Goal: Task Accomplishment & Management: Use online tool/utility

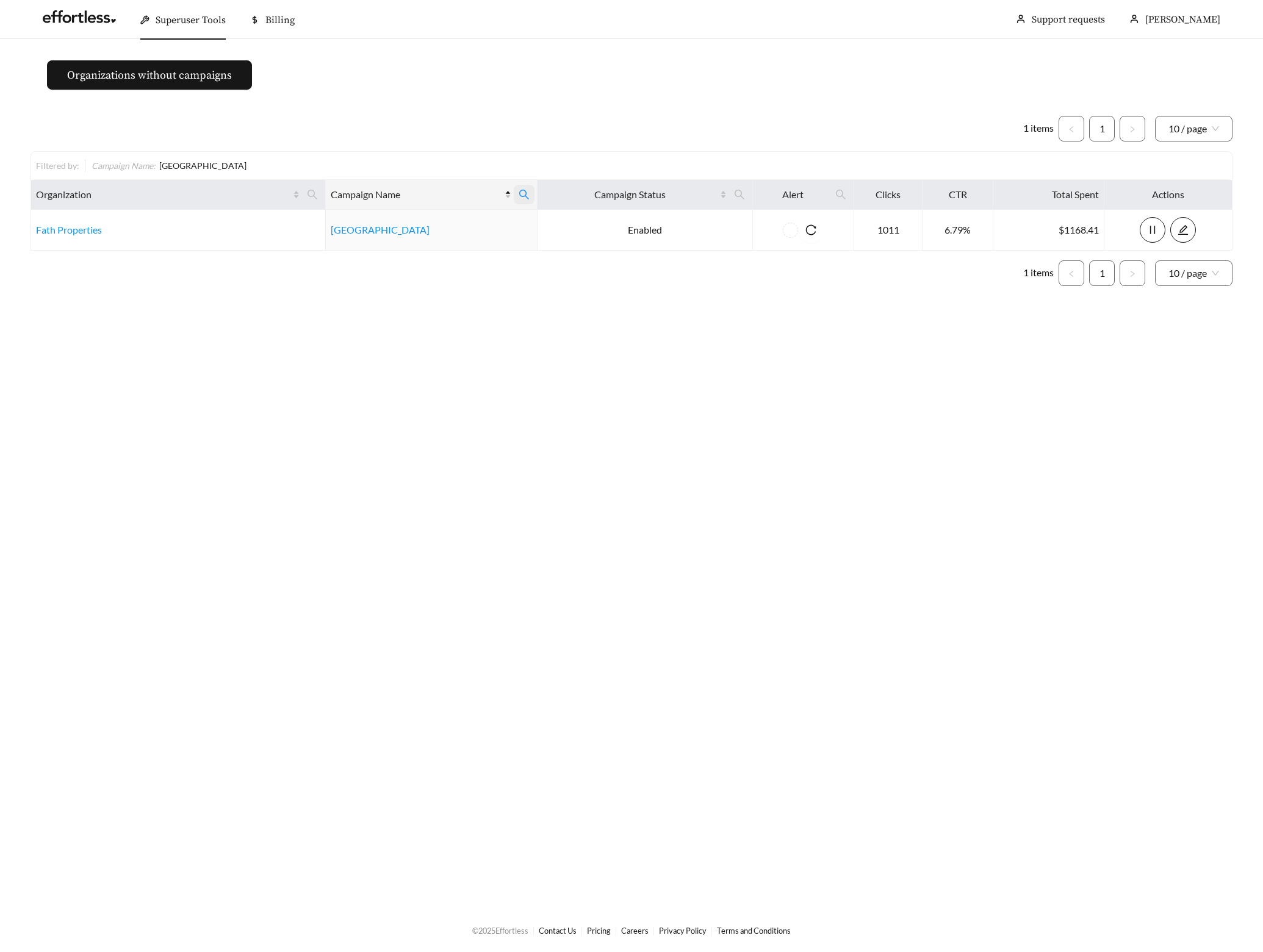
click at [530, 192] on span at bounding box center [524, 194] width 21 height 19
click at [436, 254] on span "Reset" at bounding box center [436, 254] width 20 height 12
click at [515, 254] on button "Ok" at bounding box center [517, 254] width 38 height 24
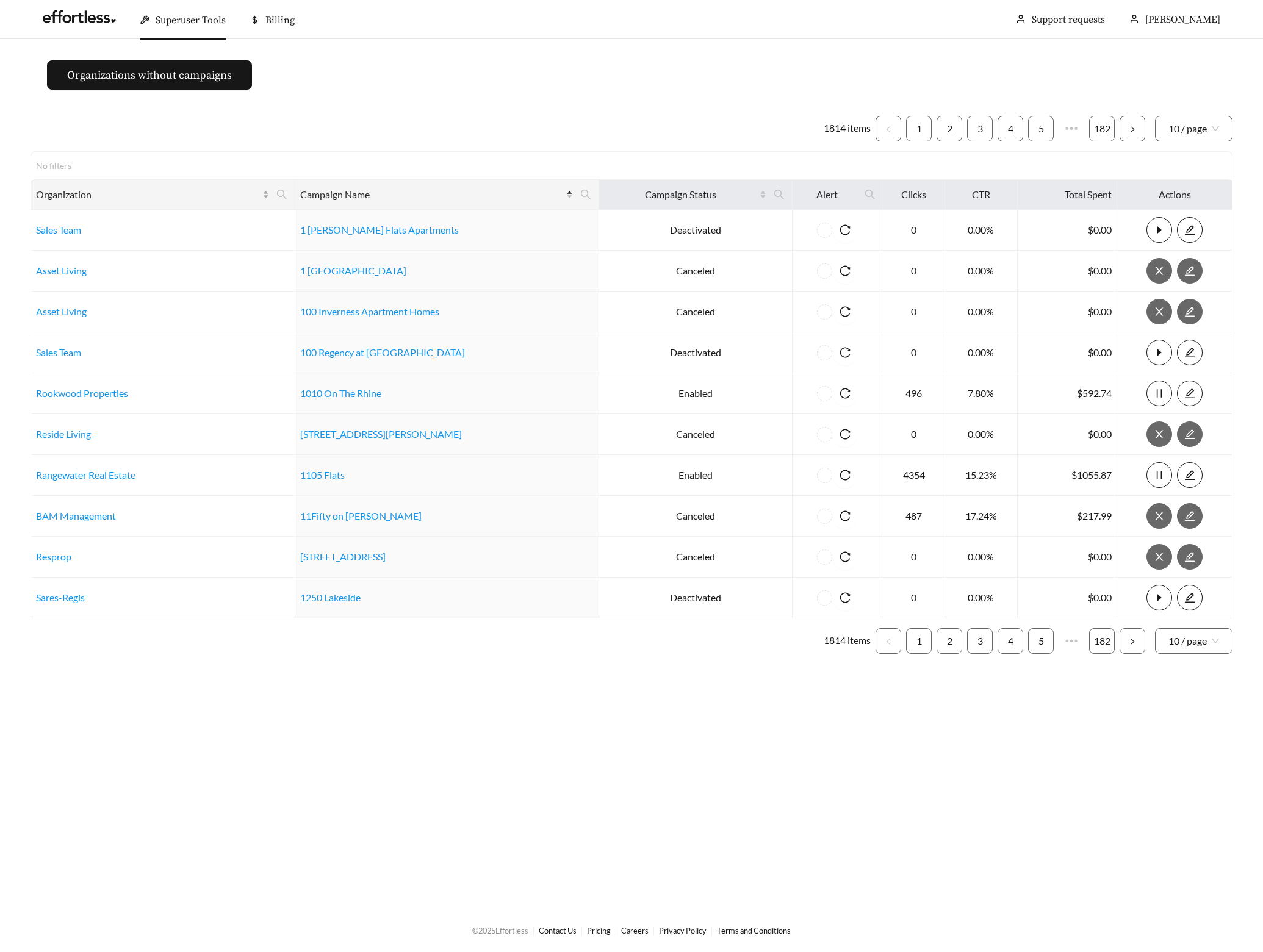
click at [288, 192] on icon "search" at bounding box center [282, 194] width 11 height 11
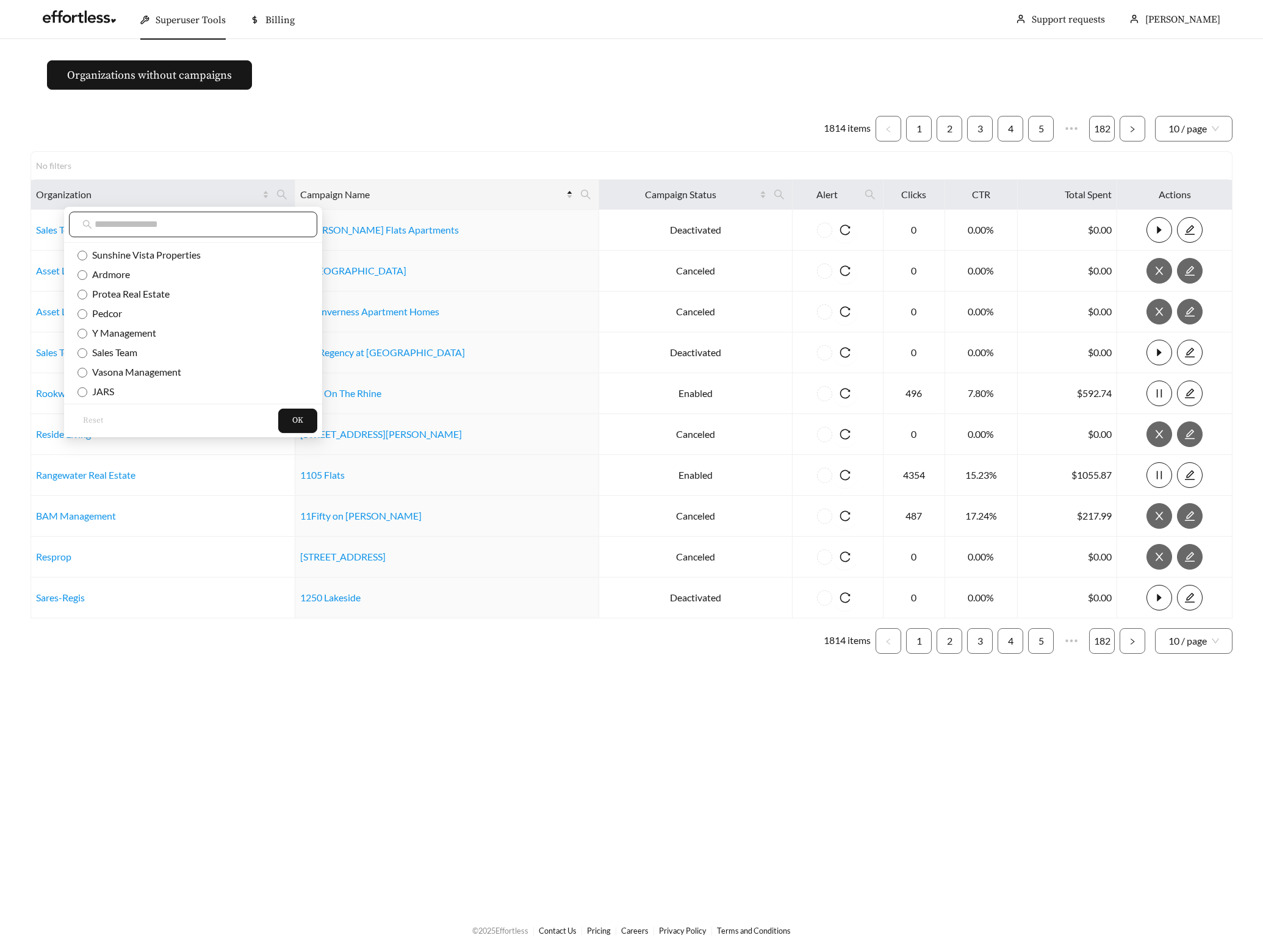
click at [232, 216] on span at bounding box center [193, 225] width 249 height 26
click at [236, 227] on input "text" at bounding box center [199, 224] width 209 height 14
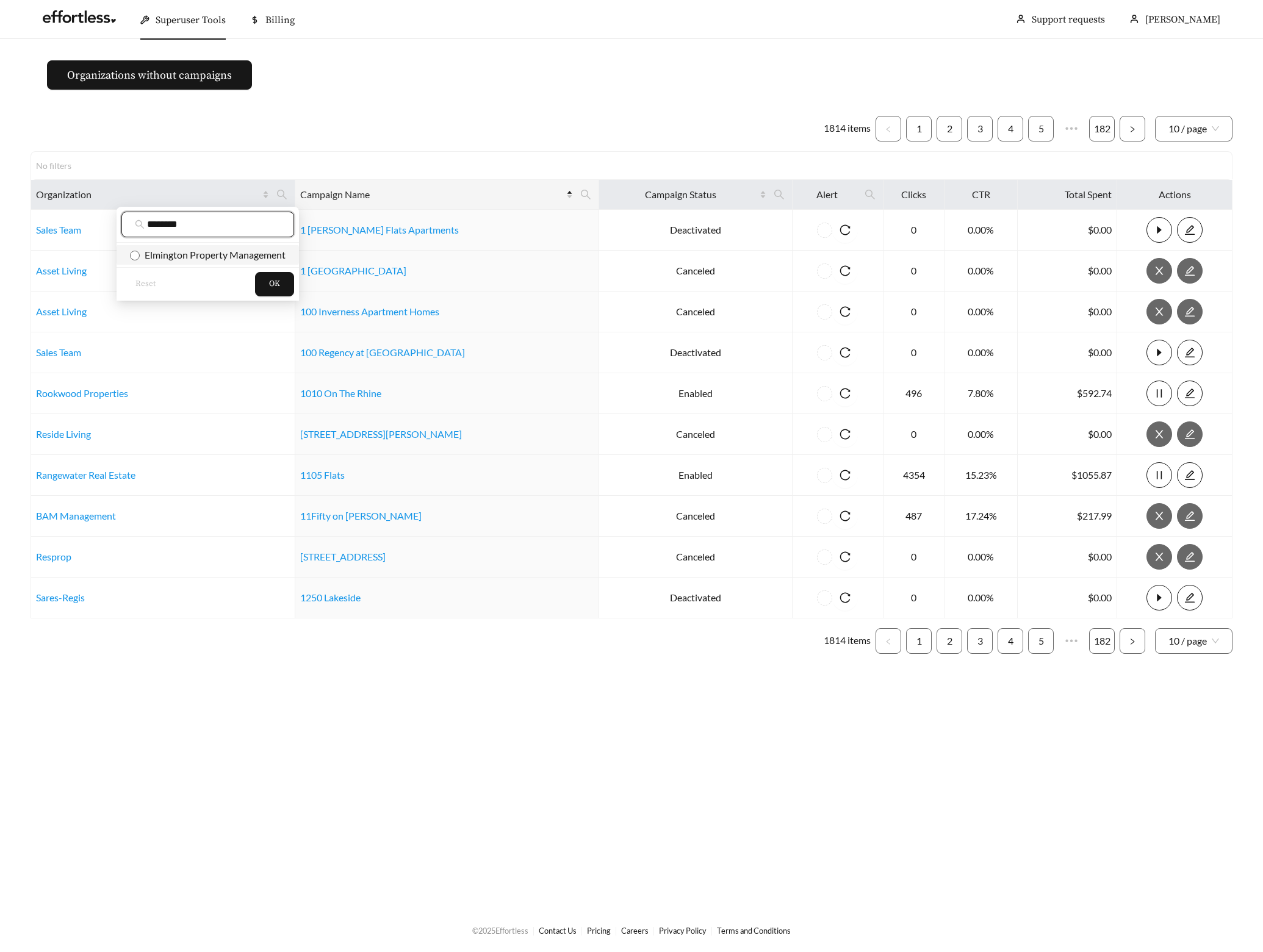
type input "********"
click at [252, 253] on span "Elmington Property Management" at bounding box center [212, 254] width 146 height 11
click at [270, 285] on span "OK" at bounding box center [274, 284] width 11 height 12
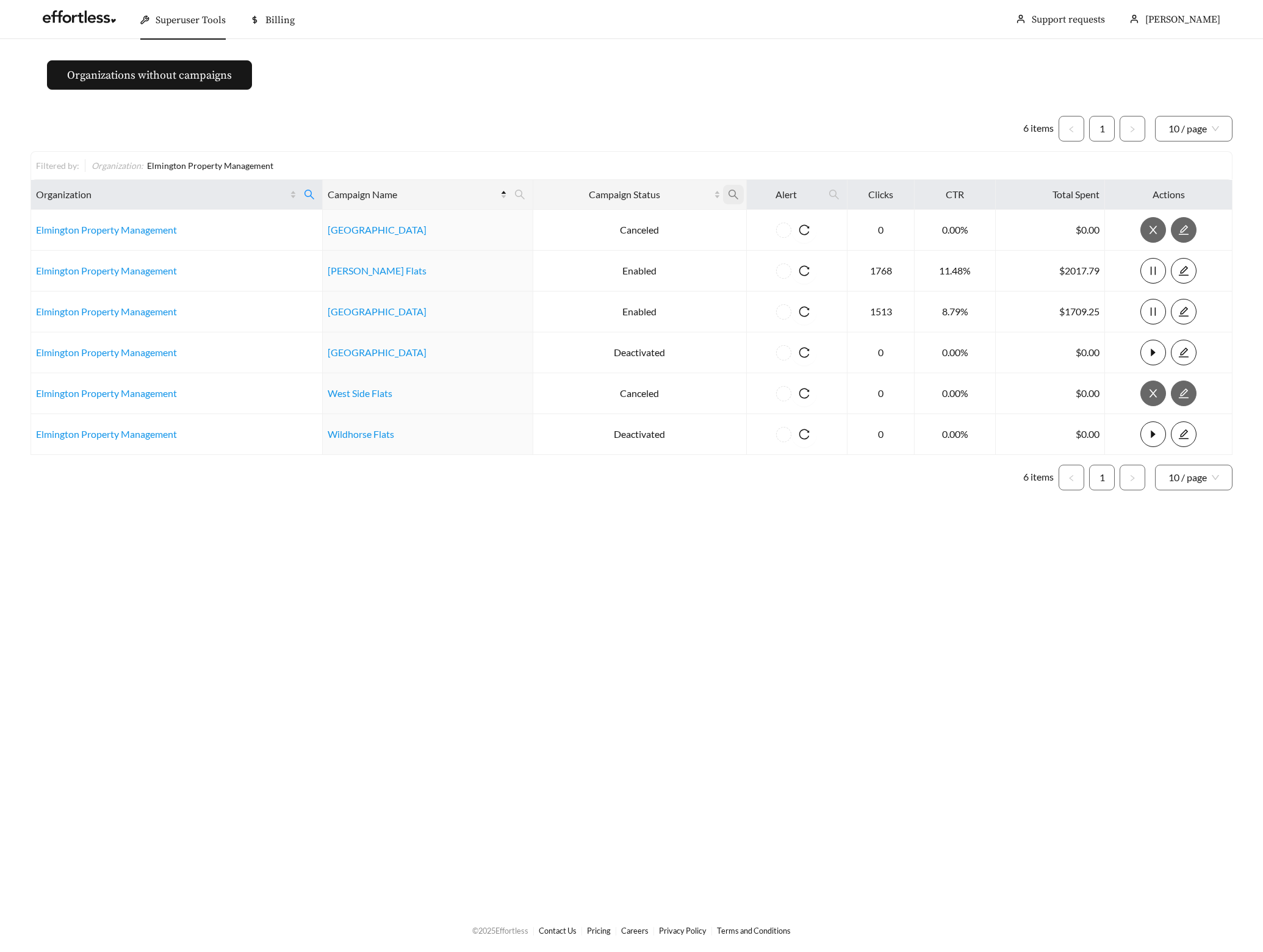
click at [732, 198] on icon "search" at bounding box center [733, 194] width 11 height 11
click at [655, 295] on span "Enabled" at bounding box center [649, 294] width 39 height 11
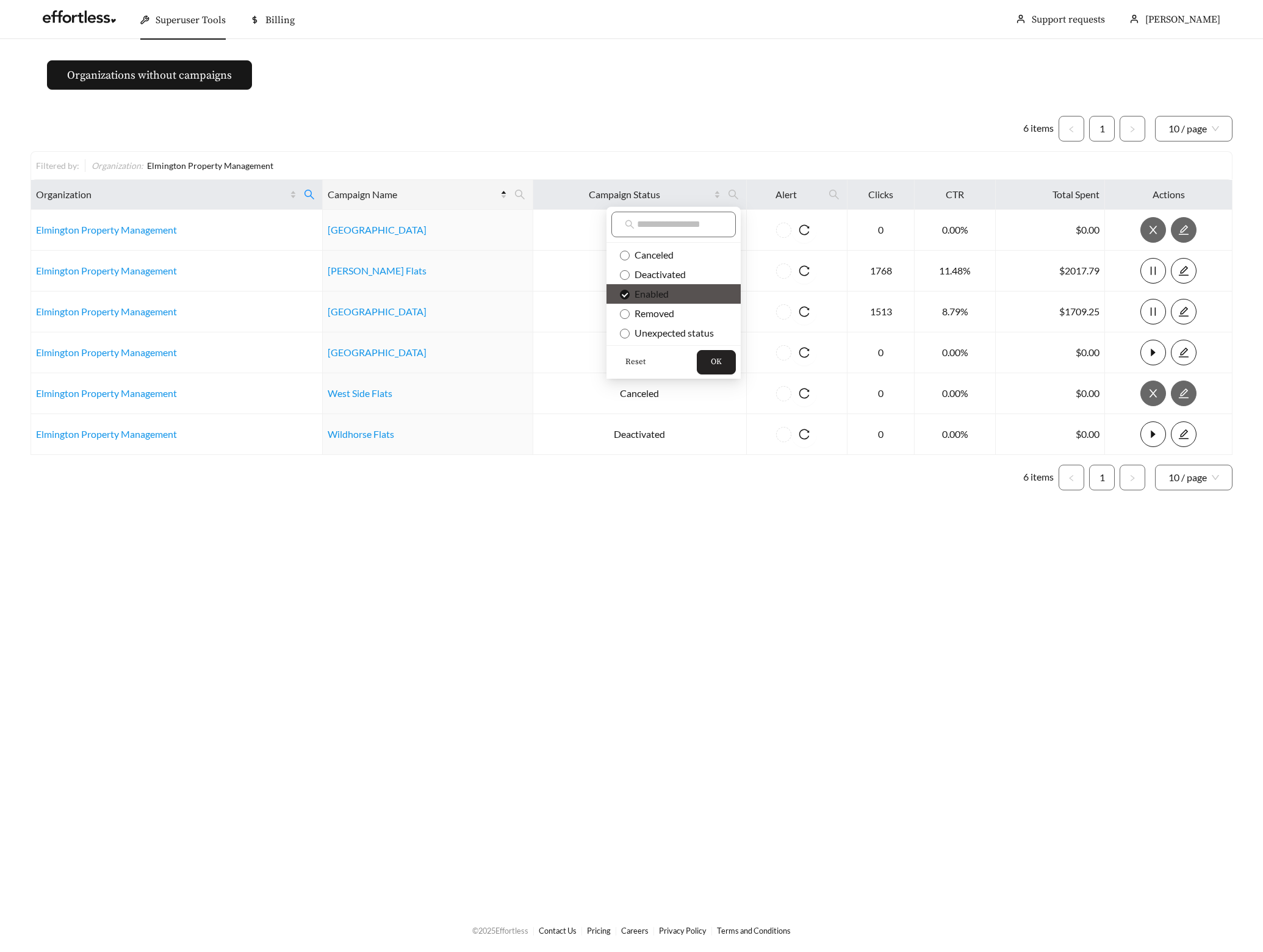
click at [727, 357] on button "OK" at bounding box center [716, 362] width 39 height 24
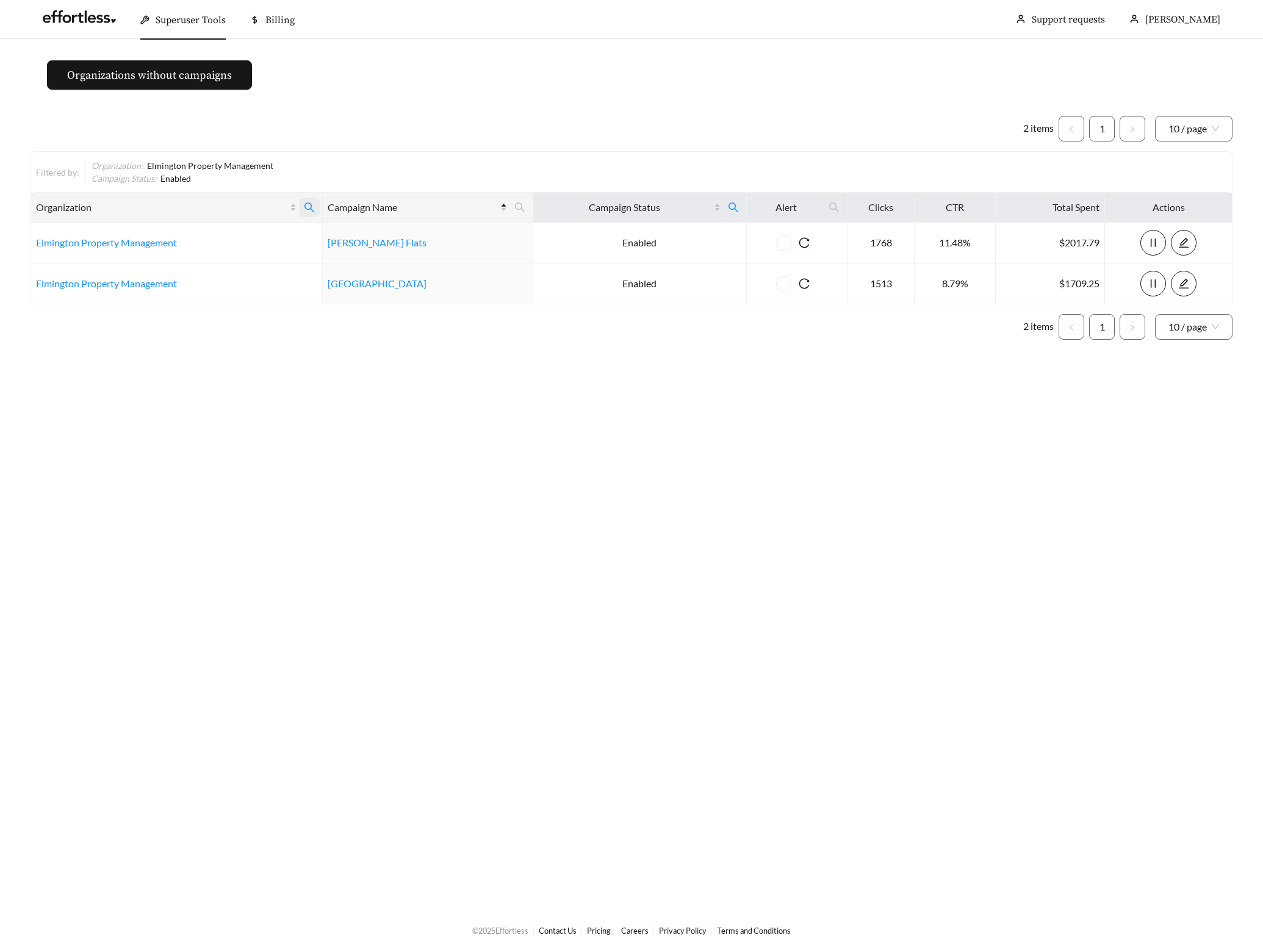
click at [308, 204] on icon "search" at bounding box center [309, 207] width 11 height 11
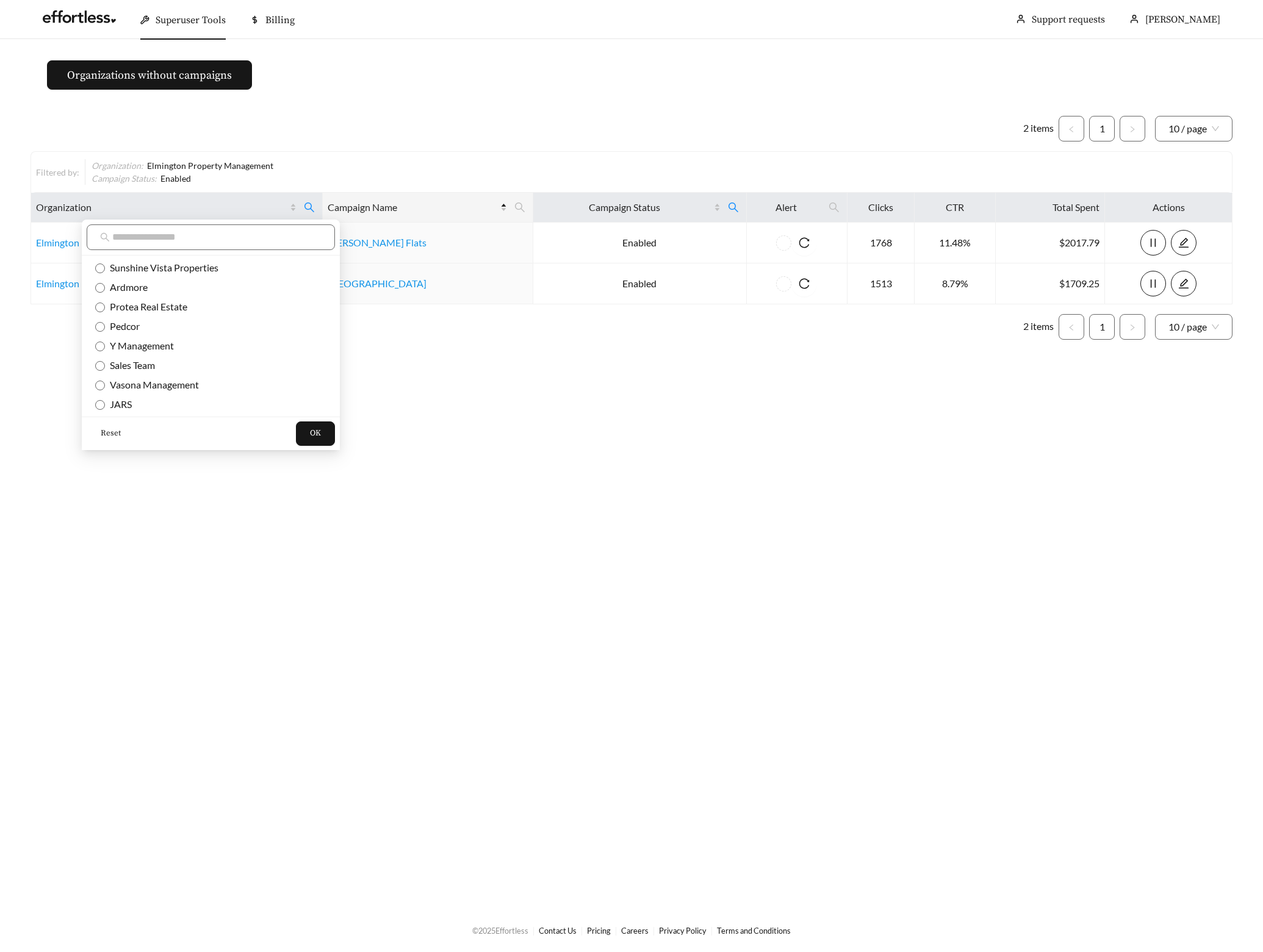
click at [118, 430] on span "Reset" at bounding box center [111, 433] width 20 height 12
click at [185, 237] on input "text" at bounding box center [216, 237] width 209 height 14
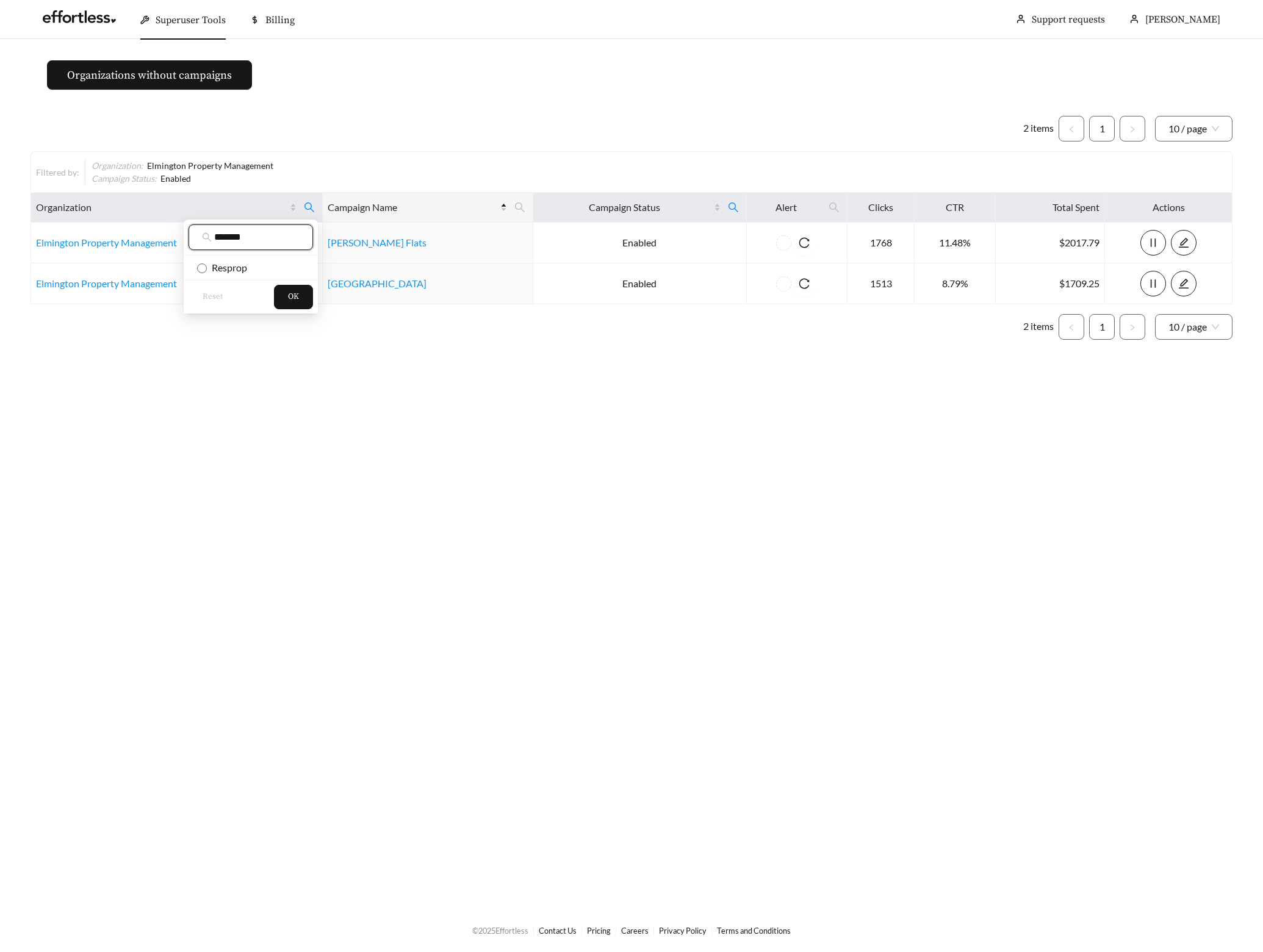
type input "*******"
click at [204, 255] on div "*******" at bounding box center [251, 238] width 134 height 36
click at [289, 304] on button "OK" at bounding box center [293, 297] width 39 height 24
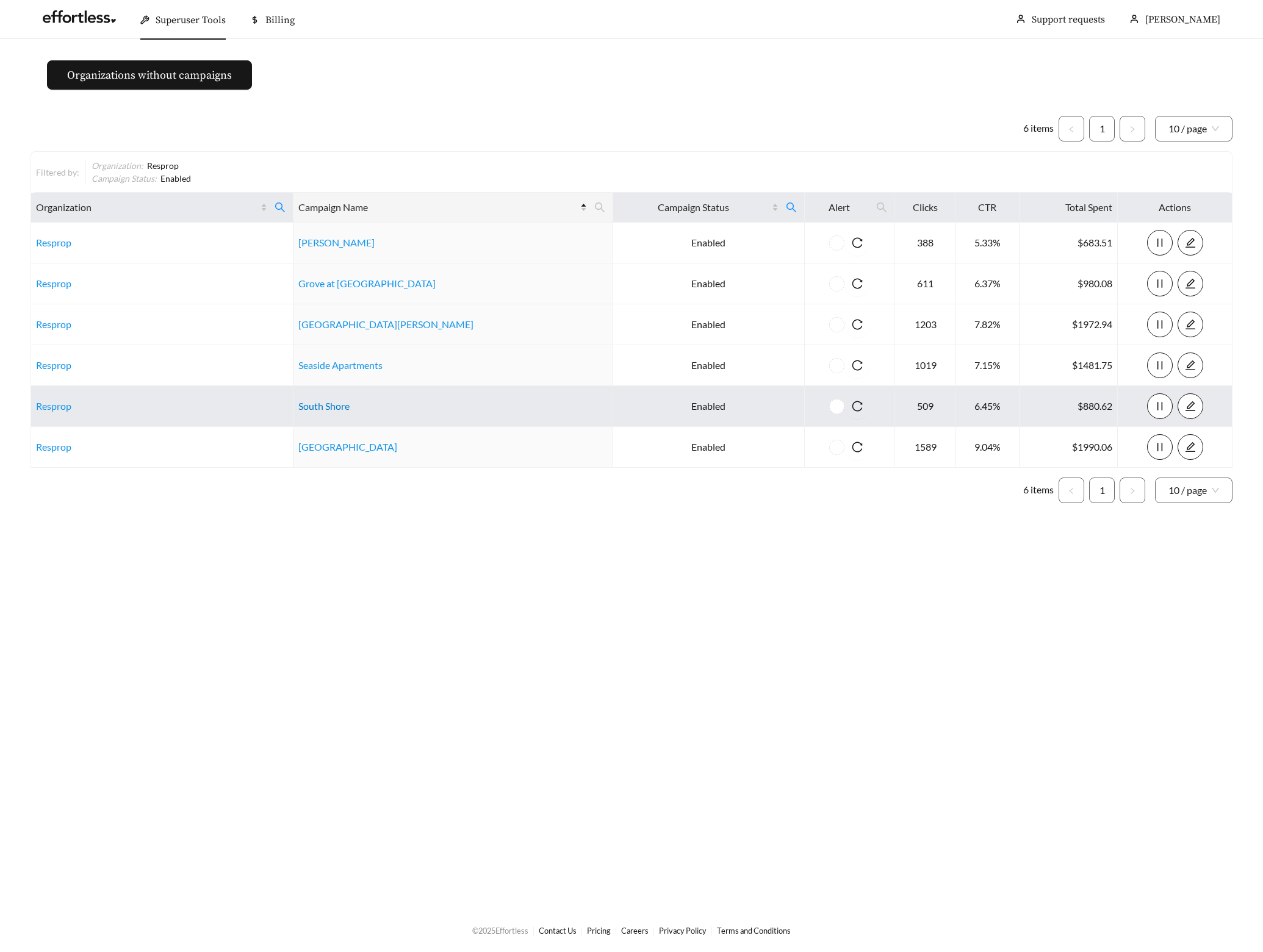
click at [346, 407] on link "South Shore" at bounding box center [323, 406] width 51 height 11
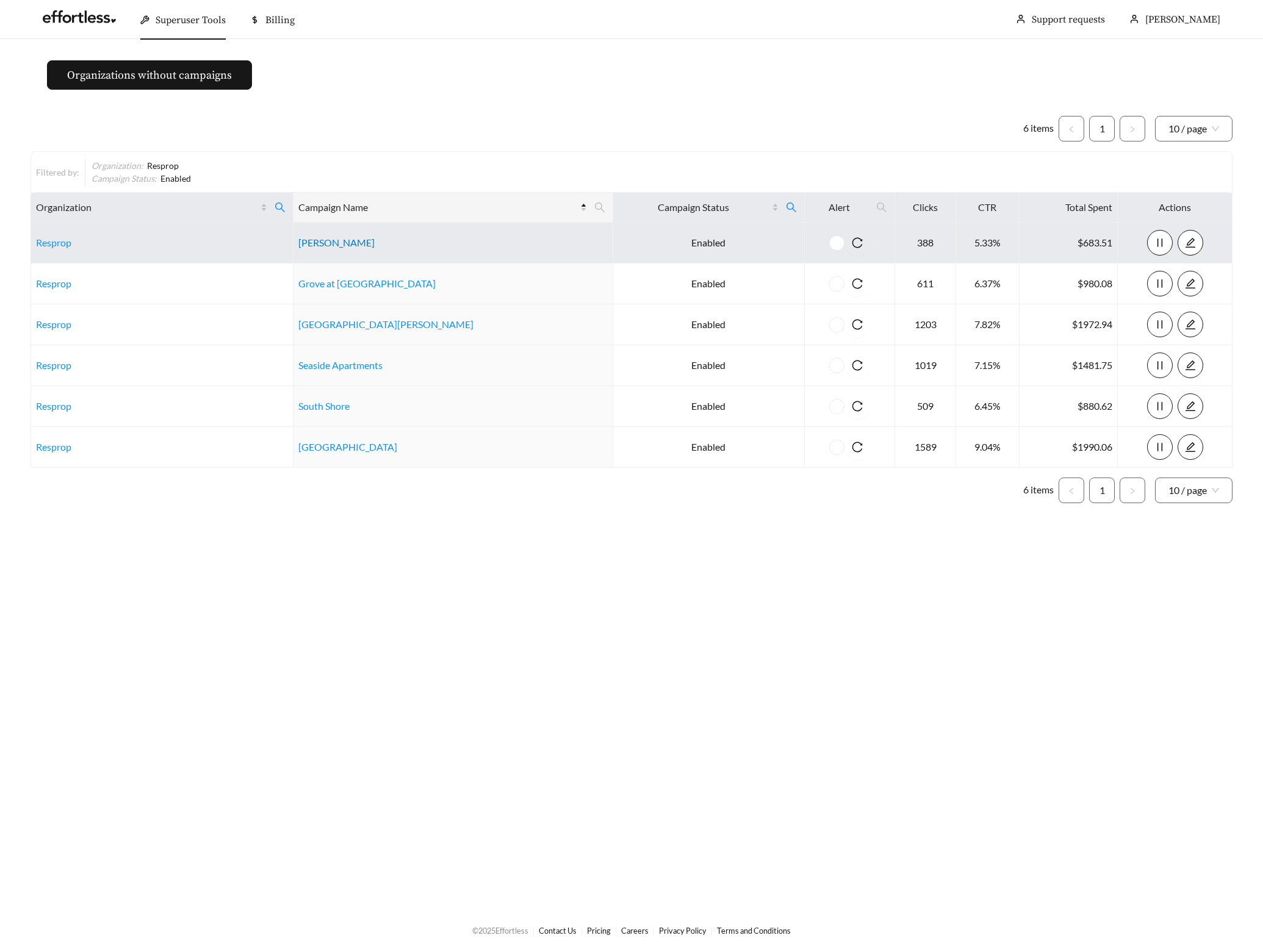
click at [354, 241] on link "Alma Cherrywood" at bounding box center [336, 242] width 76 height 11
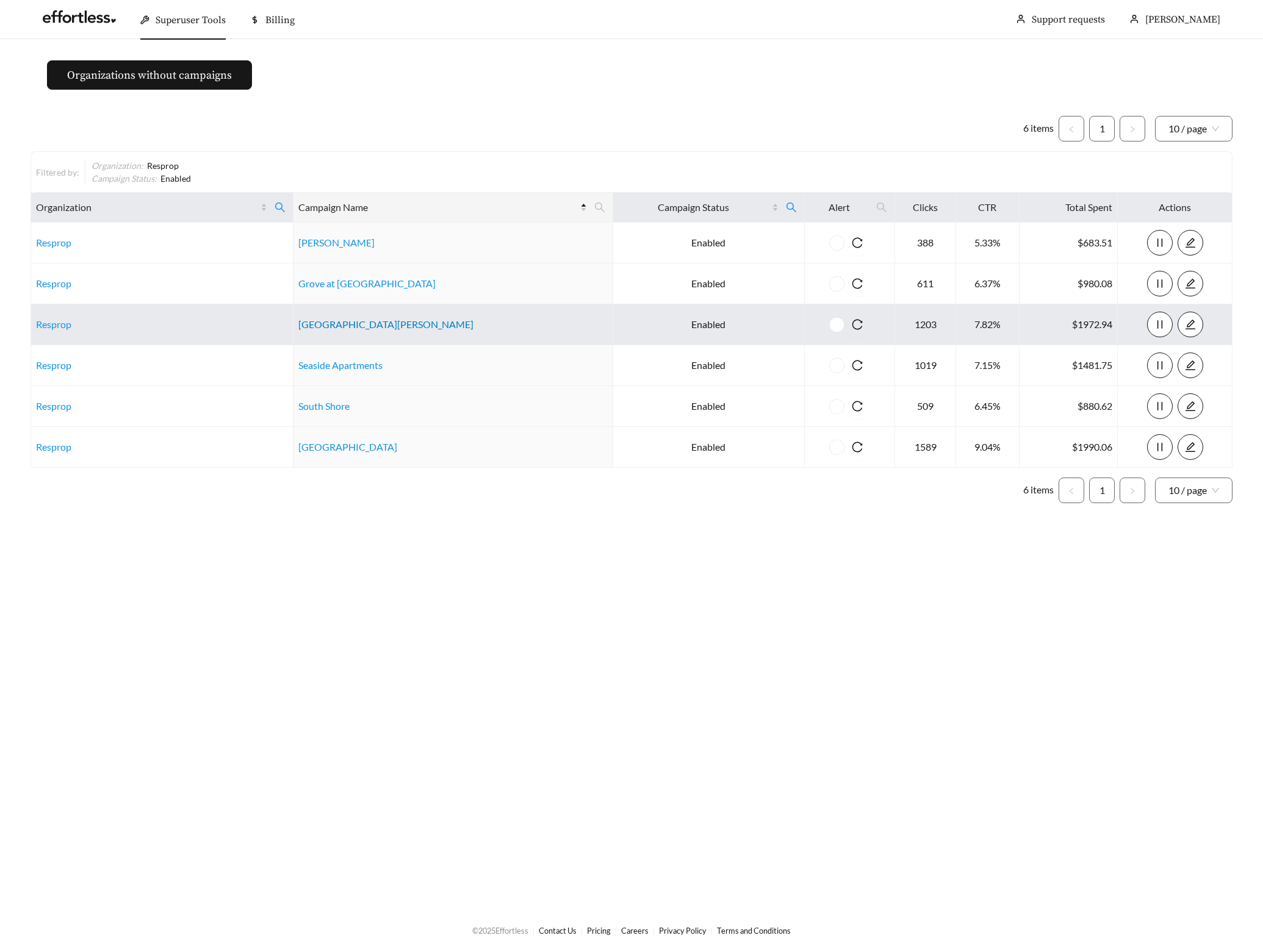
click at [375, 327] on link "San Jose Apartments" at bounding box center [386, 324] width 175 height 11
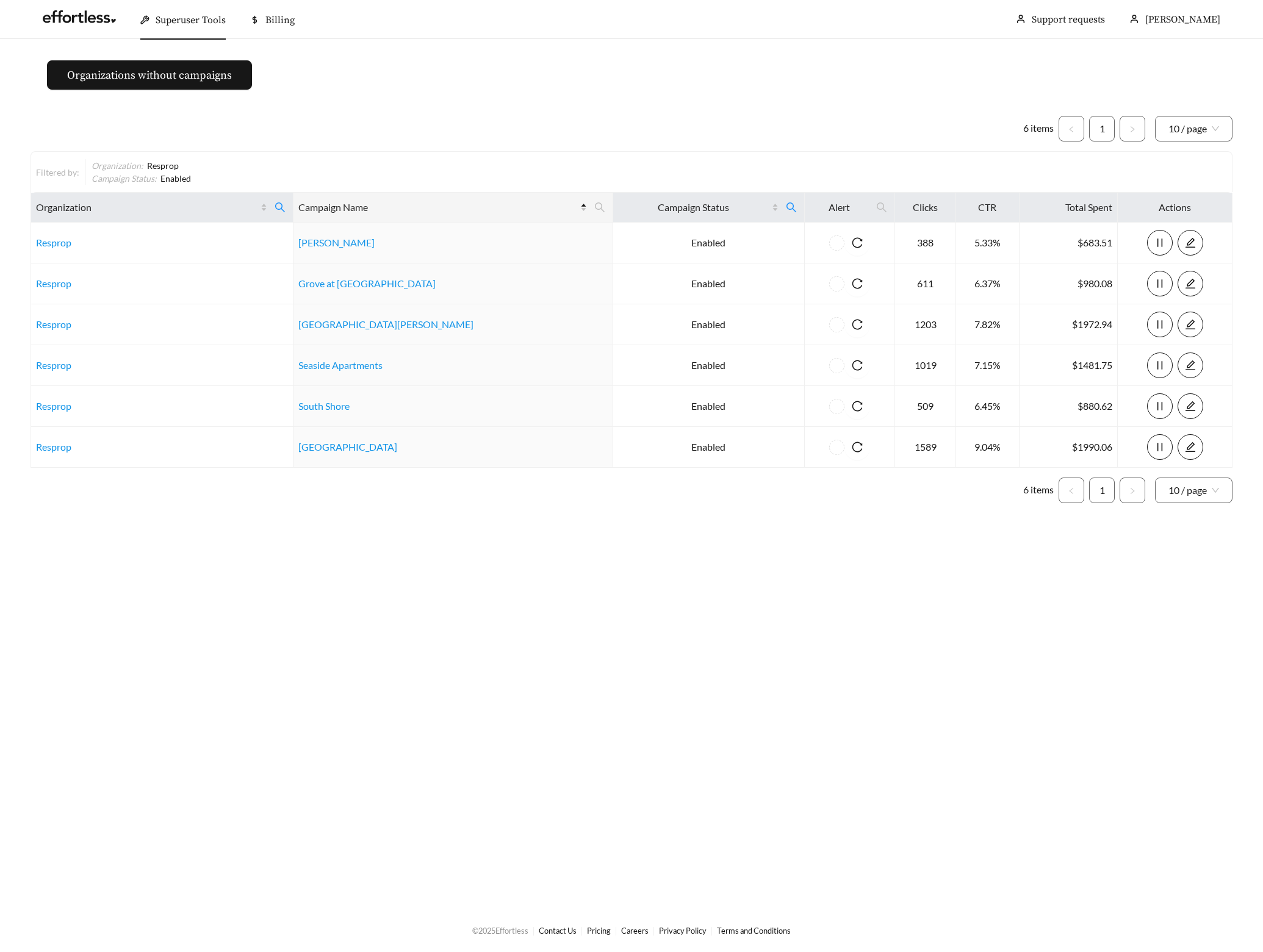
click at [520, 563] on main "Organizations without campaigns 6 items 1 10 / page Filtered by: Organization :…" at bounding box center [631, 473] width 1263 height 869
click at [285, 208] on icon "search" at bounding box center [280, 207] width 11 height 11
click at [285, 203] on icon "search" at bounding box center [280, 207] width 11 height 11
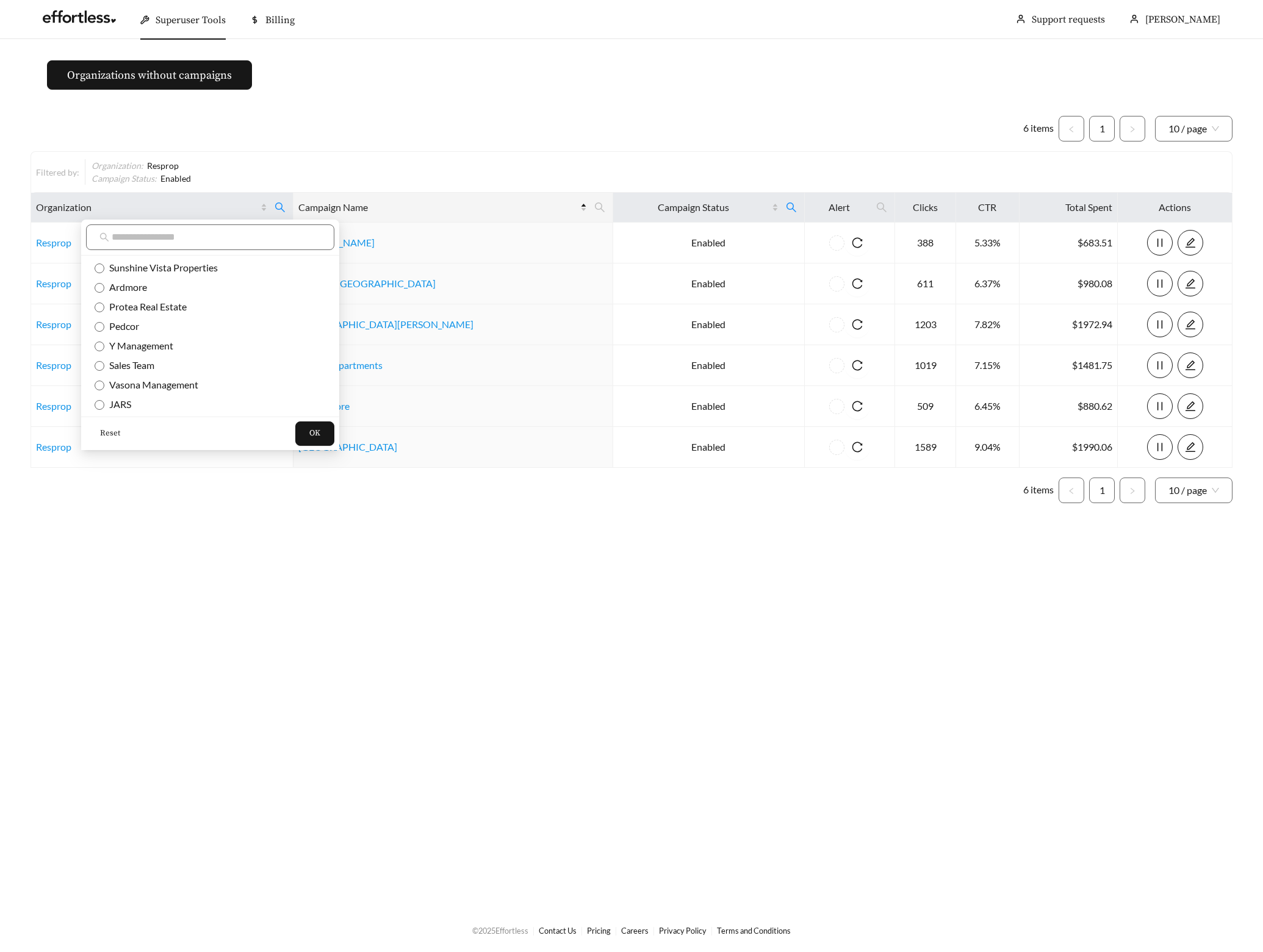
click at [101, 431] on span "Reset" at bounding box center [110, 433] width 20 height 12
click at [181, 244] on input "text" at bounding box center [216, 237] width 209 height 14
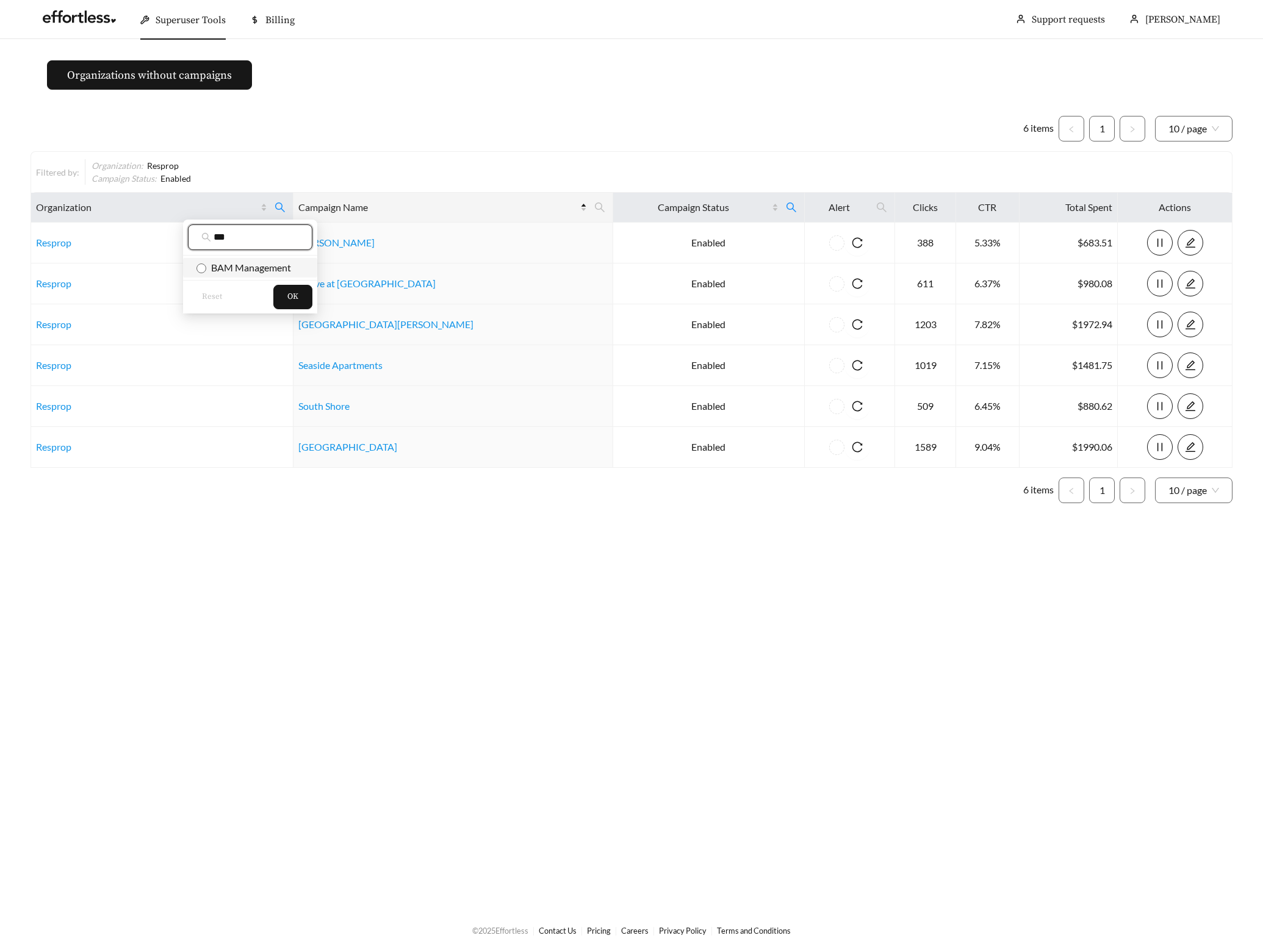
type input "***"
click at [215, 269] on span "BAM Management" at bounding box center [249, 267] width 85 height 11
click at [285, 293] on button "OK" at bounding box center [293, 297] width 39 height 24
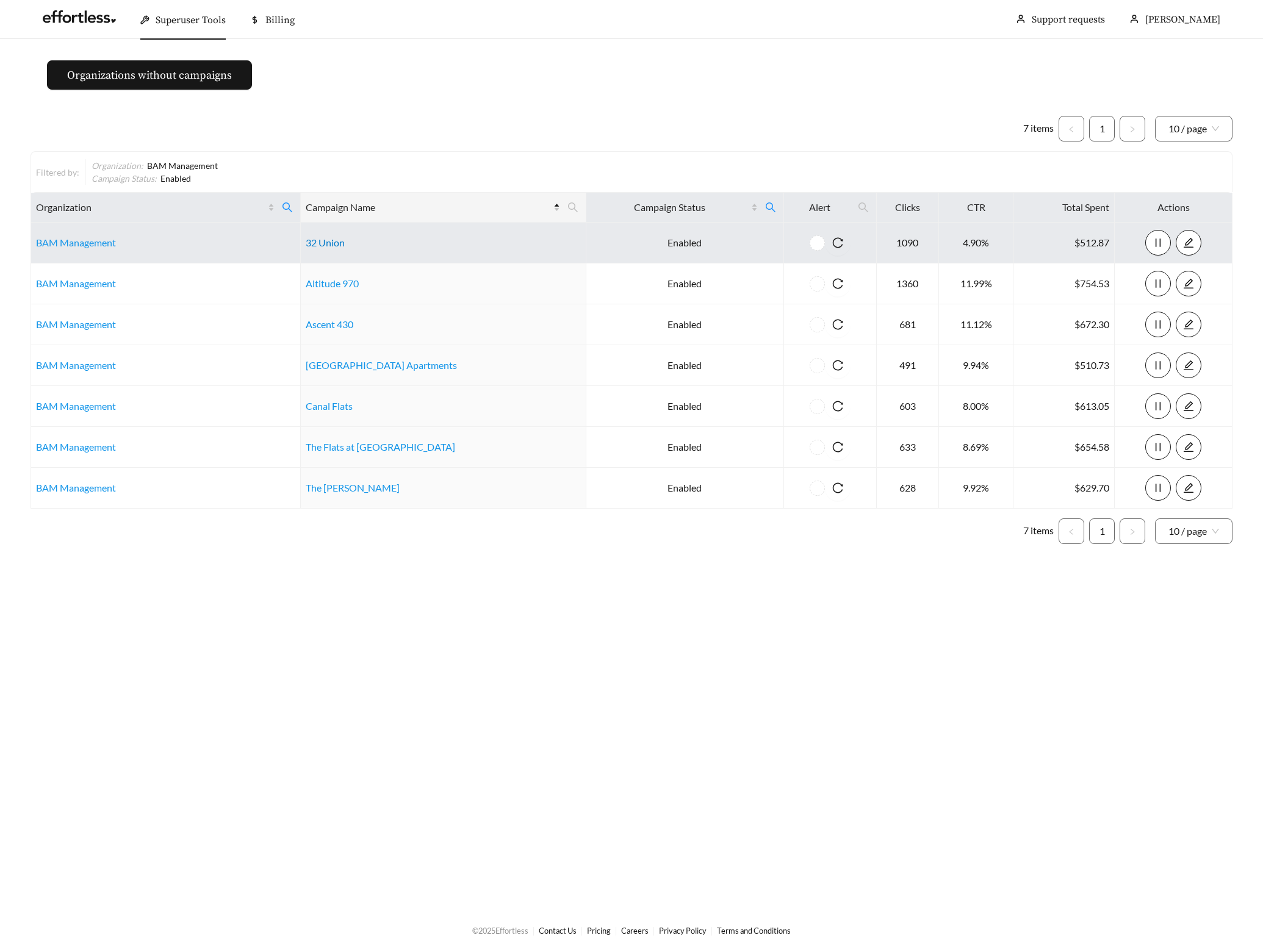
click at [334, 244] on link "32 Union" at bounding box center [325, 242] width 39 height 11
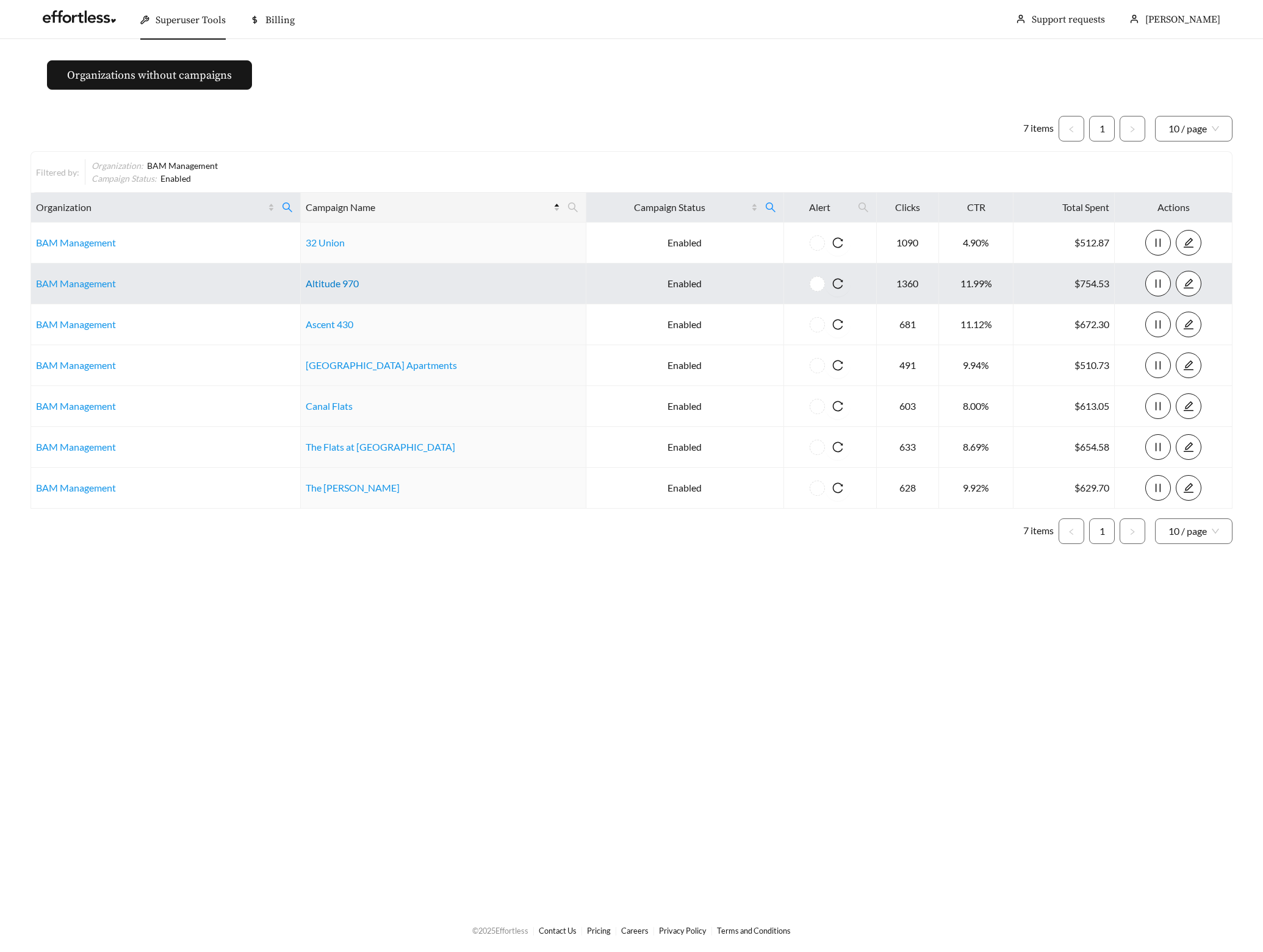
click at [346, 285] on link "Altitude 970" at bounding box center [332, 283] width 53 height 11
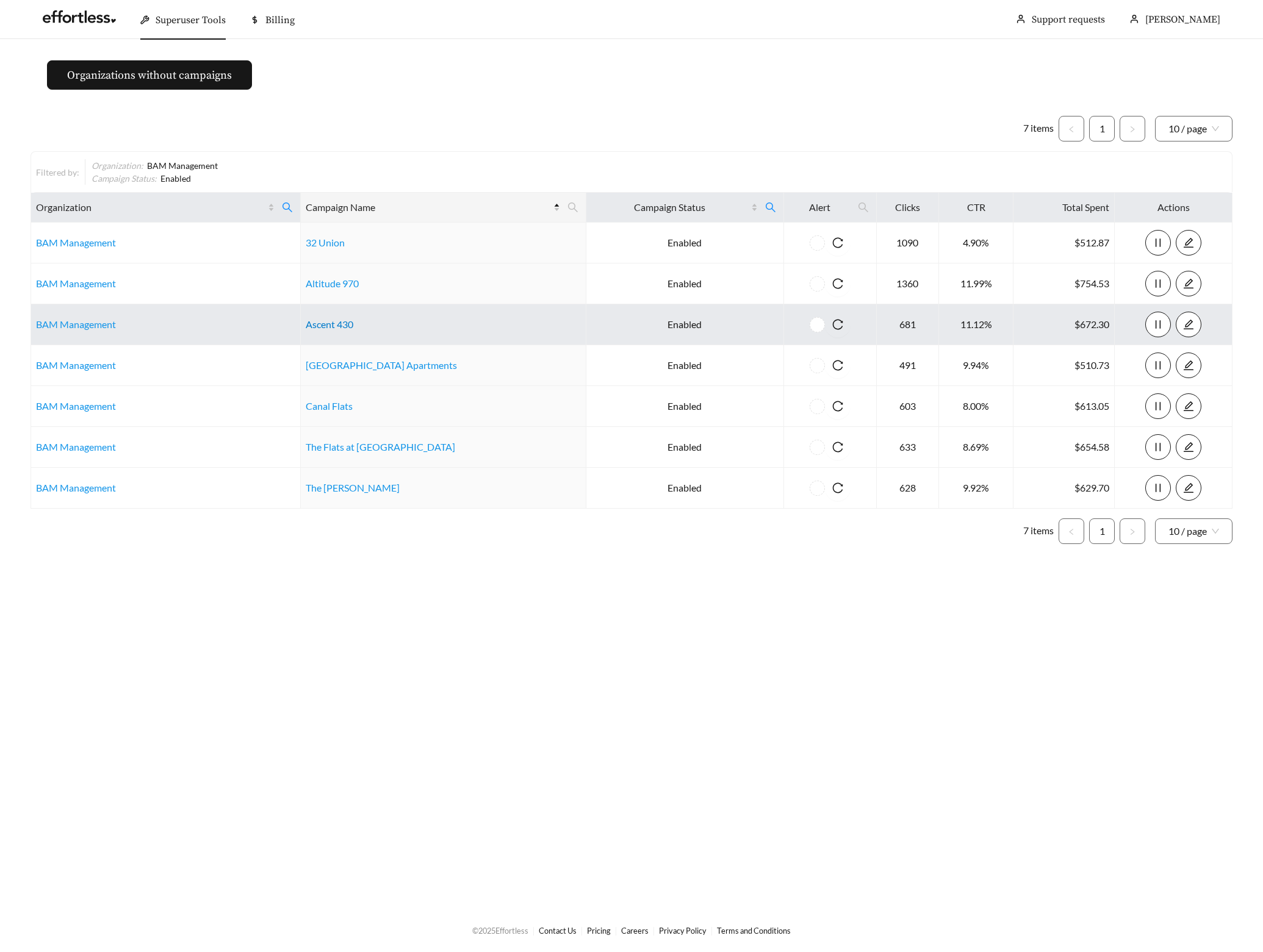
click at [345, 323] on link "Ascent 430" at bounding box center [329, 324] width 47 height 11
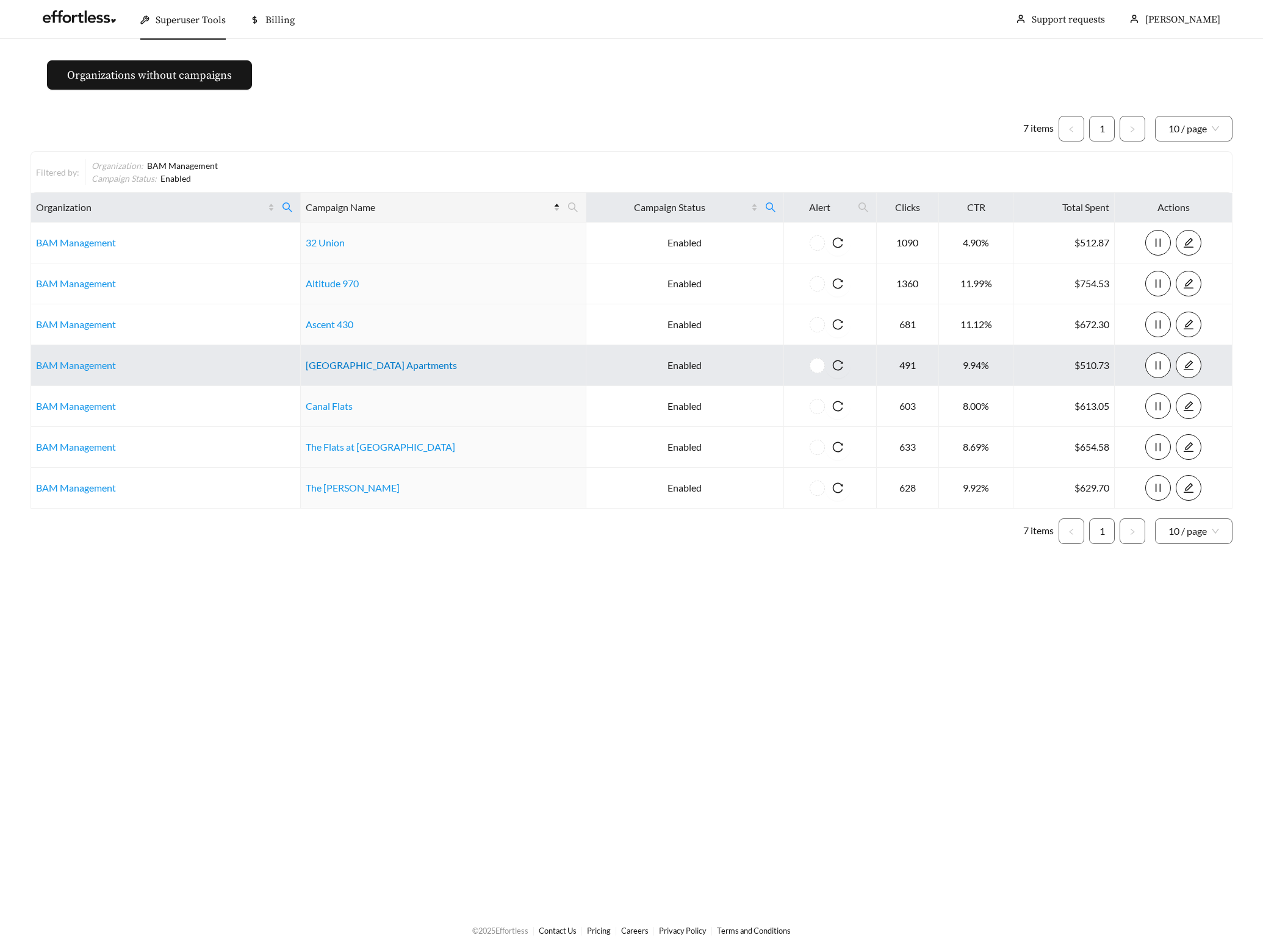
click at [364, 364] on link "Camden Park Apartments" at bounding box center [381, 365] width 152 height 11
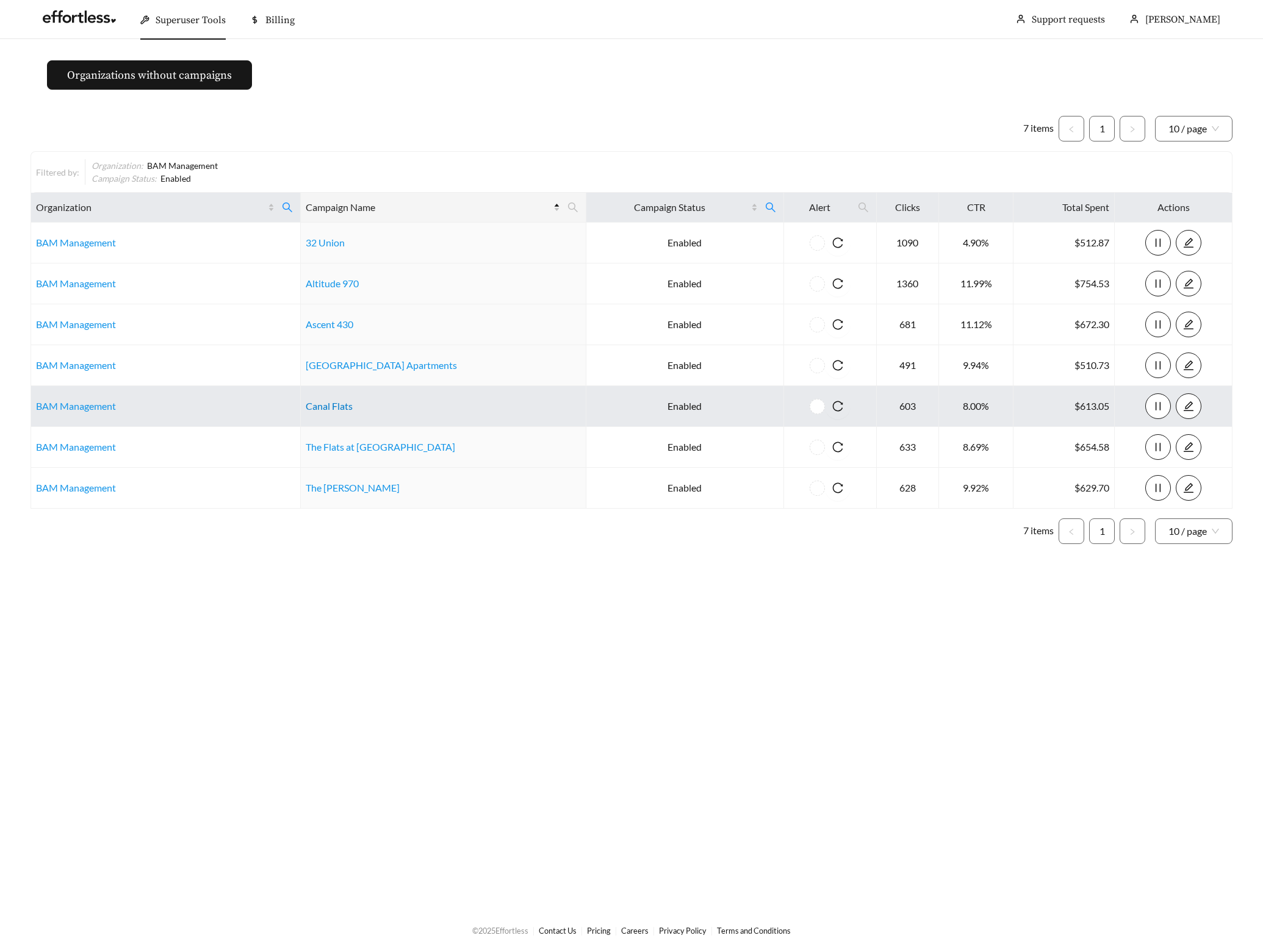
click at [326, 404] on link "Canal Flats" at bounding box center [329, 406] width 47 height 11
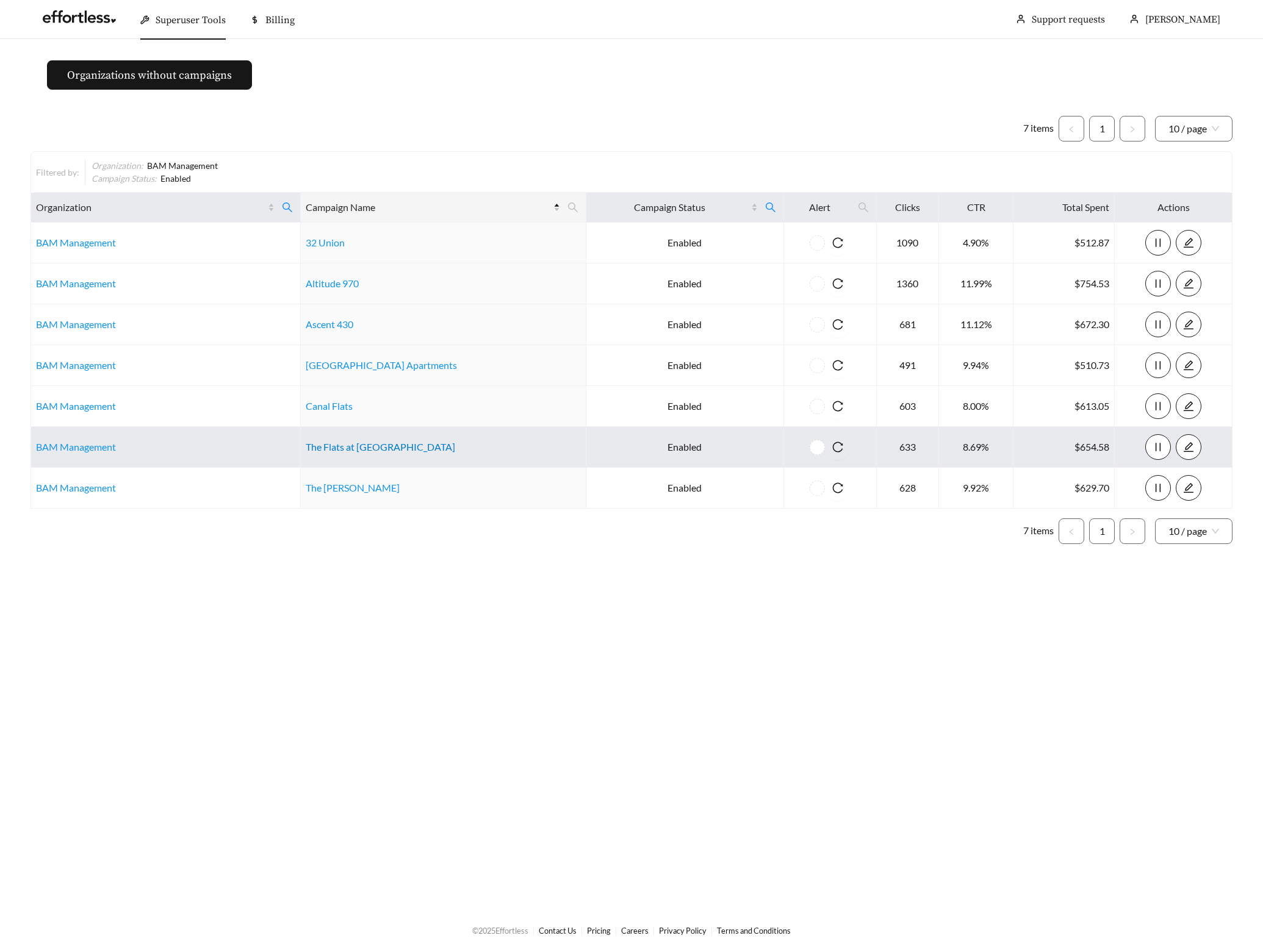
click at [334, 451] on link "The Flats at Fishers Marketplace" at bounding box center [380, 447] width 150 height 11
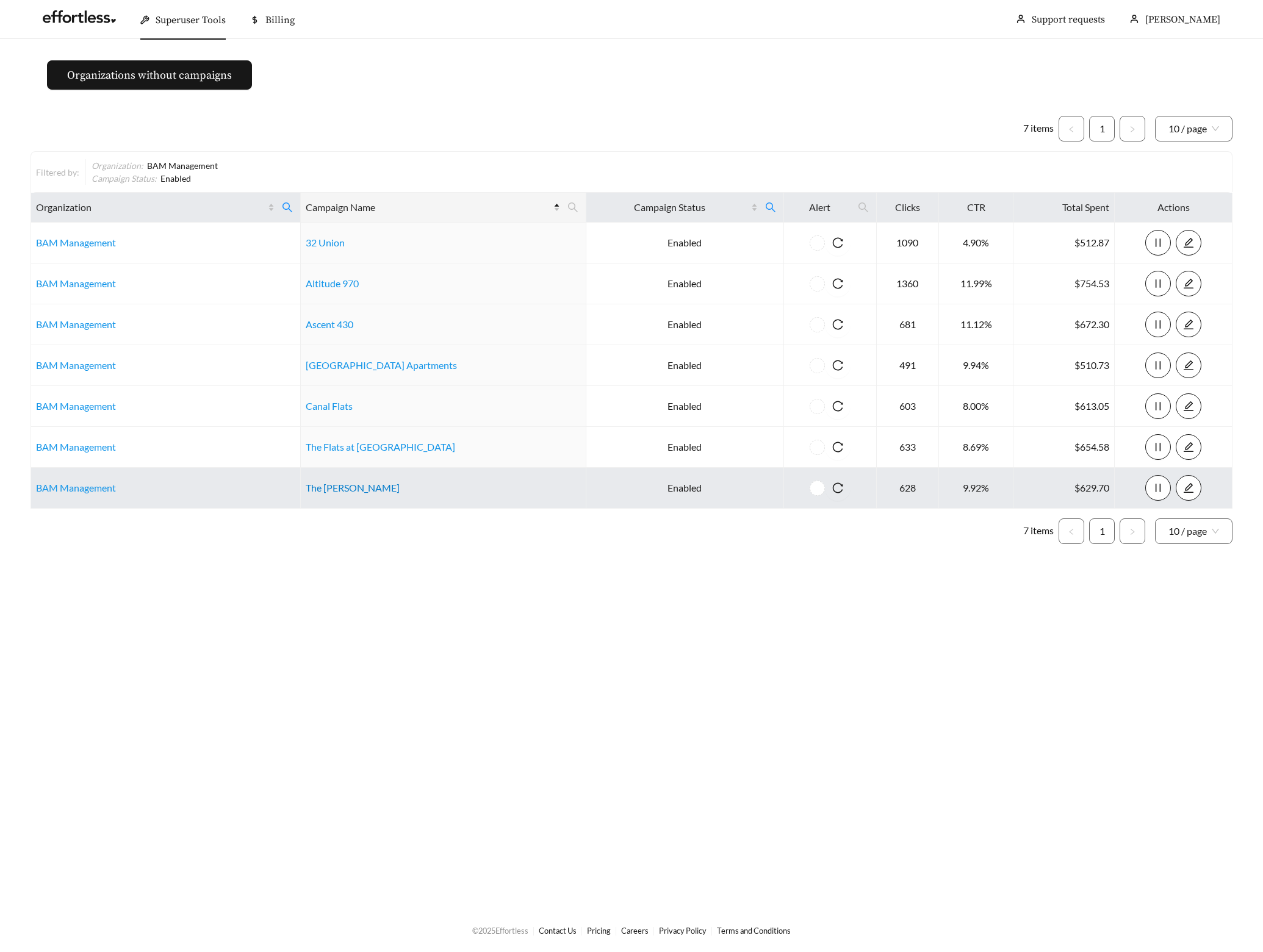
click at [336, 491] on link "The Ventry" at bounding box center [352, 488] width 94 height 11
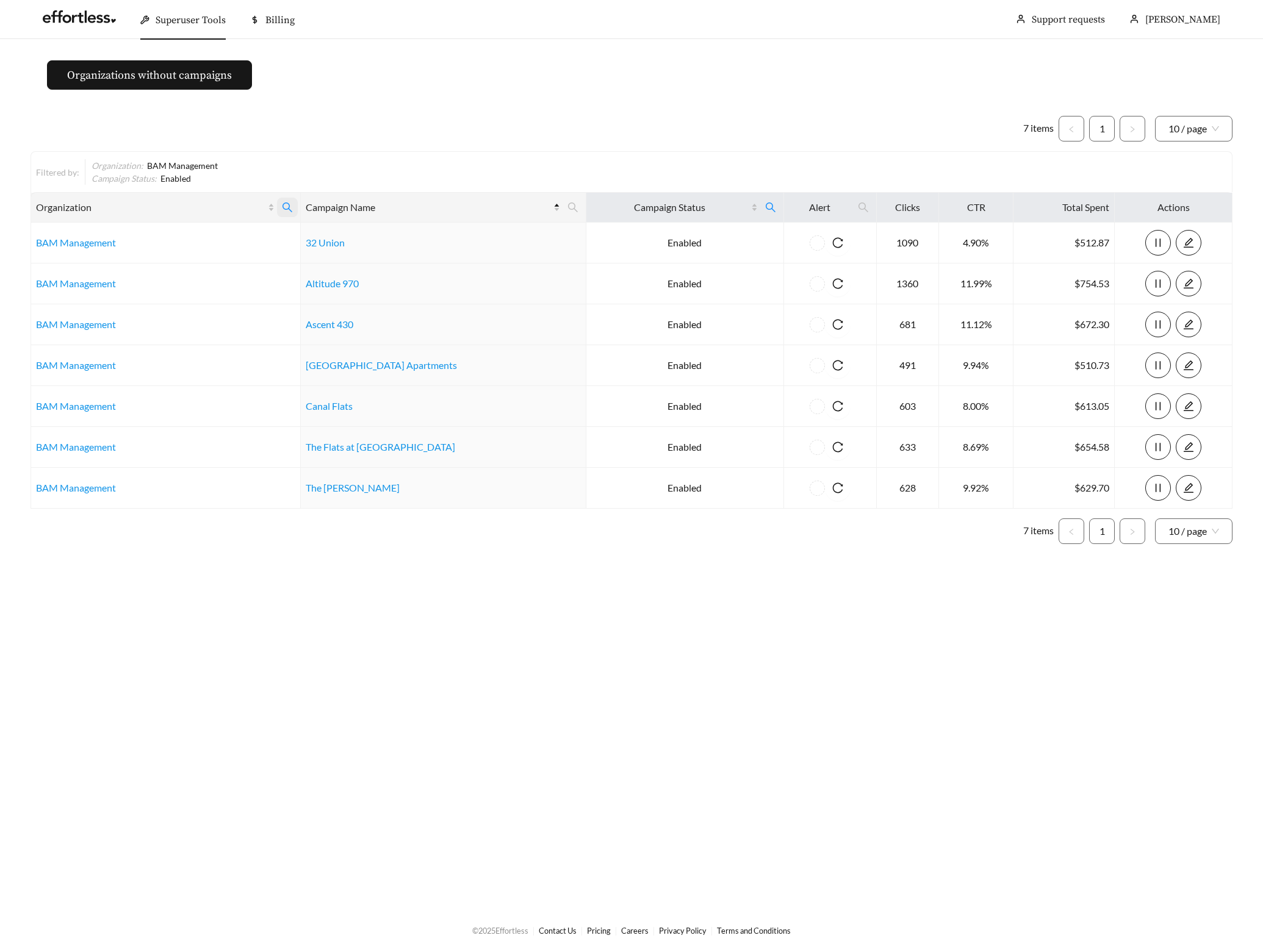
click at [291, 205] on icon "search" at bounding box center [287, 207] width 11 height 11
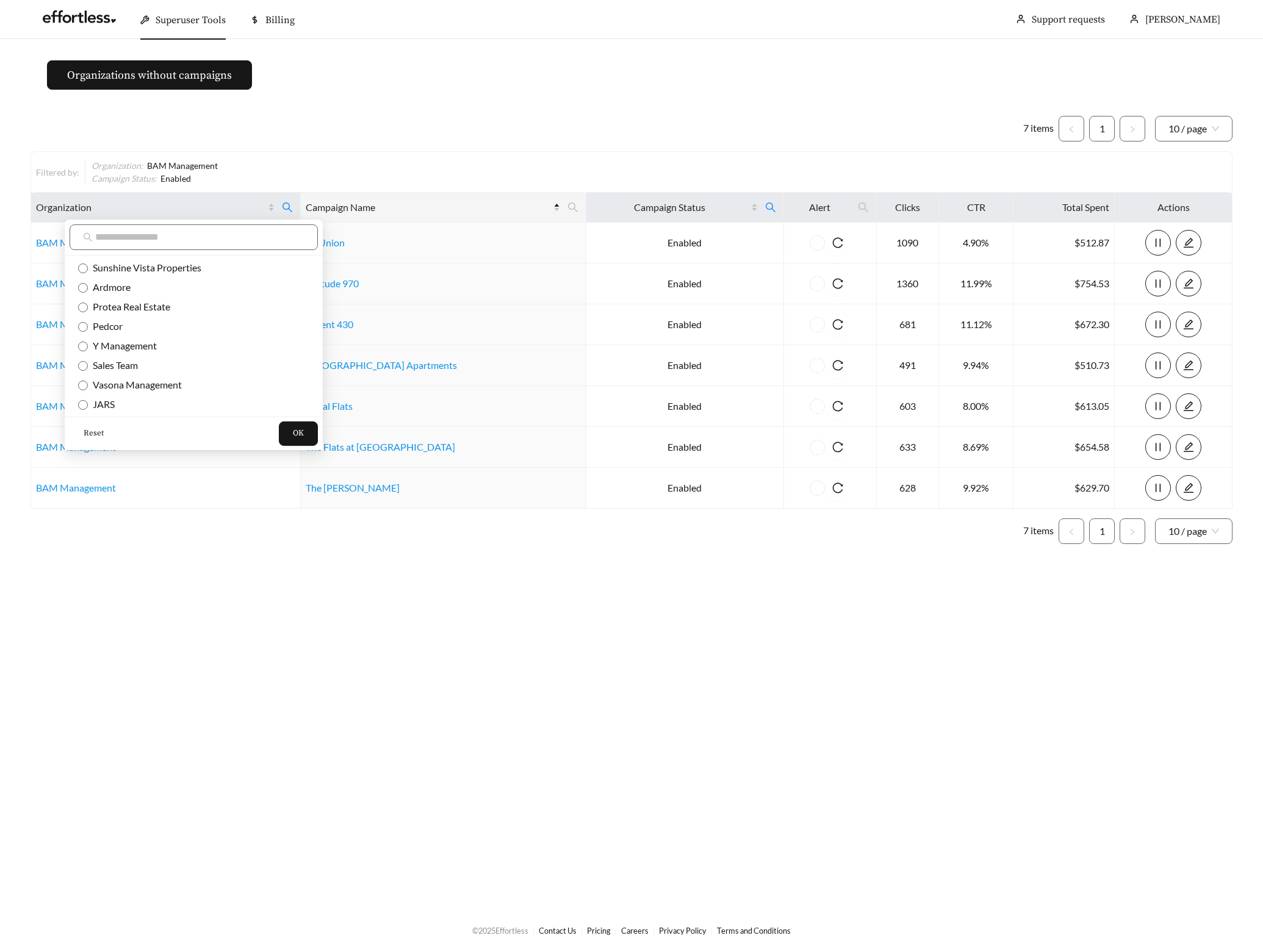
click at [88, 425] on button "Reset" at bounding box center [93, 434] width 48 height 24
click at [152, 241] on input "text" at bounding box center [199, 237] width 209 height 14
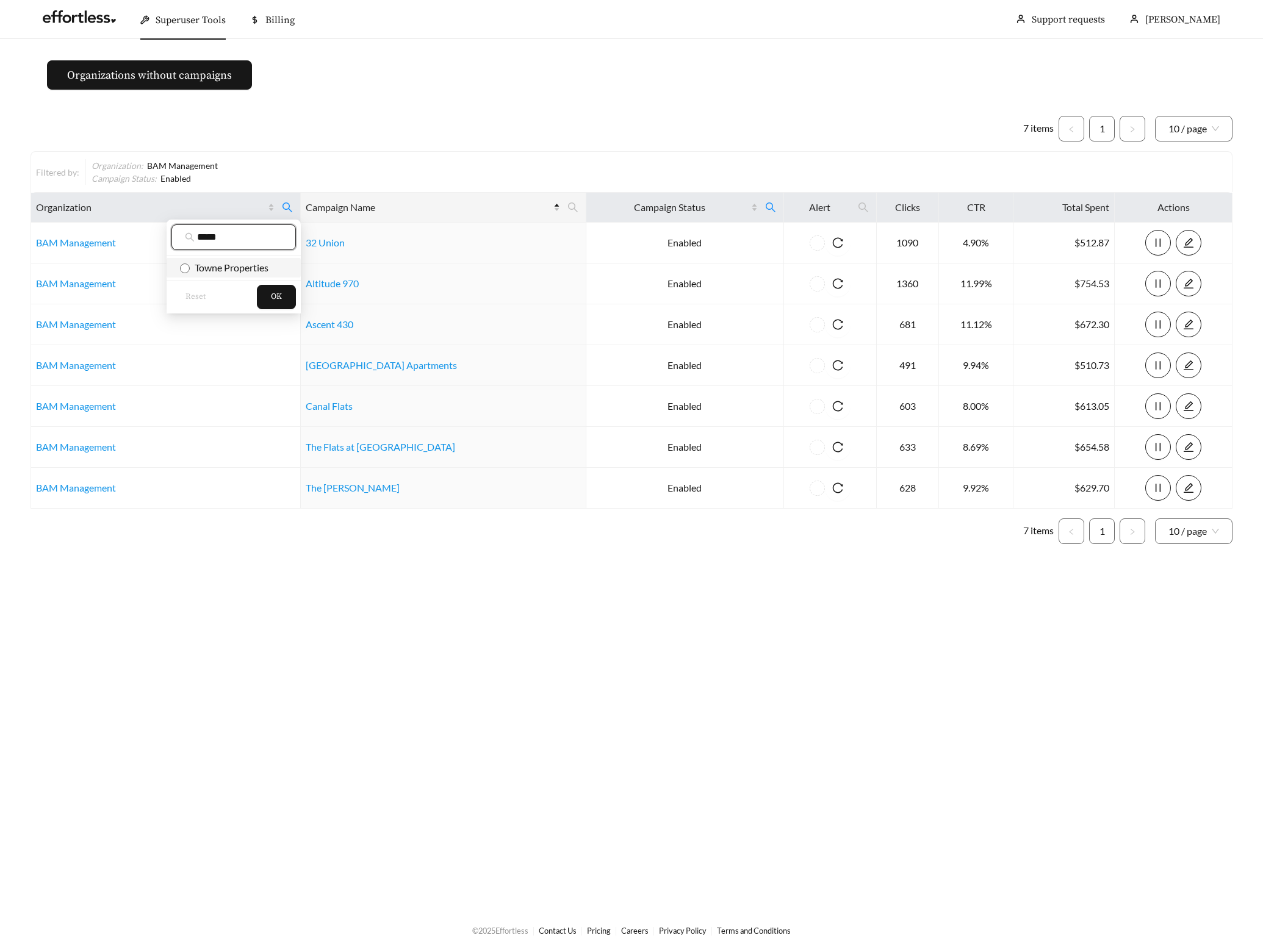
type input "*****"
click at [235, 269] on span "Towne Properties" at bounding box center [229, 267] width 79 height 11
click at [276, 301] on span "OK" at bounding box center [276, 297] width 11 height 12
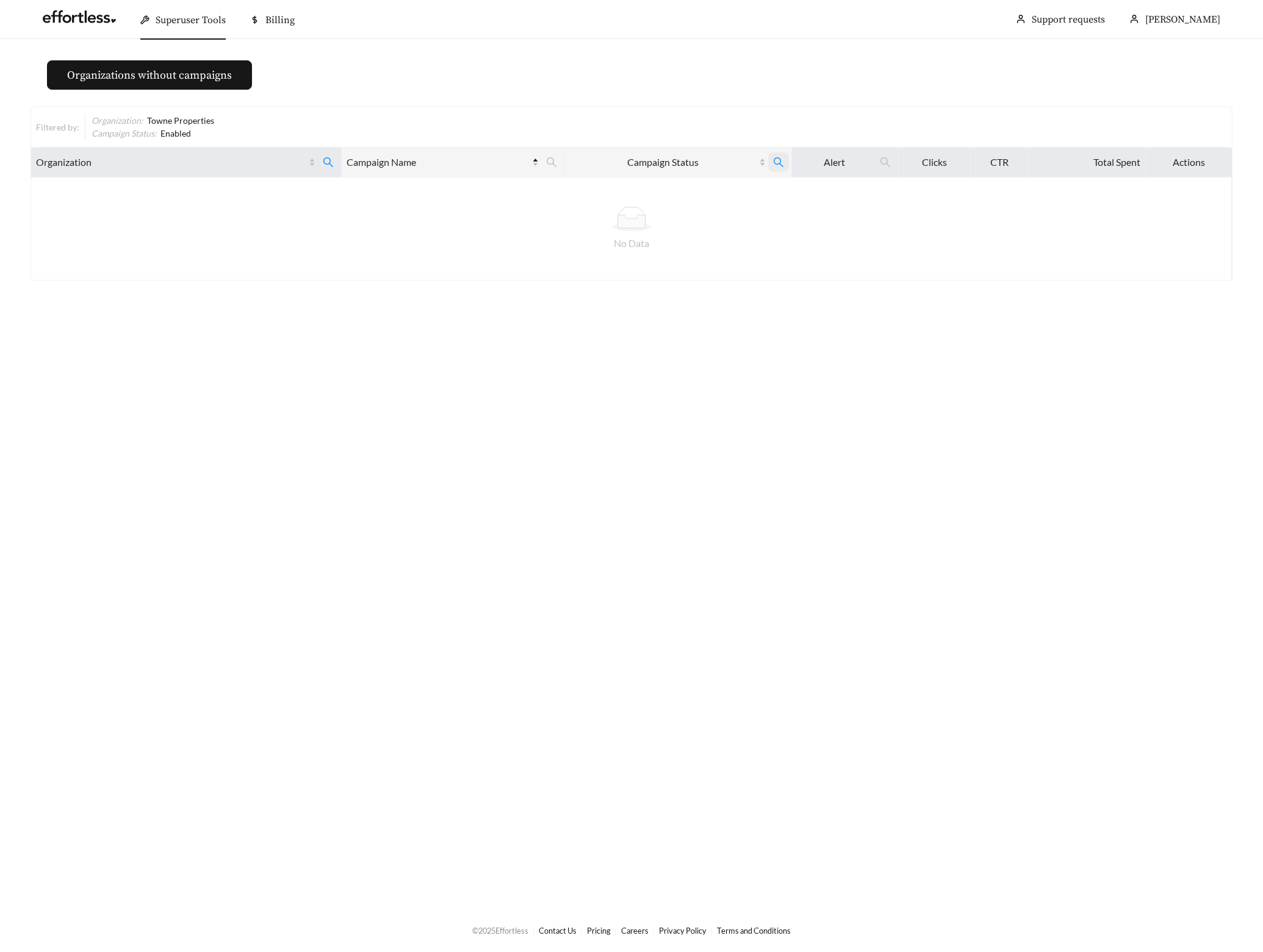
click at [773, 160] on icon "search" at bounding box center [779, 162] width 11 height 11
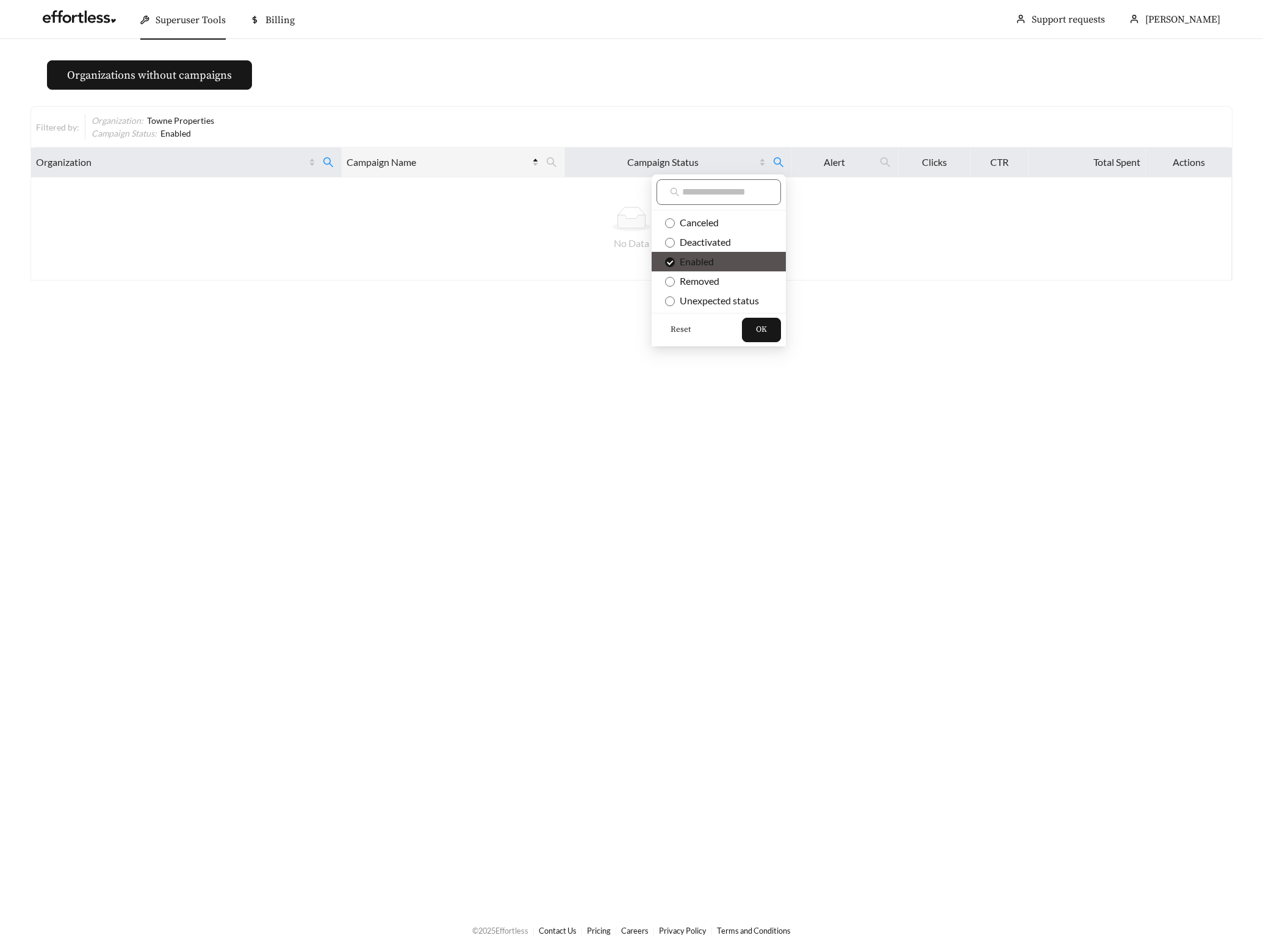
click at [687, 329] on span "Reset" at bounding box center [681, 330] width 20 height 12
click at [771, 325] on button "OK" at bounding box center [761, 330] width 39 height 24
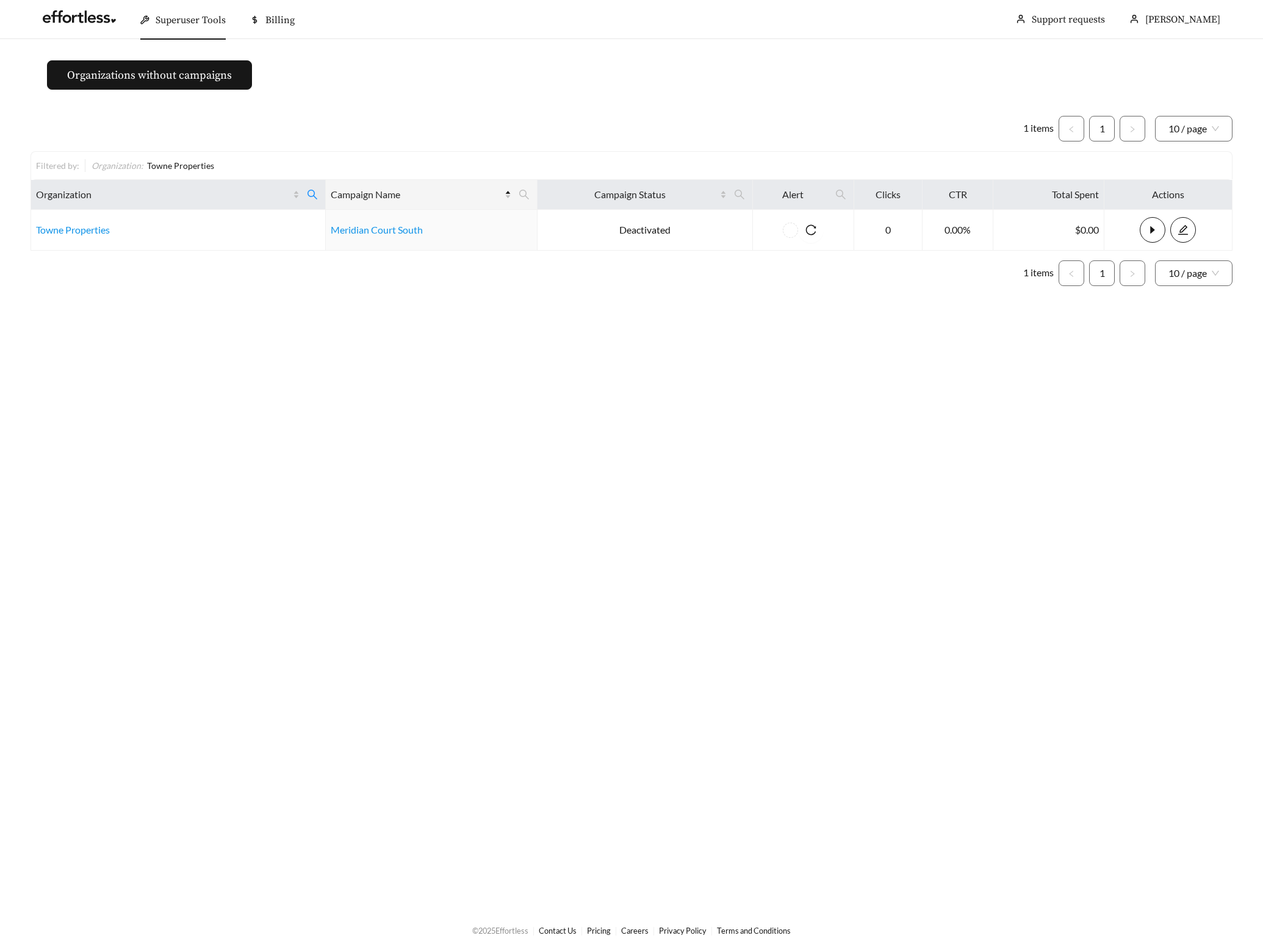
click at [182, 511] on main "Organizations without campaigns 1 items 1 10 / page Filtered by: Organization :…" at bounding box center [631, 473] width 1263 height 869
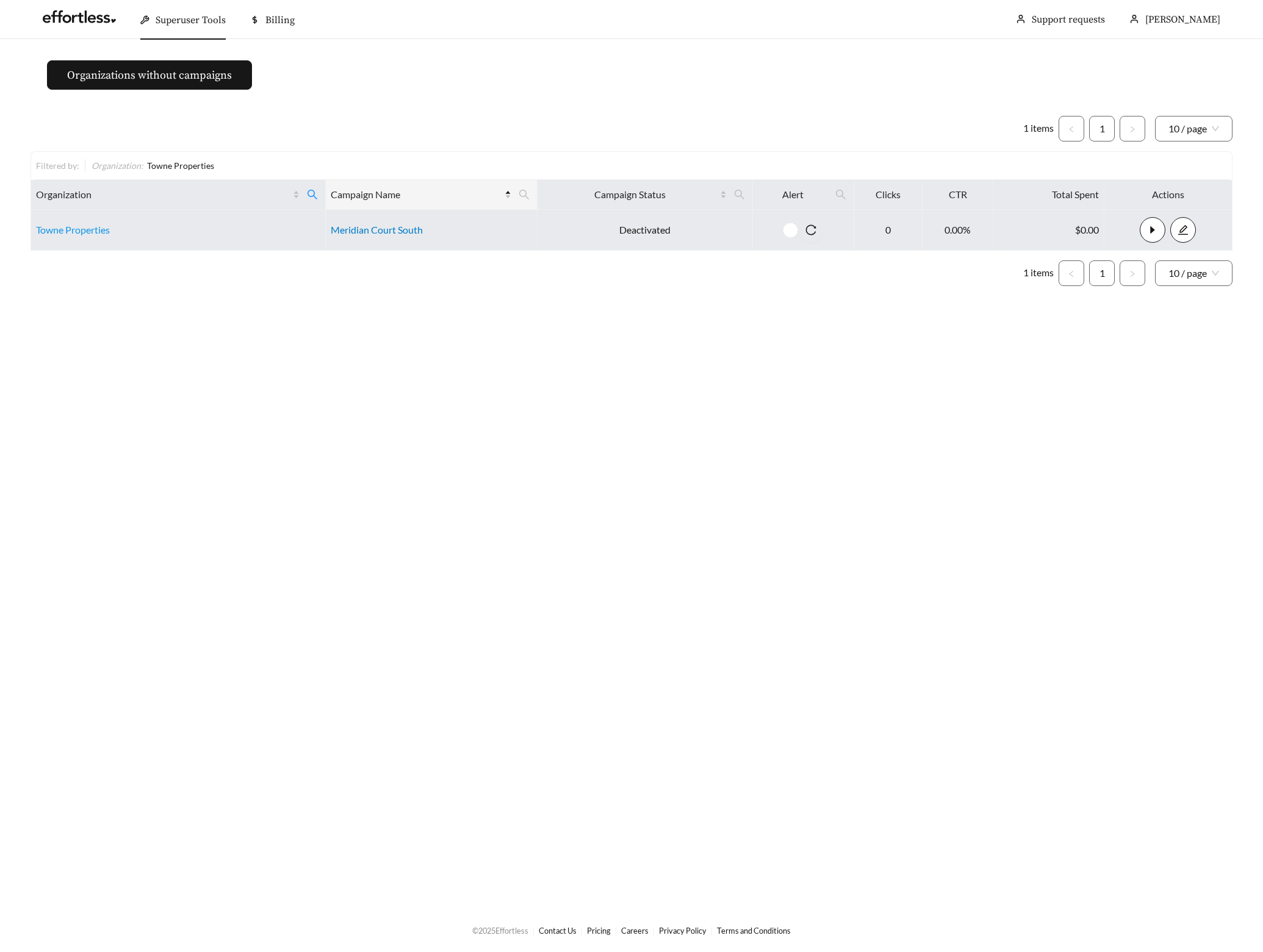
click at [363, 228] on link "Meridian Court South" at bounding box center [377, 230] width 92 height 11
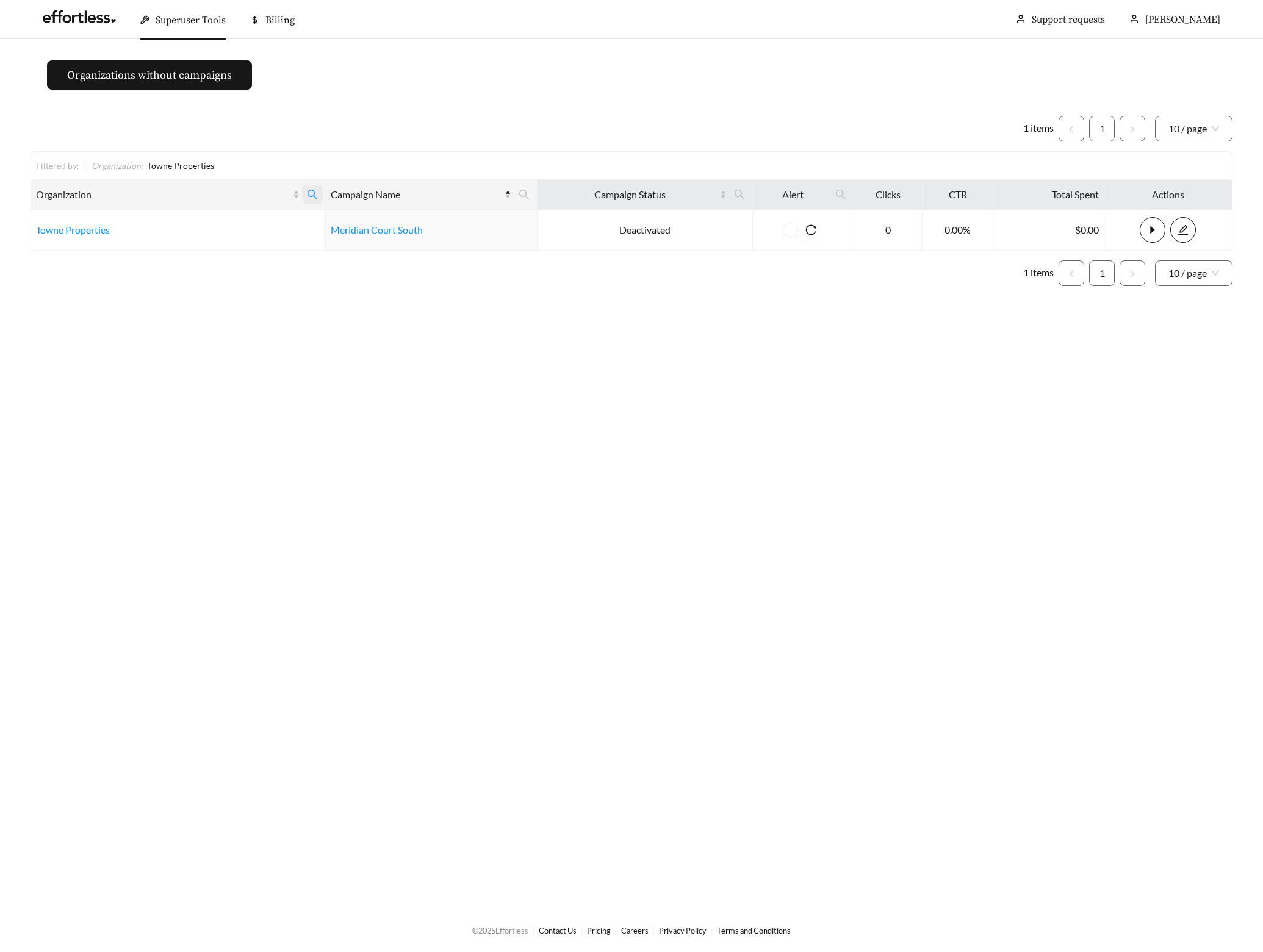
click at [308, 198] on icon "search" at bounding box center [312, 194] width 11 height 11
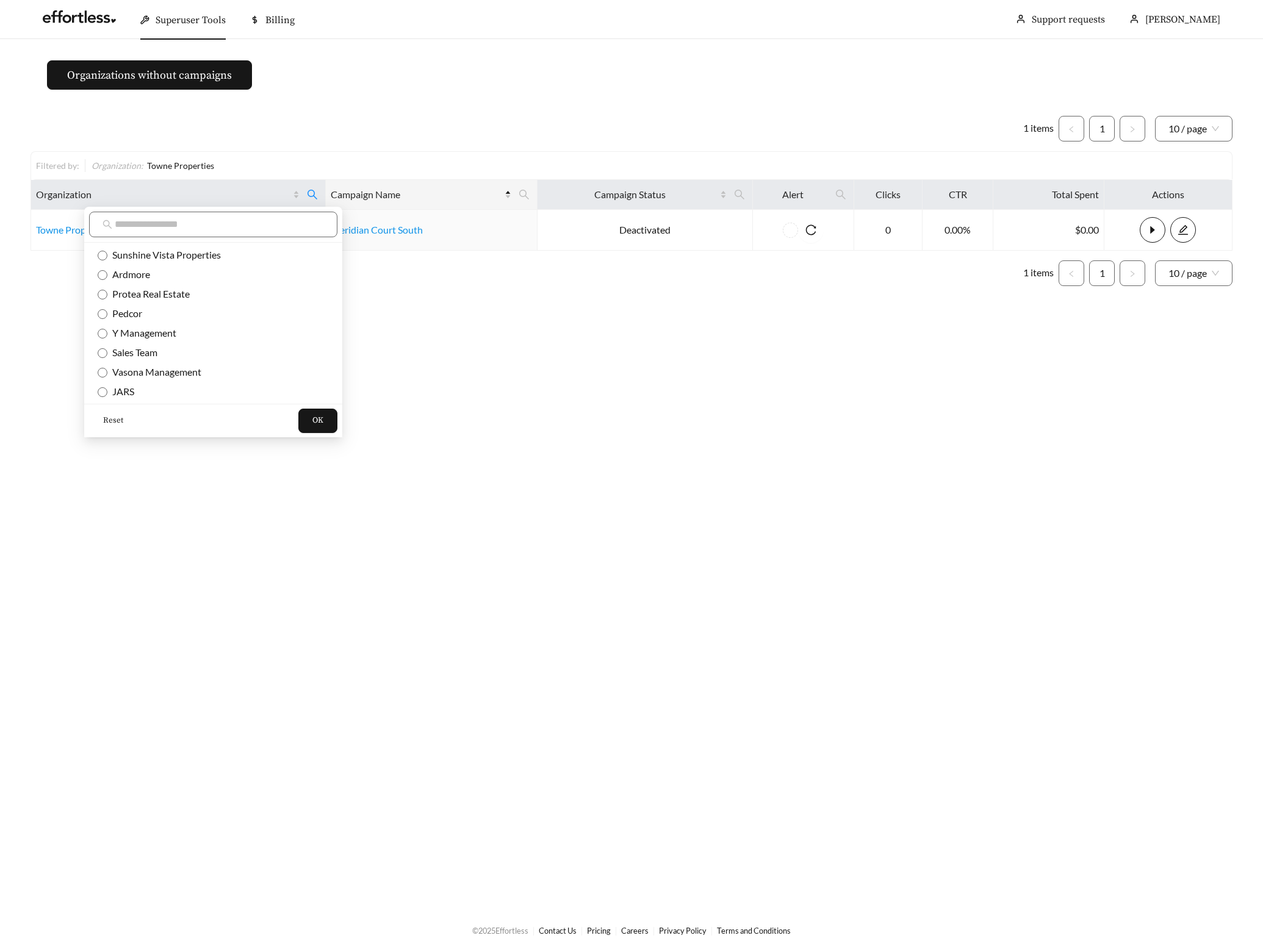
click at [115, 422] on span "Reset" at bounding box center [113, 420] width 20 height 12
click at [311, 422] on button "OK" at bounding box center [318, 421] width 39 height 24
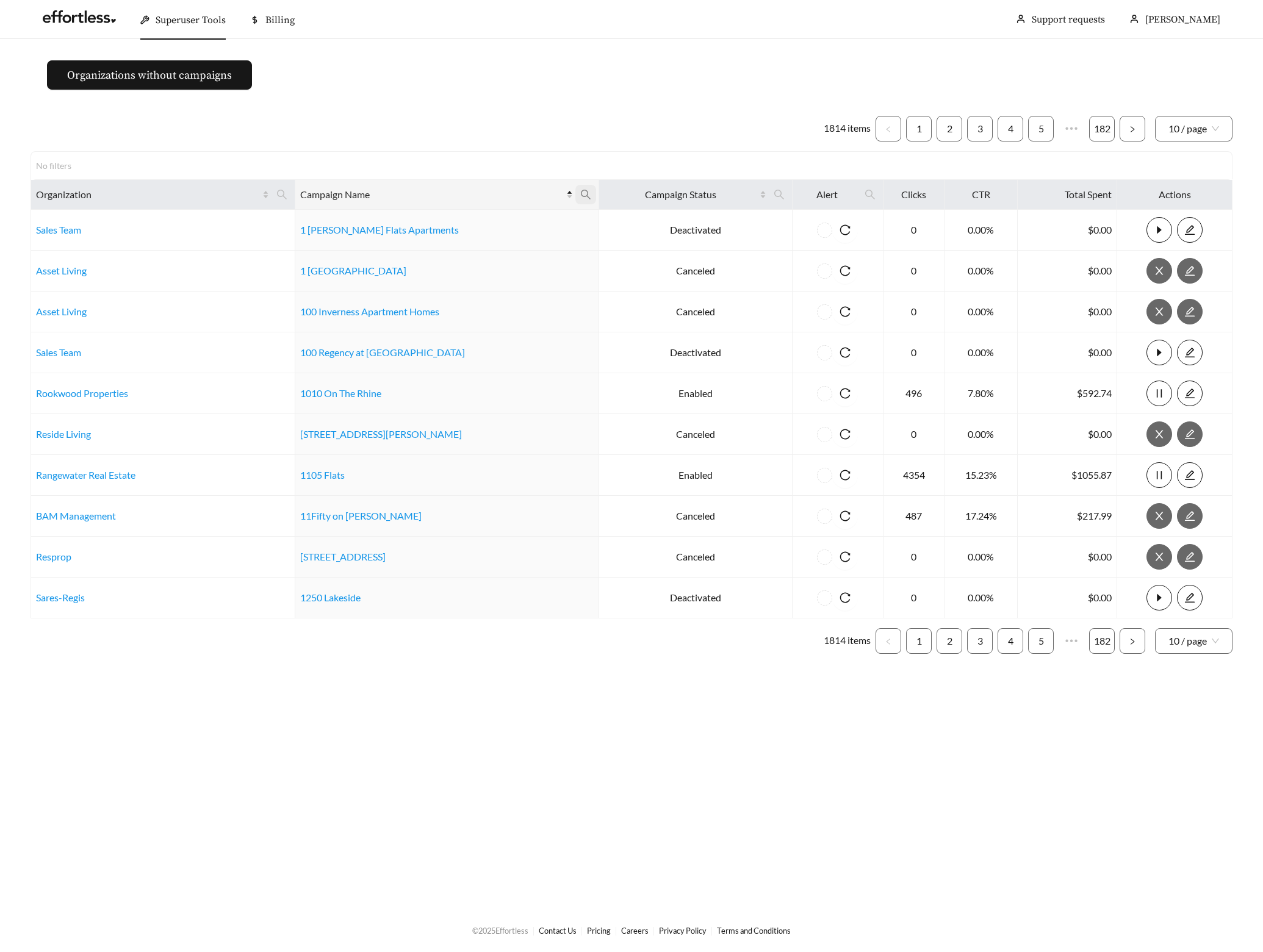
click at [580, 193] on icon "search" at bounding box center [585, 194] width 11 height 11
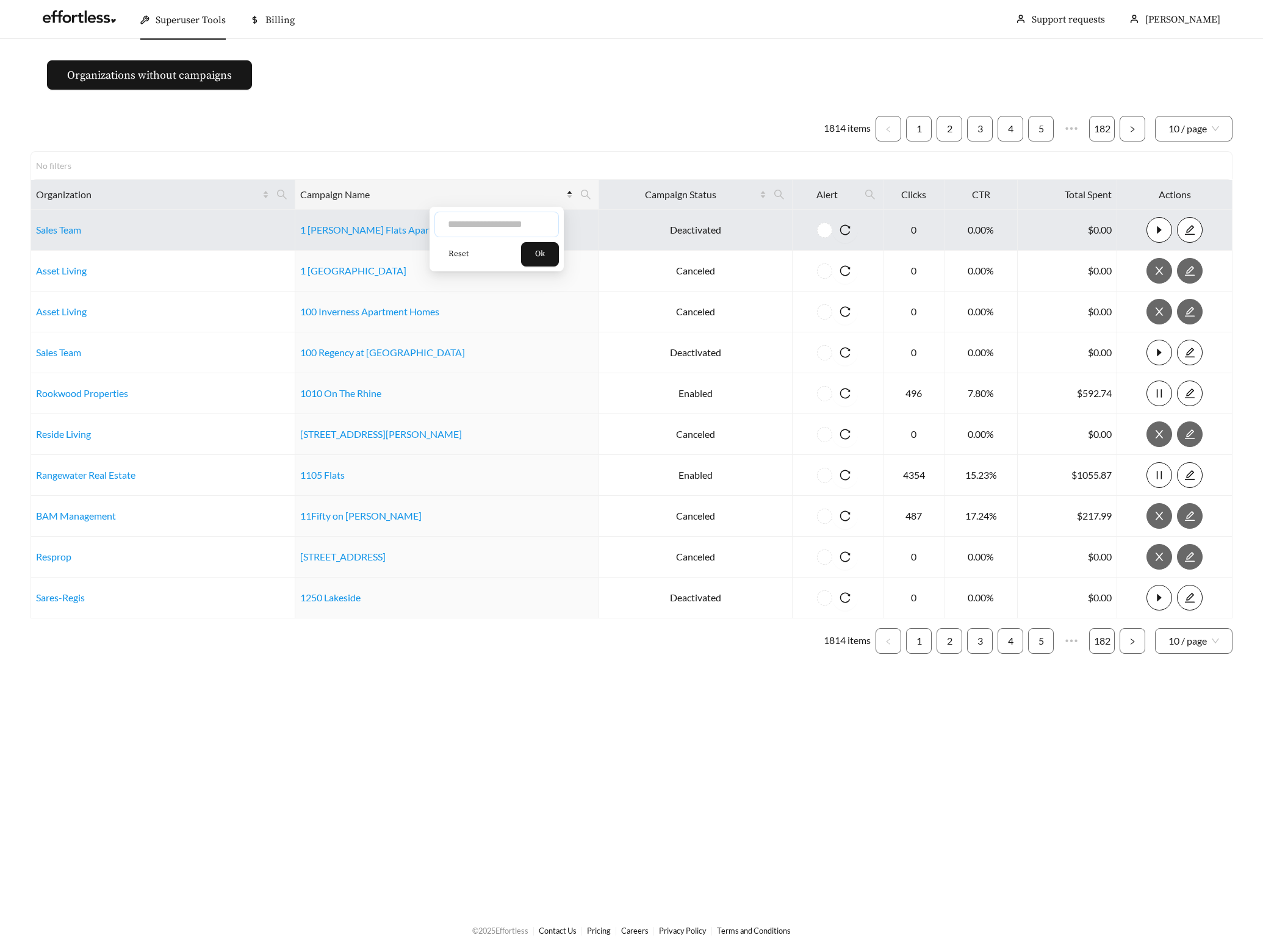
click at [494, 221] on input "text" at bounding box center [496, 225] width 124 height 26
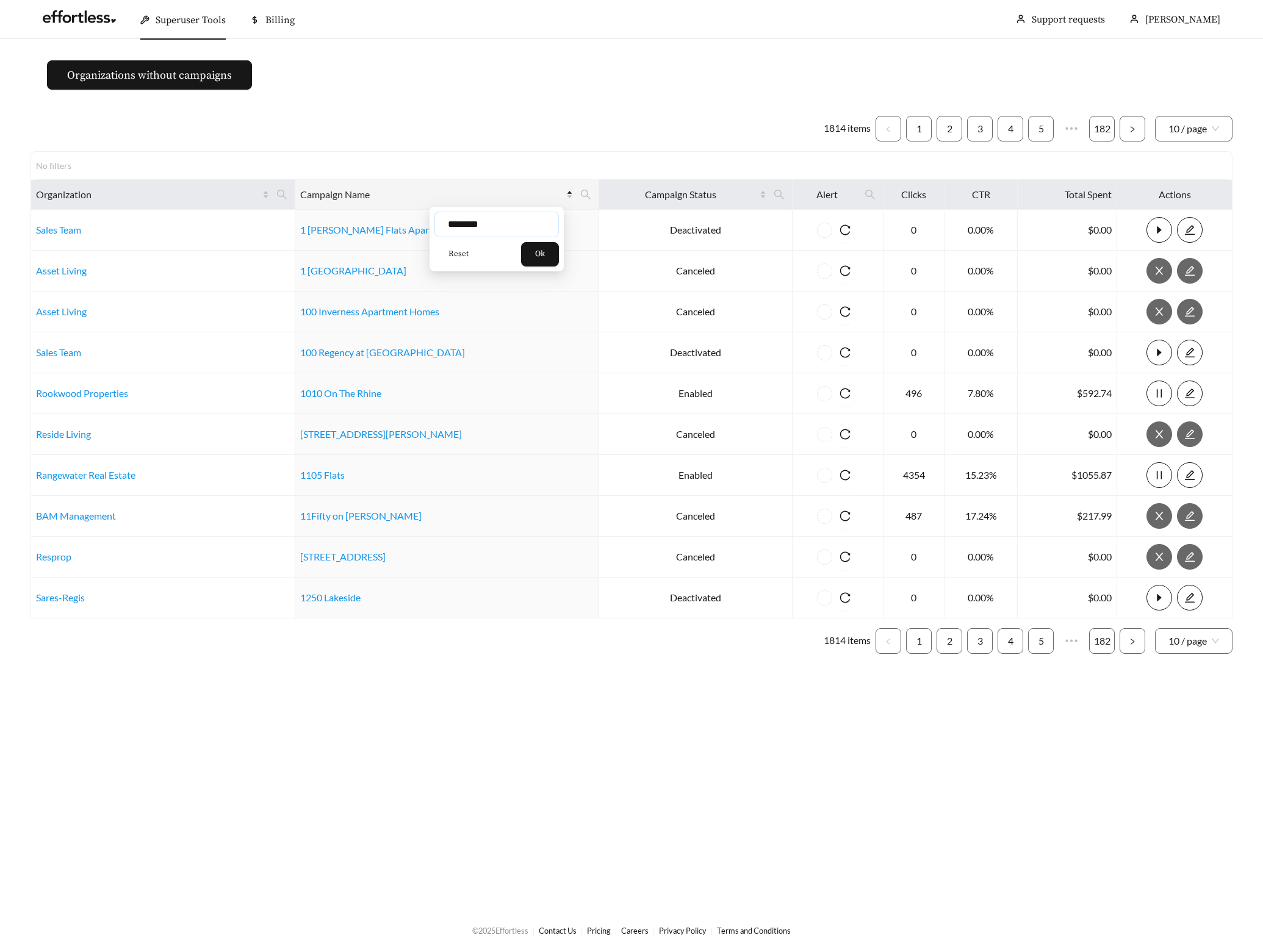
type input "********"
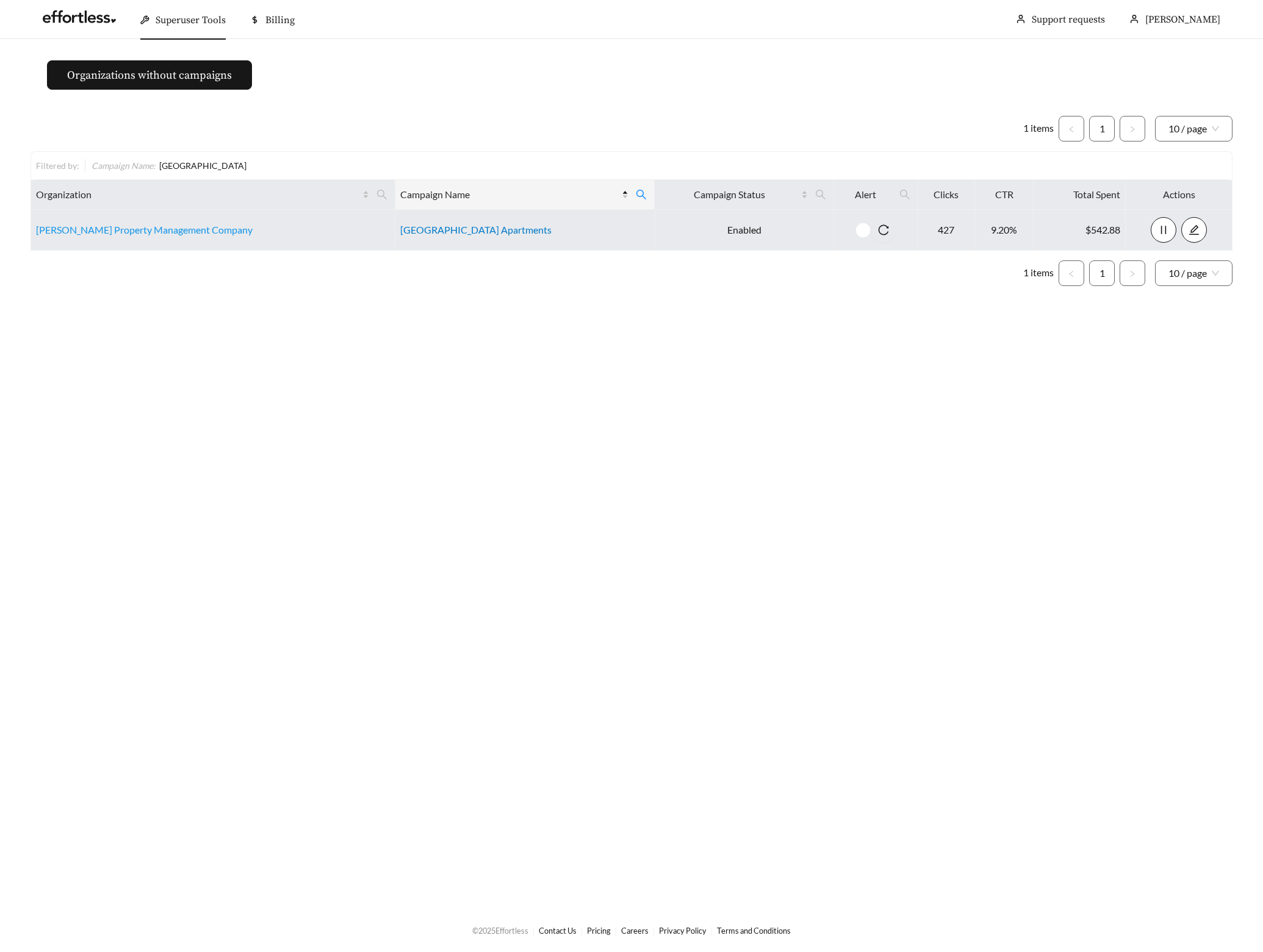
click at [434, 227] on link "East Bay Flats Apartments" at bounding box center [476, 230] width 152 height 11
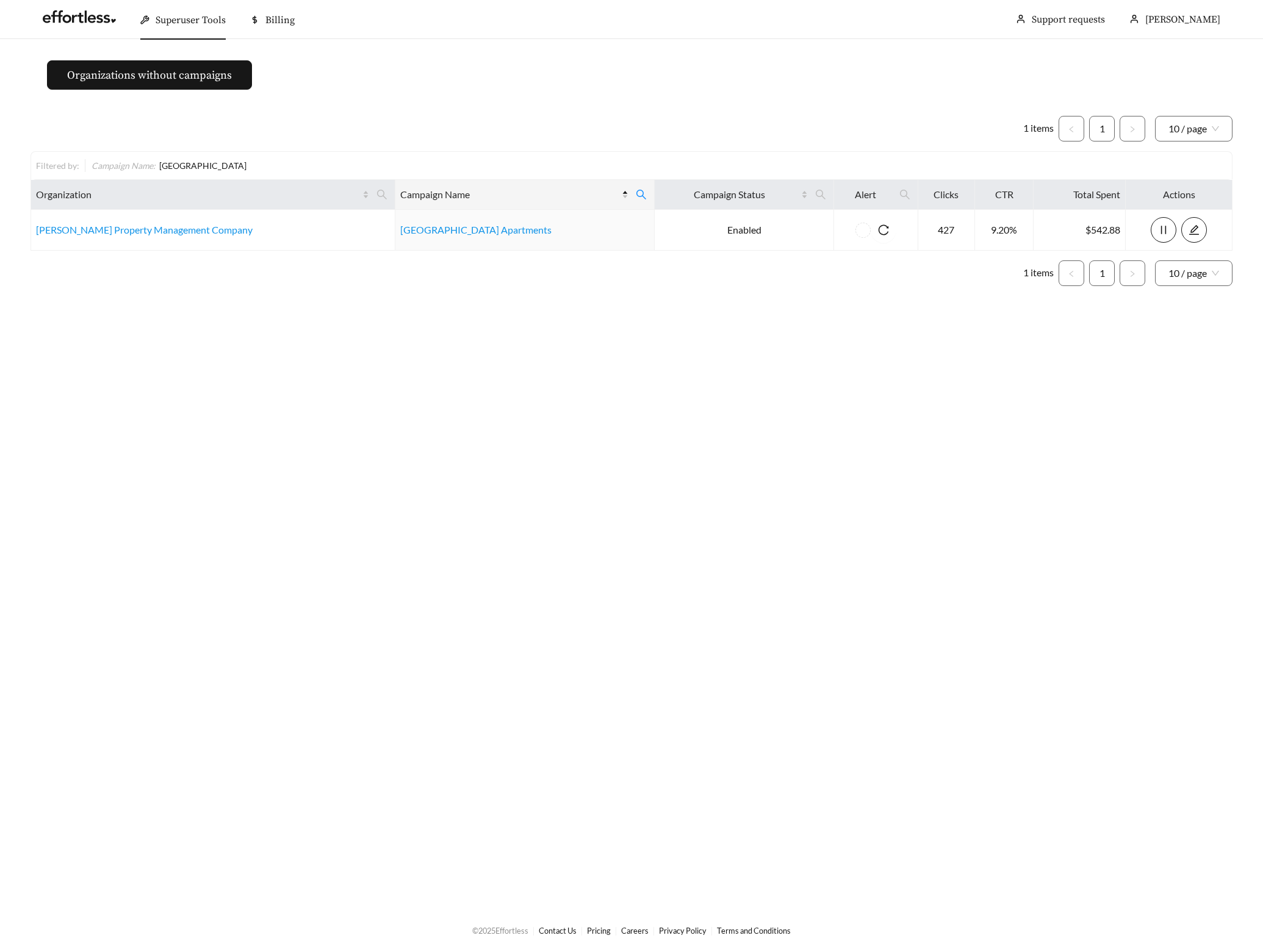
drag, startPoint x: 451, startPoint y: 347, endPoint x: 384, endPoint y: 341, distance: 67.3
click at [451, 347] on main "Organizations without campaigns 1 items 1 10 / page Filtered by: Campaign Name …" at bounding box center [631, 473] width 1263 height 869
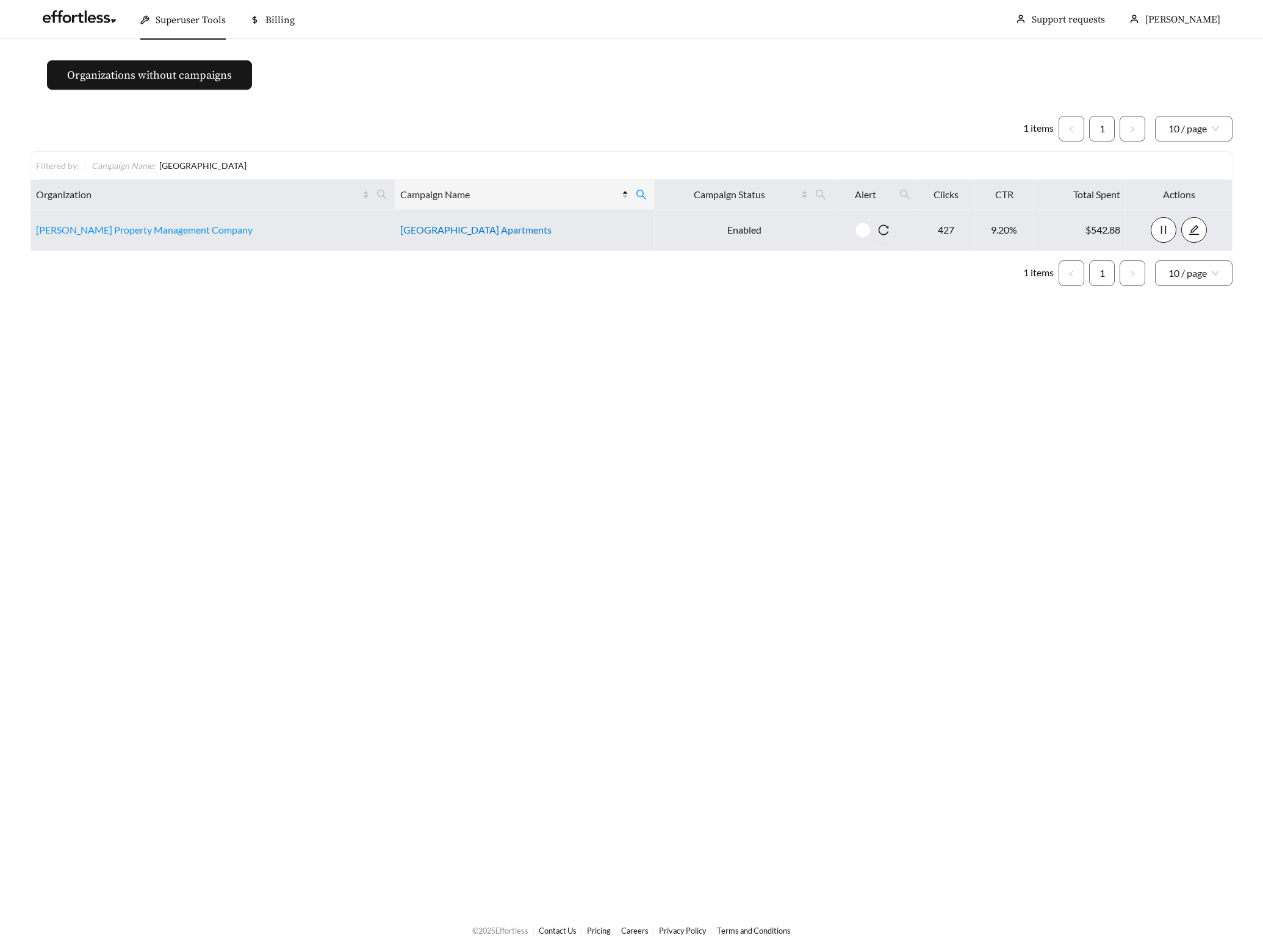
click at [421, 228] on link "East Bay Flats Apartments" at bounding box center [476, 230] width 152 height 11
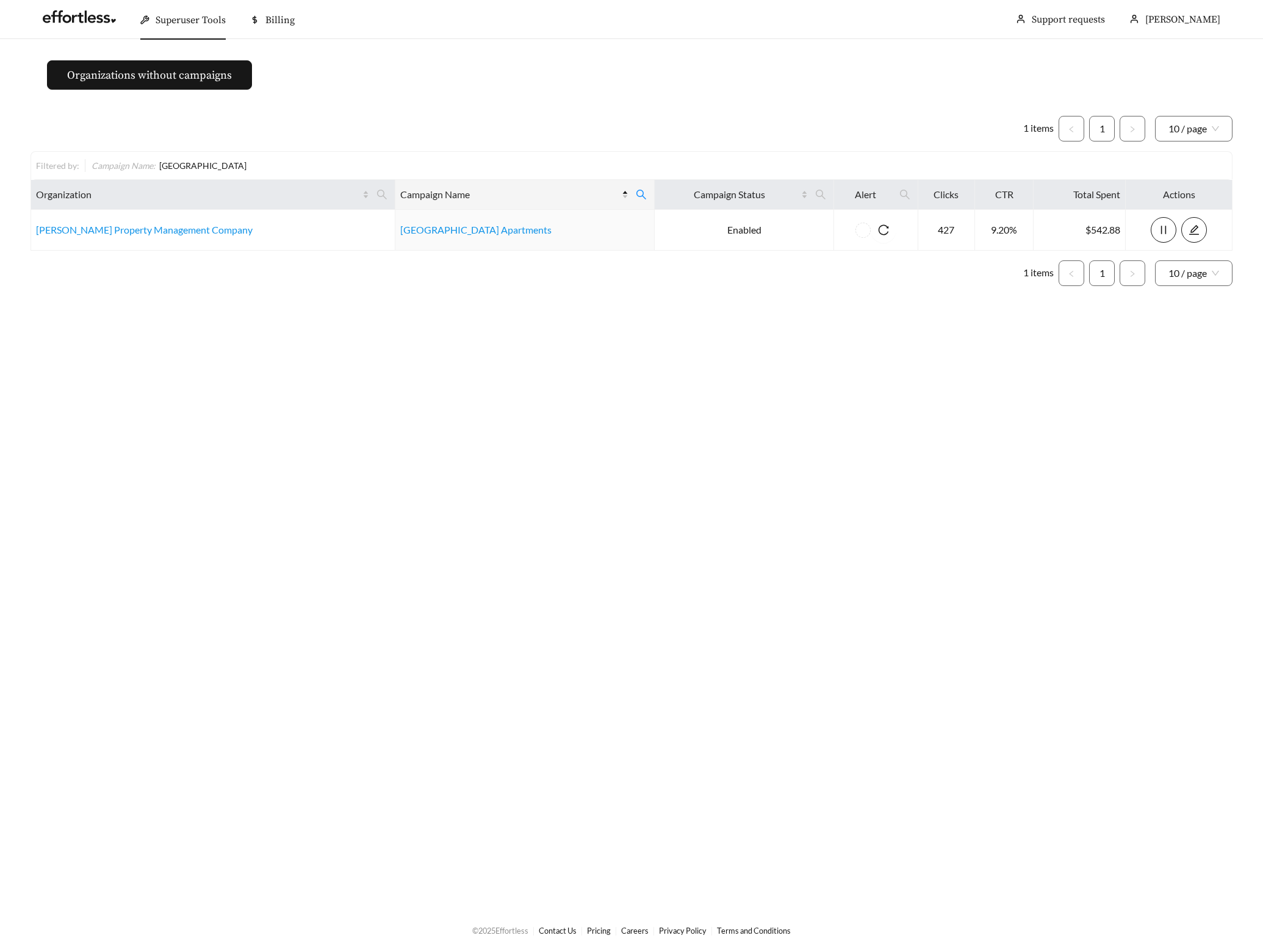
click at [471, 152] on div "Filtered by: Campaign Name : east bay" at bounding box center [631, 165] width 1202 height 28
click at [377, 190] on icon "search" at bounding box center [382, 194] width 11 height 11
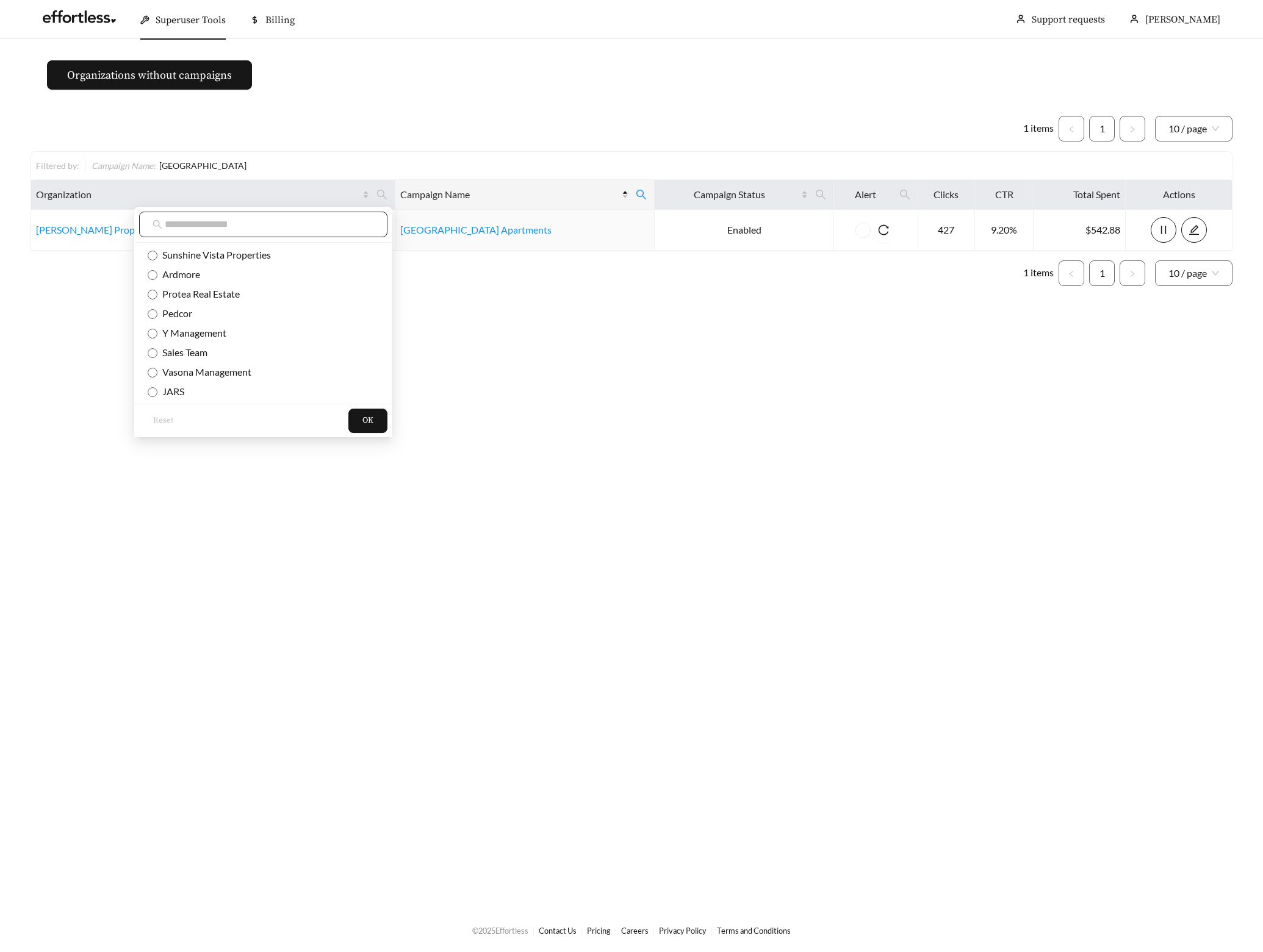
click at [246, 230] on input "text" at bounding box center [269, 224] width 209 height 14
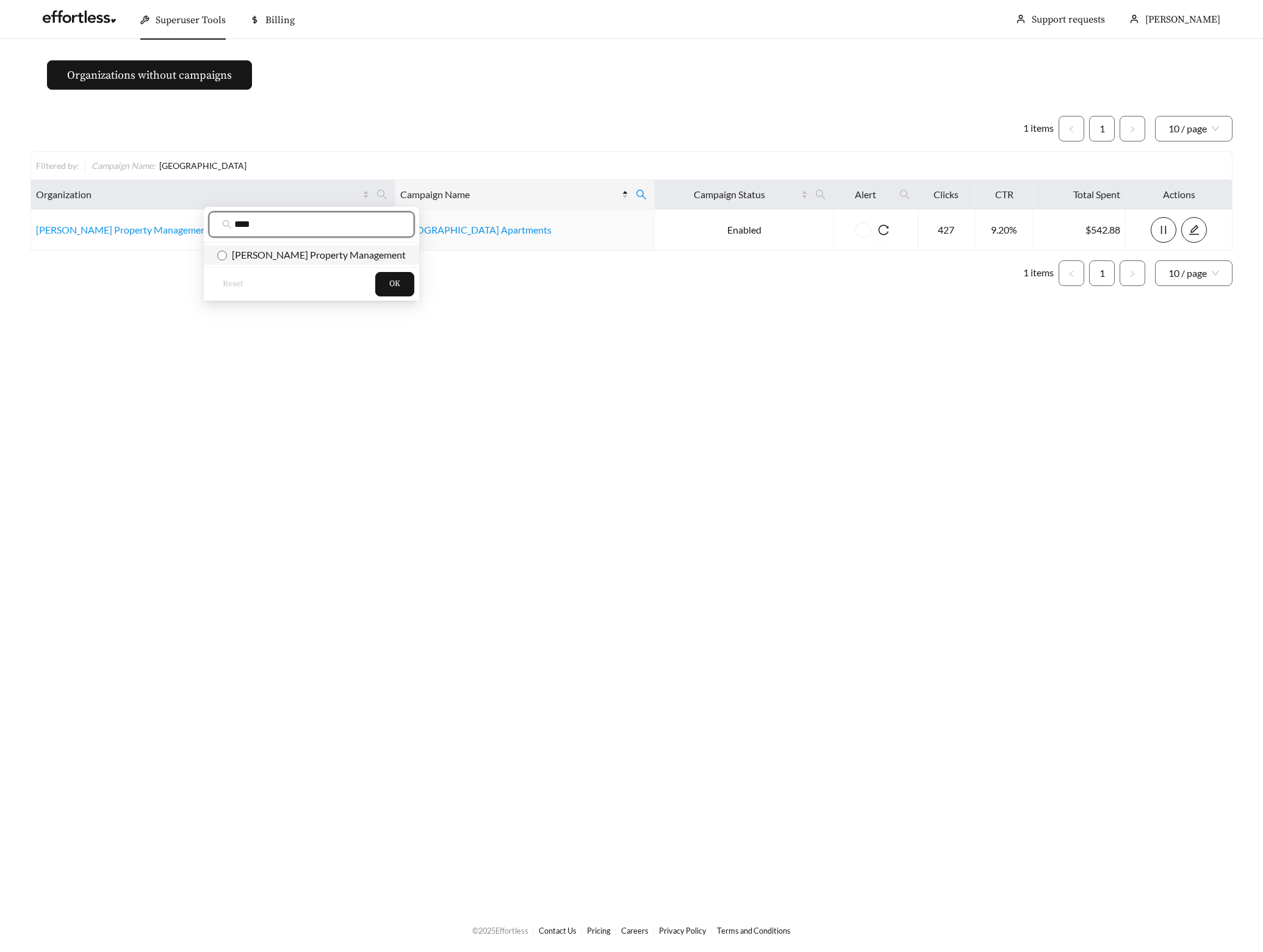
type input "****"
drag, startPoint x: 272, startPoint y: 255, endPoint x: 282, endPoint y: 260, distance: 11.2
click at [272, 254] on span "Quinn Property Management" at bounding box center [316, 254] width 179 height 11
click at [390, 282] on span "OK" at bounding box center [395, 284] width 11 height 12
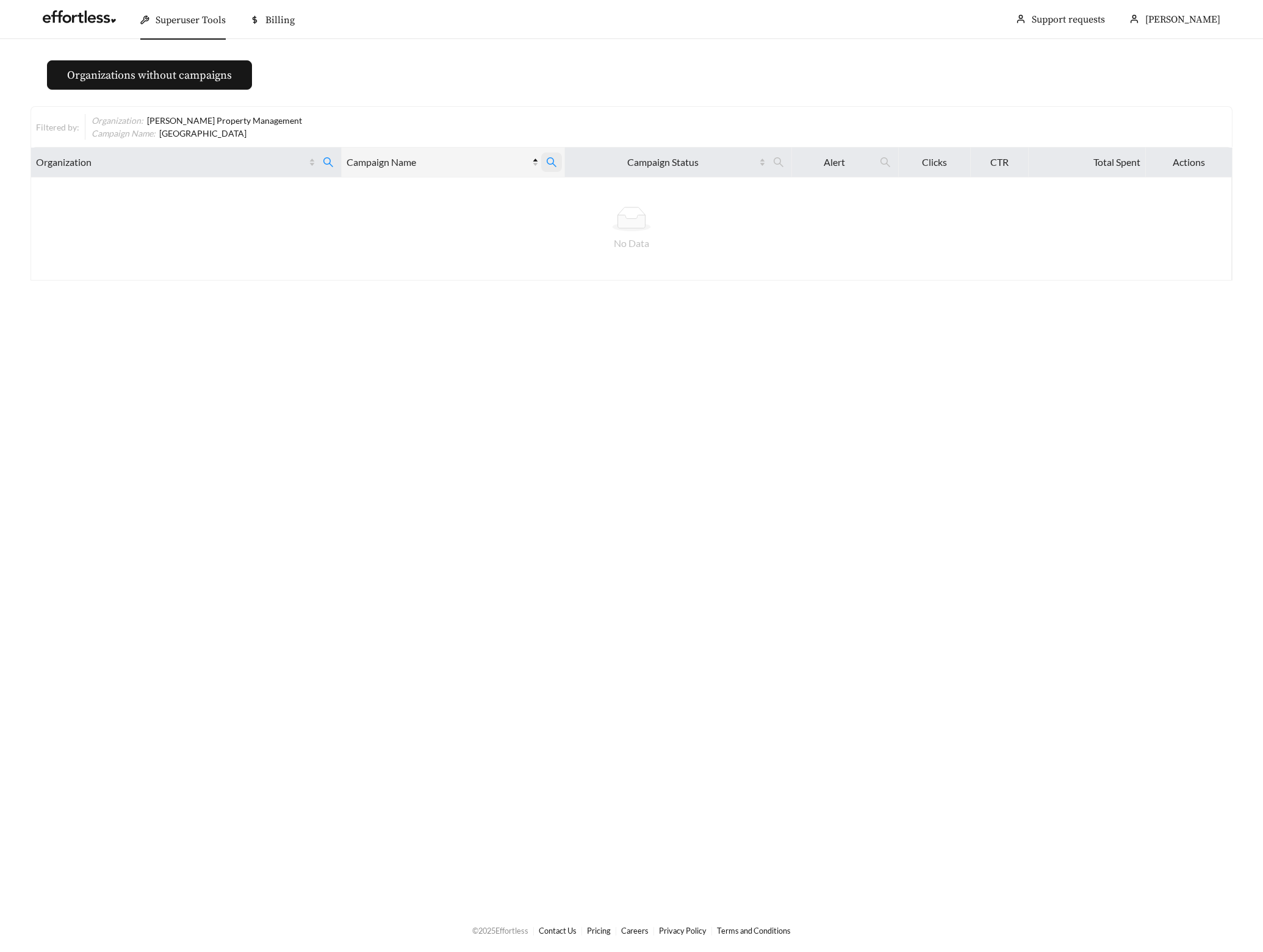
click at [546, 165] on icon "search" at bounding box center [551, 162] width 11 height 11
click at [451, 223] on span "Reset" at bounding box center [448, 222] width 20 height 12
click at [541, 221] on button "Ok" at bounding box center [529, 222] width 38 height 24
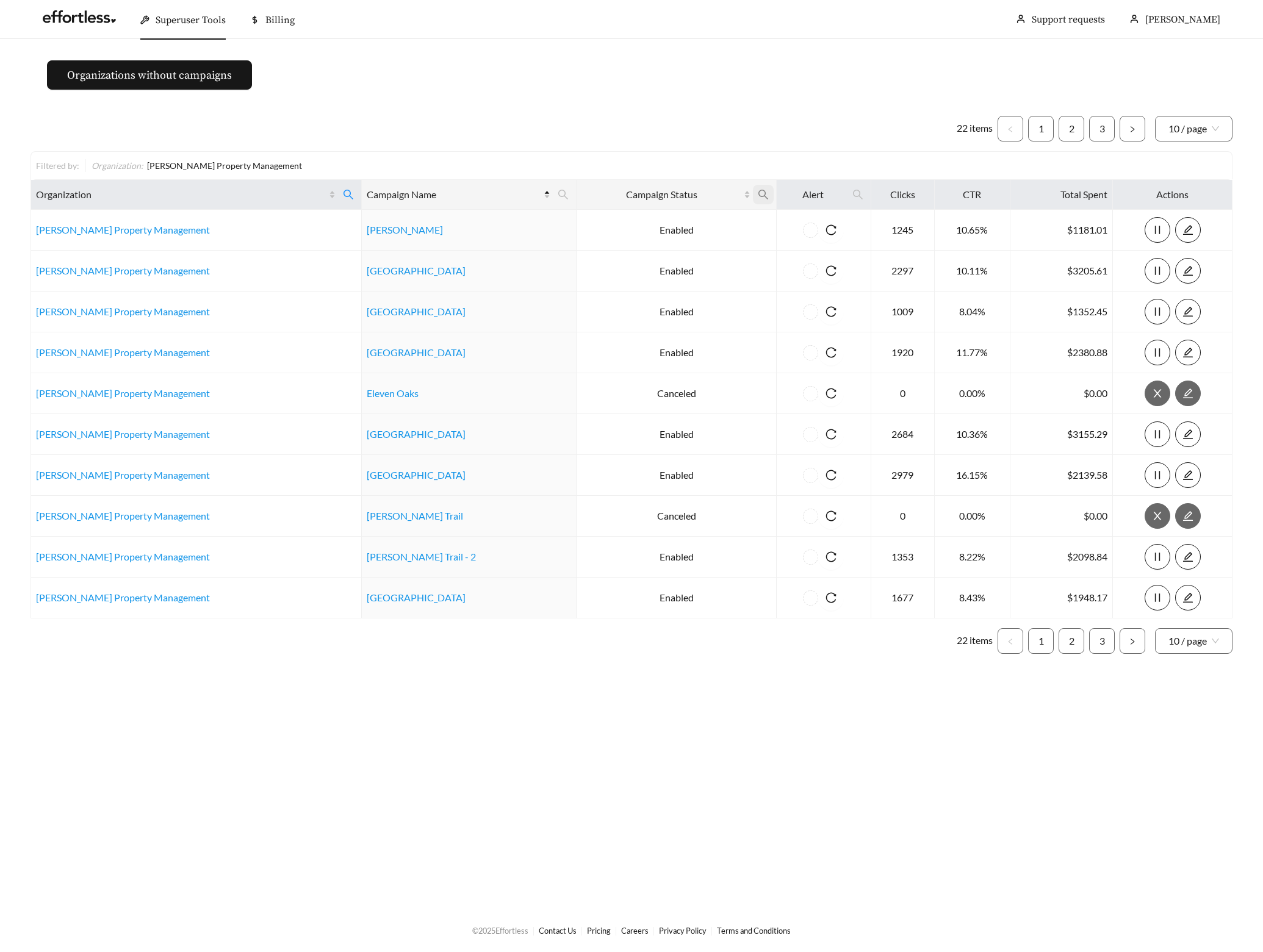
click at [753, 192] on span at bounding box center [763, 194] width 21 height 19
click at [671, 295] on span "Enabled" at bounding box center [673, 294] width 107 height 14
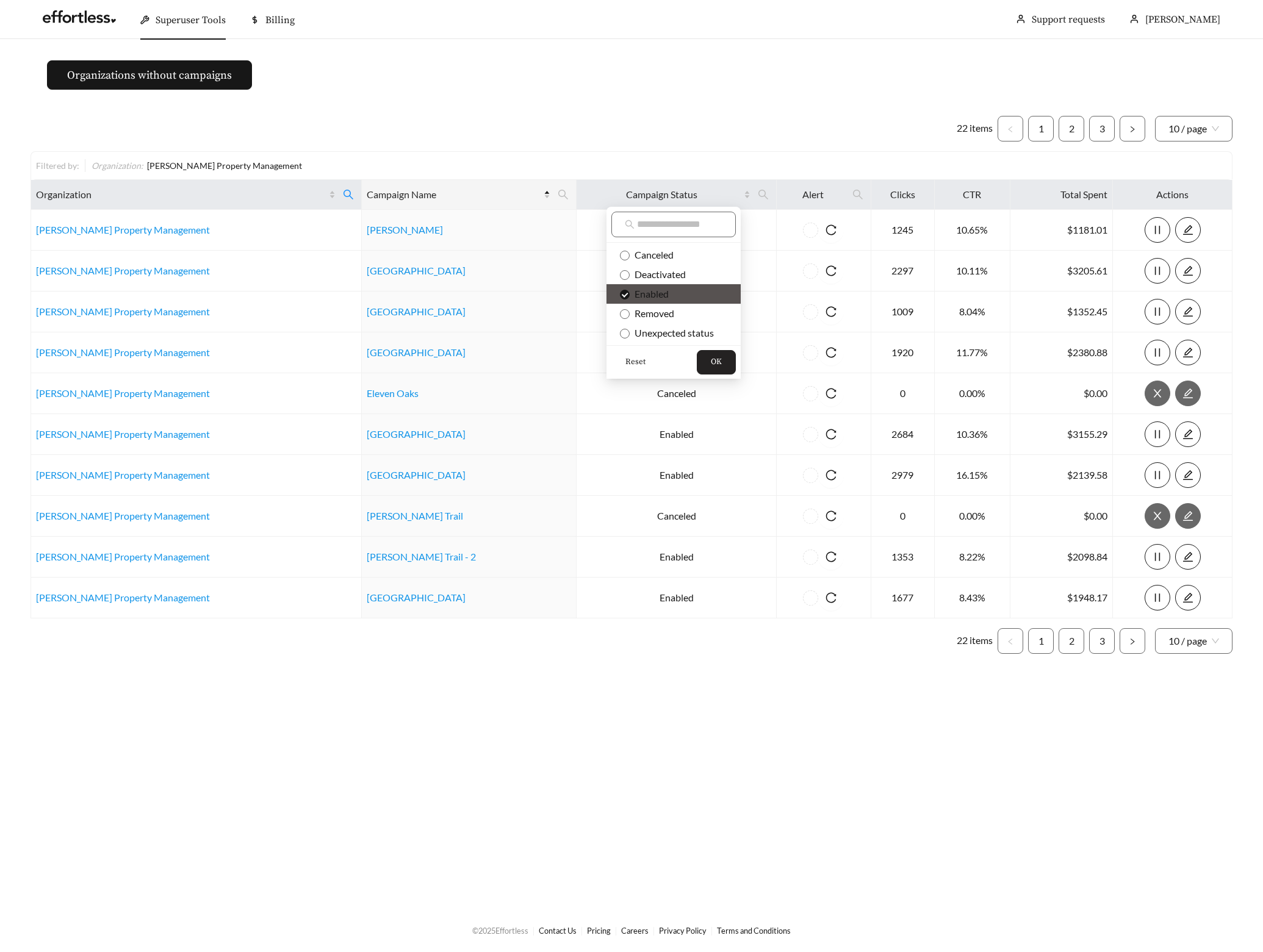
click at [723, 365] on button "OK" at bounding box center [716, 362] width 39 height 24
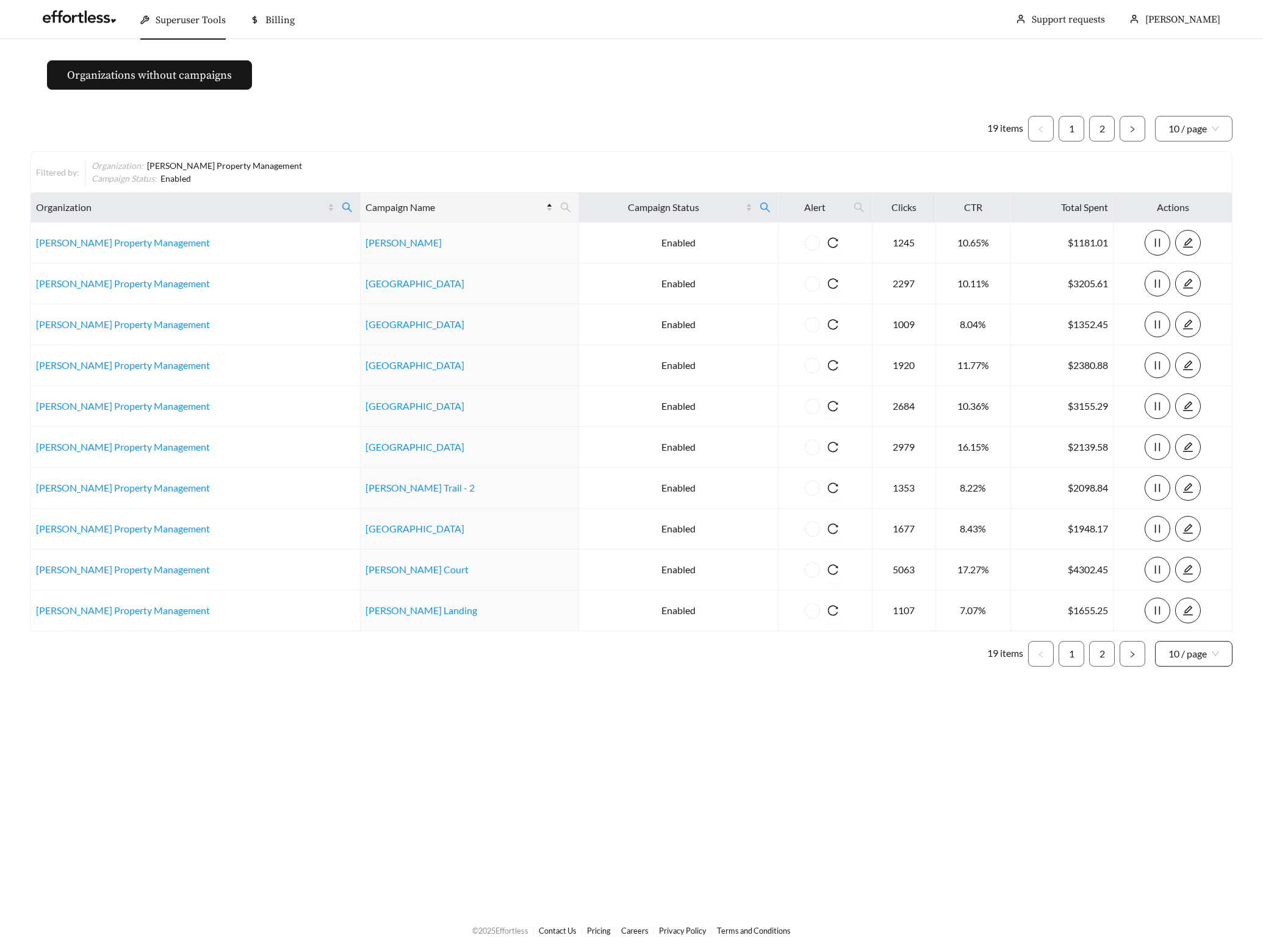
click at [1190, 656] on span "10 / page" at bounding box center [1194, 654] width 50 height 24
click at [1200, 698] on div "20 / page" at bounding box center [1195, 701] width 52 height 14
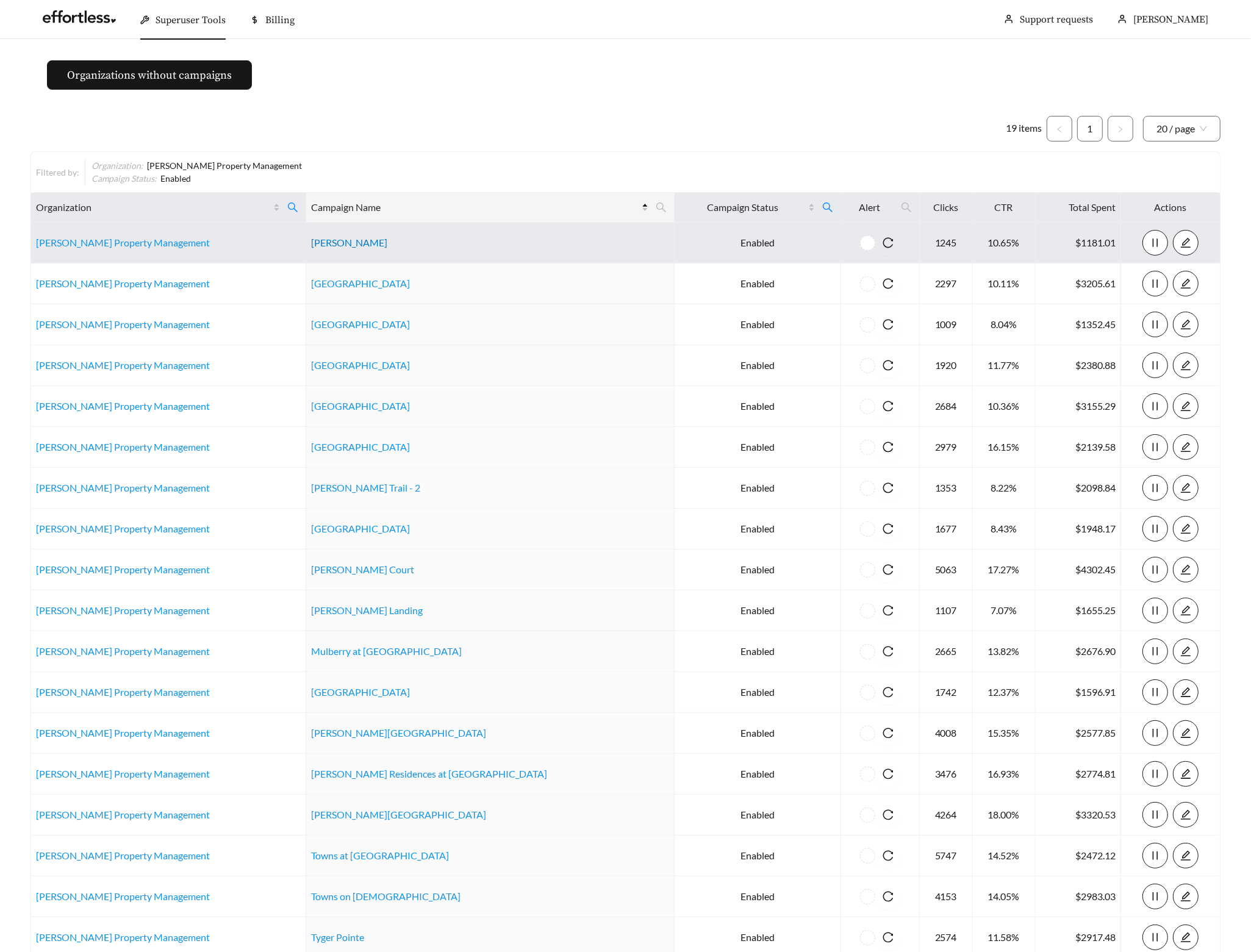
click at [324, 244] on link "Ashcroft" at bounding box center [349, 242] width 76 height 11
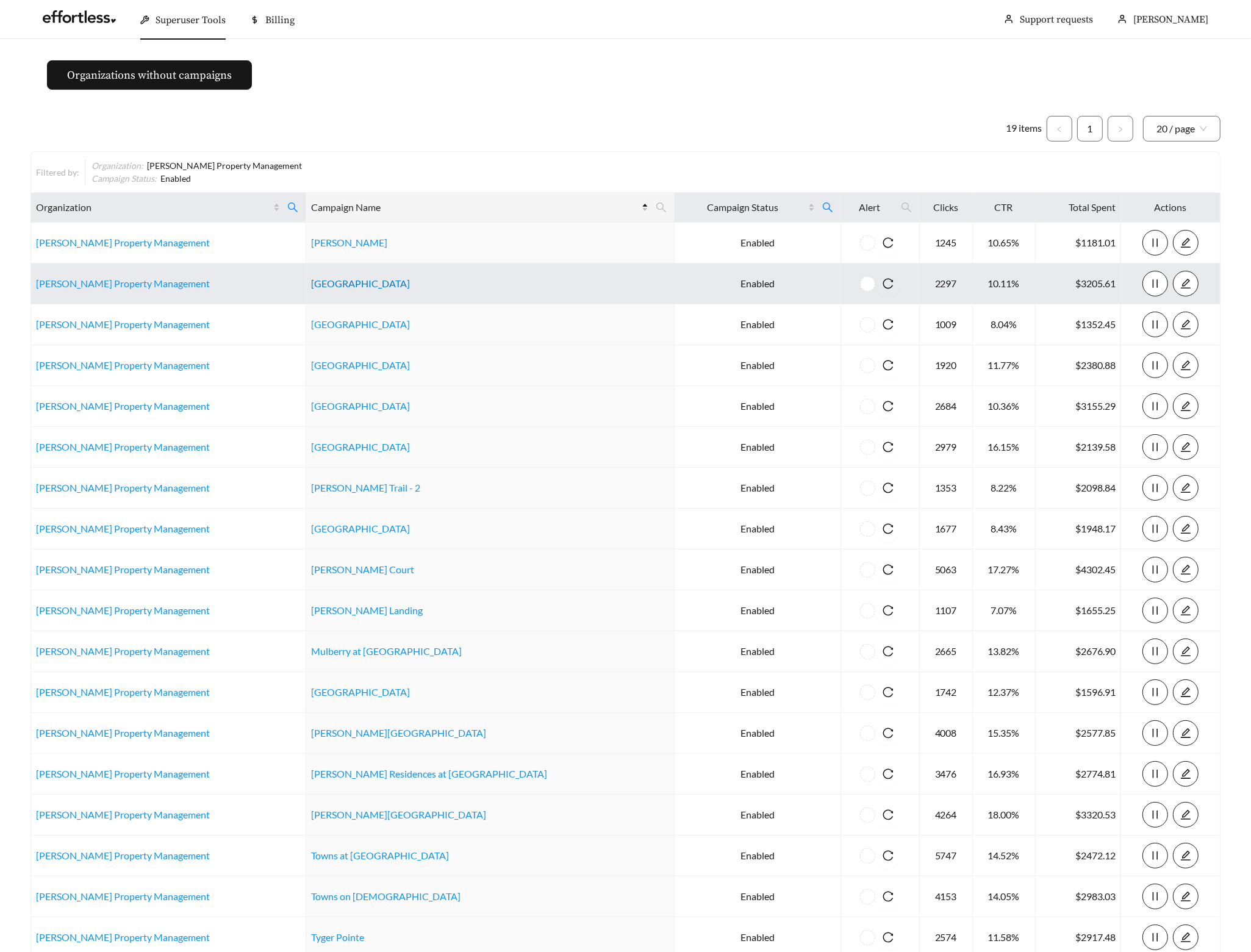
click at [365, 285] on link "Dorchester Place" at bounding box center [361, 283] width 99 height 11
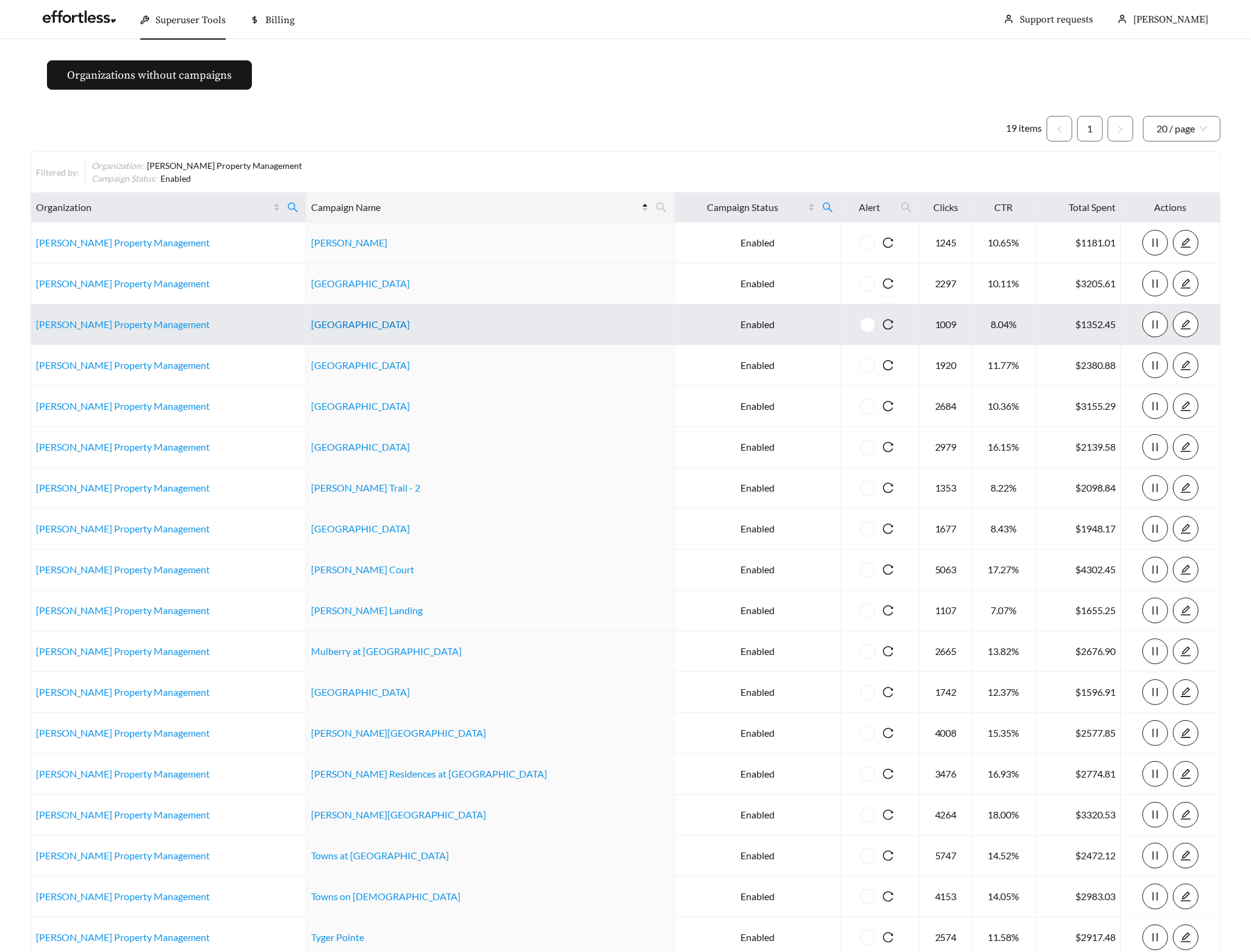
click at [350, 328] on link "Drayton Park" at bounding box center [361, 324] width 99 height 11
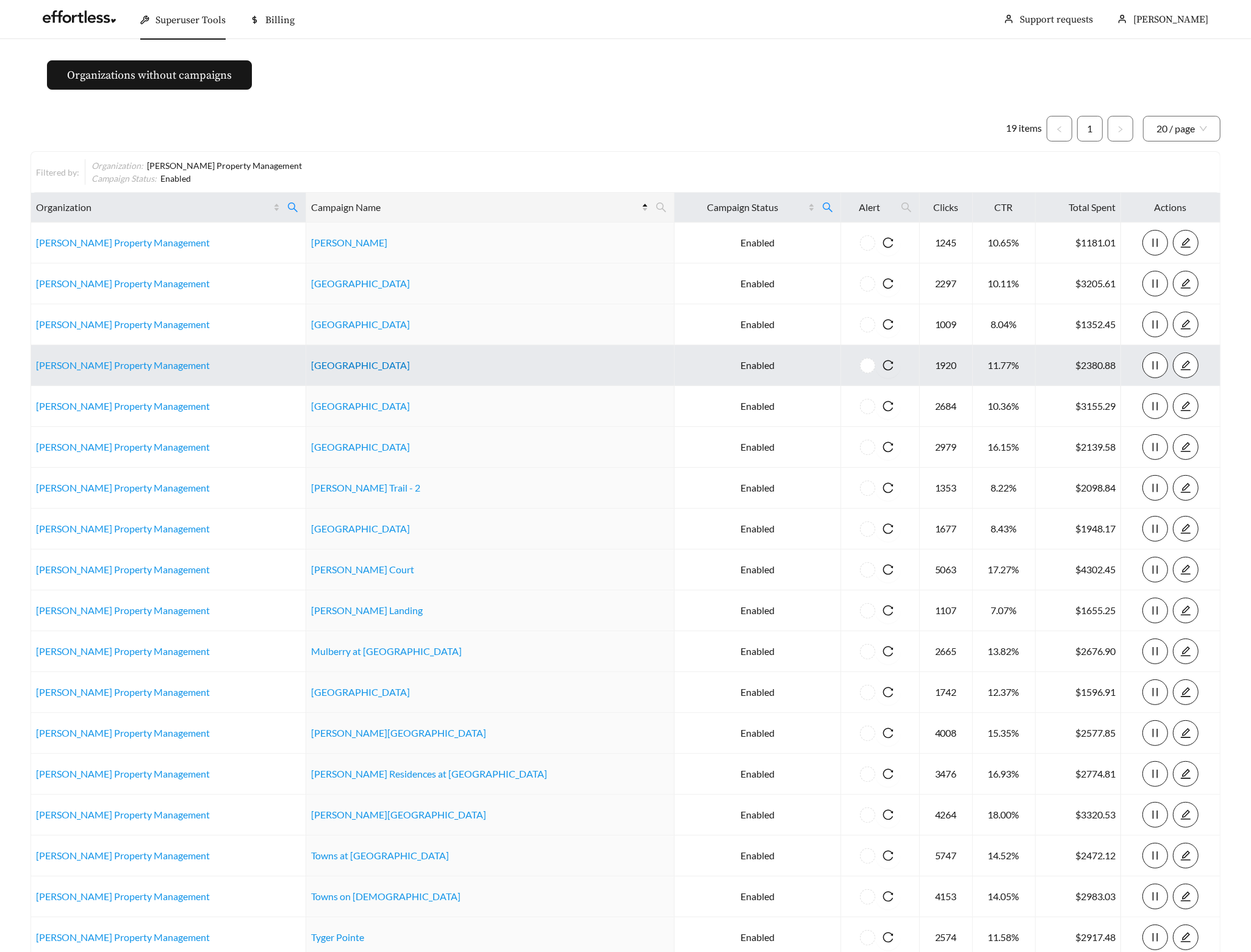
click at [314, 369] on link "Durham" at bounding box center [361, 365] width 99 height 11
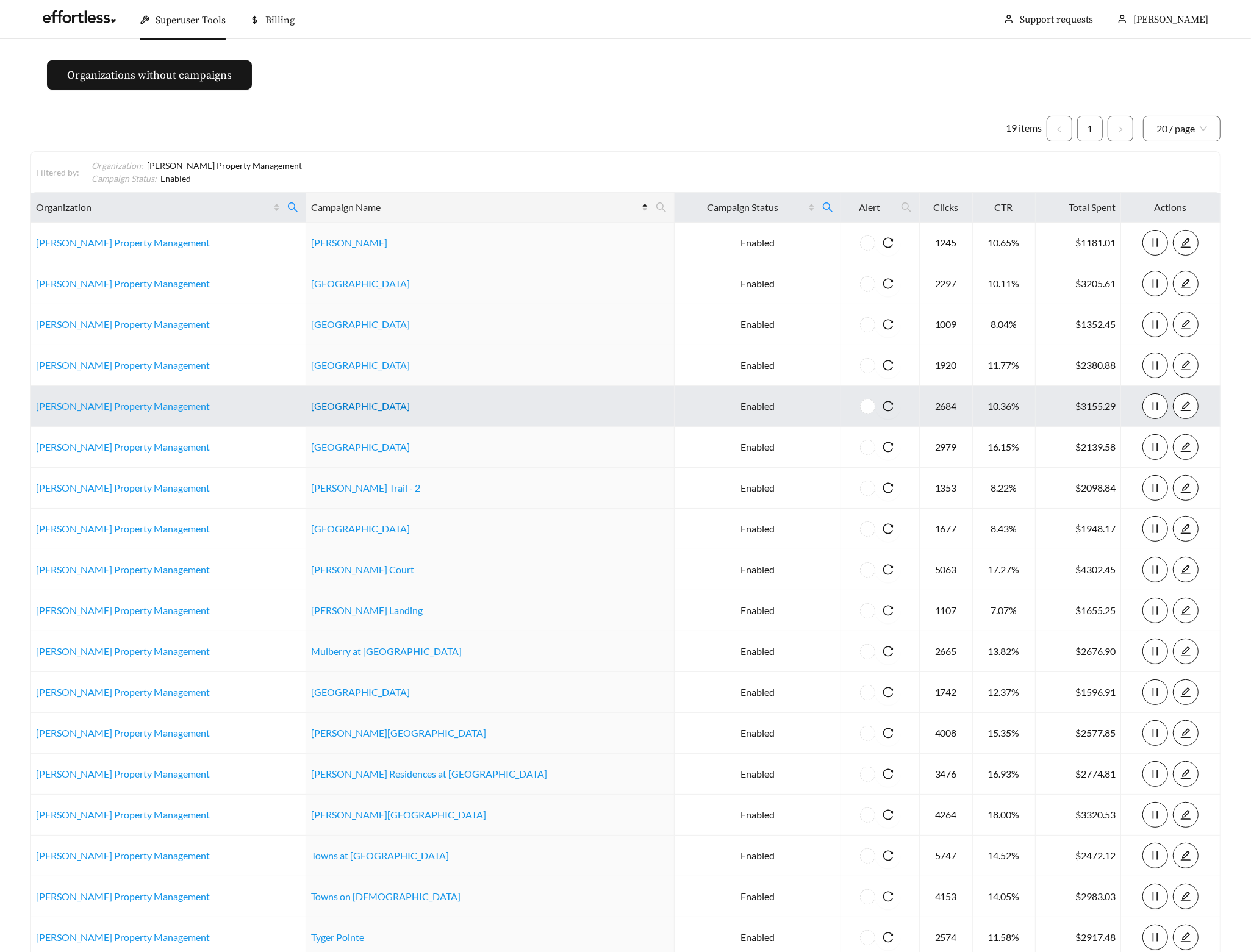
click at [361, 406] on link "Fairforest Creekside" at bounding box center [361, 406] width 99 height 11
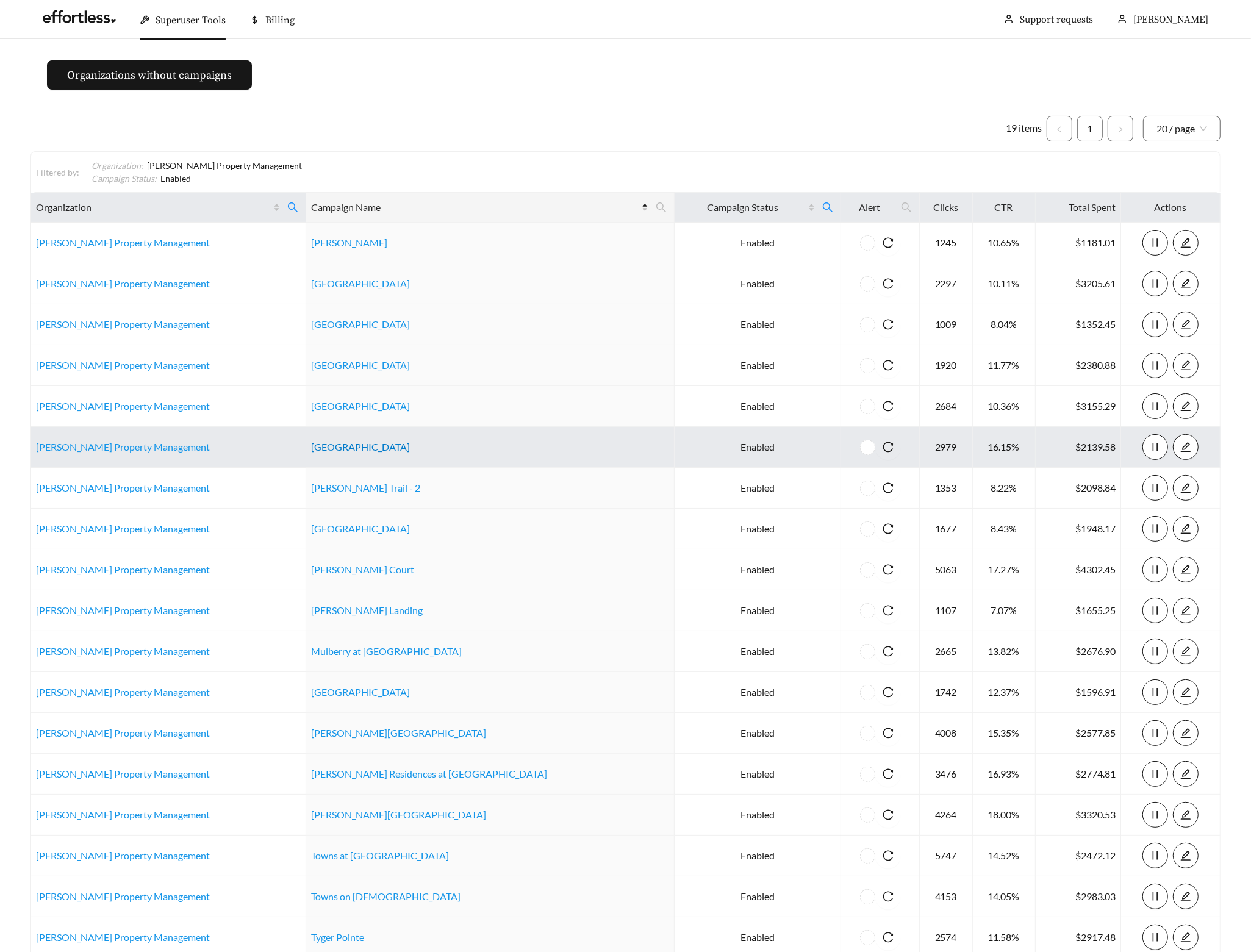
click at [361, 442] on link "Harmony Heights" at bounding box center [361, 447] width 99 height 11
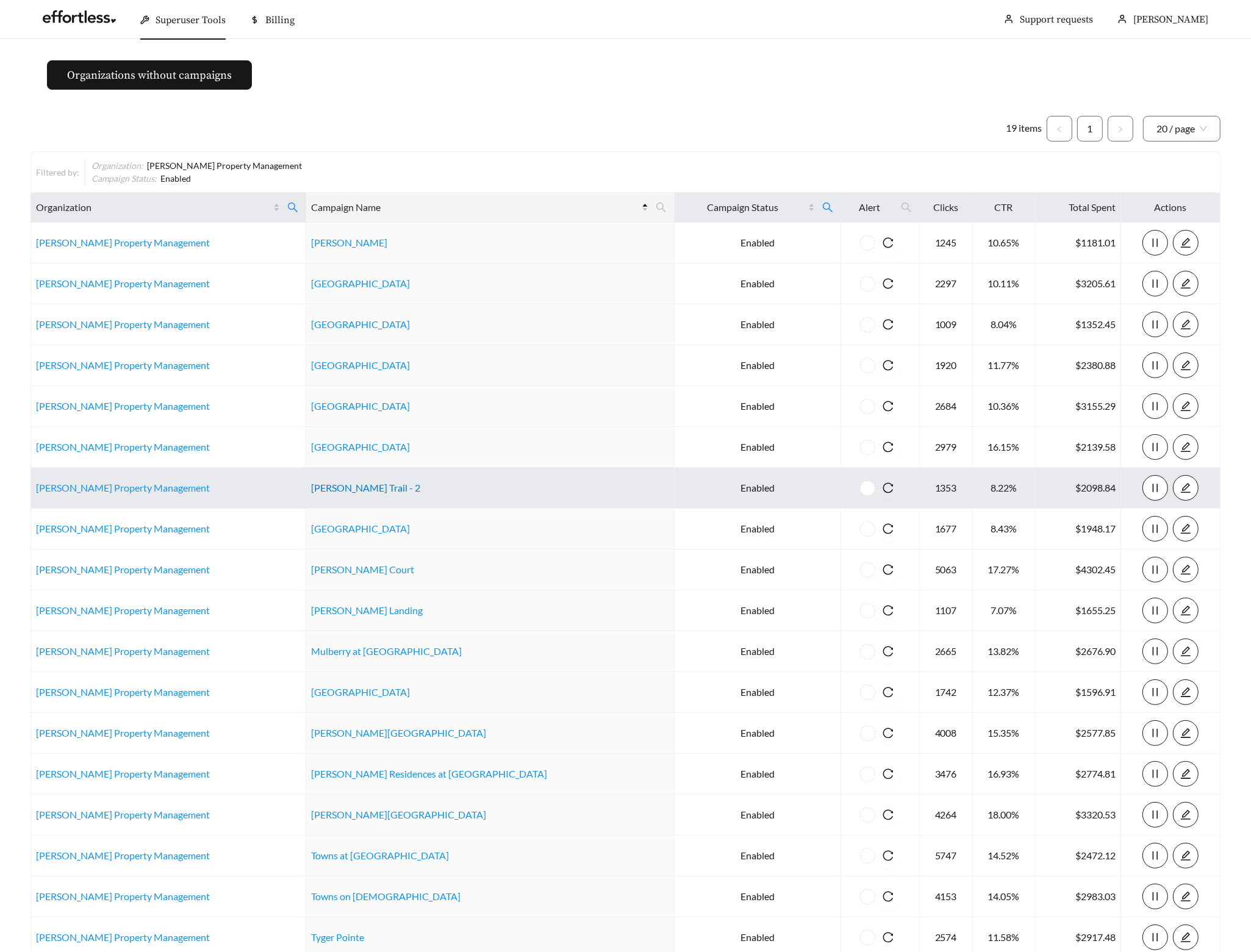
click at [357, 484] on link "Harrington Trail - 2" at bounding box center [366, 488] width 109 height 11
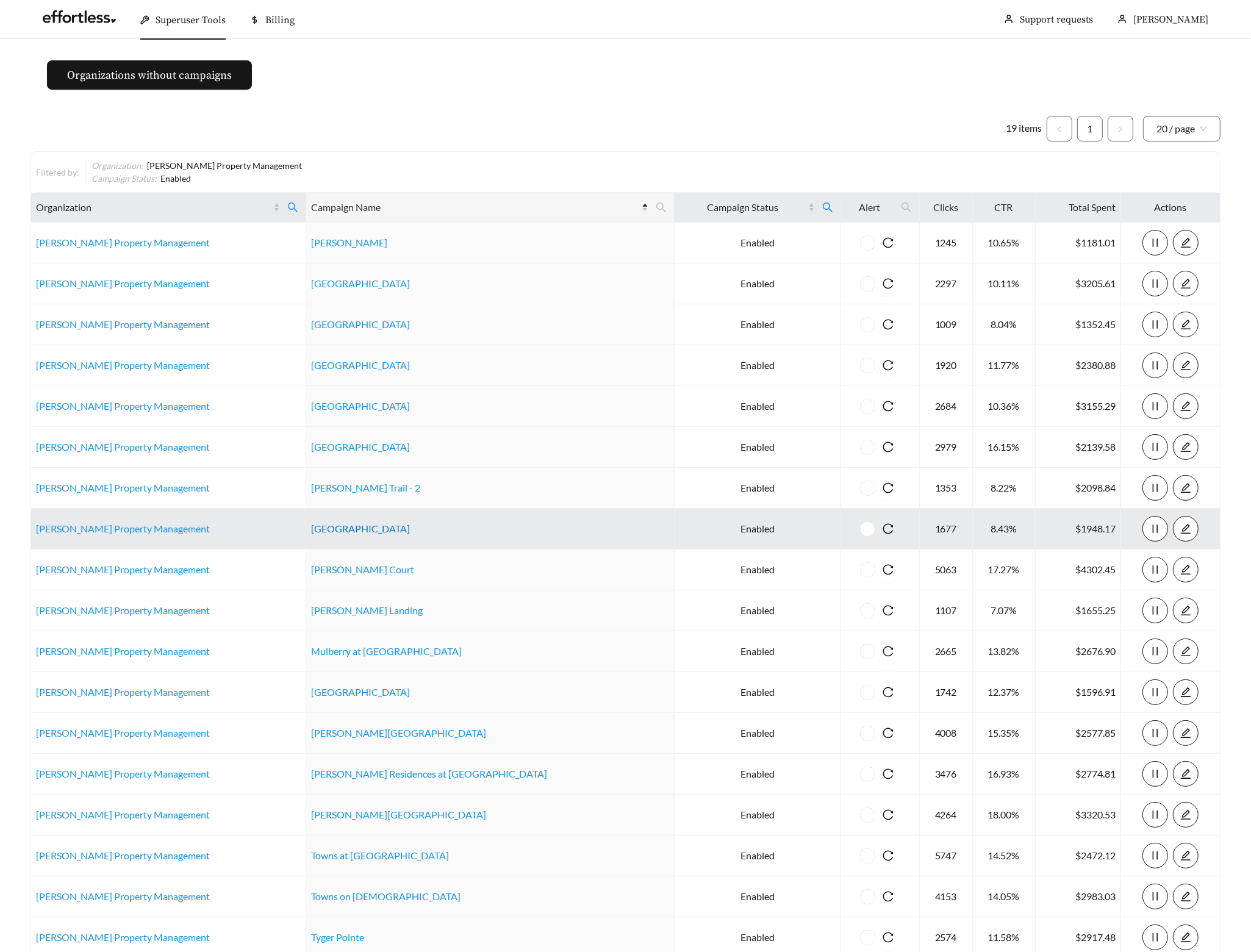
click at [346, 524] on link "Houndswood Village" at bounding box center [361, 529] width 99 height 11
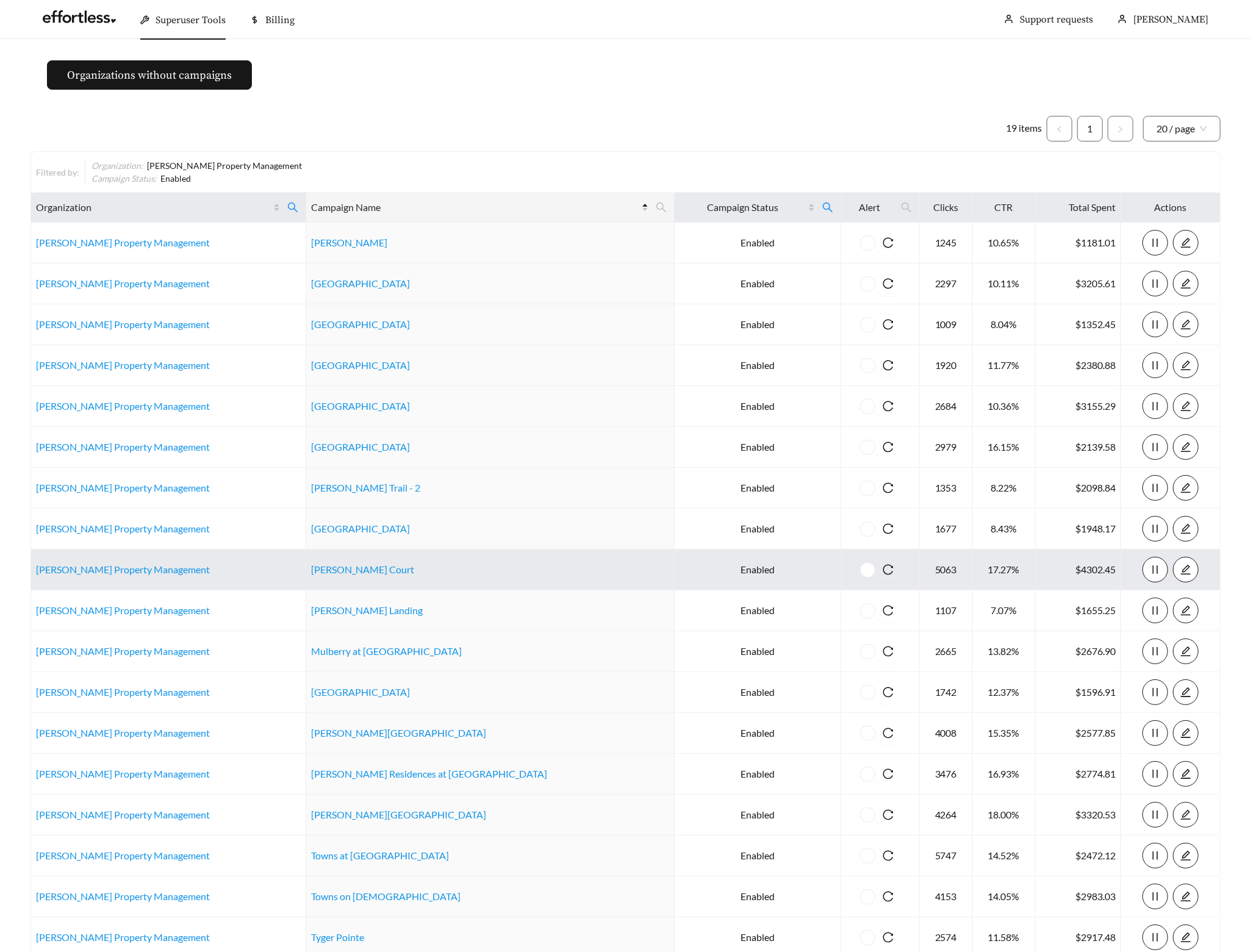
click at [347, 563] on td "Isabella Court" at bounding box center [490, 570] width 369 height 41
click at [346, 565] on link "Isabella Court" at bounding box center [362, 569] width 103 height 11
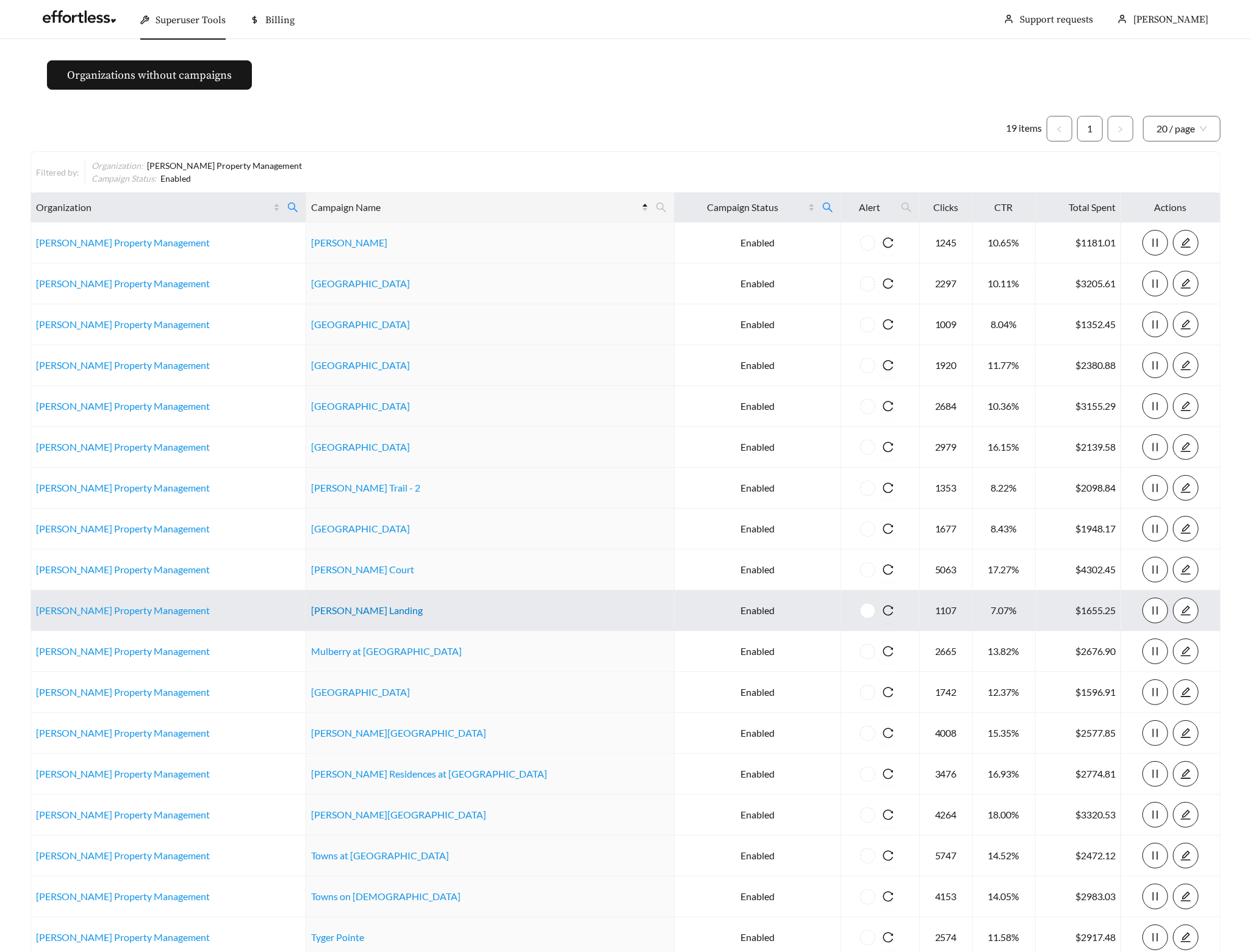
click at [354, 613] on link "McCart Landing" at bounding box center [366, 610] width 111 height 11
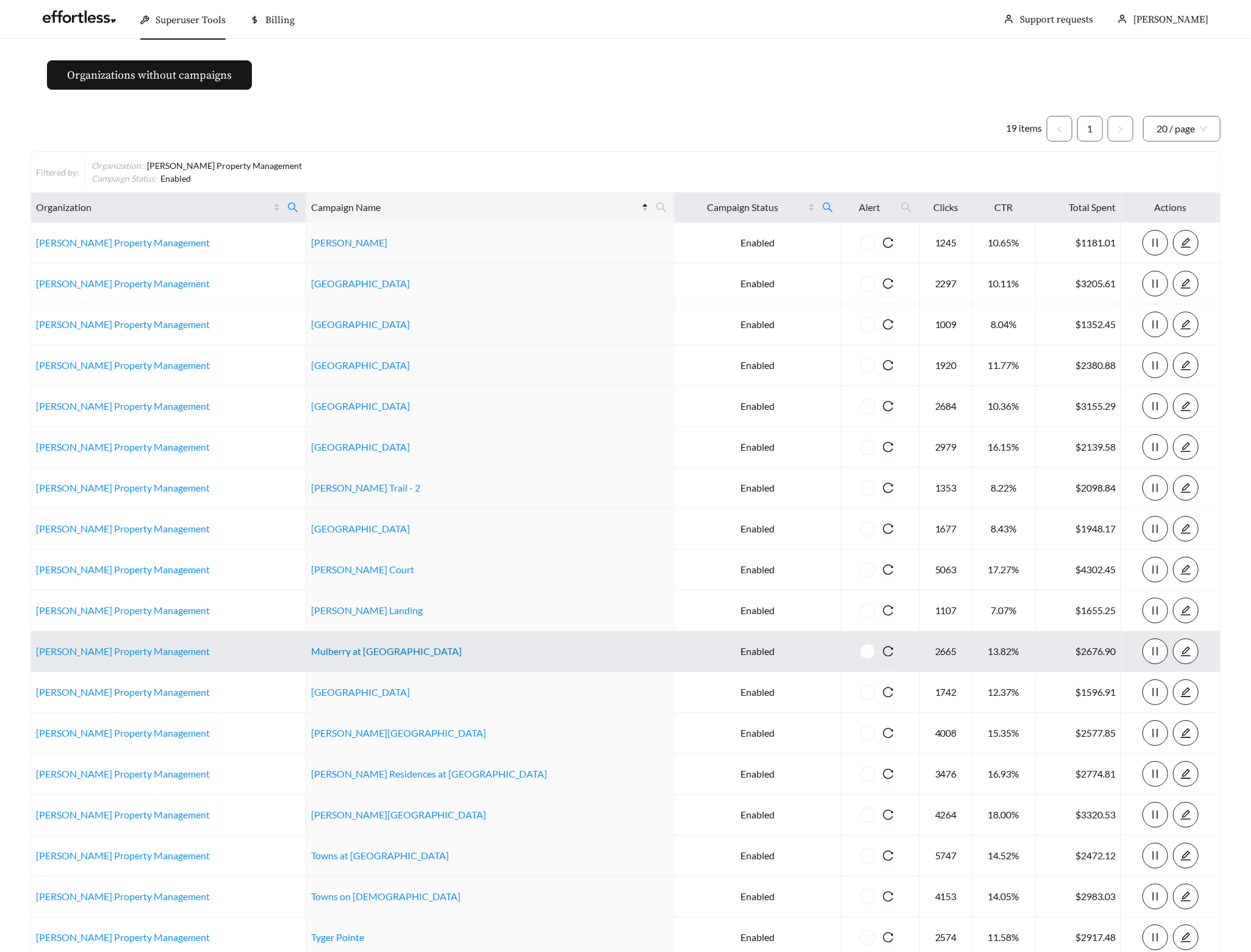
click at [350, 653] on link "Mulberry at Rice Hope" at bounding box center [387, 651] width 151 height 11
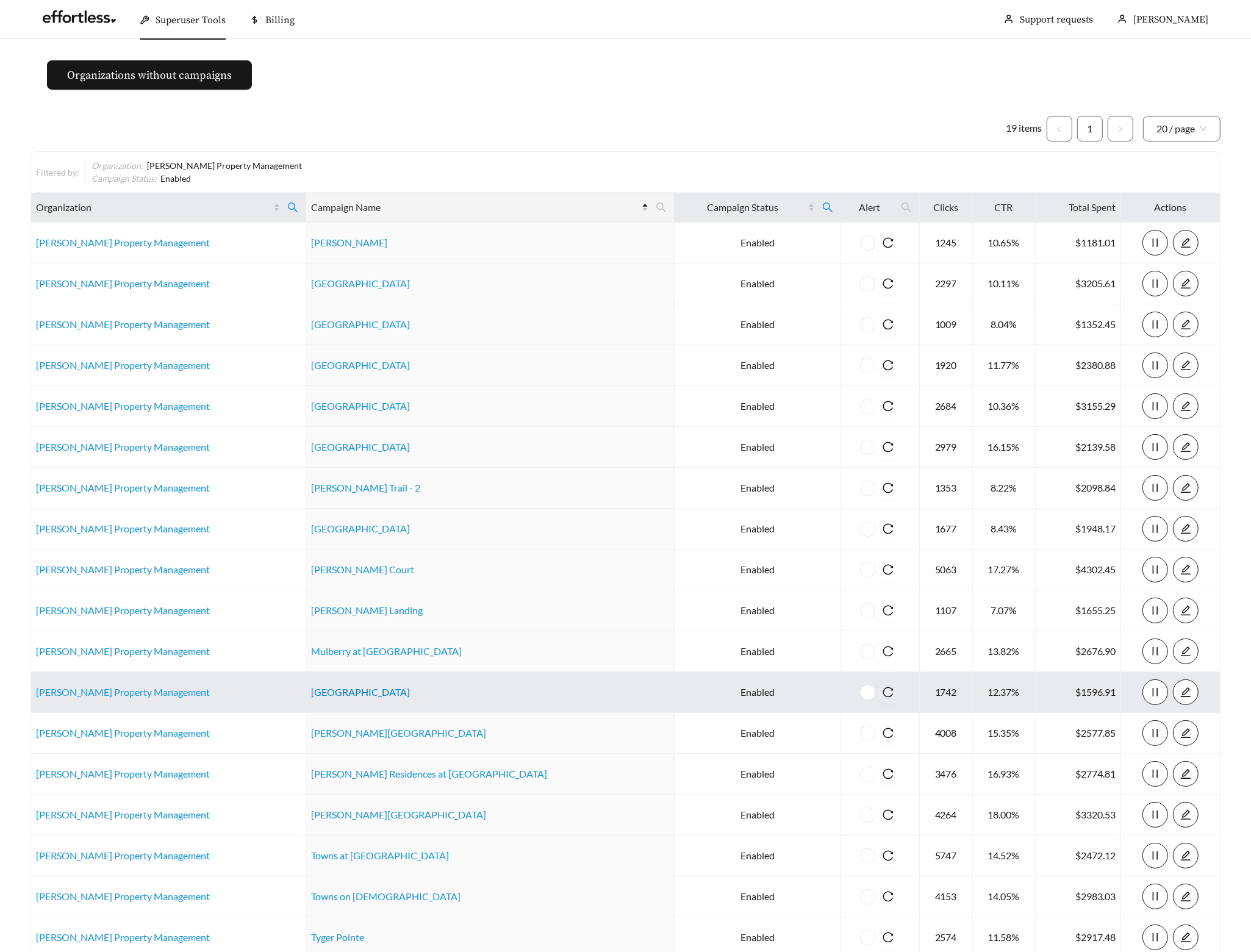
click at [356, 692] on link "New River Forest" at bounding box center [361, 692] width 99 height 11
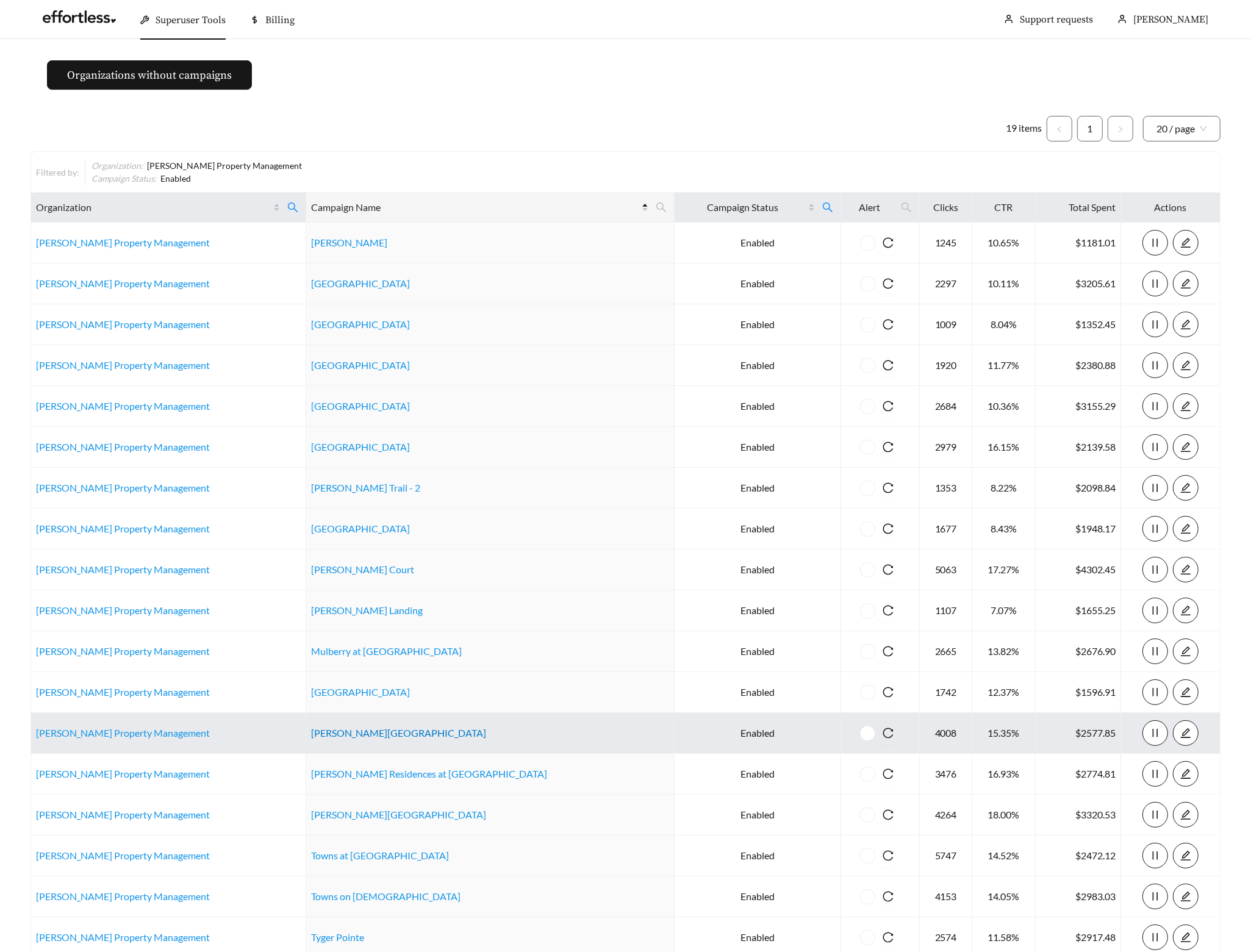
click at [337, 732] on link "Newell Village" at bounding box center [399, 733] width 175 height 11
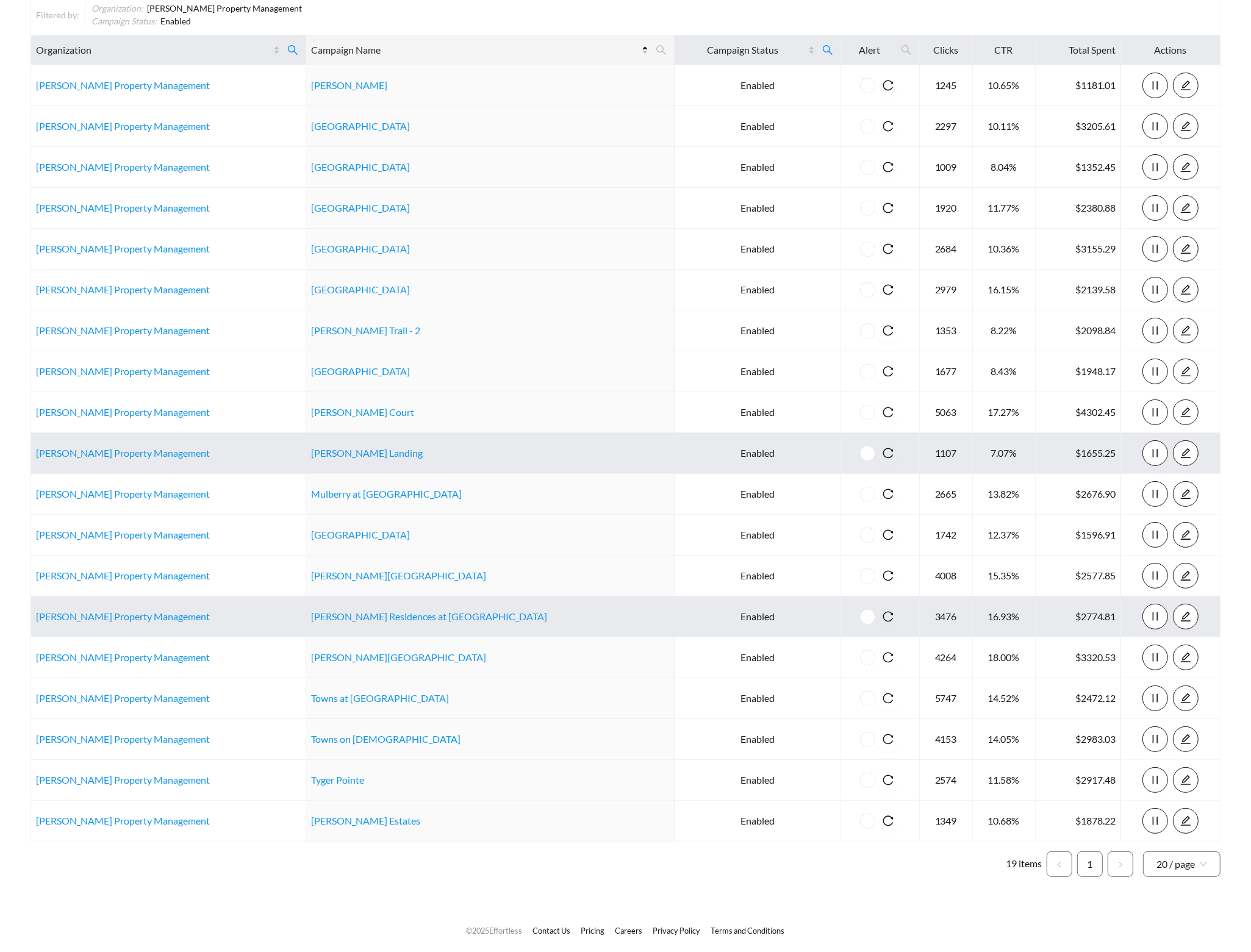
scroll to position [160, 0]
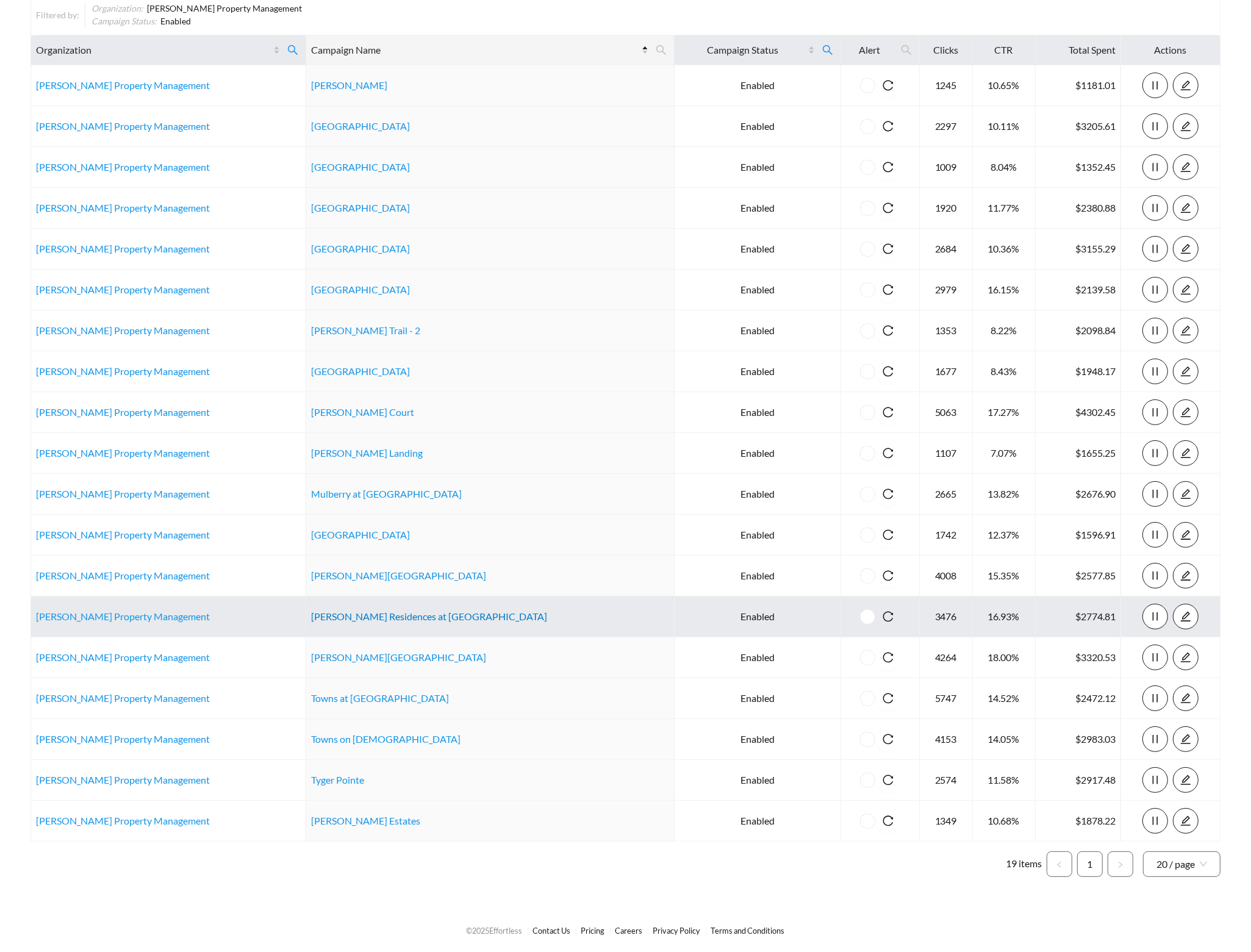
click at [366, 615] on link "Quinn Residences at Vista Lake" at bounding box center [429, 616] width 236 height 11
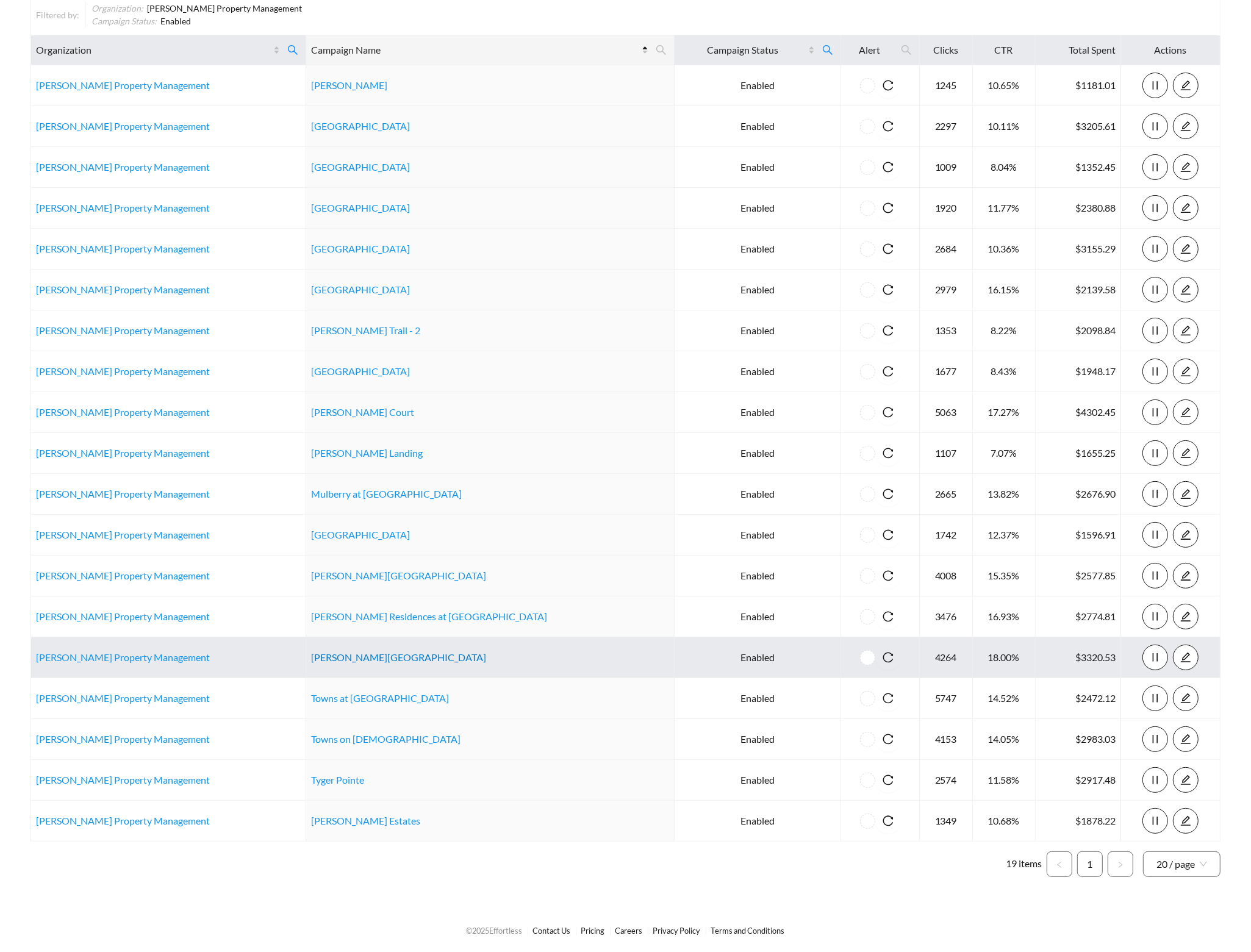
click at [351, 653] on link "Stephens Farm" at bounding box center [399, 657] width 175 height 11
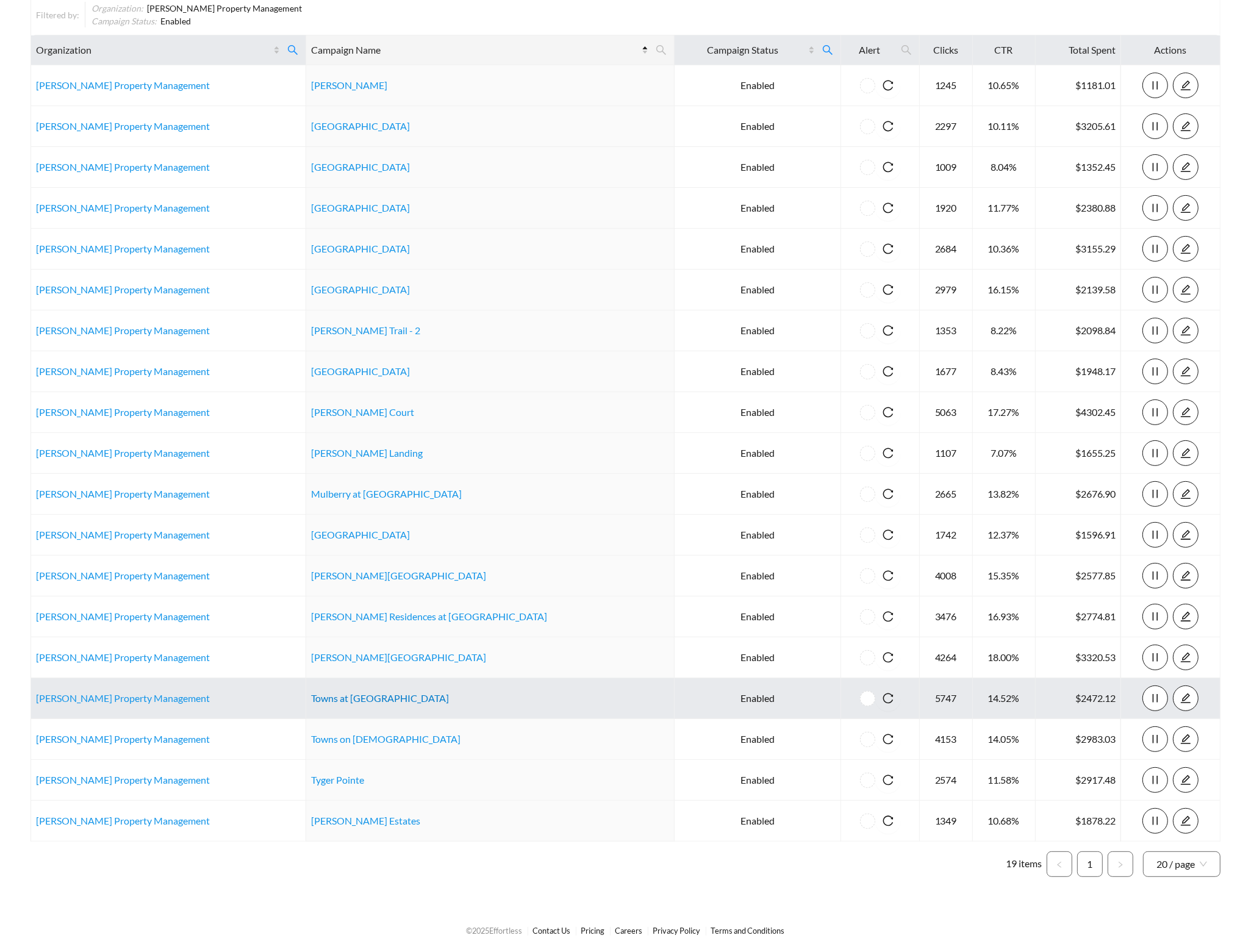
click at [329, 693] on link "Towns at Wiregrass" at bounding box center [380, 698] width 138 height 11
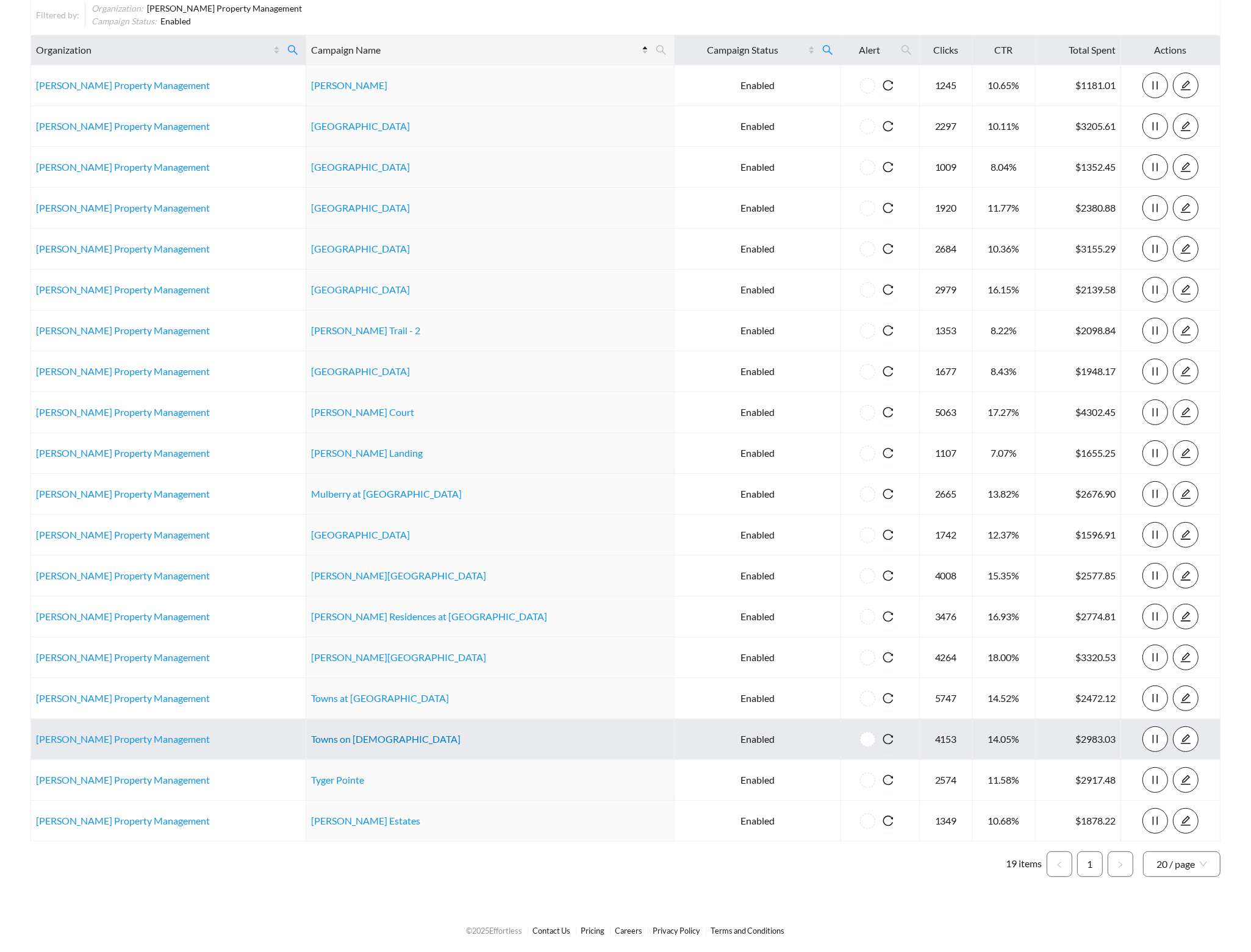
click at [351, 741] on link "Towns on Church" at bounding box center [386, 739] width 149 height 11
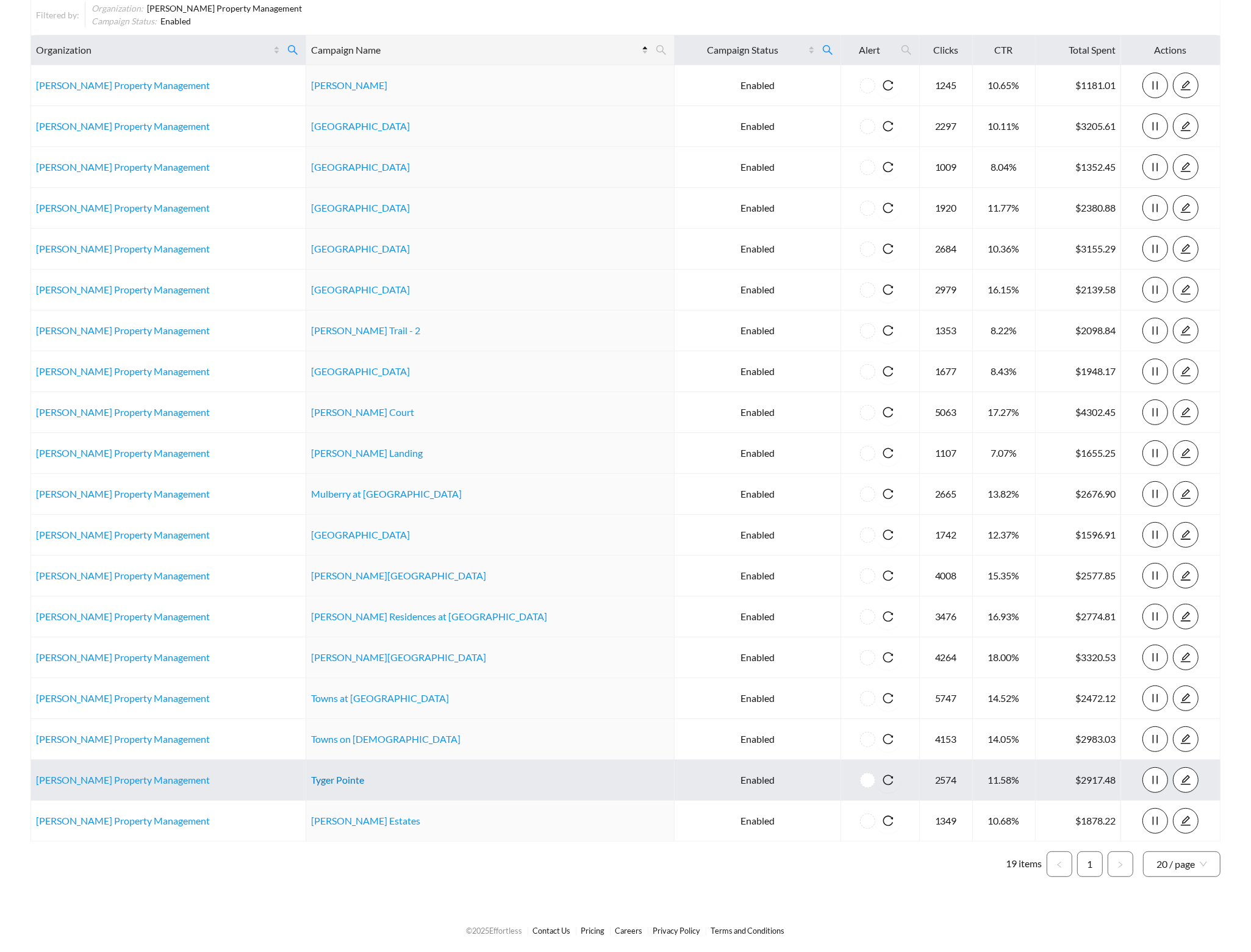
click at [340, 781] on link "Tyger Pointe" at bounding box center [338, 780] width 53 height 11
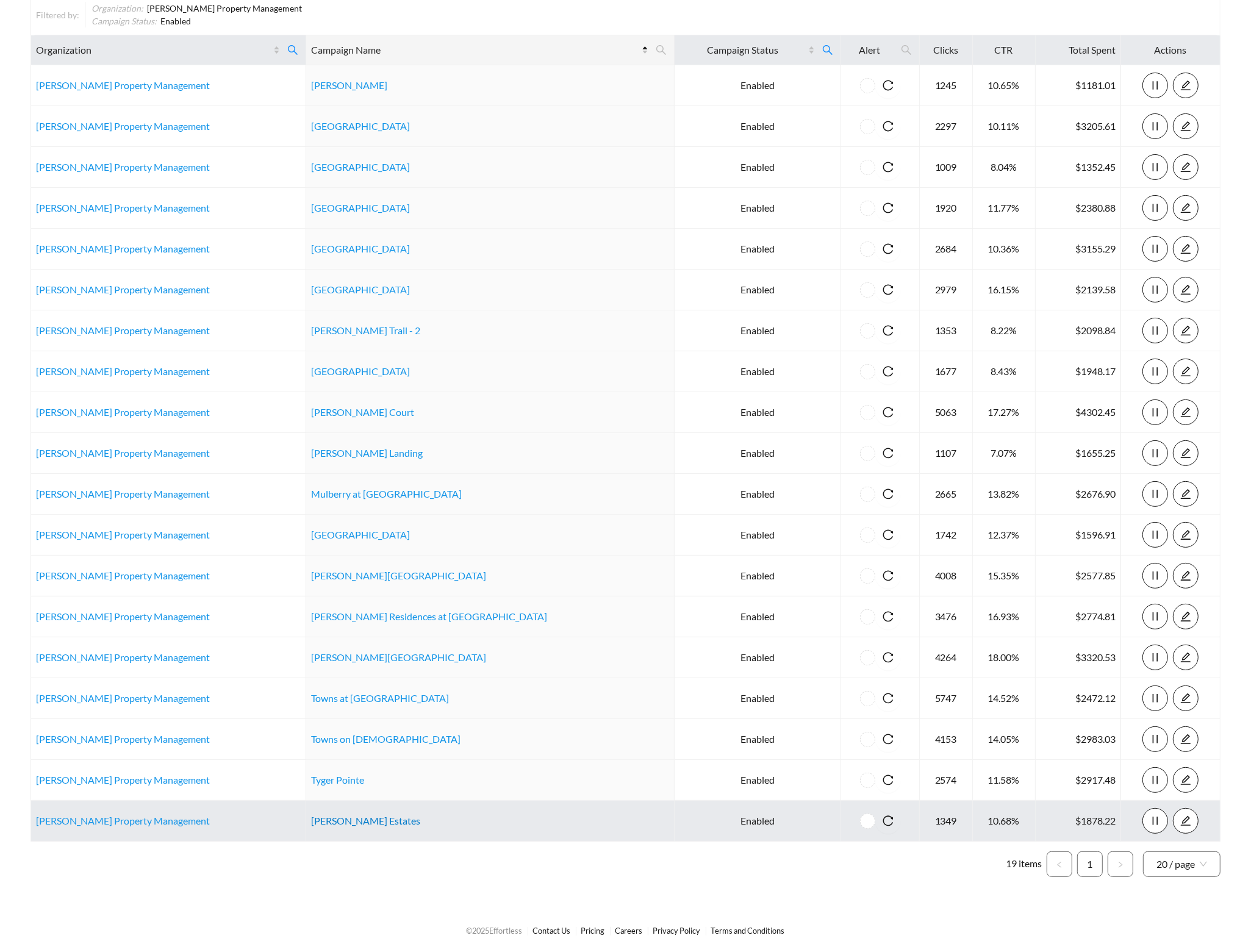
click at [343, 817] on link "Westmoreland Estates" at bounding box center [366, 821] width 109 height 11
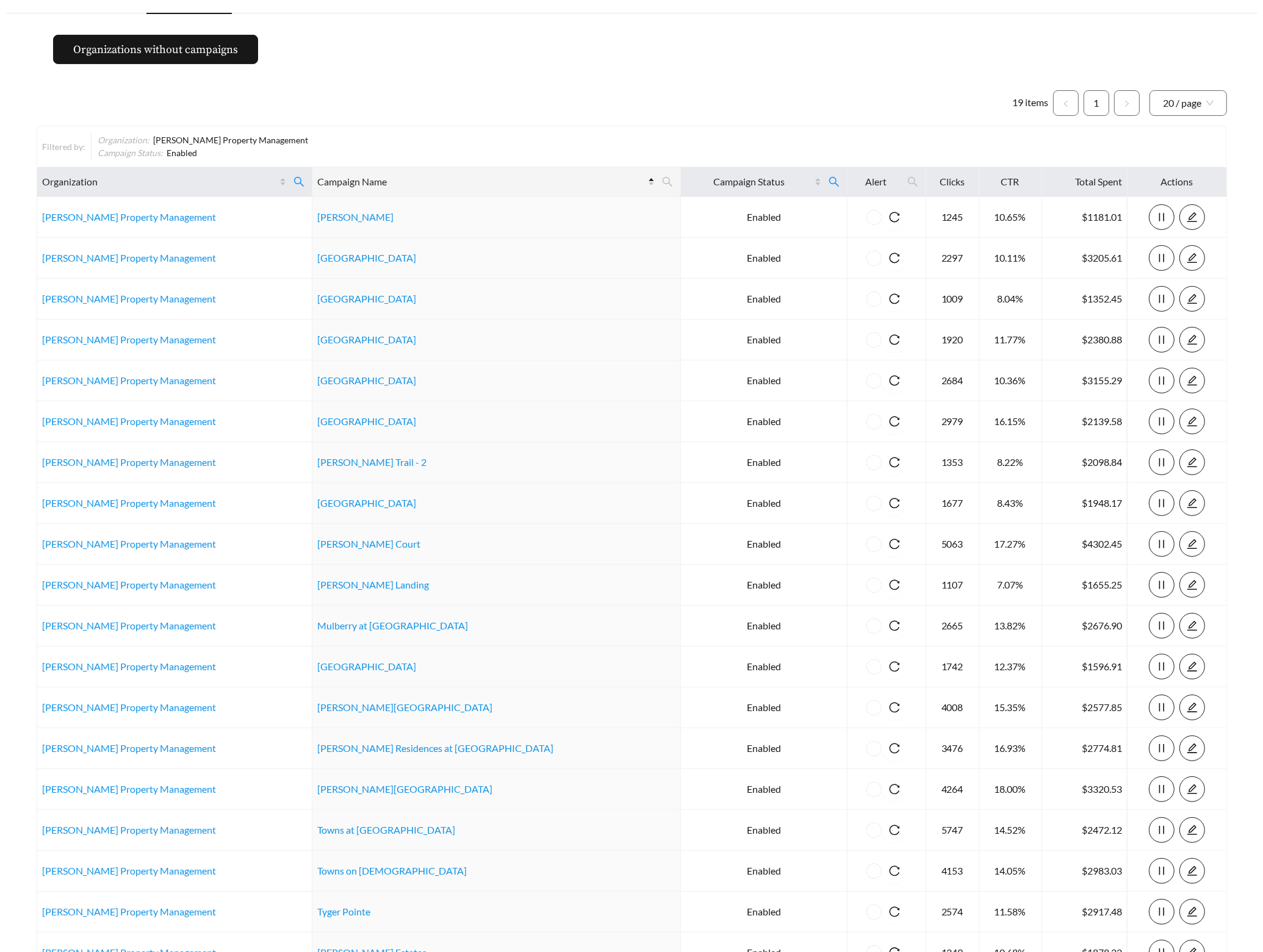
scroll to position [0, 0]
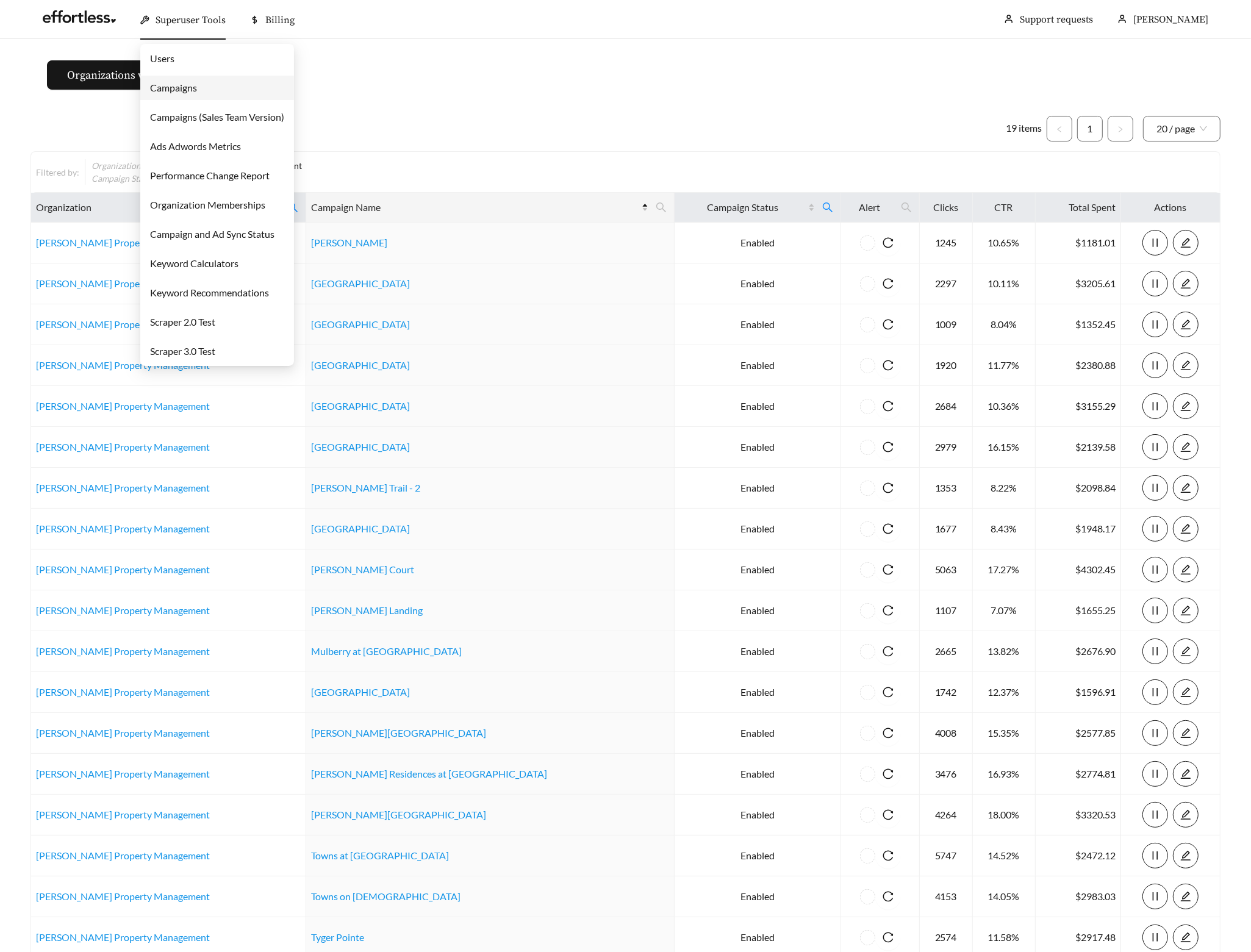
click at [175, 60] on link "Users" at bounding box center [162, 58] width 24 height 11
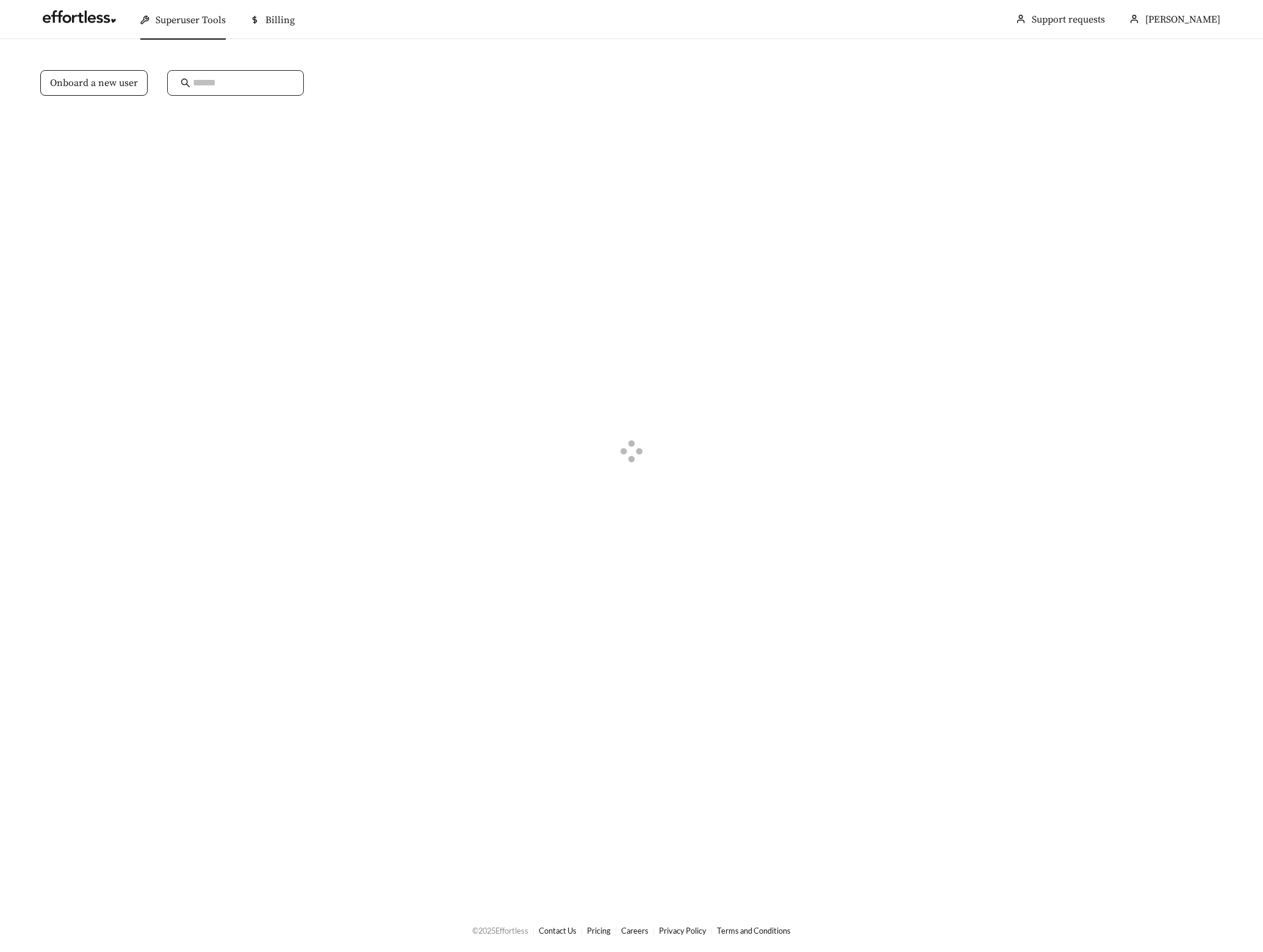
click at [247, 79] on input "text" at bounding box center [242, 83] width 98 height 14
type input "****"
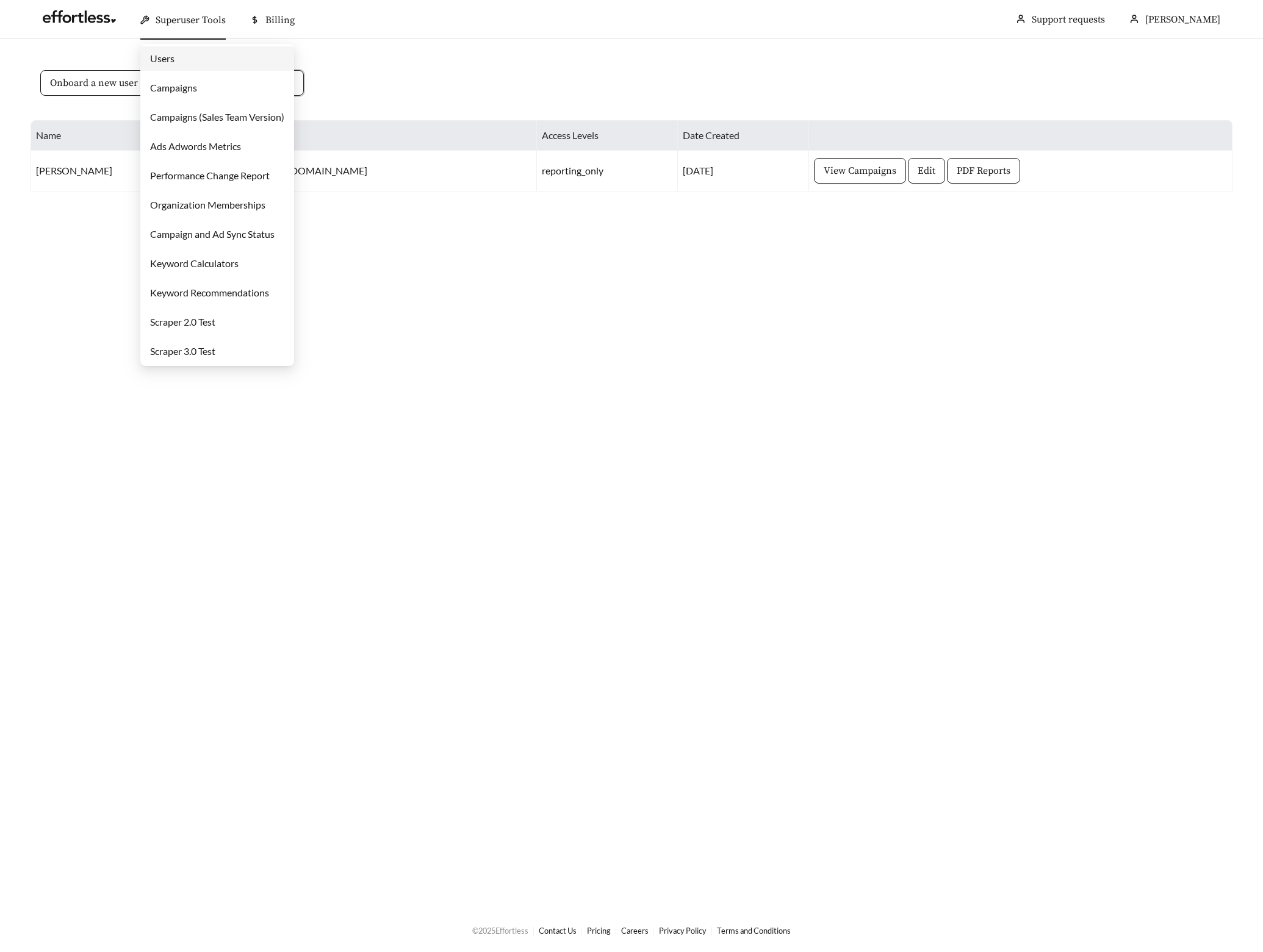
click at [190, 88] on link "Campaigns" at bounding box center [173, 88] width 47 height 11
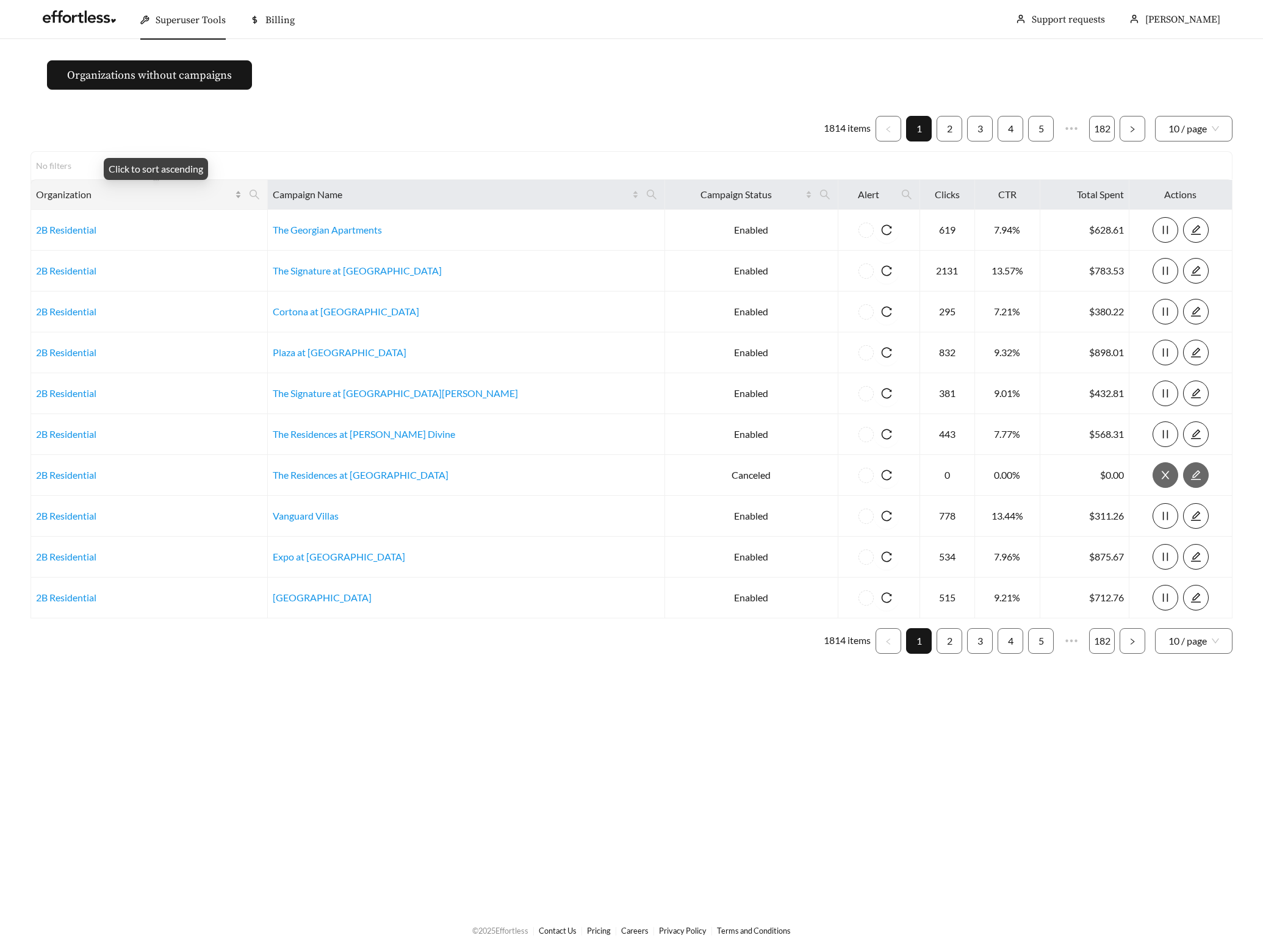
click at [260, 192] on icon "search" at bounding box center [254, 194] width 11 height 11
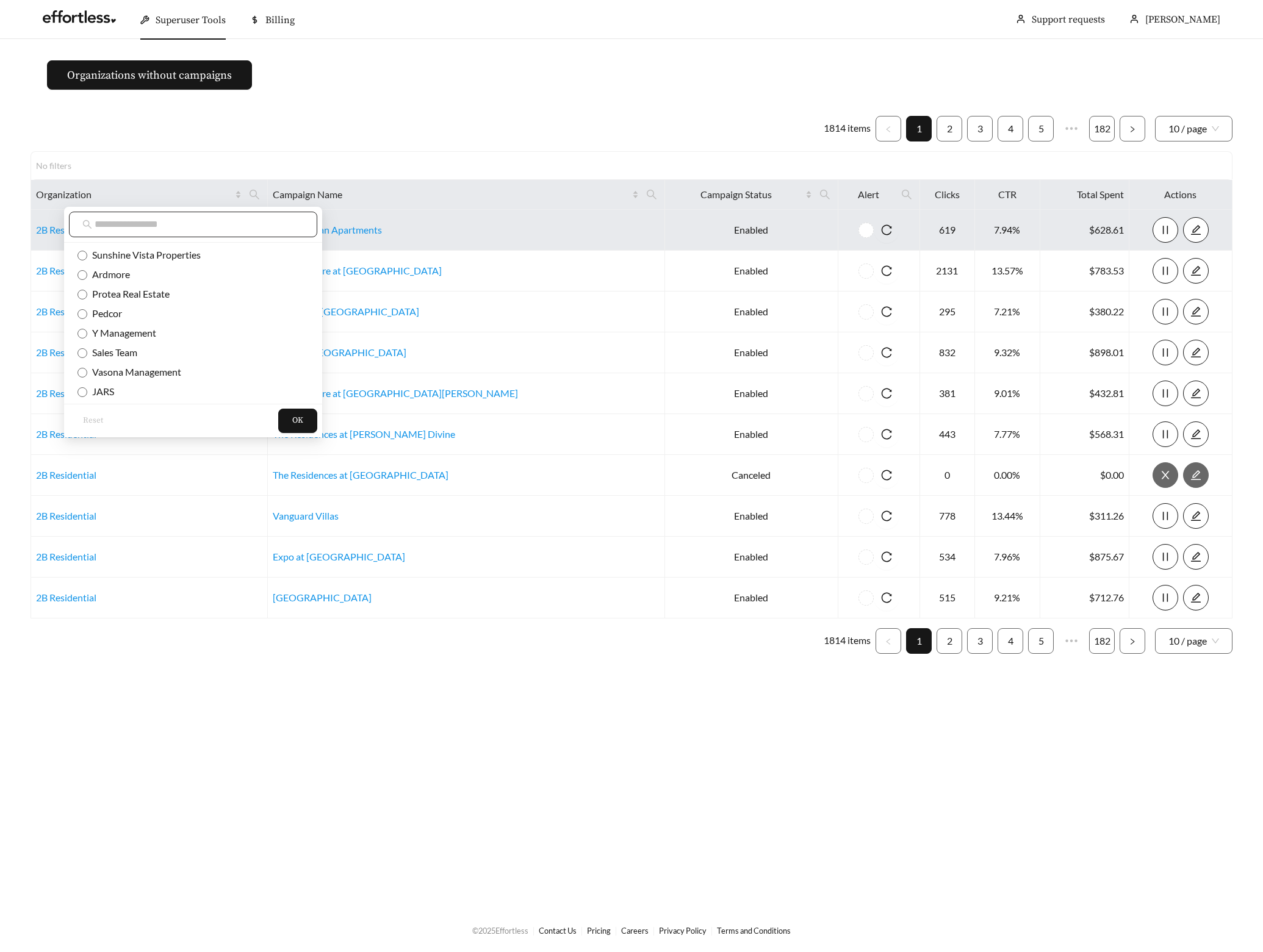
click at [222, 222] on input "text" at bounding box center [199, 224] width 209 height 14
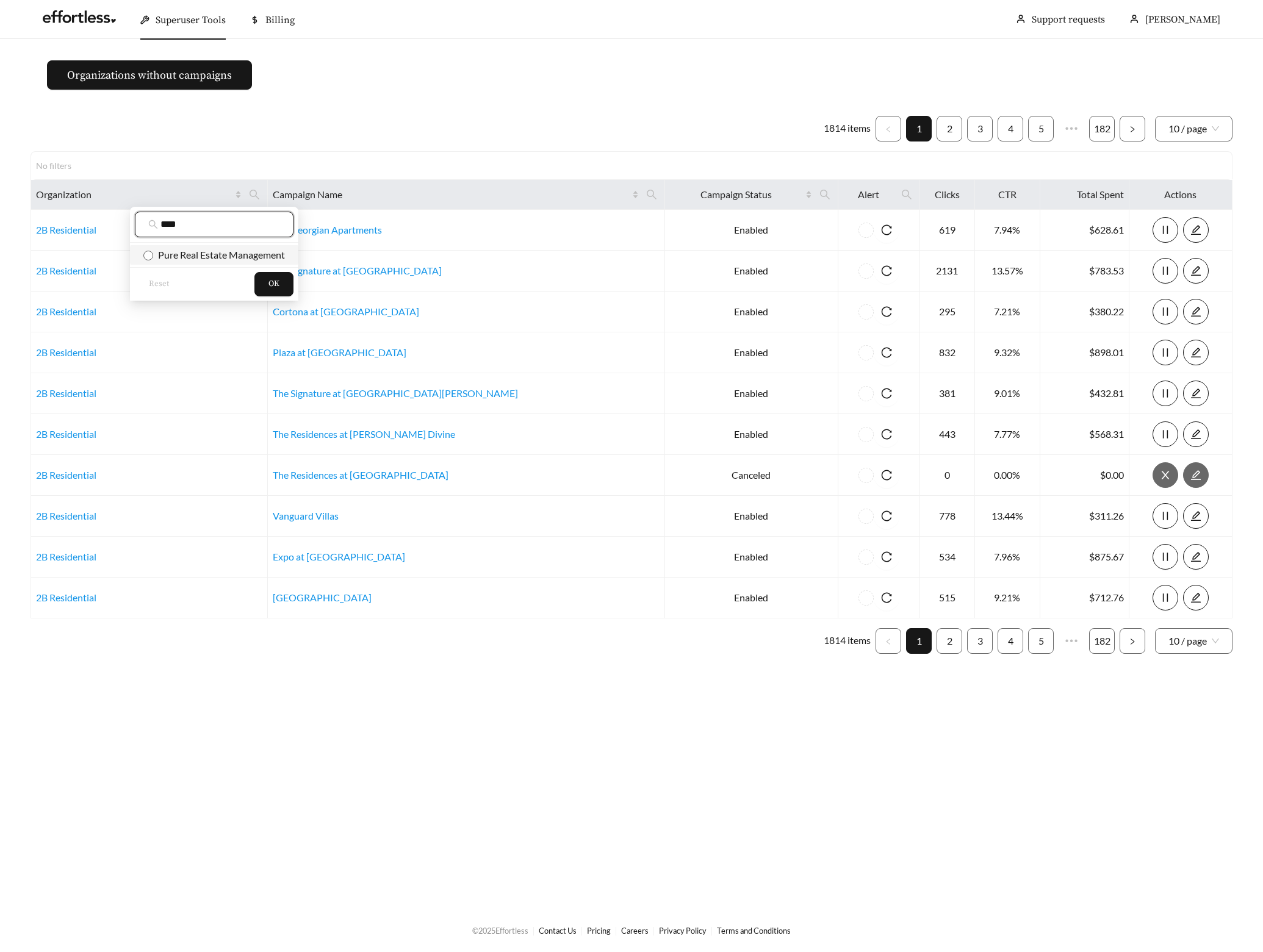
type input "****"
click at [237, 255] on span "Pure Real Estate Management" at bounding box center [219, 254] width 132 height 11
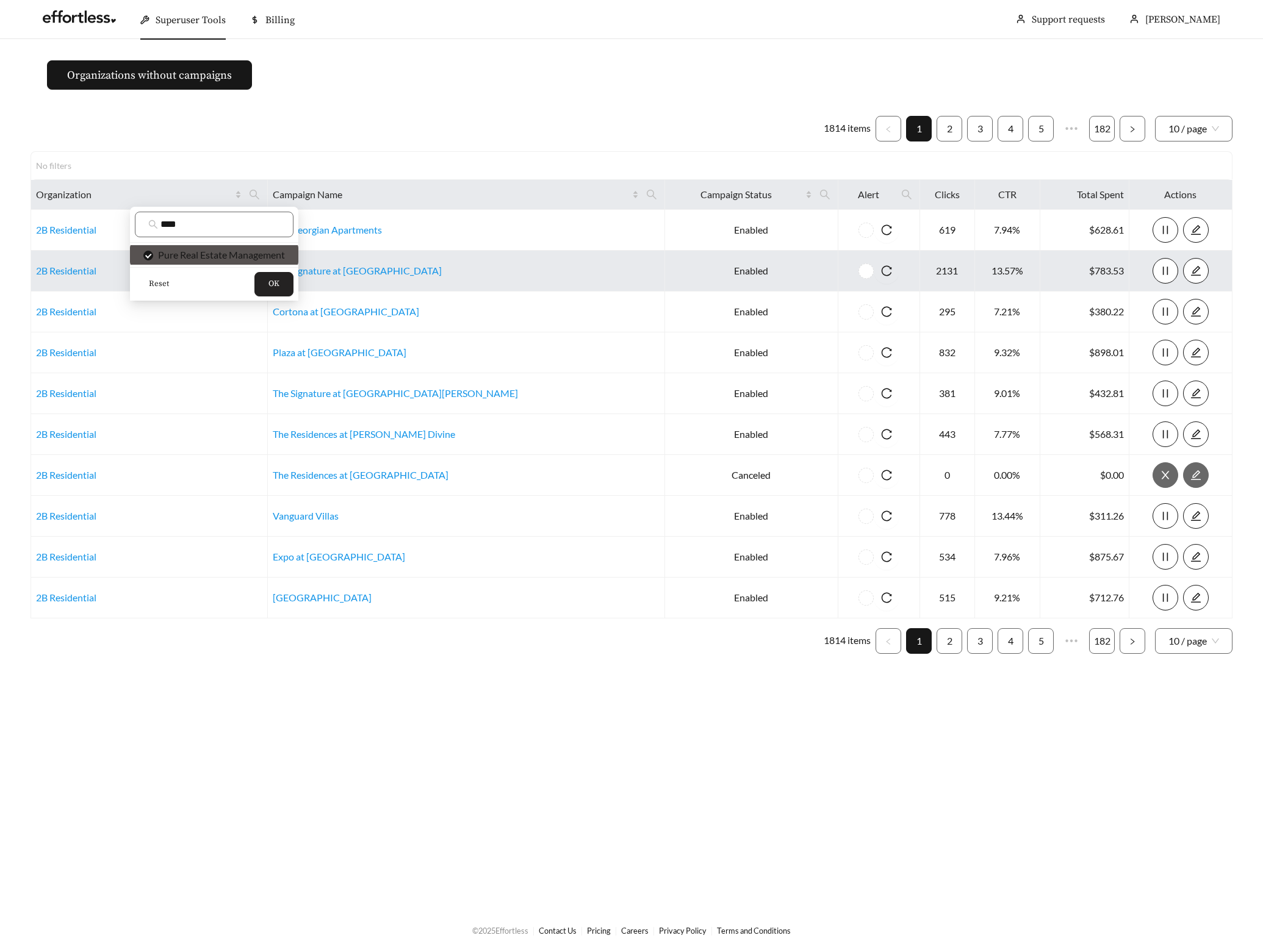
click at [275, 280] on span "OK" at bounding box center [274, 284] width 11 height 12
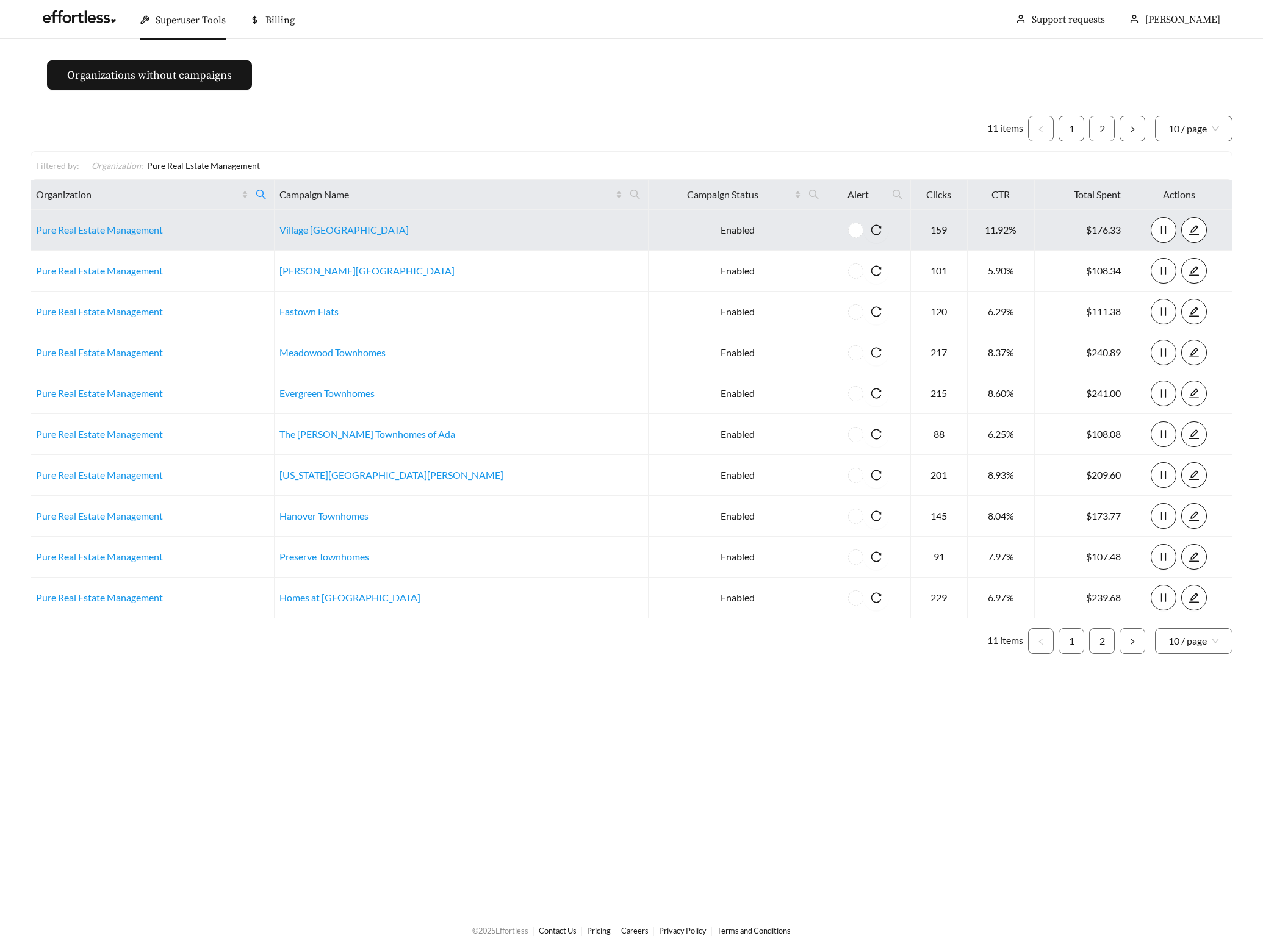
click at [119, 239] on td "Pure Real Estate Management" at bounding box center [152, 230] width 244 height 41
click at [119, 236] on td "Pure Real Estate Management" at bounding box center [152, 230] width 244 height 41
click at [119, 232] on link "Pure Real Estate Management" at bounding box center [99, 230] width 127 height 11
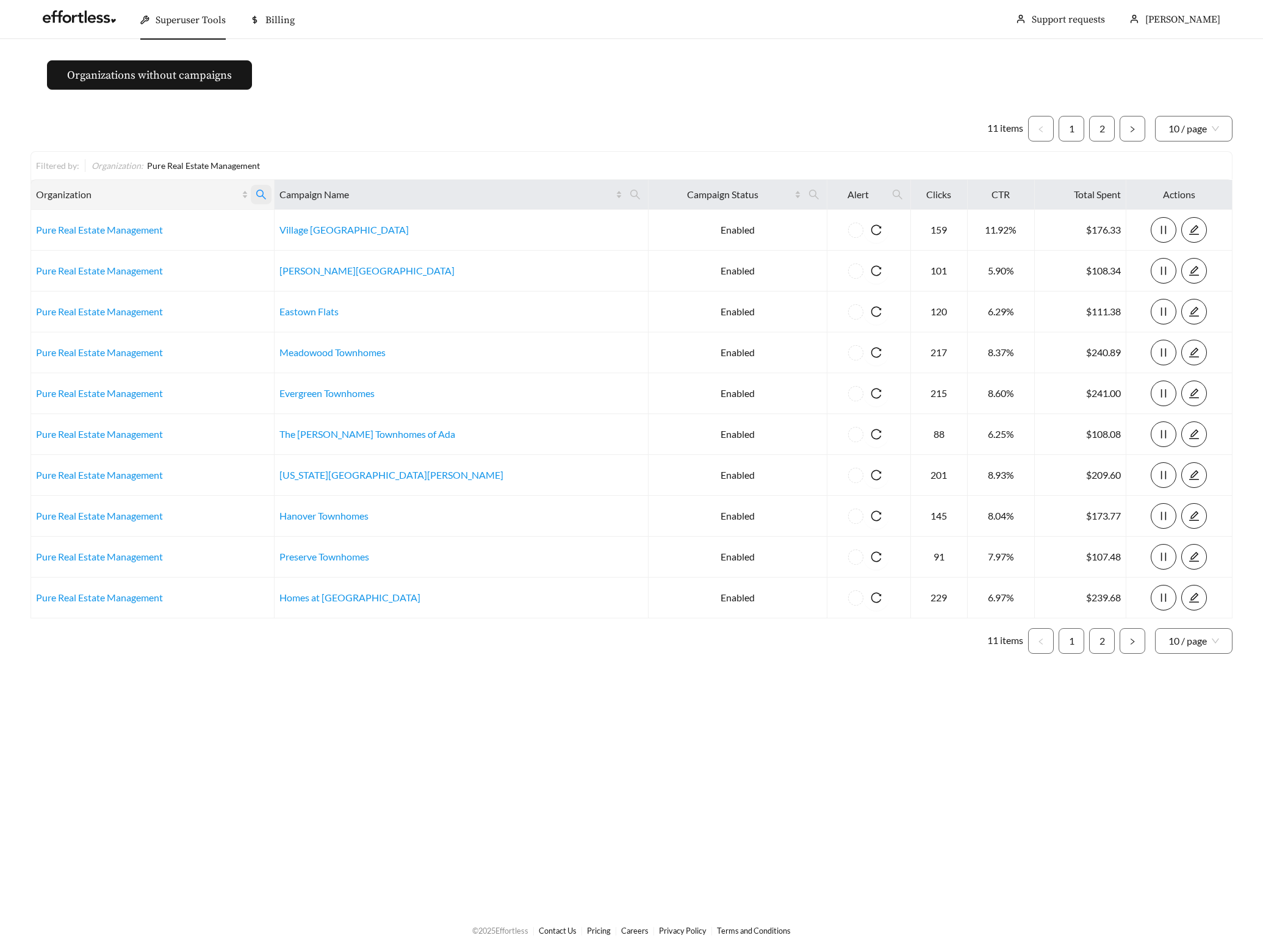
click at [267, 193] on icon "search" at bounding box center [261, 194] width 11 height 11
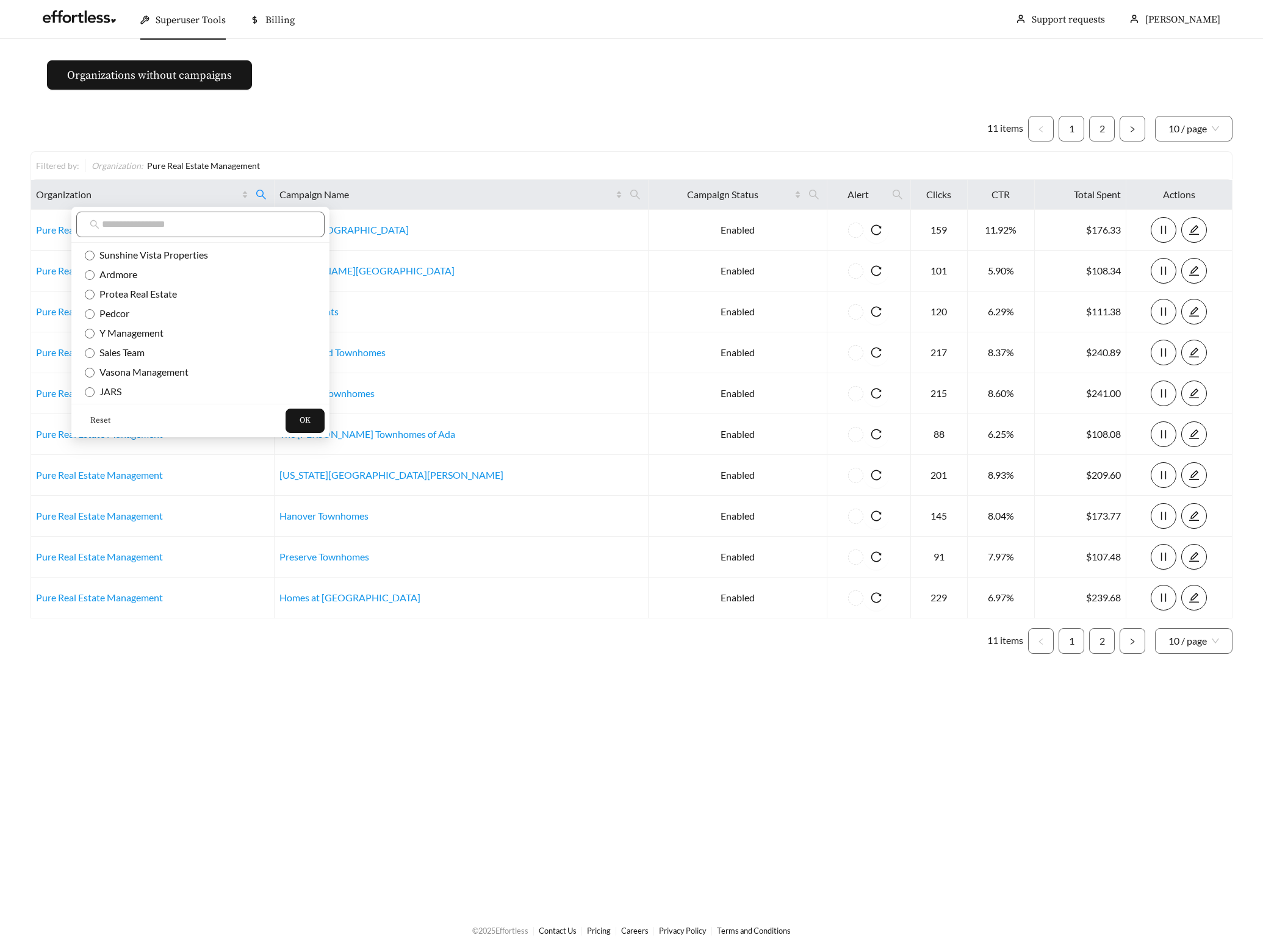
click at [103, 420] on span "Reset" at bounding box center [101, 420] width 20 height 12
click at [300, 425] on span "OK" at bounding box center [305, 420] width 11 height 12
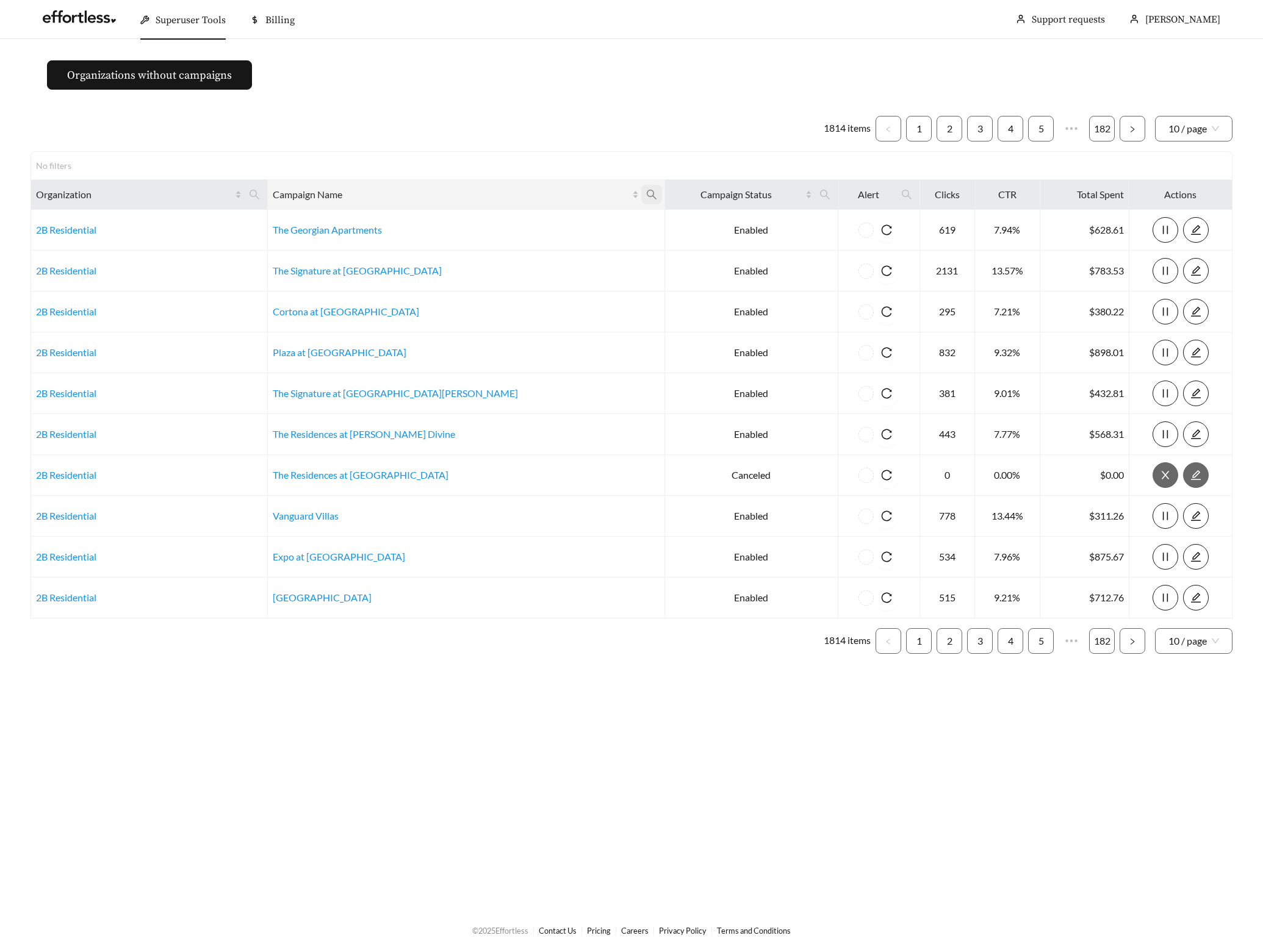
click at [647, 193] on icon "search" at bounding box center [652, 195] width 10 height 10
click at [497, 220] on input "text" at bounding box center [496, 225] width 124 height 26
type input "**********"
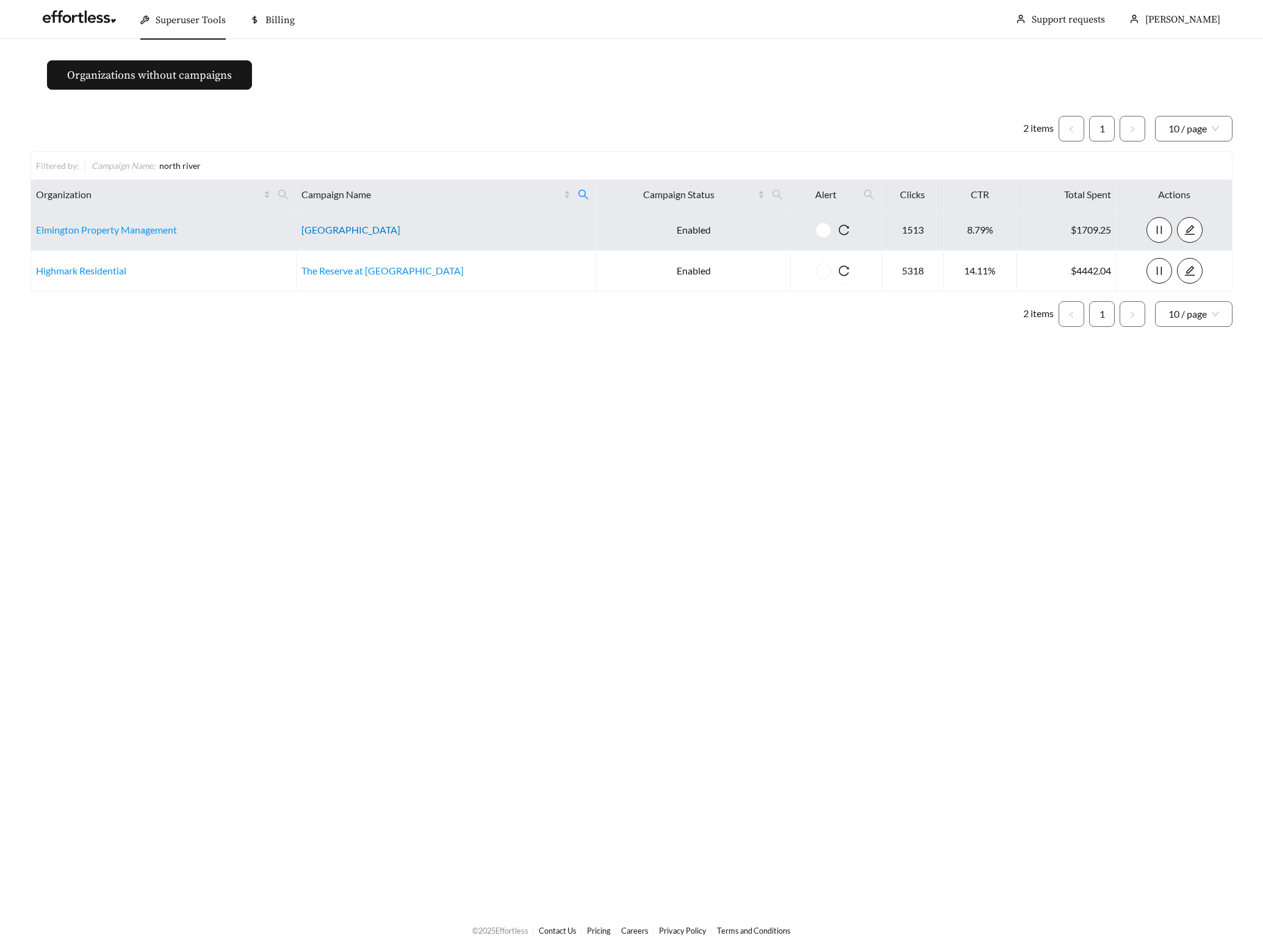
click at [329, 228] on link "North River Flats" at bounding box center [351, 230] width 99 height 11
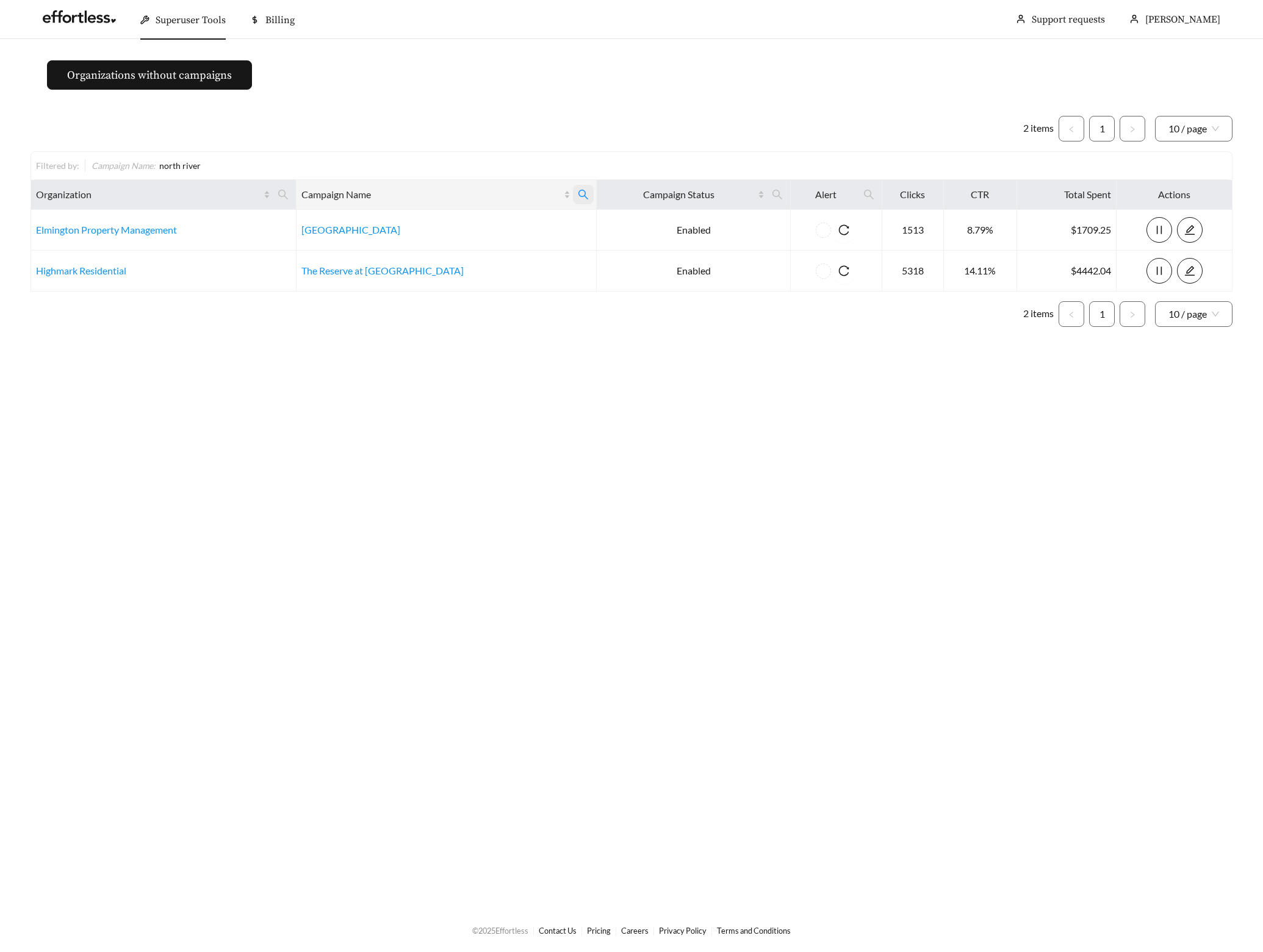
click at [582, 193] on icon "search" at bounding box center [584, 195] width 10 height 10
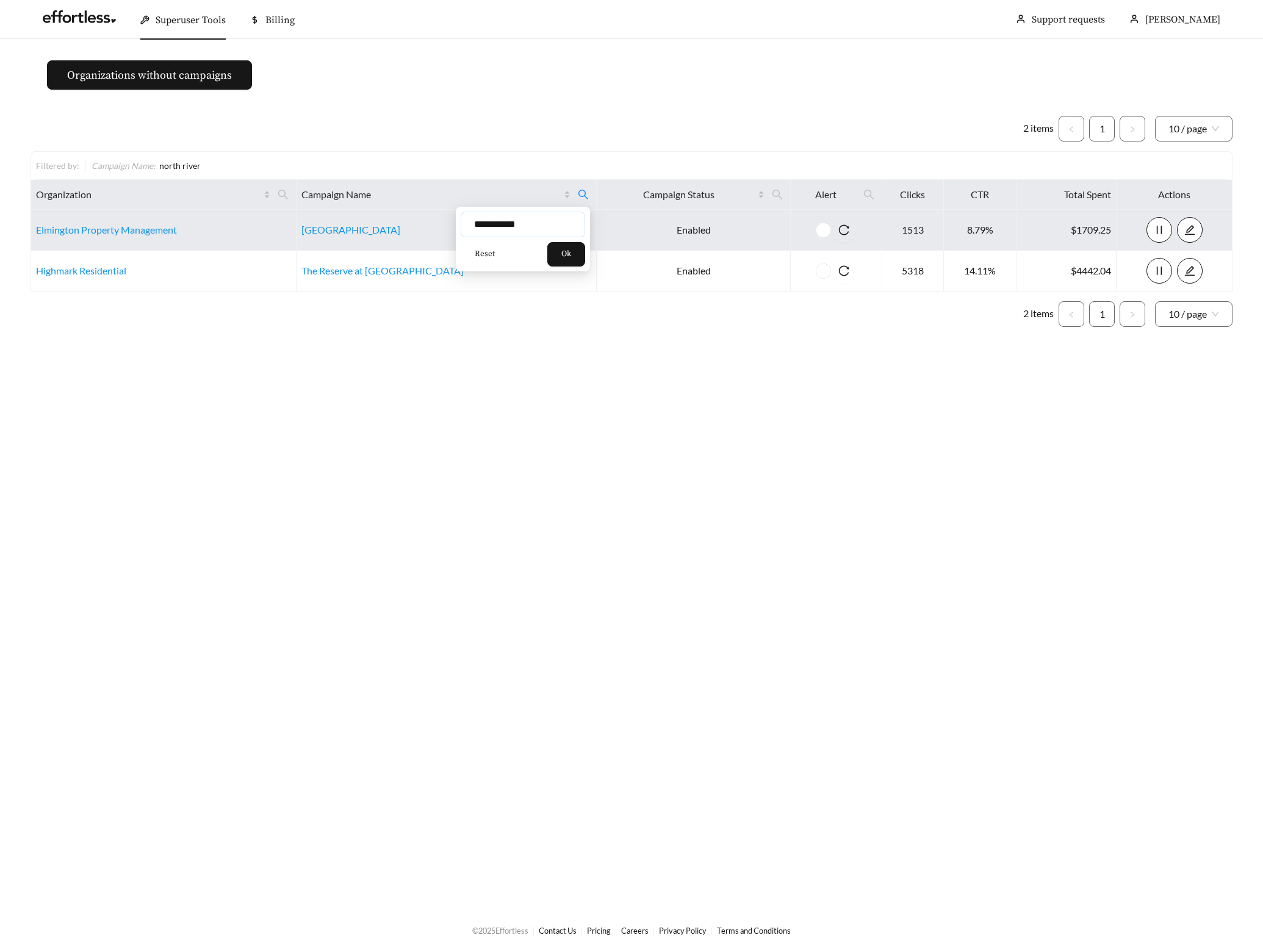
drag, startPoint x: 532, startPoint y: 223, endPoint x: 392, endPoint y: 223, distance: 140.0
click at [418, 223] on body "**********" at bounding box center [631, 476] width 1263 height 952
type input "*********"
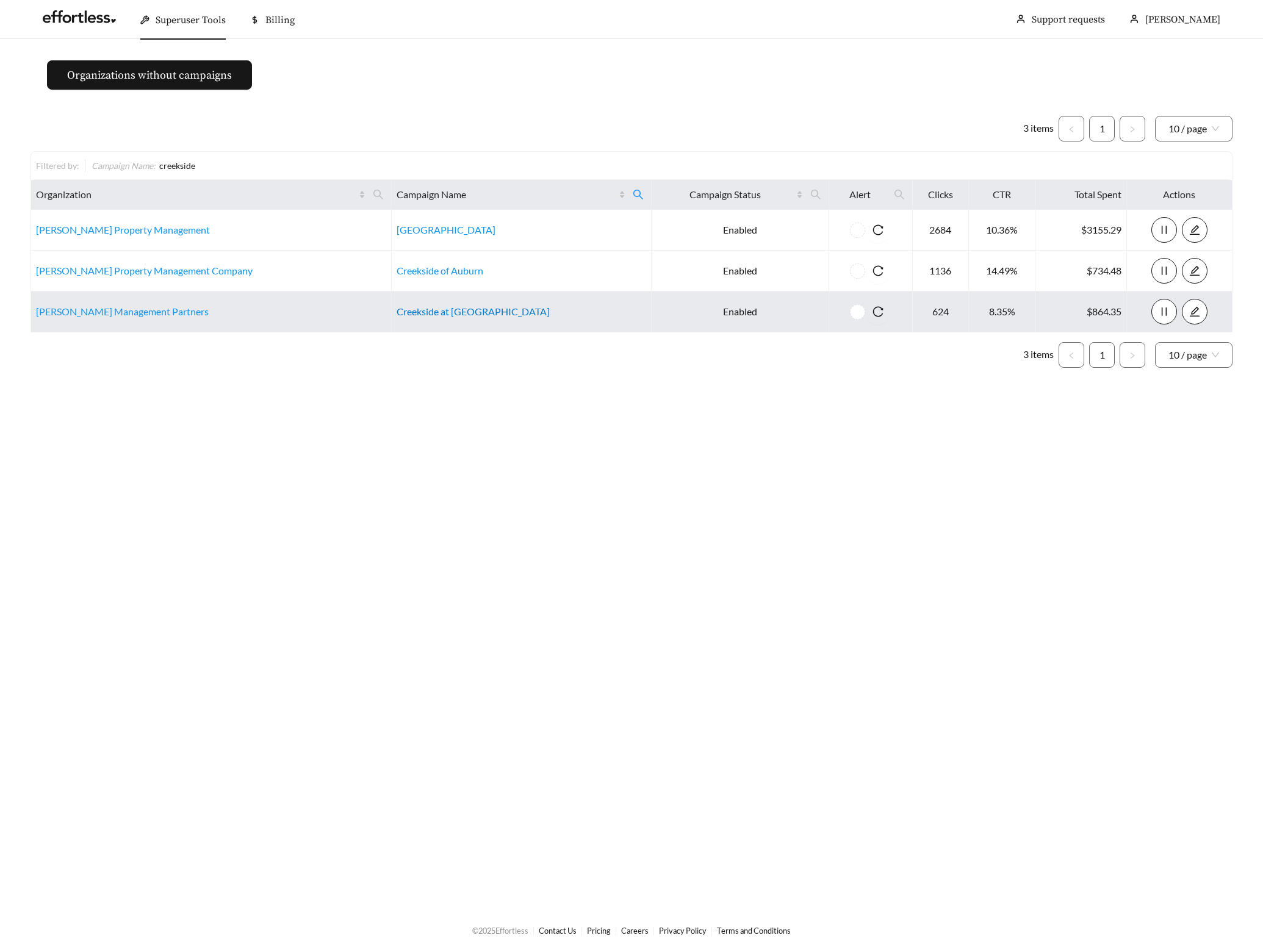
click at [426, 309] on link "Creekside at Providence Apartments" at bounding box center [473, 311] width 153 height 11
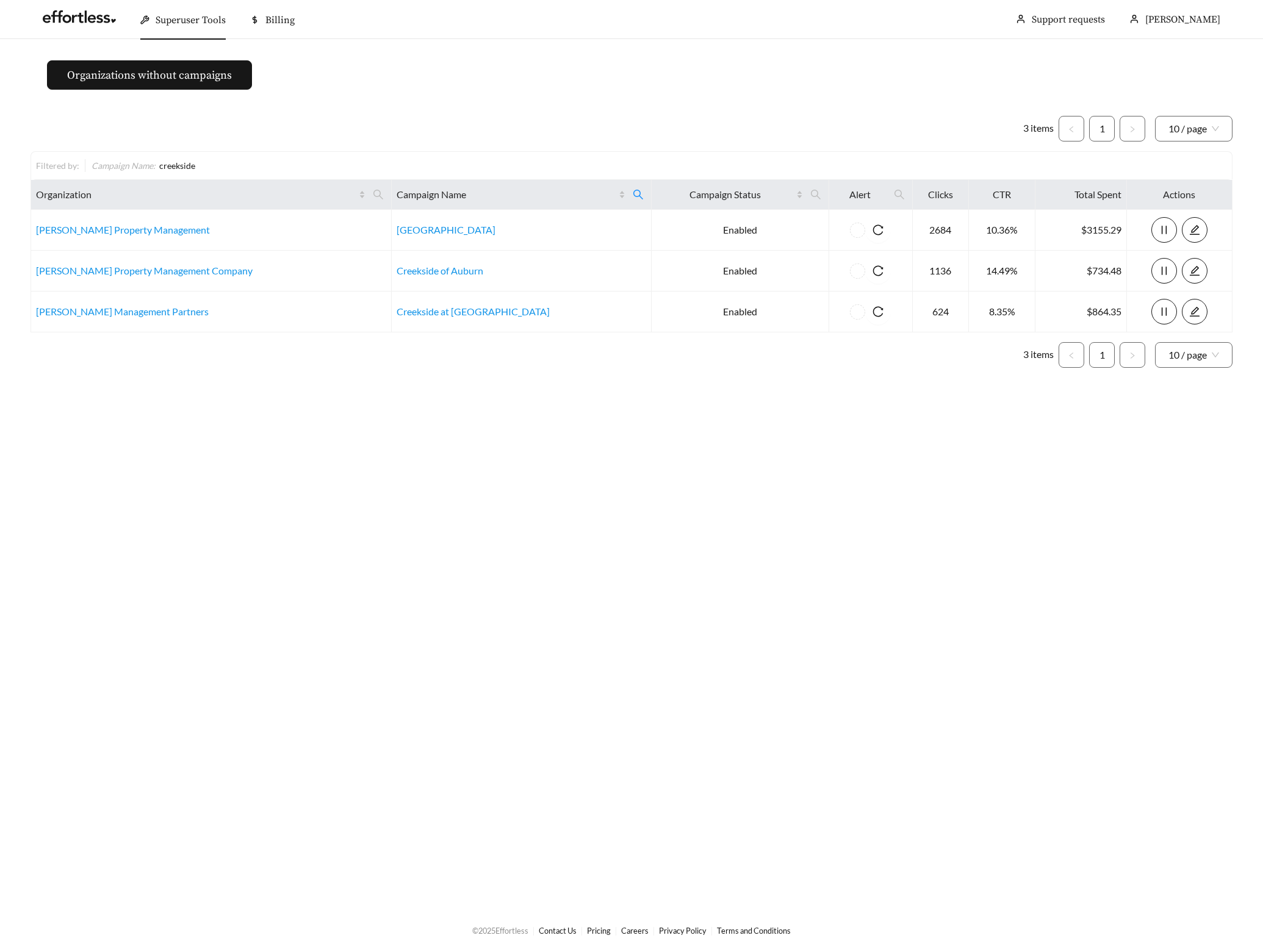
click at [502, 438] on main "Organizations without campaigns 3 items 1 10 / page Filtered by: Campaign Name …" at bounding box center [631, 473] width 1263 height 869
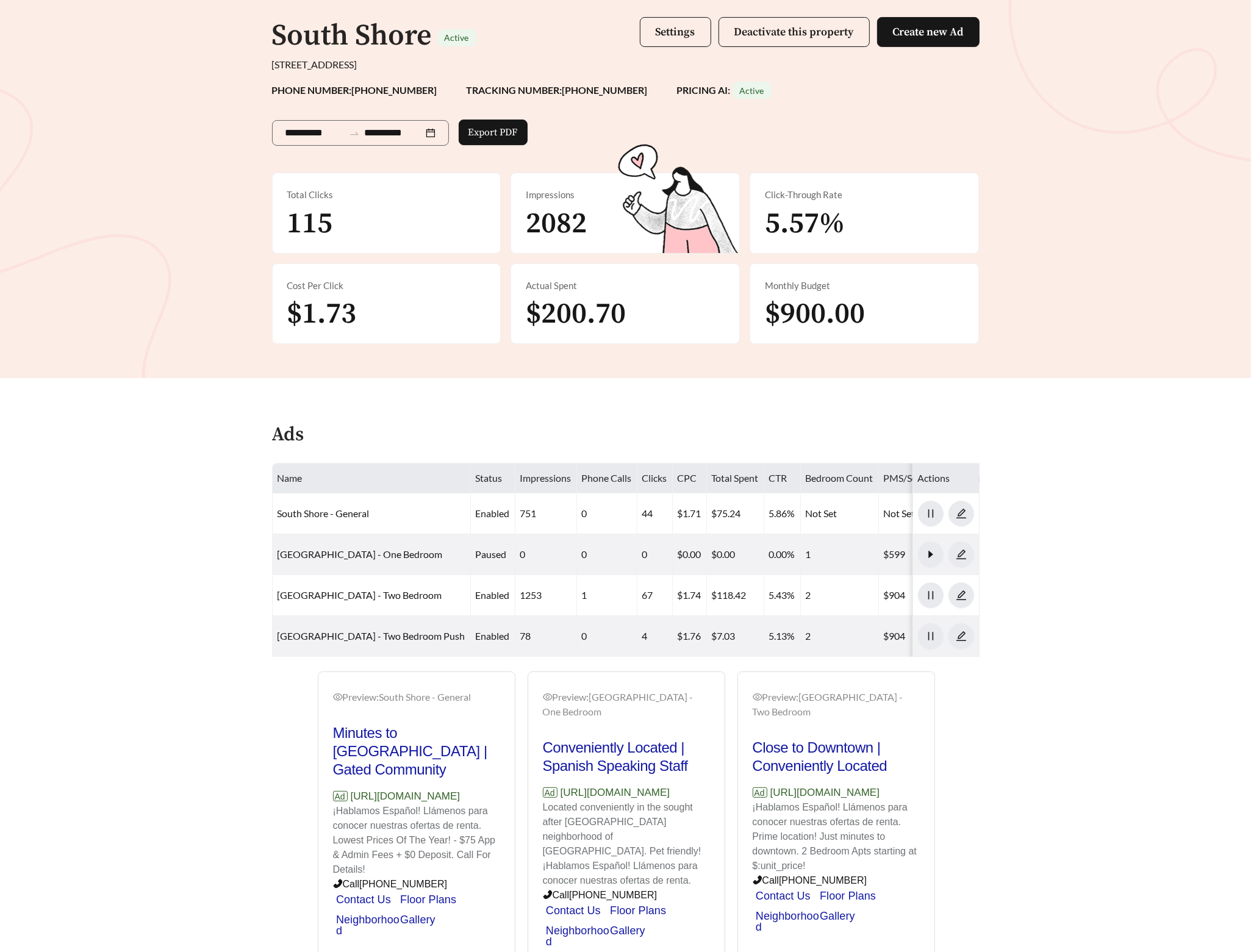
scroll to position [95, 0]
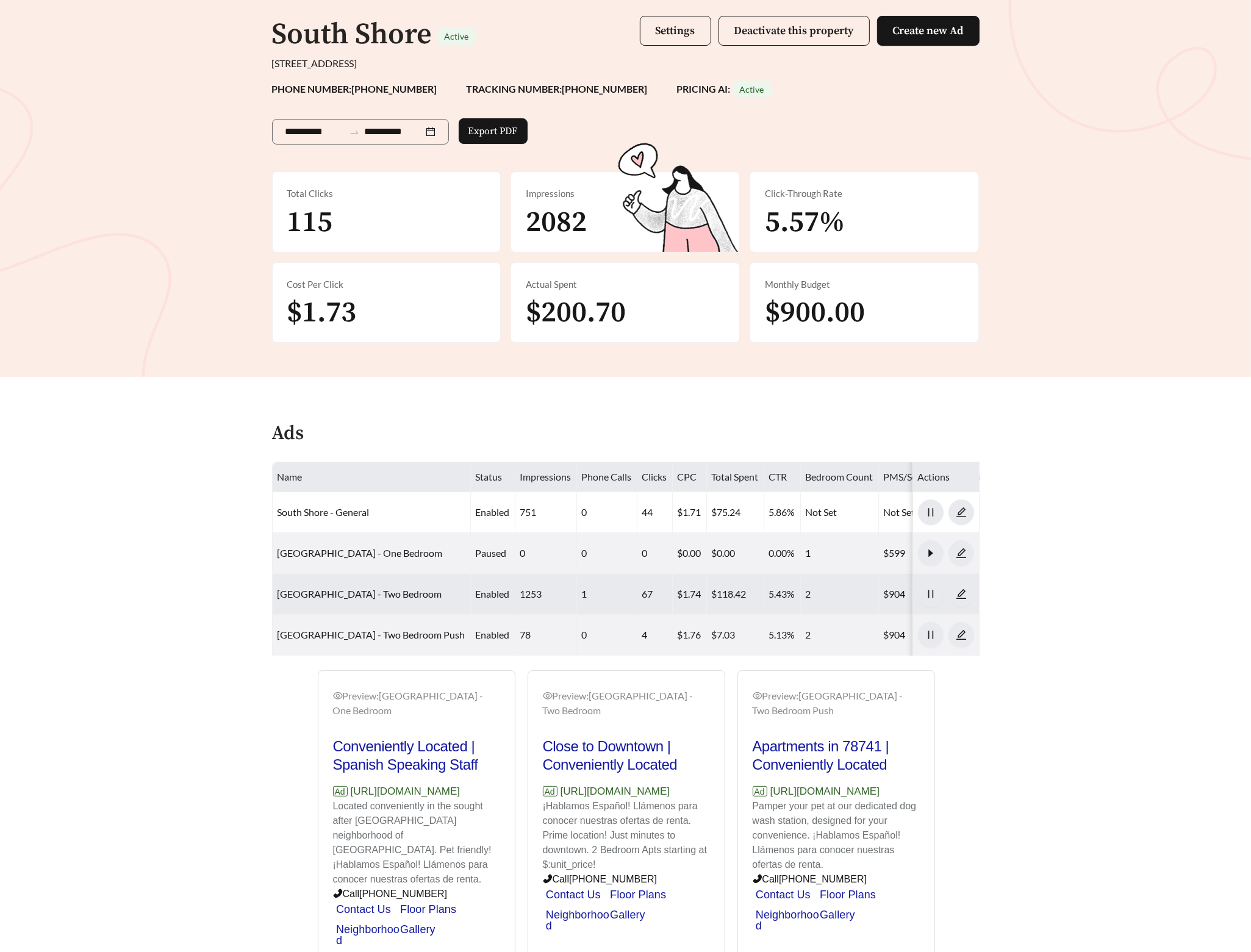
click at [351, 606] on td "South Shore - Two Bedroom" at bounding box center [371, 594] width 198 height 41
click at [352, 597] on link "South Shore - Two Bedroom" at bounding box center [359, 593] width 165 height 11
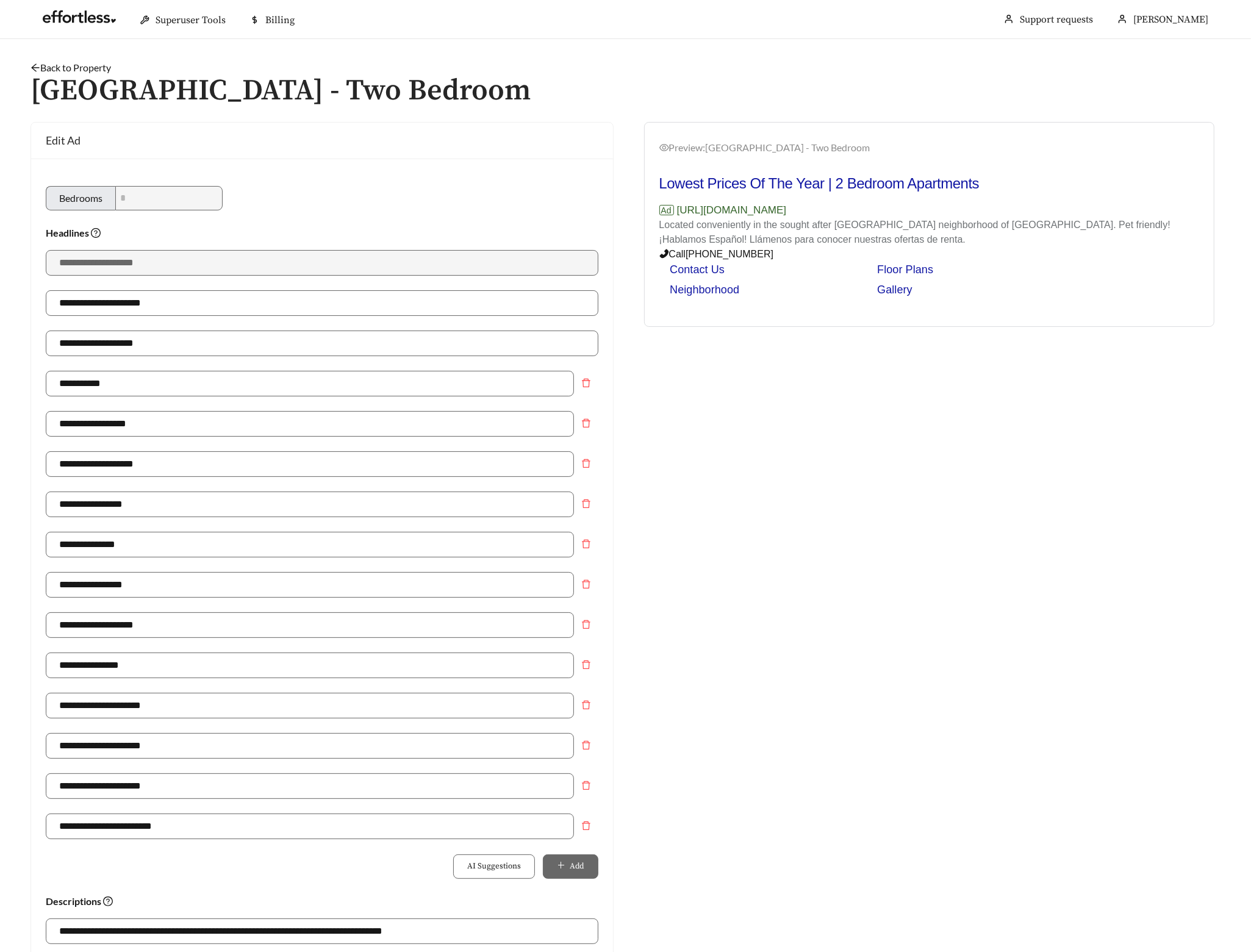
click at [79, 65] on link "Back to Property" at bounding box center [70, 68] width 80 height 11
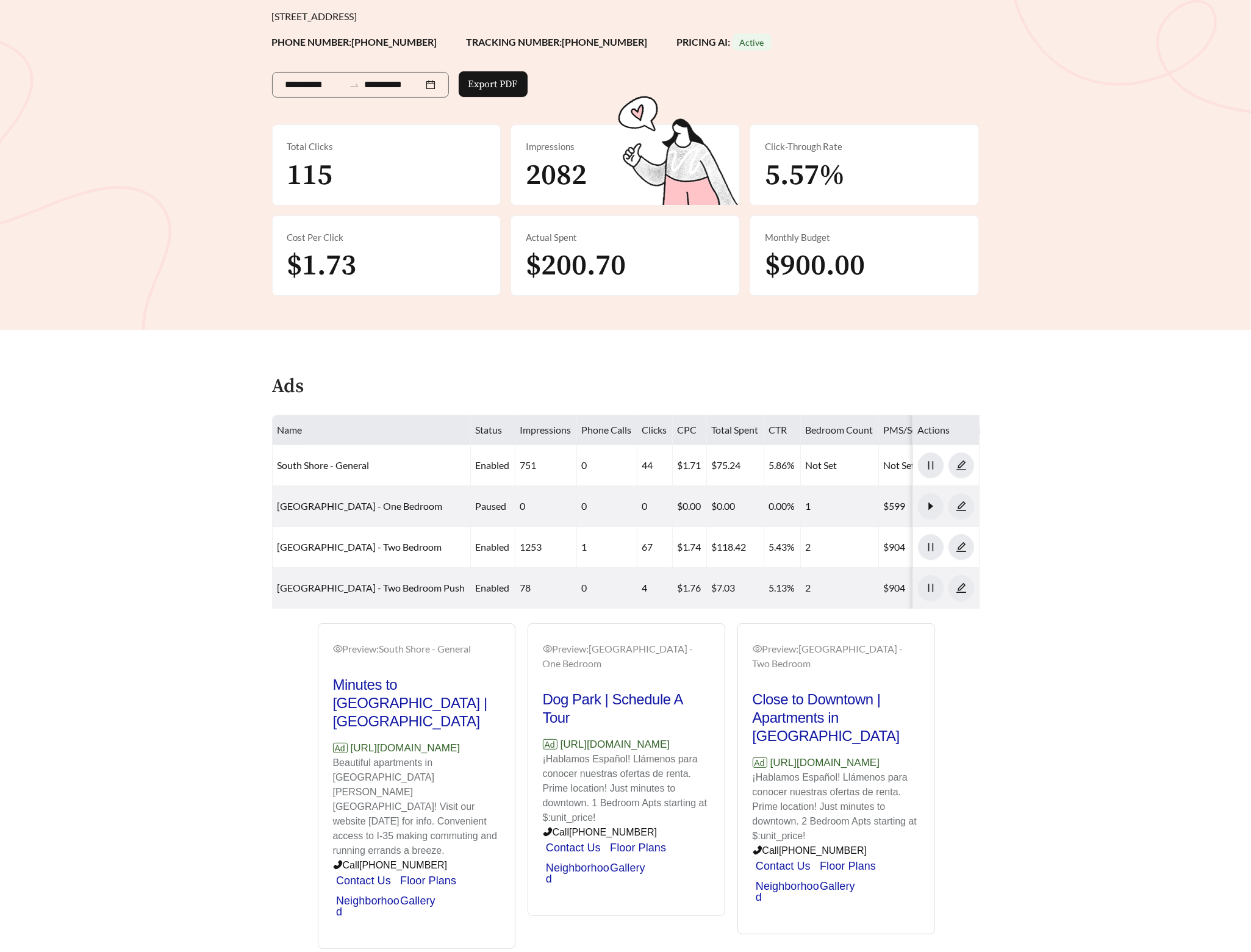
scroll to position [143, 0]
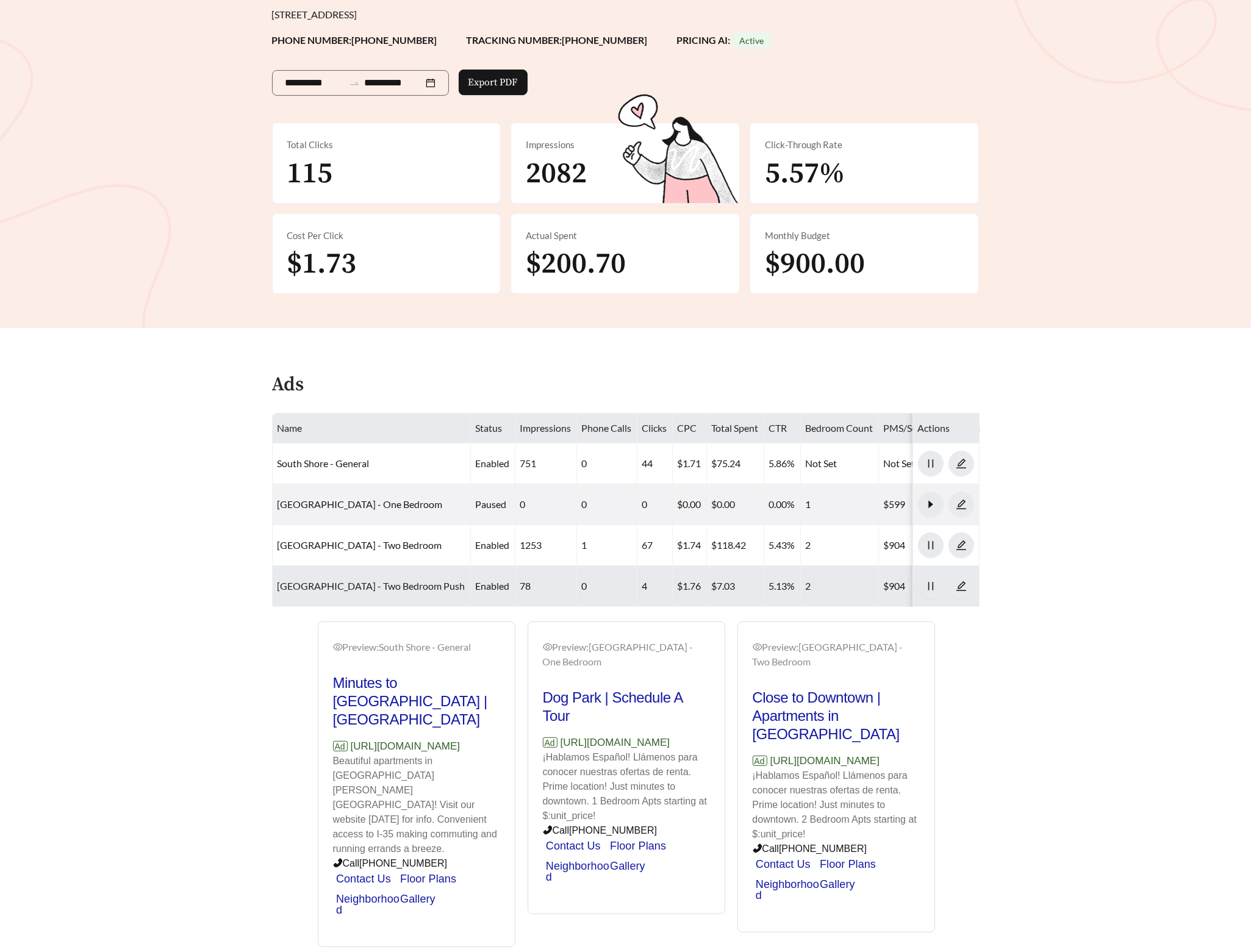
click at [314, 588] on link "South Shore - Two Bedroom Push" at bounding box center [371, 586] width 188 height 11
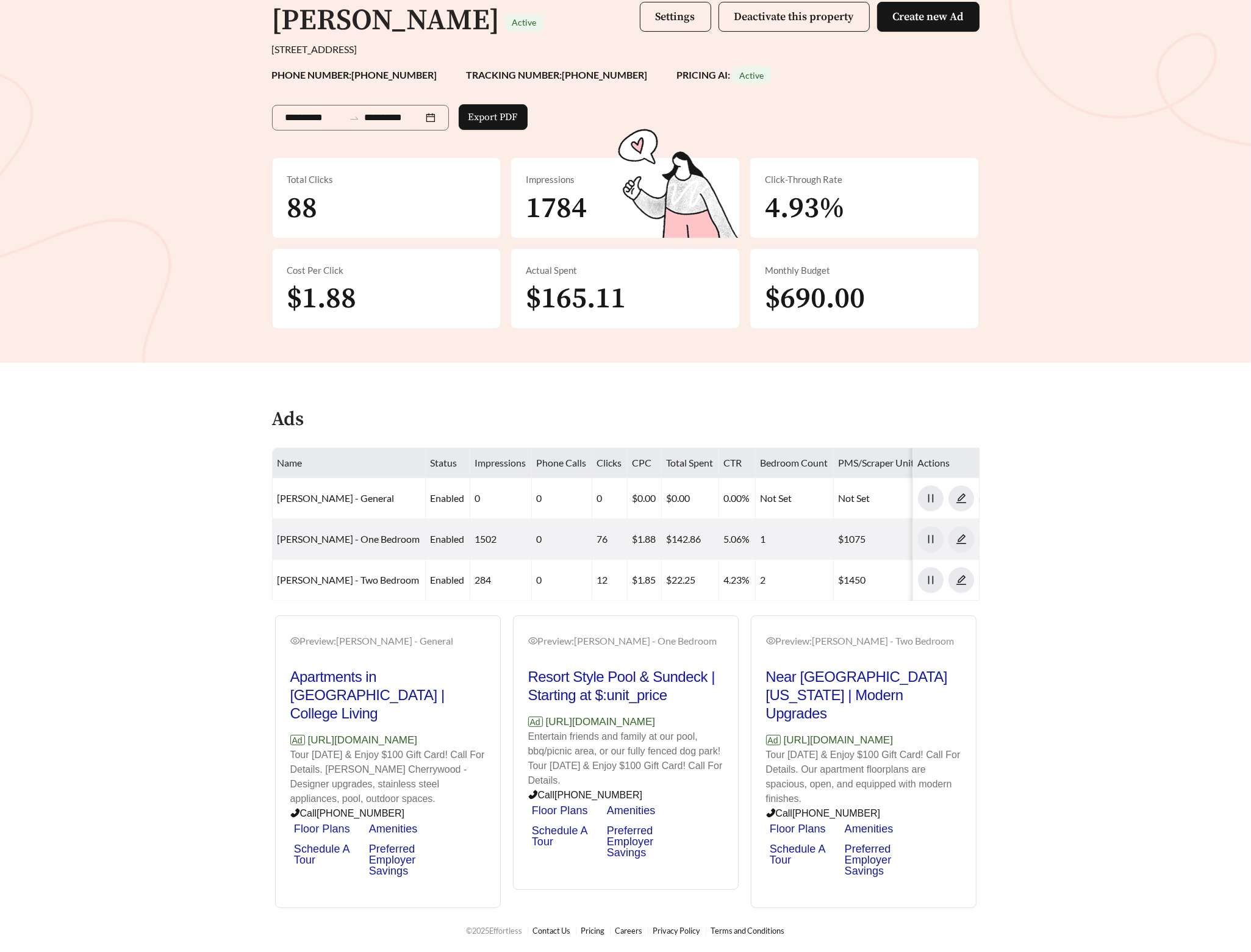
scroll to position [118, 0]
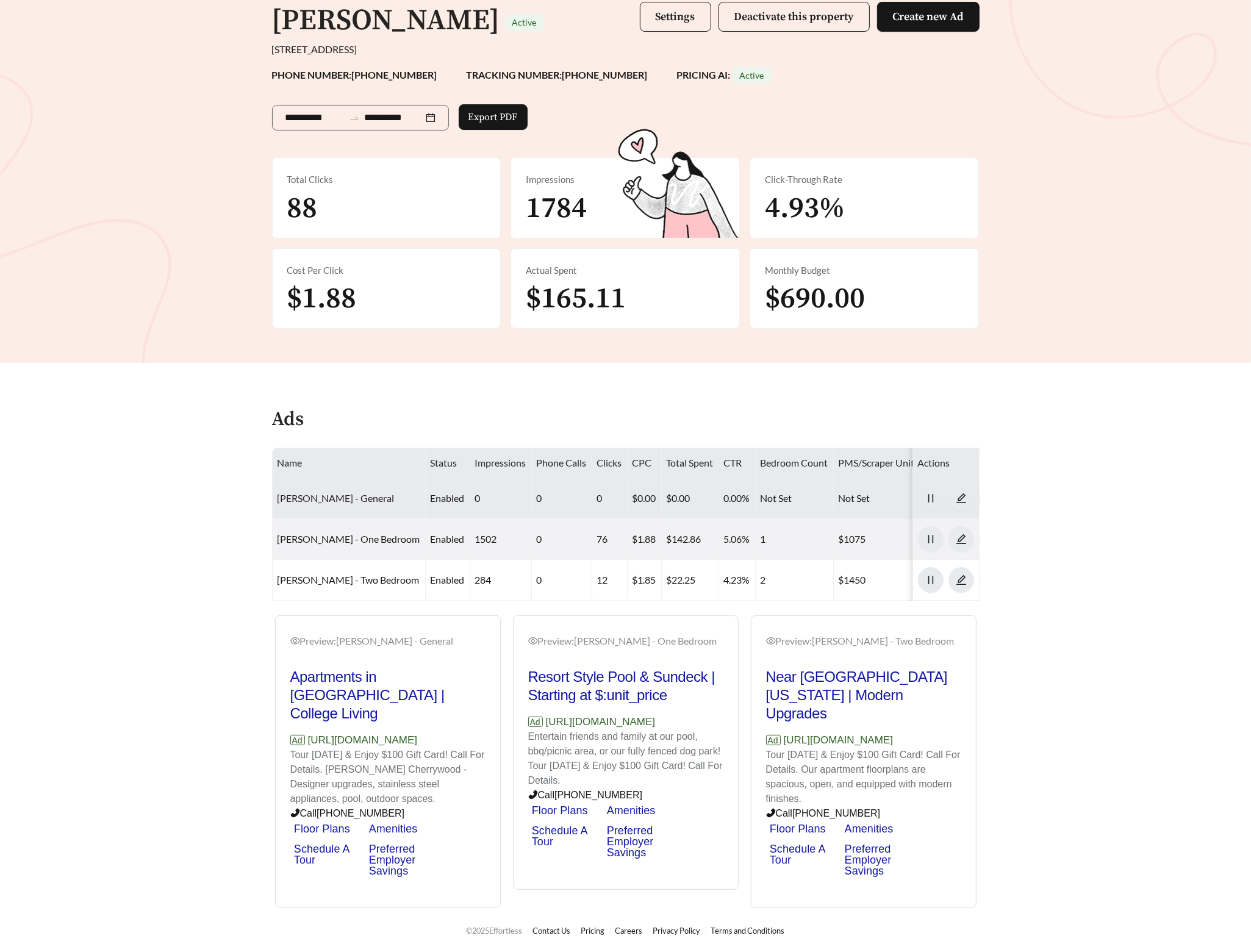
click at [361, 492] on link "Alma Cherrywood - General" at bounding box center [336, 498] width 117 height 11
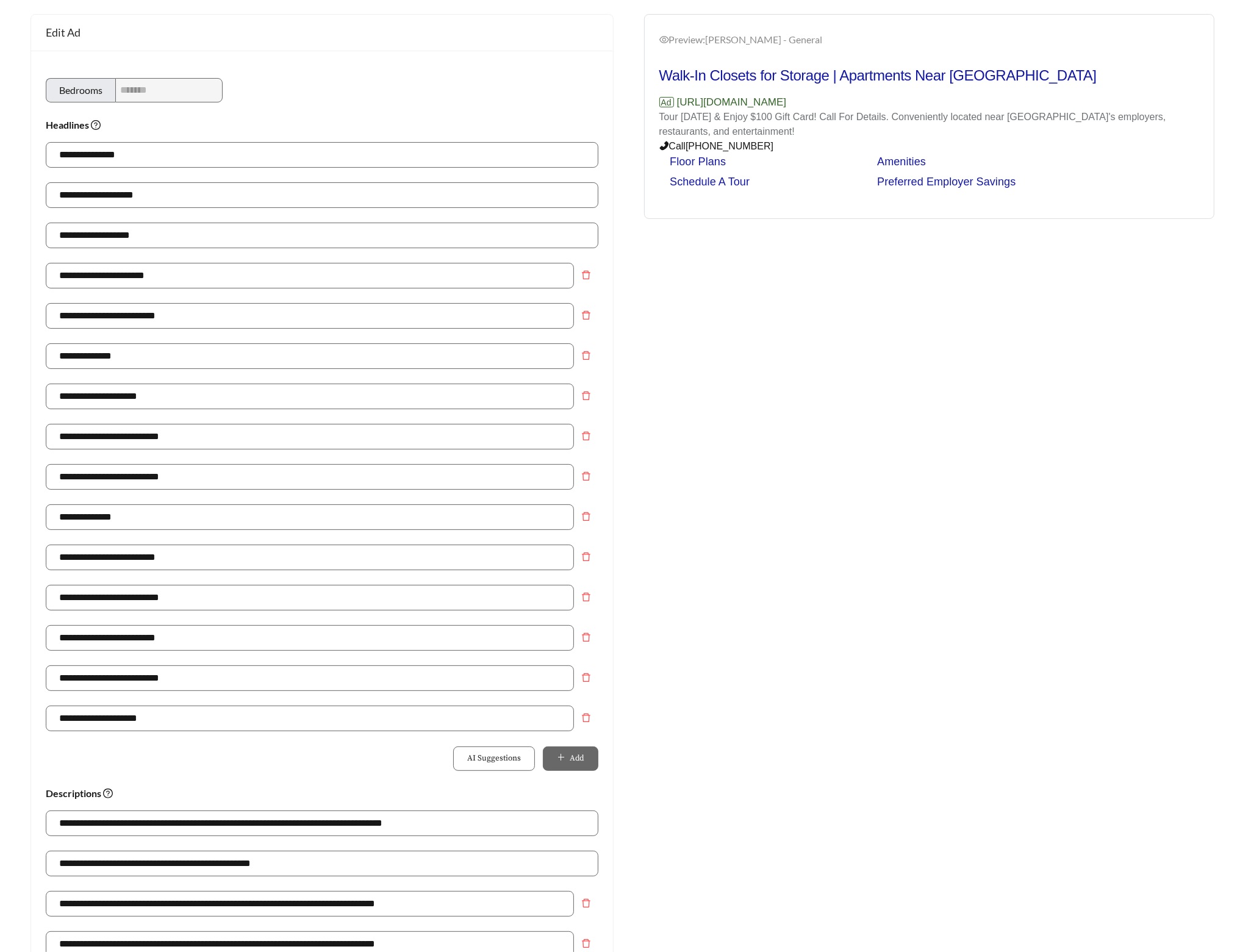
scroll to position [105, 0]
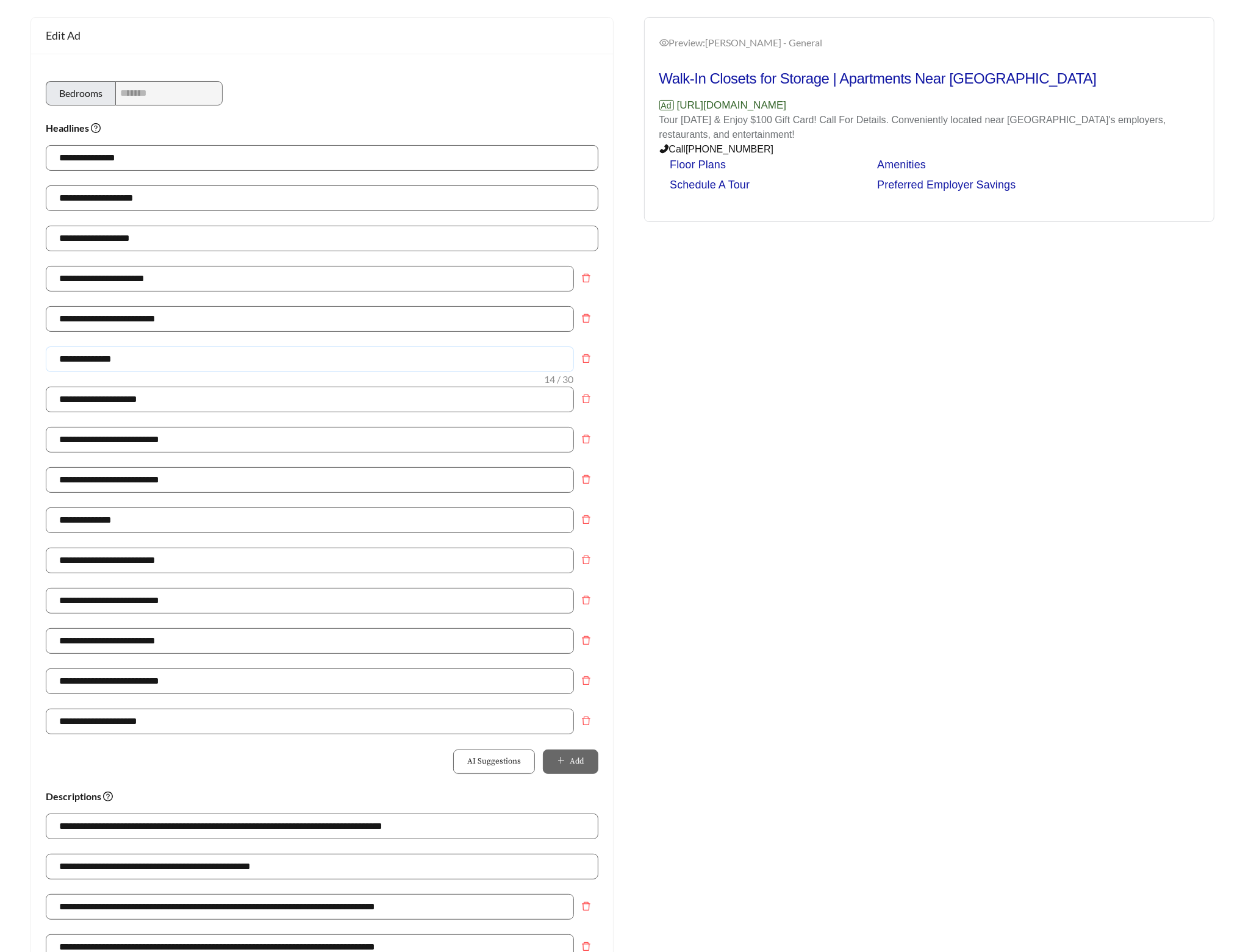
drag, startPoint x: 143, startPoint y: 366, endPoint x: 14, endPoint y: 361, distance: 129.1
click at [22, 364] on div "**********" at bounding box center [322, 614] width 608 height 1193
type input "**********"
drag, startPoint x: 192, startPoint y: 360, endPoint x: -30, endPoint y: 337, distance: 223.2
click at [0, 337] on html "**********" at bounding box center [625, 371] width 1251 height 952
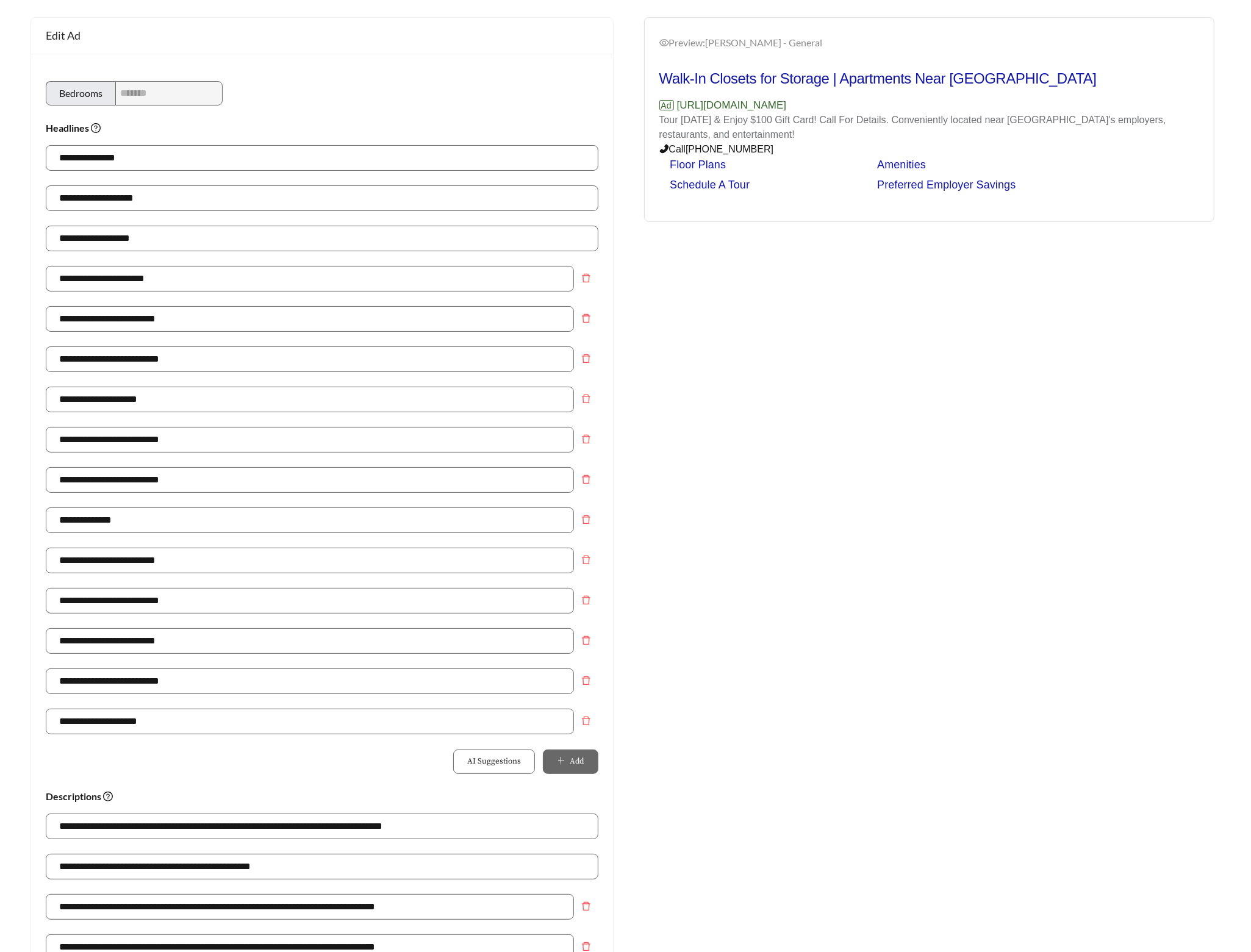
click at [869, 430] on div "Preview: Alma Cherrywood - General Walk-In Closets for Storage | Apartments Nea…" at bounding box center [930, 614] width 608 height 1193
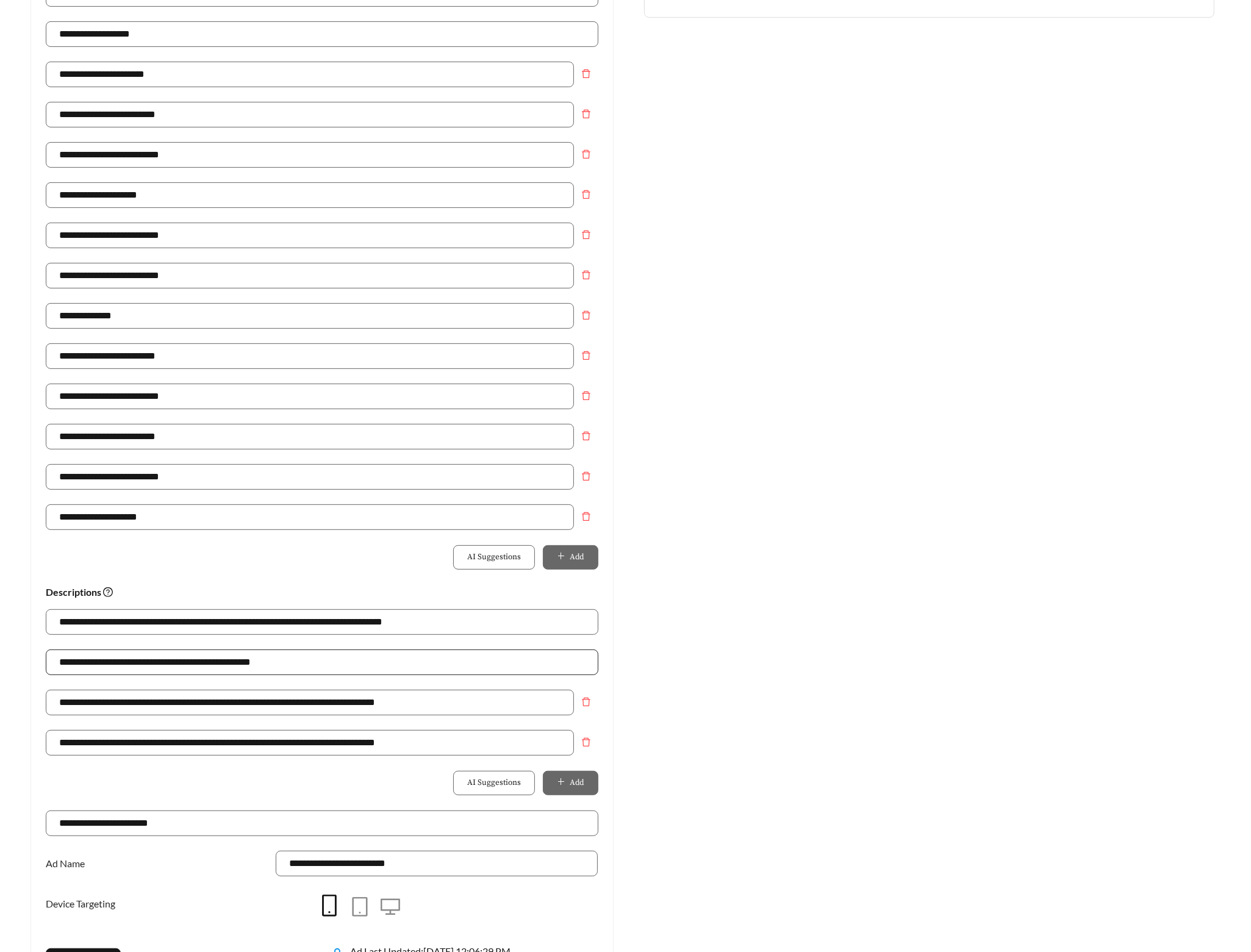
scroll to position [435, 0]
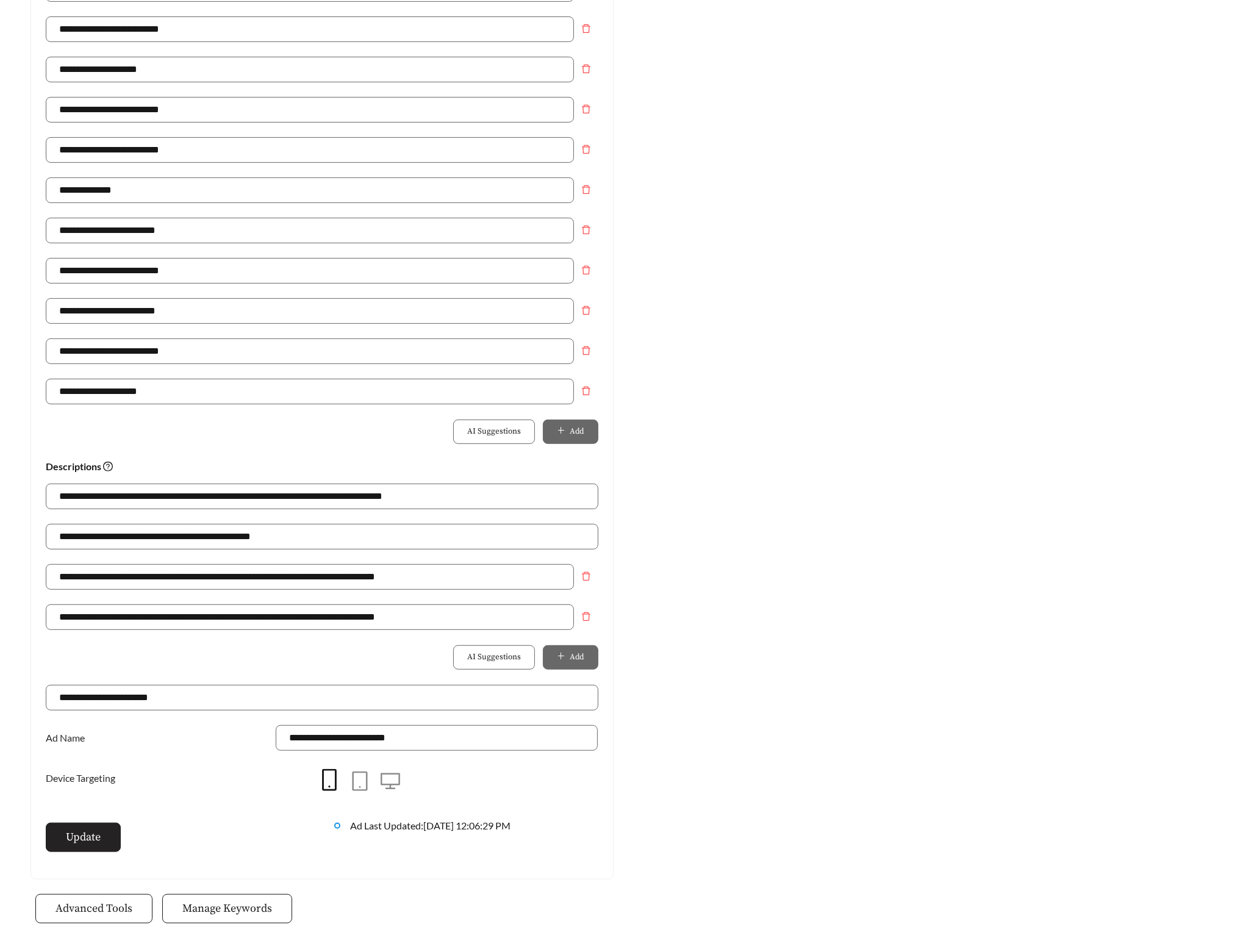
click at [98, 838] on span "Update" at bounding box center [83, 837] width 34 height 17
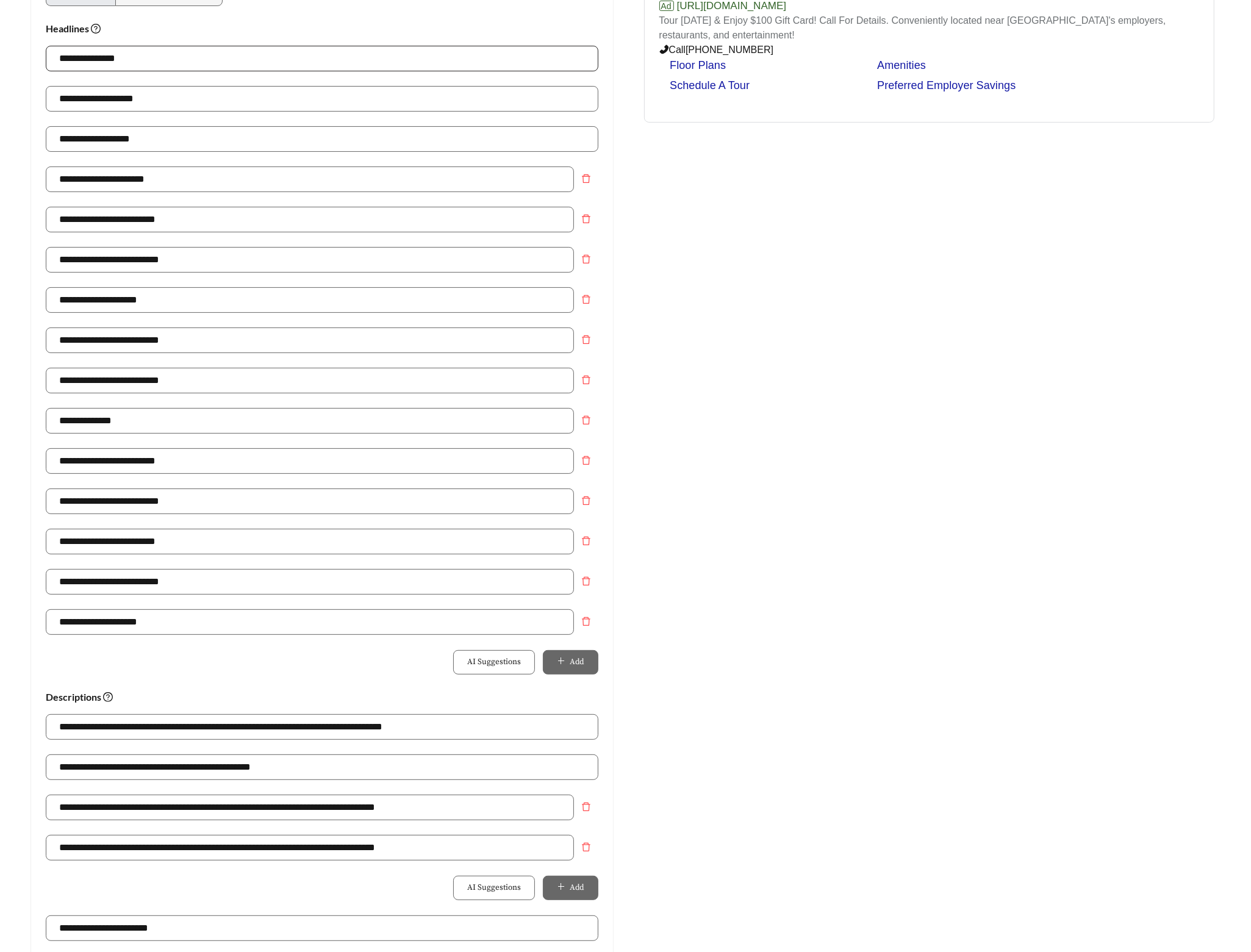
scroll to position [0, 0]
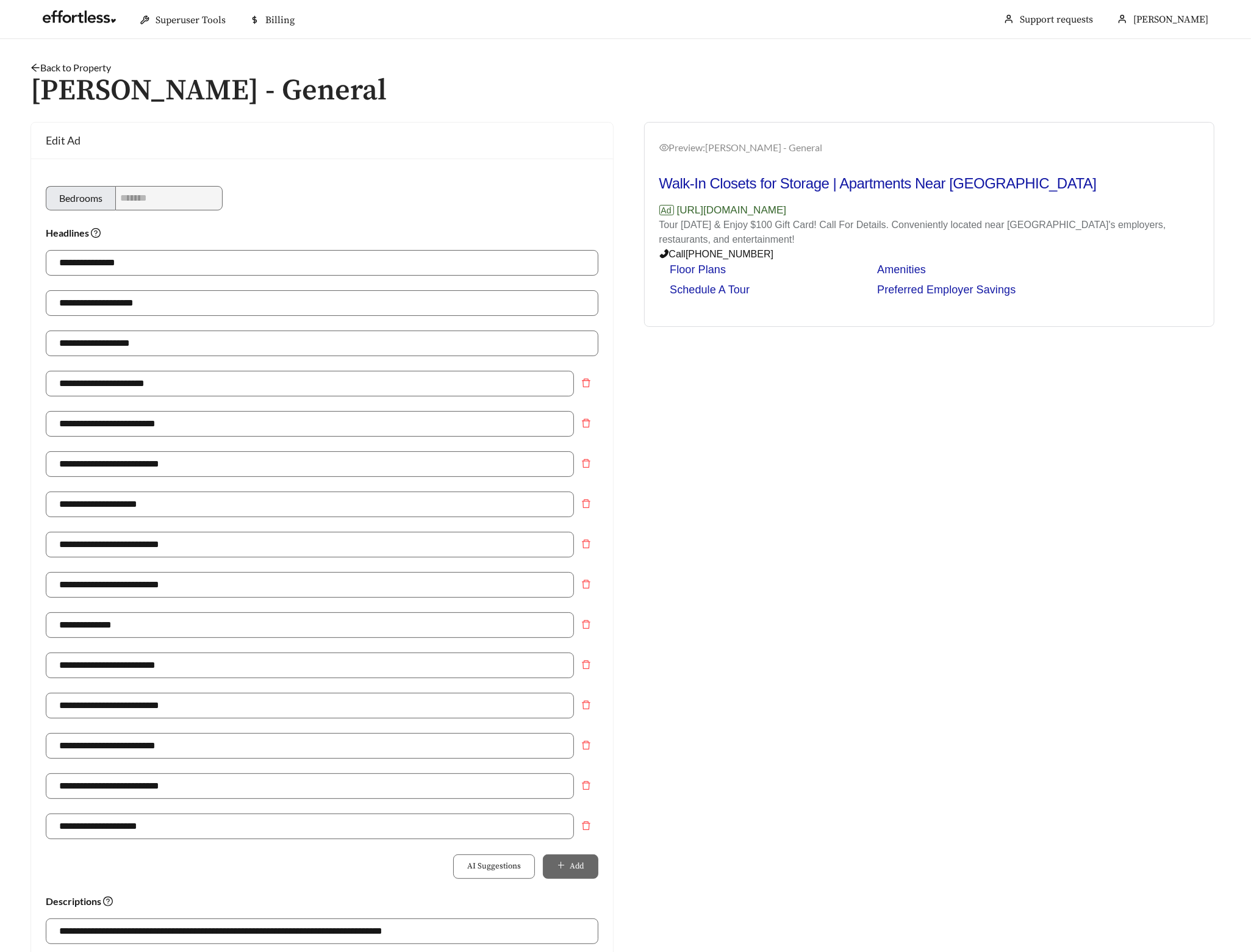
click at [91, 62] on link "Back to Property" at bounding box center [70, 68] width 80 height 11
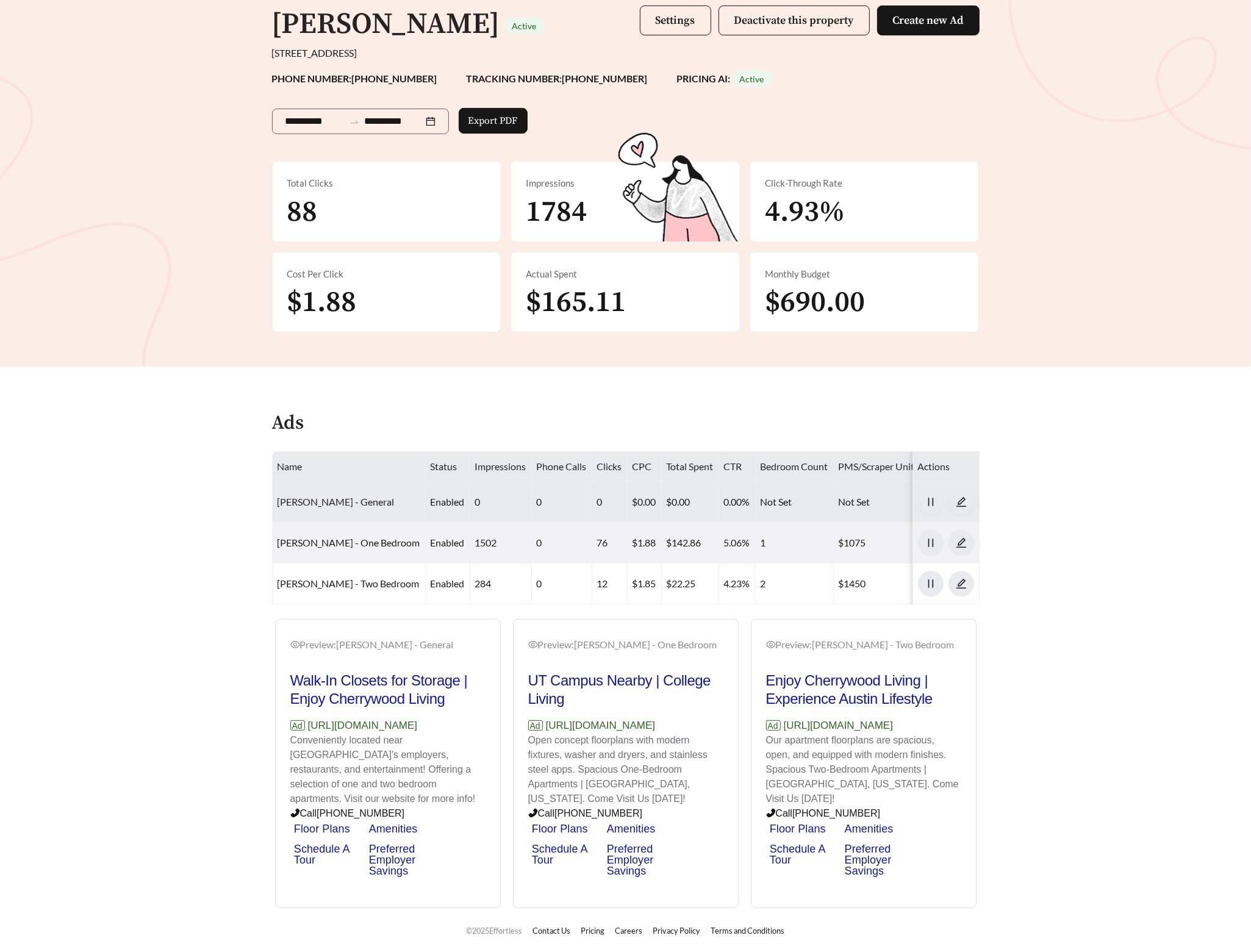
scroll to position [132, 0]
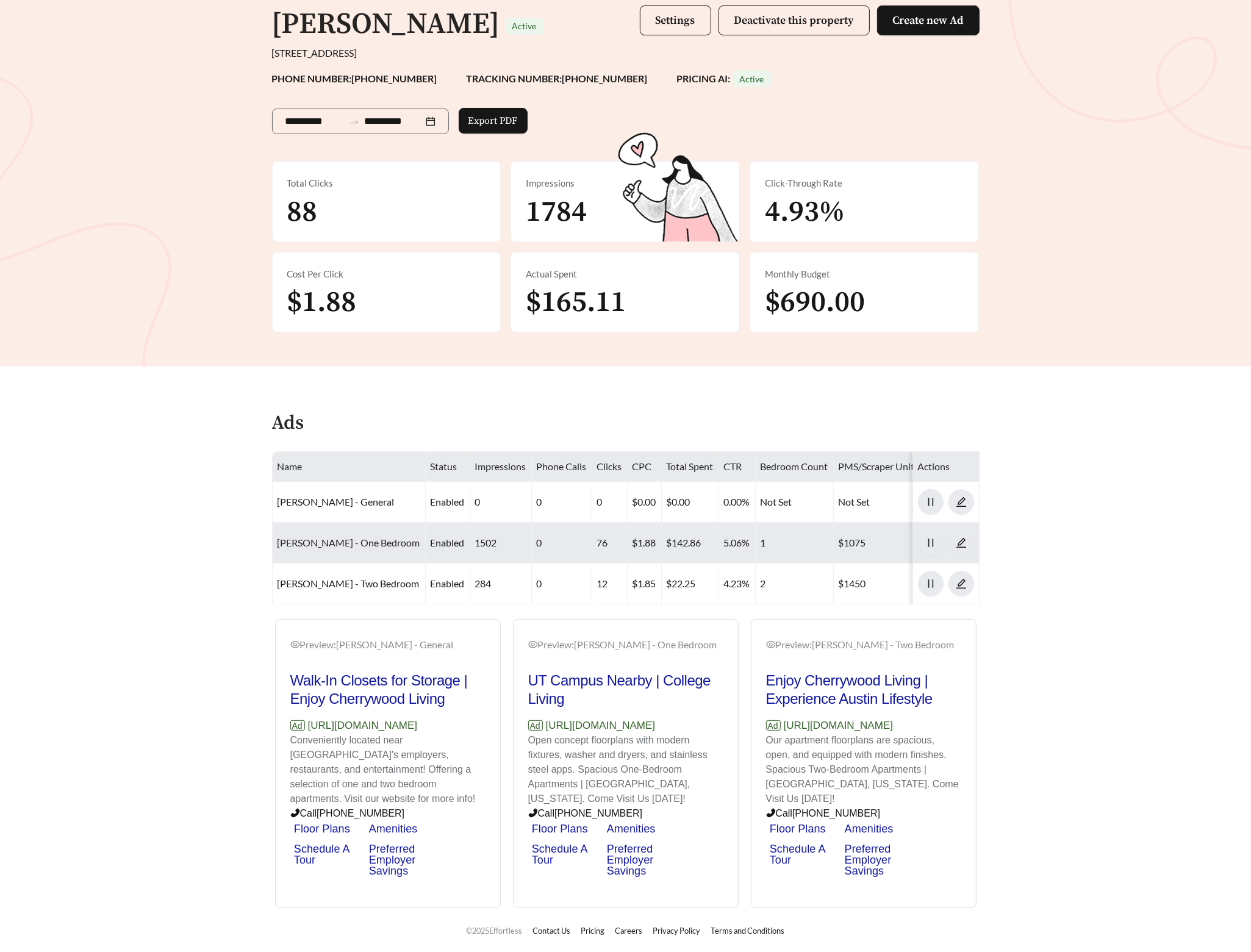
click at [330, 537] on link "Alma Cherrywood - One Bedroom" at bounding box center [348, 542] width 143 height 11
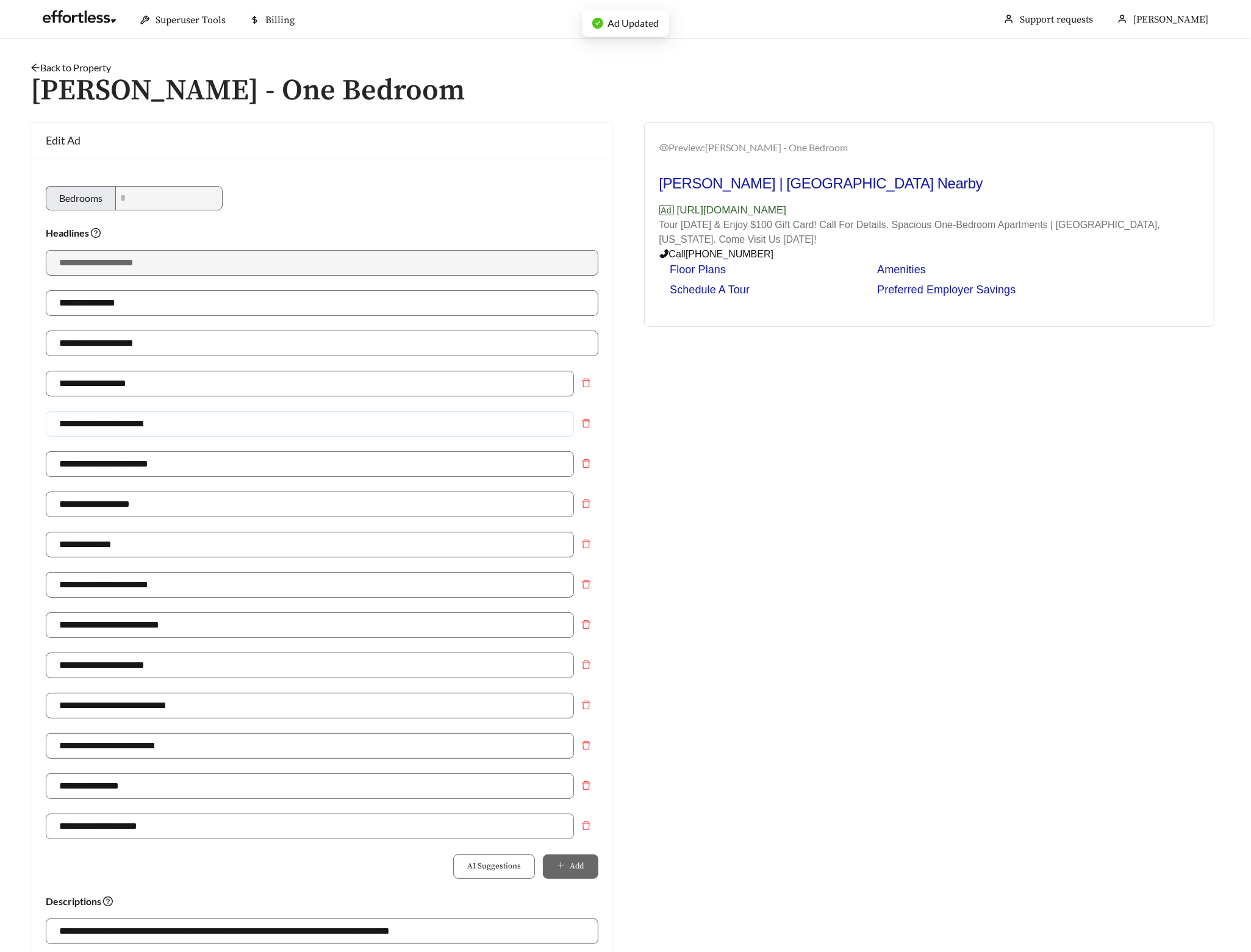
drag, startPoint x: 181, startPoint y: 428, endPoint x: 2, endPoint y: 426, distance: 179.0
click at [22, 428] on div "**********" at bounding box center [322, 718] width 608 height 1193
paste input "****"
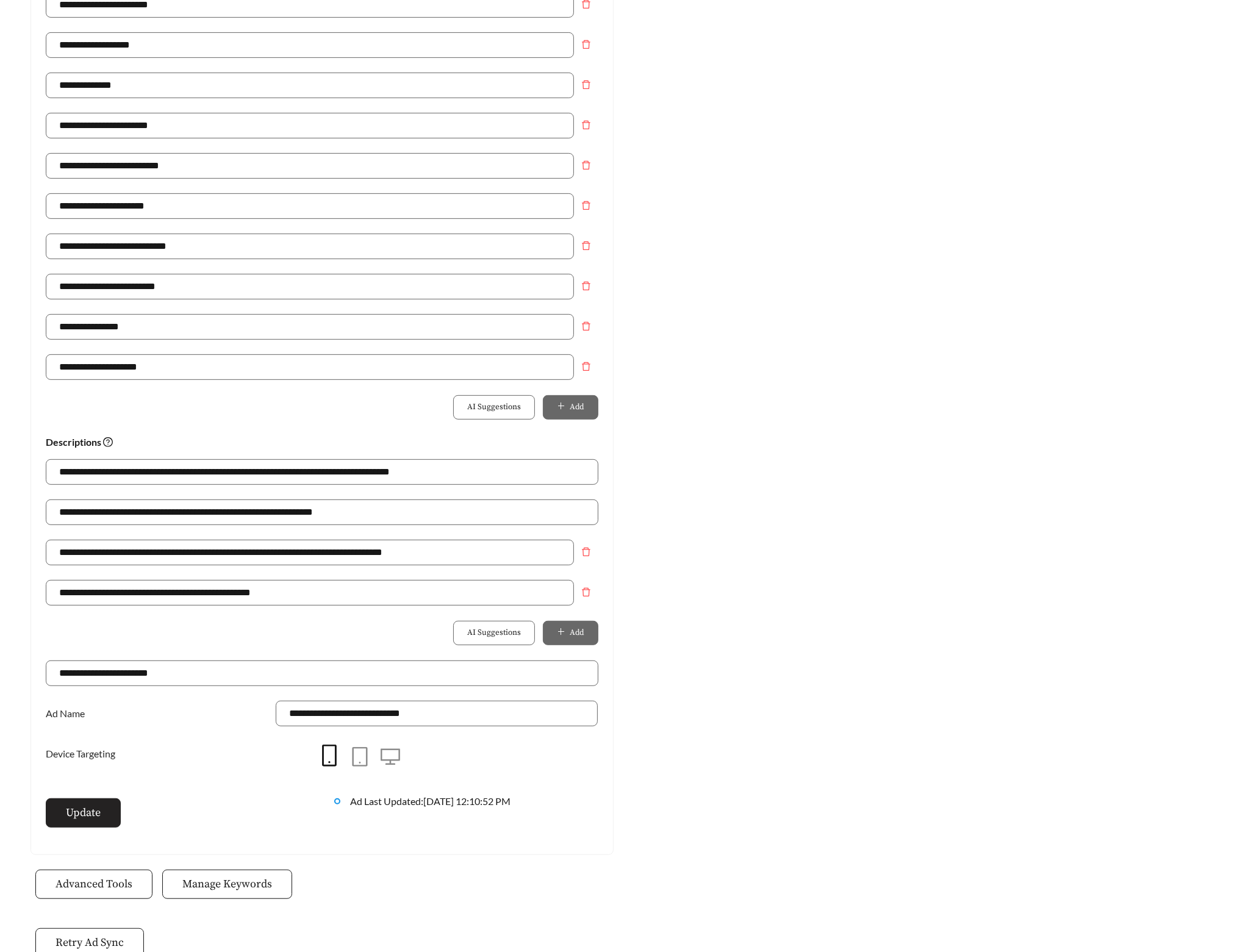
type input "**********"
click at [101, 826] on button "Update" at bounding box center [83, 813] width 75 height 29
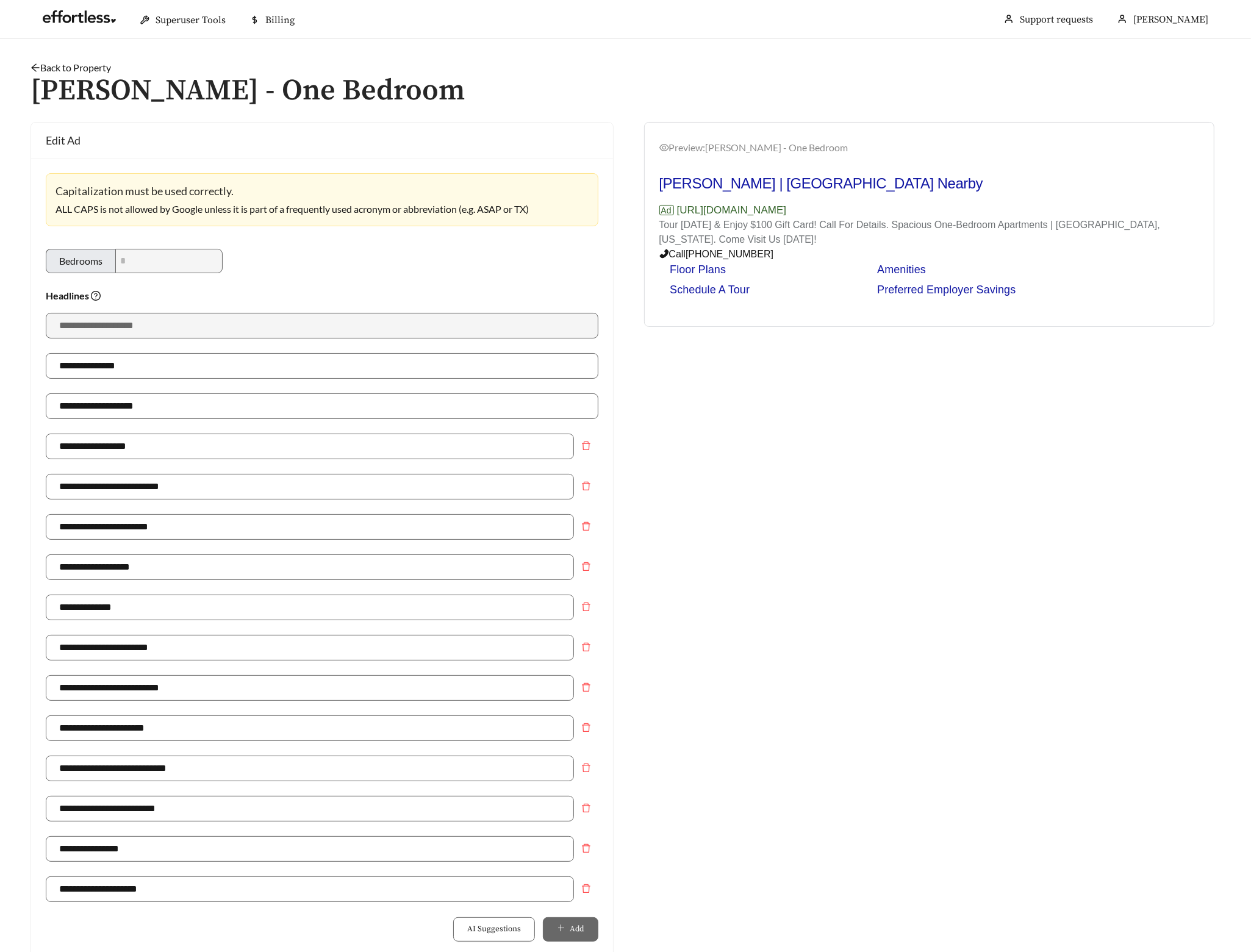
click at [81, 68] on link "Back to Property" at bounding box center [70, 68] width 80 height 11
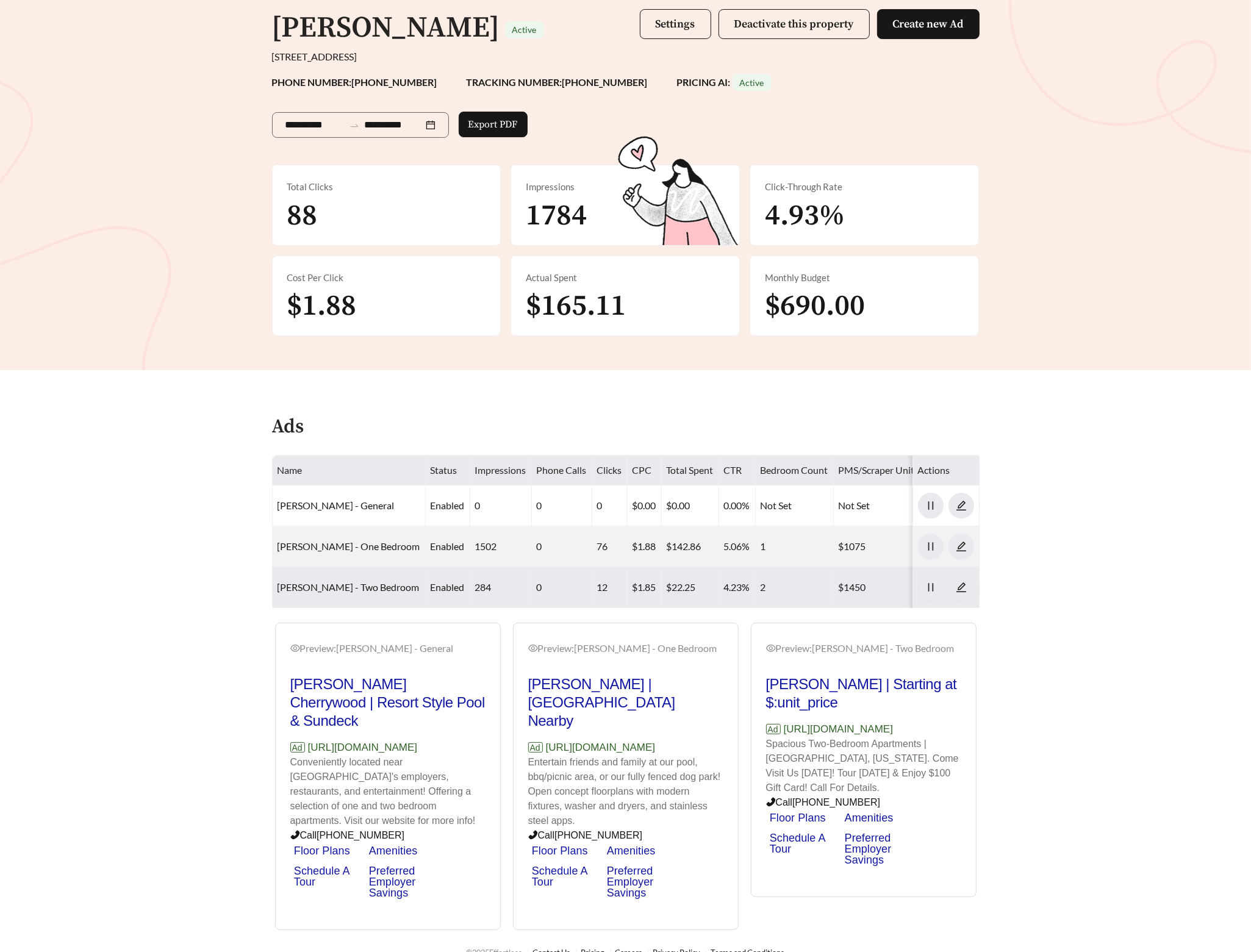
scroll to position [132, 0]
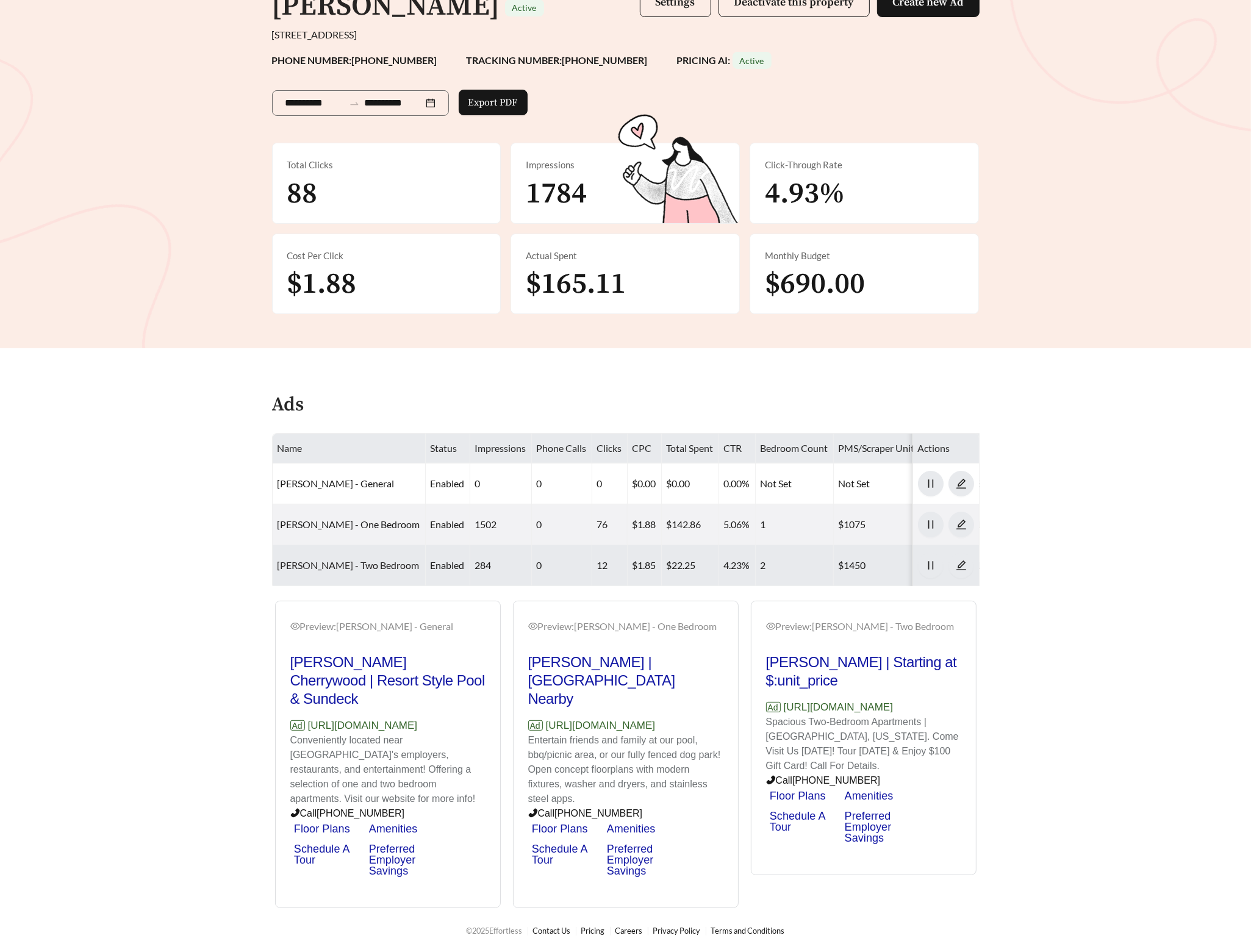
click at [341, 559] on link "Alma Cherrywood - Two Bedroom" at bounding box center [348, 565] width 142 height 11
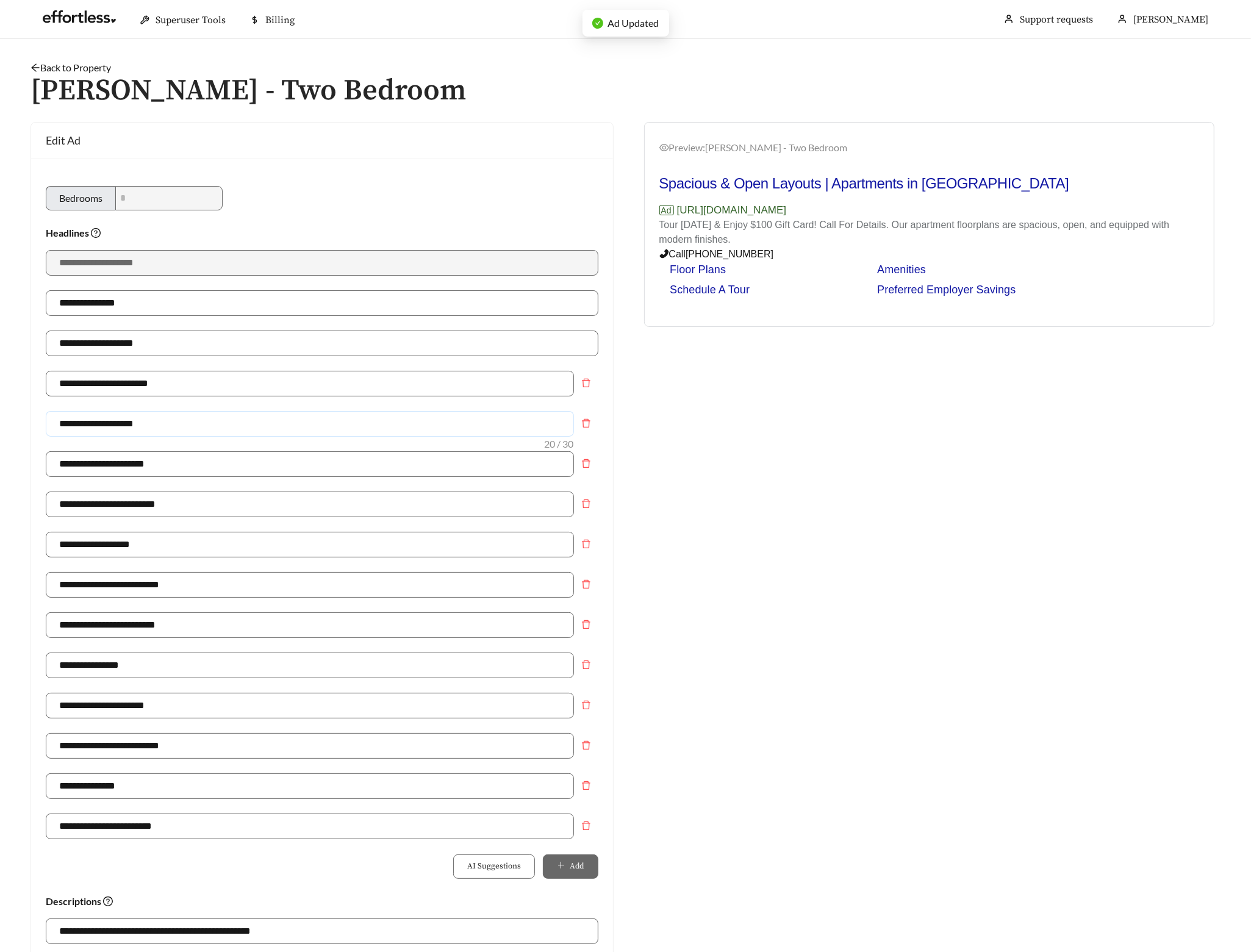
drag, startPoint x: 172, startPoint y: 433, endPoint x: -31, endPoint y: 433, distance: 203.0
click at [0, 433] on html "**********" at bounding box center [625, 476] width 1251 height 952
paste input "**********"
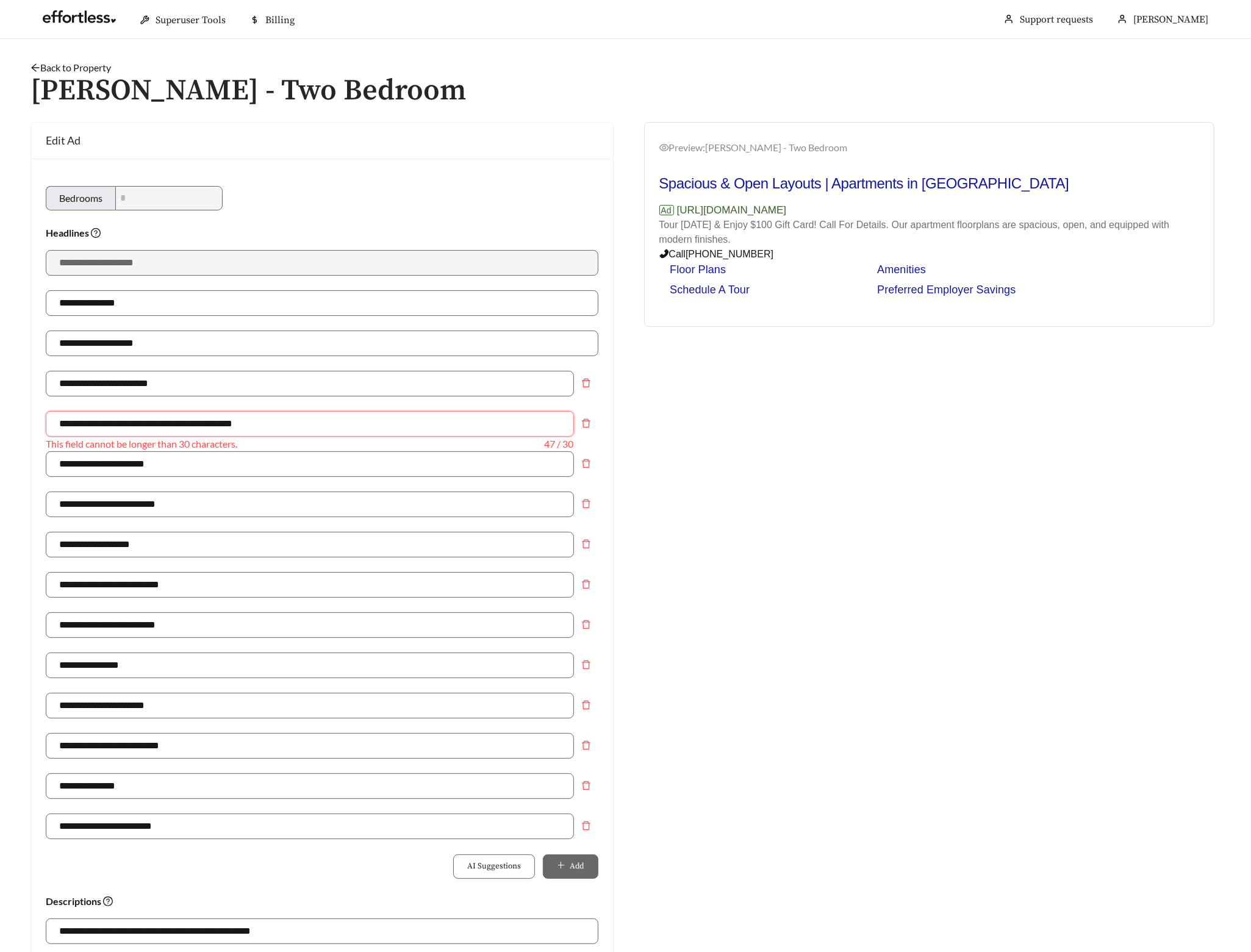
drag, startPoint x: 287, startPoint y: 422, endPoint x: -41, endPoint y: 421, distance: 328.0
click at [0, 421] on html "**********" at bounding box center [625, 476] width 1251 height 952
paste input "text"
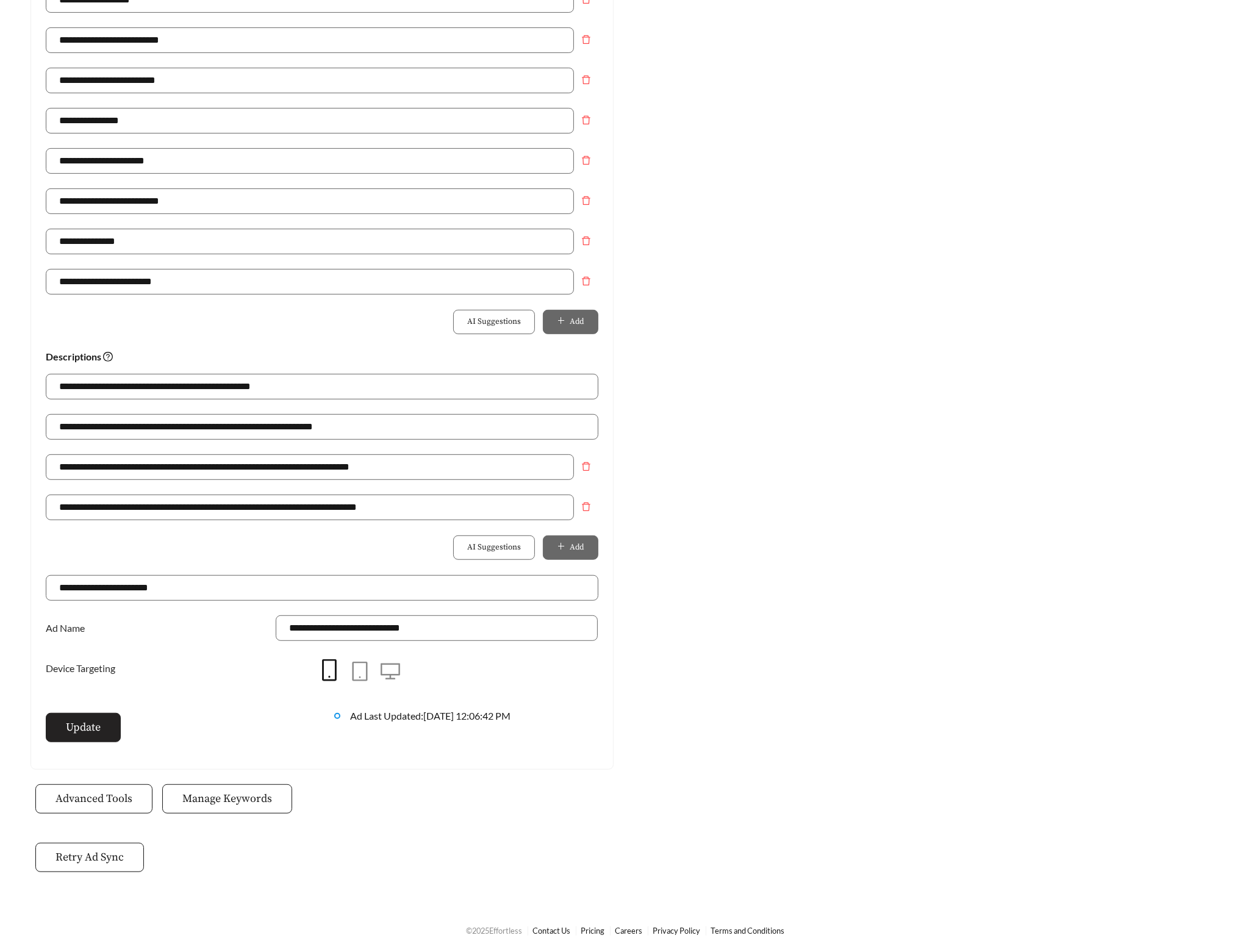
type input "**********"
click at [98, 734] on span "Update" at bounding box center [83, 727] width 34 height 17
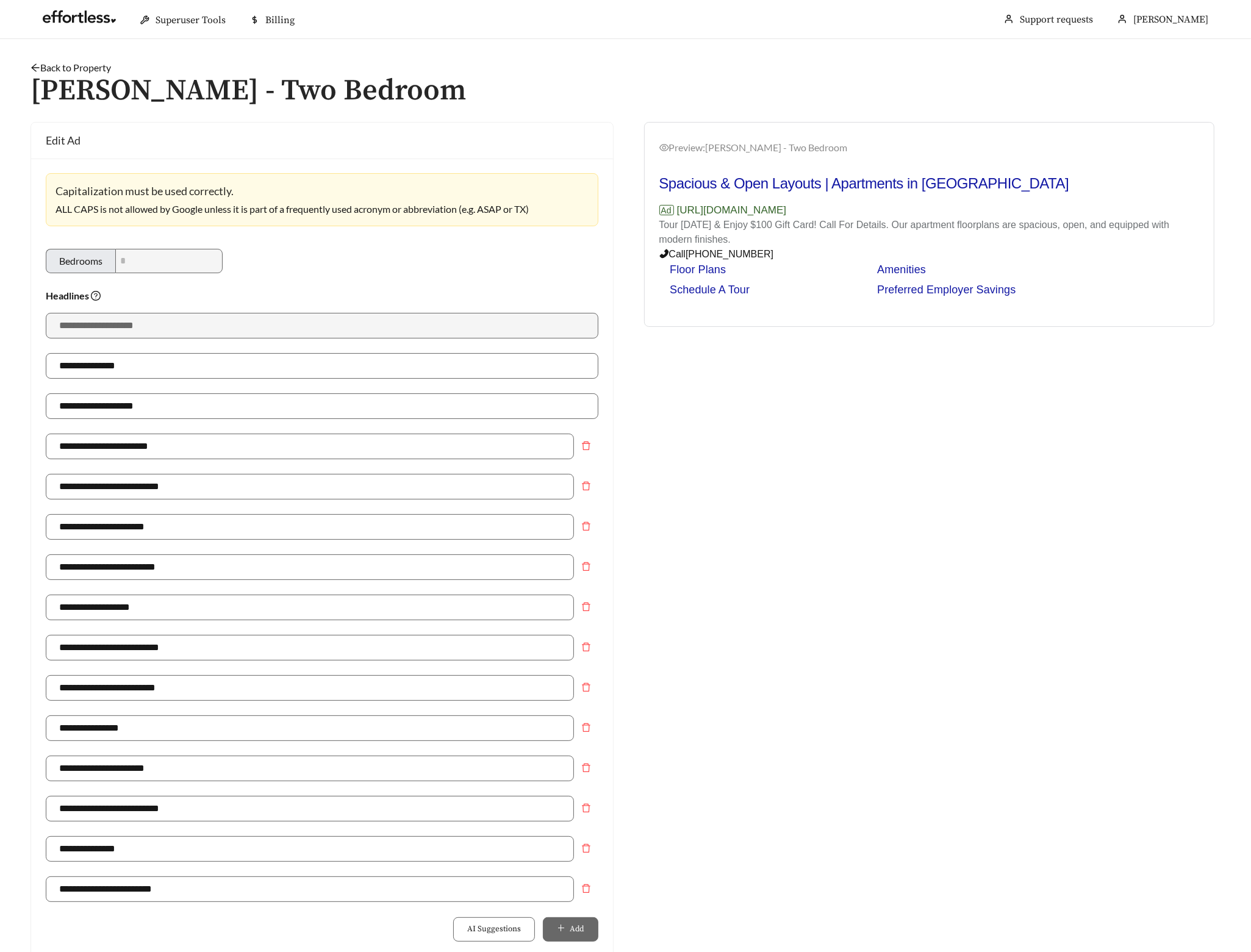
click at [91, 63] on link "Back to Property" at bounding box center [70, 68] width 80 height 11
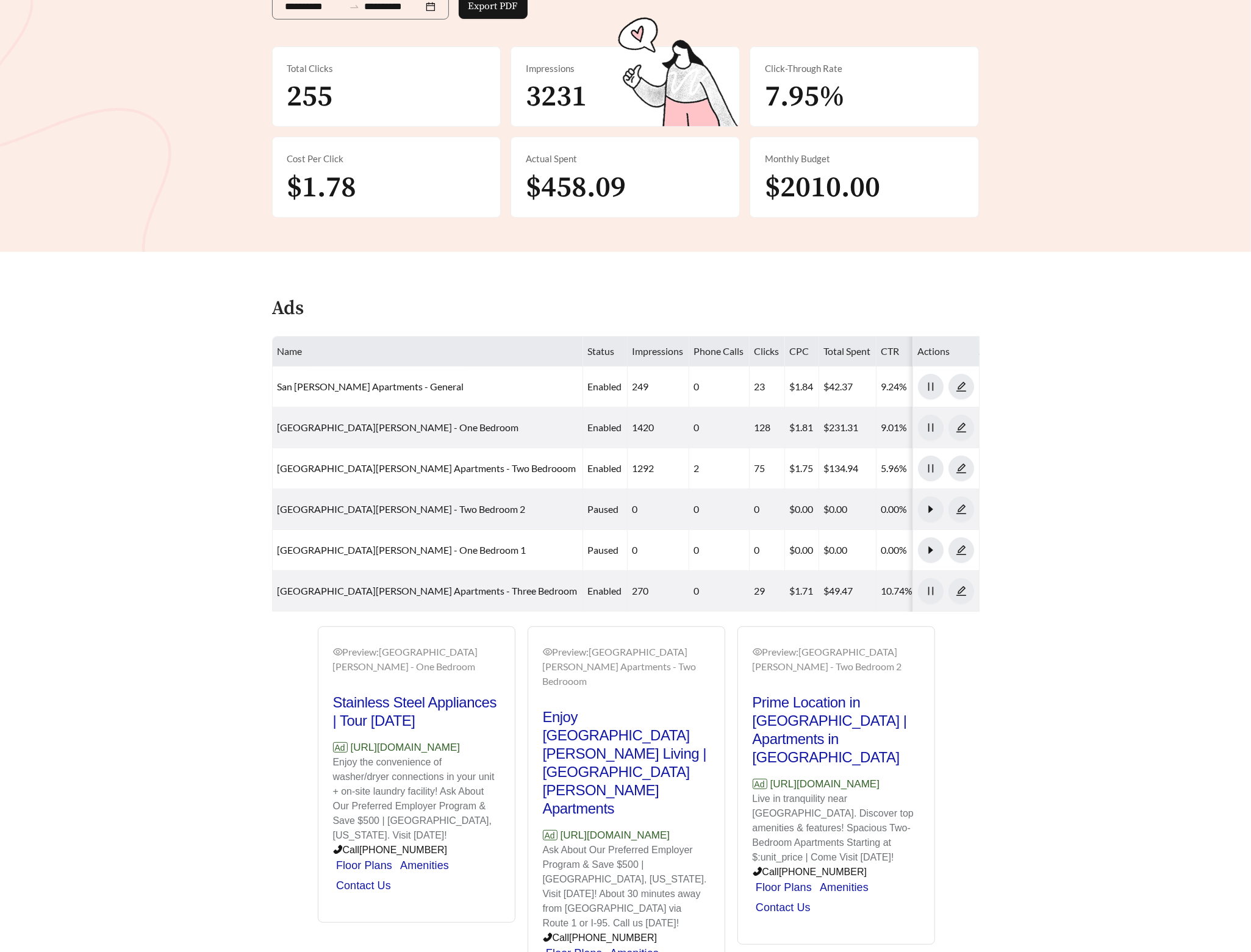
scroll to position [266, 0]
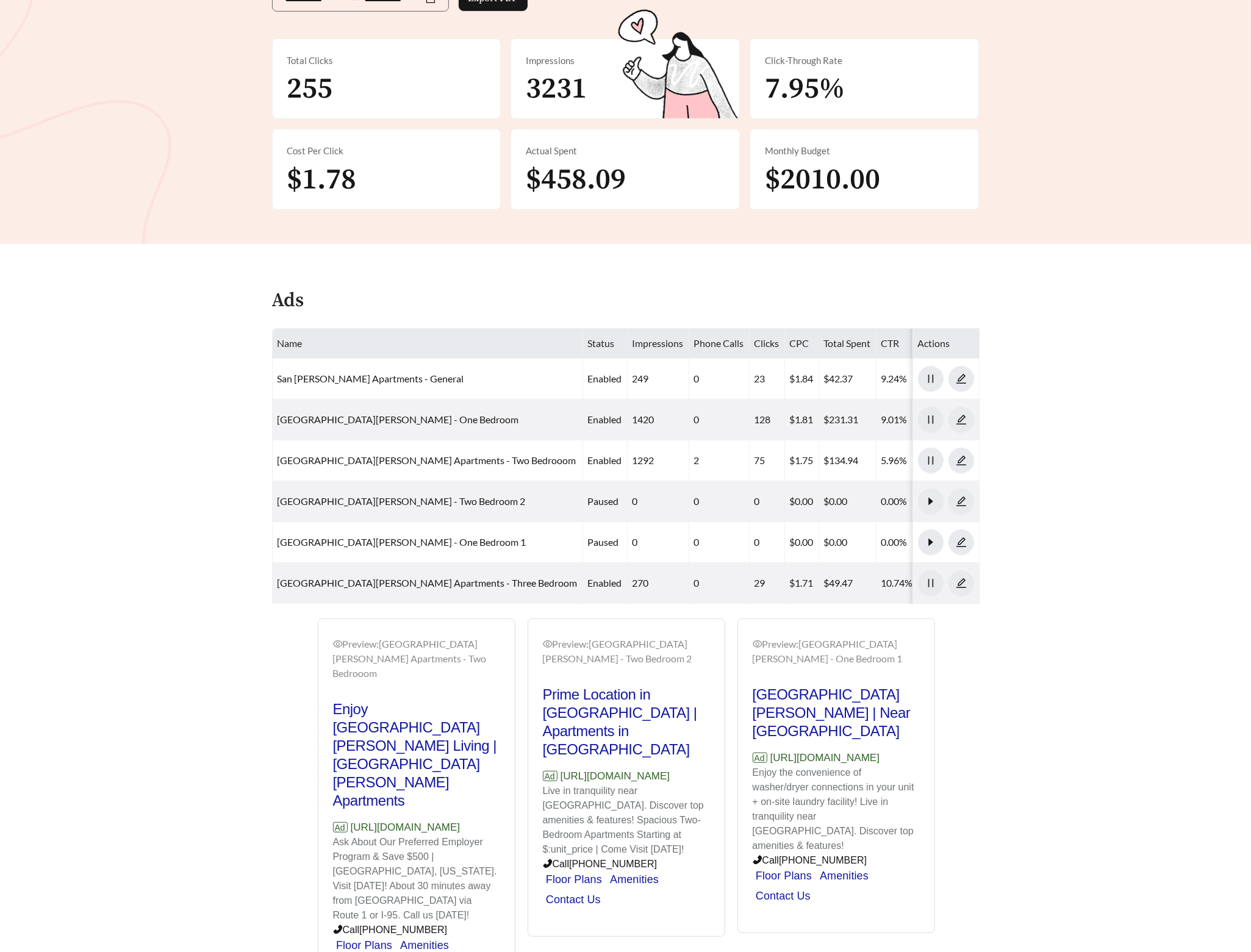
drag, startPoint x: 489, startPoint y: 734, endPoint x: 348, endPoint y: 738, distance: 141.1
click at [348, 820] on p "Ad https://www.sanjosejax.com" at bounding box center [416, 828] width 167 height 16
copy p "https://www.sanjosejax.com"
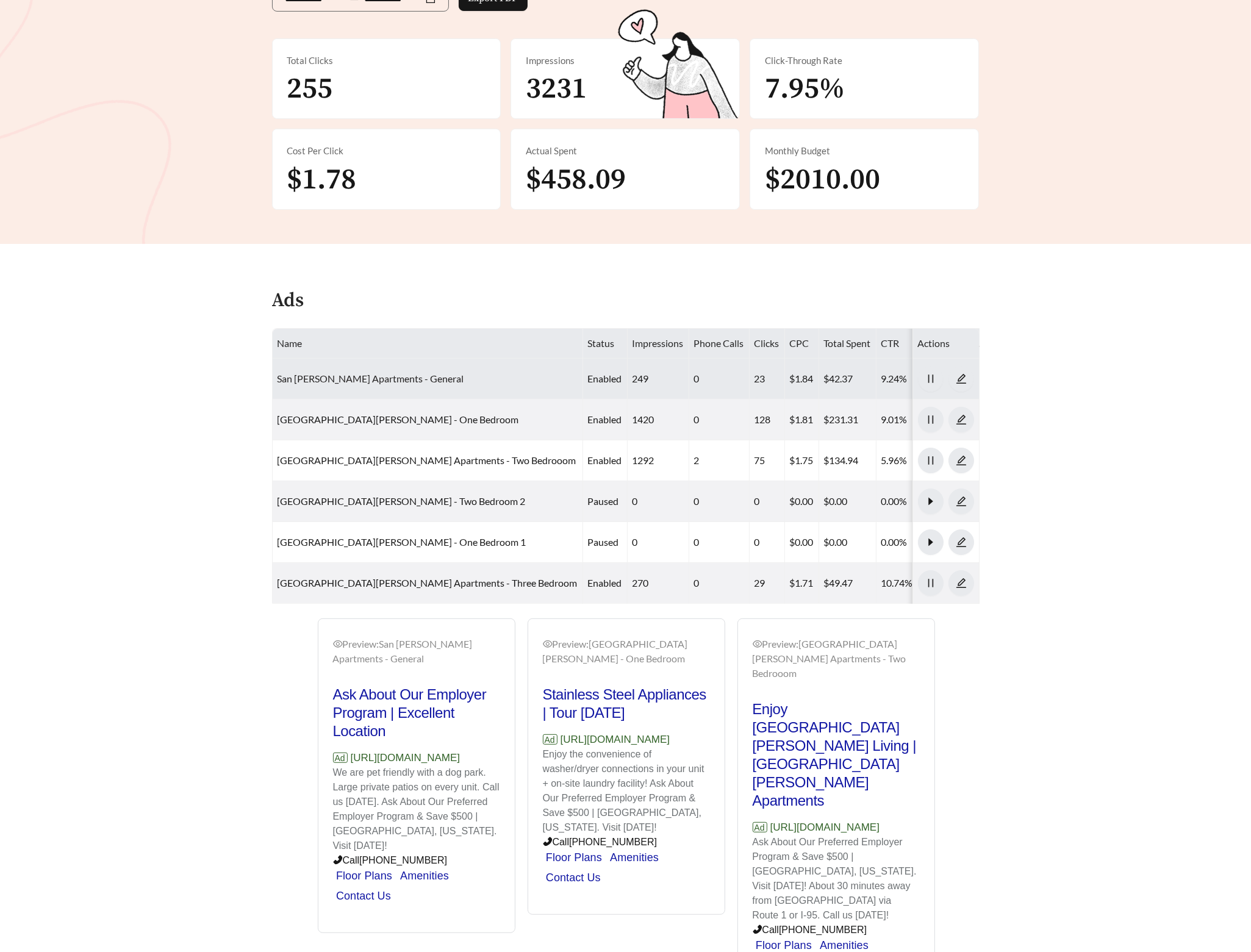
click at [352, 373] on link "San Jose Apartments - General" at bounding box center [371, 379] width 187 height 11
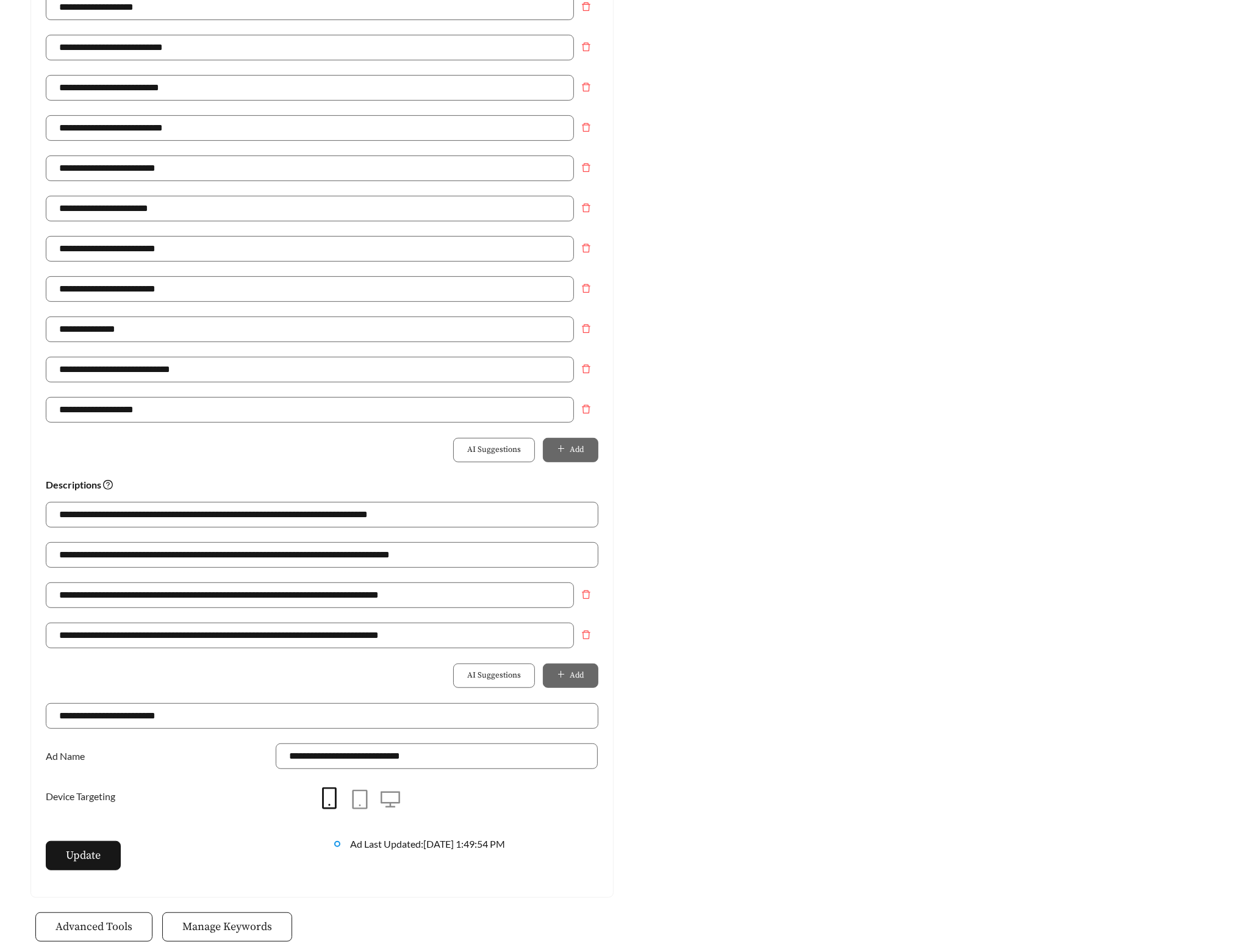
scroll to position [432, 0]
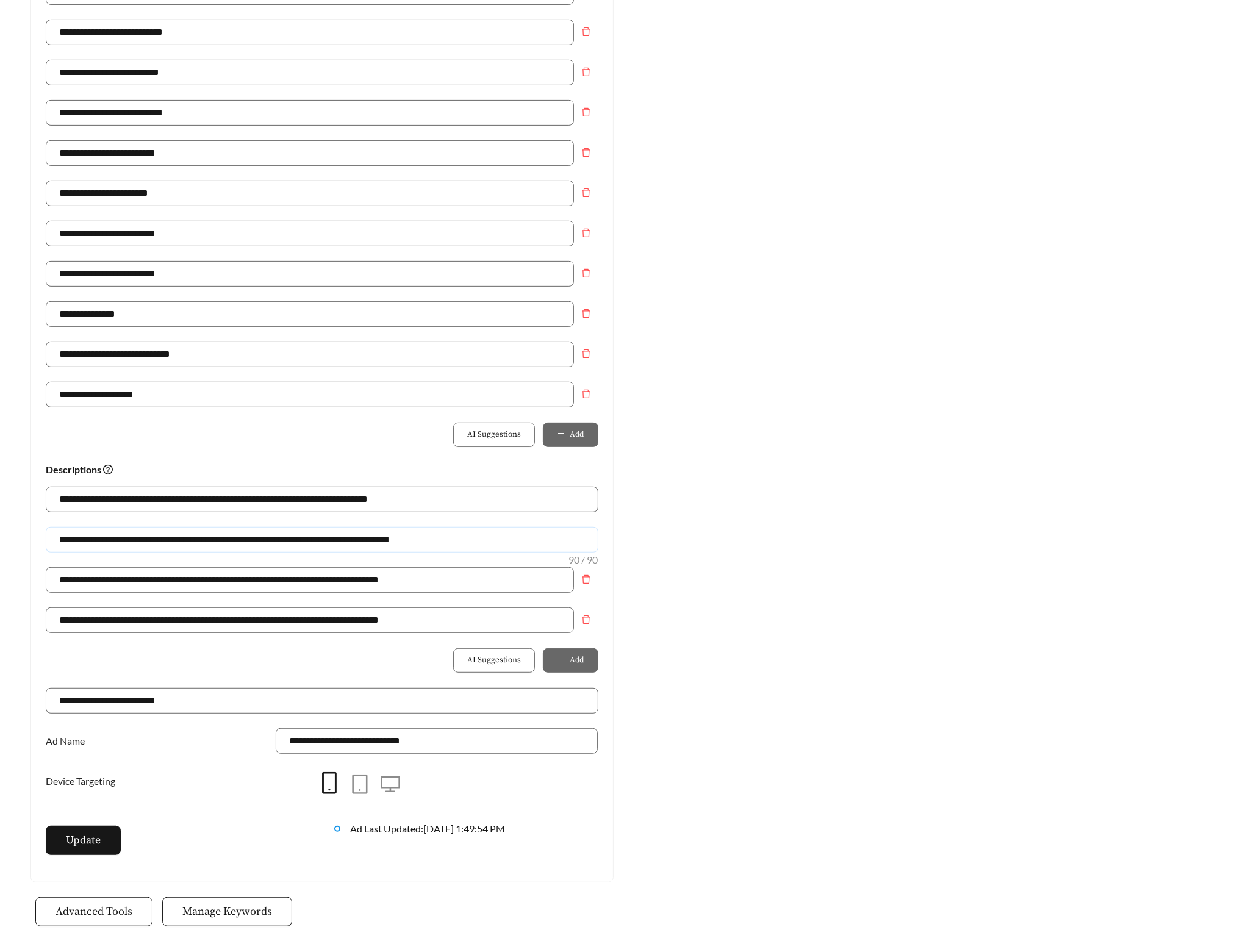
drag, startPoint x: 303, startPoint y: 546, endPoint x: 30, endPoint y: 512, distance: 275.1
click at [30, 512] on div "**********" at bounding box center [322, 287] width 583 height 1193
drag, startPoint x: 297, startPoint y: 540, endPoint x: 392, endPoint y: 551, distance: 95.6
click at [387, 552] on input "**********" at bounding box center [322, 540] width 553 height 26
drag, startPoint x: 365, startPoint y: 543, endPoint x: -50, endPoint y: 543, distance: 415.0
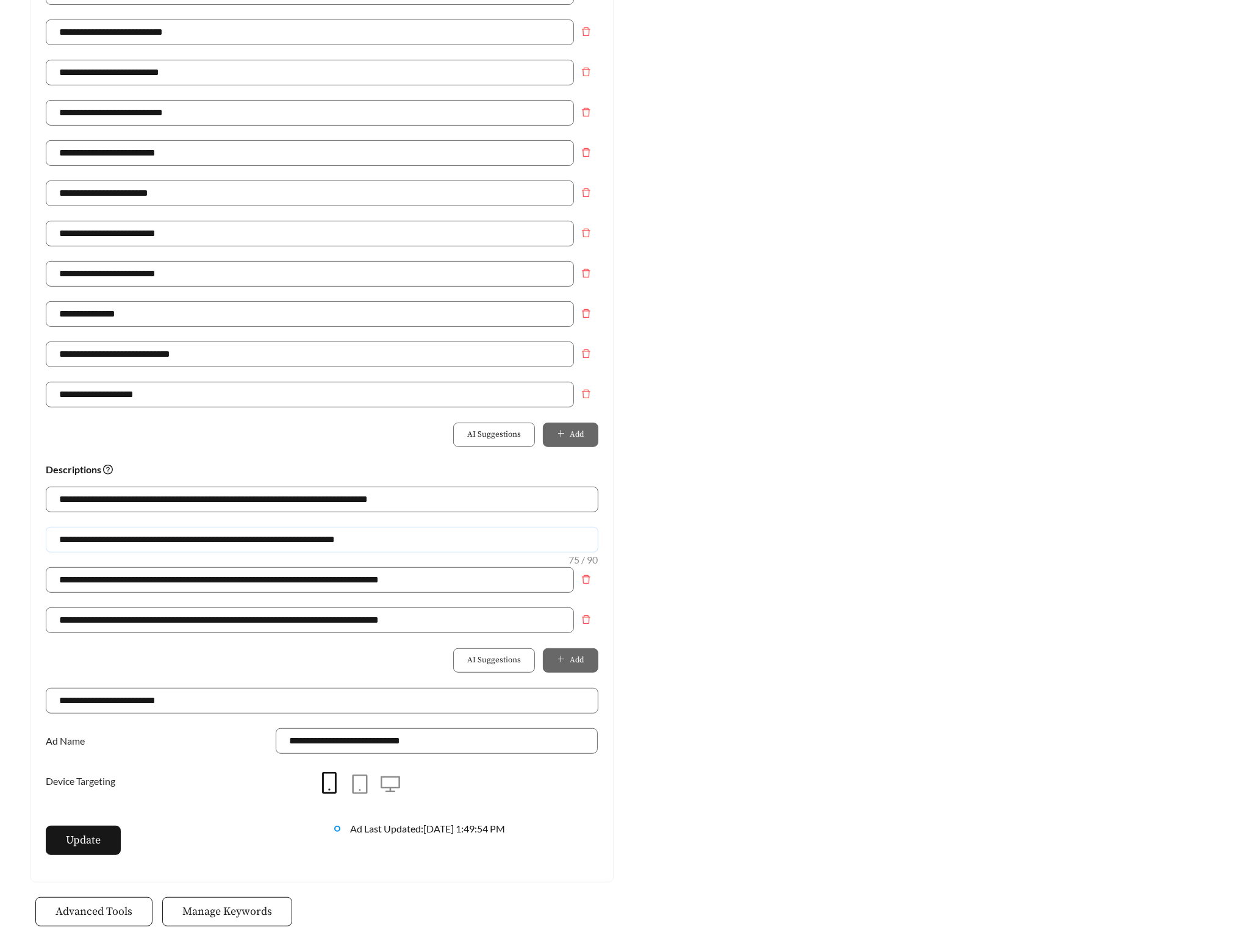
click at [0, 520] on html "**********" at bounding box center [625, 44] width 1251 height 952
type input "**********"
click at [103, 846] on button "Update" at bounding box center [83, 840] width 75 height 29
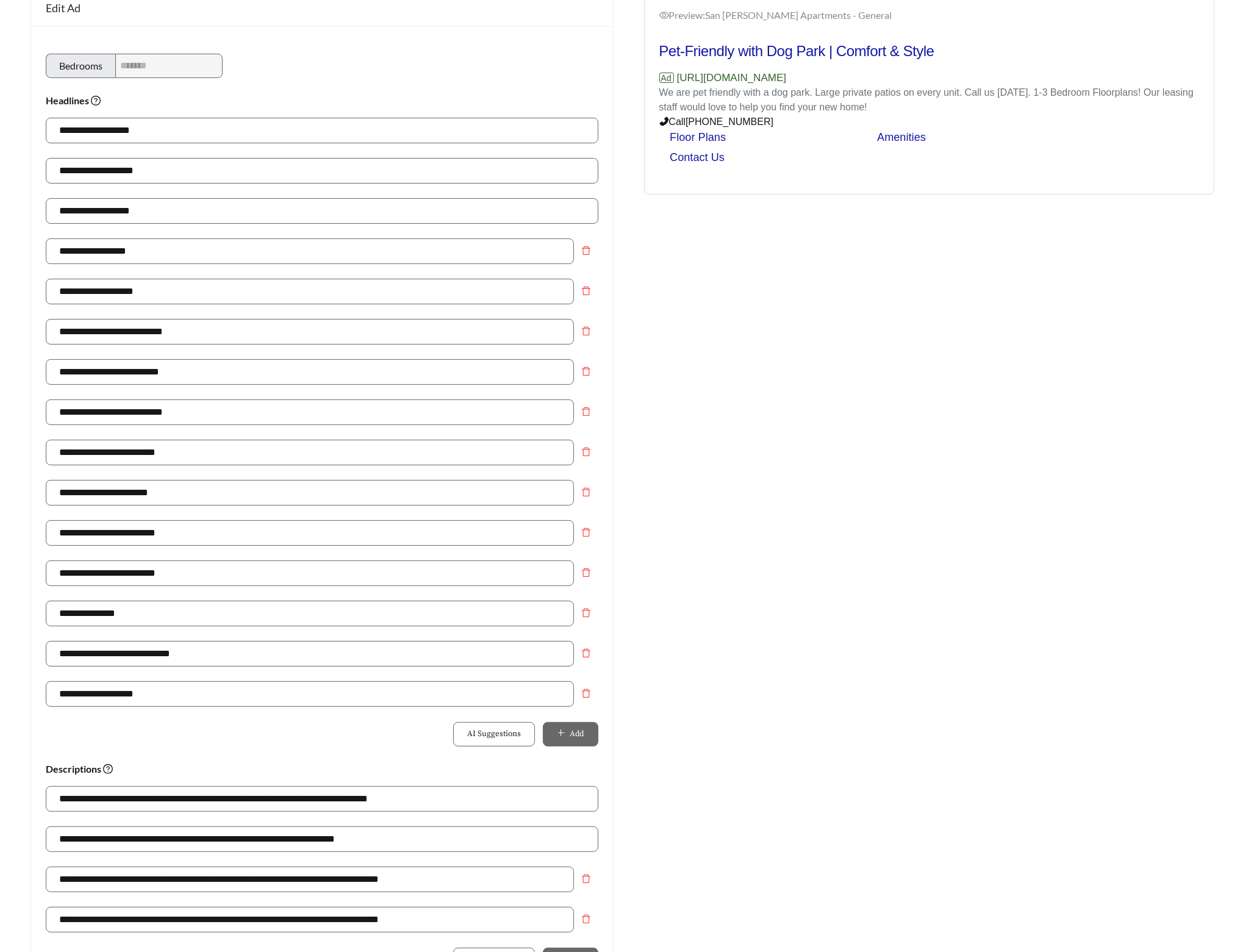
scroll to position [0, 0]
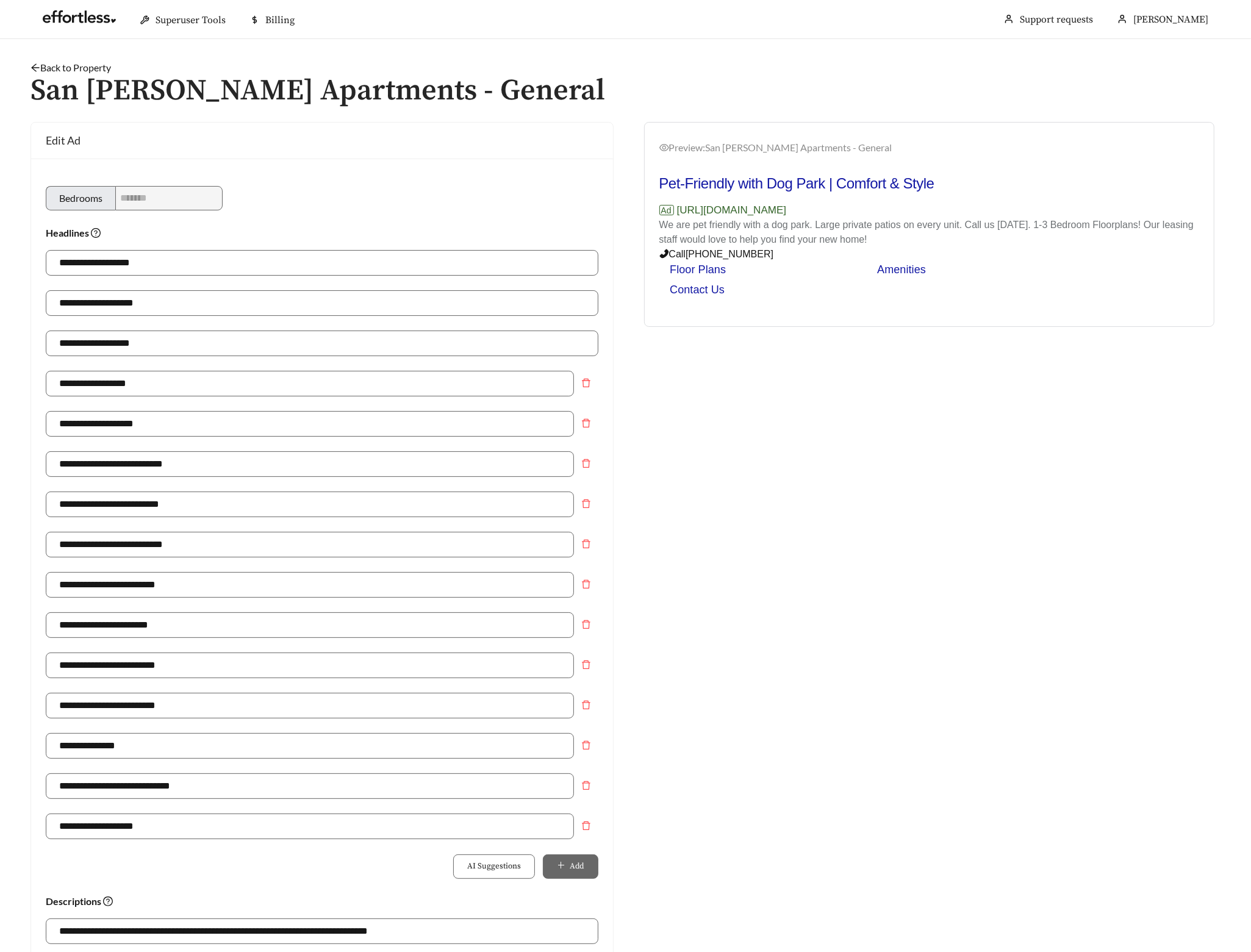
click at [93, 63] on link "Back to Property" at bounding box center [70, 68] width 80 height 11
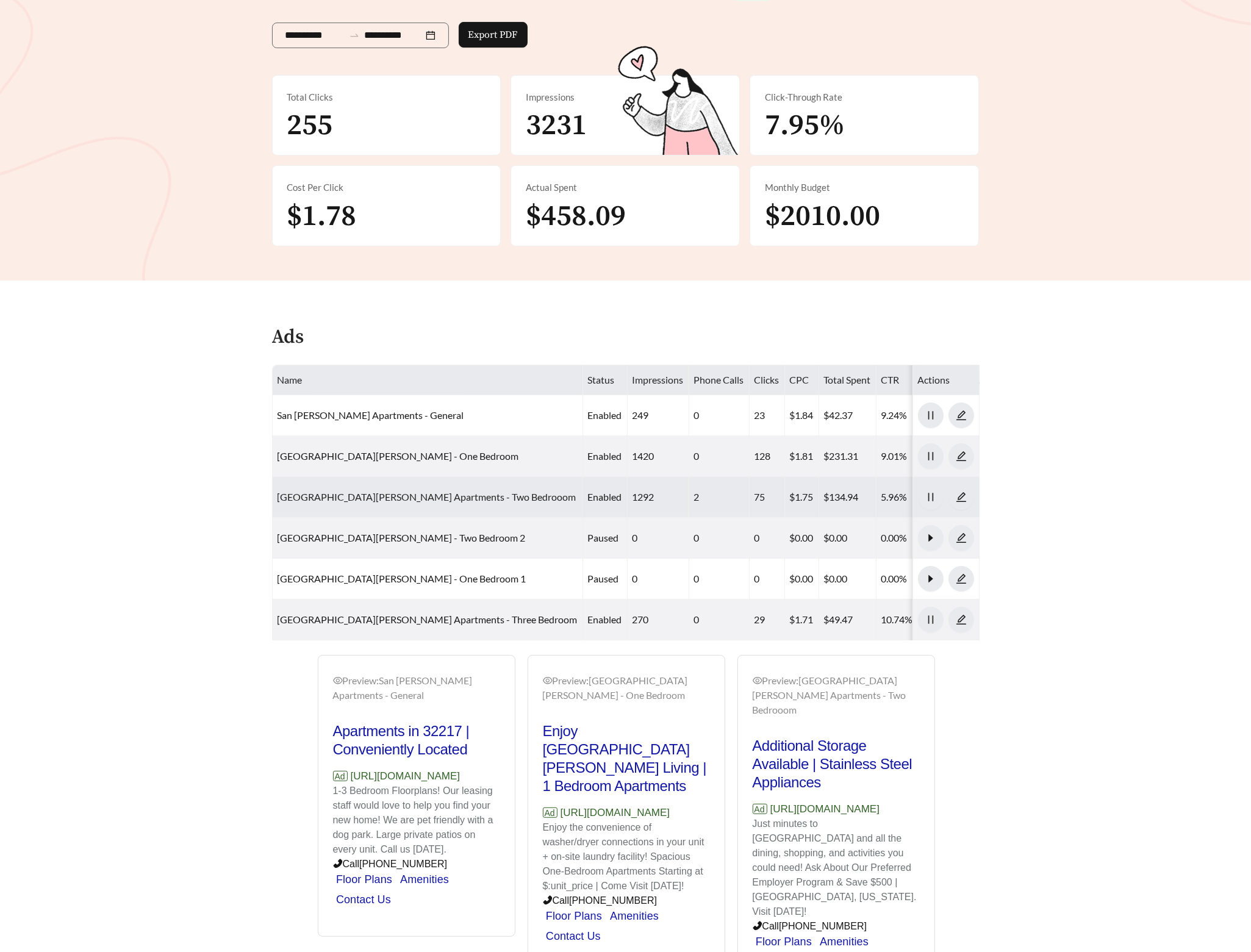
scroll to position [266, 0]
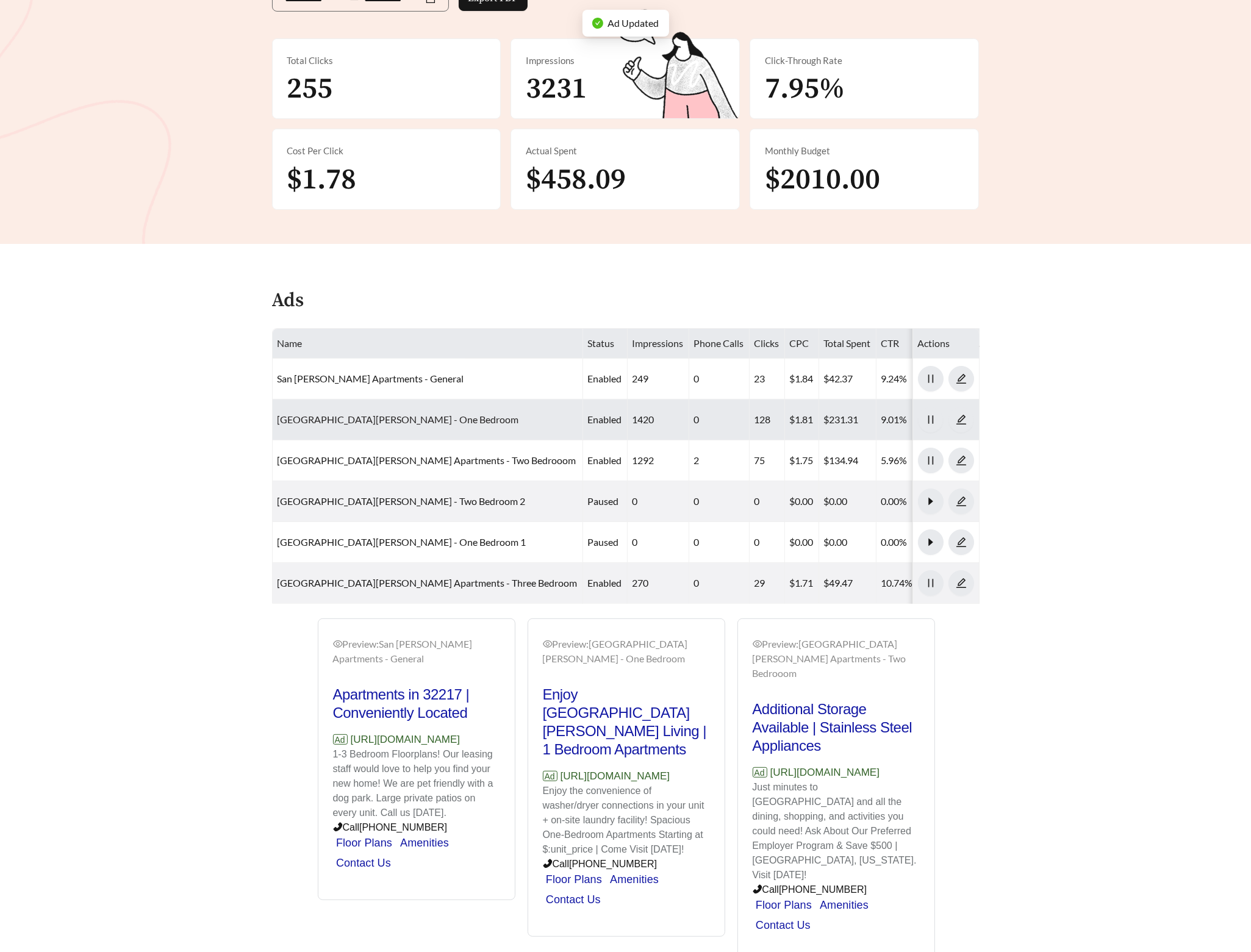
click at [361, 414] on link "San Jose Apartments - One Bedroom" at bounding box center [398, 420] width 241 height 11
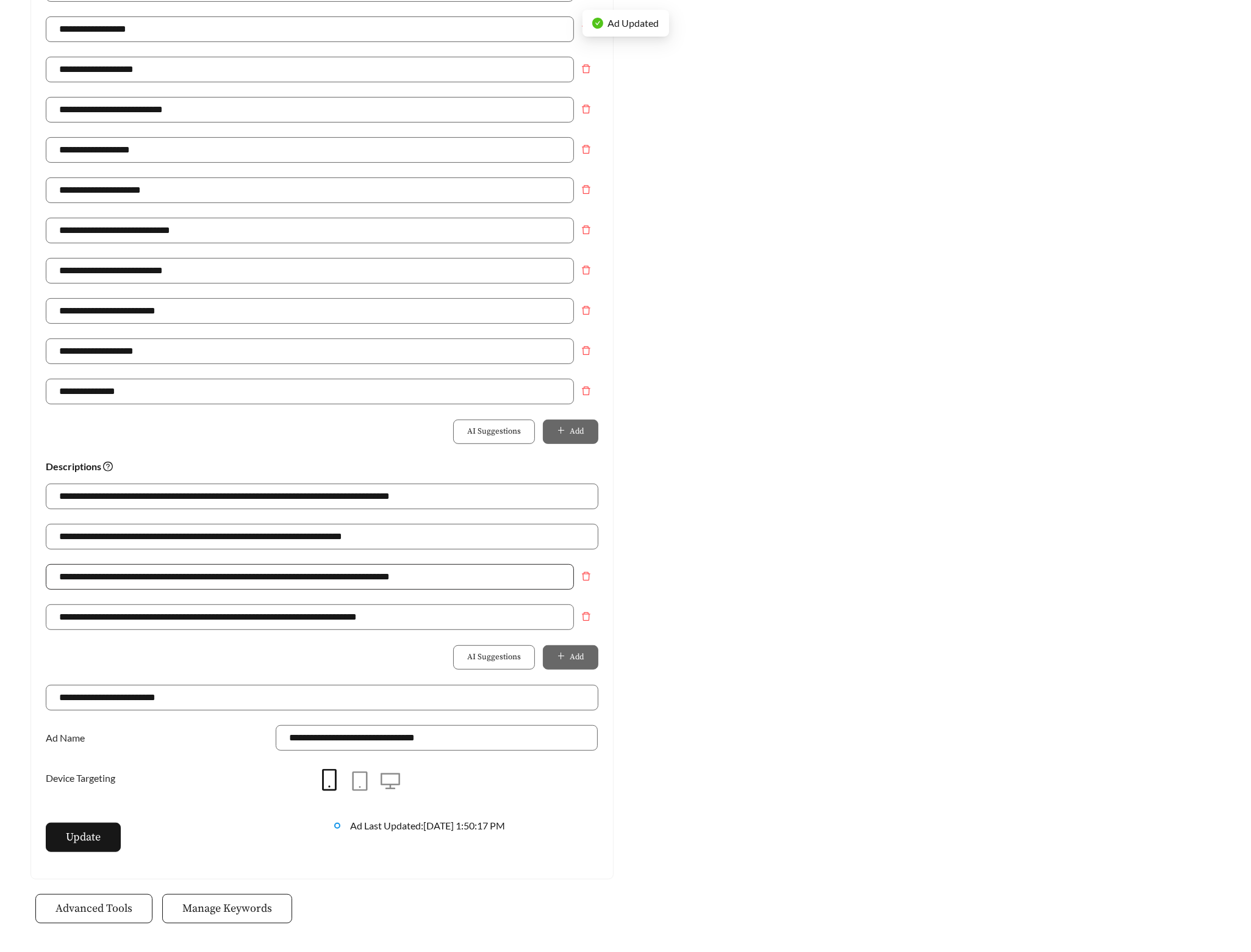
scroll to position [550, 0]
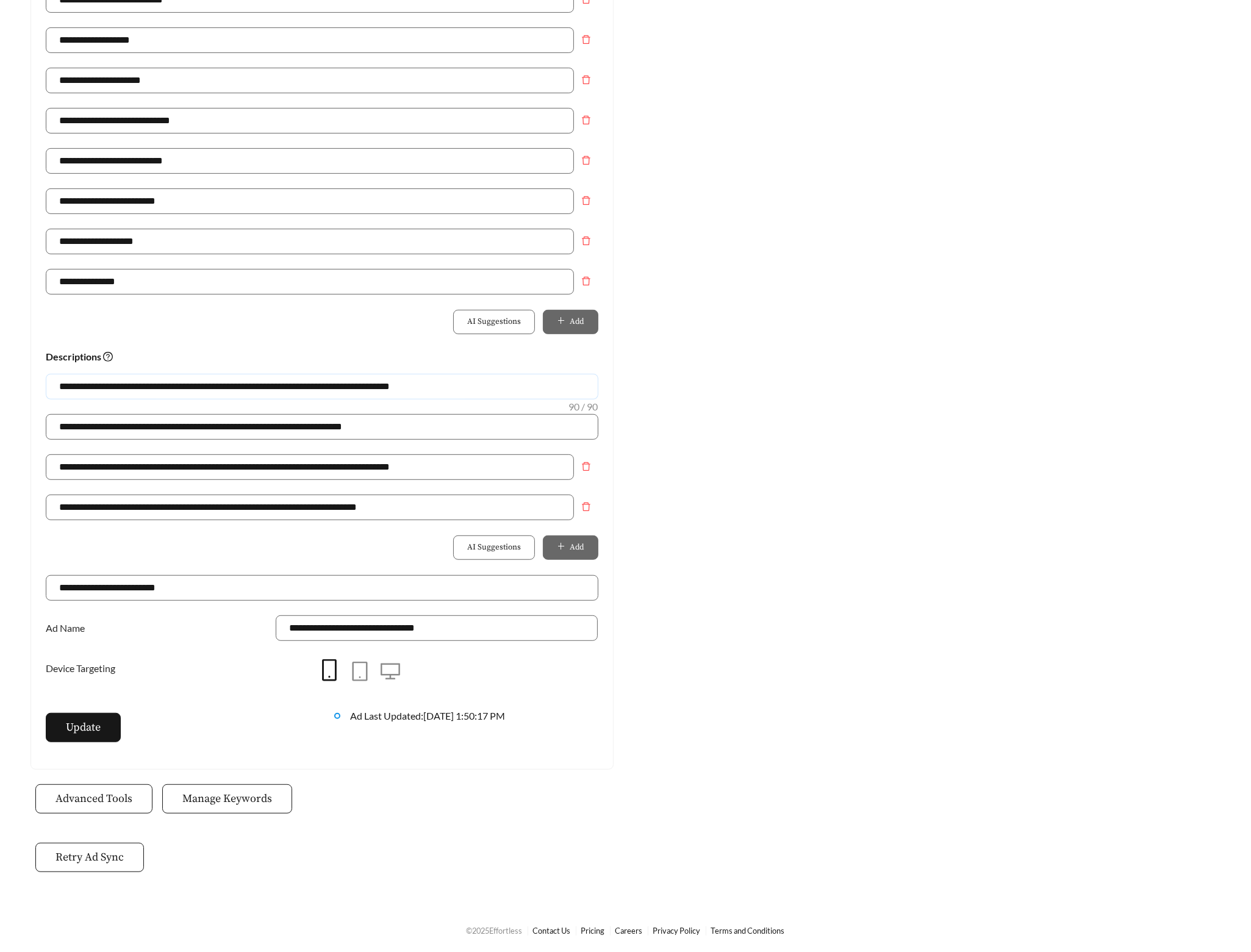
drag, startPoint x: 304, startPoint y: 382, endPoint x: -27, endPoint y: 381, distance: 331.0
paste input "**********"
drag, startPoint x: 519, startPoint y: 385, endPoint x: -62, endPoint y: 376, distance: 581.1
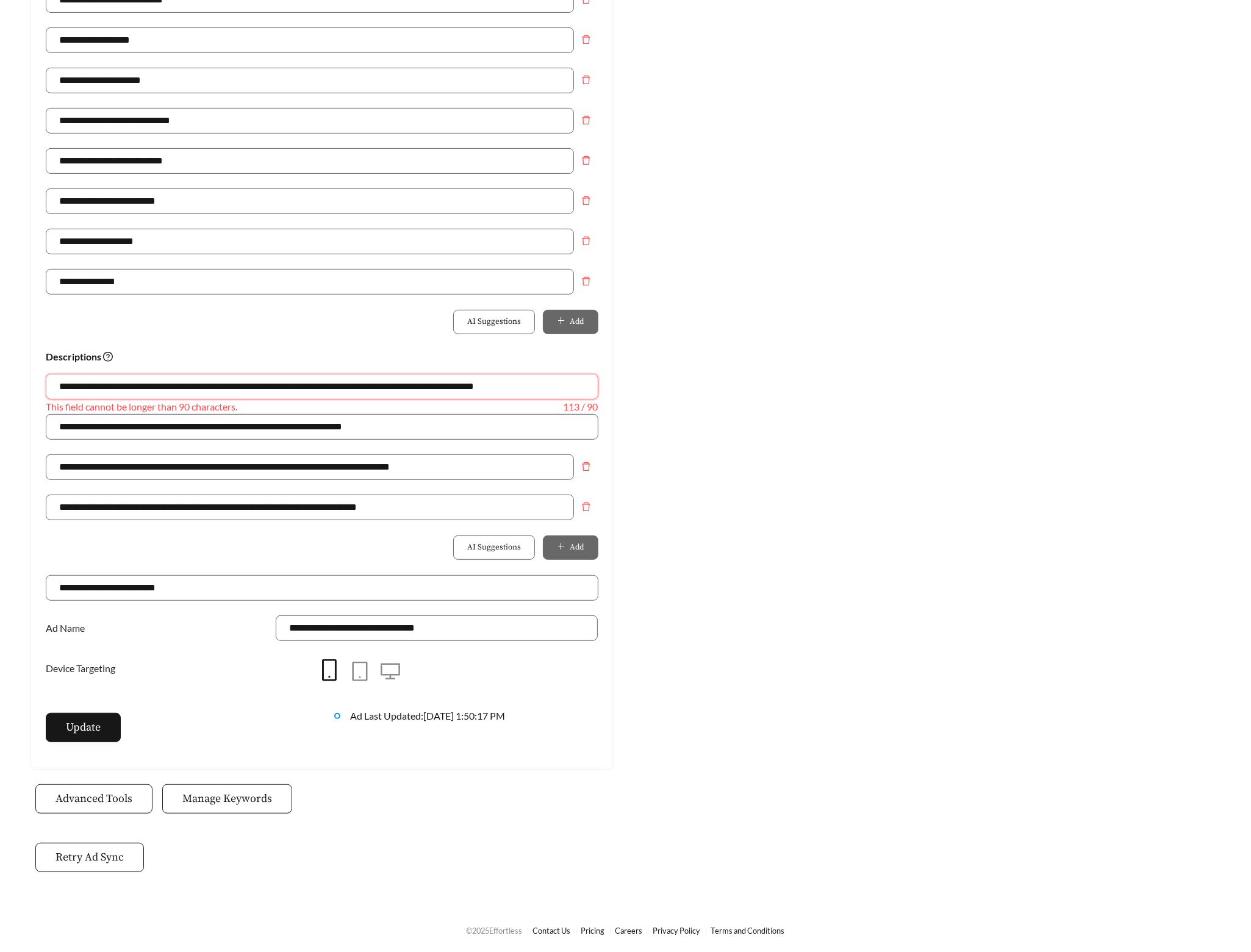
paste input "text"
type input "**********"
click at [96, 733] on span "Update" at bounding box center [83, 727] width 34 height 17
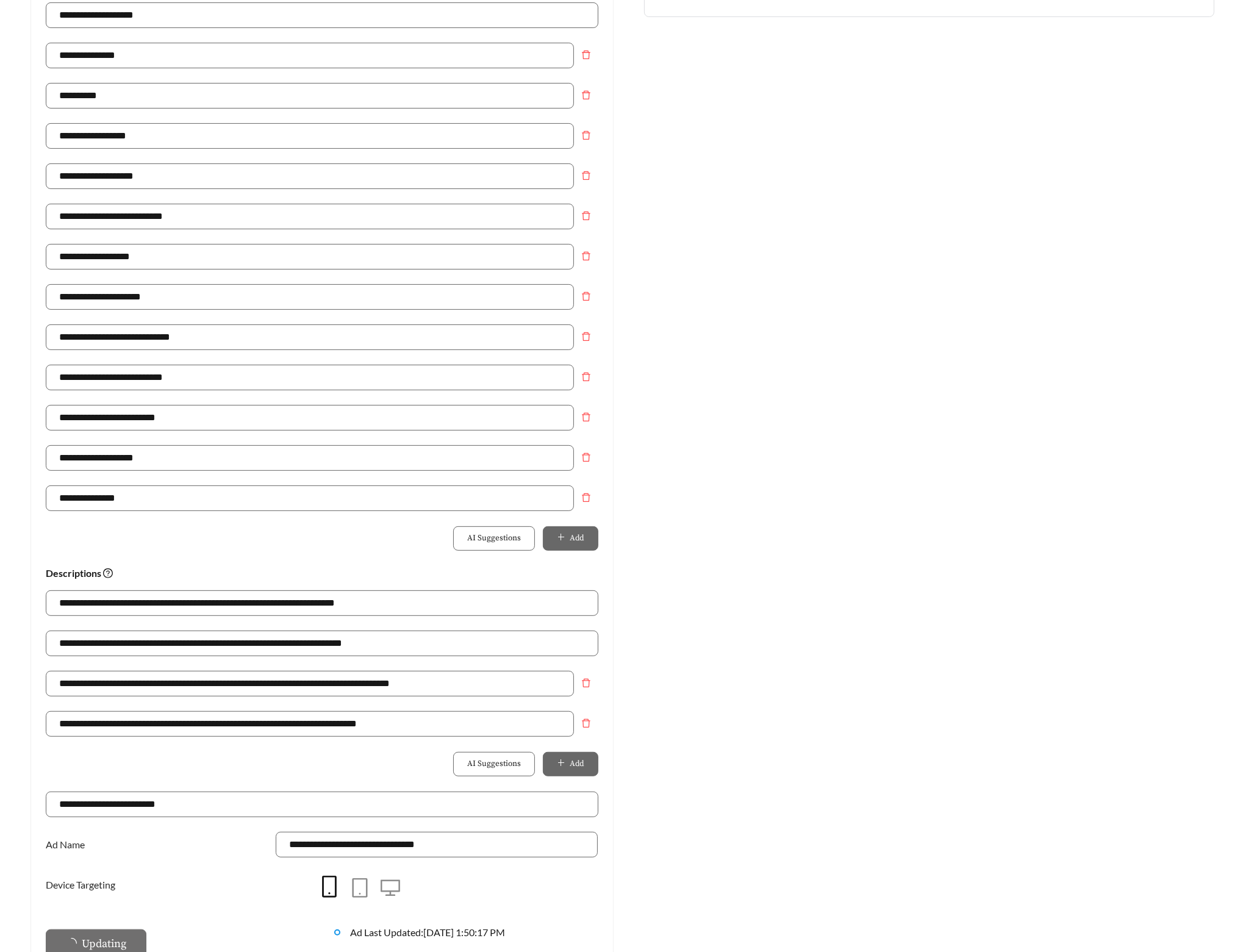
scroll to position [0, 0]
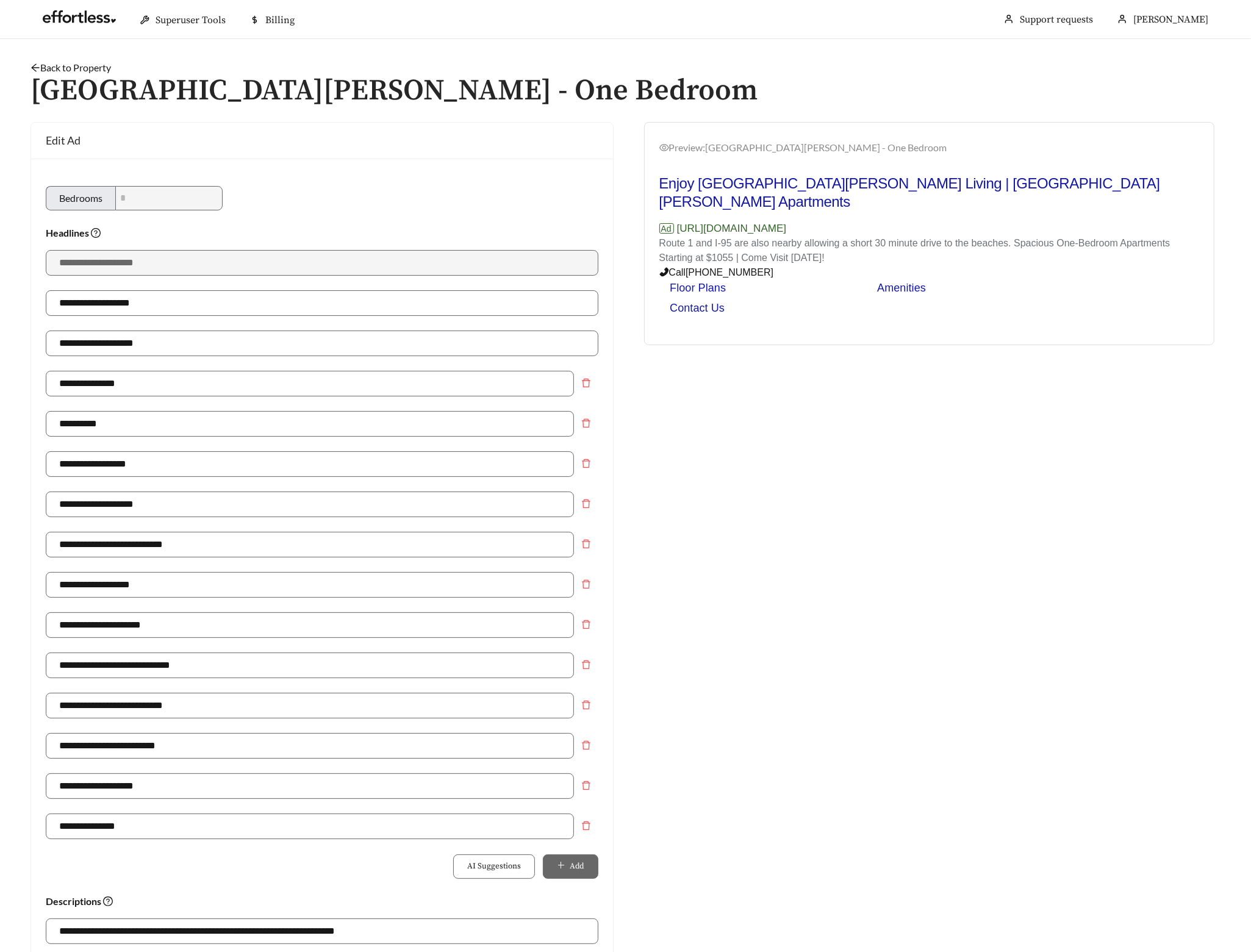
click at [101, 68] on link "Back to Property" at bounding box center [70, 68] width 80 height 11
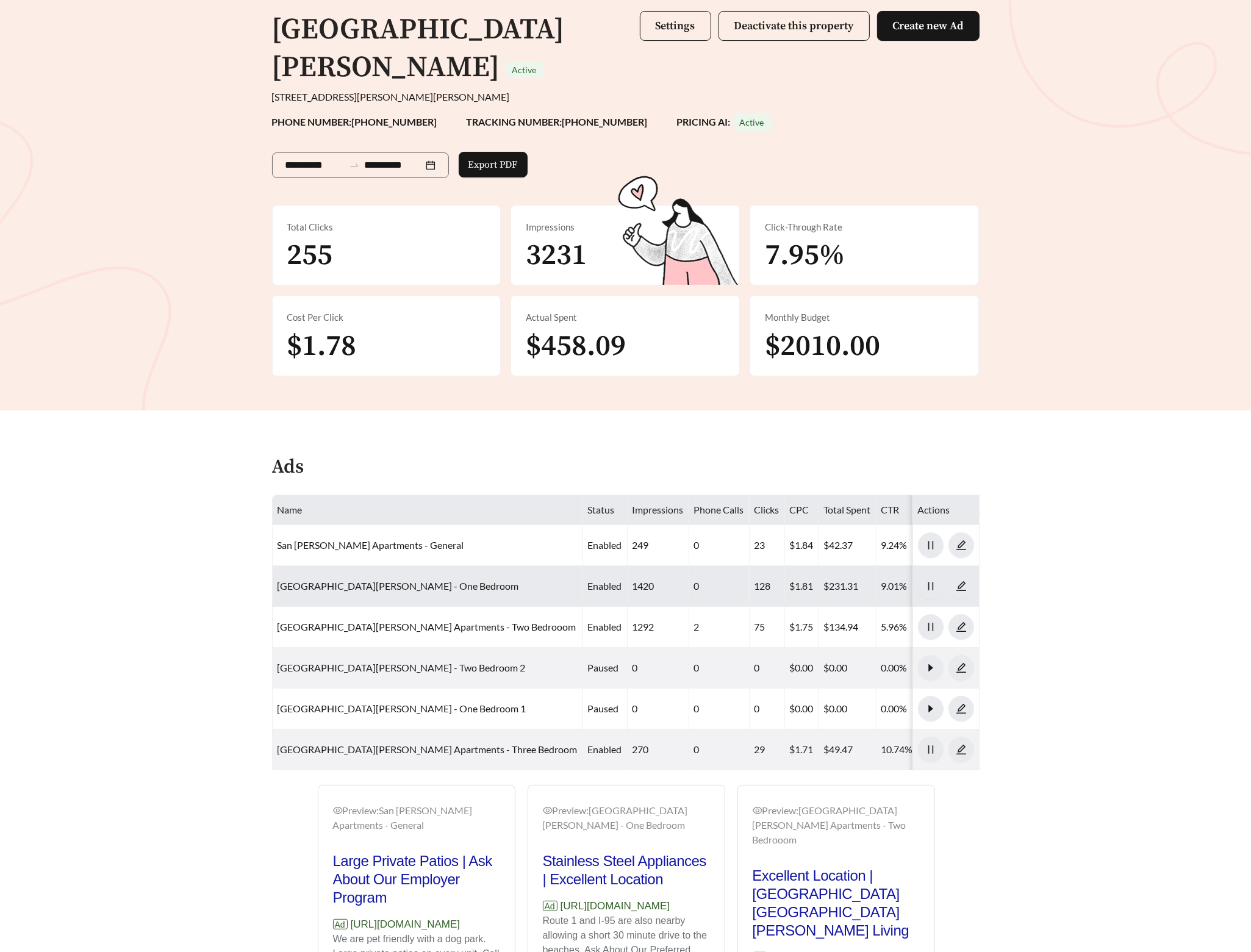
scroll to position [143, 0]
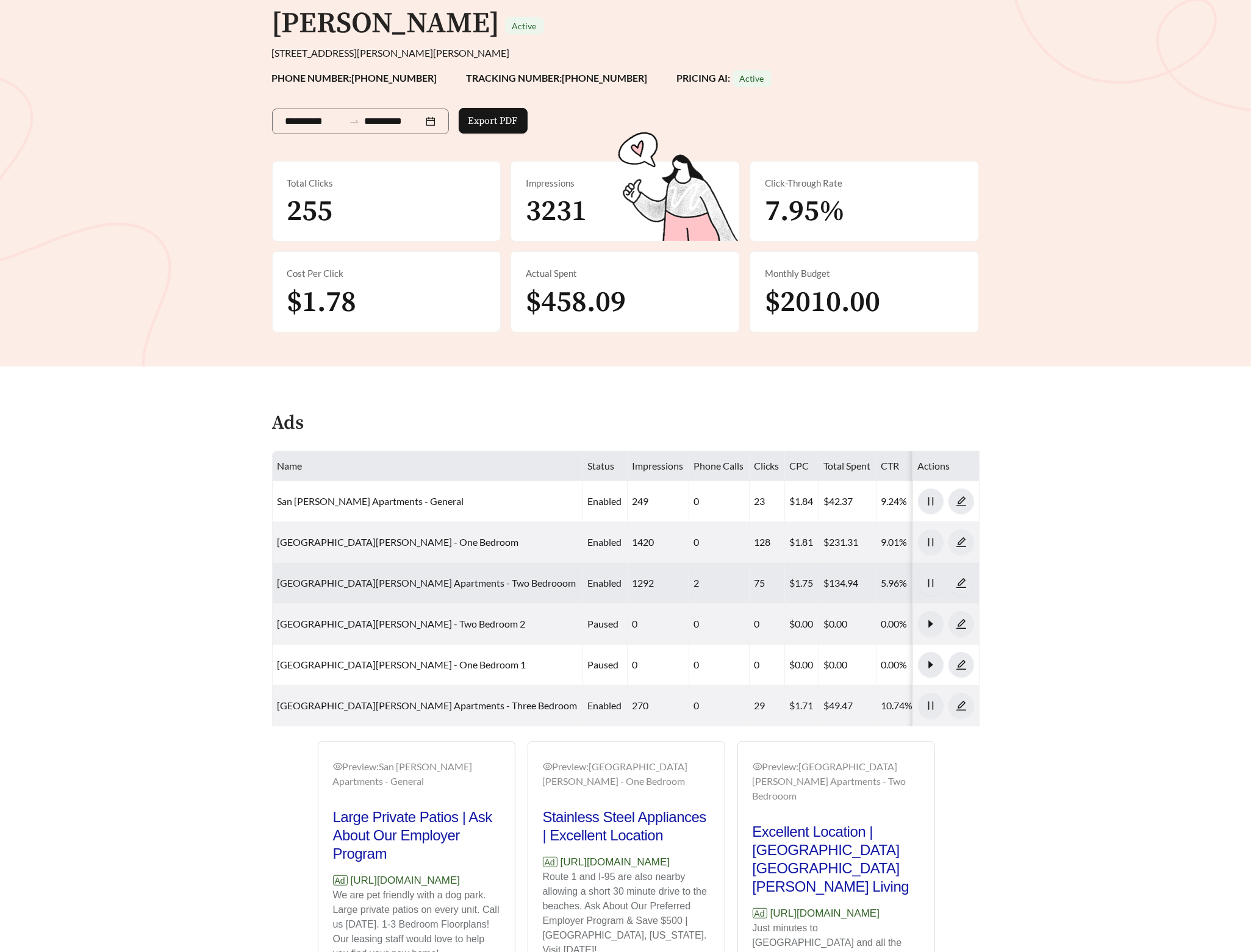
click at [341, 577] on link "San Jose Apartments - Two Bedrooom" at bounding box center [427, 583] width 299 height 11
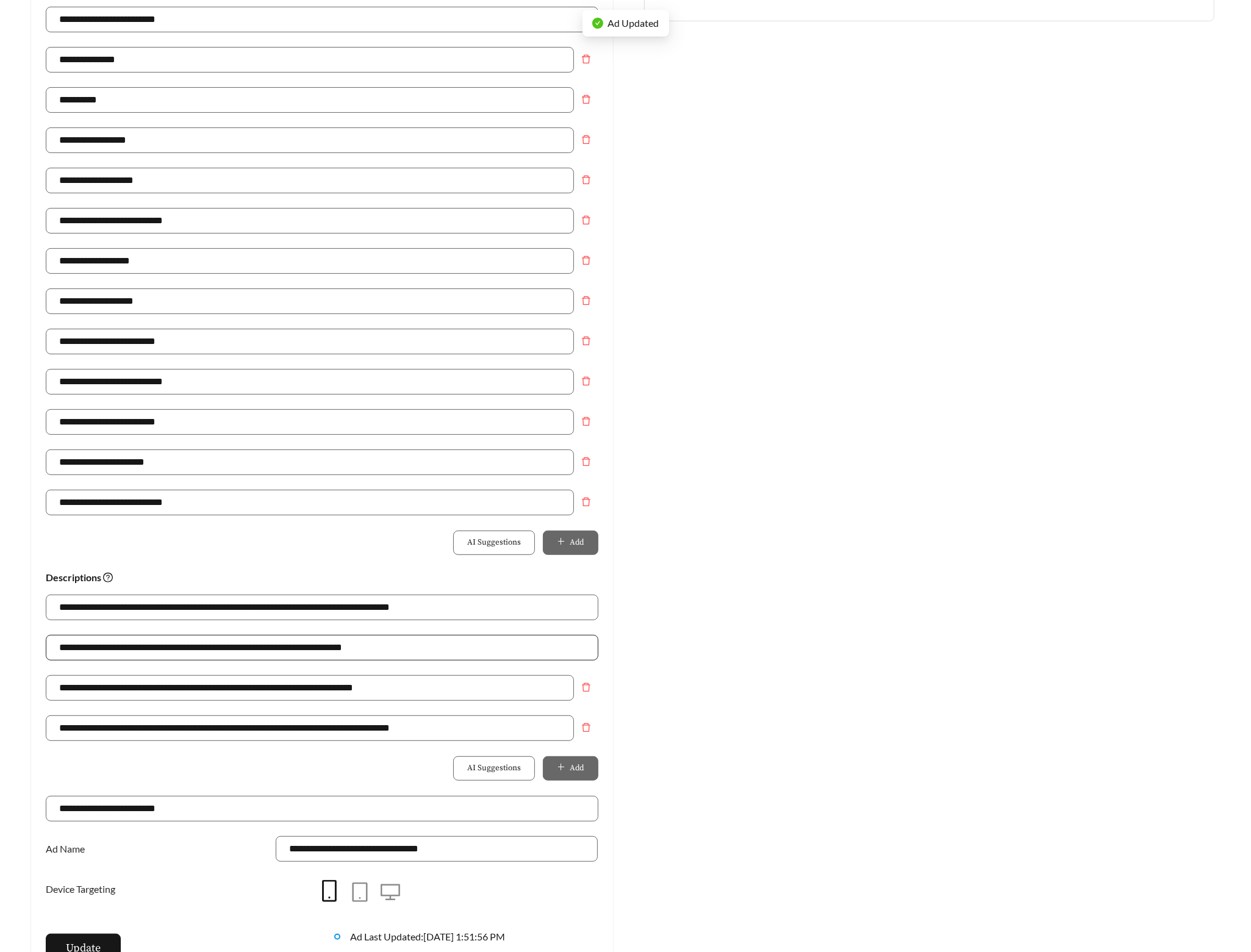
scroll to position [453, 0]
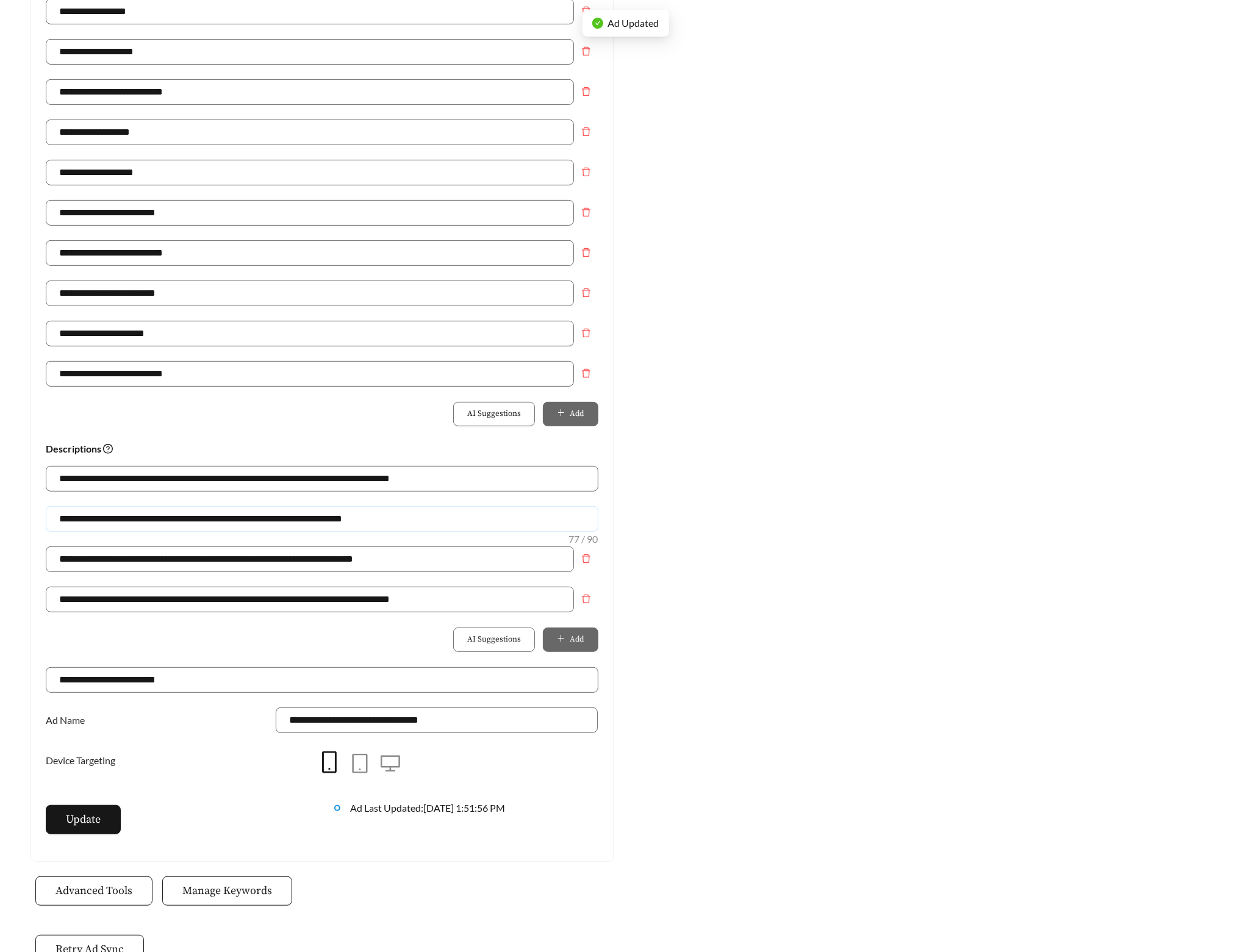
drag, startPoint x: 415, startPoint y: 523, endPoint x: -106, endPoint y: 516, distance: 521.0
click at [0, 499] on html "**********" at bounding box center [625, 23] width 1251 height 952
paste input "text"
type input "**********"
drag, startPoint x: 474, startPoint y: 605, endPoint x: 38, endPoint y: 588, distance: 436.3
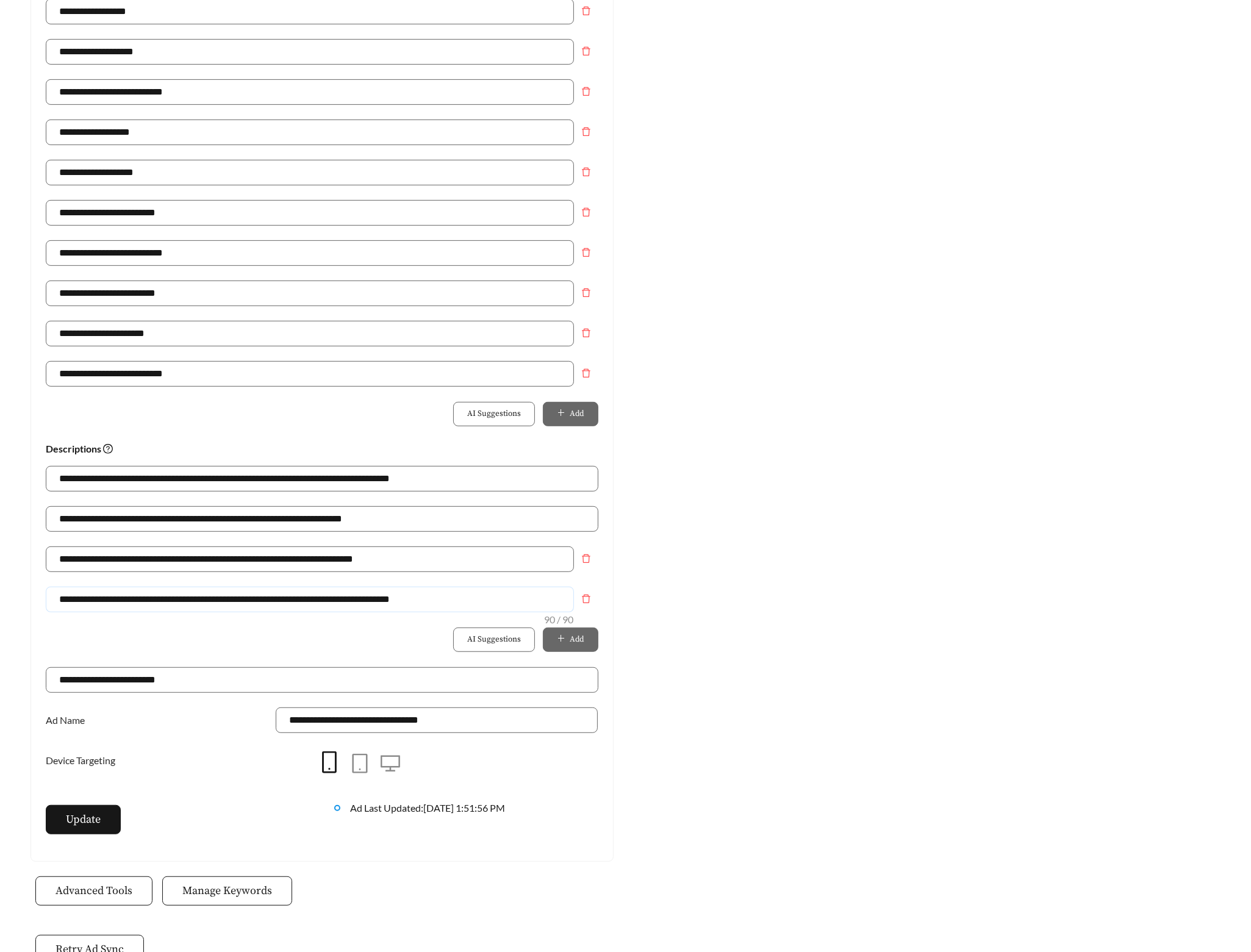
click at [84, 599] on input "**********" at bounding box center [310, 600] width 528 height 26
paste input "text"
drag, startPoint x: 394, startPoint y: 605, endPoint x: -58, endPoint y: 593, distance: 452.2
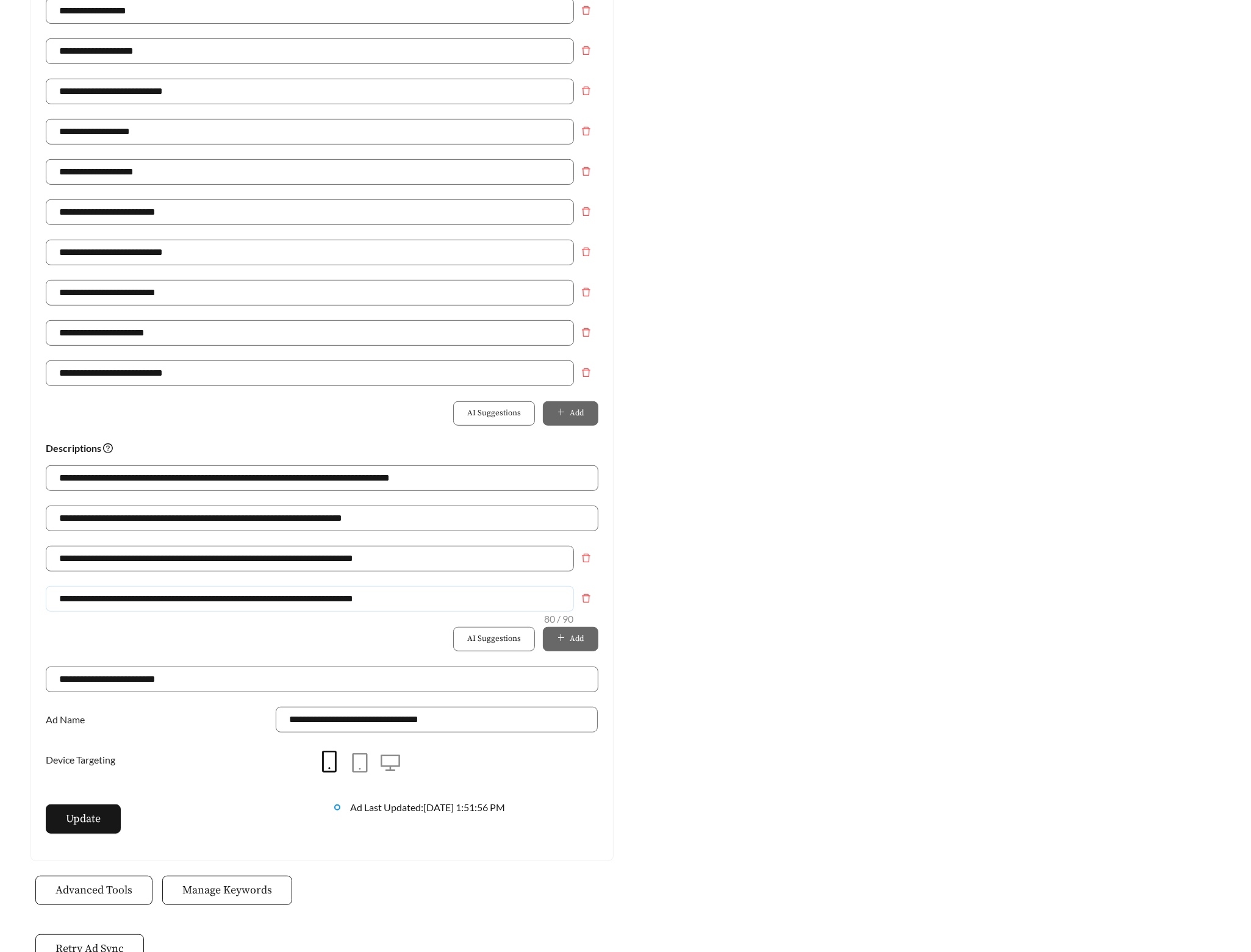
paste input "text"
type input "**********"
click at [93, 834] on button "Update" at bounding box center [83, 820] width 75 height 29
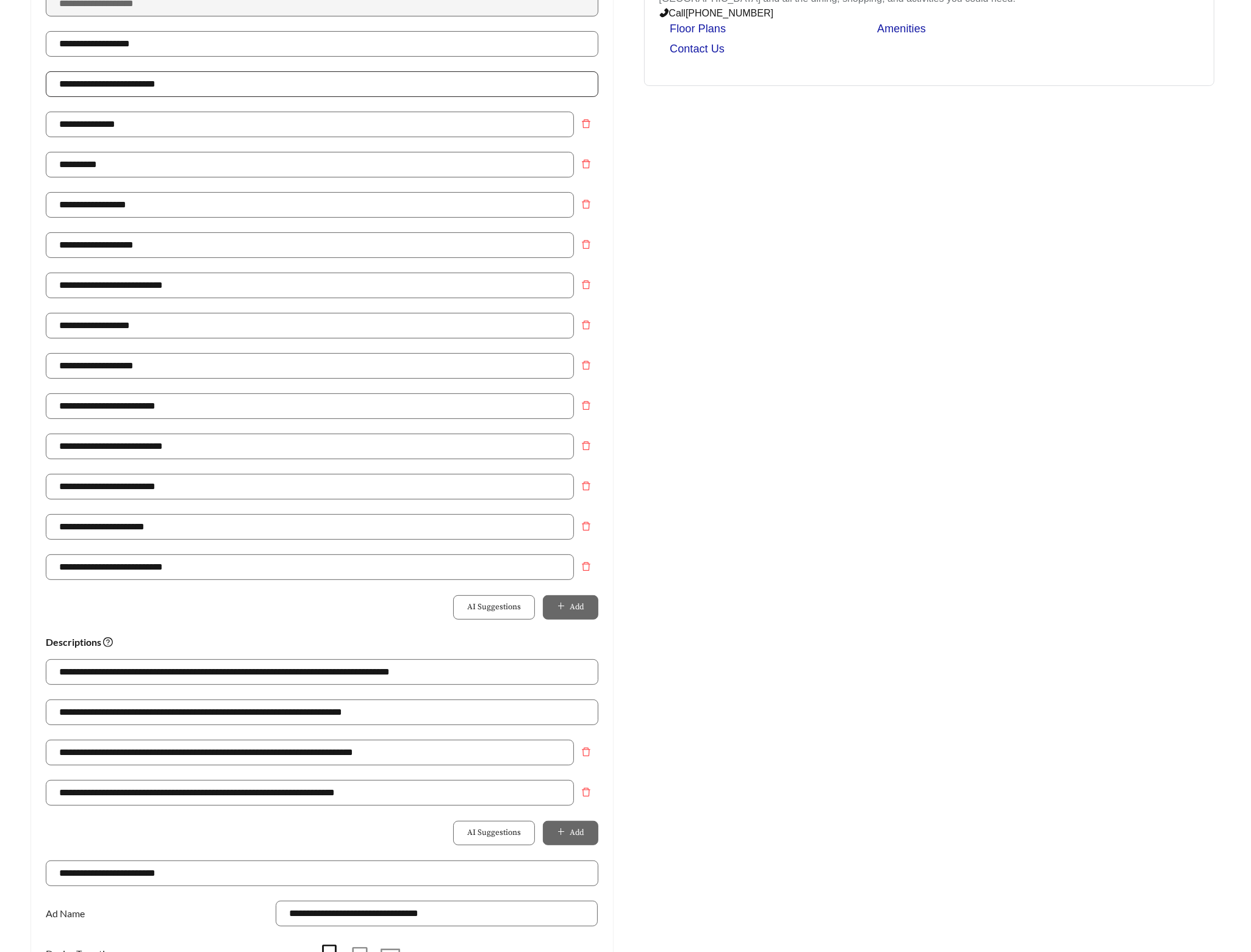
scroll to position [0, 0]
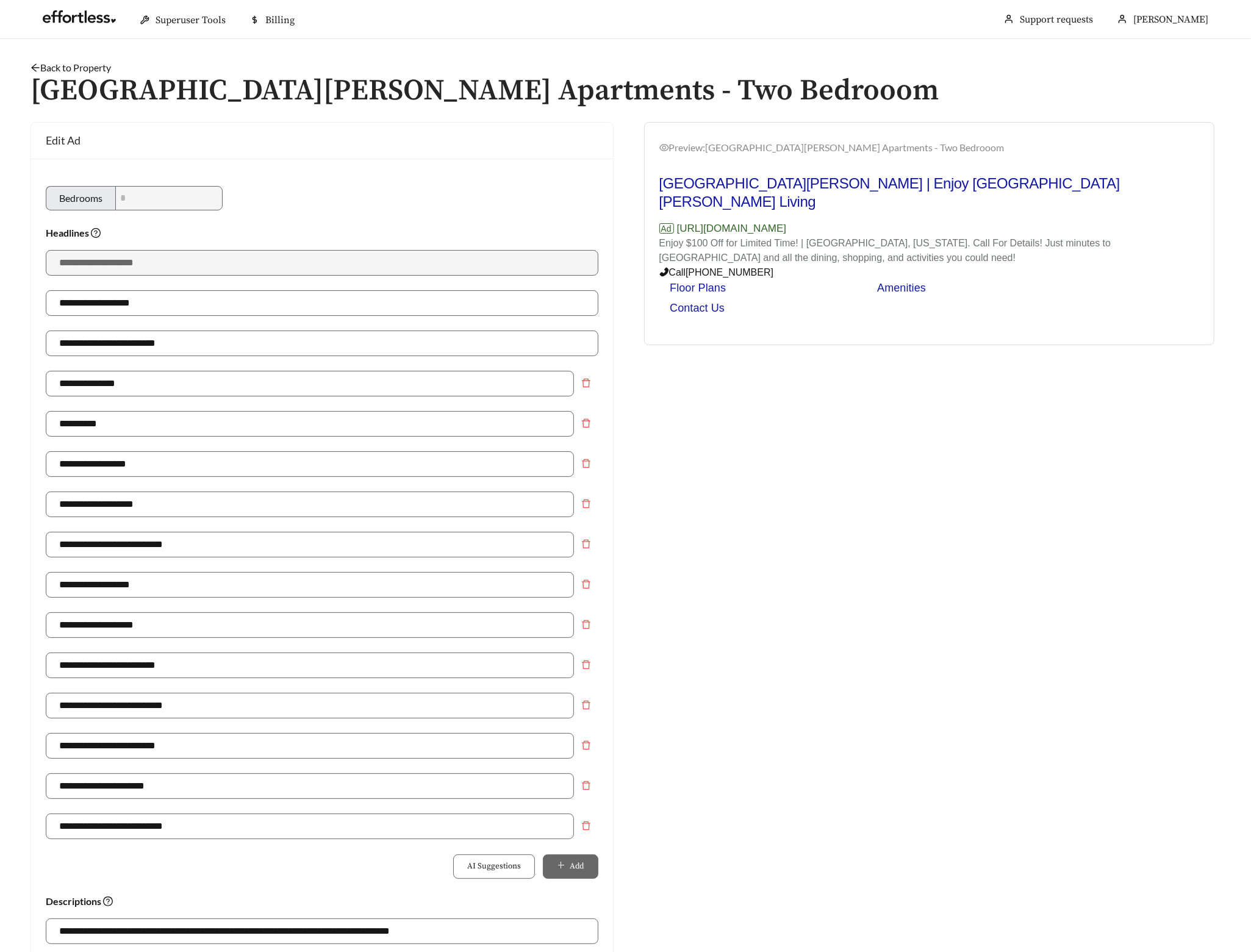
click at [87, 70] on link "Back to Property" at bounding box center [70, 68] width 80 height 11
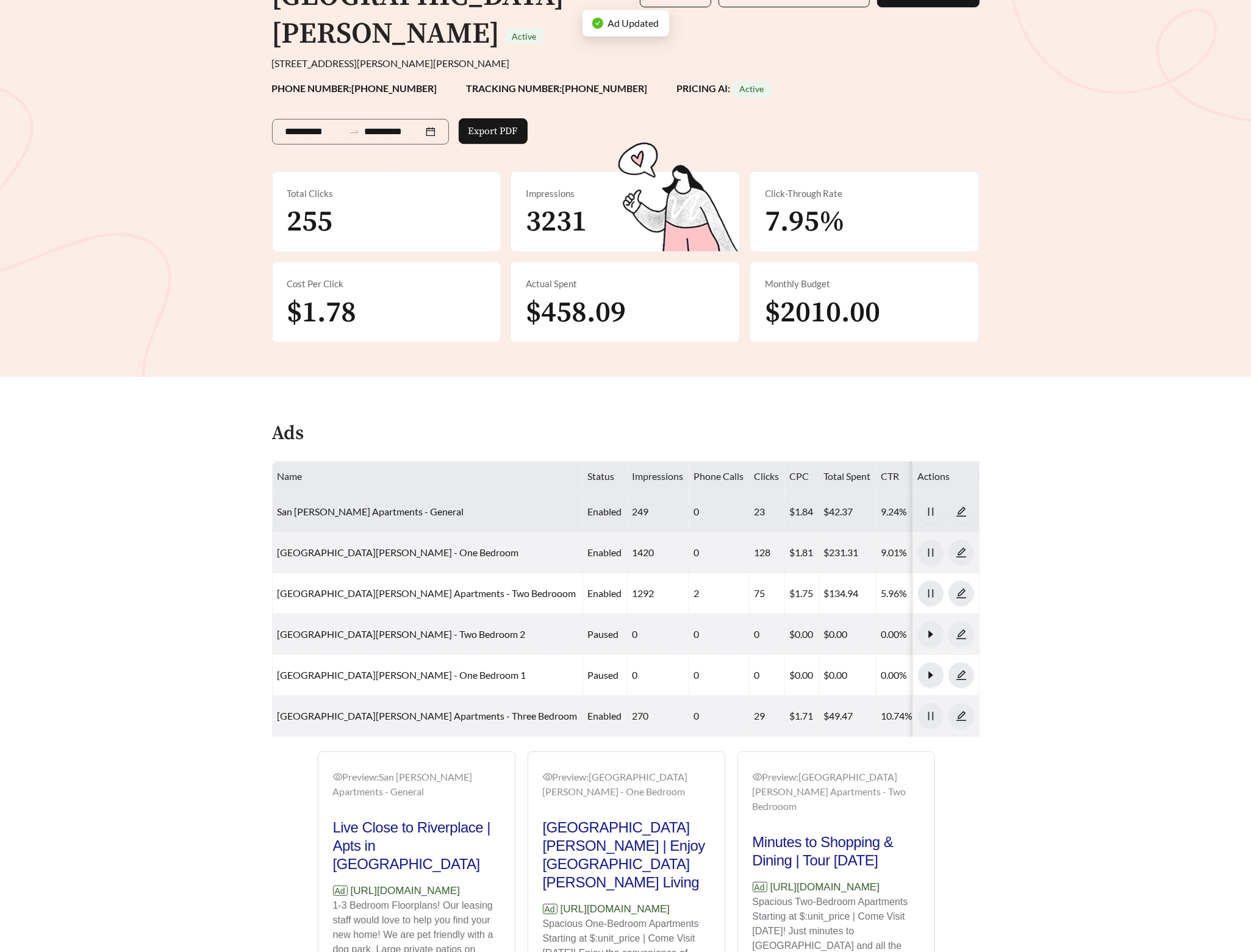
scroll to position [138, 0]
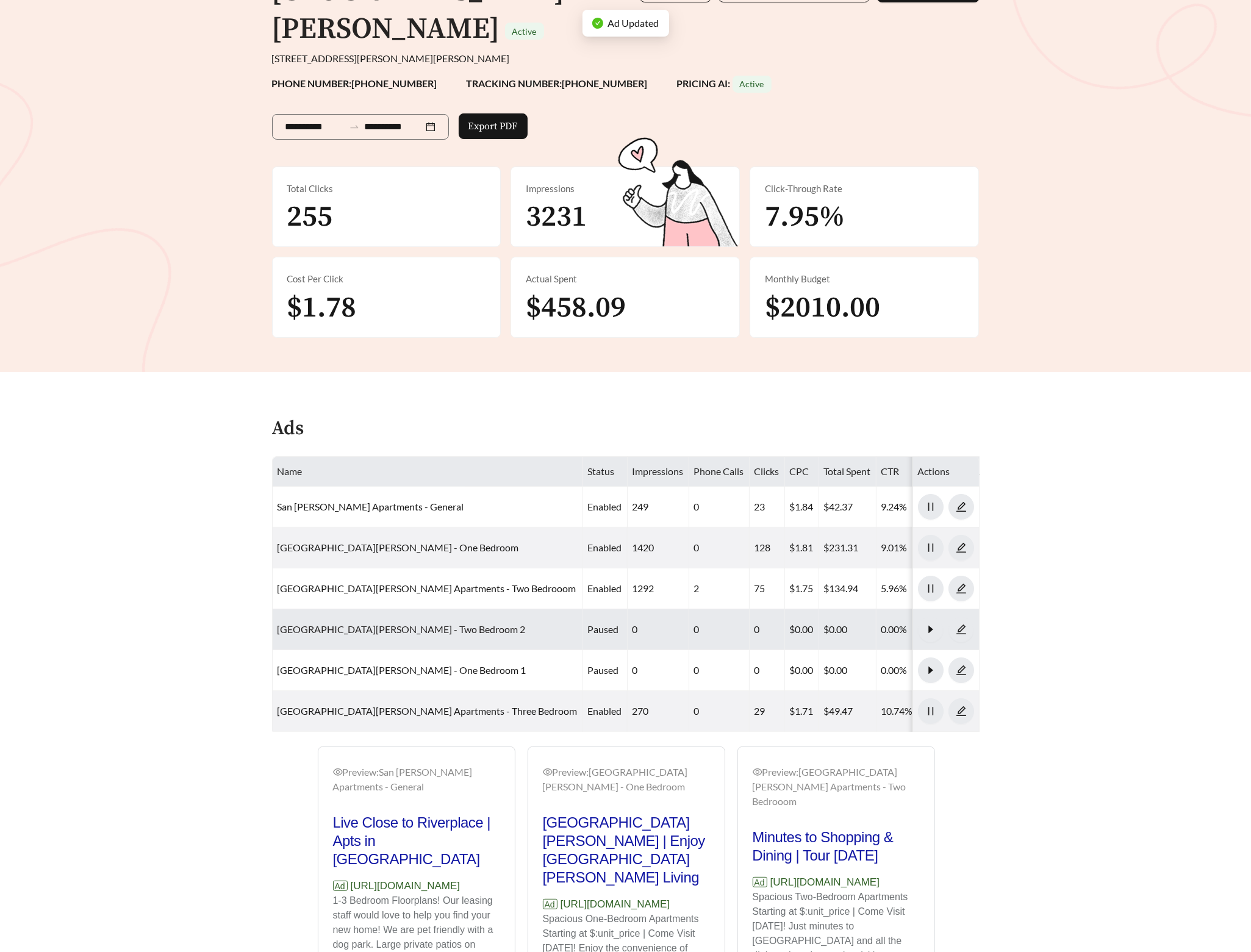
click at [333, 624] on link "San Jose Apartments - Two Bedroom 2" at bounding box center [402, 629] width 249 height 11
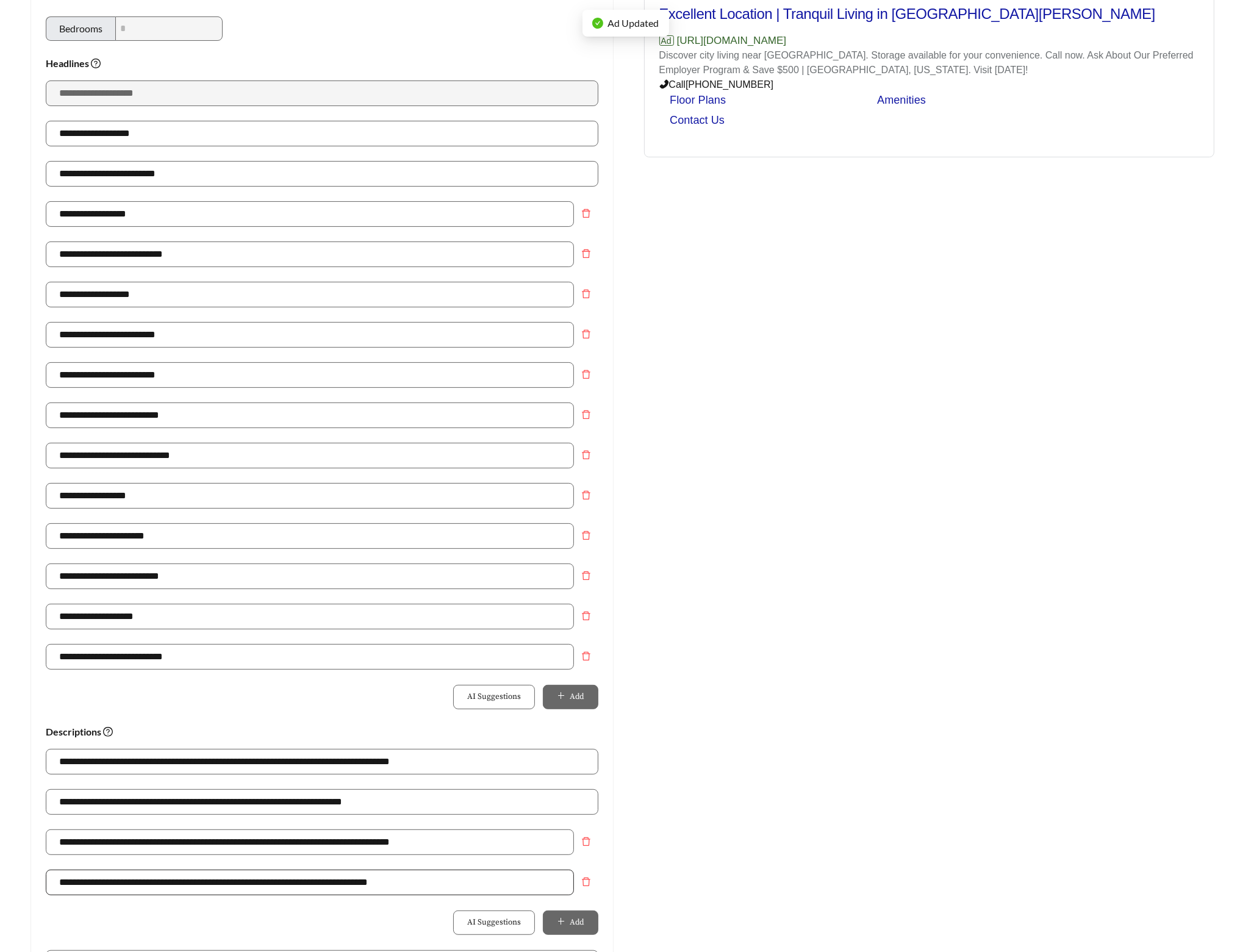
scroll to position [507, 0]
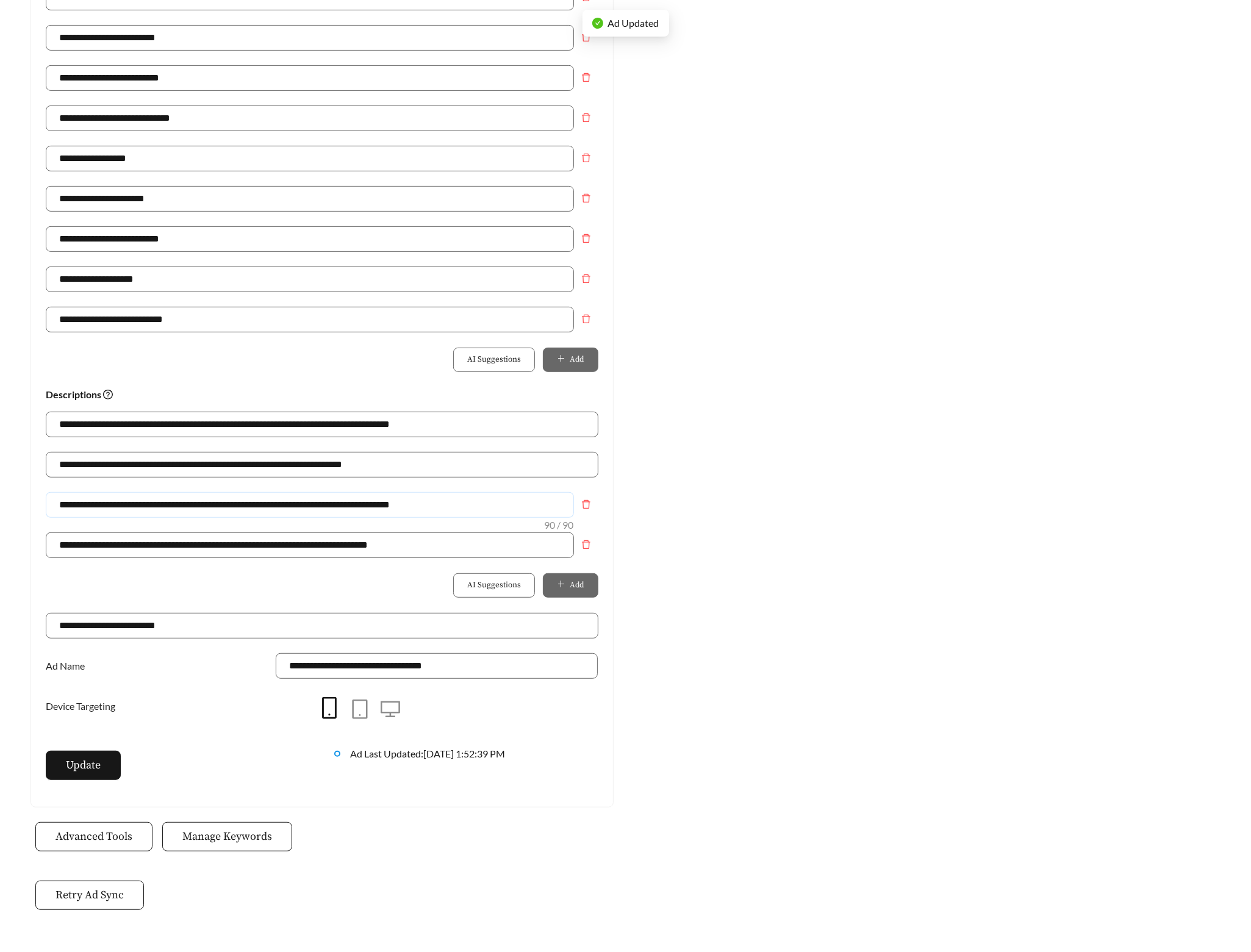
drag, startPoint x: 461, startPoint y: 510, endPoint x: -2, endPoint y: 509, distance: 463.0
paste input "text"
type input "**********"
click at [87, 773] on span "Update" at bounding box center [83, 764] width 34 height 17
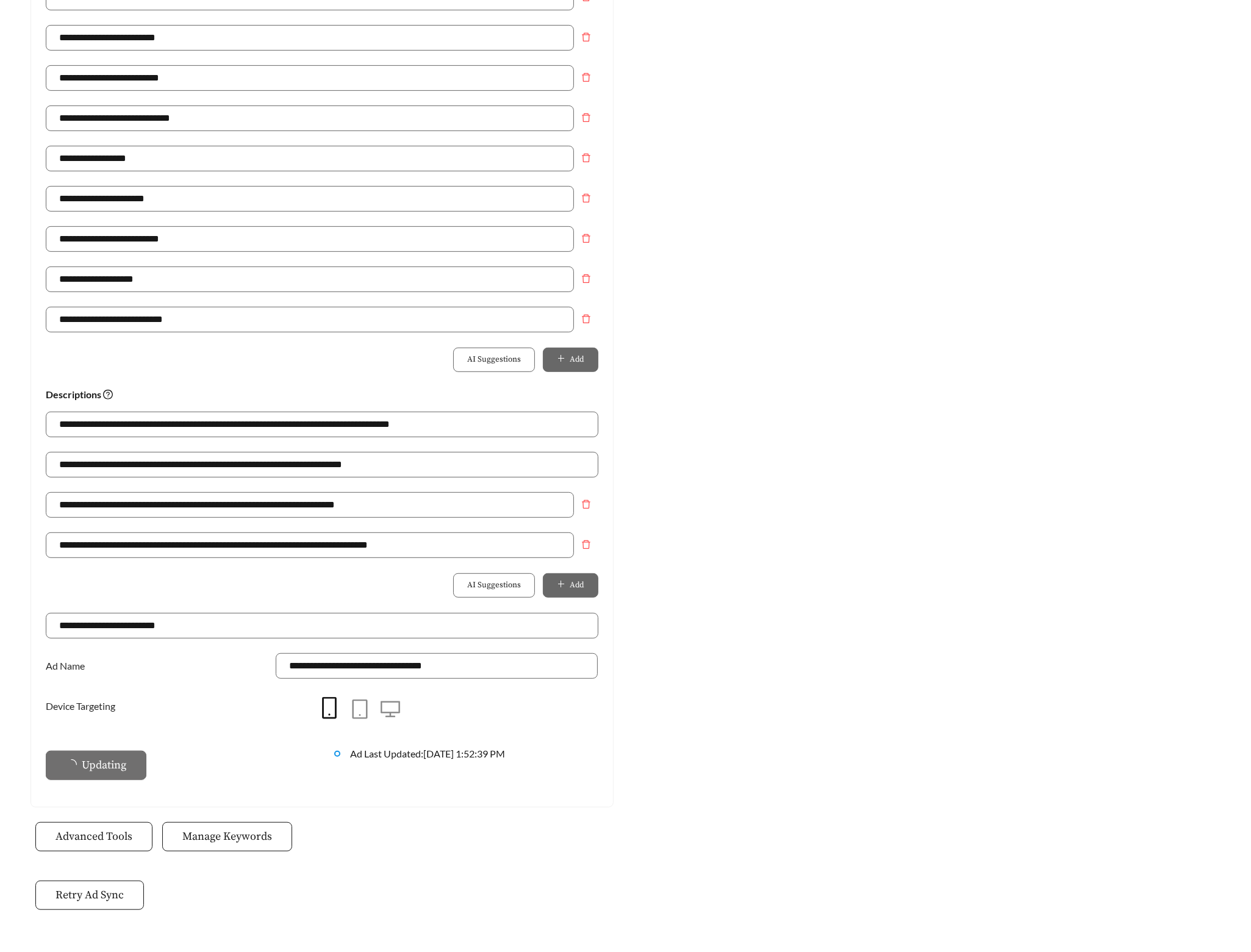
scroll to position [0, 0]
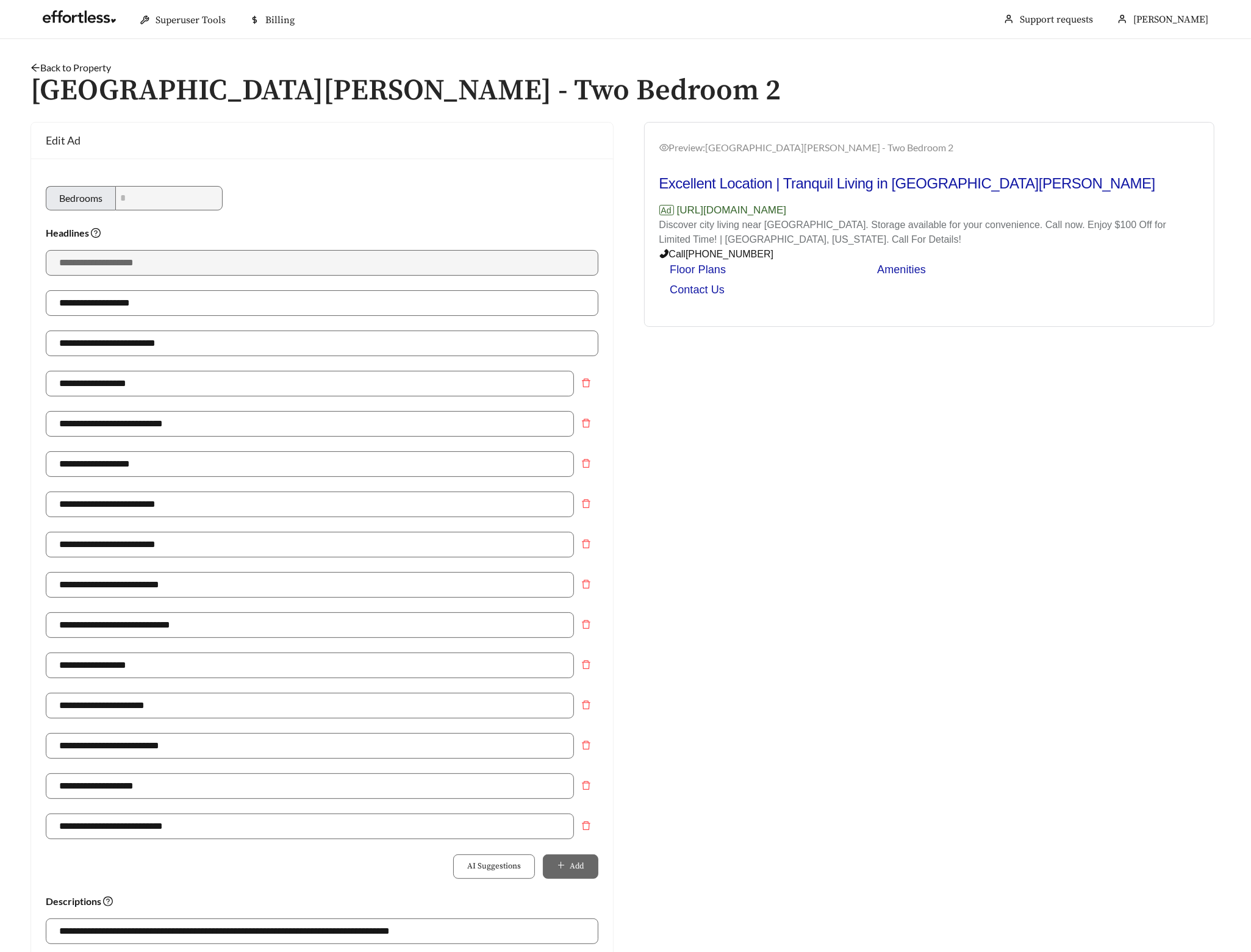
click at [101, 65] on link "Back to Property" at bounding box center [70, 68] width 80 height 11
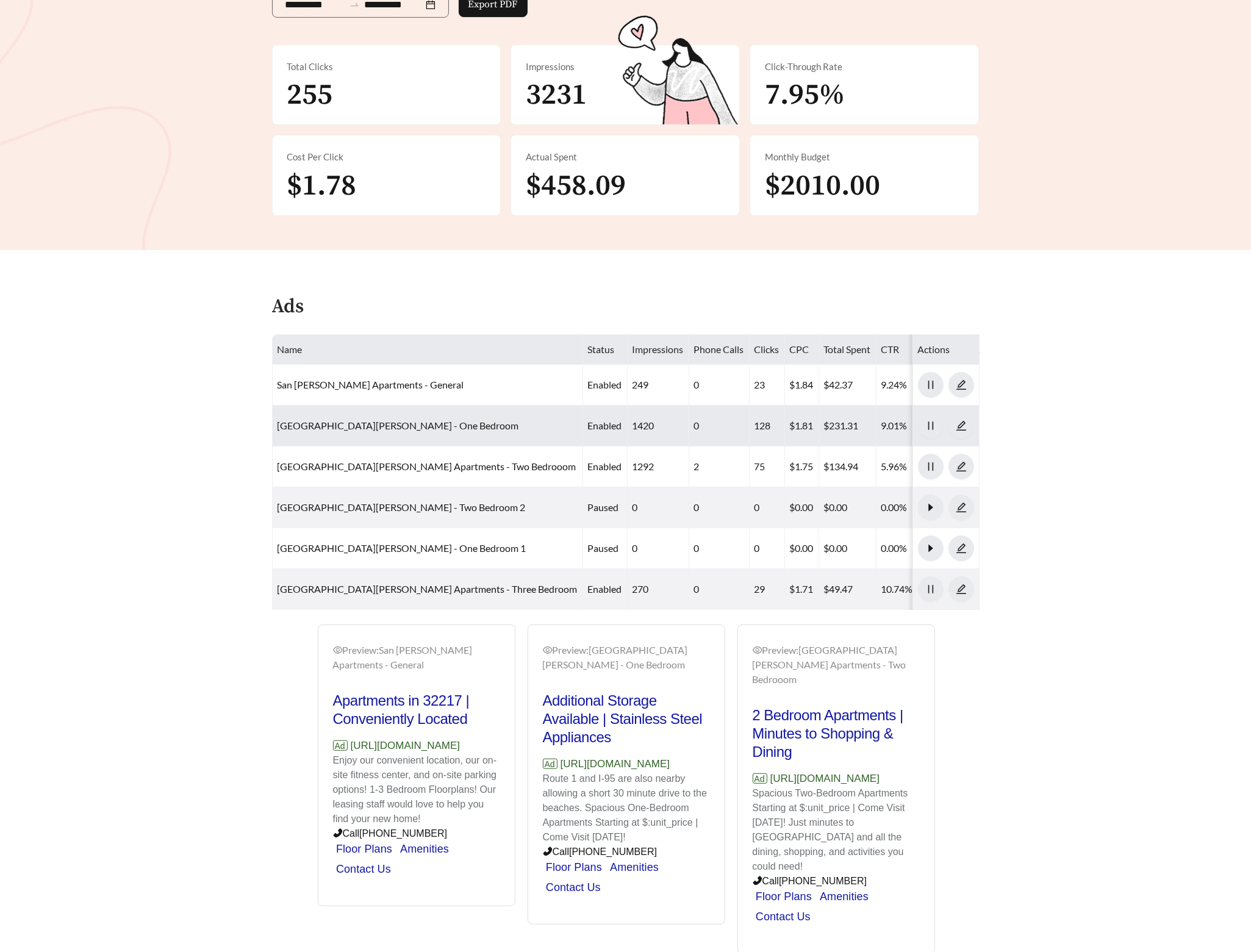
scroll to position [266, 0]
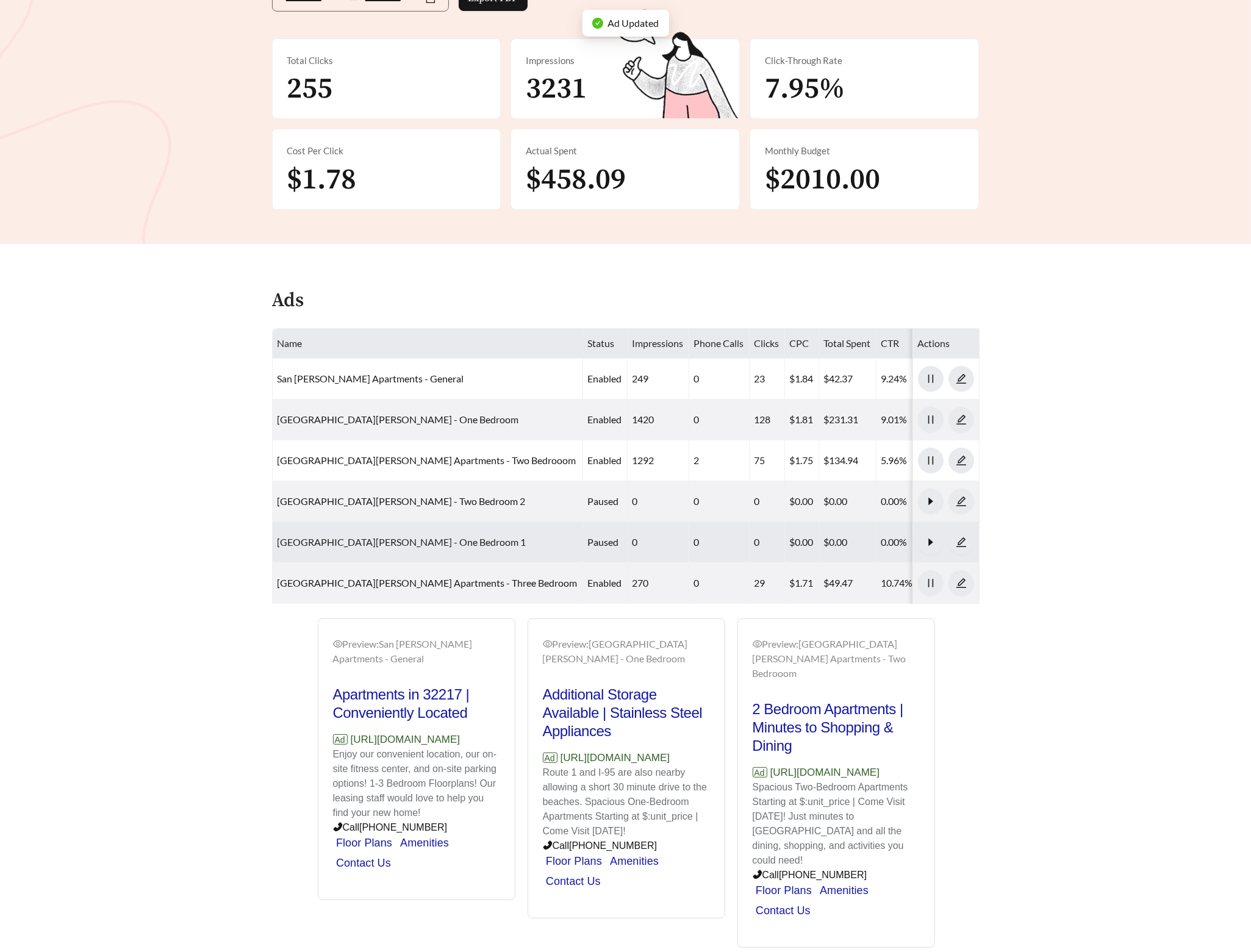
click at [334, 536] on link "San Jose Apartments - One Bedroom 1" at bounding box center [402, 542] width 249 height 11
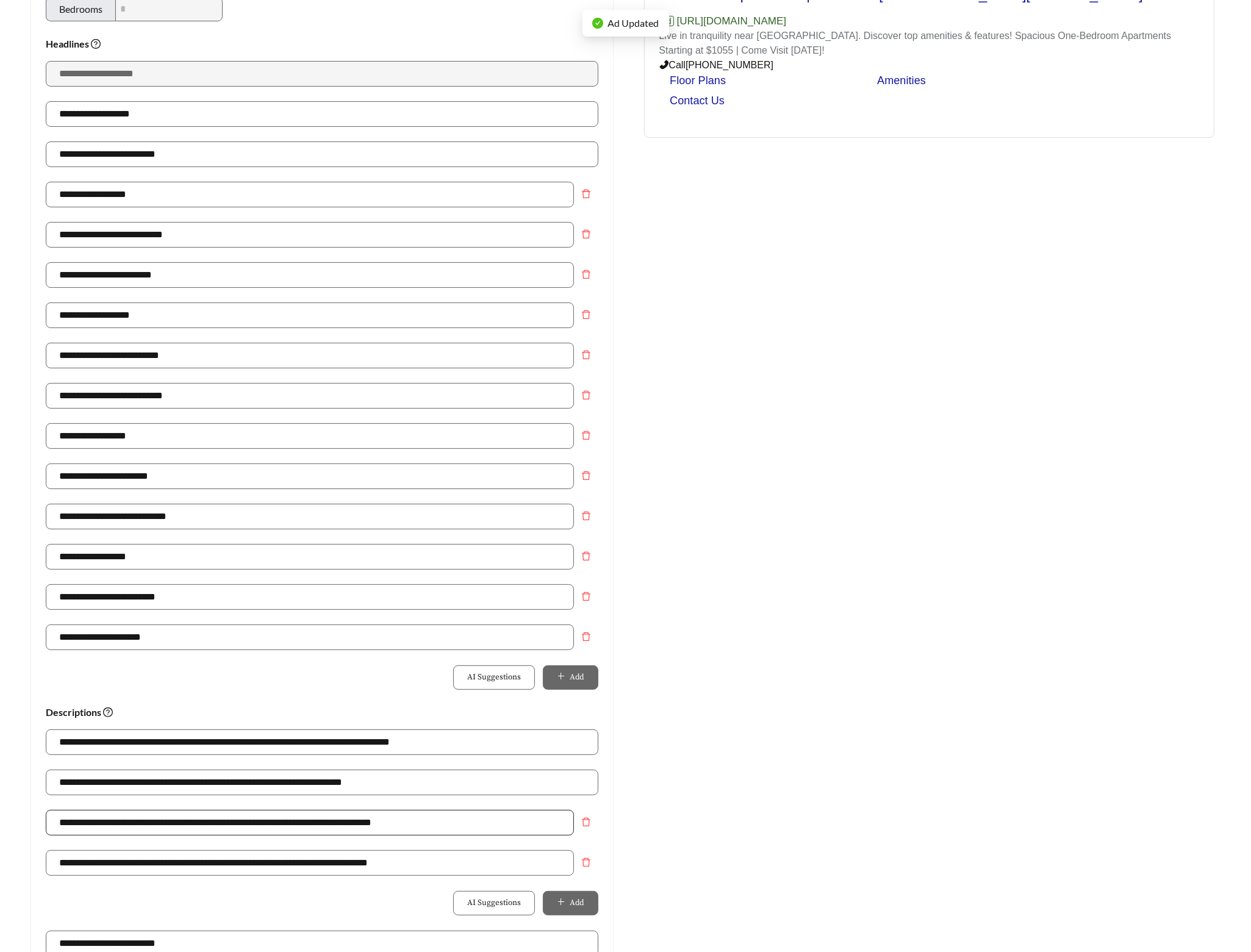
scroll to position [514, 0]
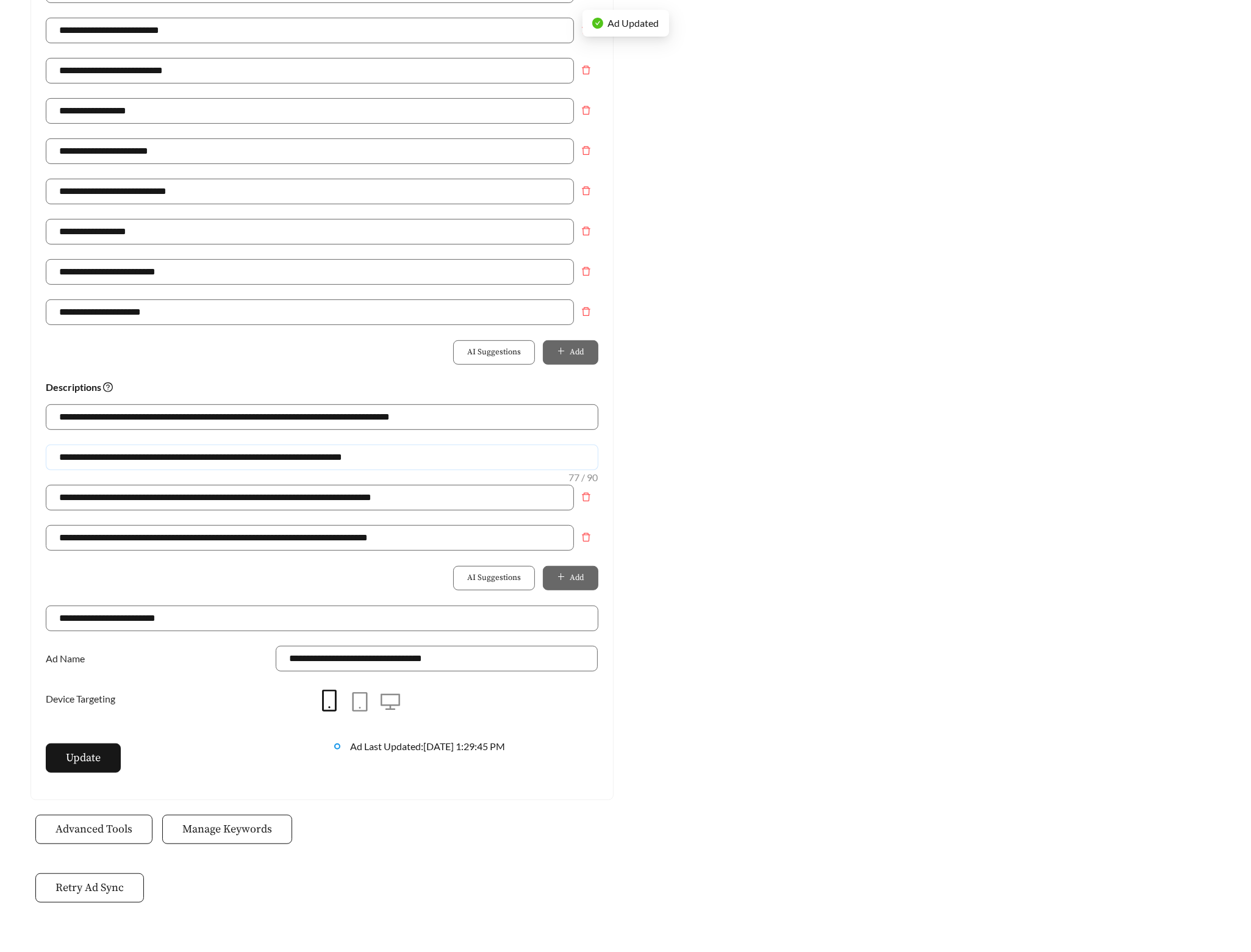
drag, startPoint x: 444, startPoint y: 458, endPoint x: 84, endPoint y: 452, distance: 360.0
click at [84, 452] on input "**********" at bounding box center [322, 458] width 553 height 26
paste input "text"
type input "**********"
click at [109, 755] on button "Update" at bounding box center [83, 758] width 75 height 29
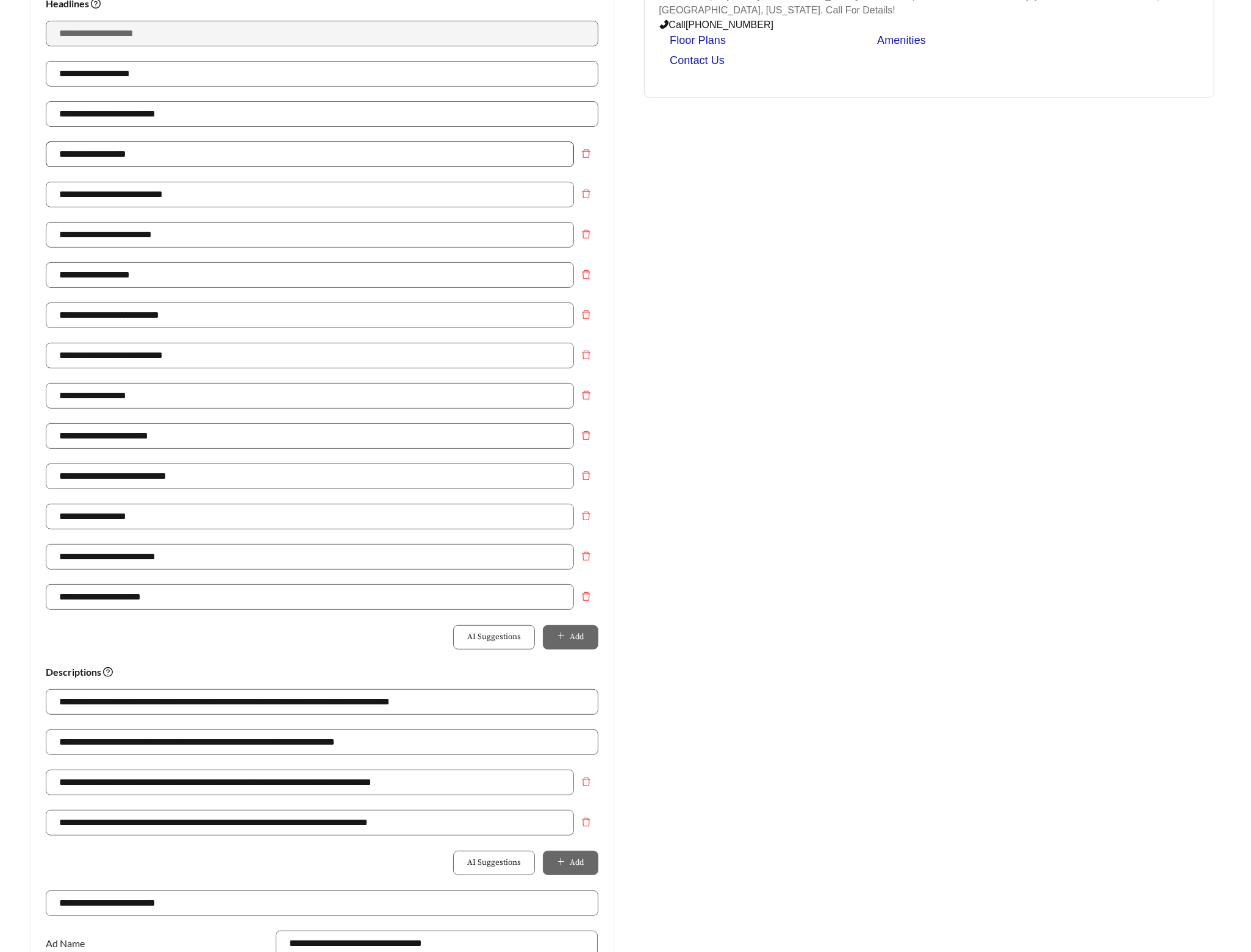
scroll to position [11, 0]
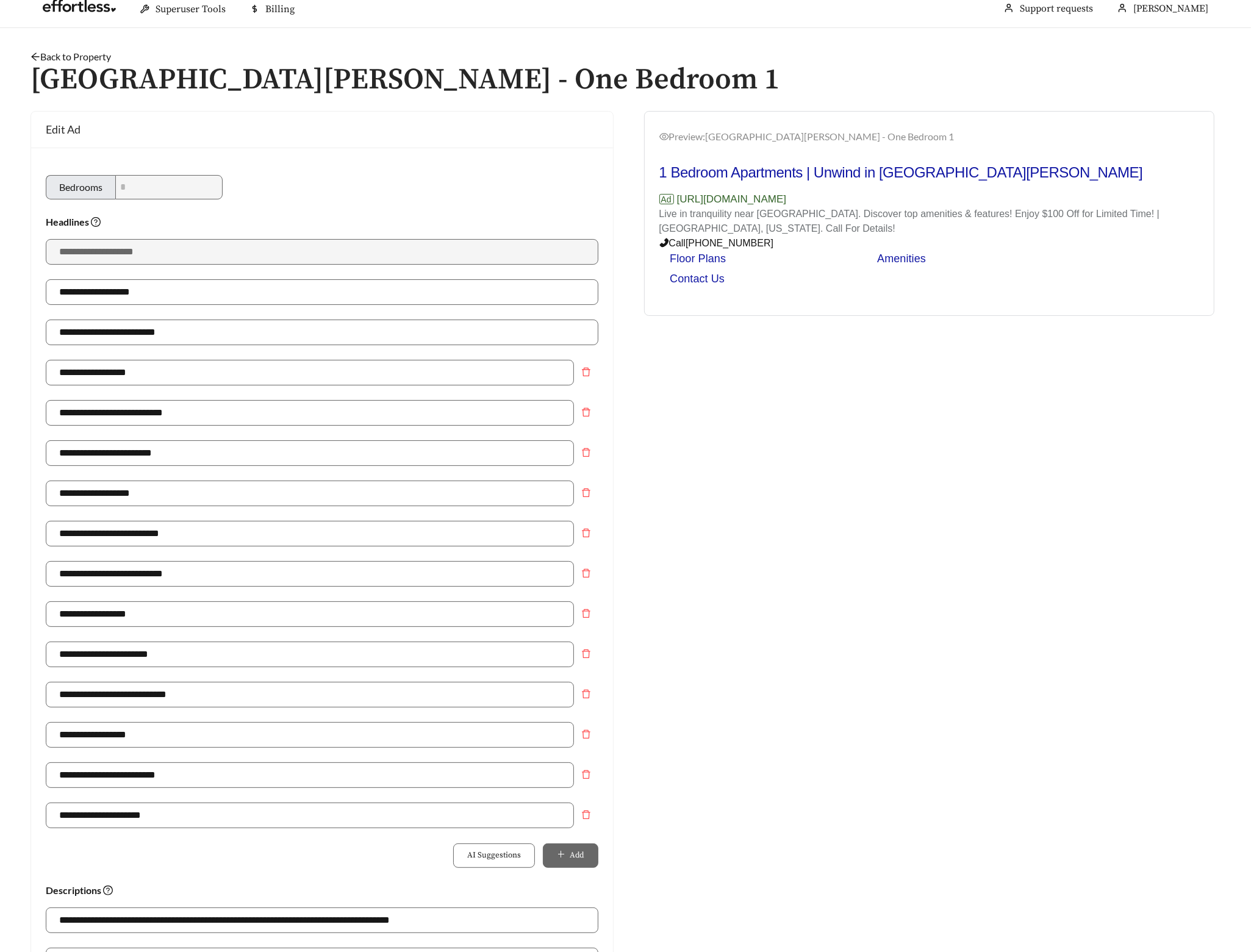
click at [68, 55] on link "Back to Property" at bounding box center [70, 56] width 80 height 11
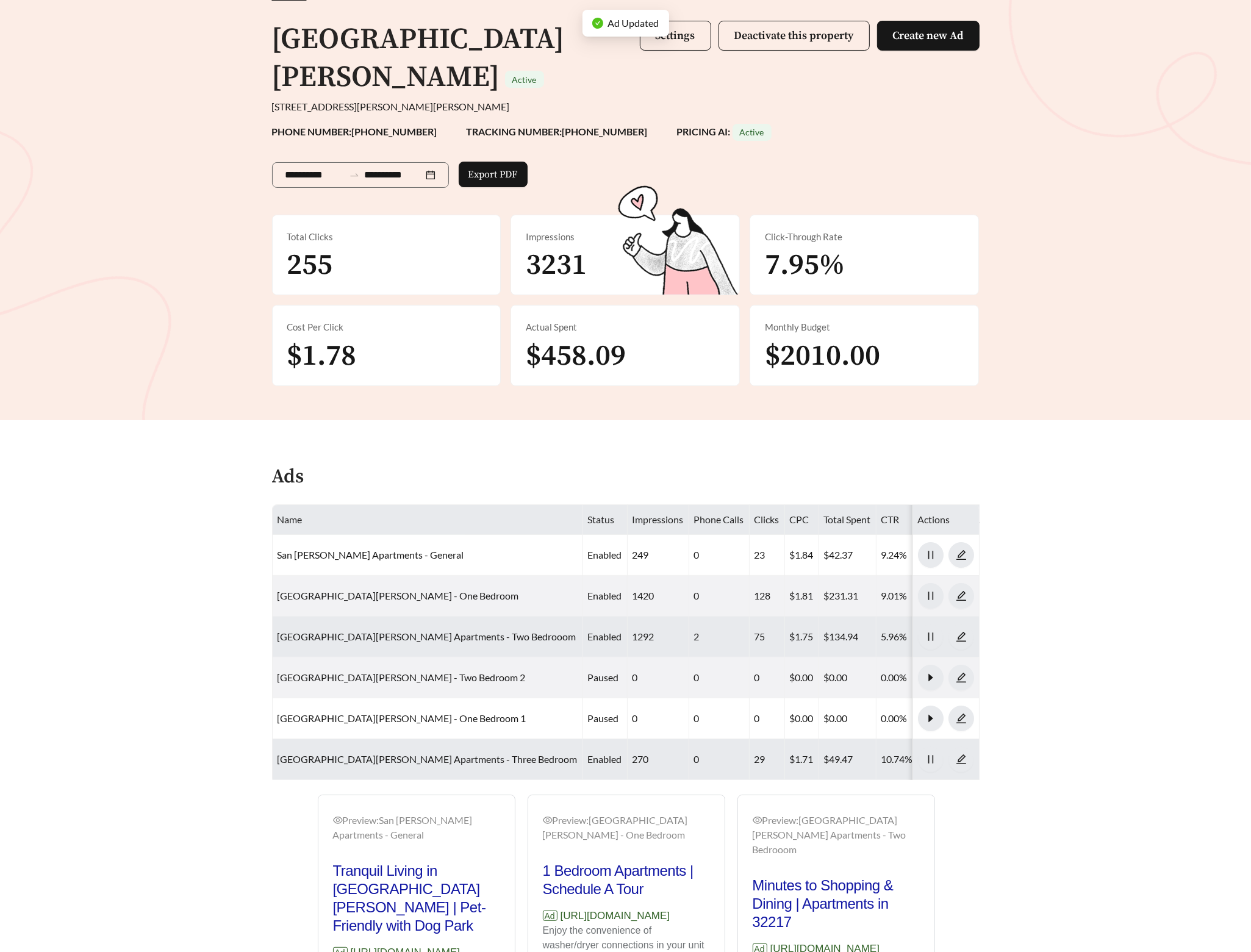
scroll to position [251, 0]
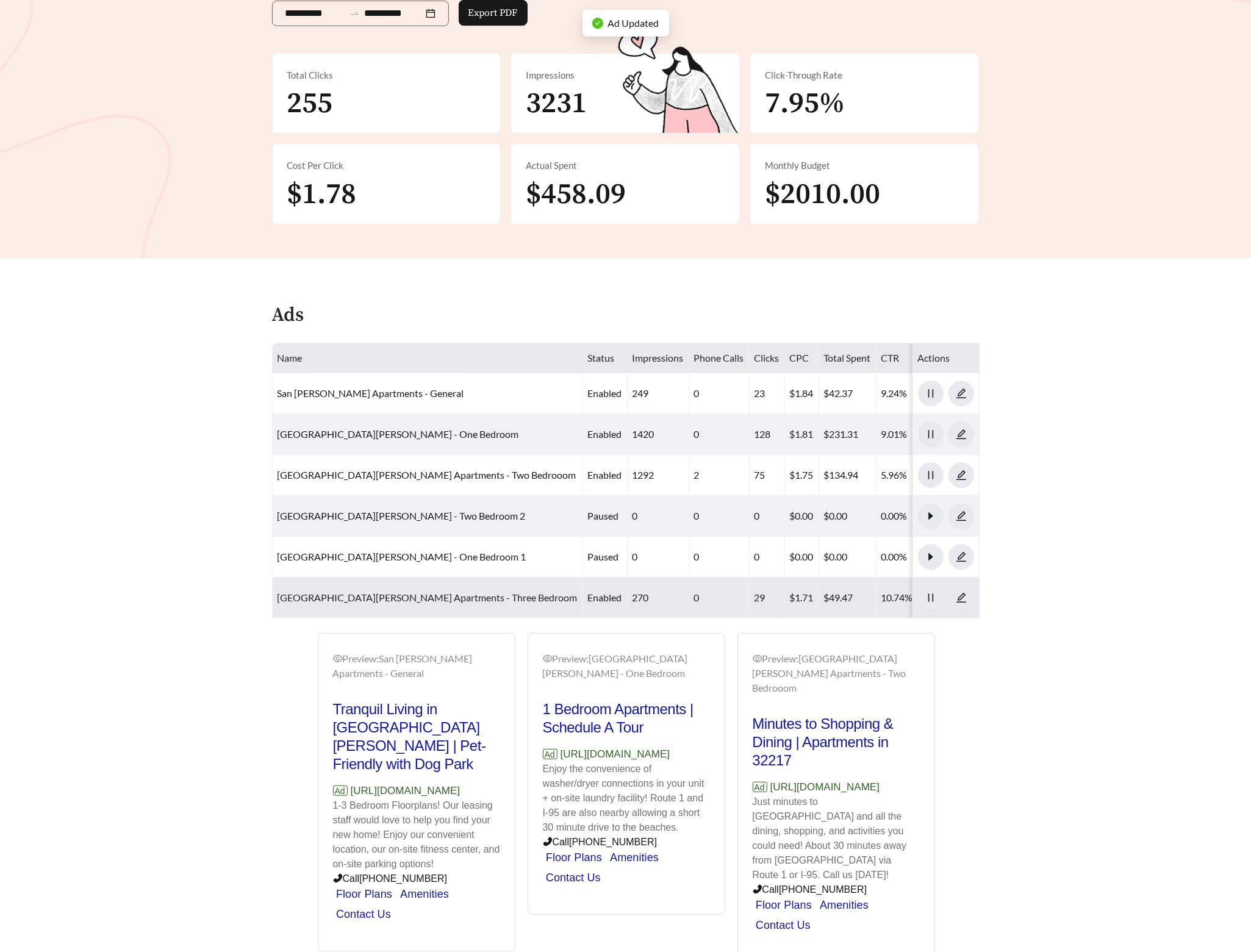
click at [351, 591] on link "San Jose Apartments - Three Bedroom" at bounding box center [428, 597] width 300 height 11
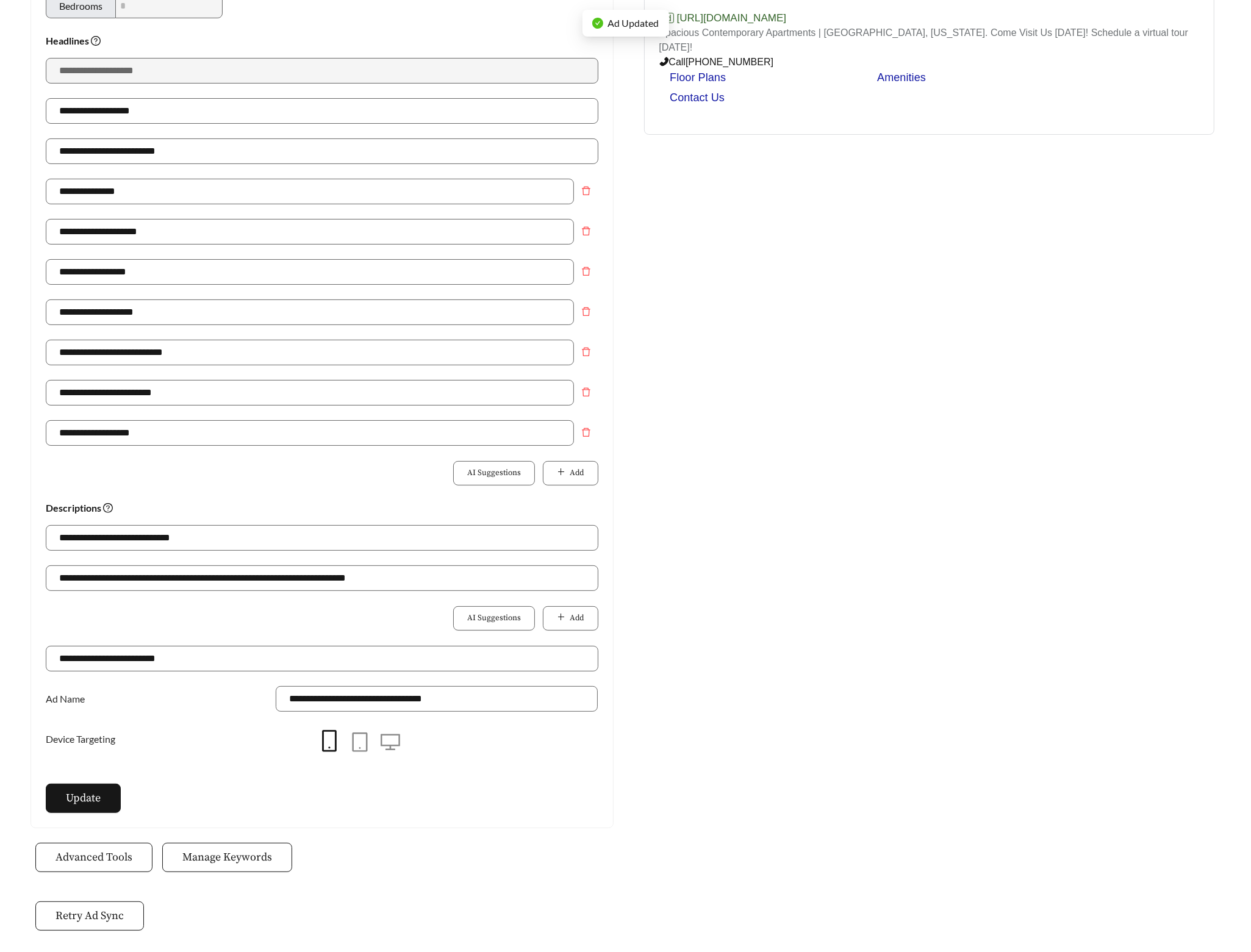
scroll to position [160, 0]
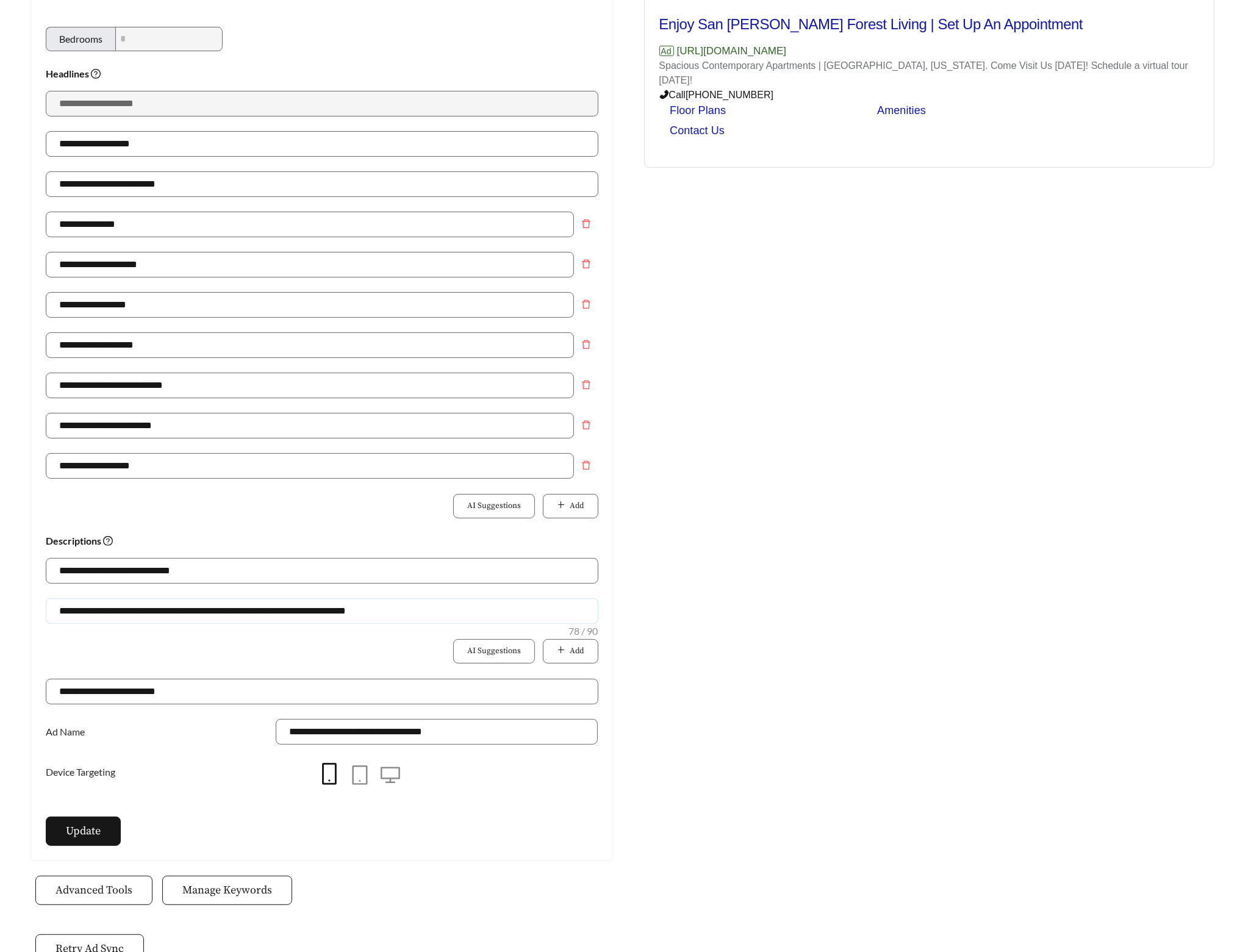
drag, startPoint x: 419, startPoint y: 616, endPoint x: -67, endPoint y: 613, distance: 486.0
click at [0, 613] on html "**********" at bounding box center [625, 316] width 1251 height 952
paste input "text"
type input "**********"
click at [678, 617] on div "Preview: San Jose Apartments - Three Bedroom Enjoy San Jose Forest Living | Set…" at bounding box center [930, 412] width 608 height 898
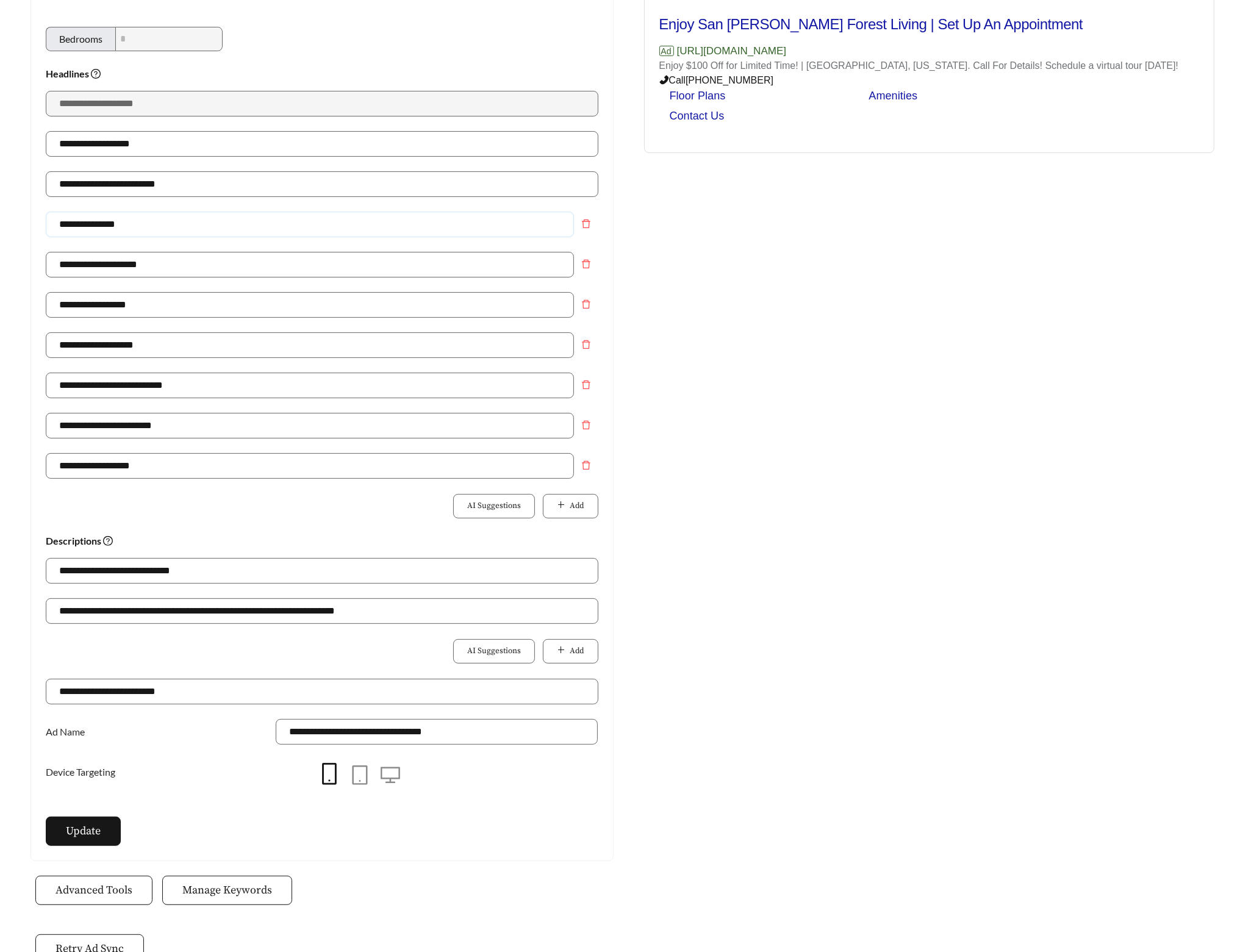
click at [38, 226] on div "**********" at bounding box center [322, 430] width 582 height 861
type input "**********"
drag, startPoint x: 173, startPoint y: 264, endPoint x: 27, endPoint y: 262, distance: 146.0
click at [72, 266] on input "**********" at bounding box center [310, 265] width 528 height 26
type input "*"
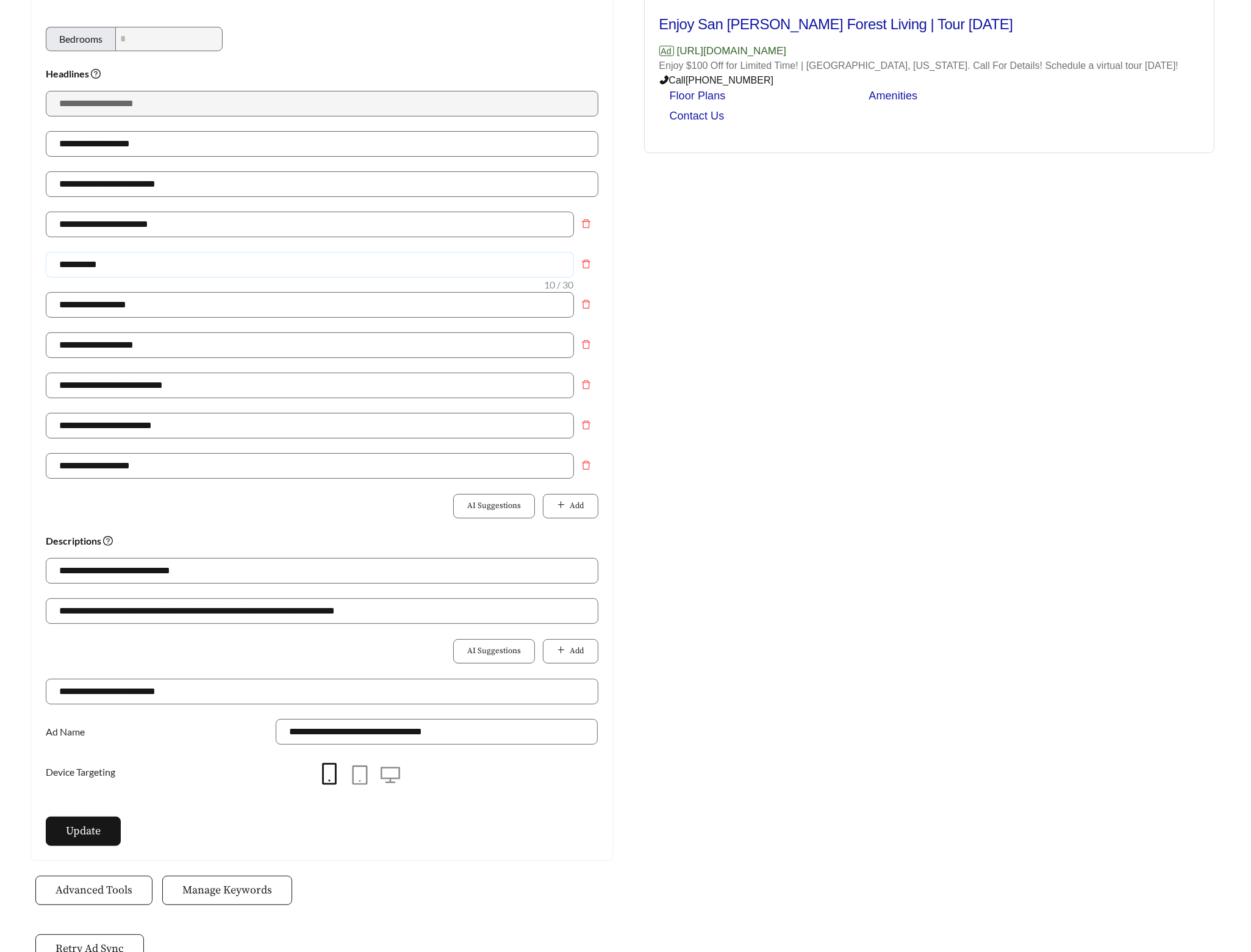
type input "**********"
click at [858, 411] on div "Preview: San Jose Apartments - Three Bedroom Enjoy San Jose Forest Living | Tou…" at bounding box center [930, 412] width 608 height 898
click at [581, 388] on icon "delete" at bounding box center [586, 385] width 10 height 10
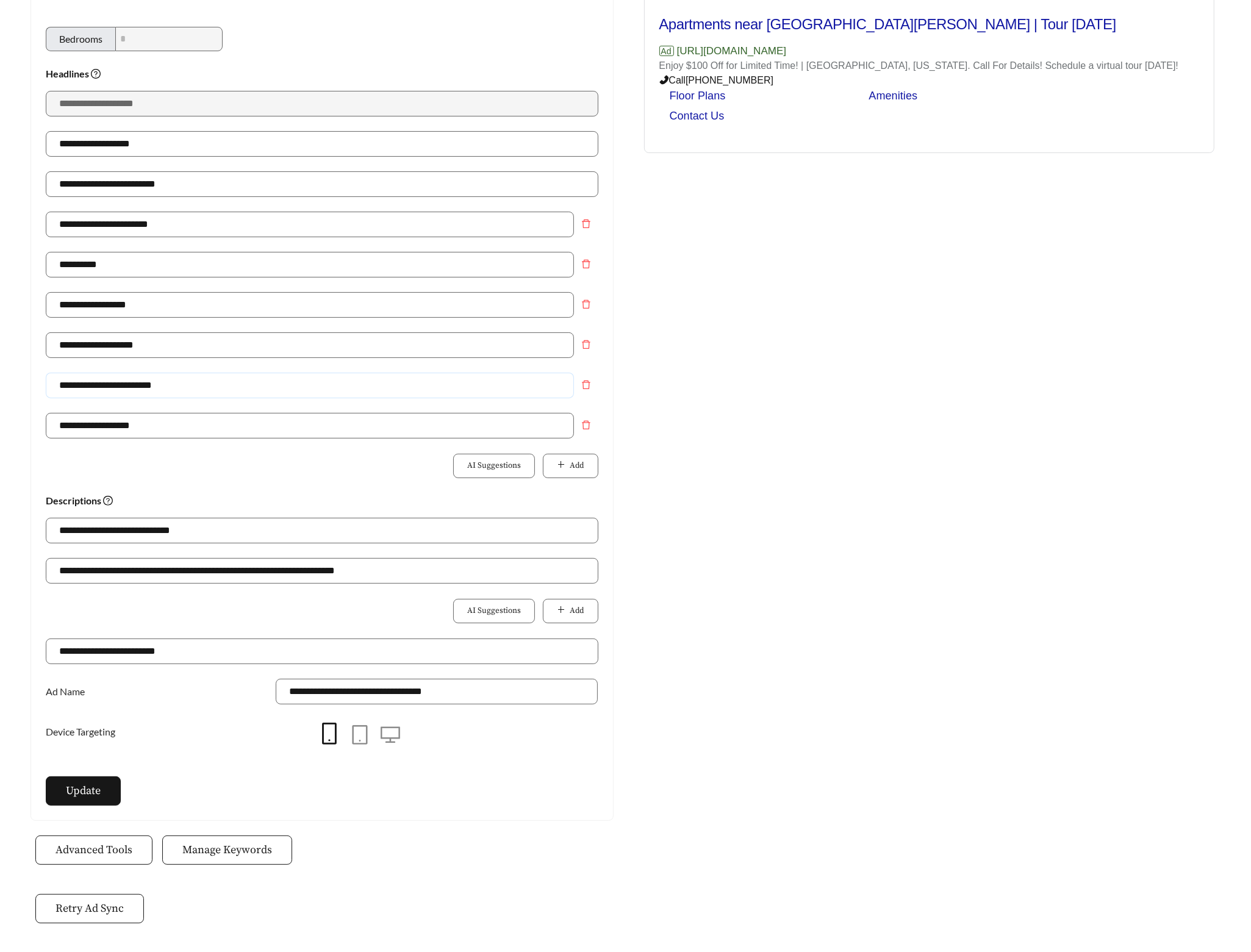
click at [116, 386] on input "**********" at bounding box center [310, 386] width 528 height 26
type input "**********"
drag, startPoint x: 753, startPoint y: 490, endPoint x: 709, endPoint y: 489, distance: 44.0
click at [753, 490] on div "Preview: San Jose Apartments - Three Bedroom Apartments Near San Jose | Tour To…" at bounding box center [930, 392] width 608 height 858
click at [591, 469] on button "Add" at bounding box center [571, 466] width 55 height 24
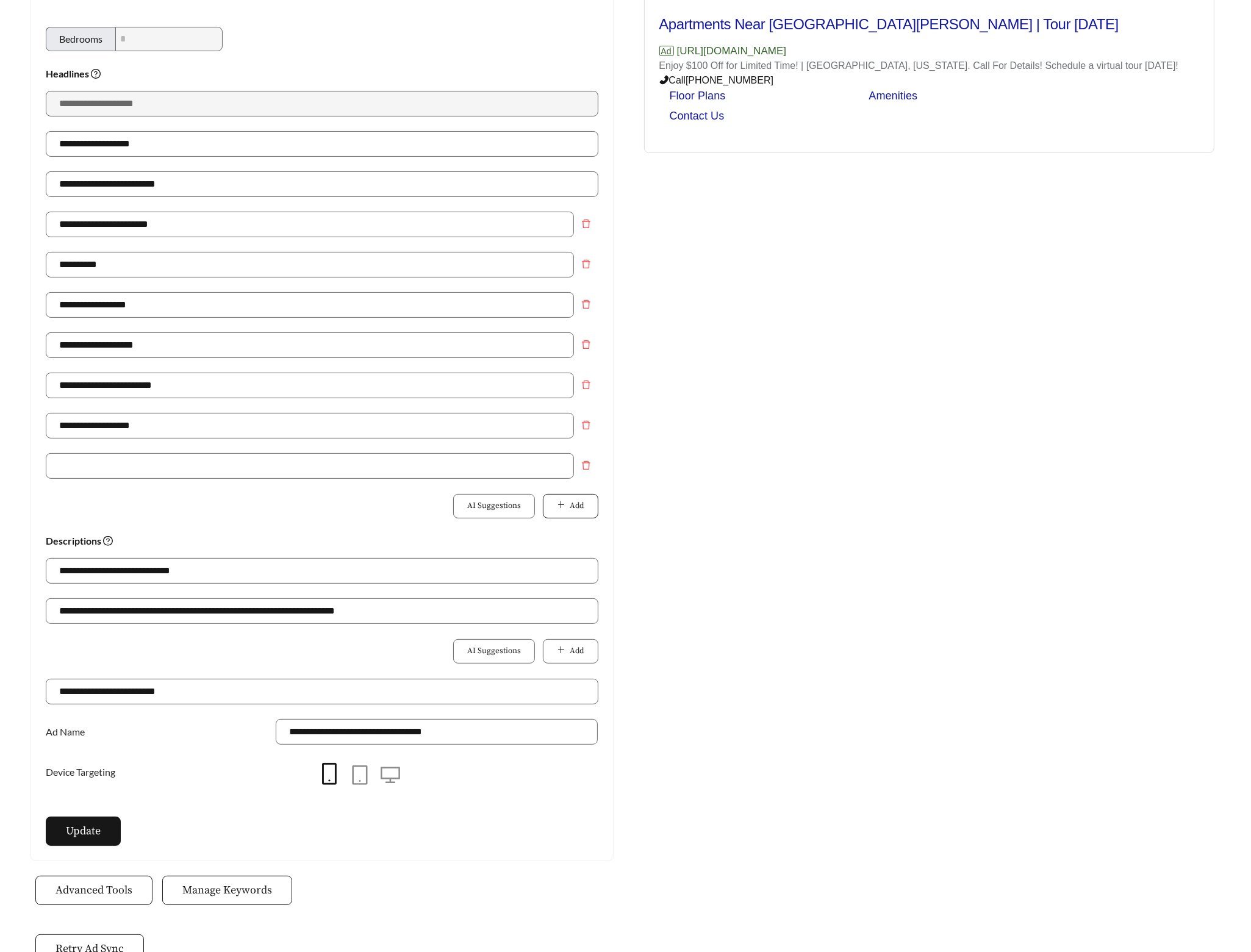
click at [577, 510] on span "Add" at bounding box center [578, 506] width 14 height 12
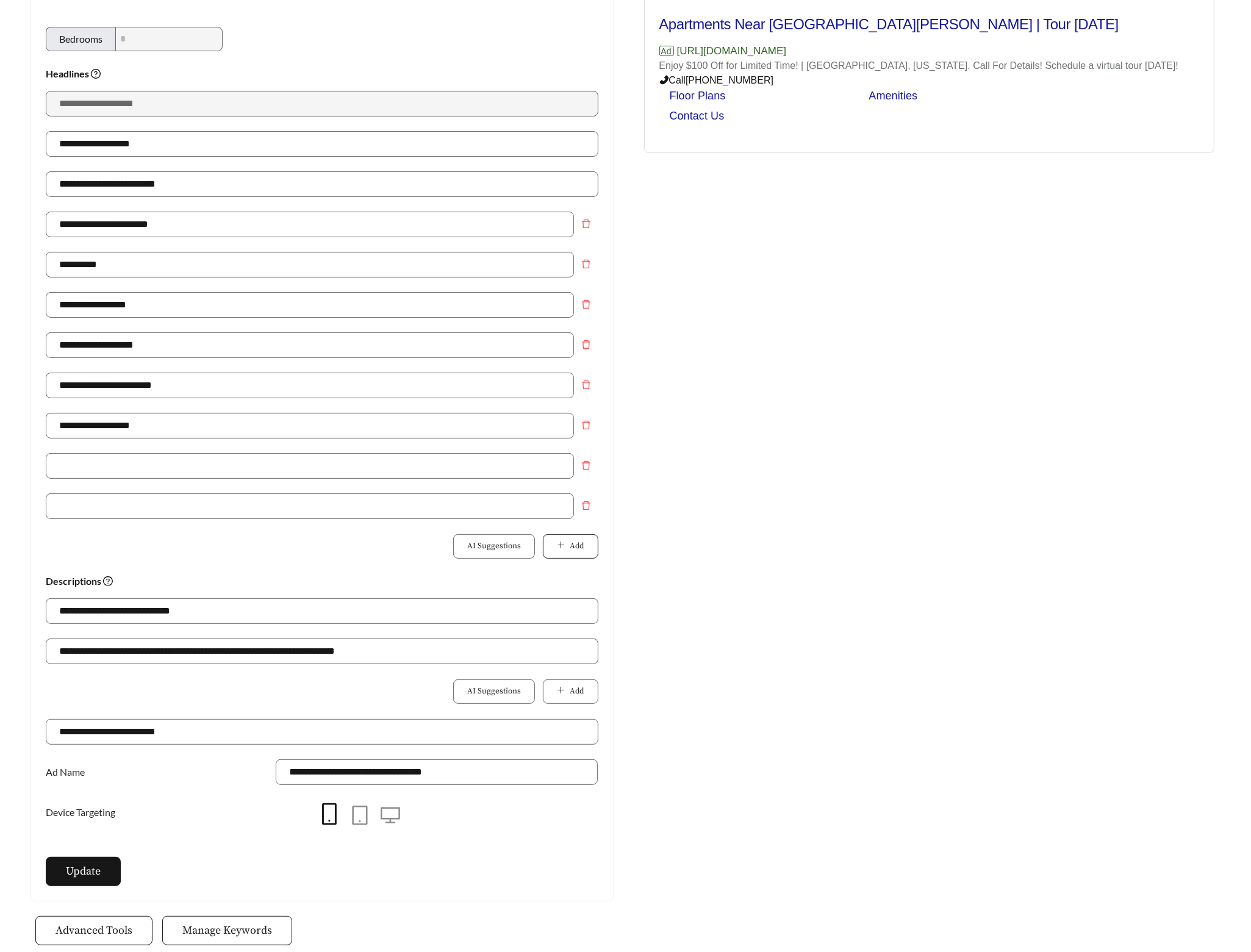
click at [576, 540] on button "Add" at bounding box center [571, 547] width 55 height 24
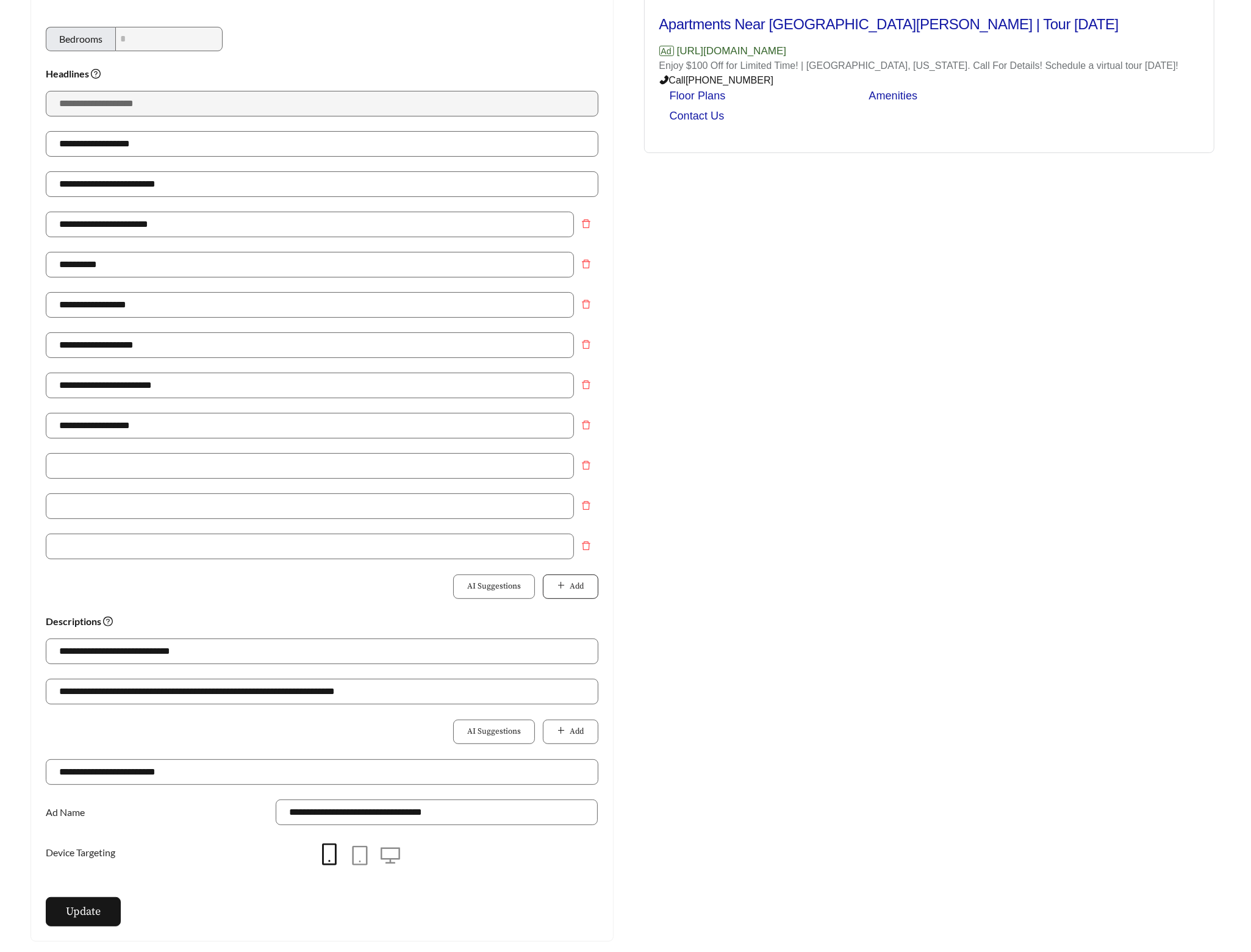
drag, startPoint x: 567, startPoint y: 589, endPoint x: 566, endPoint y: 625, distance: 36.0
click at [567, 590] on button "Add" at bounding box center [571, 587] width 55 height 24
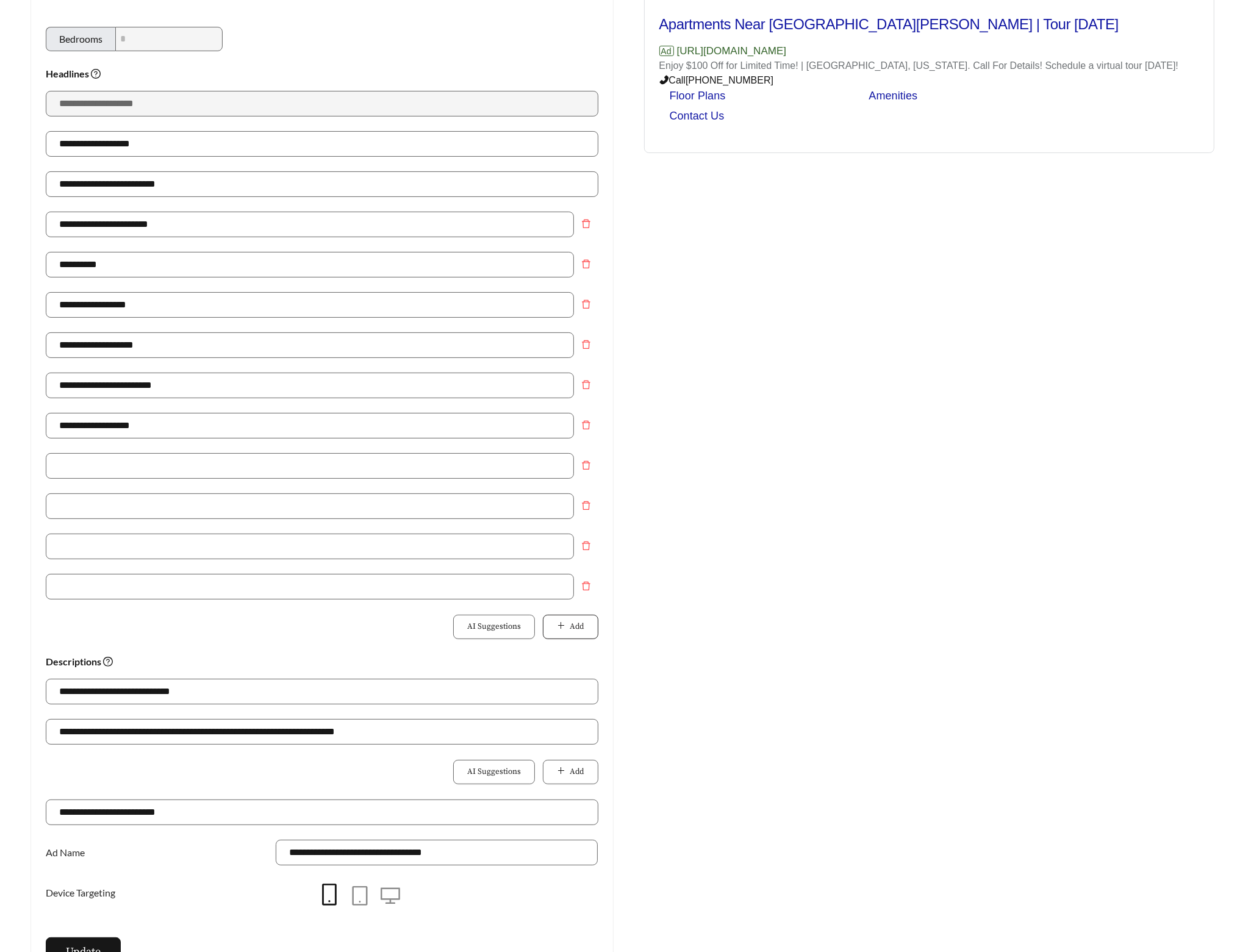
click at [571, 630] on span "Add" at bounding box center [578, 627] width 14 height 12
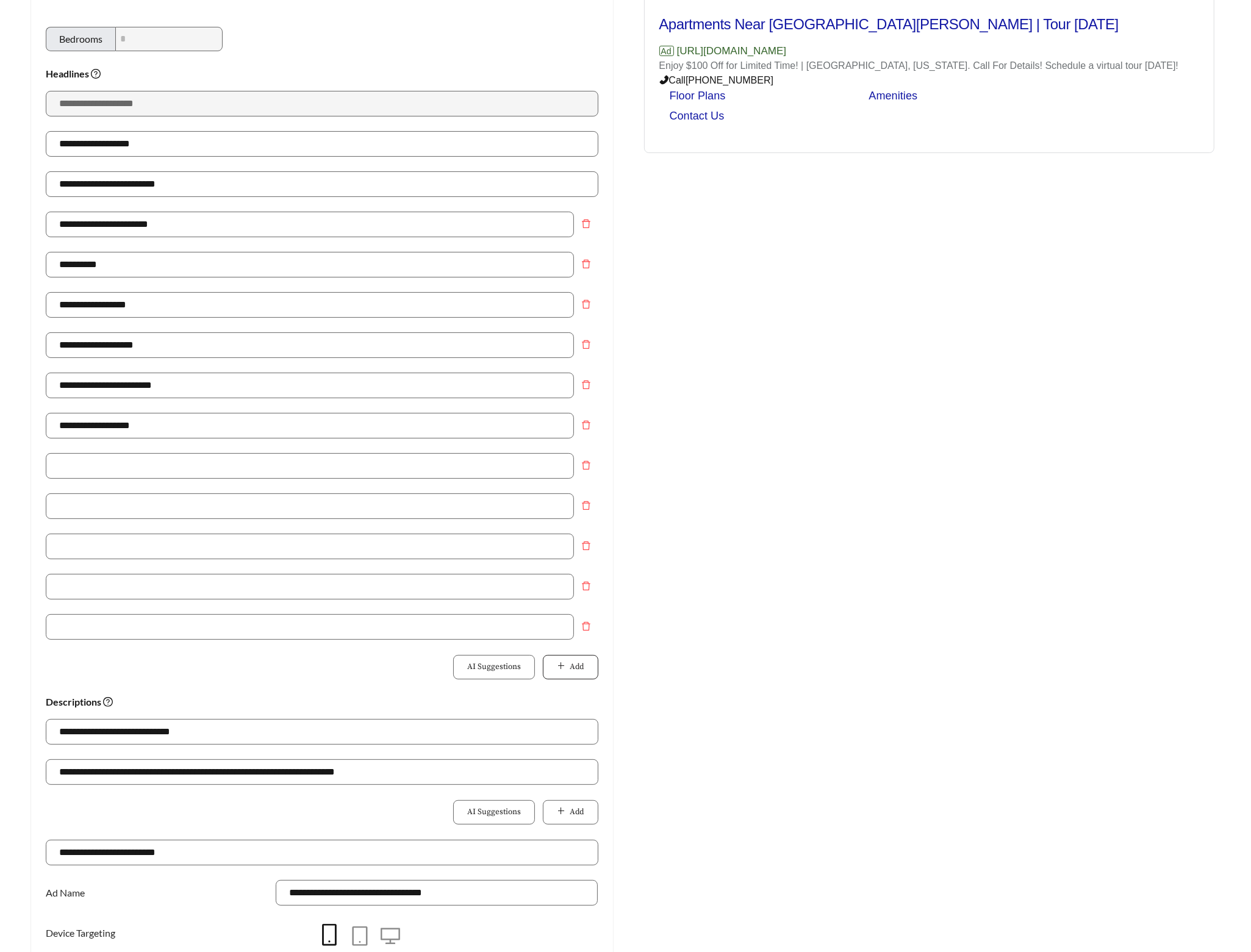
click at [572, 667] on span "Add" at bounding box center [578, 667] width 14 height 12
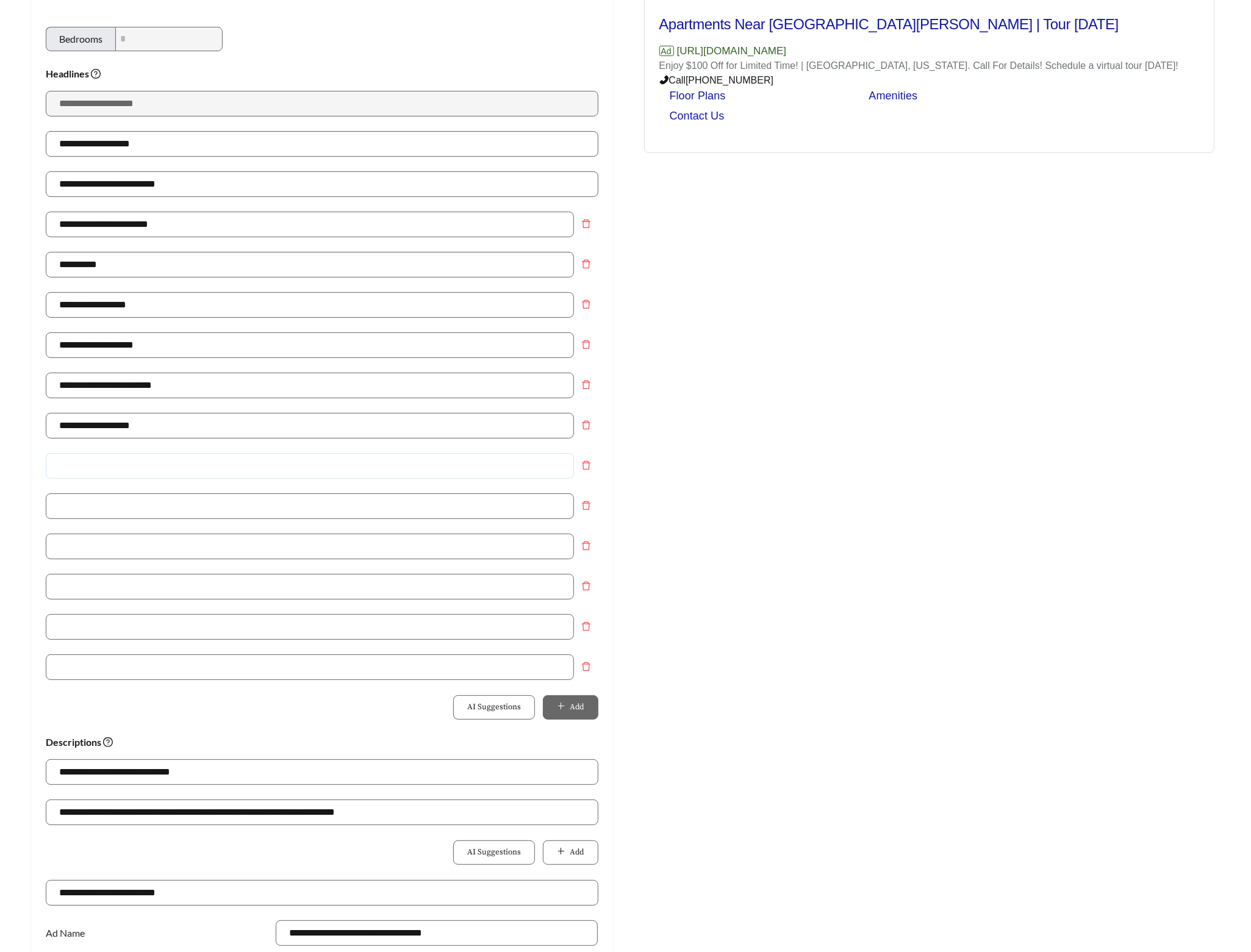
click at [129, 466] on input "text" at bounding box center [310, 466] width 528 height 26
type input "**********"
click at [139, 467] on input "**********" at bounding box center [310, 466] width 528 height 26
type input "**********"
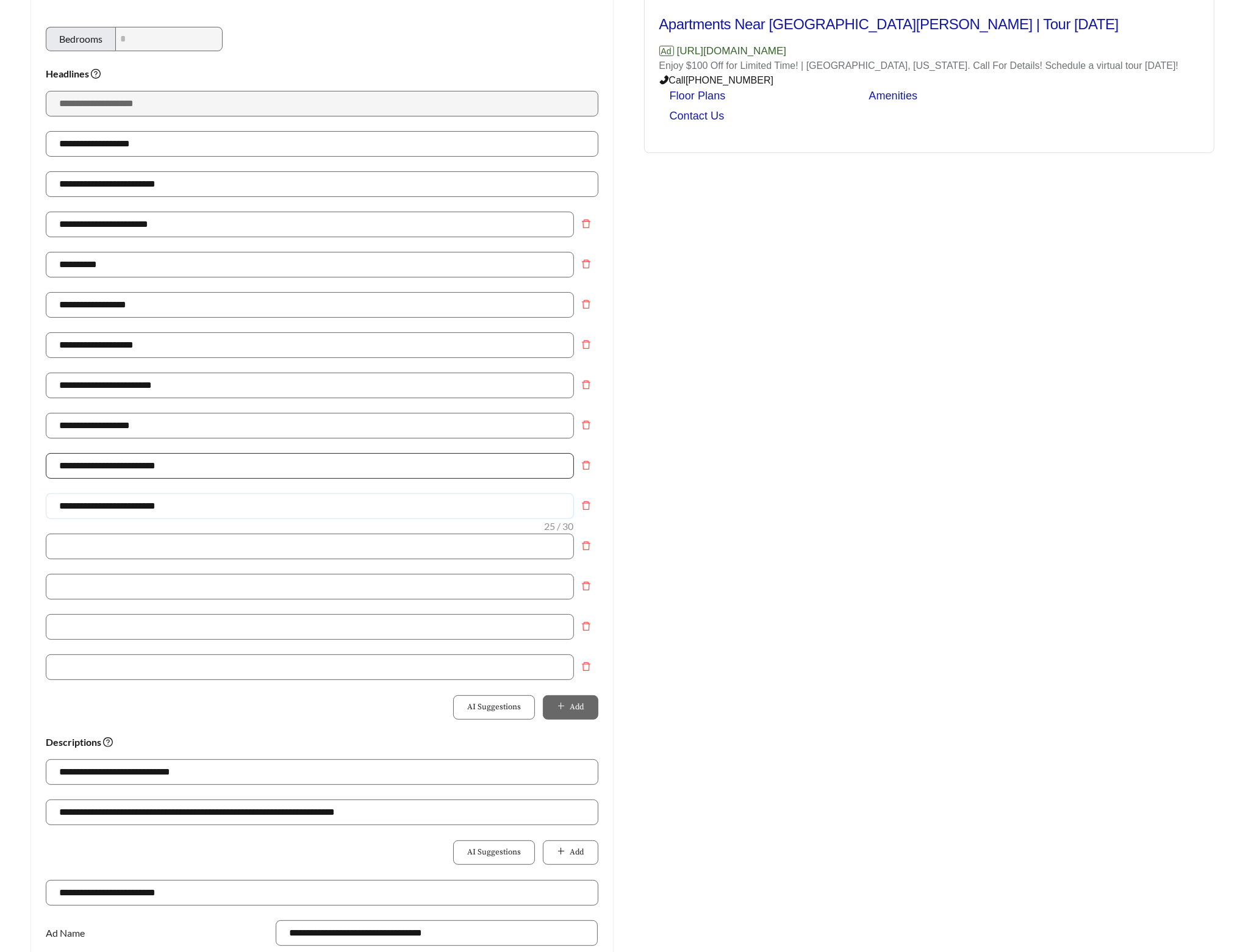
type input "**********"
type input "*"
type input "**********"
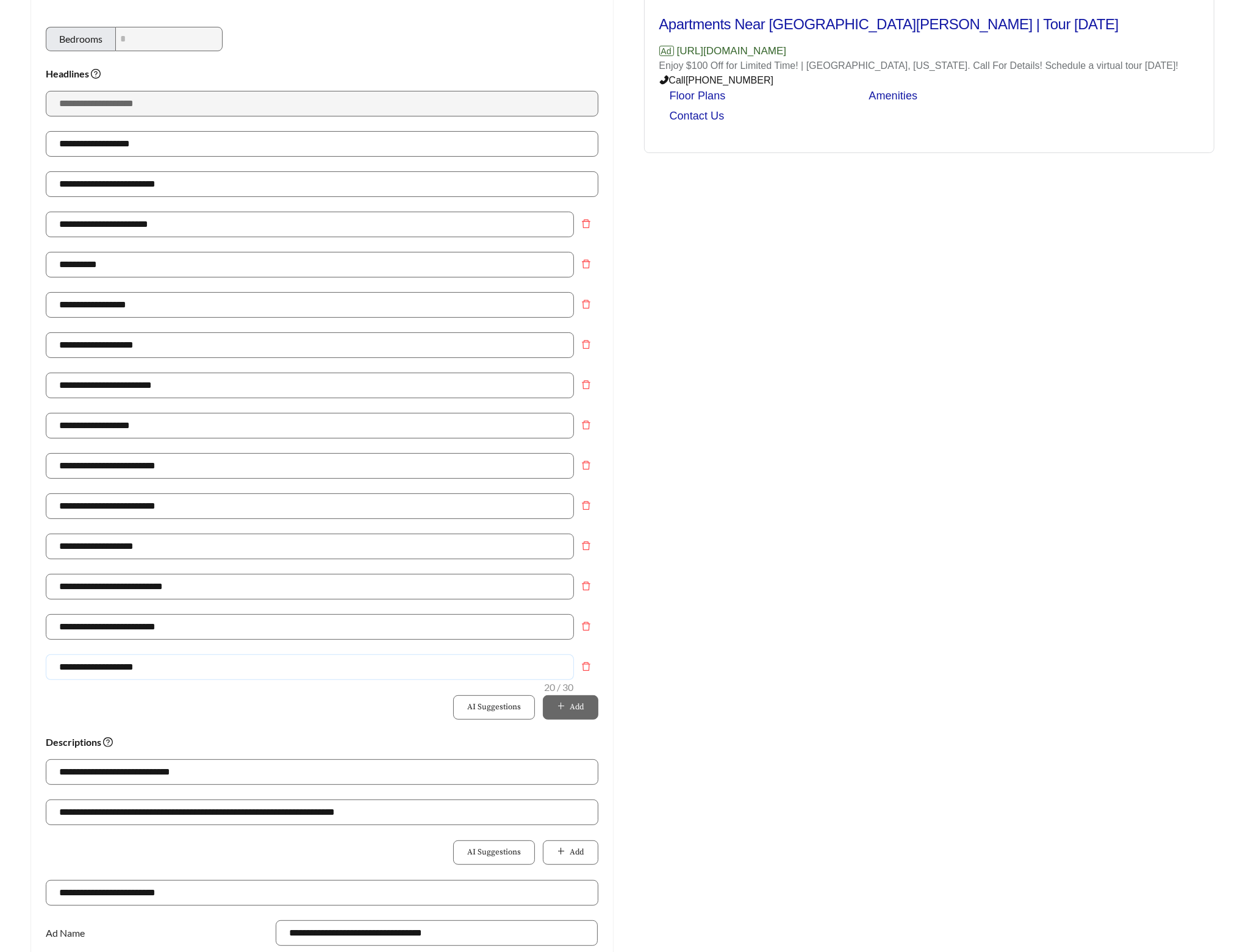
type input "**********"
click at [845, 512] on div "Preview: San Jose Apartments - Three Bedroom Apartments Near San Jose | Tour To…" at bounding box center [930, 512] width 608 height 1100
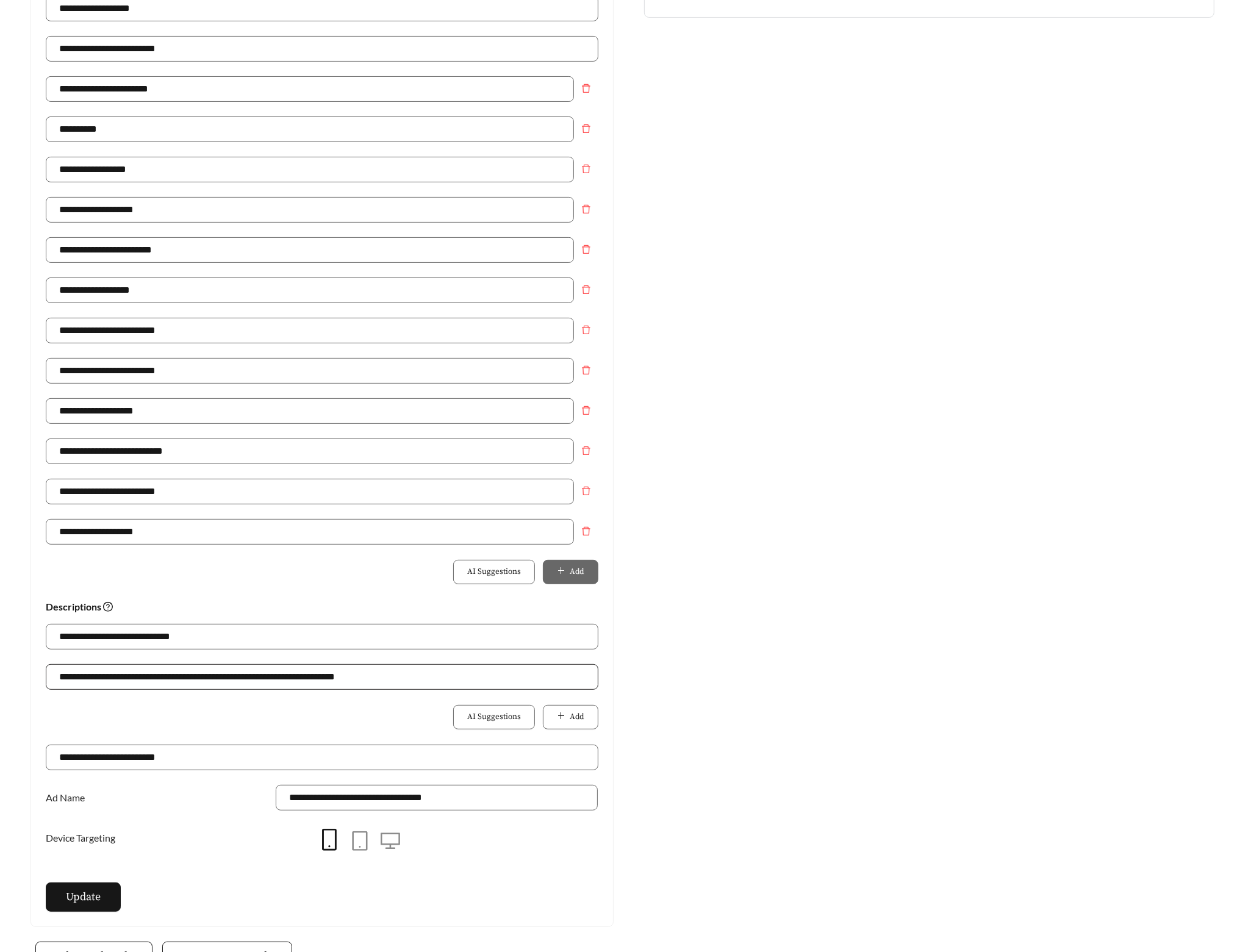
scroll to position [458, 0]
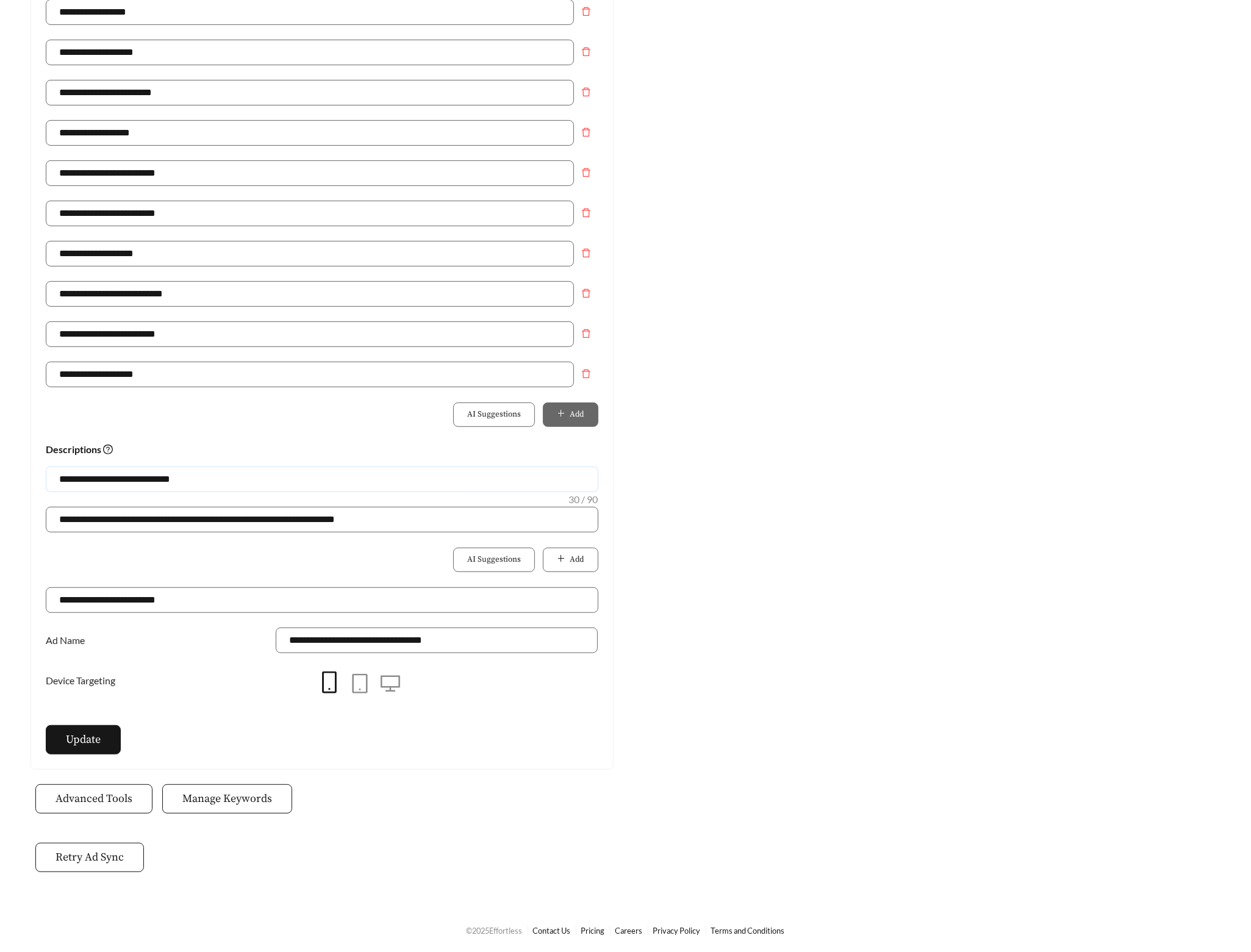
drag, startPoint x: 202, startPoint y: 479, endPoint x: -93, endPoint y: 466, distance: 295.3
click at [0, 466] on html "**********" at bounding box center [625, 24] width 1251 height 952
paste input "**********"
type input "**********"
click at [558, 573] on div "**********" at bounding box center [322, 527] width 553 height 121
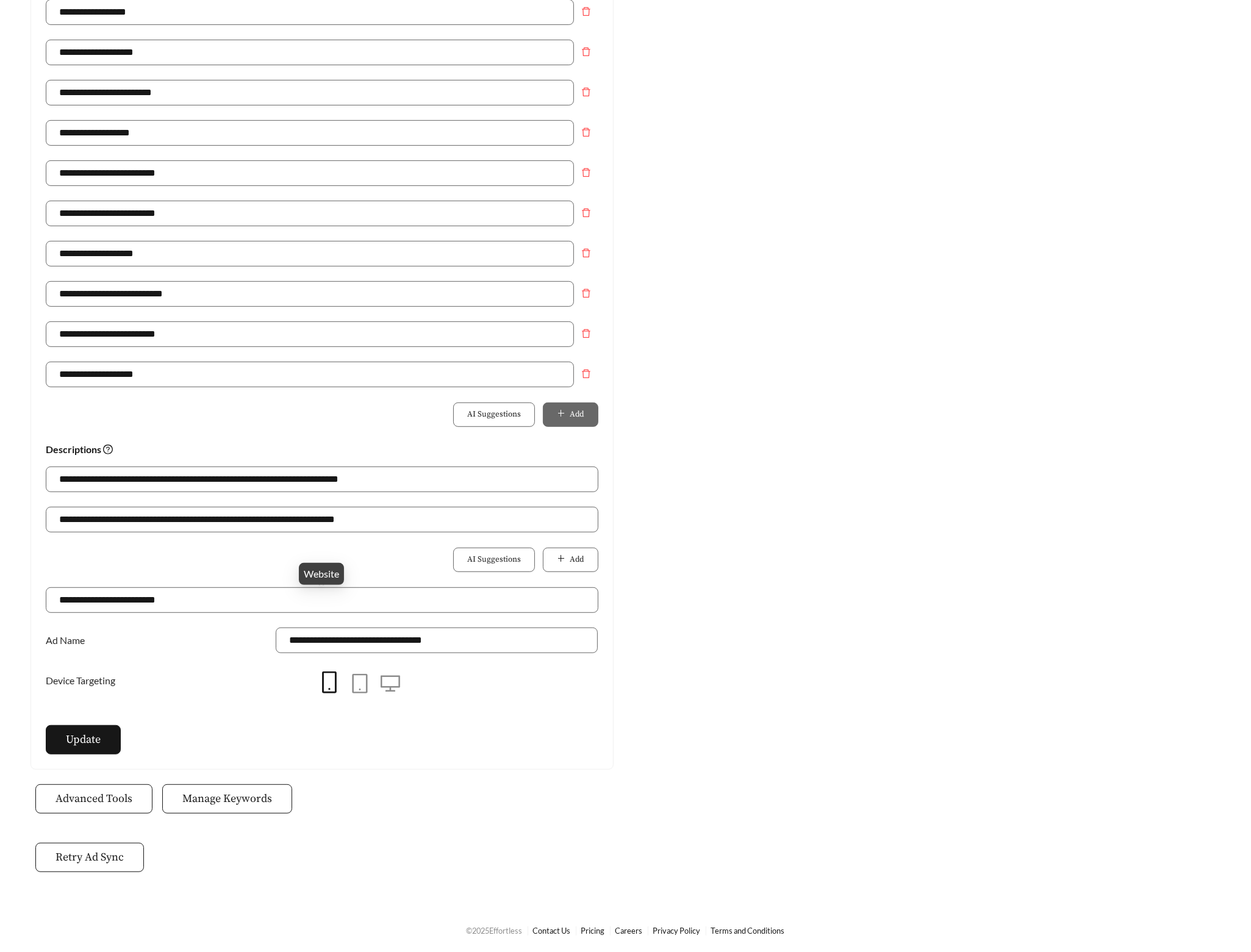
click at [563, 573] on div "**********" at bounding box center [322, 527] width 553 height 121
click at [563, 567] on button "Add" at bounding box center [571, 560] width 55 height 24
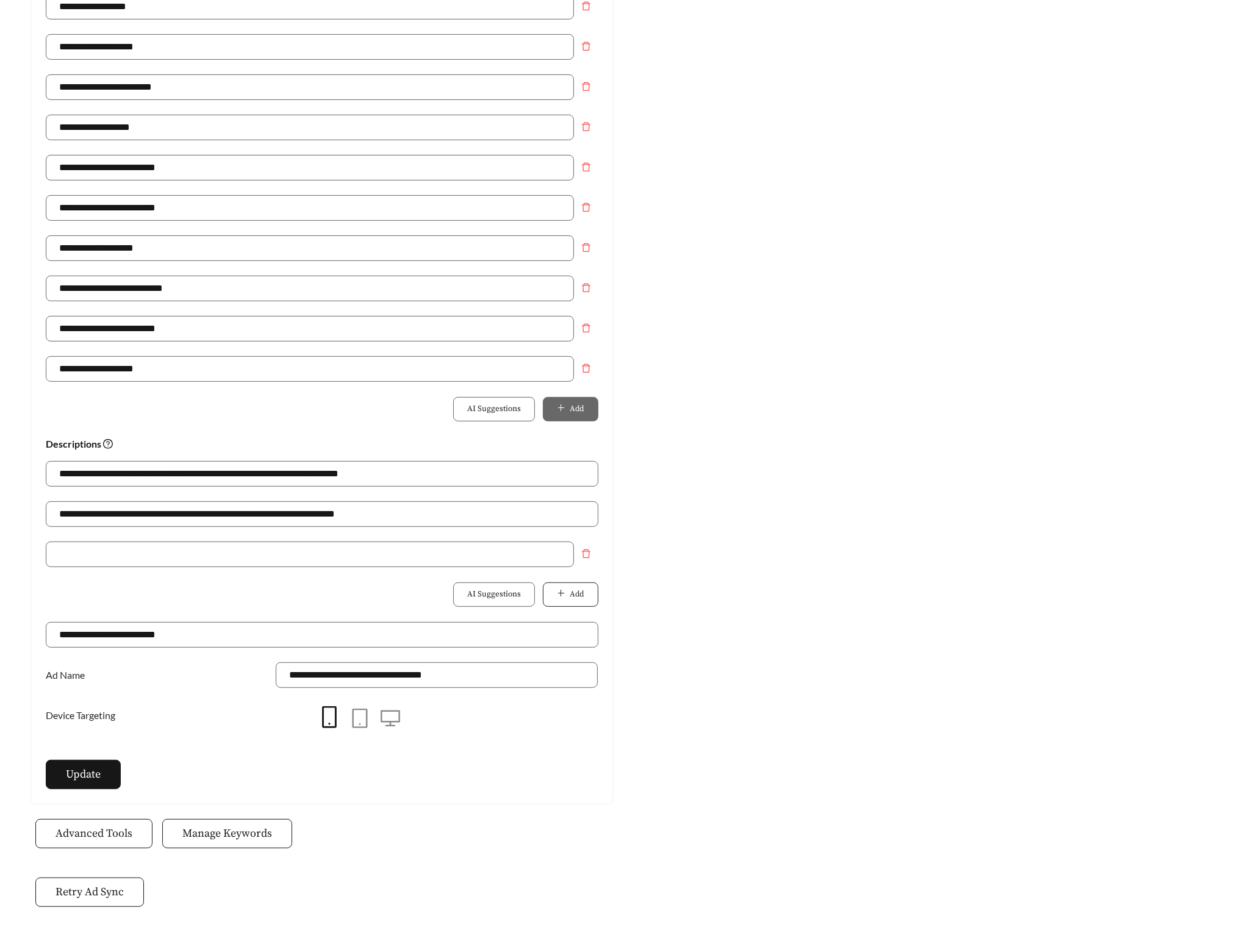
click at [566, 598] on button "Add" at bounding box center [571, 595] width 55 height 24
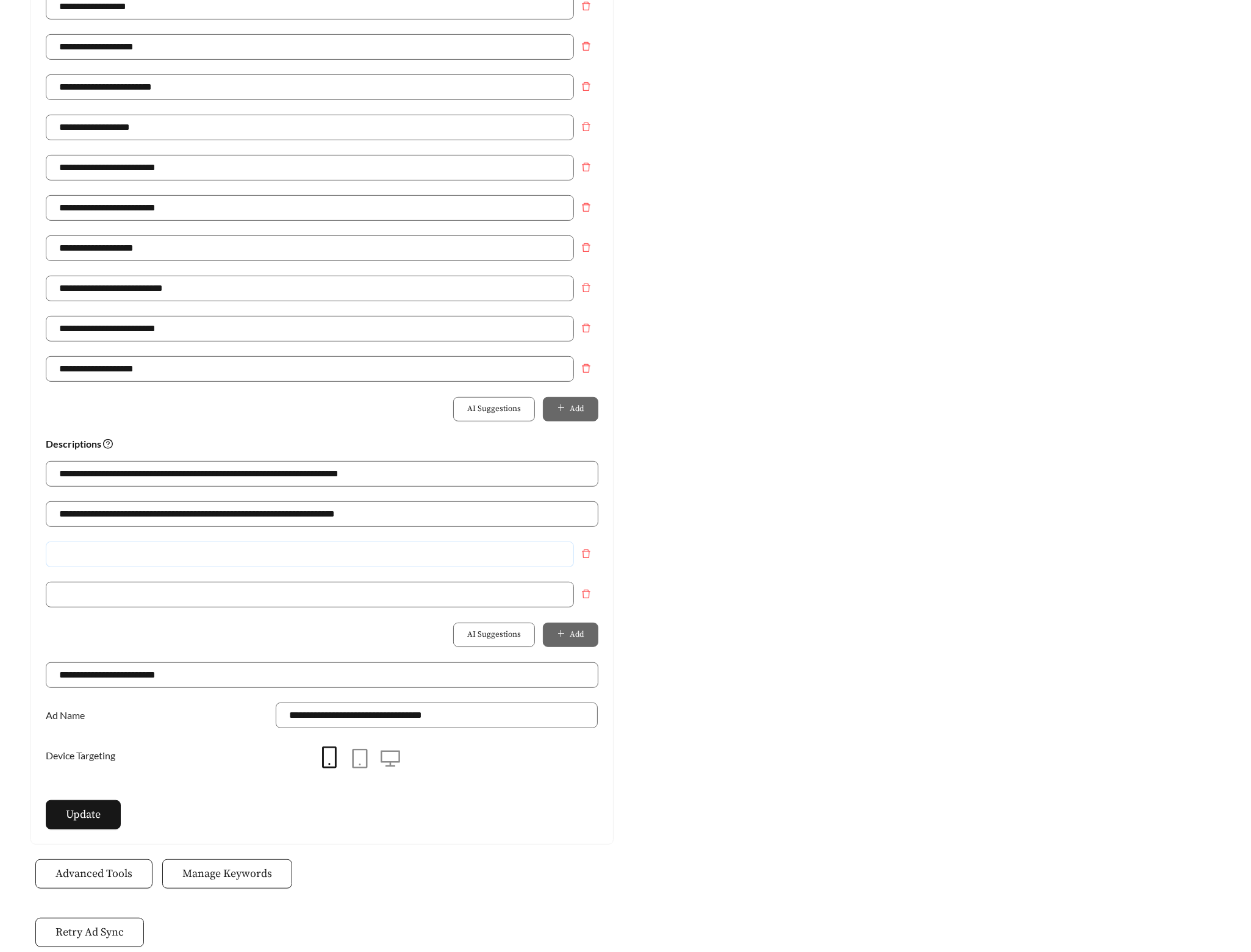
click at [206, 558] on input "text" at bounding box center [310, 555] width 528 height 26
paste input "**********"
type input "**********"
click at [212, 608] on input "text" at bounding box center [310, 595] width 528 height 26
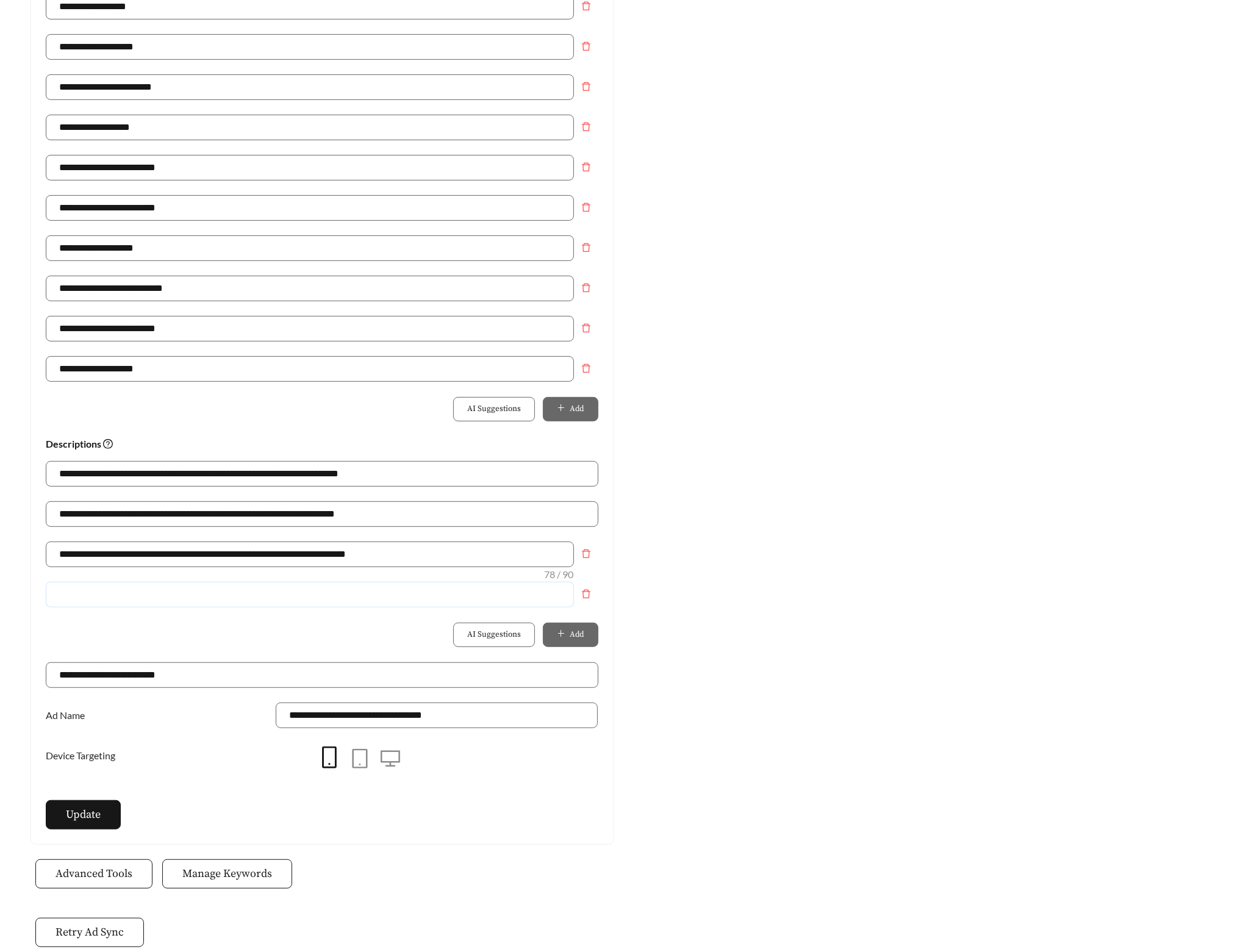
click at [212, 608] on input "text" at bounding box center [310, 595] width 528 height 26
paste input "**********"
click at [244, 601] on input "**********" at bounding box center [310, 595] width 528 height 26
type input "**********"
click at [250, 644] on div "AI Suggestions Add" at bounding box center [322, 635] width 553 height 24
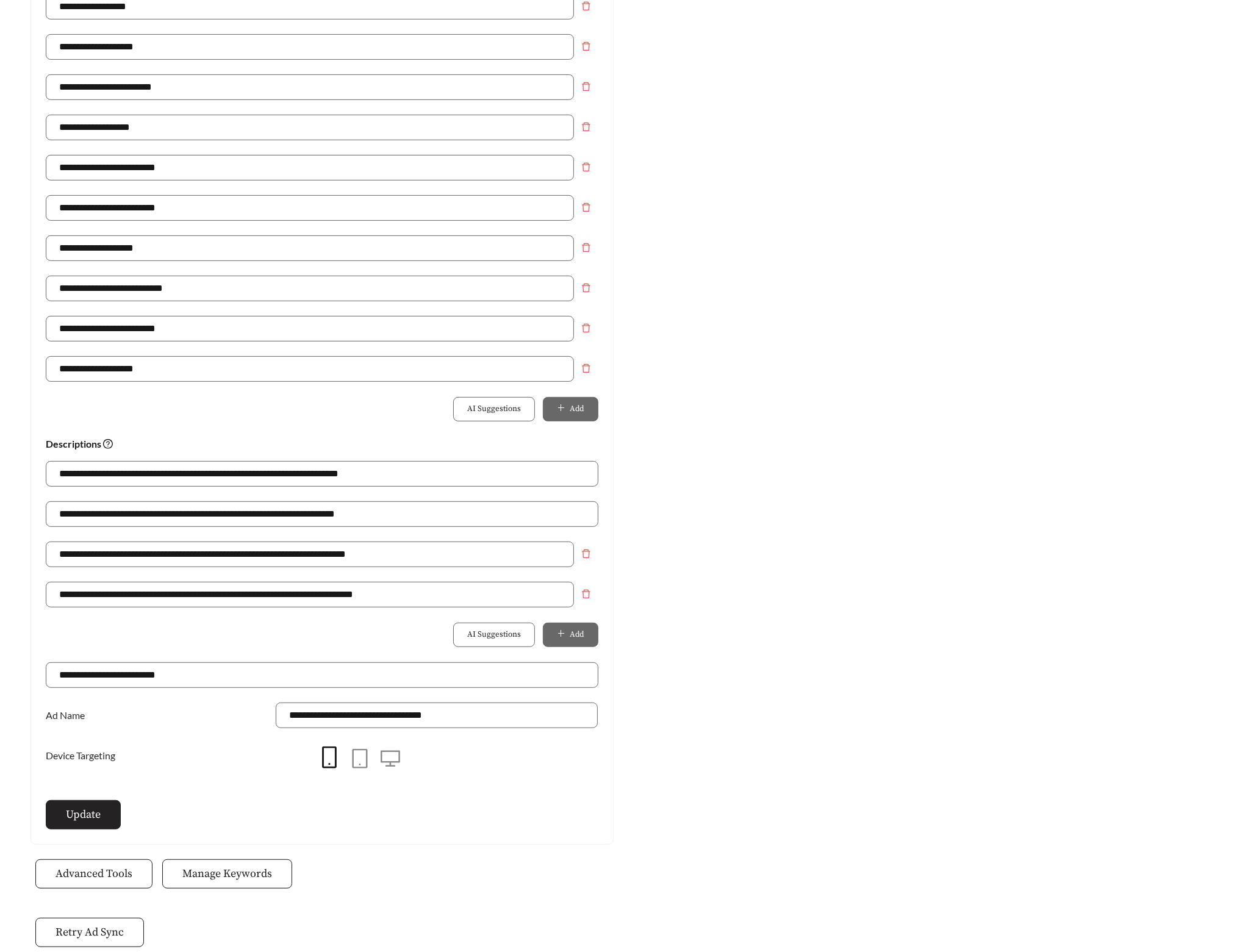
click at [85, 830] on button "Update" at bounding box center [83, 815] width 75 height 29
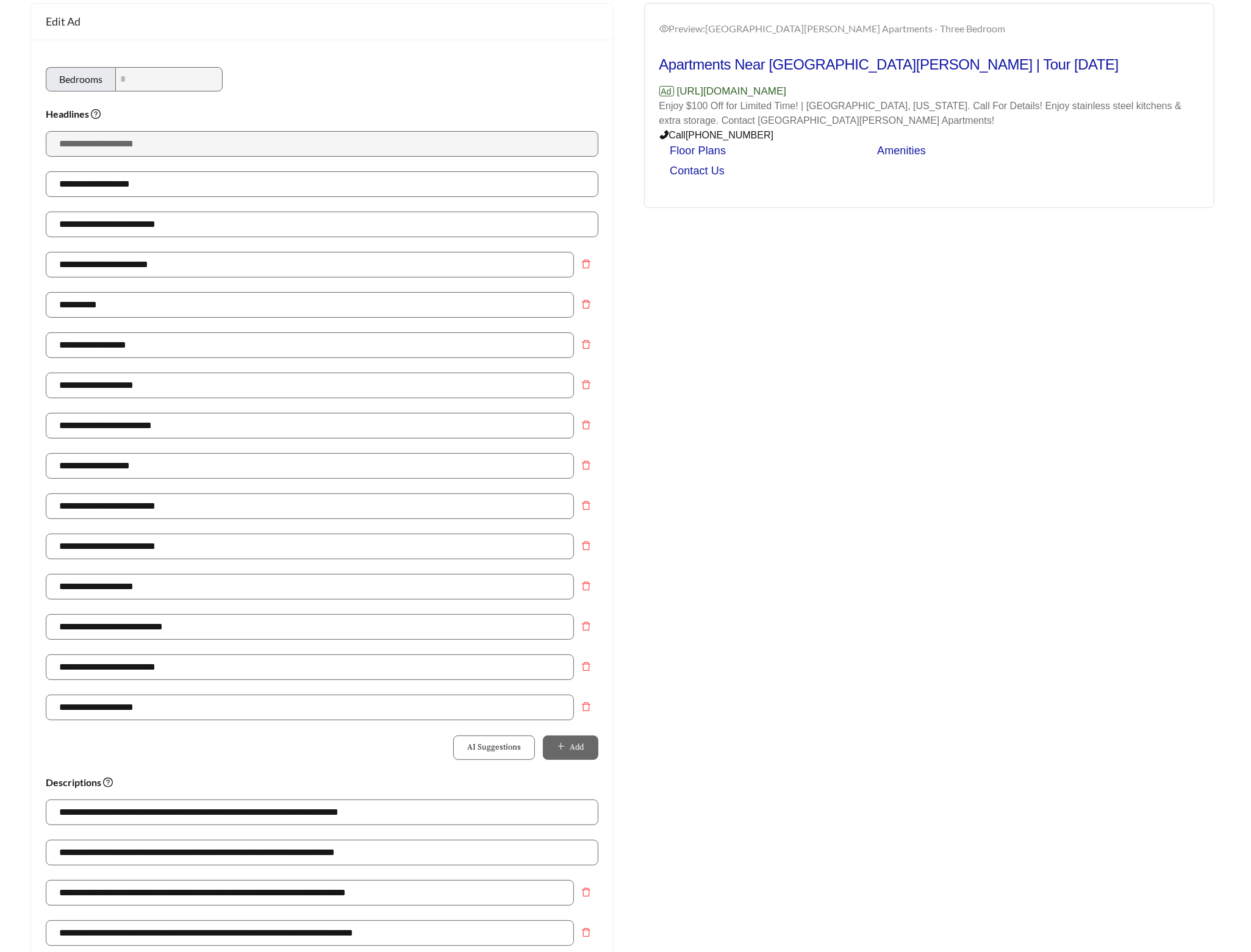
scroll to position [0, 0]
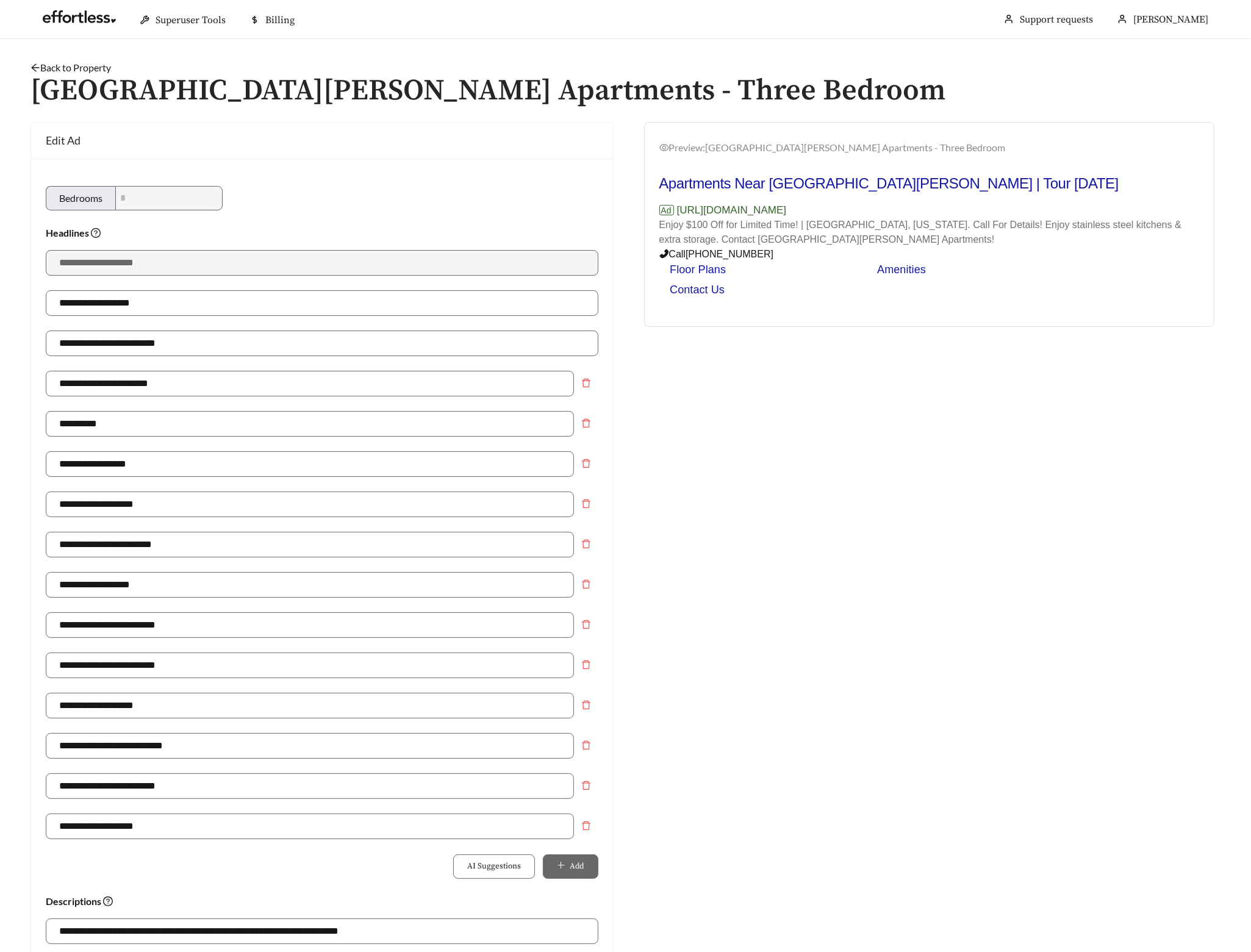
click at [95, 68] on link "Back to Property" at bounding box center [70, 68] width 80 height 11
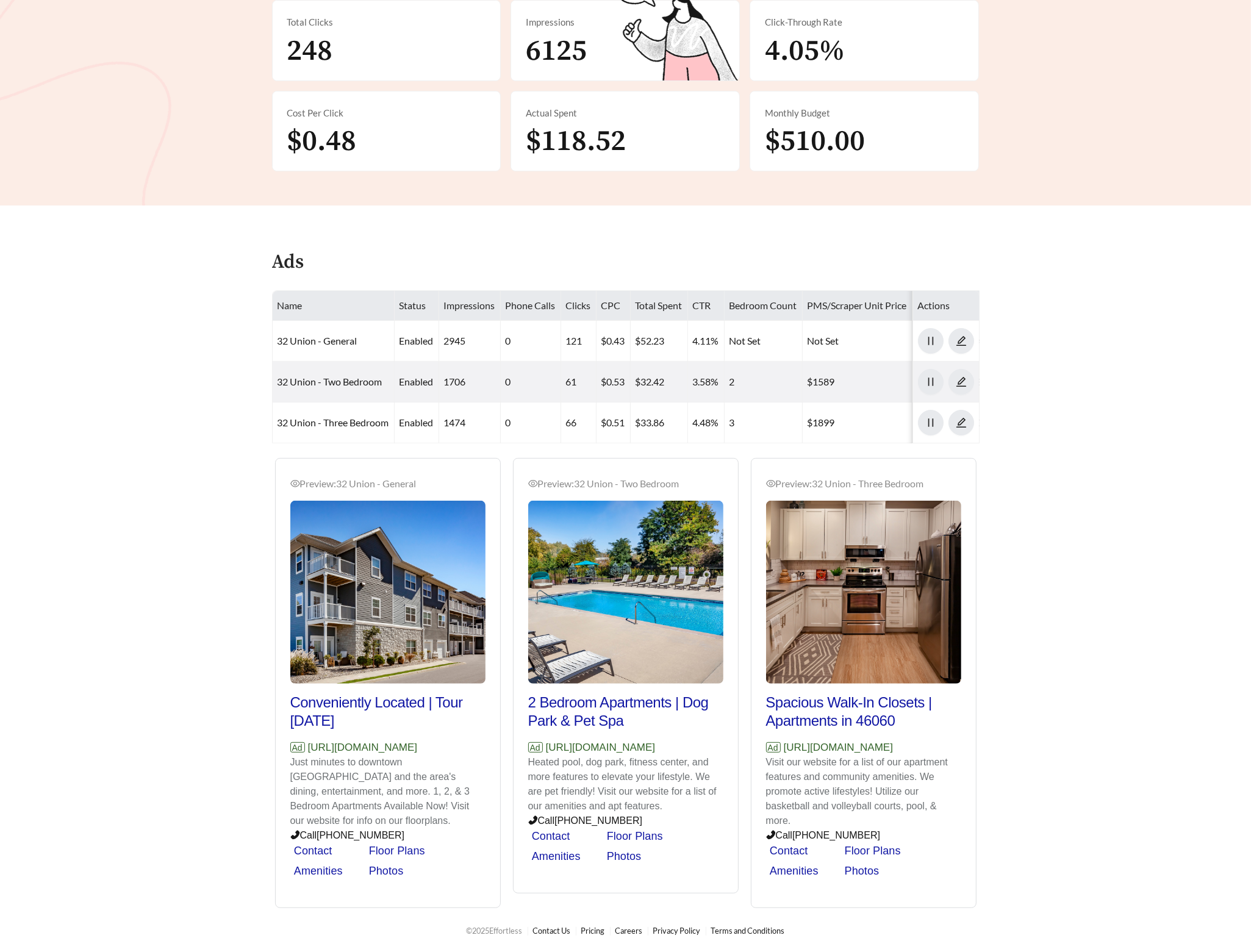
scroll to position [279, 0]
drag, startPoint x: 439, startPoint y: 749, endPoint x: 309, endPoint y: 750, distance: 130.0
click at [309, 750] on p "Ad [URL][DOMAIN_NAME]" at bounding box center [388, 748] width 195 height 16
copy p "[URL][DOMAIN_NAME]"
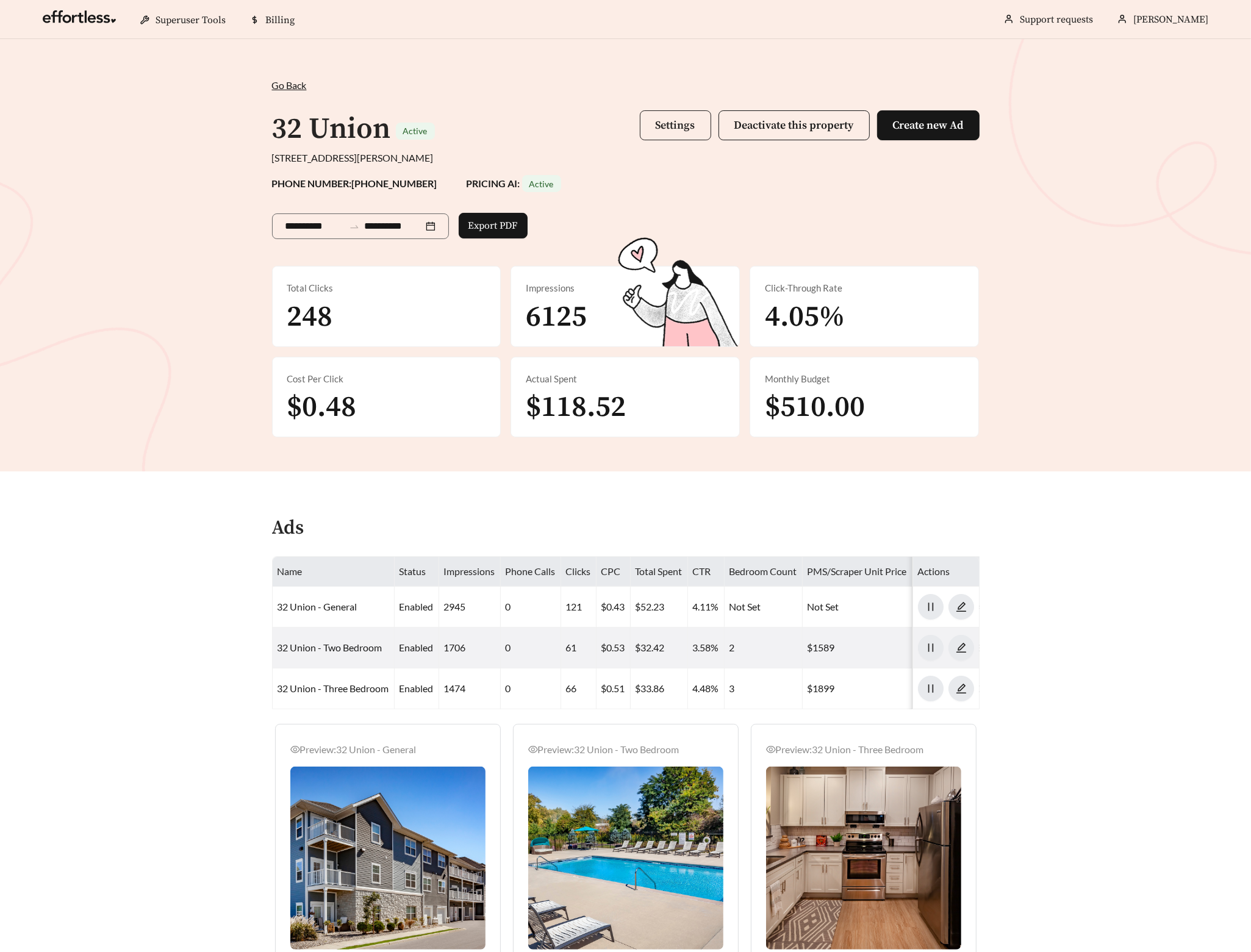
click at [683, 121] on span "Settings" at bounding box center [675, 126] width 40 height 14
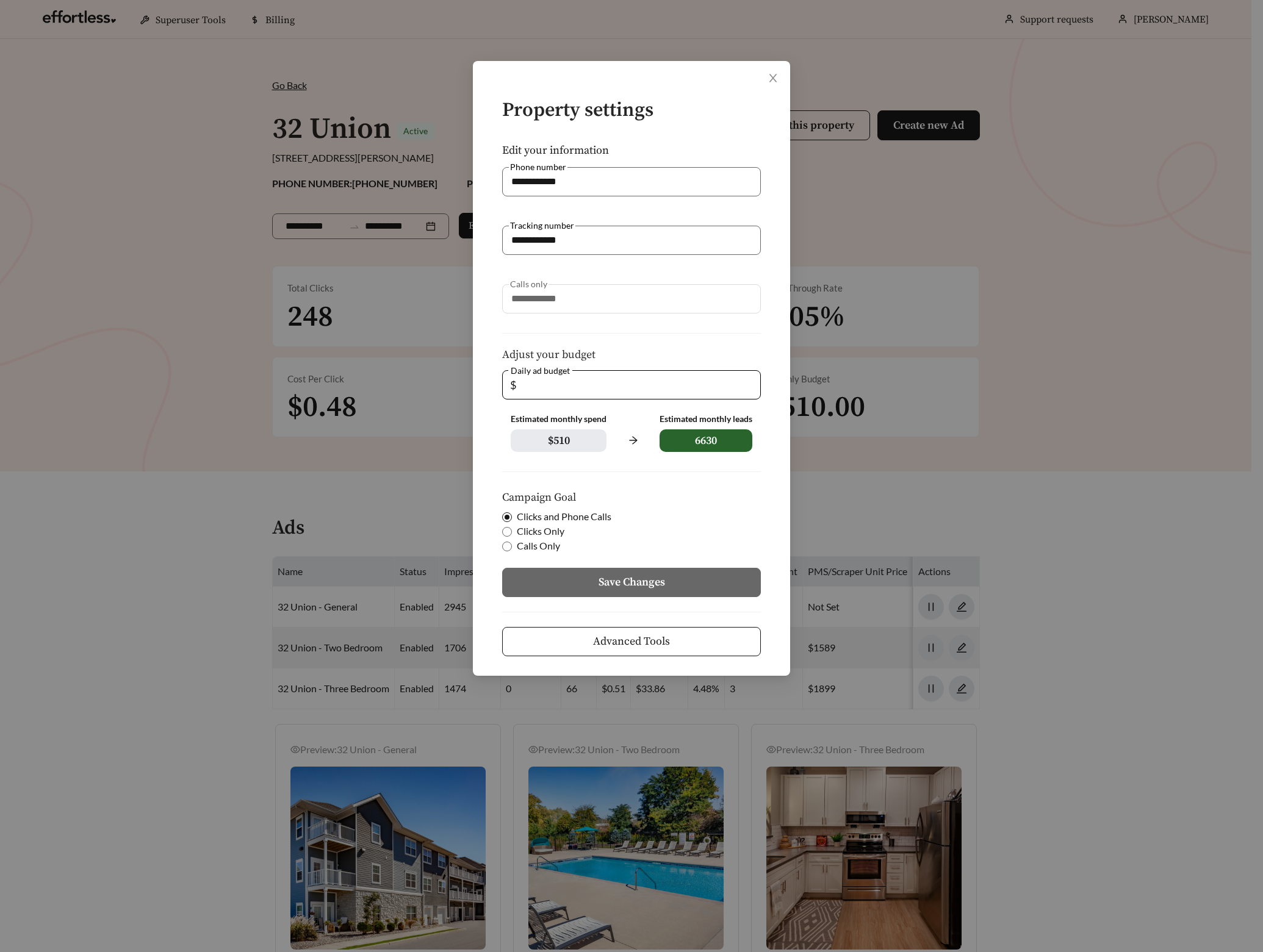
click at [646, 621] on form "**********" at bounding box center [631, 378] width 278 height 556
click at [648, 629] on button "Advanced Tools" at bounding box center [632, 642] width 259 height 29
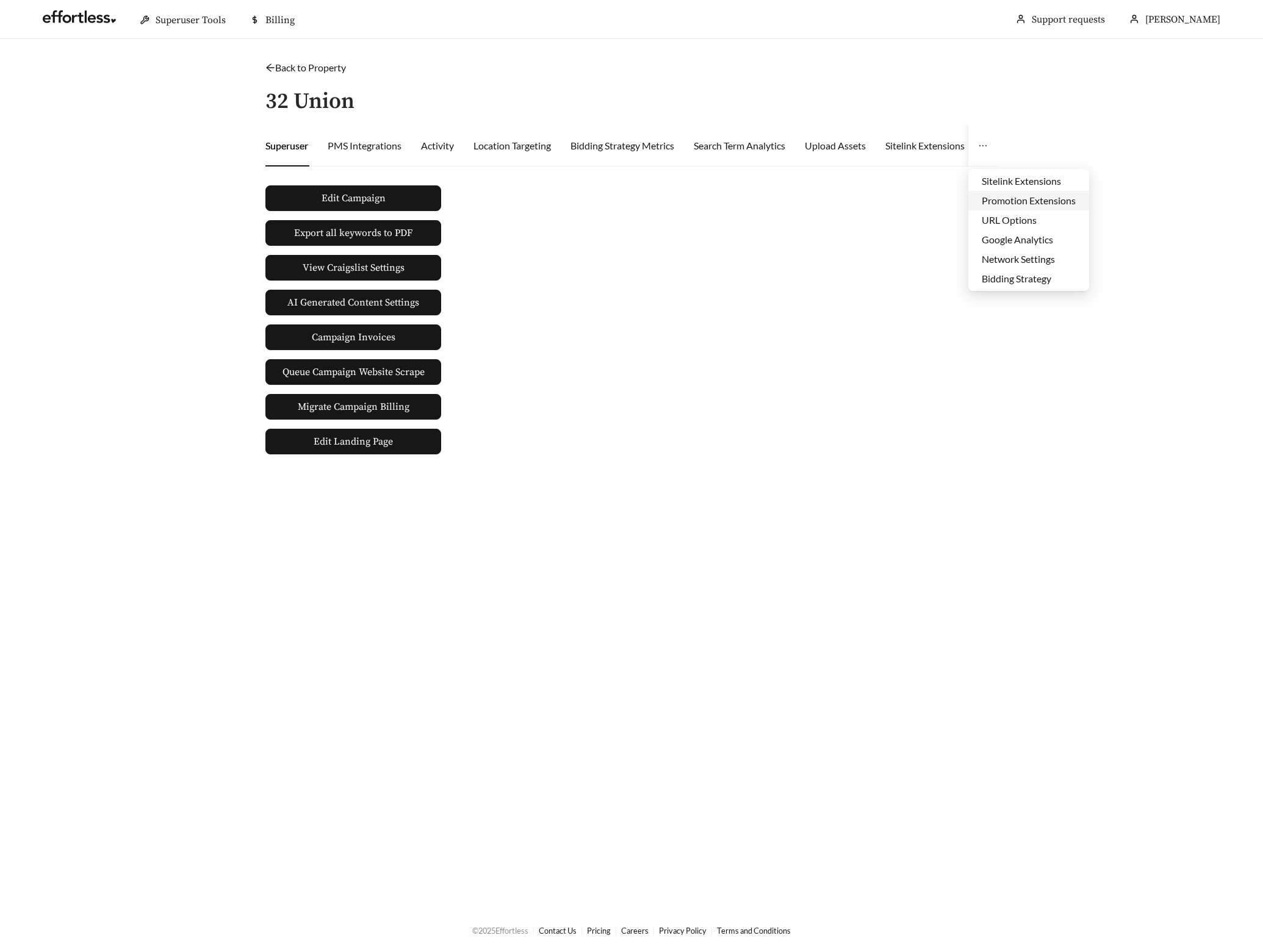
click at [1016, 200] on li "Promotion Extensions" at bounding box center [1029, 200] width 121 height 19
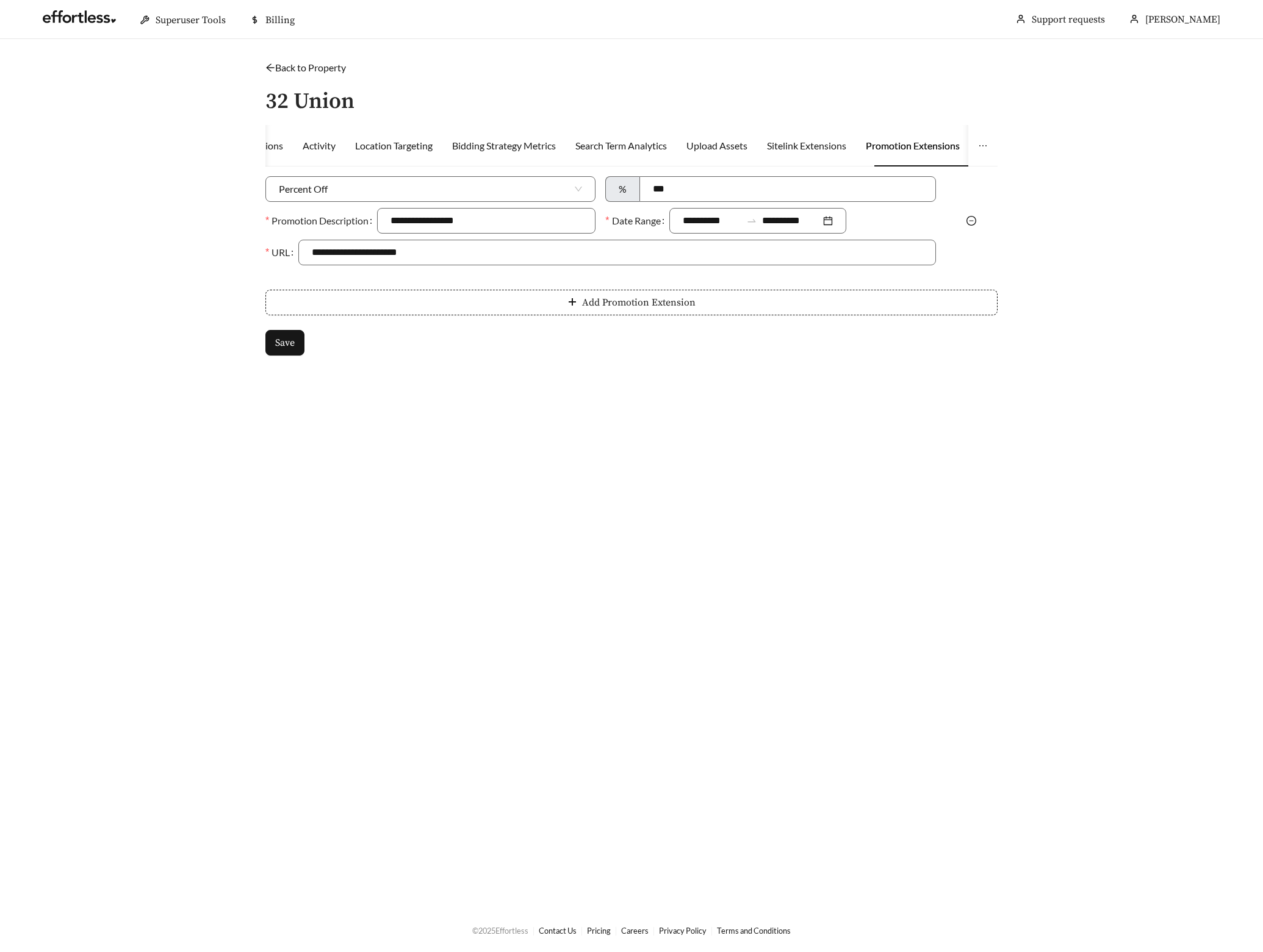
click at [973, 221] on icon "minus-circle" at bounding box center [972, 221] width 10 height 10
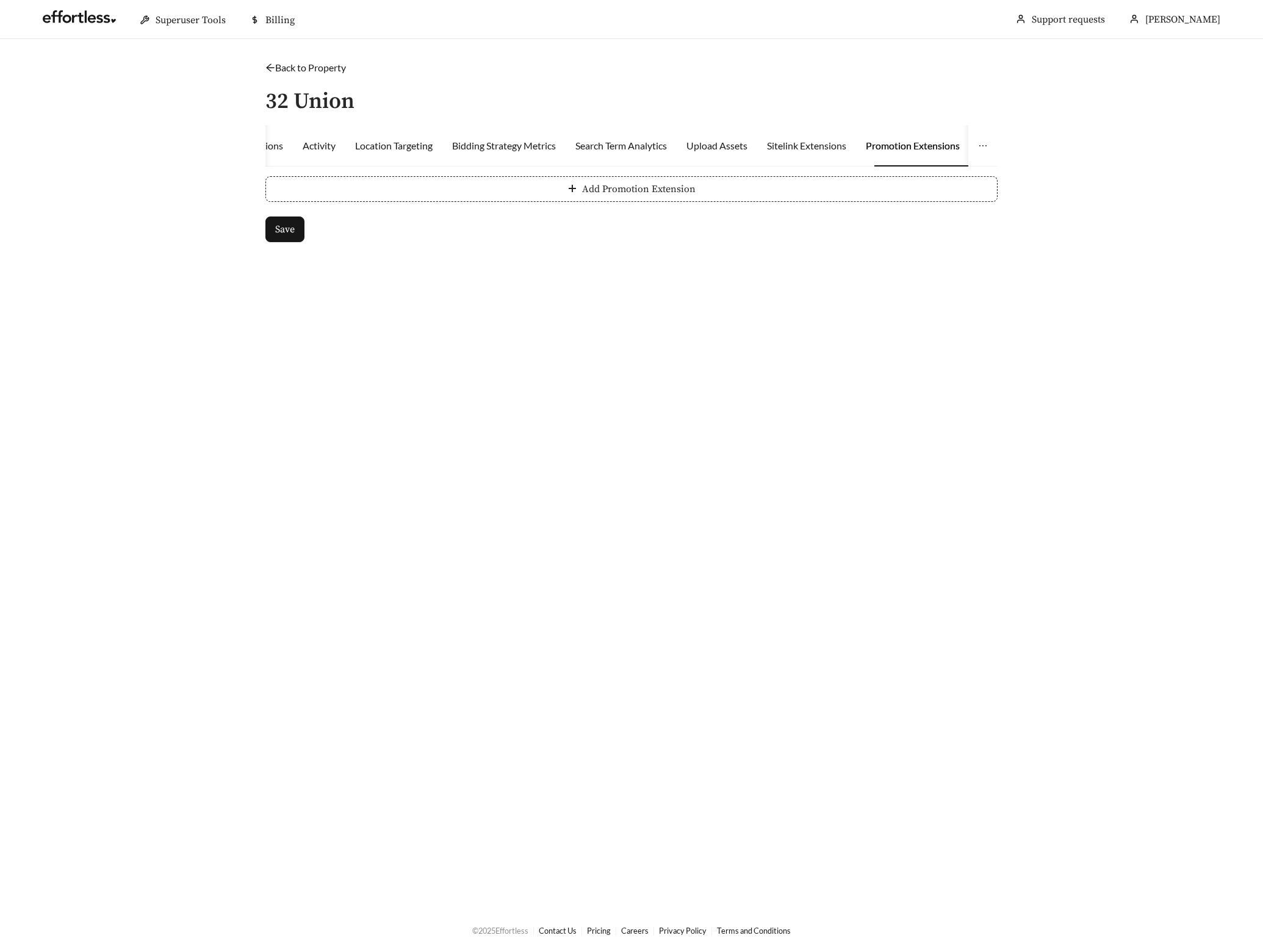
click at [672, 195] on button "Add Promotion Extension" at bounding box center [631, 189] width 732 height 26
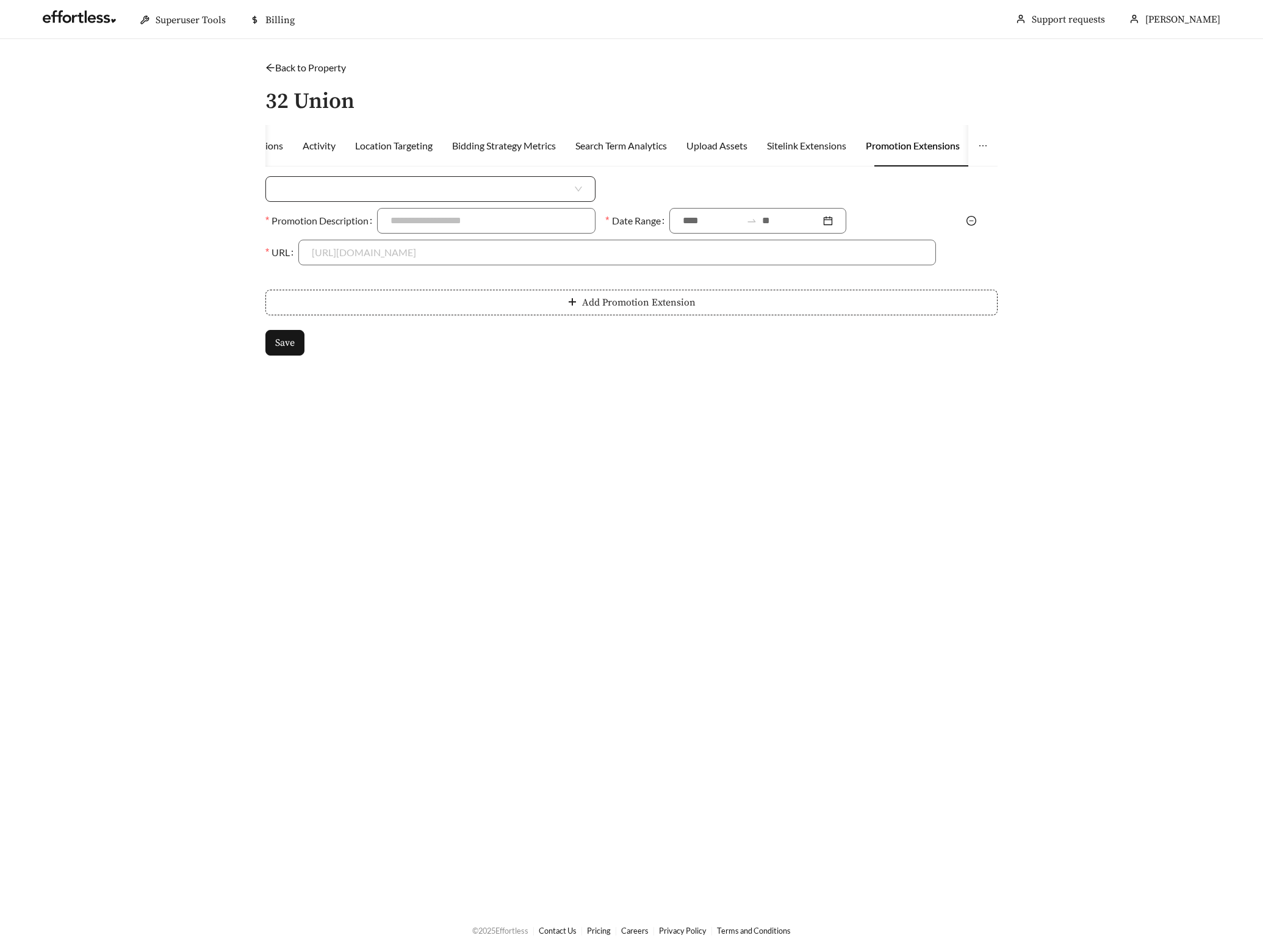
click at [452, 176] on div at bounding box center [430, 189] width 330 height 26
click at [375, 217] on div "Money Amount Off" at bounding box center [431, 216] width 303 height 14
click at [679, 193] on input at bounding box center [786, 189] width 297 height 24
type input "***"
type input "**********"
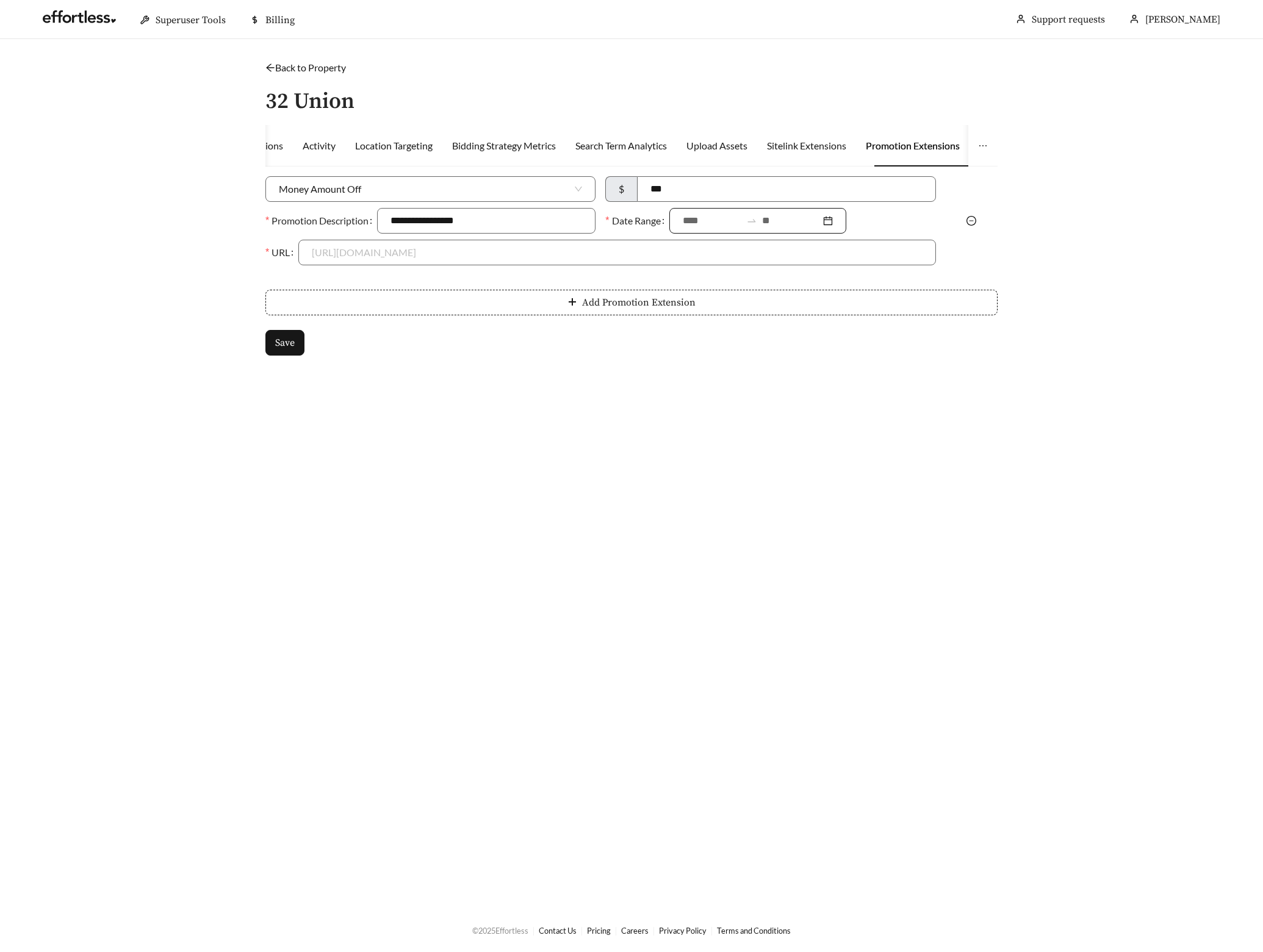
click at [684, 216] on input at bounding box center [712, 221] width 58 height 14
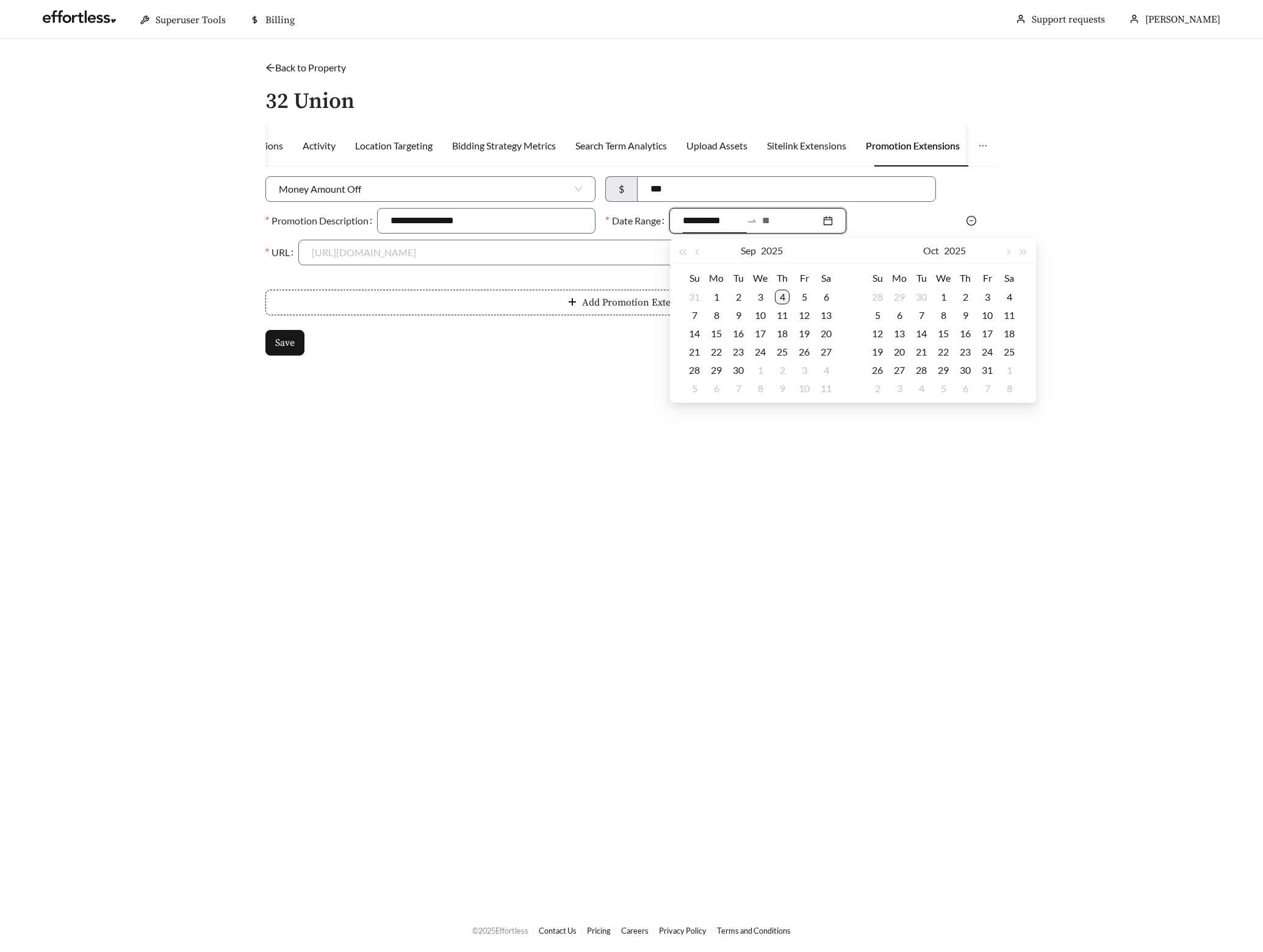
type input "**********"
click at [785, 294] on div "4" at bounding box center [782, 297] width 14 height 14
type input "**********"
click at [735, 367] on div "30" at bounding box center [738, 370] width 14 height 14
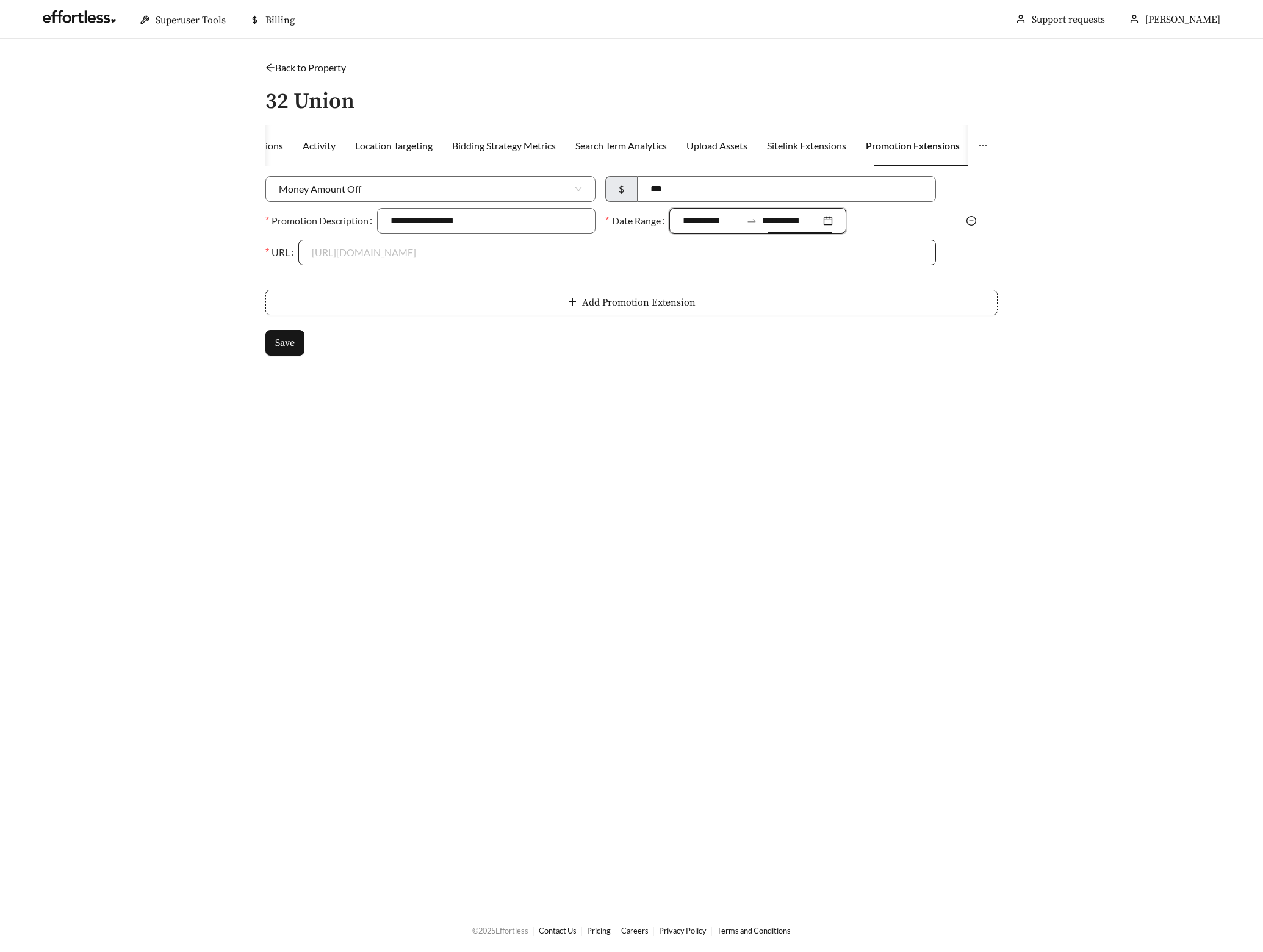
click at [427, 251] on input "URL" at bounding box center [617, 252] width 610 height 24
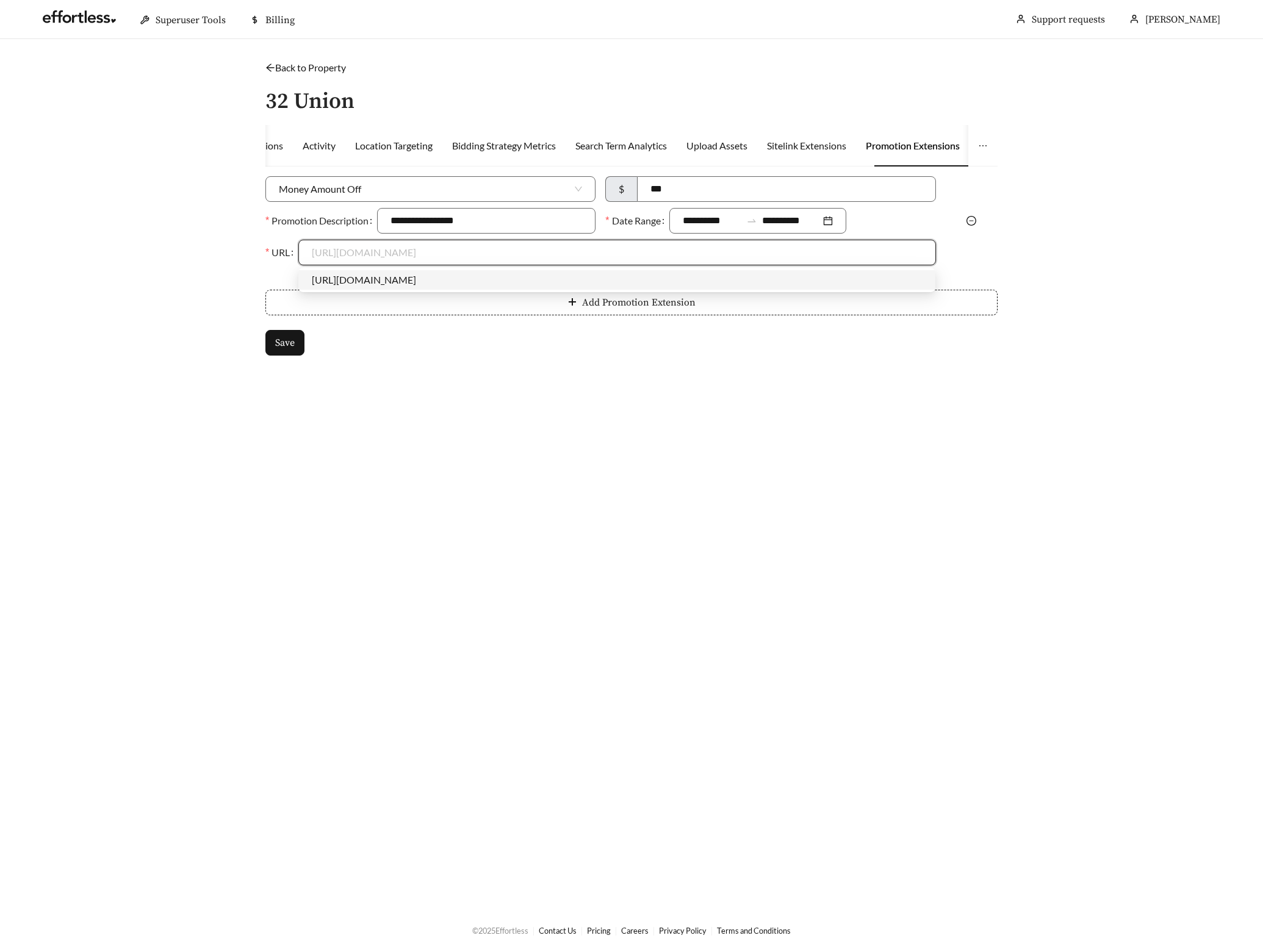
click at [418, 269] on body "**********" at bounding box center [631, 476] width 1263 height 952
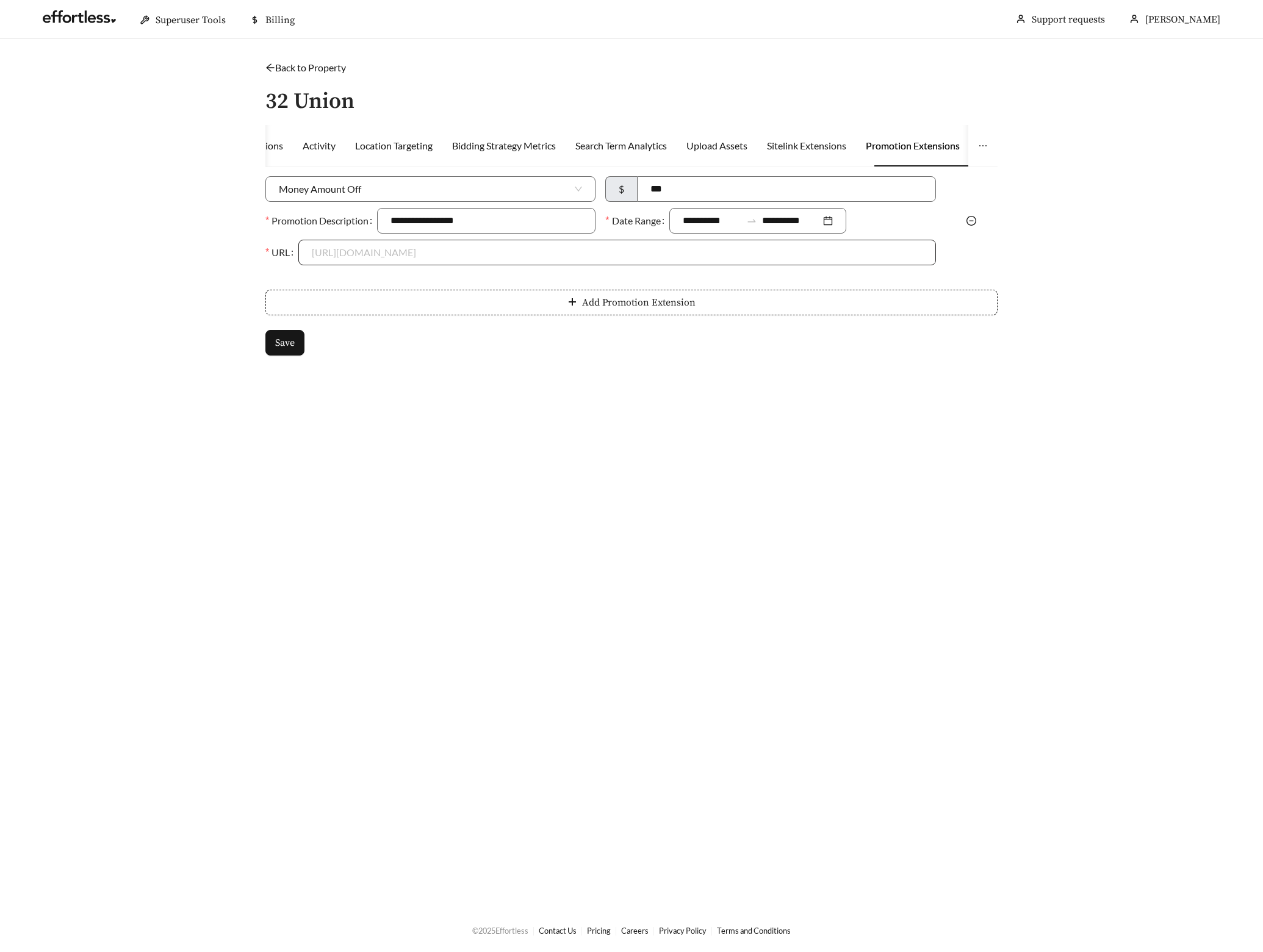
click at [386, 257] on input "URL" at bounding box center [617, 252] width 610 height 24
click at [371, 277] on div "[URL][DOMAIN_NAME]" at bounding box center [617, 279] width 610 height 14
type input "**********"
click at [293, 342] on span "Save" at bounding box center [285, 343] width 19 height 14
click at [306, 59] on main "**********" at bounding box center [631, 473] width 1263 height 869
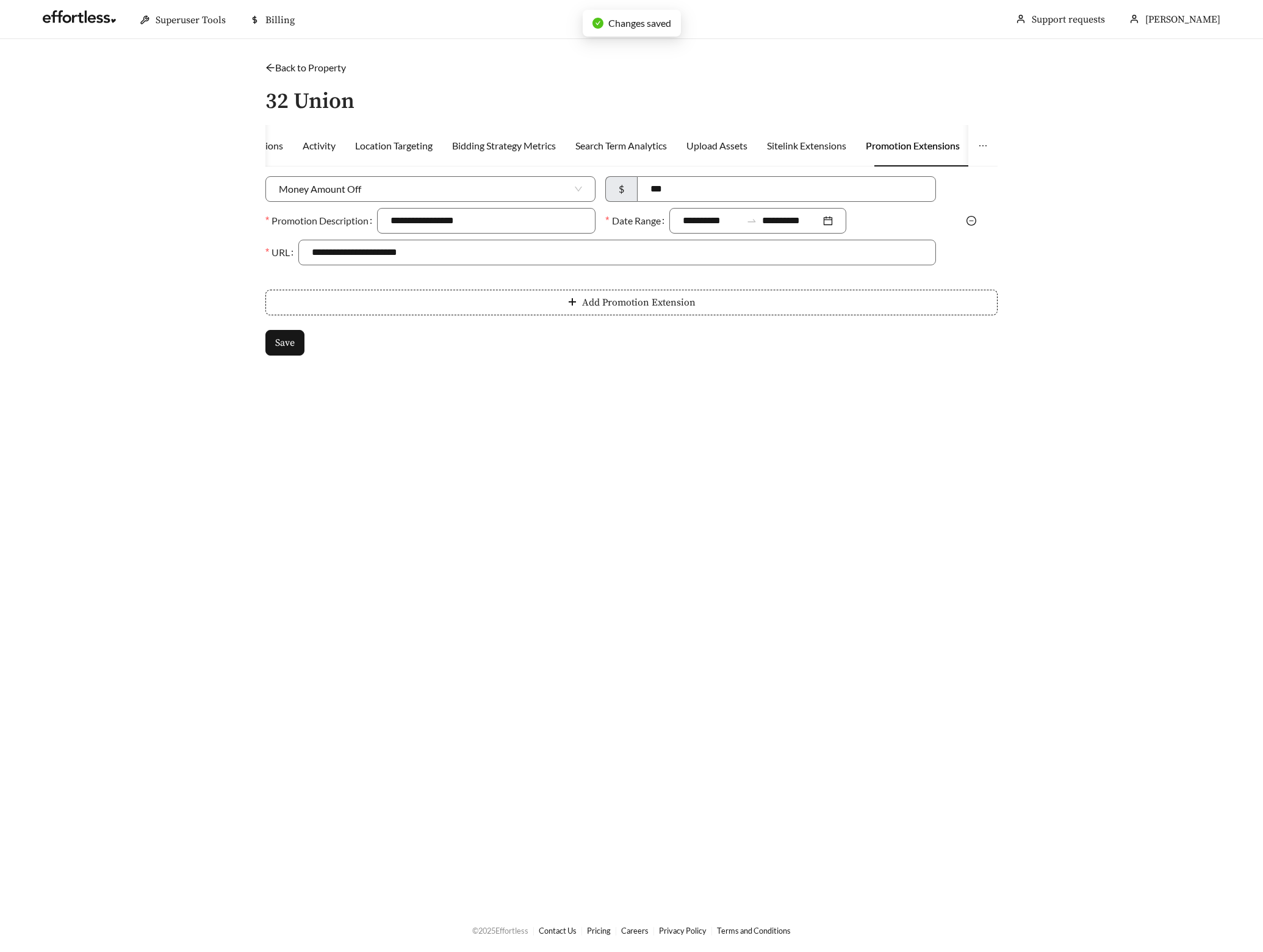
click at [305, 62] on link "Back to Property" at bounding box center [306, 68] width 81 height 11
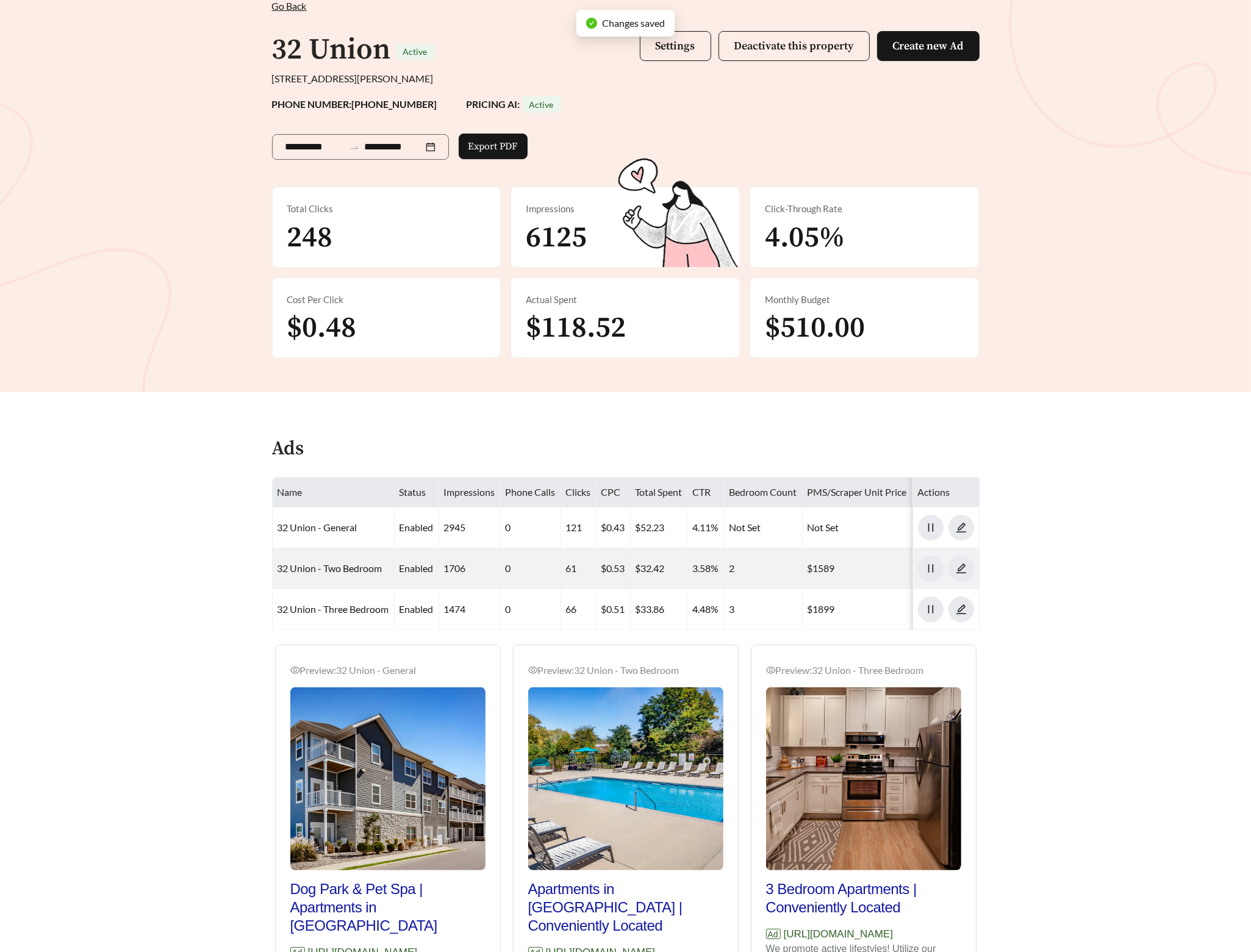
scroll to position [250, 0]
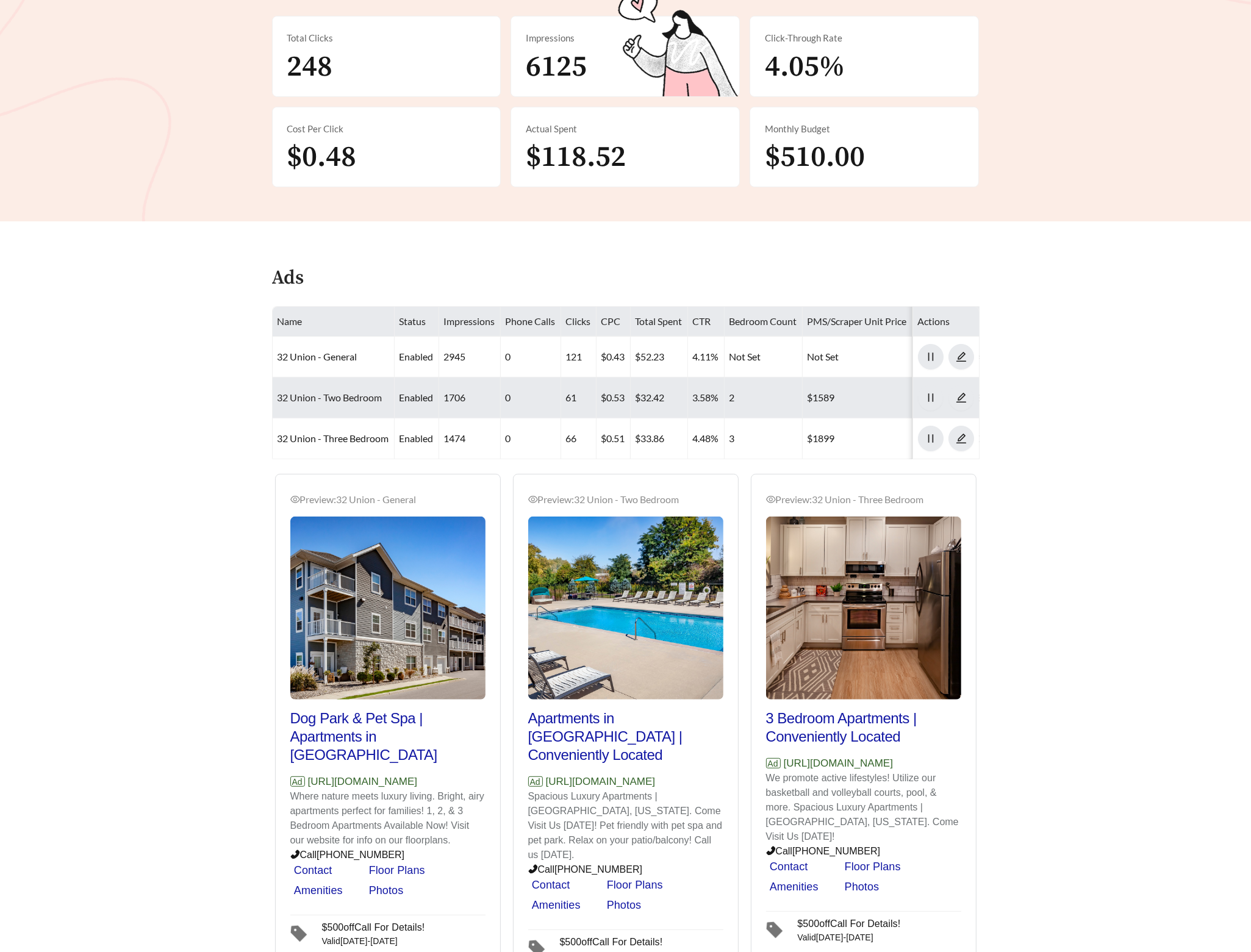
click at [329, 399] on link "32 Union - Two Bedroom" at bounding box center [330, 397] width 105 height 11
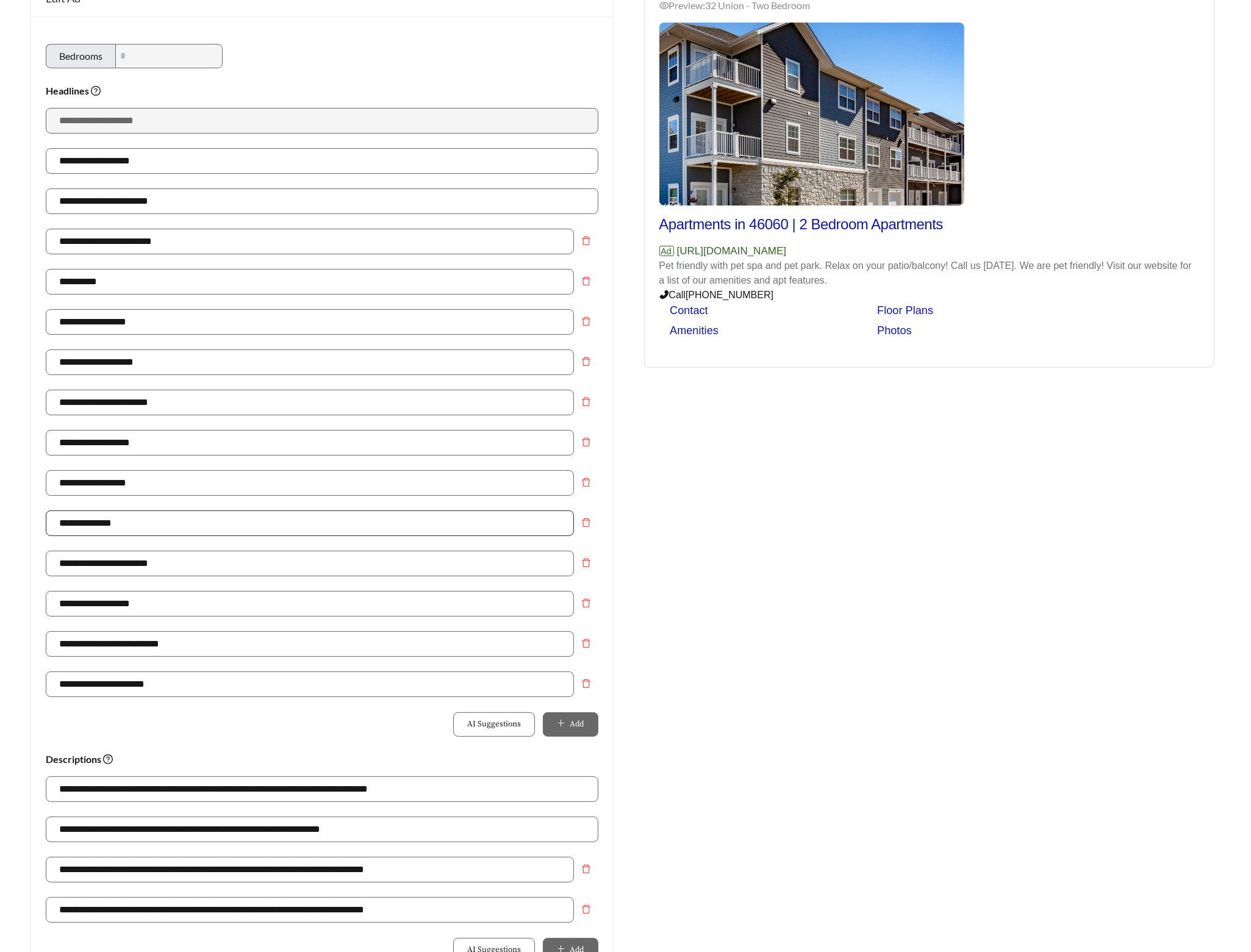
scroll to position [239, 0]
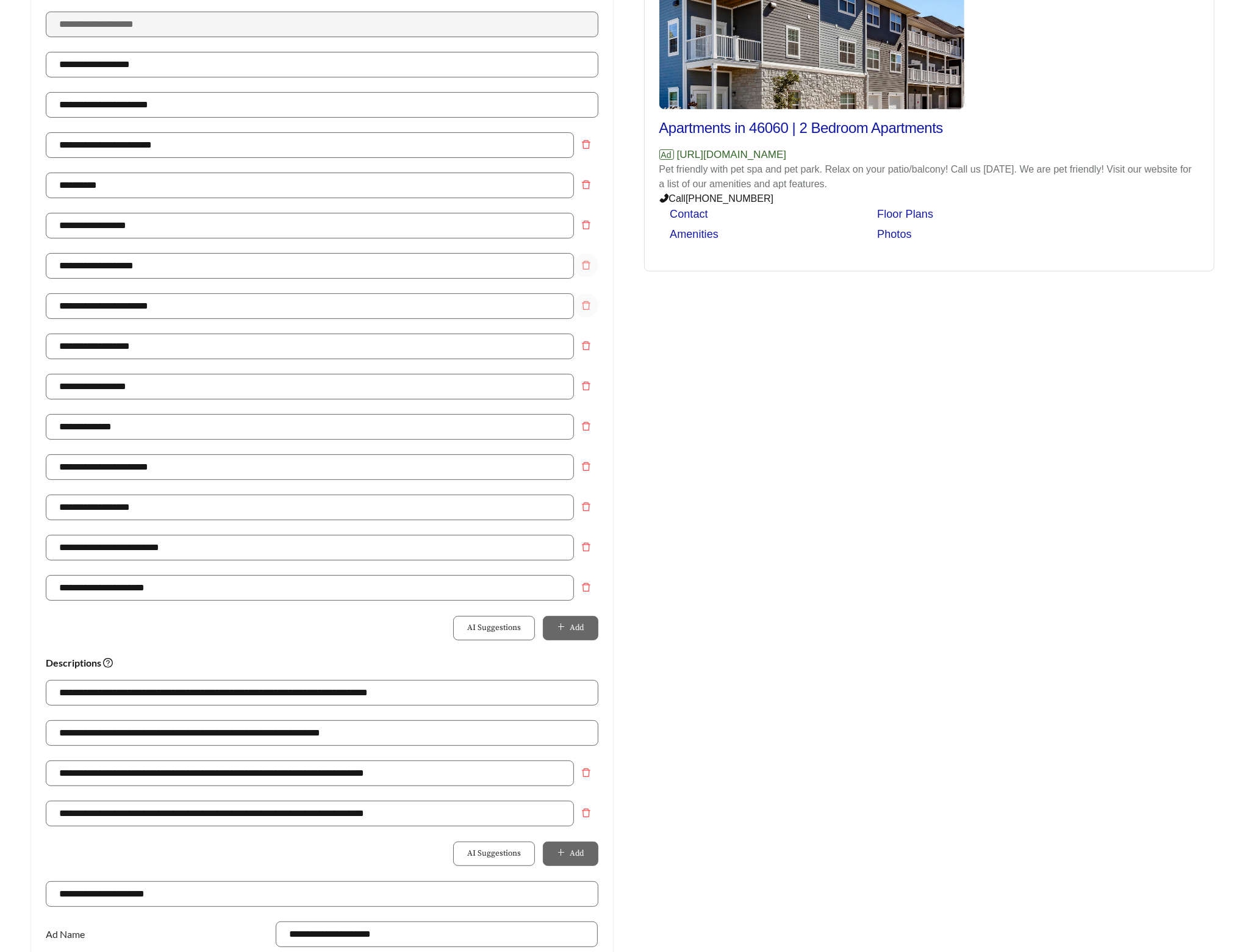
click at [583, 264] on icon "delete" at bounding box center [586, 265] width 9 height 9
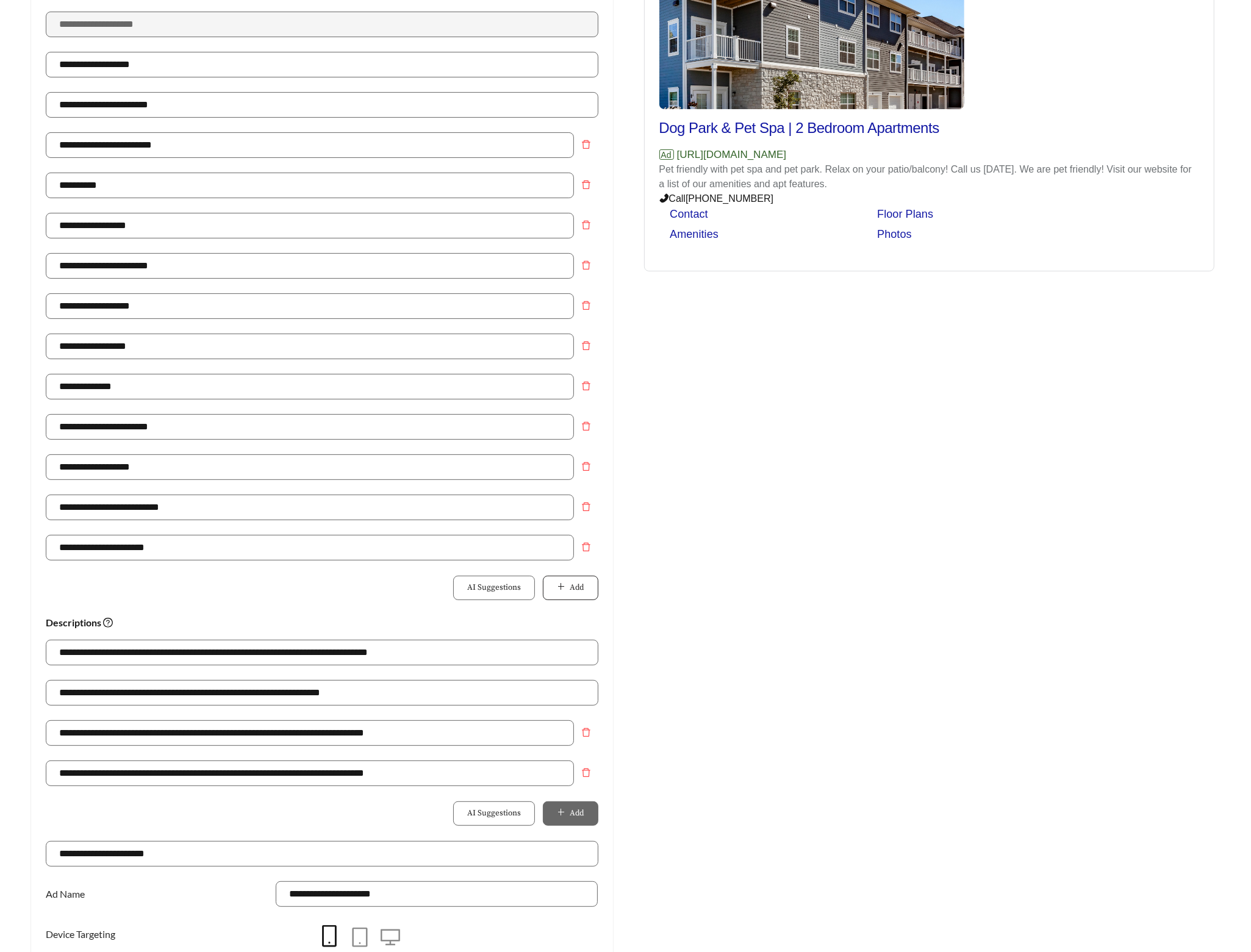
click at [576, 599] on button "Add" at bounding box center [571, 588] width 55 height 24
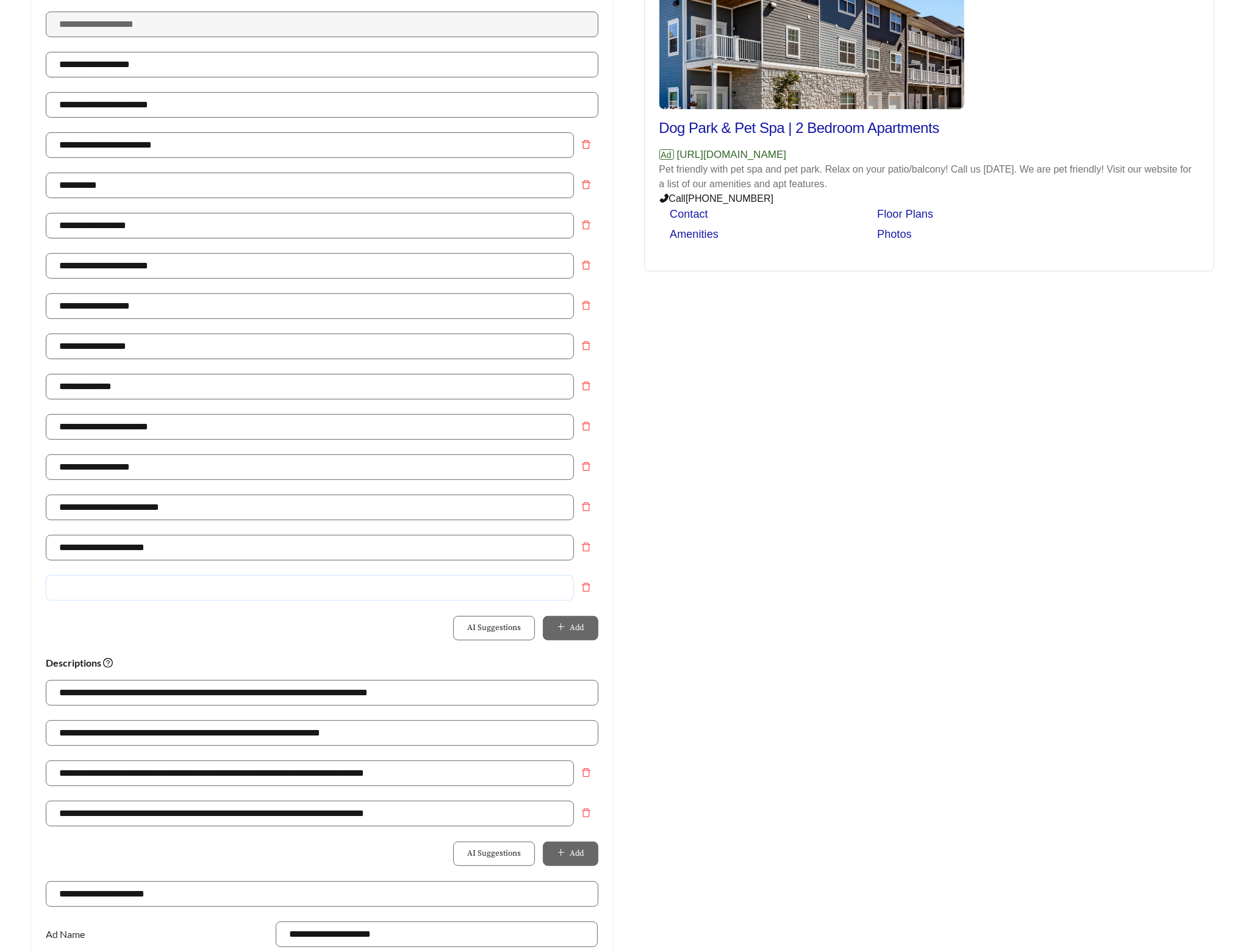
click at [461, 591] on input "text" at bounding box center [310, 588] width 528 height 26
drag, startPoint x: 147, startPoint y: 591, endPoint x: 10, endPoint y: 591, distance: 137.0
click at [11, 591] on main "**********" at bounding box center [625, 507] width 1251 height 1414
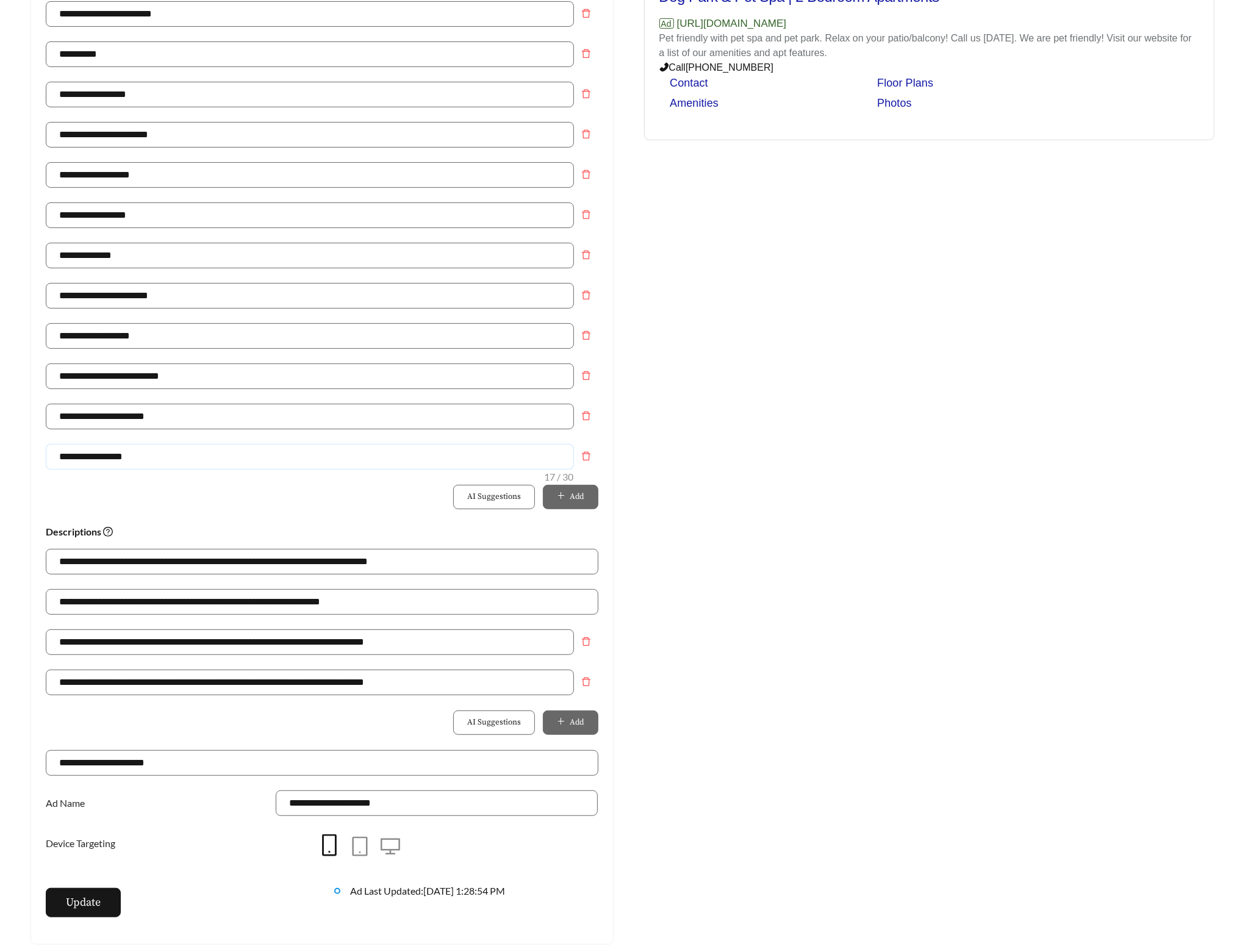
scroll to position [550, 0]
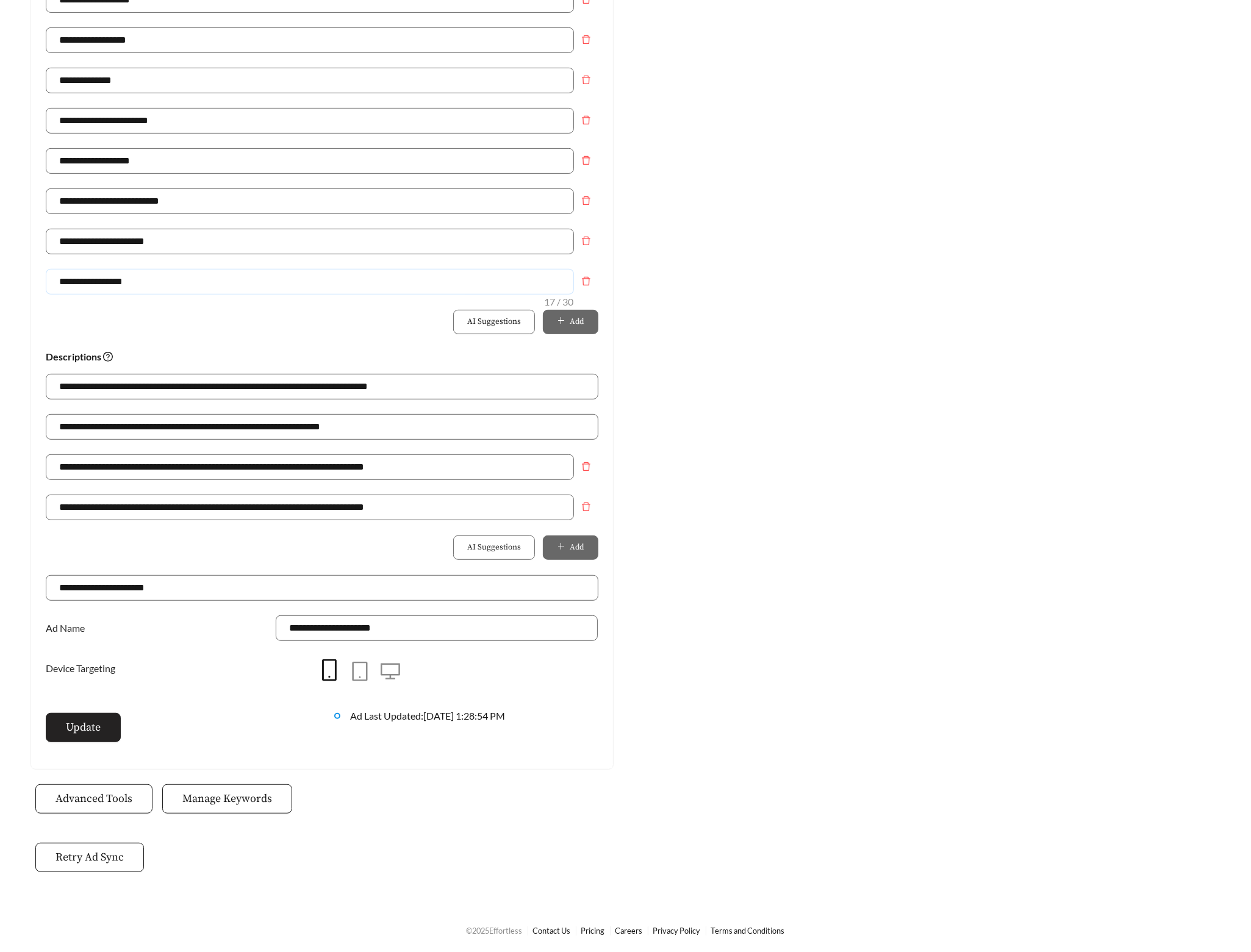
type input "**********"
click at [94, 736] on button "Update" at bounding box center [83, 727] width 75 height 29
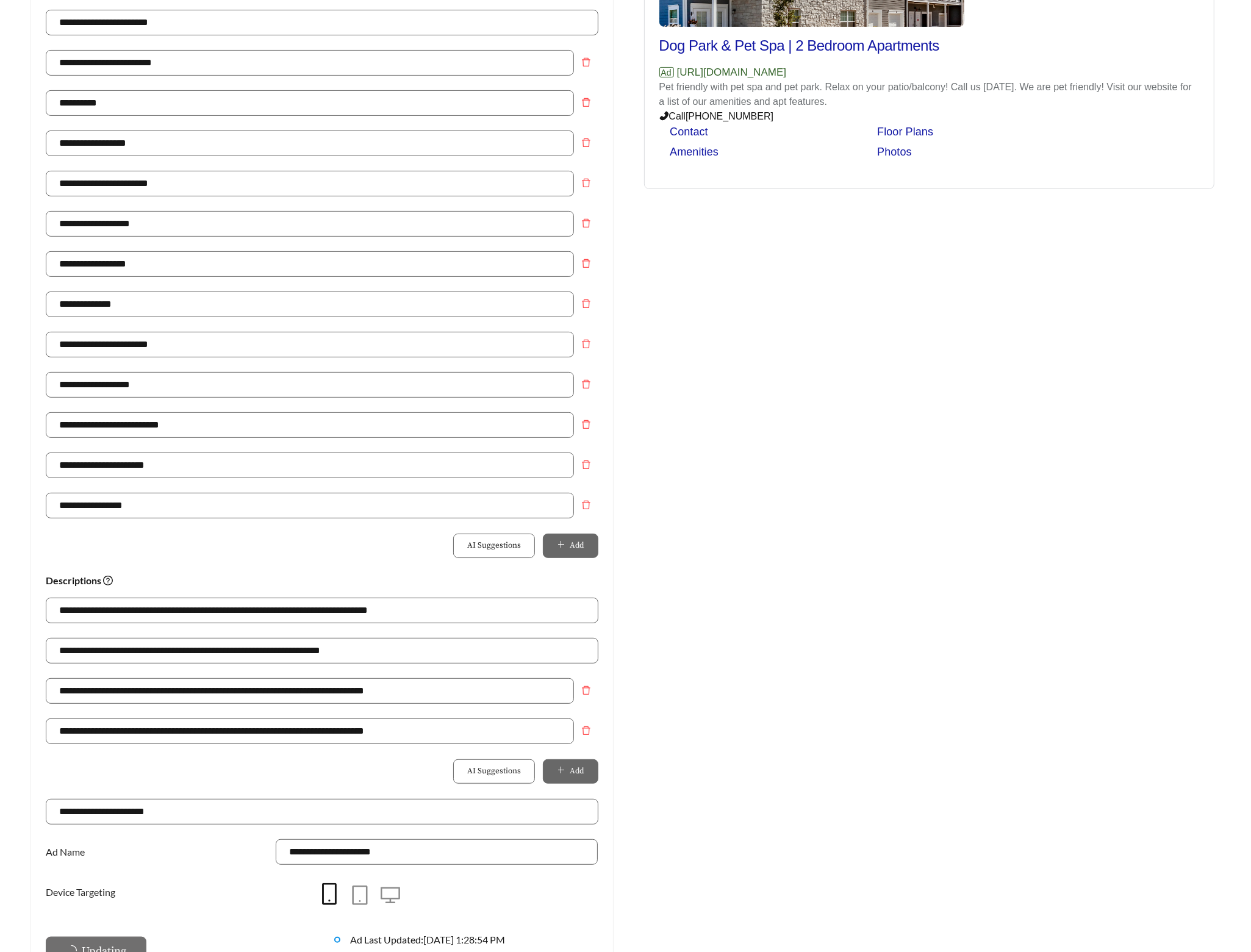
scroll to position [0, 0]
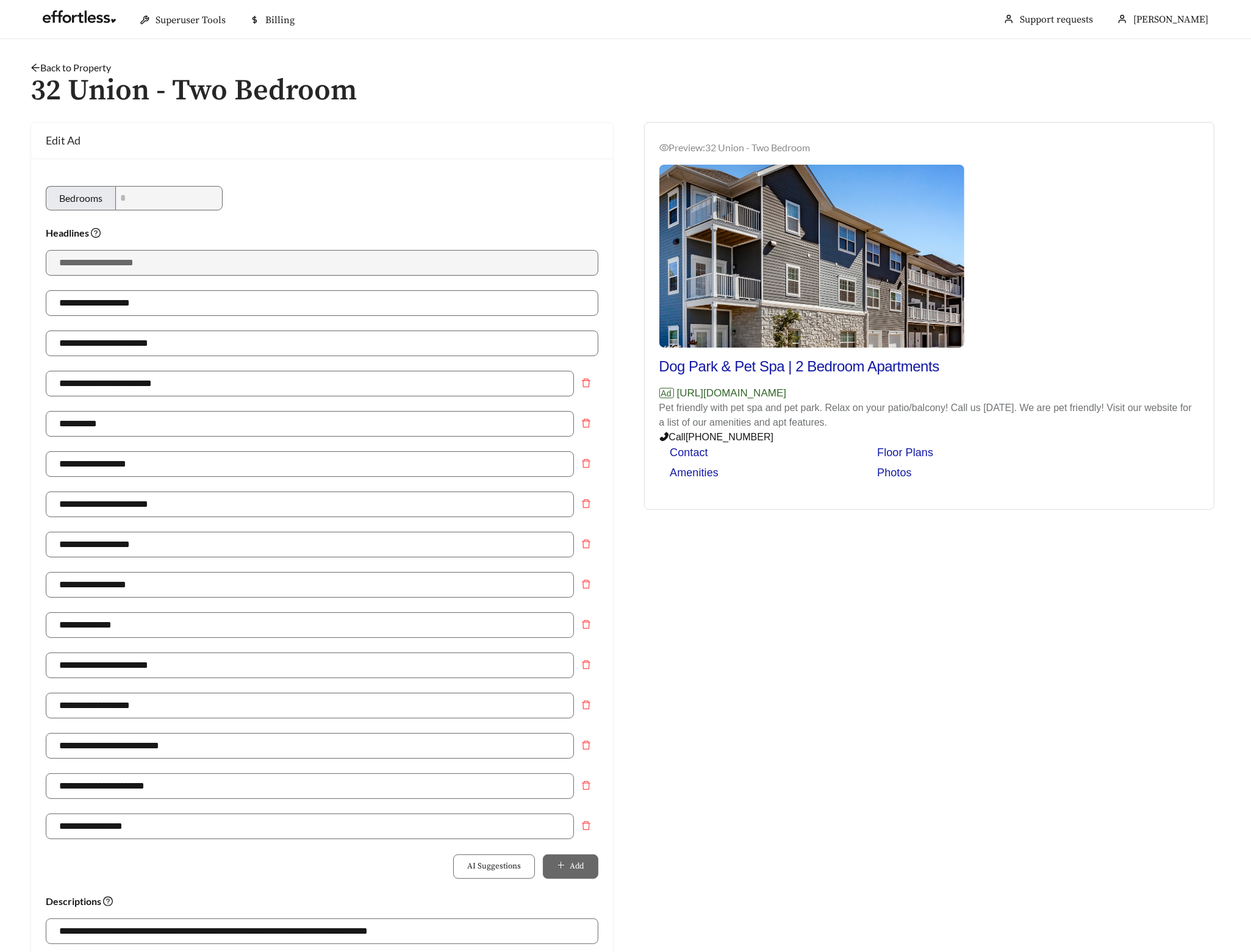
click at [94, 63] on link "Back to Property" at bounding box center [70, 68] width 80 height 11
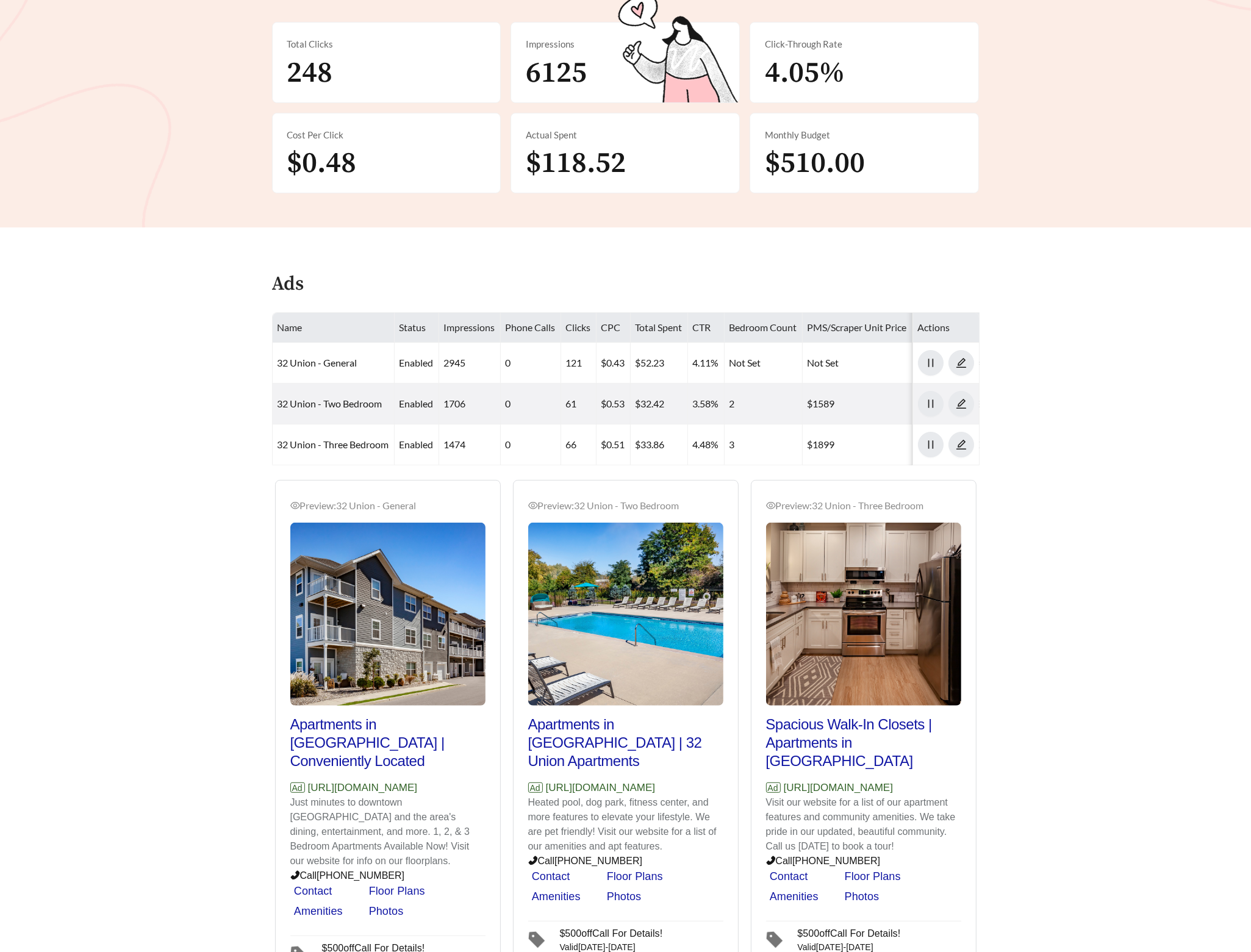
scroll to position [278, 0]
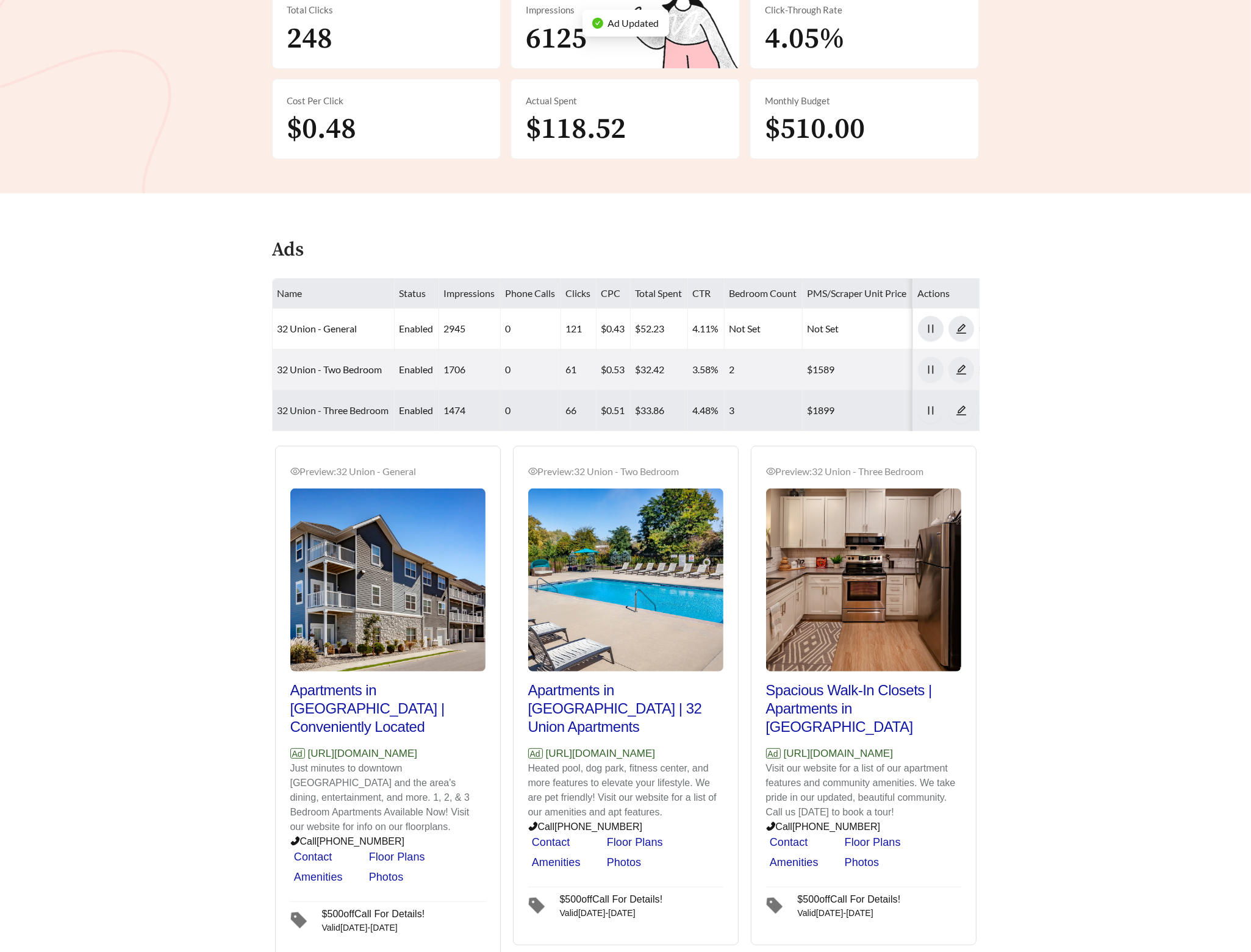
click at [338, 413] on link "32 Union - Three Bedroom" at bounding box center [333, 410] width 111 height 11
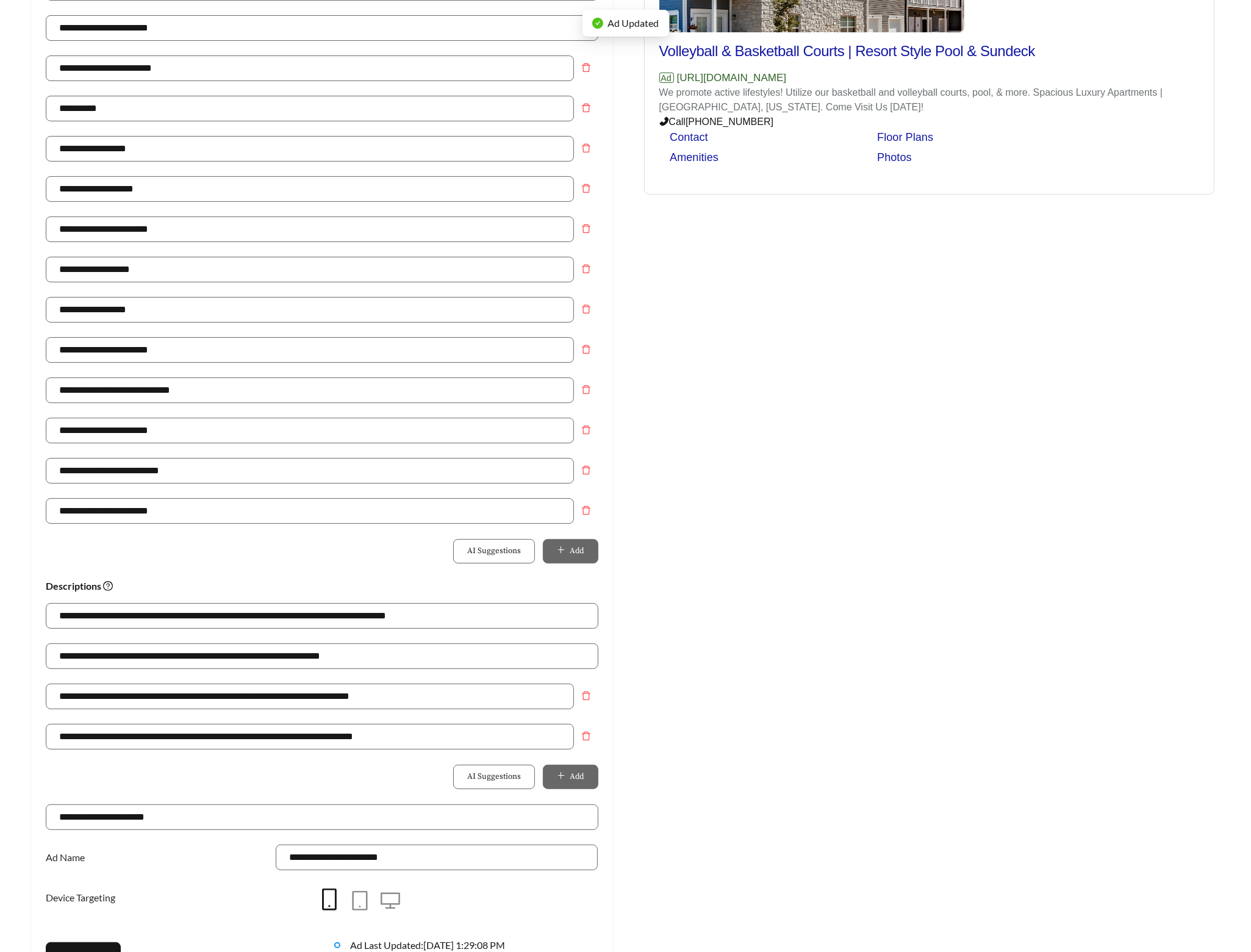
scroll to position [285, 0]
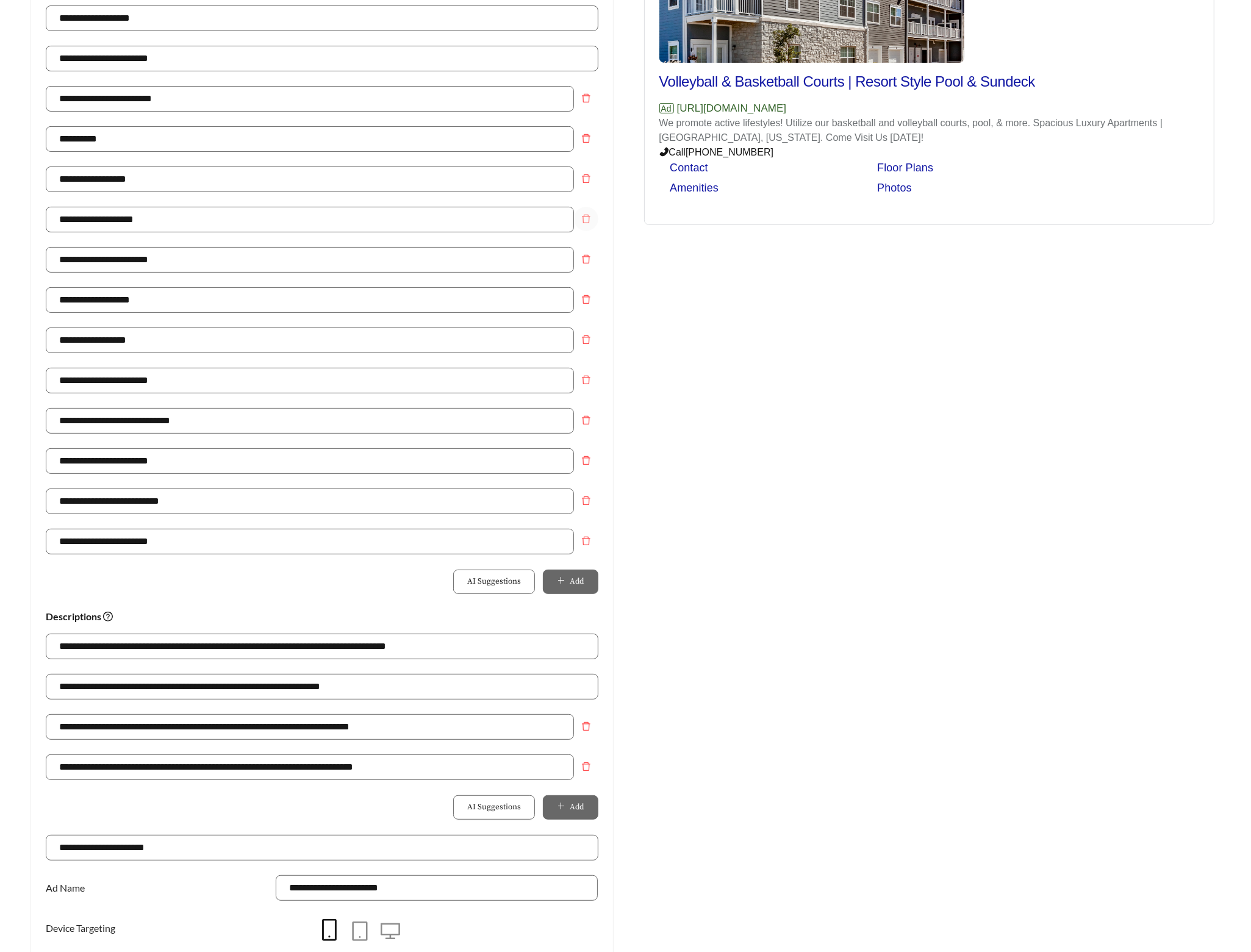
click at [588, 214] on button "Remove field" at bounding box center [586, 219] width 24 height 24
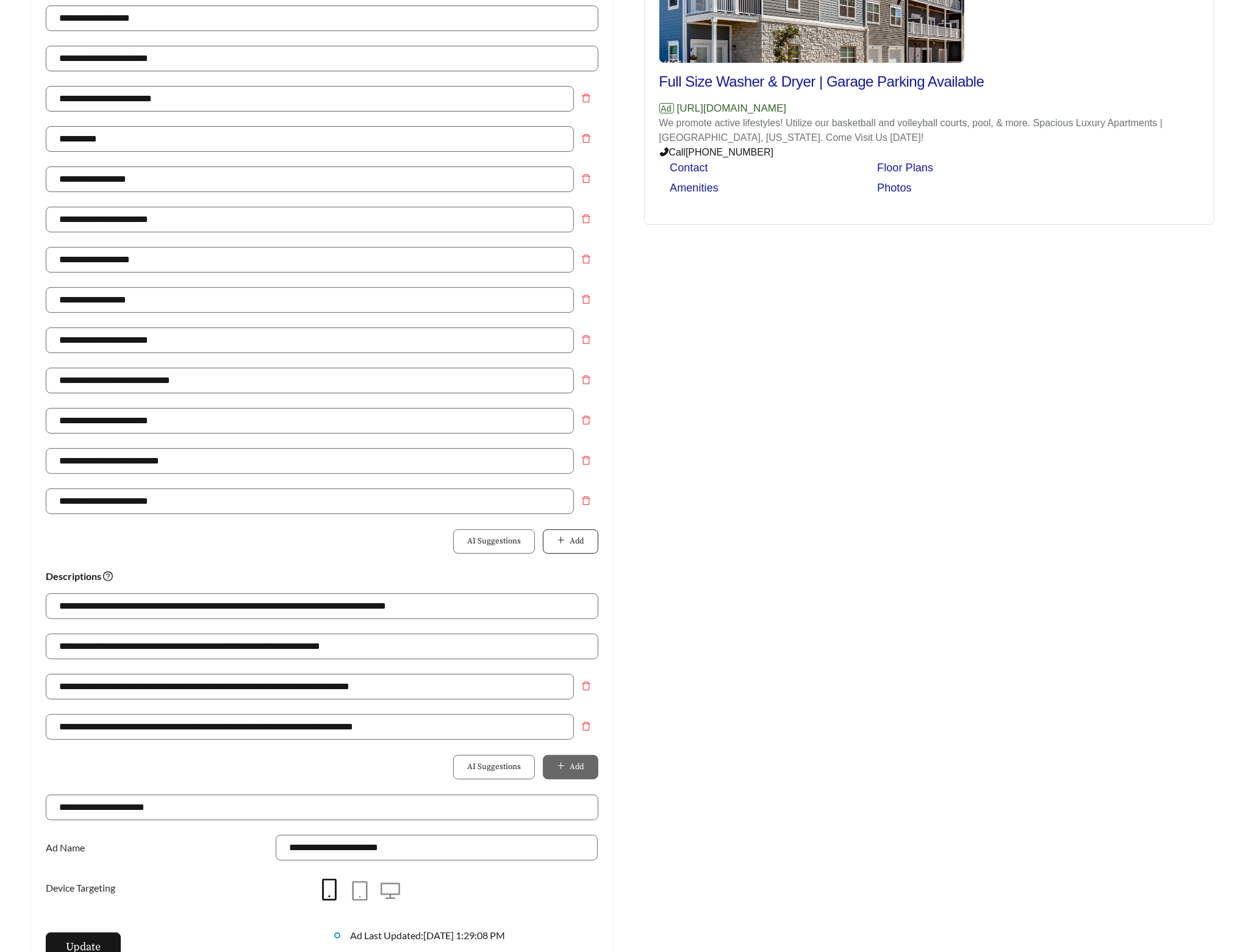
click at [564, 542] on icon "plus" at bounding box center [560, 540] width 8 height 8
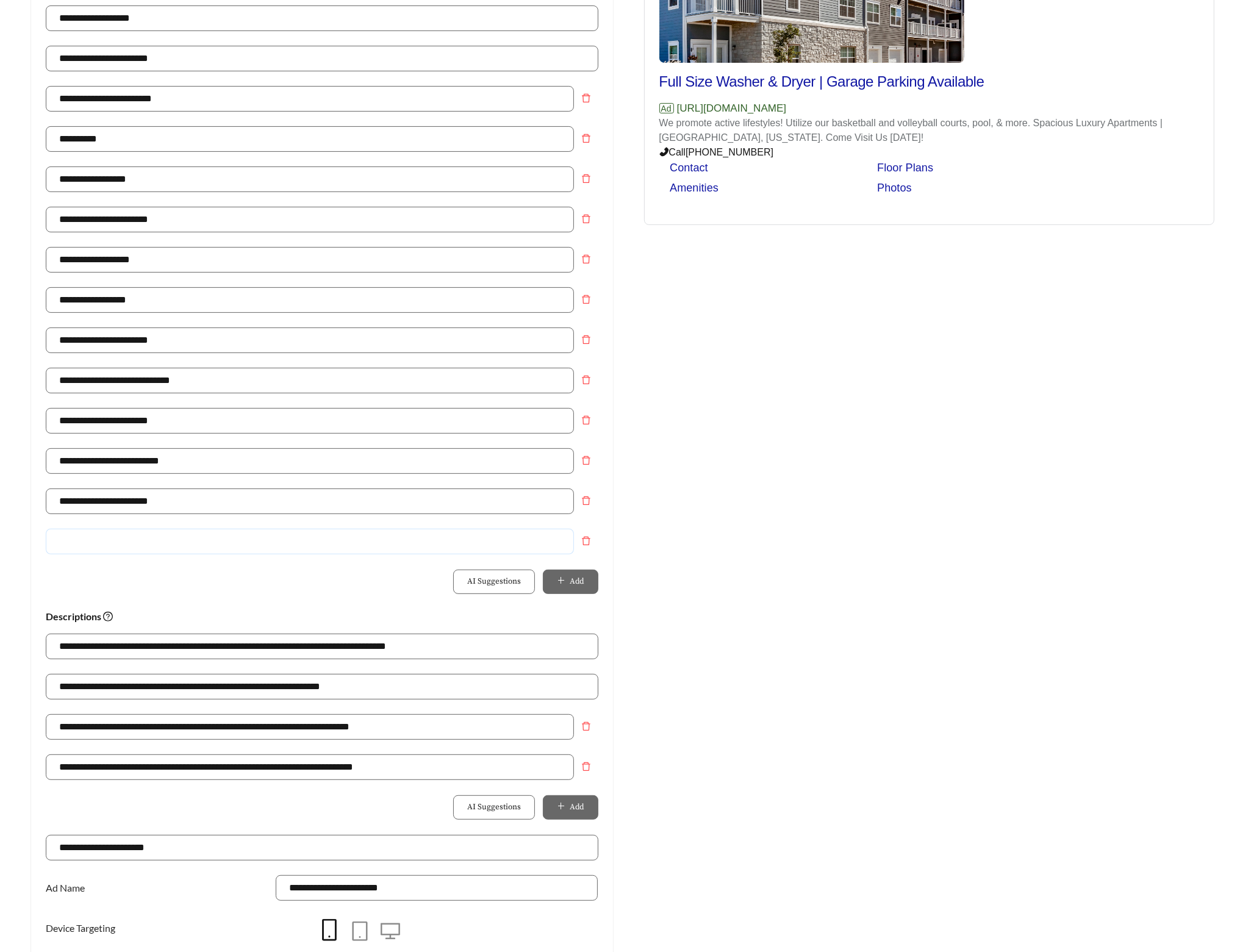
click at [463, 545] on input "text" at bounding box center [310, 542] width 528 height 26
paste input "**********"
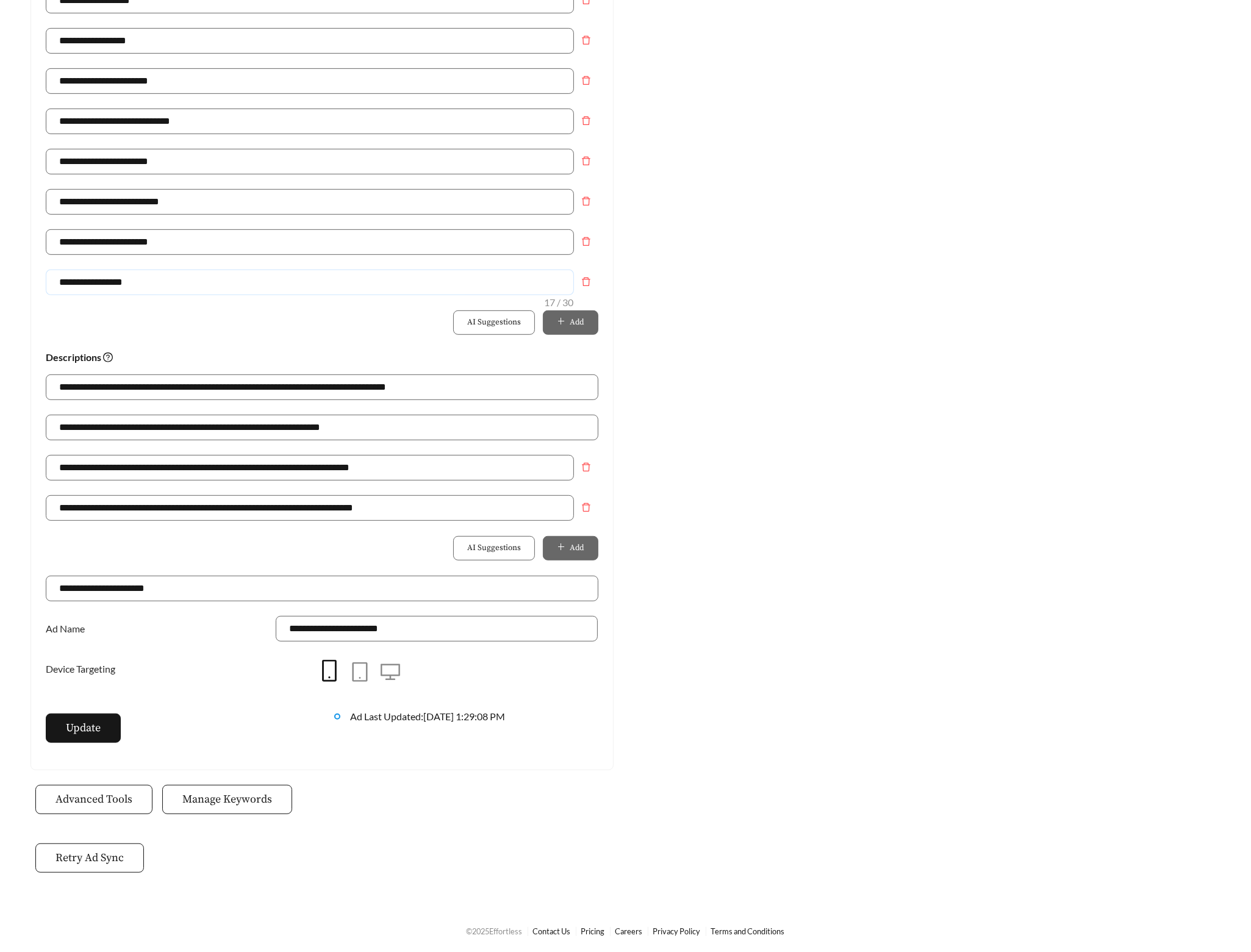
scroll to position [550, 0]
type input "**********"
click at [91, 729] on span "Update" at bounding box center [83, 727] width 34 height 17
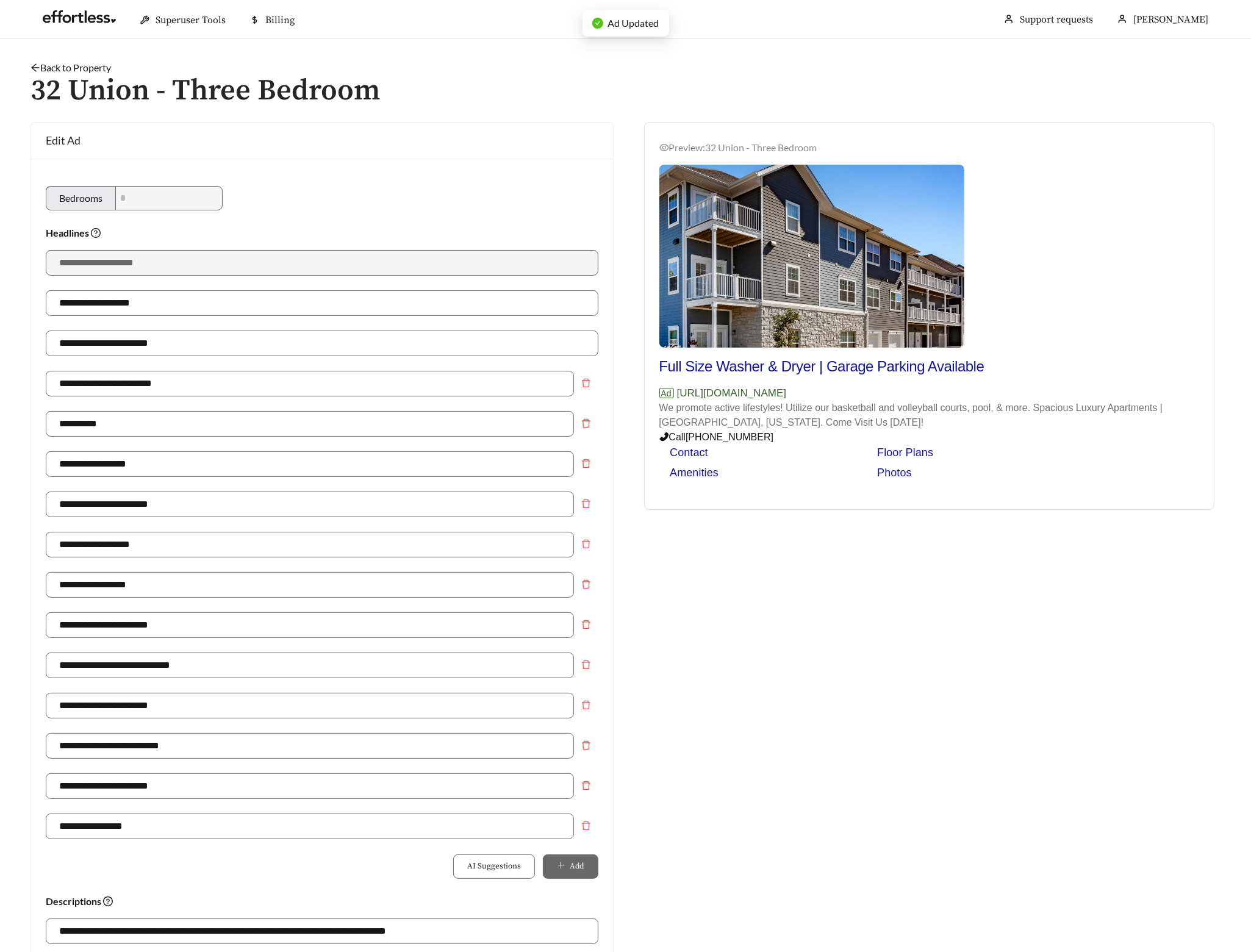
click at [62, 67] on link "Back to Property" at bounding box center [70, 68] width 80 height 11
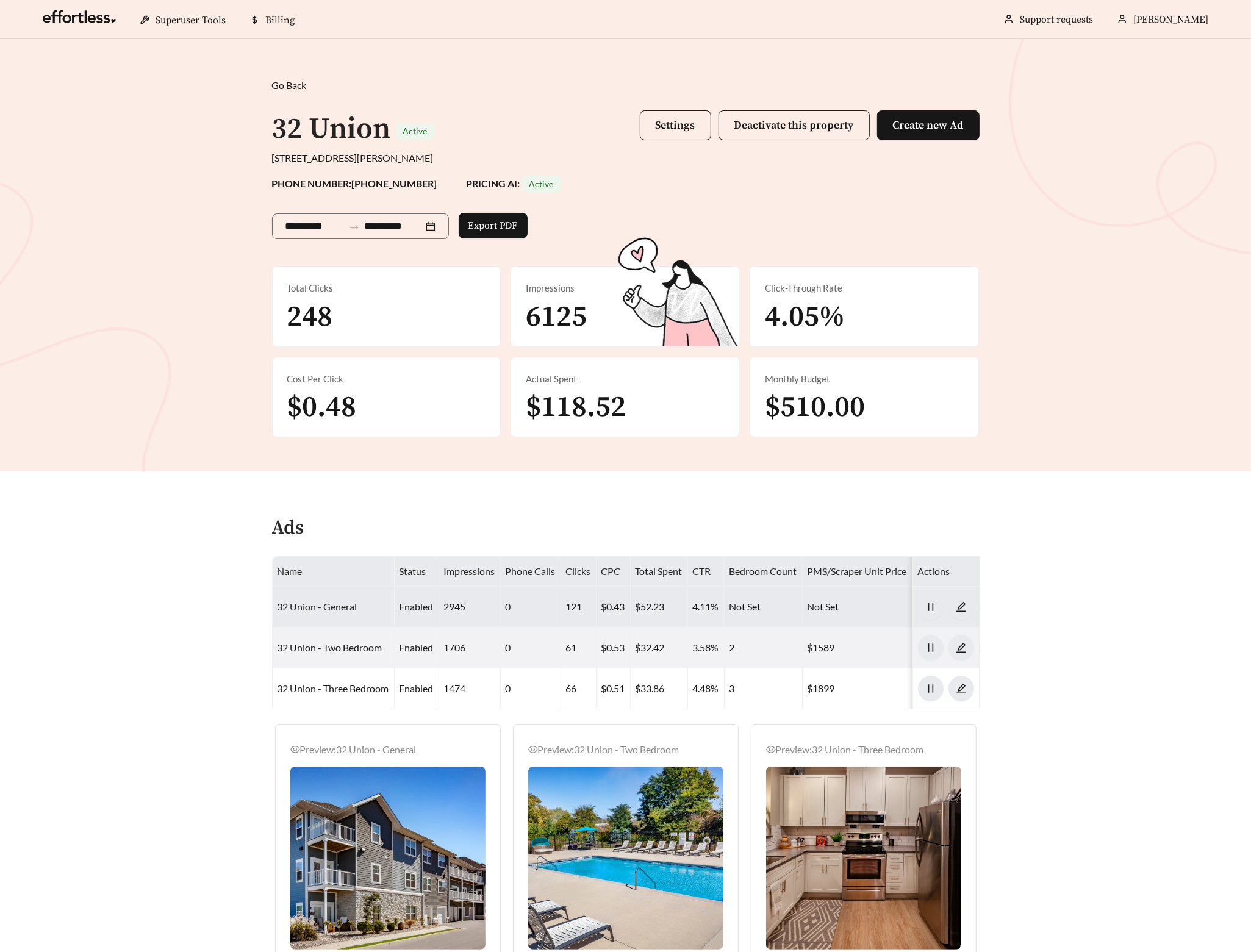
click at [343, 605] on link "32 Union - General" at bounding box center [317, 606] width 80 height 11
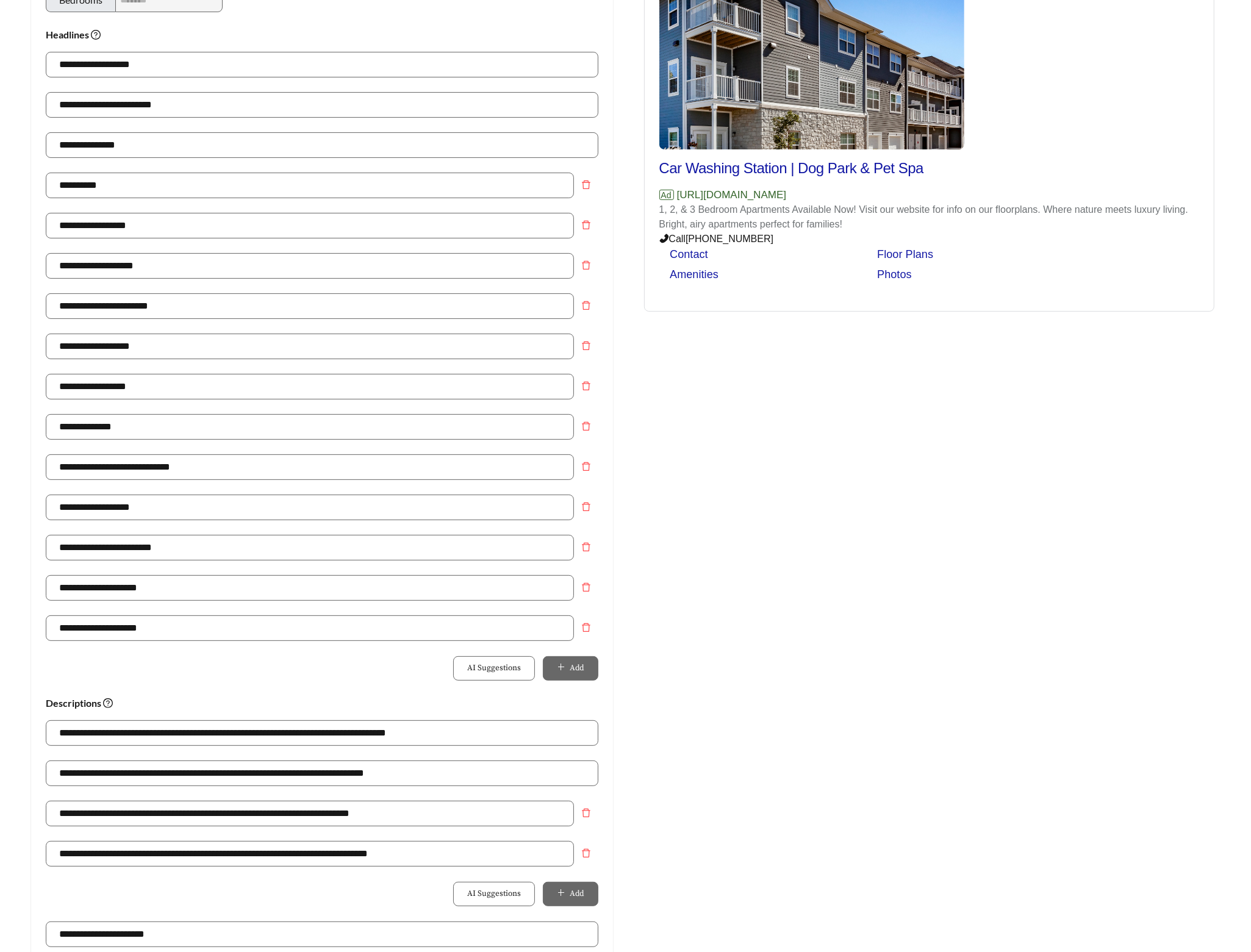
scroll to position [223, 0]
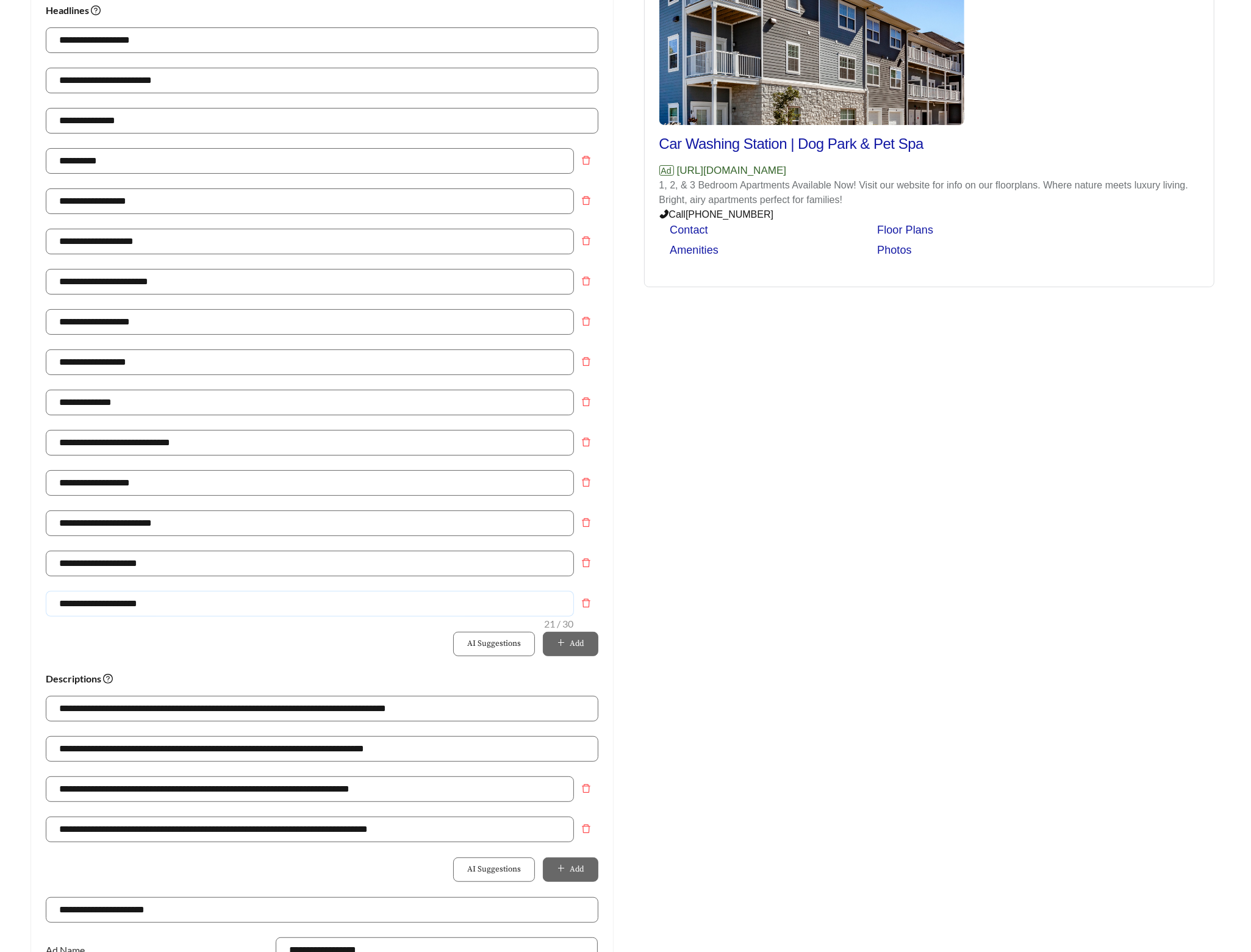
drag, startPoint x: 170, startPoint y: 611, endPoint x: 3, endPoint y: 605, distance: 167.1
click at [14, 608] on main "**********" at bounding box center [625, 523] width 1251 height 1414
paste input "text"
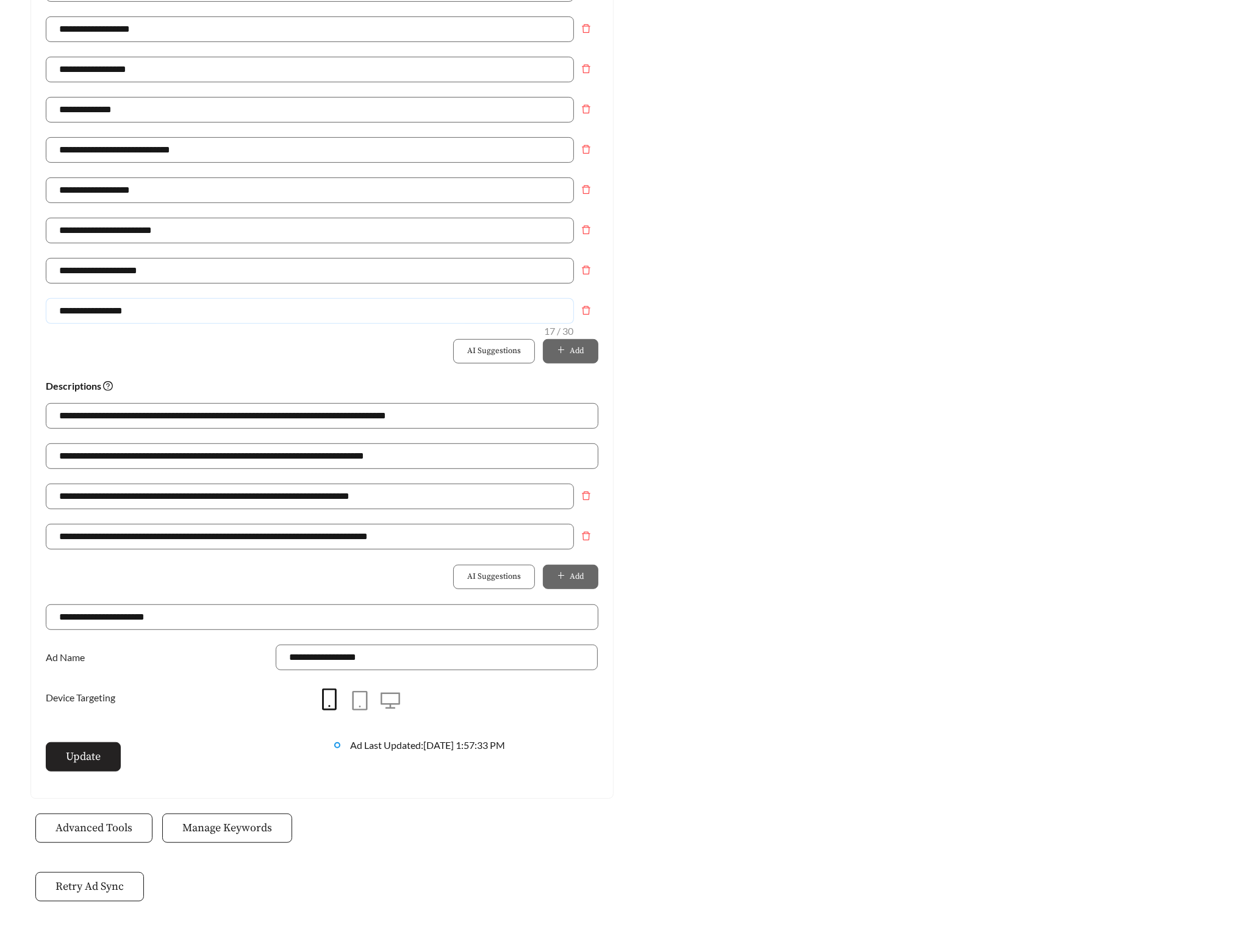
type input "**********"
click at [86, 764] on span "Update" at bounding box center [83, 757] width 34 height 17
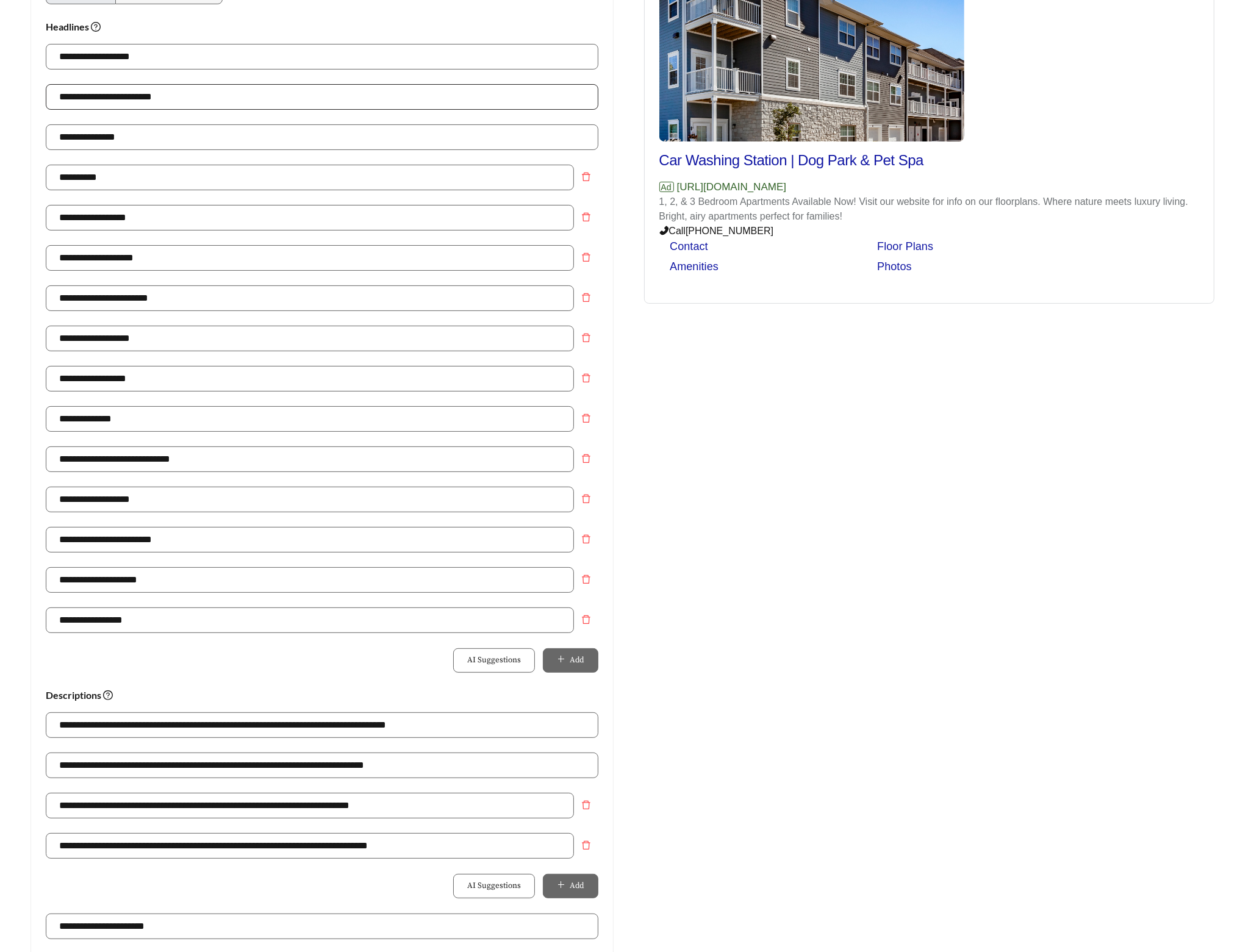
scroll to position [0, 0]
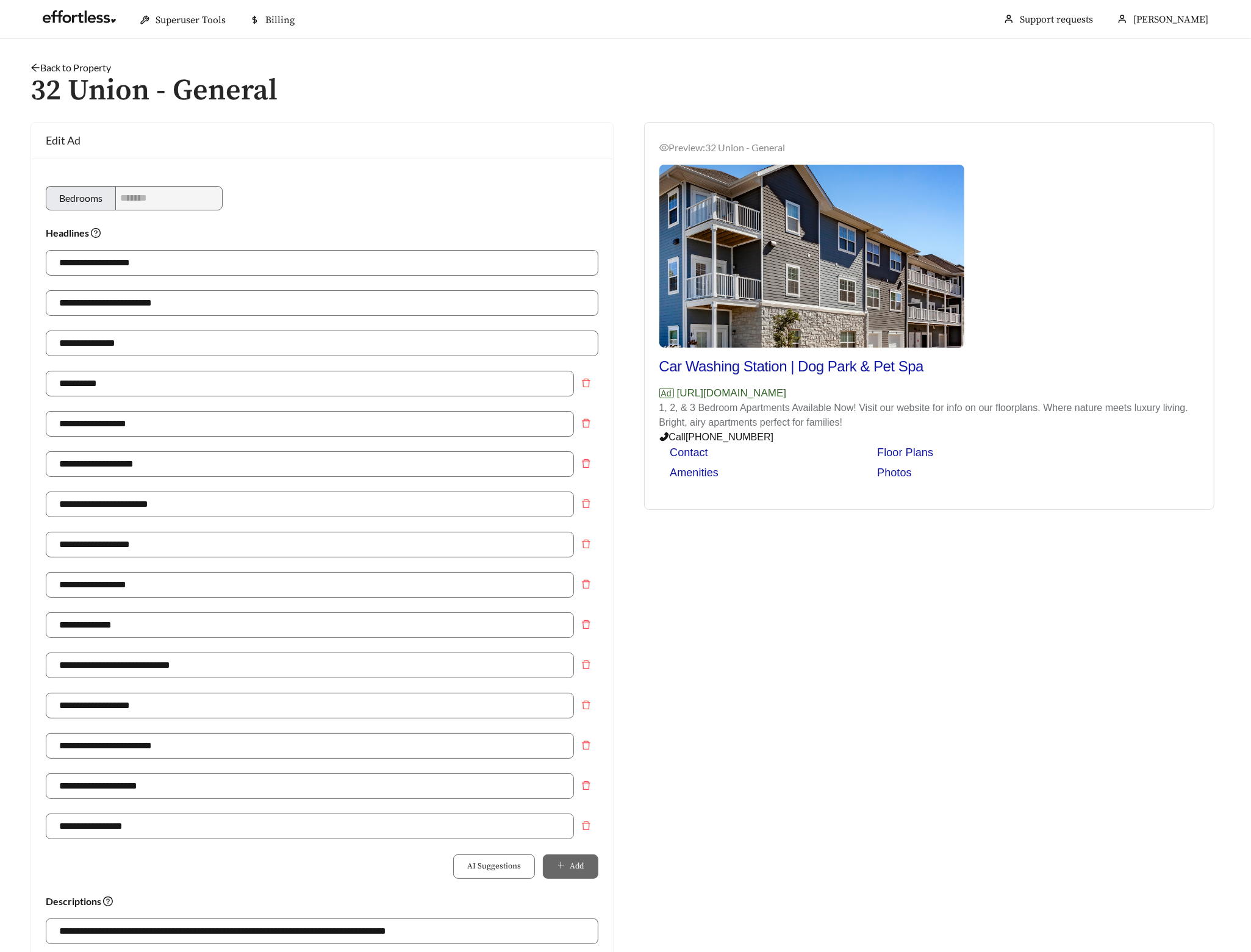
click at [95, 70] on link "Back to Property" at bounding box center [70, 68] width 80 height 11
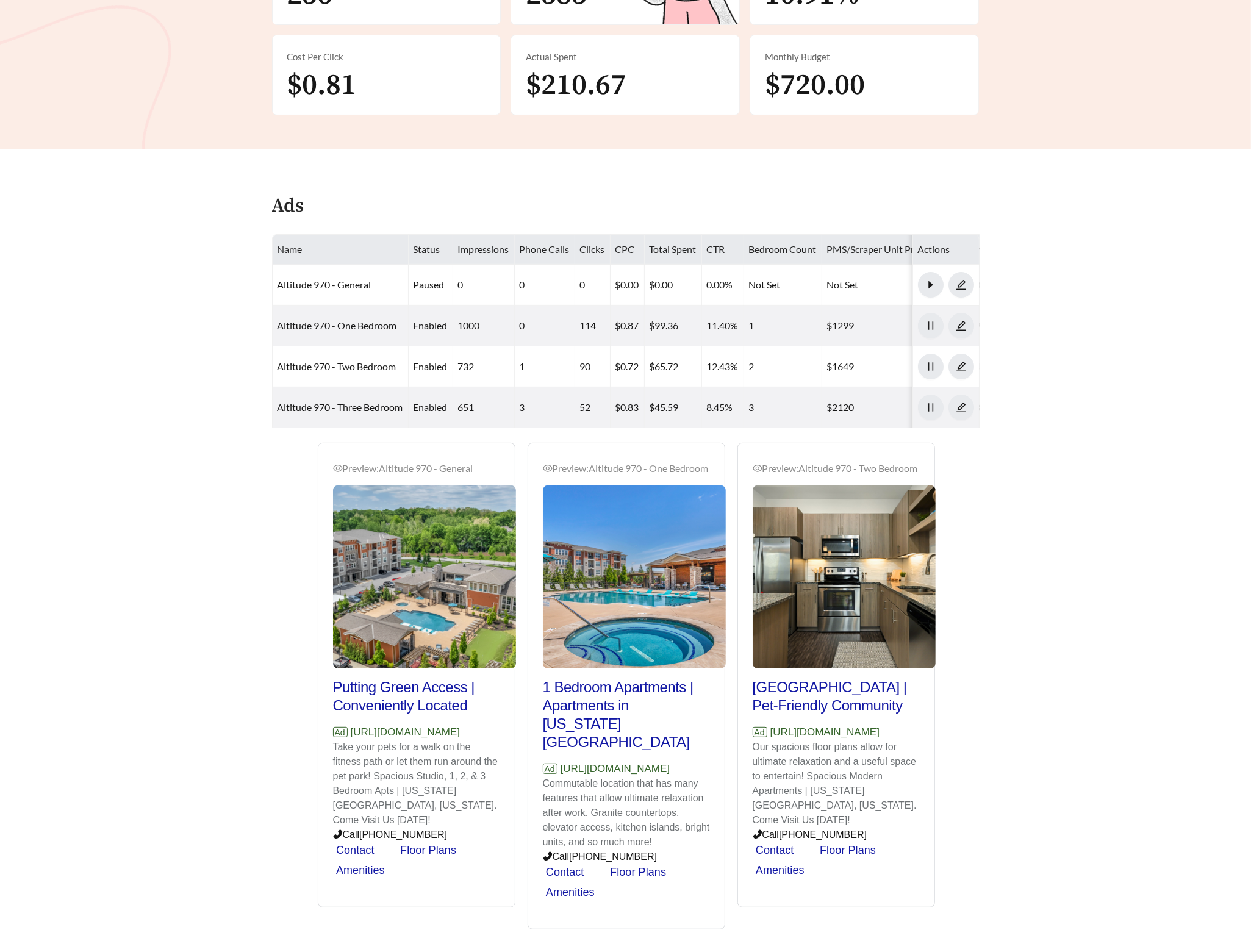
scroll to position [353, 0]
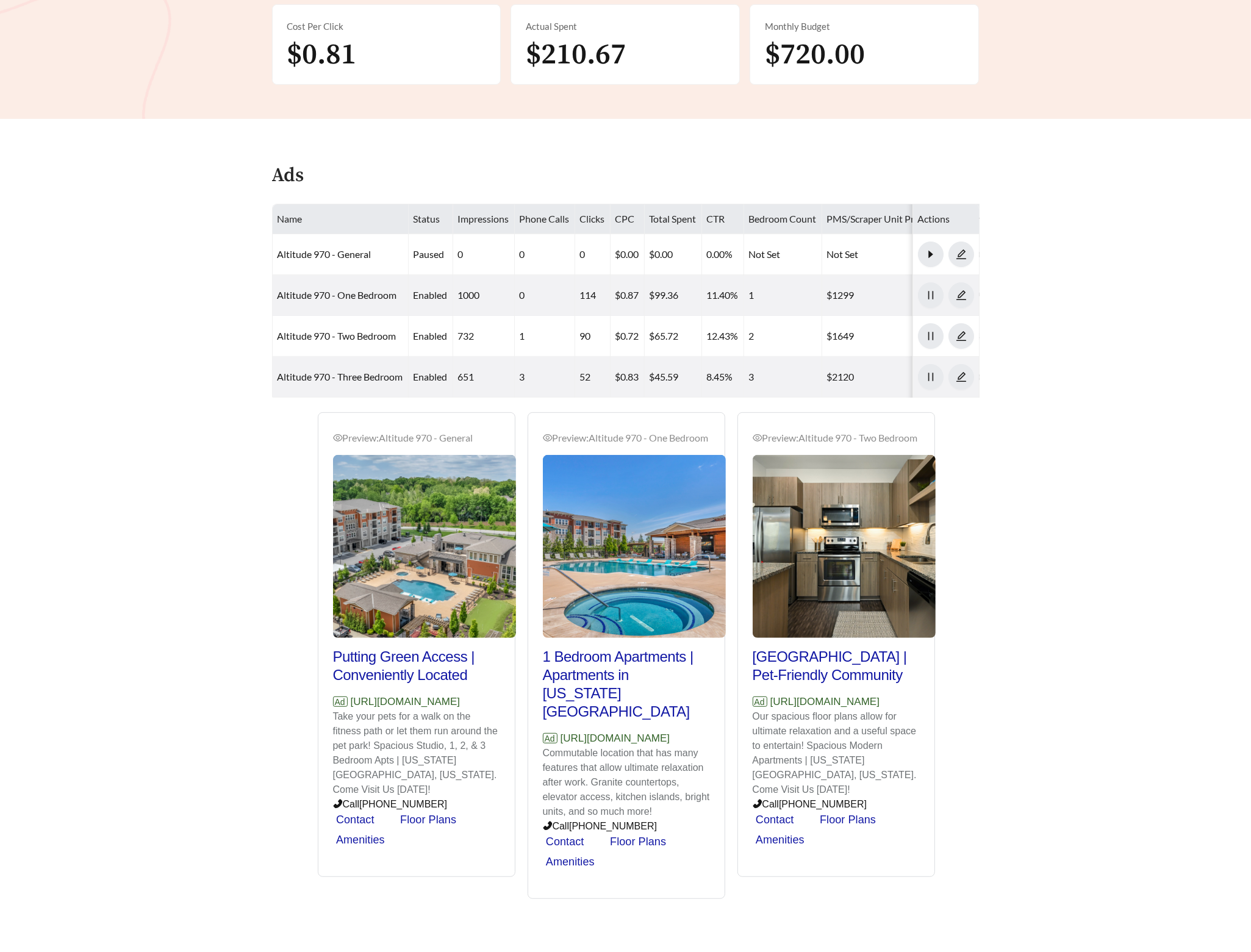
drag, startPoint x: 497, startPoint y: 713, endPoint x: 348, endPoint y: 716, distance: 149.0
click at [348, 716] on div "Preview: Altitude 970 - General Putting Green Access | Conveniently Located Ad …" at bounding box center [416, 647] width 196 height 461
copy p "[URL][DOMAIN_NAME]"
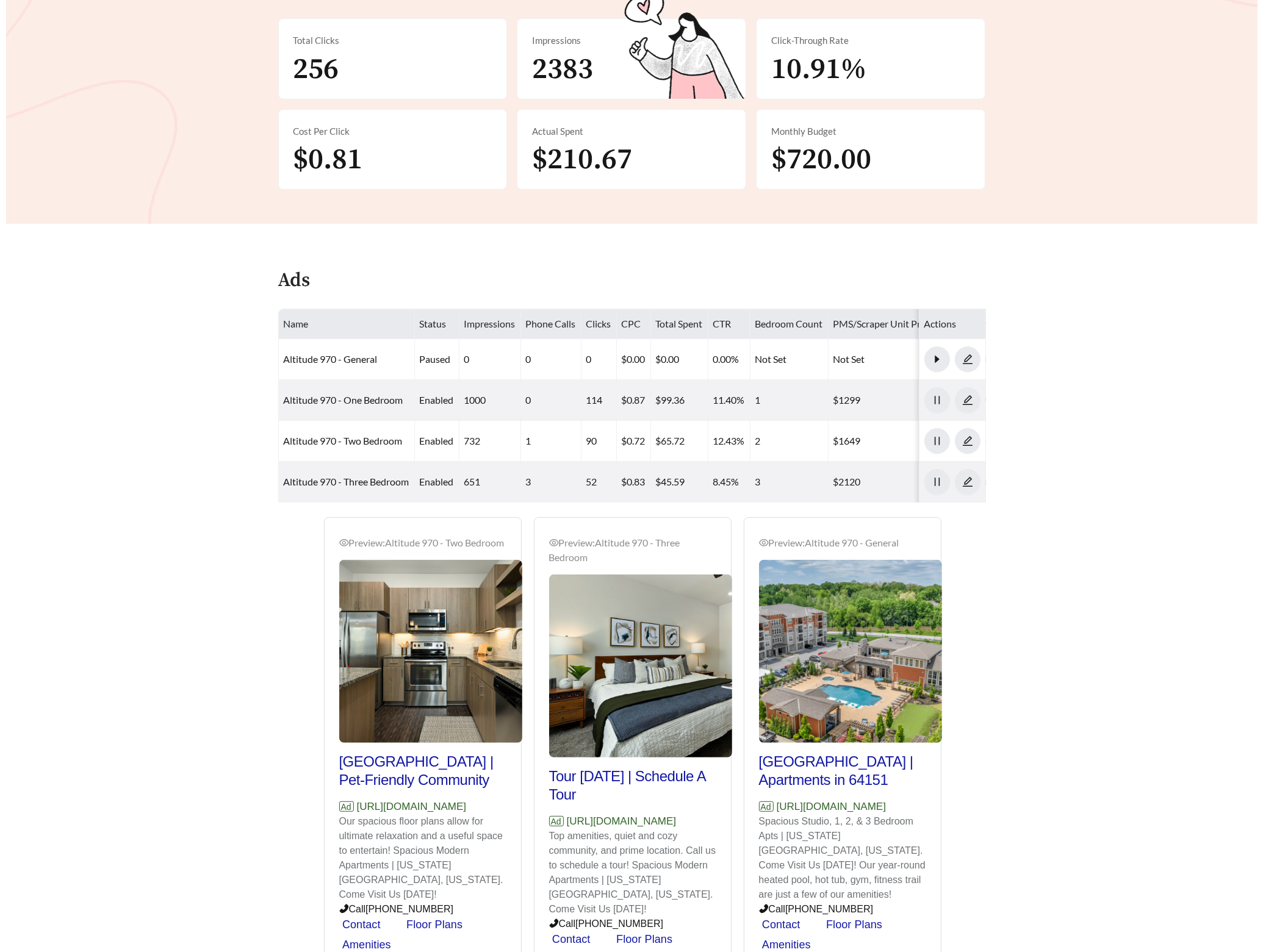
scroll to position [53, 0]
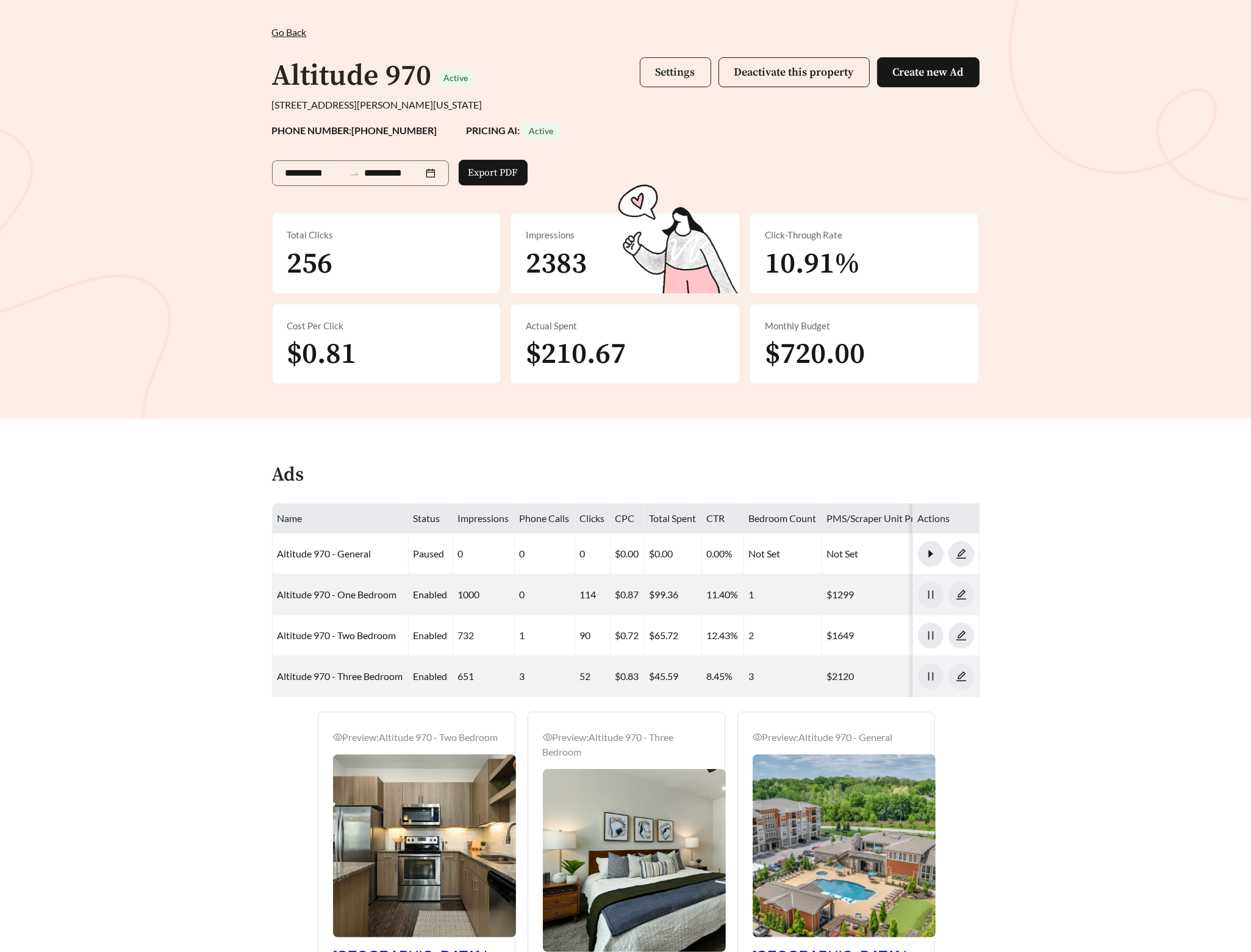
click at [686, 80] on button "Settings" at bounding box center [675, 73] width 71 height 30
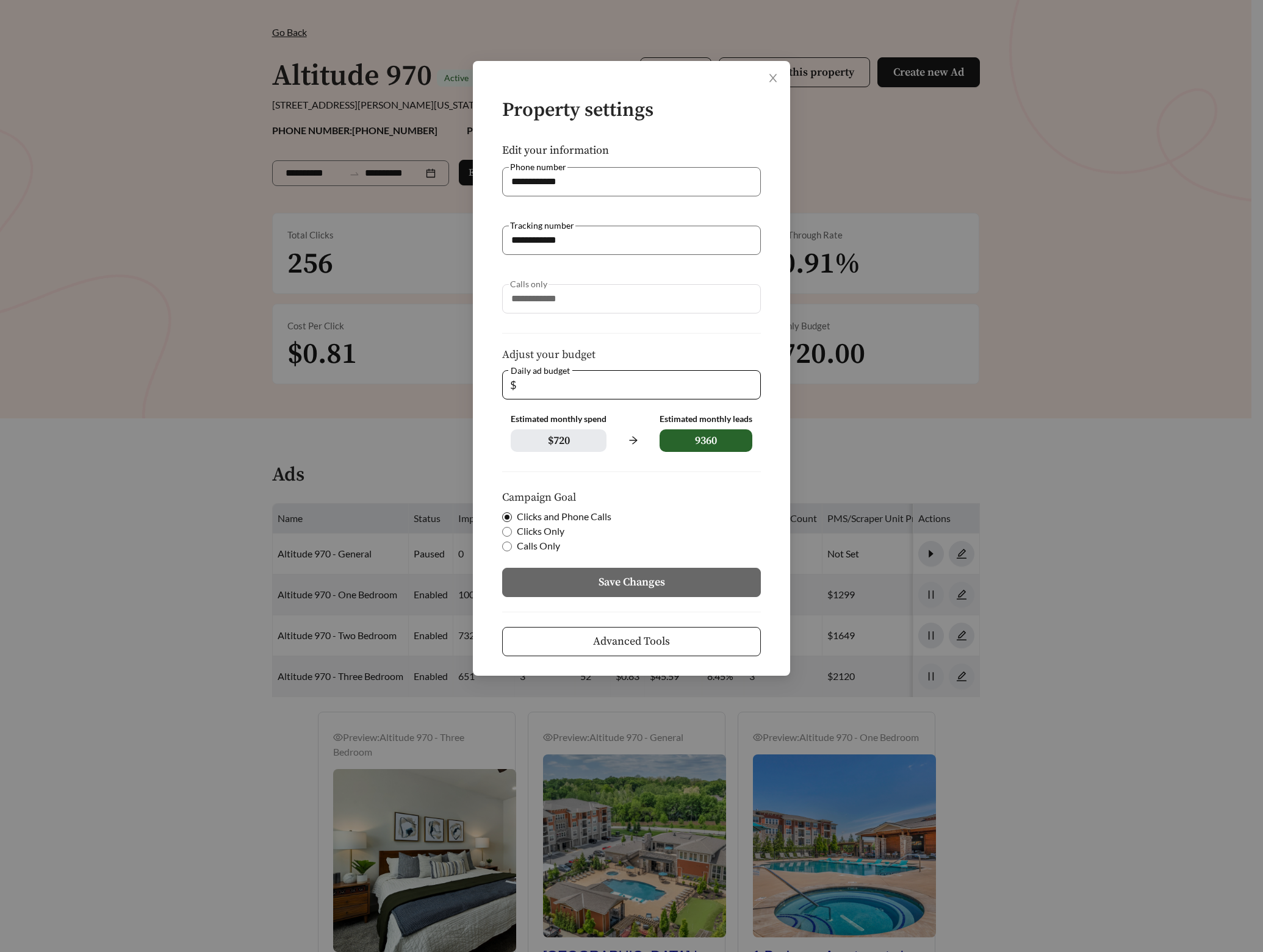
click at [623, 644] on span "Advanced Tools" at bounding box center [631, 641] width 77 height 17
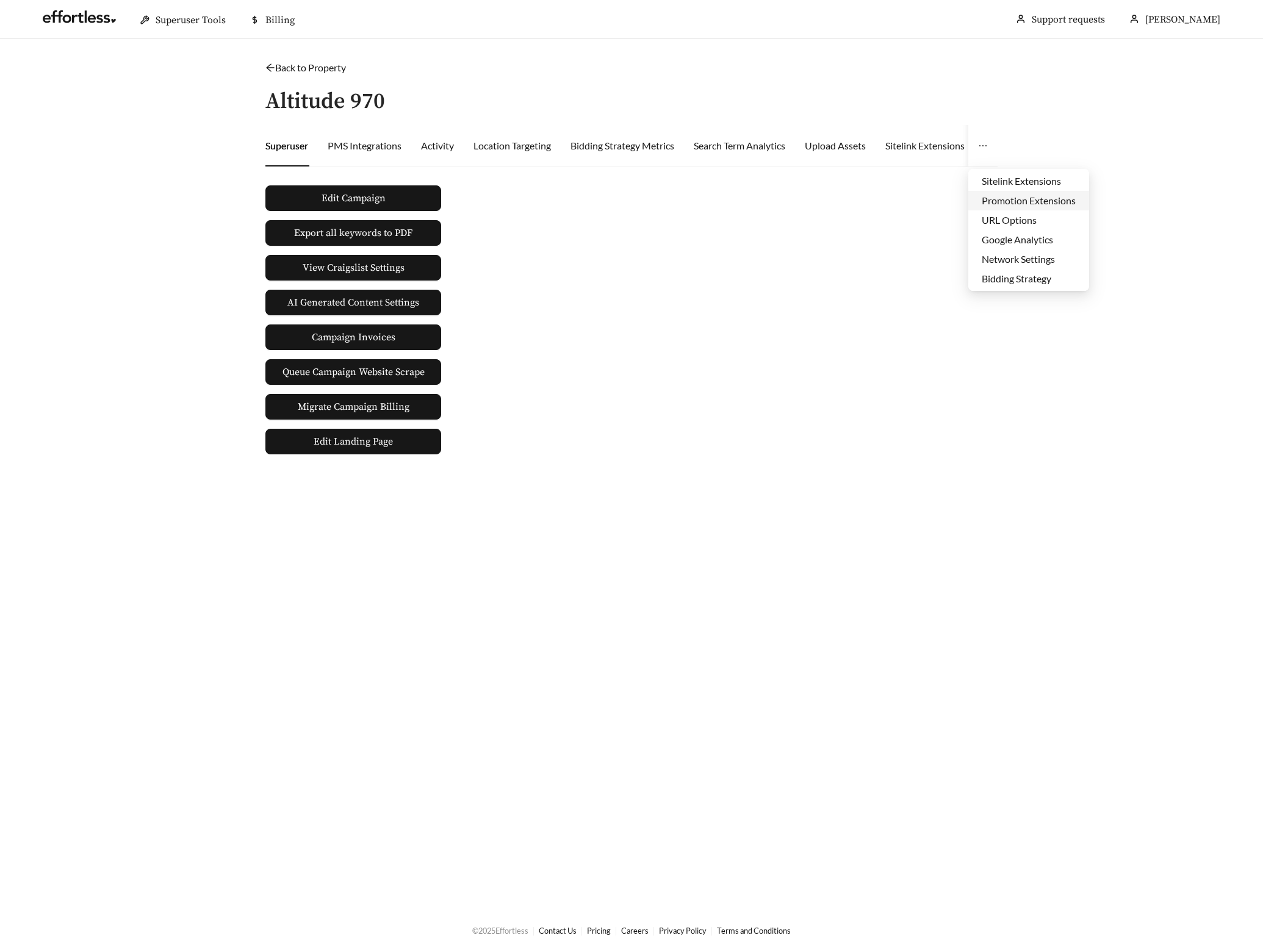
click at [1047, 200] on li "Promotion Extensions" at bounding box center [1029, 200] width 121 height 19
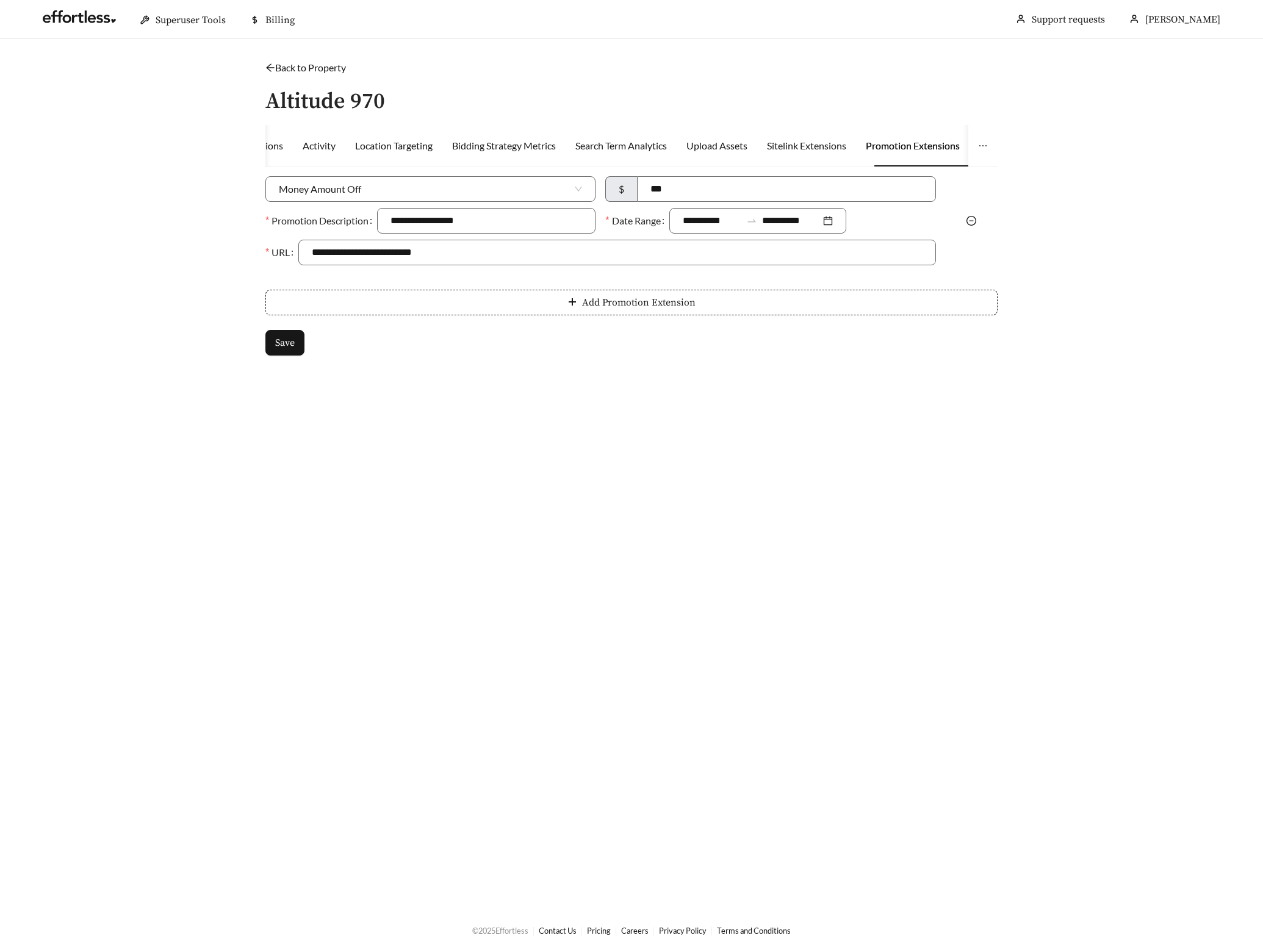
click at [969, 220] on icon "minus-circle" at bounding box center [972, 221] width 10 height 10
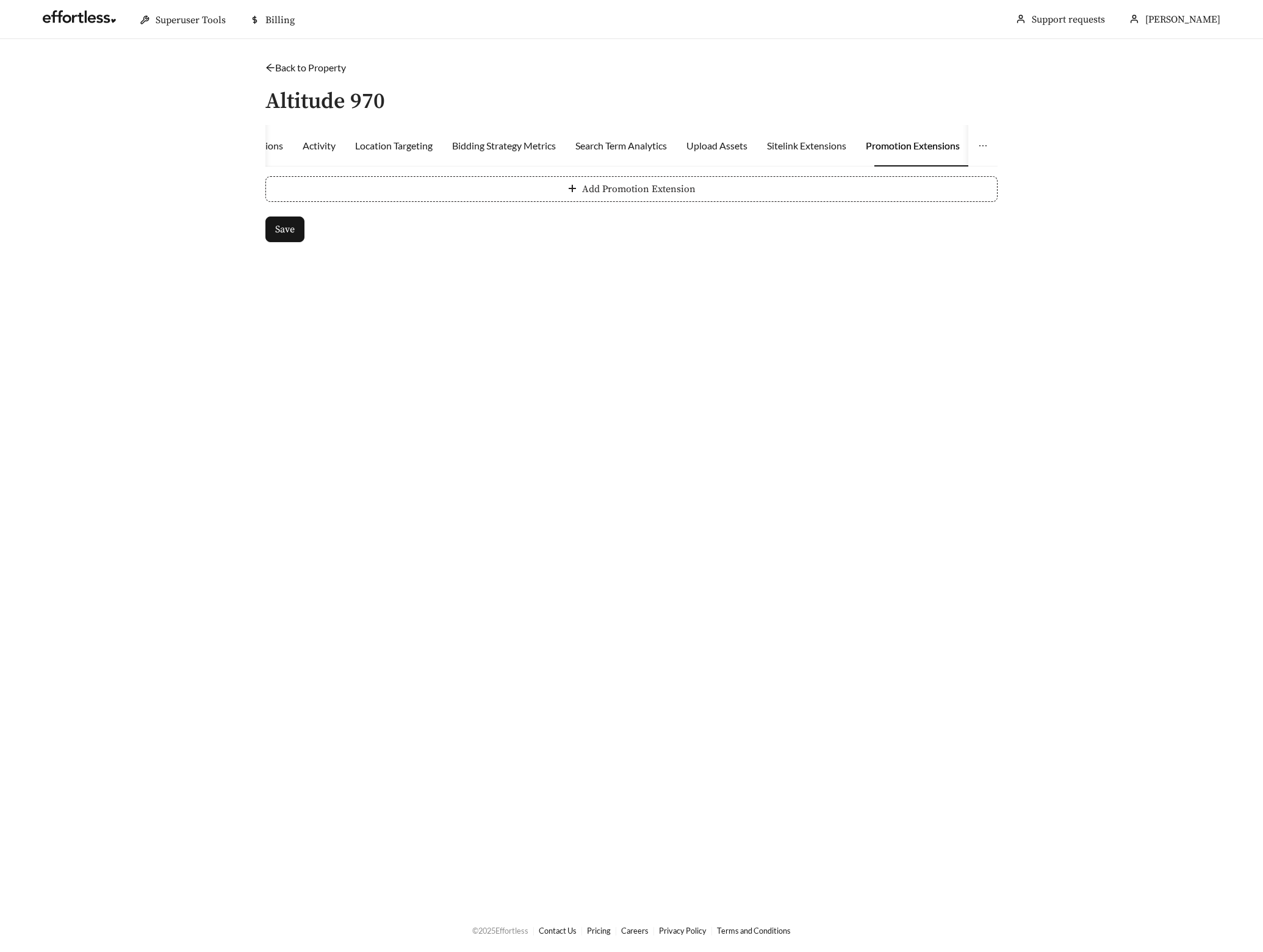
click at [375, 189] on button "Add Promotion Extension" at bounding box center [631, 189] width 732 height 26
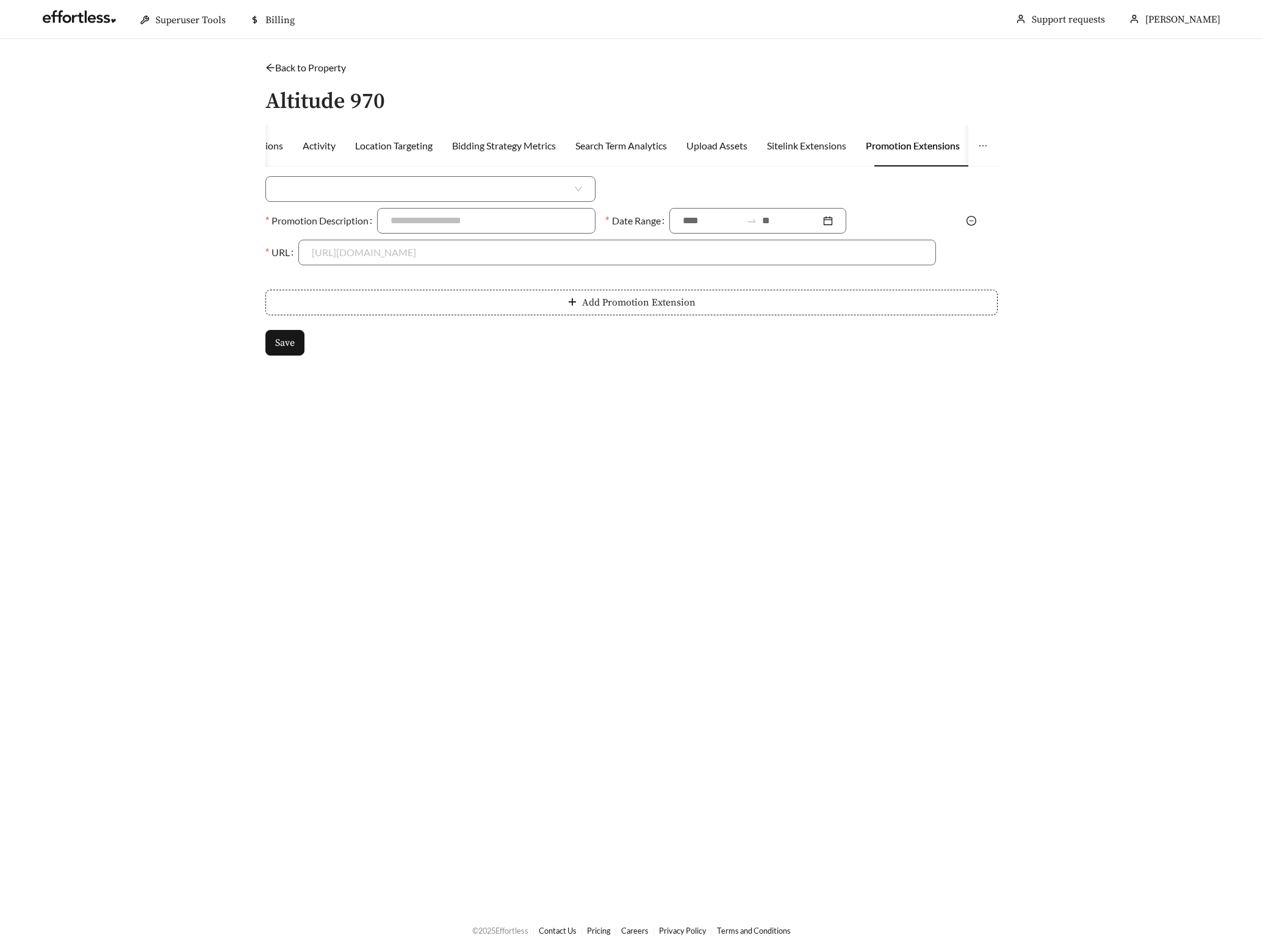
click at [370, 188] on input "search" at bounding box center [426, 189] width 293 height 24
click at [348, 216] on div "Money Amount Off" at bounding box center [431, 216] width 303 height 14
click at [686, 193] on input at bounding box center [786, 189] width 297 height 24
type input "***"
type input "**********"
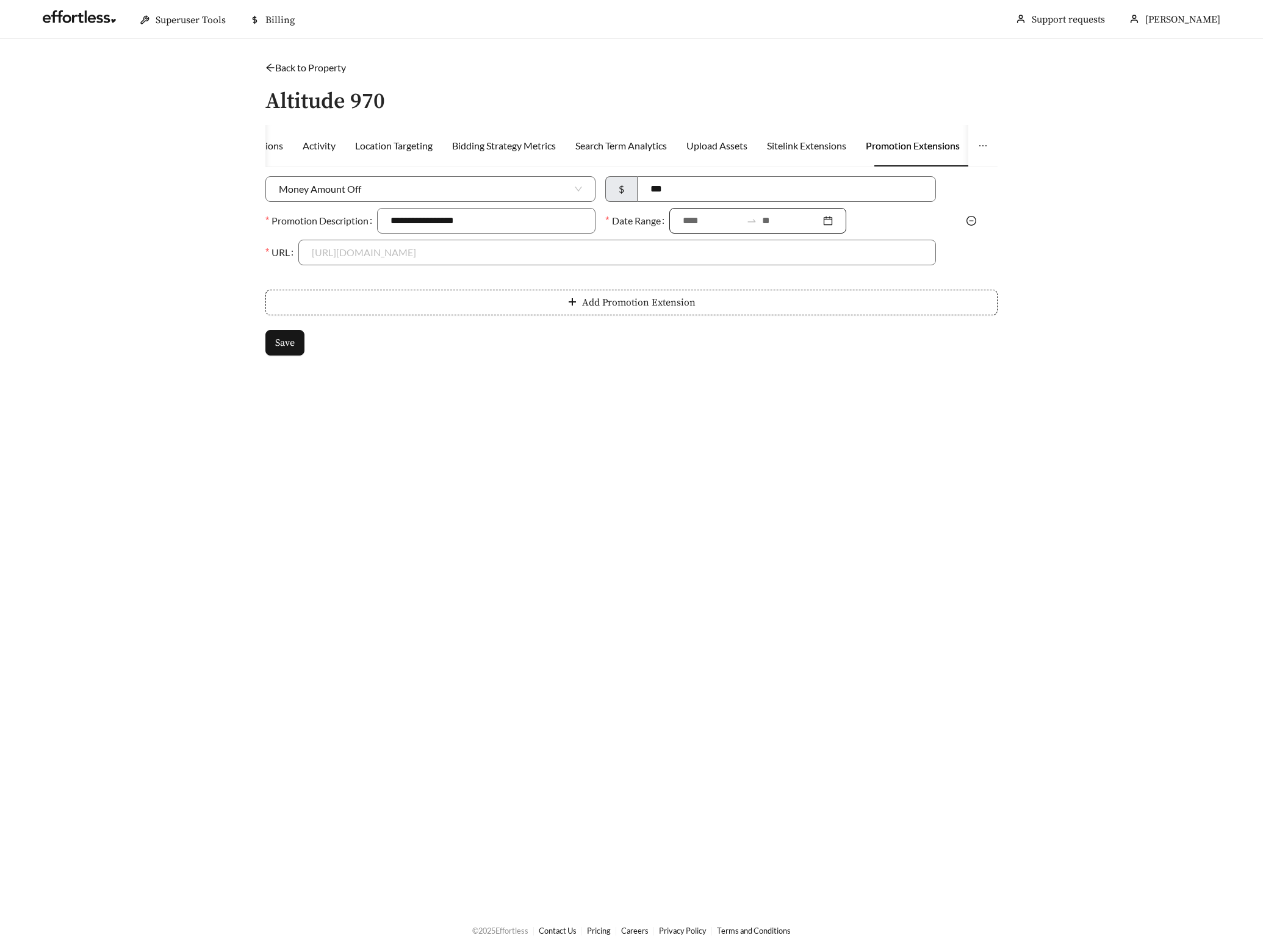
click at [689, 220] on input at bounding box center [712, 221] width 58 height 14
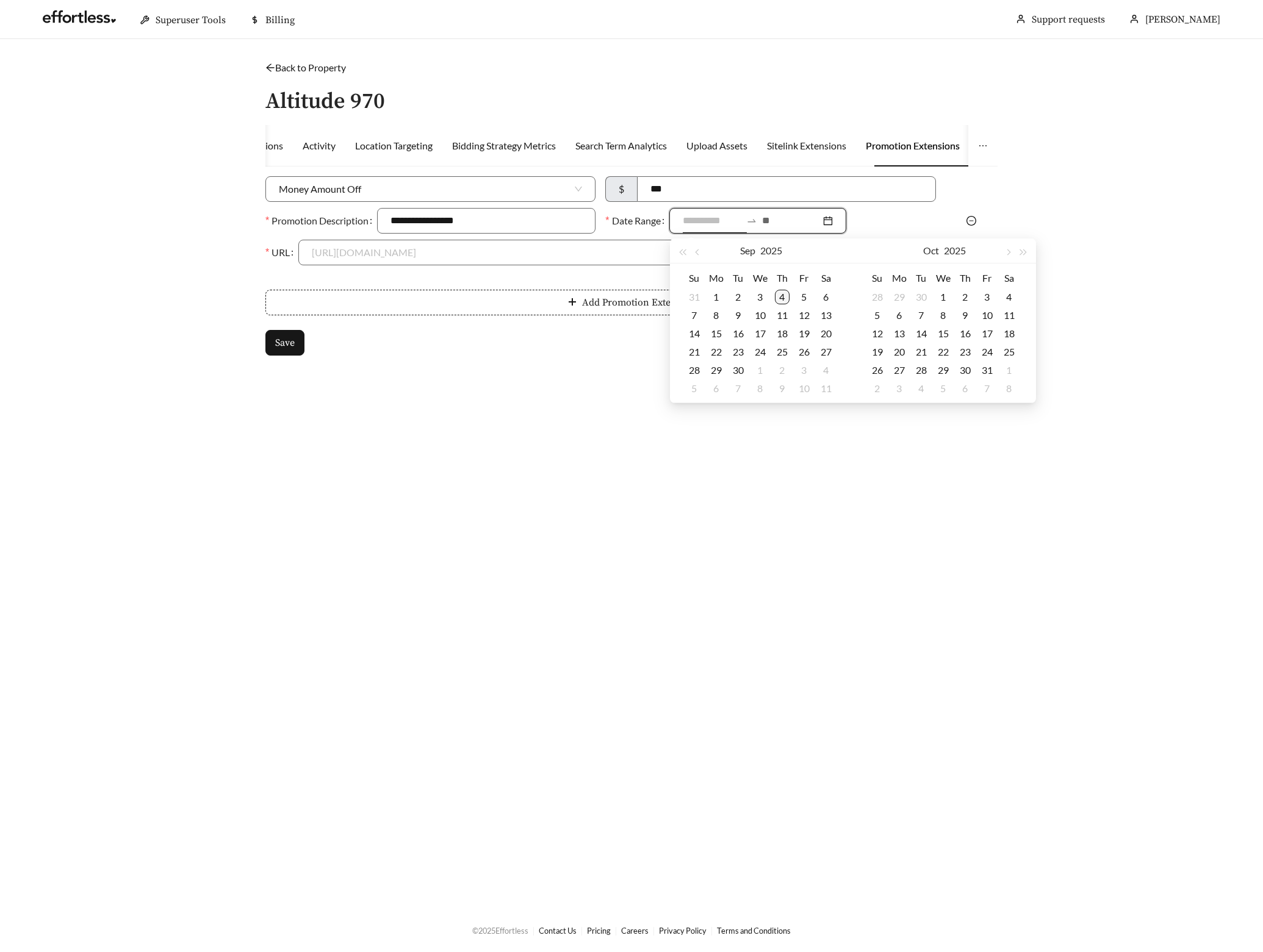
type input "**********"
click at [786, 292] on div "4" at bounding box center [782, 297] width 14 height 14
type input "**********"
click at [741, 365] on div "30" at bounding box center [738, 370] width 14 height 14
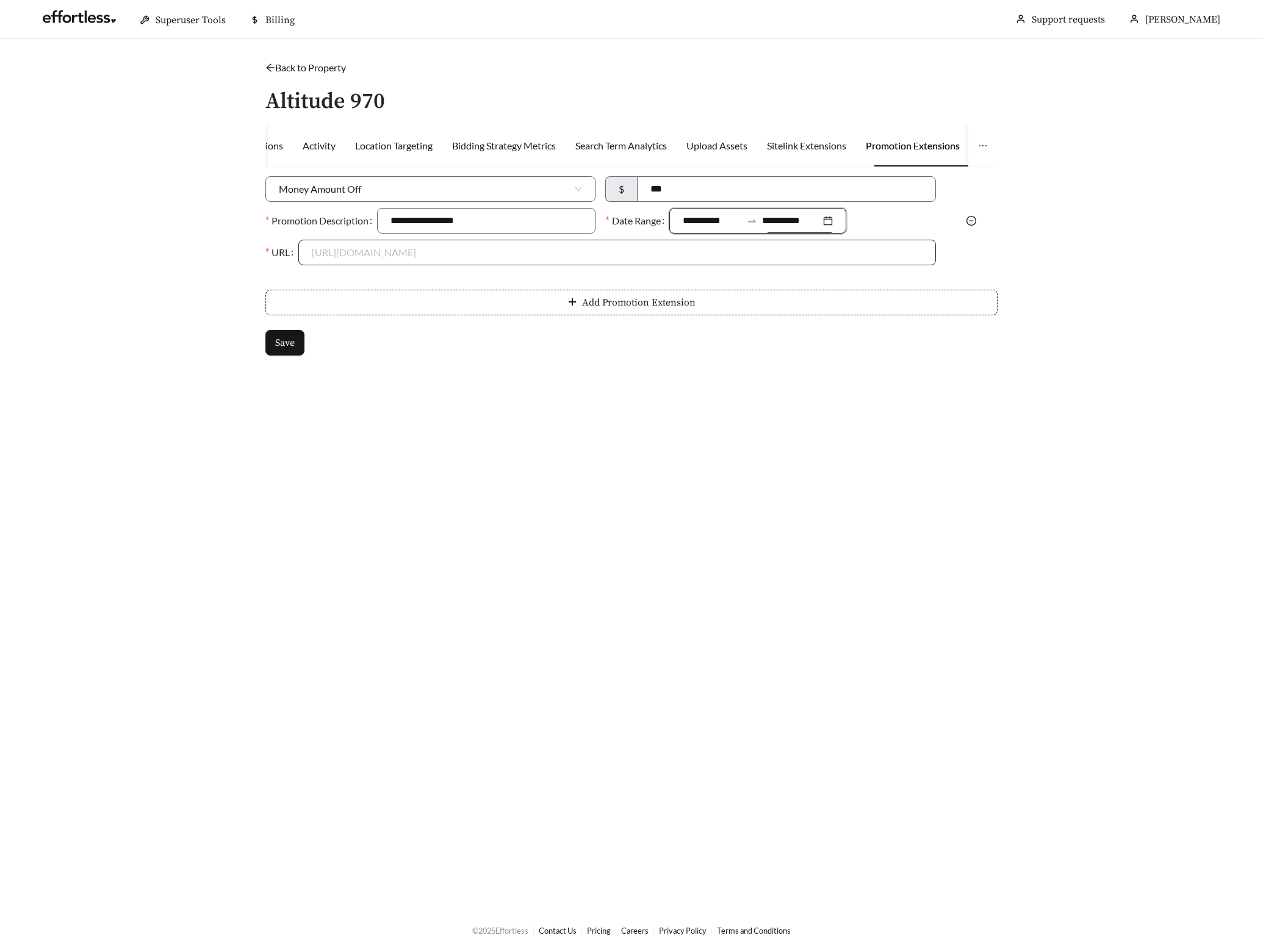
click at [349, 248] on input "URL" at bounding box center [617, 252] width 610 height 24
click at [339, 279] on div "https://www.altitude970.com" at bounding box center [617, 279] width 610 height 14
type input "**********"
click at [293, 350] on span "Save" at bounding box center [285, 343] width 19 height 14
click at [316, 63] on link "Back to Property" at bounding box center [306, 68] width 81 height 11
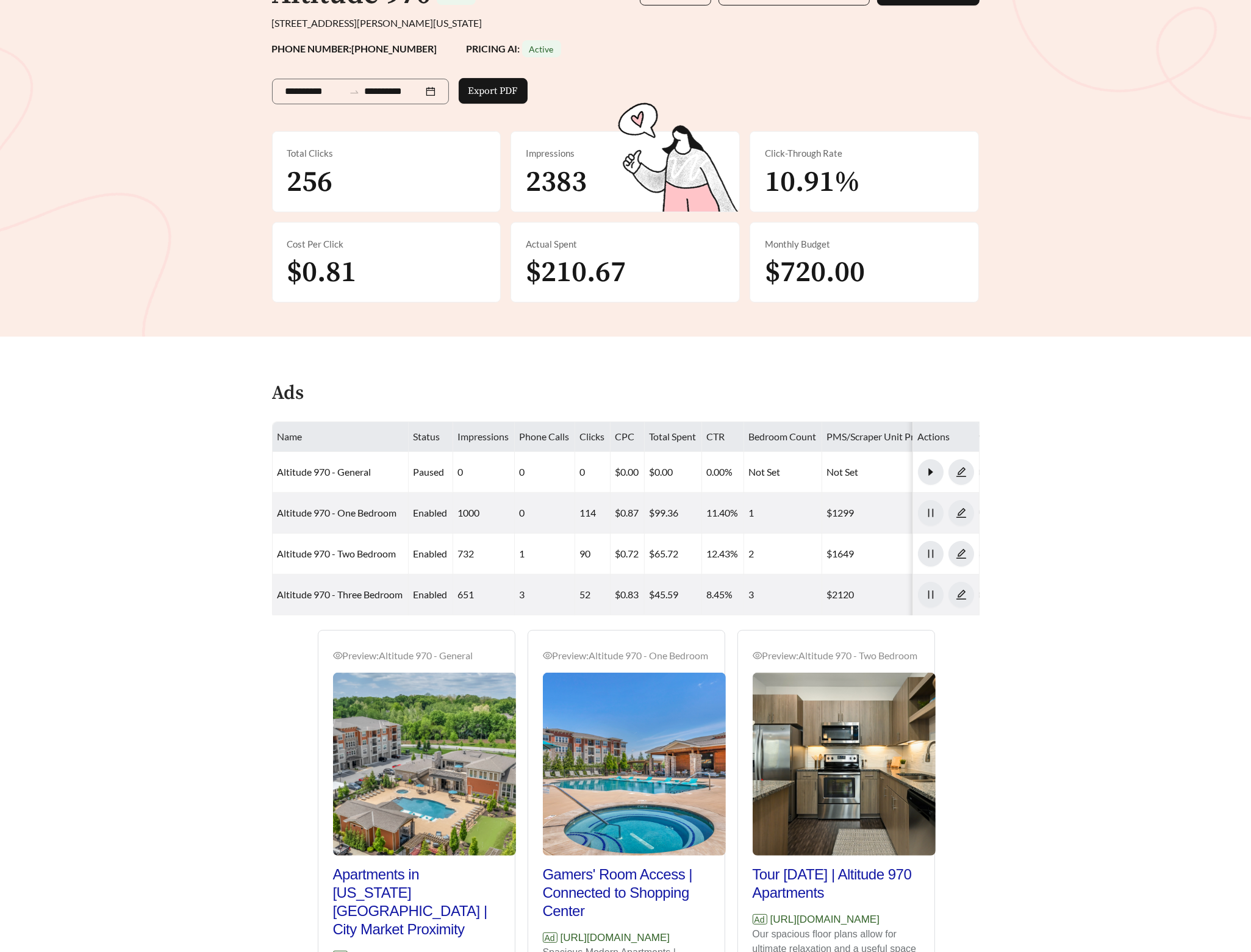
scroll to position [353, 0]
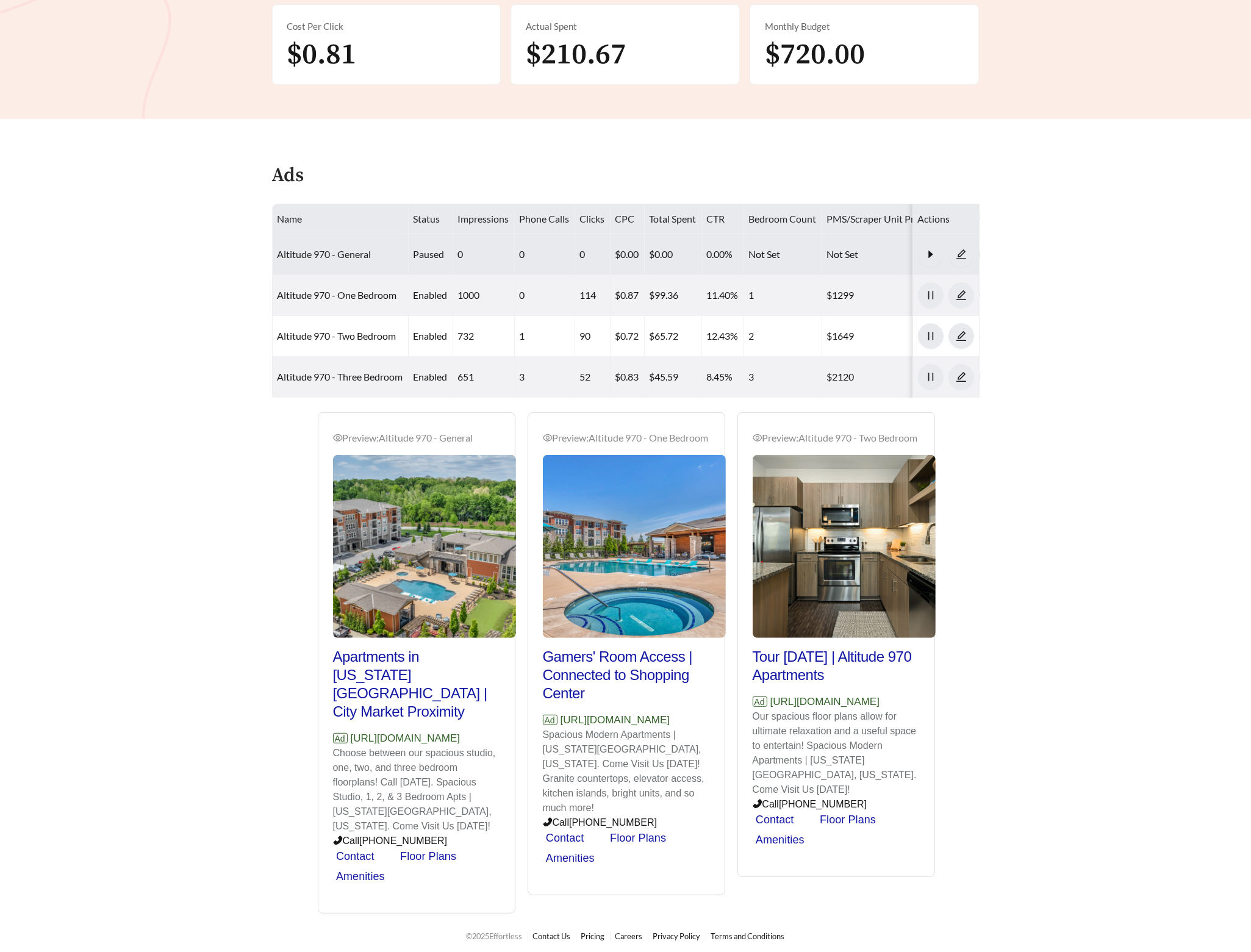
click at [354, 252] on link "Altitude 970 - General" at bounding box center [324, 254] width 94 height 11
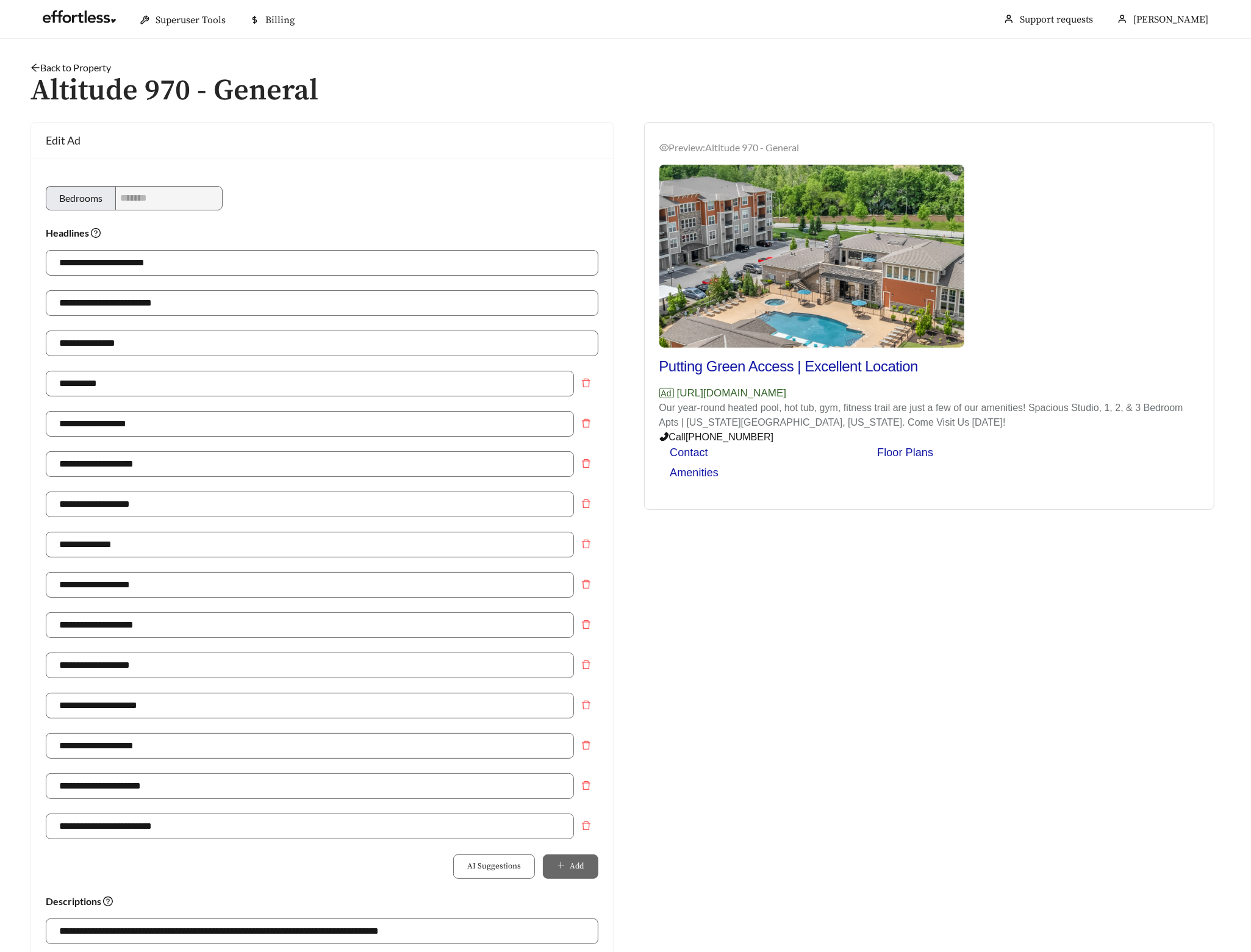
click at [91, 70] on link "Back to Property" at bounding box center [70, 68] width 80 height 11
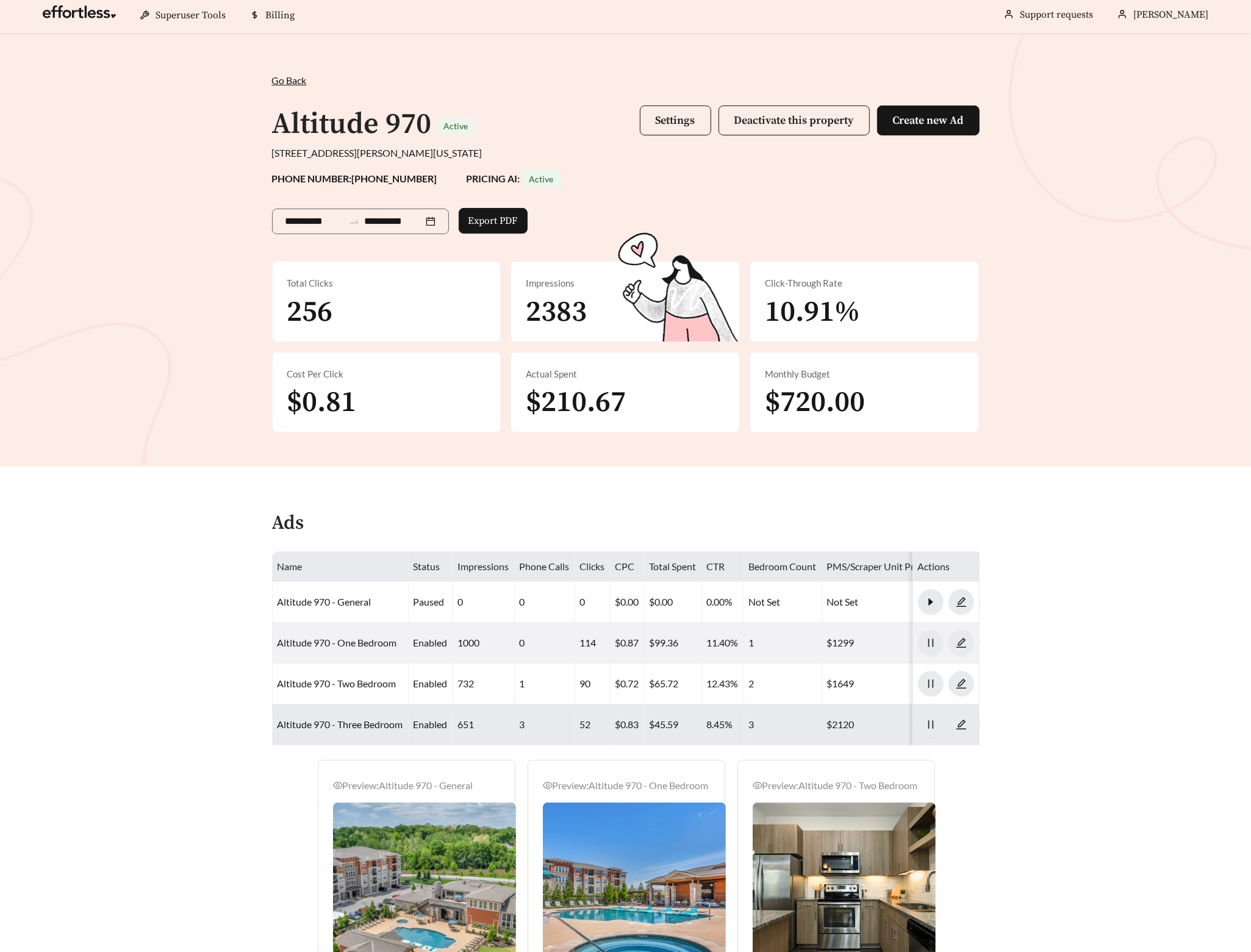
scroll to position [353, 0]
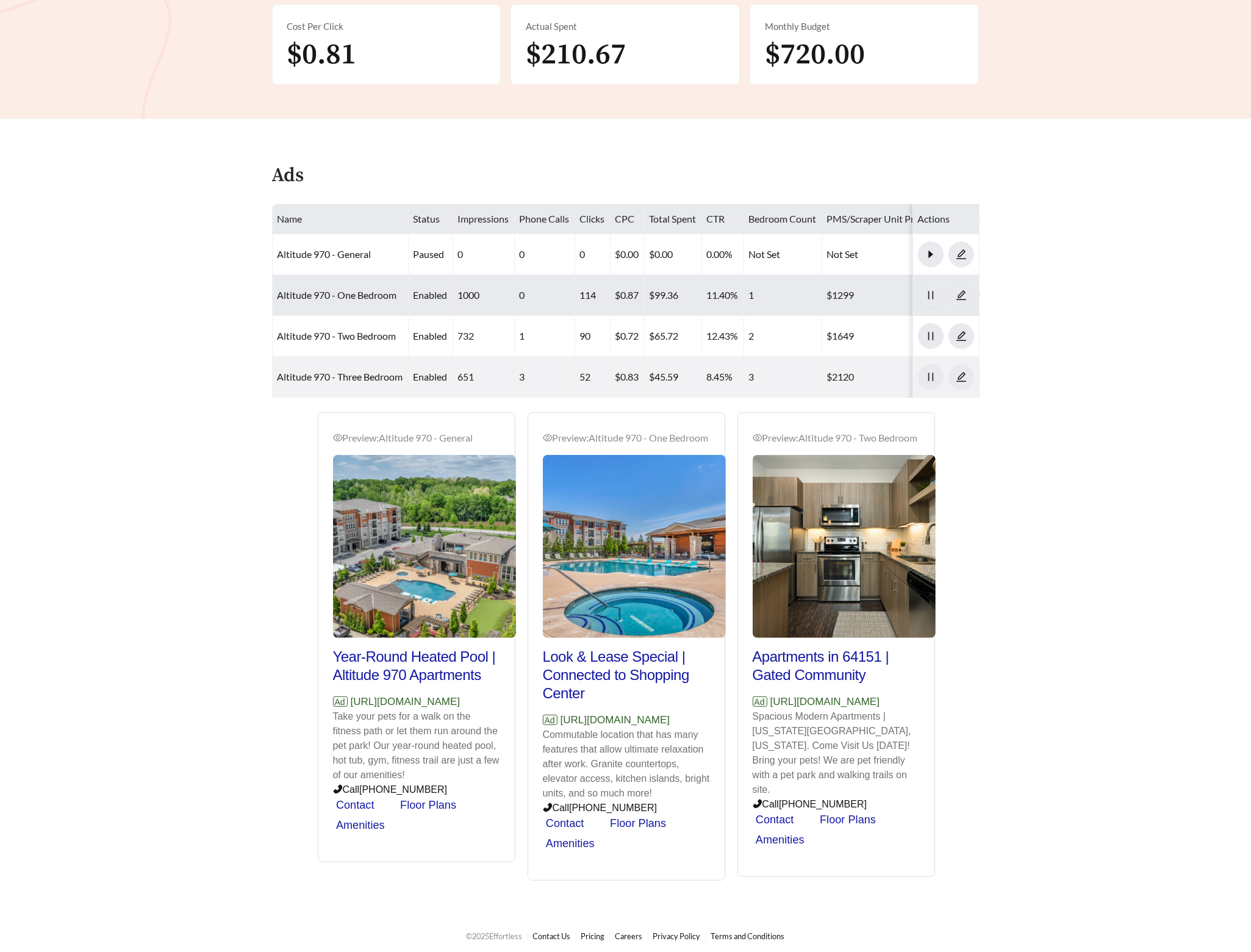
click at [351, 305] on td "Altitude 970 - One Bedroom" at bounding box center [340, 295] width 136 height 41
click at [352, 297] on link "Altitude 970 - One Bedroom" at bounding box center [337, 295] width 119 height 11
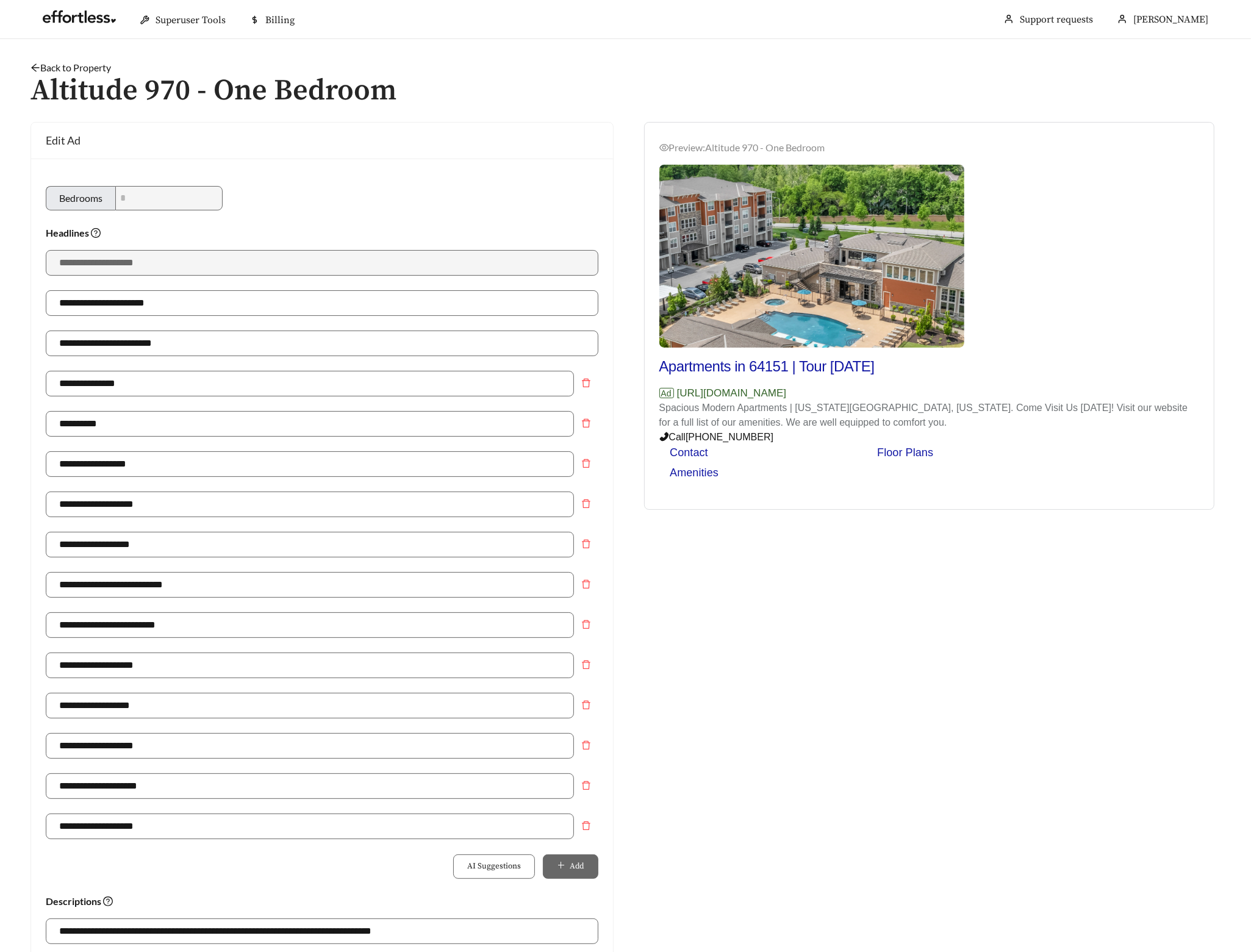
click at [77, 68] on link "Back to Property" at bounding box center [70, 68] width 80 height 11
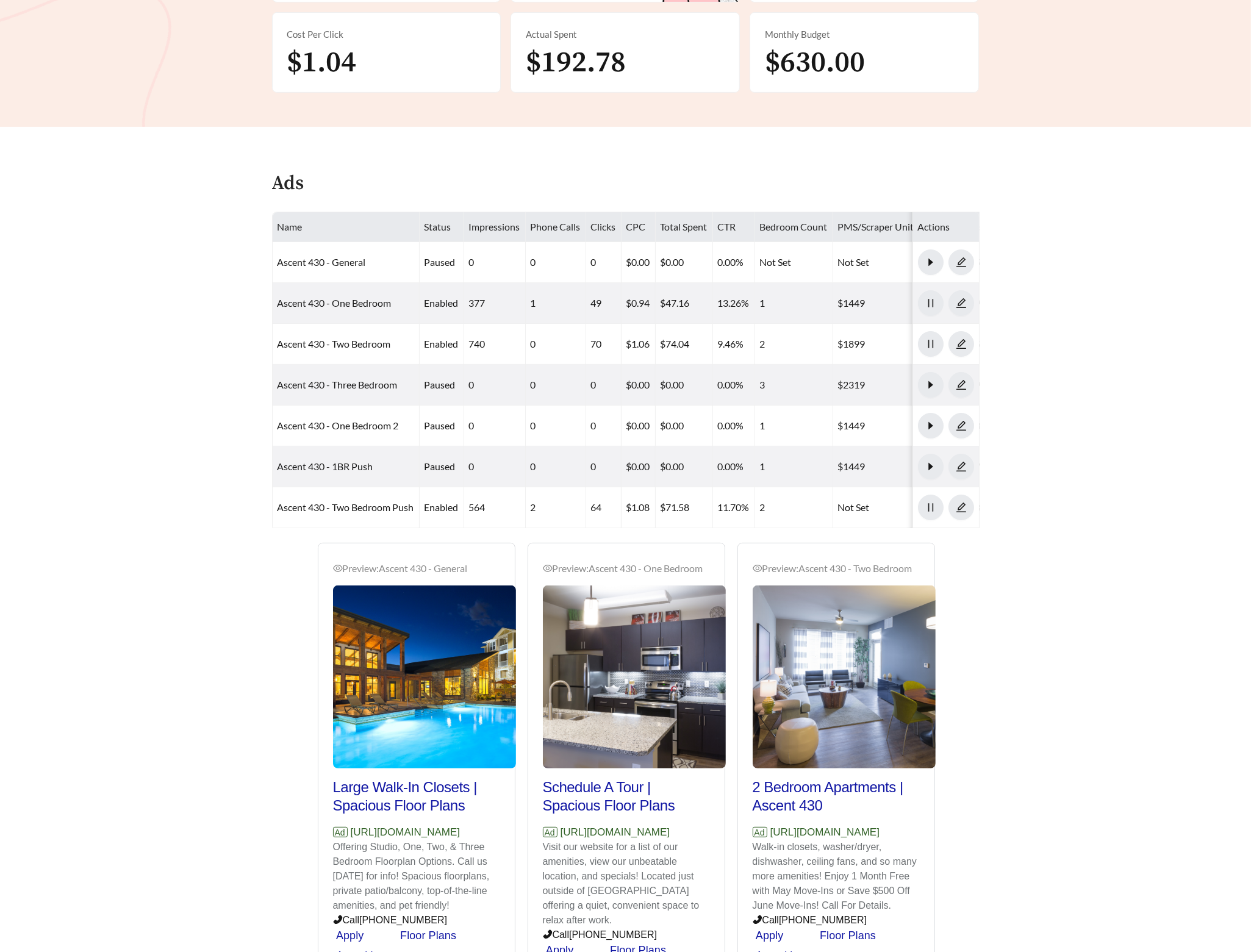
scroll to position [397, 0]
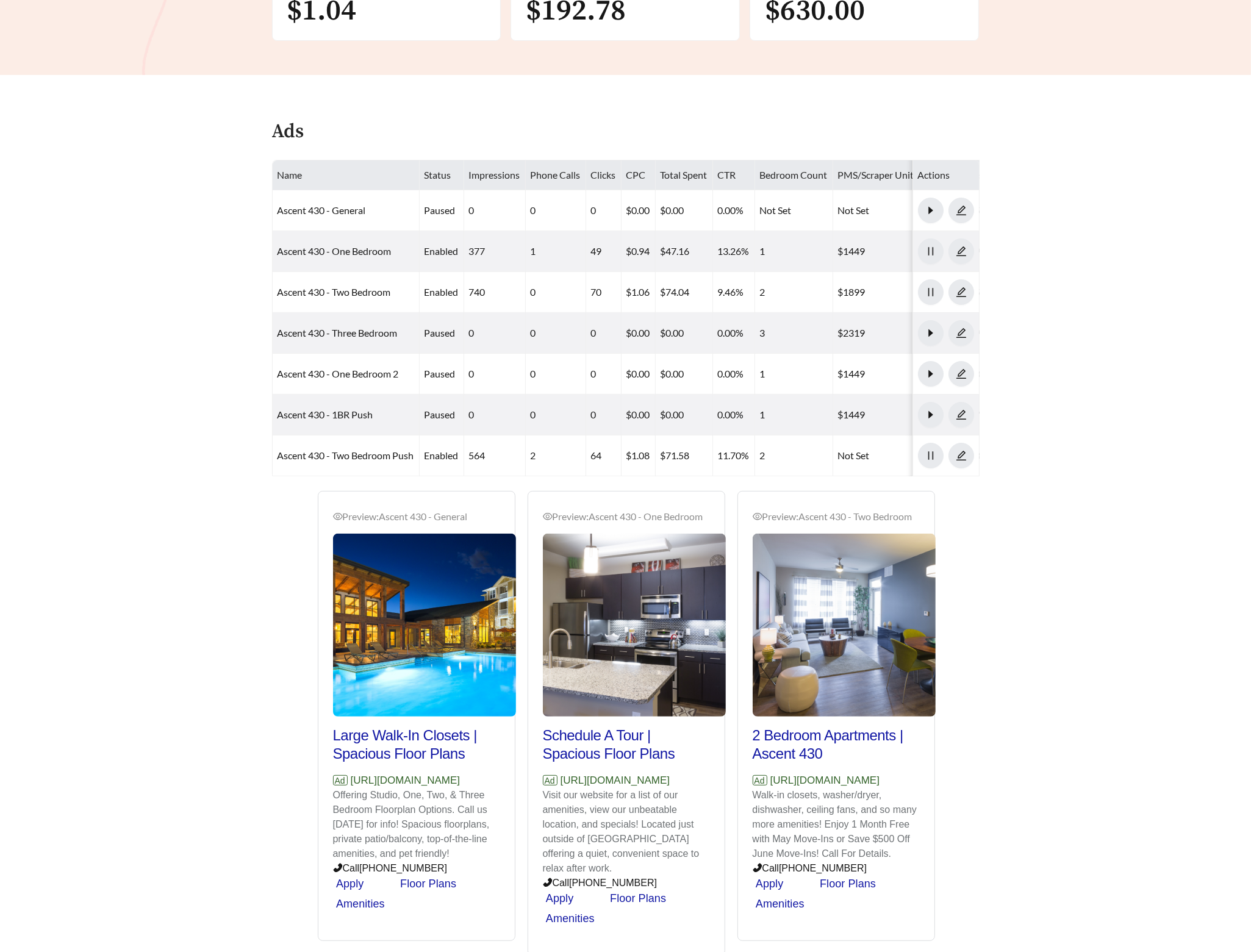
drag, startPoint x: 488, startPoint y: 793, endPoint x: 353, endPoint y: 794, distance: 135.0
click at [353, 789] on p "Ad [URL][DOMAIN_NAME]" at bounding box center [416, 781] width 167 height 16
copy p "[URL][DOMAIN_NAME]"
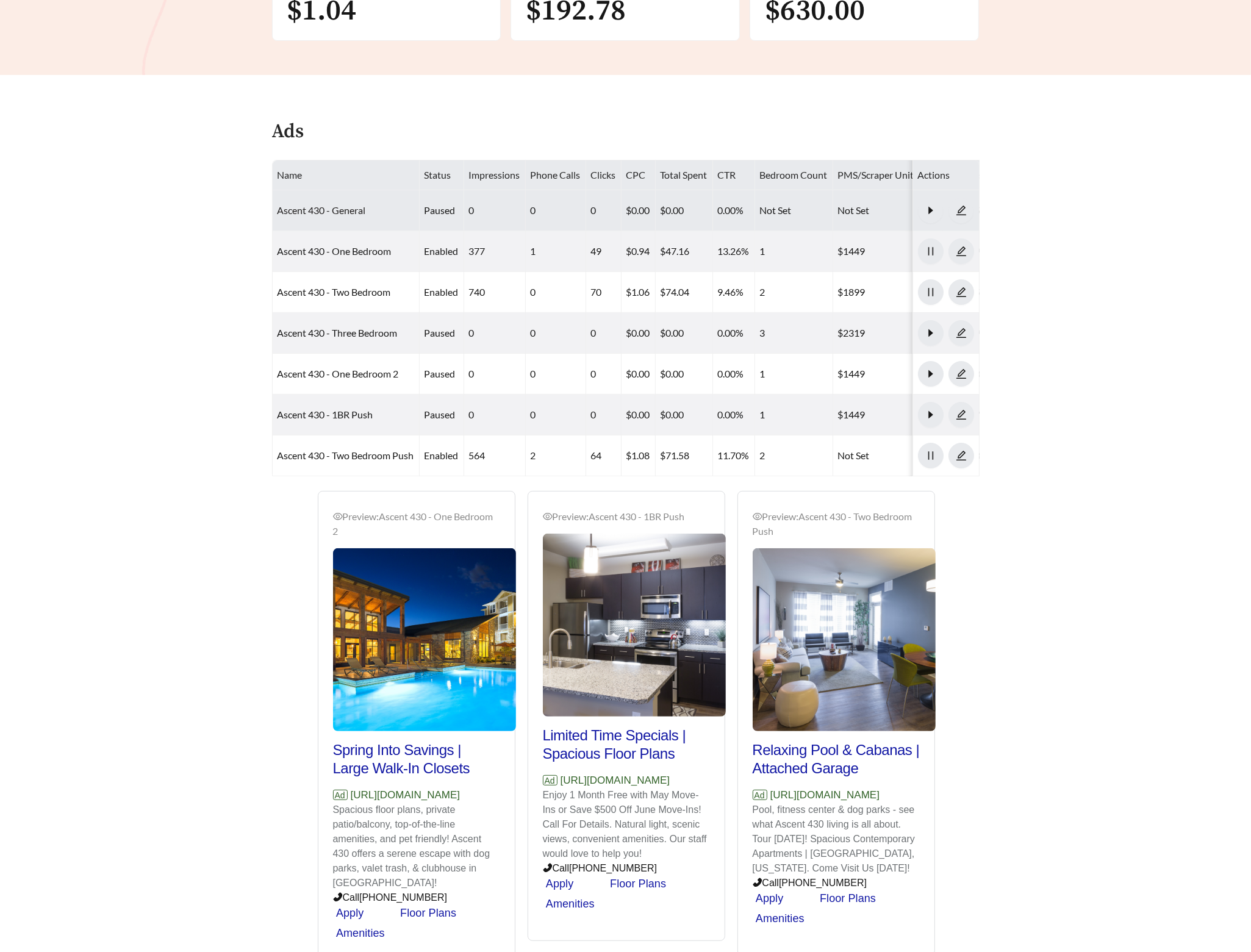
click at [349, 206] on link "Ascent 430 - General" at bounding box center [321, 210] width 88 height 11
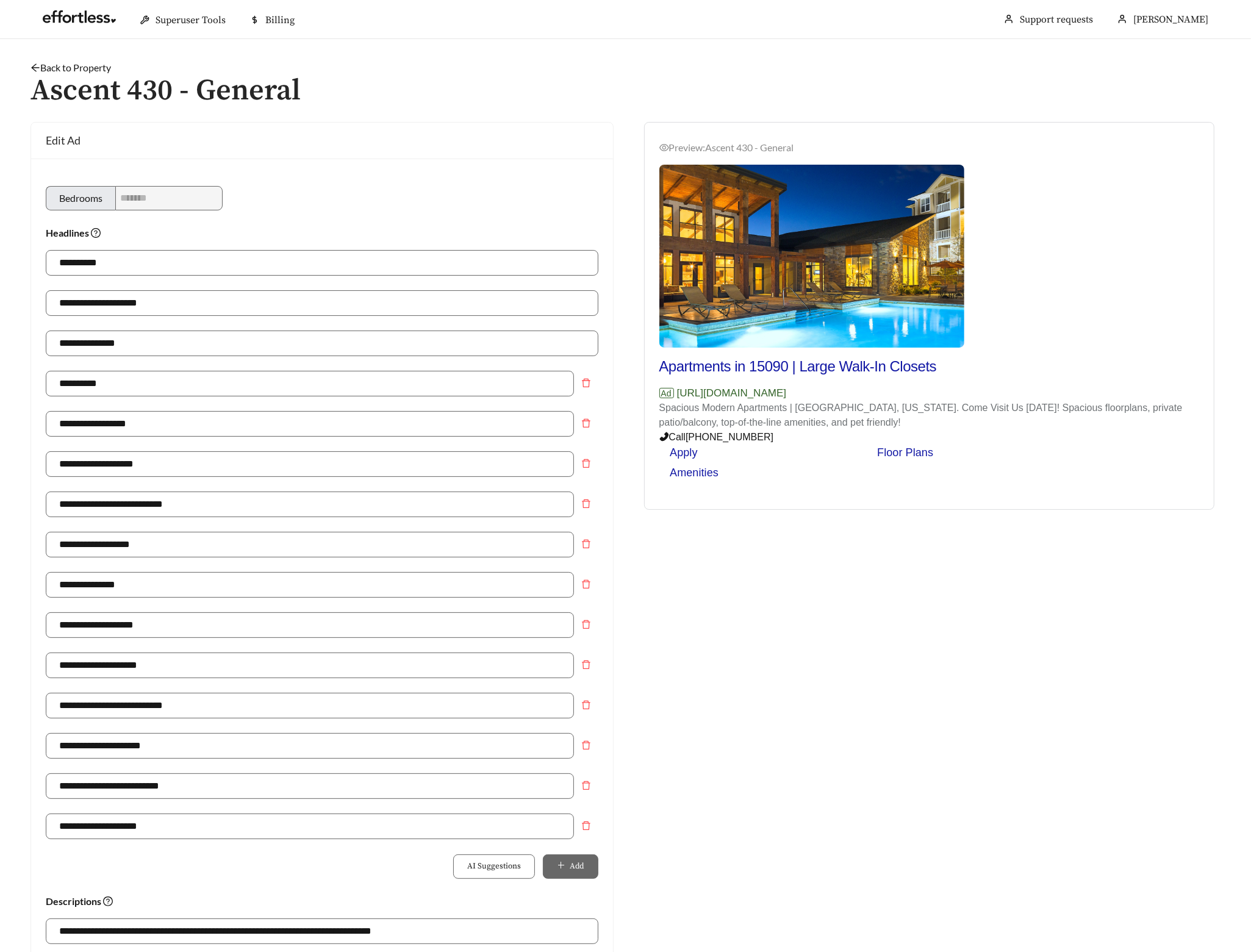
click at [80, 62] on link "Back to Property" at bounding box center [70, 68] width 80 height 11
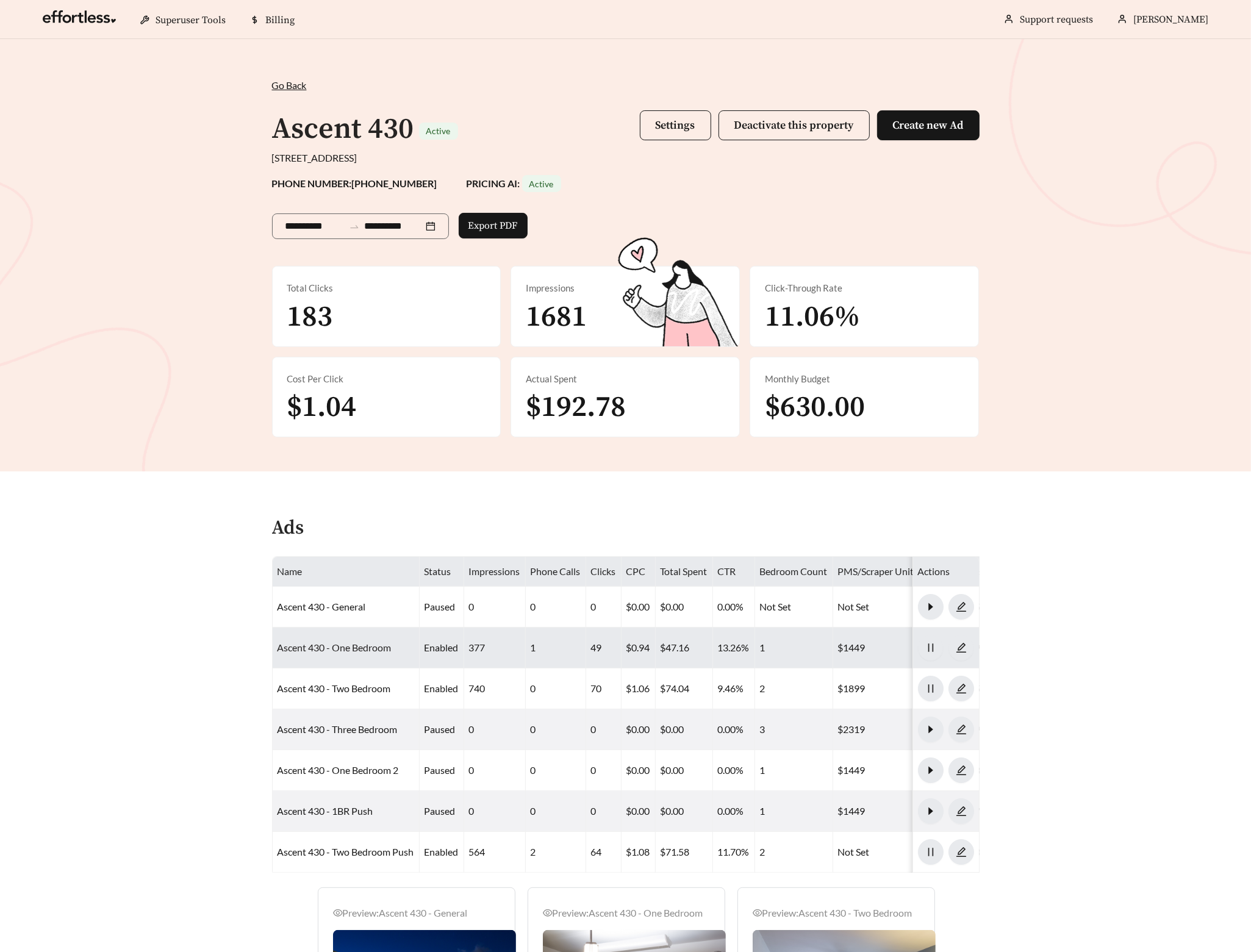
click at [349, 644] on link "Ascent 430 - One Bedroom" at bounding box center [334, 647] width 114 height 11
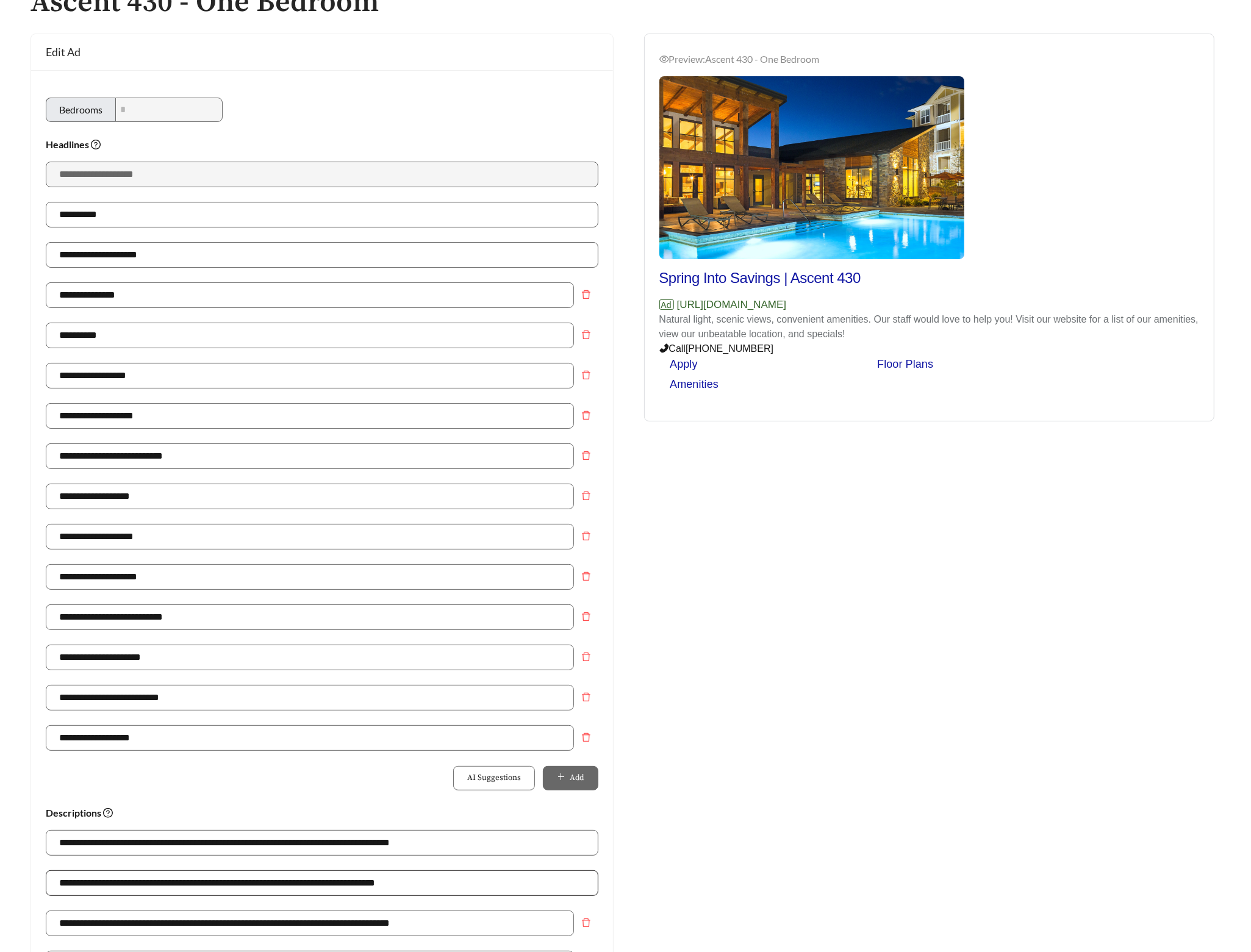
scroll to position [468, 0]
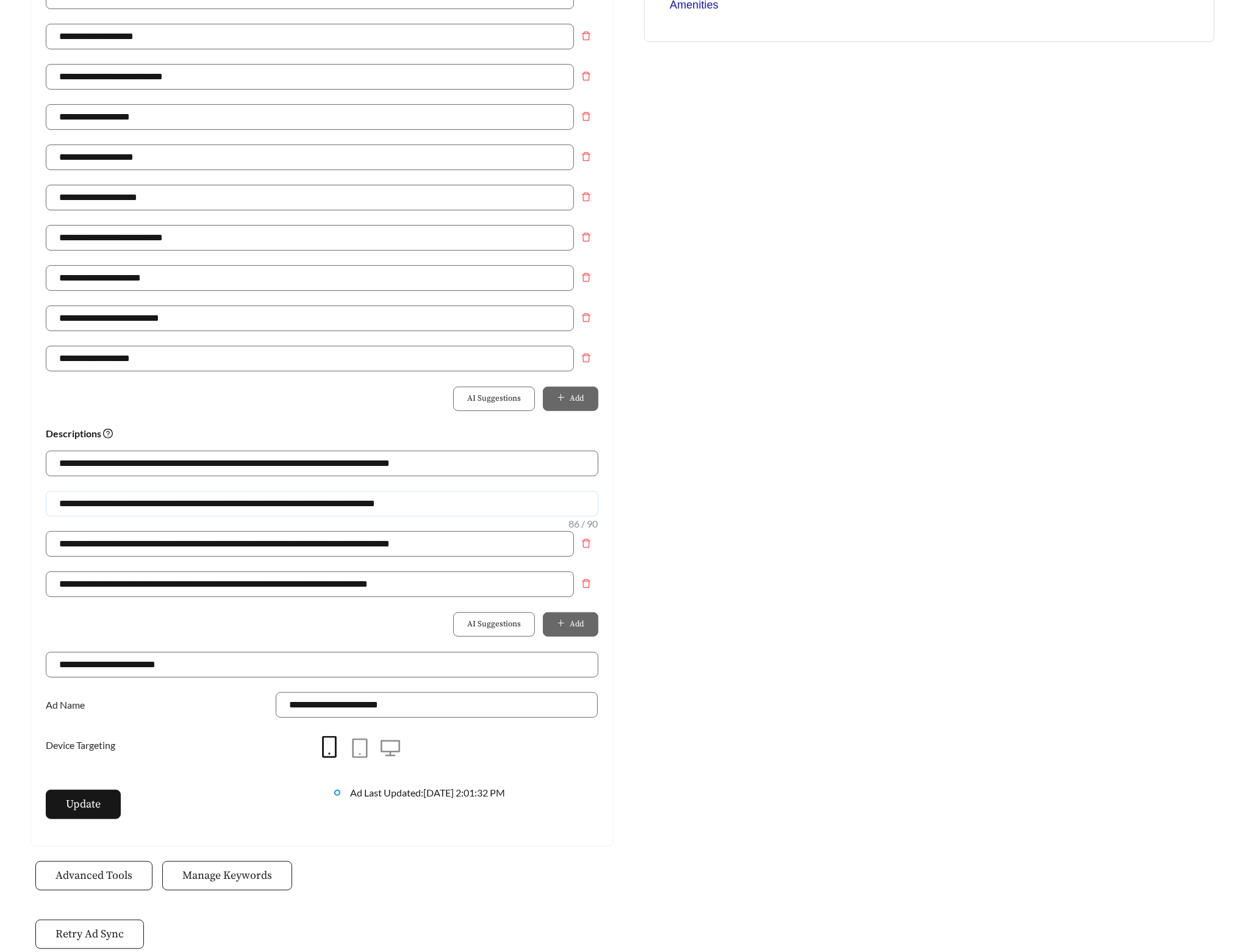
drag, startPoint x: 454, startPoint y: 509, endPoint x: 49, endPoint y: 497, distance: 405.2
click at [48, 500] on input "**********" at bounding box center [322, 504] width 553 height 26
click at [272, 510] on input "**********" at bounding box center [322, 504] width 553 height 26
click at [272, 509] on input "**********" at bounding box center [322, 504] width 553 height 26
type input "**********"
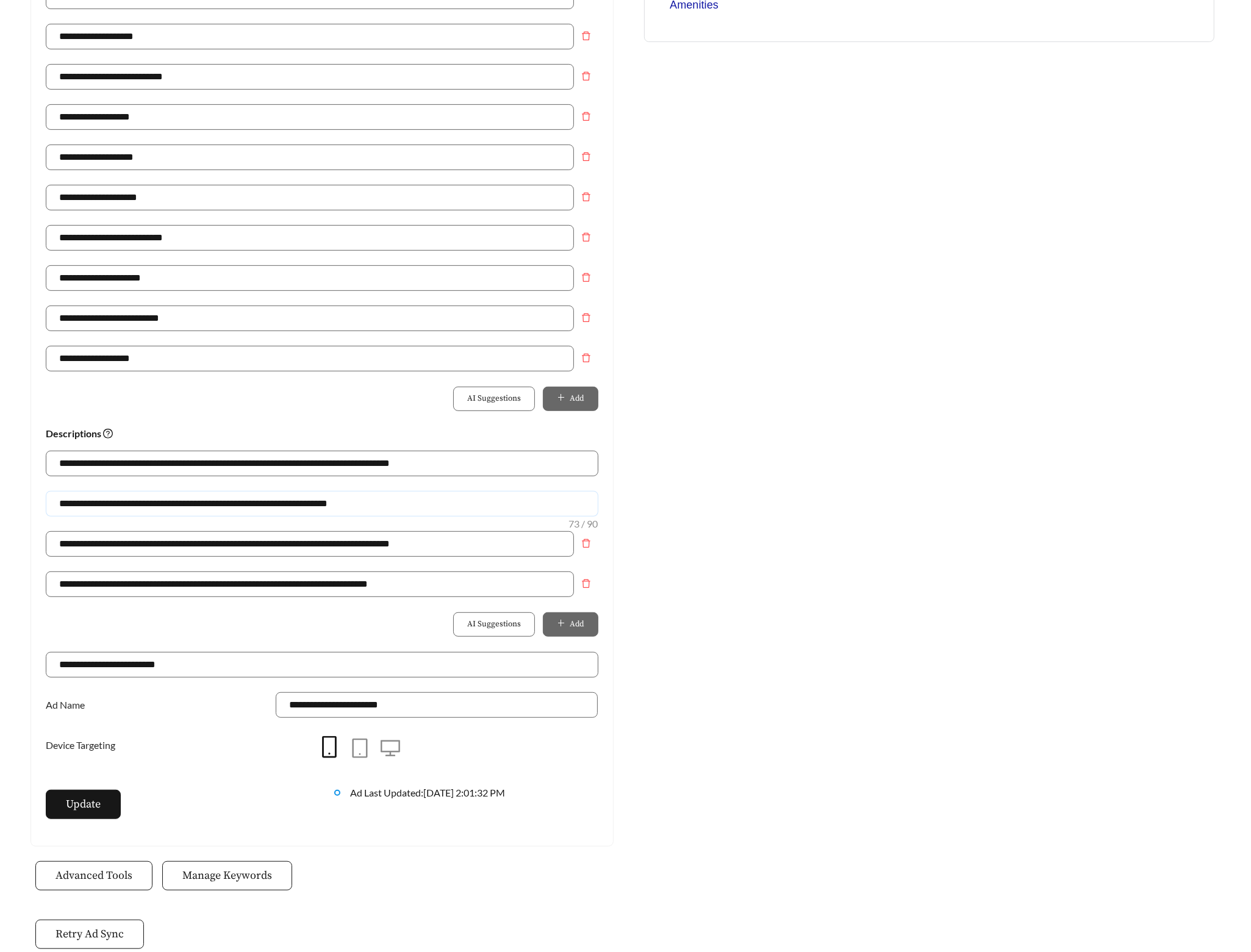
click at [422, 511] on input "**********" at bounding box center [322, 504] width 553 height 26
drag, startPoint x: 425, startPoint y: 507, endPoint x: -95, endPoint y: 508, distance: 520.0
click at [0, 484] on html "**********" at bounding box center [625, 8] width 1251 height 952
click at [96, 819] on button "Update" at bounding box center [83, 804] width 75 height 29
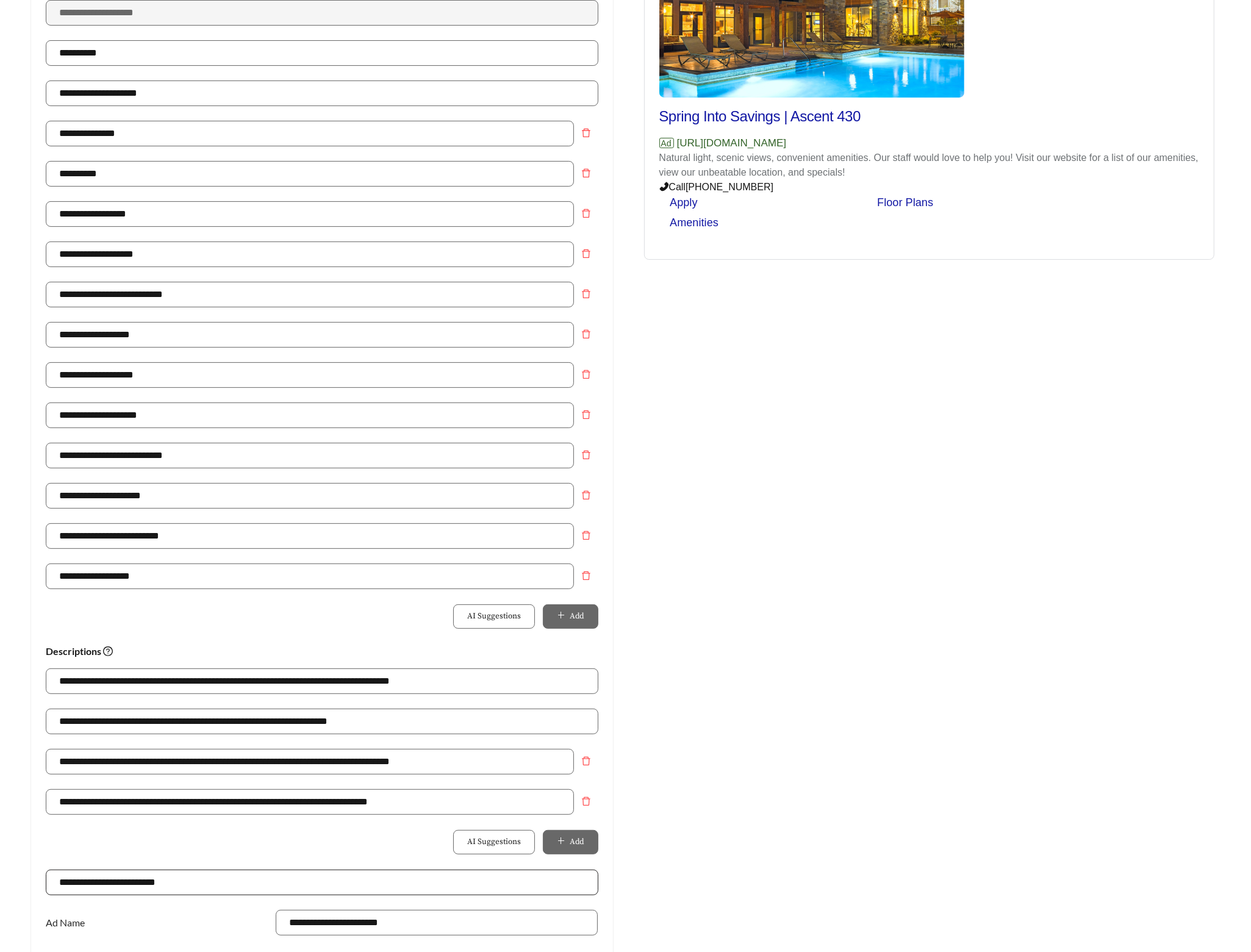
scroll to position [522, 0]
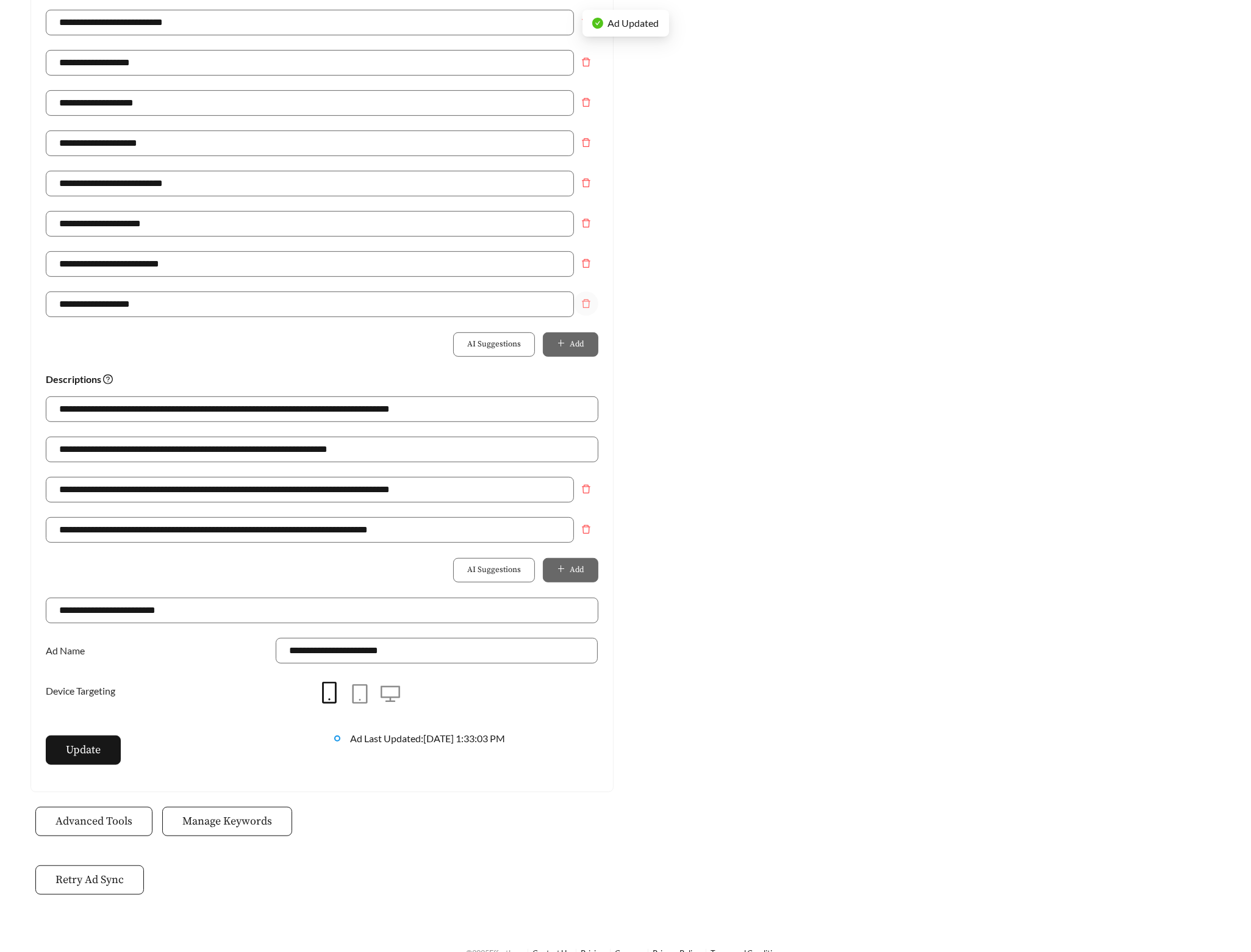
click at [588, 300] on button "Remove field" at bounding box center [586, 304] width 24 height 24
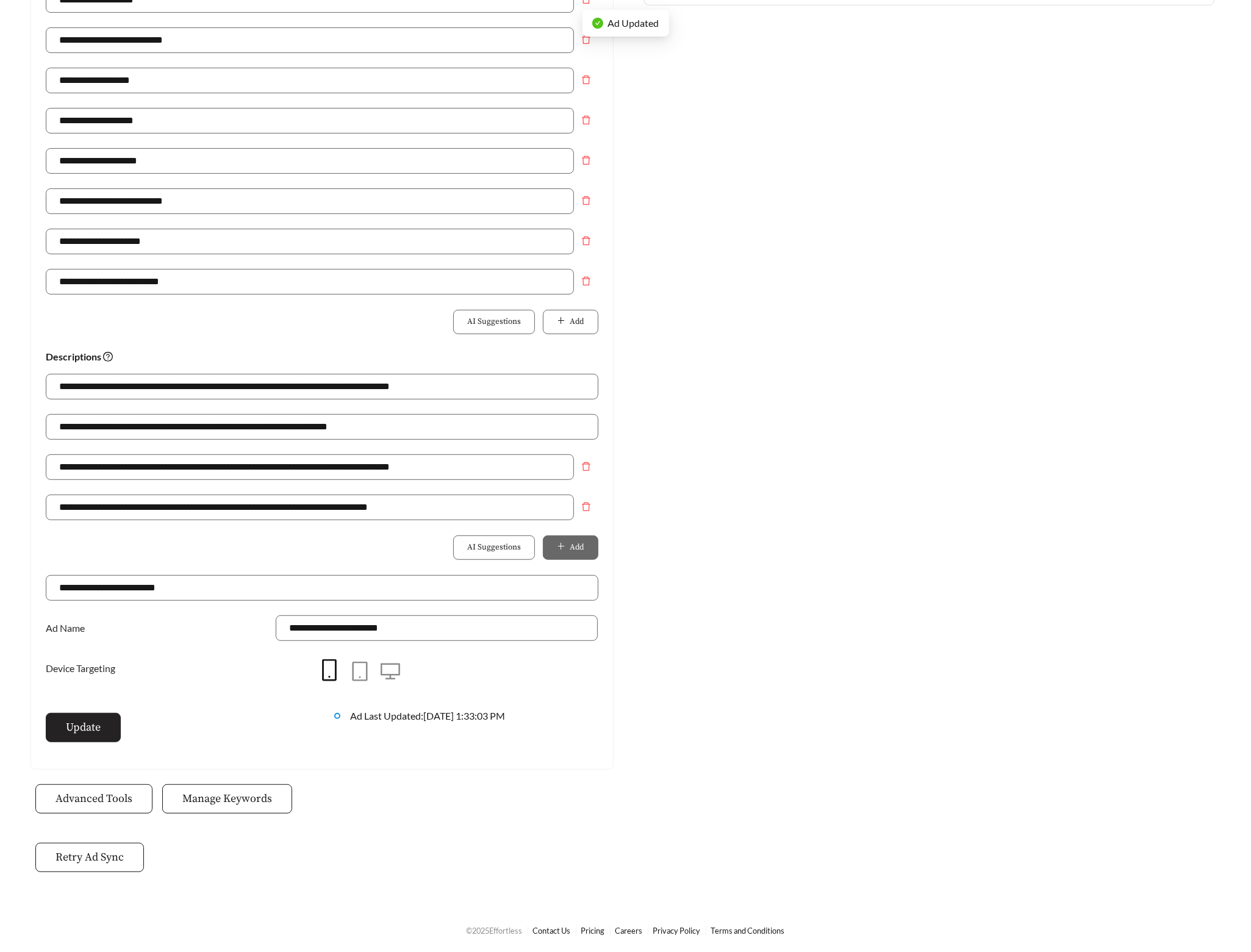
click at [75, 733] on span "Update" at bounding box center [83, 727] width 34 height 17
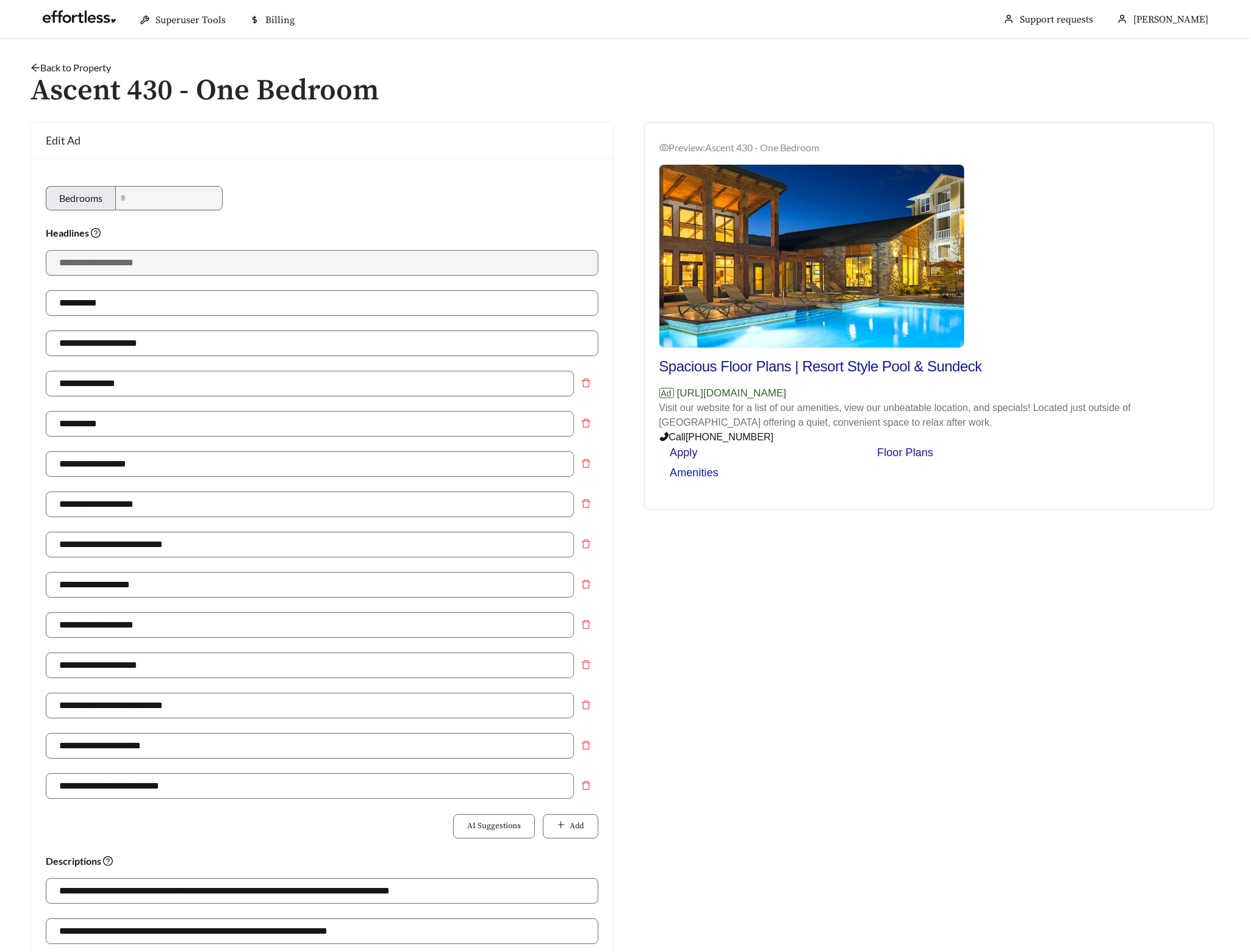
click at [80, 67] on link "Back to Property" at bounding box center [70, 68] width 80 height 11
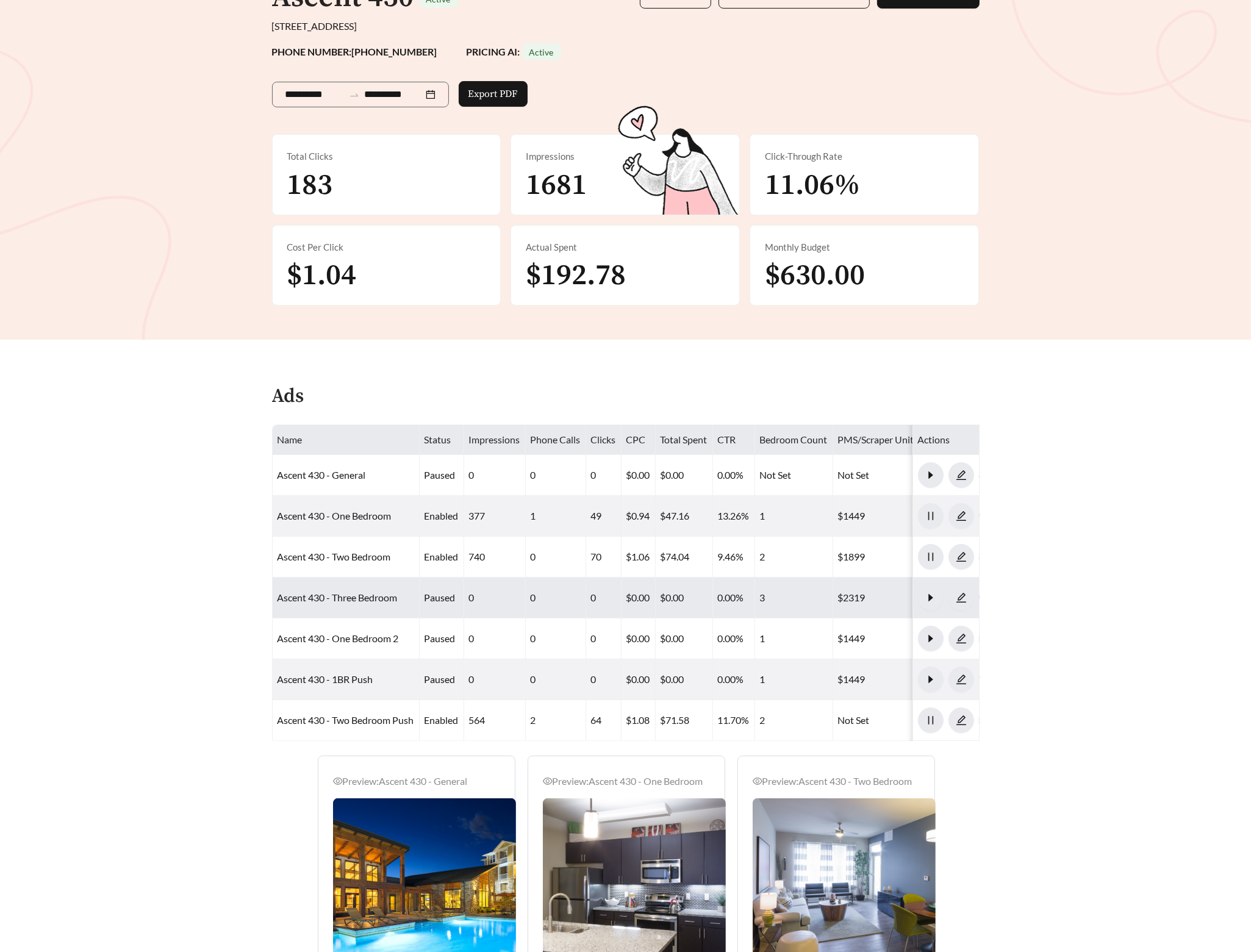
scroll to position [299, 0]
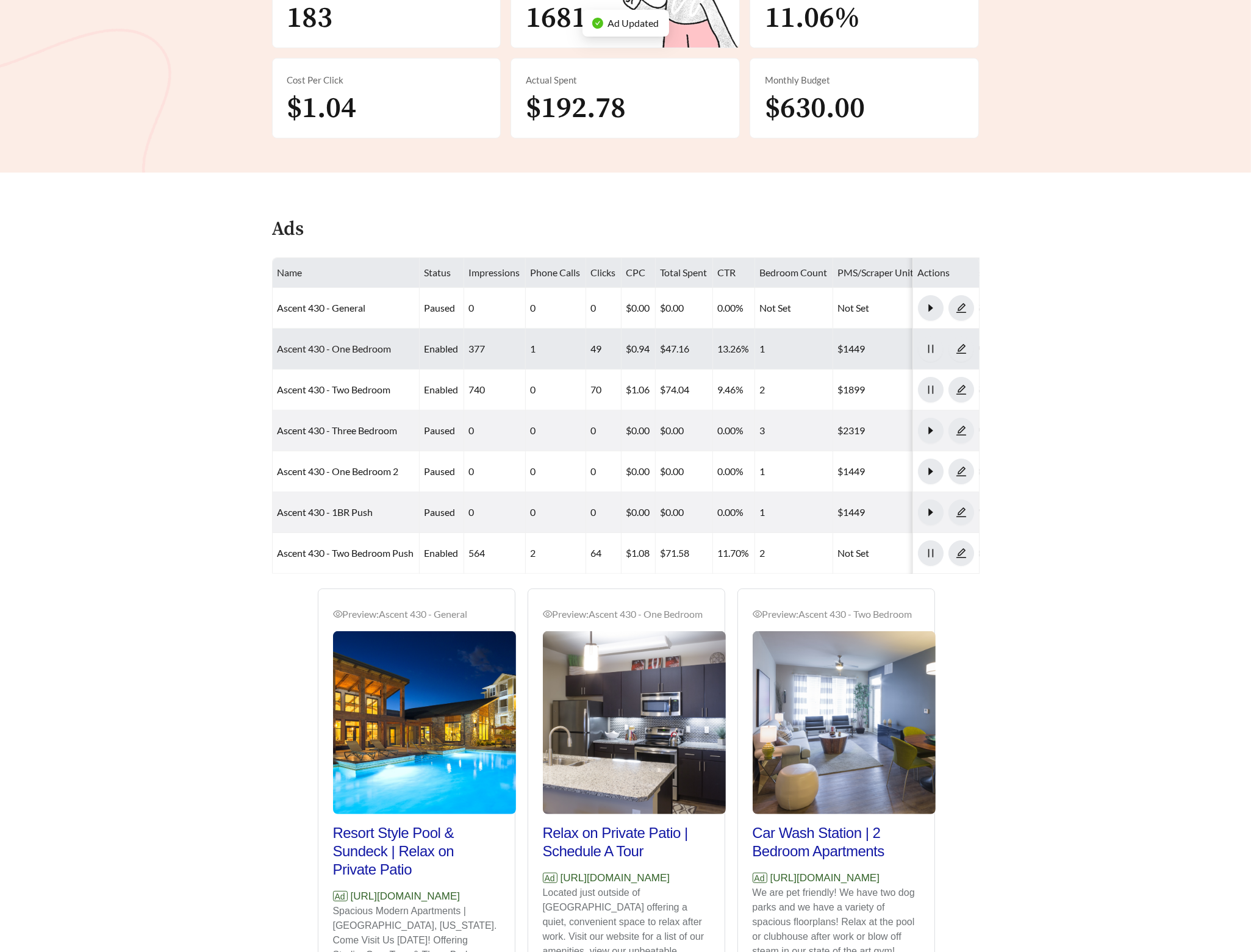
click at [329, 351] on link "Ascent 430 - One Bedroom" at bounding box center [334, 348] width 114 height 11
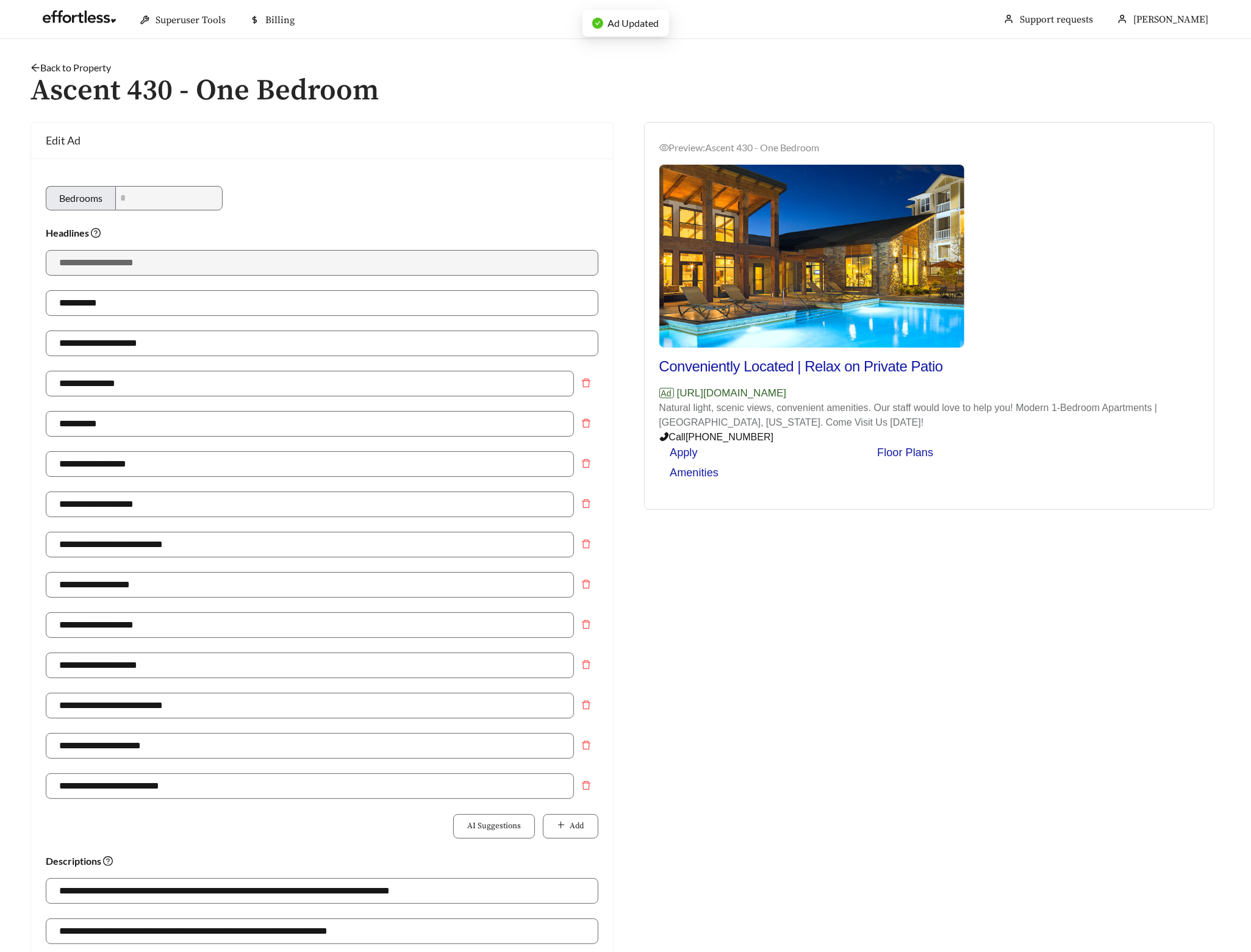
click at [91, 63] on link "Back to Property" at bounding box center [70, 68] width 80 height 11
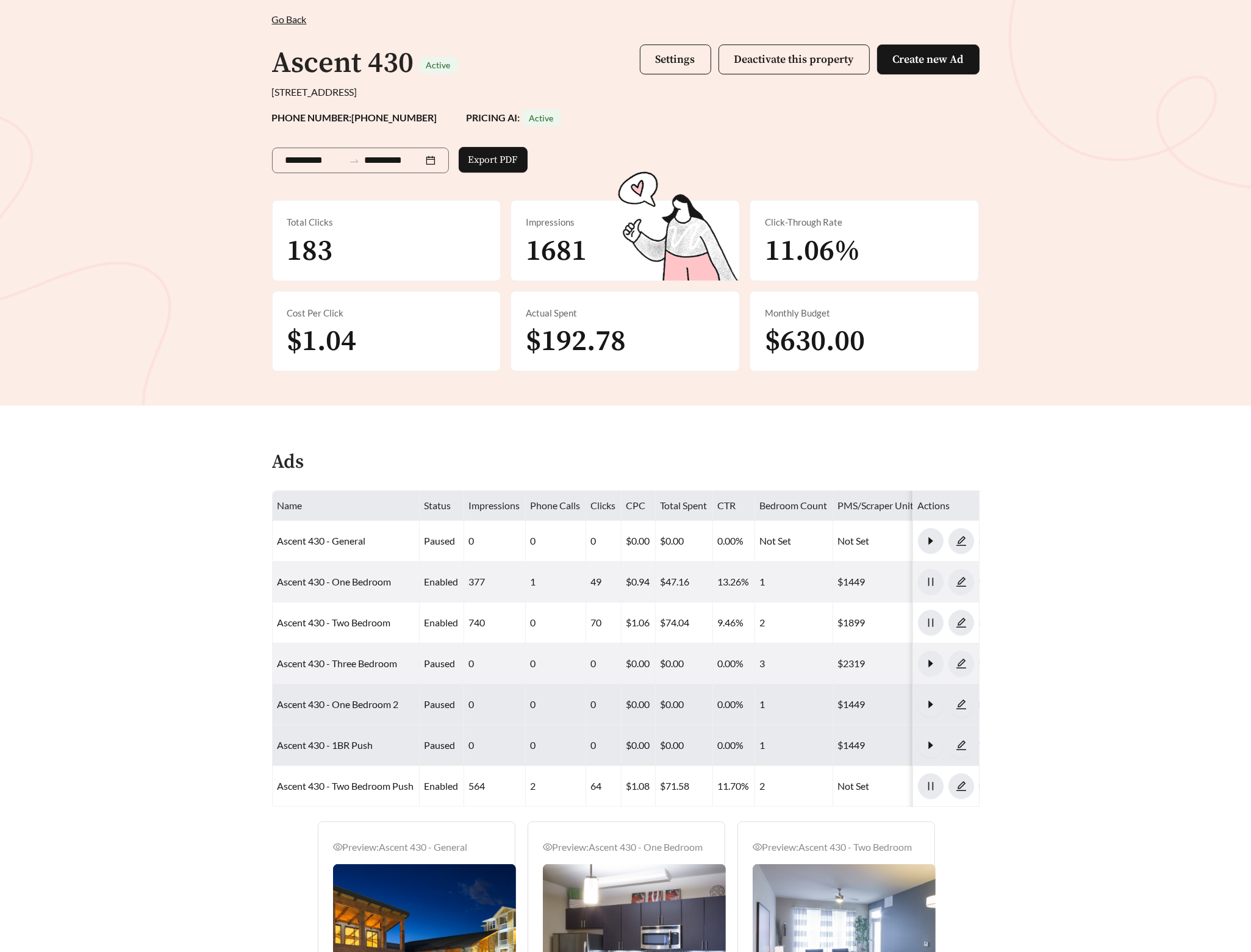
scroll to position [291, 0]
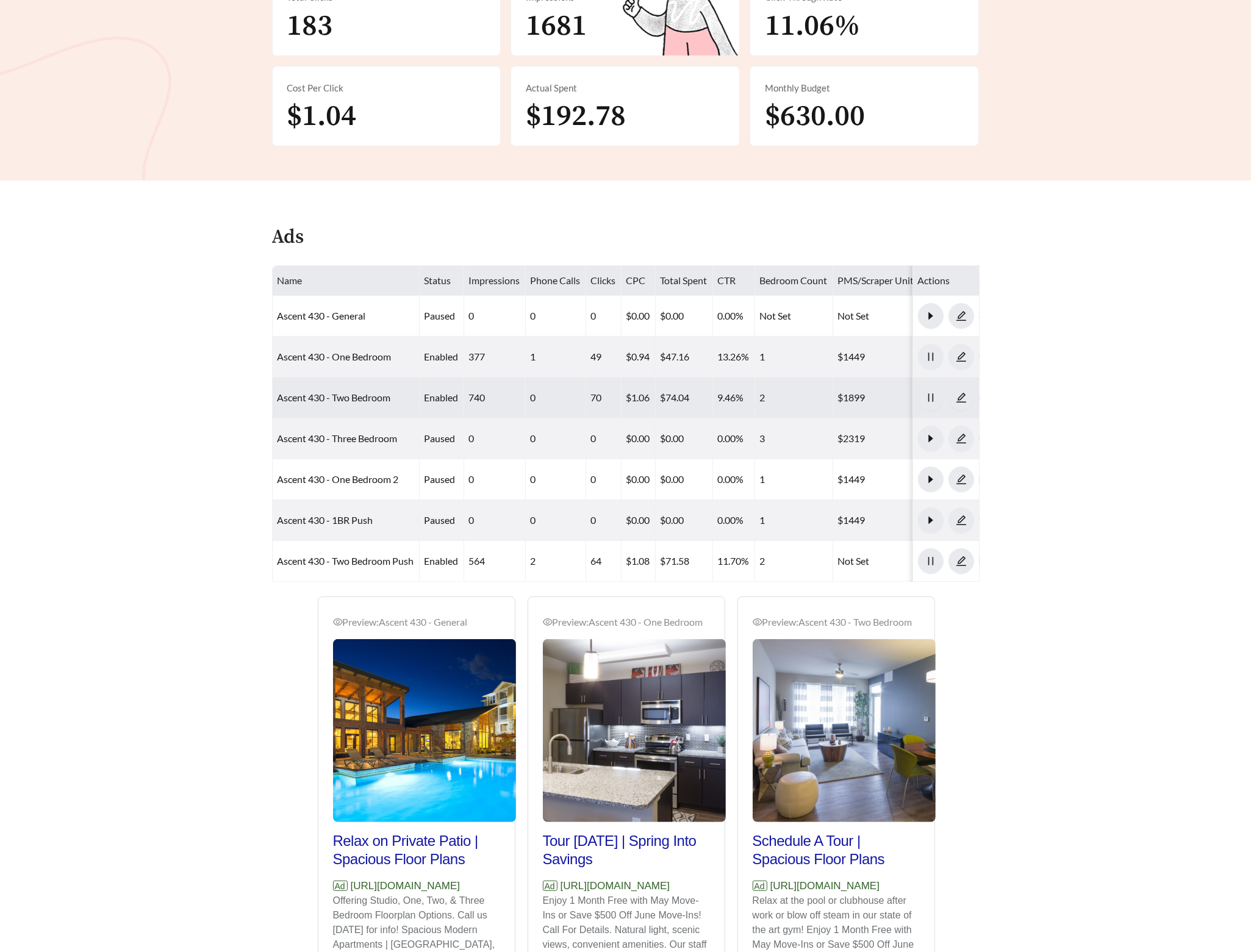
click at [338, 406] on td "Ascent 430 - Two Bedroom" at bounding box center [346, 397] width 147 height 41
click at [338, 402] on link "Ascent 430 - Two Bedroom" at bounding box center [334, 397] width 114 height 11
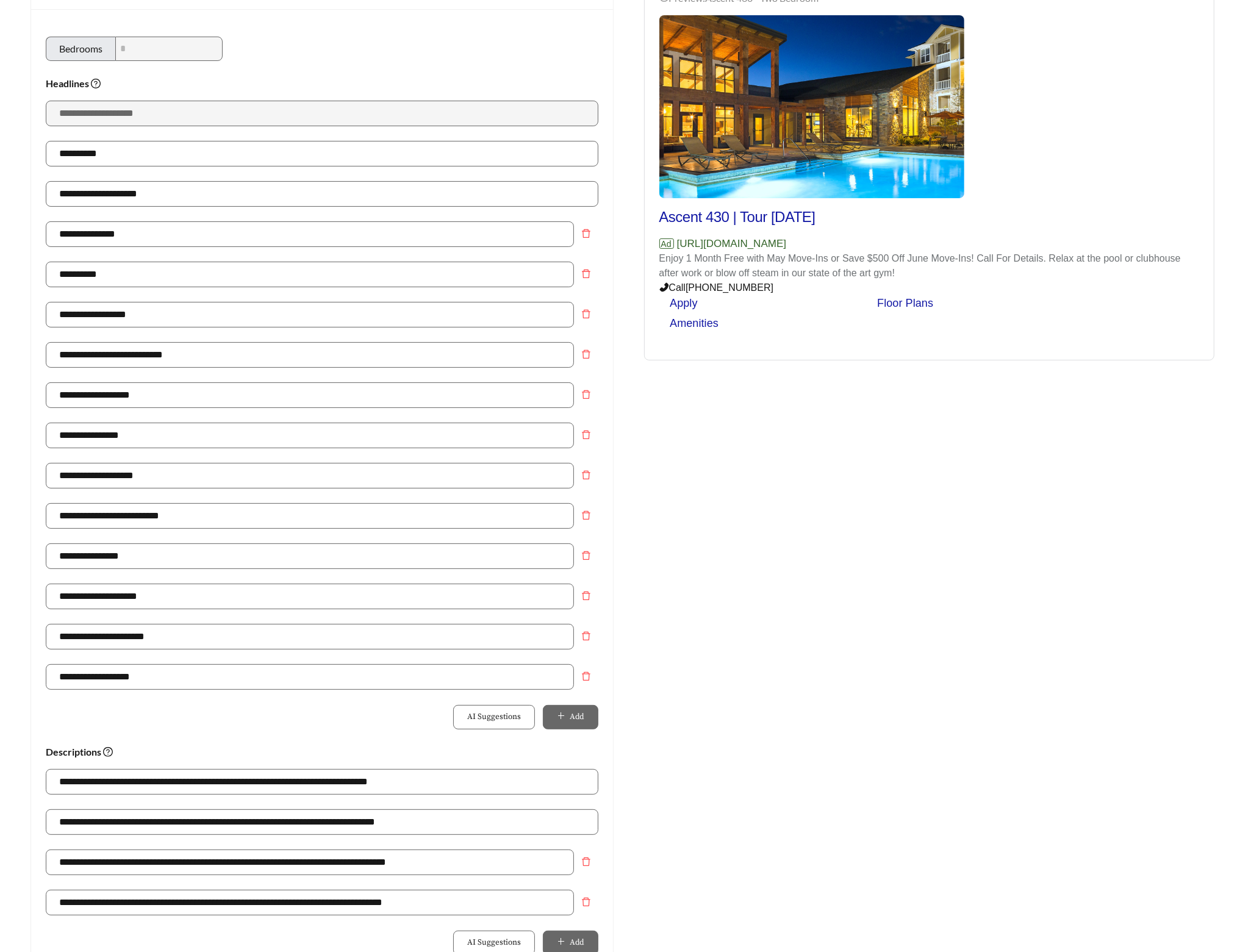
scroll to position [328, 0]
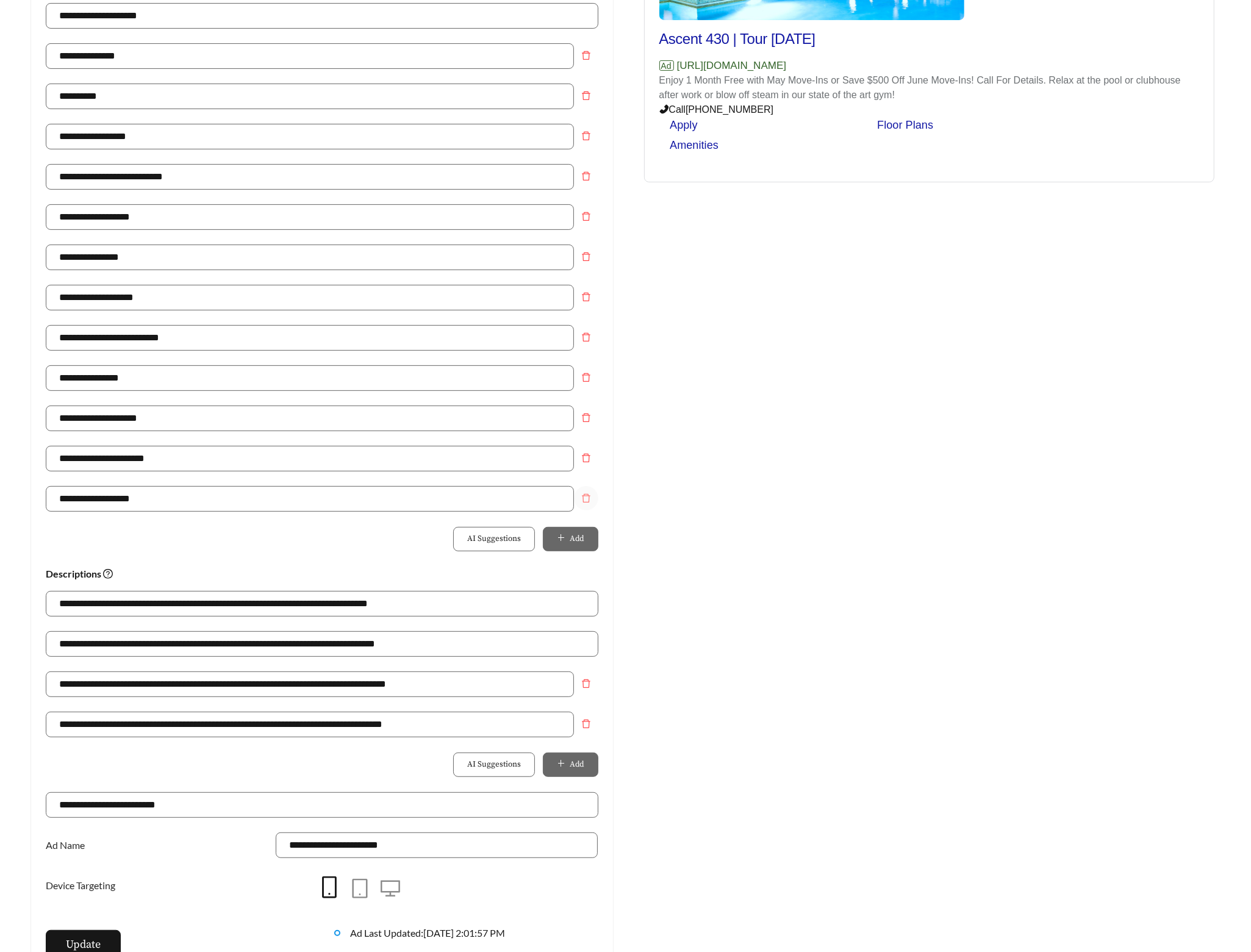
click at [583, 499] on icon "delete" at bounding box center [586, 499] width 9 height 9
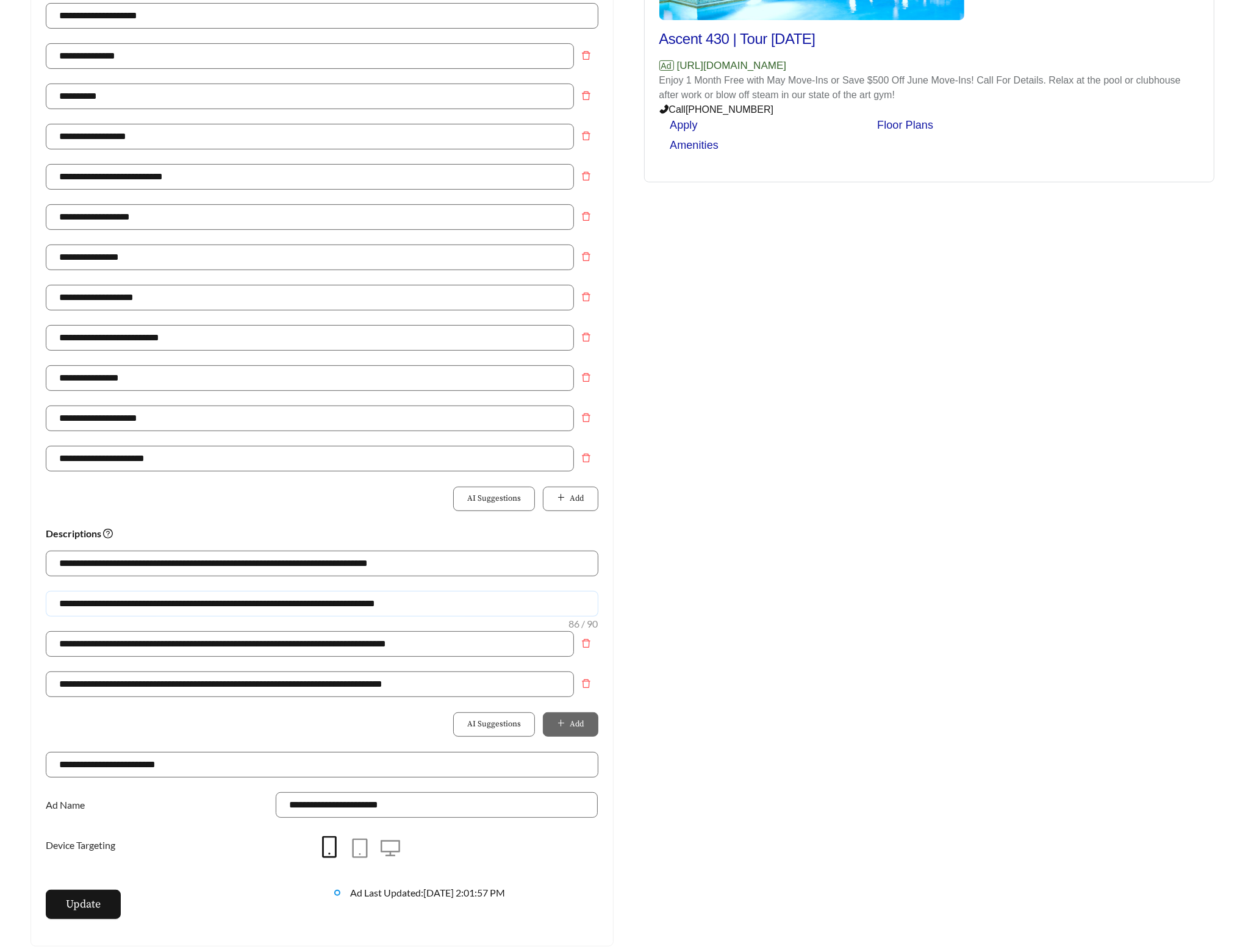
drag, startPoint x: 433, startPoint y: 613, endPoint x: -79, endPoint y: 604, distance: 512.1
click at [0, 604] on html "**********" at bounding box center [625, 148] width 1251 height 952
paste input "text"
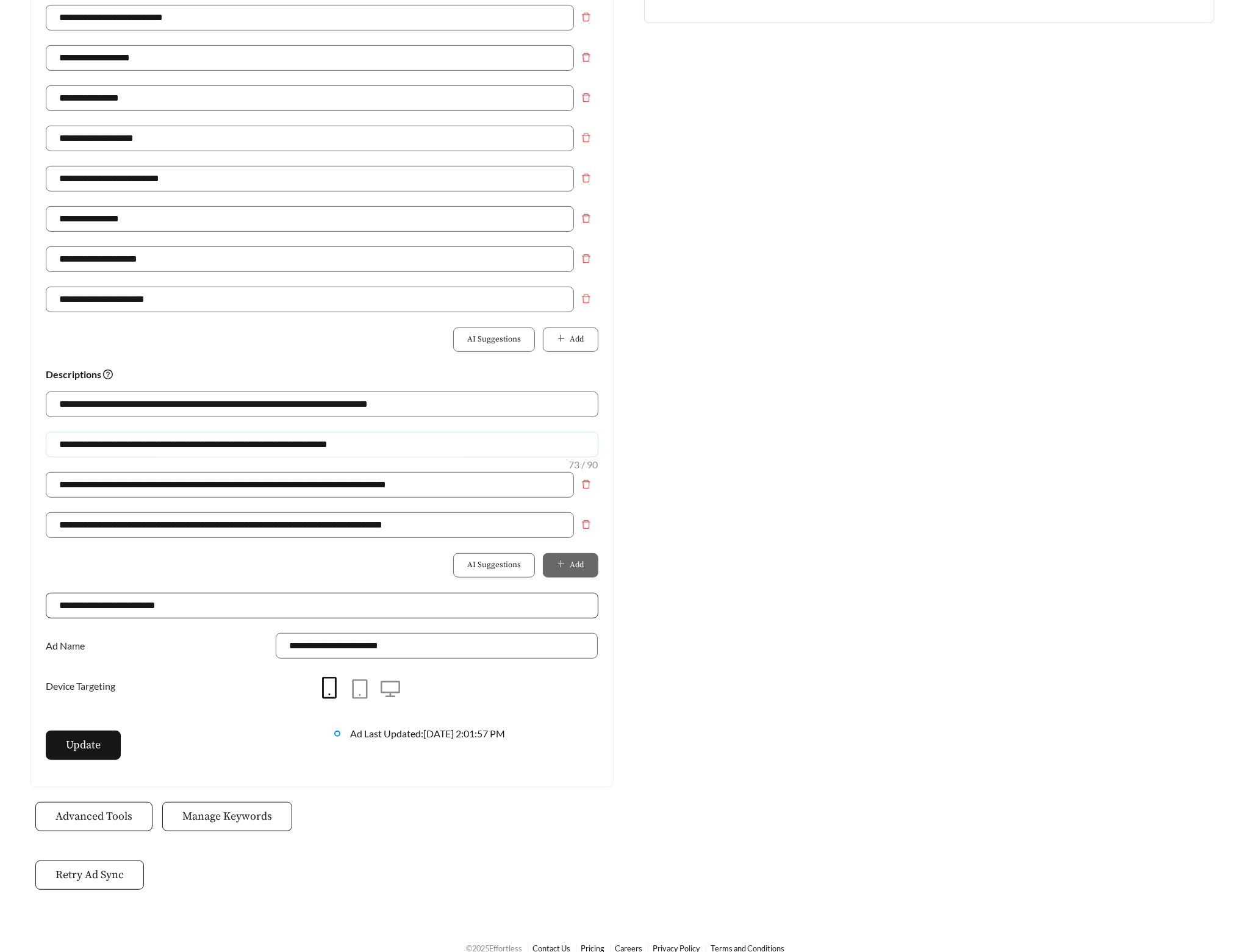
scroll to position [510, 0]
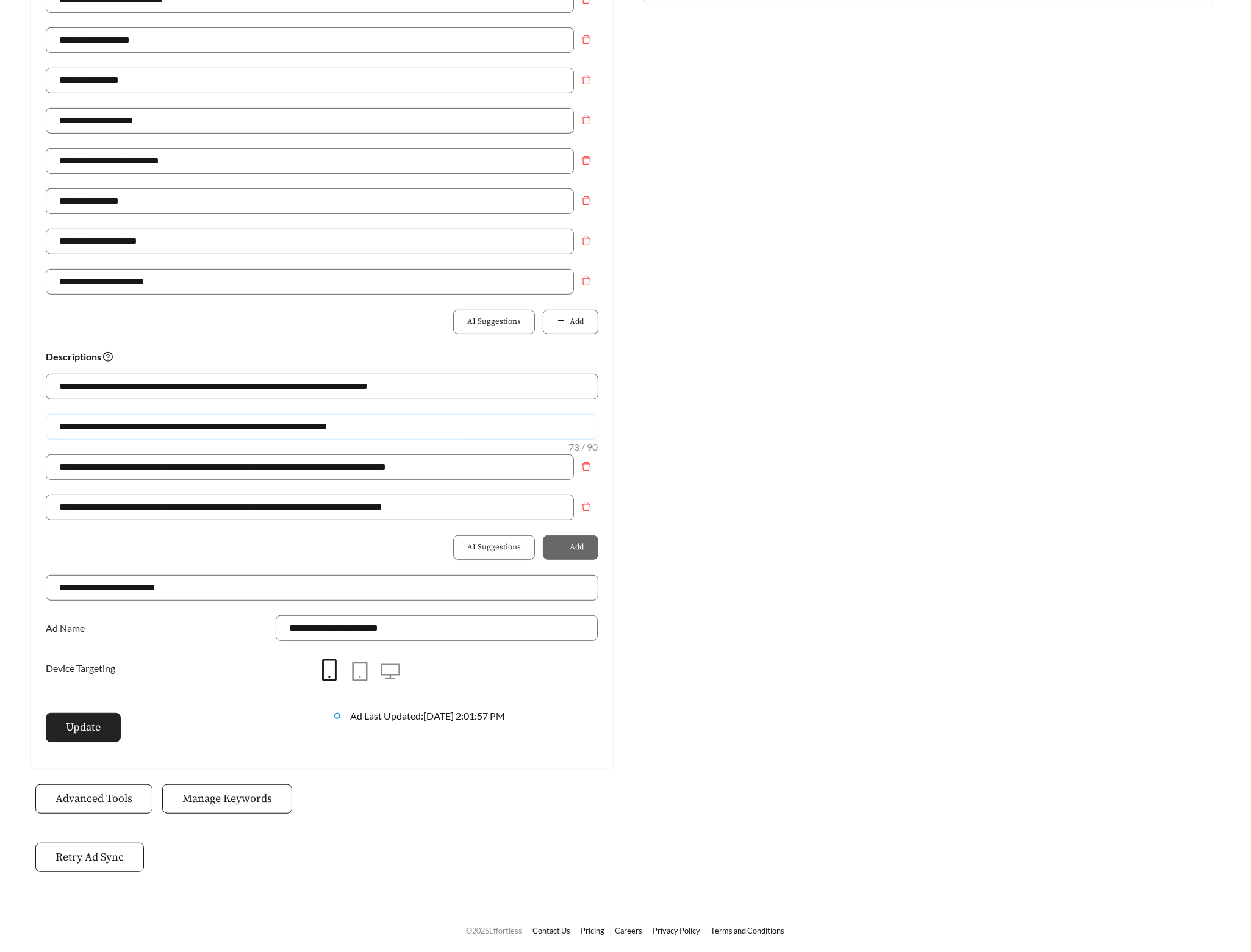
type input "**********"
click at [96, 729] on span "Update" at bounding box center [83, 727] width 34 height 17
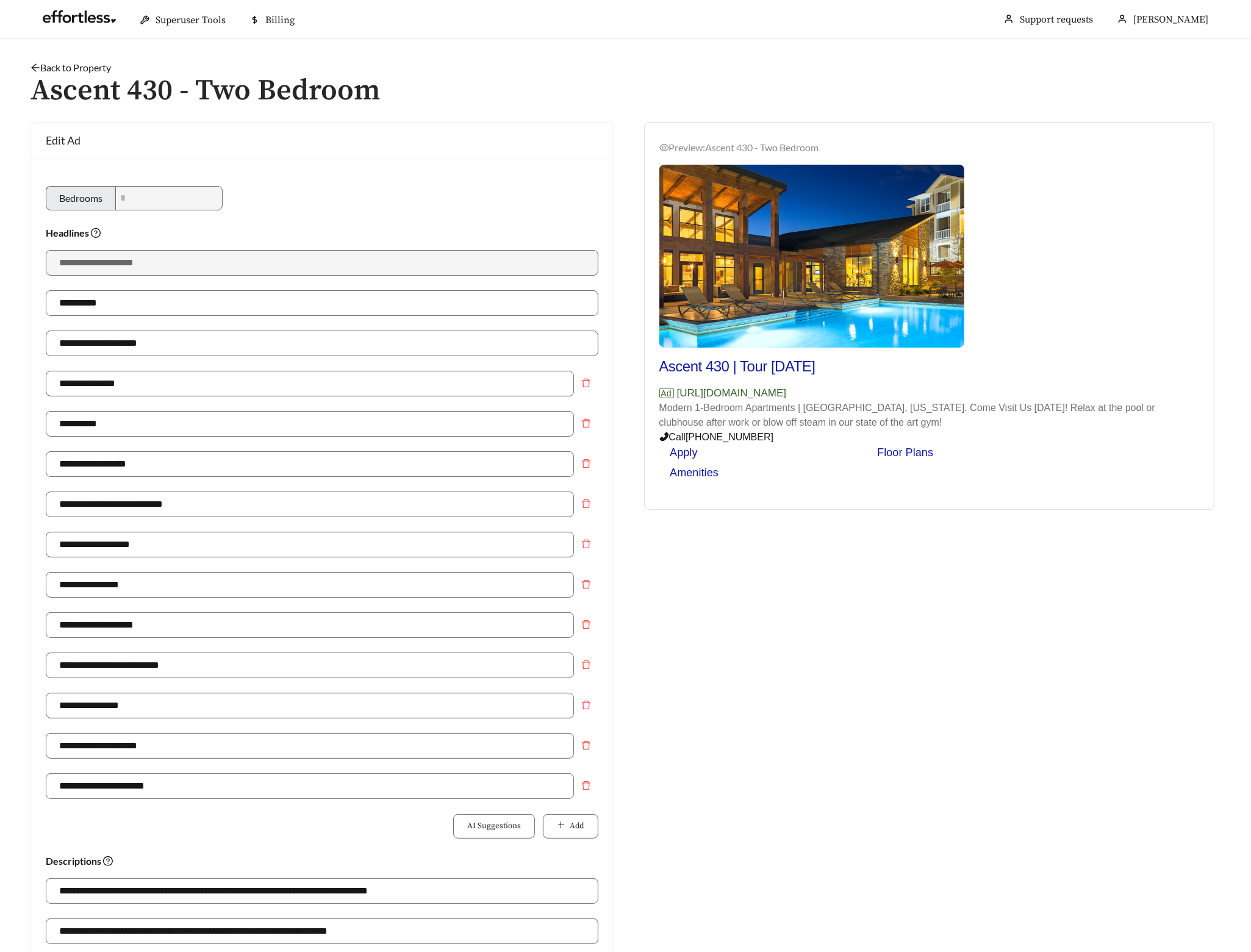
click at [92, 67] on link "Back to Property" at bounding box center [70, 68] width 80 height 11
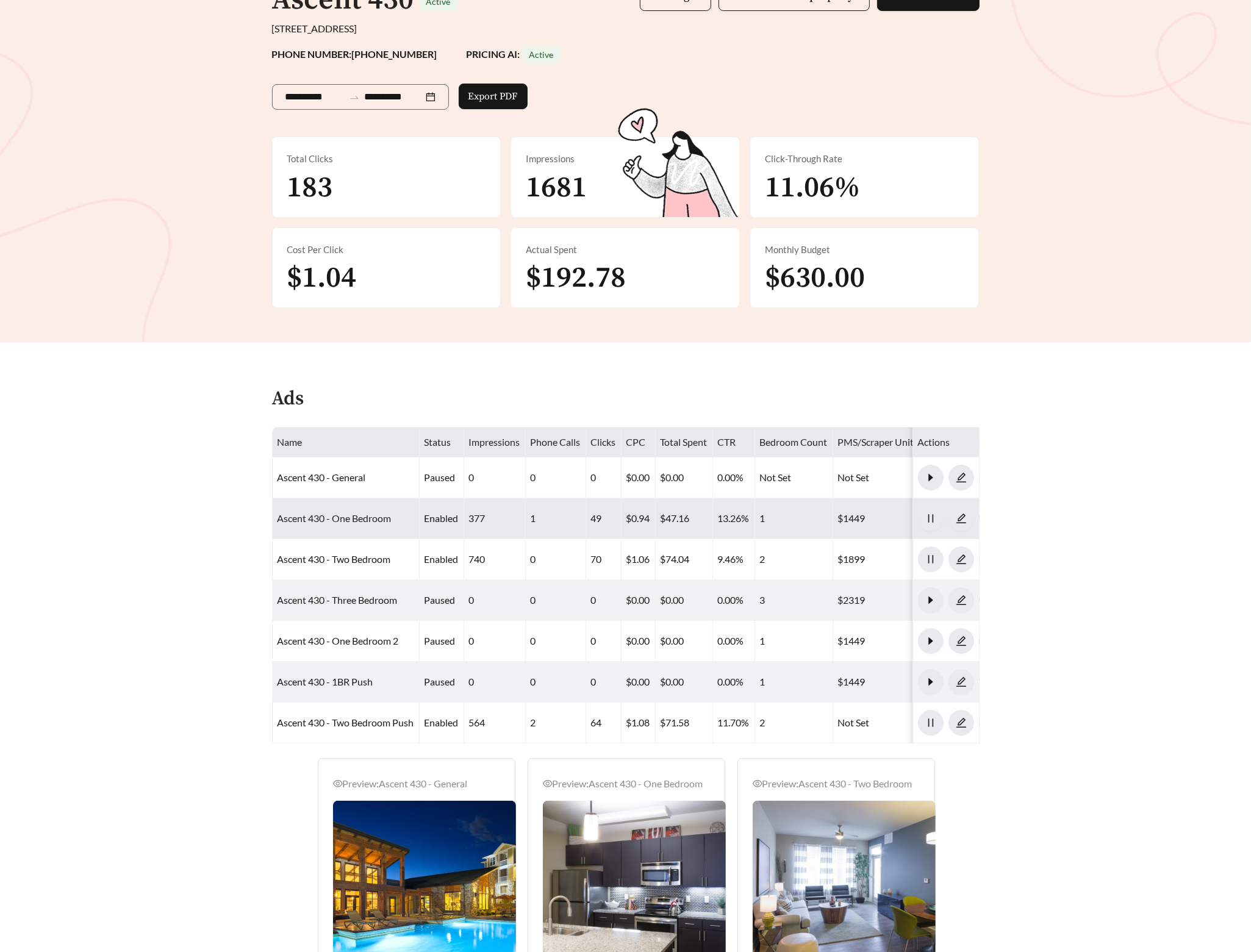
scroll to position [138, 0]
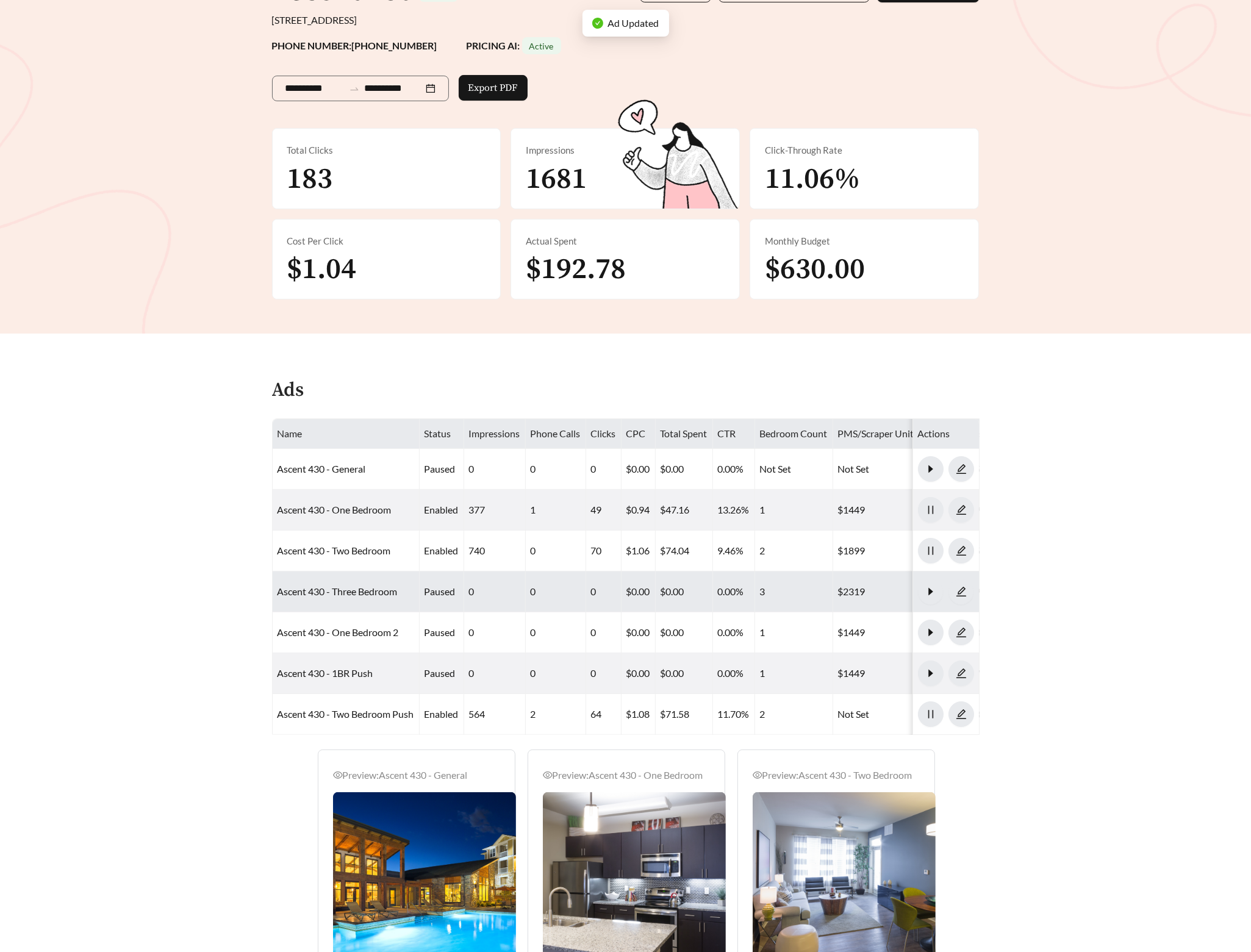
click at [345, 599] on td "Ascent 430 - Three Bedroom" at bounding box center [346, 591] width 147 height 41
click at [346, 596] on link "Ascent 430 - Three Bedroom" at bounding box center [337, 591] width 120 height 11
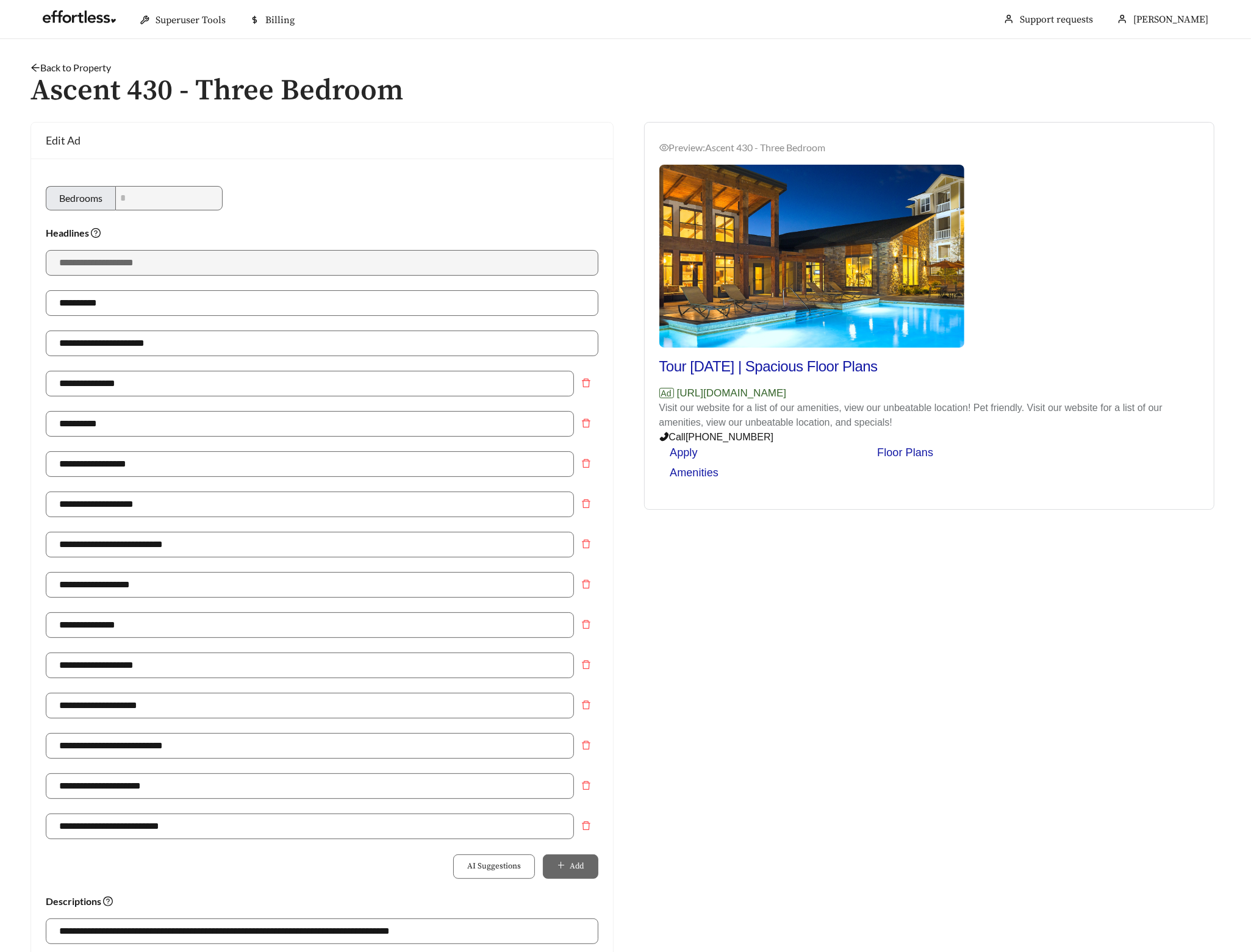
click at [85, 63] on link "Back to Property" at bounding box center [70, 68] width 80 height 11
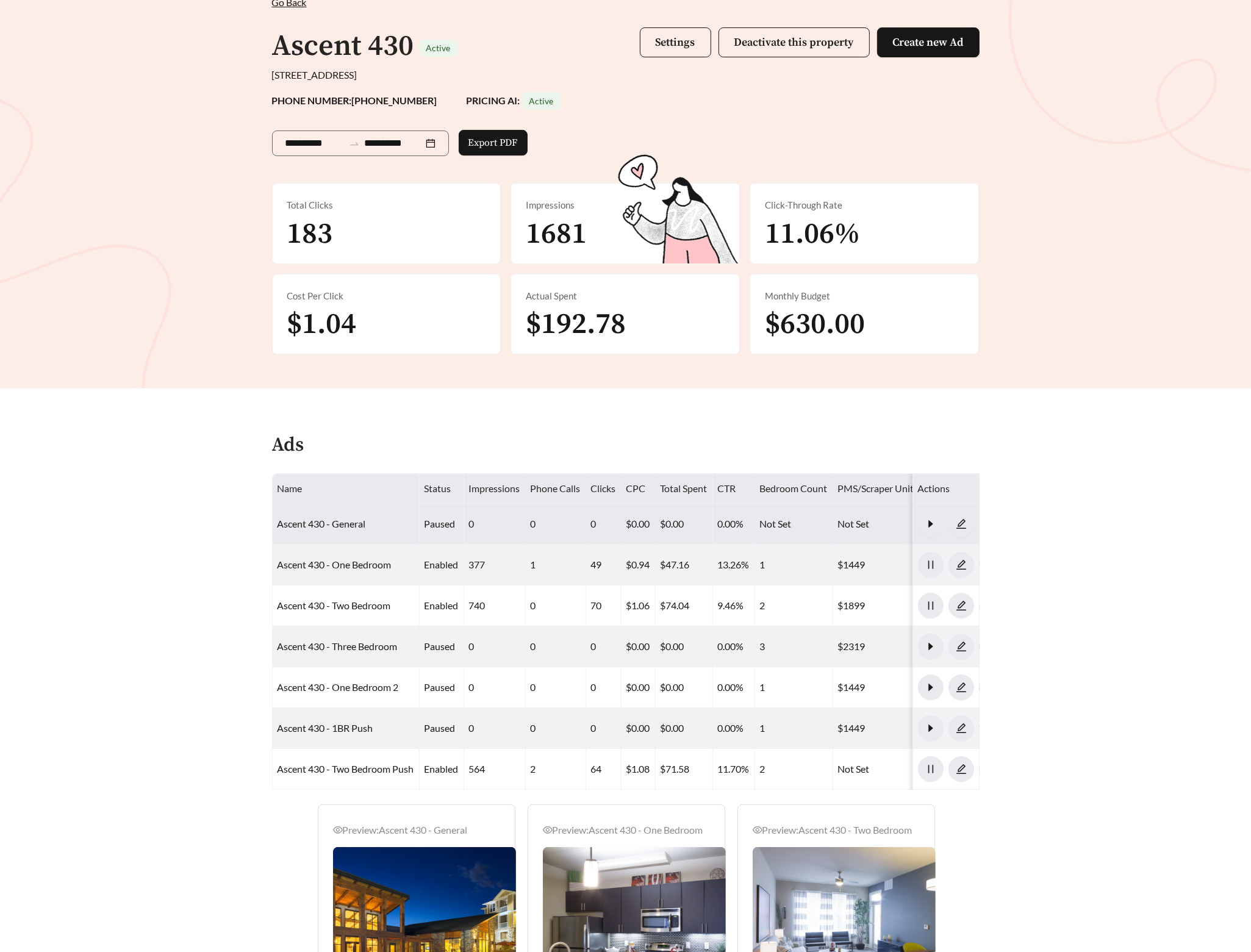
scroll to position [111, 0]
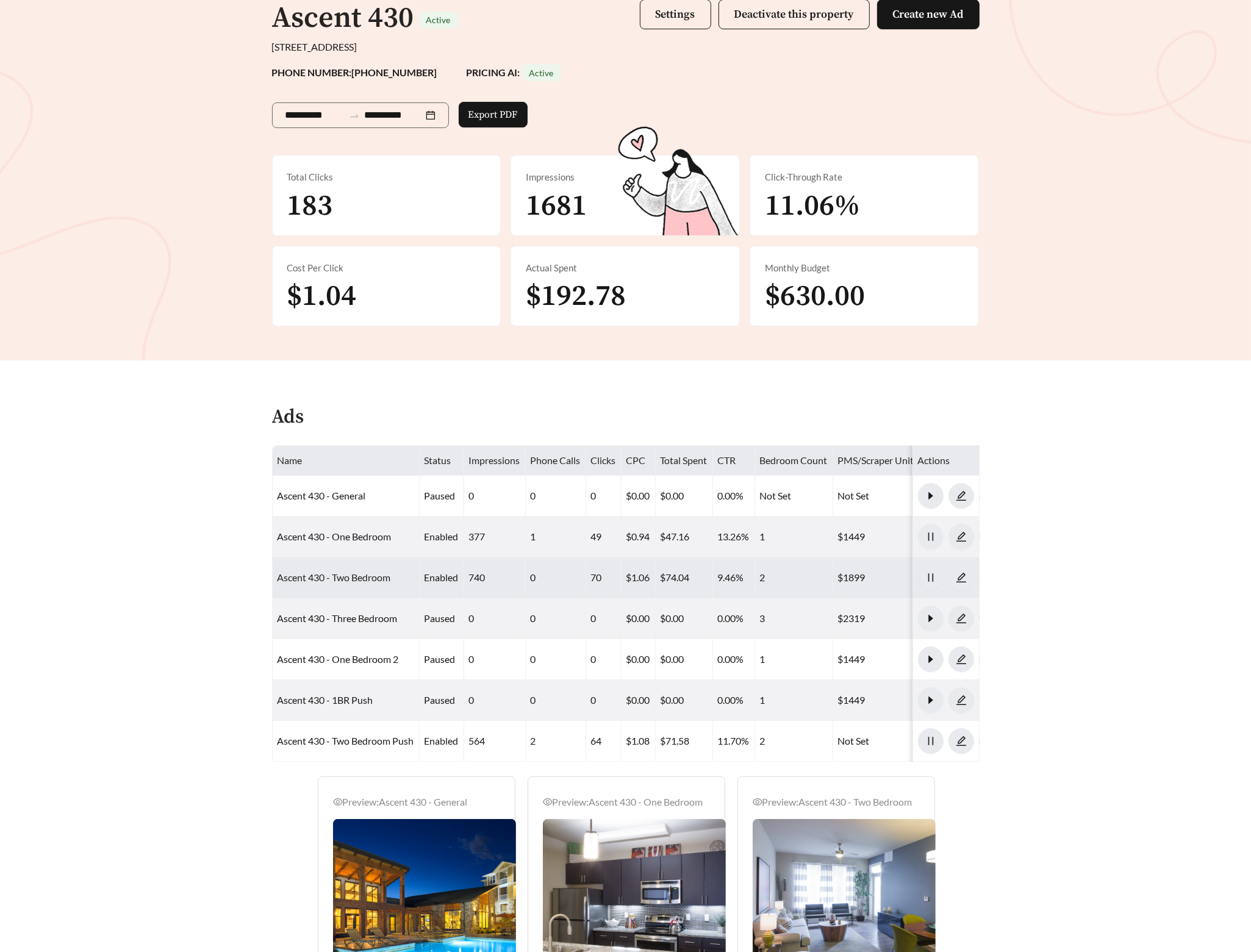
click at [338, 579] on link "Ascent 430 - Two Bedroom" at bounding box center [334, 577] width 114 height 11
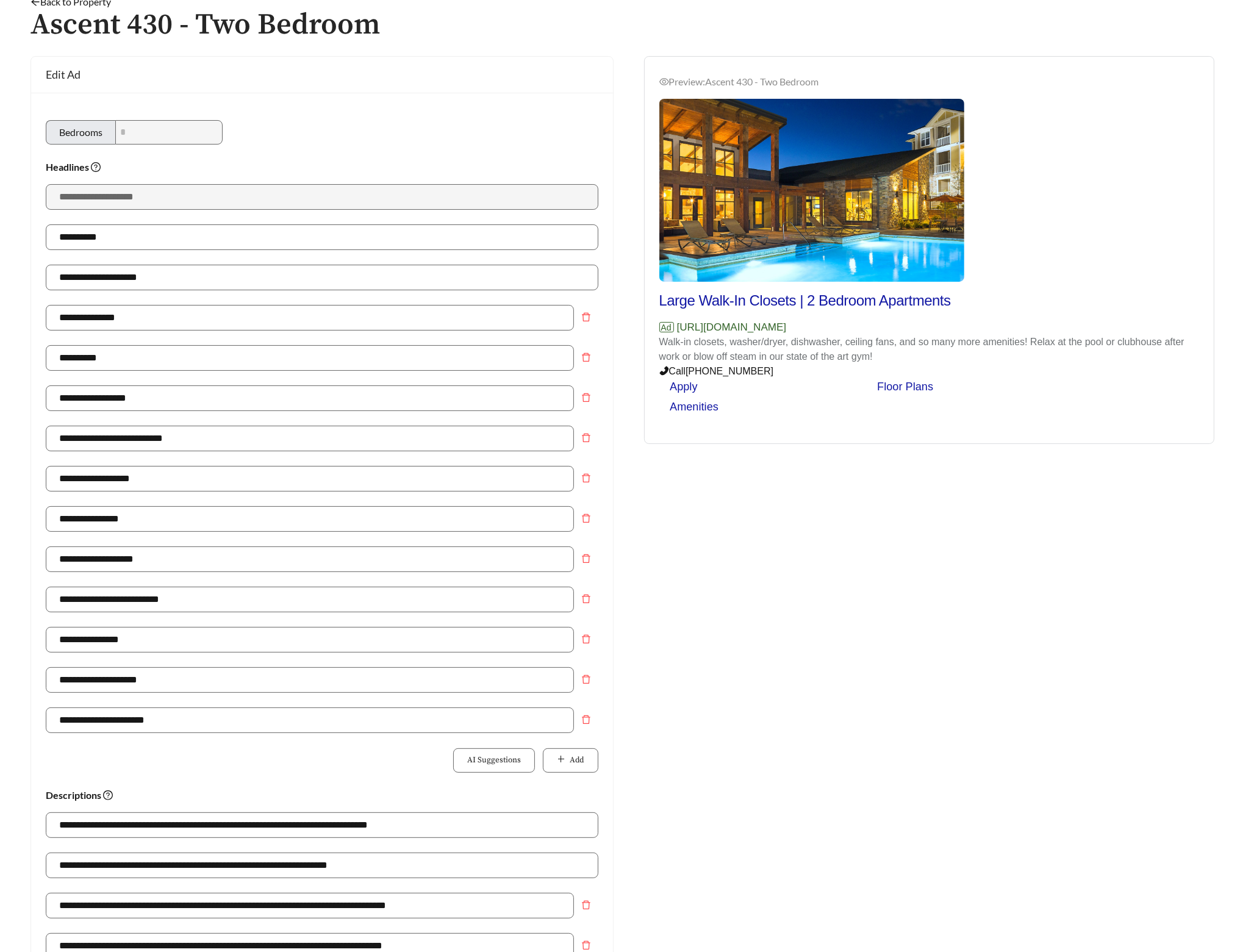
scroll to position [510, 0]
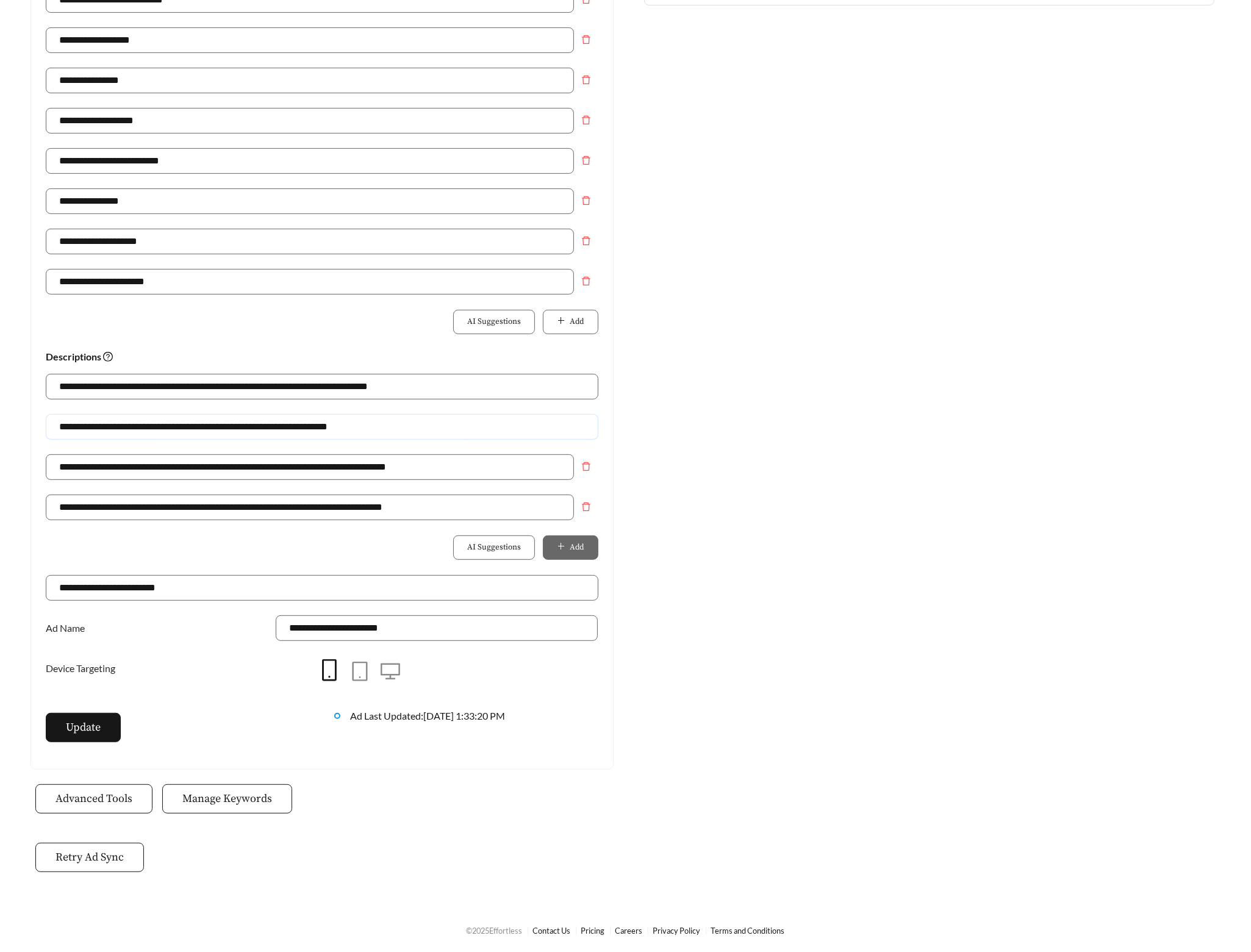
click at [101, 422] on input "**********" at bounding box center [322, 427] width 553 height 26
type input "**********"
click at [109, 734] on button "Update" at bounding box center [83, 727] width 75 height 29
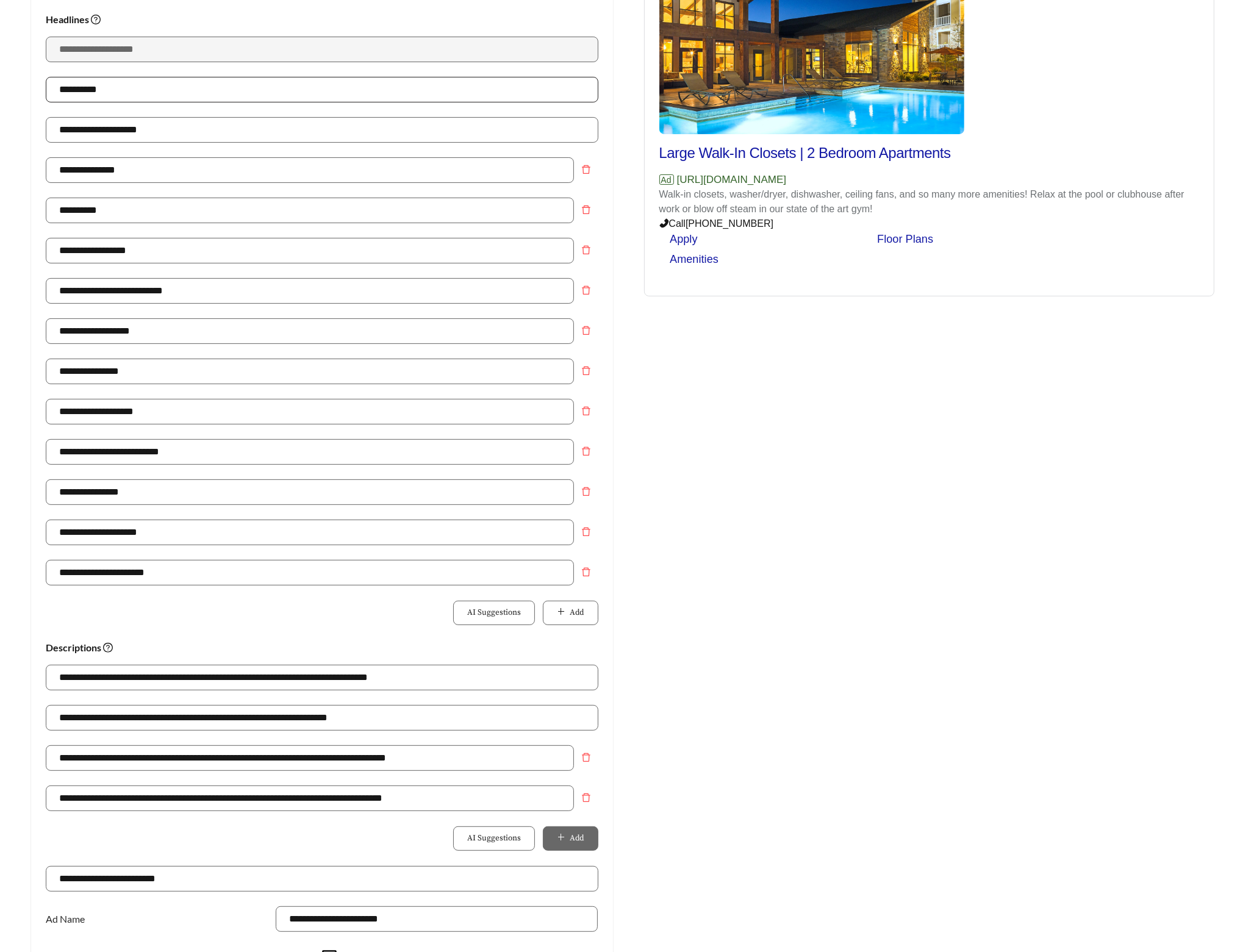
scroll to position [0, 0]
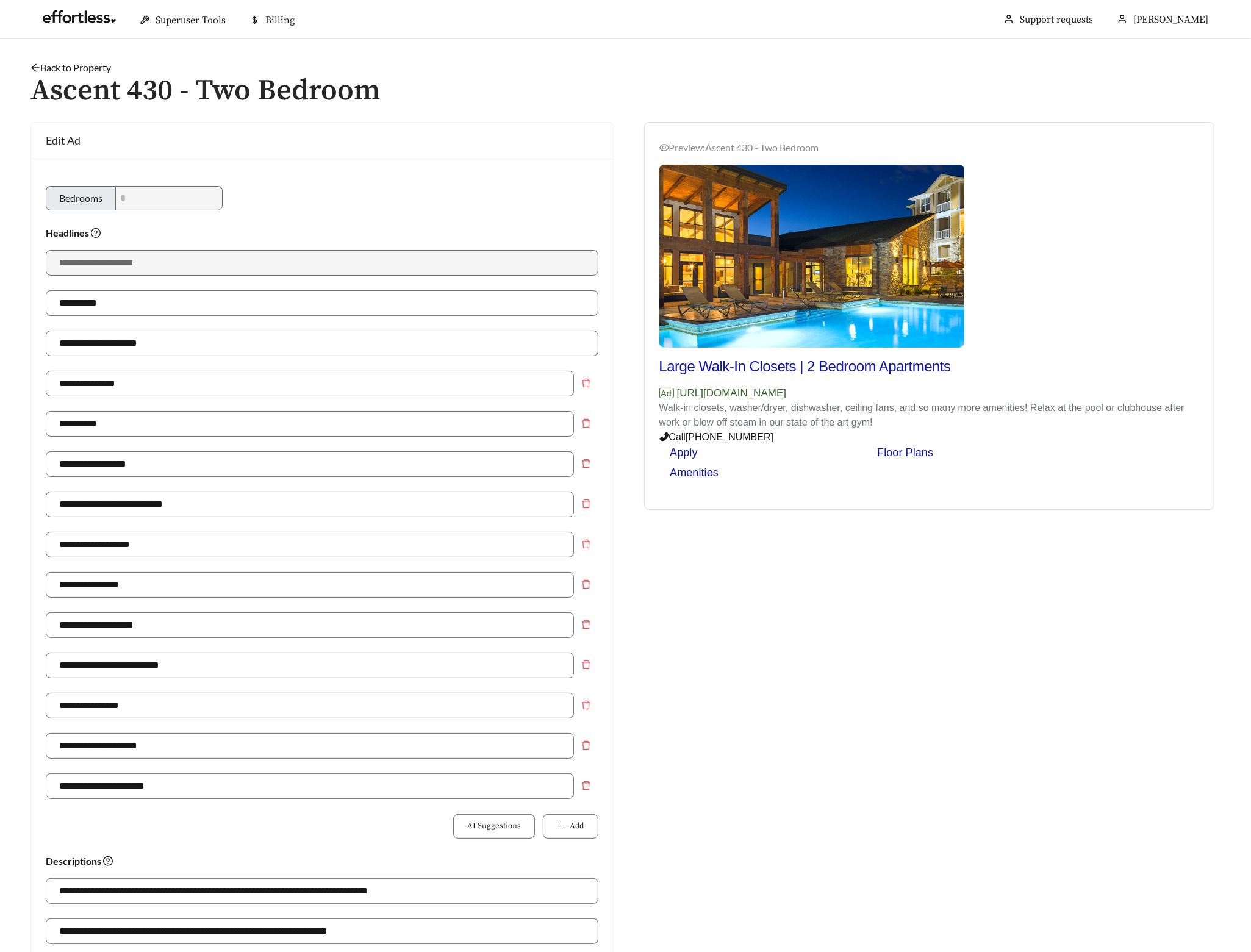
click at [86, 70] on link "Back to Property" at bounding box center [70, 68] width 80 height 11
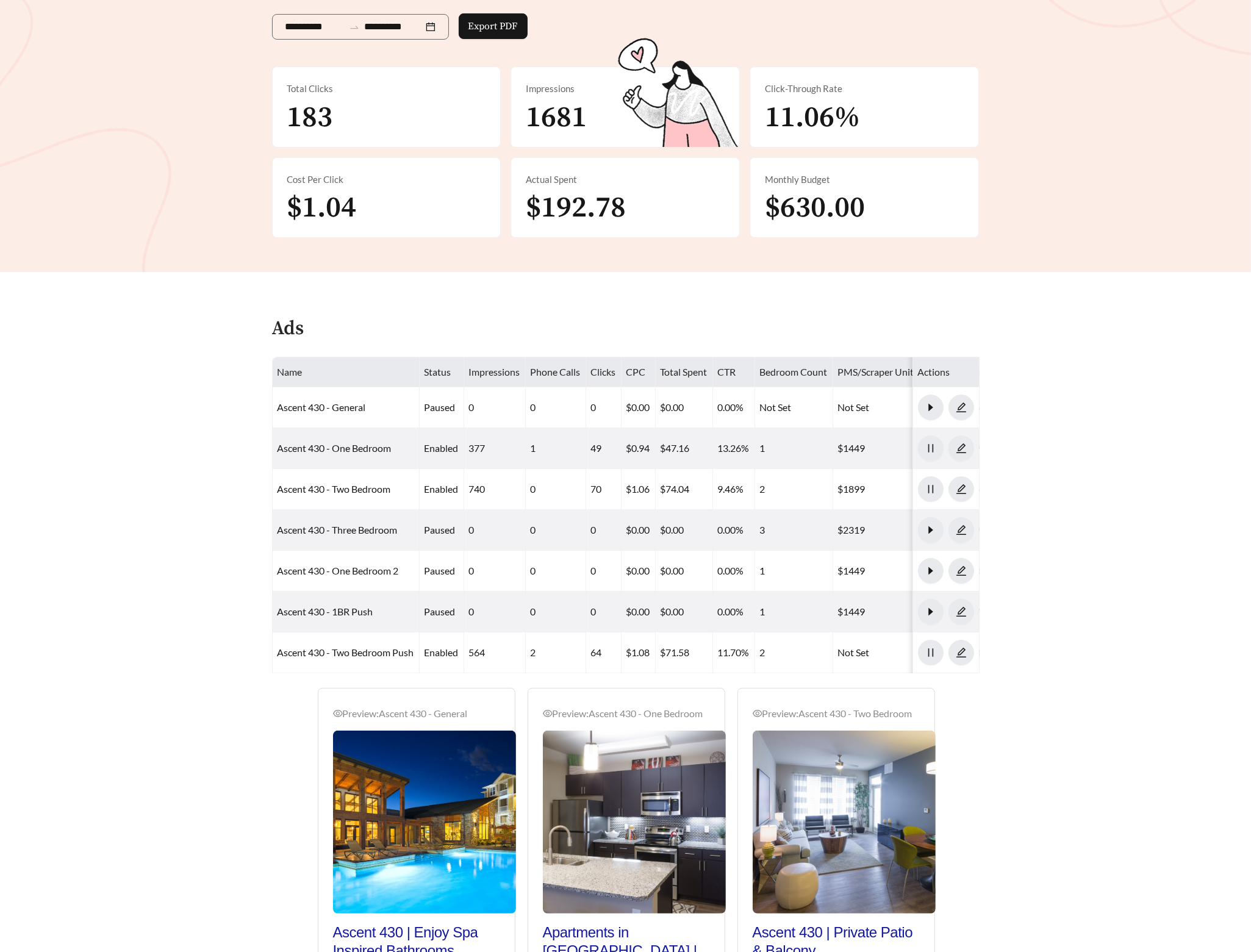
scroll to position [277, 0]
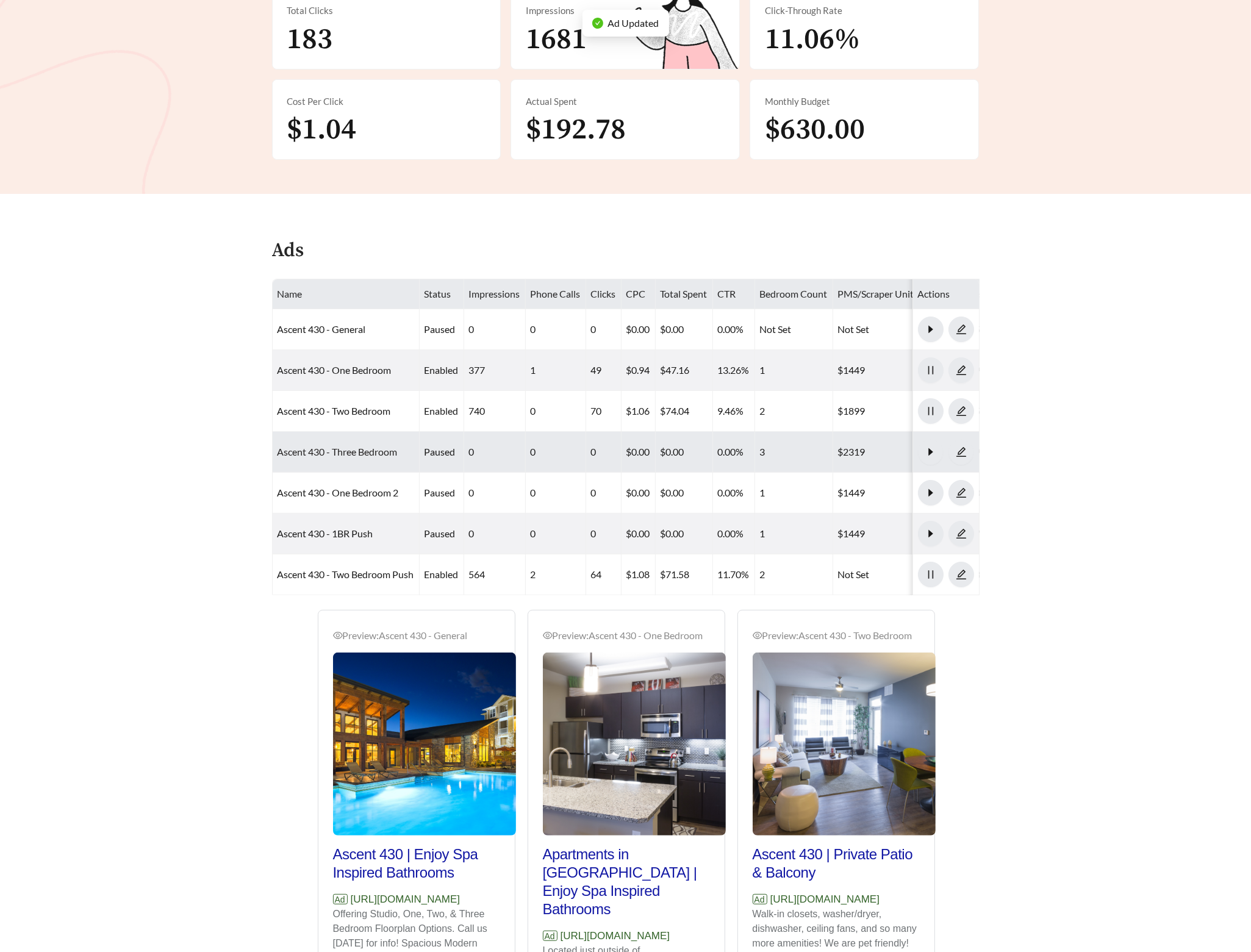
click at [323, 453] on link "Ascent 430 - Three Bedroom" at bounding box center [337, 452] width 120 height 11
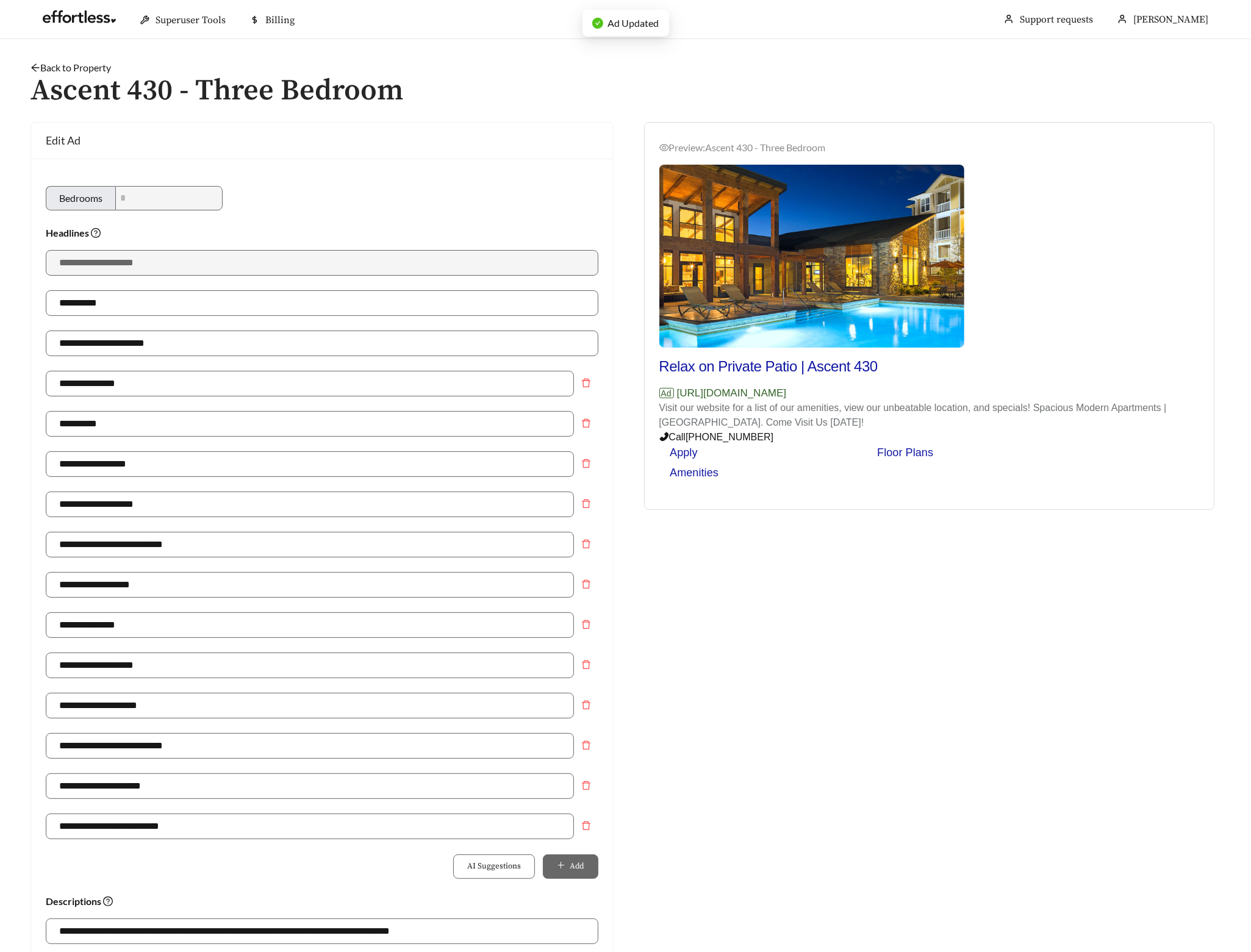
click at [78, 70] on link "Back to Property" at bounding box center [70, 68] width 80 height 11
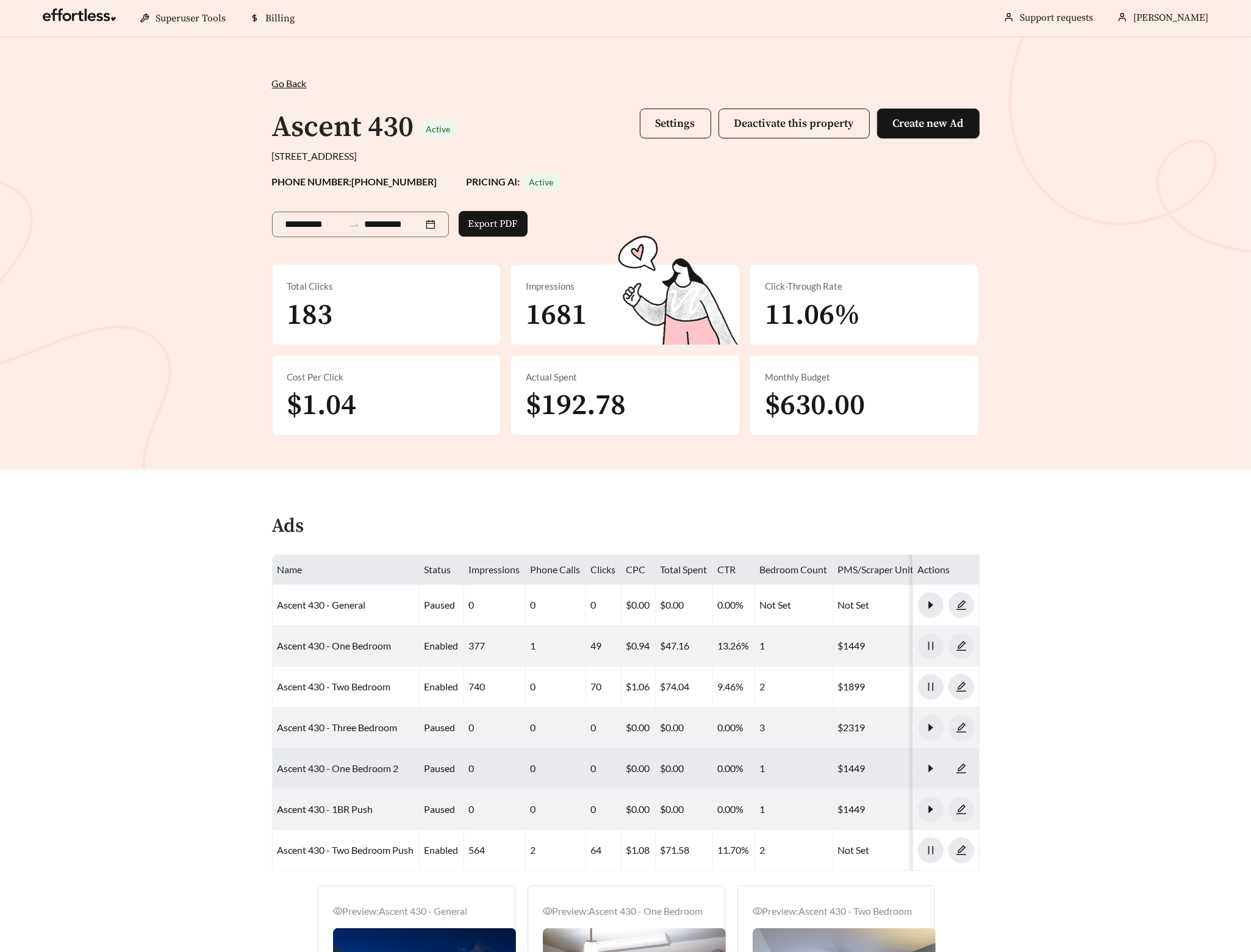
scroll to position [302, 0]
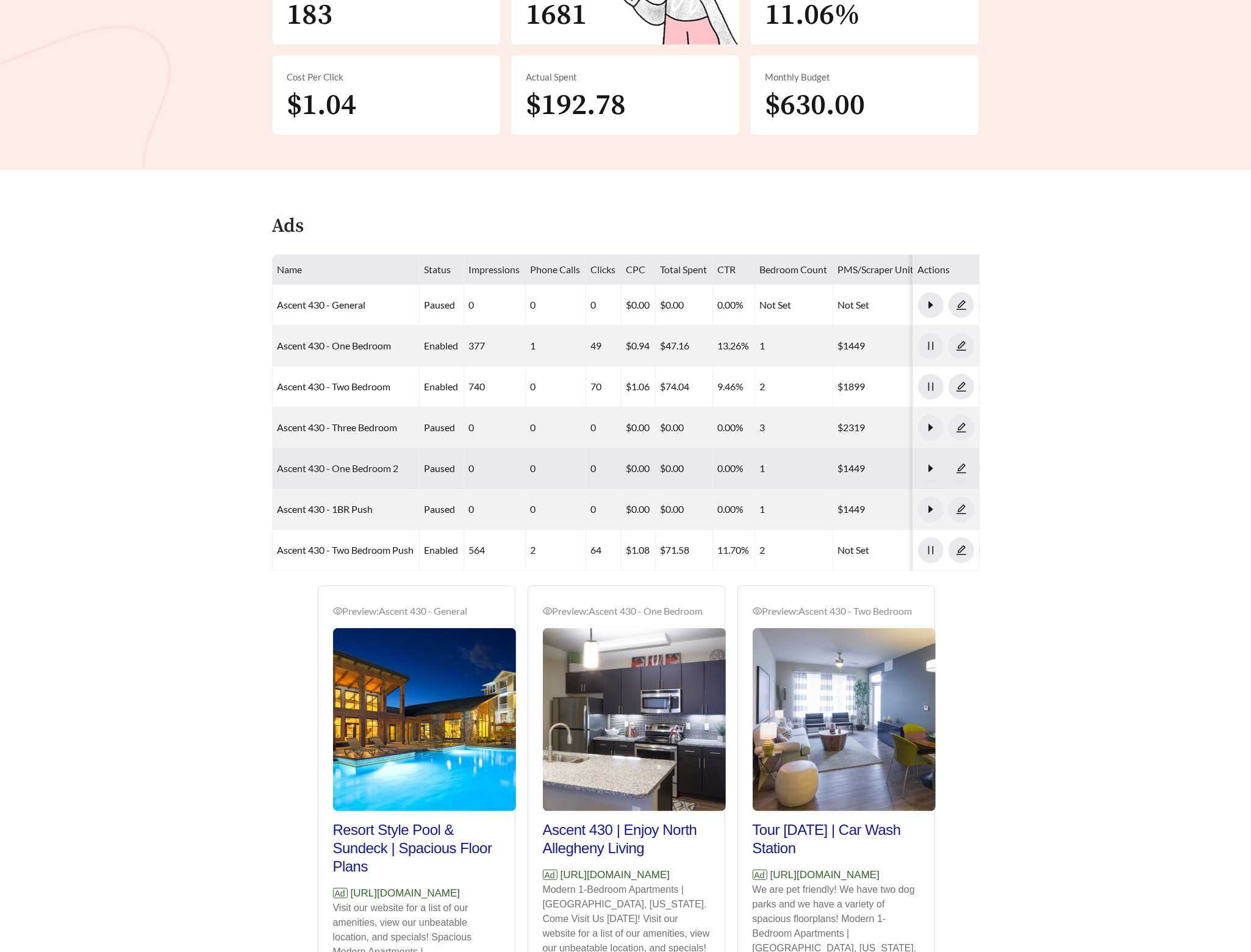
click at [365, 470] on link "Ascent 430 - One Bedroom 2" at bounding box center [338, 468] width 121 height 11
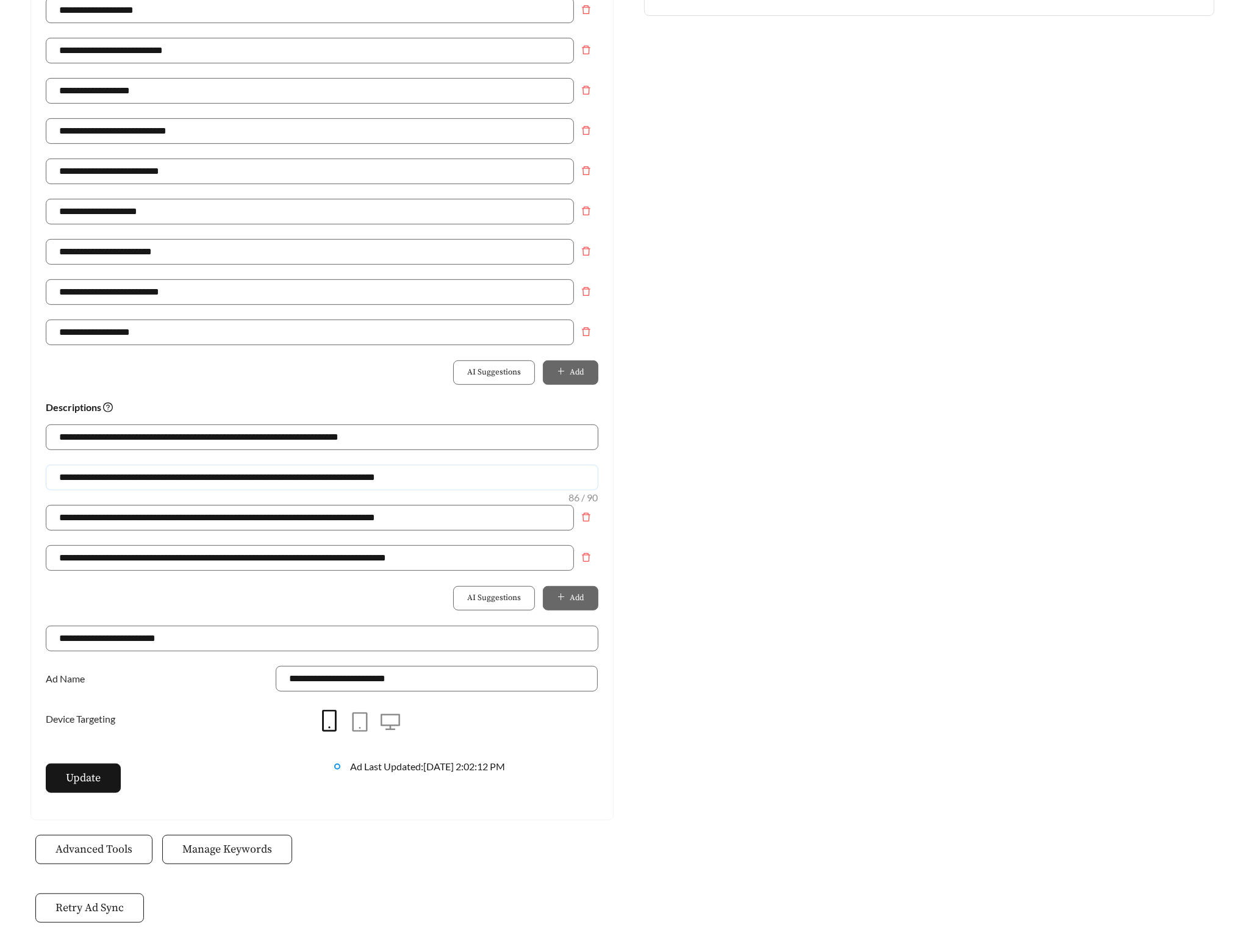
drag, startPoint x: 448, startPoint y: 481, endPoint x: -41, endPoint y: 480, distance: 489.0
paste input "text"
type input "**********"
click at [588, 335] on icon "delete" at bounding box center [586, 332] width 9 height 9
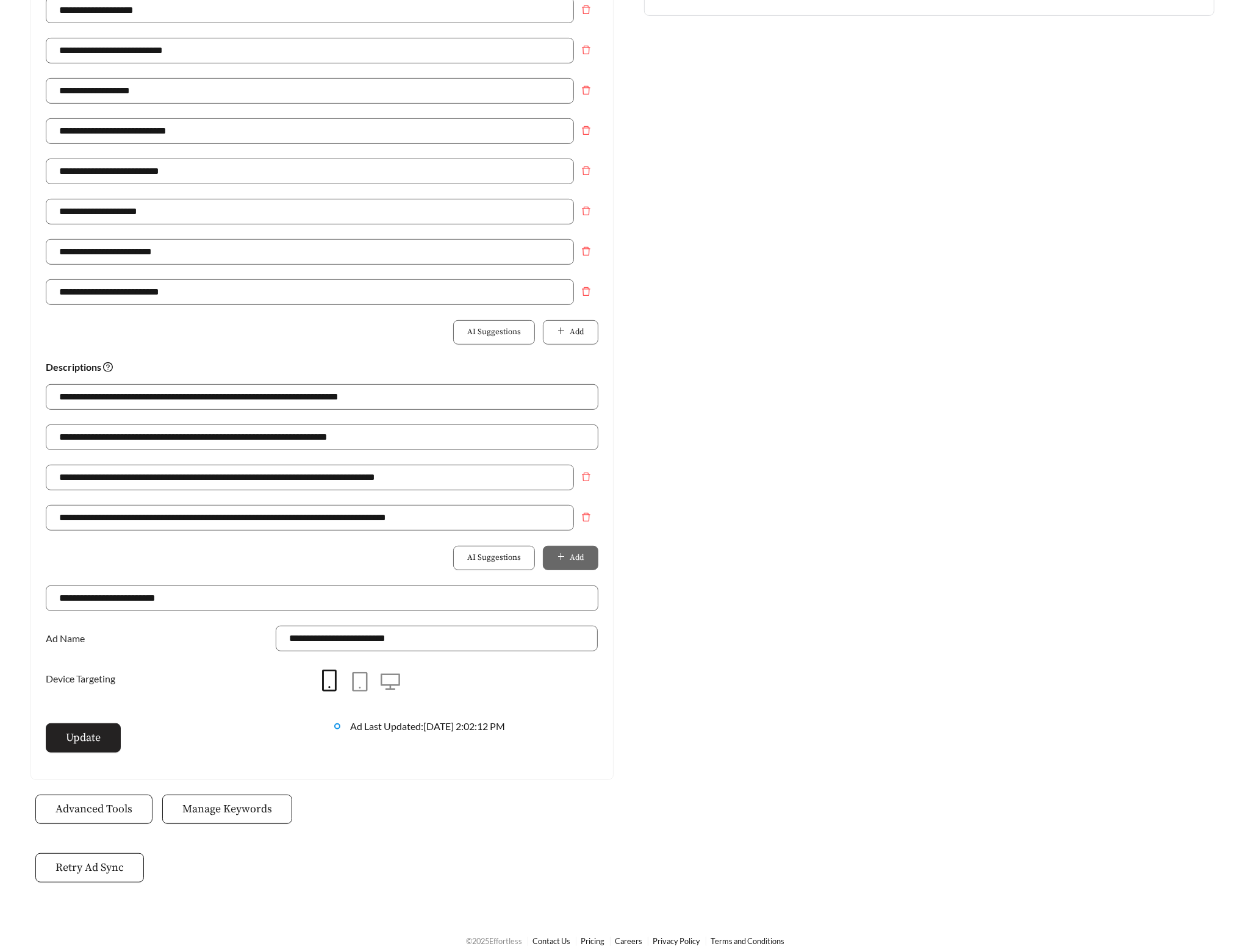
click at [95, 734] on span "Update" at bounding box center [83, 737] width 34 height 17
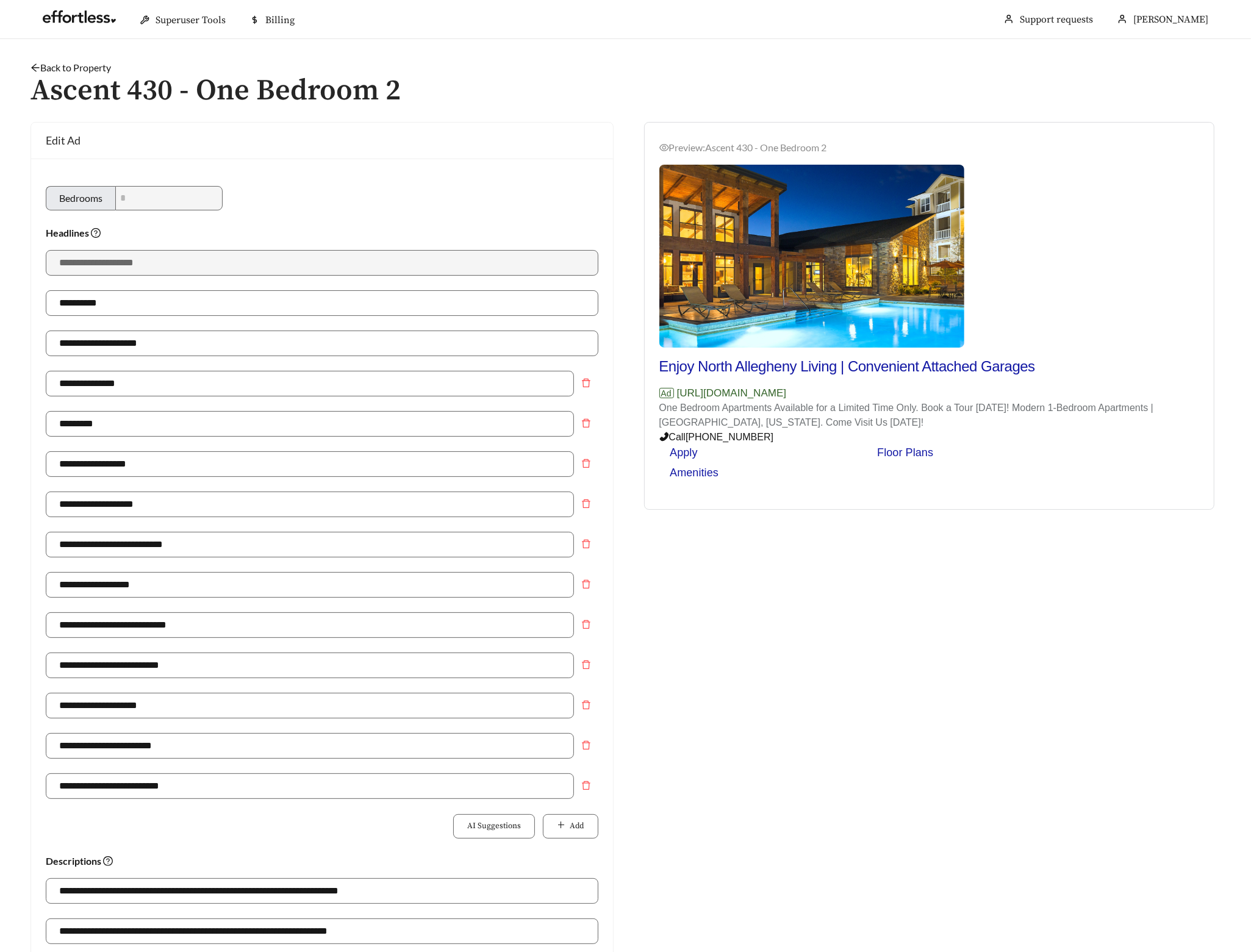
click at [103, 67] on link "Back to Property" at bounding box center [70, 68] width 80 height 11
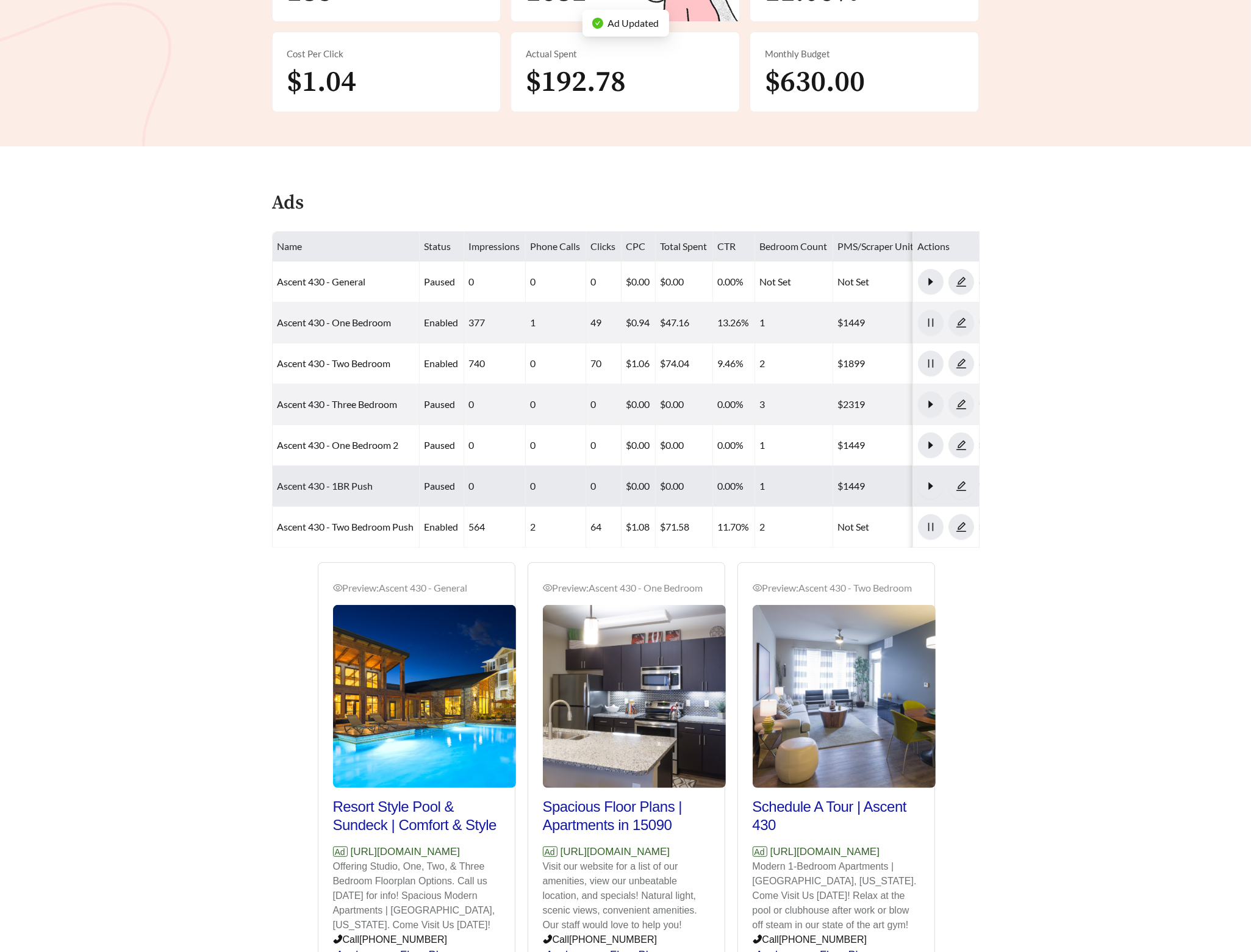
click at [348, 484] on link "Ascent 430 - 1BR Push" at bounding box center [325, 486] width 96 height 11
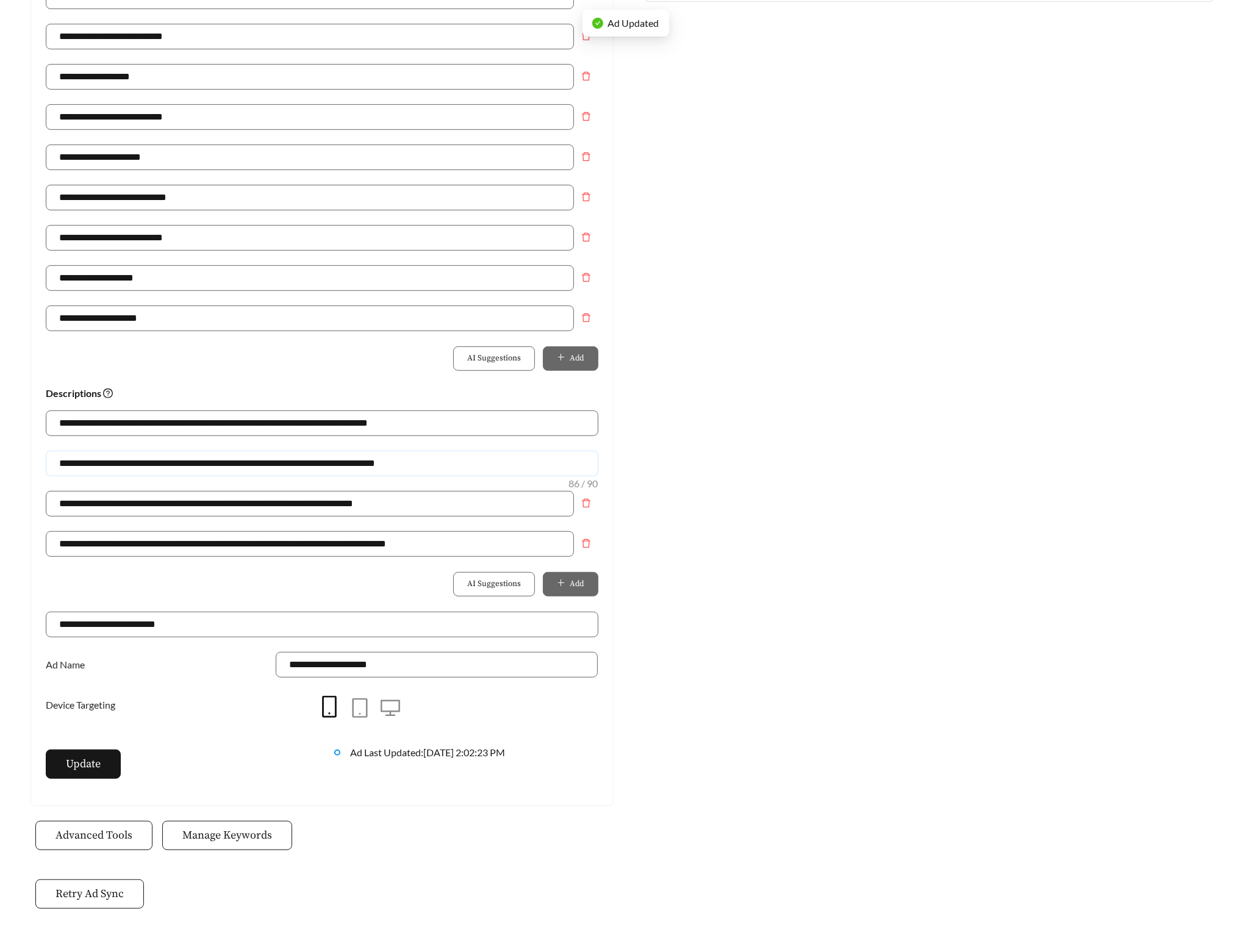
drag, startPoint x: 257, startPoint y: 471, endPoint x: 56, endPoint y: 468, distance: 201.0
click at [56, 468] on input "**********" at bounding box center [322, 463] width 553 height 26
paste input "text"
type input "**********"
click at [587, 321] on icon "delete" at bounding box center [586, 318] width 10 height 10
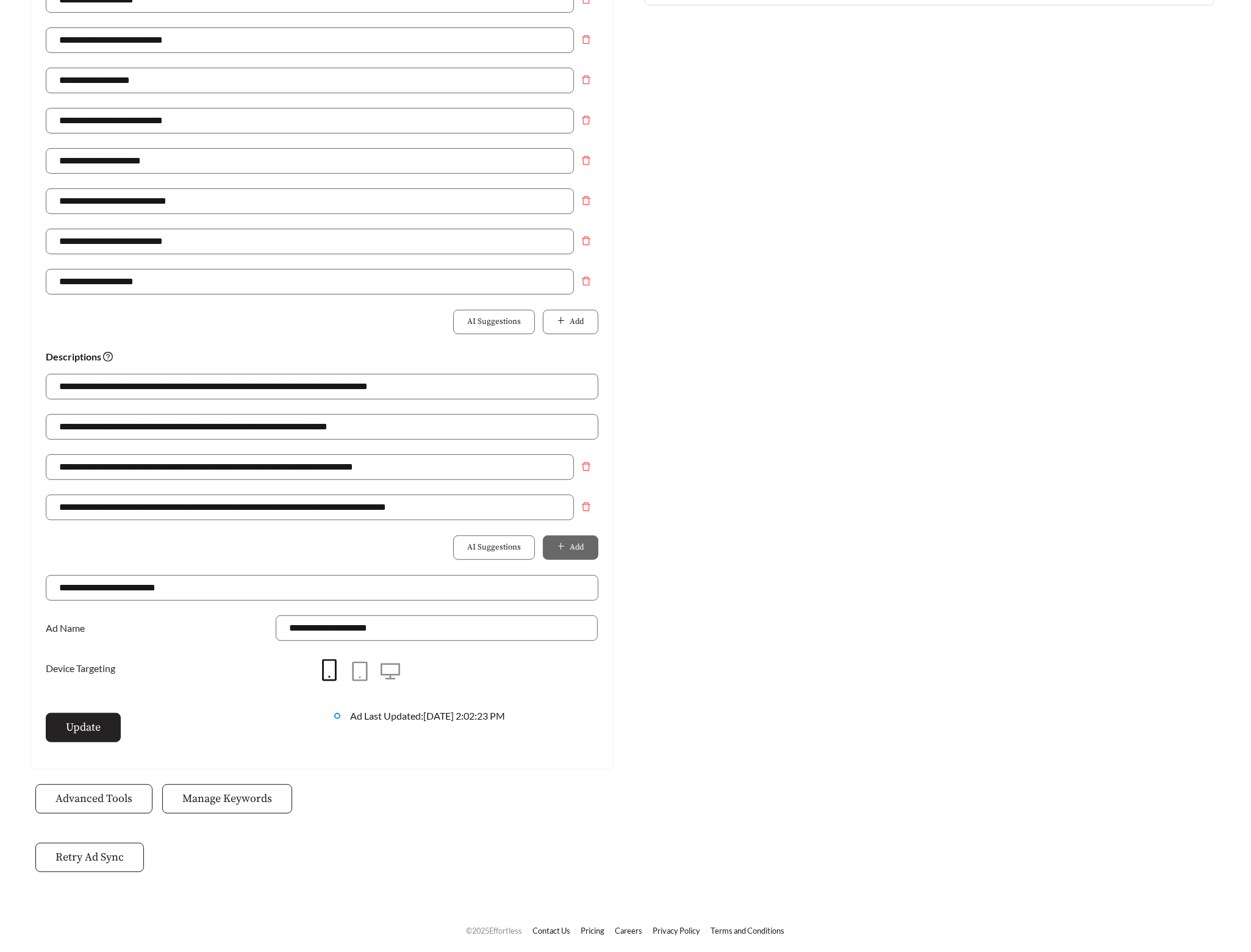
click at [95, 737] on button "Update" at bounding box center [83, 727] width 75 height 29
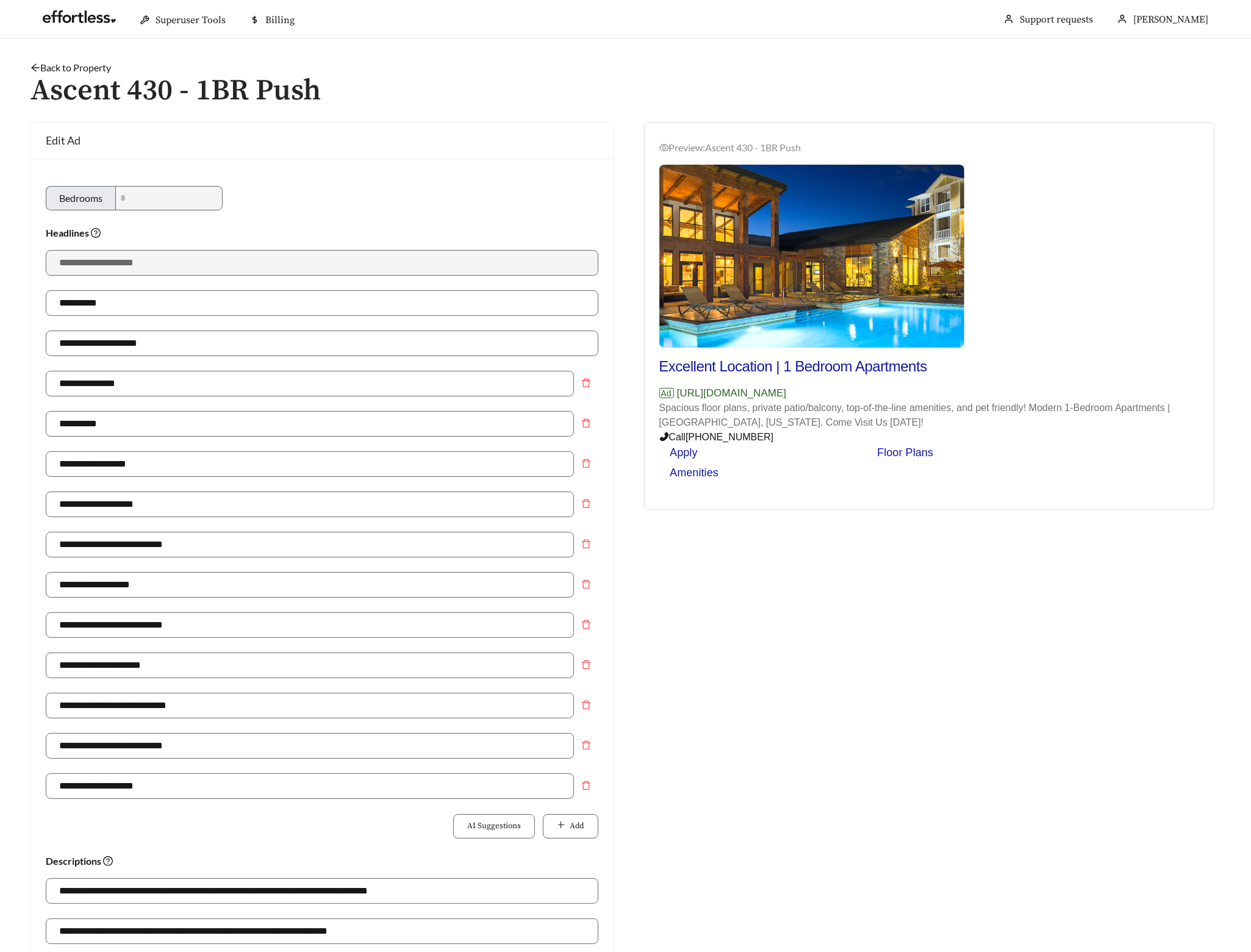
click at [57, 65] on link "Back to Property" at bounding box center [70, 68] width 80 height 11
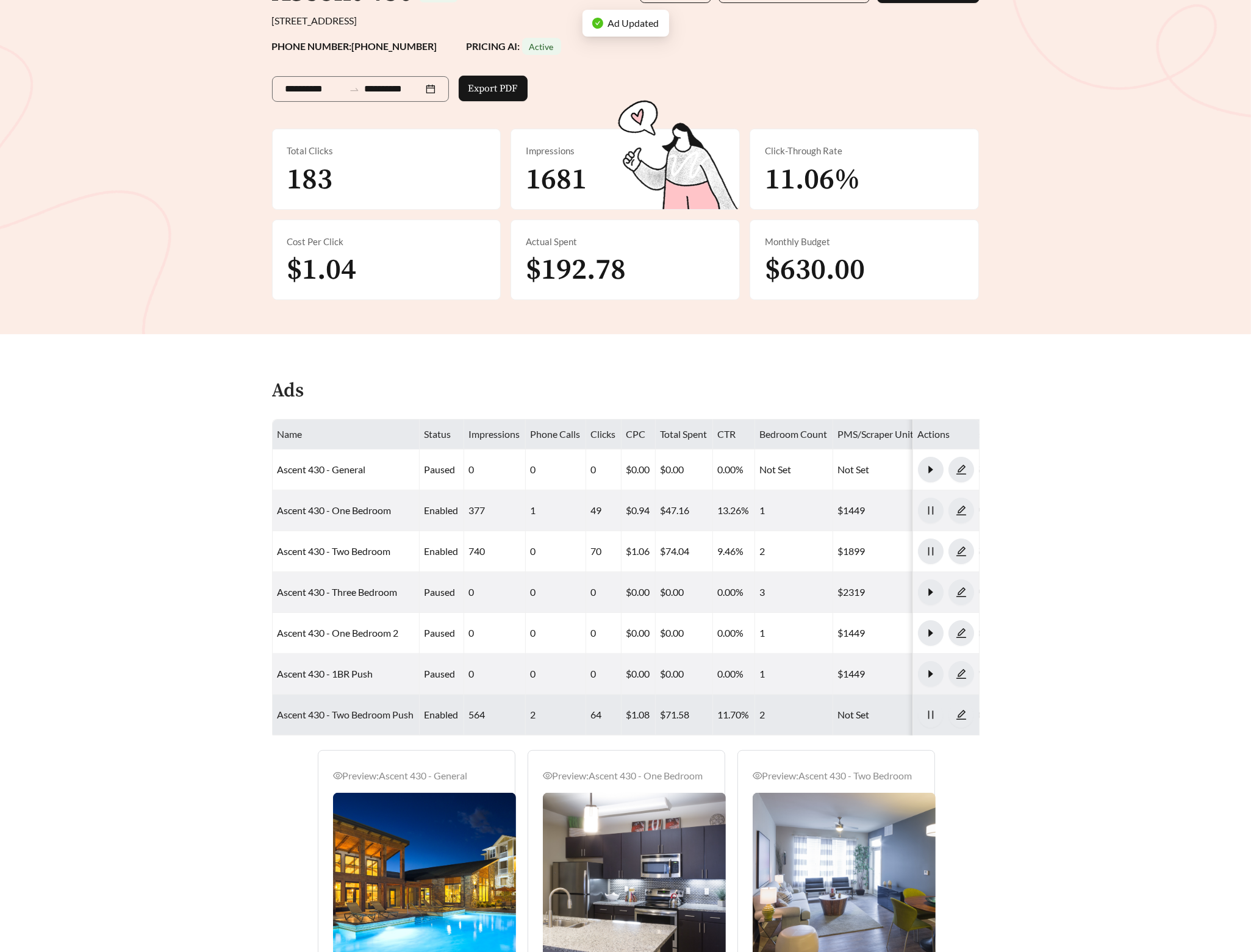
click at [357, 713] on link "Ascent 430 - Two Bedroom Push" at bounding box center [346, 714] width 137 height 11
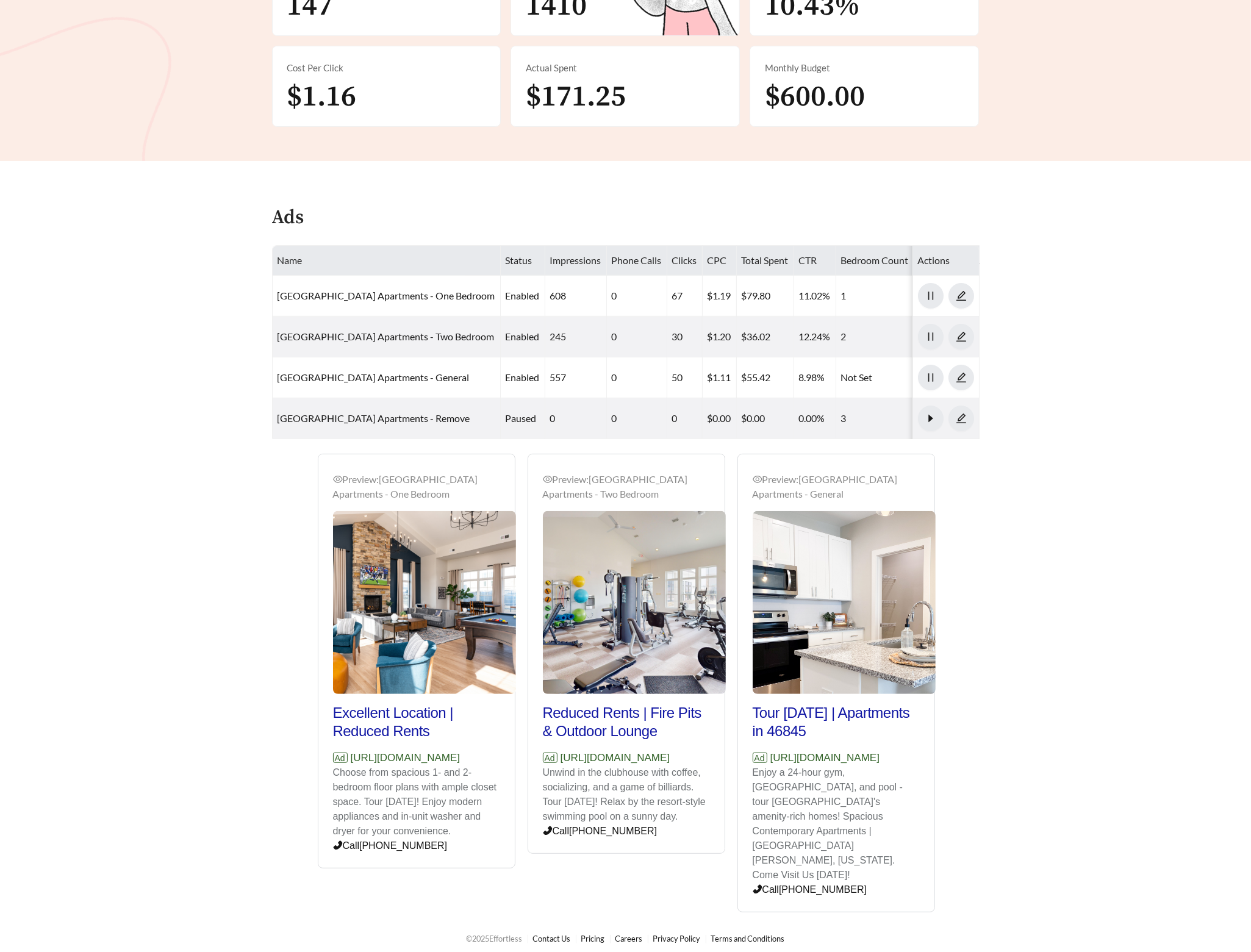
scroll to position [372, 0]
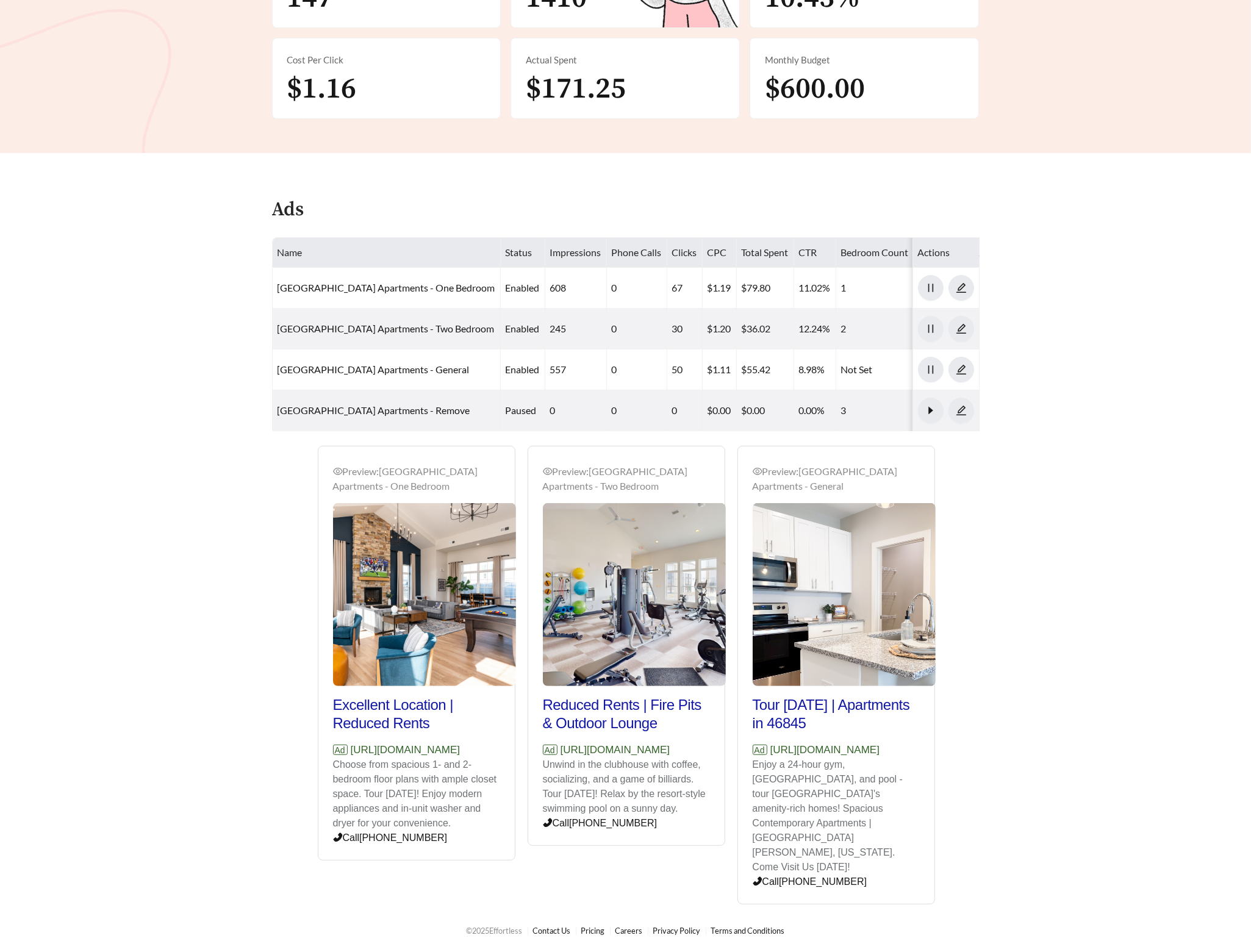
drag, startPoint x: 349, startPoint y: 775, endPoint x: 331, endPoint y: 765, distance: 20.6
click at [331, 765] on div "Preview: [GEOGRAPHIC_DATA] Apartments - One Bedroom Excellent Location | Reduce…" at bounding box center [416, 655] width 196 height 411
copy p "[URL][DOMAIN_NAME]"
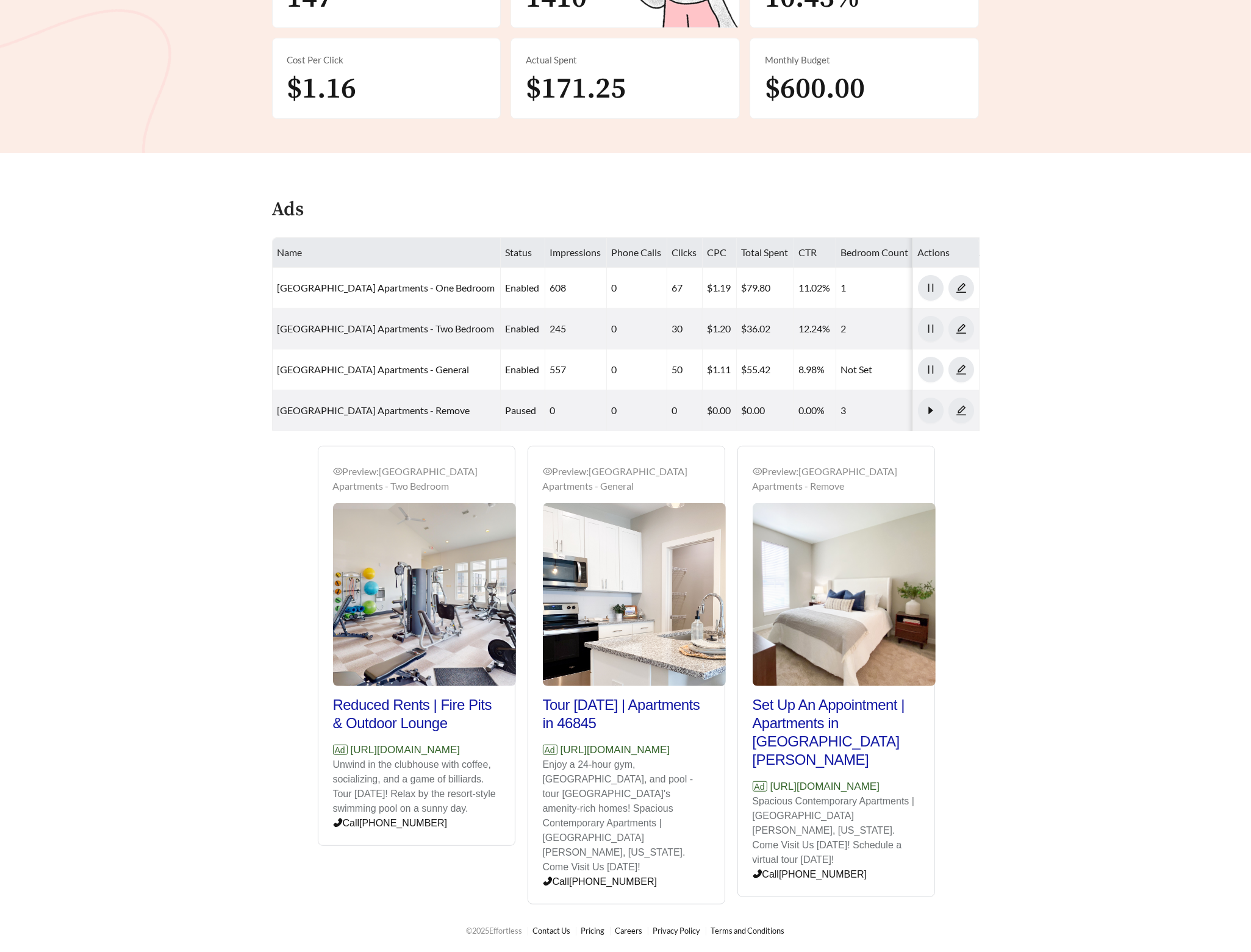
click at [162, 278] on main "**********" at bounding box center [625, 295] width 1251 height 1226
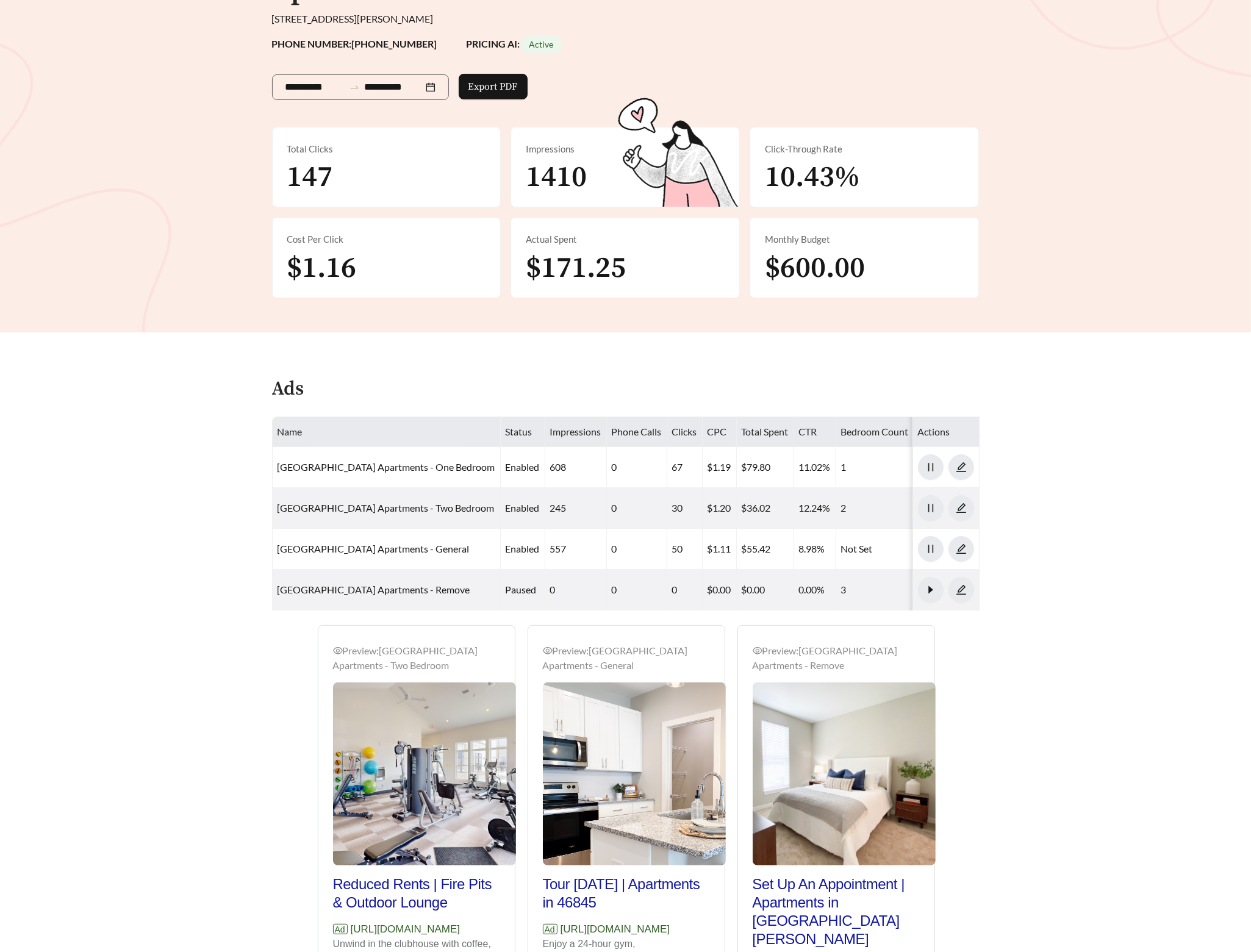
scroll to position [0, 0]
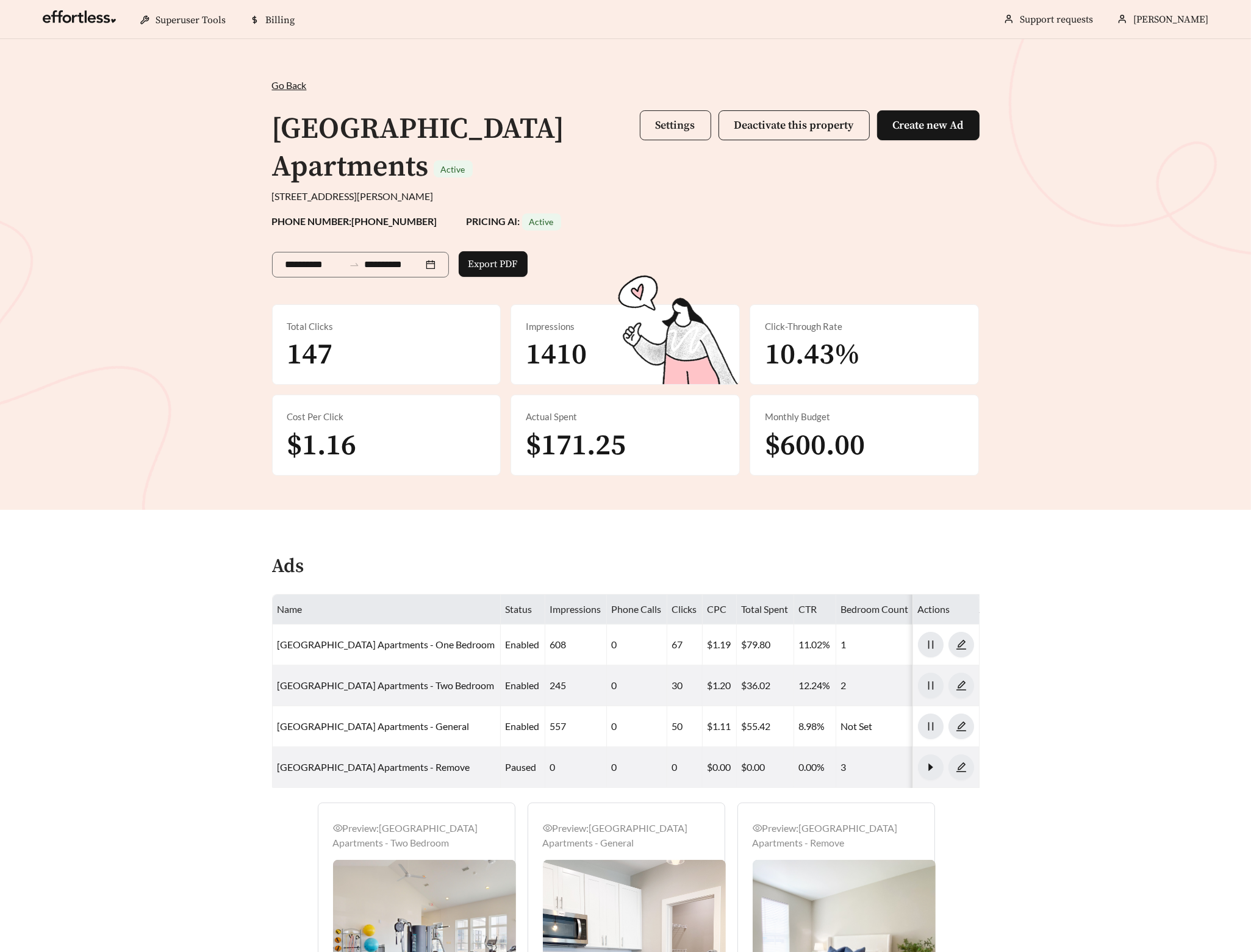
click at [637, 122] on div "[GEOGRAPHIC_DATA] Apartments Active" at bounding box center [456, 149] width 368 height 76
click at [652, 123] on button "Settings" at bounding box center [675, 126] width 71 height 30
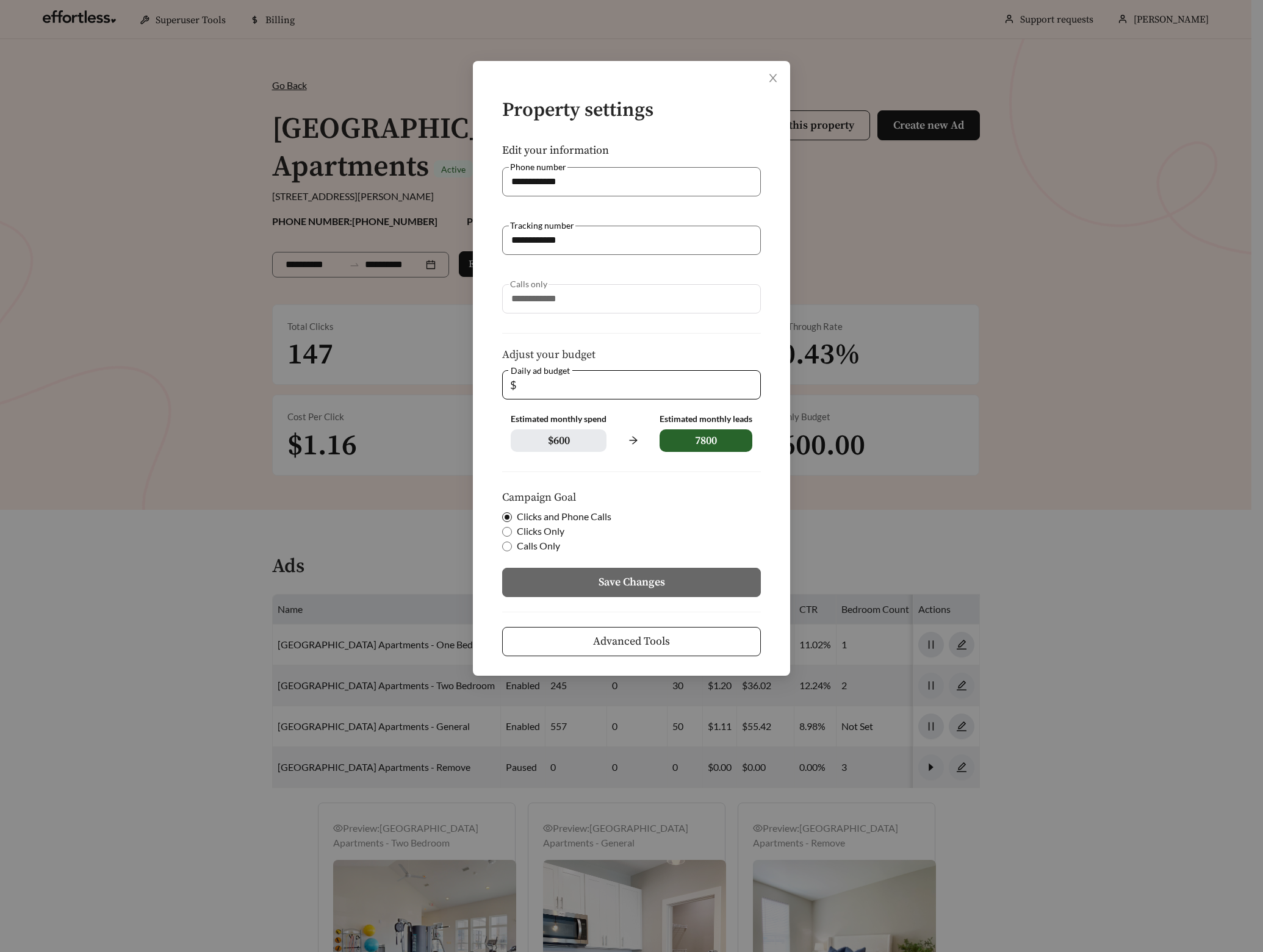
click at [663, 632] on button "Advanced Tools" at bounding box center [632, 642] width 259 height 29
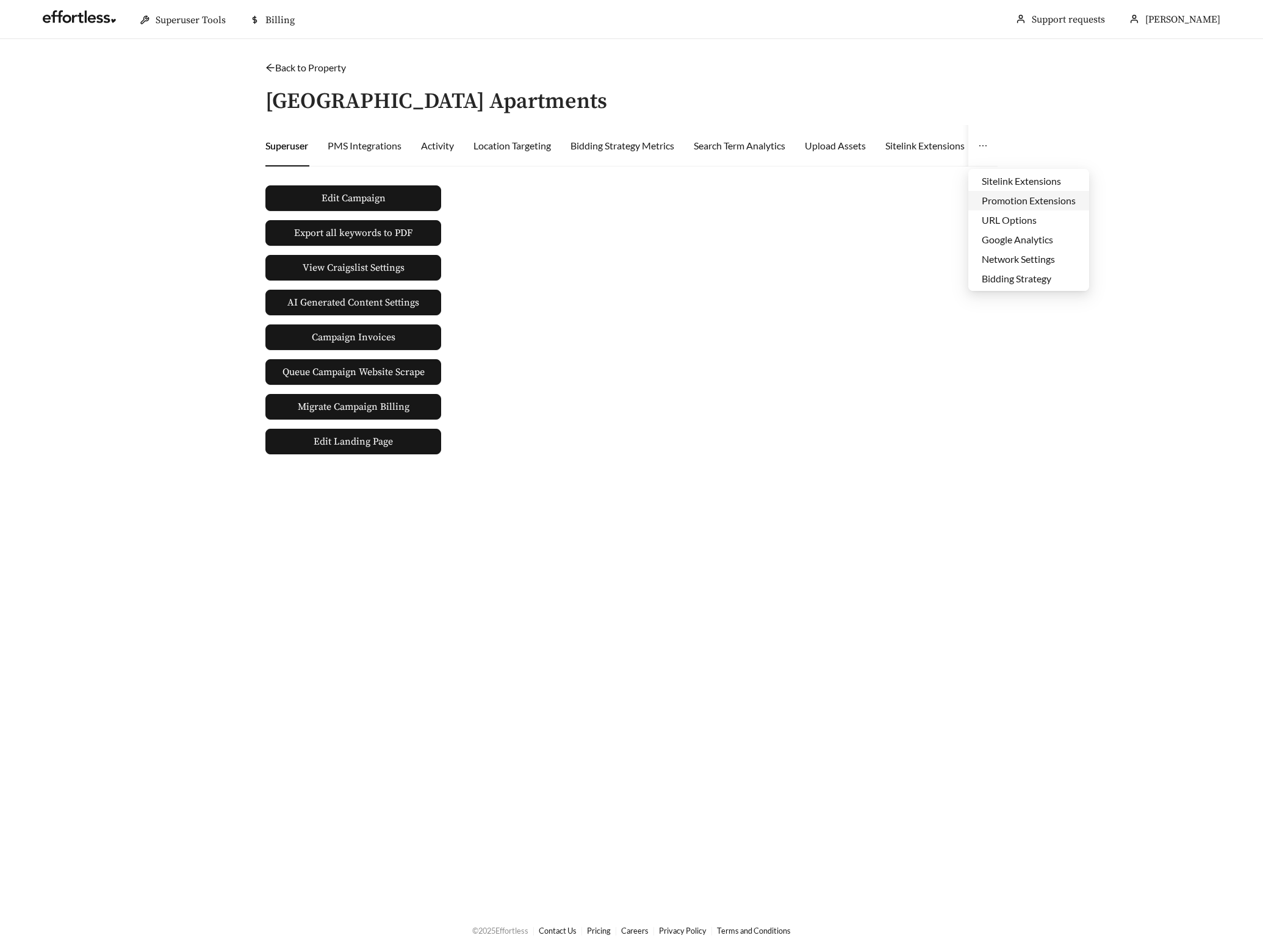
click at [1008, 205] on li "Promotion Extensions" at bounding box center [1029, 200] width 121 height 19
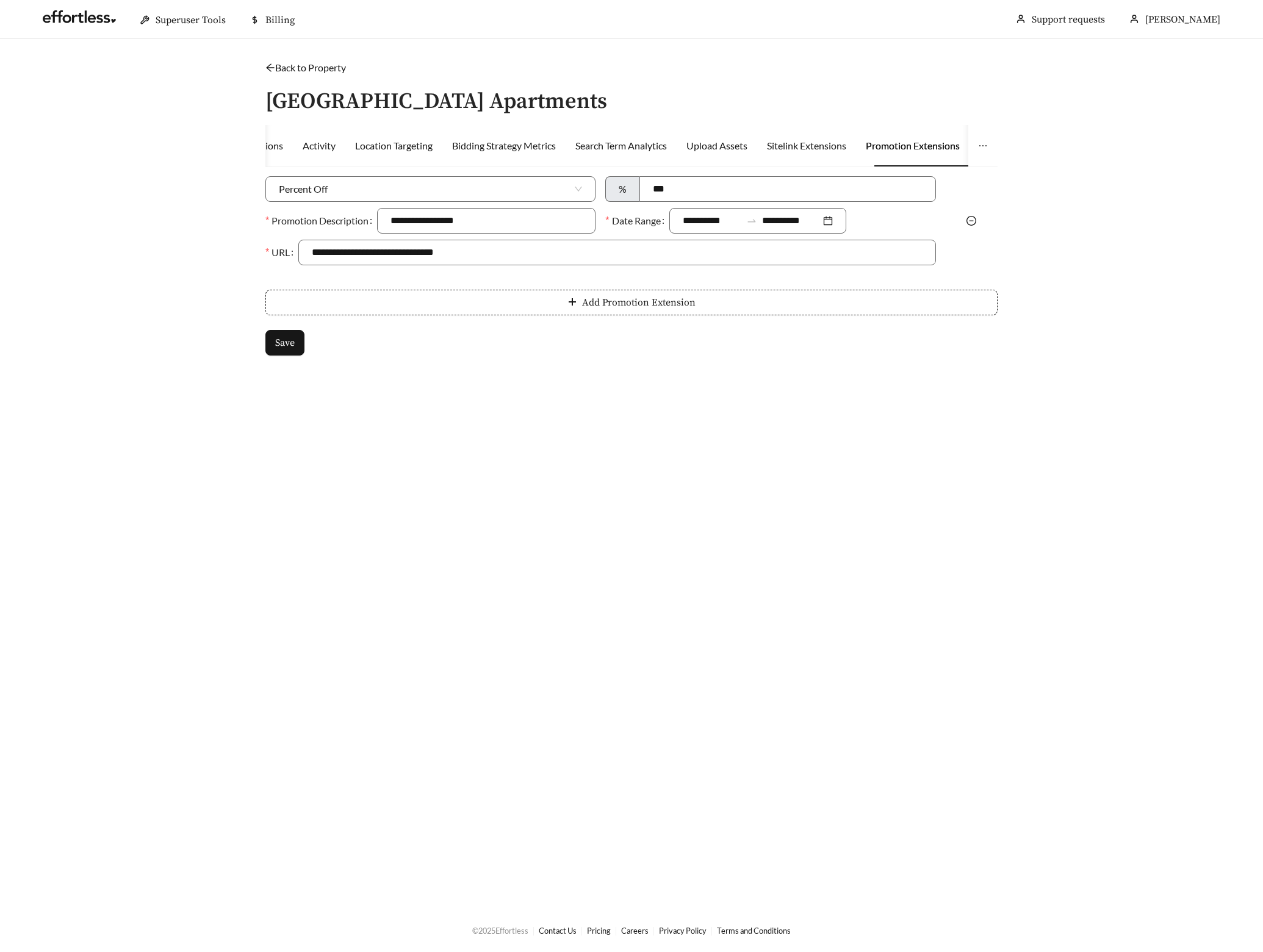
click at [971, 216] on icon "minus-circle" at bounding box center [972, 221] width 10 height 10
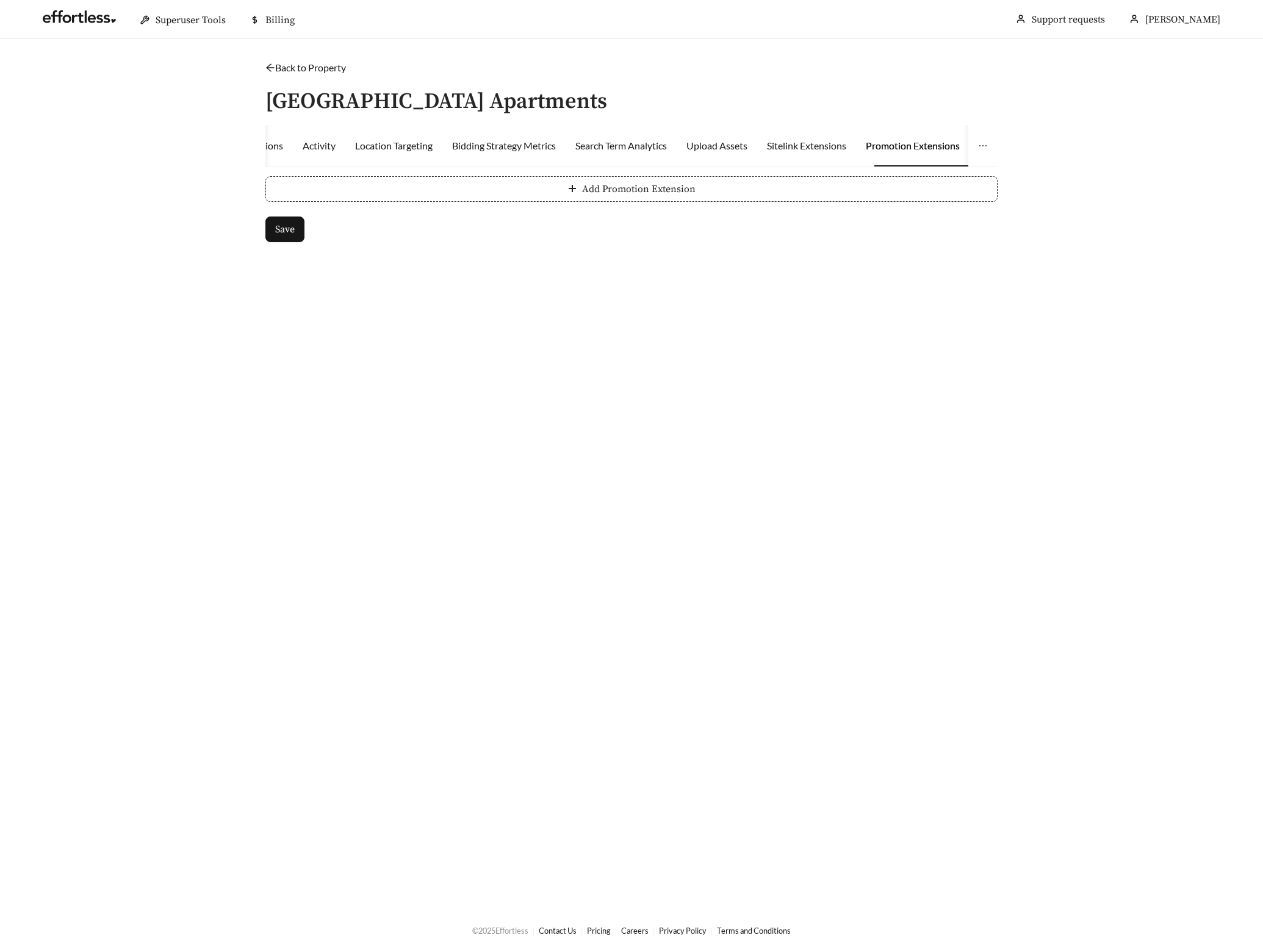
click at [357, 193] on button "Add Promotion Extension" at bounding box center [631, 189] width 732 height 26
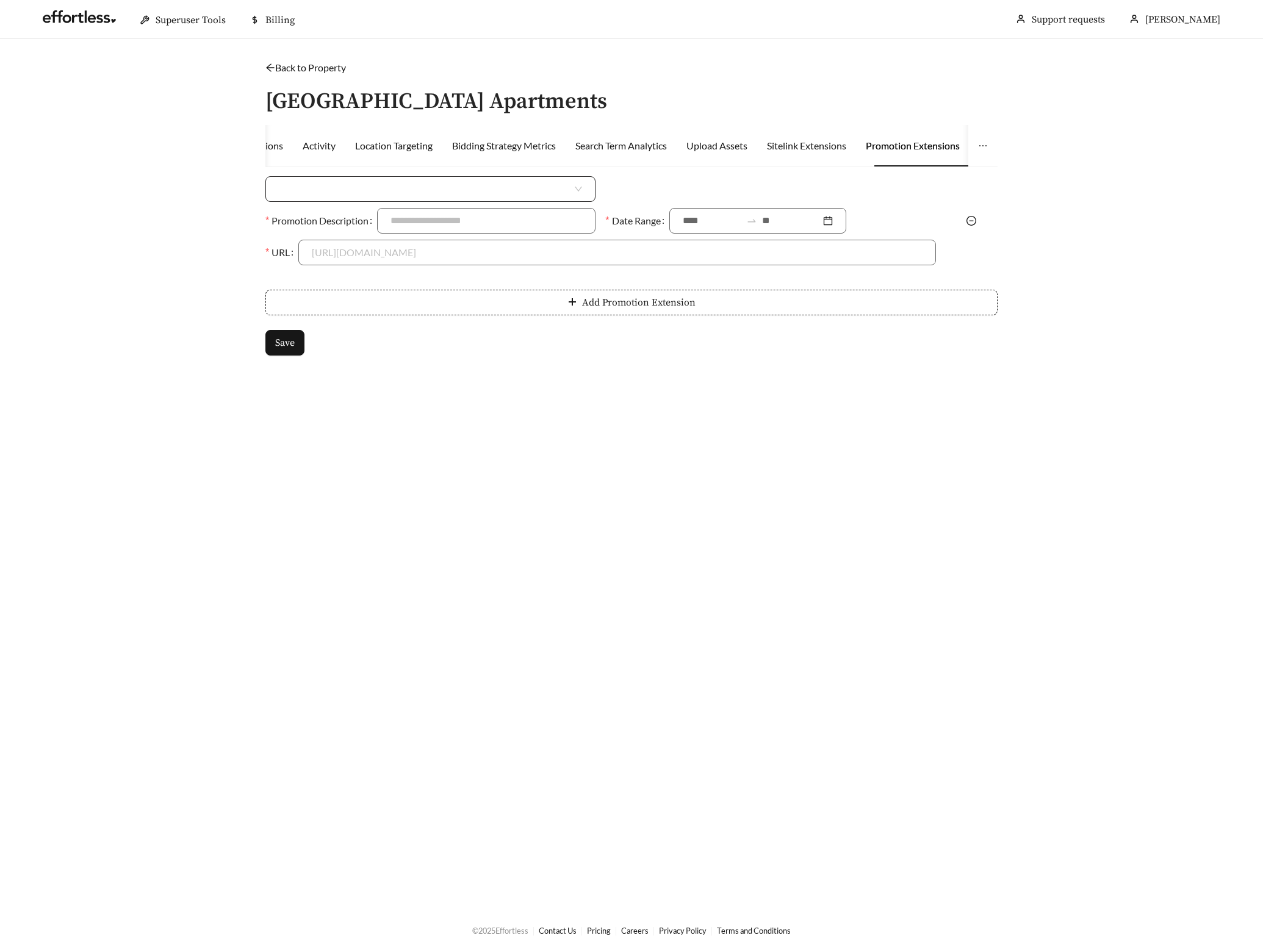
click at [346, 191] on input "search" at bounding box center [426, 189] width 293 height 24
click at [323, 240] on div "Percent Off" at bounding box center [431, 235] width 303 height 14
click at [388, 188] on span "Percent Off" at bounding box center [431, 189] width 303 height 24
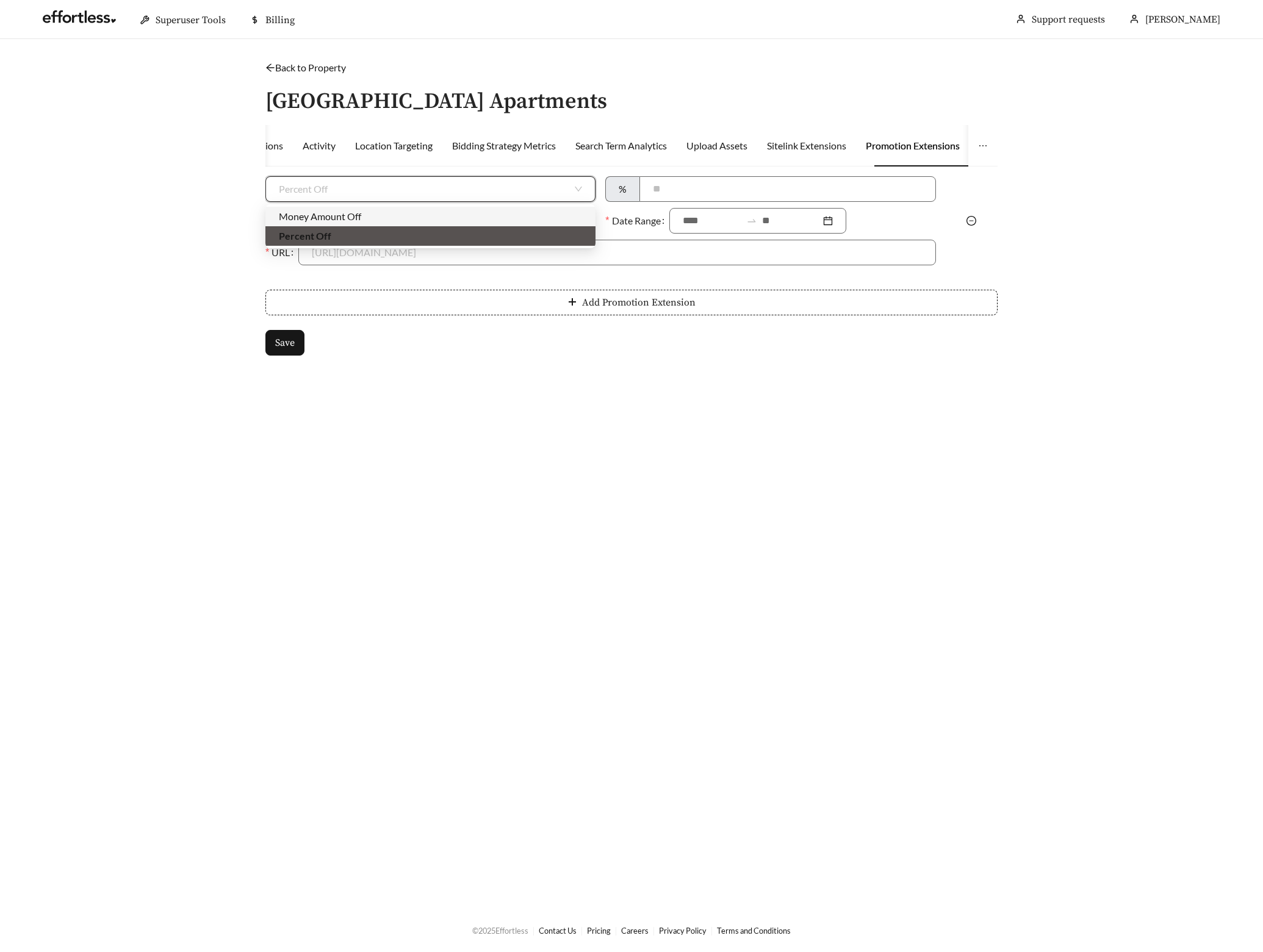
click at [342, 215] on div "Money Amount Off" at bounding box center [431, 216] width 303 height 14
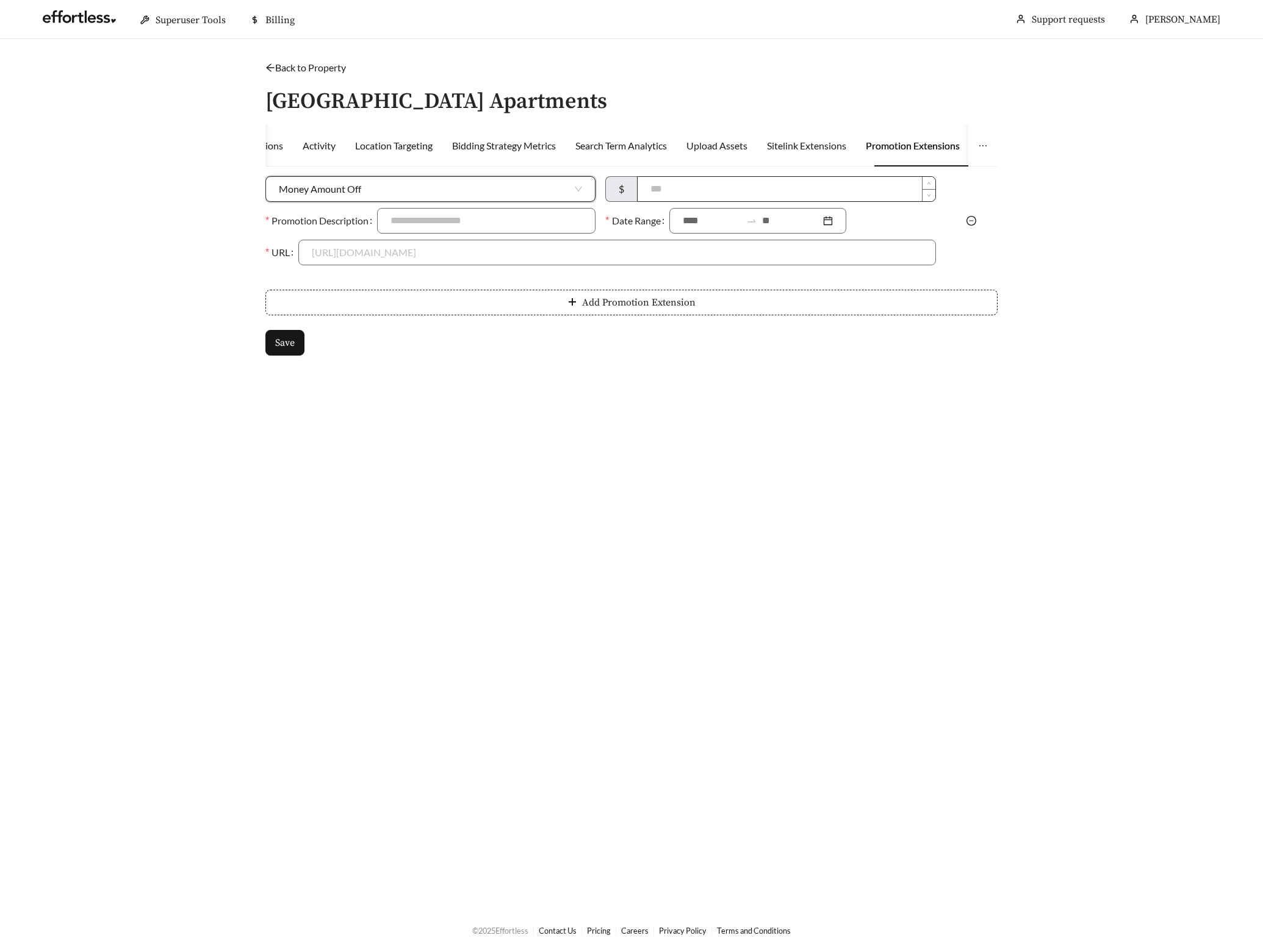
click at [662, 192] on input at bounding box center [786, 189] width 297 height 24
type input "***"
type input "**********"
click at [693, 225] on input at bounding box center [712, 221] width 58 height 14
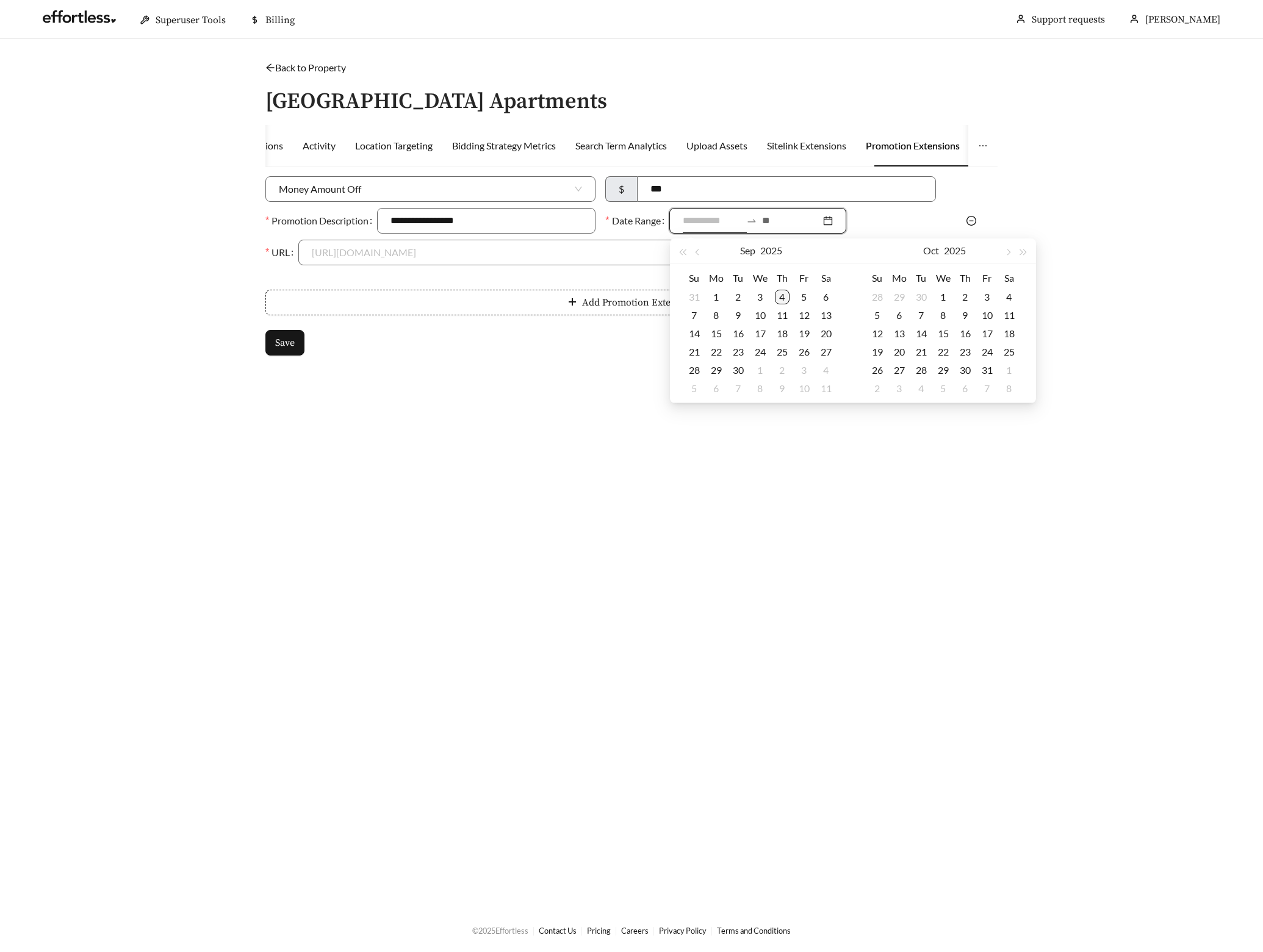
type input "**********"
click at [780, 292] on div "4" at bounding box center [782, 297] width 14 height 14
type input "**********"
click at [742, 369] on div "30" at bounding box center [738, 370] width 14 height 14
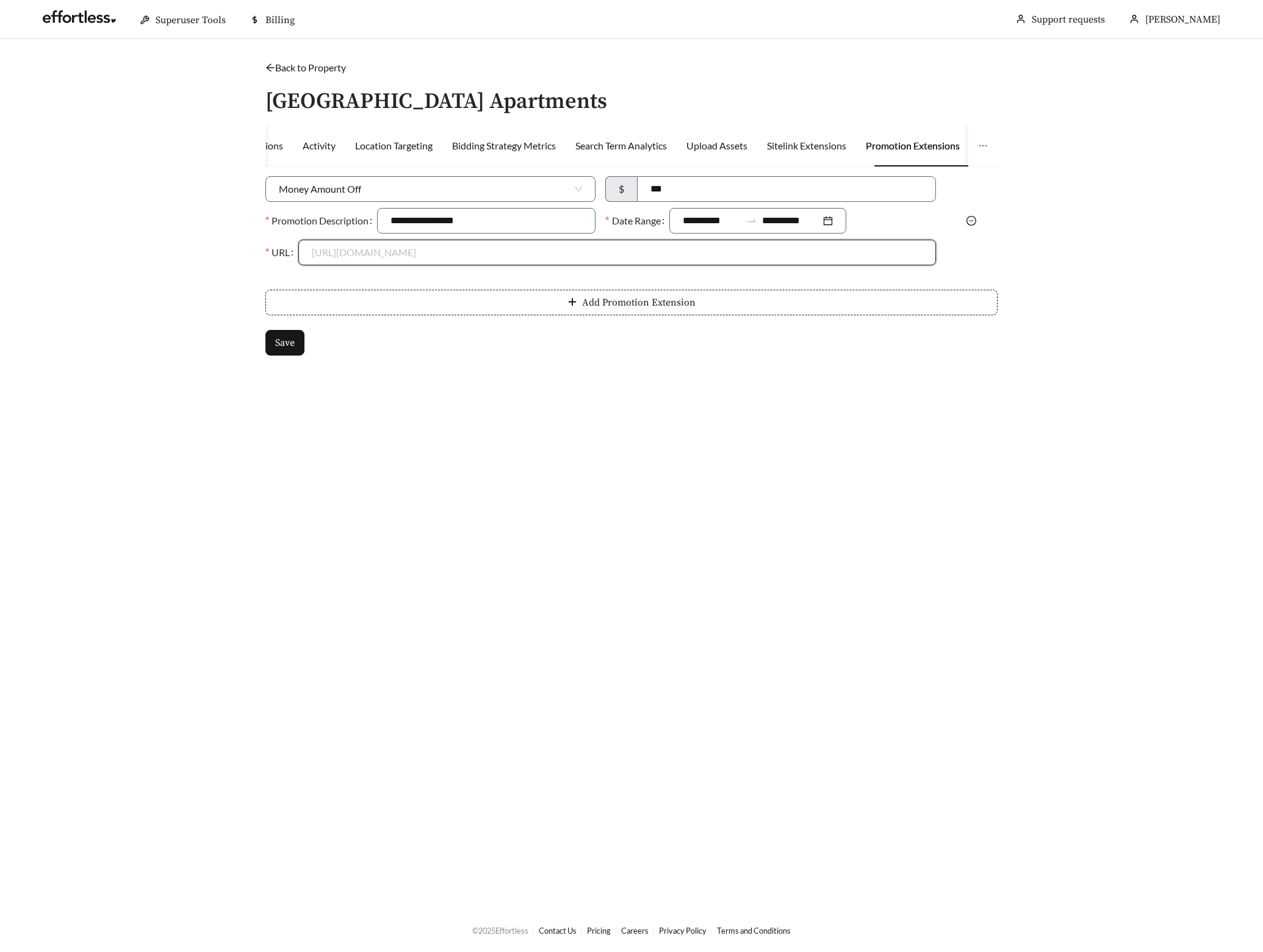
click at [449, 257] on input "URL" at bounding box center [617, 252] width 610 height 24
click at [434, 277] on div "https://www.camdenparkliving.com/" at bounding box center [617, 279] width 610 height 14
type input "**********"
click at [277, 344] on span "Save" at bounding box center [285, 343] width 19 height 14
click at [335, 68] on link "Back to Property" at bounding box center [306, 68] width 81 height 11
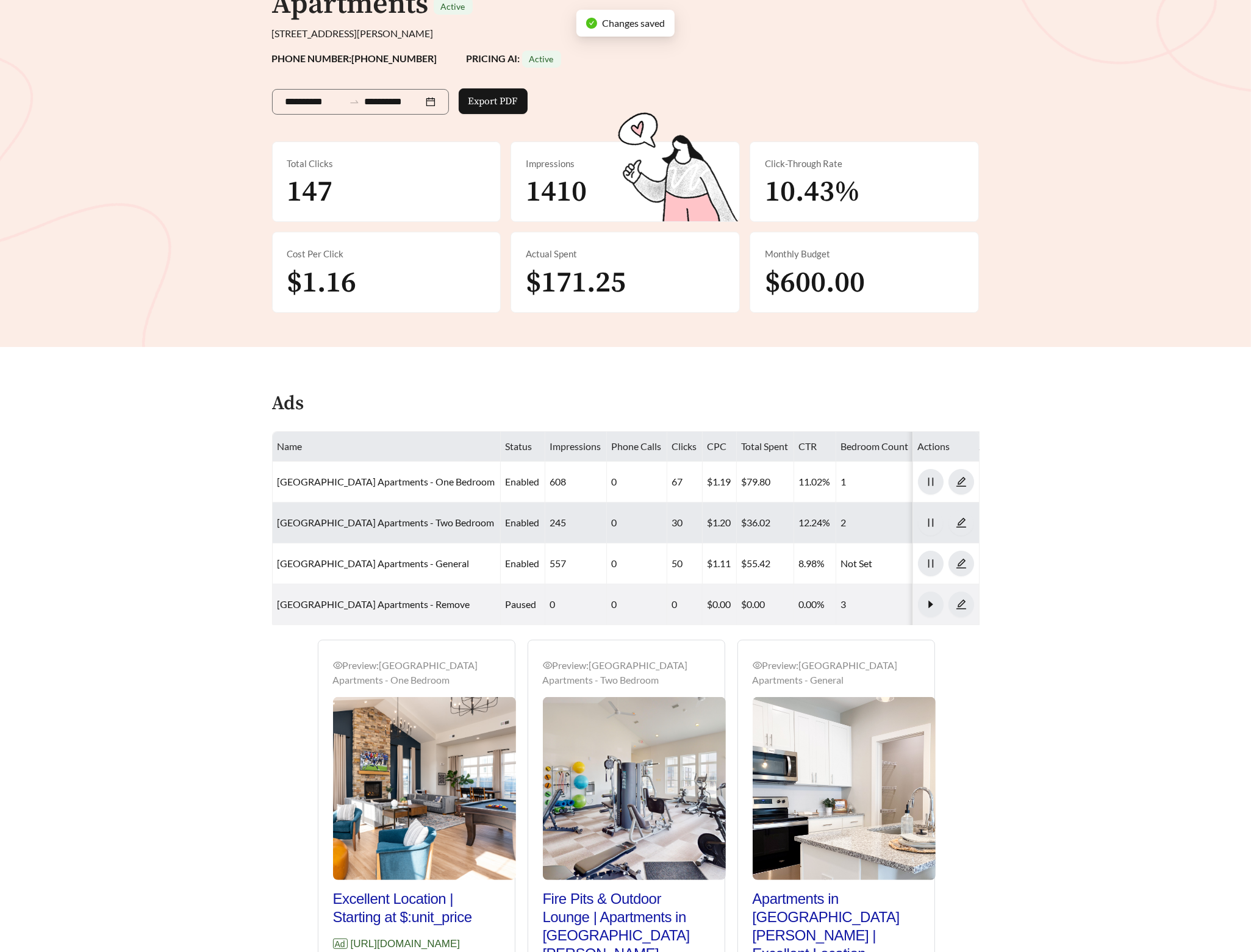
scroll to position [325, 0]
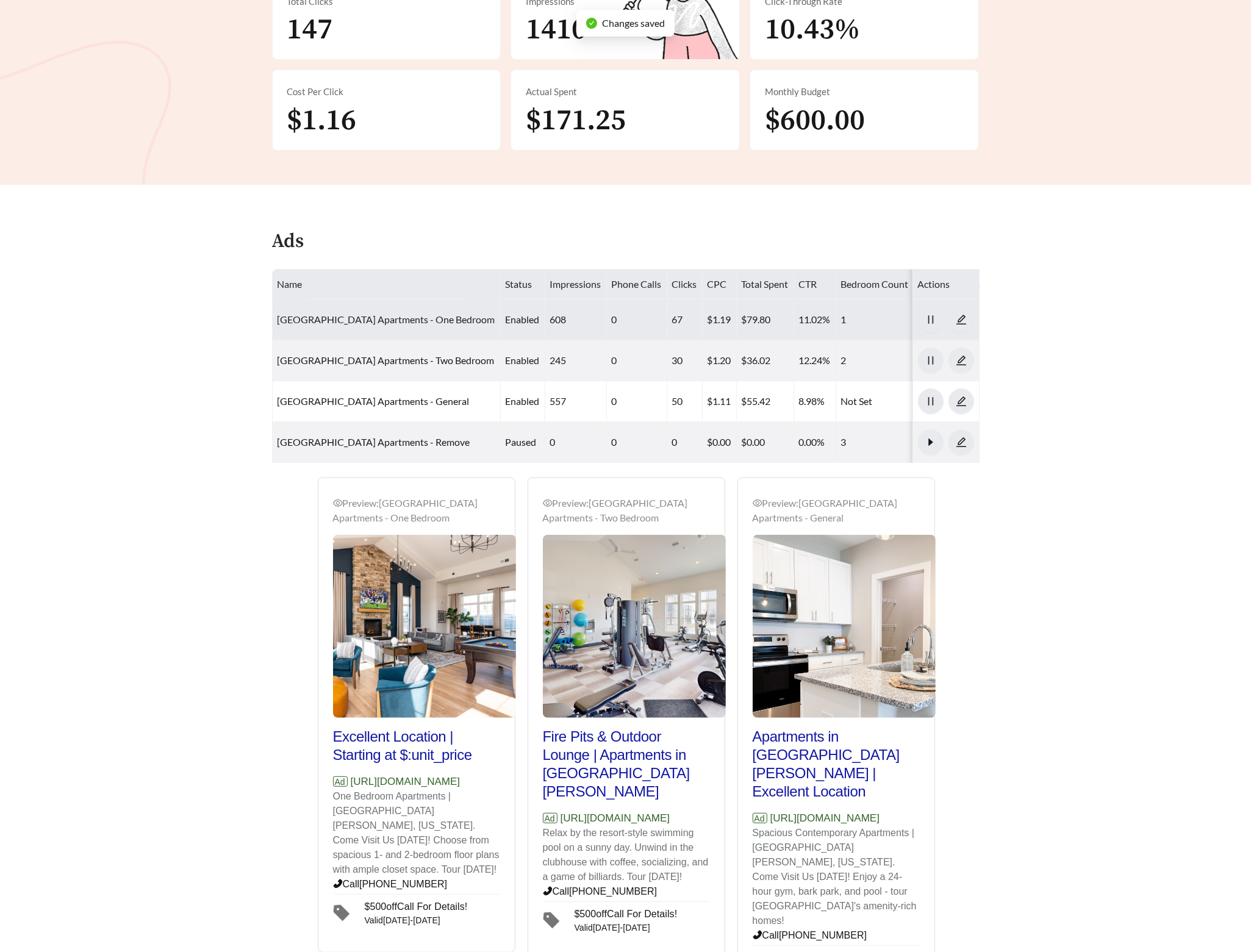
click at [339, 321] on link "Camden Park Apartments - One Bedroom" at bounding box center [386, 319] width 218 height 11
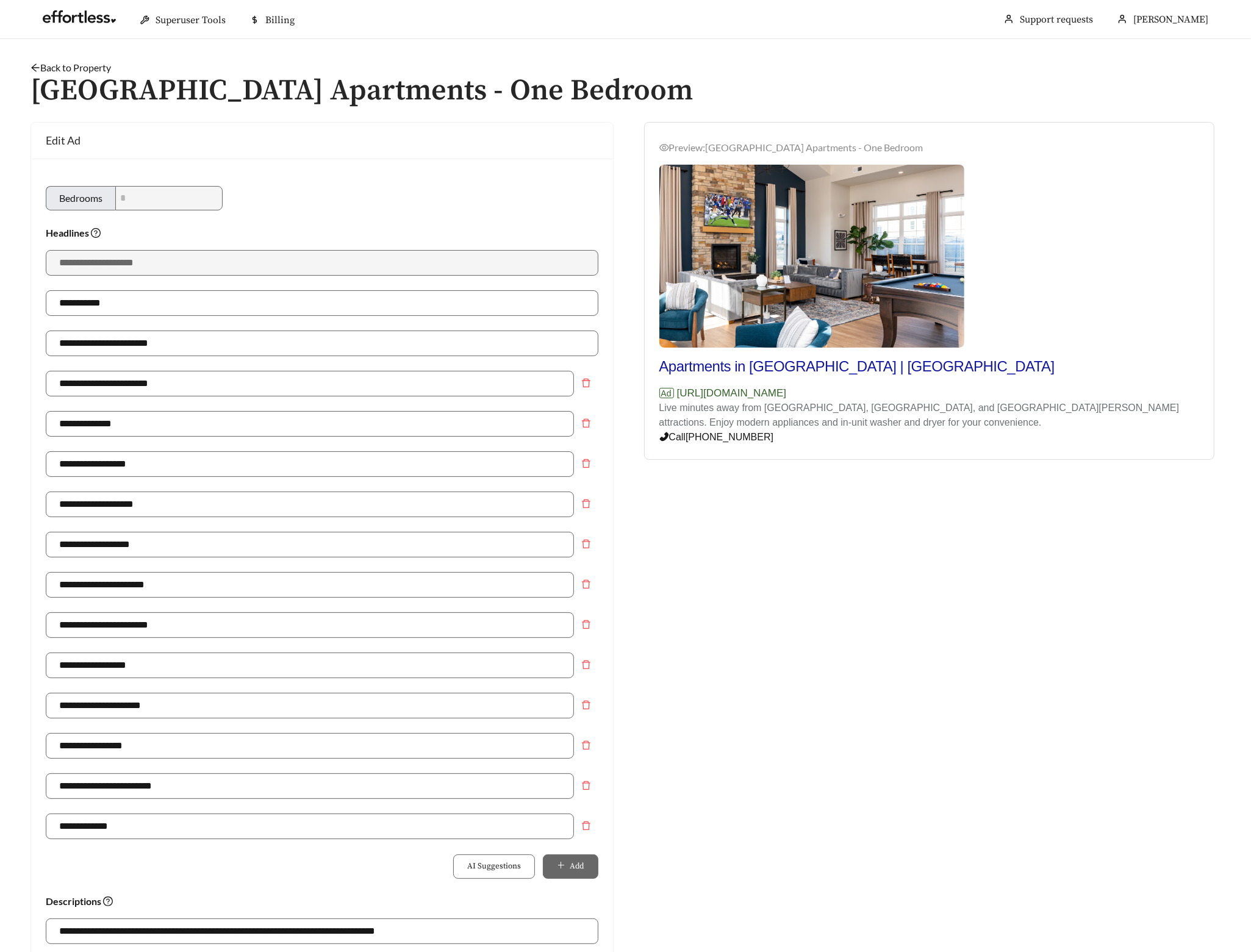
click at [93, 70] on link "Back to Property" at bounding box center [70, 68] width 80 height 11
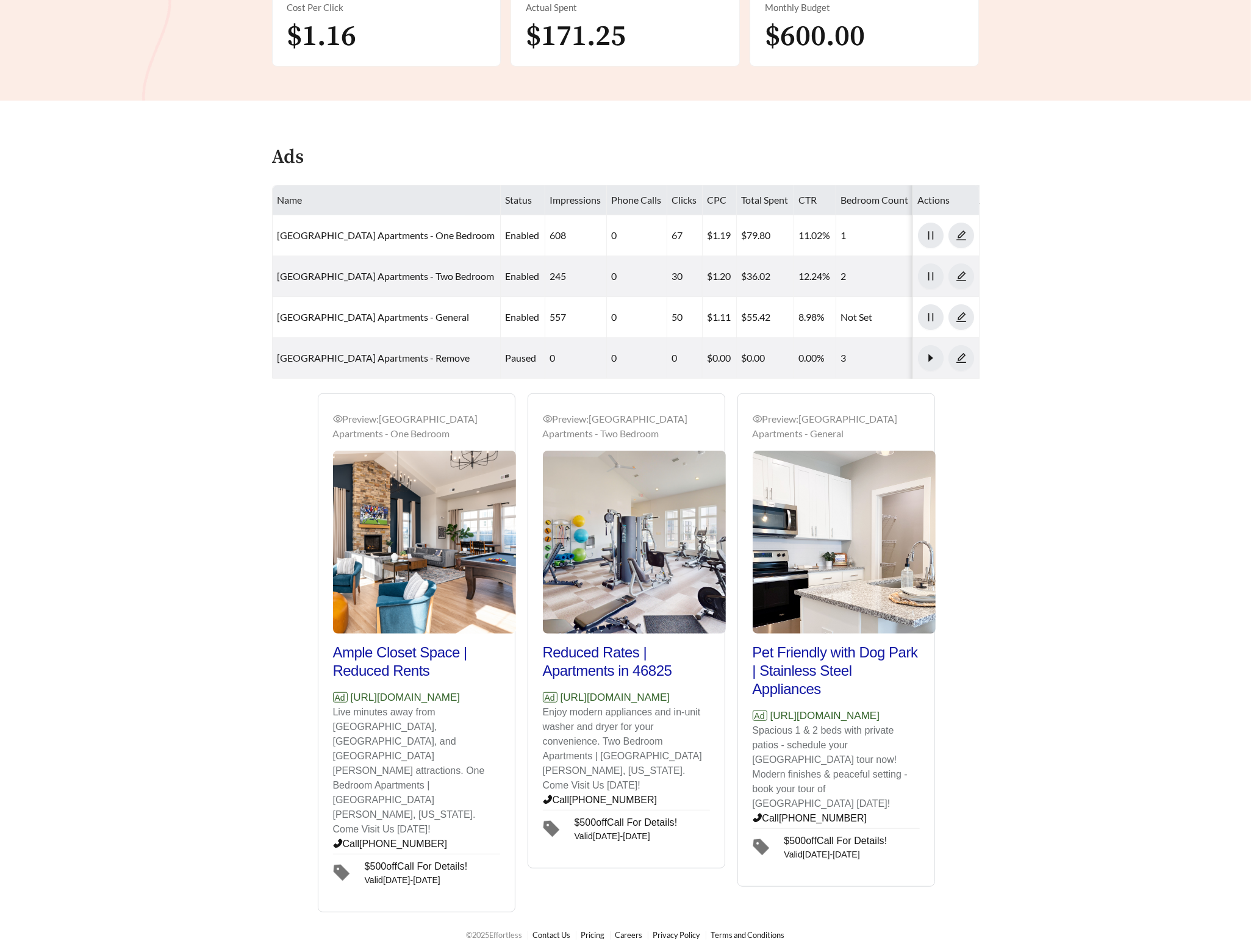
scroll to position [417, 0]
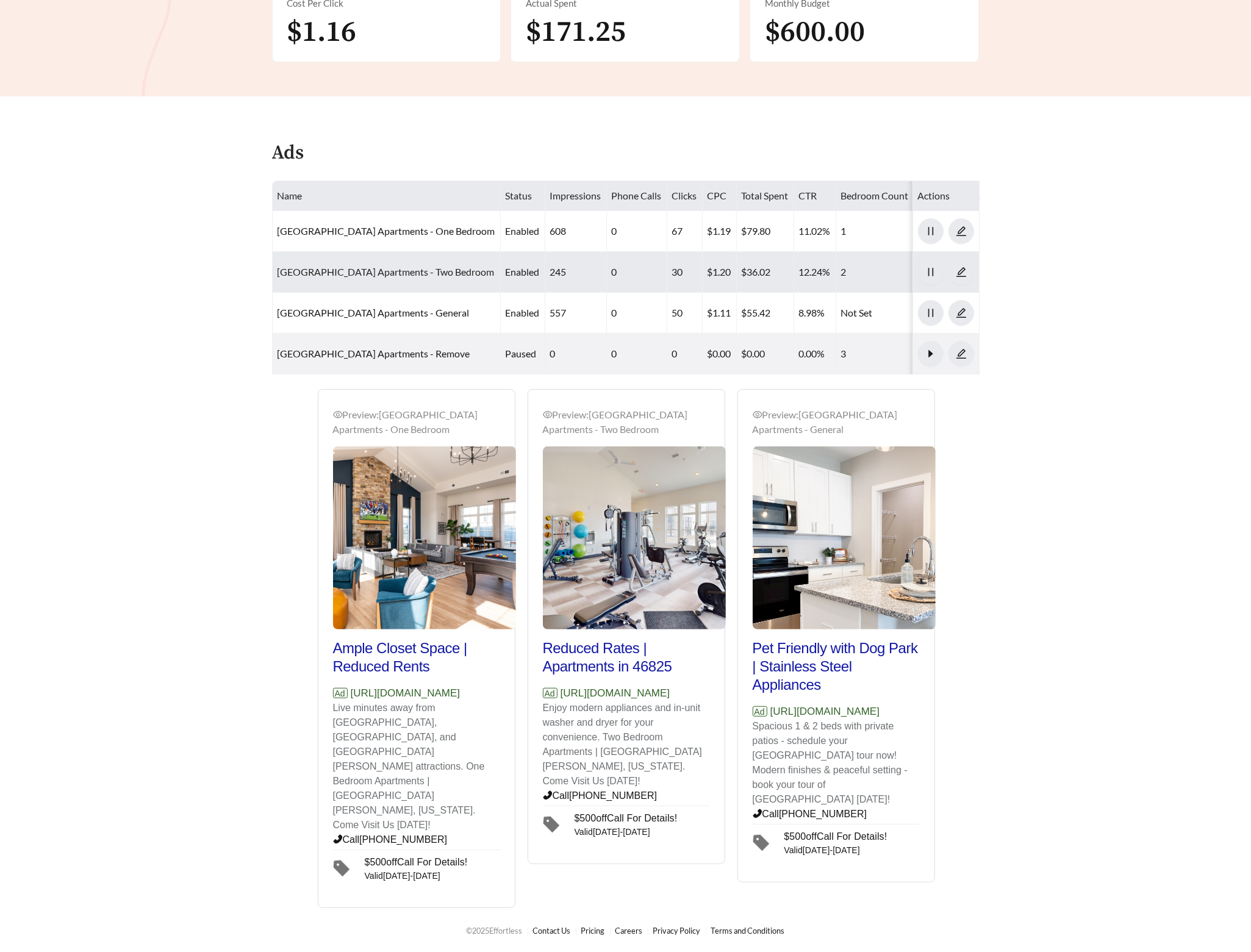
click at [357, 269] on link "Camden Park Apartments - Two Bedroom" at bounding box center [386, 272] width 217 height 11
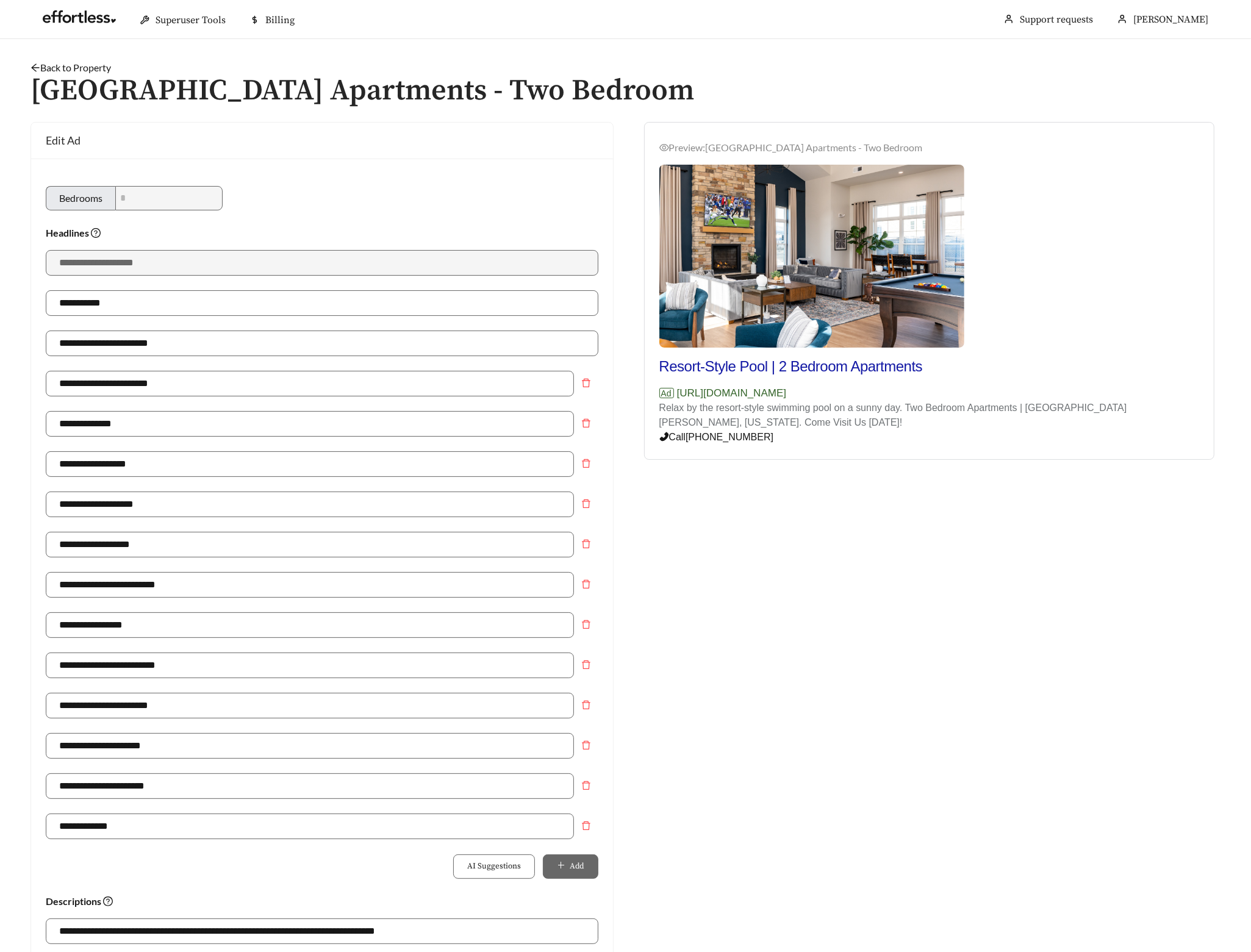
click at [101, 66] on link "Back to Property" at bounding box center [70, 68] width 80 height 11
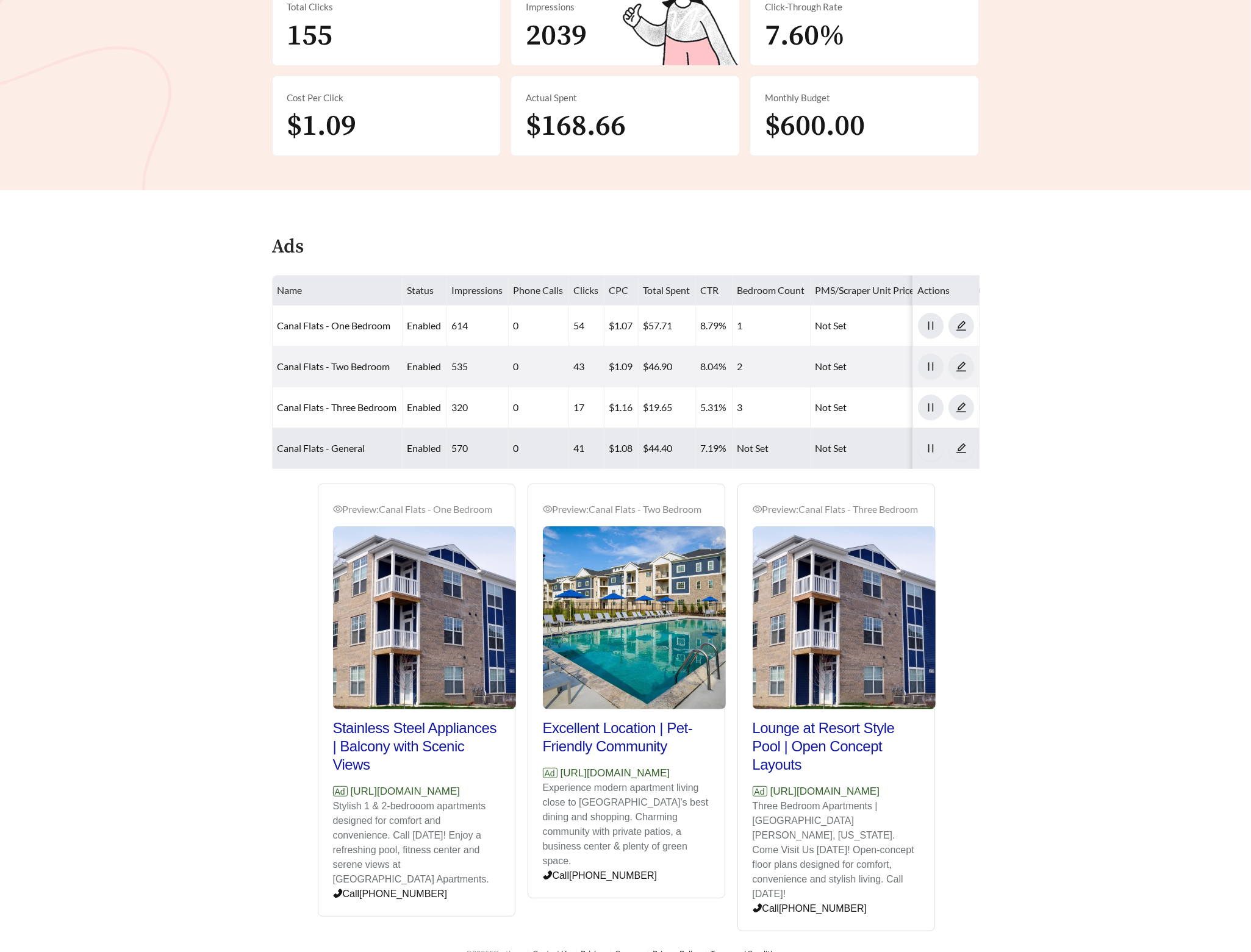
scroll to position [302, 0]
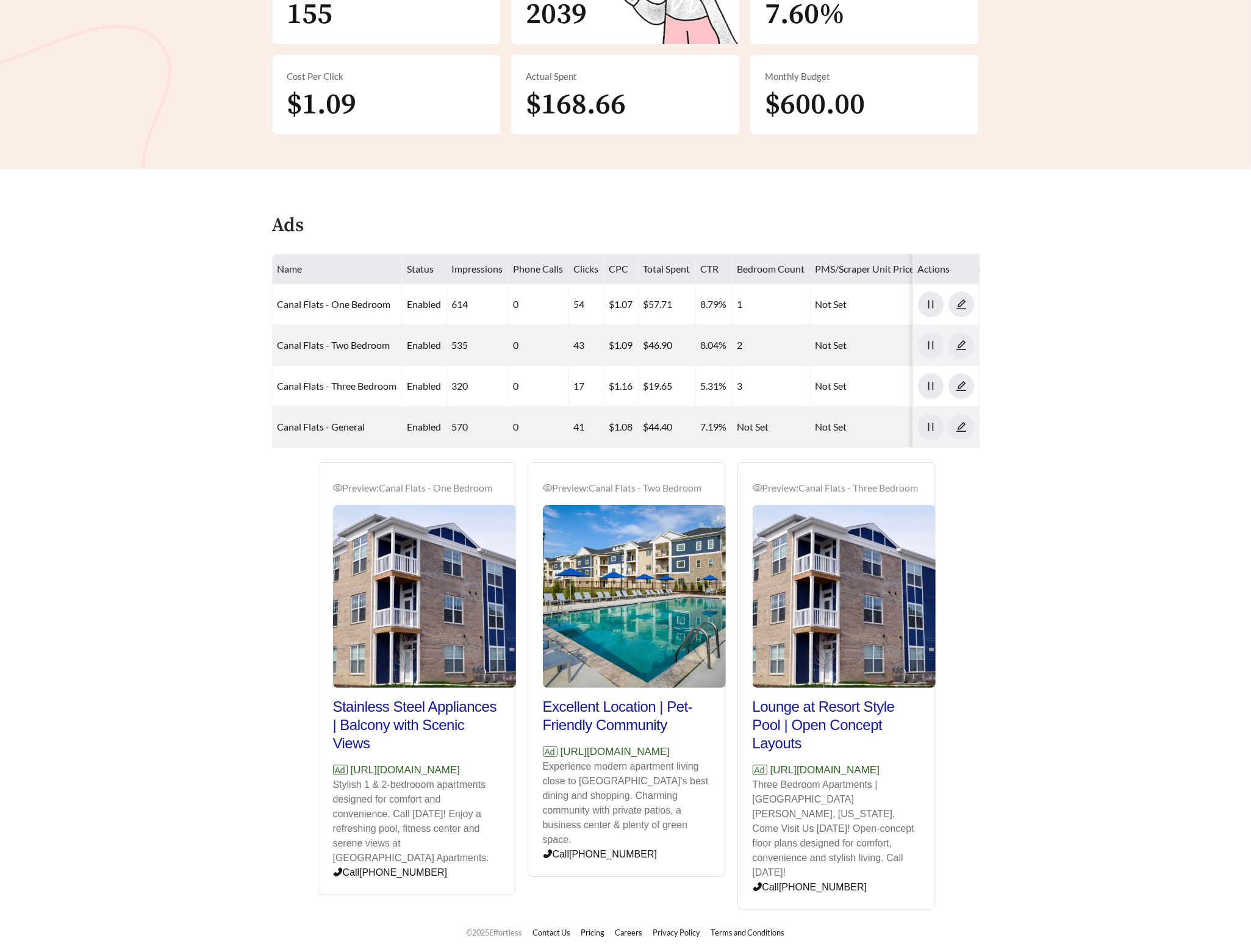
drag, startPoint x: 494, startPoint y: 781, endPoint x: 351, endPoint y: 788, distance: 143.2
click at [351, 778] on p "Ad [URL][DOMAIN_NAME]" at bounding box center [416, 770] width 167 height 16
copy p "[URL][DOMAIN_NAME]"
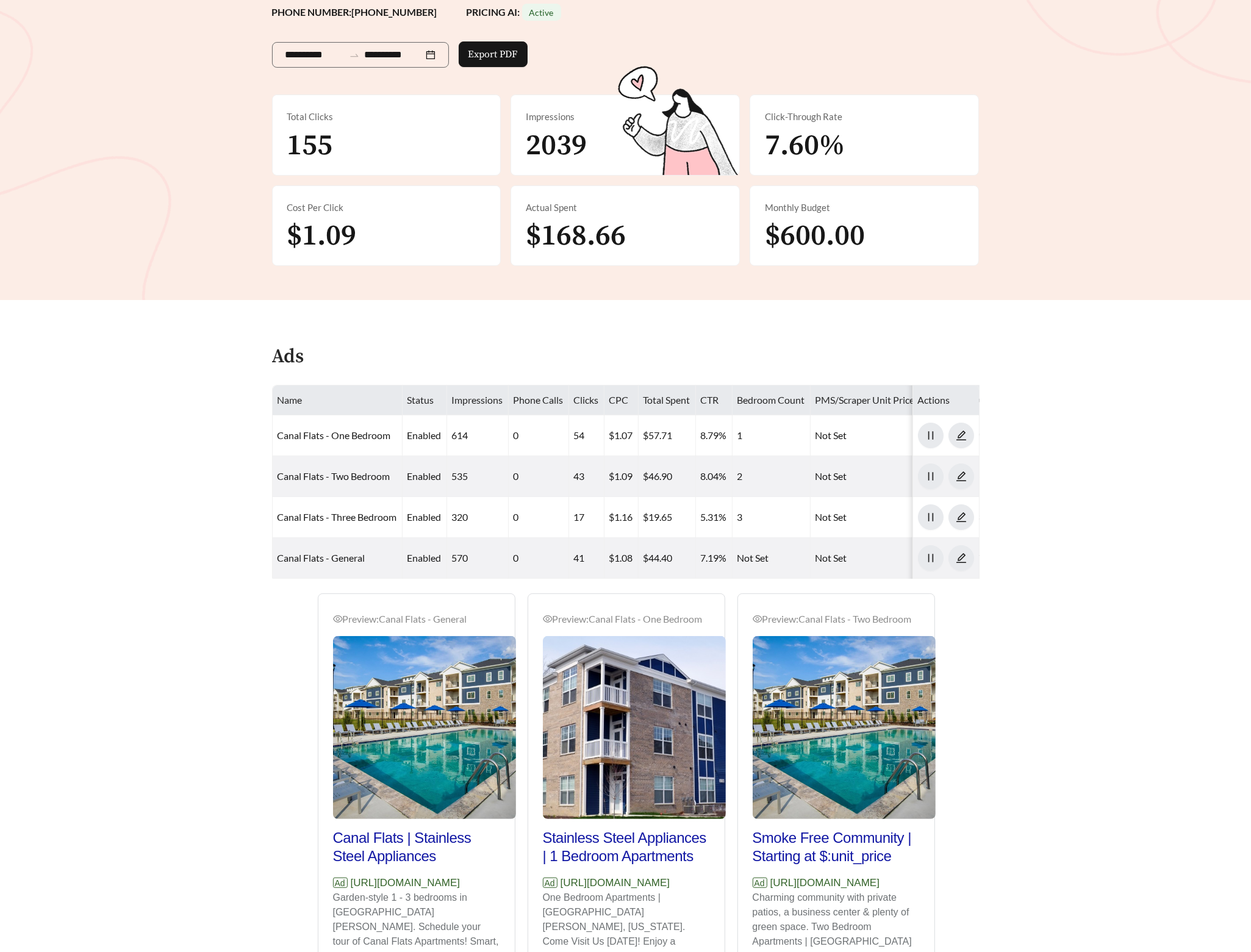
scroll to position [0, 0]
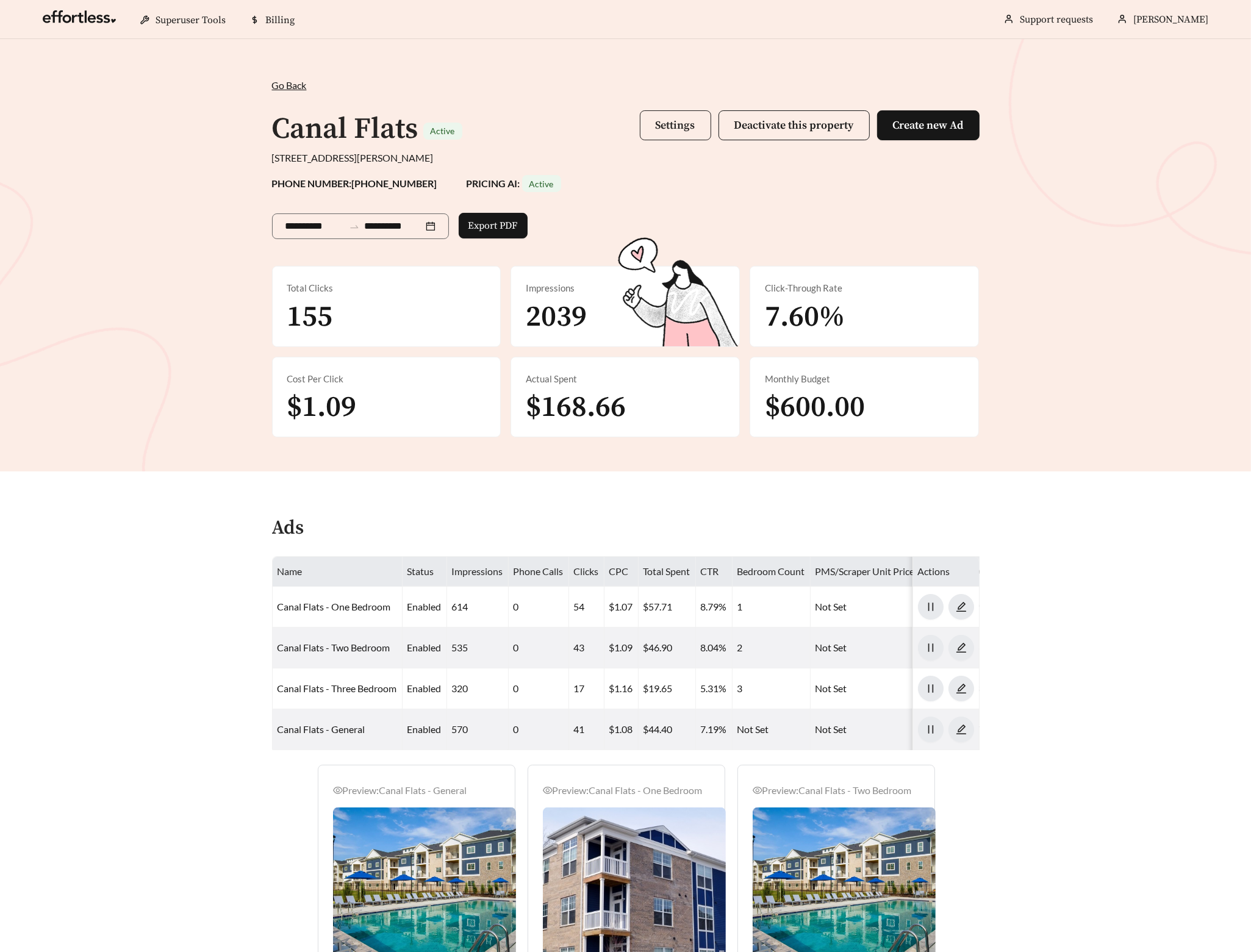
click at [666, 127] on span "Settings" at bounding box center [675, 126] width 40 height 14
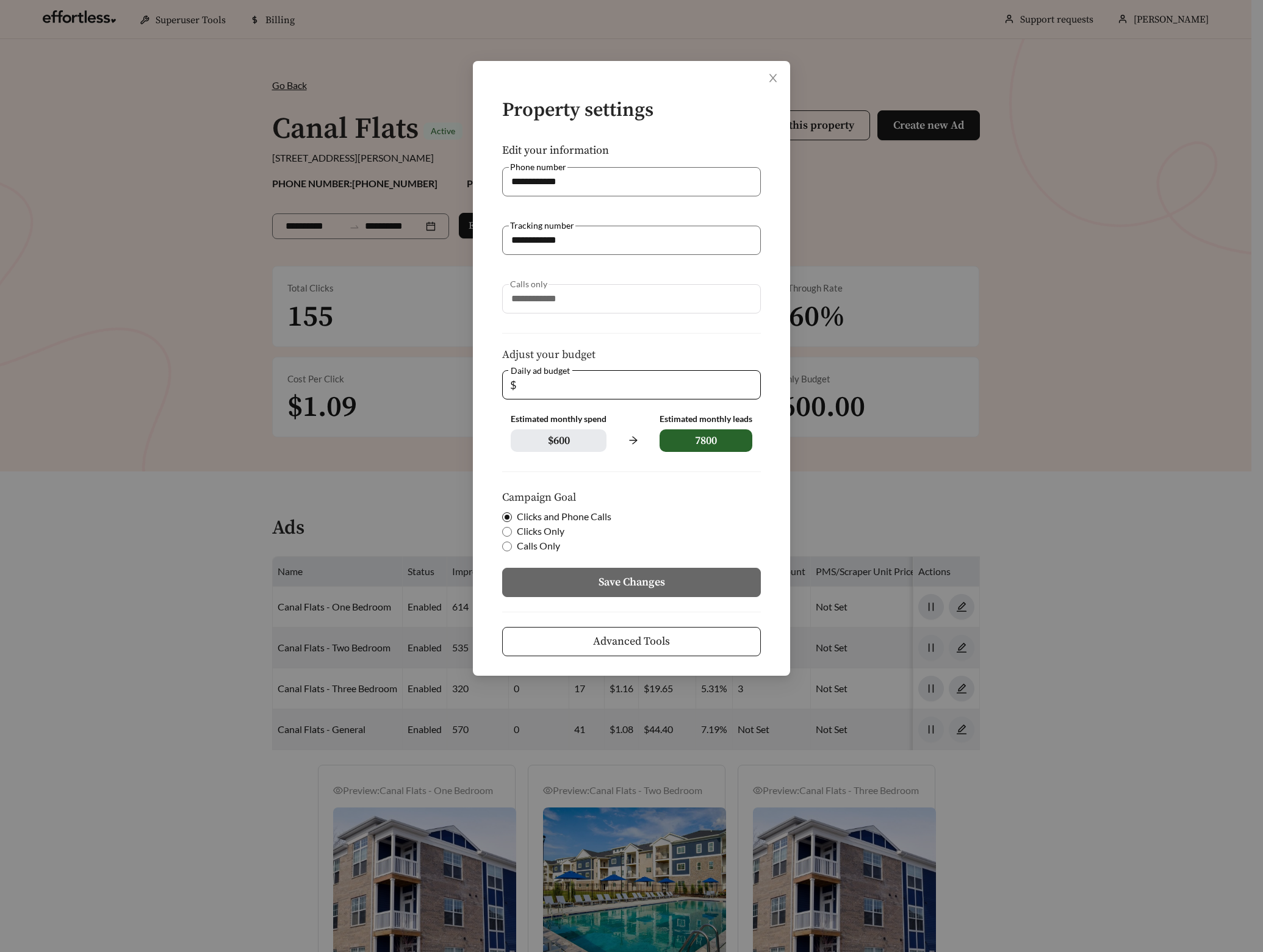
click at [636, 630] on button "Advanced Tools" at bounding box center [632, 642] width 259 height 29
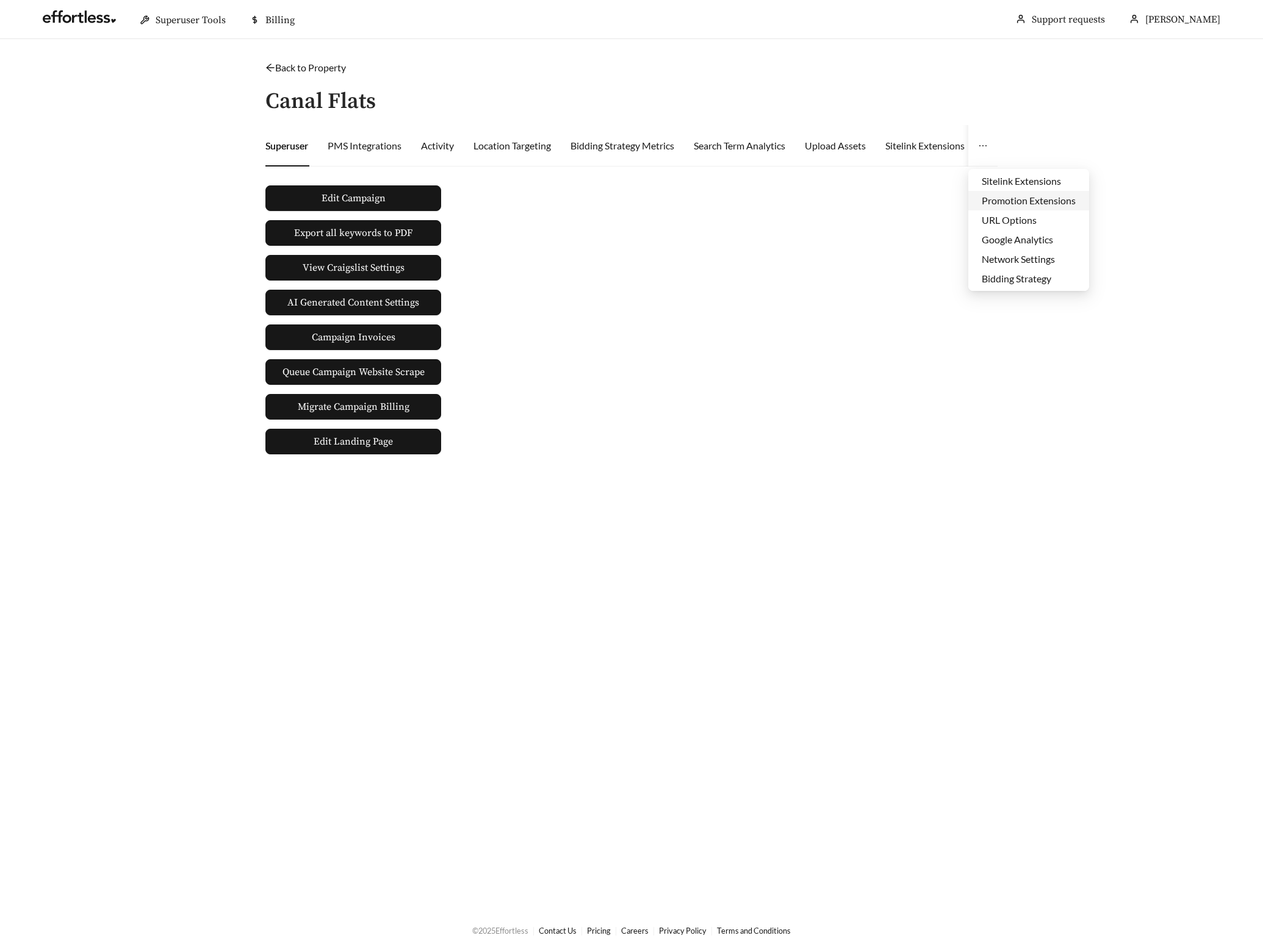
click at [1005, 207] on li "Promotion Extensions" at bounding box center [1029, 200] width 121 height 19
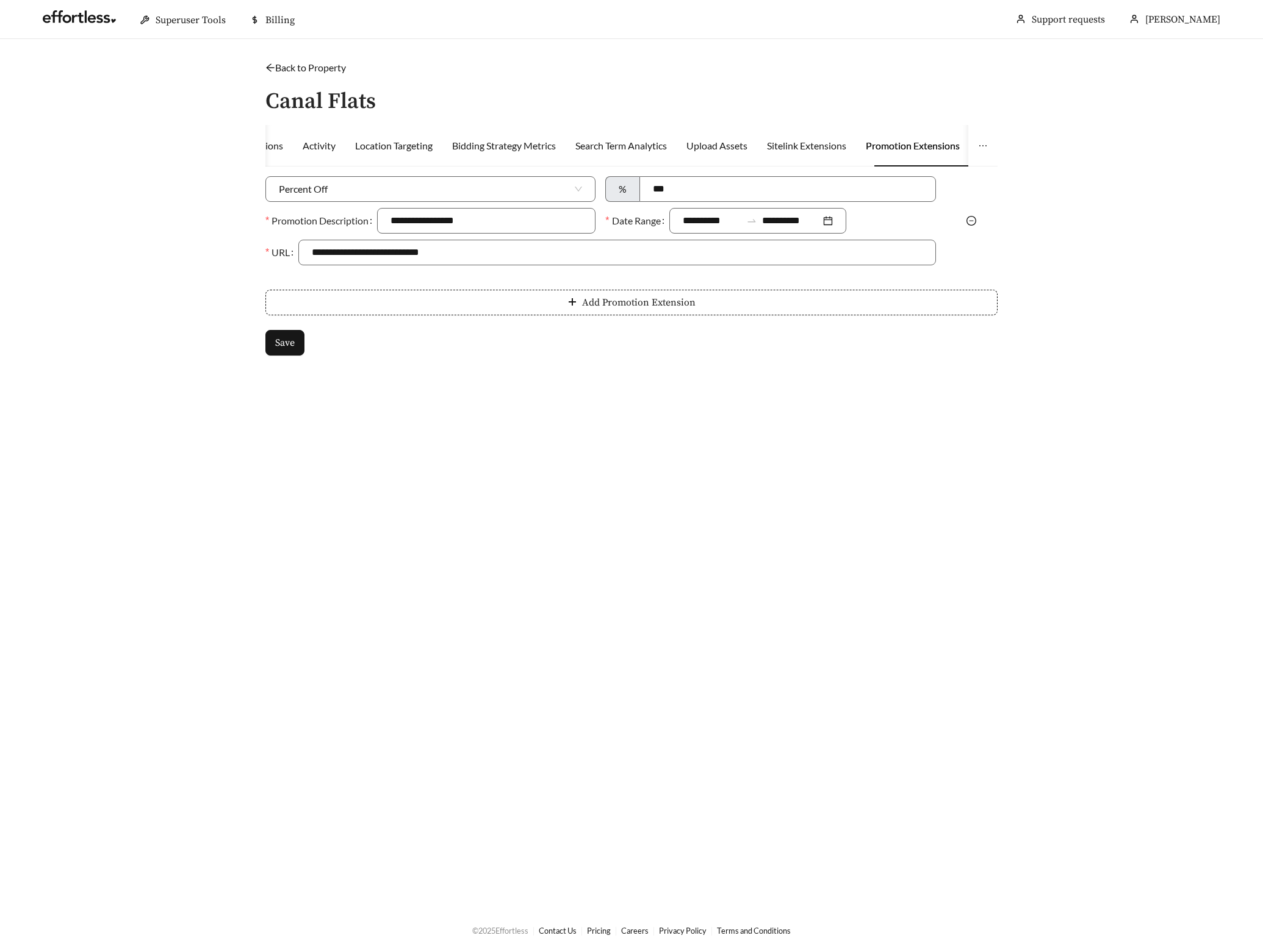
click at [971, 216] on icon "minus-circle" at bounding box center [972, 221] width 10 height 10
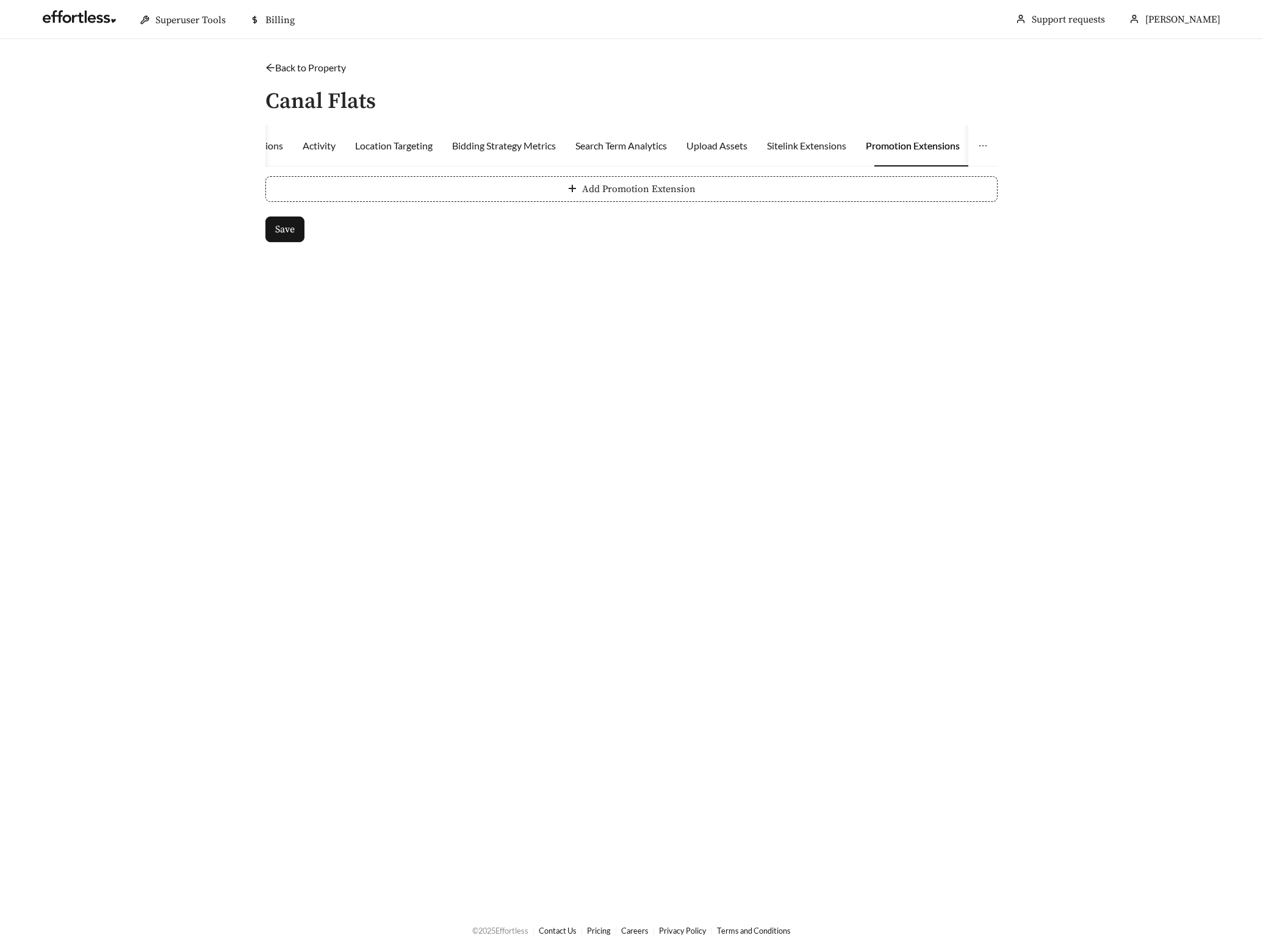
click at [482, 191] on button "Add Promotion Extension" at bounding box center [631, 189] width 732 height 26
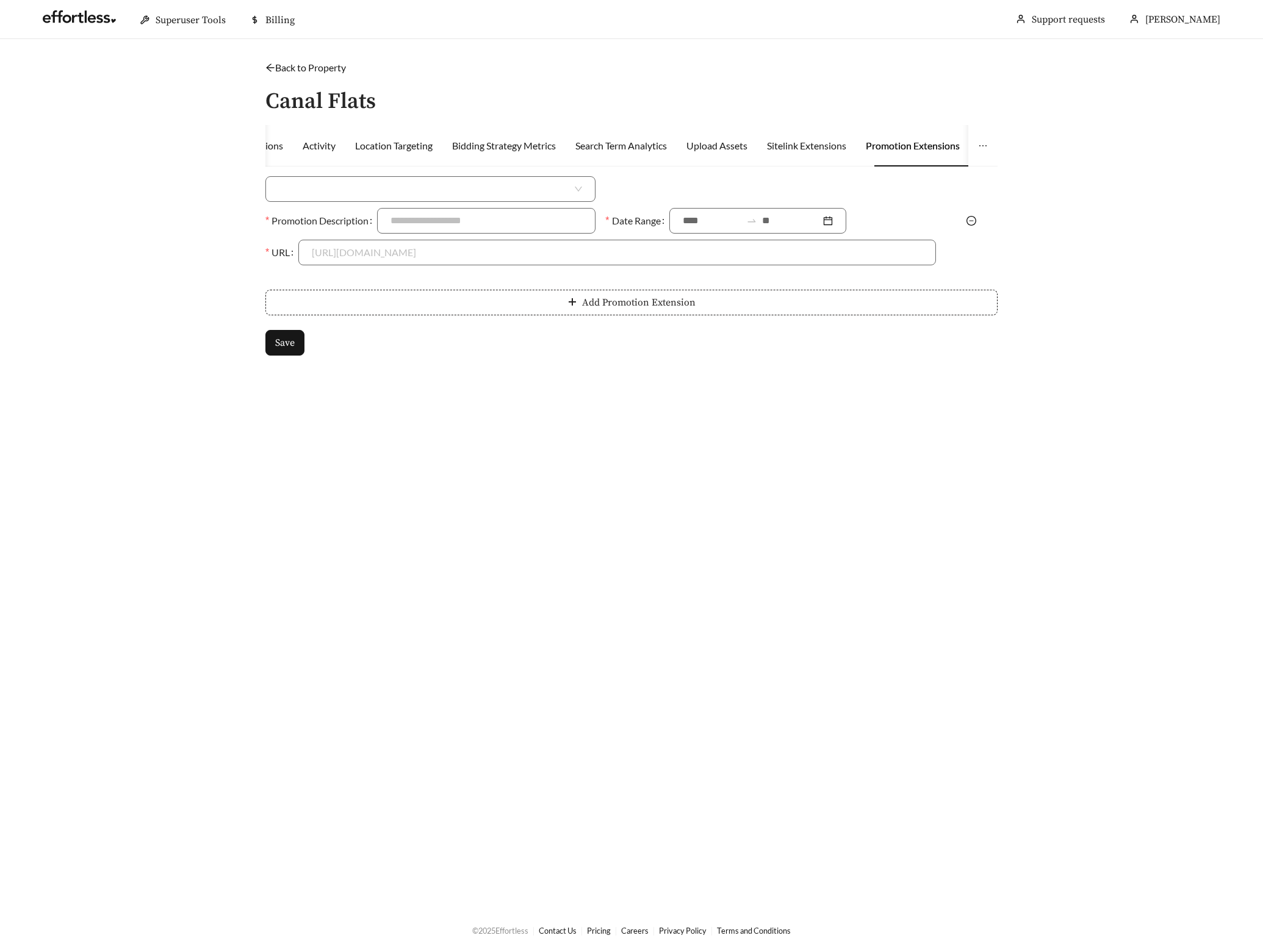
click at [394, 189] on input "search" at bounding box center [426, 189] width 293 height 24
click at [359, 219] on div "Money Amount Off" at bounding box center [431, 216] width 303 height 14
click at [694, 193] on input at bounding box center [786, 189] width 297 height 24
type input "***"
type input "**********"
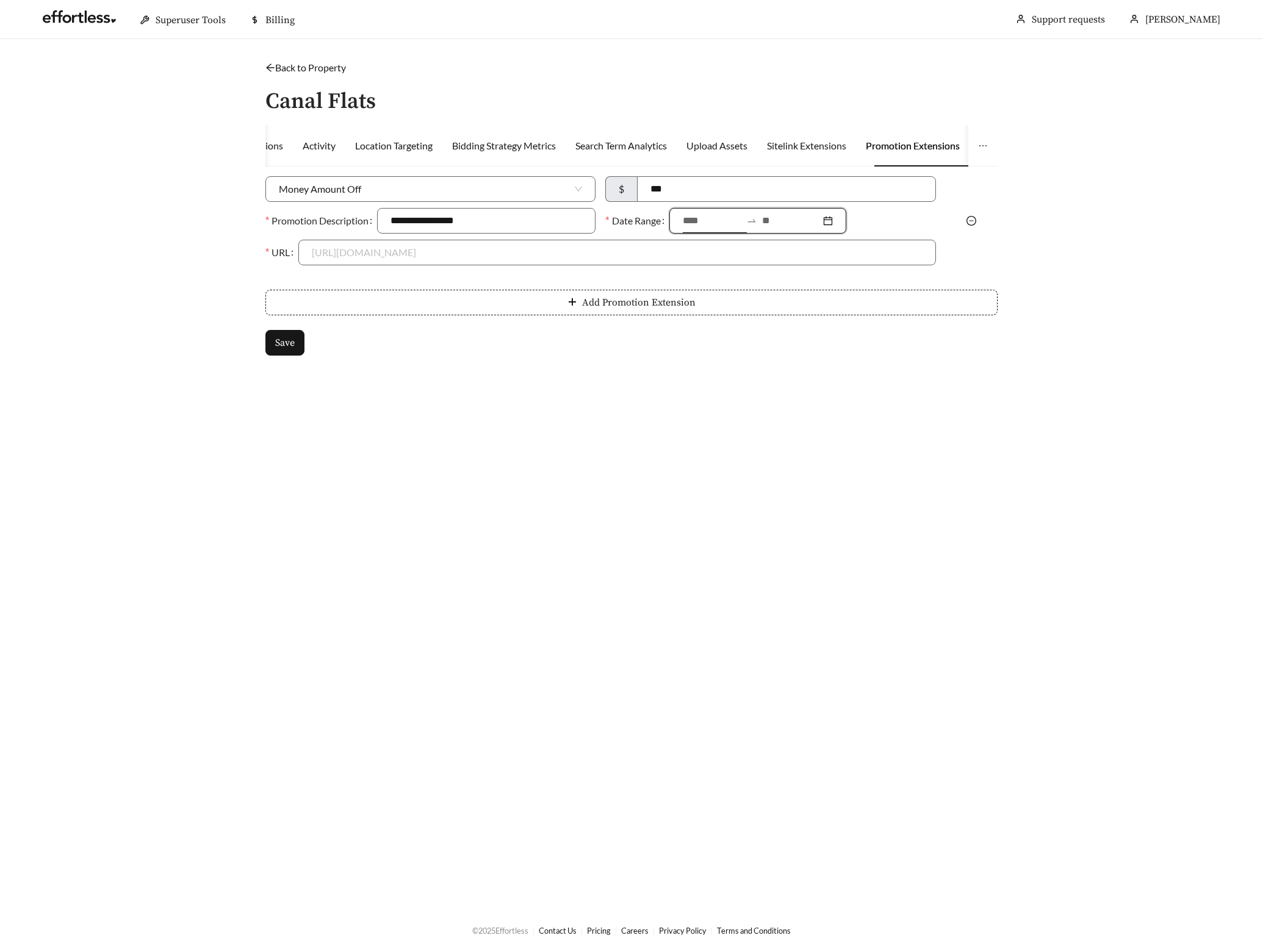
click at [693, 221] on input at bounding box center [712, 221] width 58 height 14
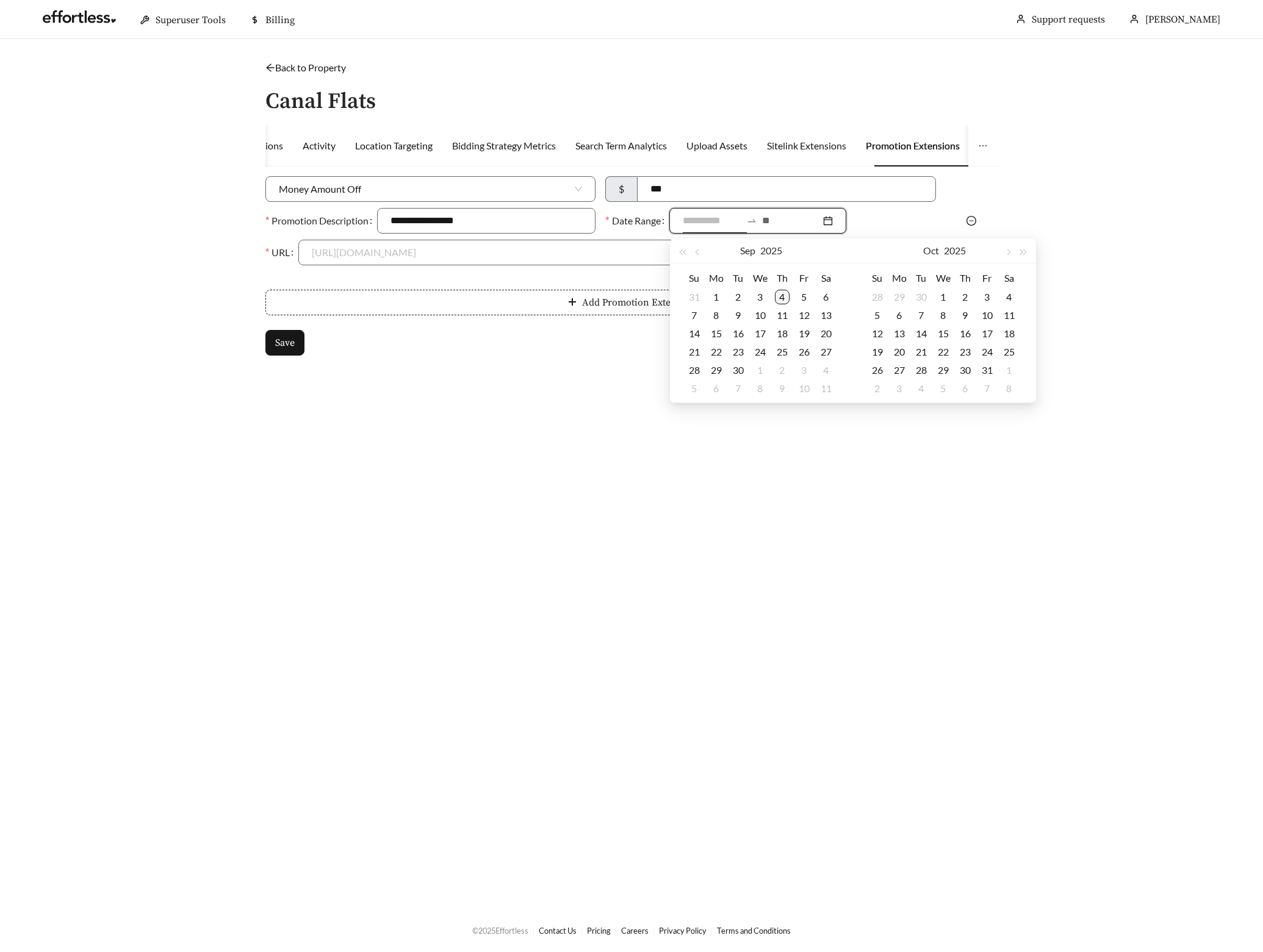
type input "**********"
click at [782, 292] on div "4" at bounding box center [782, 297] width 14 height 14
type input "**********"
click at [735, 371] on div "30" at bounding box center [738, 370] width 14 height 14
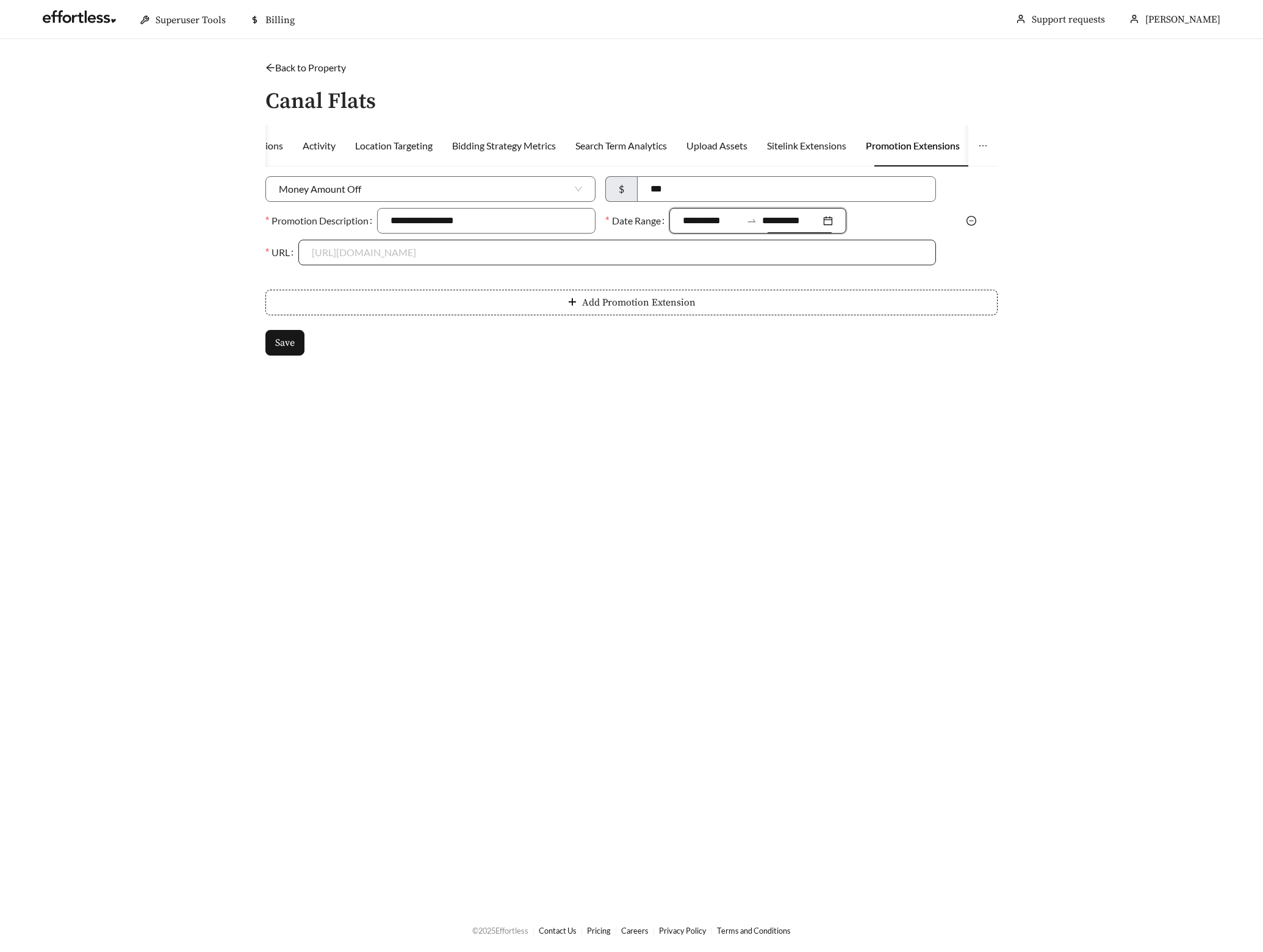
click at [405, 257] on input "URL" at bounding box center [617, 252] width 610 height 24
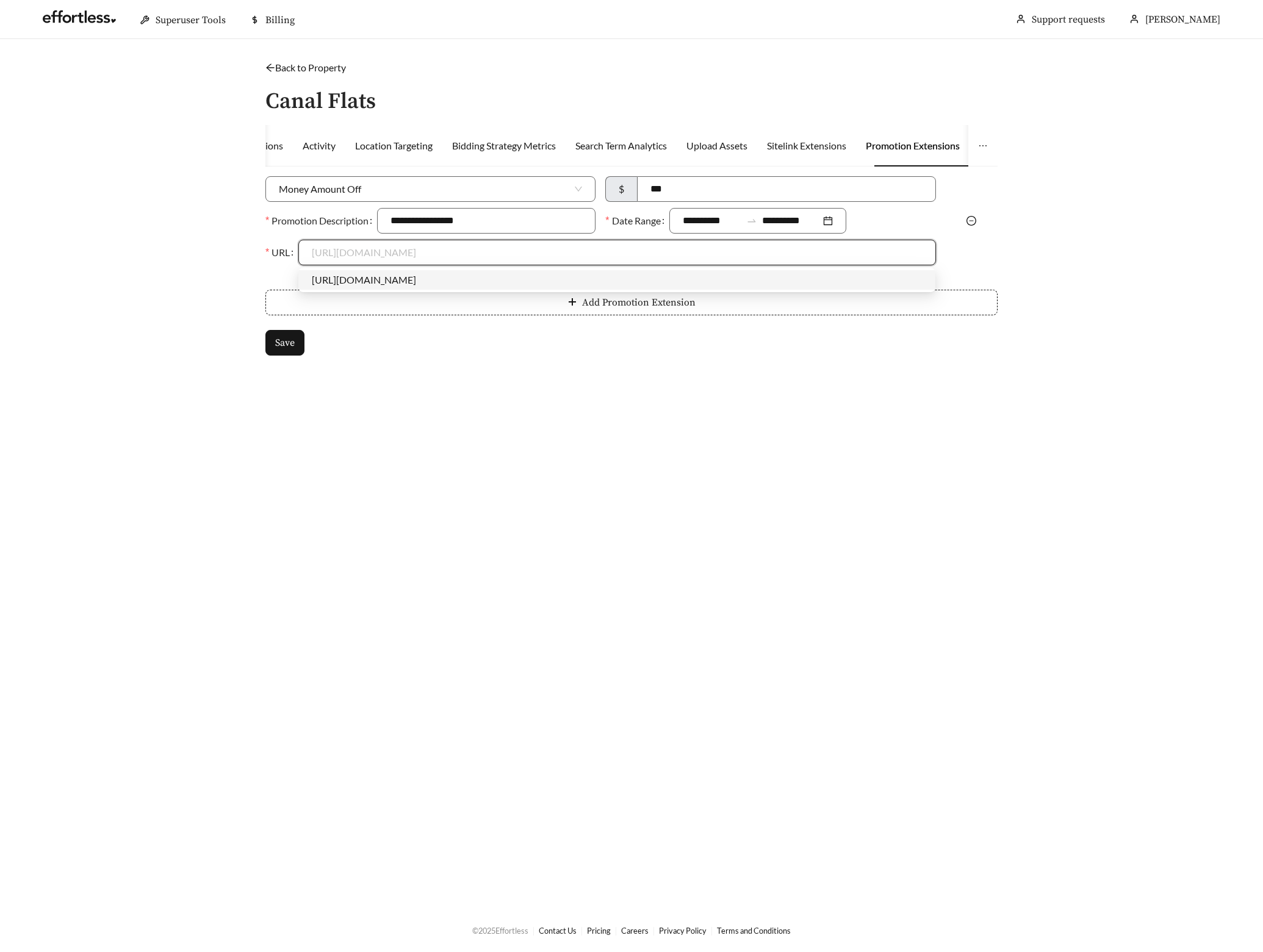
click at [361, 280] on div "https://canalflatsftwayne.com" at bounding box center [617, 279] width 610 height 14
type input "**********"
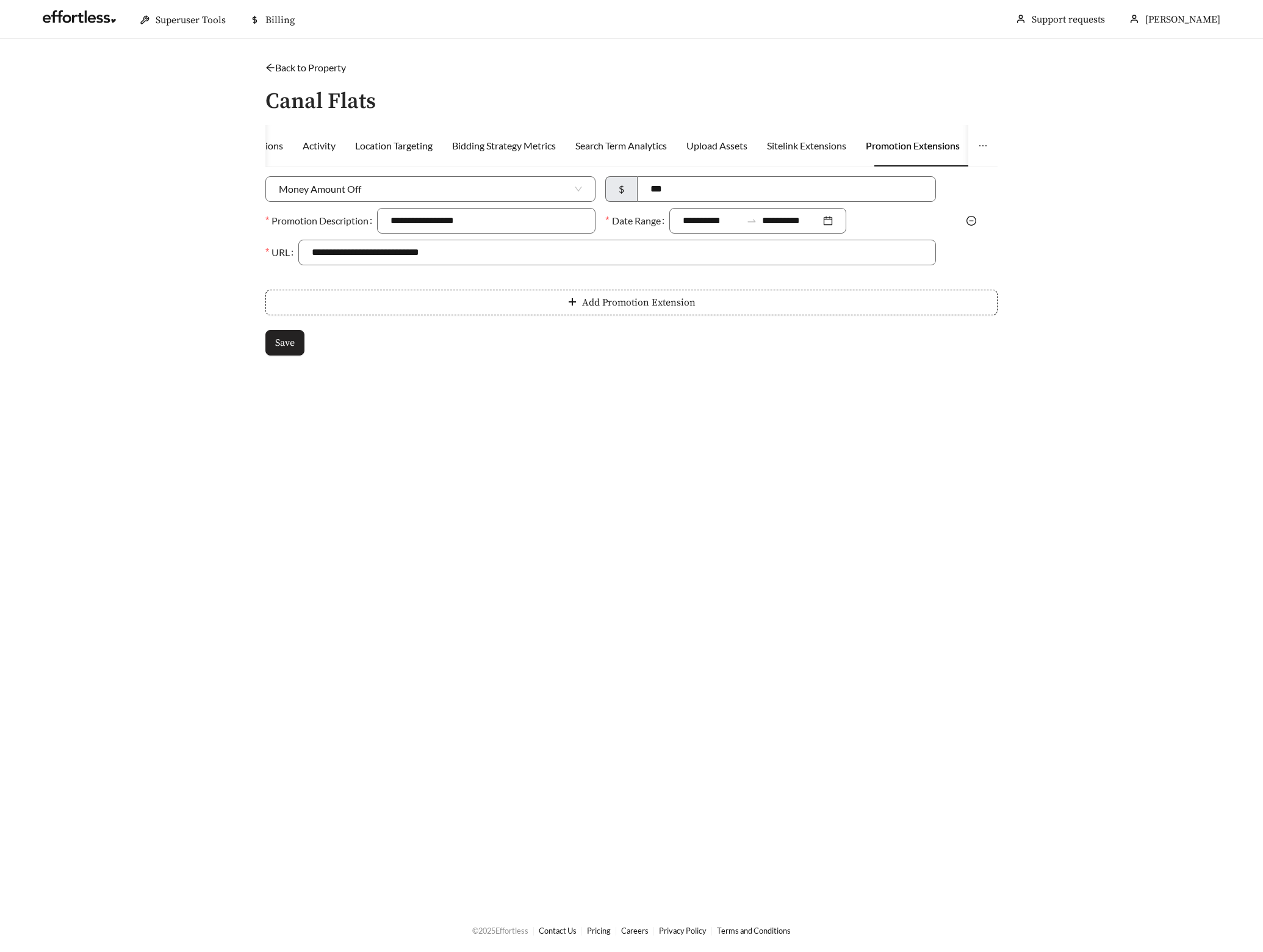
click at [295, 335] on button "Save" at bounding box center [285, 343] width 39 height 26
click at [313, 65] on link "Back to Property" at bounding box center [306, 68] width 81 height 11
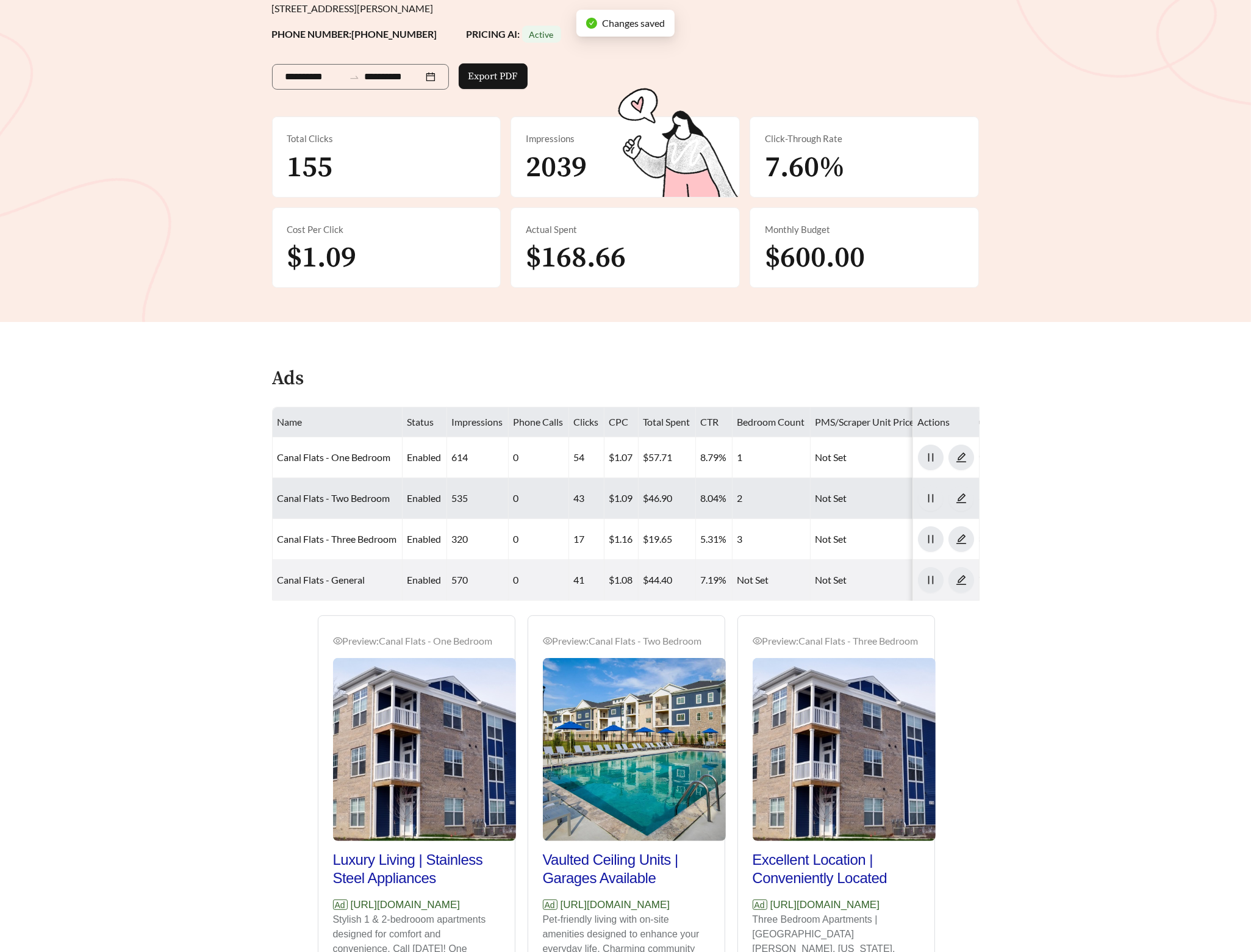
scroll to position [333, 0]
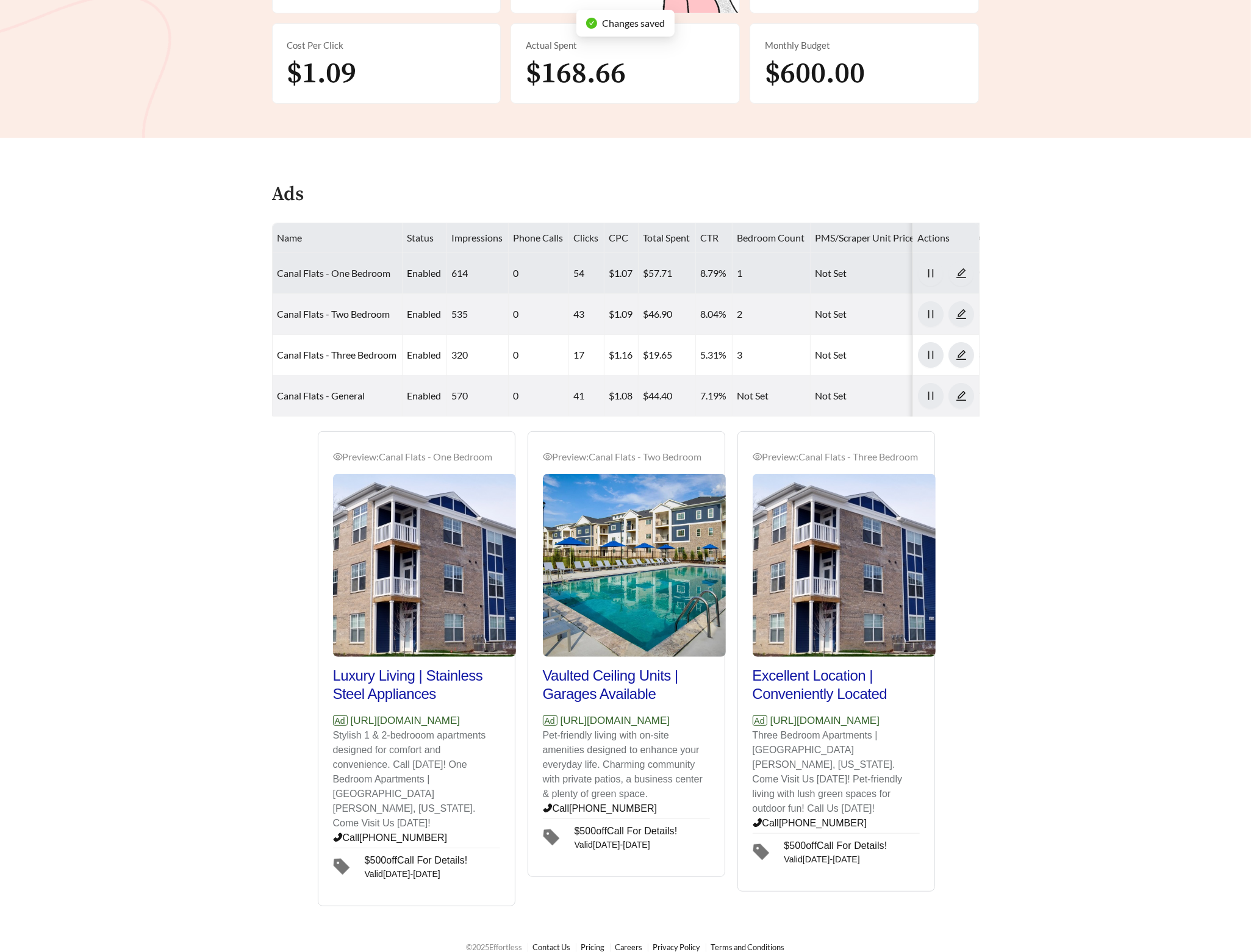
click at [364, 278] on link "Canal Flats - One Bedroom" at bounding box center [334, 273] width 114 height 11
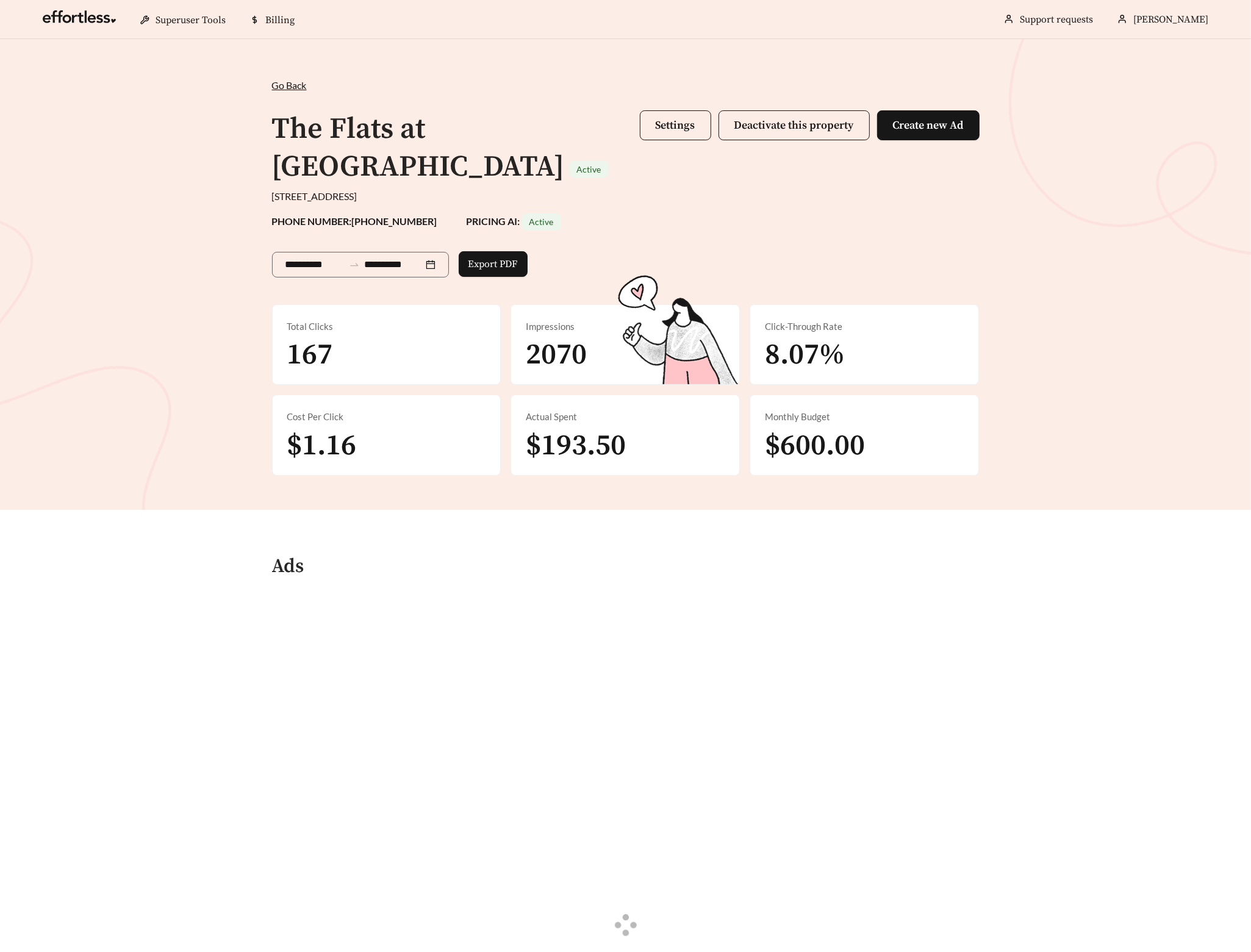
scroll to position [277, 0]
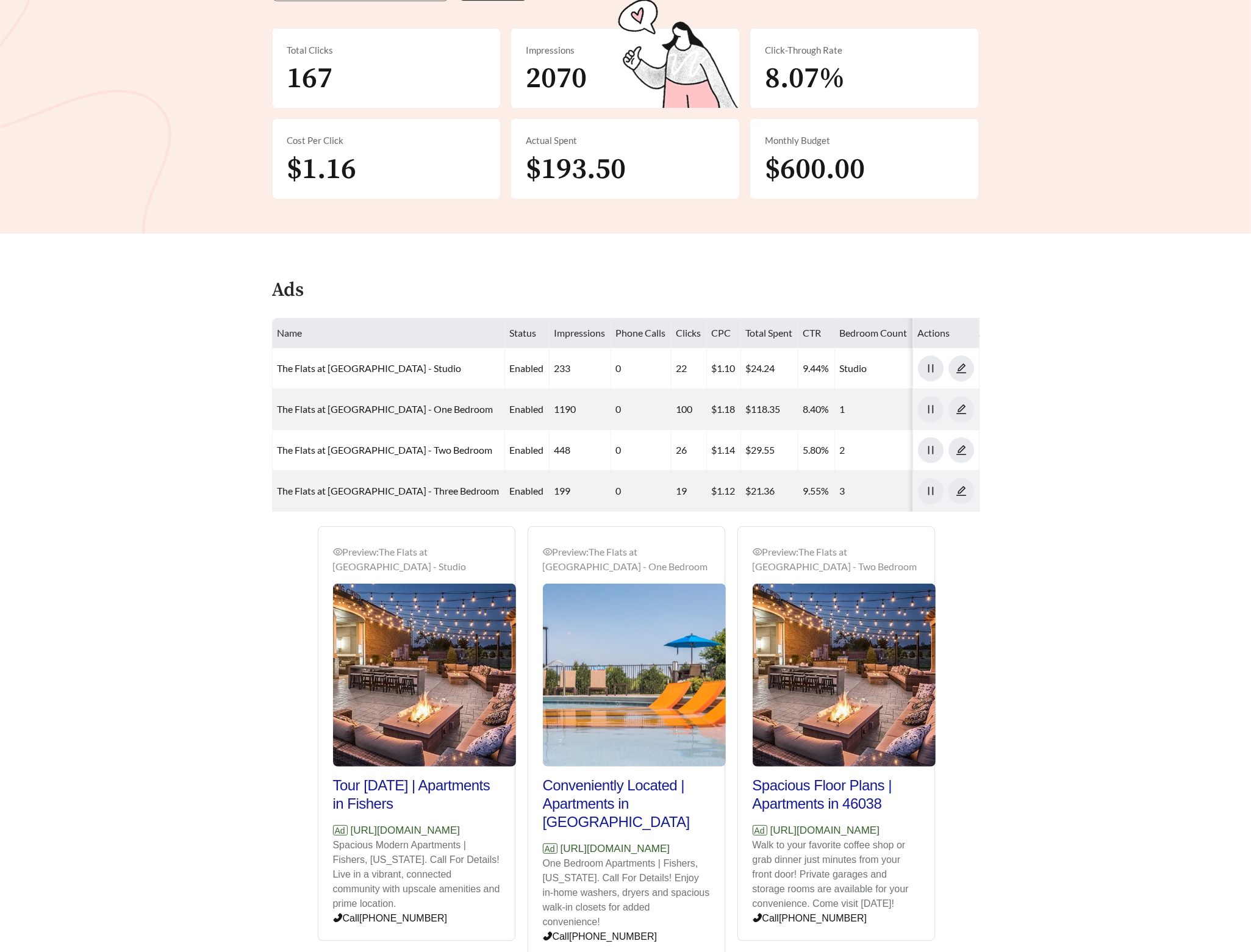
drag, startPoint x: 494, startPoint y: 855, endPoint x: 318, endPoint y: 861, distance: 176.1
click at [318, 861] on div "Preview: The Flats at [GEOGRAPHIC_DATA] - Studio Tour [DATE] | Apartments in Fi…" at bounding box center [416, 736] width 196 height 411
copy p "[URL][DOMAIN_NAME]"
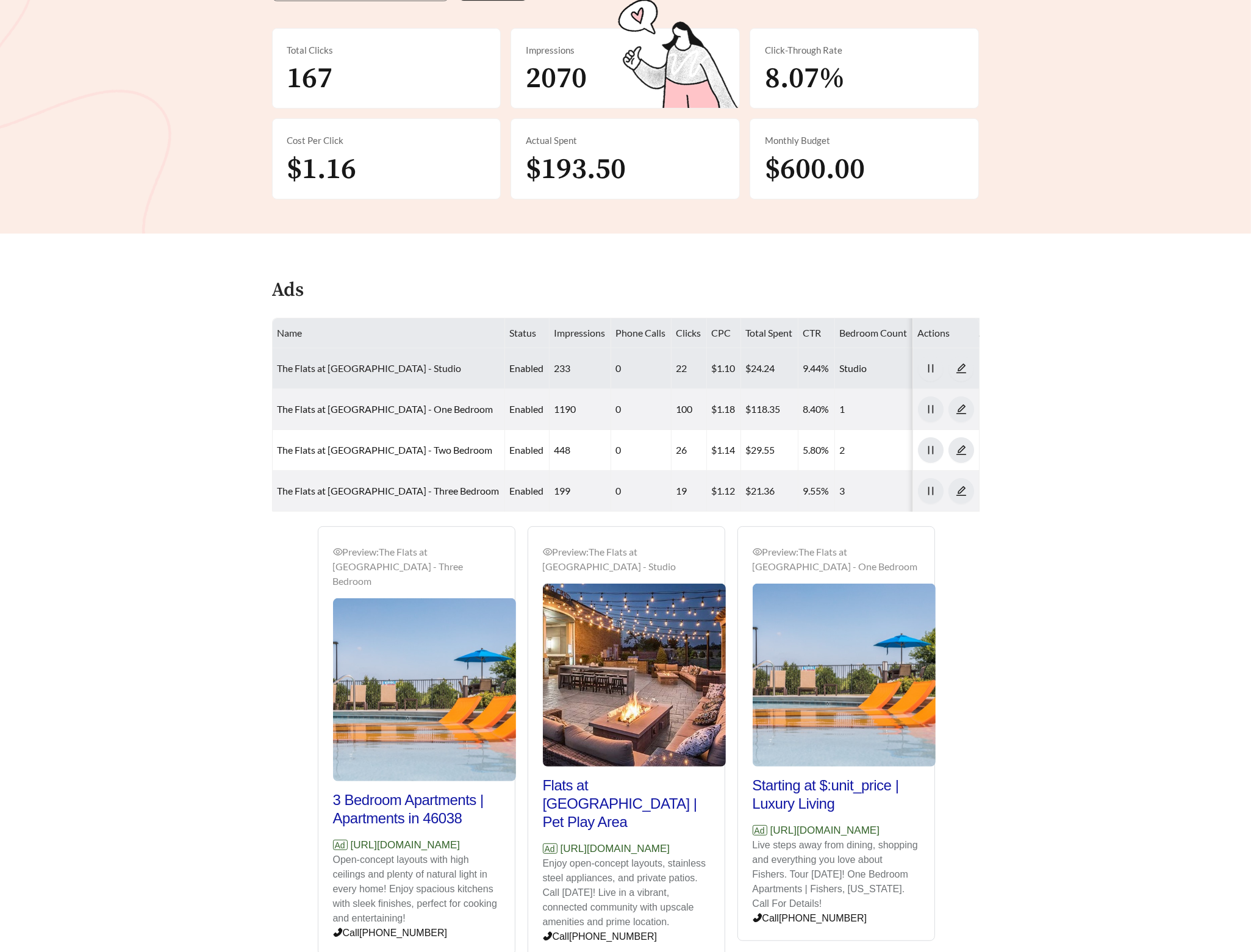
click at [386, 369] on link "The Flats at [GEOGRAPHIC_DATA] - Studio" at bounding box center [369, 368] width 184 height 11
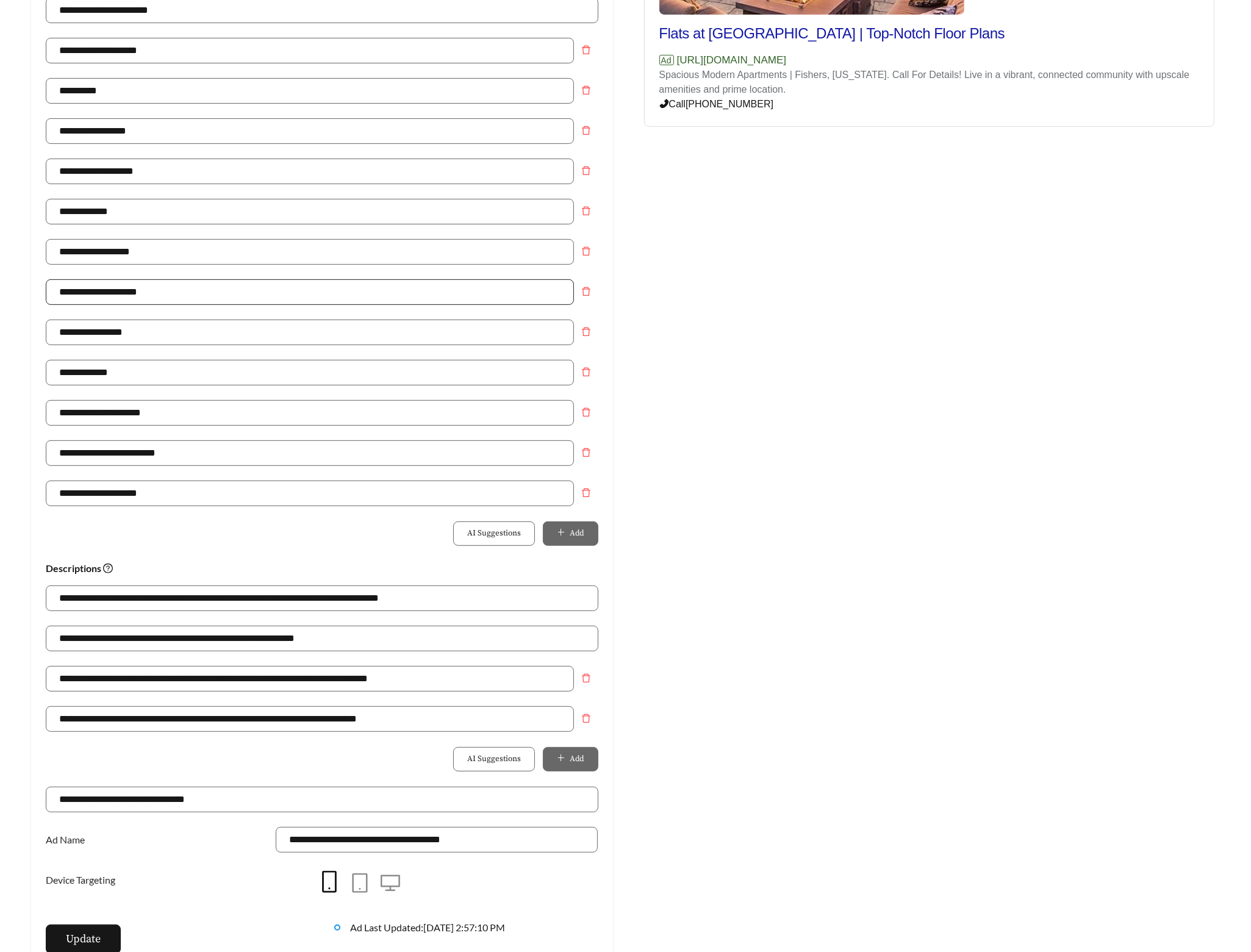
scroll to position [275, 0]
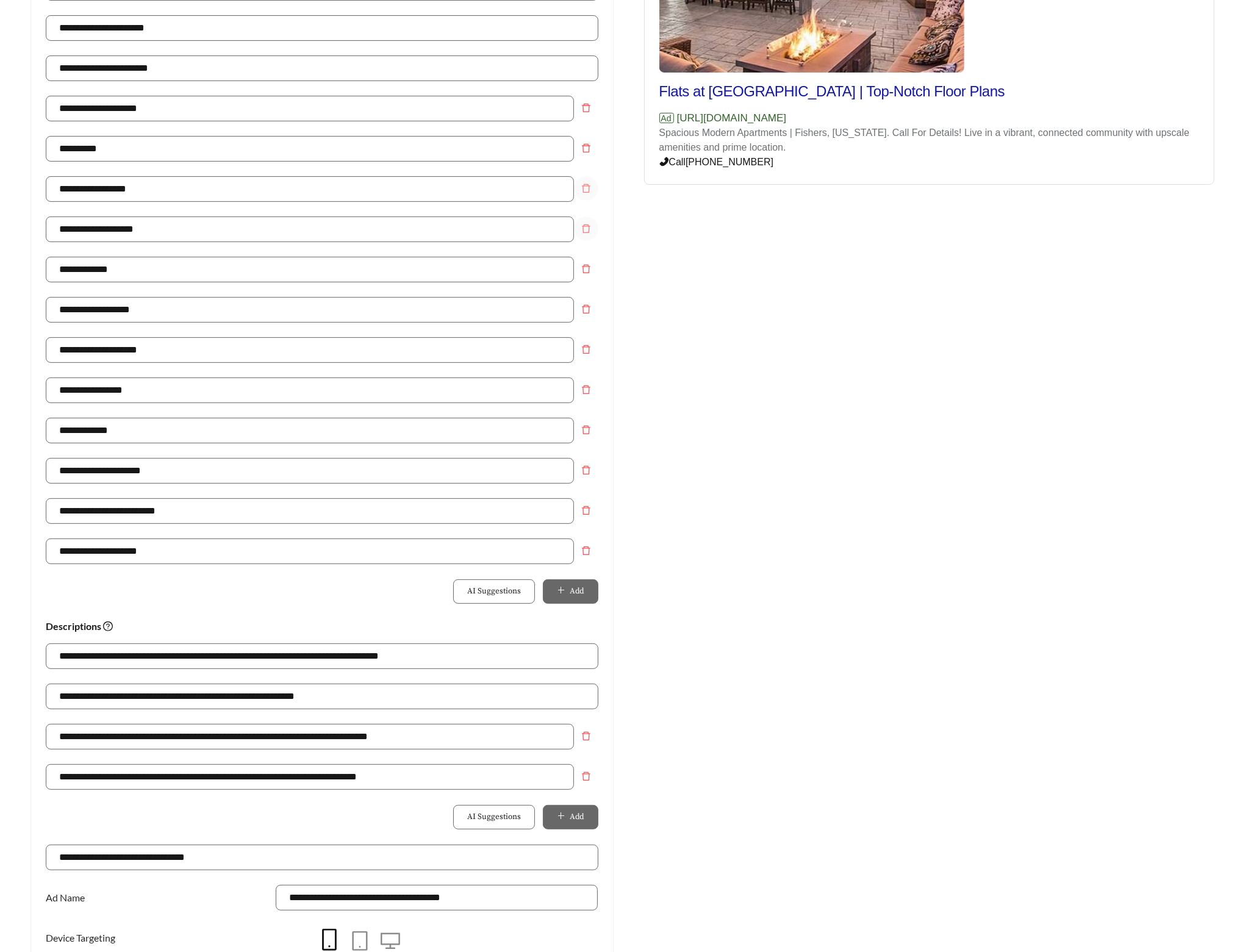
click at [588, 192] on icon "delete" at bounding box center [586, 189] width 10 height 10
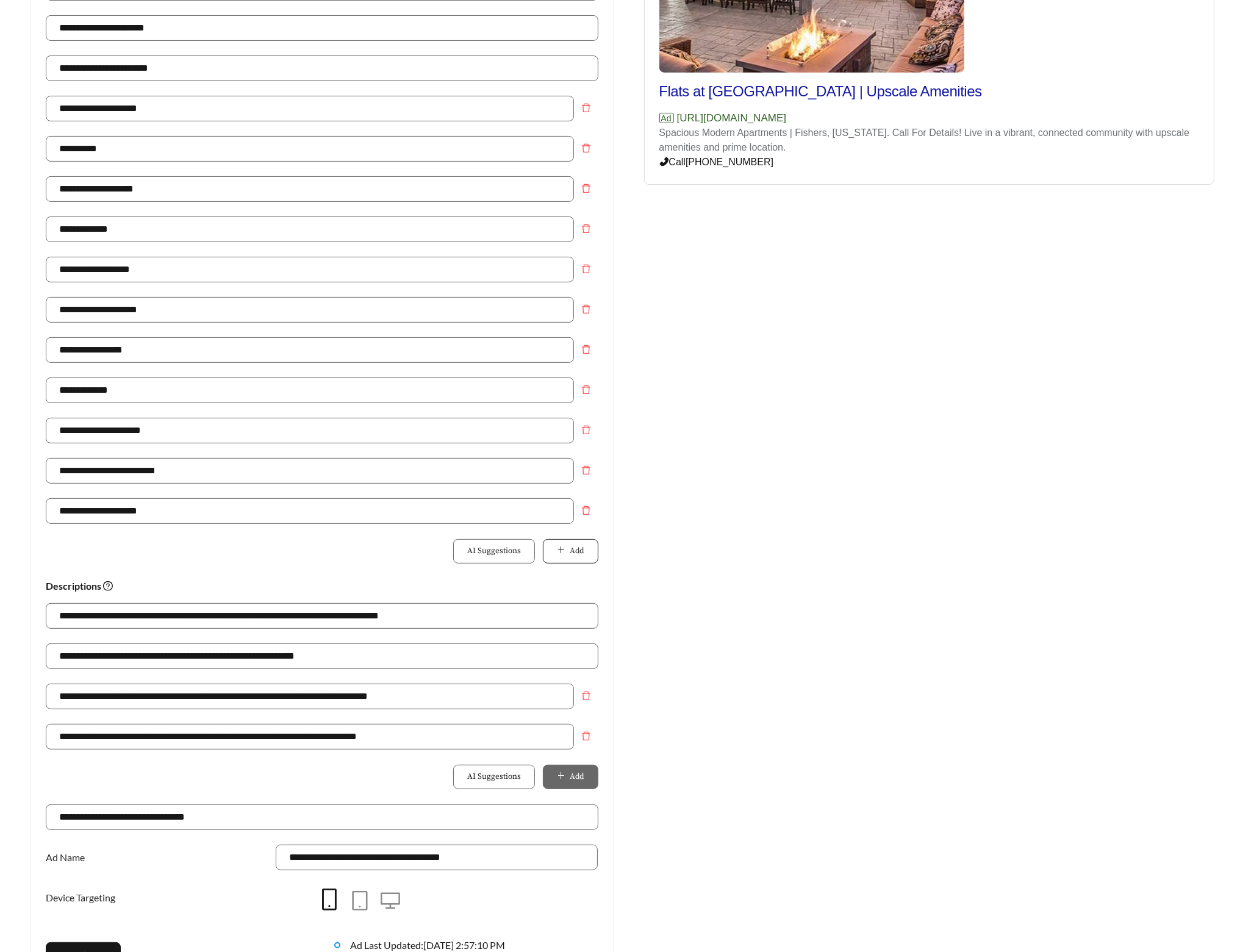
click at [571, 562] on button "Add" at bounding box center [571, 551] width 55 height 24
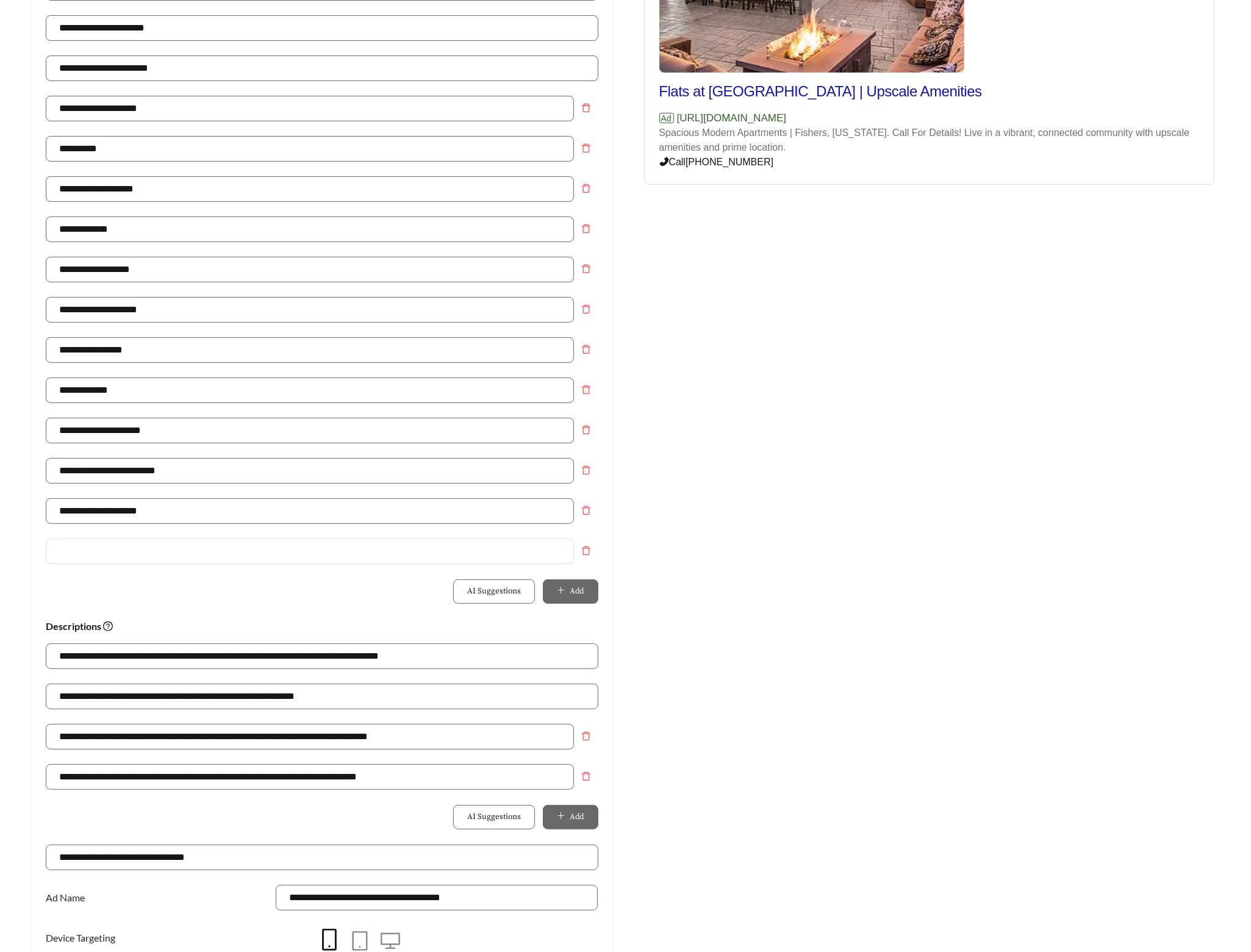
click at [458, 555] on input "text" at bounding box center [310, 552] width 528 height 26
type input "**********"
drag, startPoint x: 185, startPoint y: 698, endPoint x: 22, endPoint y: 695, distance: 163.0
click at [23, 695] on div "**********" at bounding box center [322, 443] width 608 height 1193
drag, startPoint x: 467, startPoint y: 701, endPoint x: -115, endPoint y: 693, distance: 582.1
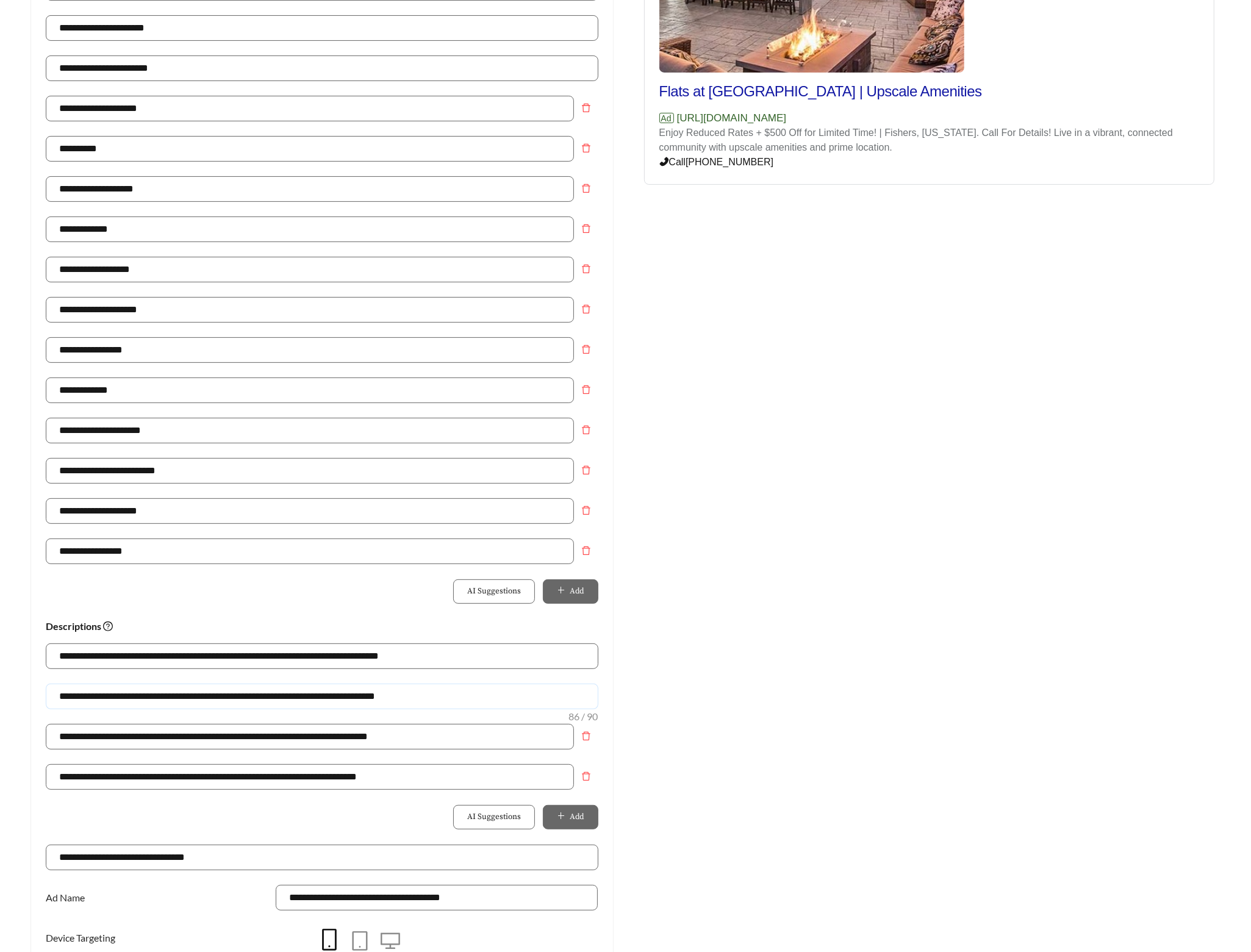
click at [0, 677] on html "**********" at bounding box center [625, 200] width 1251 height 952
type input "**********"
click at [758, 624] on div "Preview: The Flats at Fishers Marketplace - Studio Flats at Fishers Market | Up…" at bounding box center [930, 443] width 608 height 1193
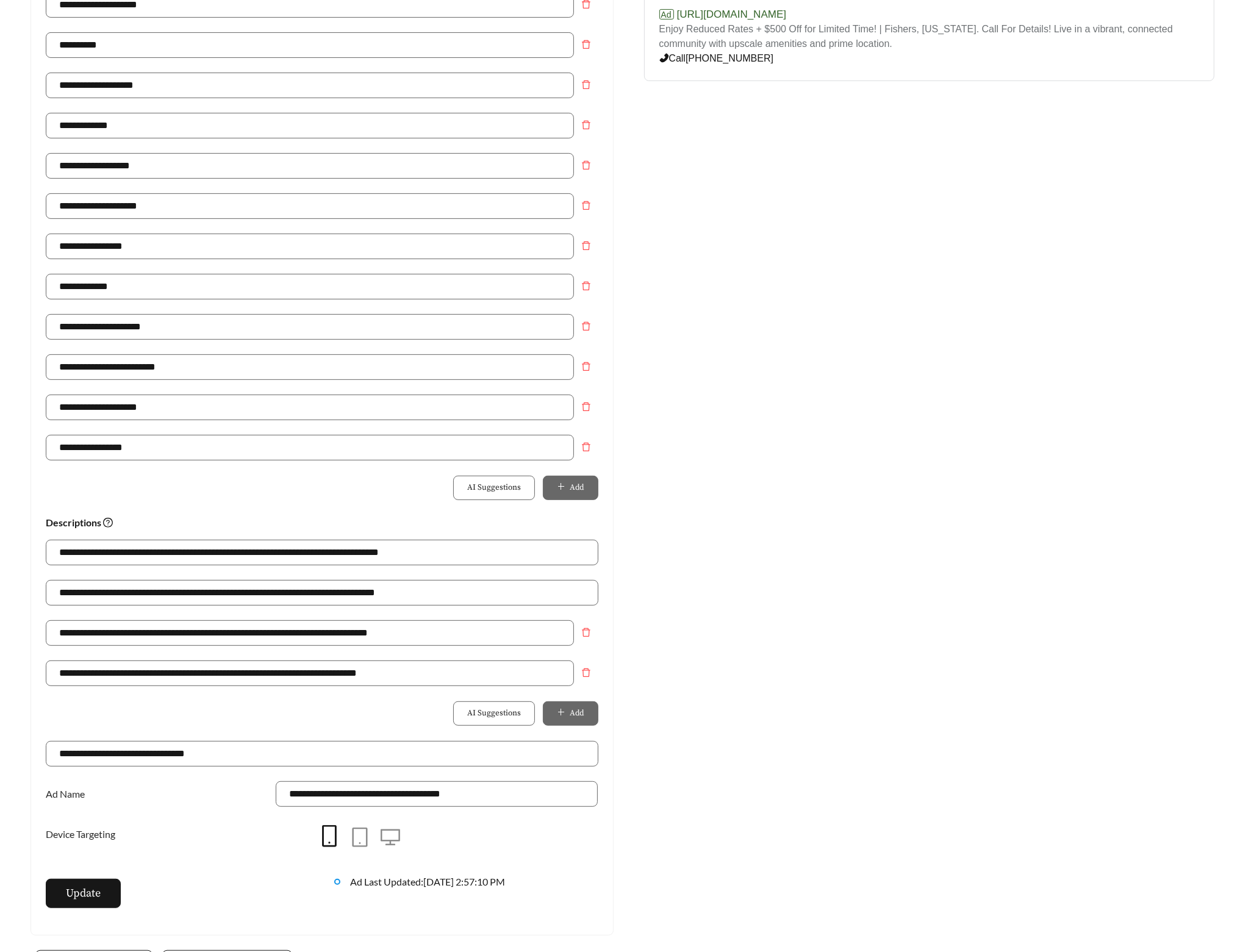
scroll to position [550, 0]
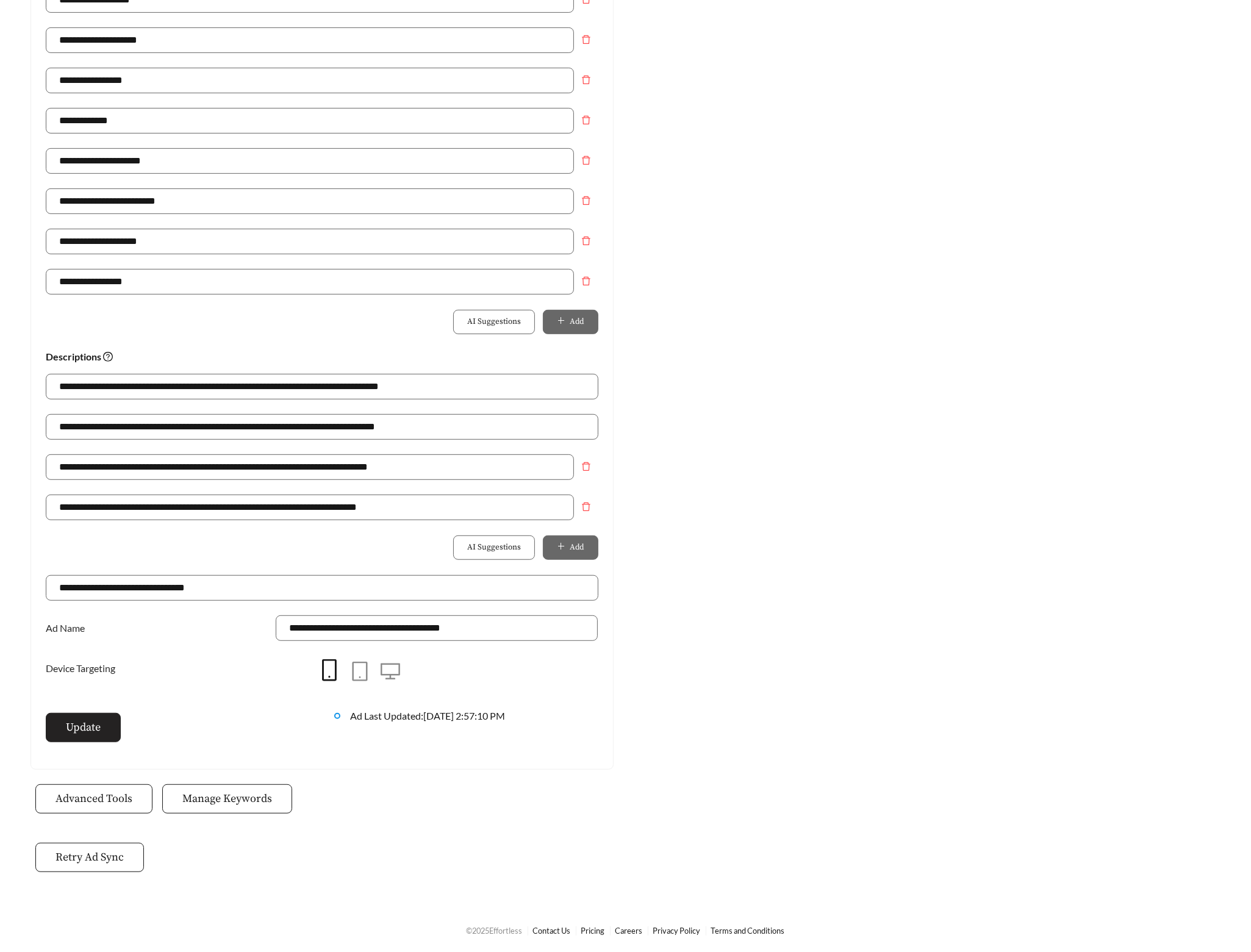
click at [114, 724] on button "Update" at bounding box center [83, 727] width 75 height 29
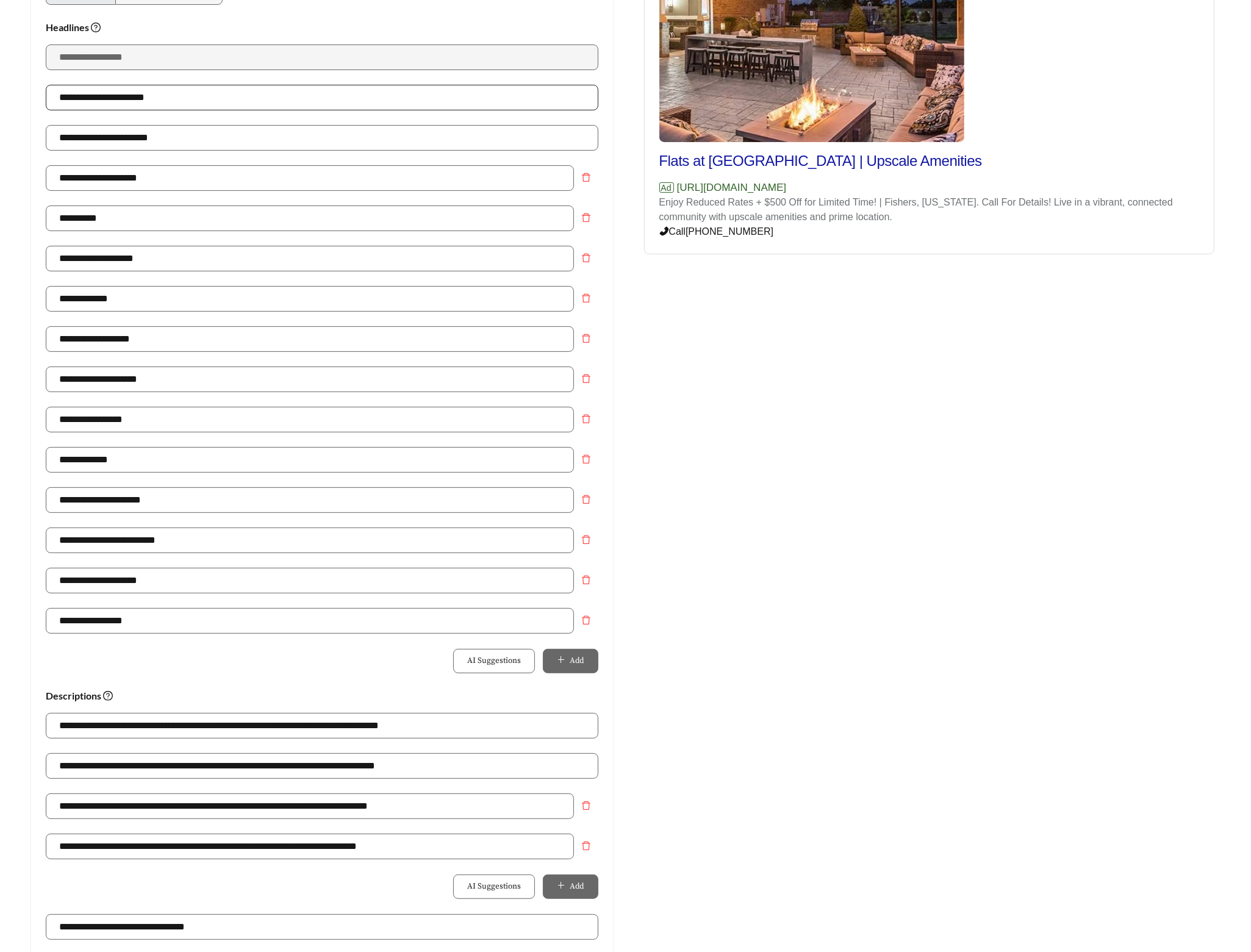
scroll to position [0, 0]
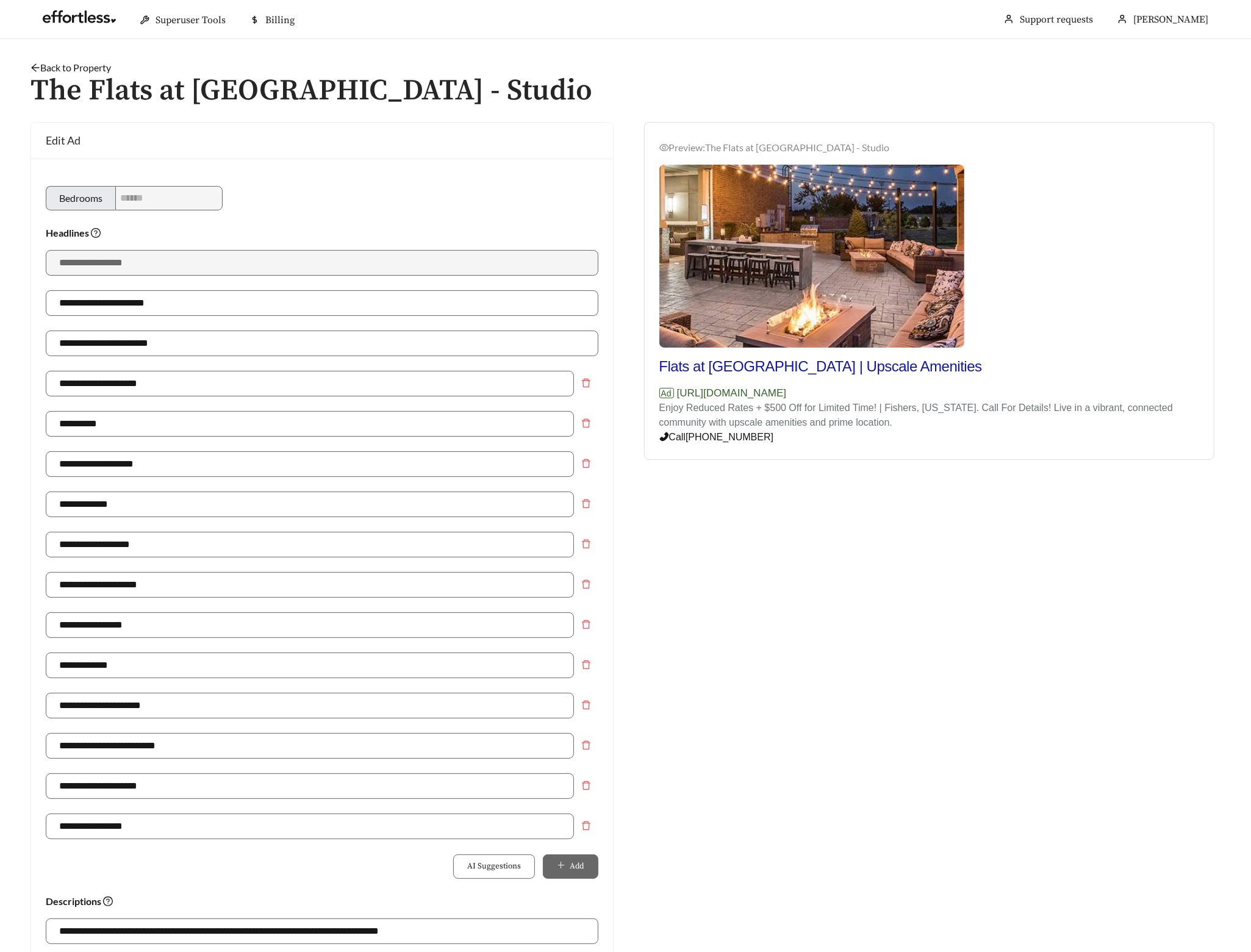
click at [91, 68] on link "Back to Property" at bounding box center [70, 68] width 80 height 11
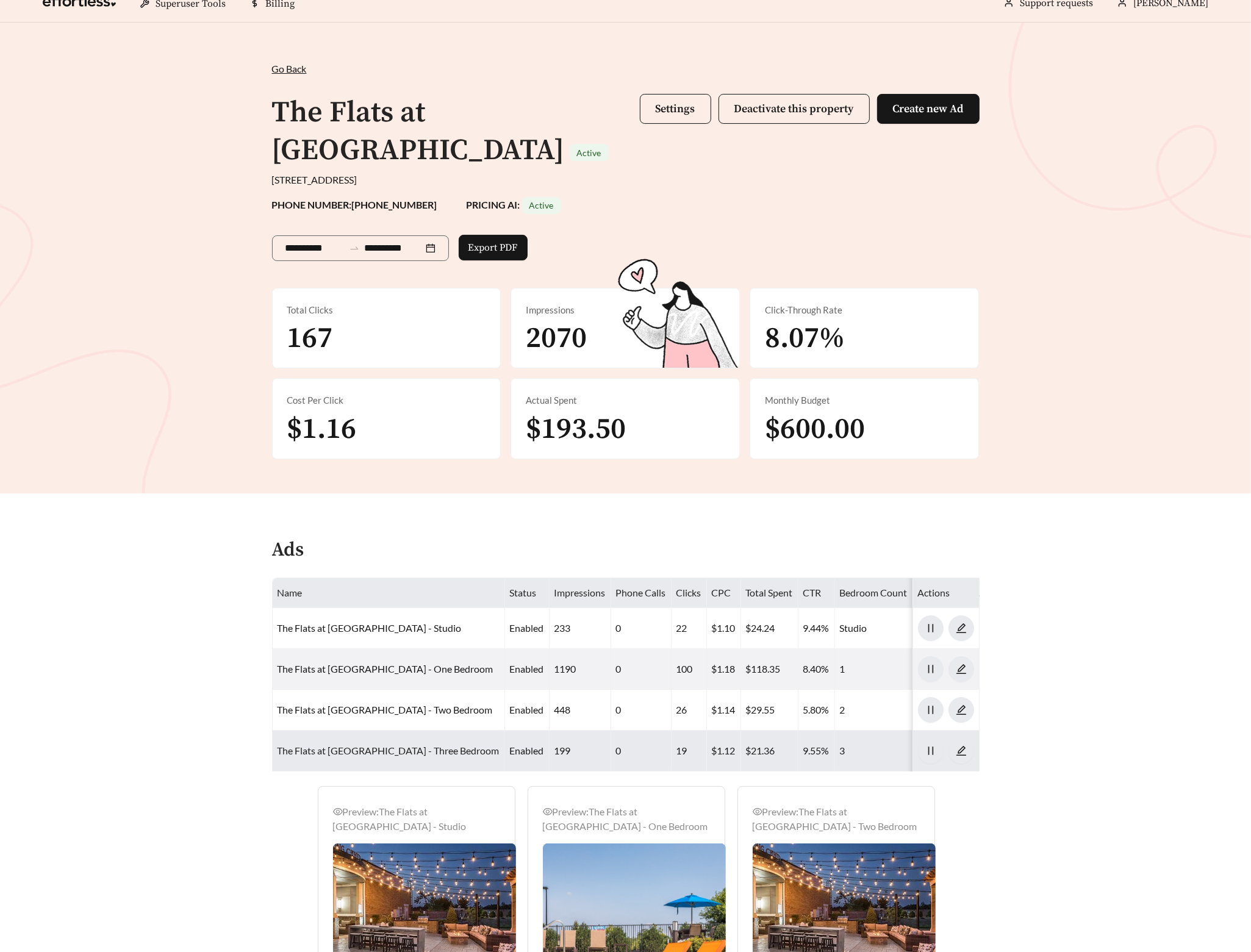
scroll to position [309, 0]
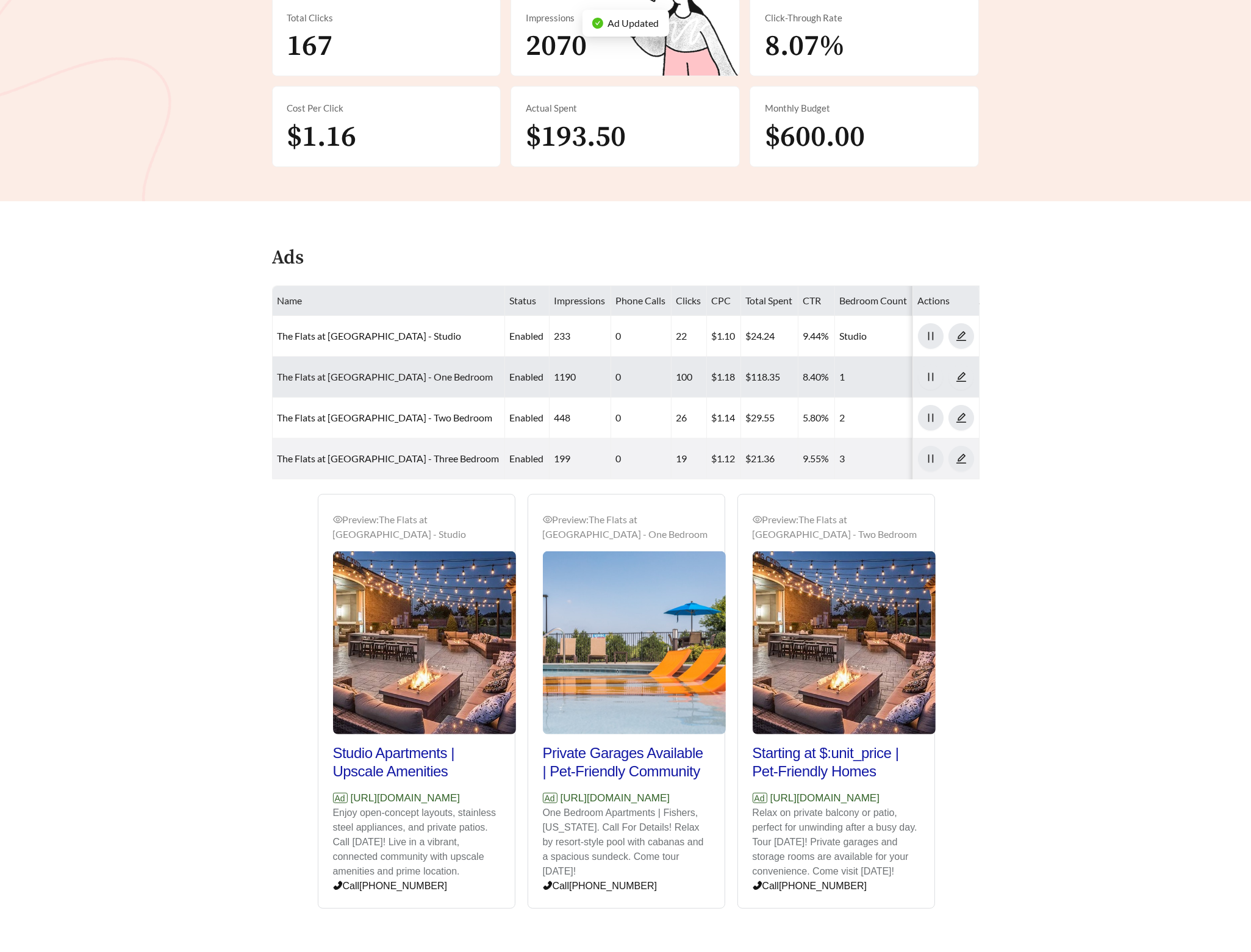
click at [423, 377] on link "The Flats at Fishers Marketplace - One Bedroom" at bounding box center [385, 376] width 216 height 11
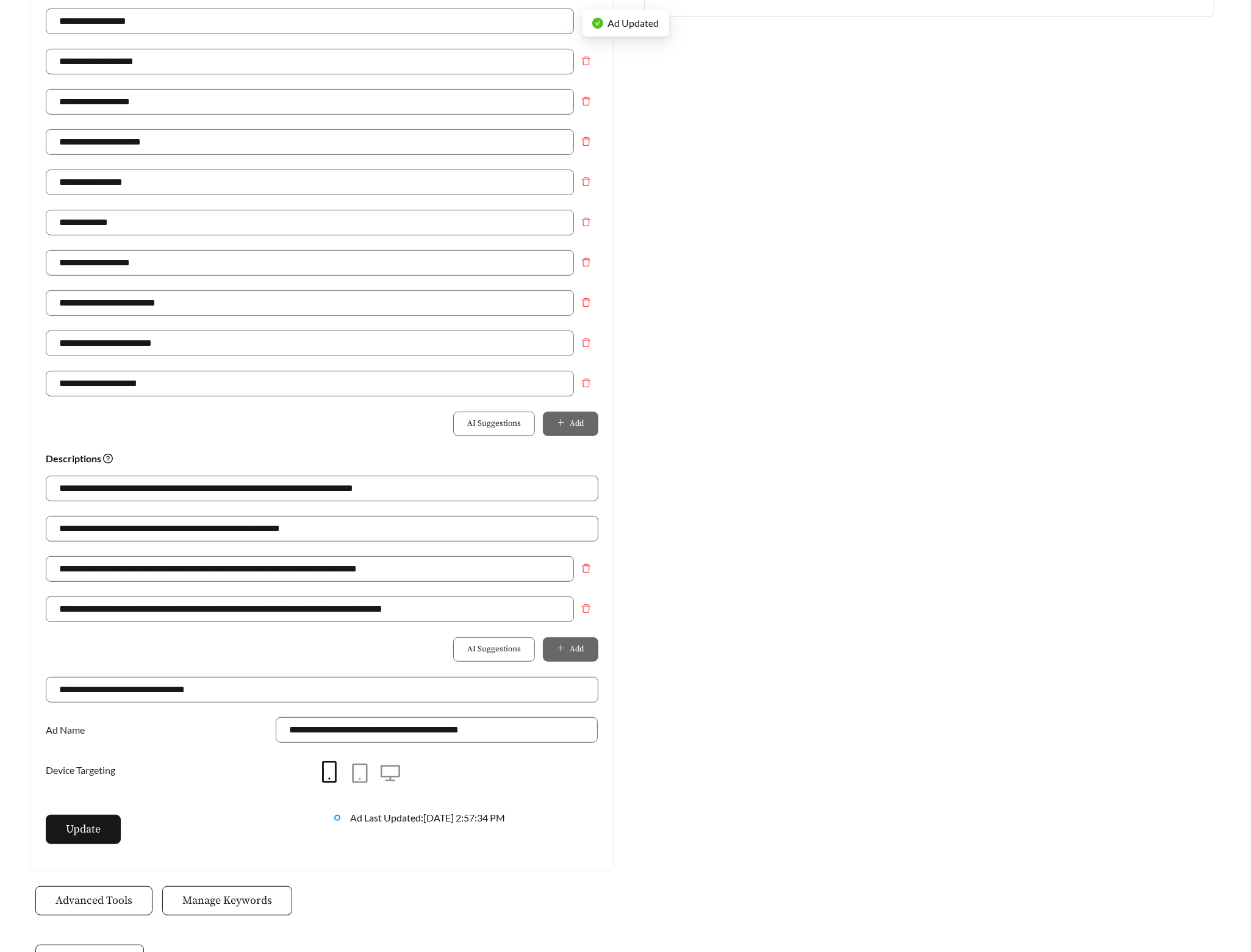
scroll to position [527, 0]
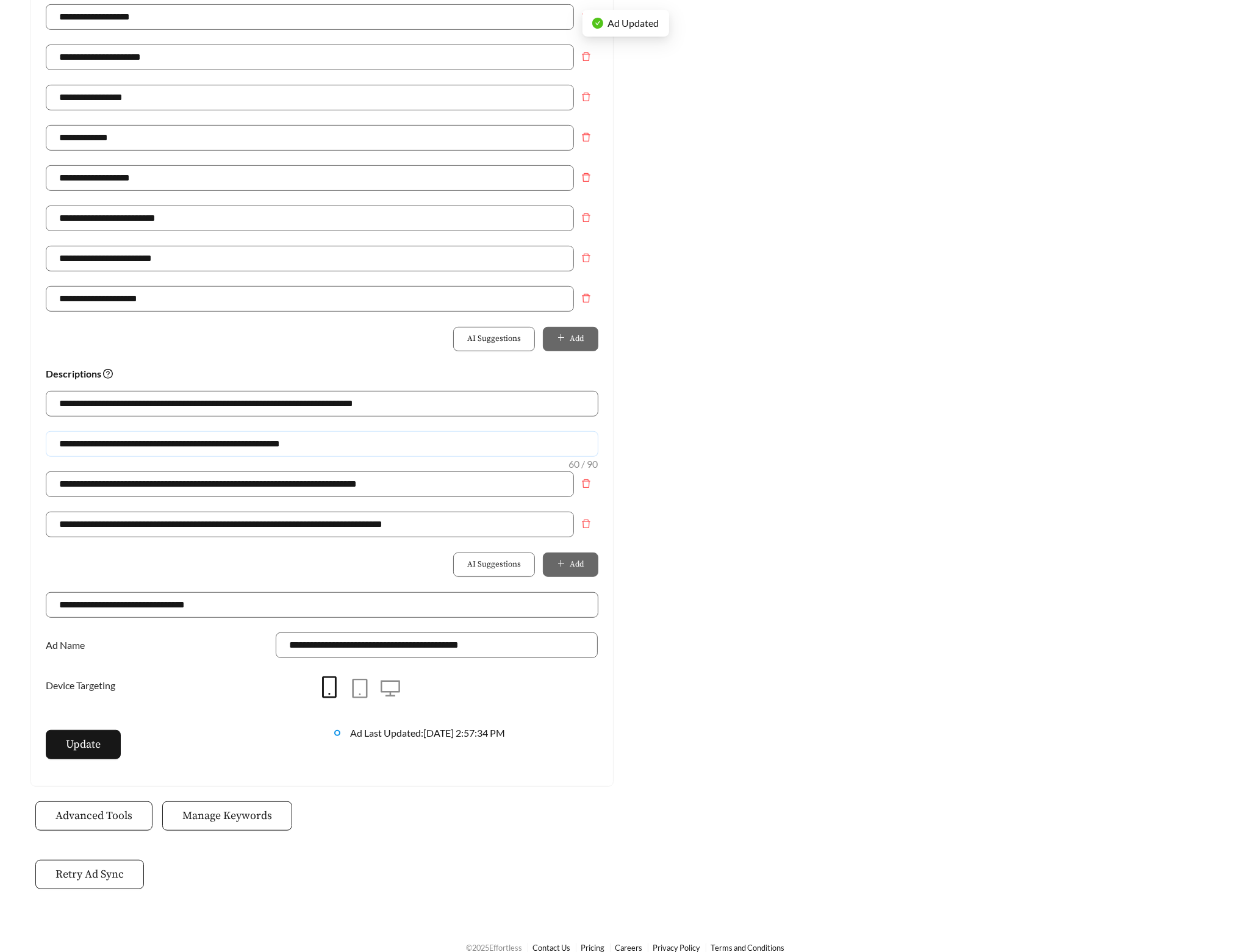
drag, startPoint x: 369, startPoint y: 447, endPoint x: -39, endPoint y: 453, distance: 408.0
paste input "**********"
type input "**********"
drag, startPoint x: 172, startPoint y: 306, endPoint x: 9, endPoint y: 297, distance: 163.2
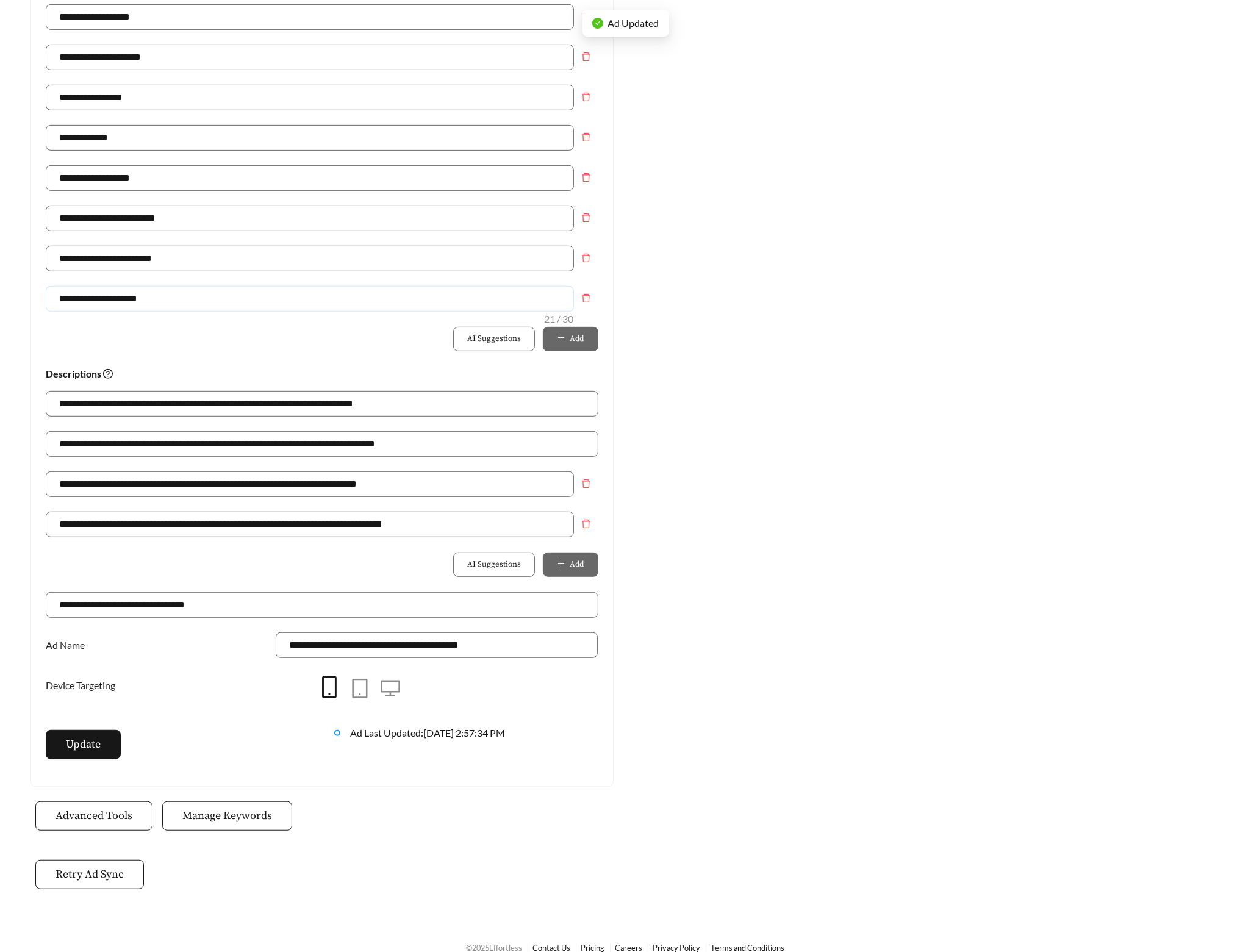
click at [9, 297] on main "**********" at bounding box center [625, 218] width 1251 height 1414
click at [104, 305] on input "**********" at bounding box center [310, 299] width 528 height 26
type input "**********"
click at [129, 321] on div "**********" at bounding box center [322, 306] width 553 height 40
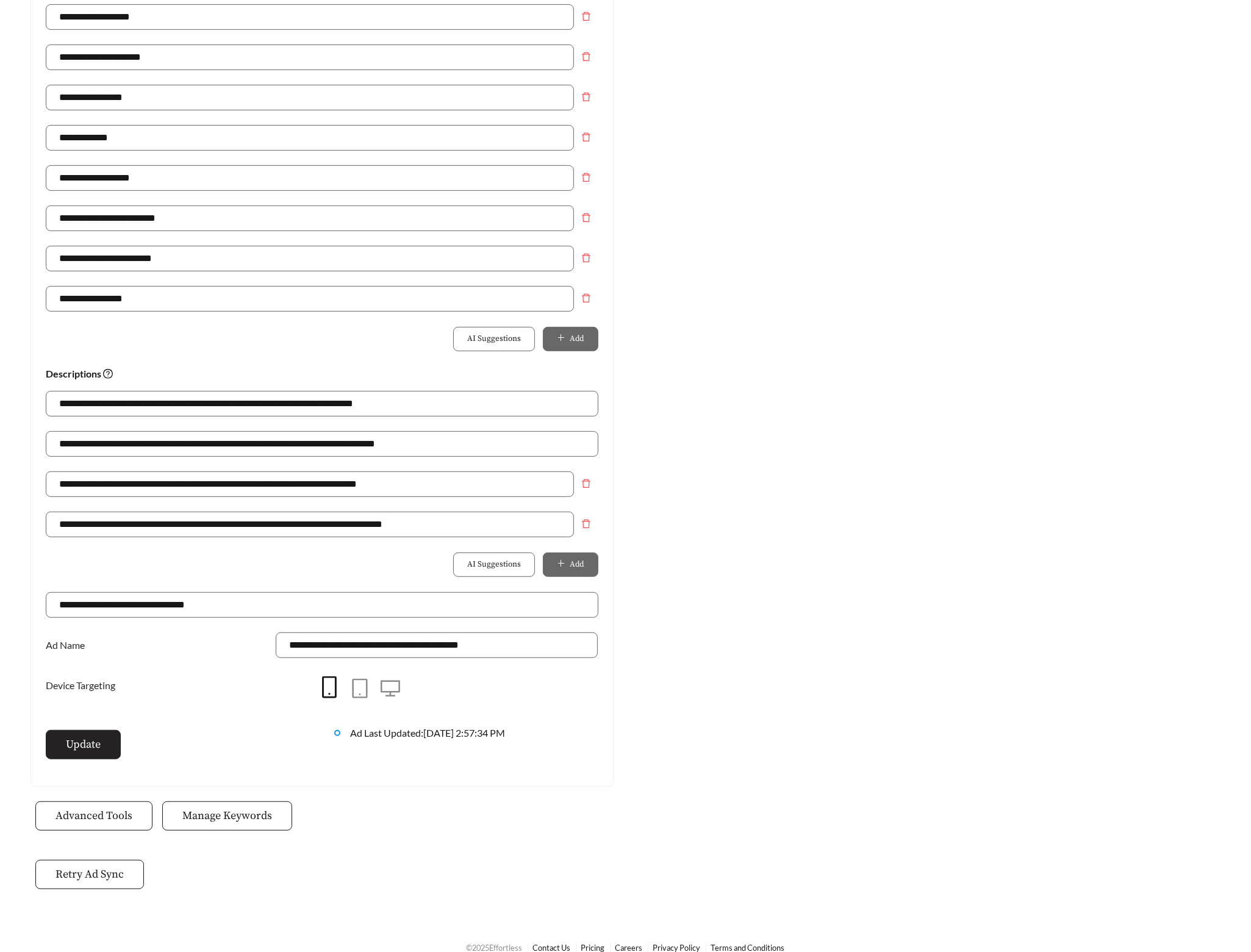
click at [68, 747] on span "Update" at bounding box center [83, 744] width 34 height 17
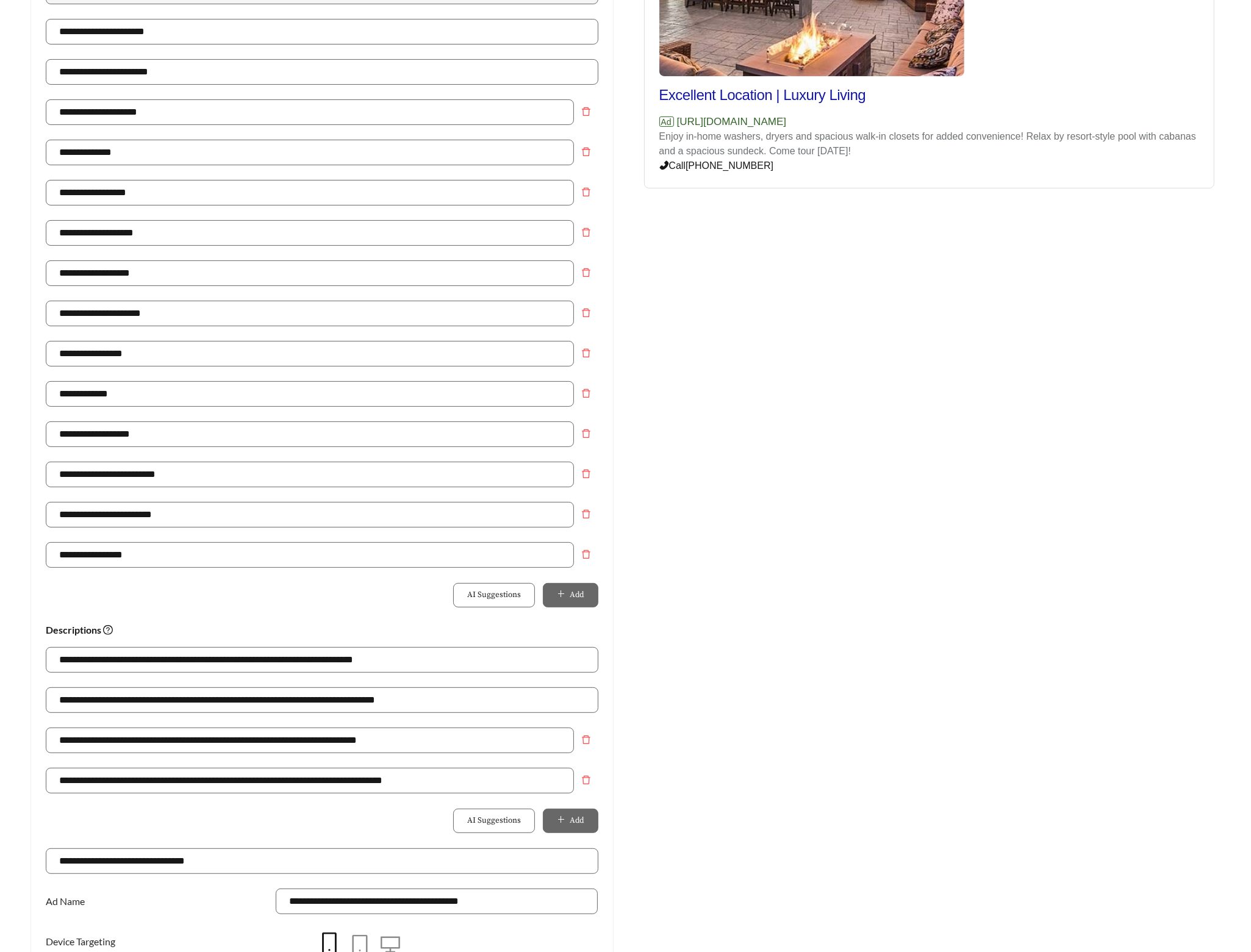
scroll to position [0, 0]
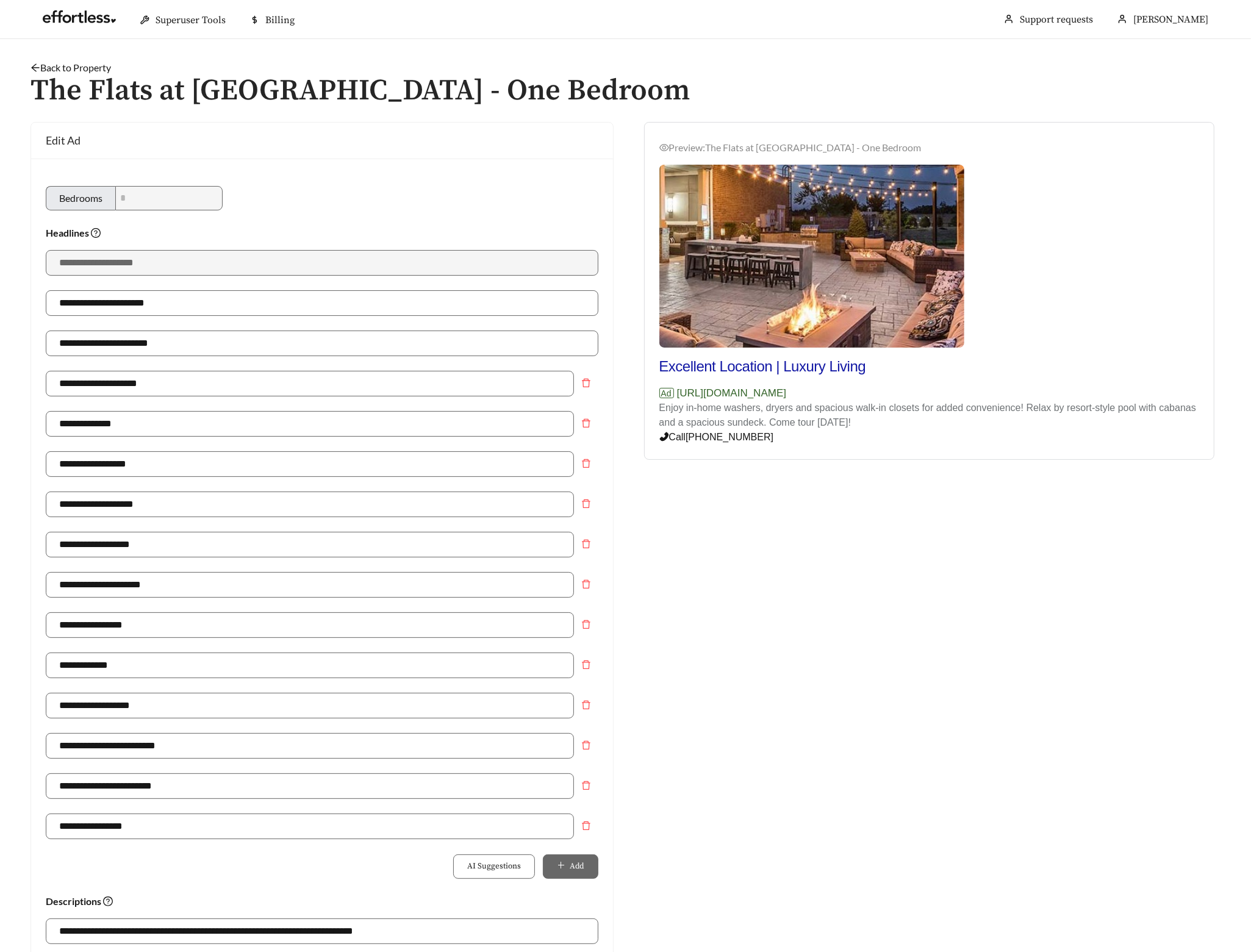
click at [84, 75] on h1 "The Flats at Fishers Marketplace - One Bedroom" at bounding box center [625, 91] width 1190 height 32
click at [87, 68] on link "Back to Property" at bounding box center [70, 68] width 80 height 11
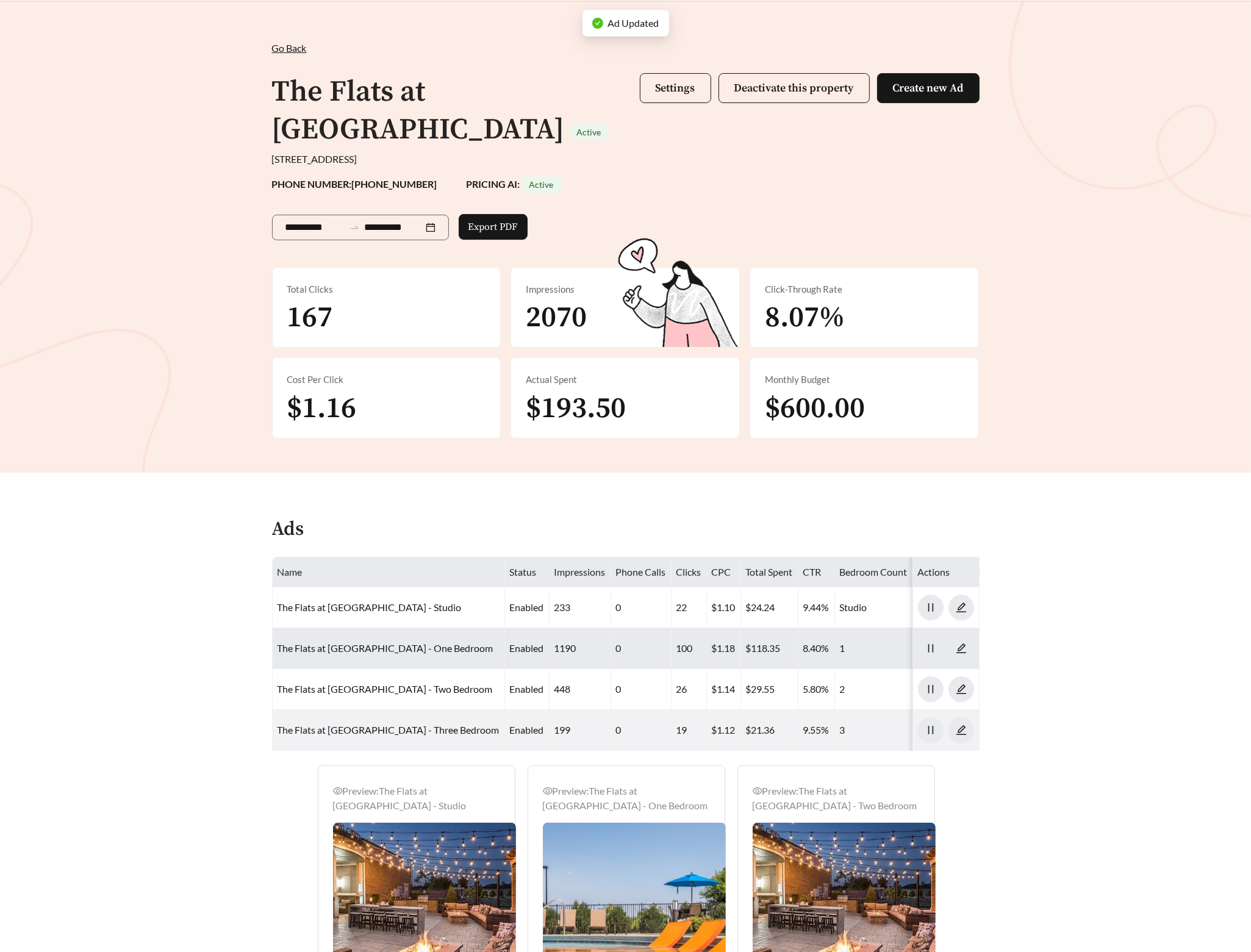
scroll to position [131, 0]
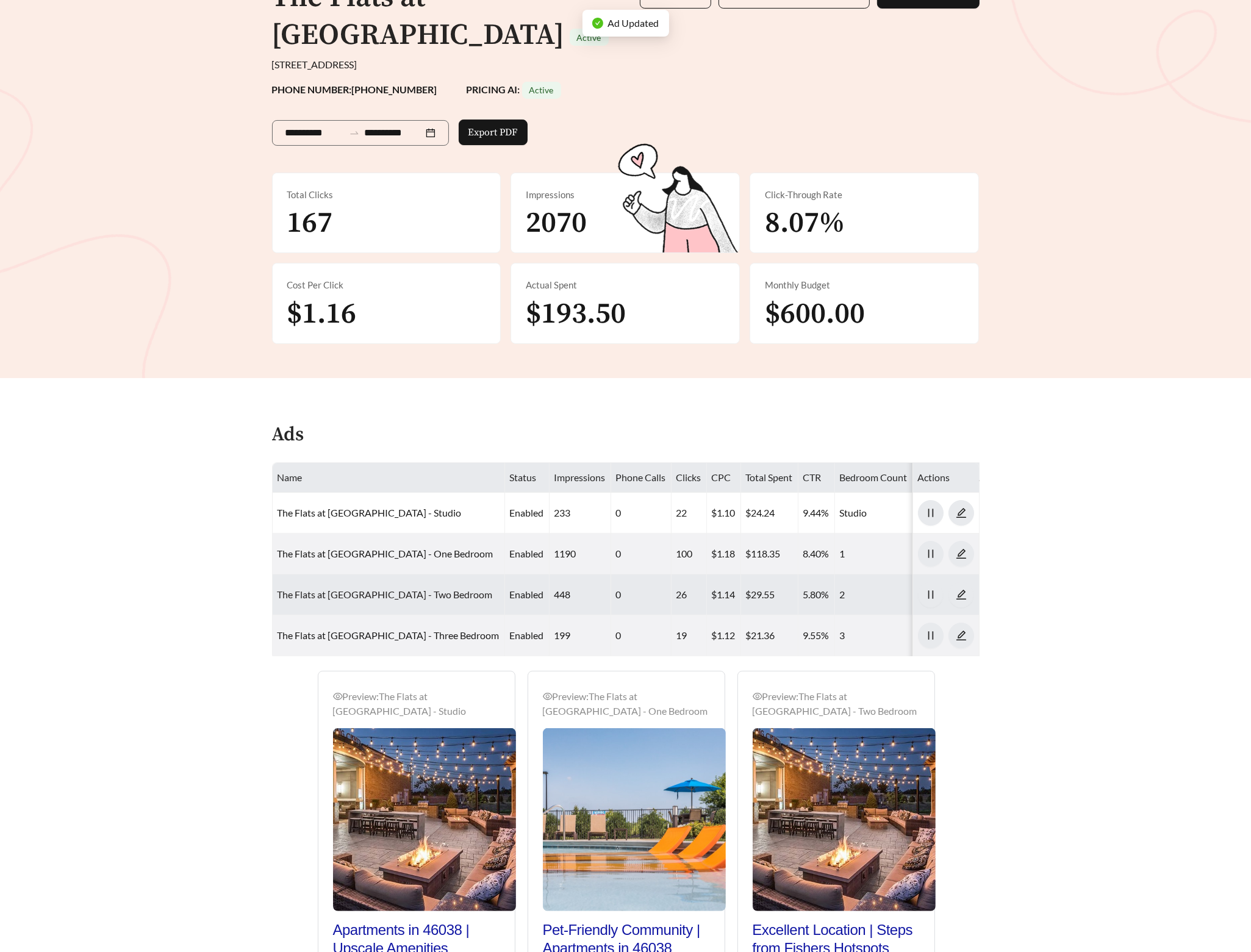
click at [389, 598] on link "The Flats at Fishers Marketplace - Two Bedroom" at bounding box center [385, 594] width 216 height 11
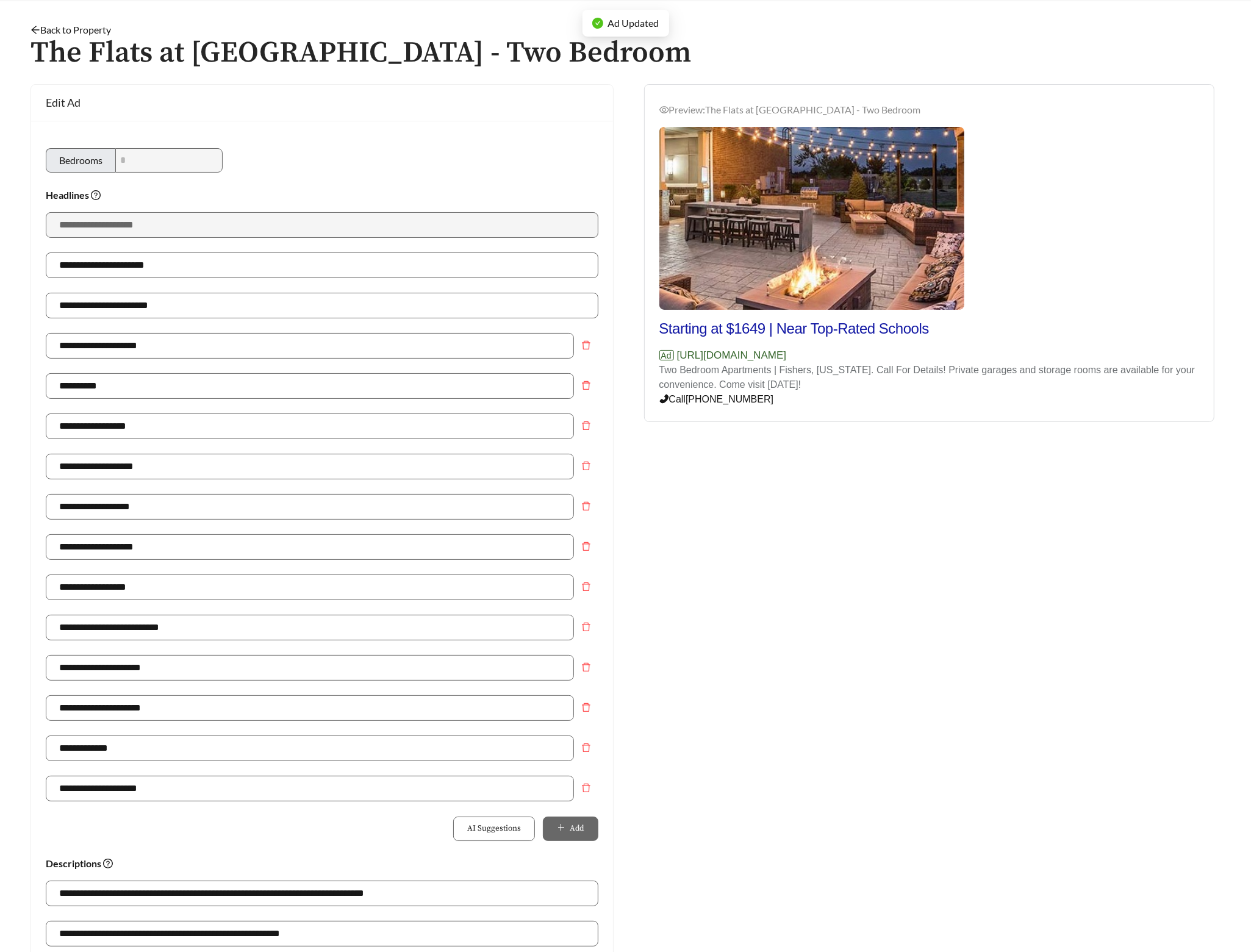
scroll to position [138, 0]
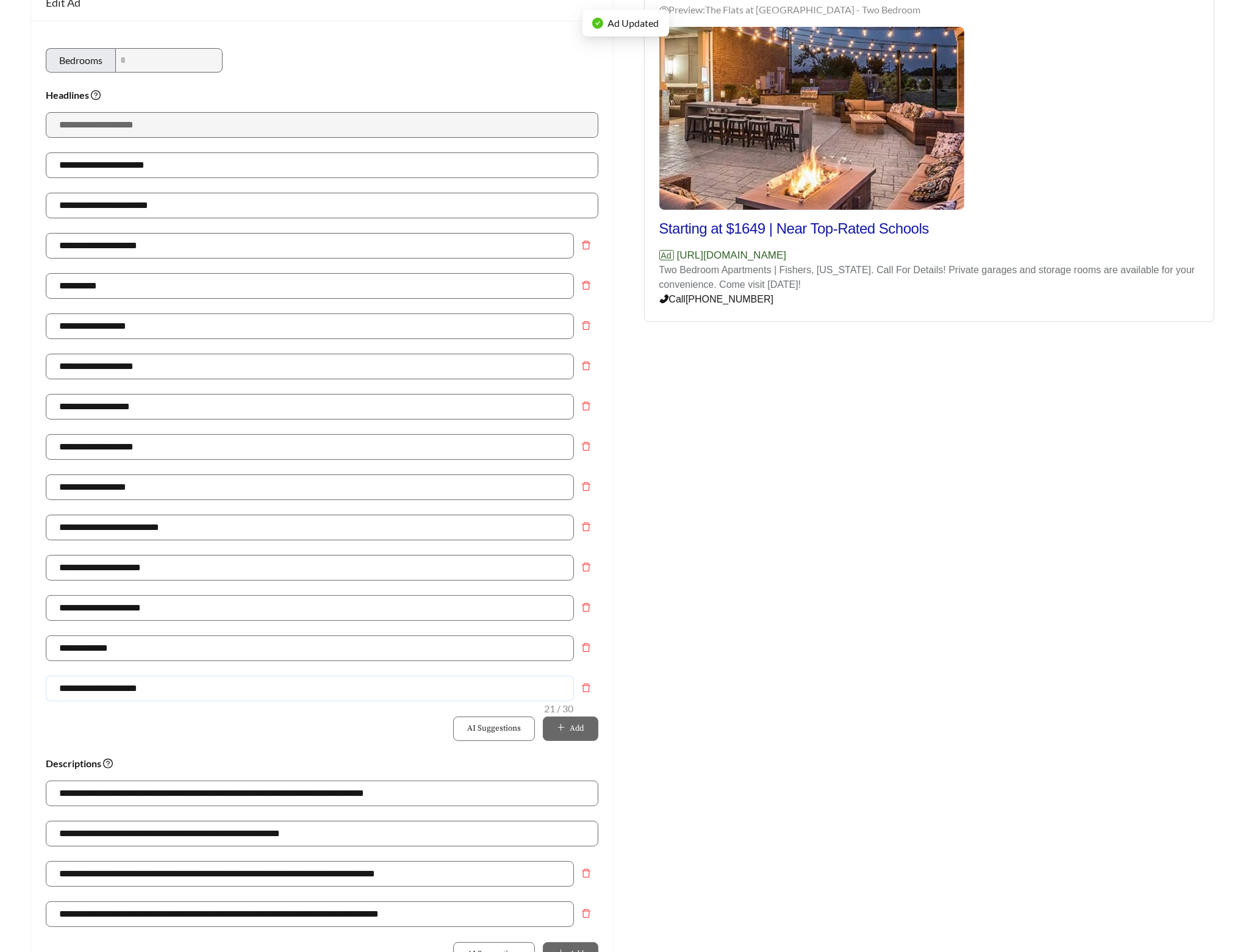
drag, startPoint x: 175, startPoint y: 696, endPoint x: -96, endPoint y: 678, distance: 271.6
click at [0, 678] on html "**********" at bounding box center [625, 338] width 1251 height 952
type input "**********"
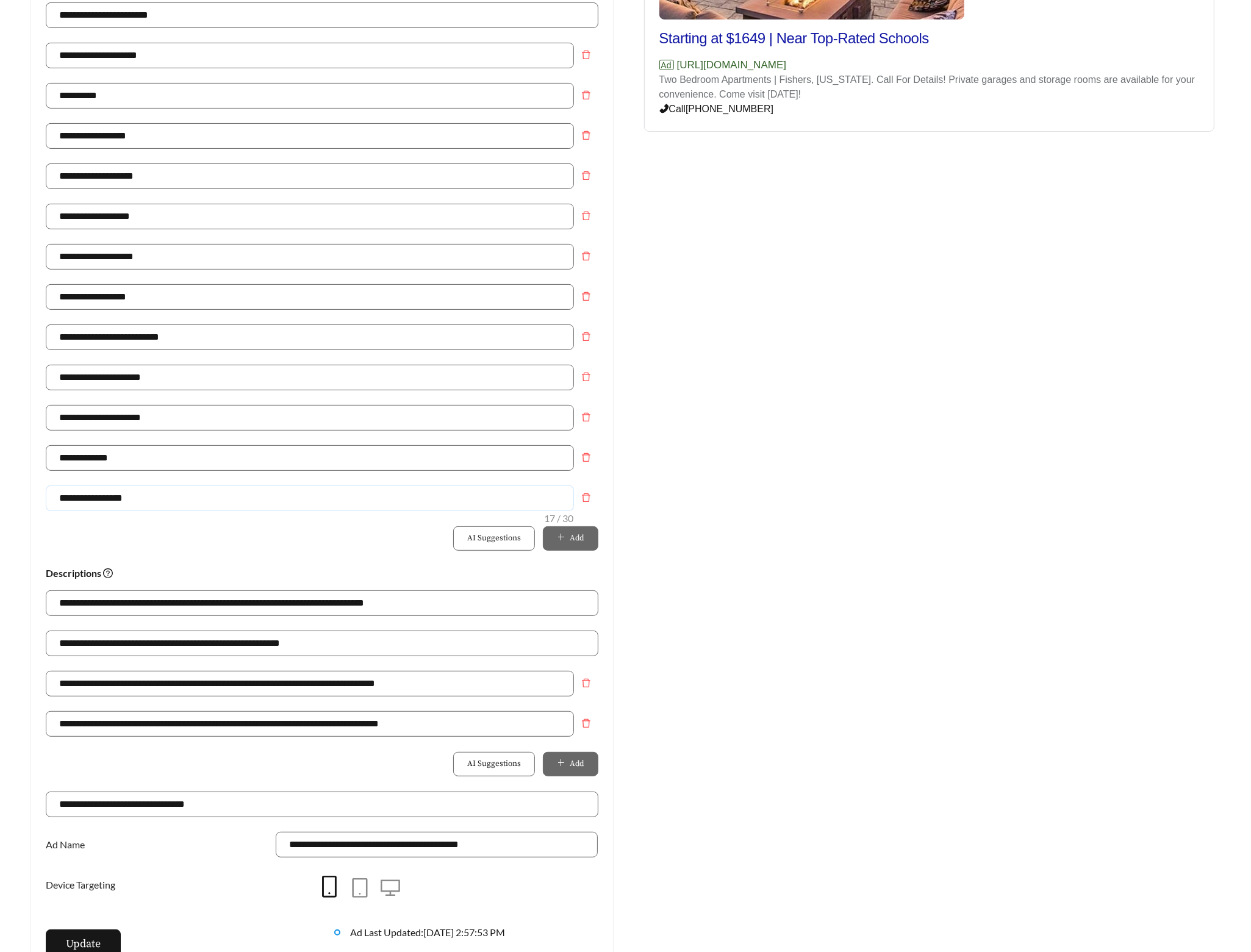
scroll to position [550, 0]
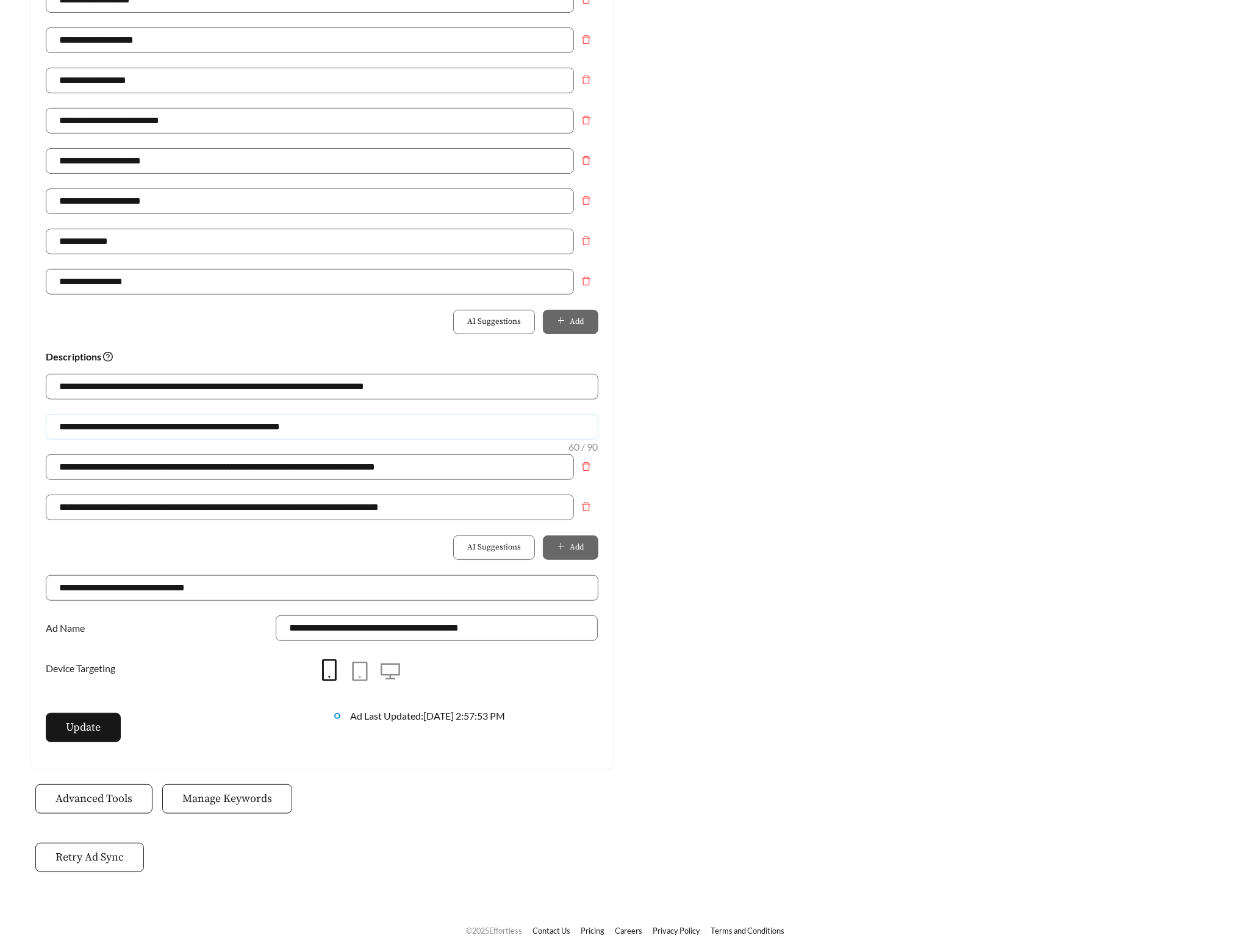
drag, startPoint x: 333, startPoint y: 427, endPoint x: -47, endPoint y: 424, distance: 380.0
paste input "**********"
type input "**********"
click at [92, 734] on span "Update" at bounding box center [83, 727] width 34 height 17
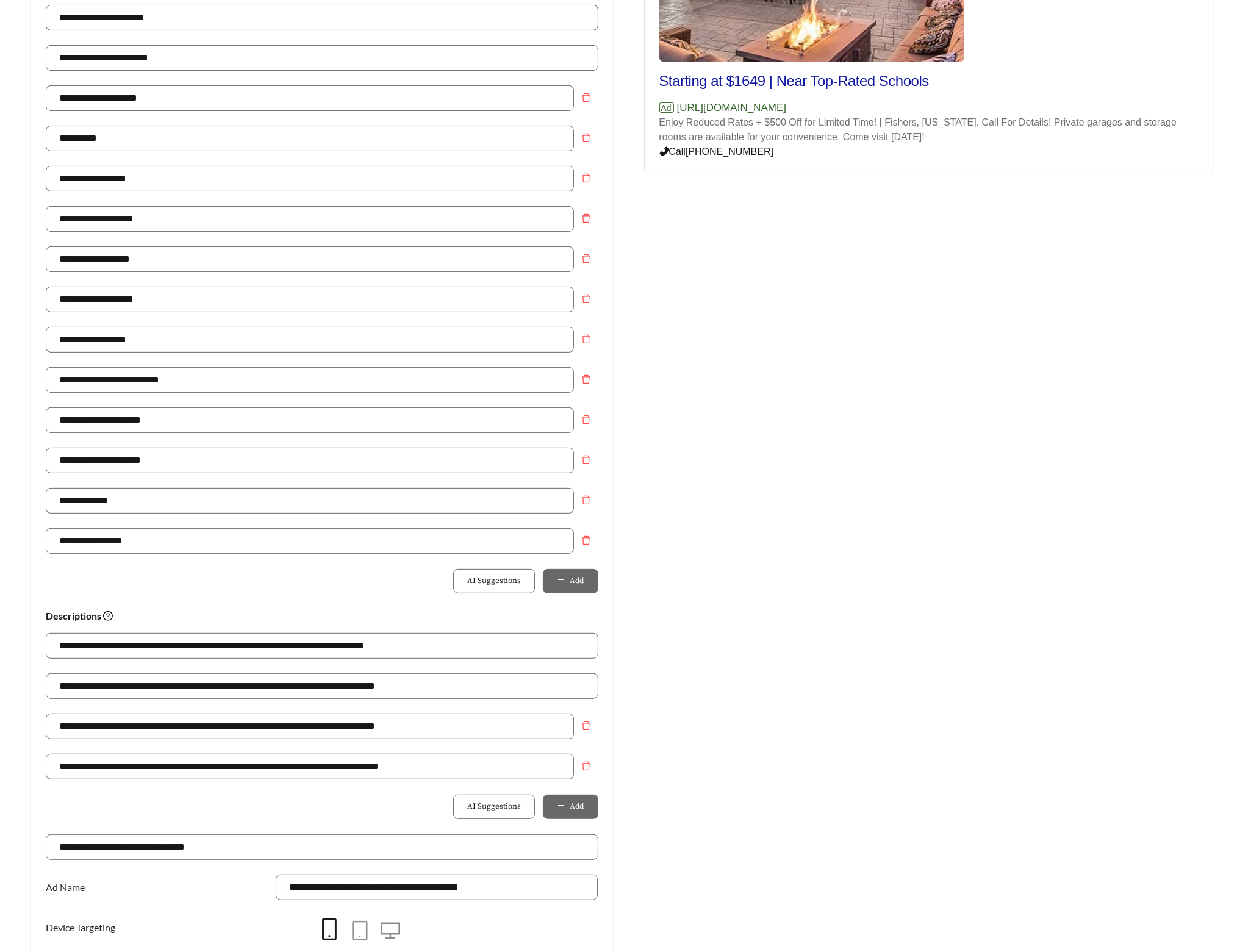
scroll to position [0, 0]
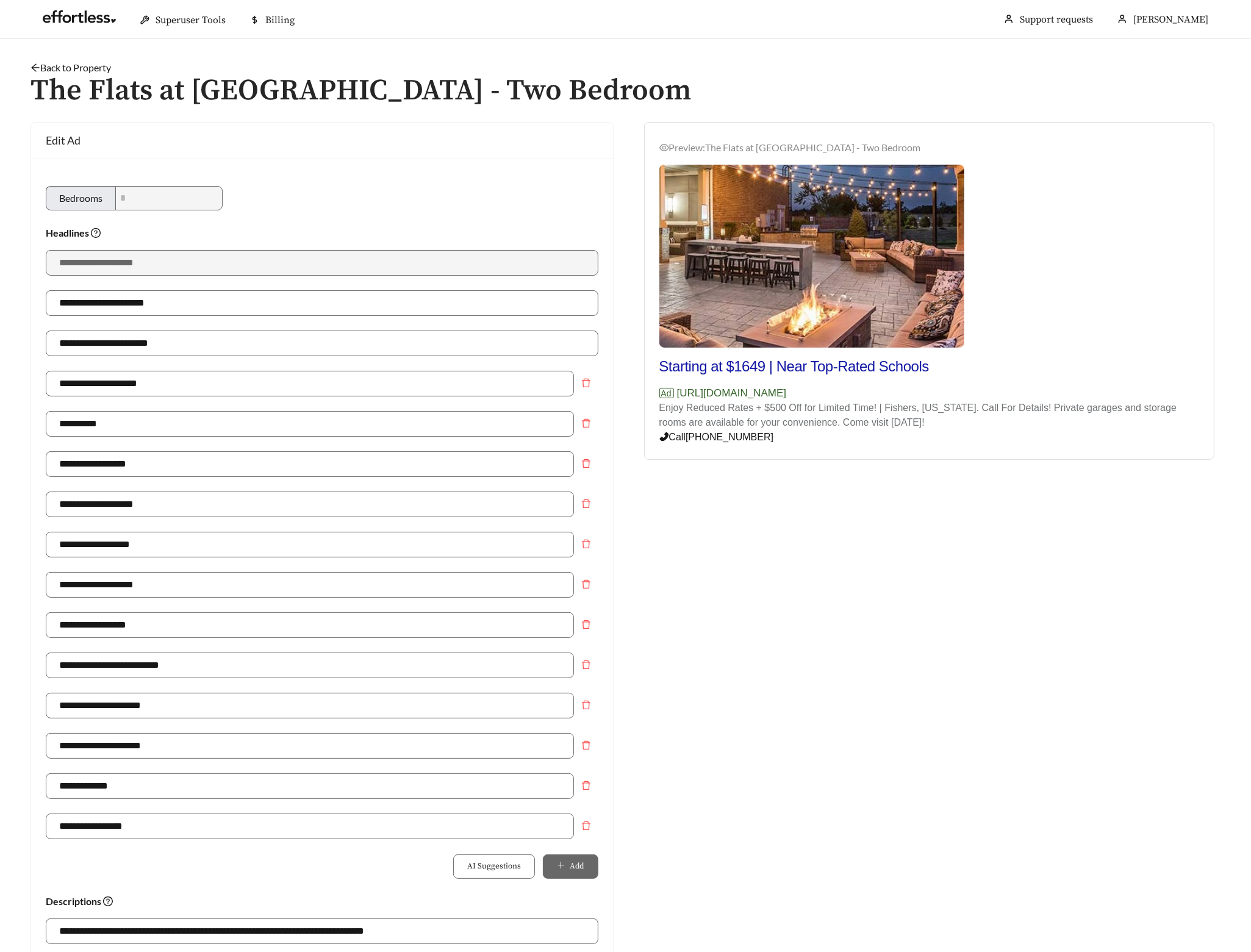
click at [98, 67] on link "Back to Property" at bounding box center [70, 68] width 80 height 11
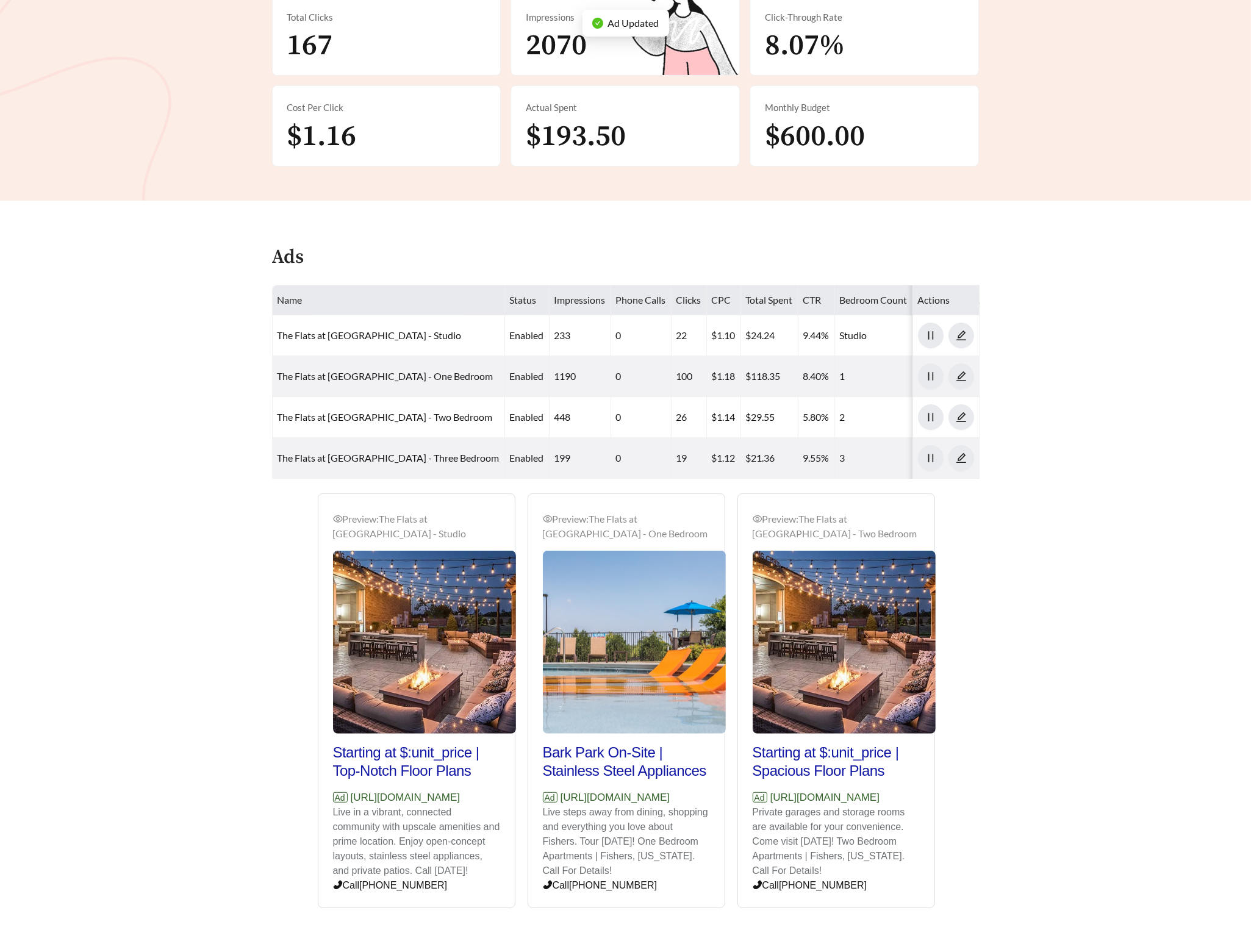
scroll to position [315, 0]
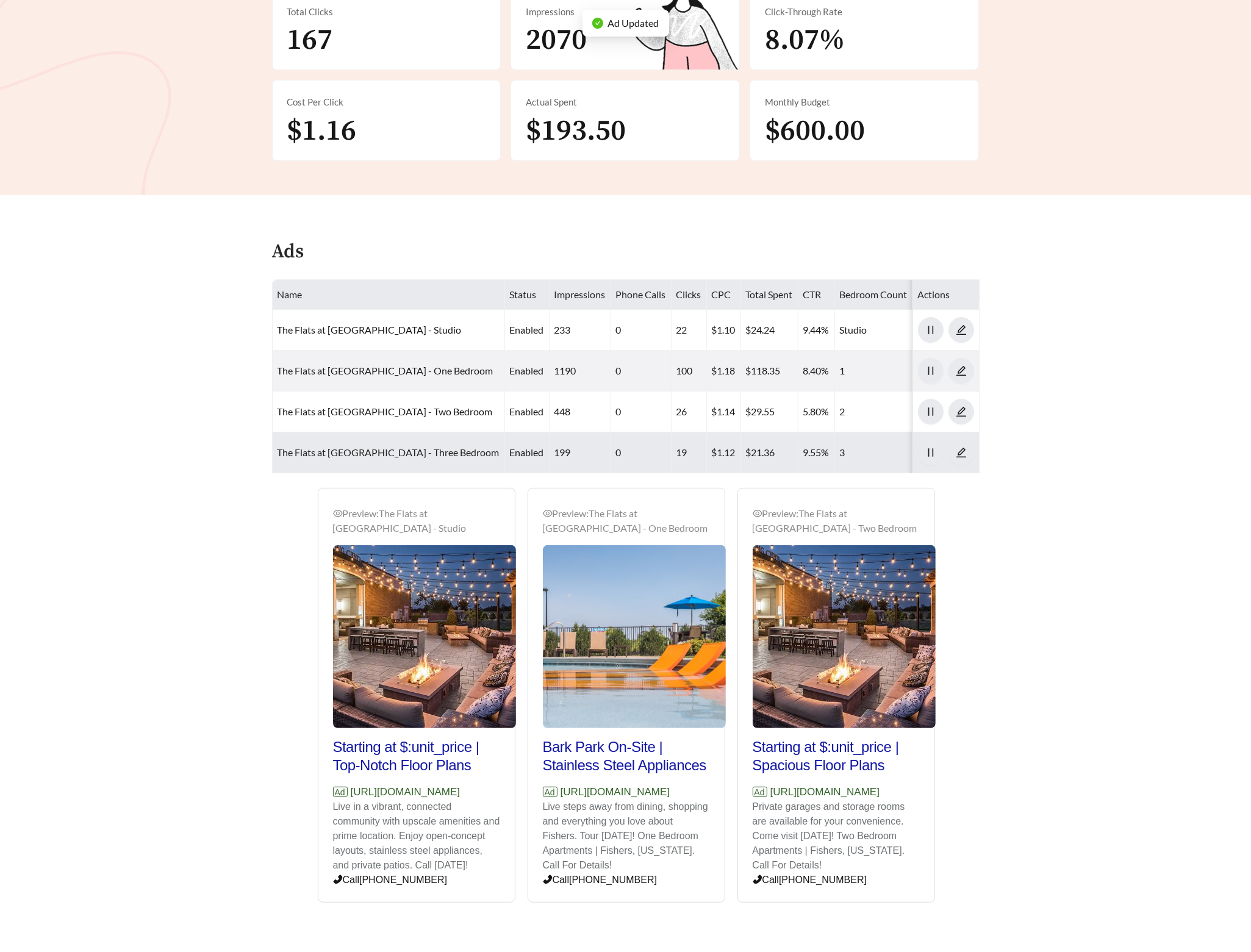
click at [386, 452] on link "The Flats at Fishers Marketplace - Three Bedroom" at bounding box center [388, 452] width 222 height 11
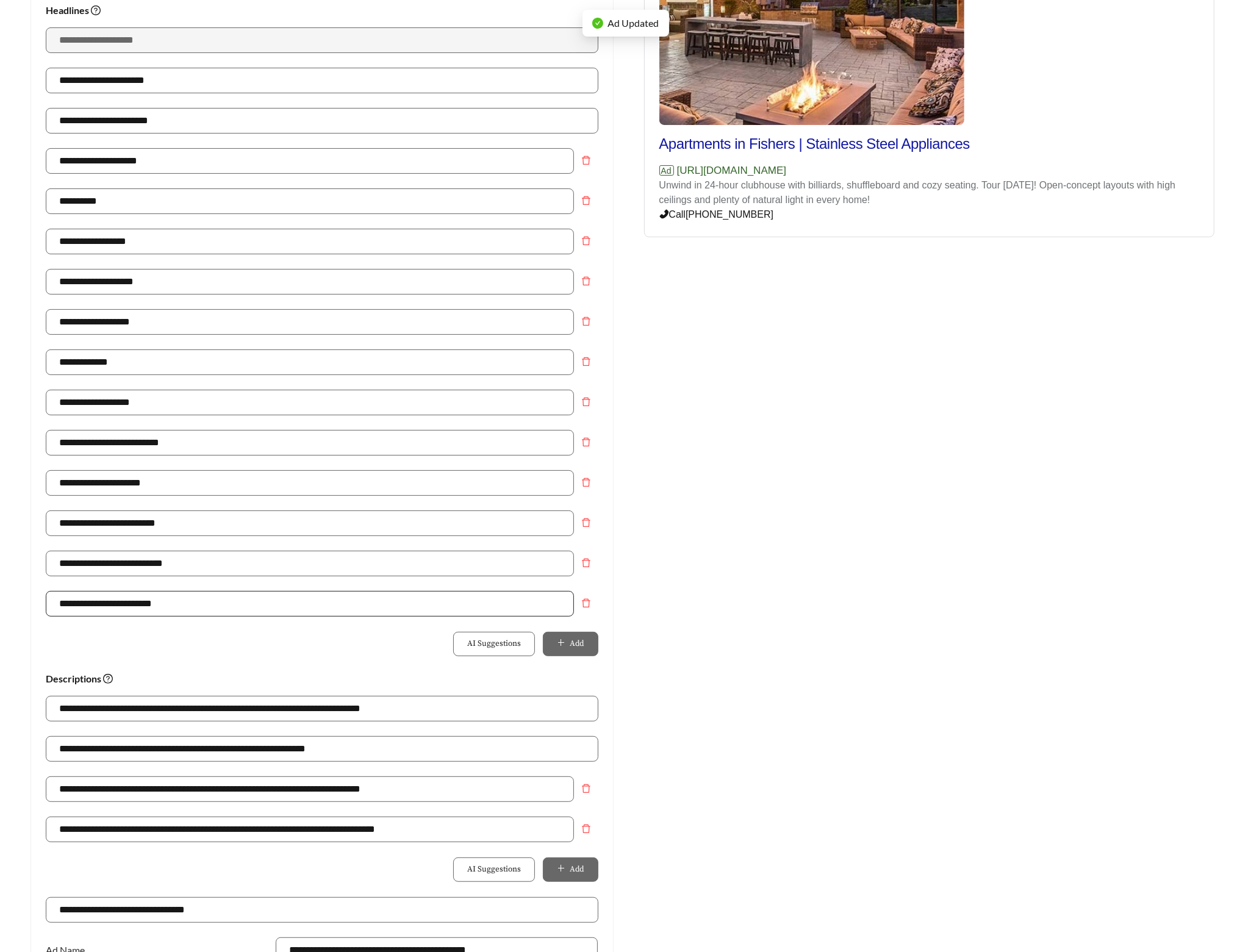
scroll to position [325, 0]
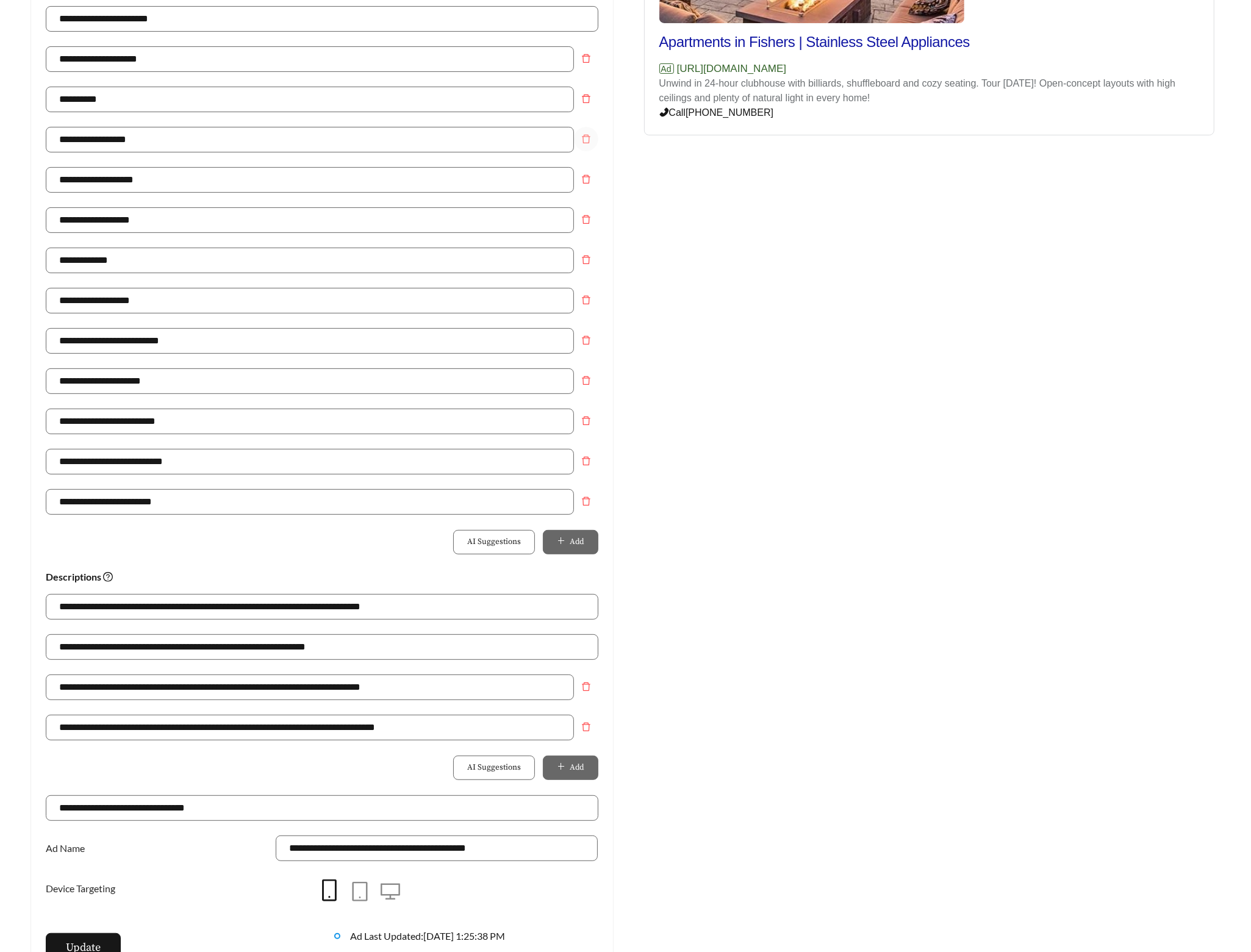
click at [588, 139] on icon "delete" at bounding box center [586, 139] width 10 height 10
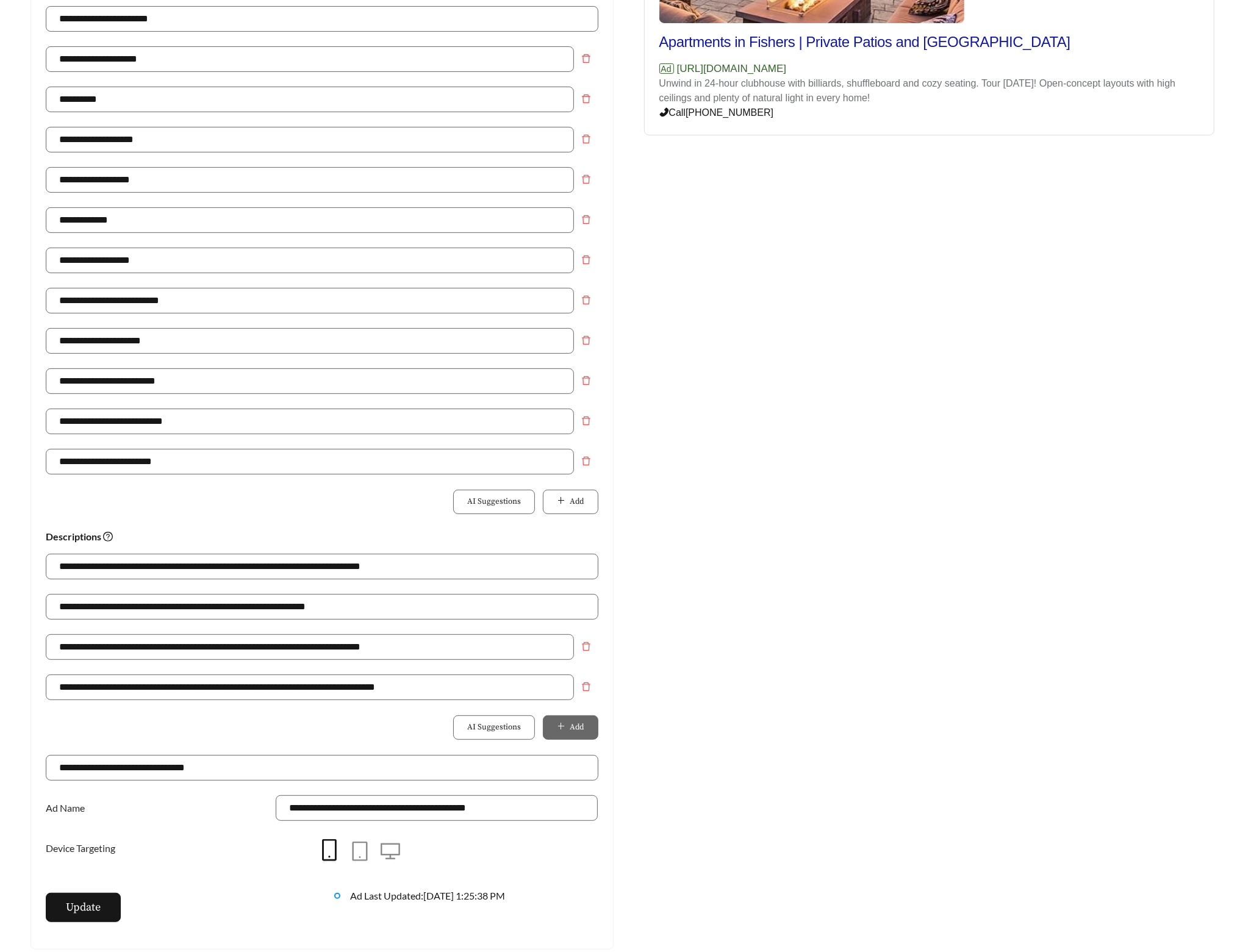
click at [573, 519] on div "**********" at bounding box center [322, 227] width 553 height 604
click at [563, 519] on div "**********" at bounding box center [322, 227] width 553 height 604
click at [560, 512] on button "Add" at bounding box center [571, 502] width 55 height 24
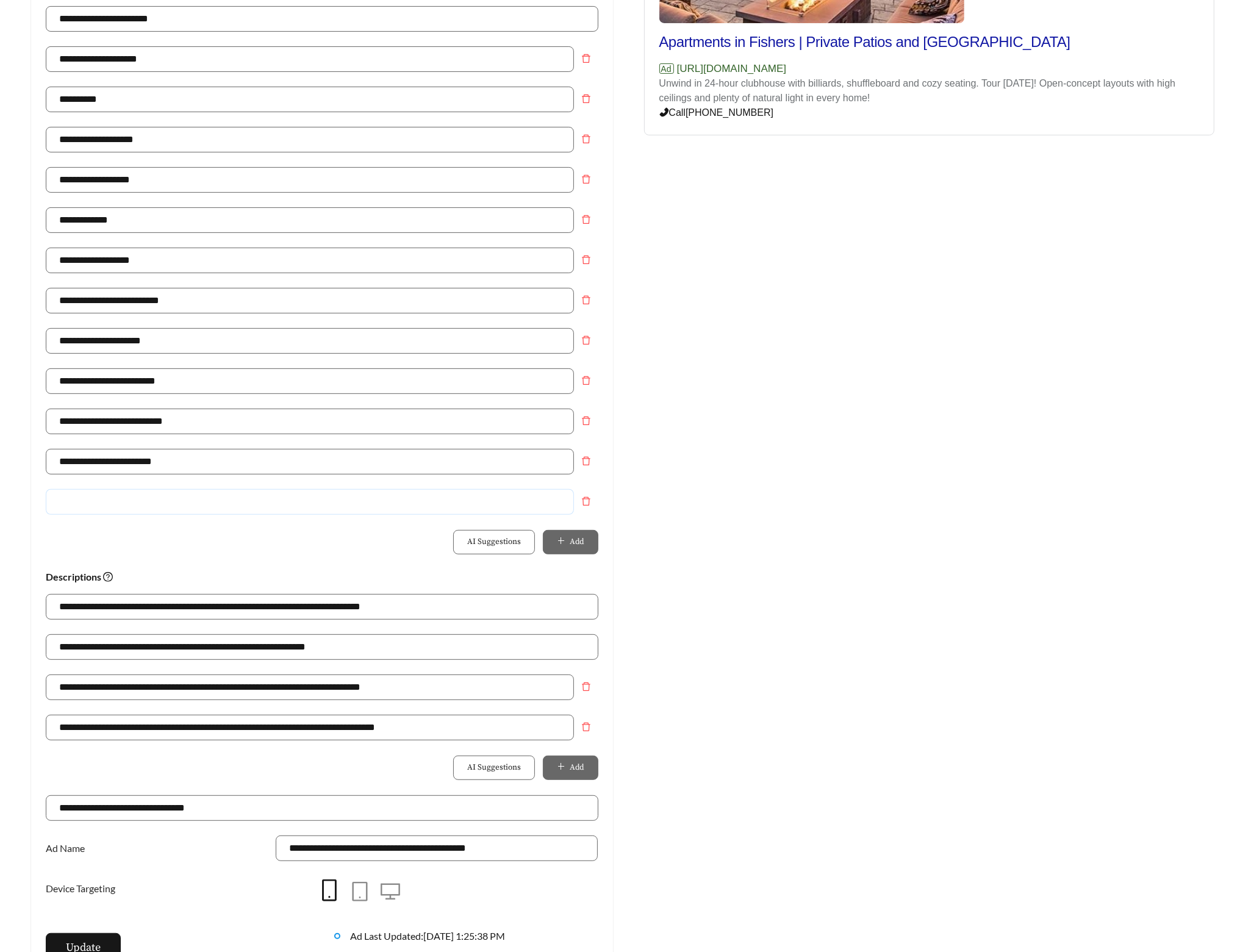
click at [456, 513] on input "text" at bounding box center [310, 502] width 528 height 26
type input "**********"
drag, startPoint x: 249, startPoint y: 654, endPoint x: -19, endPoint y: 652, distance: 268.0
click at [0, 628] on html "**********" at bounding box center [625, 151] width 1251 height 952
paste input "**********"
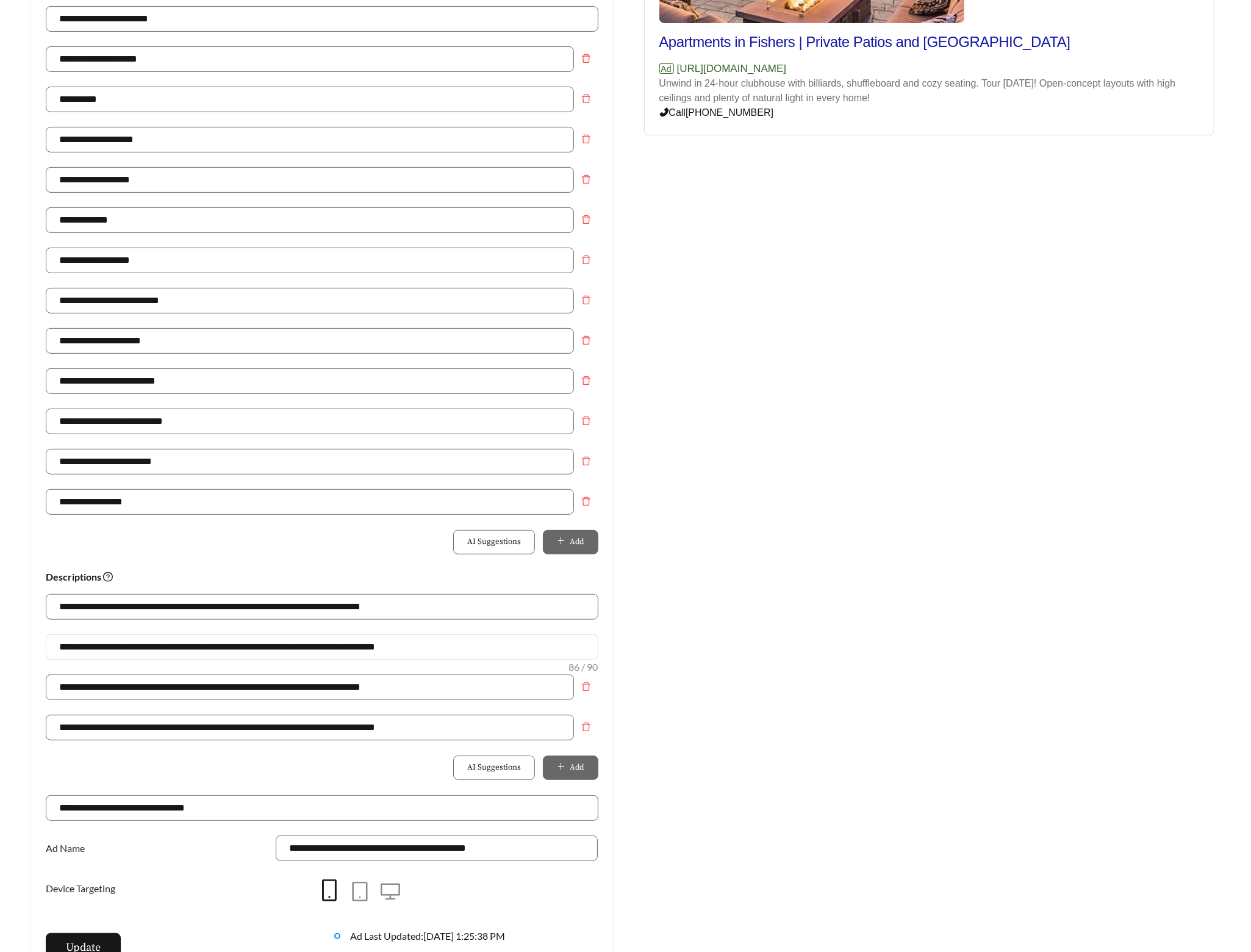
scroll to position [550, 0]
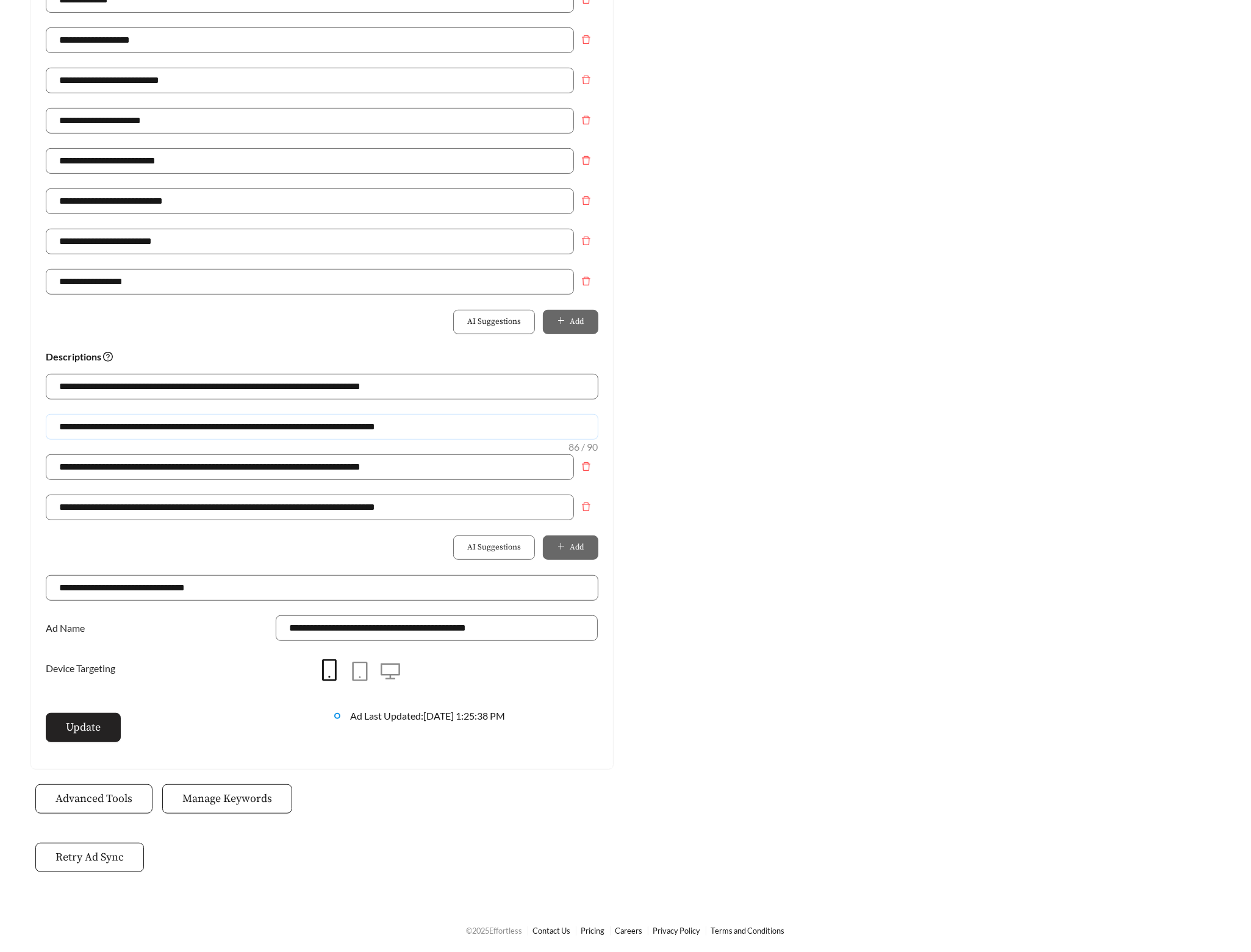
type input "**********"
click at [99, 717] on button "Update" at bounding box center [83, 727] width 75 height 29
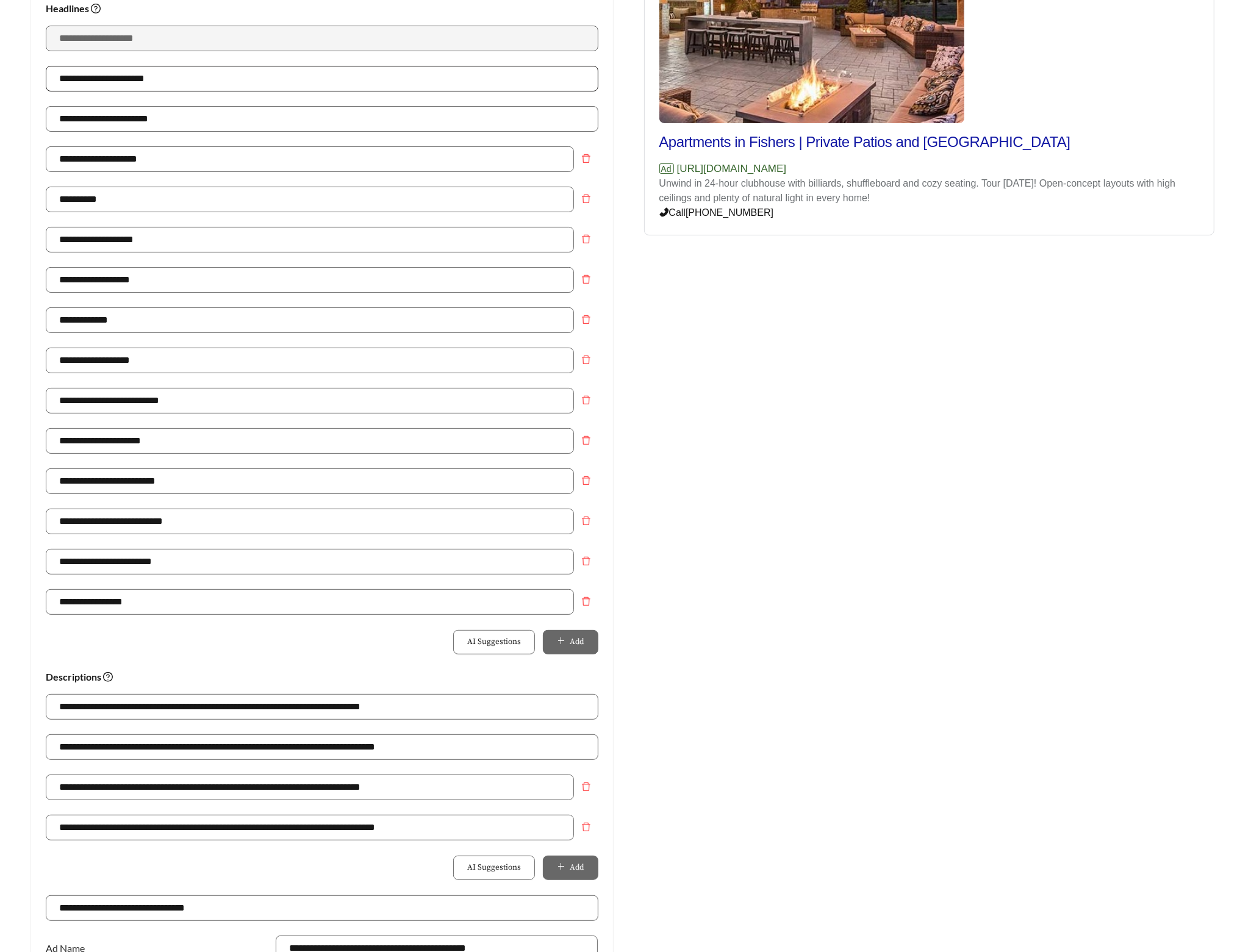
scroll to position [0, 0]
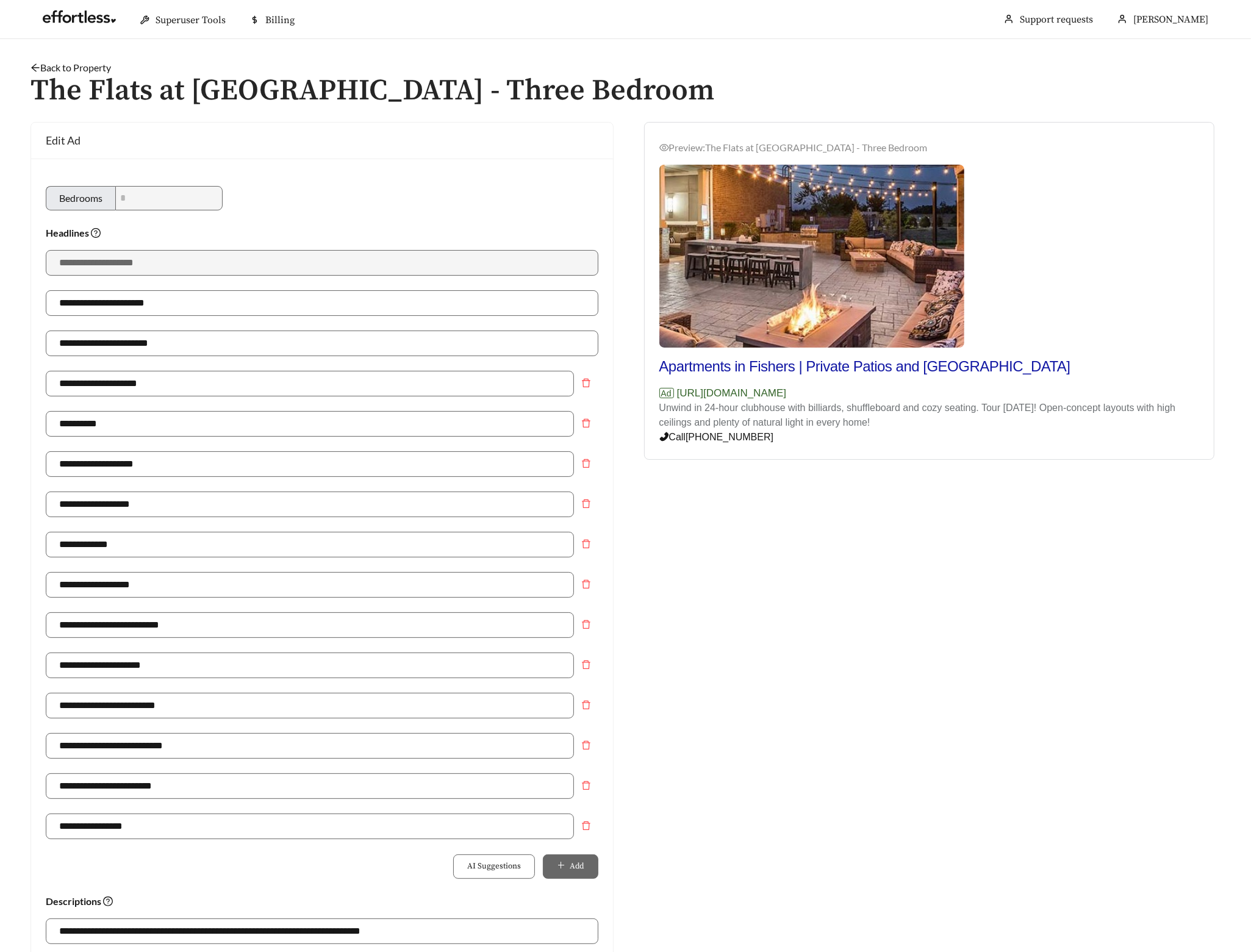
click at [106, 67] on link "Back to Property" at bounding box center [70, 68] width 80 height 11
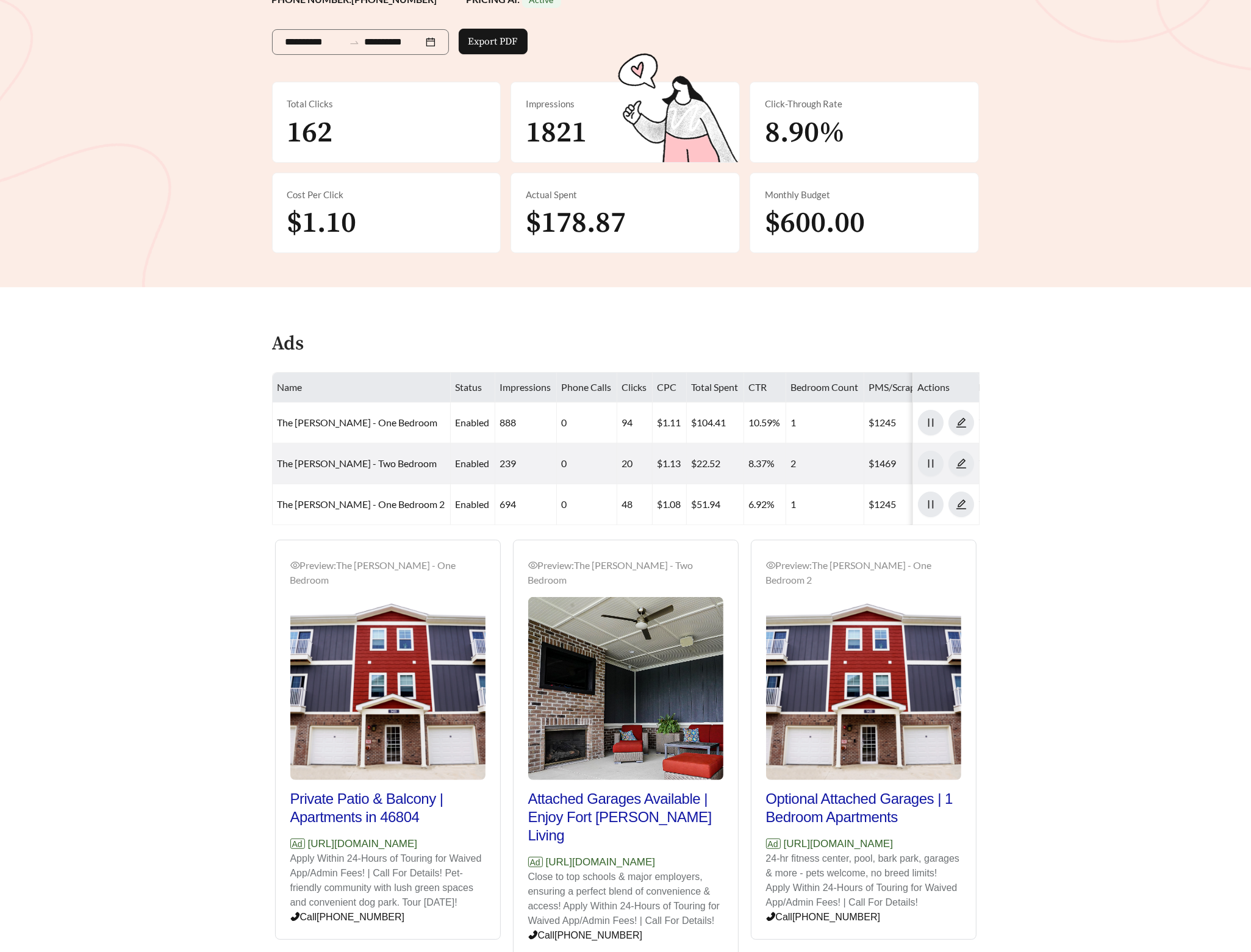
scroll to position [214, 0]
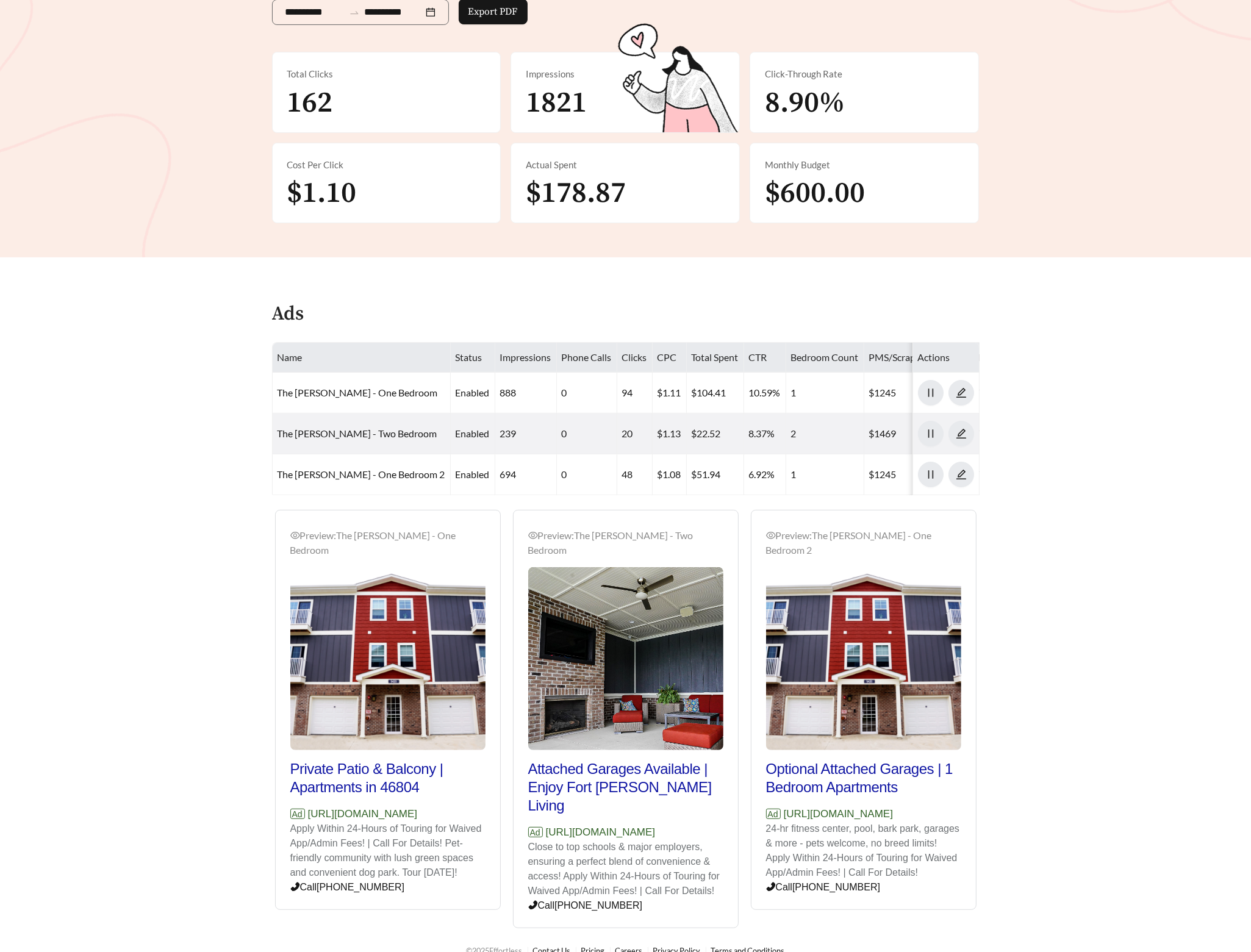
drag, startPoint x: 423, startPoint y: 813, endPoint x: 305, endPoint y: 815, distance: 118.0
click at [305, 815] on p "Ad [URL][DOMAIN_NAME]" at bounding box center [388, 814] width 195 height 16
copy p "[URL][DOMAIN_NAME]"
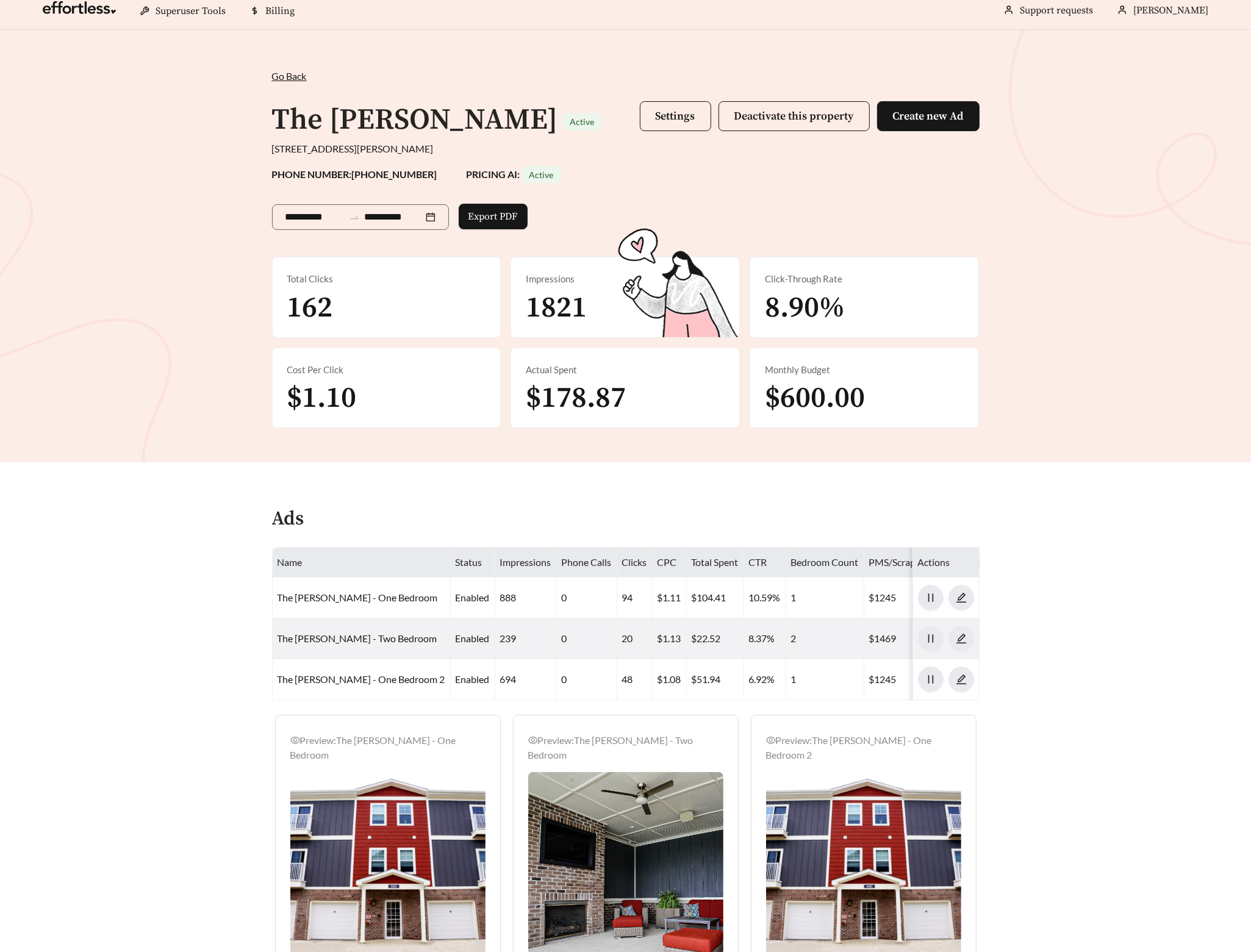
scroll to position [0, 0]
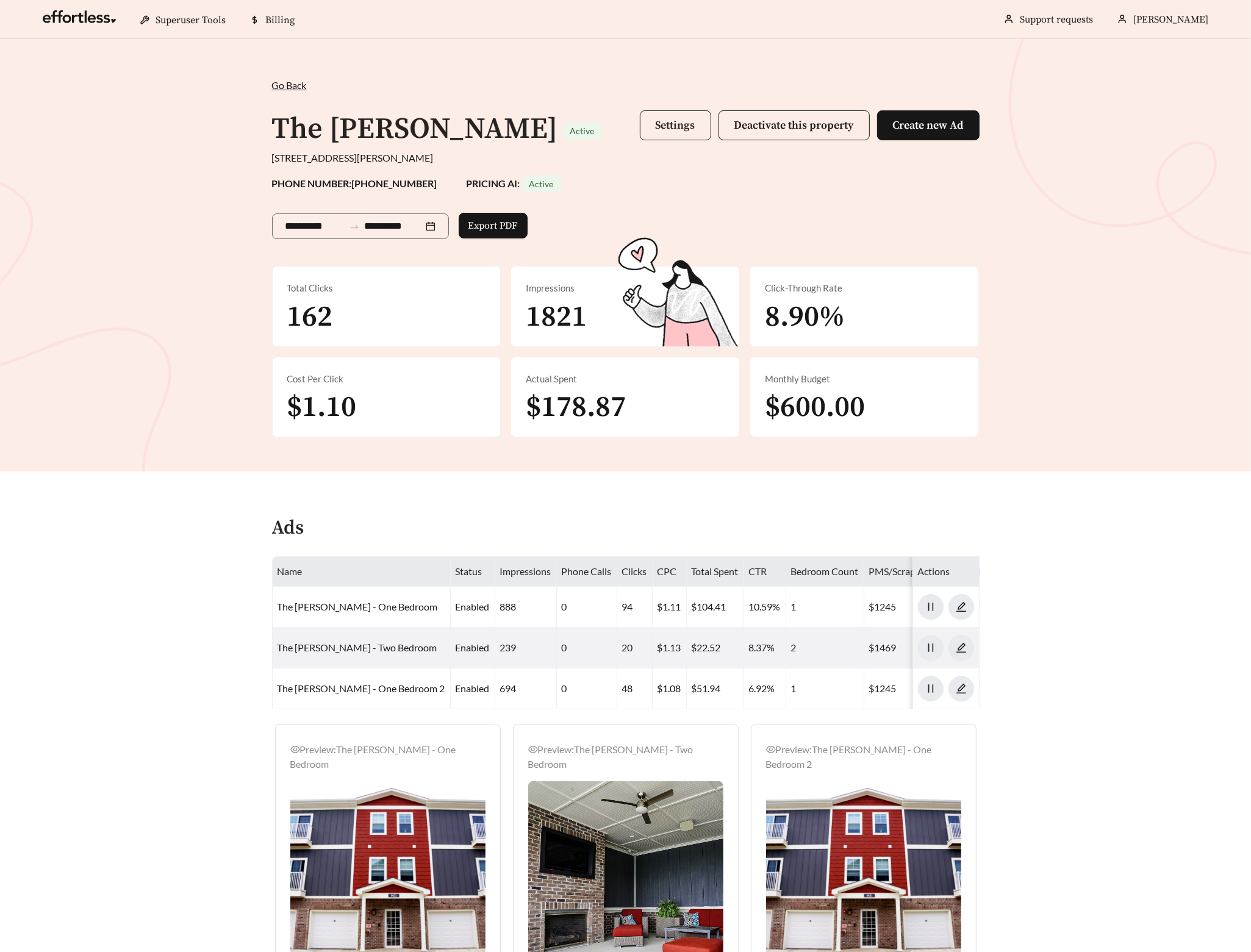
click at [683, 125] on span "Settings" at bounding box center [675, 126] width 40 height 14
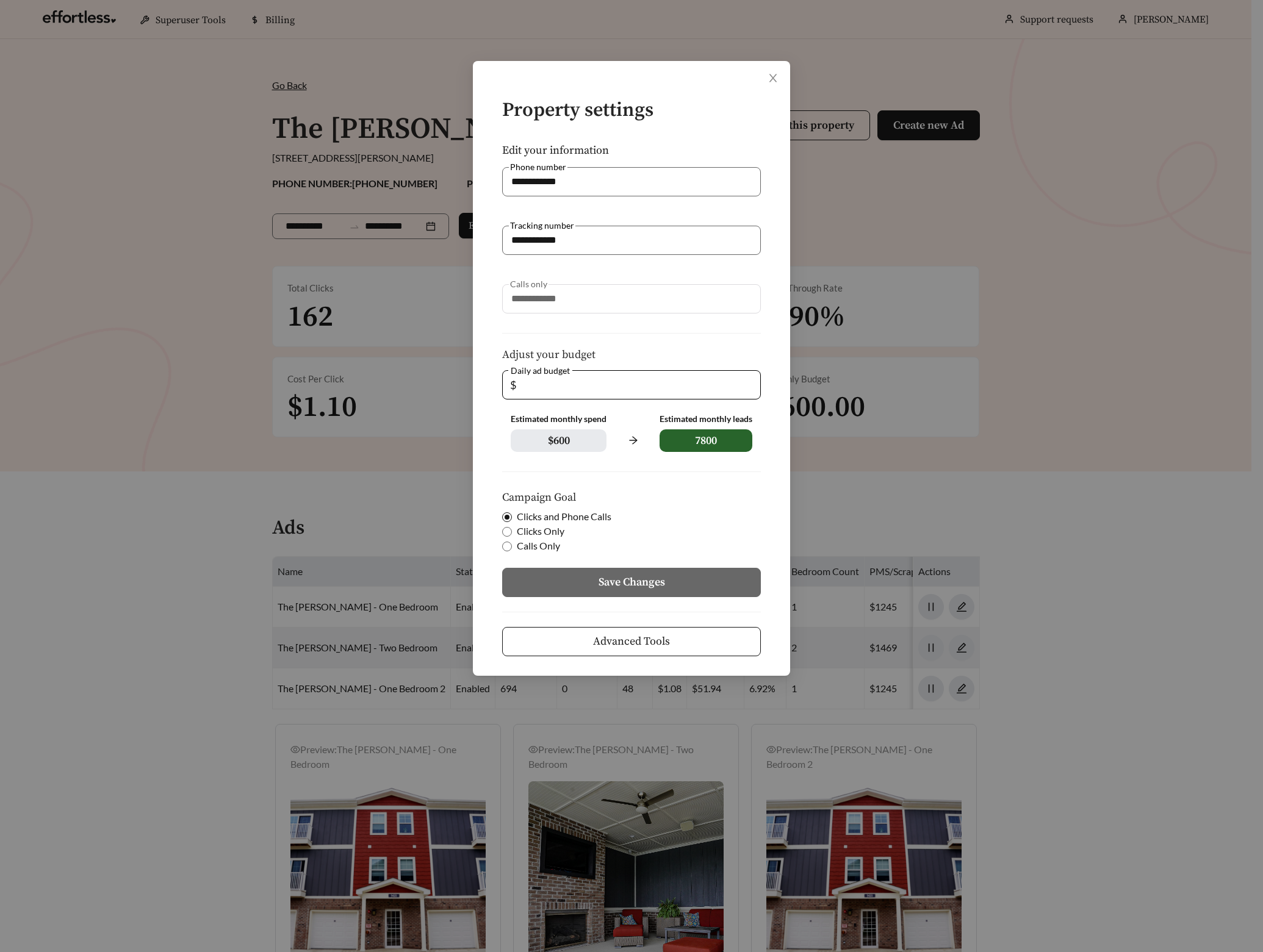
click at [651, 645] on span "Advanced Tools" at bounding box center [631, 641] width 77 height 17
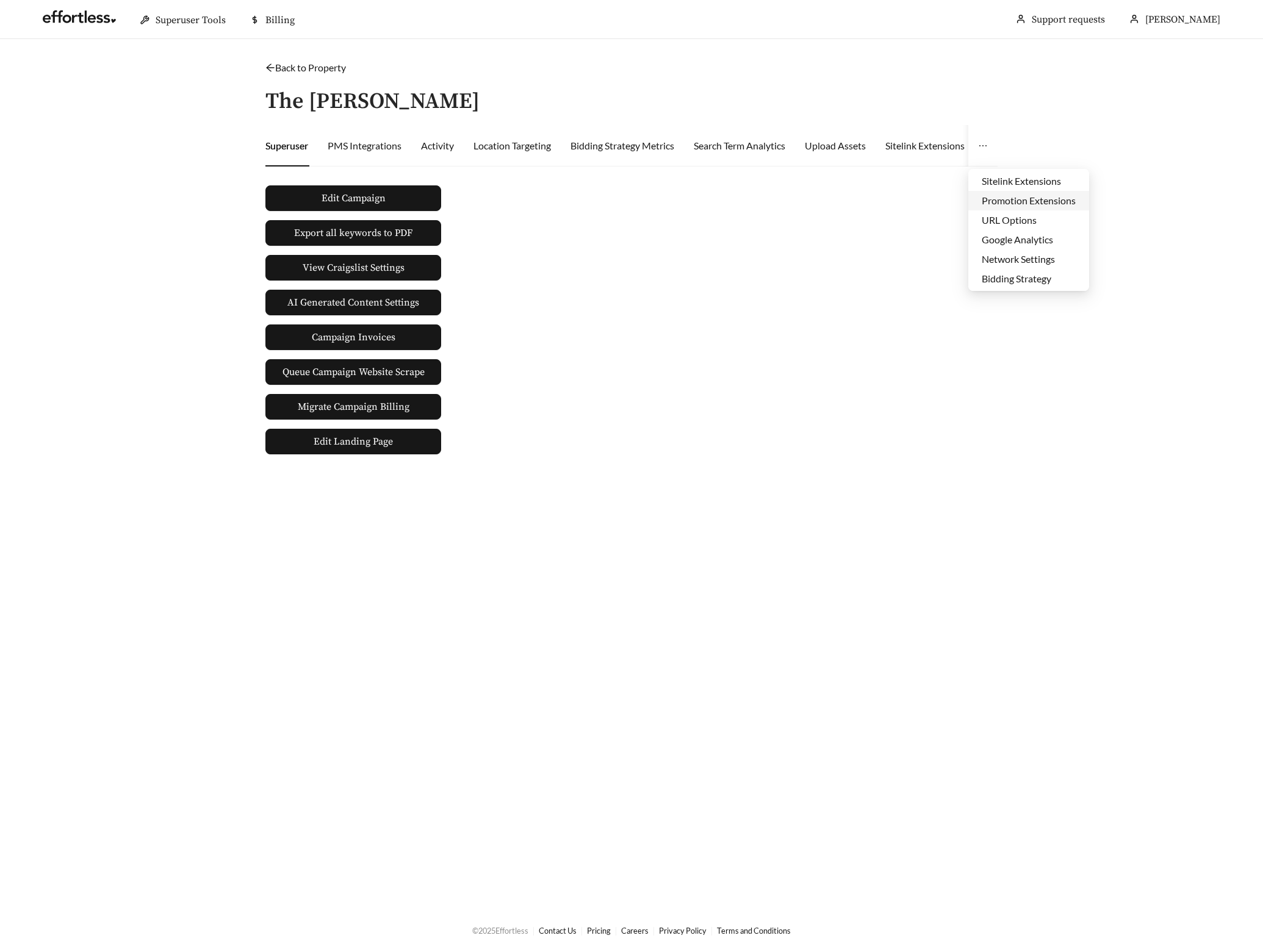
click at [1004, 203] on li "Promotion Extensions" at bounding box center [1029, 200] width 121 height 19
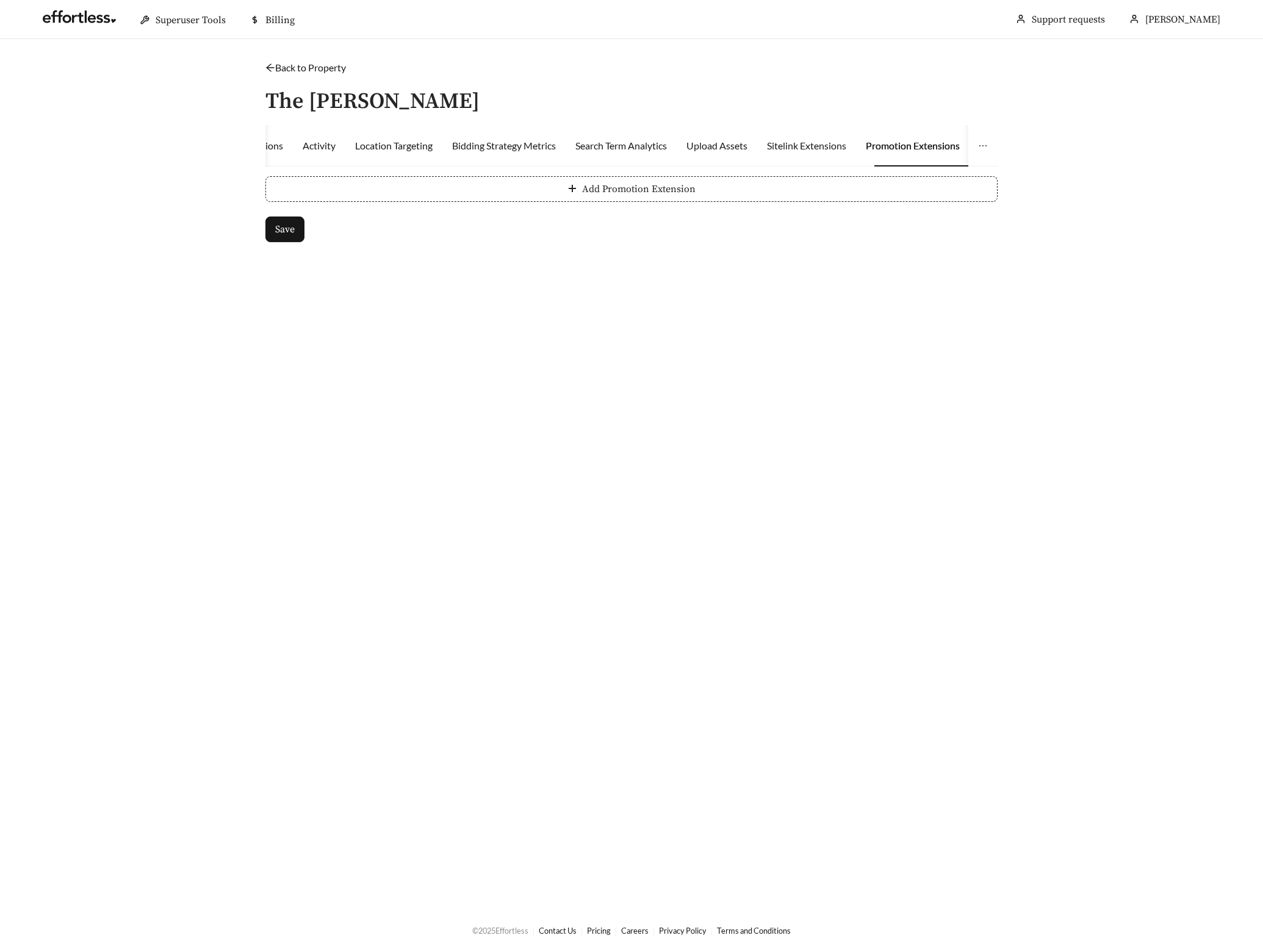
click at [434, 199] on button "Add Promotion Extension" at bounding box center [631, 189] width 732 height 26
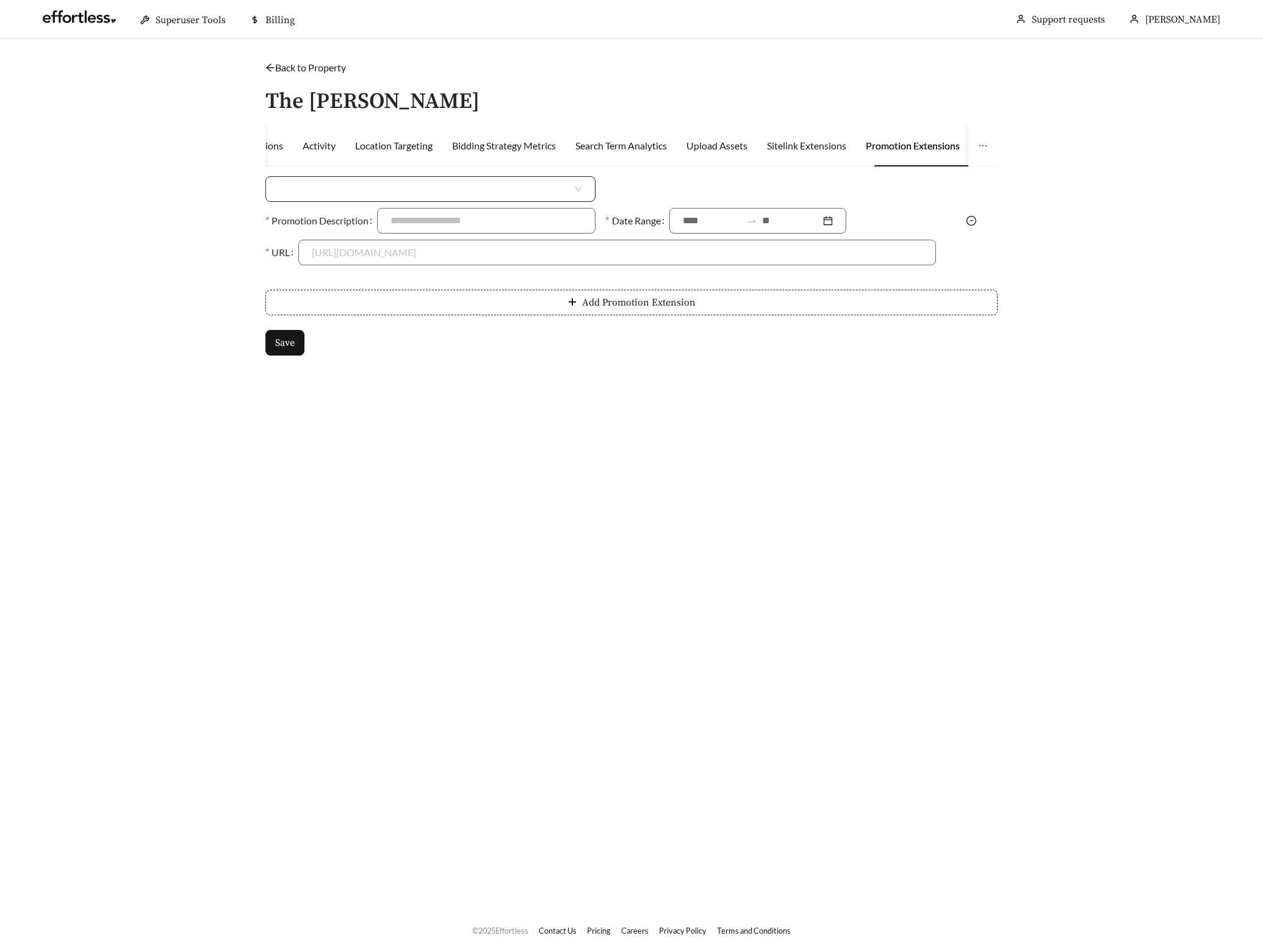
click at [402, 196] on input "search" at bounding box center [426, 189] width 293 height 24
click at [369, 217] on div "Money Amount Off" at bounding box center [431, 216] width 303 height 14
click at [656, 188] on input at bounding box center [786, 189] width 297 height 24
type input "***"
type input "**********"
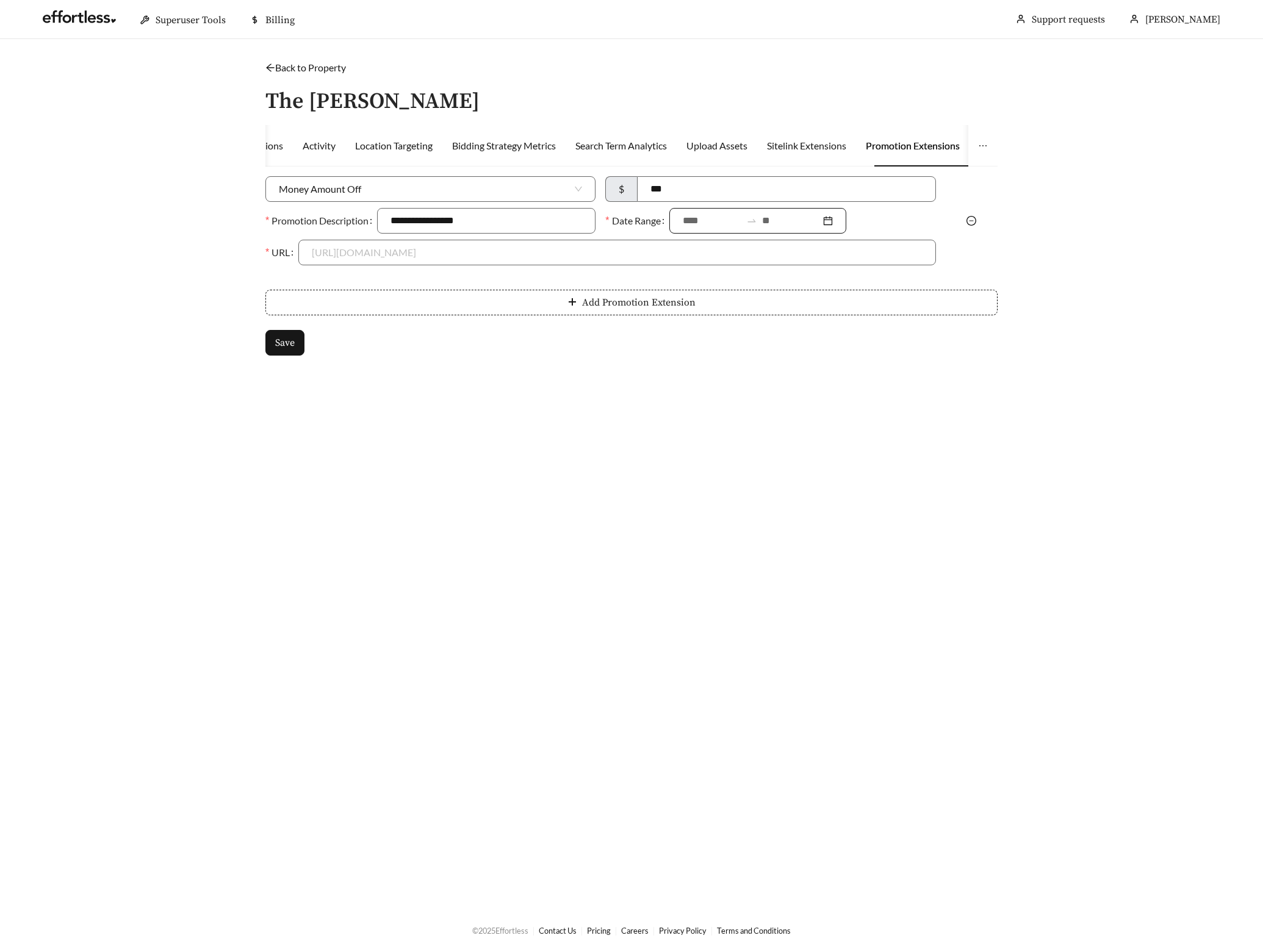
click at [697, 221] on input at bounding box center [712, 221] width 58 height 14
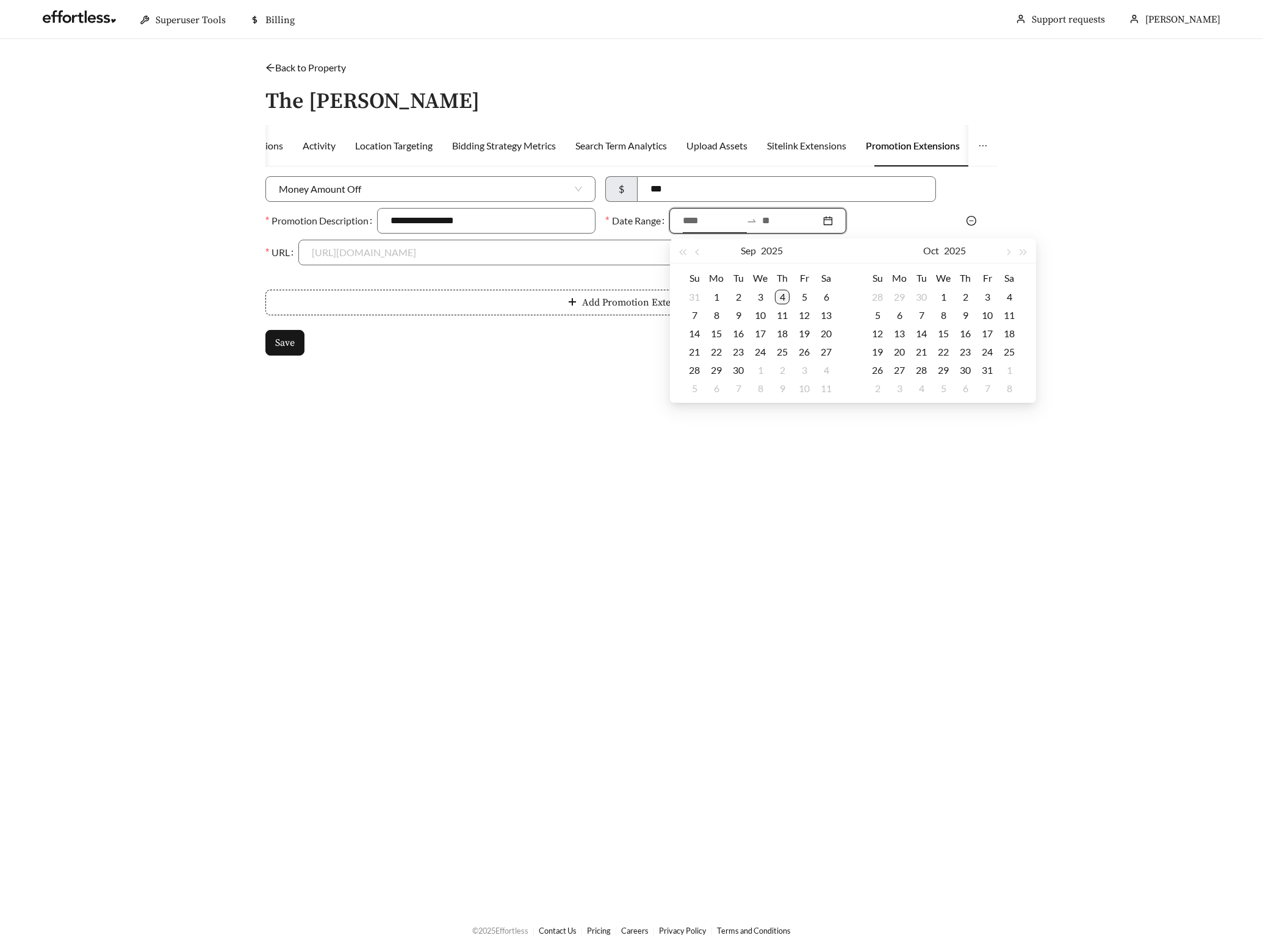
type input "**********"
click at [786, 297] on div "4" at bounding box center [782, 297] width 14 height 14
type input "**********"
click at [738, 366] on div "30" at bounding box center [738, 370] width 14 height 14
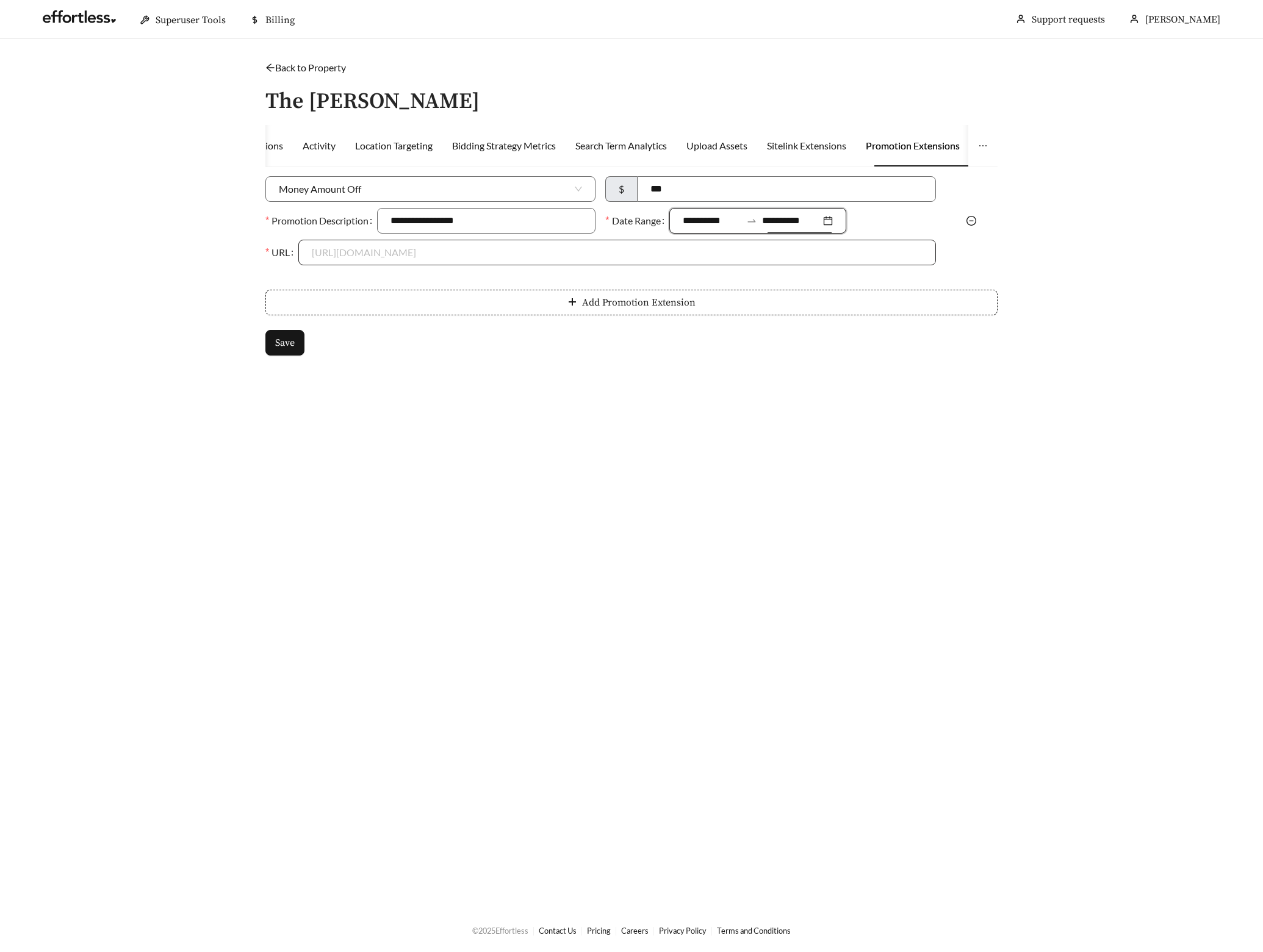
click at [436, 261] on input "URL" at bounding box center [617, 252] width 610 height 24
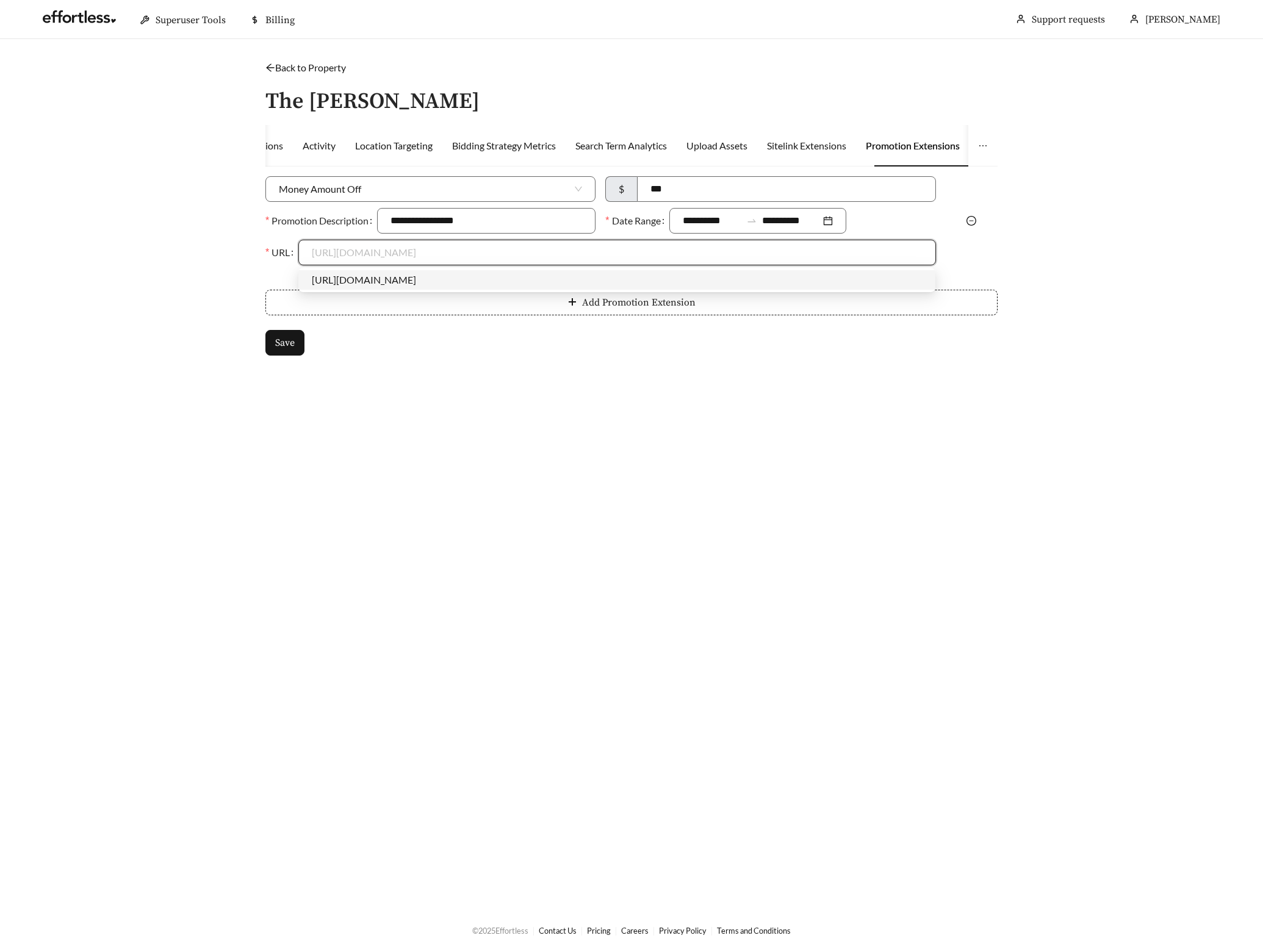
click at [406, 273] on div "https://liveatventry.com" at bounding box center [617, 279] width 610 height 14
type input "**********"
click at [286, 337] on span "Save" at bounding box center [285, 343] width 19 height 14
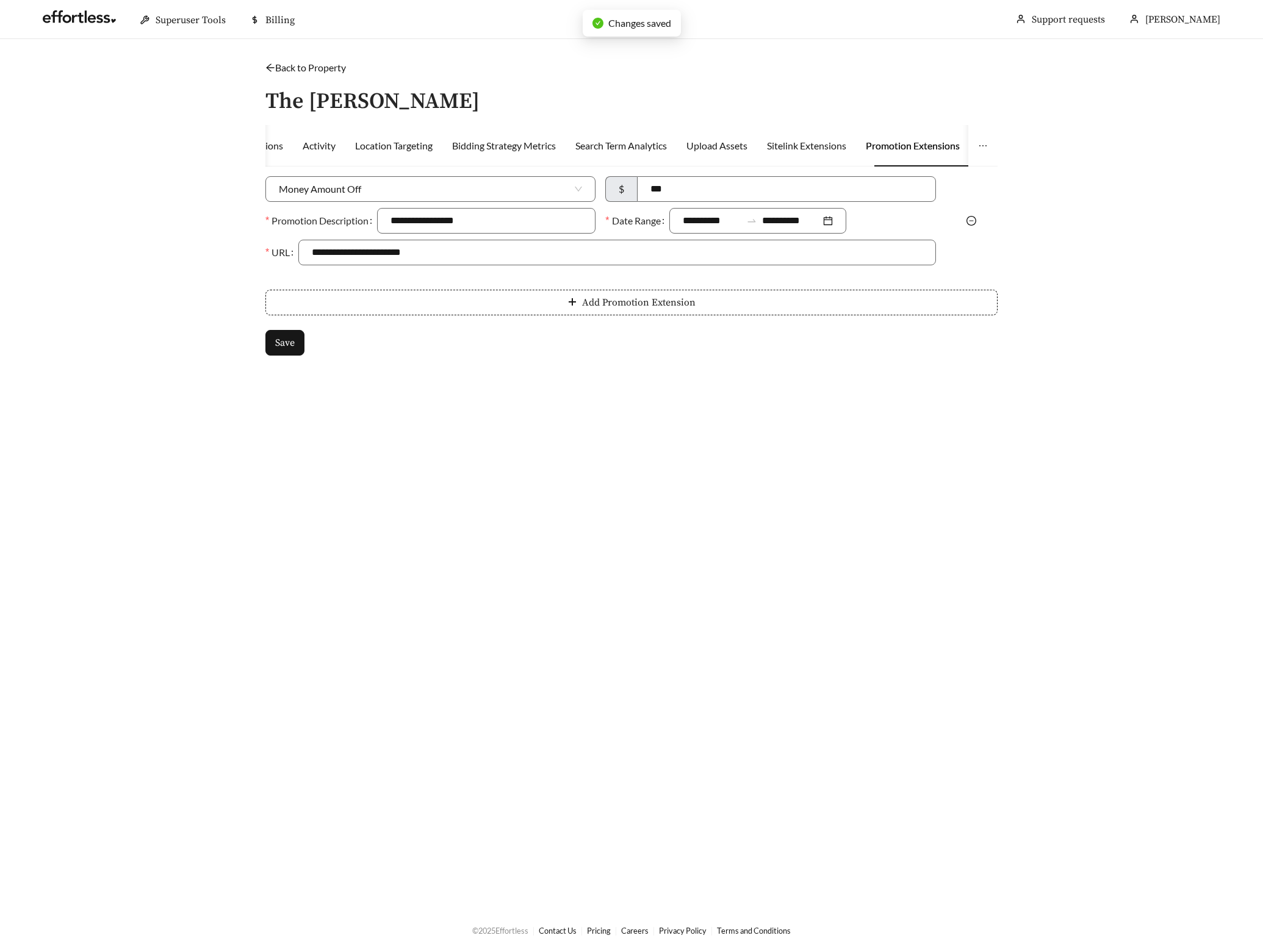
click at [298, 65] on link "Back to Property" at bounding box center [306, 68] width 81 height 11
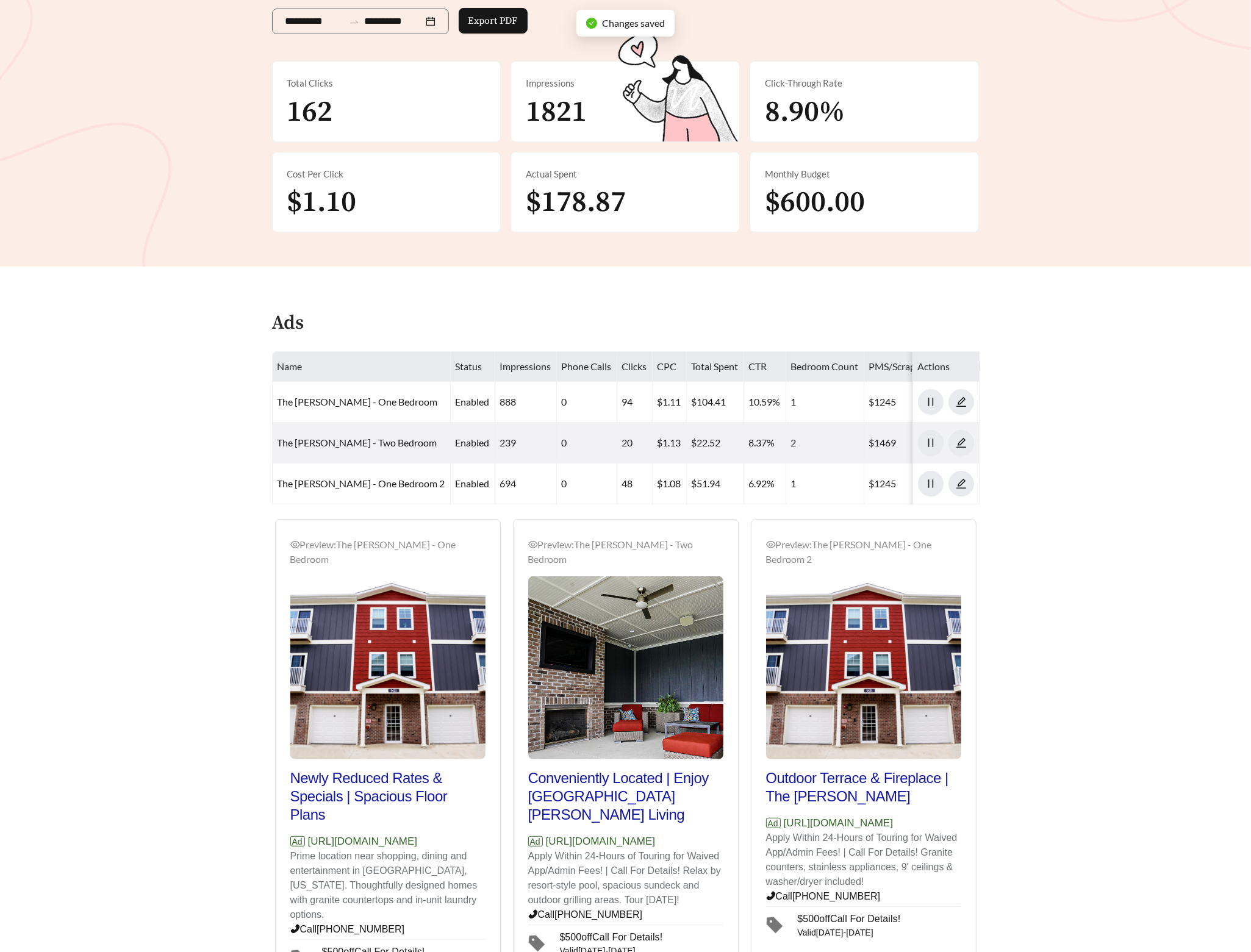
scroll to position [205, 0]
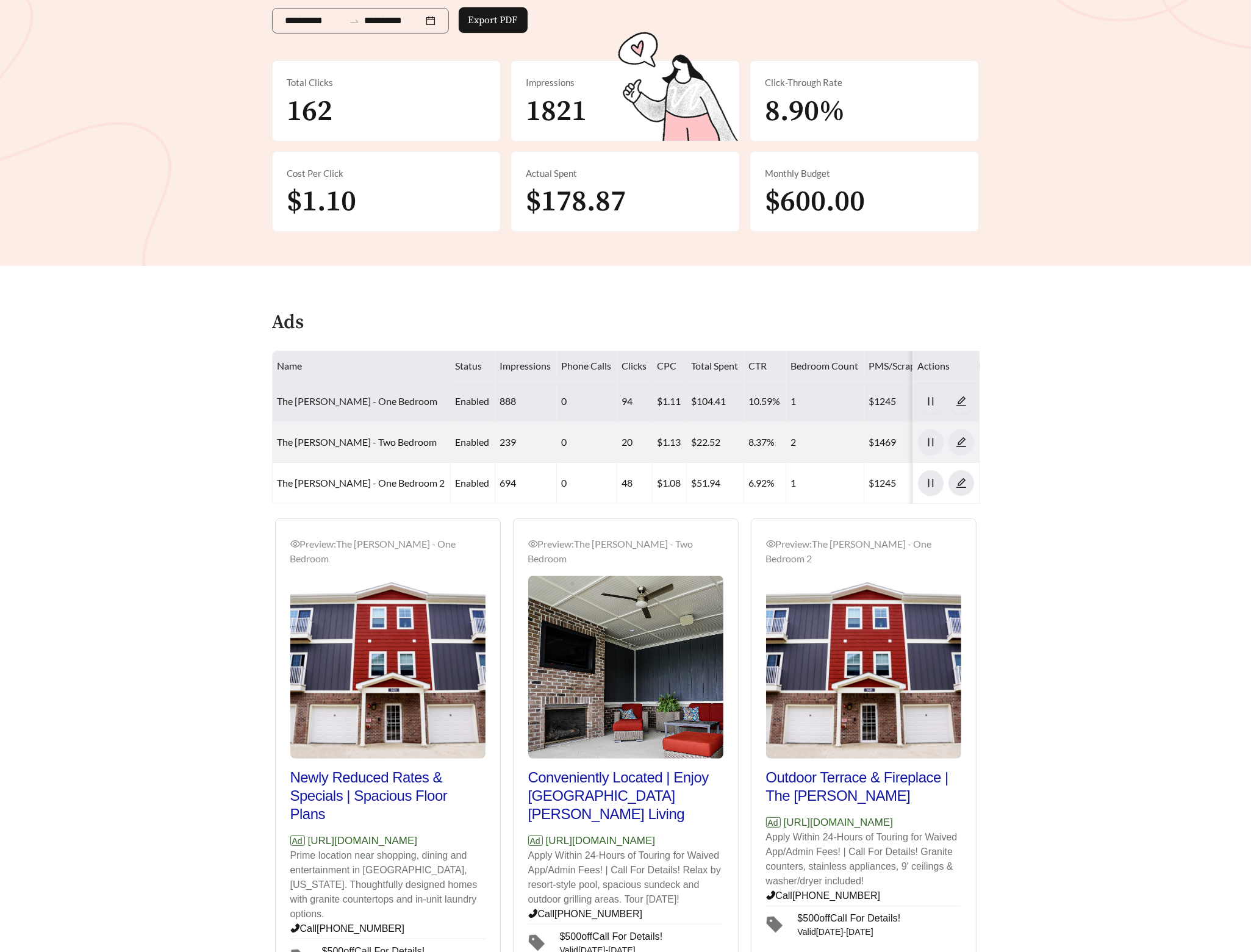
click at [348, 397] on link "The Ventry - One Bedroom" at bounding box center [357, 401] width 160 height 11
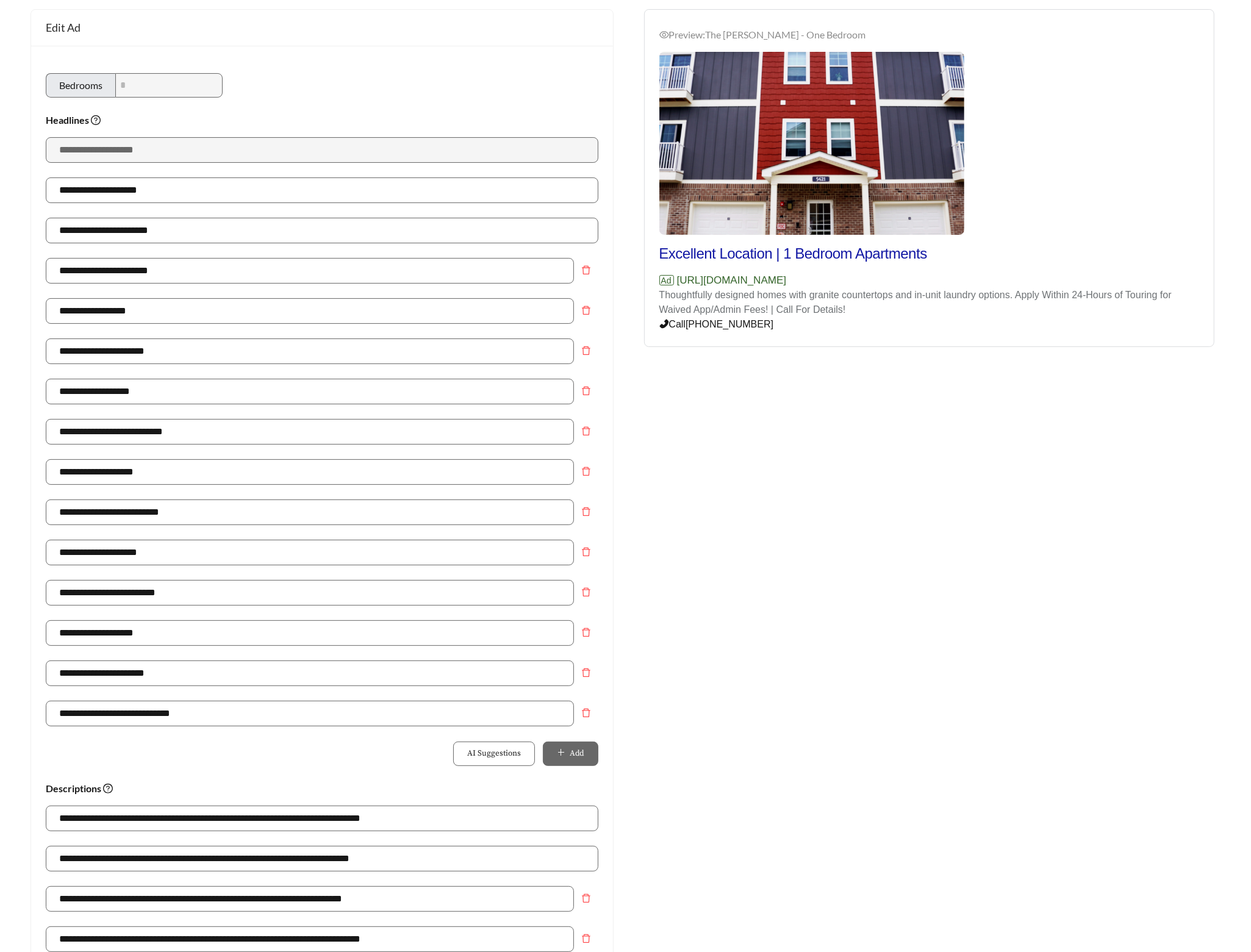
scroll to position [511, 0]
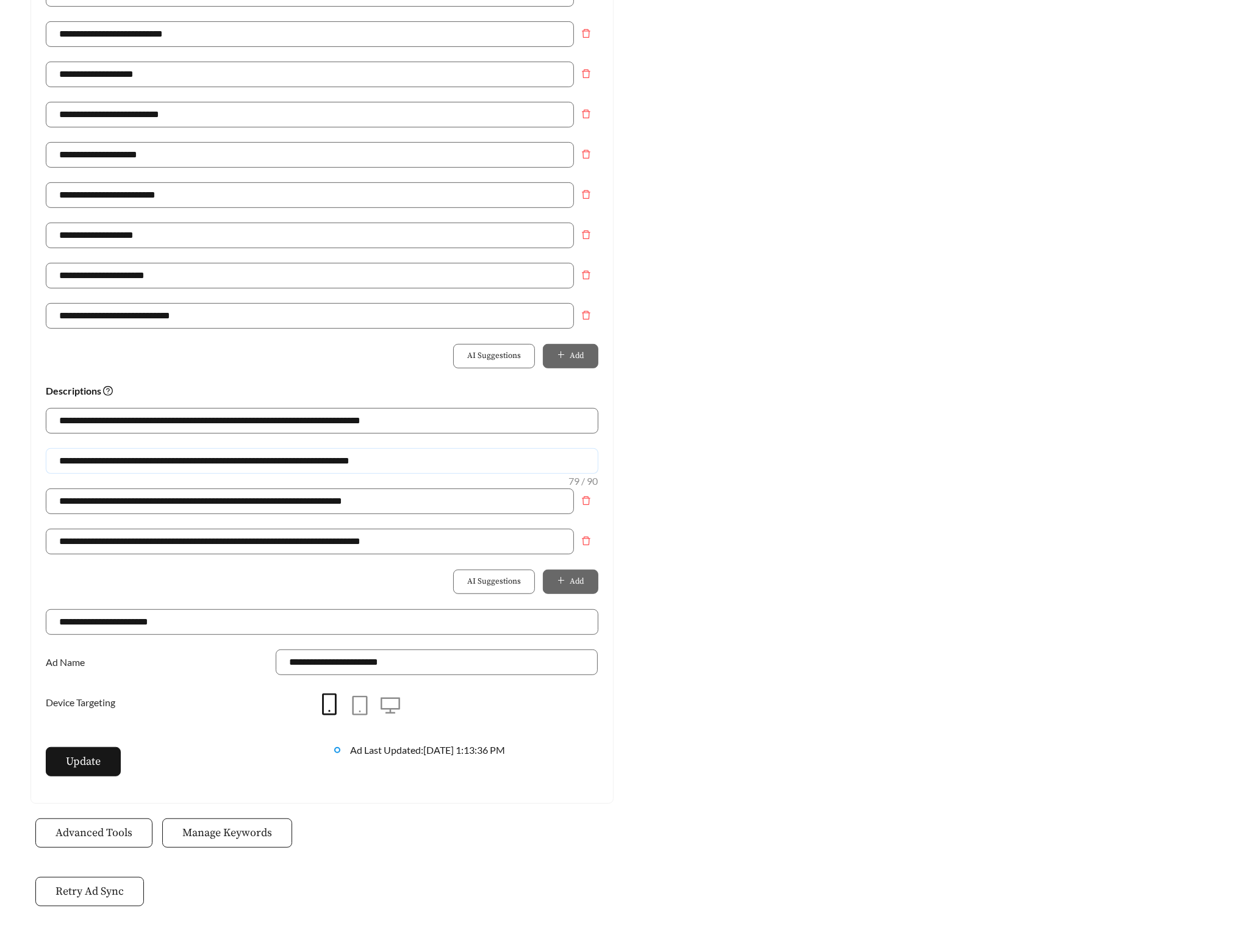
drag, startPoint x: 326, startPoint y: 465, endPoint x: 34, endPoint y: 466, distance: 292.0
click at [34, 466] on div "**********" at bounding box center [322, 226] width 582 height 1155
click at [234, 481] on div "**********" at bounding box center [322, 468] width 553 height 40
click at [206, 464] on input "**********" at bounding box center [322, 461] width 553 height 26
drag, startPoint x: 375, startPoint y: 466, endPoint x: -87, endPoint y: 466, distance: 462.0
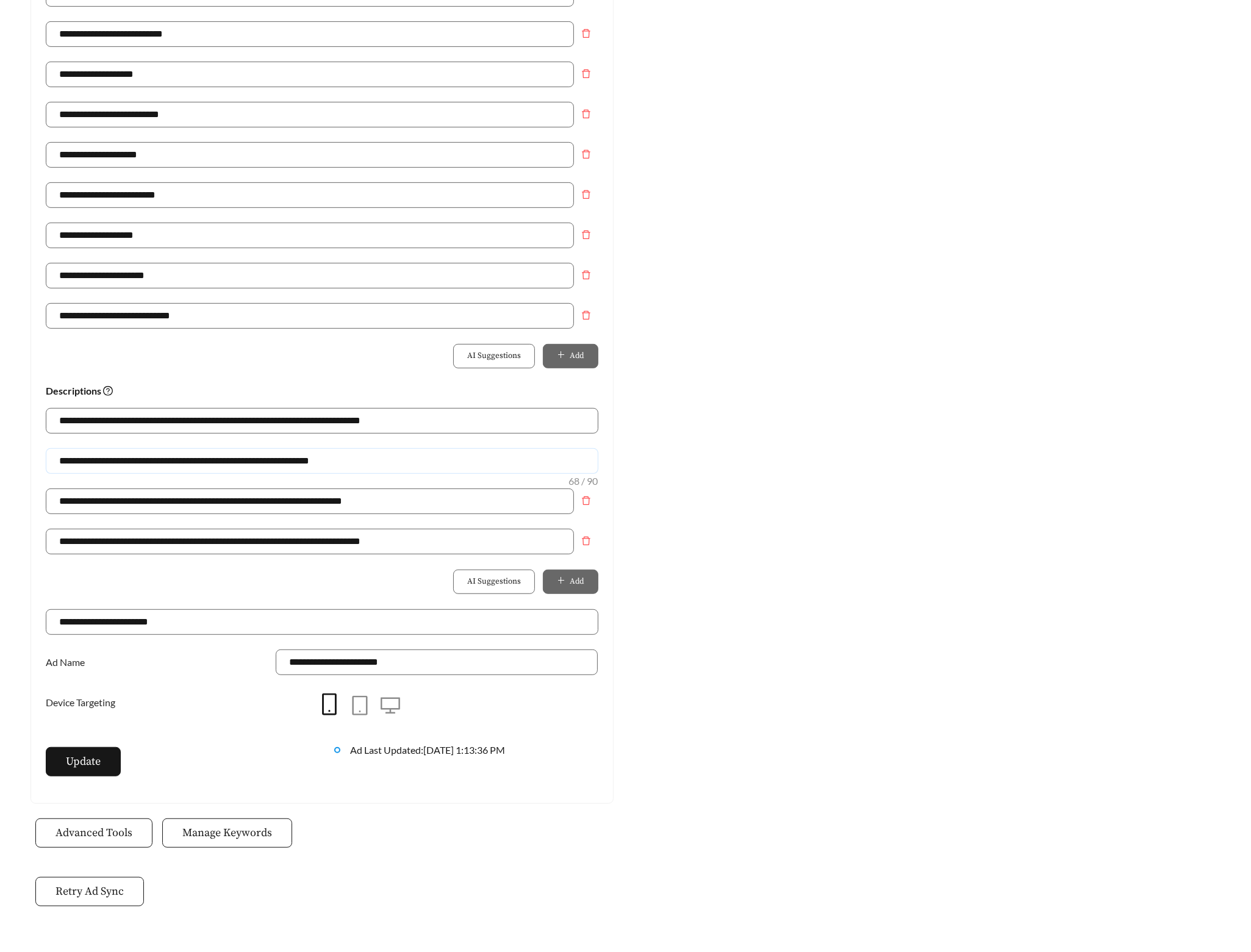
type input "**********"
click at [88, 769] on span "Update" at bounding box center [83, 761] width 34 height 17
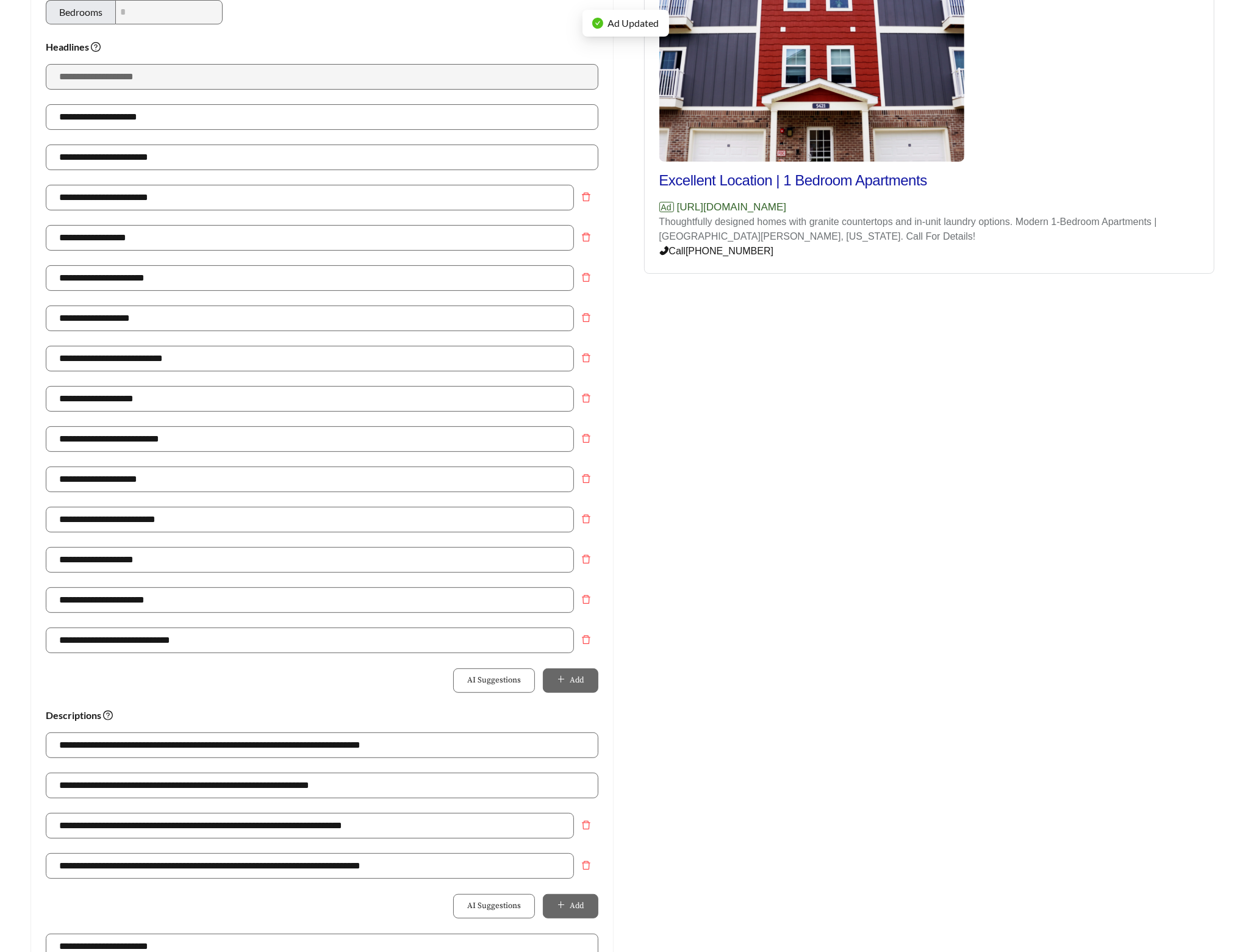
scroll to position [265, 0]
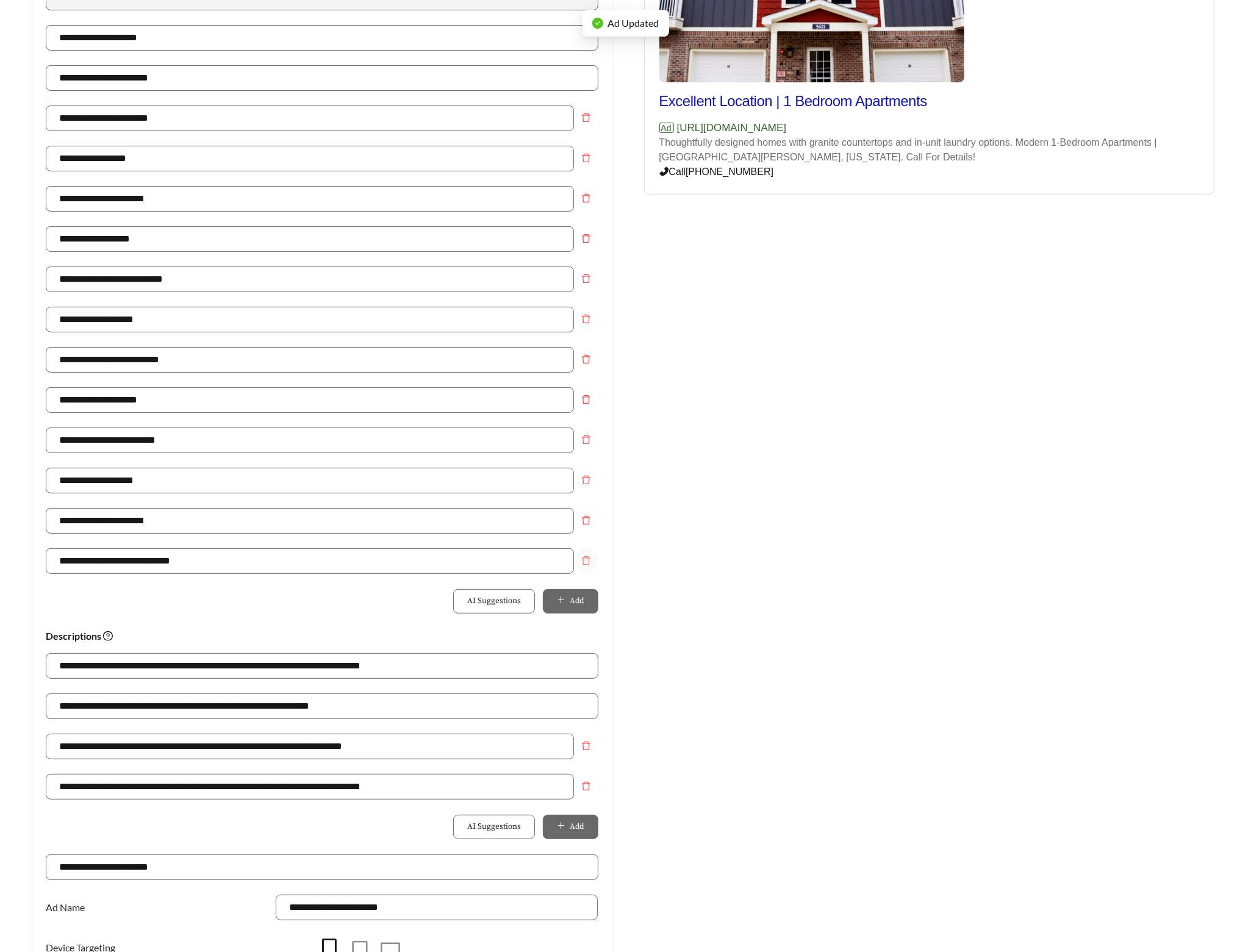
click at [582, 565] on icon "delete" at bounding box center [586, 560] width 10 height 10
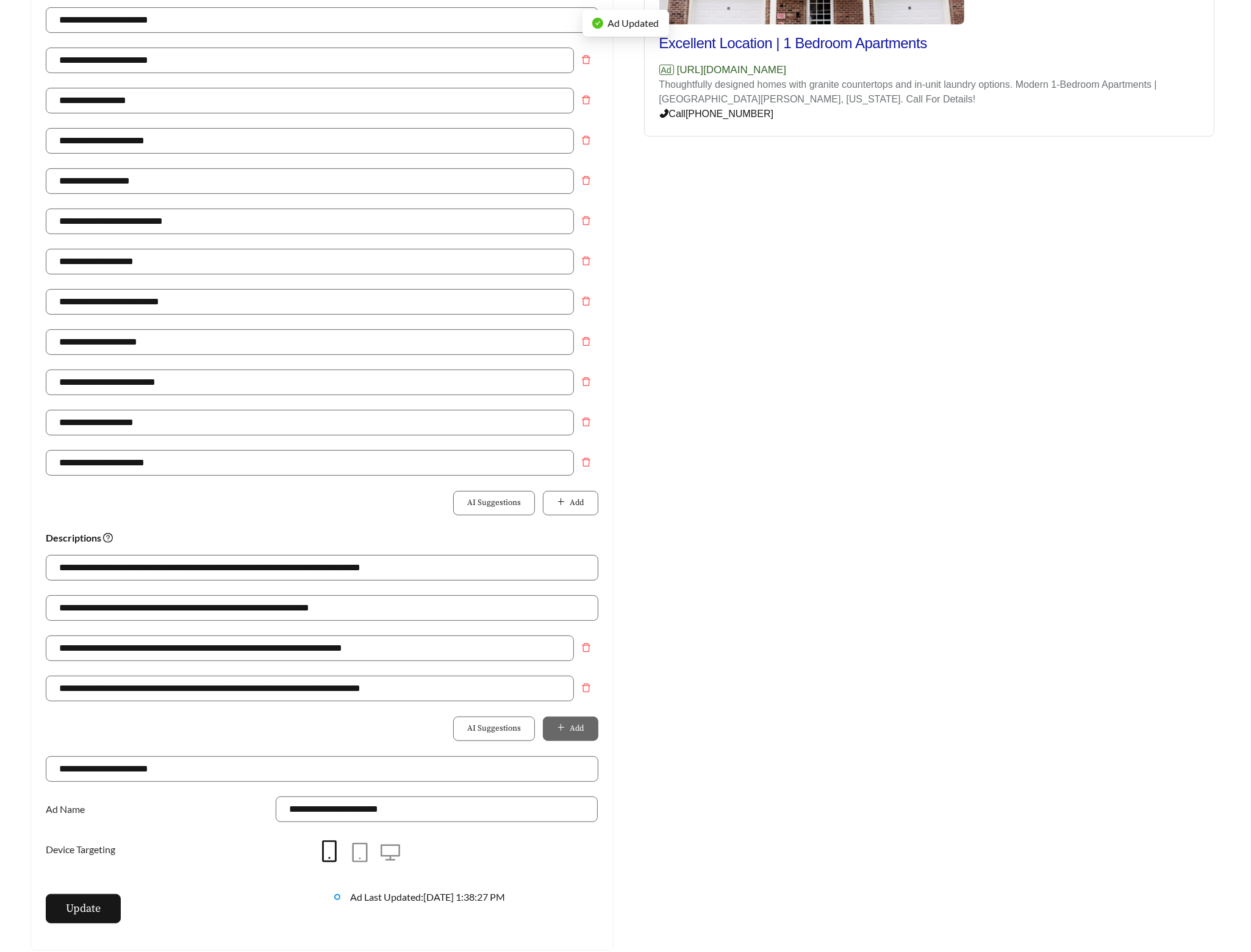
scroll to position [510, 0]
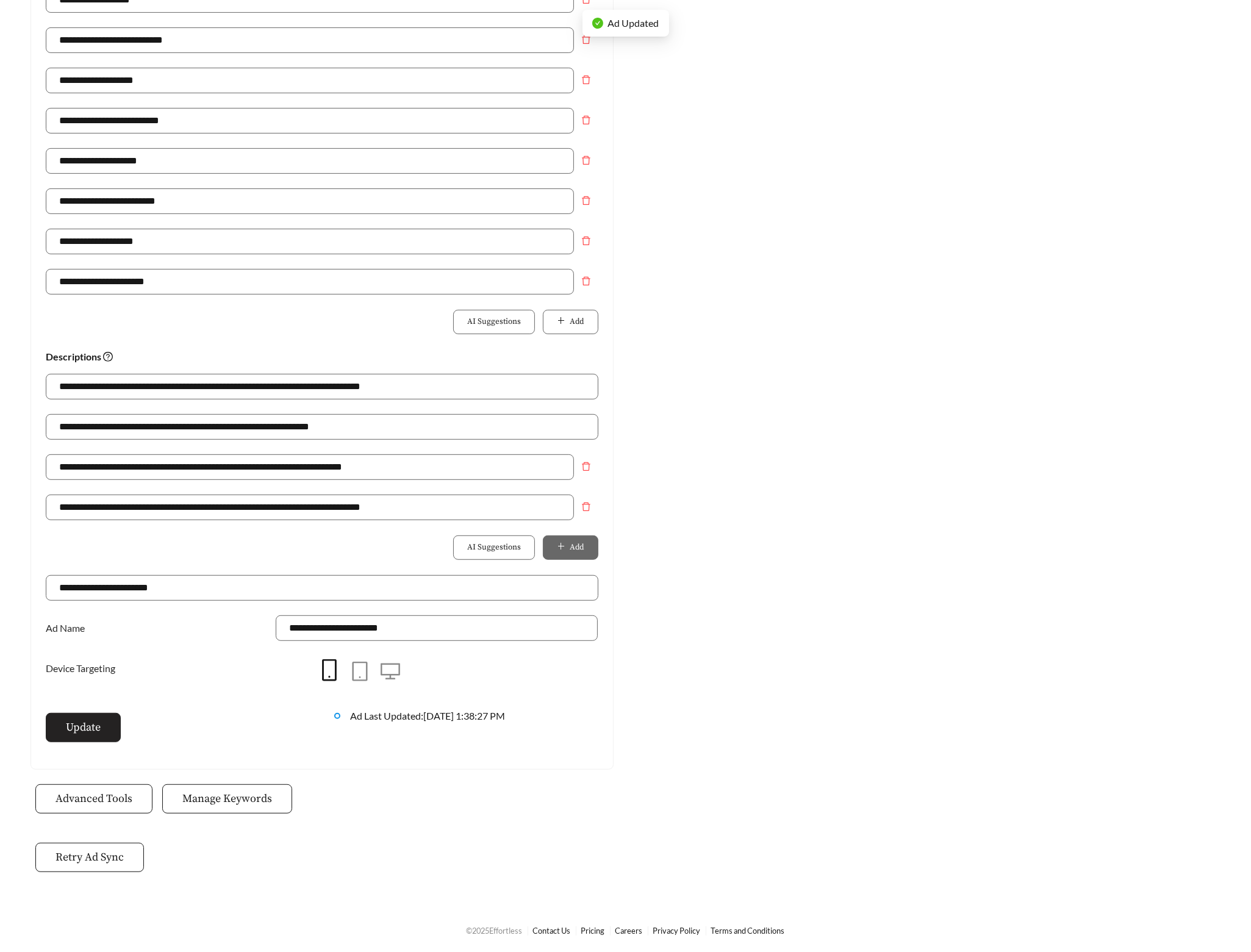
click at [100, 731] on span "Update" at bounding box center [83, 727] width 34 height 17
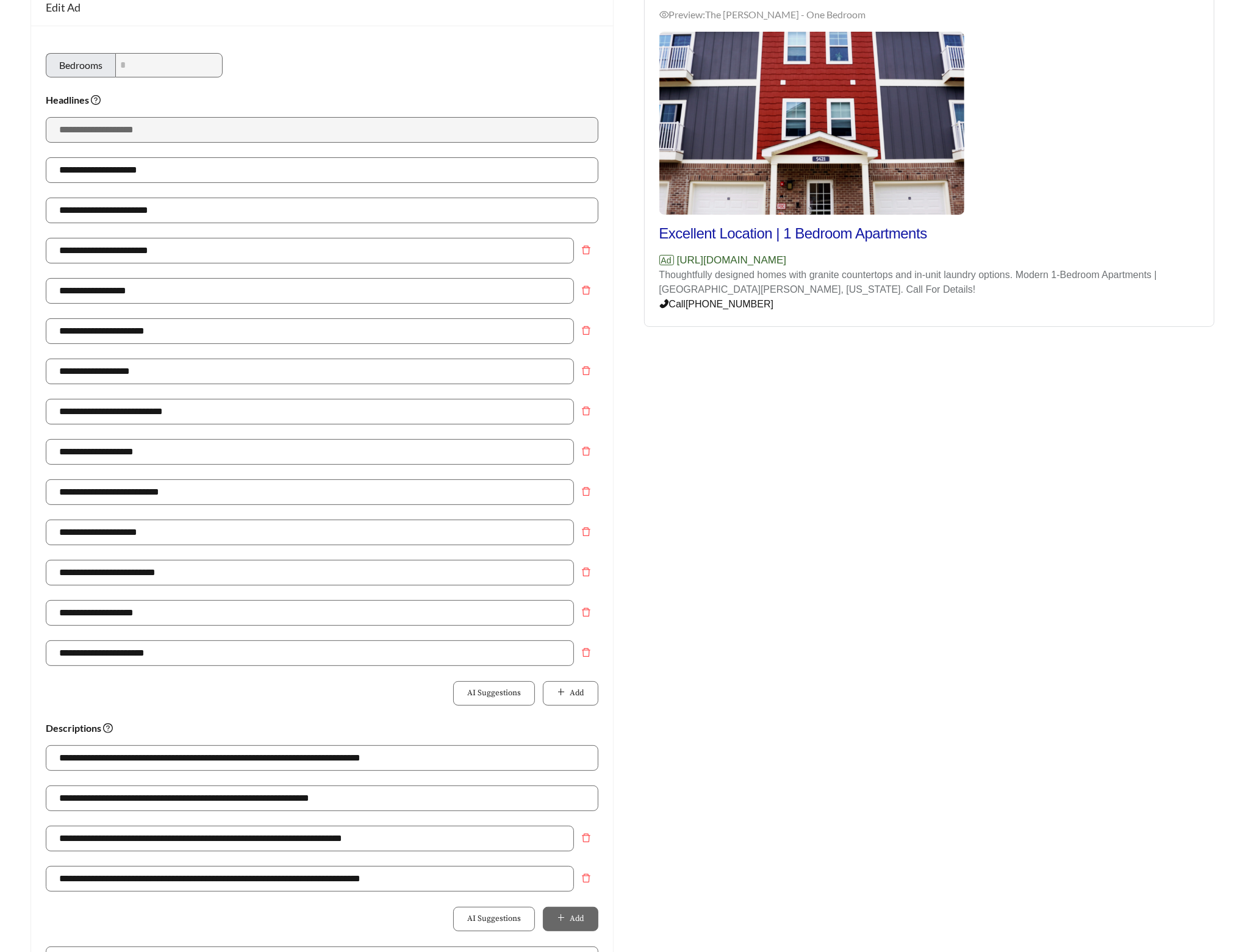
scroll to position [0, 0]
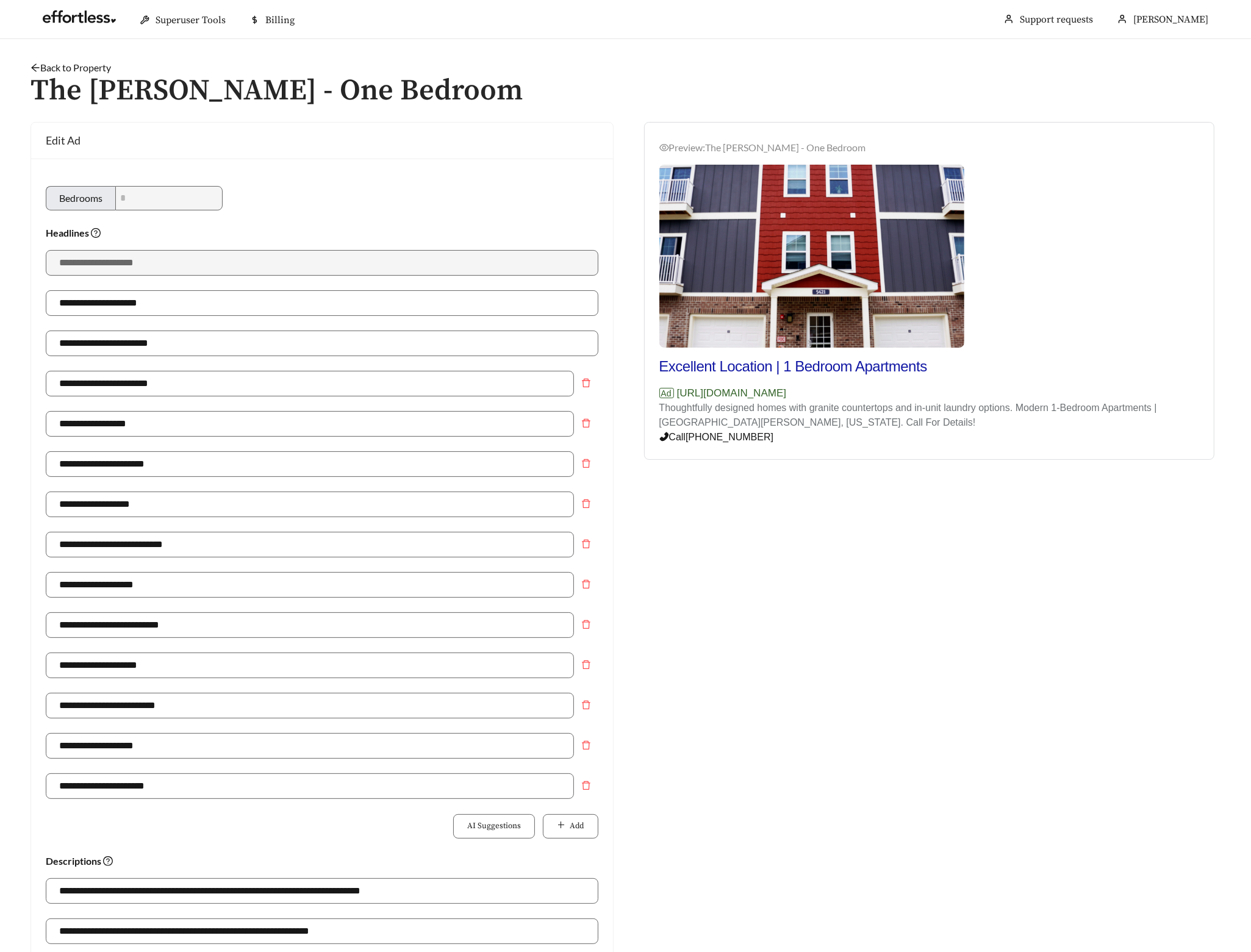
click at [75, 70] on link "Back to Property" at bounding box center [70, 68] width 80 height 11
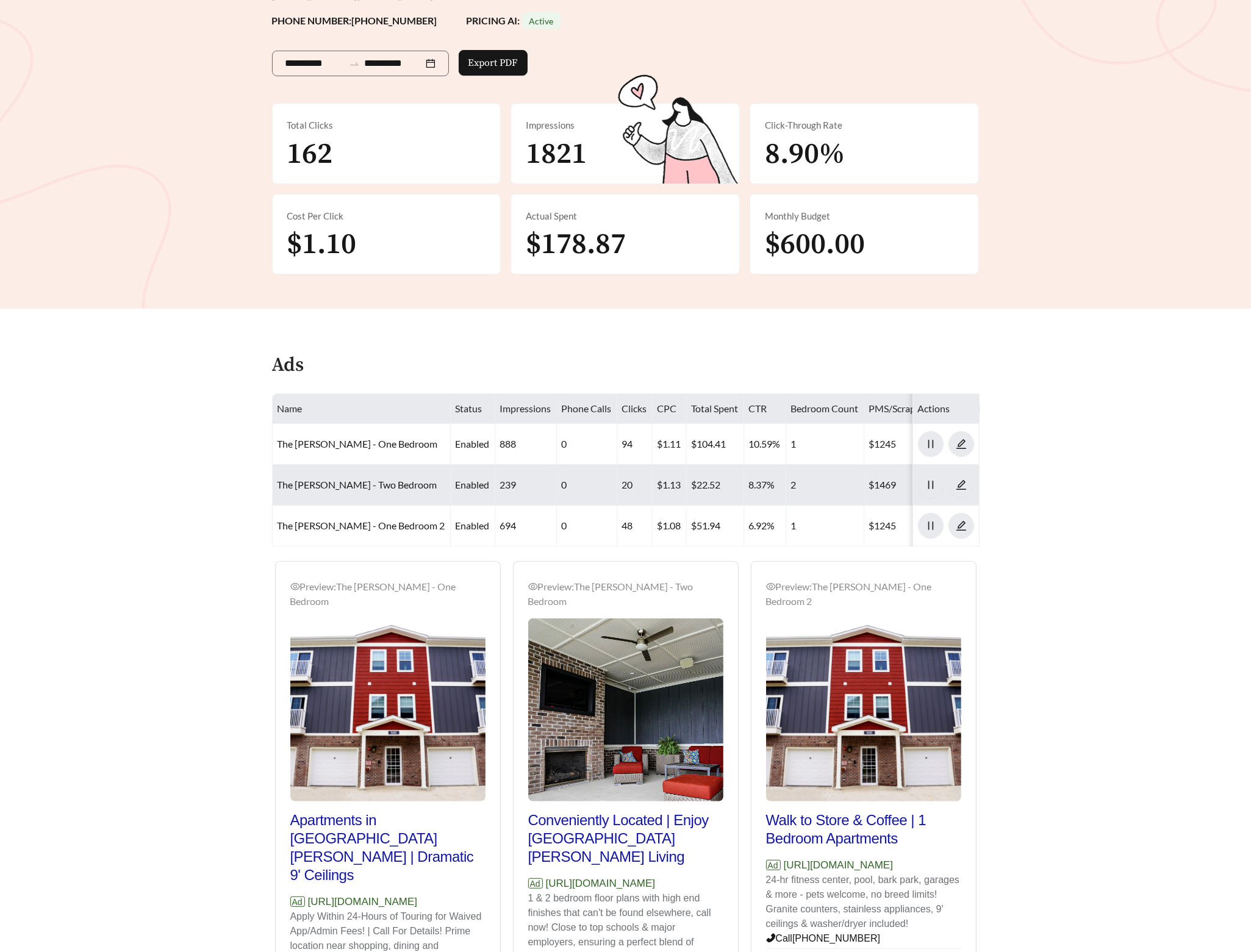
scroll to position [274, 0]
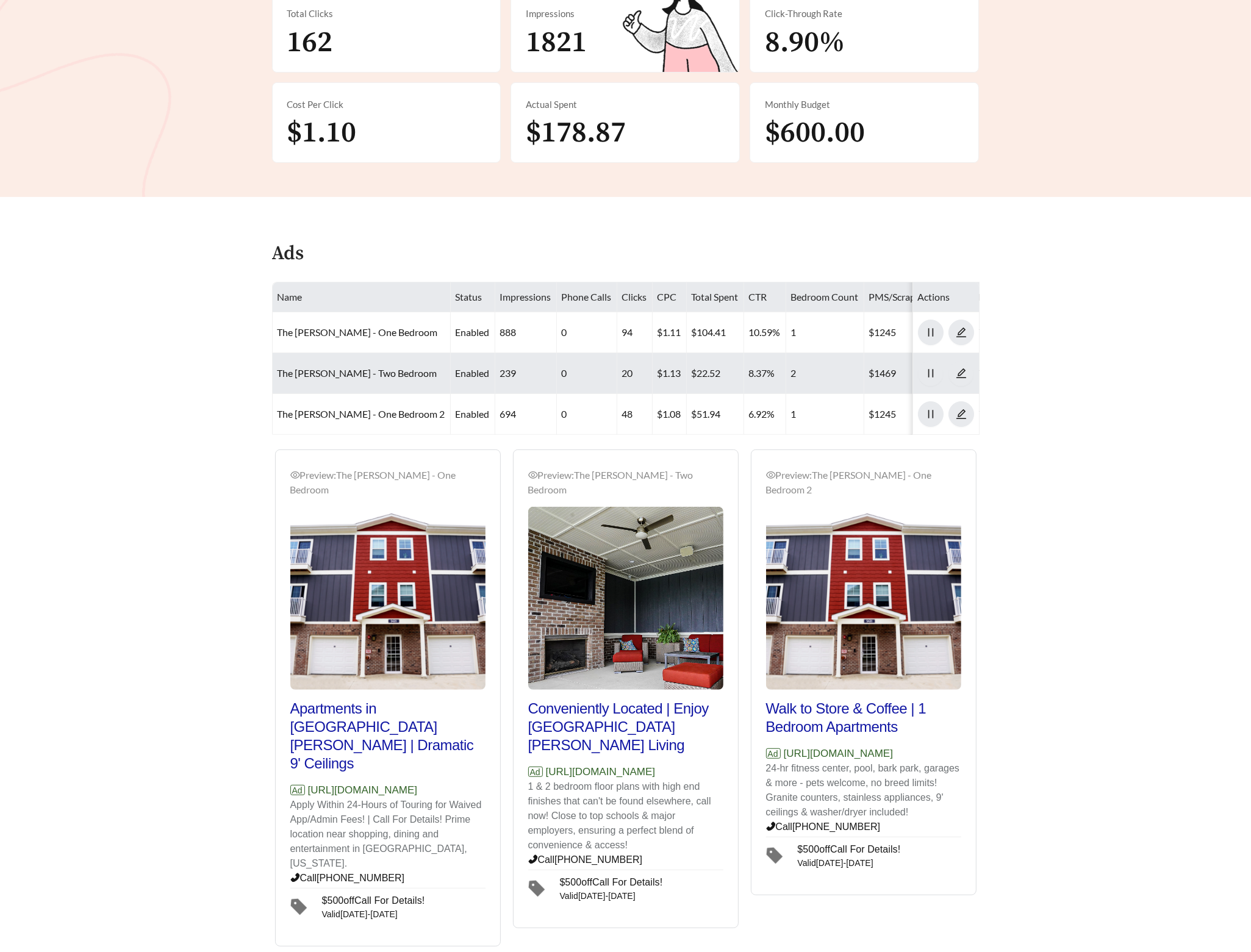
click at [356, 384] on td "The Ventry - Two Bedroom" at bounding box center [361, 374] width 178 height 41
click at [358, 379] on link "The Ventry - Two Bedroom" at bounding box center [357, 373] width 160 height 11
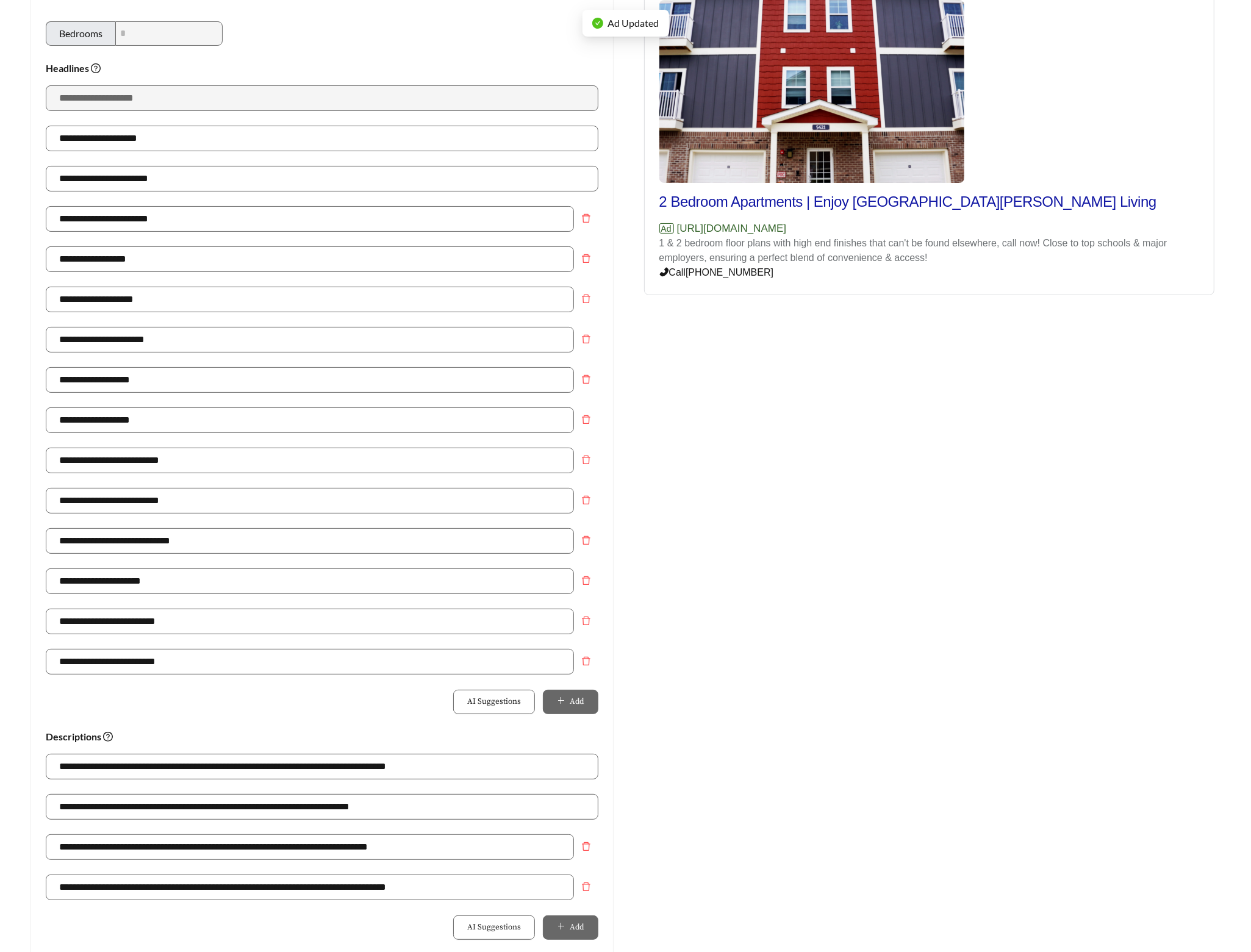
scroll to position [500, 0]
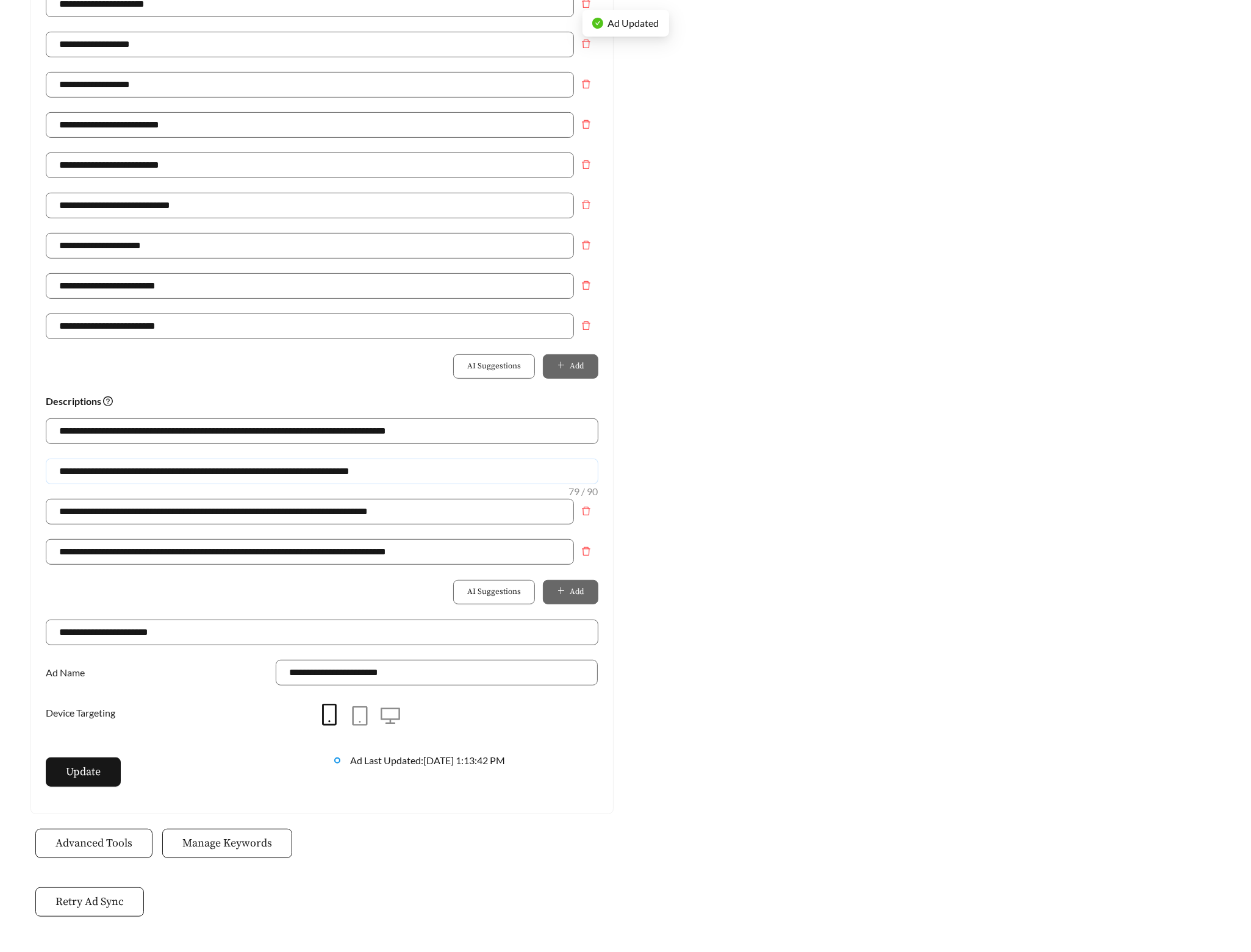
drag, startPoint x: 426, startPoint y: 473, endPoint x: -53, endPoint y: 463, distance: 479.1
paste input "text"
type input "**********"
click at [63, 774] on button "Update" at bounding box center [83, 772] width 75 height 29
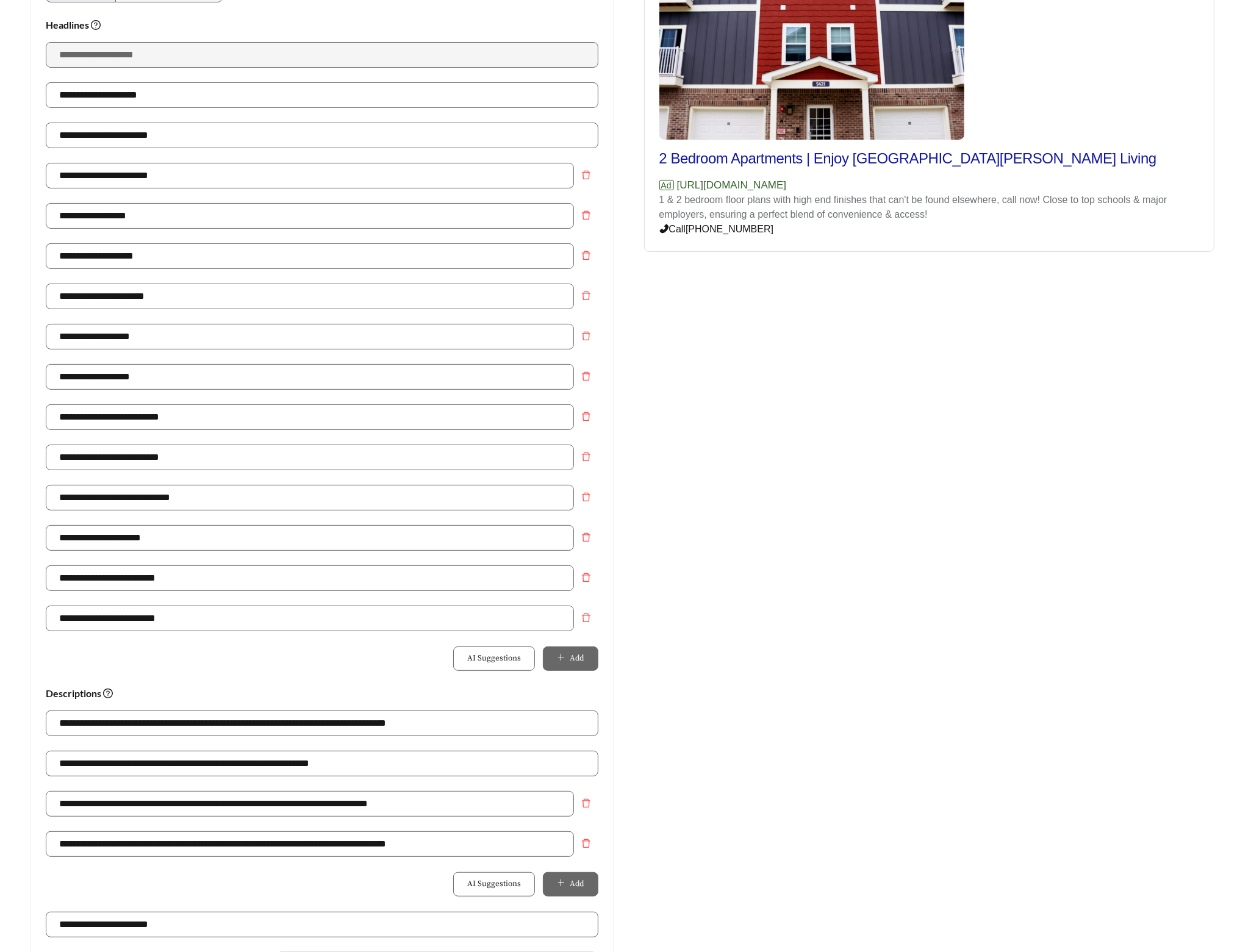
scroll to position [0, 0]
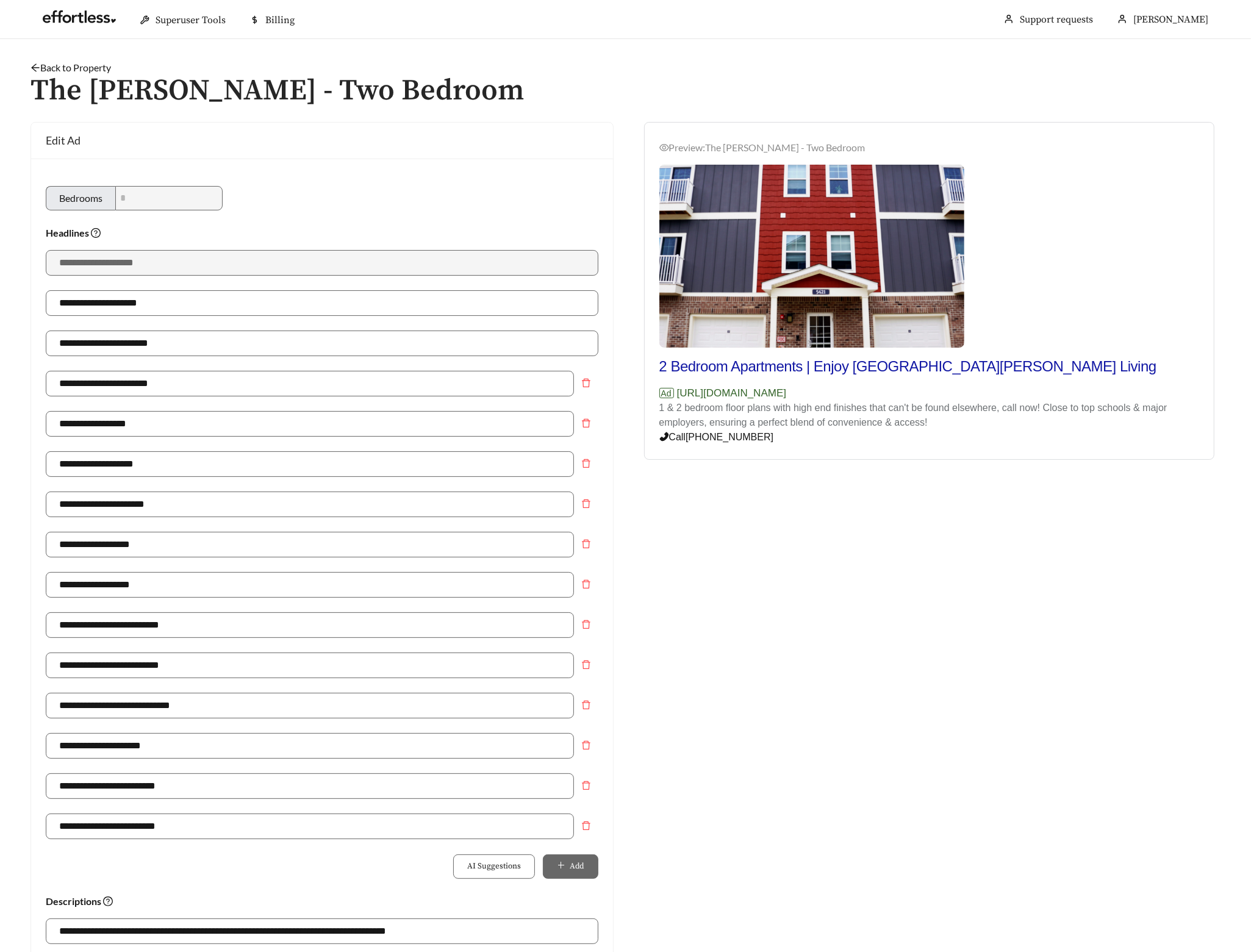
click at [88, 65] on link "Back to Property" at bounding box center [70, 68] width 80 height 11
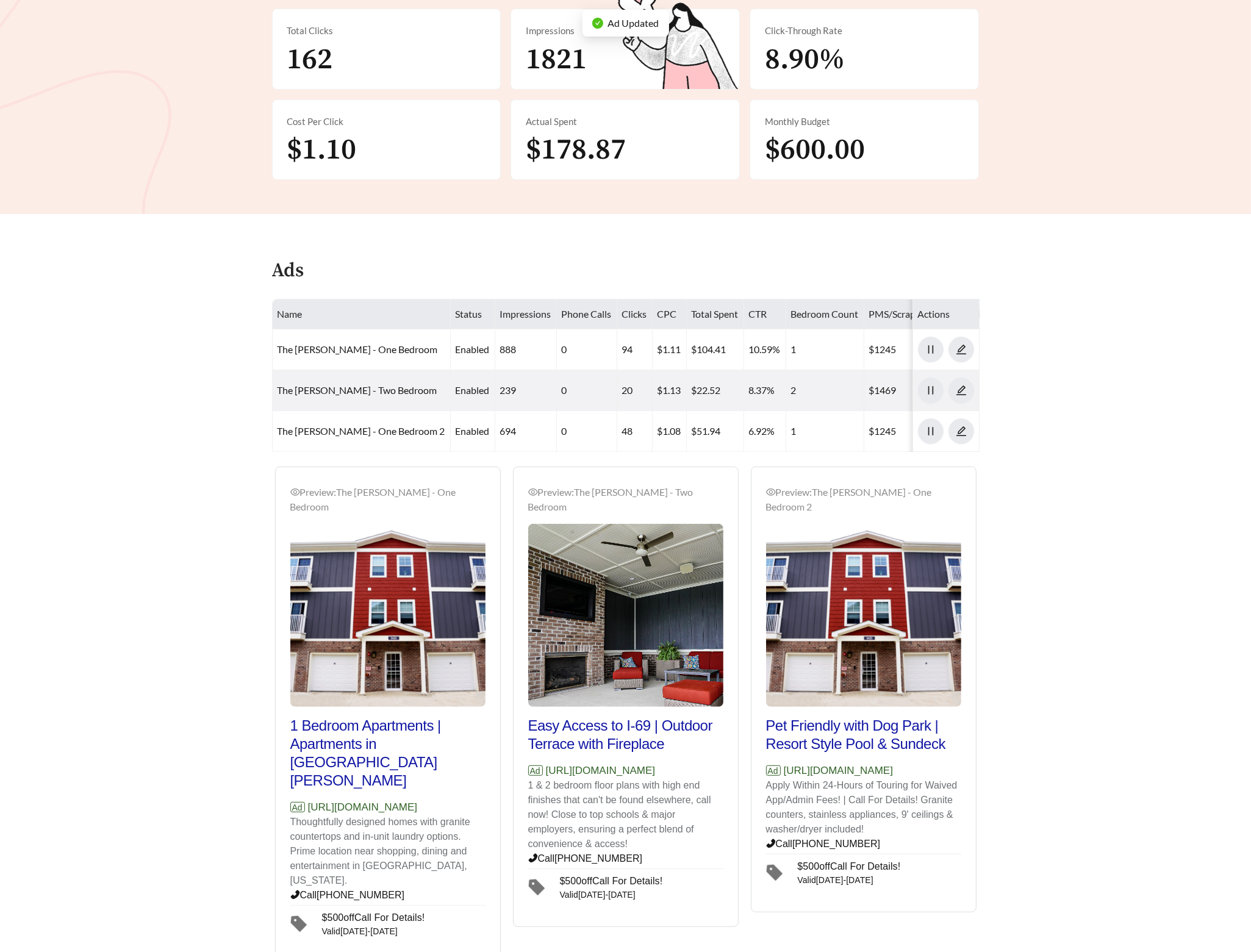
scroll to position [274, 0]
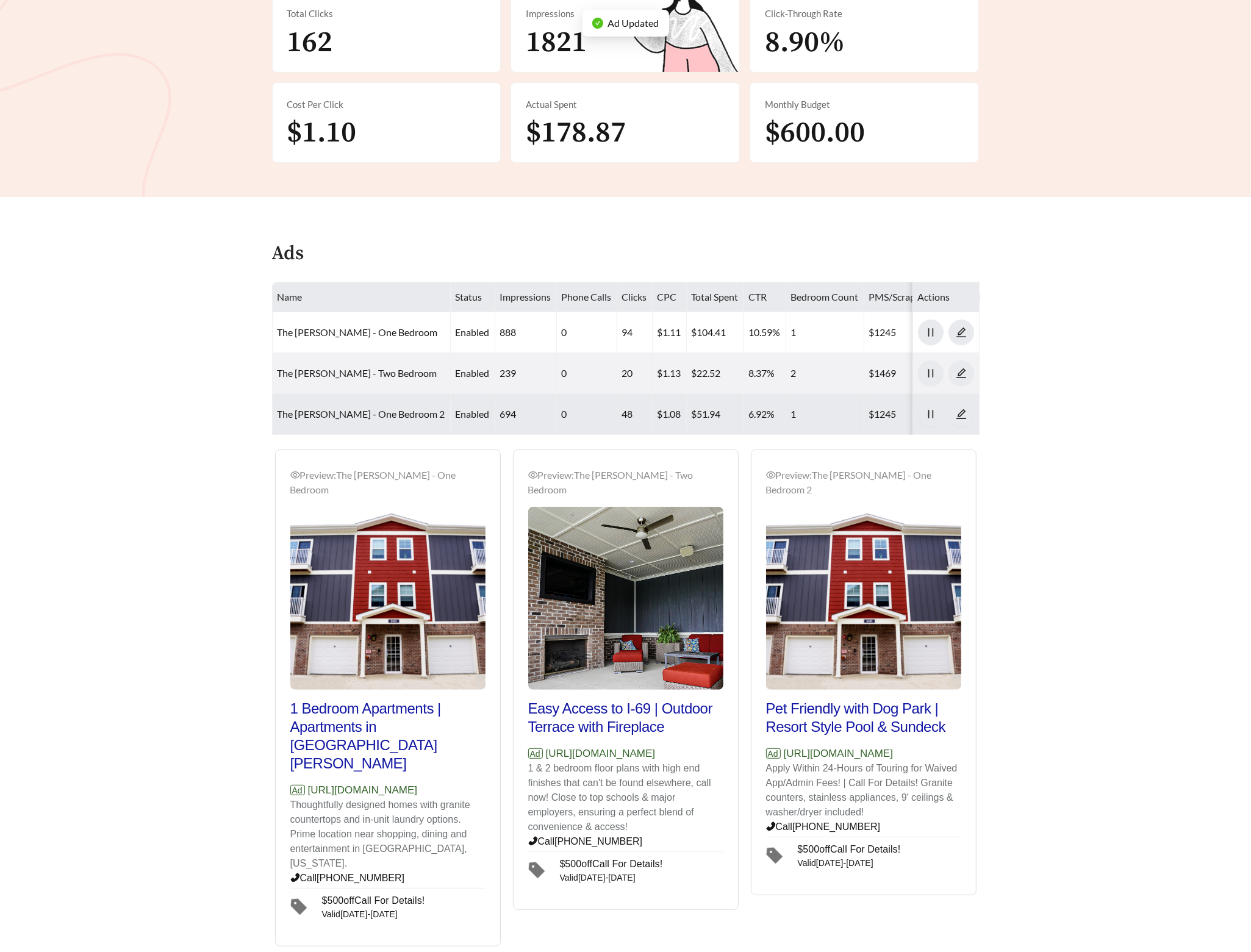
click at [345, 422] on td "The Ventry - One Bedroom 2" at bounding box center [361, 414] width 178 height 41
click at [337, 417] on link "The Ventry - One Bedroom 2" at bounding box center [361, 414] width 167 height 11
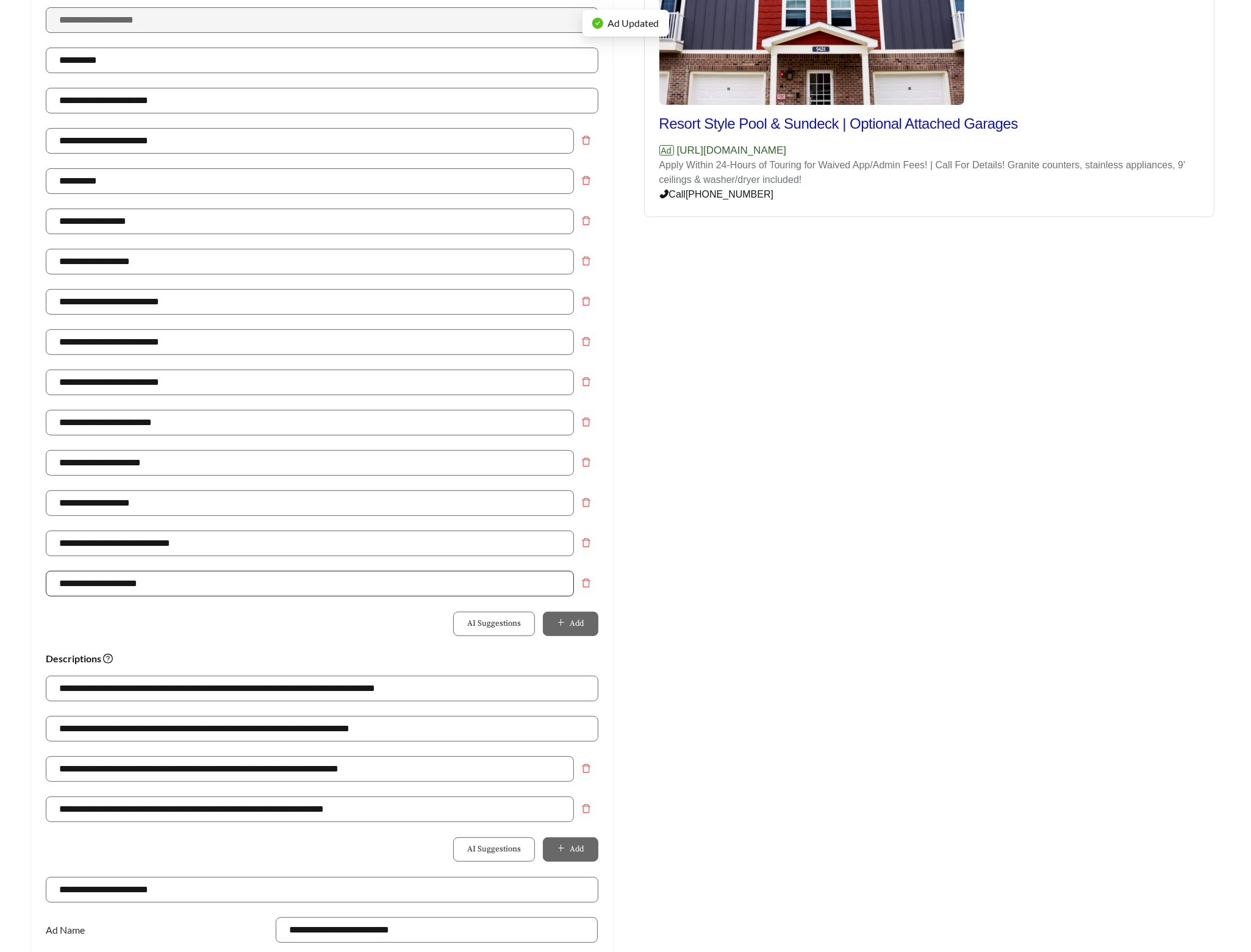
scroll to position [334, 0]
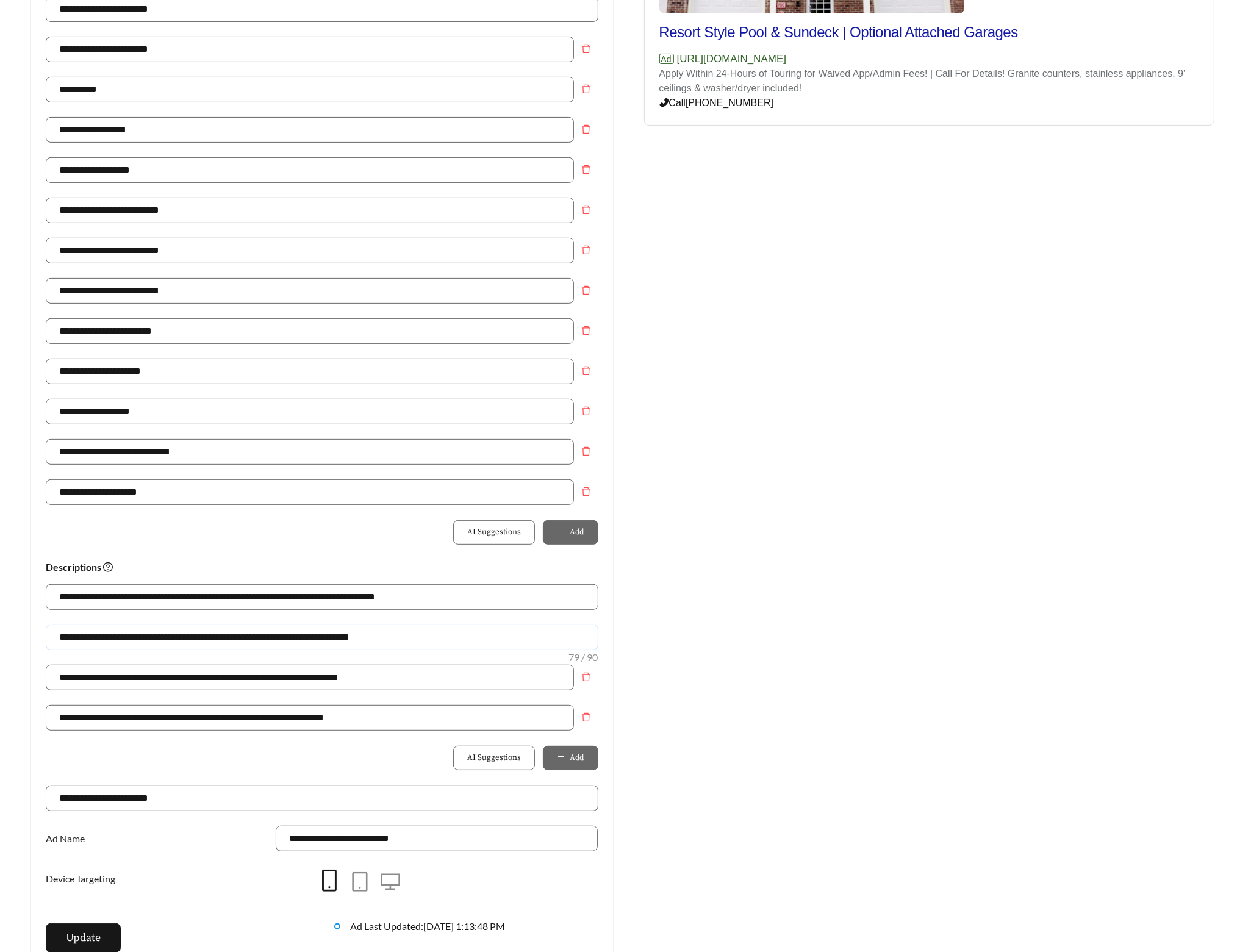
drag, startPoint x: 402, startPoint y: 639, endPoint x: -41, endPoint y: 639, distance: 443.0
click at [0, 618] on html "**********" at bounding box center [625, 142] width 1251 height 952
paste input "text"
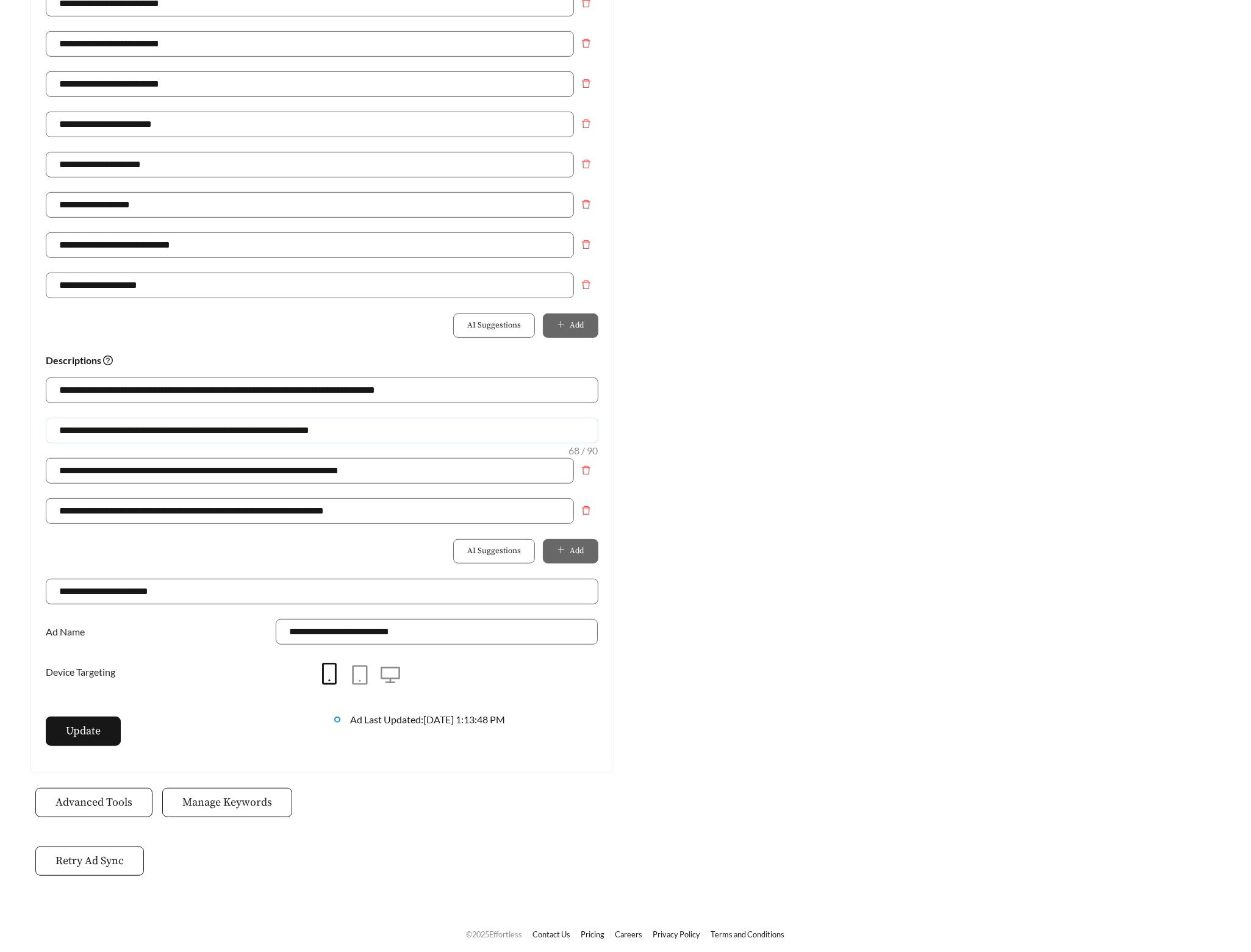
scroll to position [550, 0]
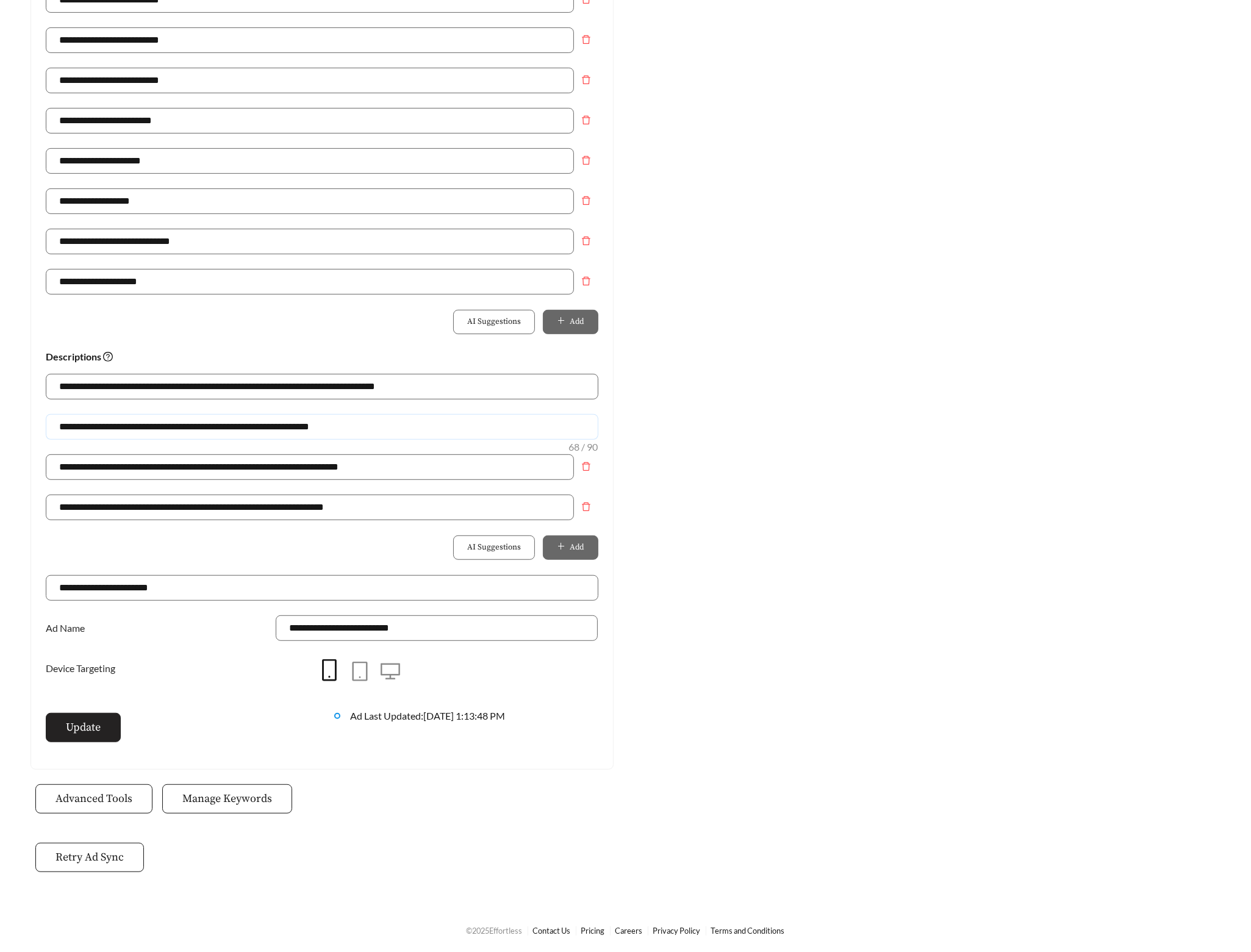
type input "**********"
click at [109, 730] on button "Update" at bounding box center [83, 727] width 75 height 29
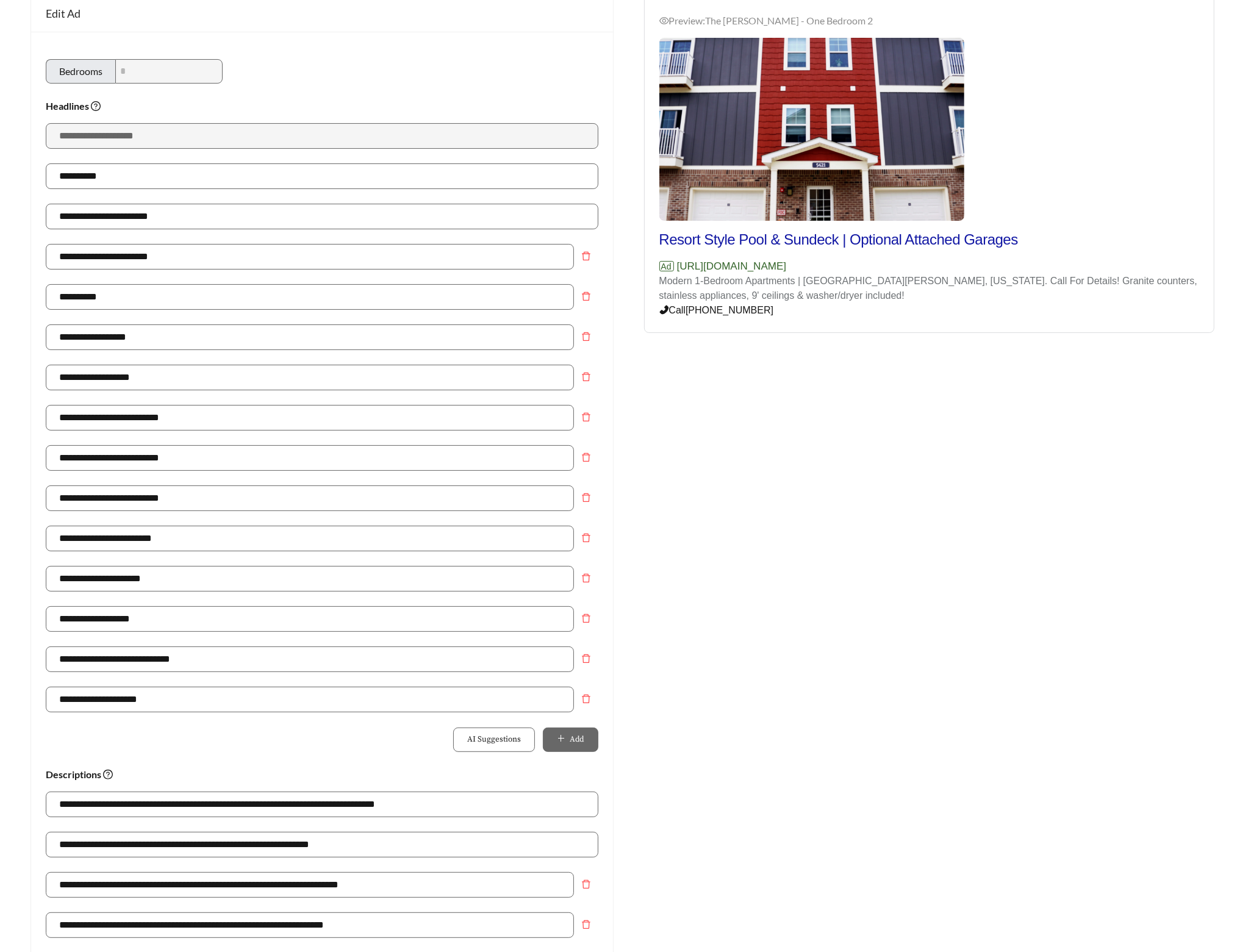
scroll to position [0, 0]
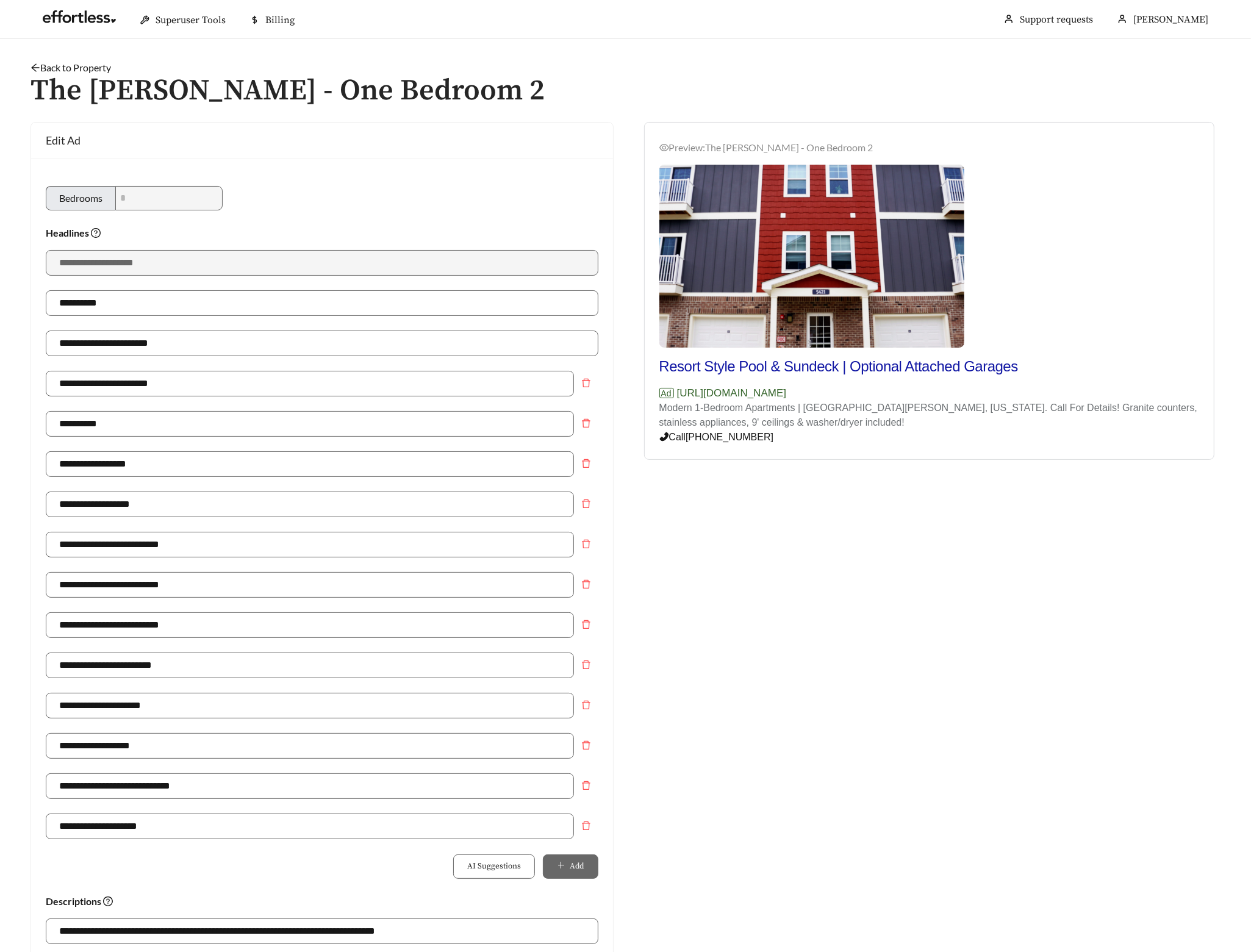
click at [82, 68] on link "Back to Property" at bounding box center [70, 68] width 80 height 11
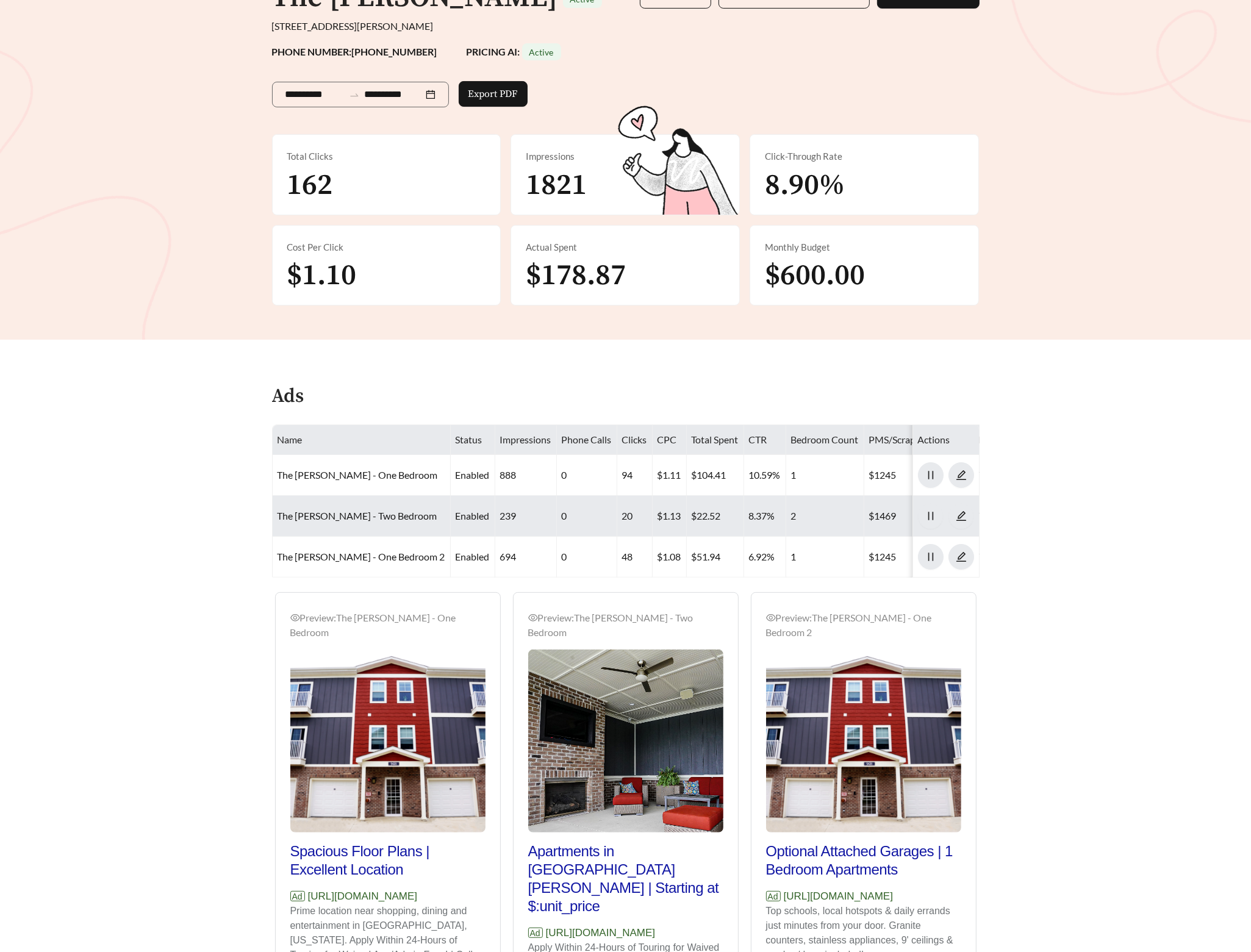
scroll to position [260, 0]
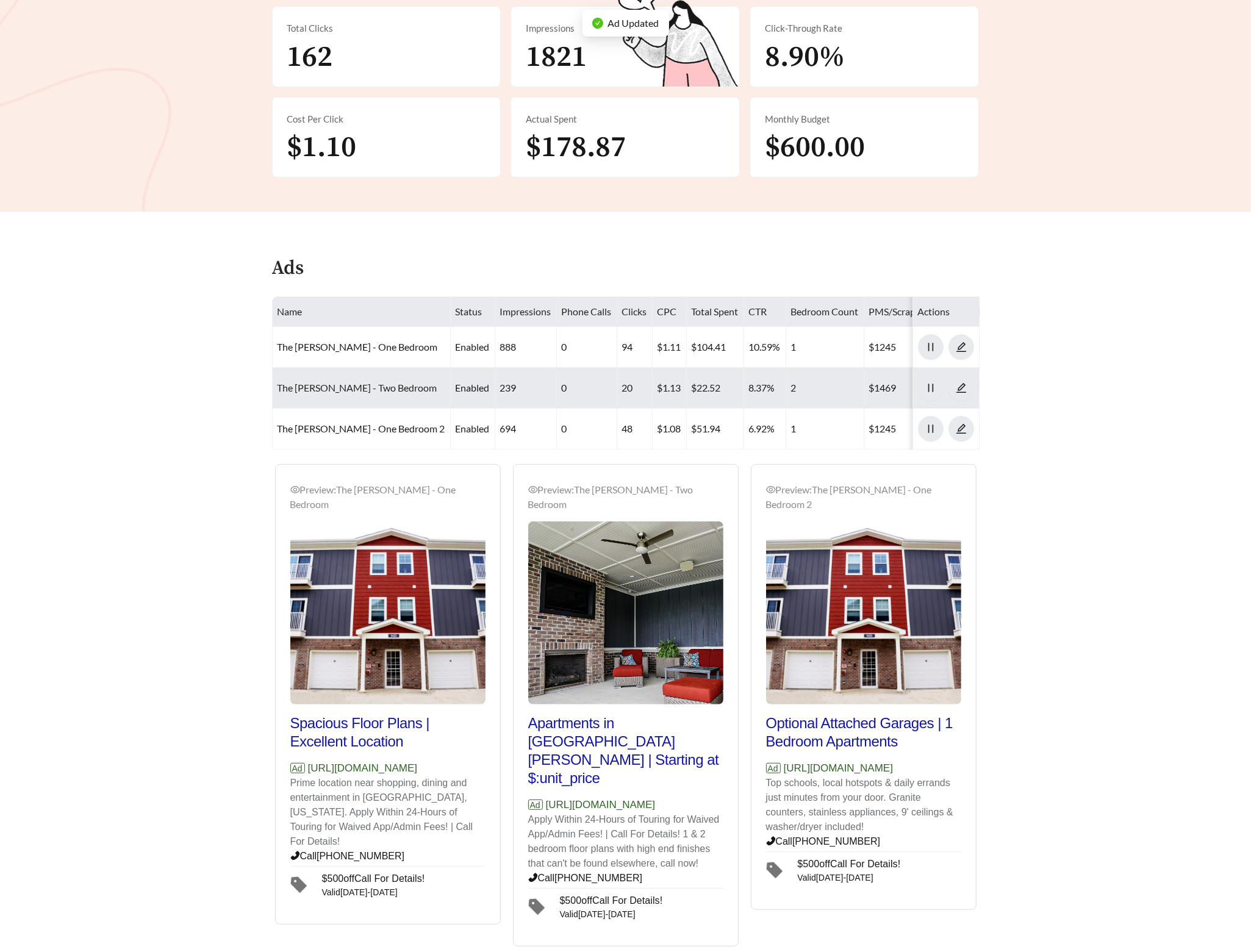
click at [369, 389] on link "The Ventry - Two Bedroom" at bounding box center [357, 387] width 160 height 11
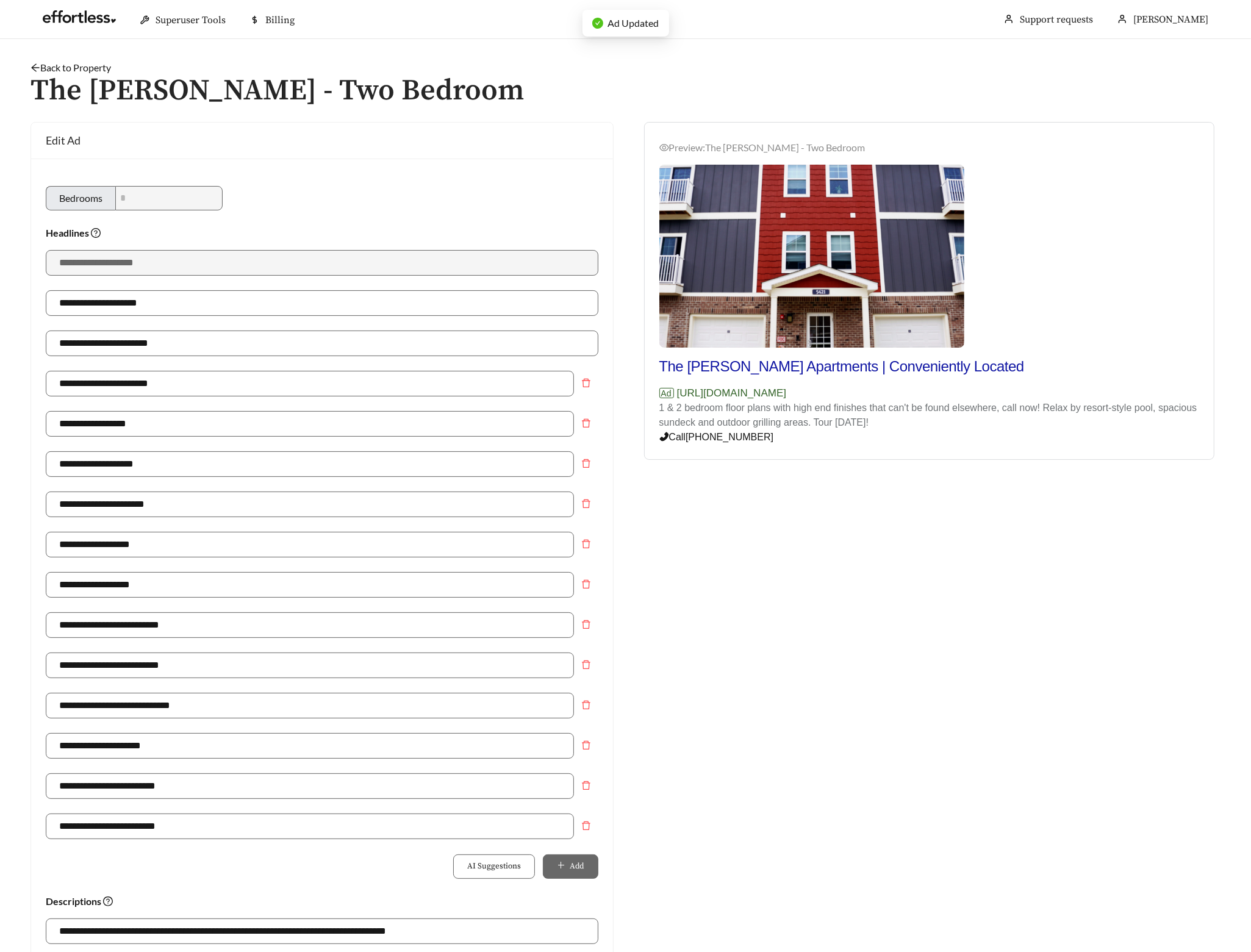
scroll to position [535, 0]
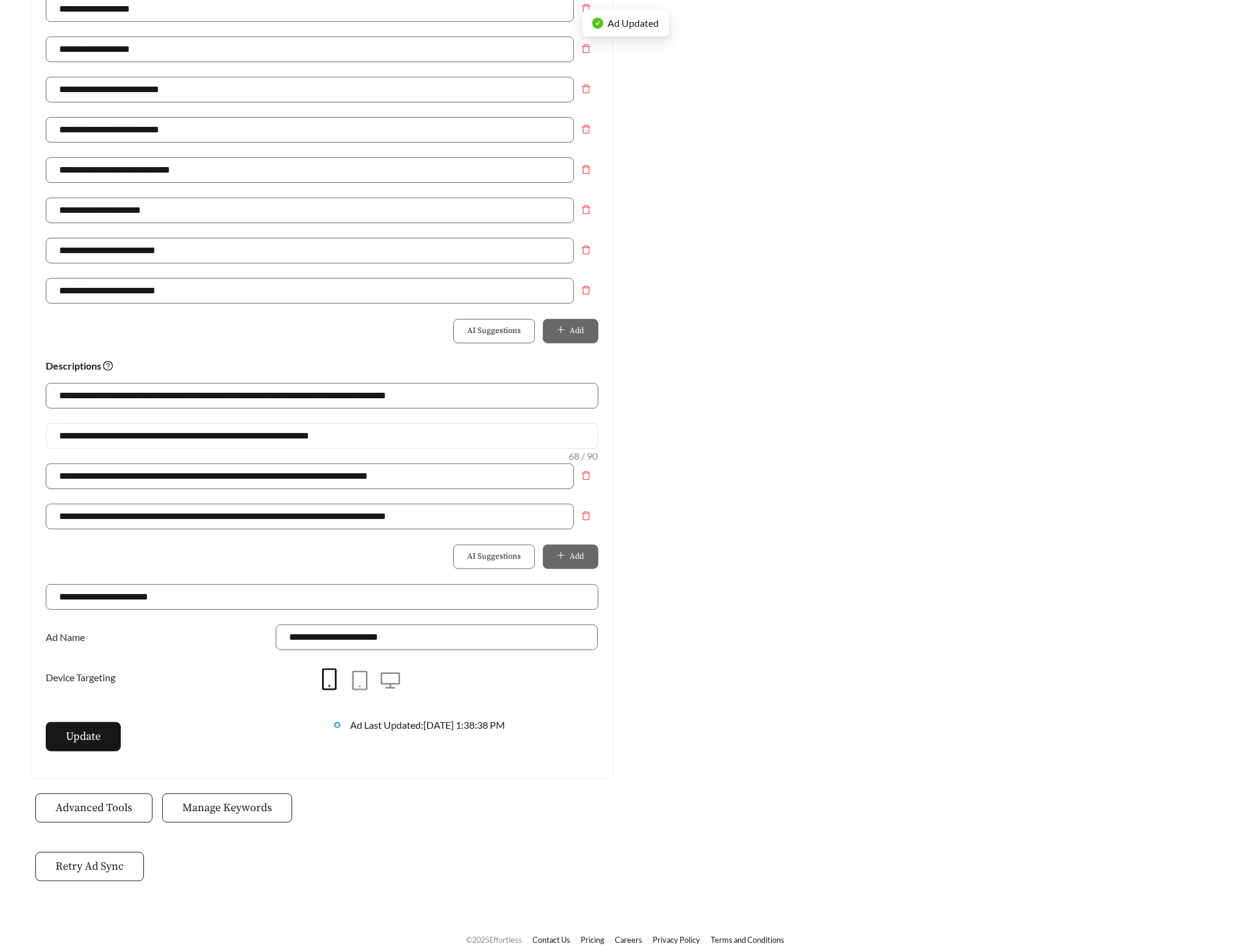
click at [103, 438] on input "**********" at bounding box center [322, 436] width 553 height 26
type input "**********"
click at [80, 752] on button "Update" at bounding box center [83, 736] width 75 height 29
click at [83, 736] on span "Update" at bounding box center [83, 736] width 34 height 17
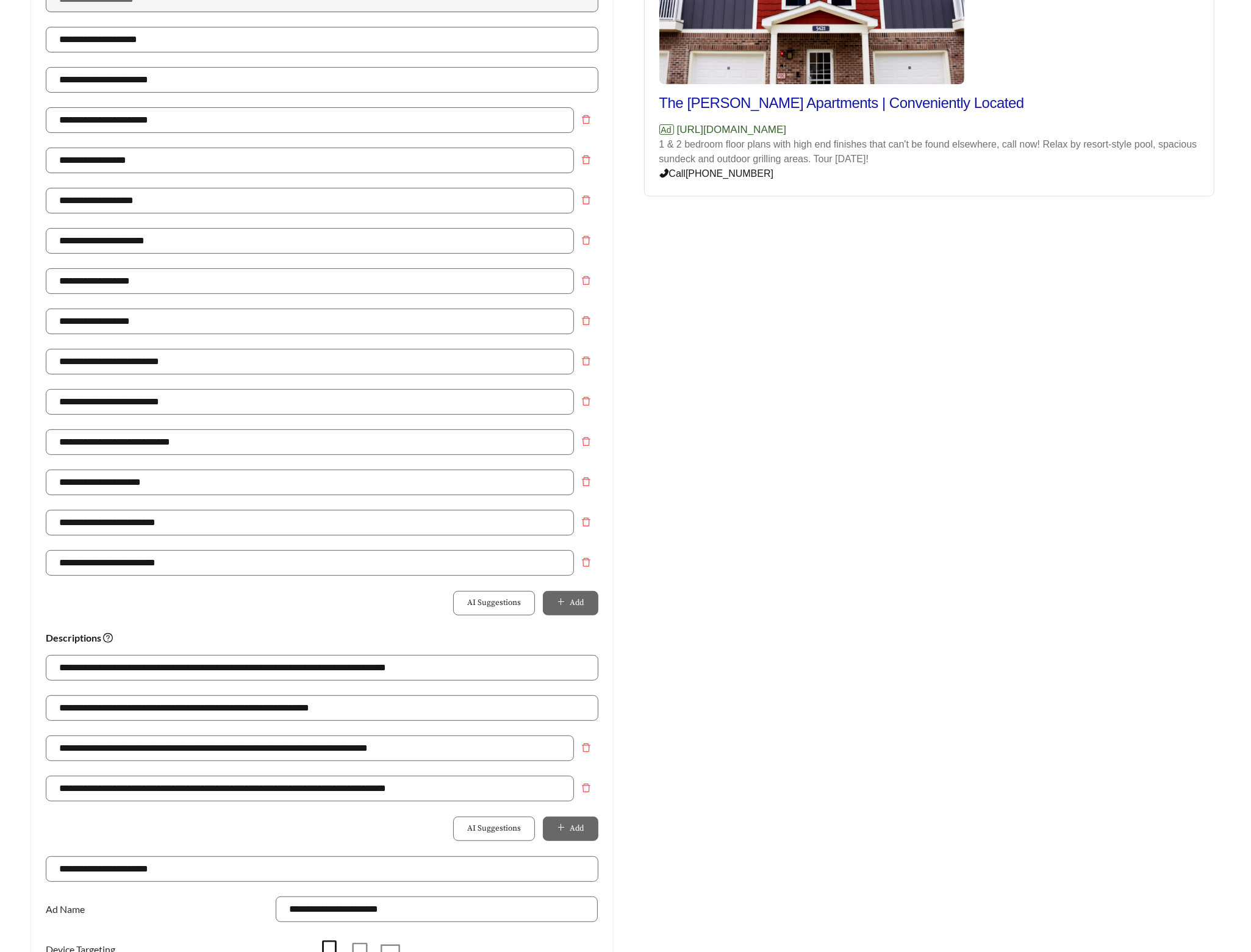
scroll to position [0, 0]
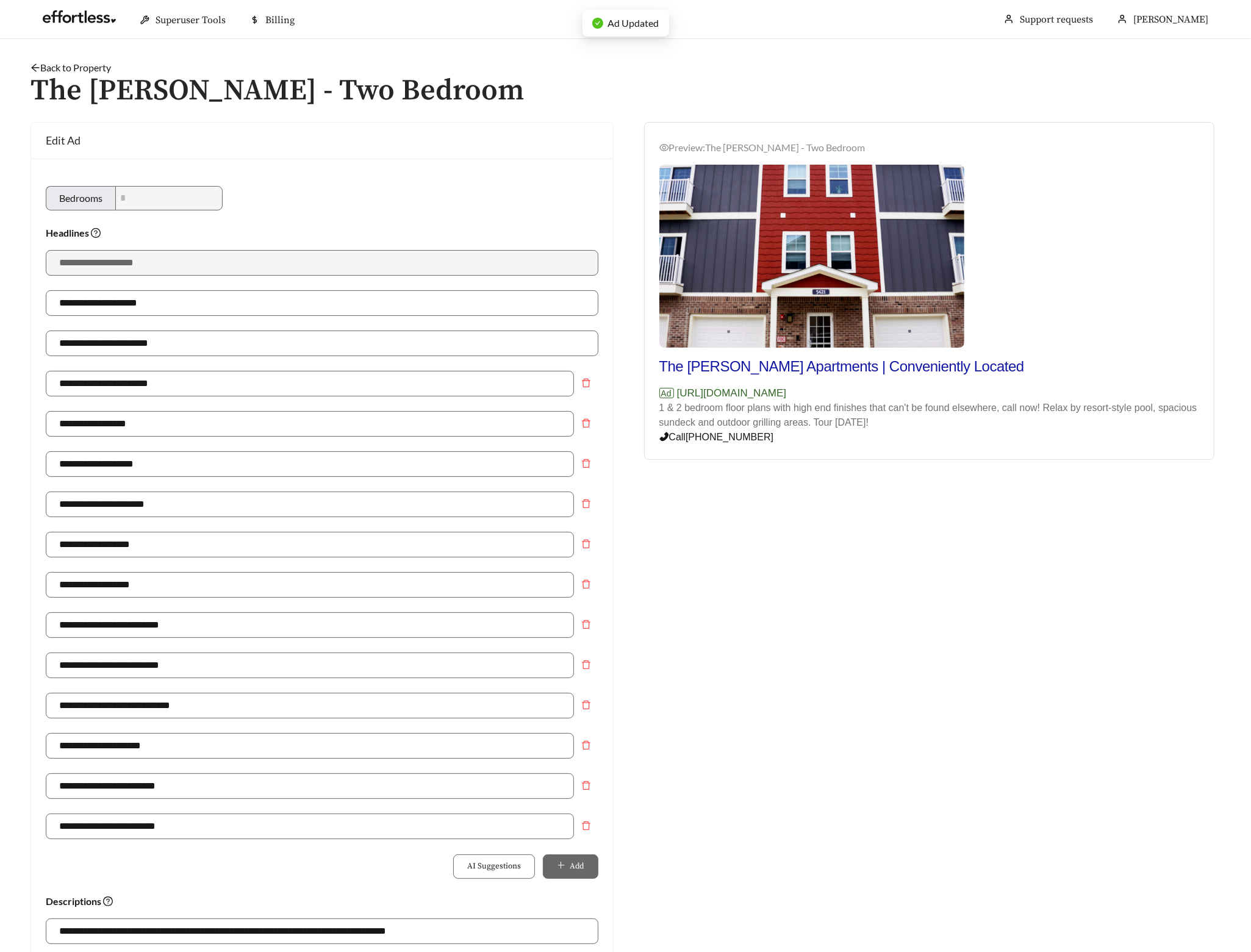
click at [94, 67] on link "Back to Property" at bounding box center [70, 68] width 80 height 11
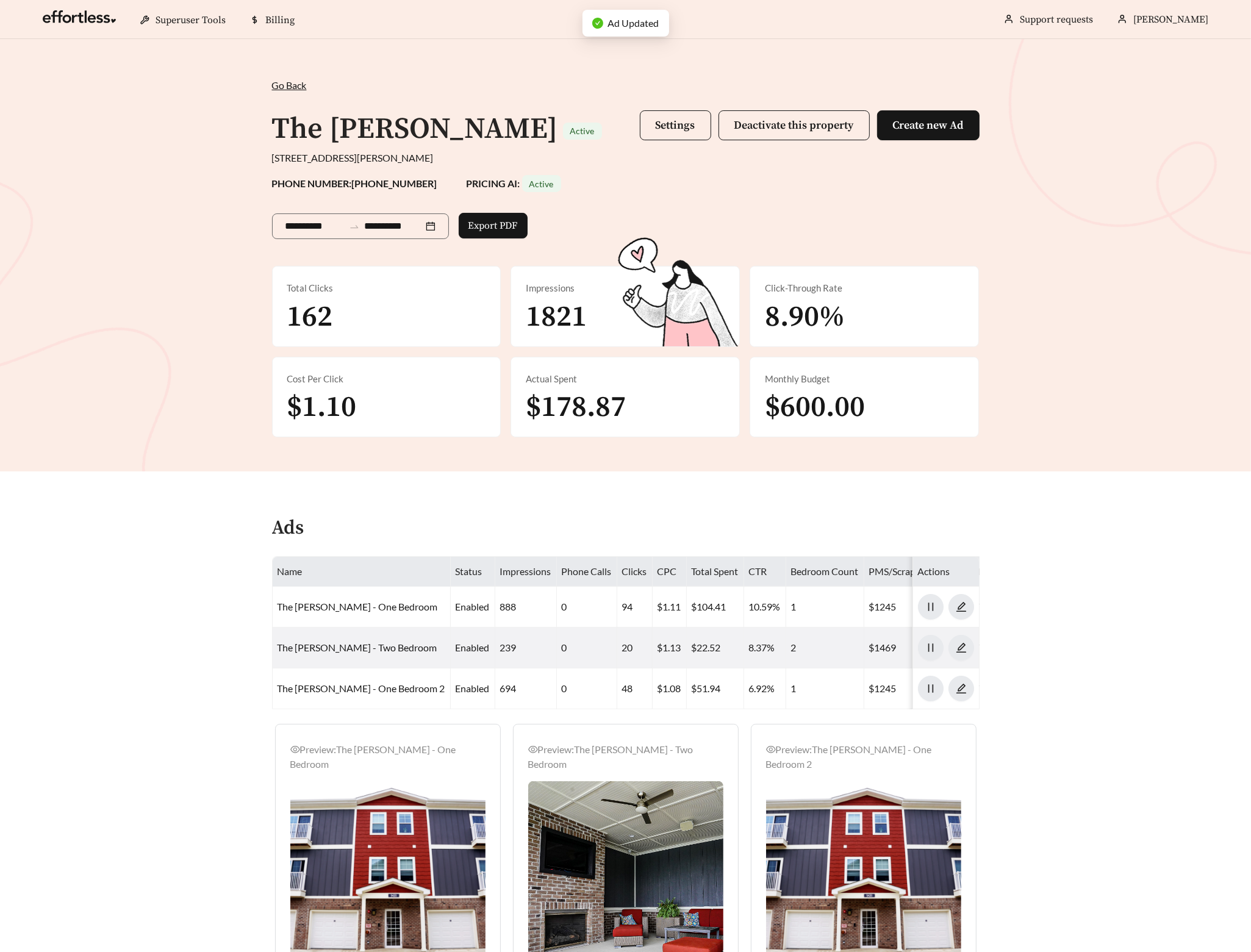
click at [371, 93] on div "**********" at bounding box center [626, 258] width 732 height 359
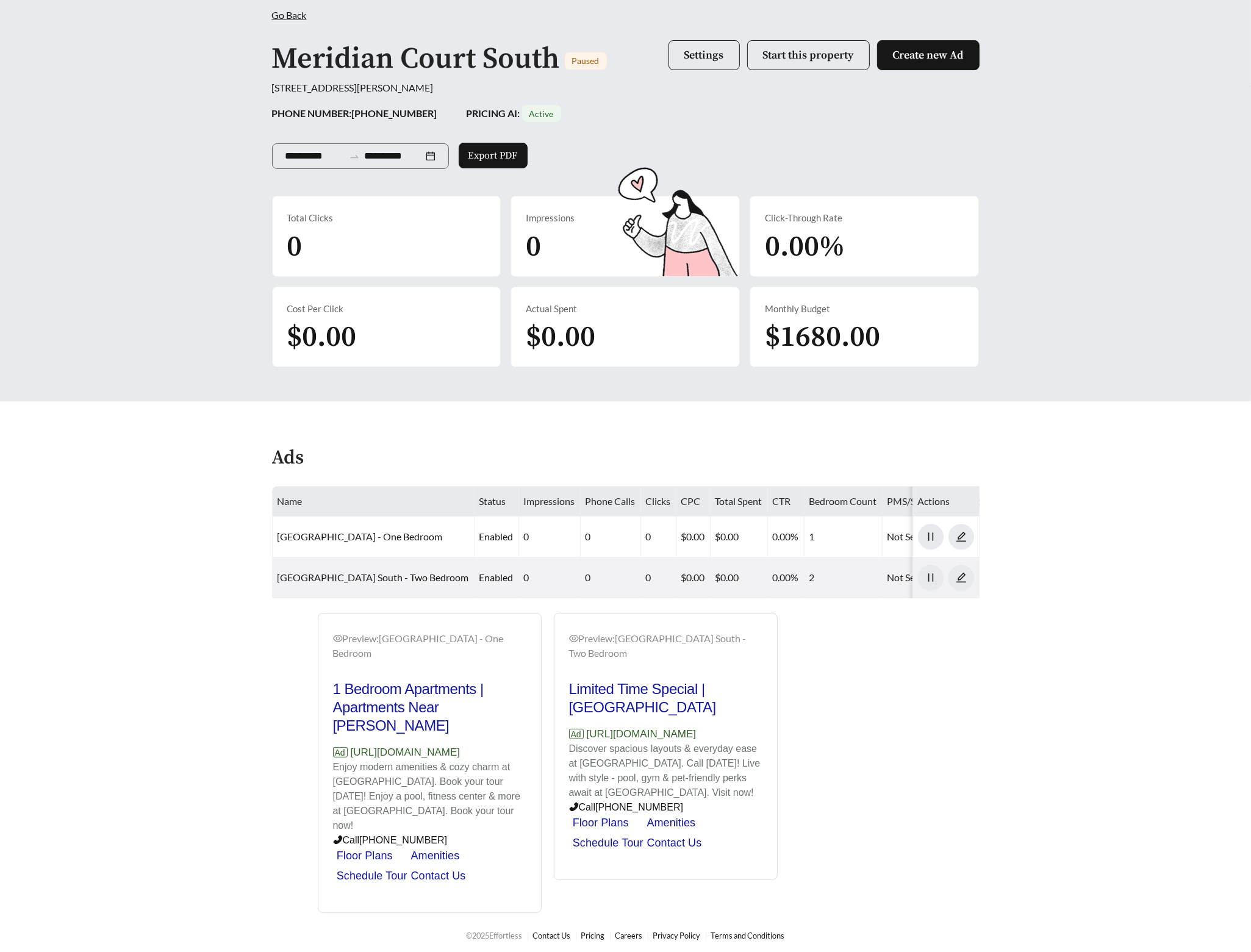
scroll to position [73, 0]
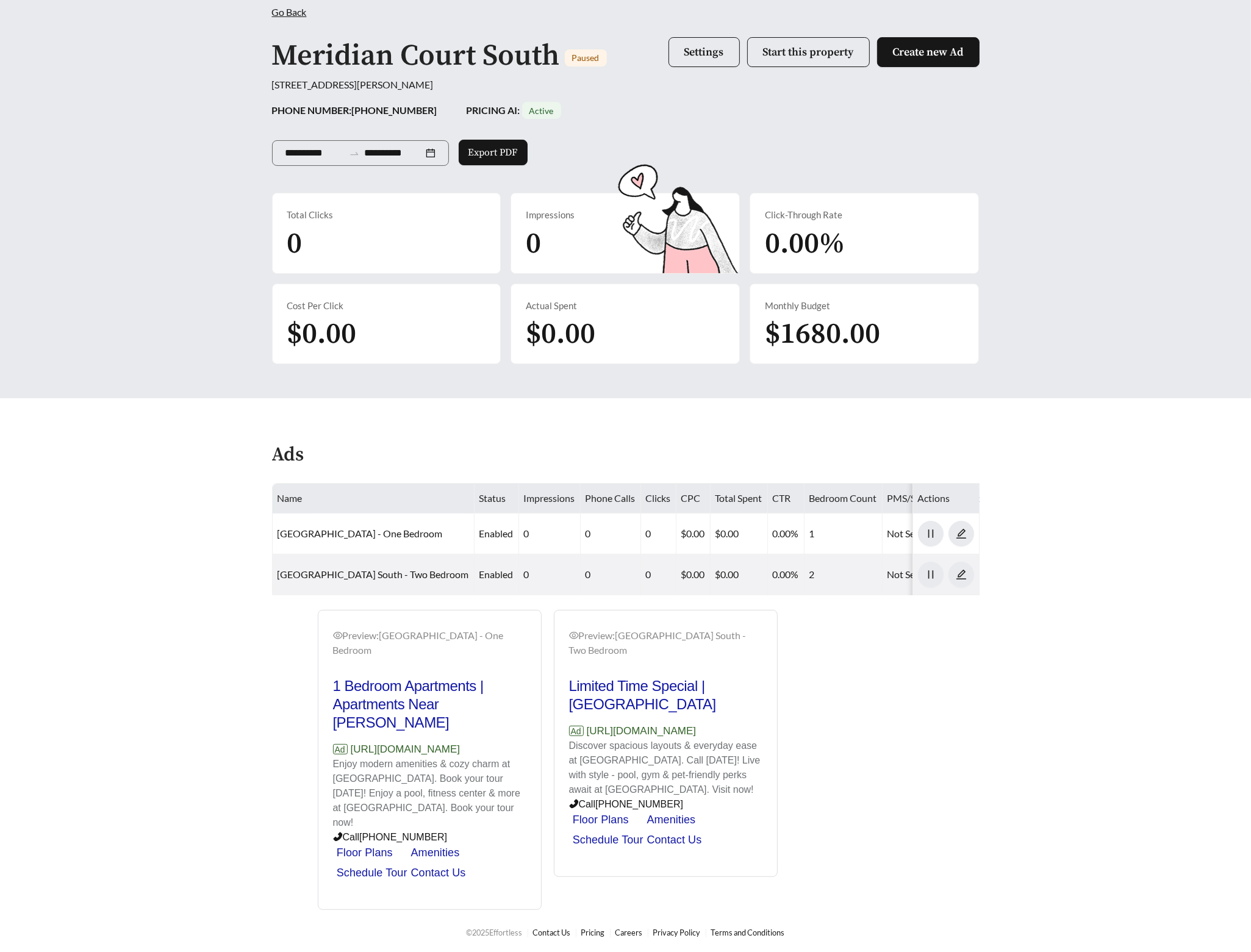
drag, startPoint x: 525, startPoint y: 761, endPoint x: 354, endPoint y: 762, distance: 171.0
click at [354, 762] on div "Preview: [GEOGRAPHIC_DATA] - One Bedroom 1 Bedroom Apartments | Apartments Near…" at bounding box center [430, 762] width 223 height 297
copy p "[URL][DOMAIN_NAME]"
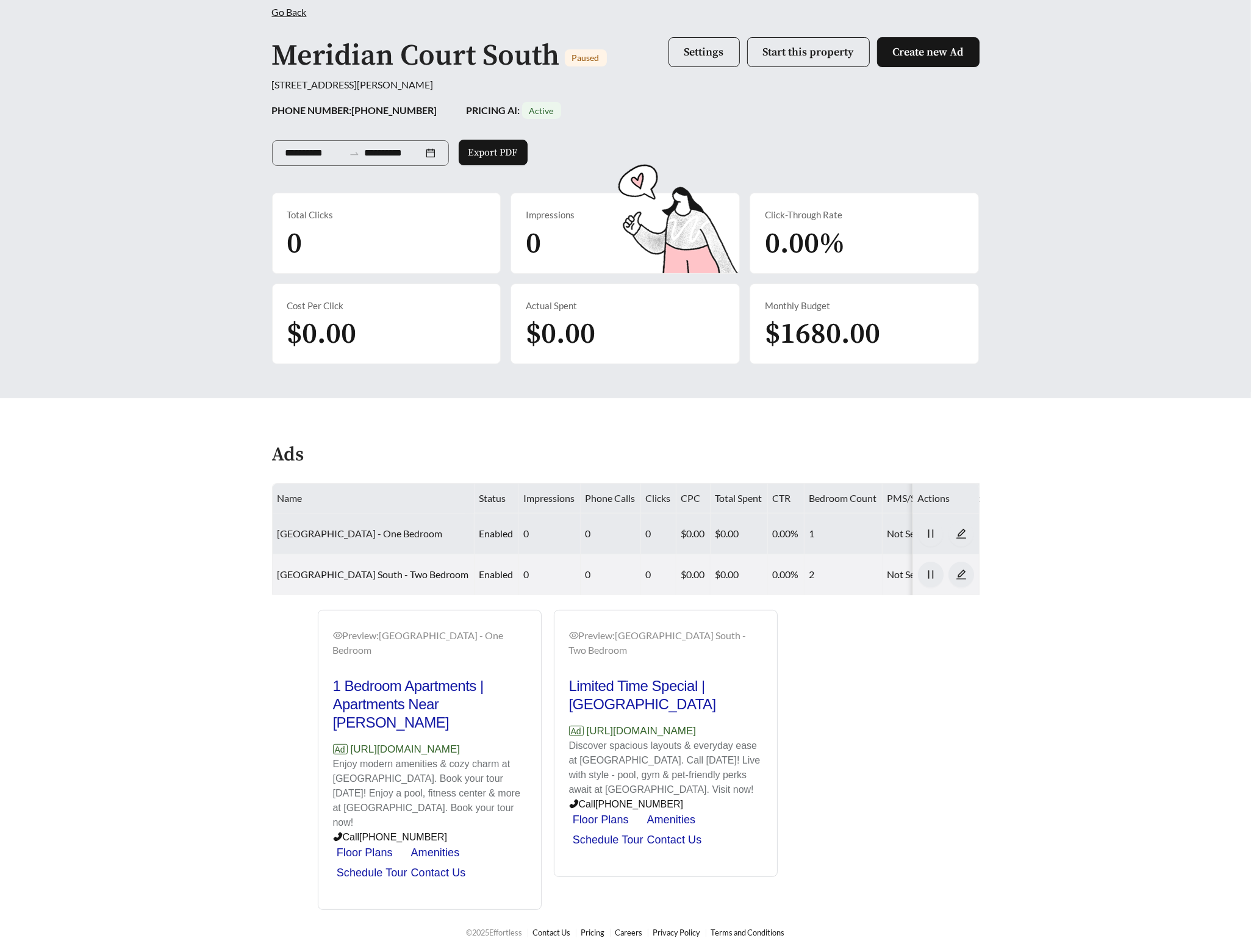
click at [382, 535] on link "[GEOGRAPHIC_DATA] - One Bedroom" at bounding box center [360, 533] width 165 height 11
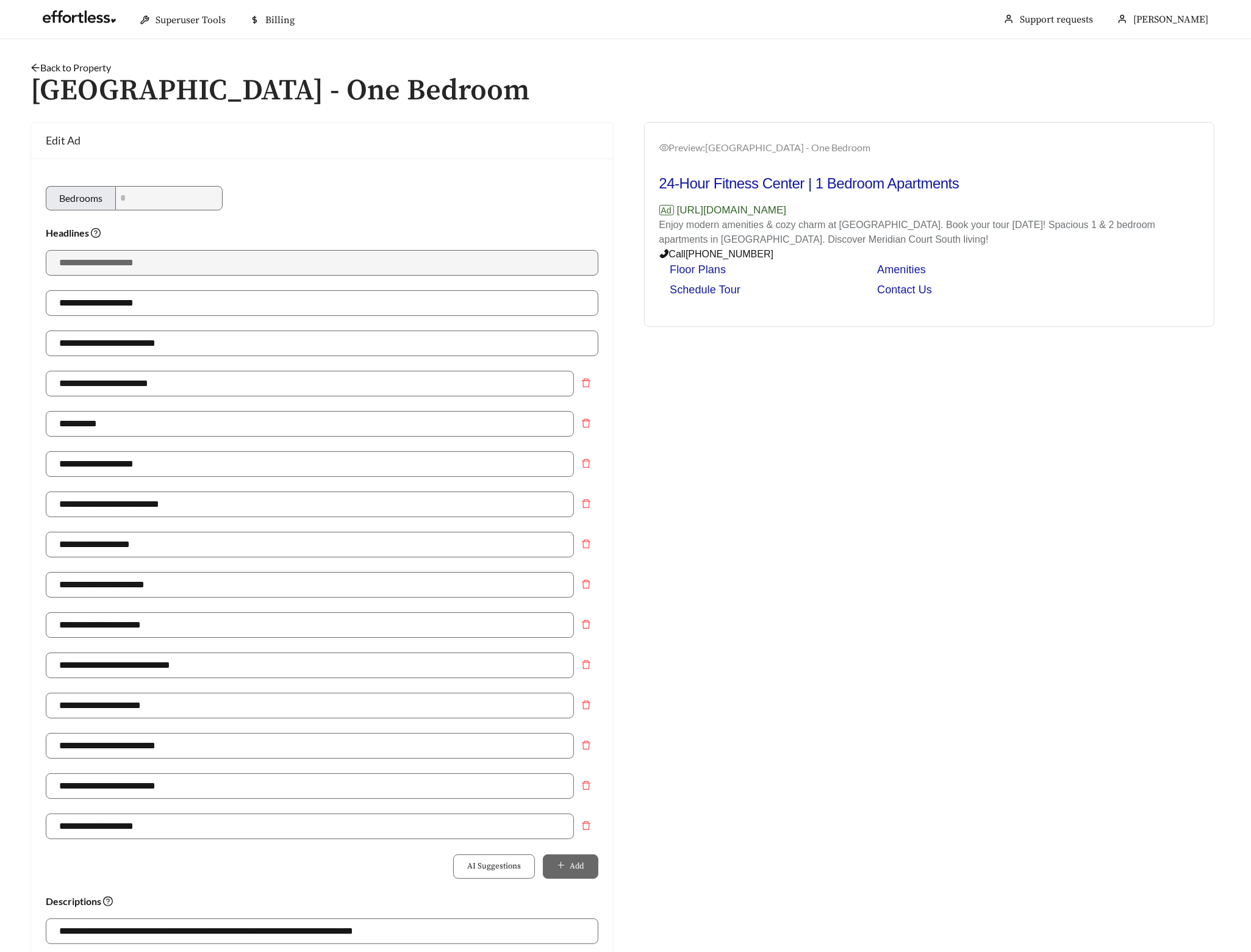
click at [88, 67] on link "Back to Property" at bounding box center [70, 68] width 80 height 11
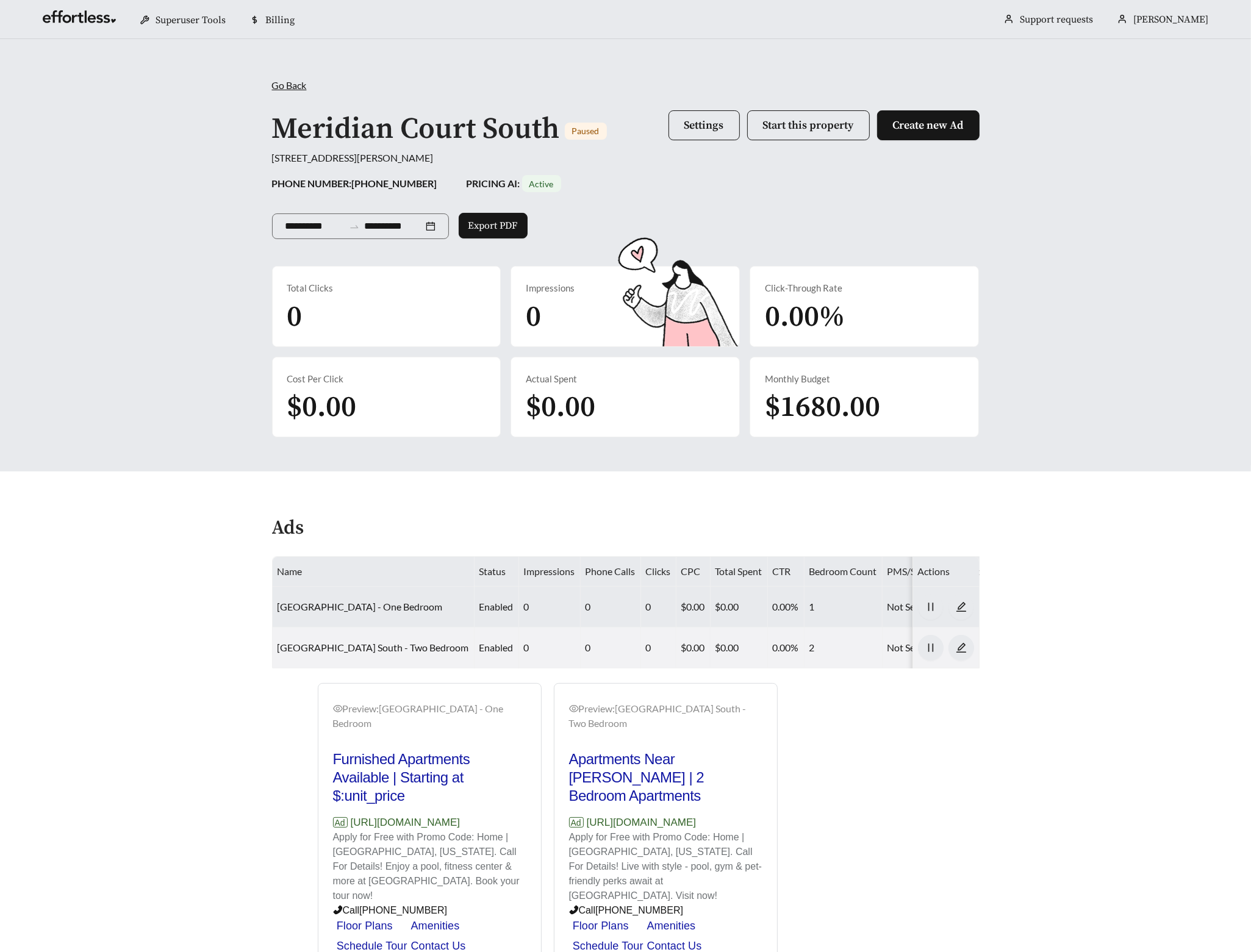
click at [329, 614] on td "[GEOGRAPHIC_DATA] - One Bedroom" at bounding box center [373, 607] width 202 height 41
click at [331, 608] on link "[GEOGRAPHIC_DATA] - One Bedroom" at bounding box center [360, 606] width 165 height 11
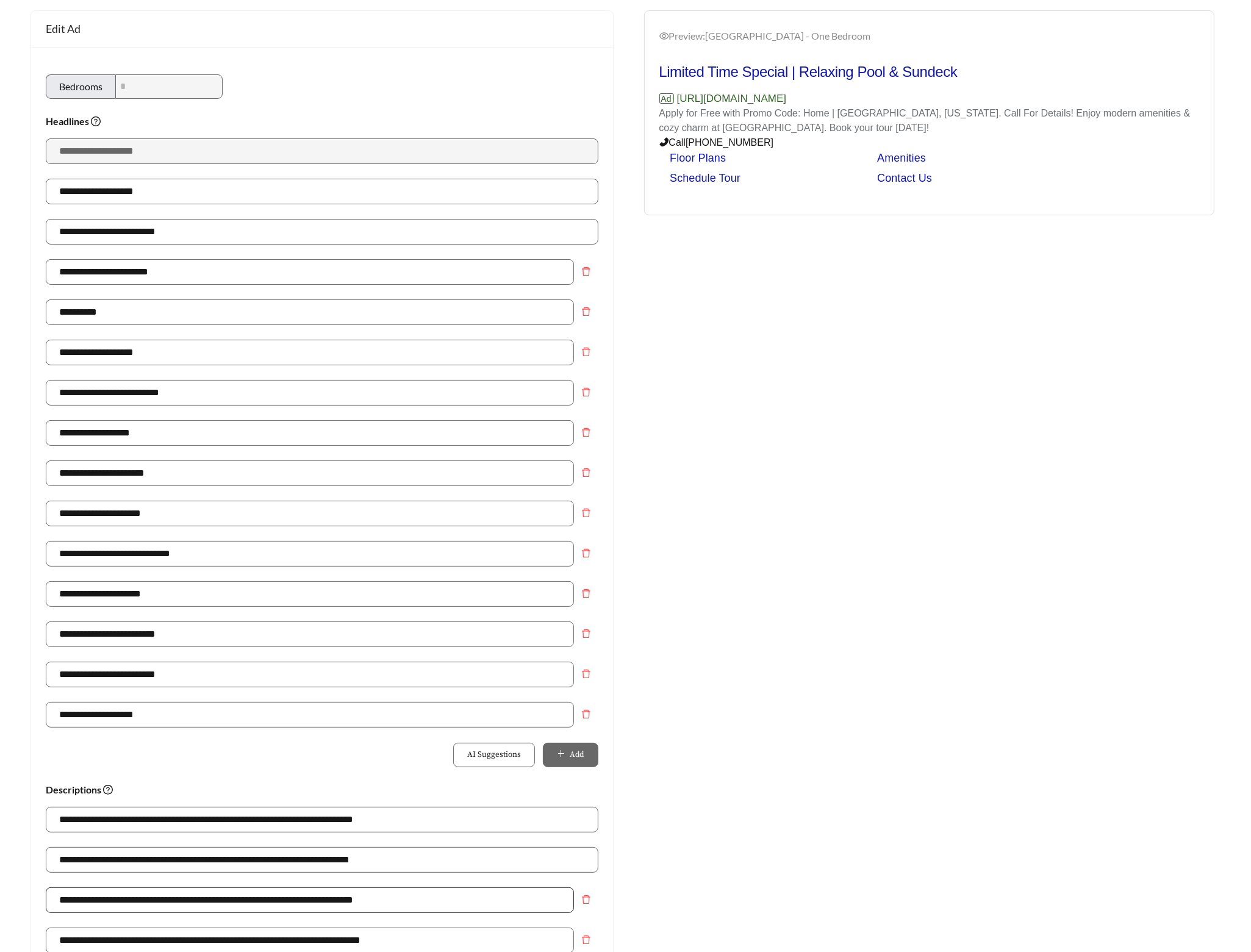
scroll to position [359, 0]
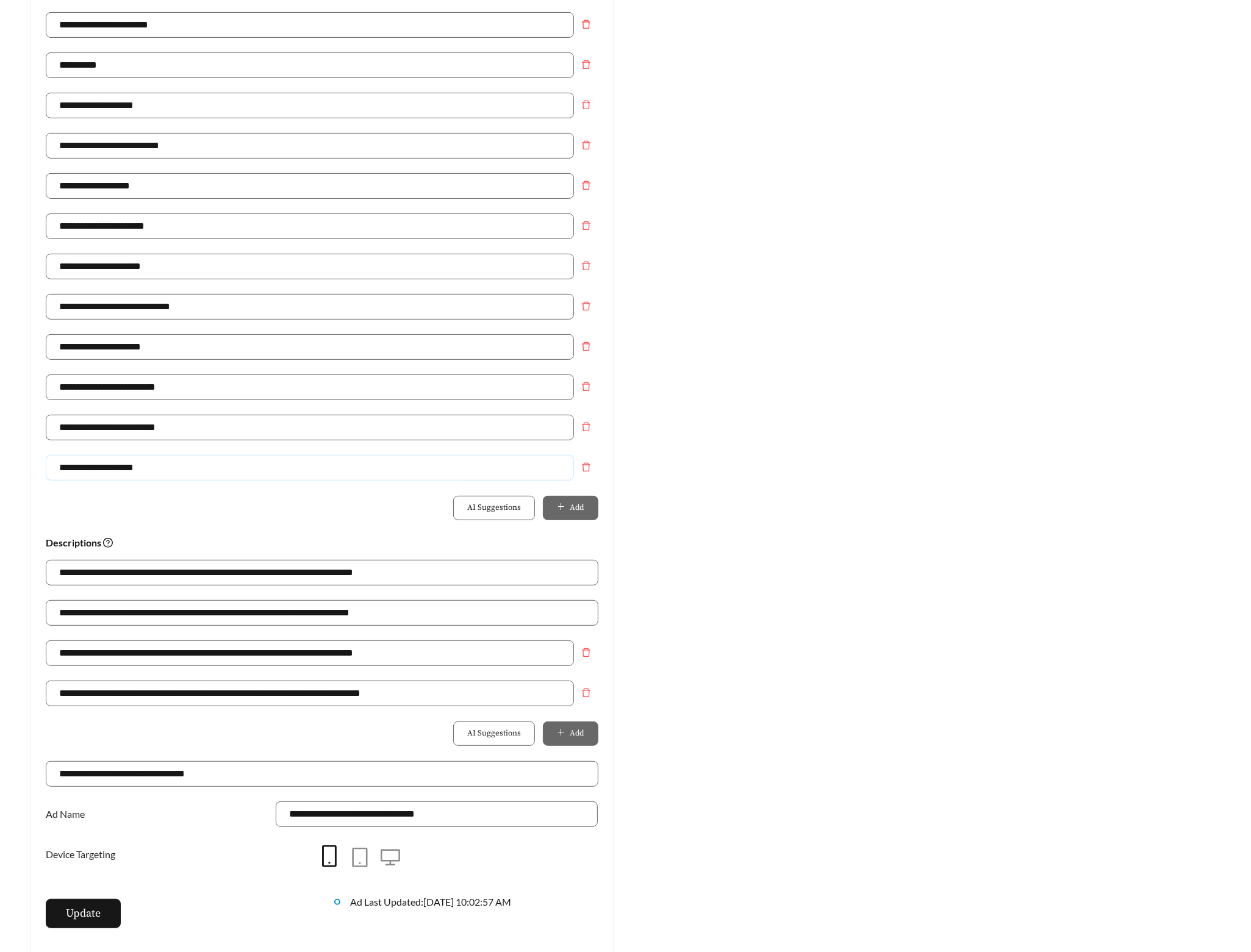
click at [0, 478] on html "**********" at bounding box center [625, 117] width 1251 height 952
drag, startPoint x: 188, startPoint y: 476, endPoint x: -45, endPoint y: 474, distance: 233.0
click at [0, 474] on html "**********" at bounding box center [625, 117] width 1251 height 952
type input "**********"
click at [103, 904] on button "Update" at bounding box center [83, 913] width 75 height 29
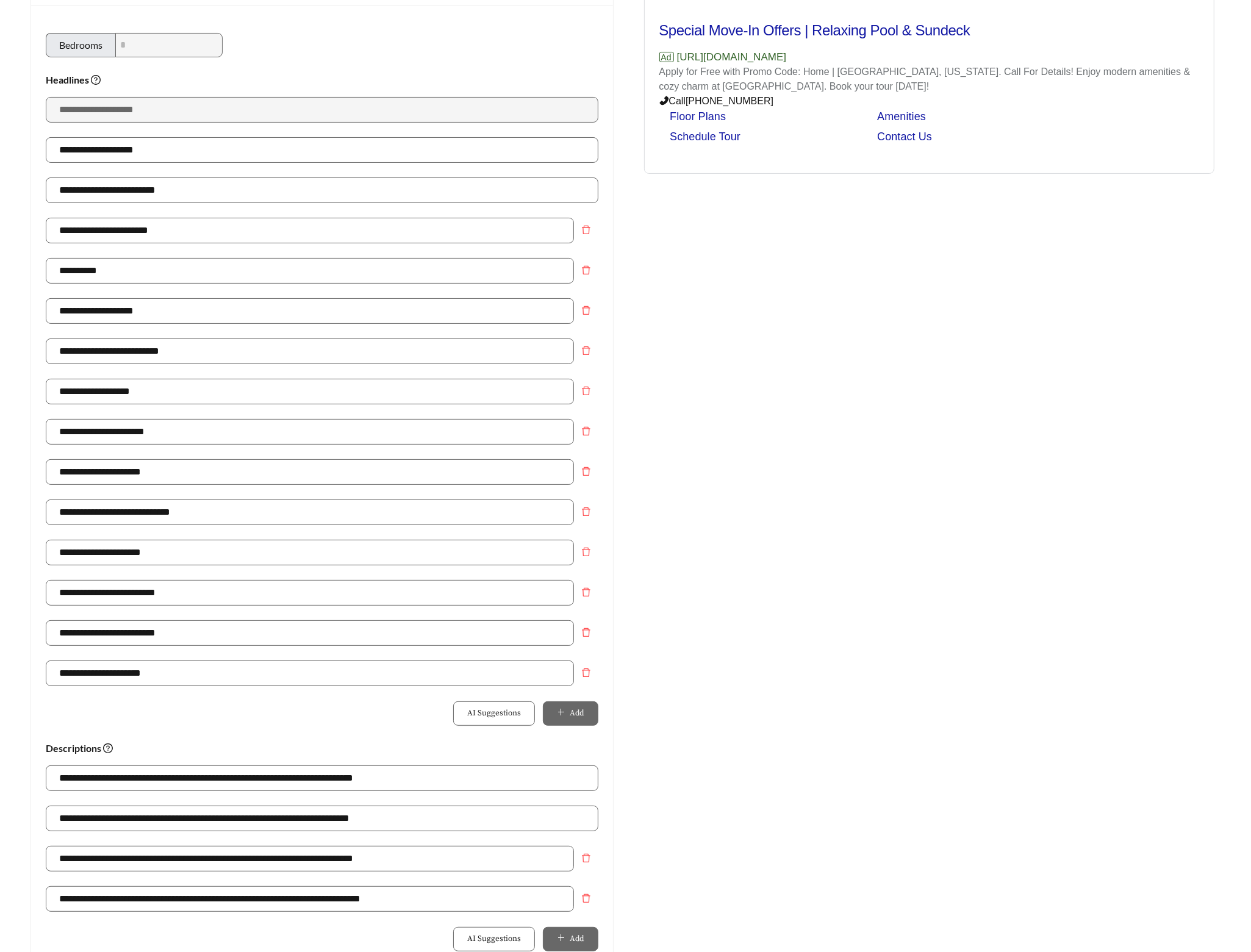
scroll to position [0, 0]
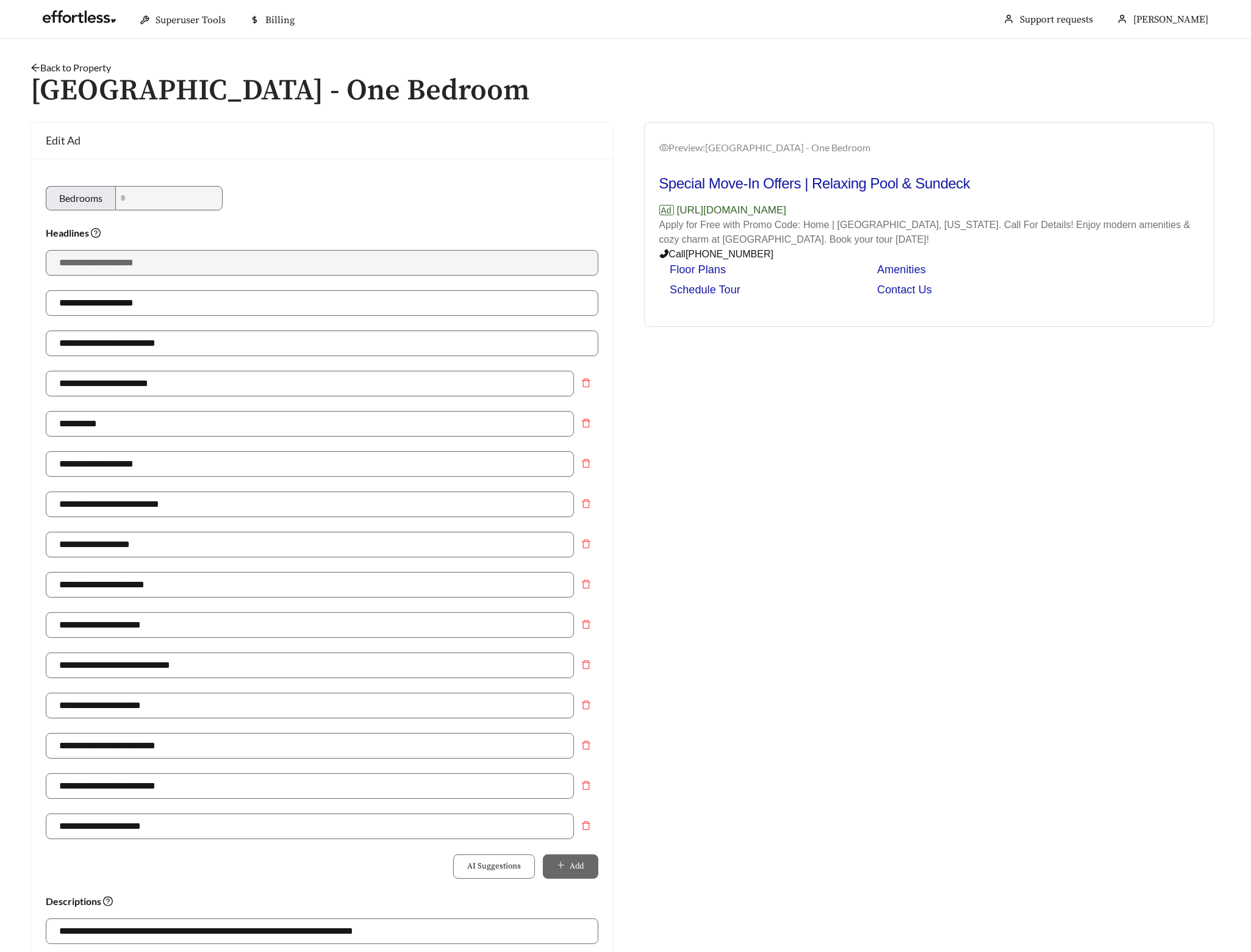
click at [98, 68] on link "Back to Property" at bounding box center [70, 68] width 80 height 11
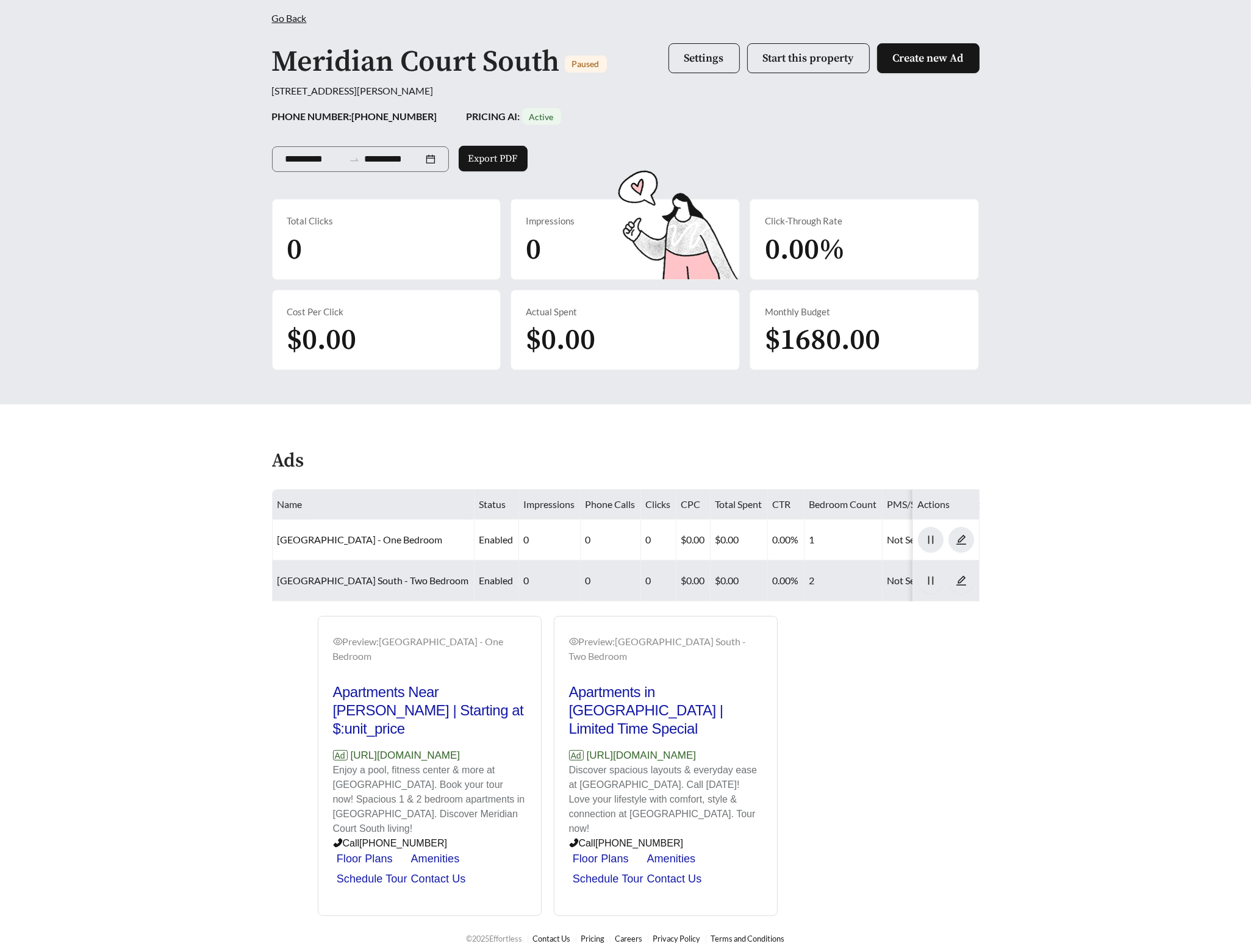
scroll to position [69, 0]
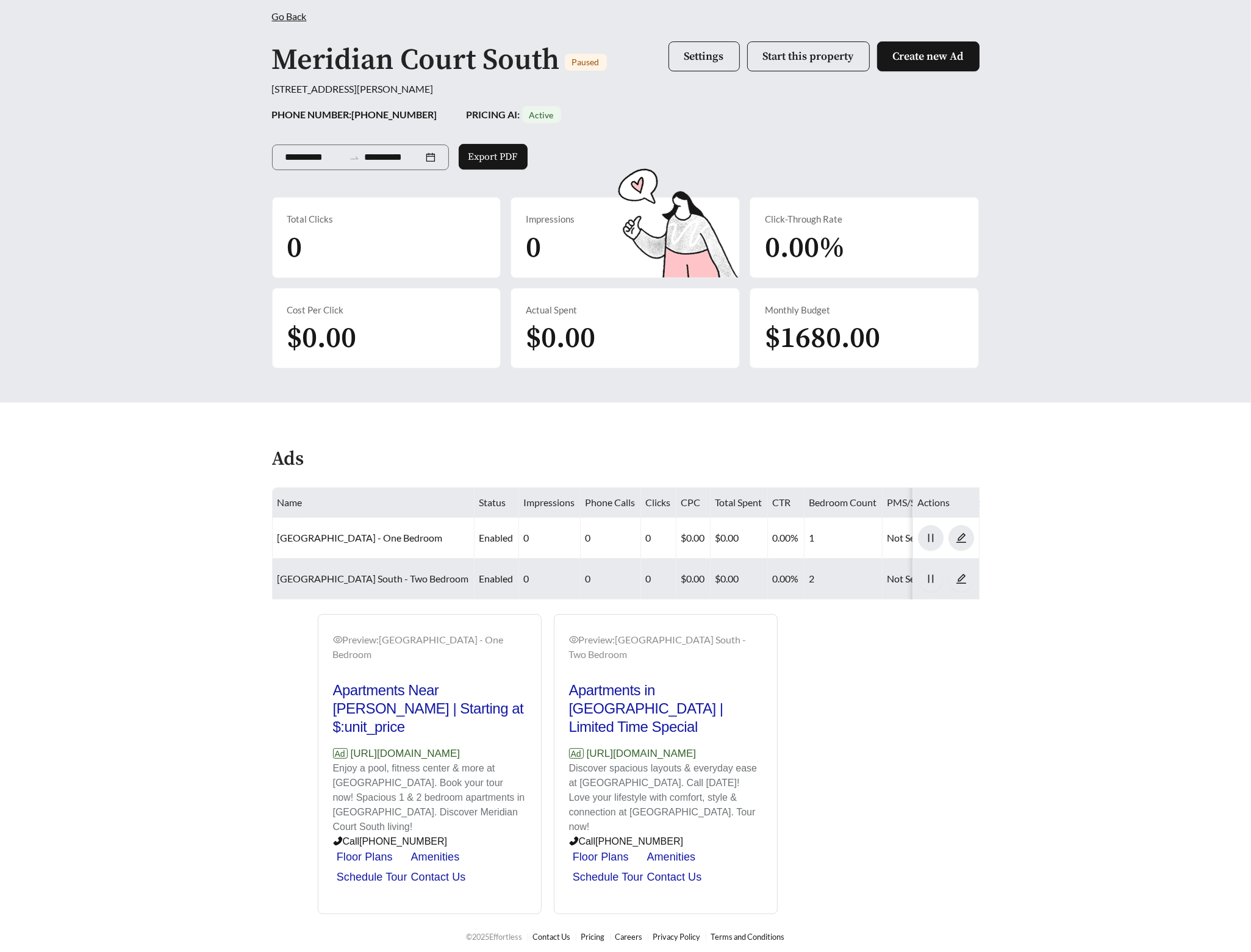
click at [392, 576] on link "[GEOGRAPHIC_DATA] South - Two Bedroom" at bounding box center [373, 578] width 192 height 11
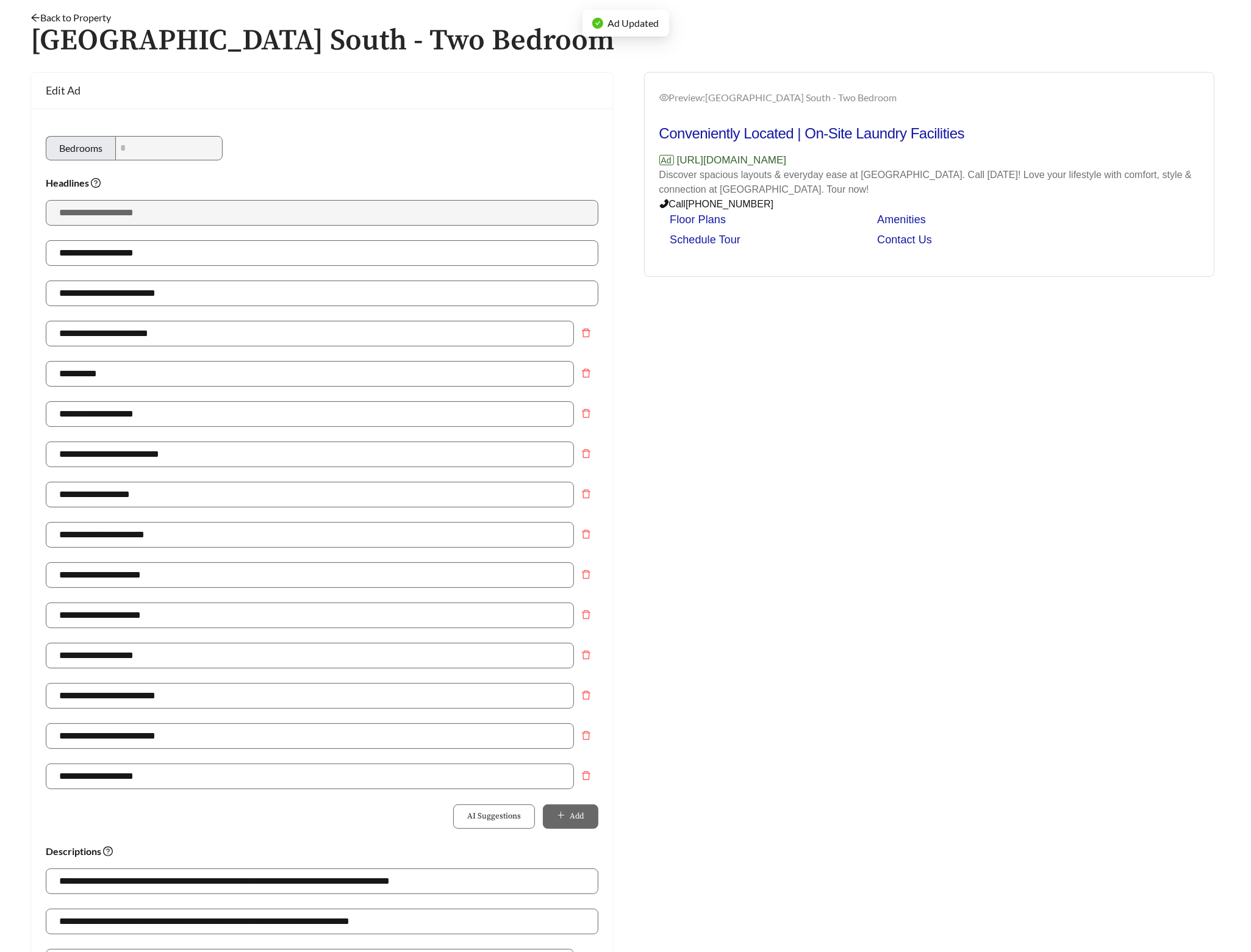
scroll to position [143, 0]
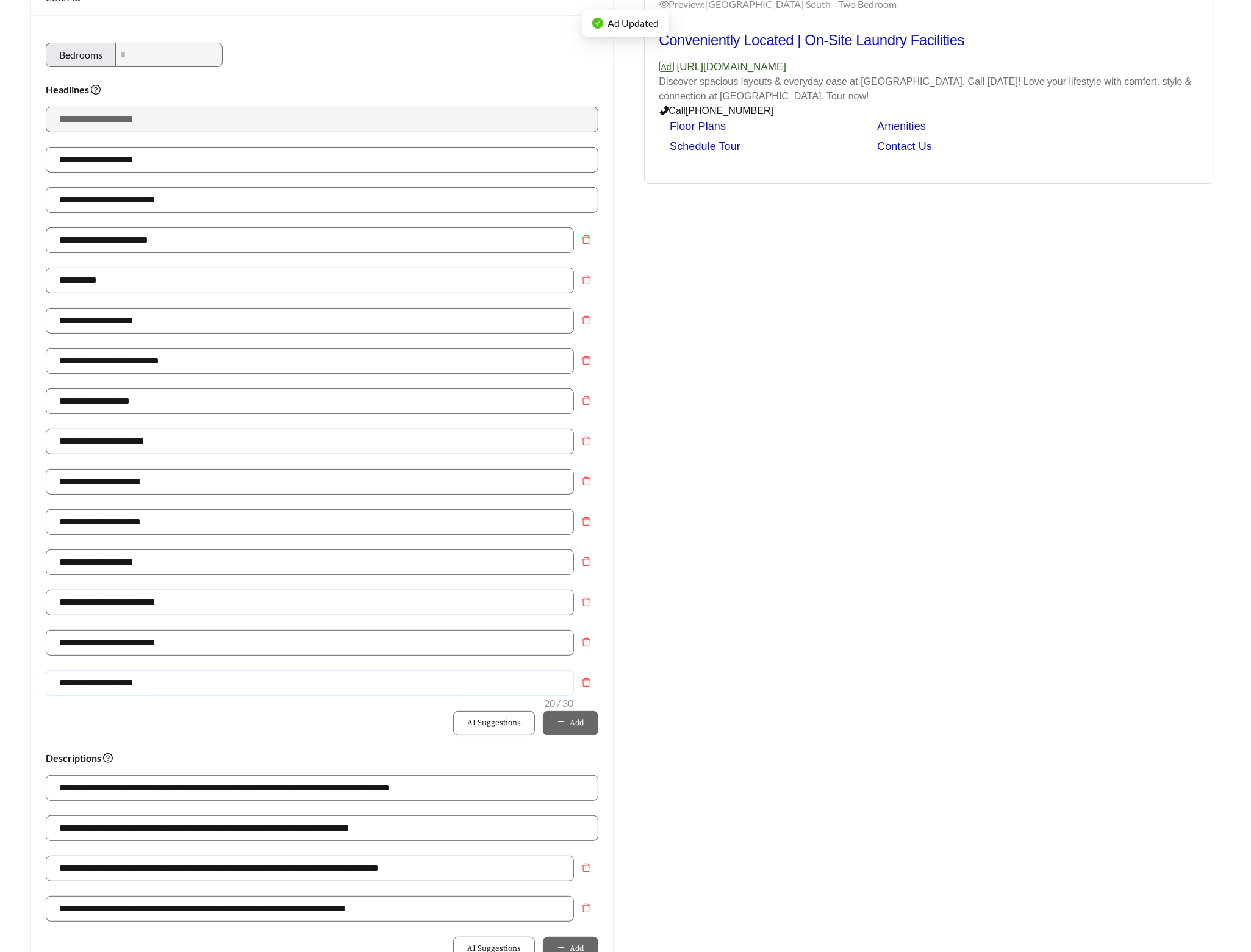
drag, startPoint x: 172, startPoint y: 692, endPoint x: 27, endPoint y: 665, distance: 147.5
click at [0, 664] on html "**********" at bounding box center [625, 333] width 1251 height 952
paste input "**"
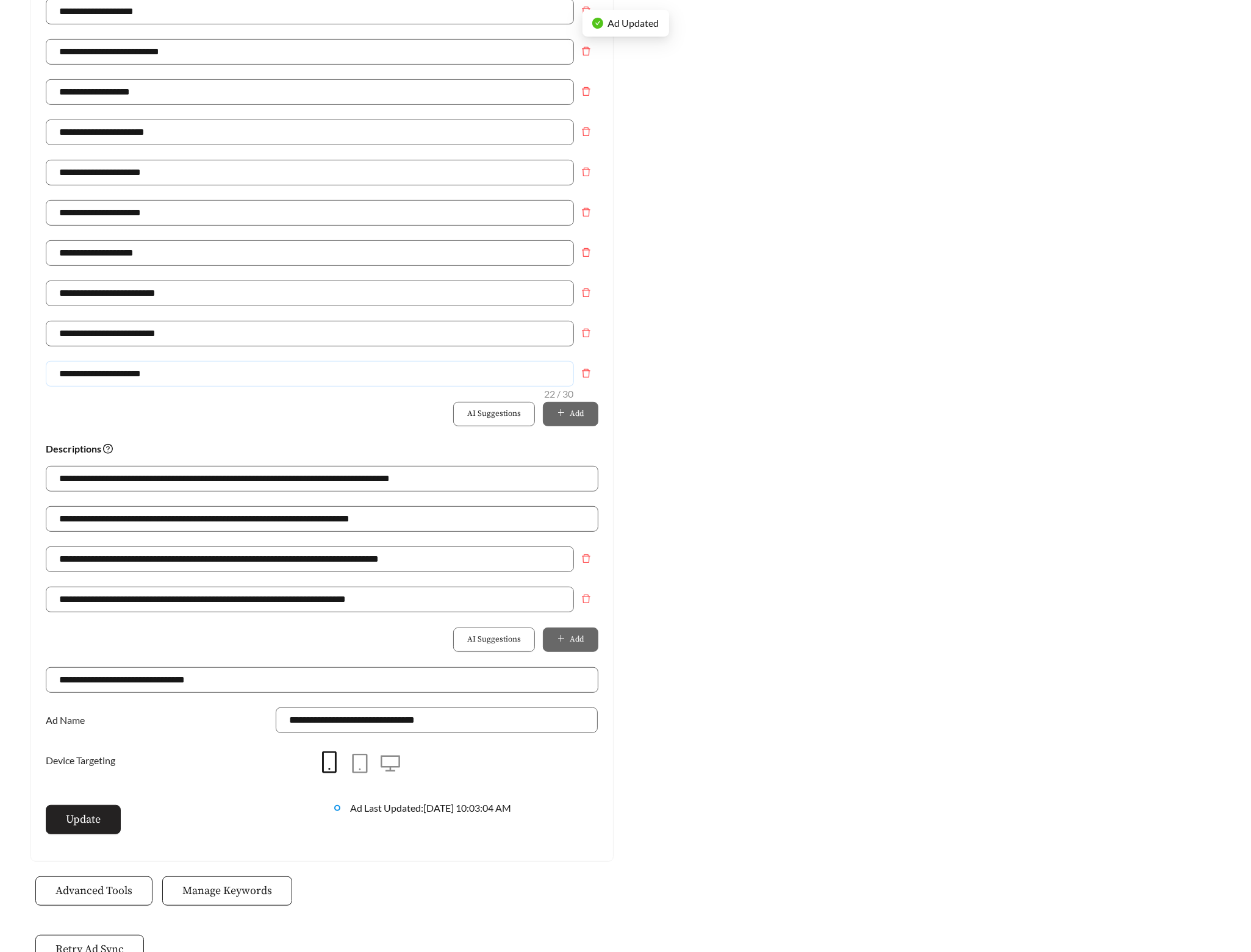
type input "**********"
click at [101, 827] on button "Update" at bounding box center [83, 820] width 75 height 29
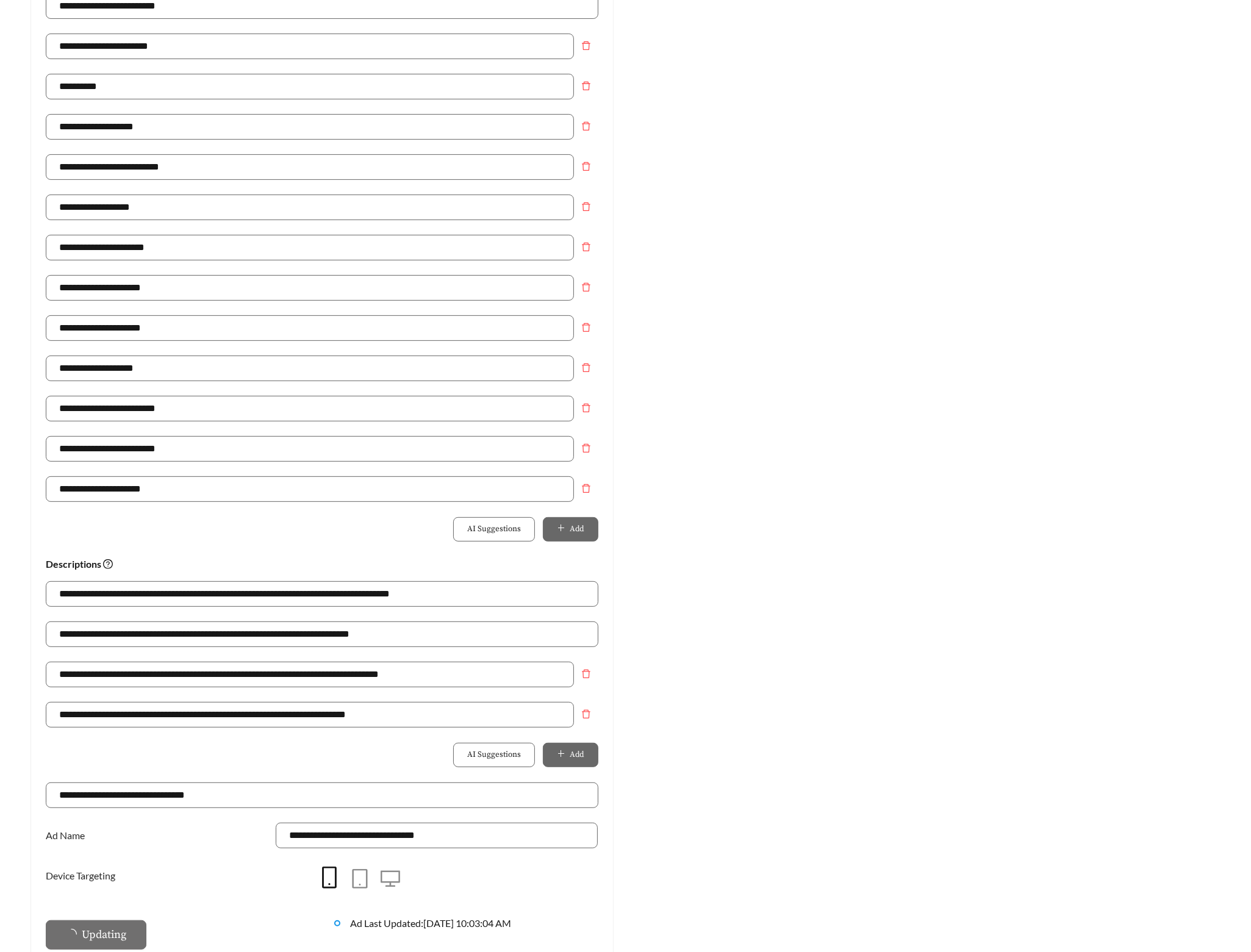
scroll to position [0, 0]
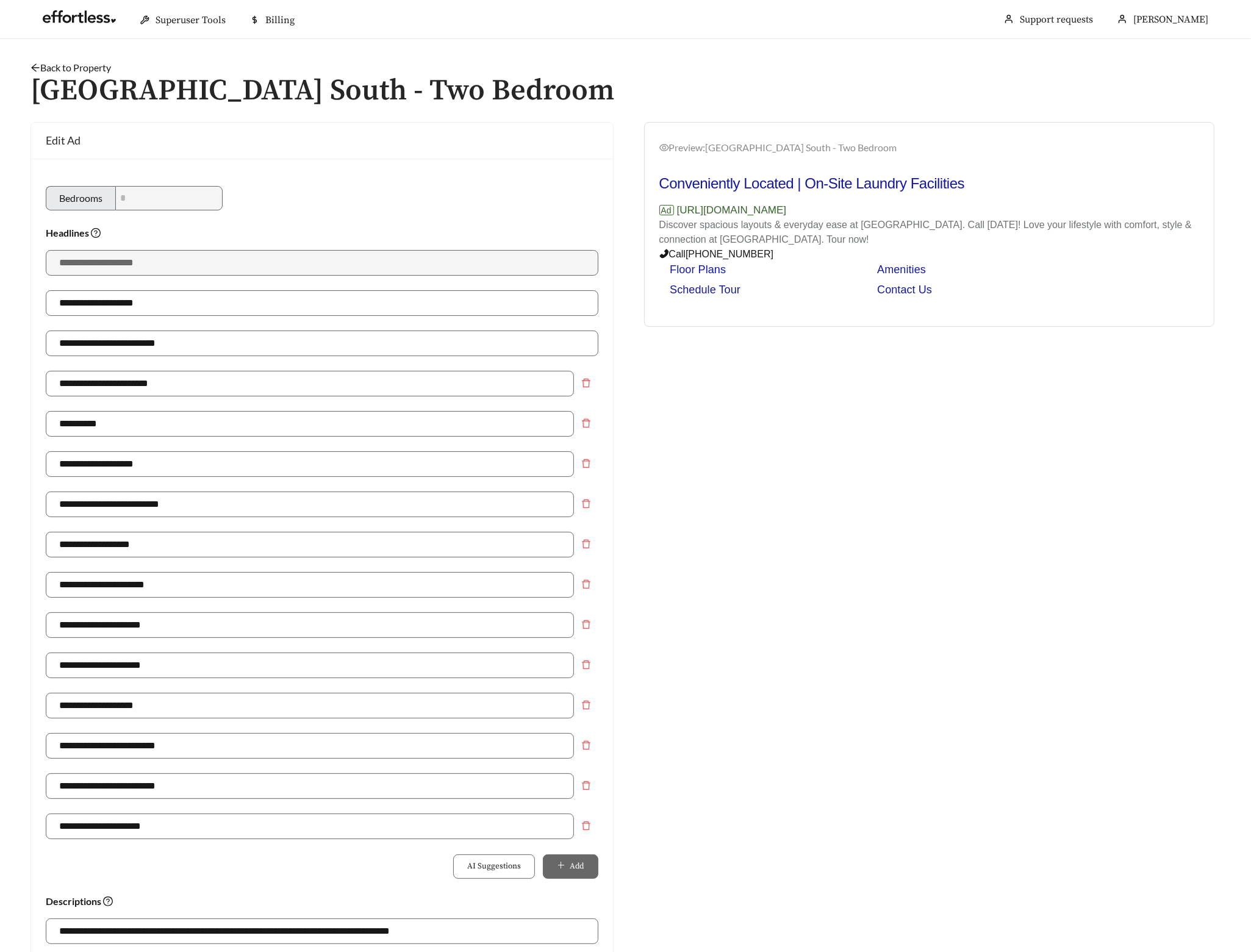
click at [76, 65] on link "Back to Property" at bounding box center [70, 68] width 80 height 11
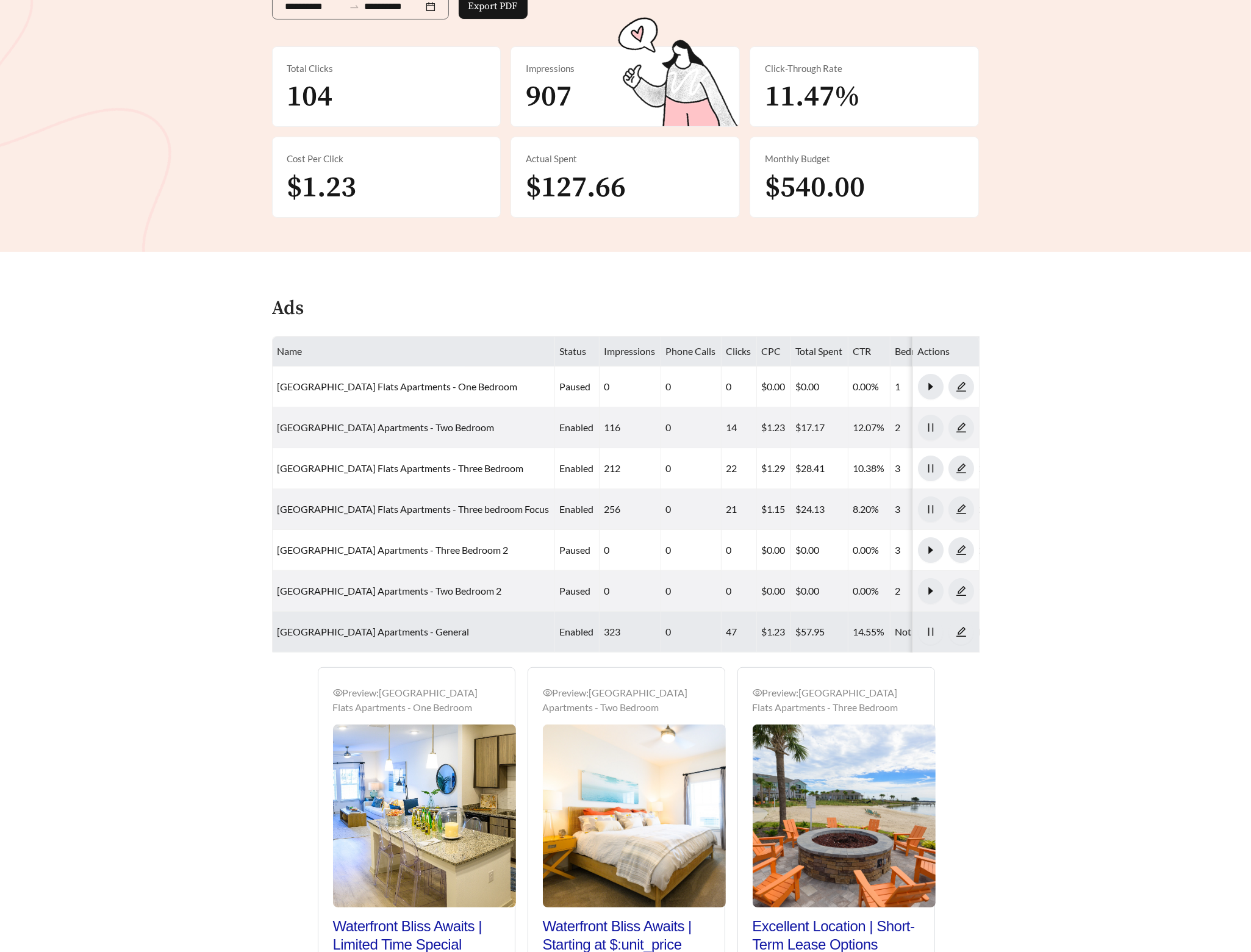
scroll to position [449, 0]
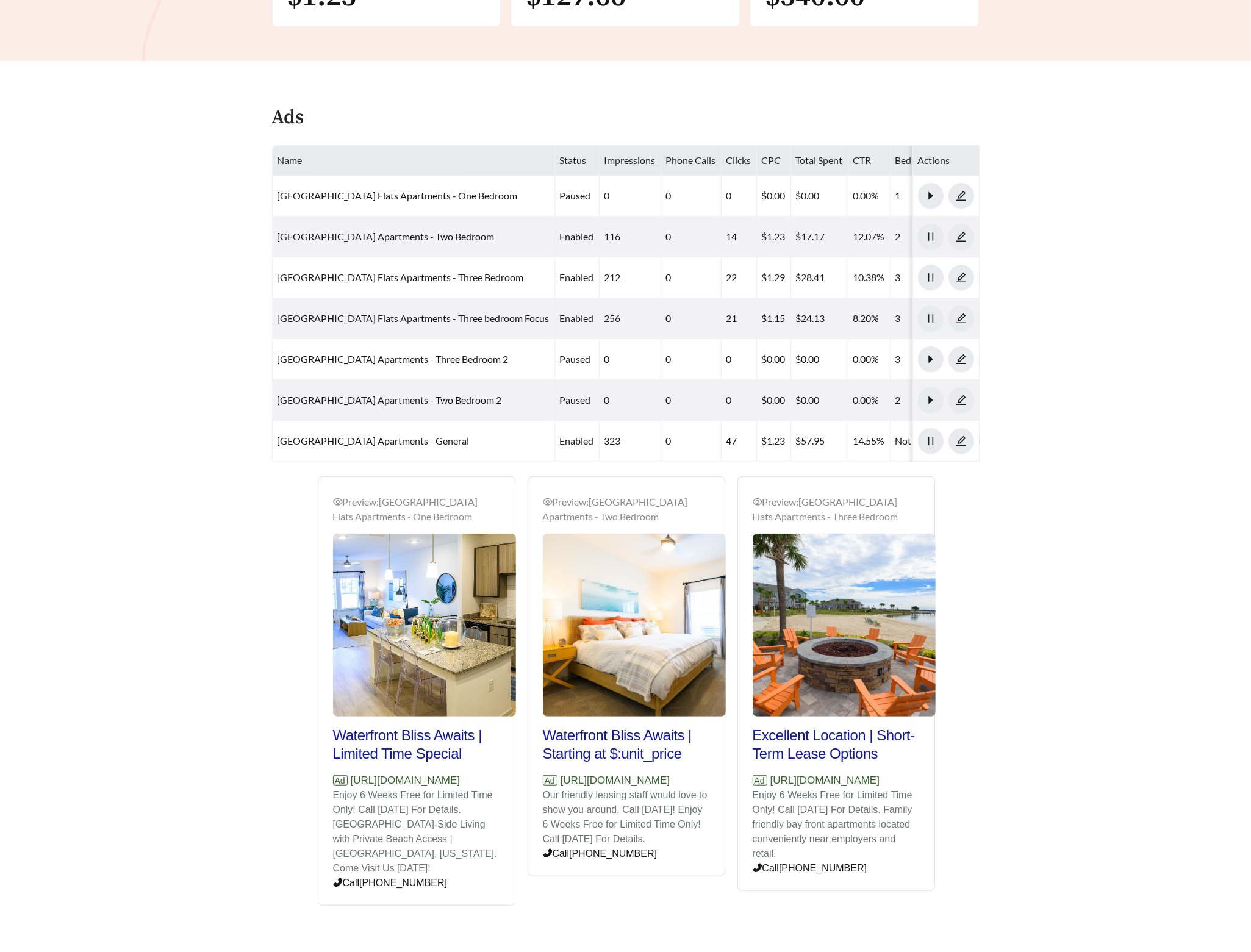
drag, startPoint x: 491, startPoint y: 792, endPoint x: 353, endPoint y: 795, distance: 138.0
click at [353, 789] on p "Ad [URL][DOMAIN_NAME]" at bounding box center [416, 781] width 167 height 16
copy p "[URL][DOMAIN_NAME]"
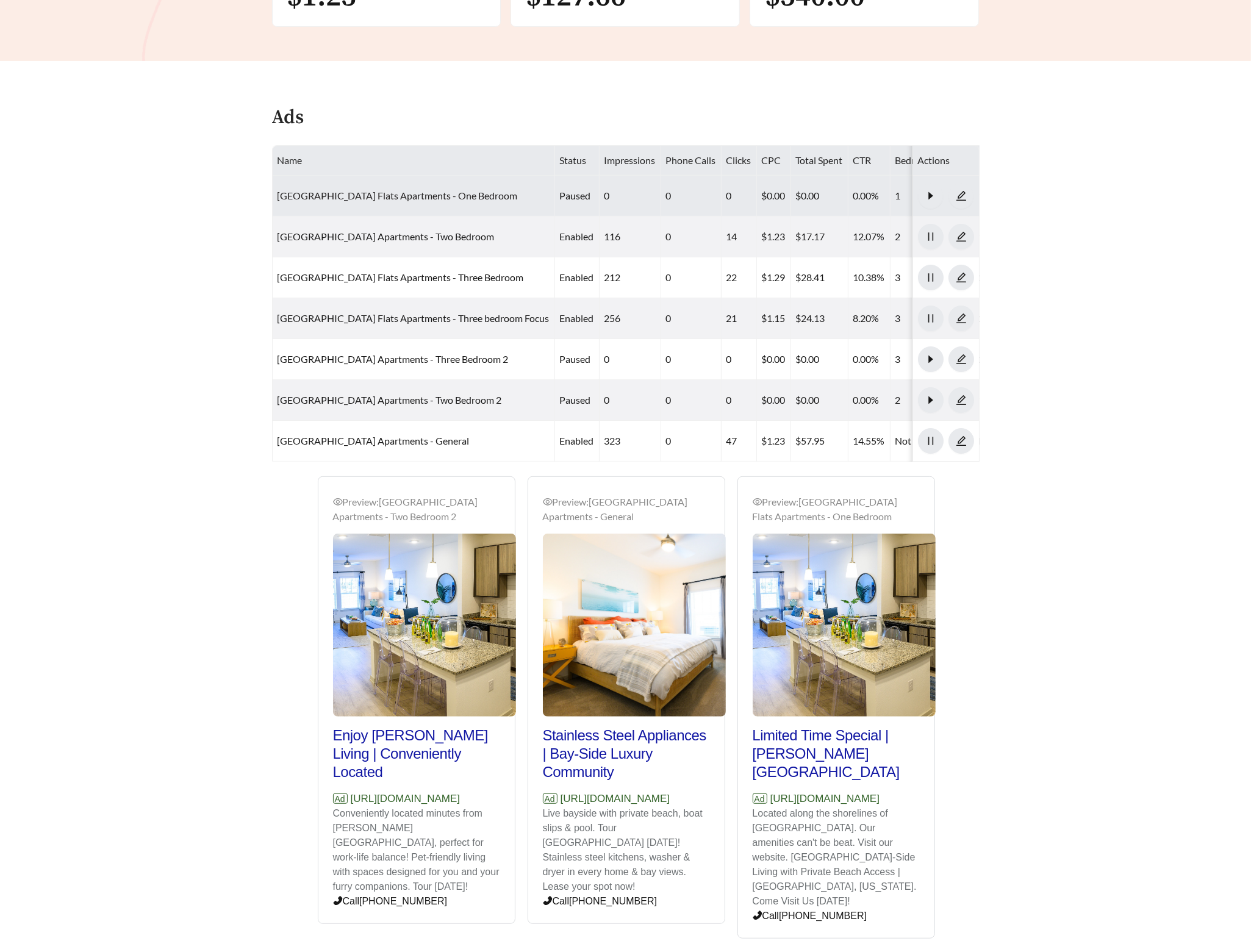
click at [386, 191] on link "[GEOGRAPHIC_DATA] Flats Apartments - One Bedroom" at bounding box center [397, 195] width 240 height 11
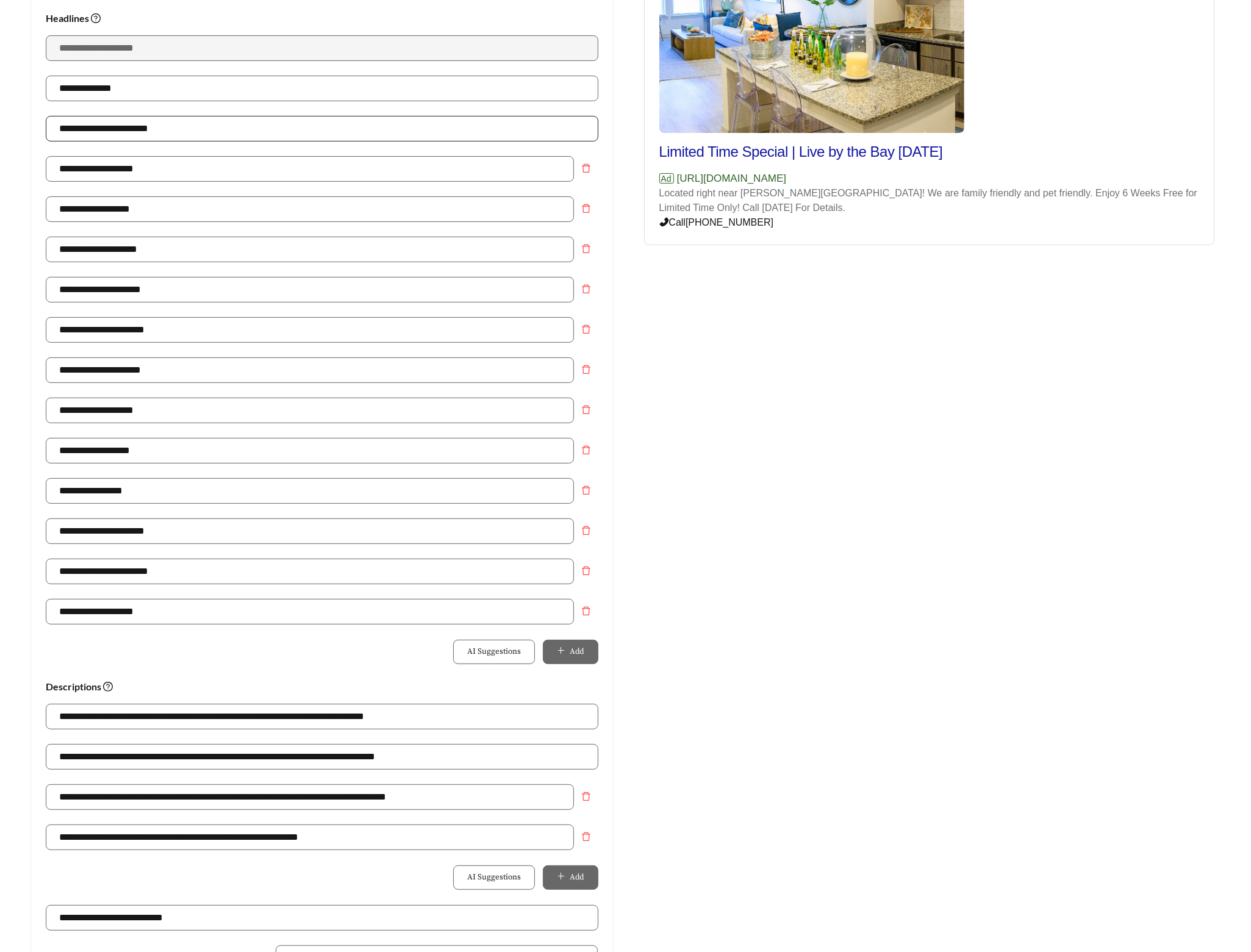
scroll to position [511, 0]
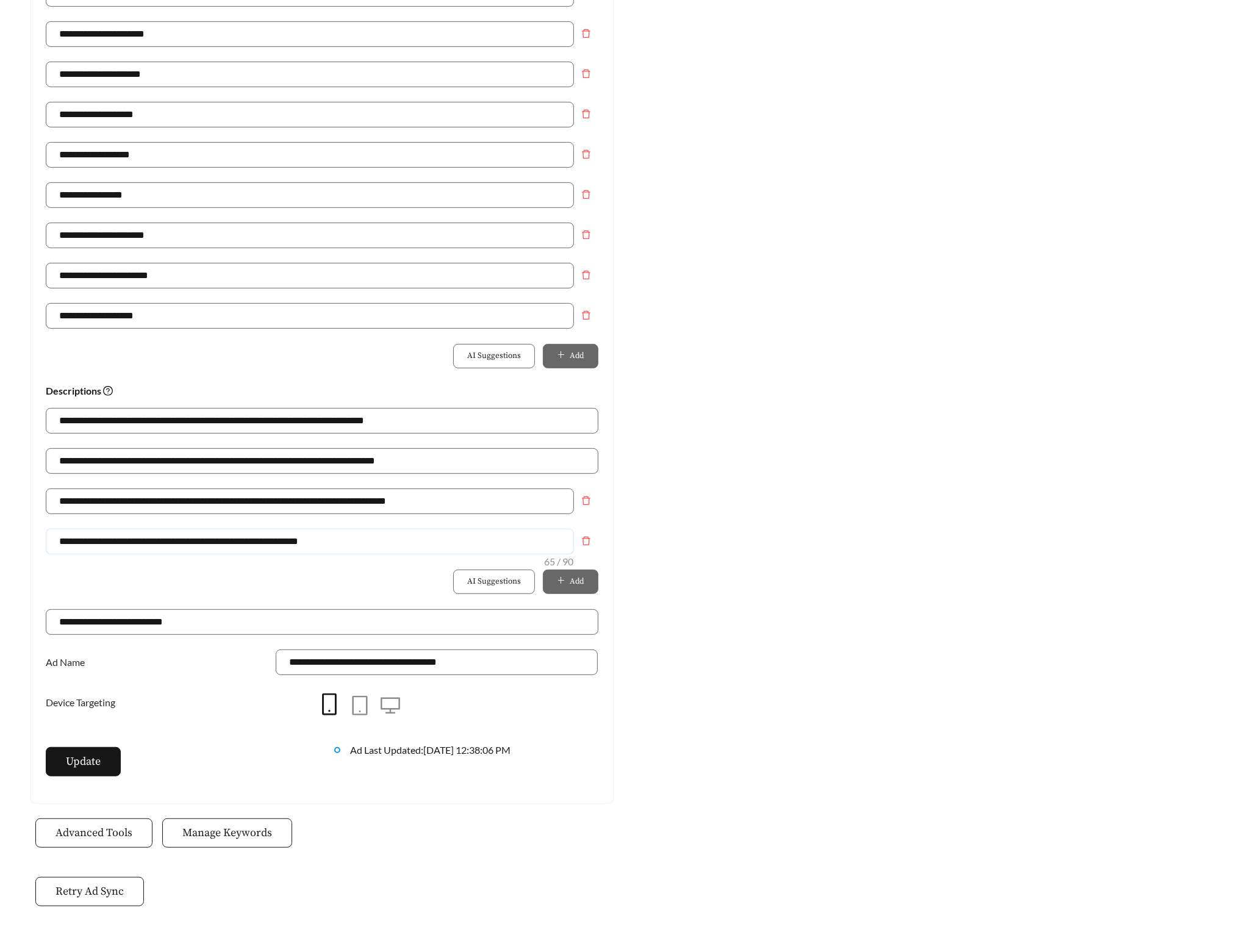
drag, startPoint x: 359, startPoint y: 550, endPoint x: -58, endPoint y: 542, distance: 417.1
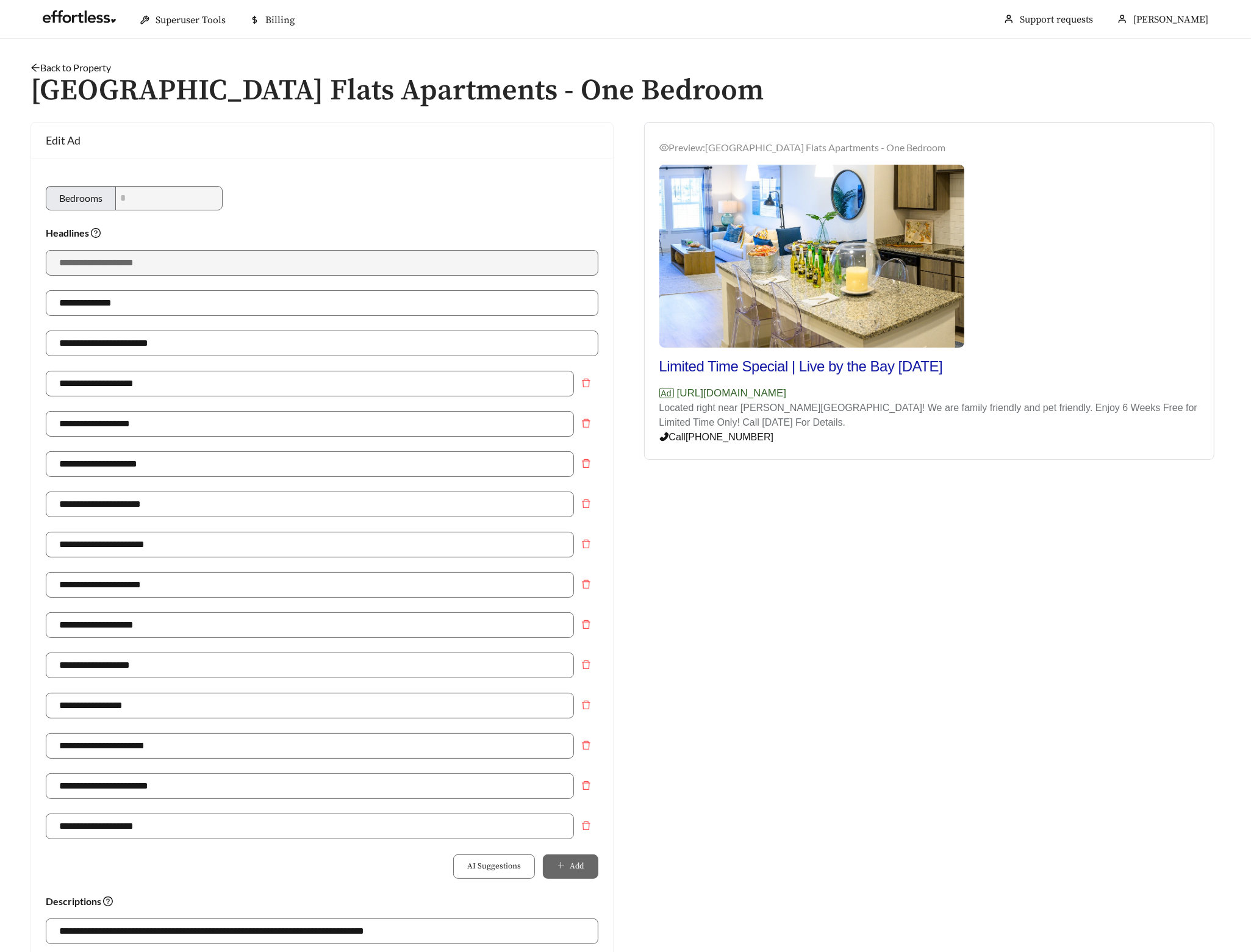
click at [54, 64] on link "Back to Property" at bounding box center [70, 68] width 80 height 11
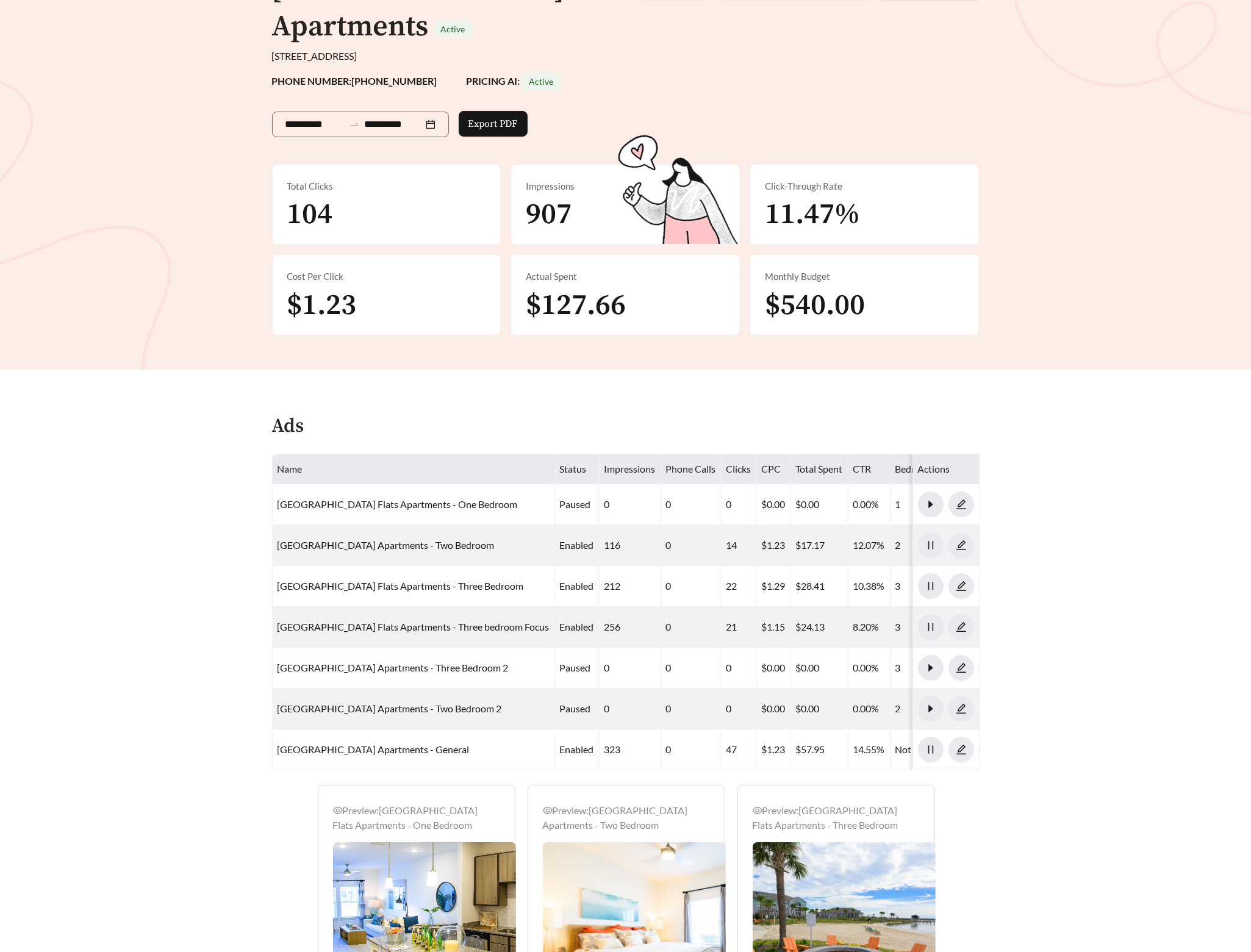
scroll to position [143, 0]
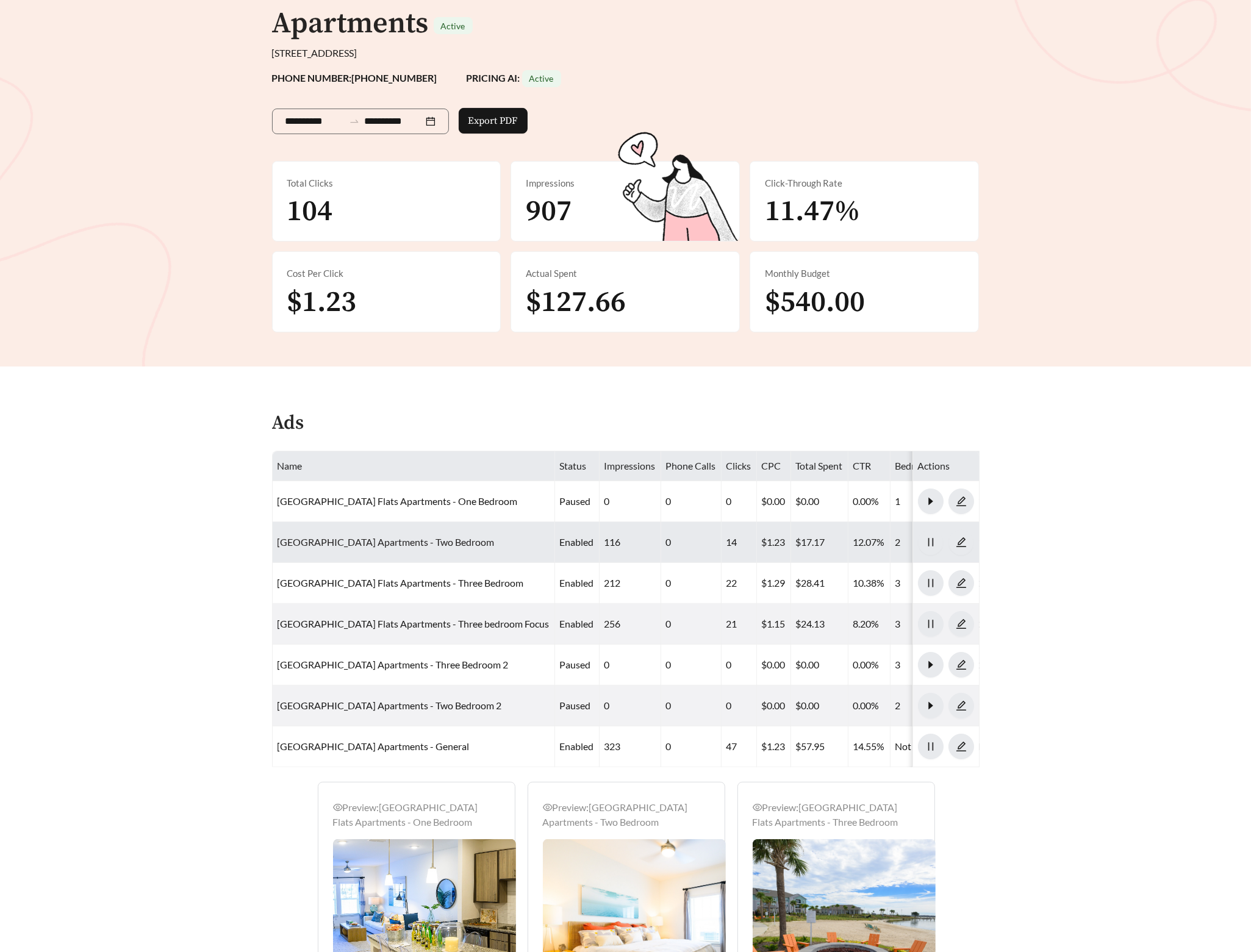
click at [402, 542] on link "East Bay Flats Apartments - Two Bedroom" at bounding box center [386, 542] width 217 height 11
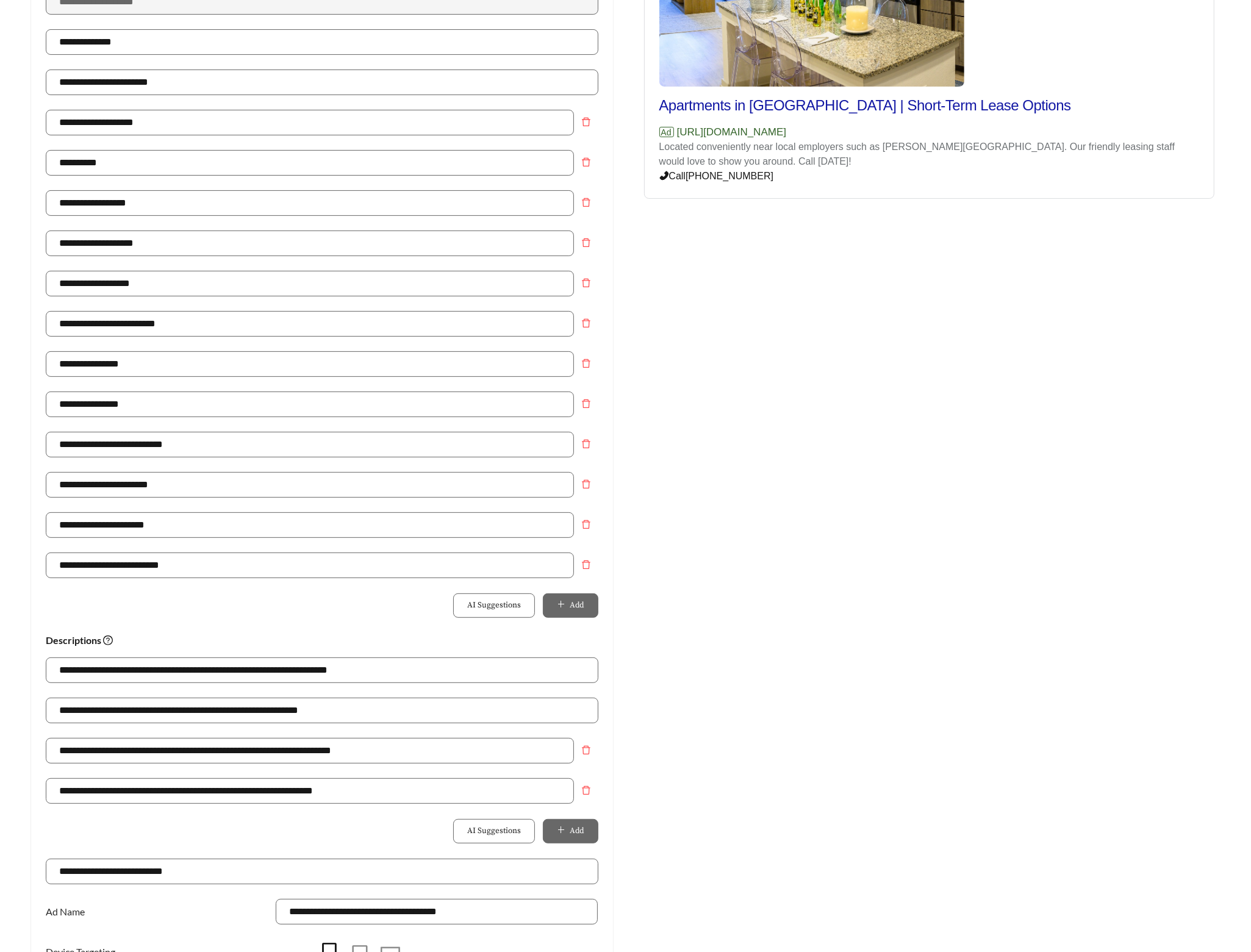
scroll to position [550, 0]
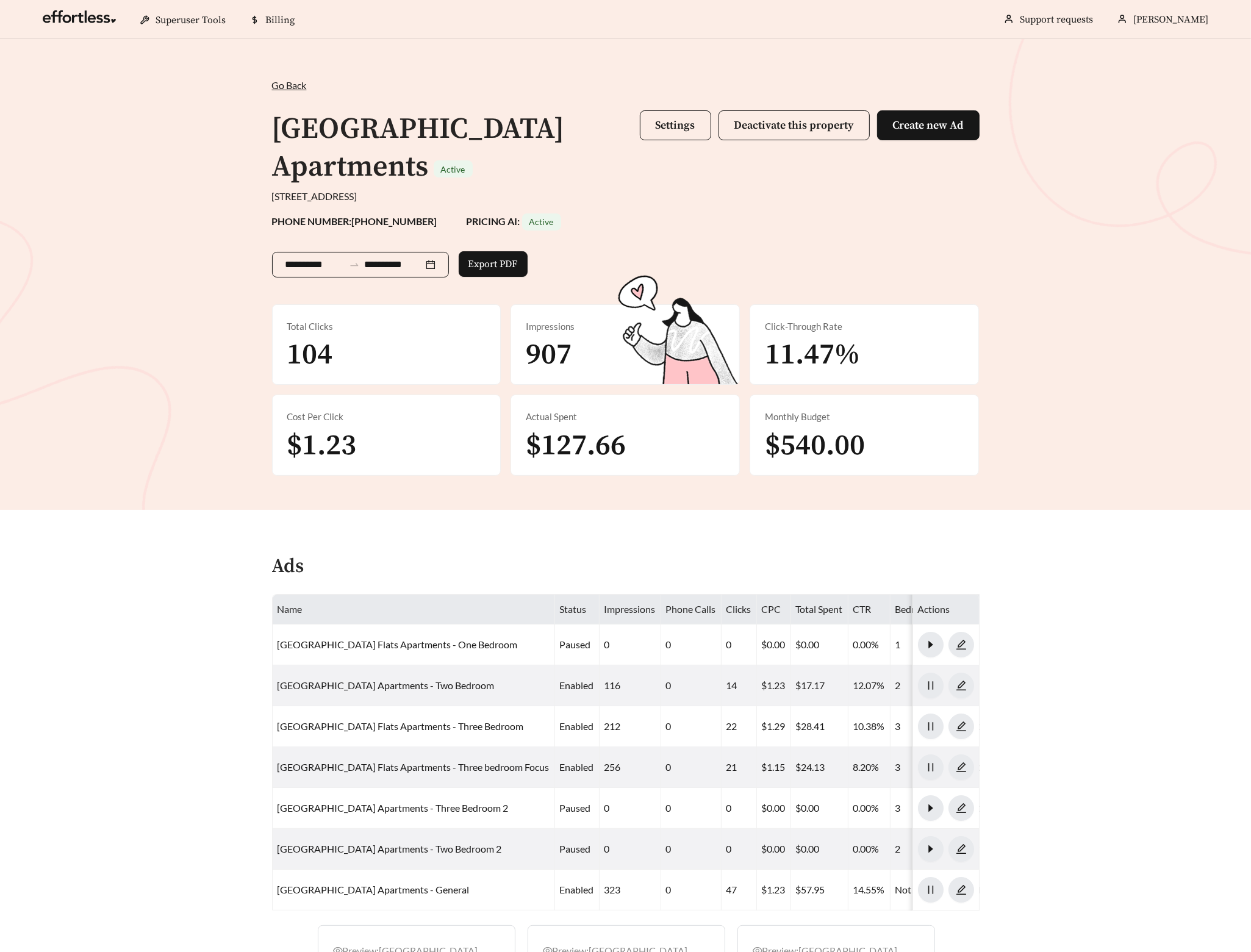
click at [308, 266] on input "**********" at bounding box center [314, 264] width 58 height 14
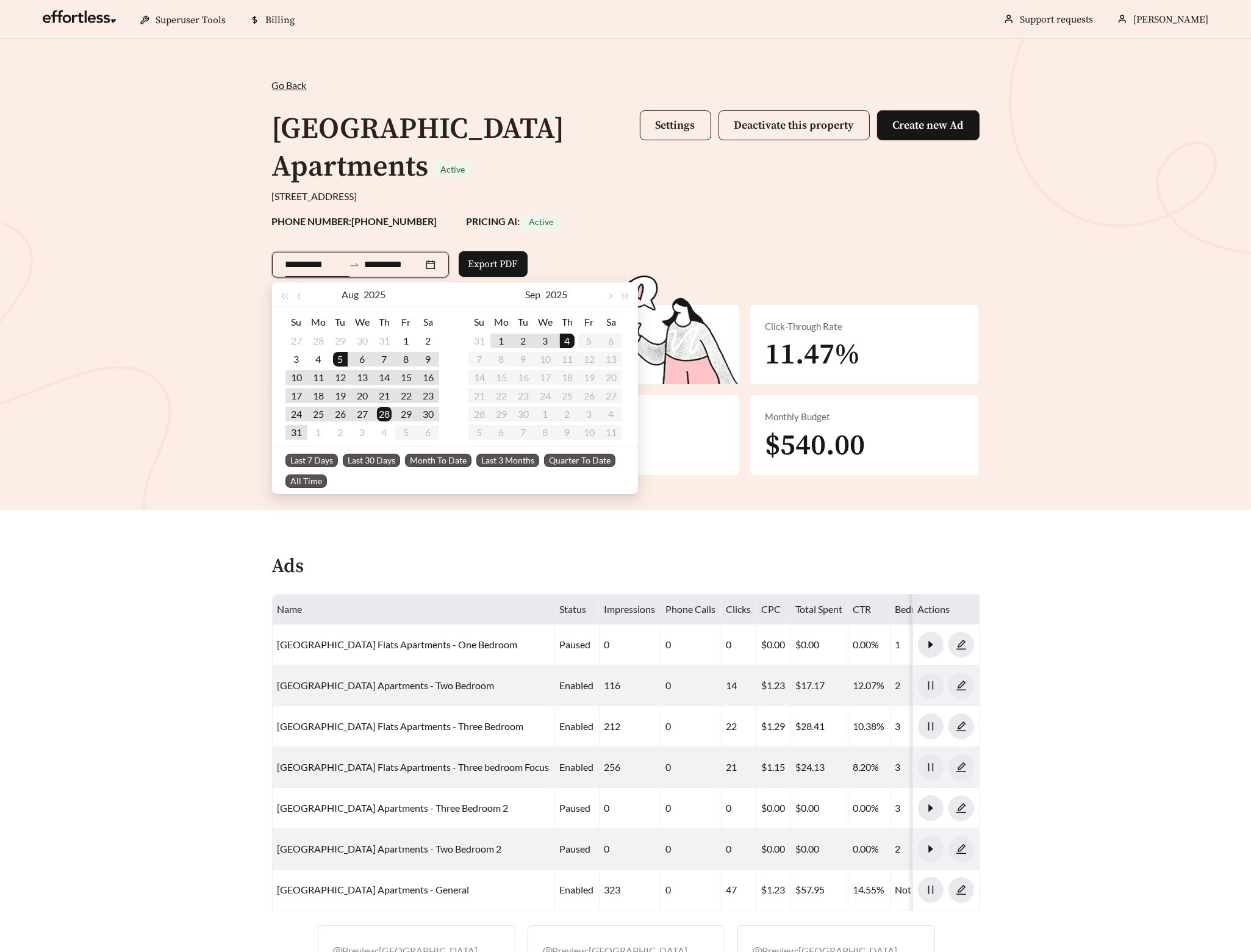
click at [384, 458] on span "Last 30 Days" at bounding box center [371, 461] width 57 height 14
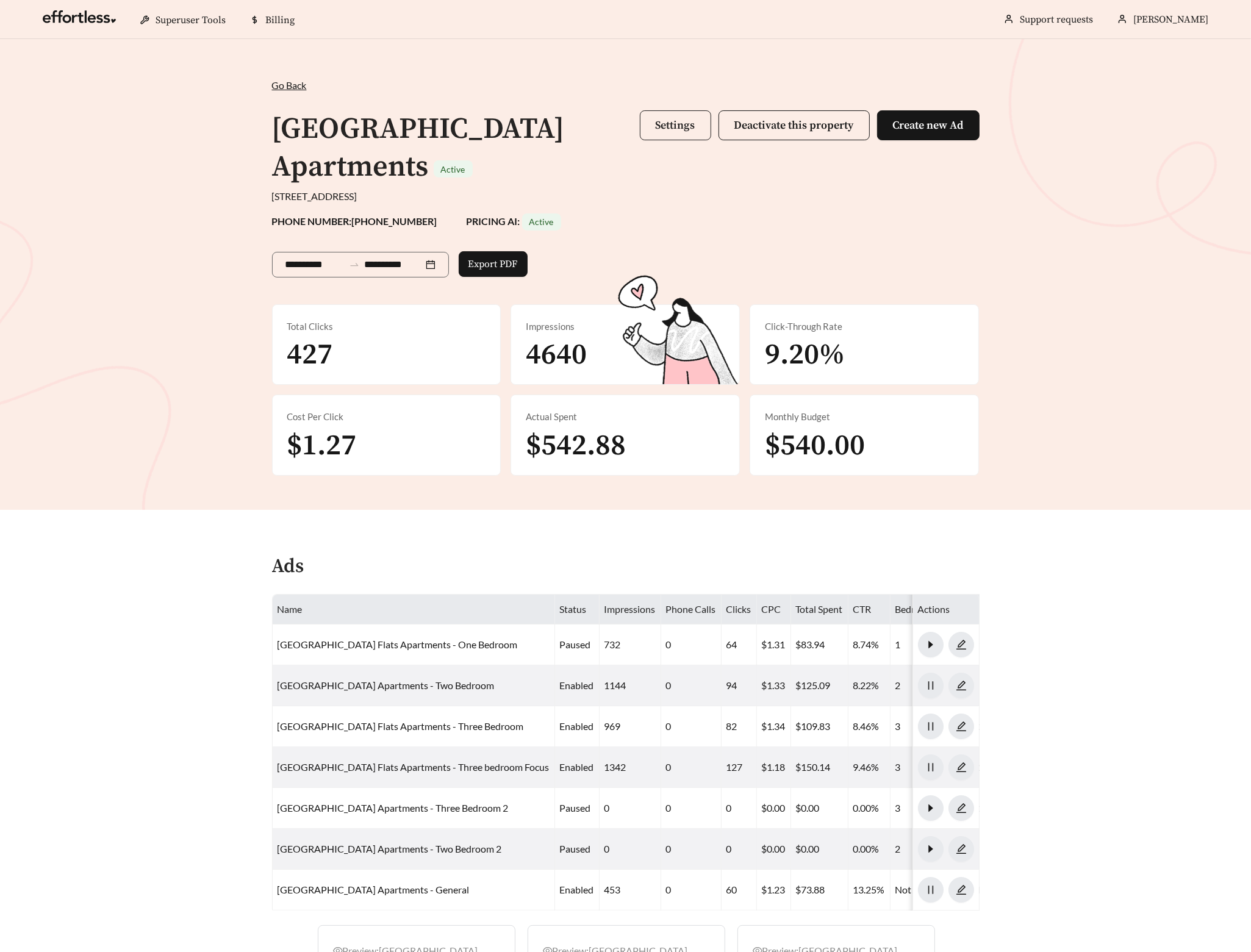
click at [671, 121] on span "Settings" at bounding box center [675, 126] width 40 height 14
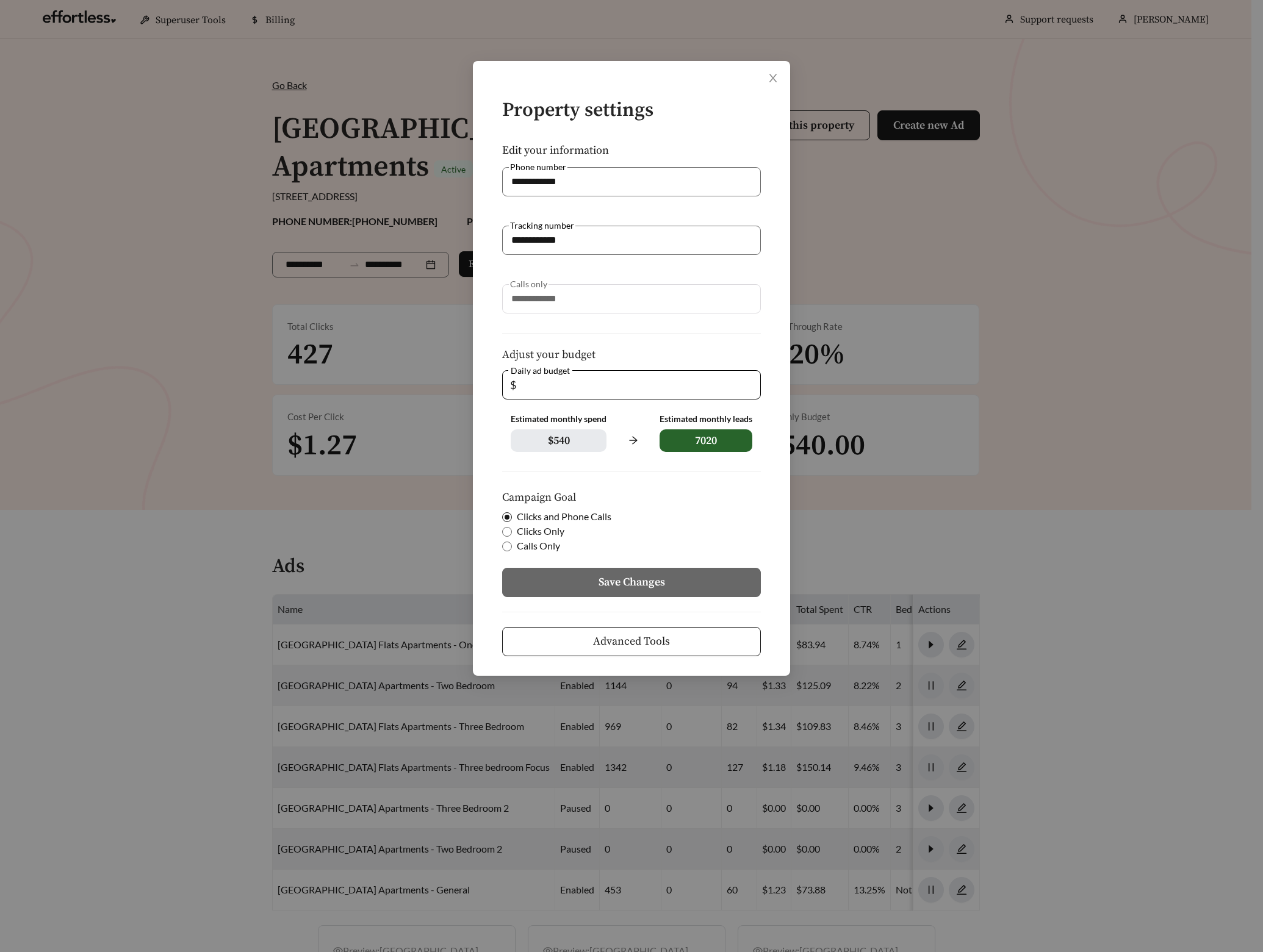
click at [670, 627] on button "Advanced Tools" at bounding box center [632, 642] width 259 height 29
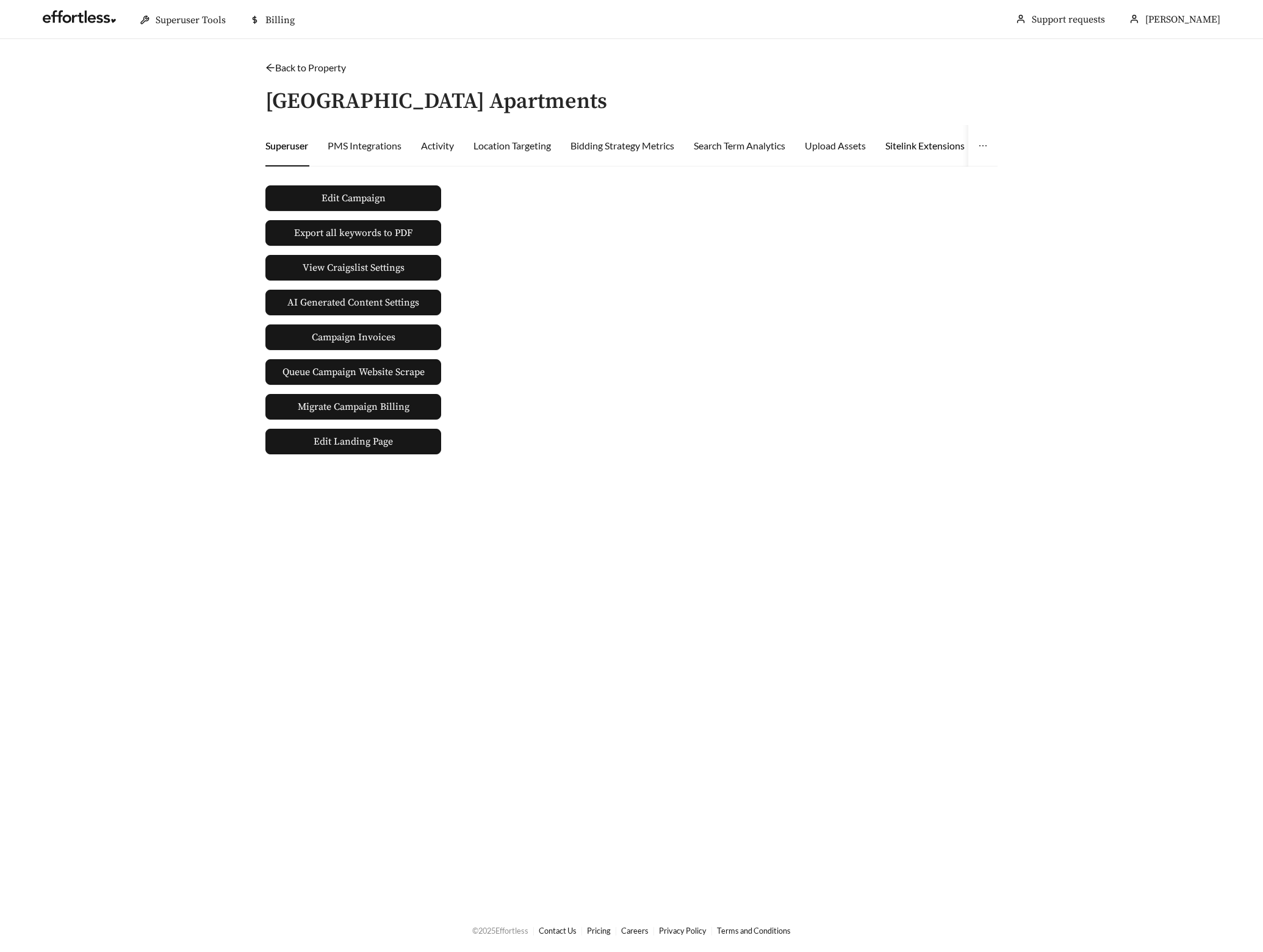
click at [924, 152] on div "Sitelink Extensions" at bounding box center [925, 146] width 79 height 14
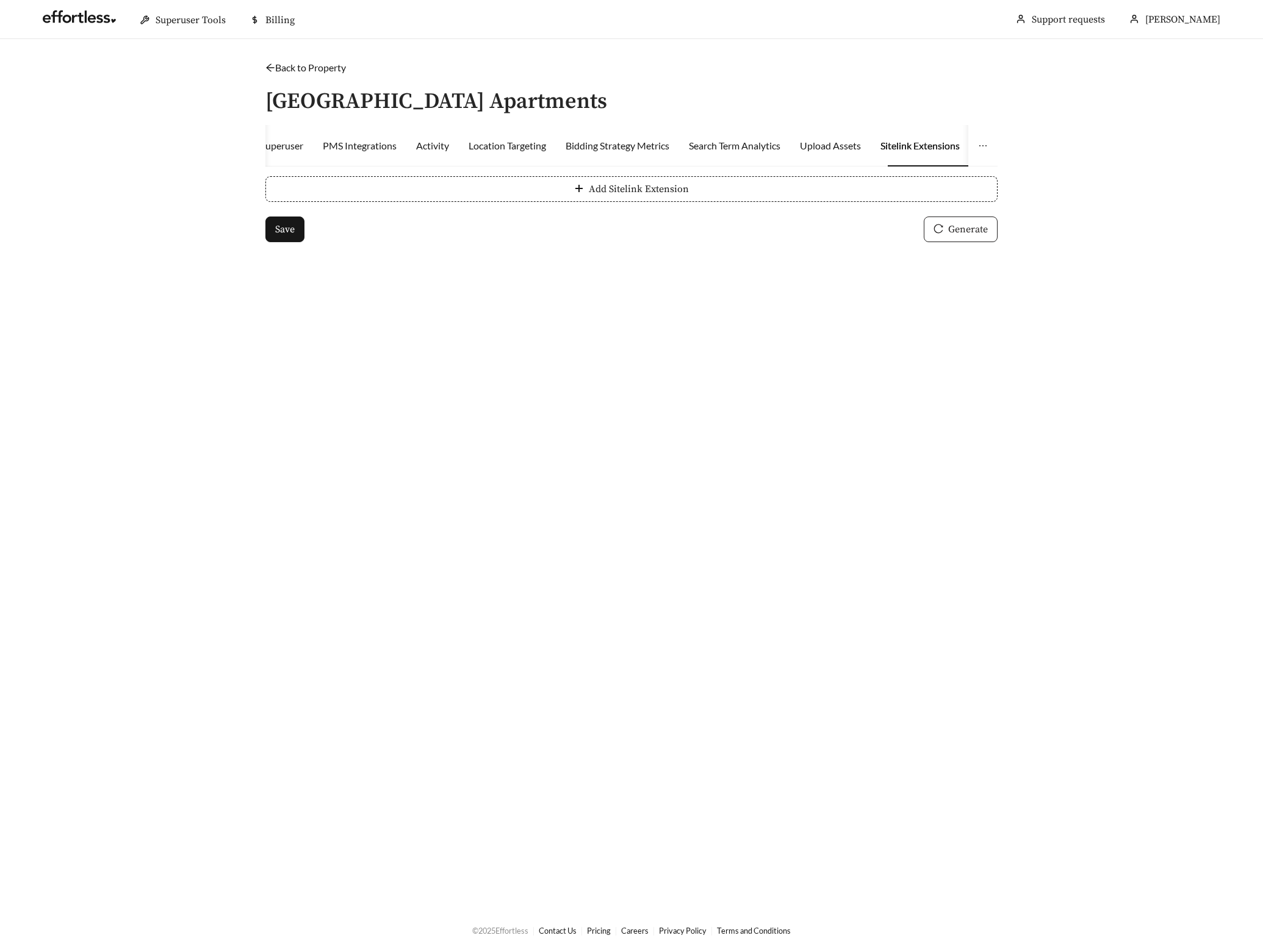
click at [955, 230] on span "Generate" at bounding box center [968, 229] width 40 height 14
click at [372, 188] on button "Add Sitelink Extension" at bounding box center [631, 189] width 732 height 26
click at [362, 231] on button "Add Sitelink Extension" at bounding box center [631, 227] width 732 height 26
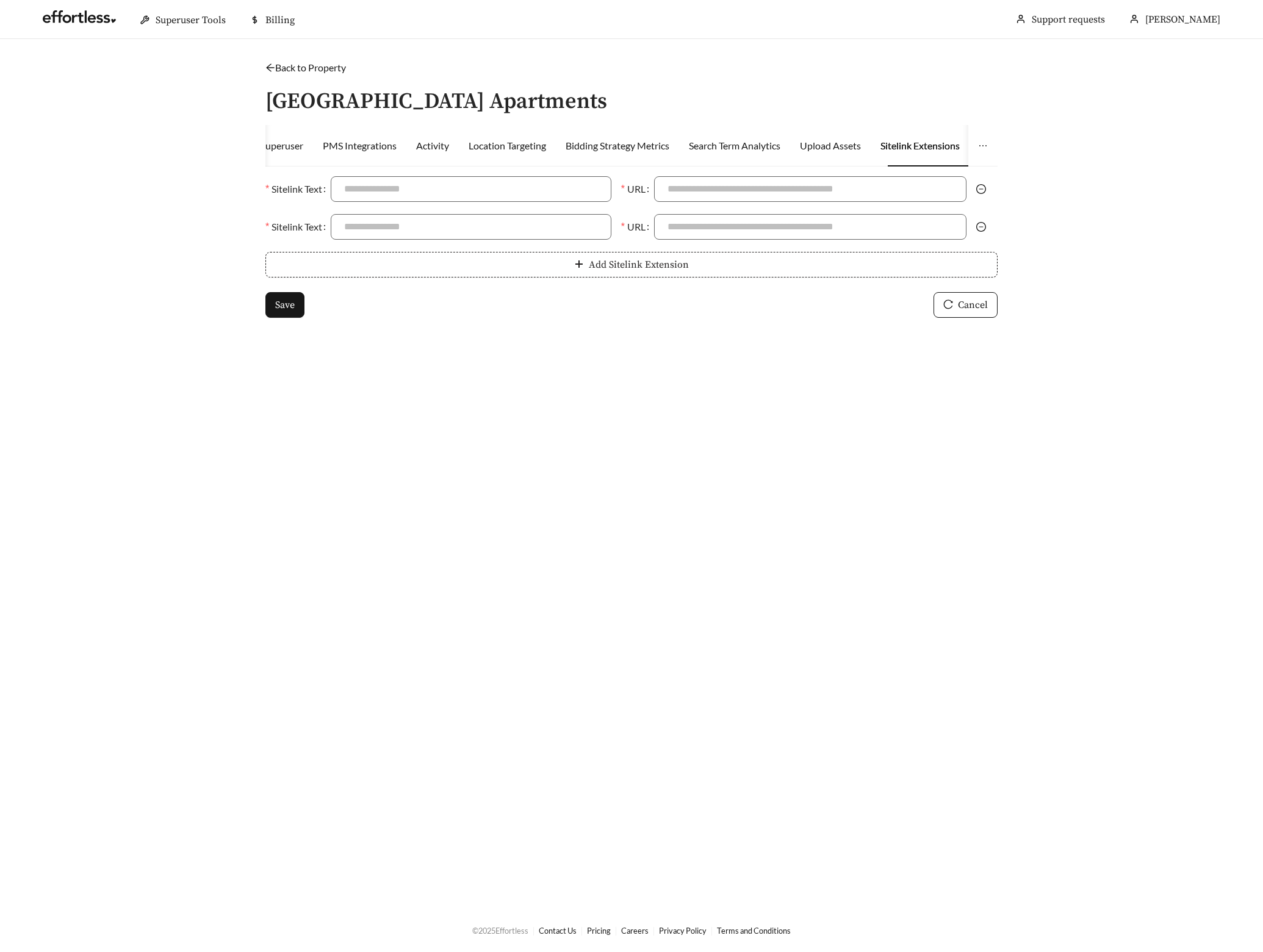
click at [359, 272] on button "Add Sitelink Extension" at bounding box center [631, 265] width 732 height 26
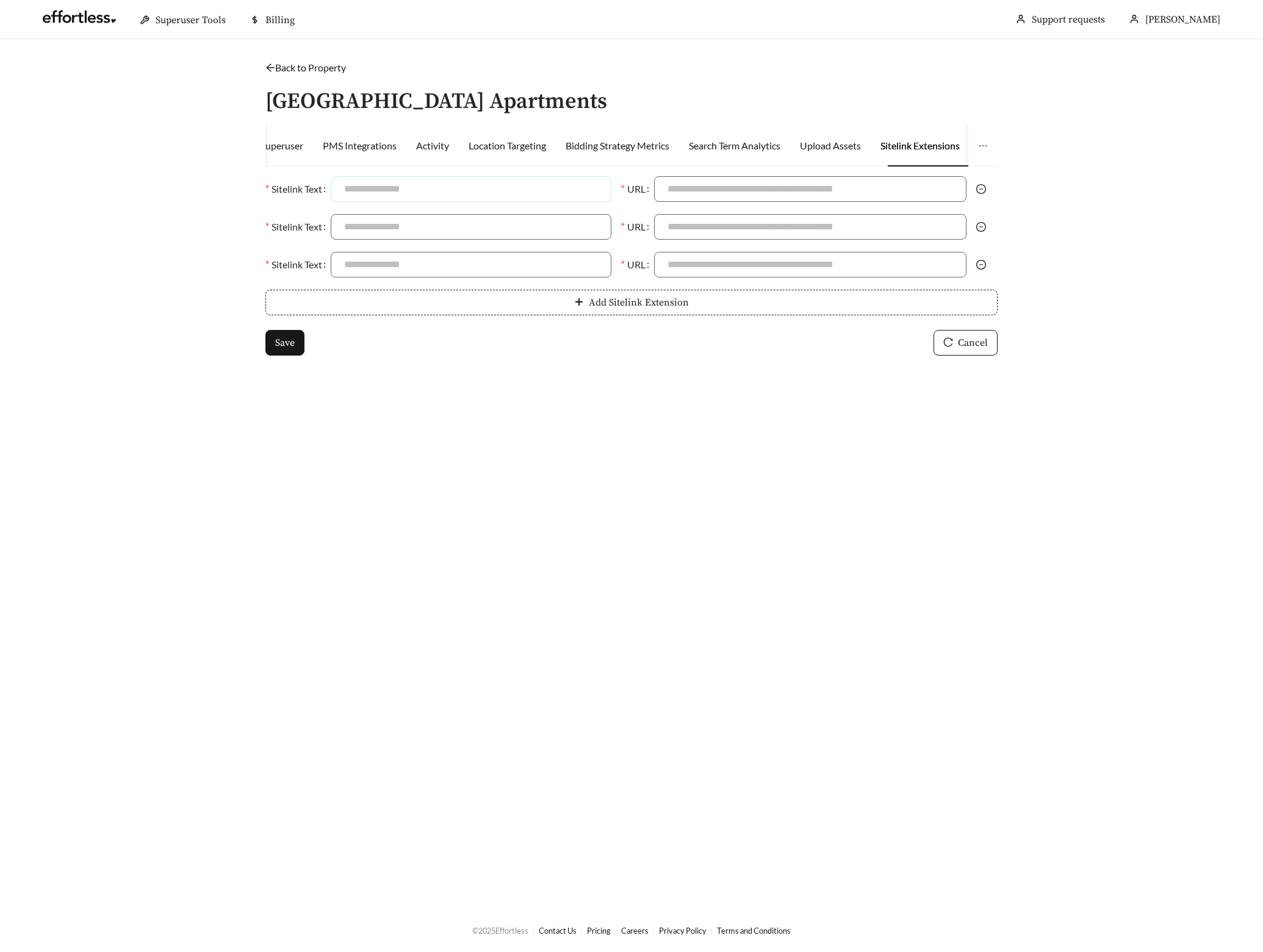
click at [390, 190] on input "Sitelink Text" at bounding box center [471, 189] width 280 height 26
type input "**********"
click at [387, 232] on input "Sitelink Text" at bounding box center [471, 227] width 280 height 26
type input "*********"
click at [410, 260] on input "Sitelink Text" at bounding box center [471, 265] width 280 height 26
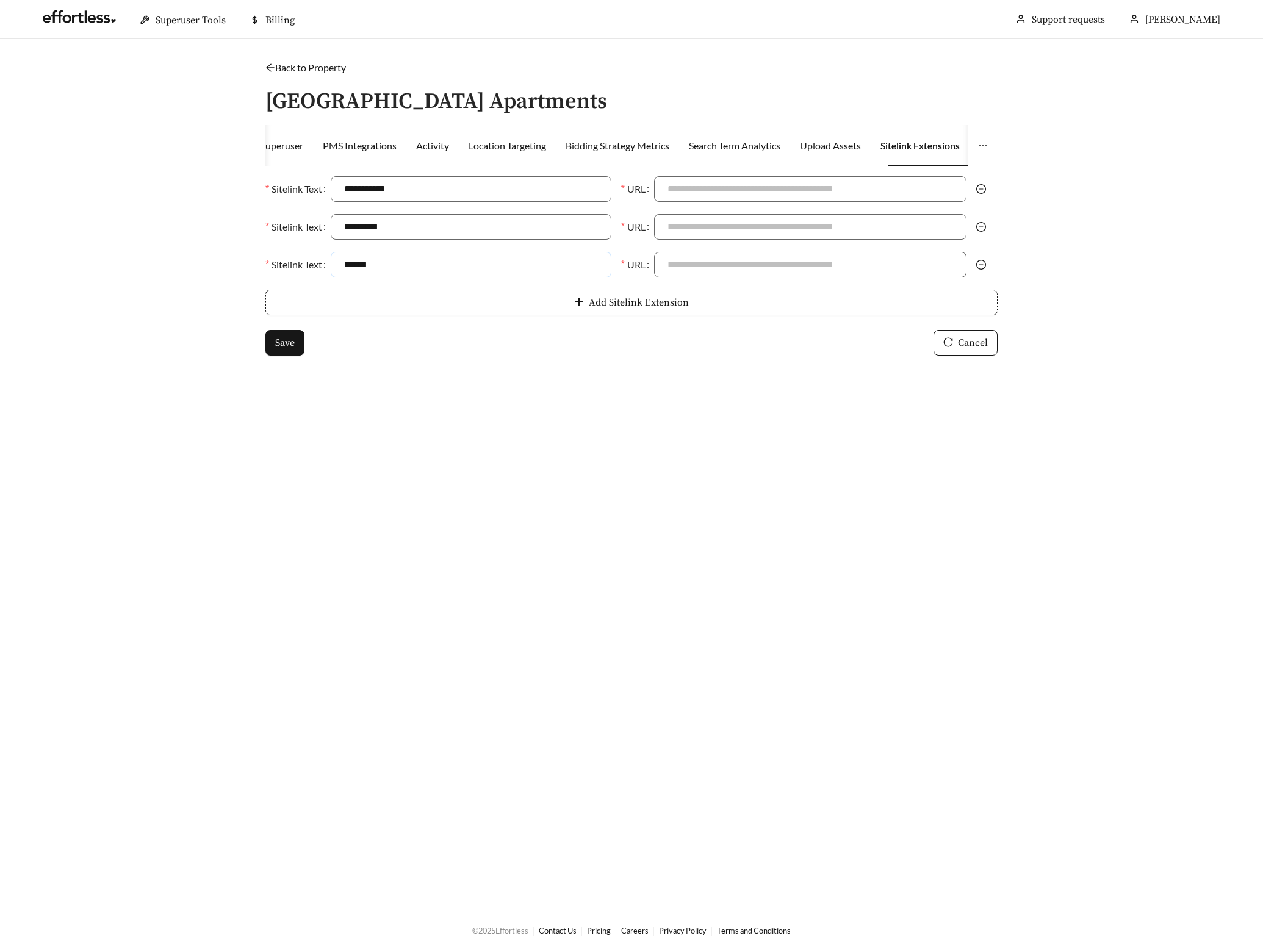
type input "*****"
click at [681, 190] on input "URL" at bounding box center [810, 189] width 313 height 26
paste input "**********"
type input "**********"
click at [704, 231] on input "URL" at bounding box center [810, 227] width 313 height 26
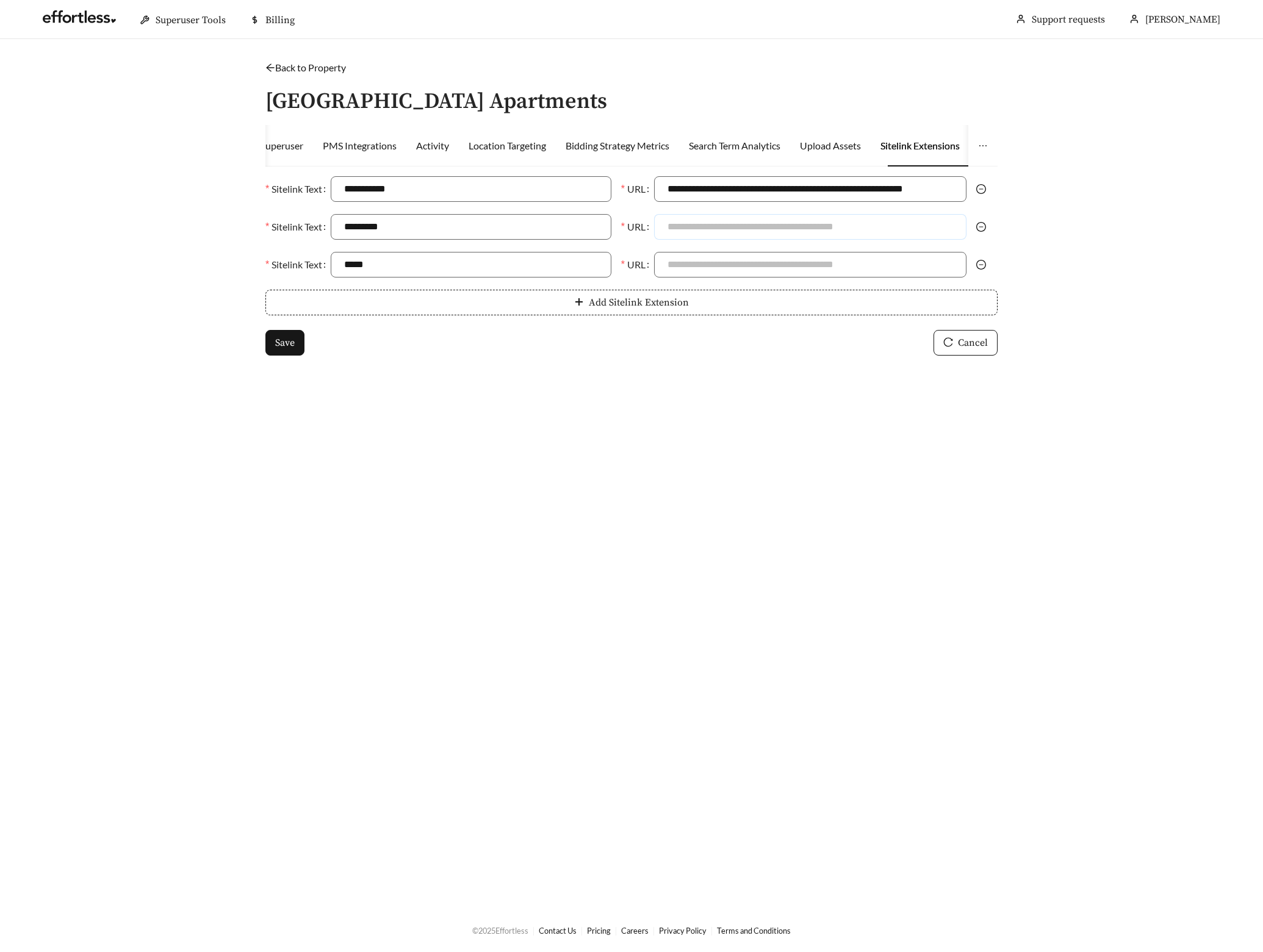
paste input "**********"
type input "**********"
click at [712, 264] on input "URL" at bounding box center [810, 265] width 313 height 26
paste input "**********"
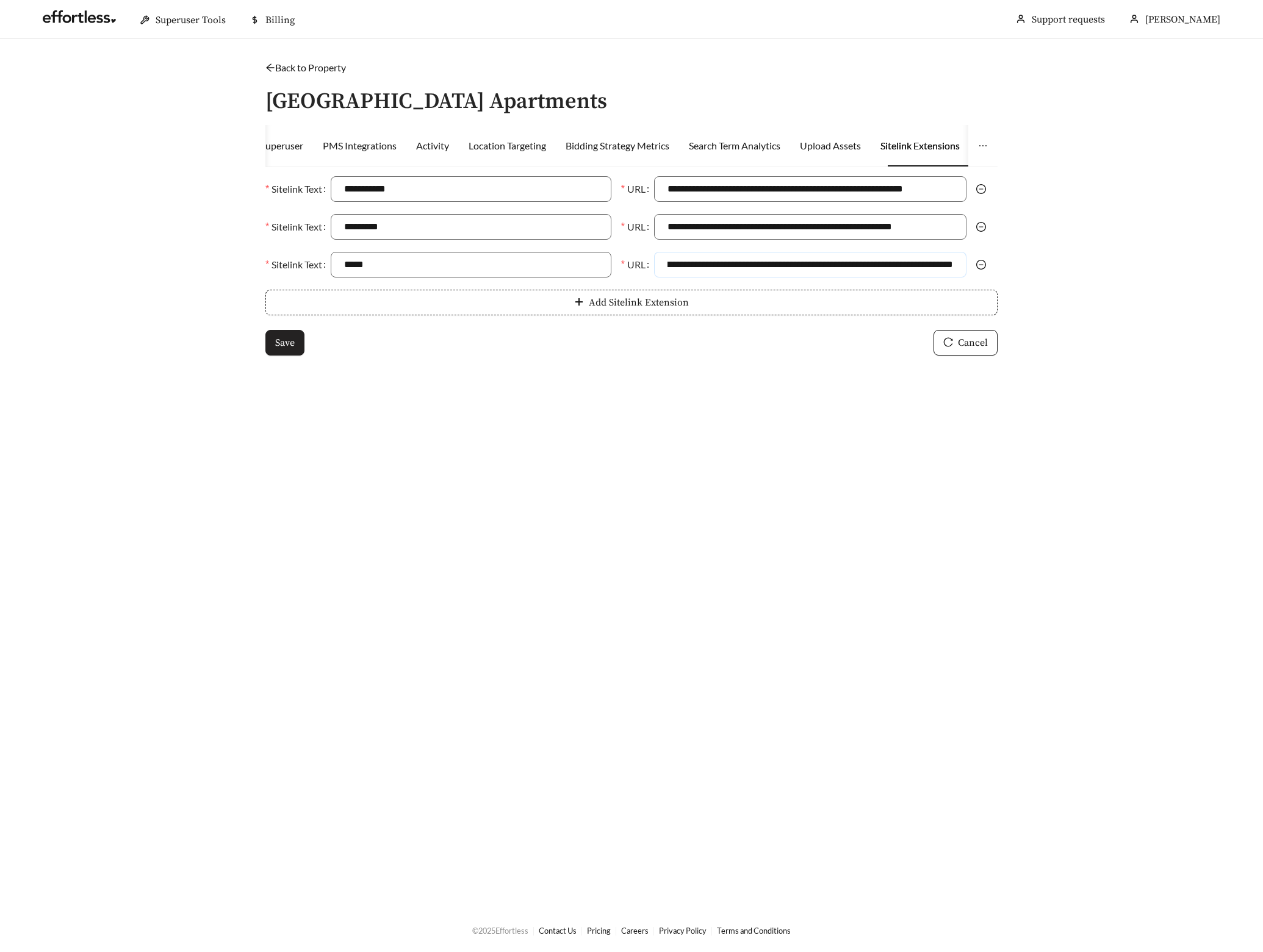
type input "**********"
click at [277, 344] on span "Save" at bounding box center [285, 343] width 19 height 14
click at [1011, 254] on li "Edit Ad Schedule" at bounding box center [1029, 259] width 121 height 19
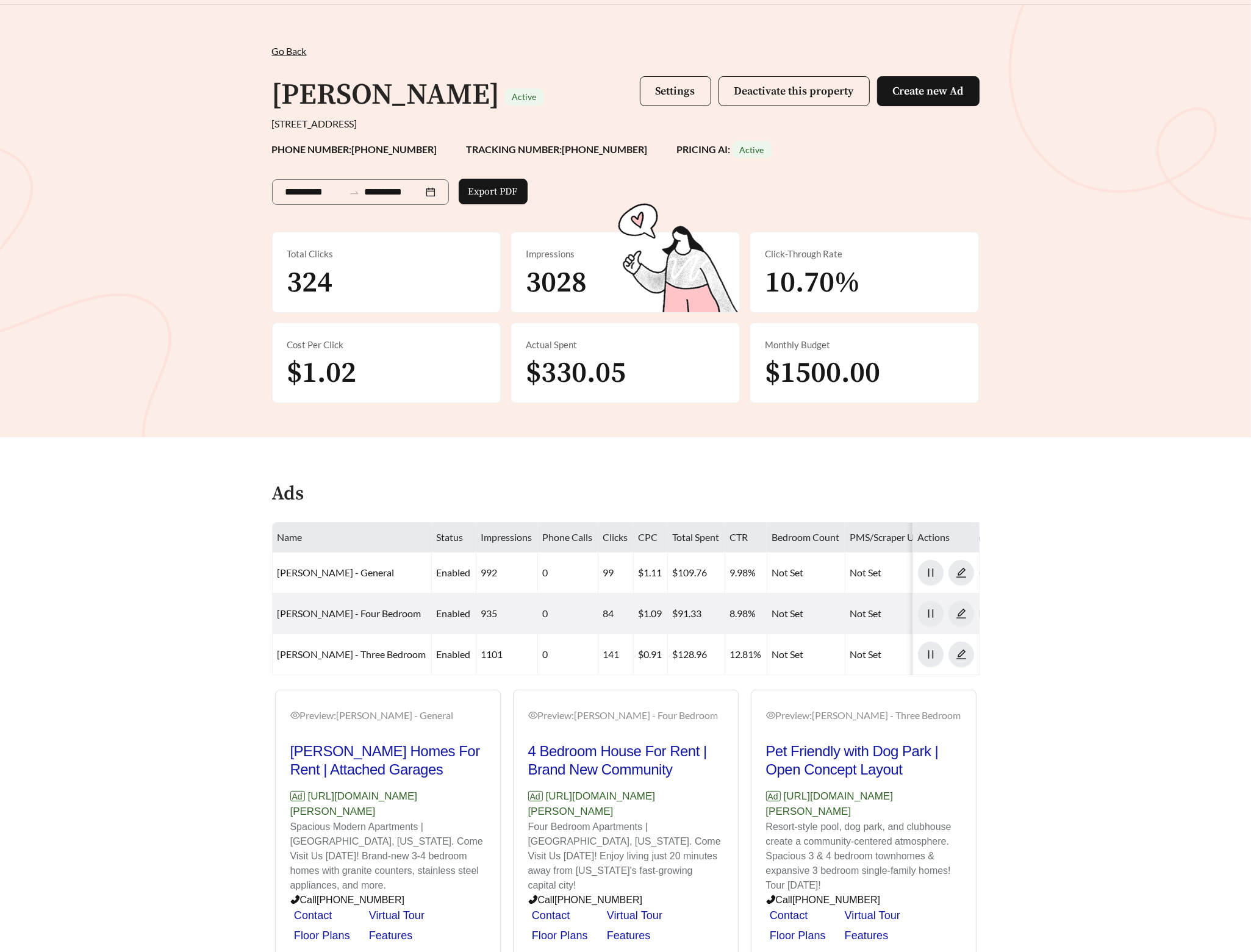
scroll to position [96, 0]
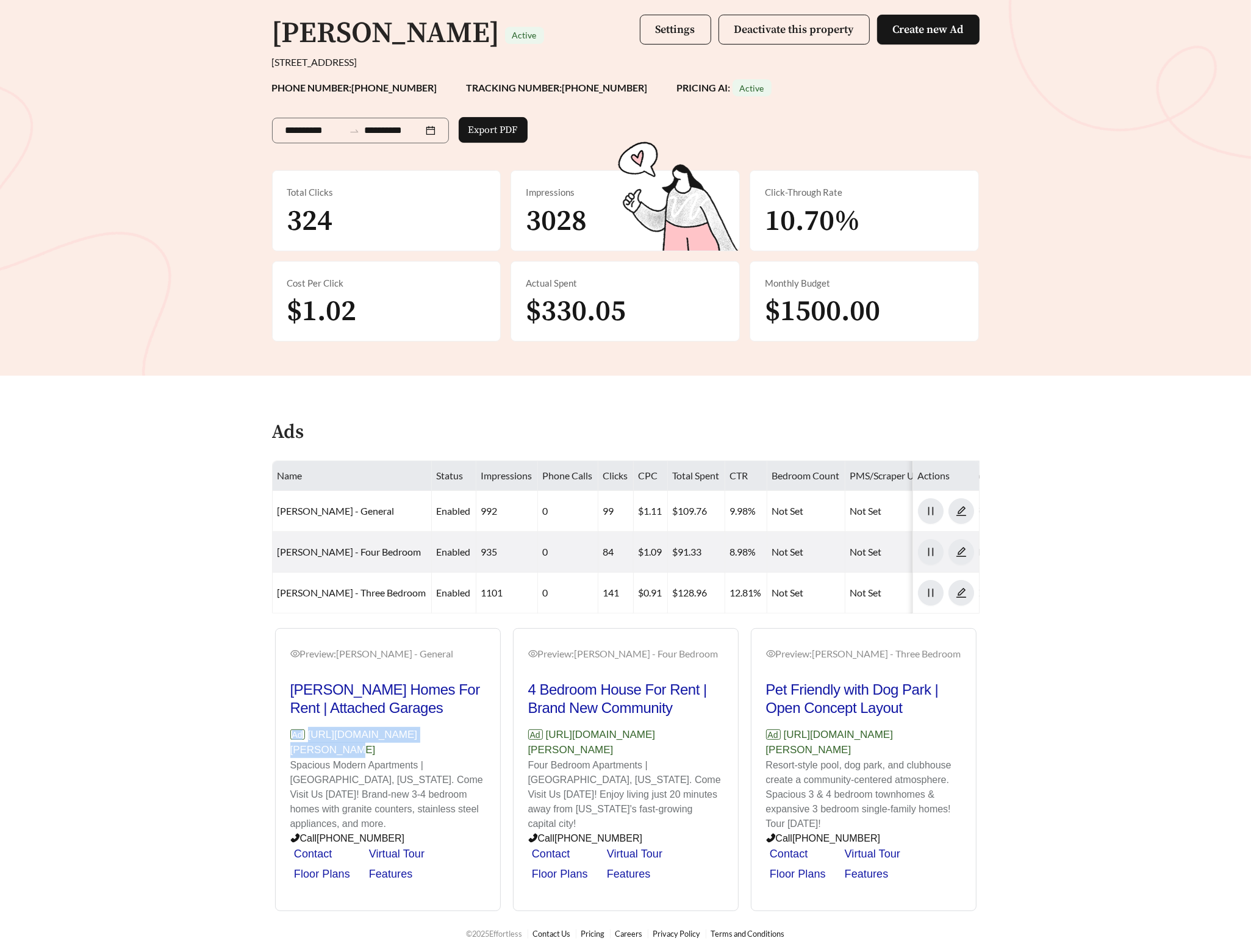
drag, startPoint x: 469, startPoint y: 744, endPoint x: 293, endPoint y: 749, distance: 176.1
click at [293, 749] on p "Ad [URL][DOMAIN_NAME][PERSON_NAME]" at bounding box center [388, 742] width 195 height 31
drag, startPoint x: 293, startPoint y: 749, endPoint x: 310, endPoint y: 745, distance: 17.5
click at [310, 745] on p "Ad [URL][DOMAIN_NAME][PERSON_NAME]" at bounding box center [388, 742] width 195 height 31
click at [444, 743] on p "Ad [URL][DOMAIN_NAME][PERSON_NAME]" at bounding box center [388, 742] width 195 height 31
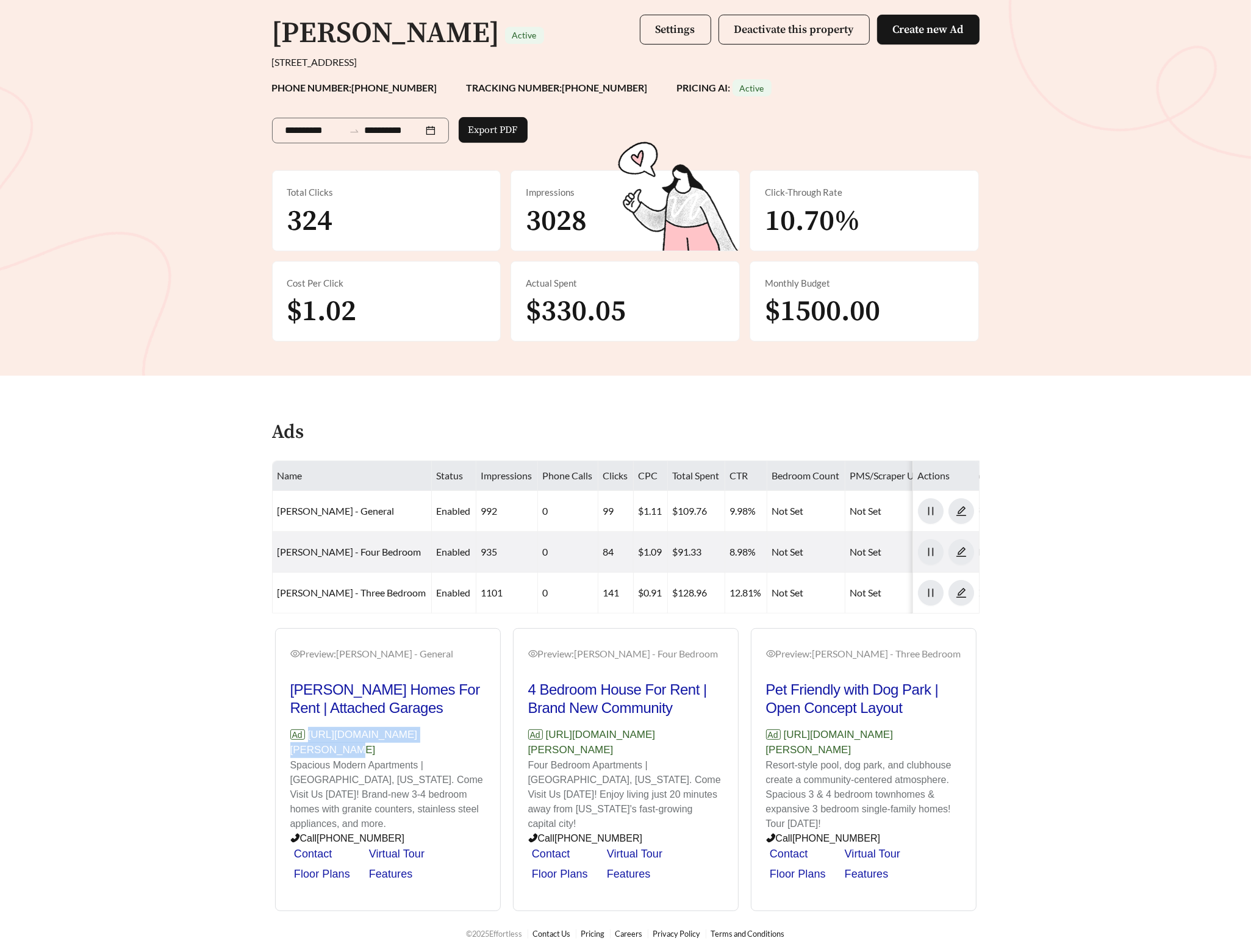
drag, startPoint x: 454, startPoint y: 744, endPoint x: 309, endPoint y: 751, distance: 145.2
click at [309, 751] on p "Ad [URL][DOMAIN_NAME][PERSON_NAME]" at bounding box center [388, 742] width 195 height 31
copy p "[URL][DOMAIN_NAME][PERSON_NAME]"
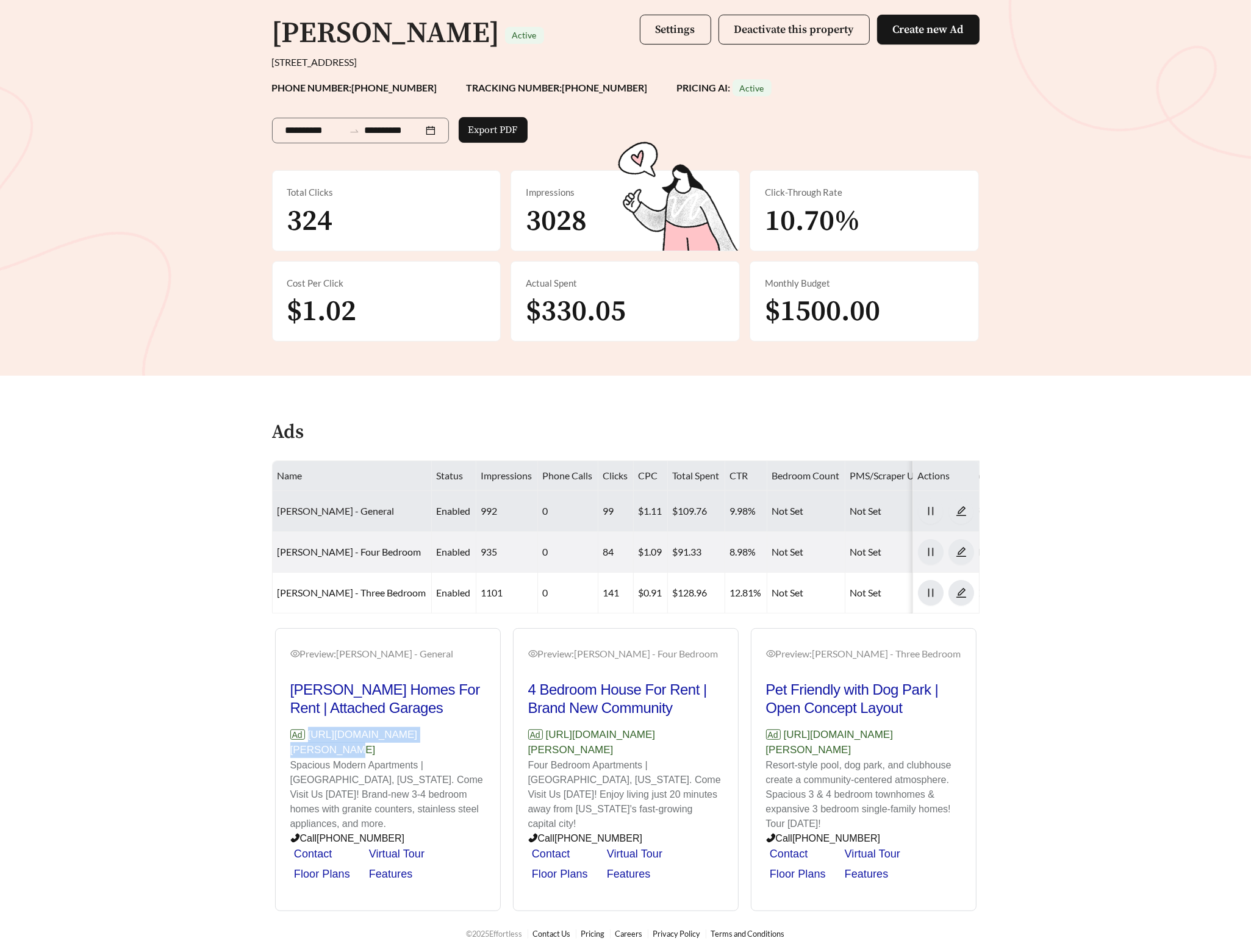
click at [333, 511] on link "[PERSON_NAME] - General" at bounding box center [336, 511] width 117 height 11
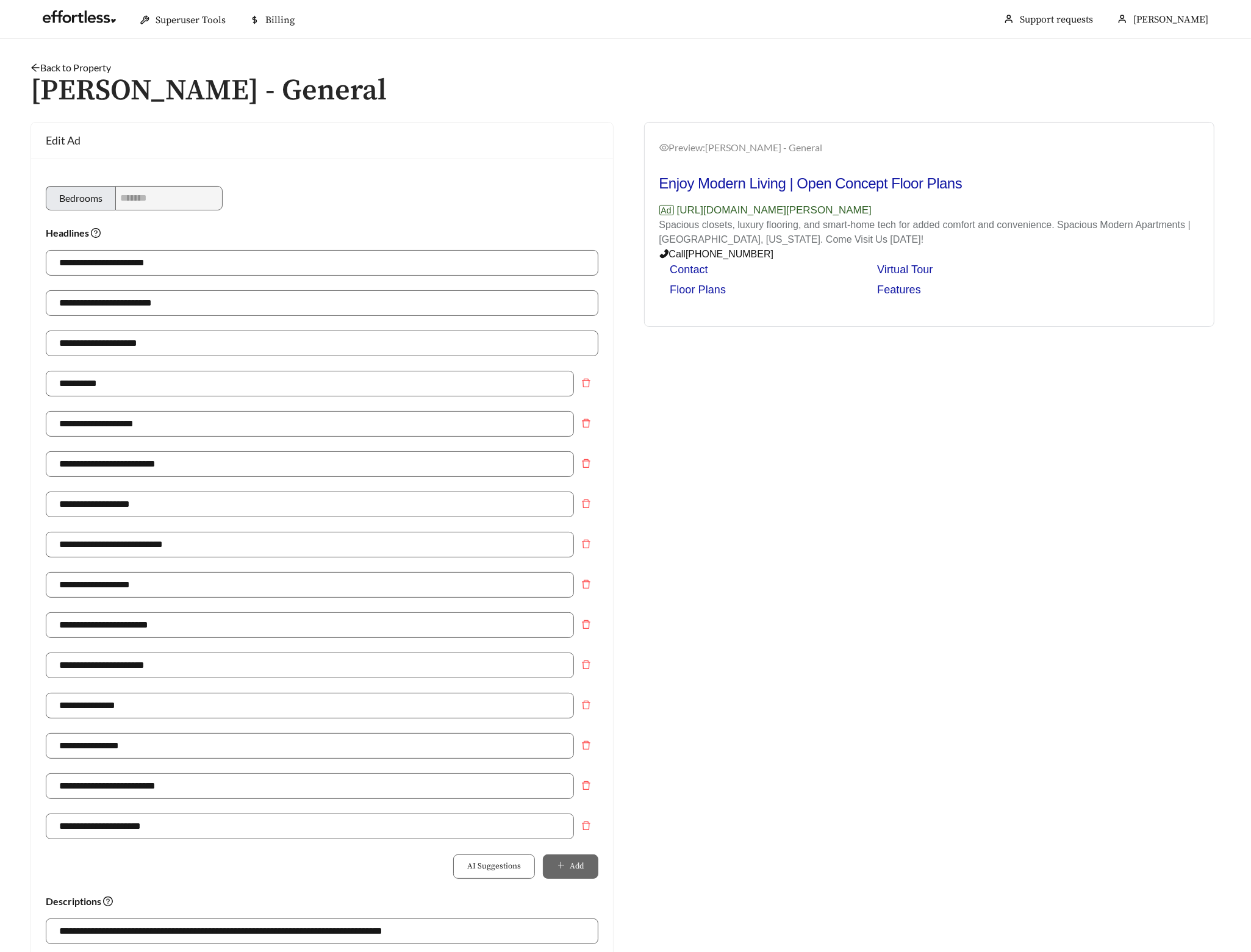
click at [98, 70] on link "Back to Property" at bounding box center [70, 68] width 80 height 11
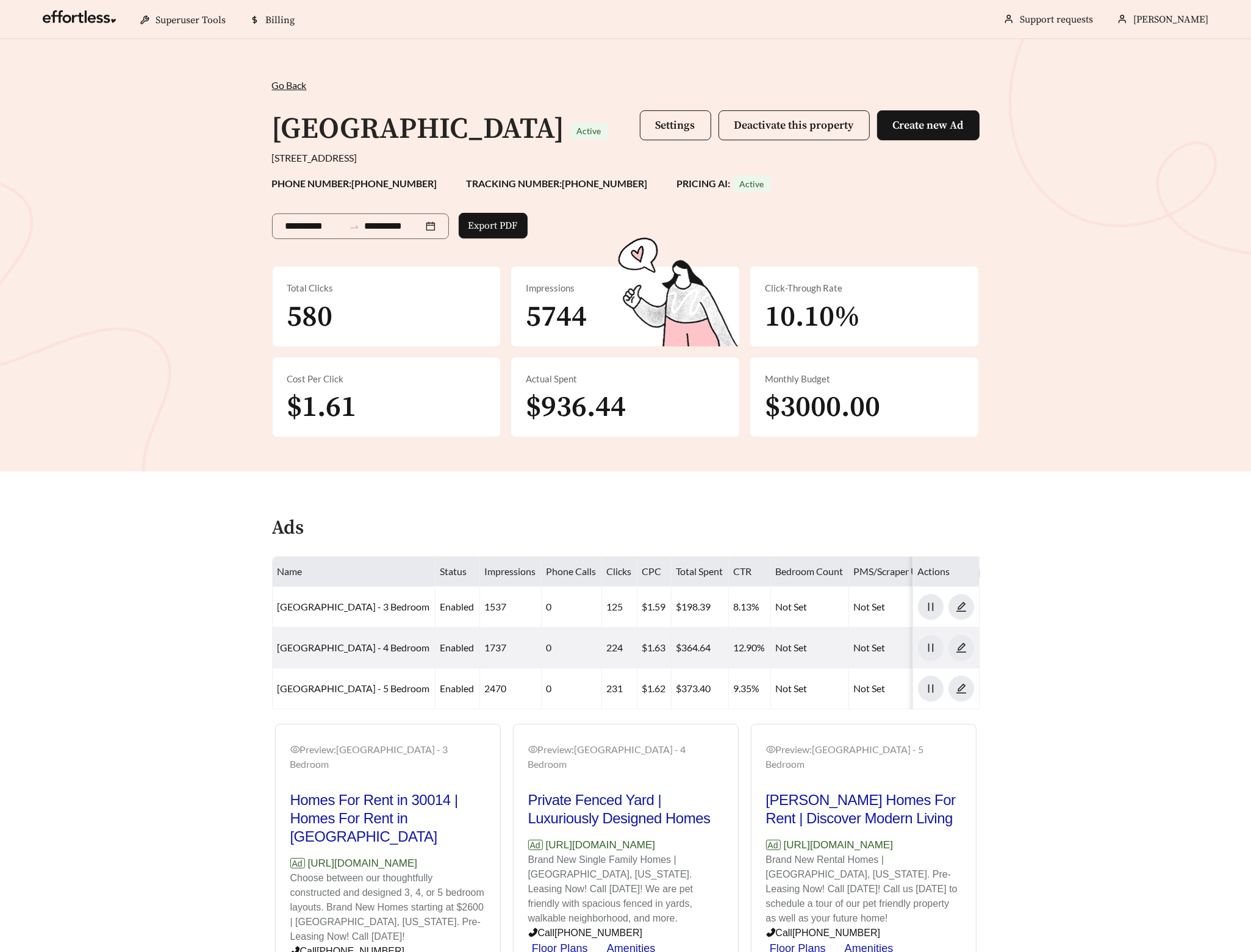
scroll to position [140, 0]
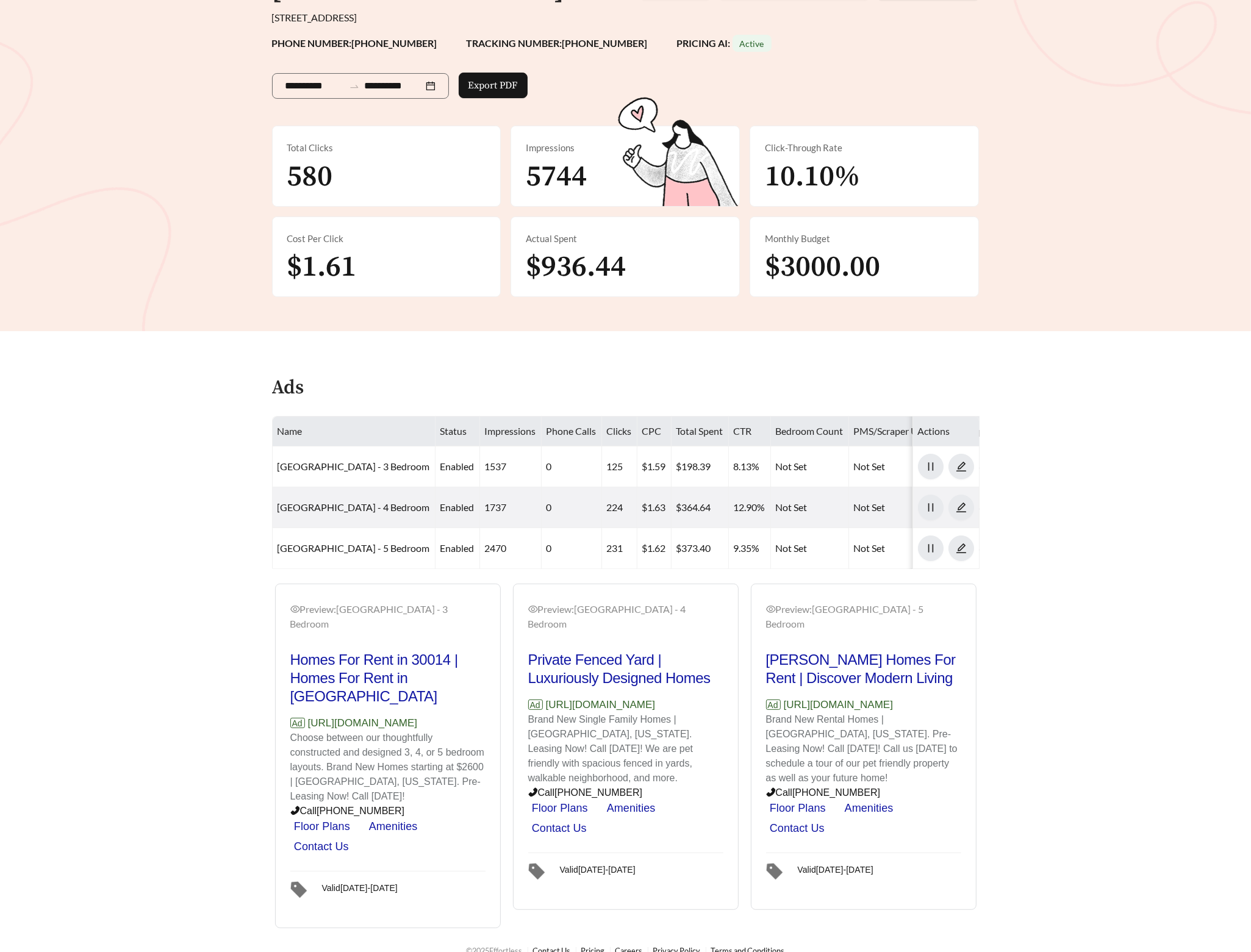
drag, startPoint x: 453, startPoint y: 704, endPoint x: 310, endPoint y: 702, distance: 143.0
click at [310, 716] on p "Ad [URL][DOMAIN_NAME]" at bounding box center [388, 724] width 195 height 16
copy p "[URL][DOMAIN_NAME]"
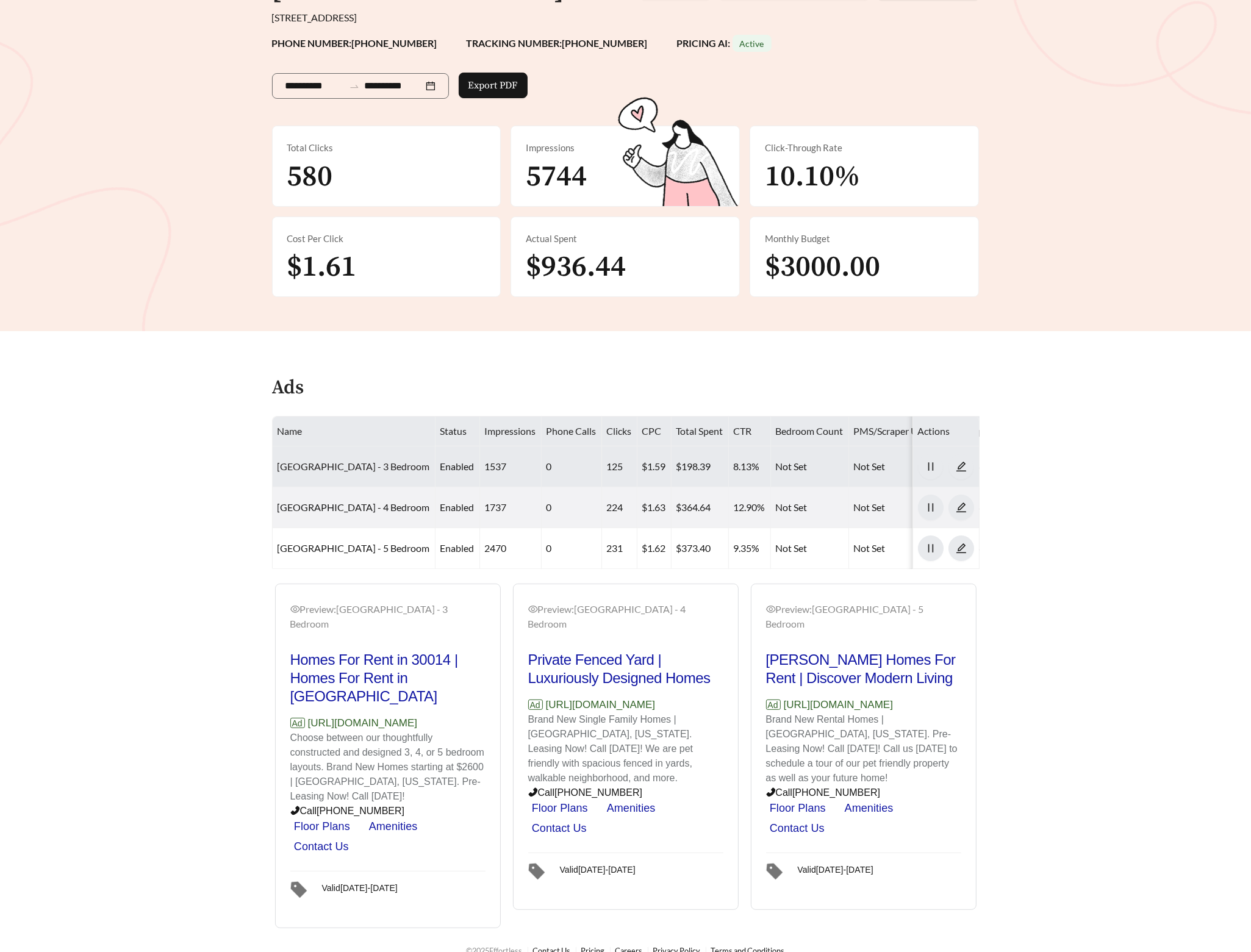
click at [324, 469] on link "Dorchester Place - 3 Bedroom" at bounding box center [354, 466] width 152 height 11
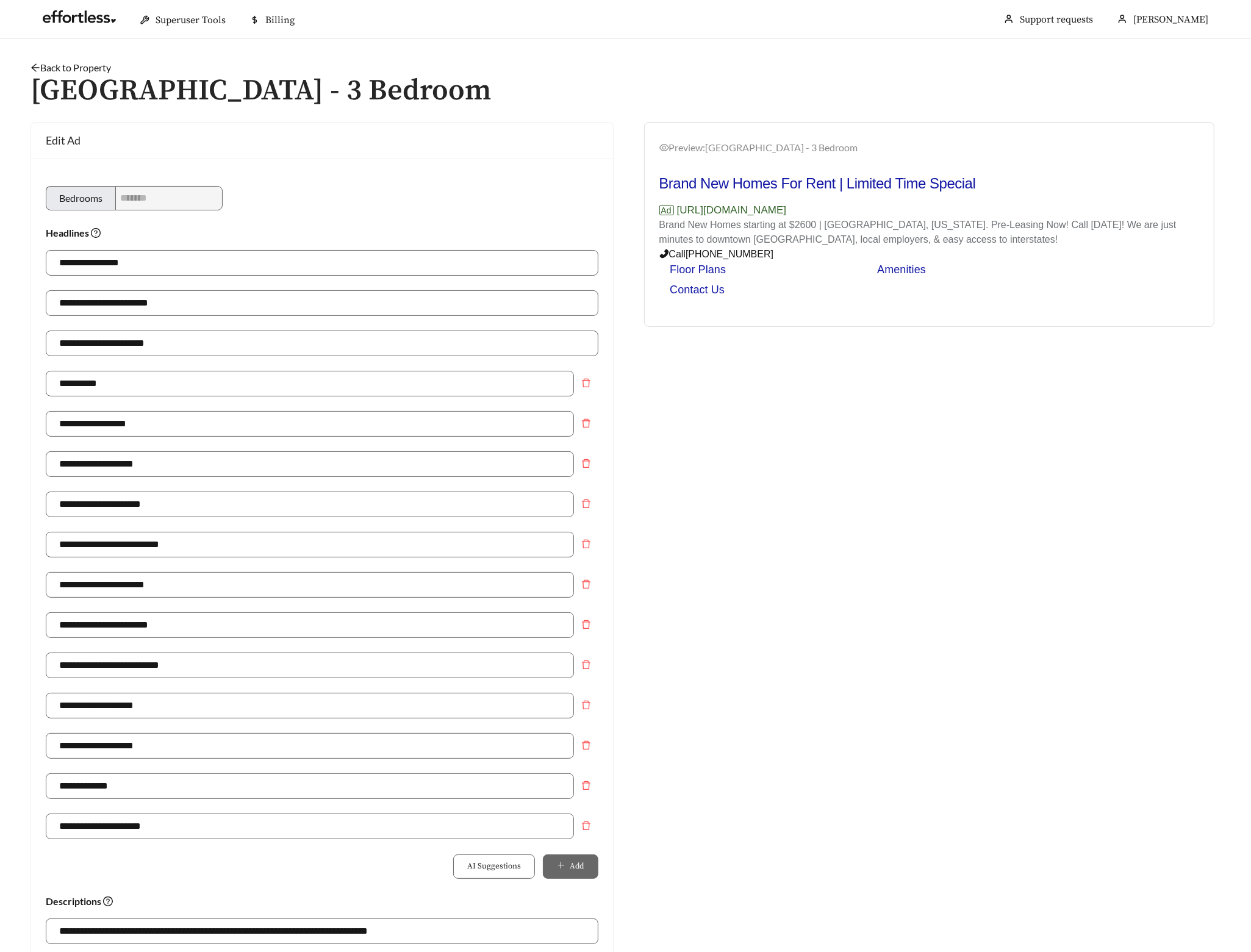
click at [90, 65] on link "Back to Property" at bounding box center [70, 68] width 80 height 11
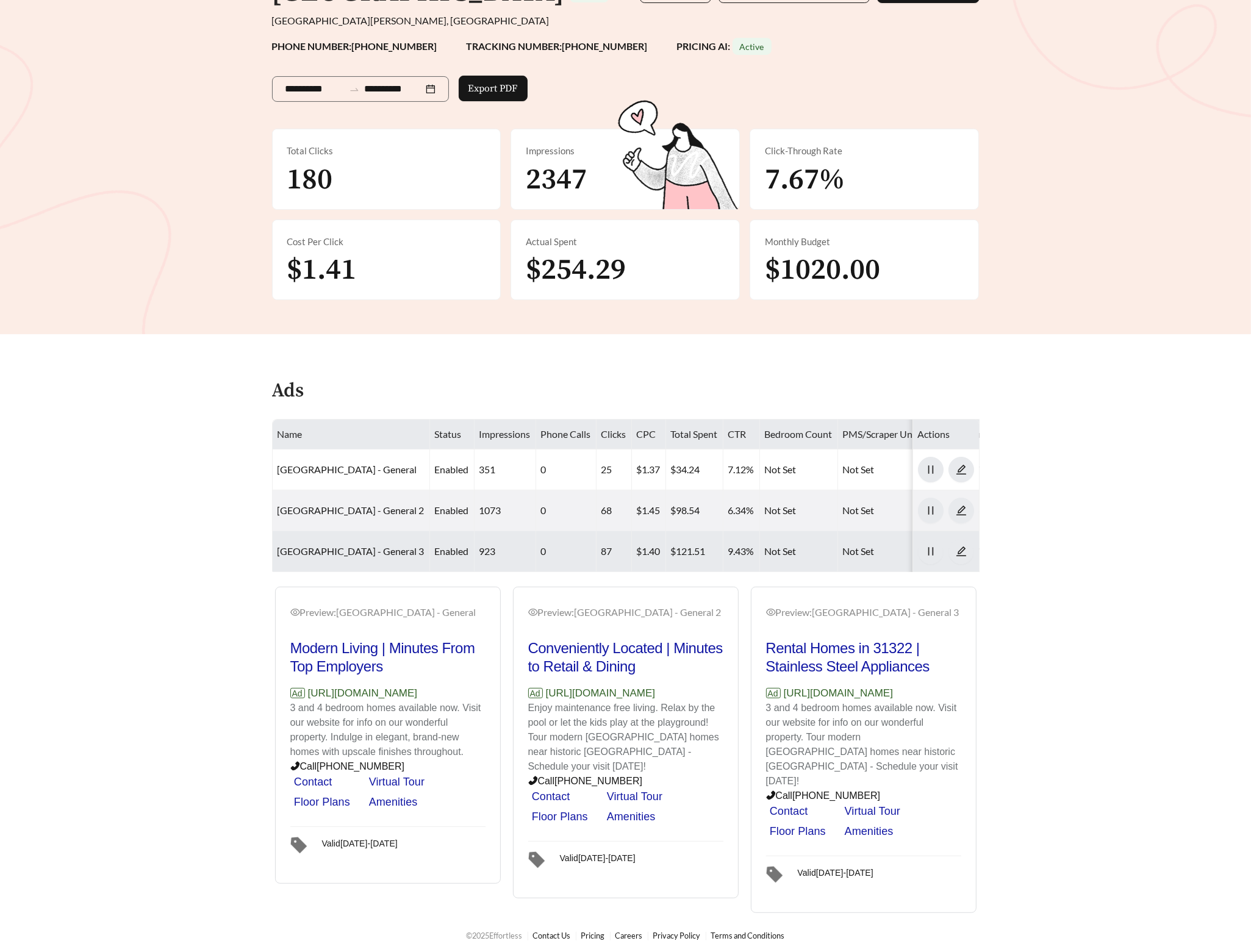
scroll to position [140, 0]
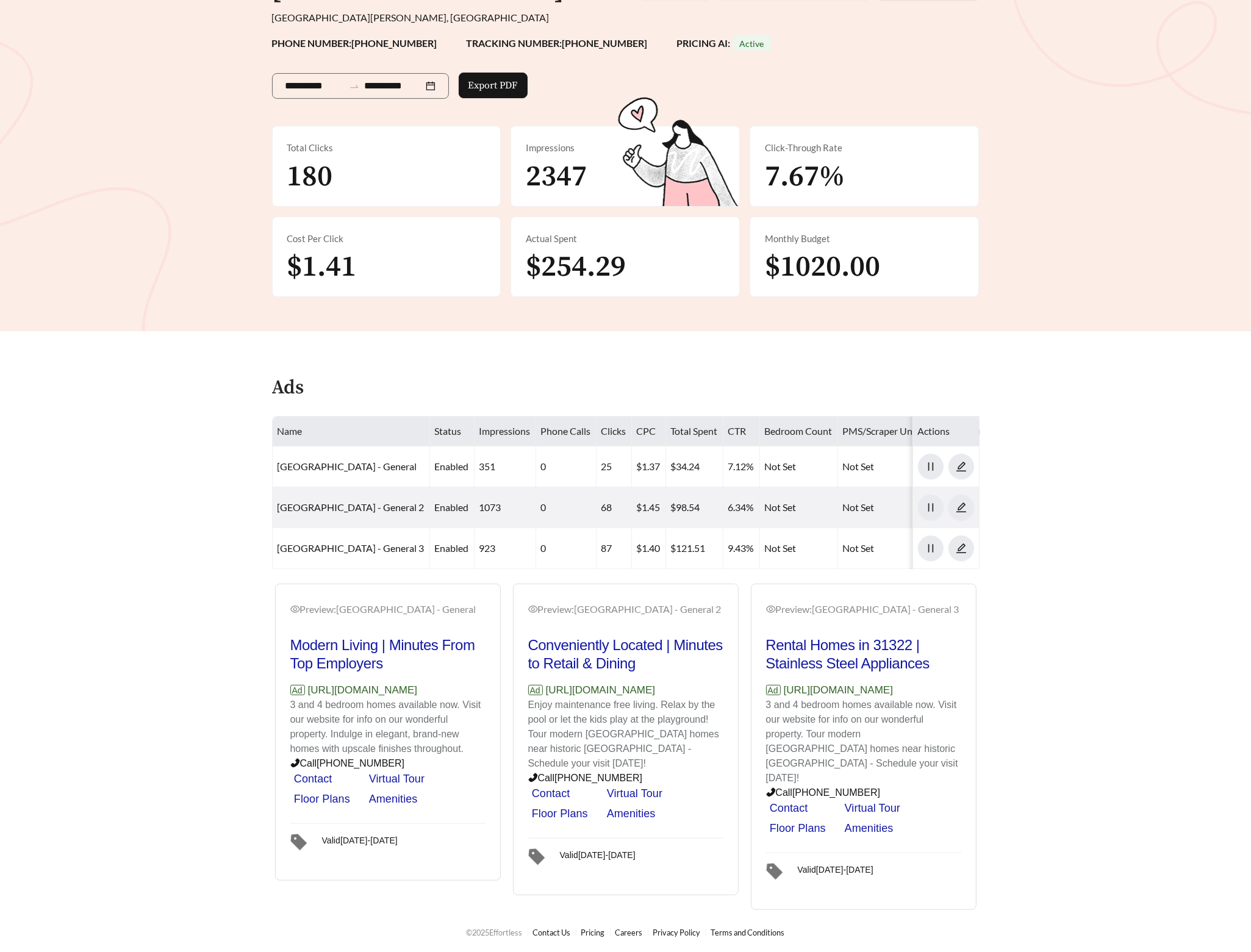
drag, startPoint x: 437, startPoint y: 701, endPoint x: 308, endPoint y: 701, distance: 129.0
click at [308, 698] on p "Ad [URL][DOMAIN_NAME]" at bounding box center [388, 690] width 195 height 16
copy p "[URL][DOMAIN_NAME]"
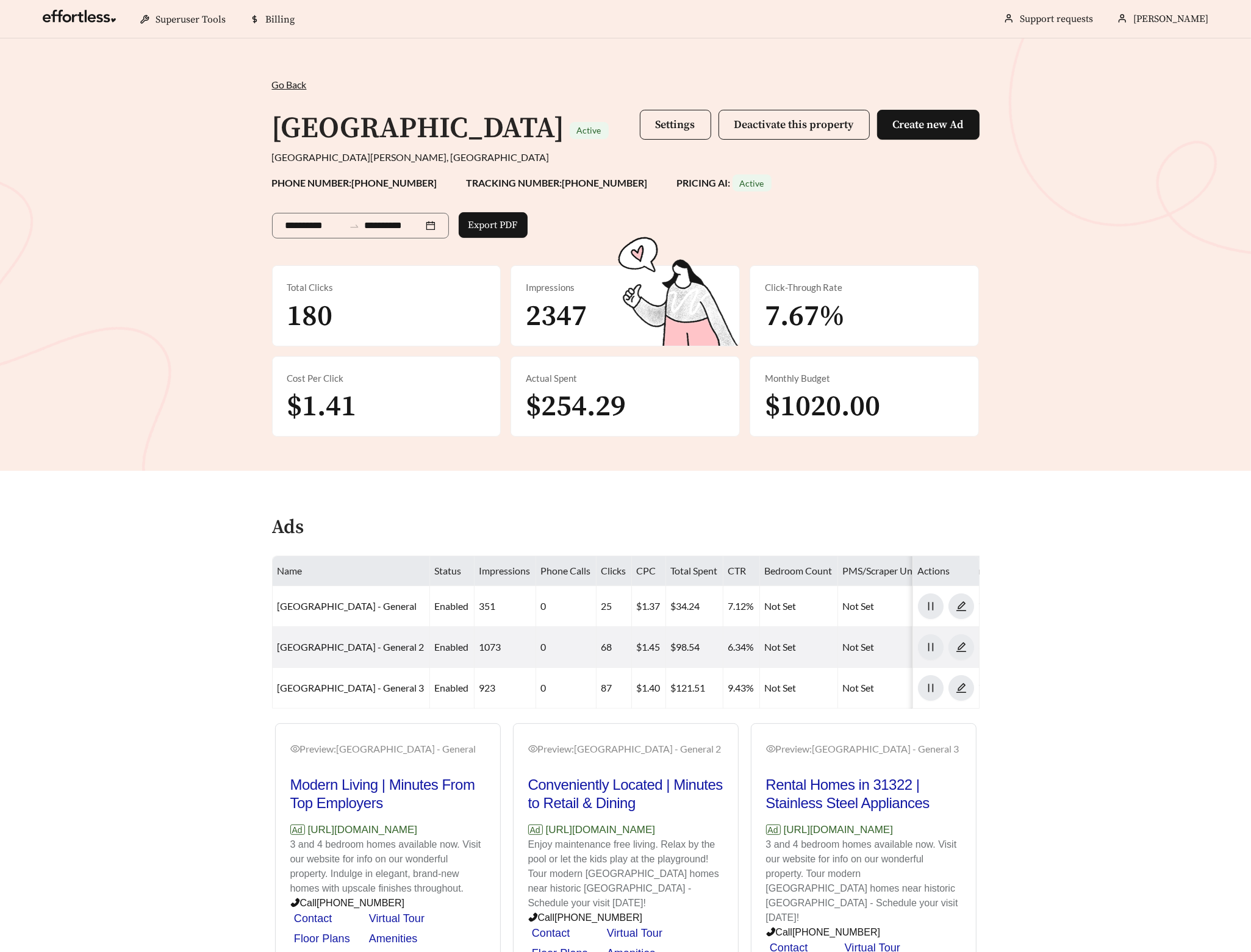
scroll to position [0, 0]
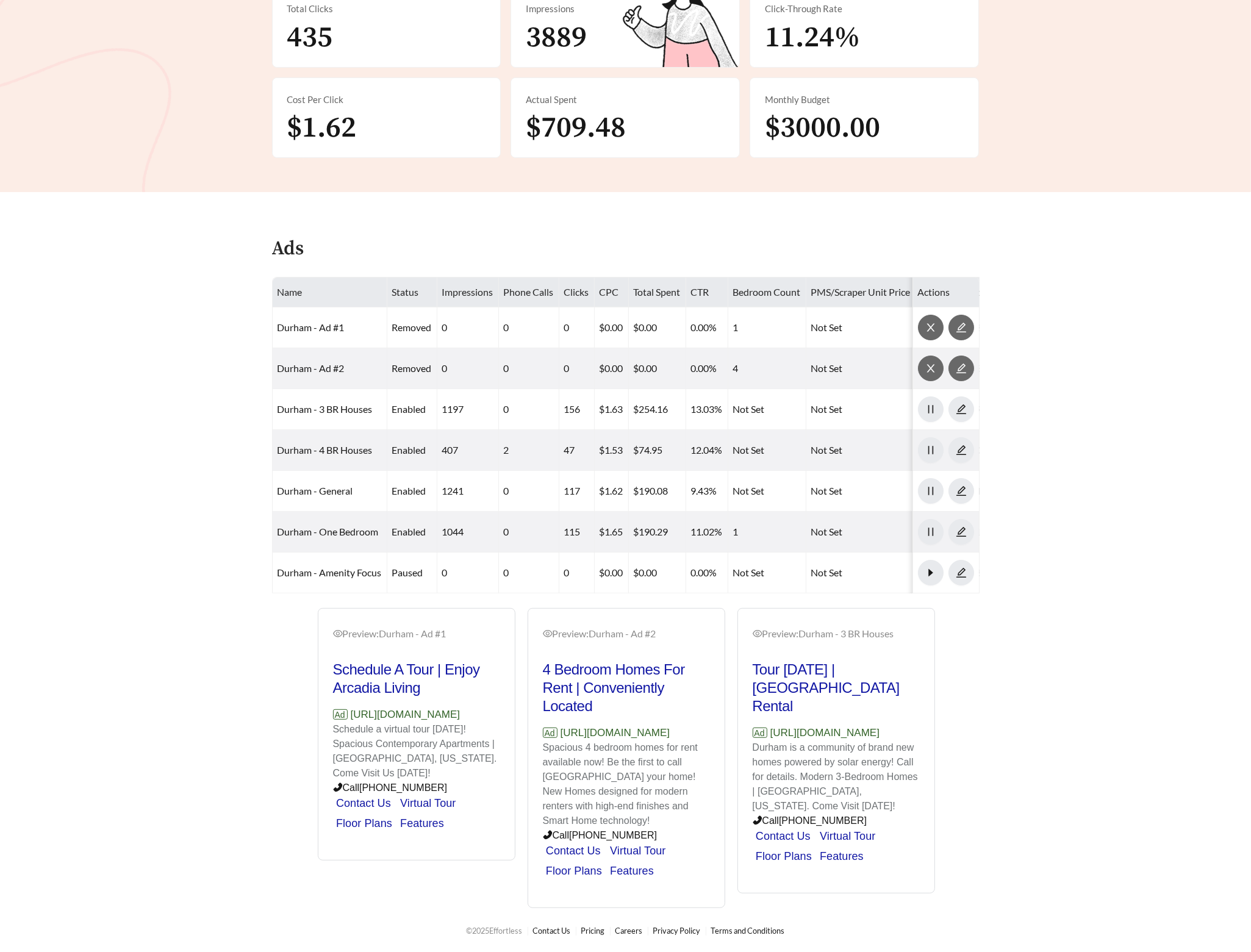
scroll to position [292, 0]
drag, startPoint x: 474, startPoint y: 716, endPoint x: 350, endPoint y: 716, distance: 124.0
click at [350, 716] on p "Ad https://live-durham.com/" at bounding box center [416, 715] width 167 height 16
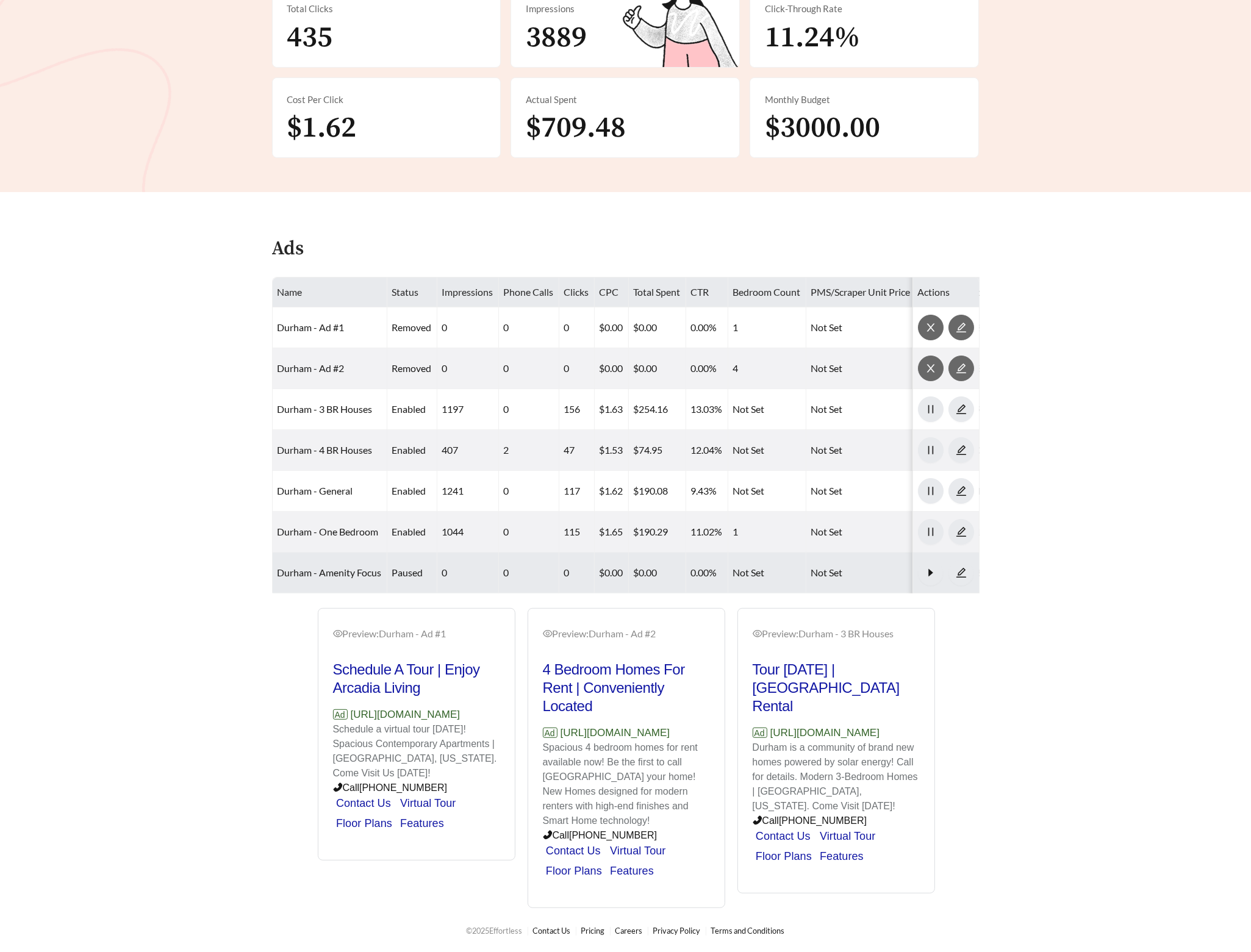
copy p "https://live-durham.com/"
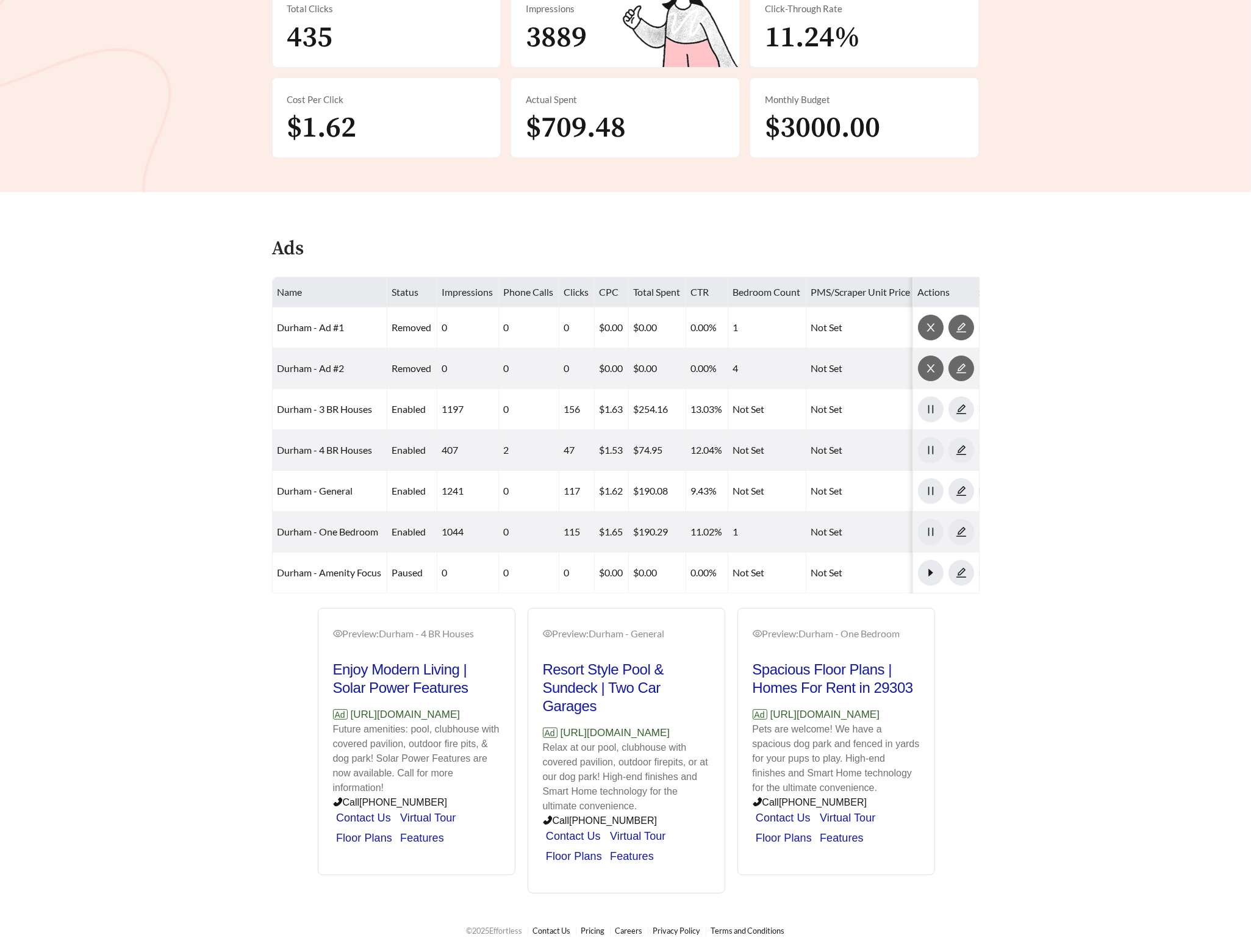
scroll to position [0, 0]
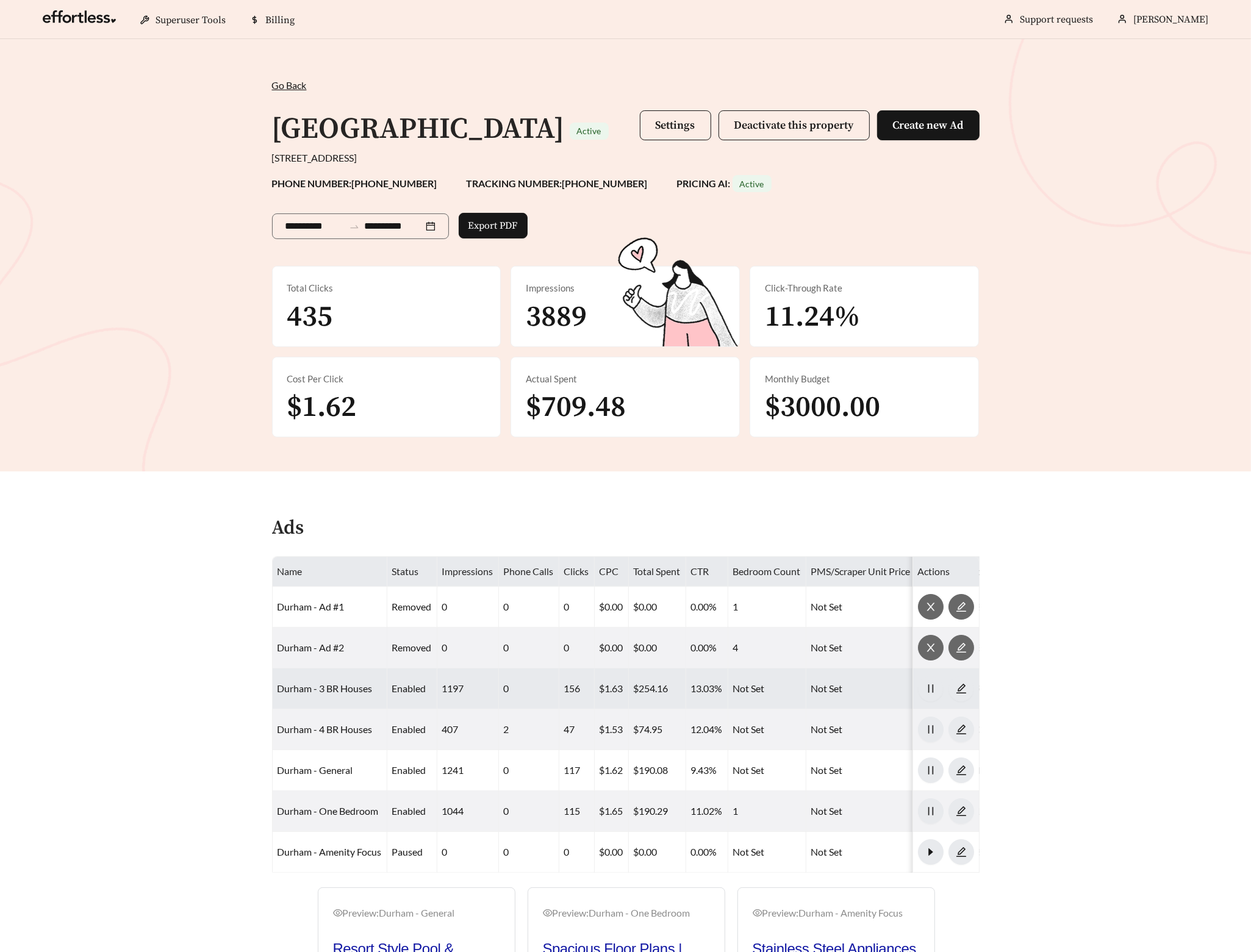
click at [338, 696] on td "Durham - 3 BR Houses" at bounding box center [330, 688] width 115 height 41
click at [343, 692] on link "Durham - 3 BR Houses" at bounding box center [325, 688] width 95 height 11
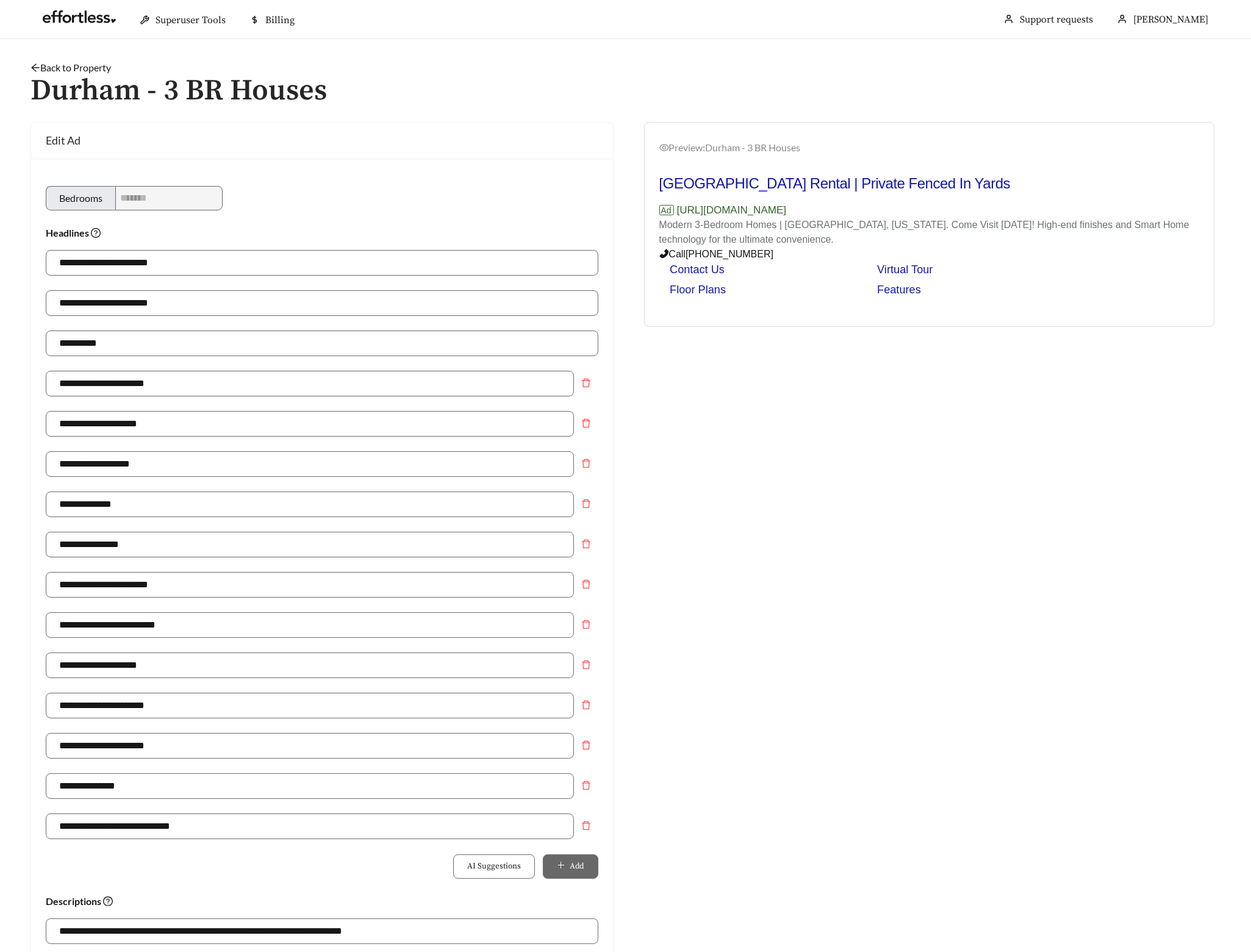
click at [82, 67] on link "Back to Property" at bounding box center [70, 68] width 80 height 11
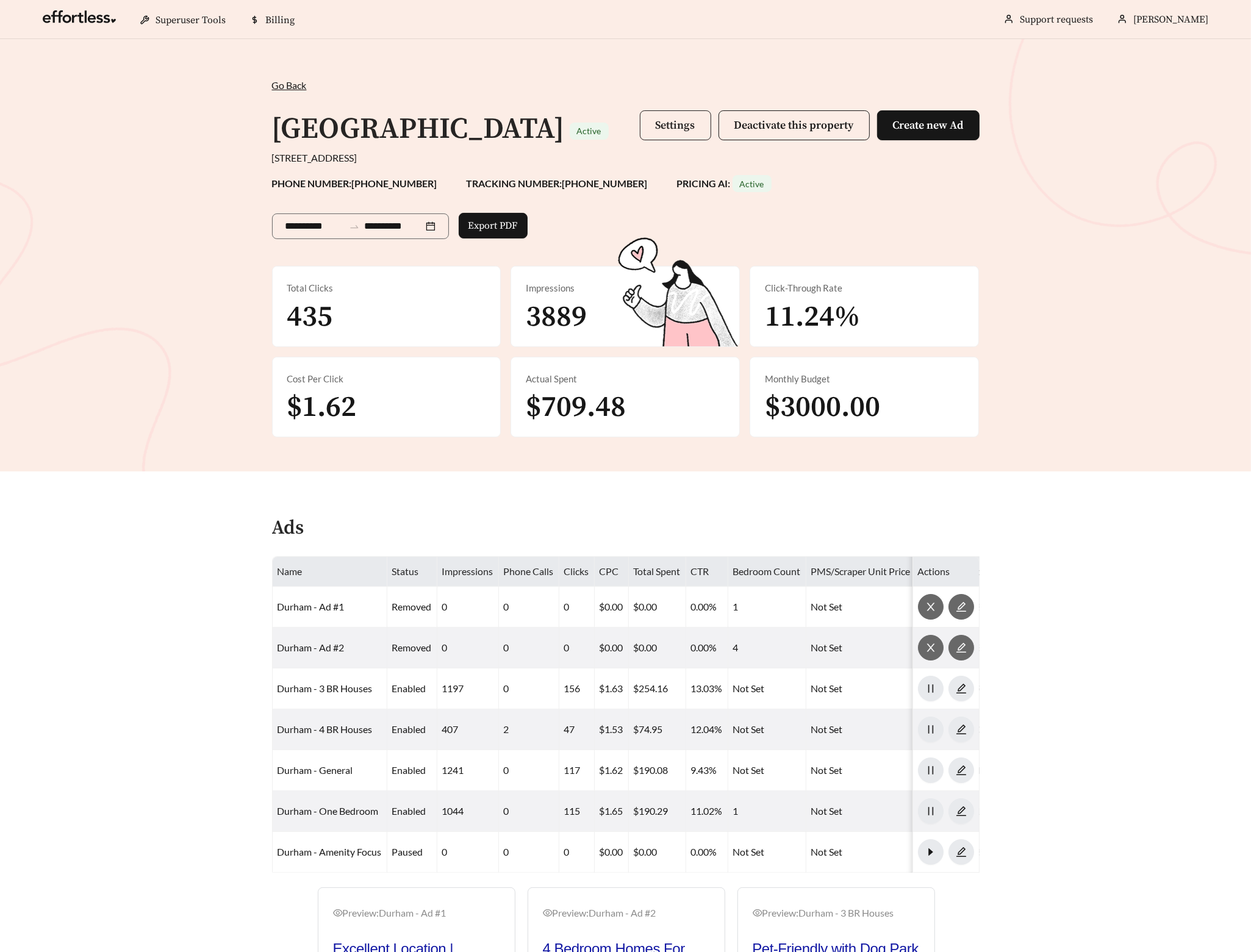
click at [662, 117] on button "Settings" at bounding box center [675, 126] width 71 height 30
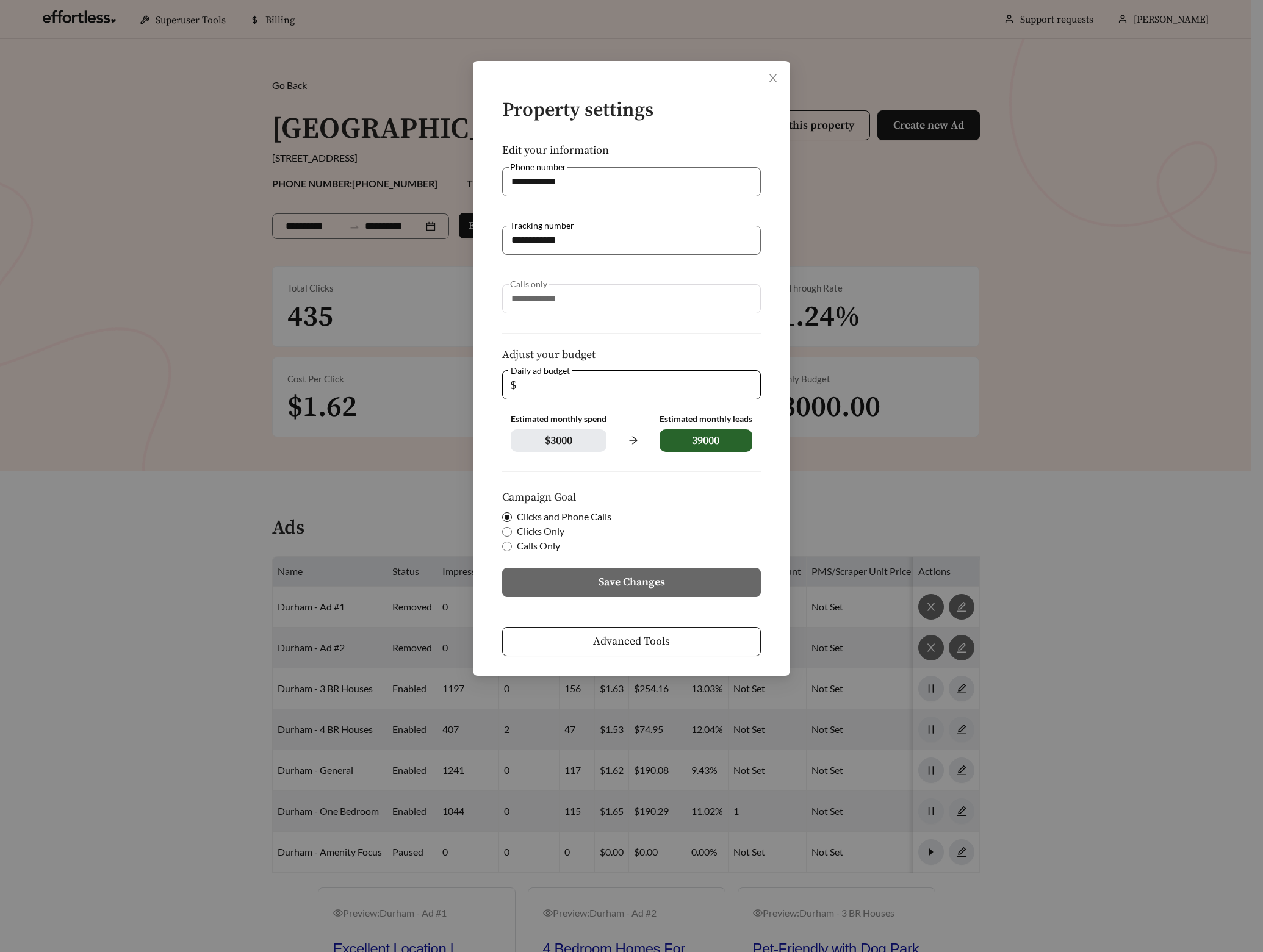
click at [693, 647] on button "Advanced Tools" at bounding box center [632, 642] width 259 height 29
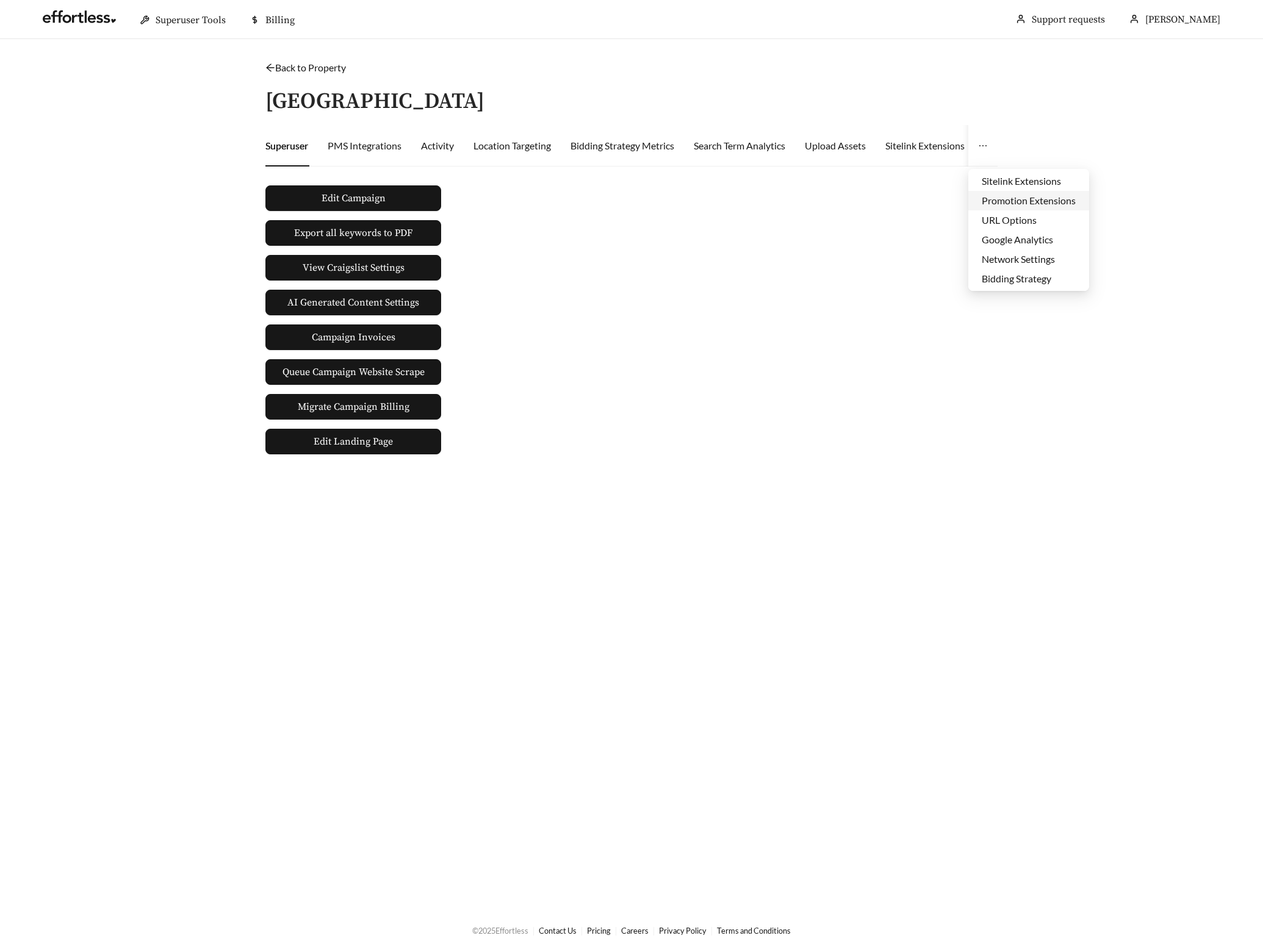
click at [1016, 195] on li "Promotion Extensions" at bounding box center [1029, 200] width 121 height 19
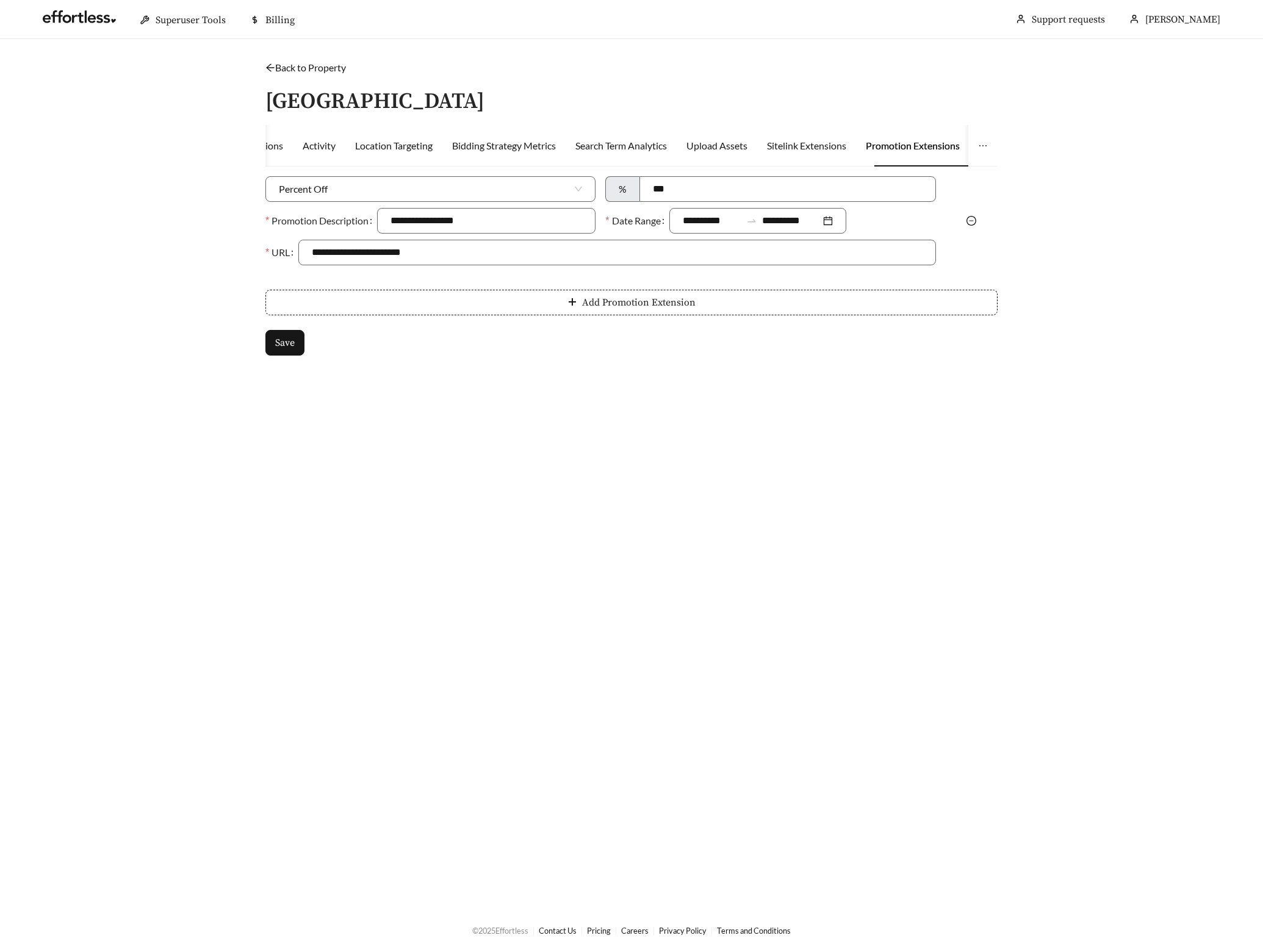
click at [970, 221] on icon "minus-circle" at bounding box center [972, 221] width 10 height 10
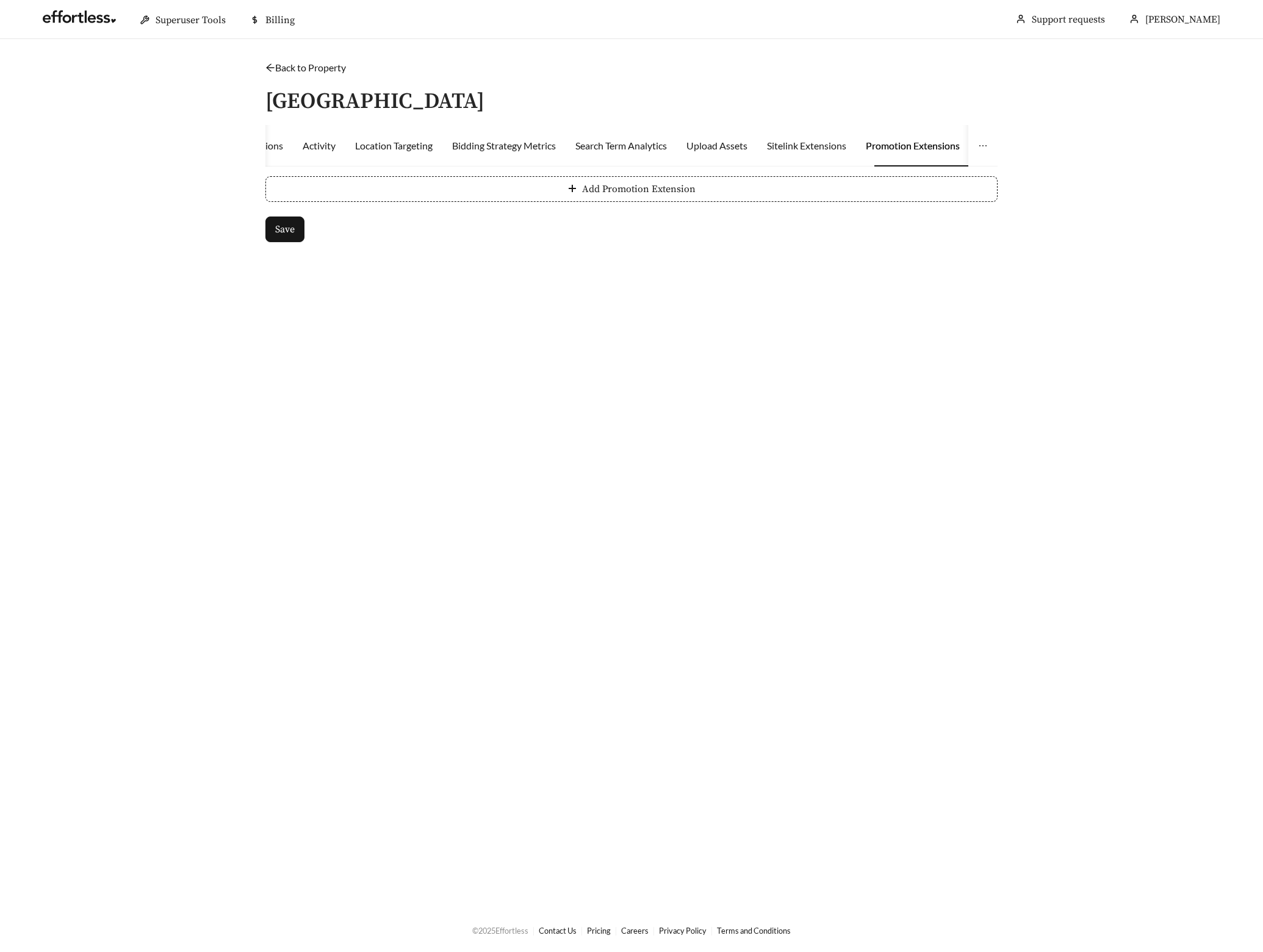
click at [560, 219] on div "Save" at bounding box center [631, 229] width 732 height 26
click at [525, 200] on button "Add Promotion Extension" at bounding box center [631, 189] width 732 height 26
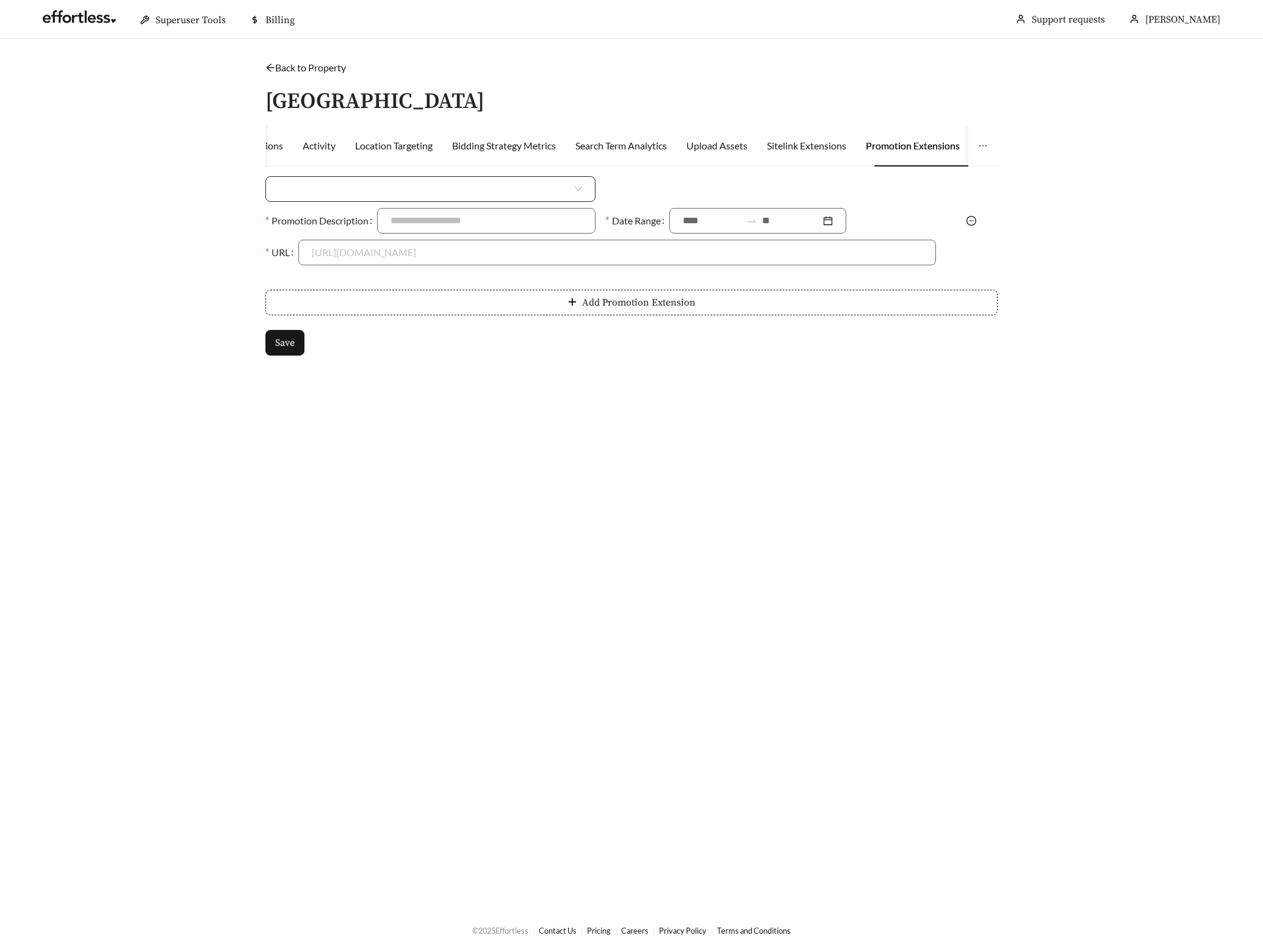
click at [390, 177] on input "search" at bounding box center [426, 189] width 293 height 24
click at [356, 231] on div "Percent Off" at bounding box center [431, 235] width 303 height 14
click at [689, 191] on input at bounding box center [787, 189] width 295 height 24
click at [668, 187] on input "*" at bounding box center [787, 189] width 295 height 24
type input "***"
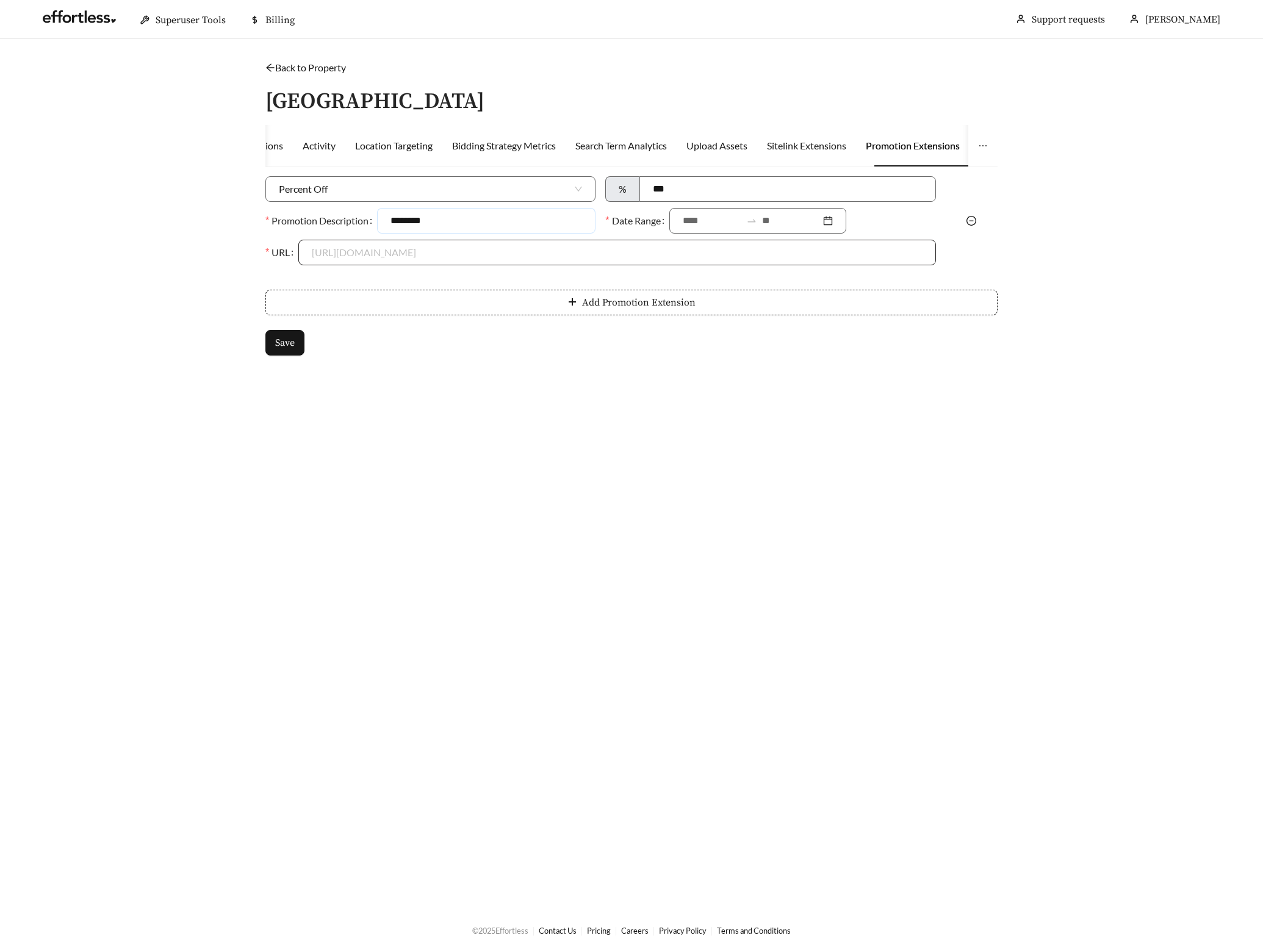
type input "**********"
click at [701, 220] on input at bounding box center [712, 221] width 58 height 14
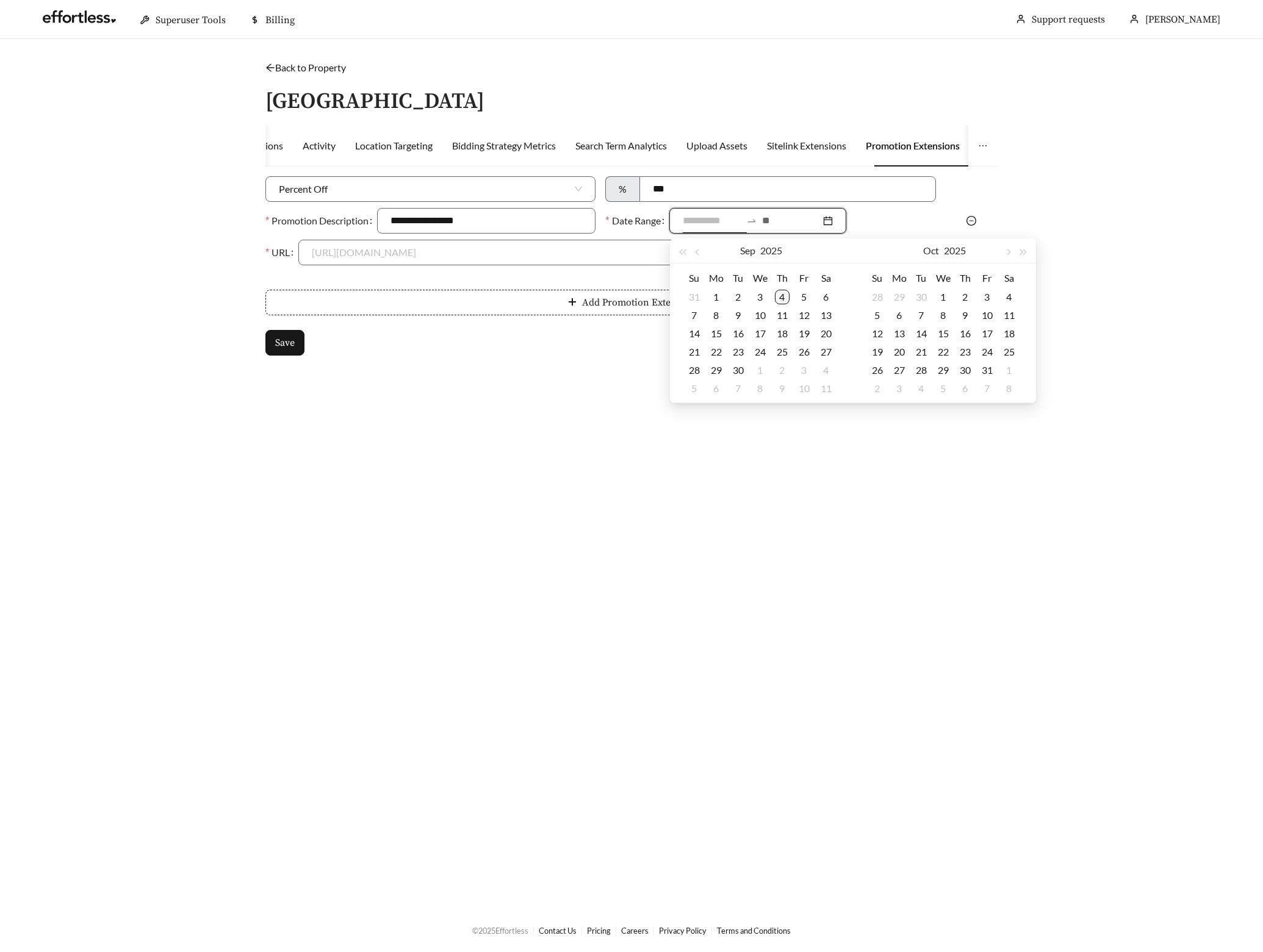
type input "**********"
click at [779, 297] on div "4" at bounding box center [782, 297] width 14 height 14
type input "**********"
click at [712, 328] on div "15" at bounding box center [716, 333] width 14 height 14
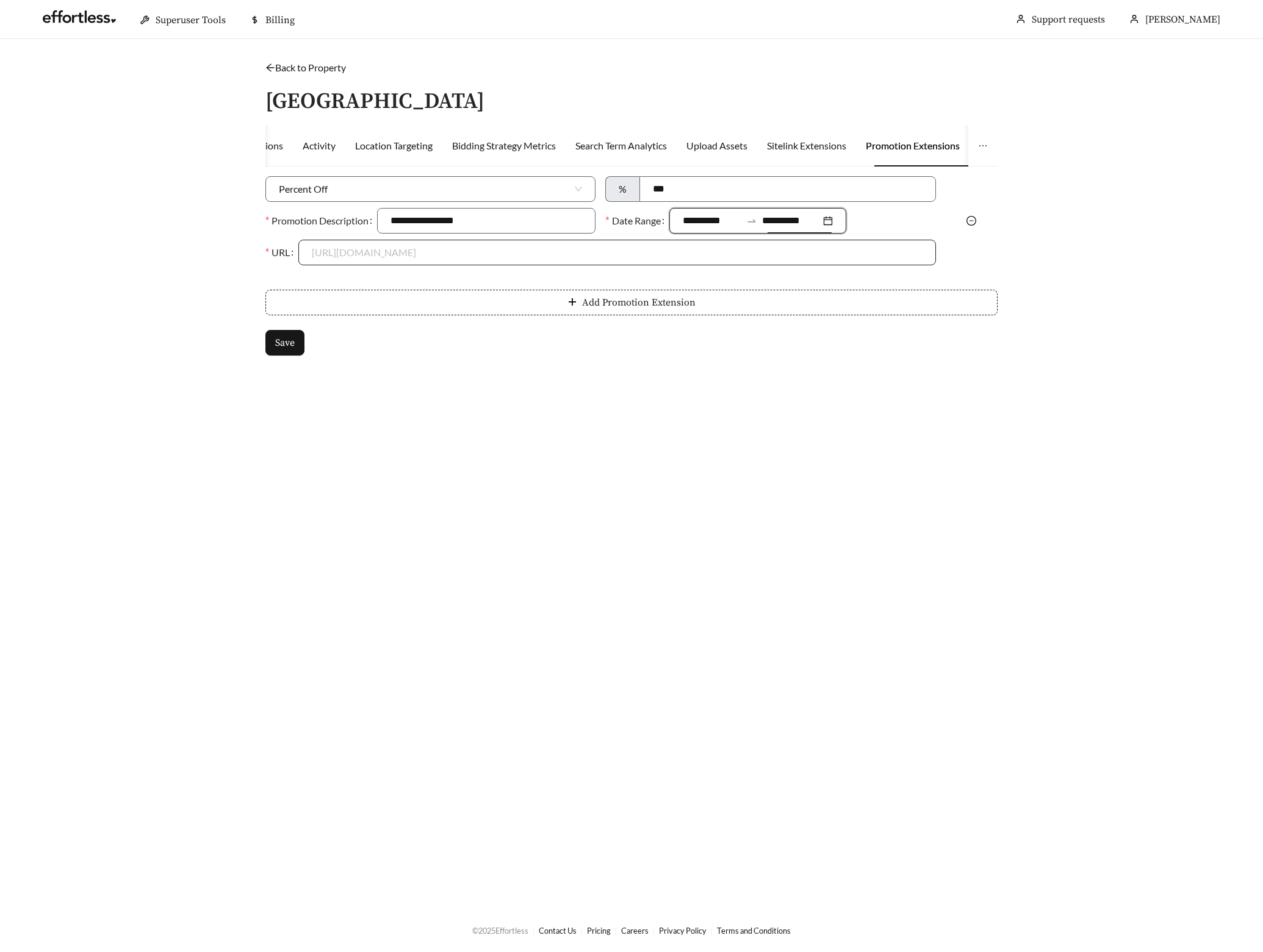
click at [423, 252] on input "URL" at bounding box center [617, 252] width 610 height 24
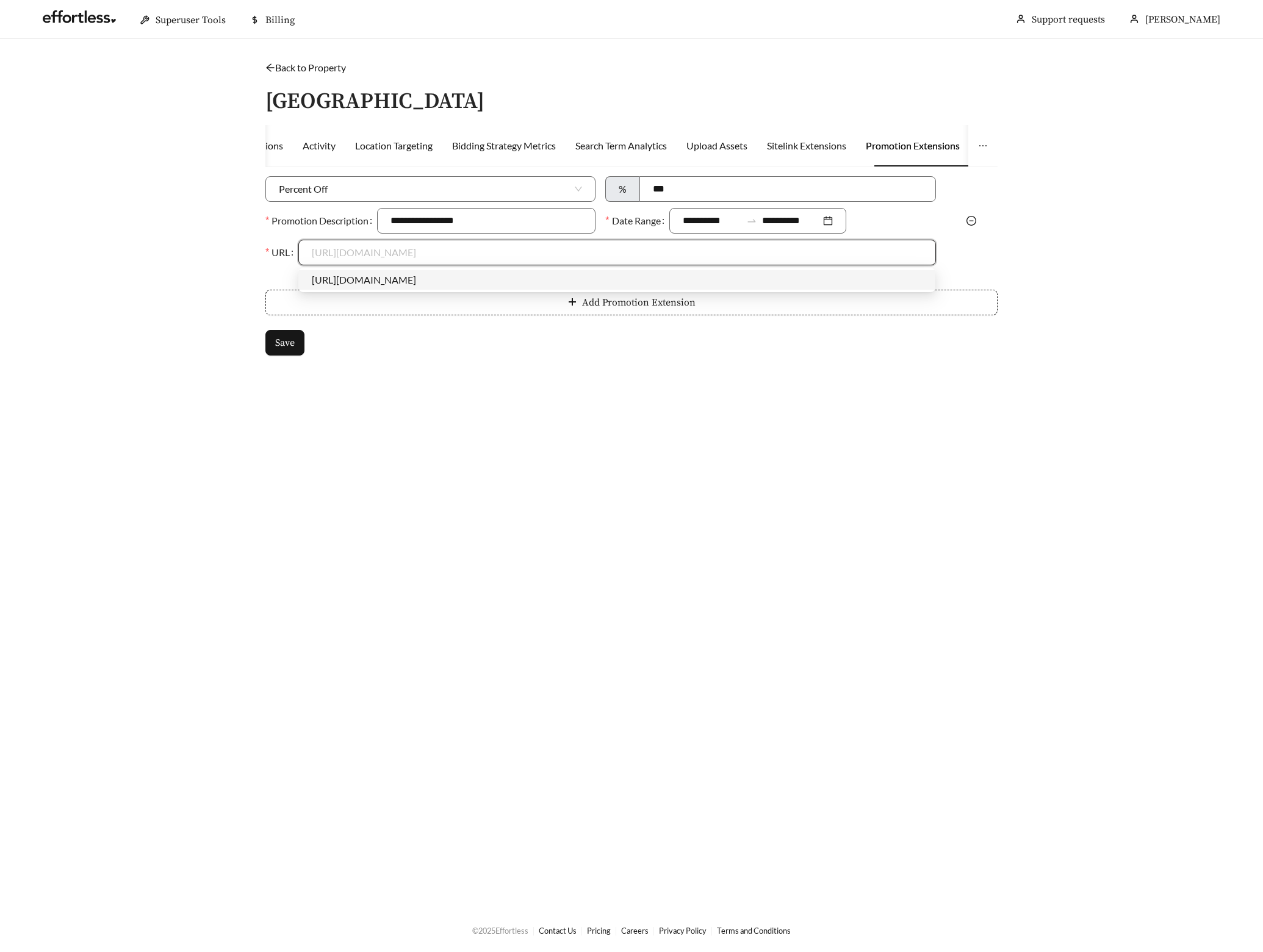
click at [409, 283] on div "https://live-durham.com/" at bounding box center [617, 279] width 610 height 14
type input "**********"
click at [282, 344] on span "Save" at bounding box center [285, 343] width 19 height 14
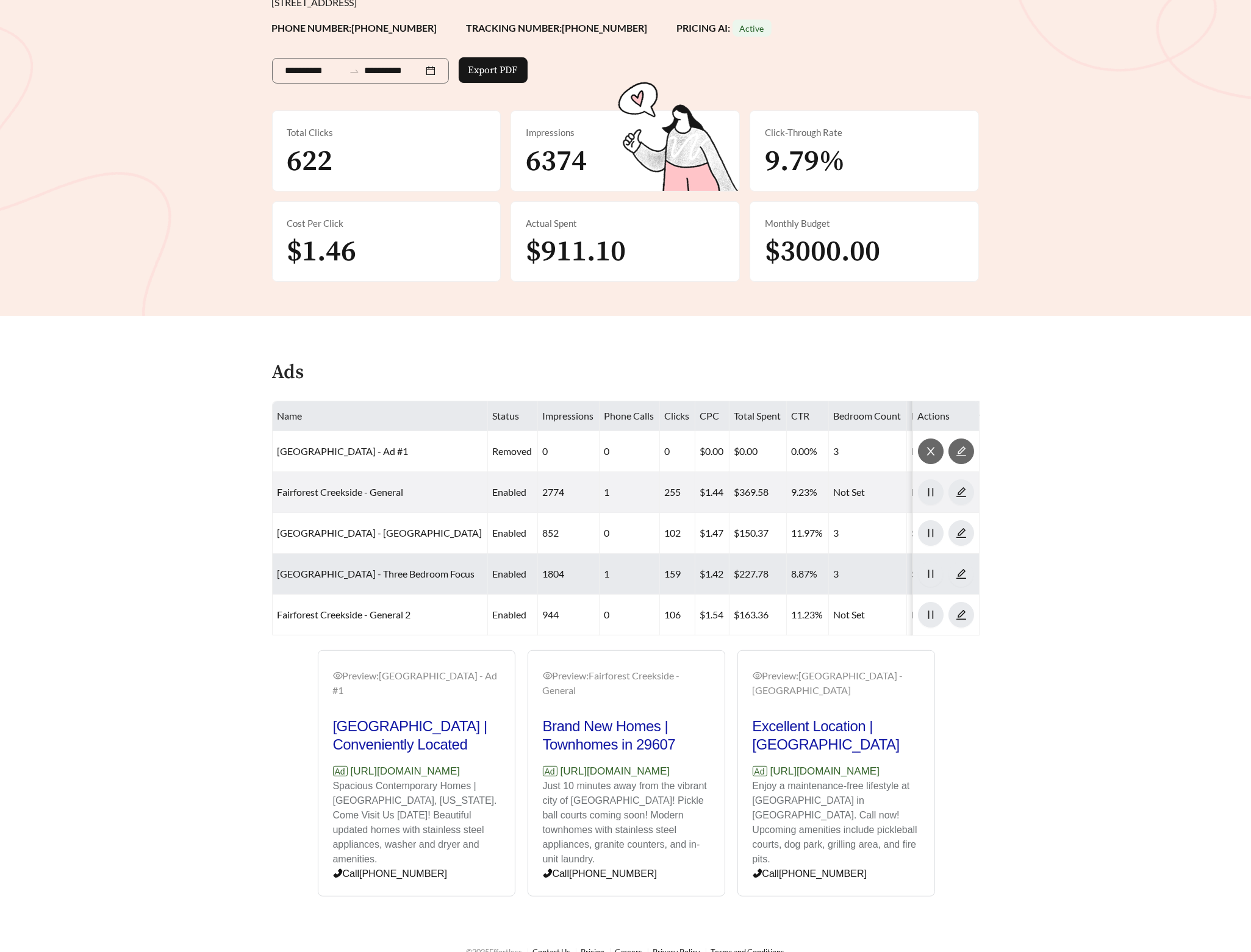
scroll to position [160, 0]
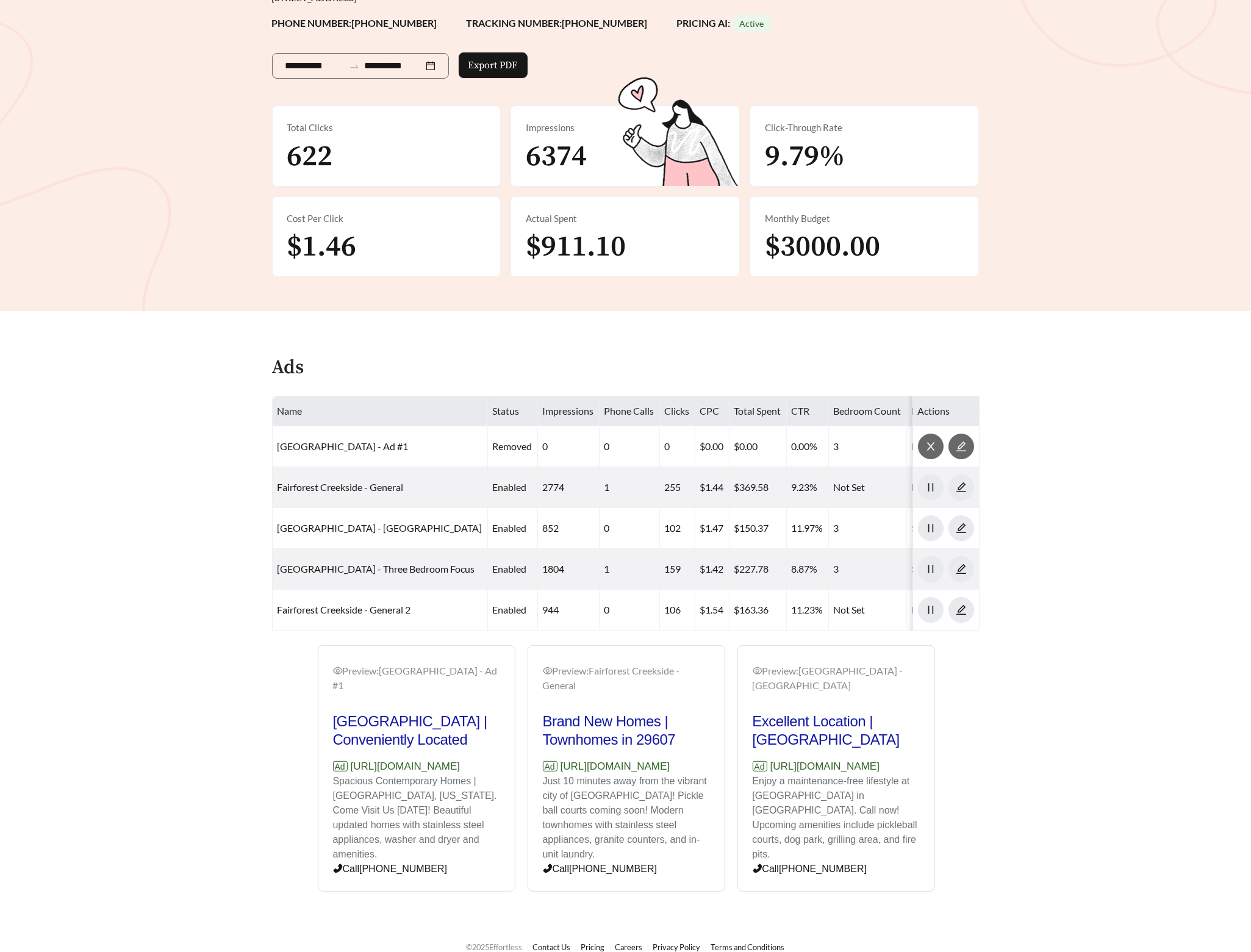
drag, startPoint x: 494, startPoint y: 777, endPoint x: 353, endPoint y: 778, distance: 141.0
click at [353, 775] on p "Ad [URL][DOMAIN_NAME]" at bounding box center [416, 767] width 167 height 16
copy p "[URL][DOMAIN_NAME]"
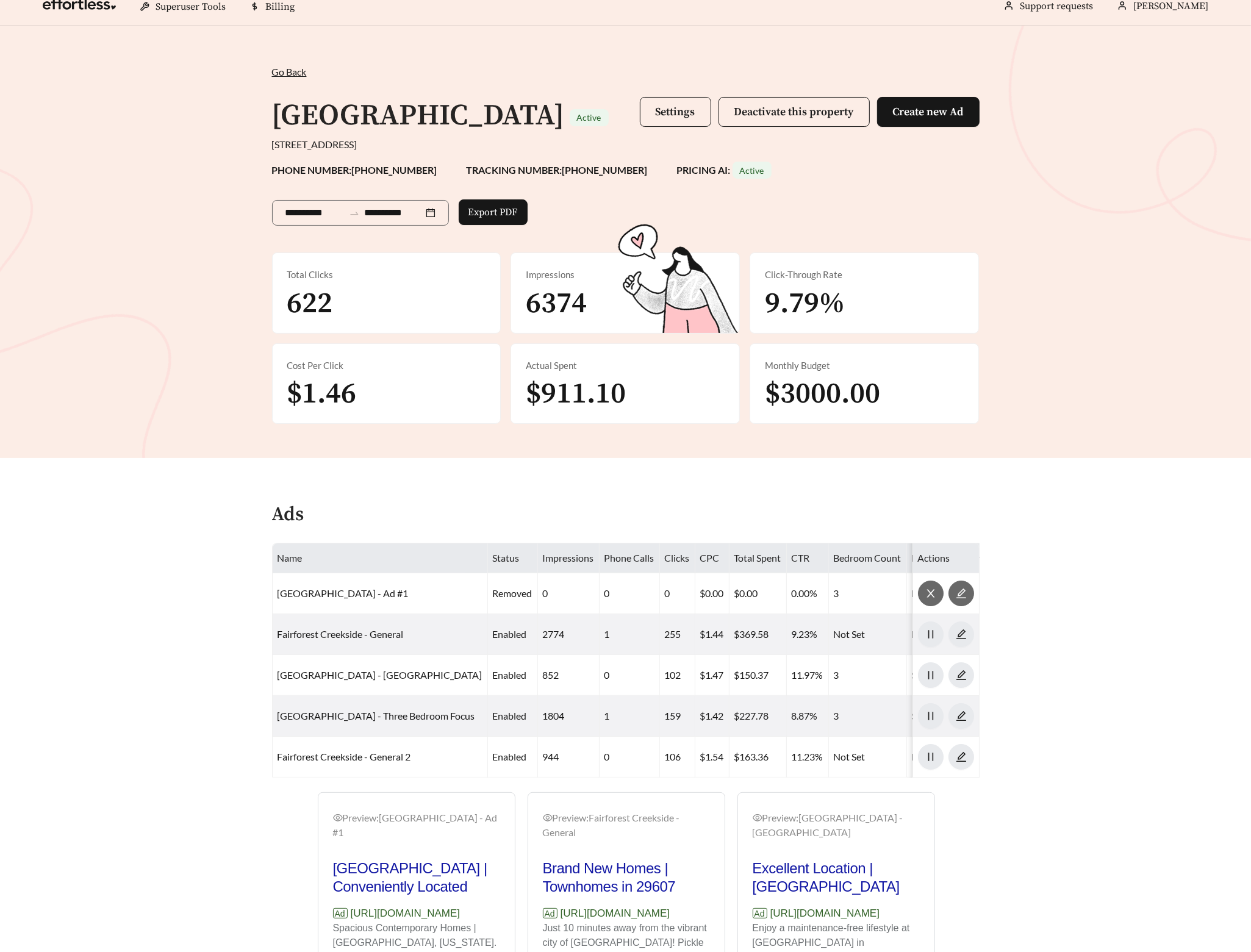
scroll to position [0, 0]
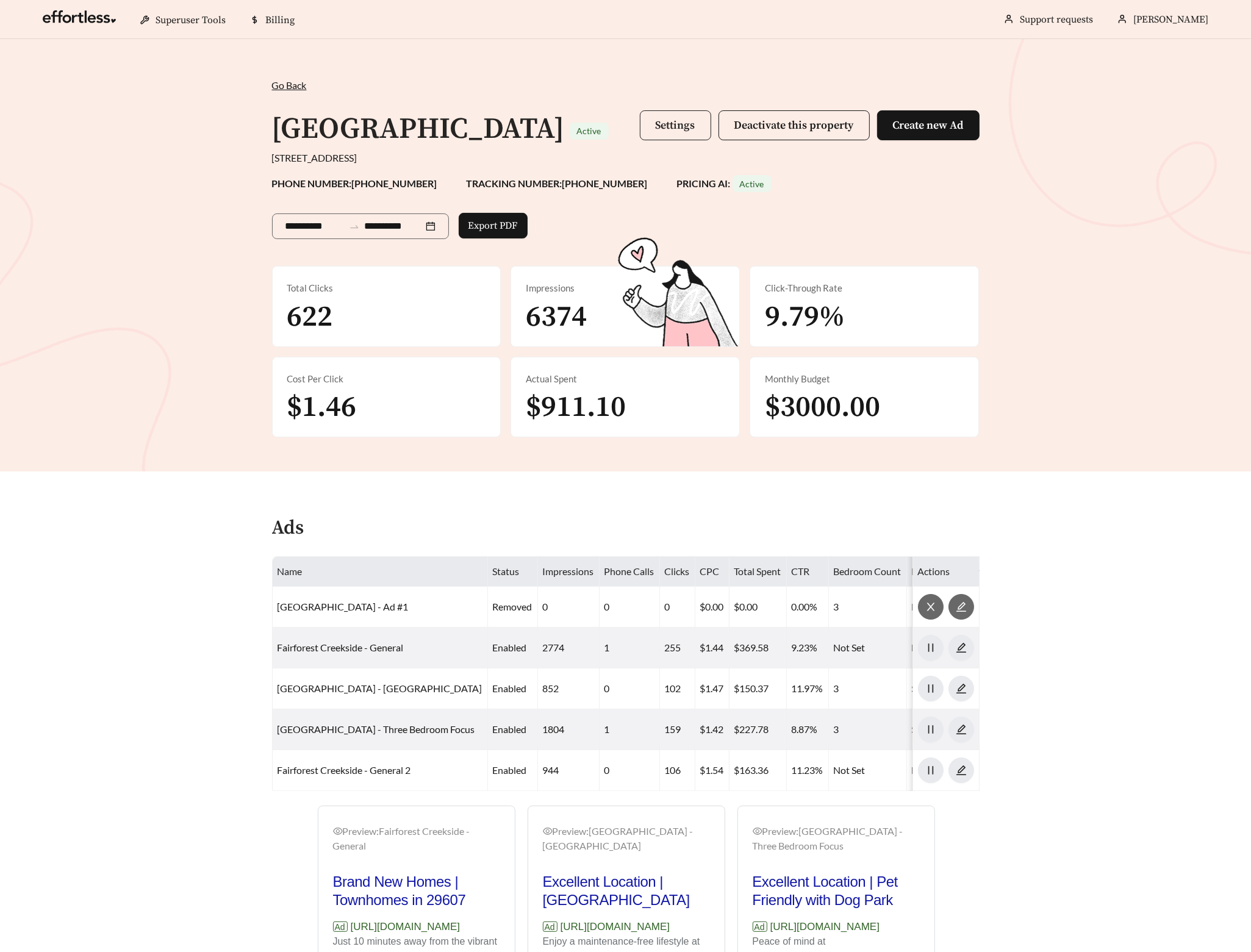
click at [670, 125] on span "Settings" at bounding box center [675, 126] width 40 height 14
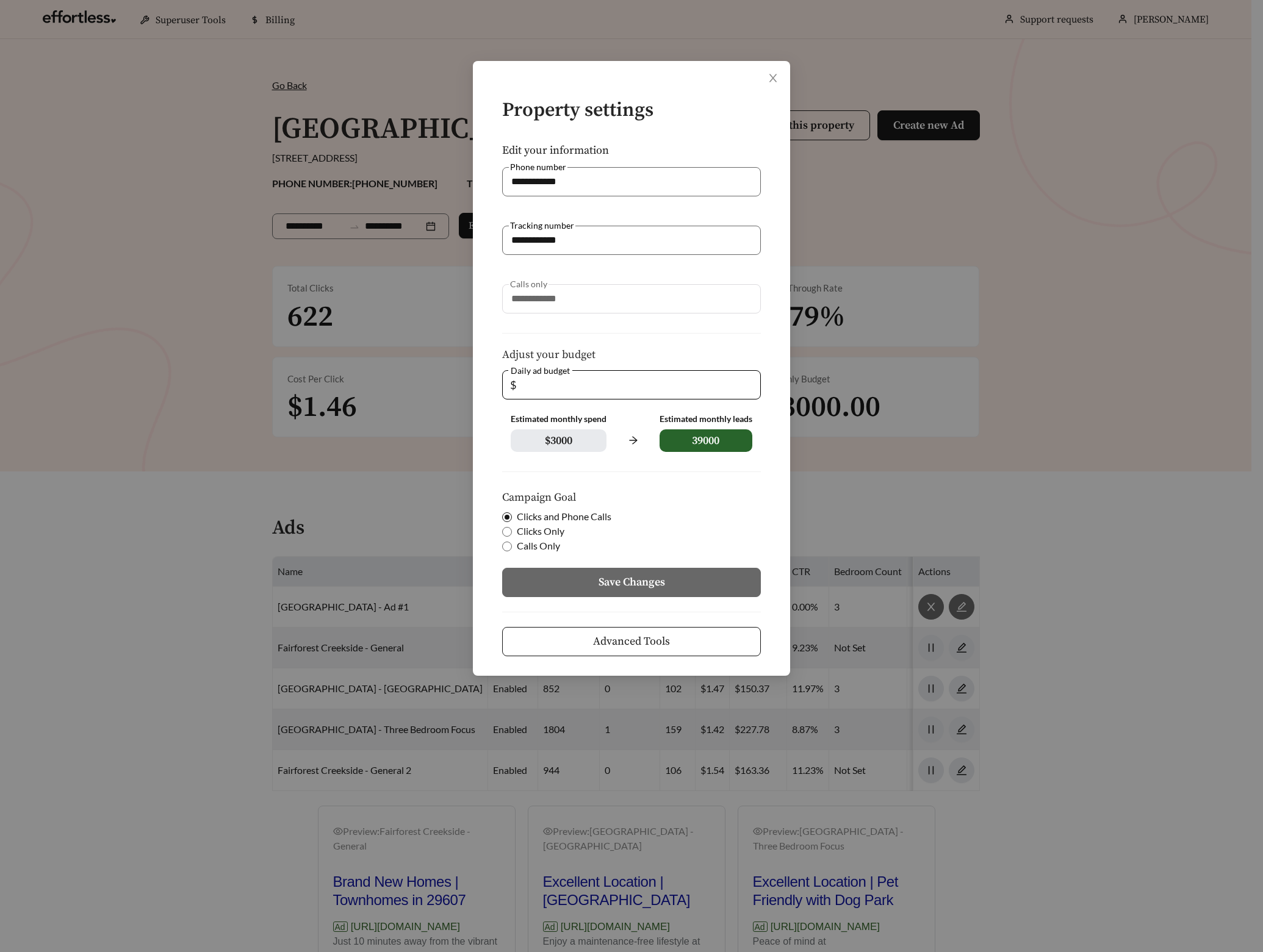
click at [679, 642] on button "Advanced Tools" at bounding box center [632, 642] width 259 height 29
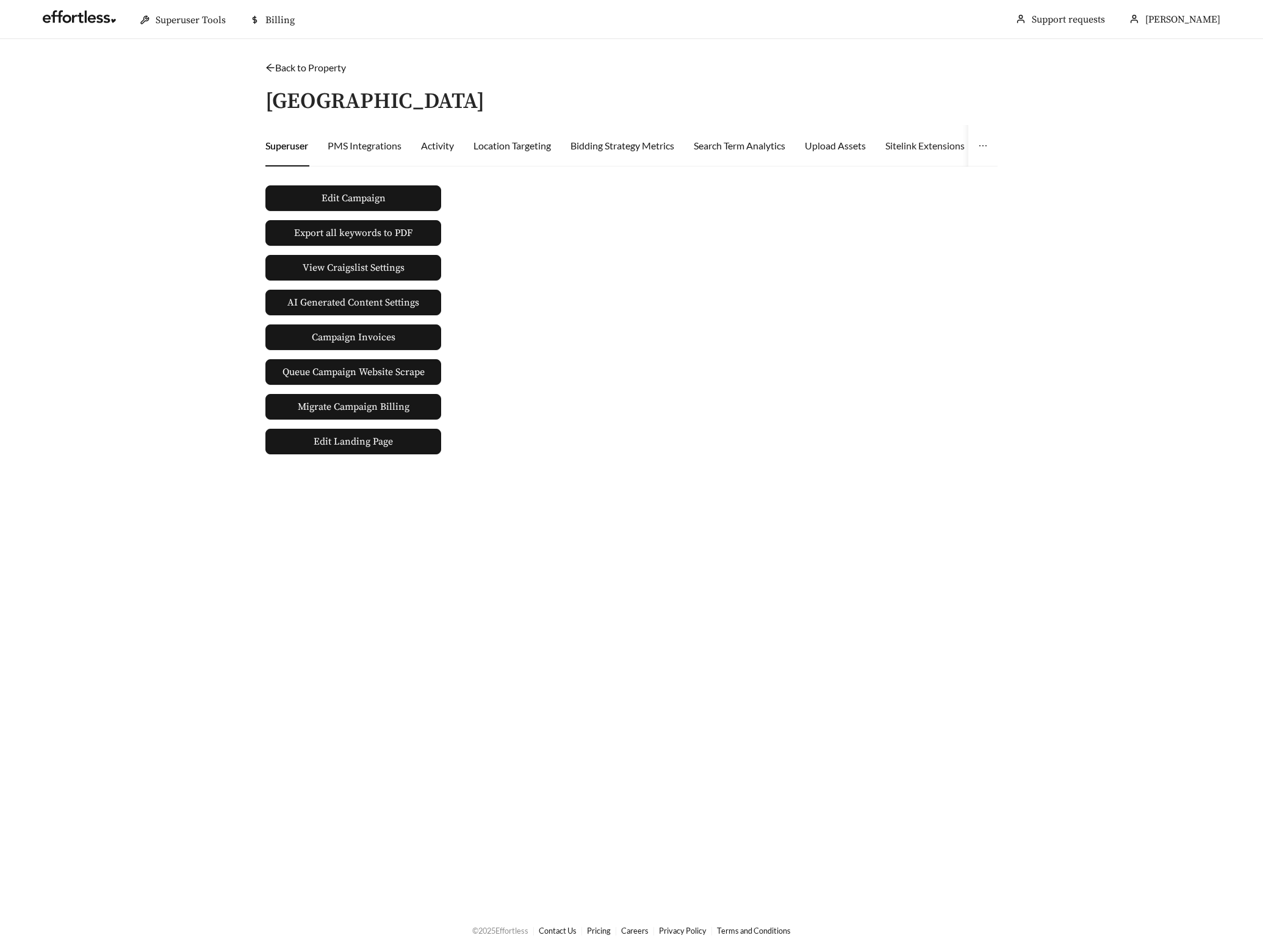
click at [947, 155] on div "Sitelink Extensions" at bounding box center [925, 146] width 79 height 42
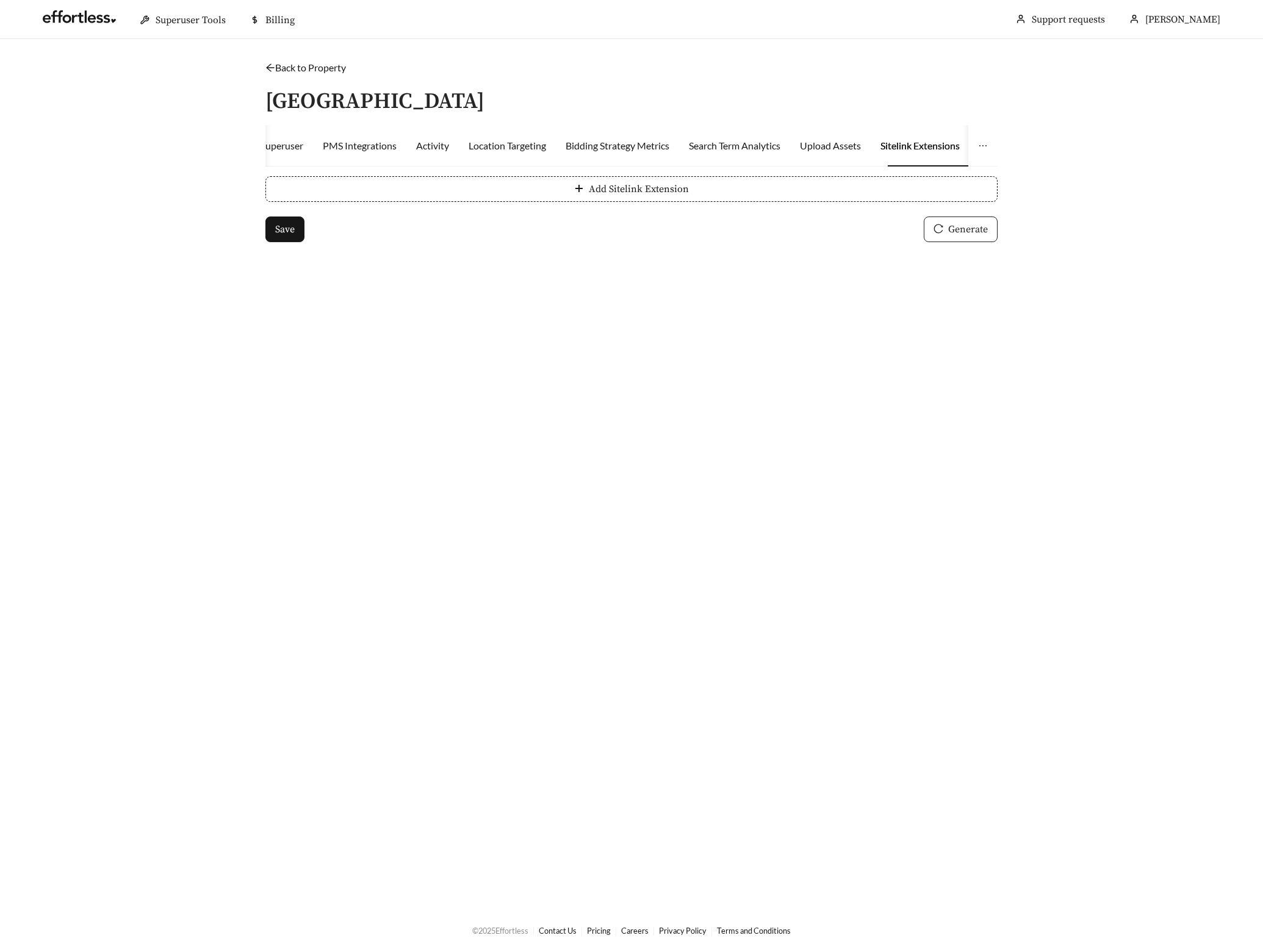
click at [959, 228] on span "Generate" at bounding box center [968, 229] width 40 height 14
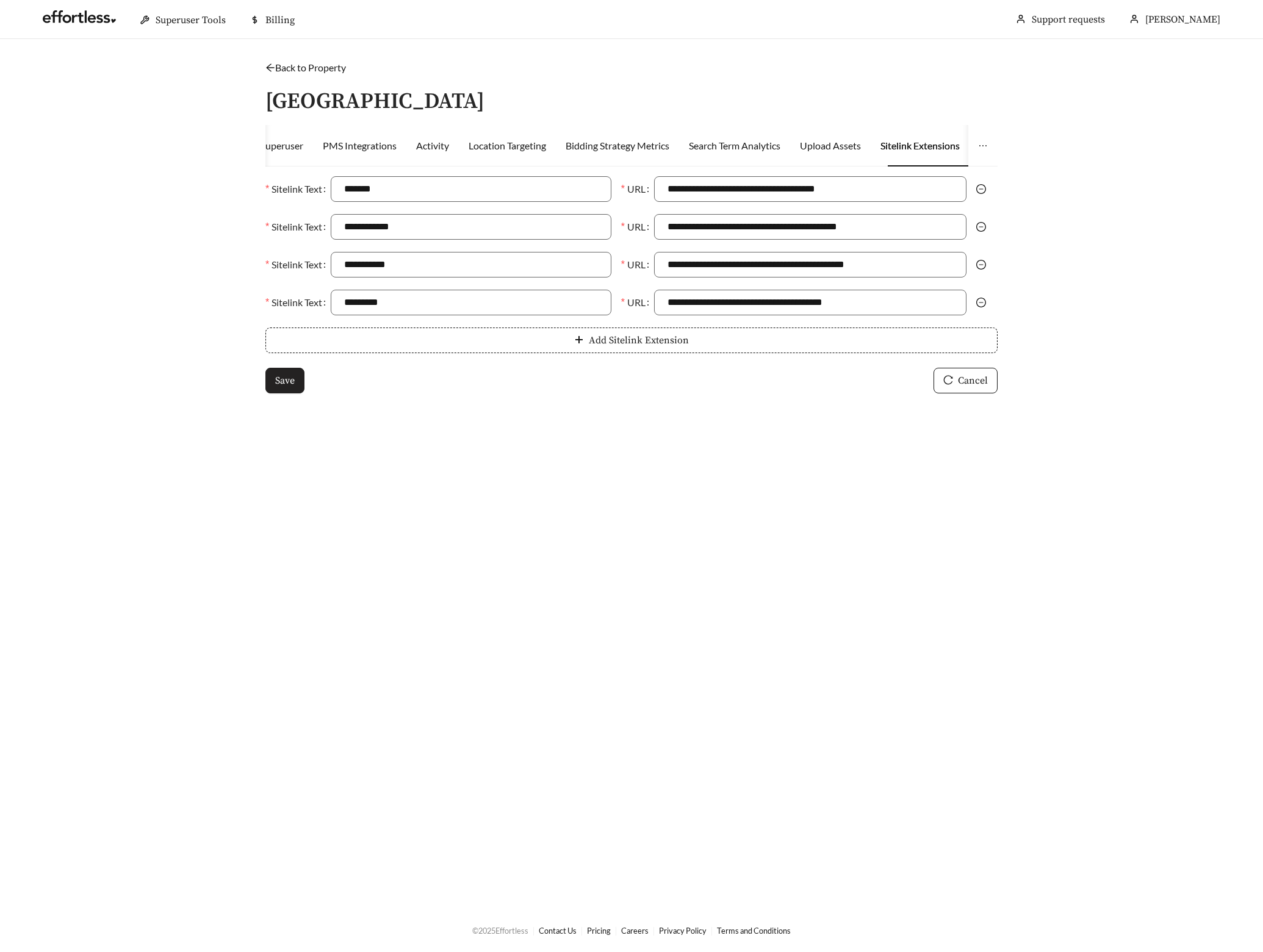
click at [288, 387] on span "Save" at bounding box center [285, 381] width 19 height 14
click at [323, 68] on link "Back to Property" at bounding box center [306, 68] width 81 height 11
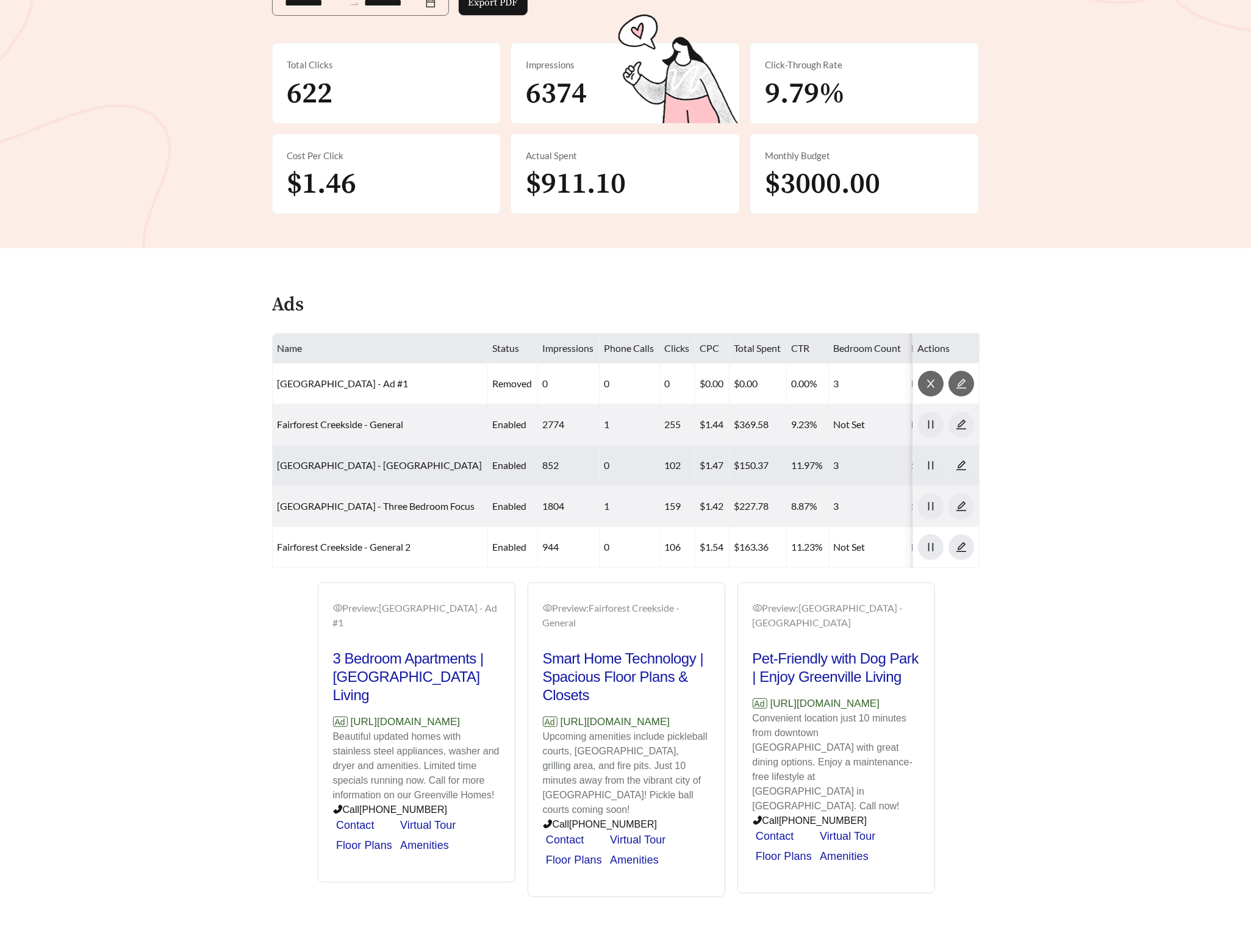
scroll to position [226, 0]
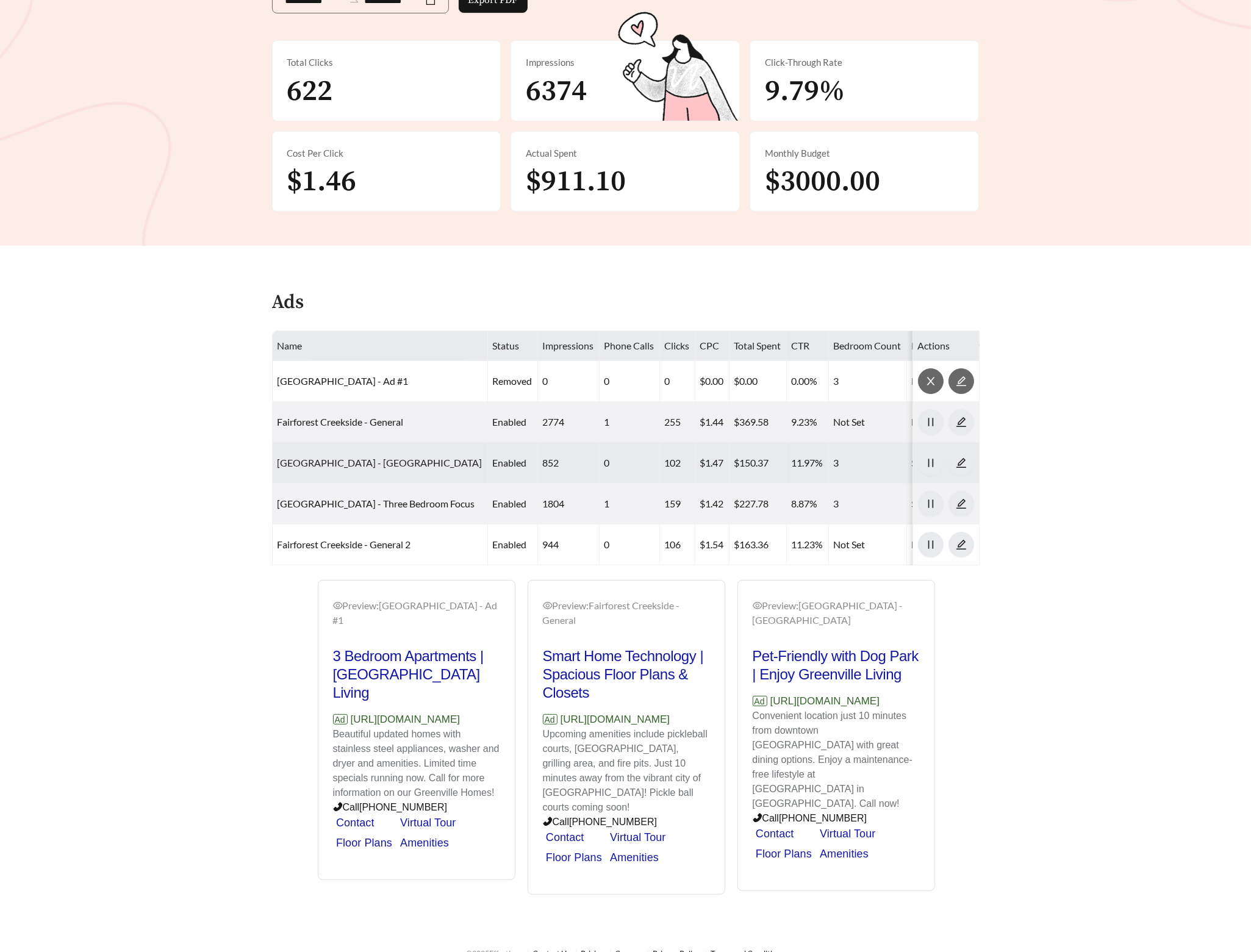
click at [354, 458] on link "Fairforest Creekside - Three Bedroom" at bounding box center [379, 463] width 205 height 11
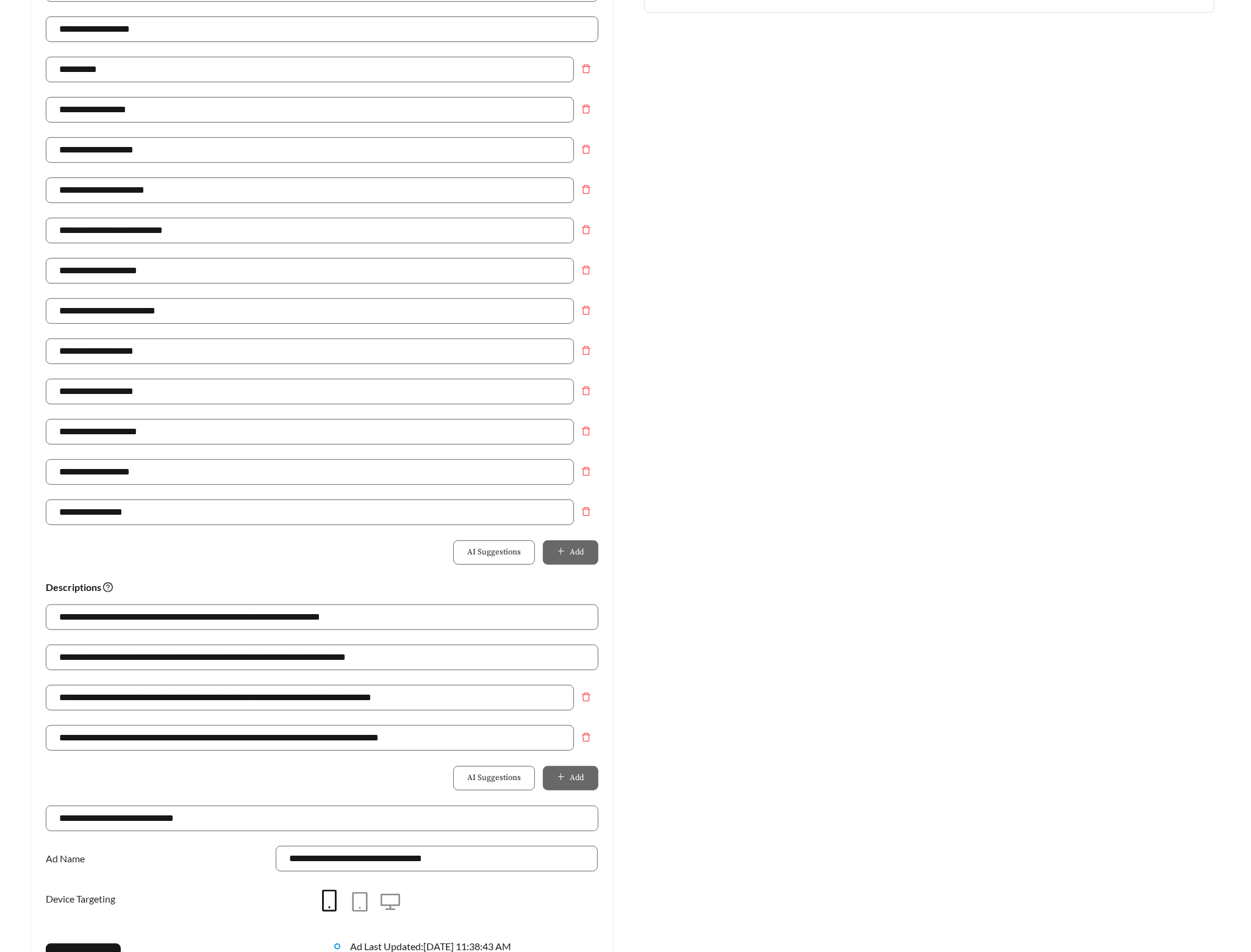
scroll to position [520, 0]
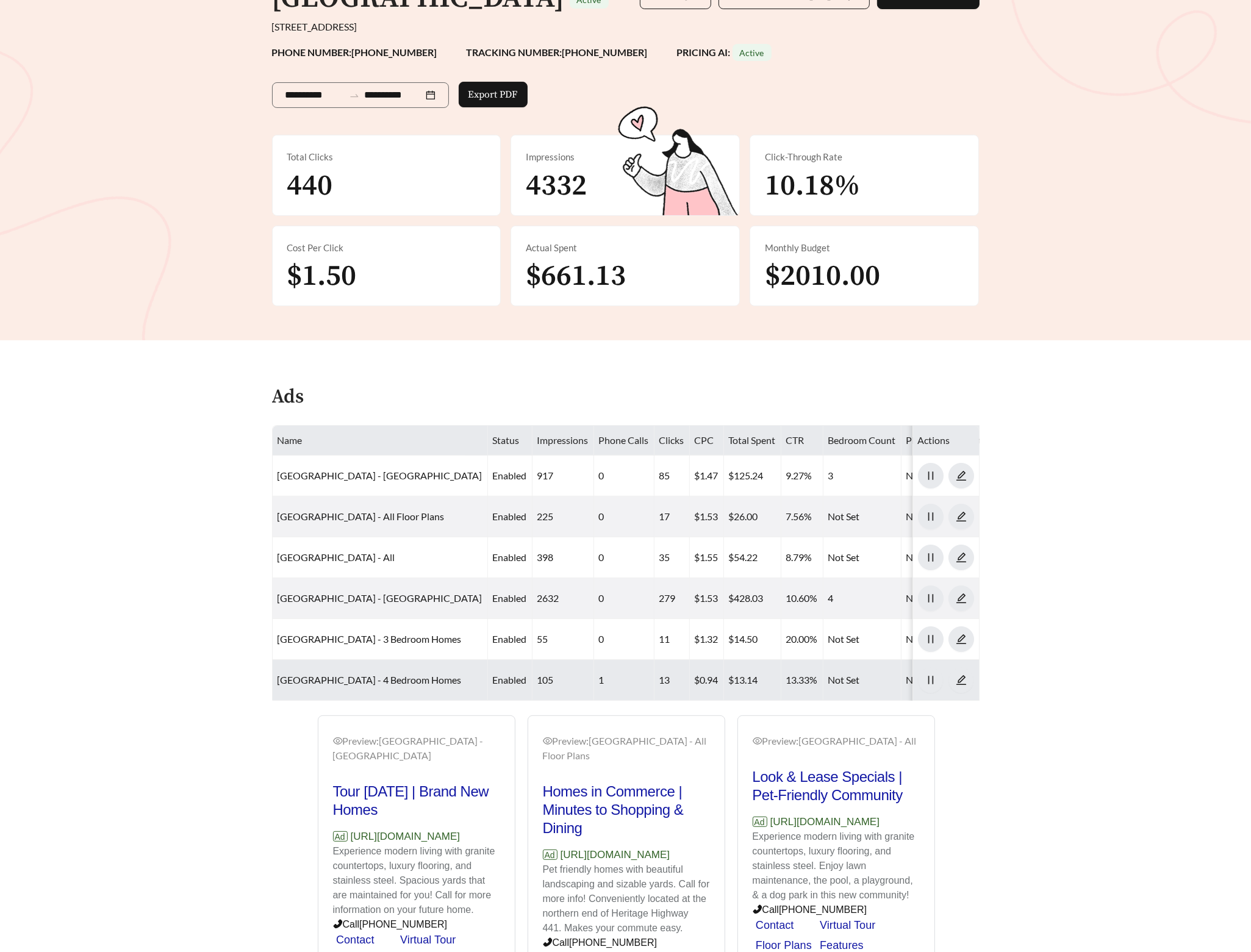
scroll to position [267, 0]
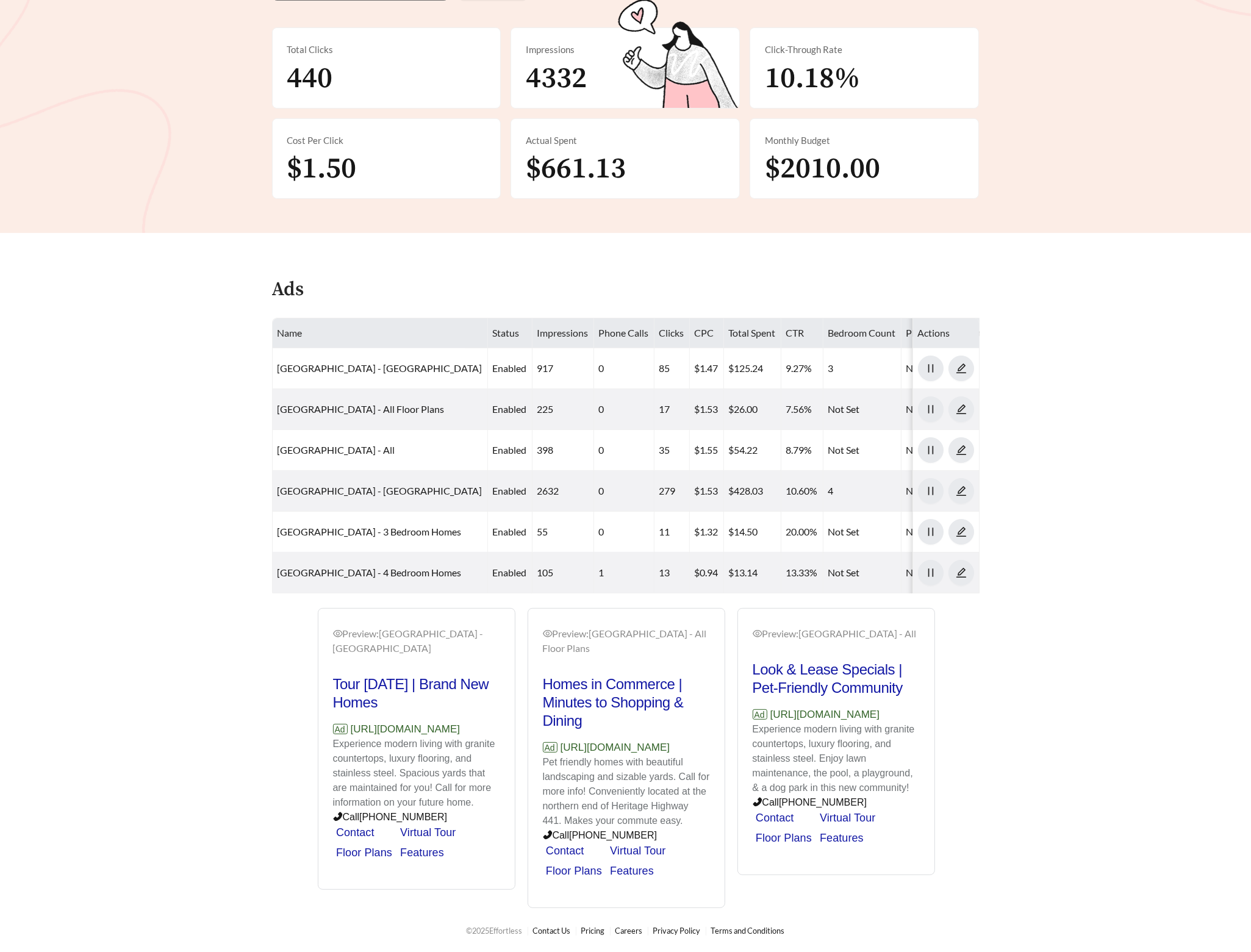
drag, startPoint x: 499, startPoint y: 729, endPoint x: 311, endPoint y: 733, distance: 188.0
click at [312, 733] on div "Preview: [GEOGRAPHIC_DATA] - Three Bedroom Tour [DATE] | Brand New Homes Ad [UR…" at bounding box center [417, 749] width 210 height 282
copy p "[URL][DOMAIN_NAME]"
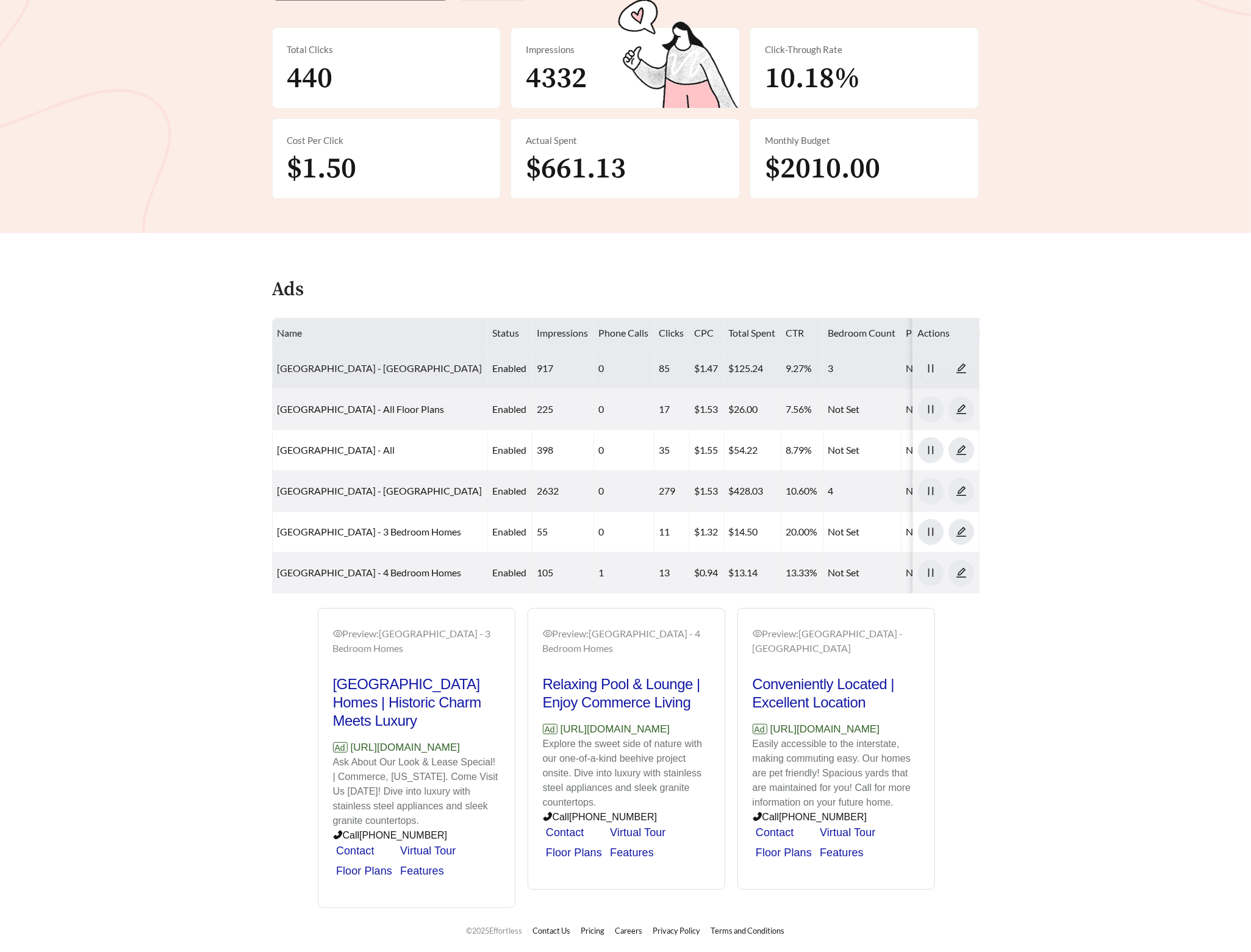
click at [338, 362] on link "[GEOGRAPHIC_DATA] - [GEOGRAPHIC_DATA]" at bounding box center [379, 368] width 205 height 11
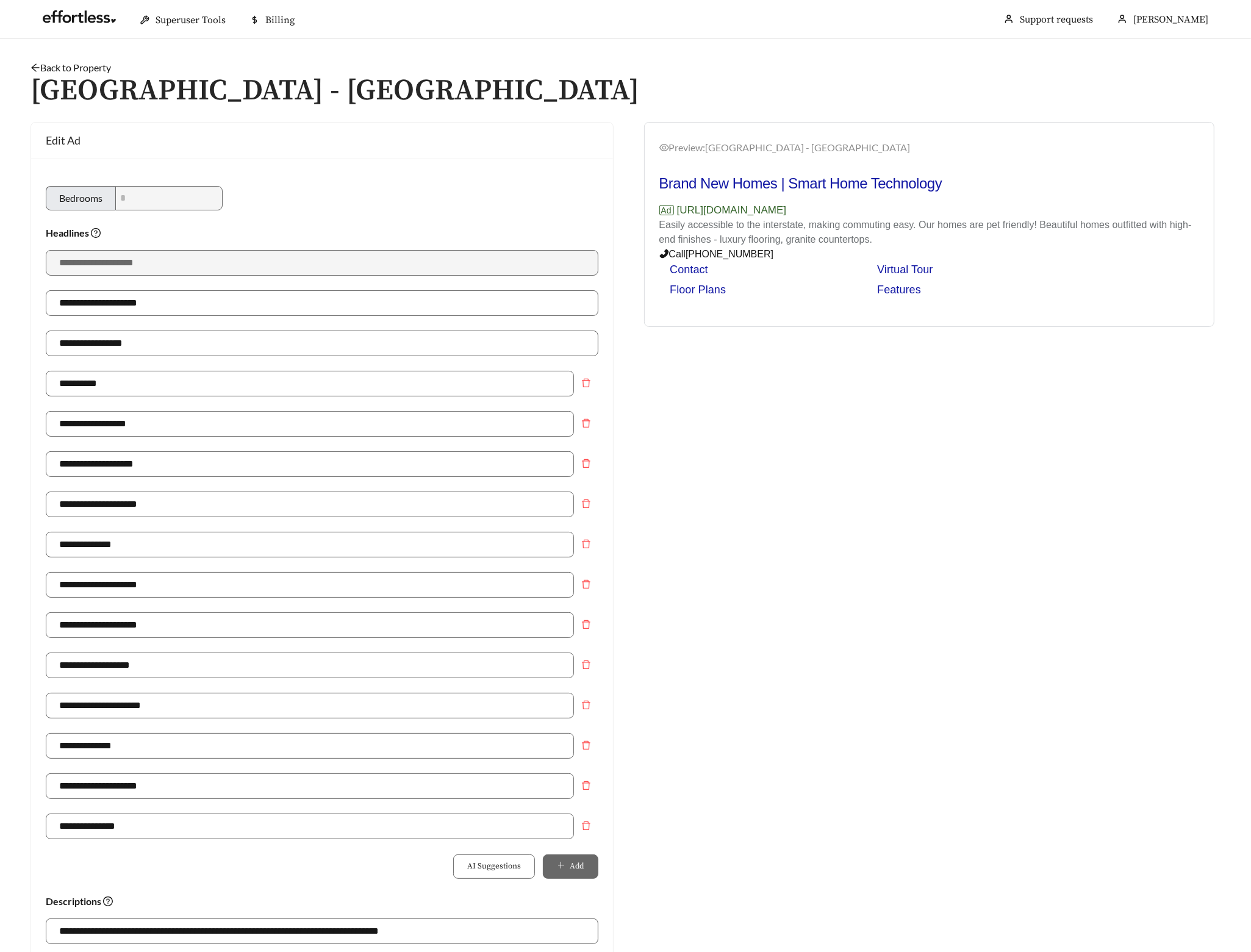
click at [95, 70] on link "Back to Property" at bounding box center [70, 68] width 80 height 11
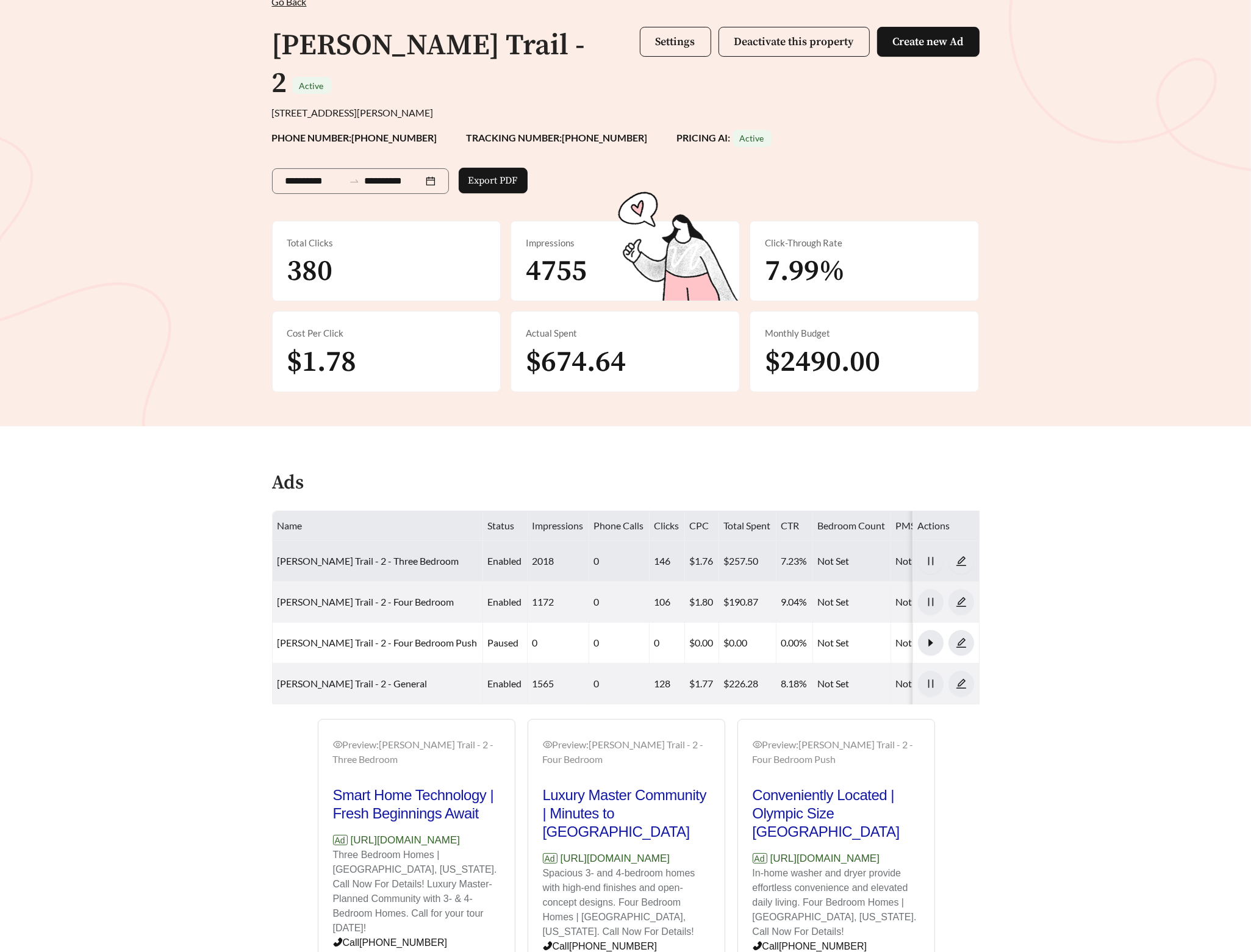
scroll to position [170, 0]
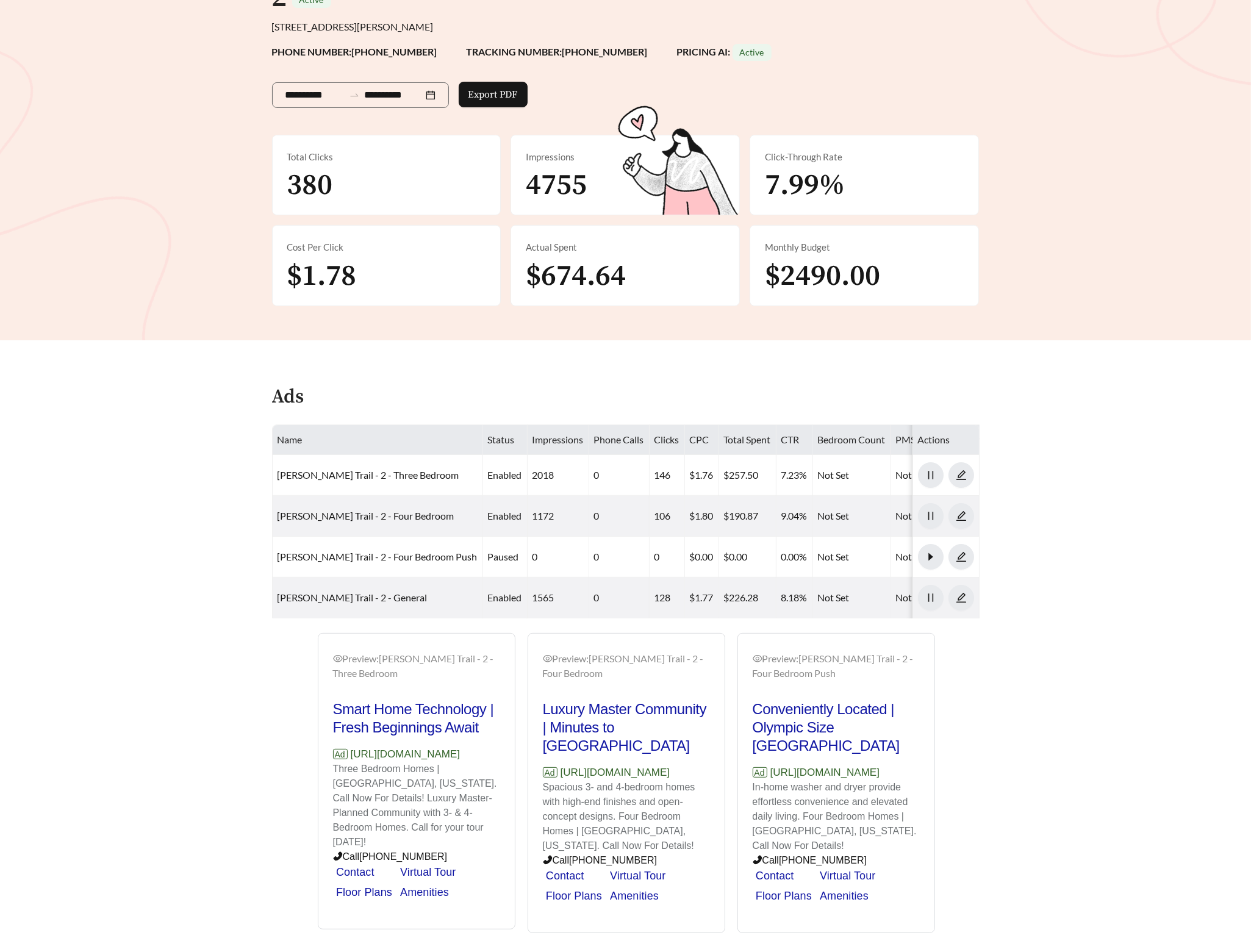
drag, startPoint x: 480, startPoint y: 729, endPoint x: 354, endPoint y: 729, distance: 126.0
click at [354, 747] on p "Ad [URL][DOMAIN_NAME]" at bounding box center [416, 754] width 167 height 16
copy p "[URL][DOMAIN_NAME]"
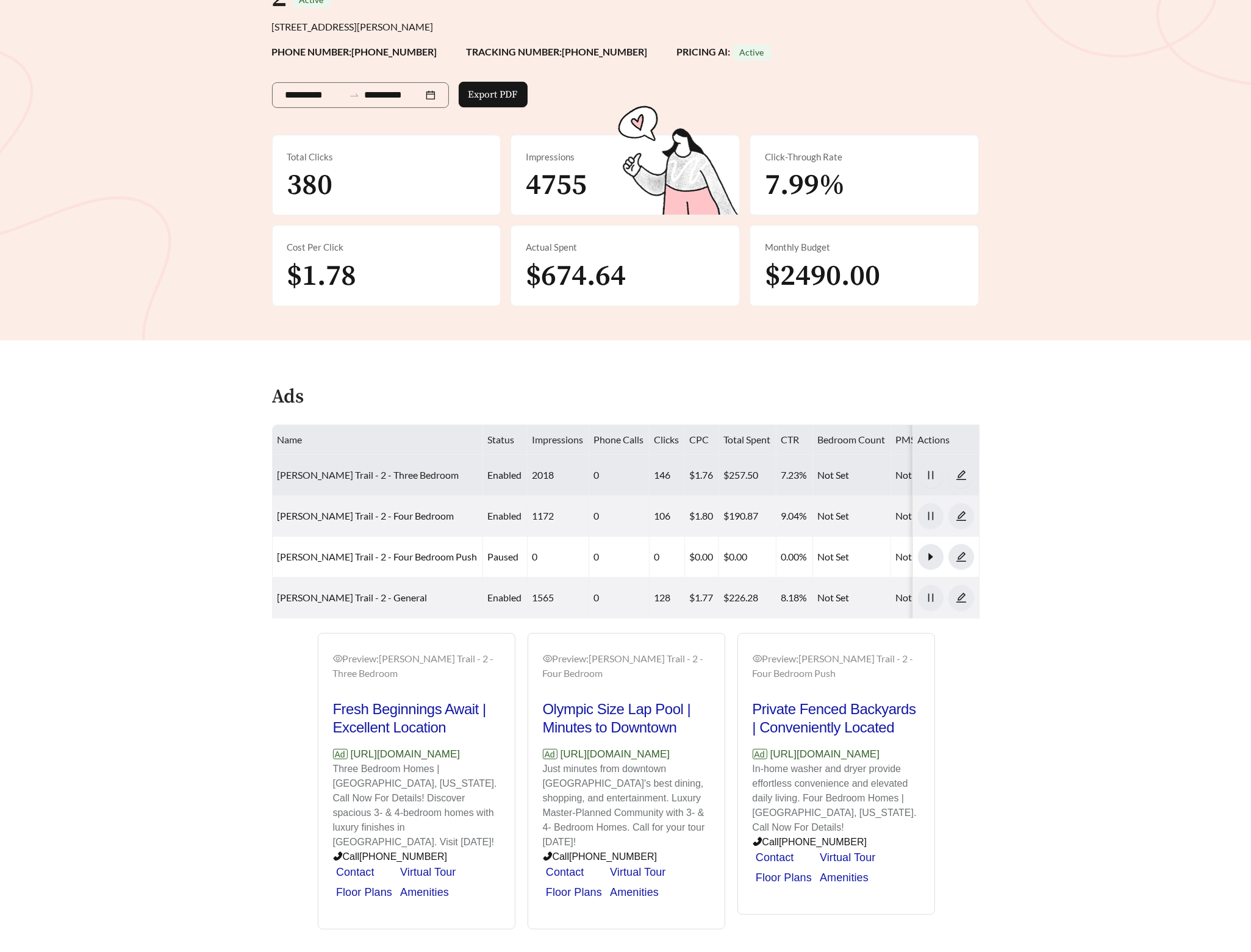
click at [338, 469] on link "Harrington Trail - 2 - Three Bedroom" at bounding box center [368, 475] width 182 height 11
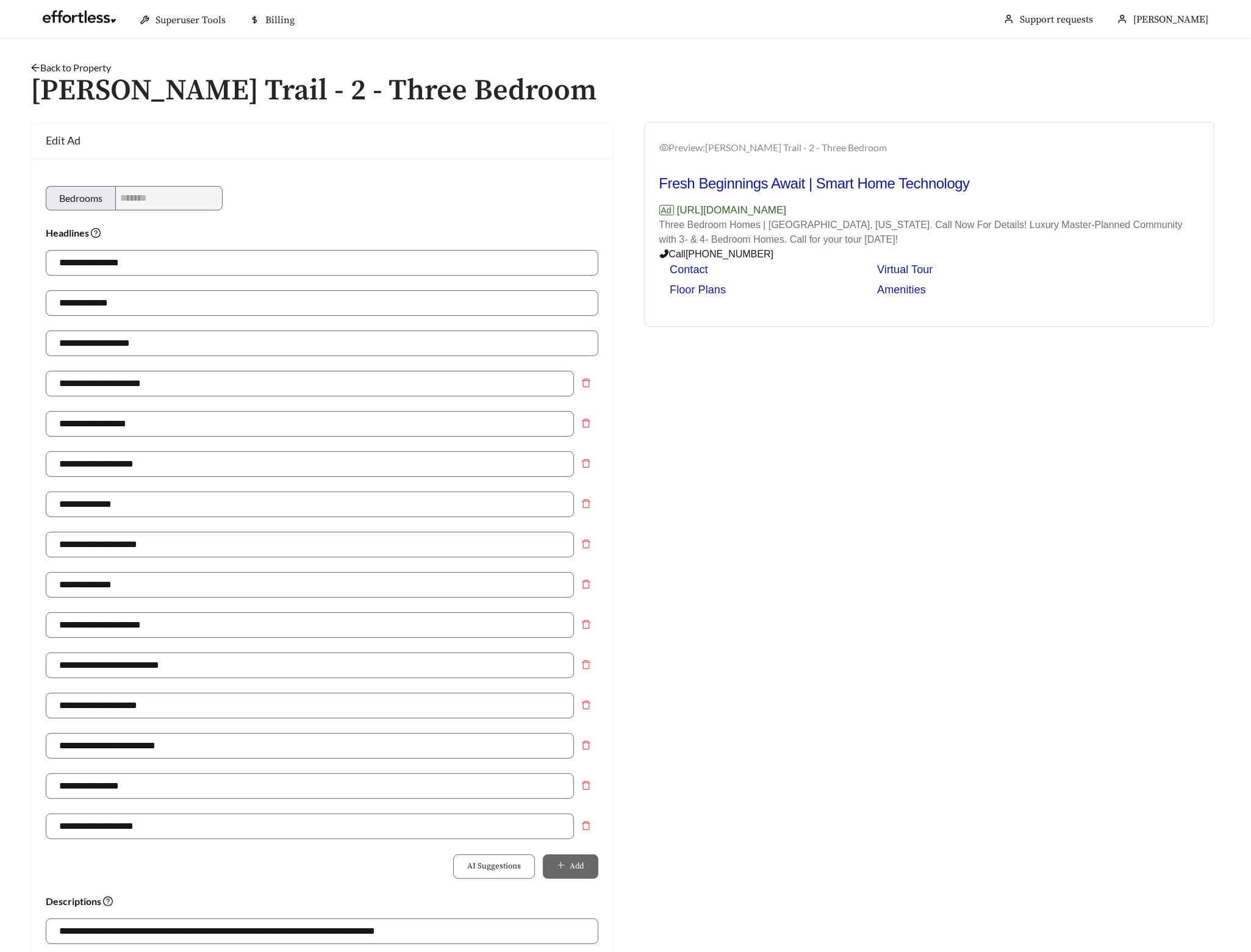
click at [76, 65] on link "Back to Property" at bounding box center [70, 68] width 80 height 11
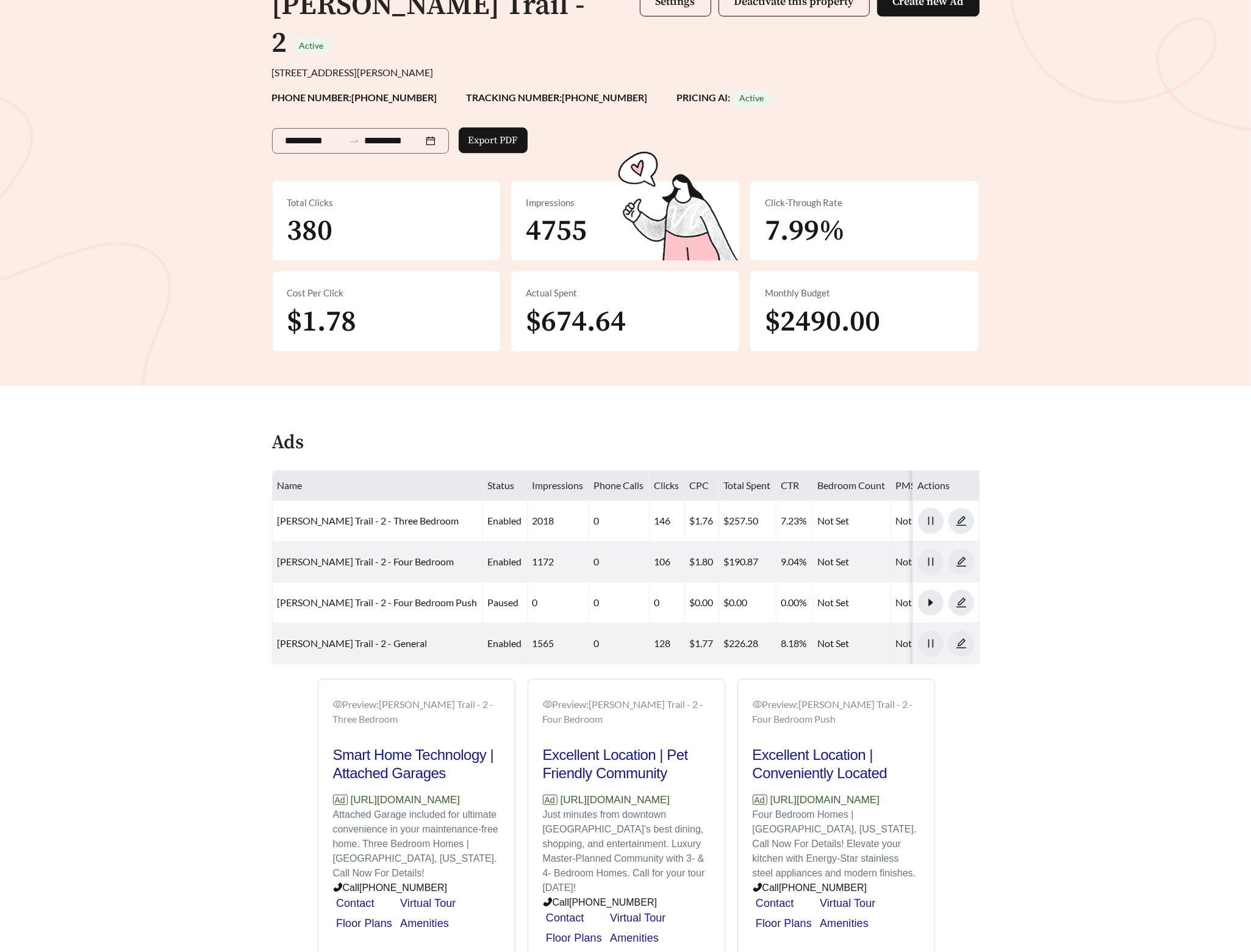
scroll to position [123, 0]
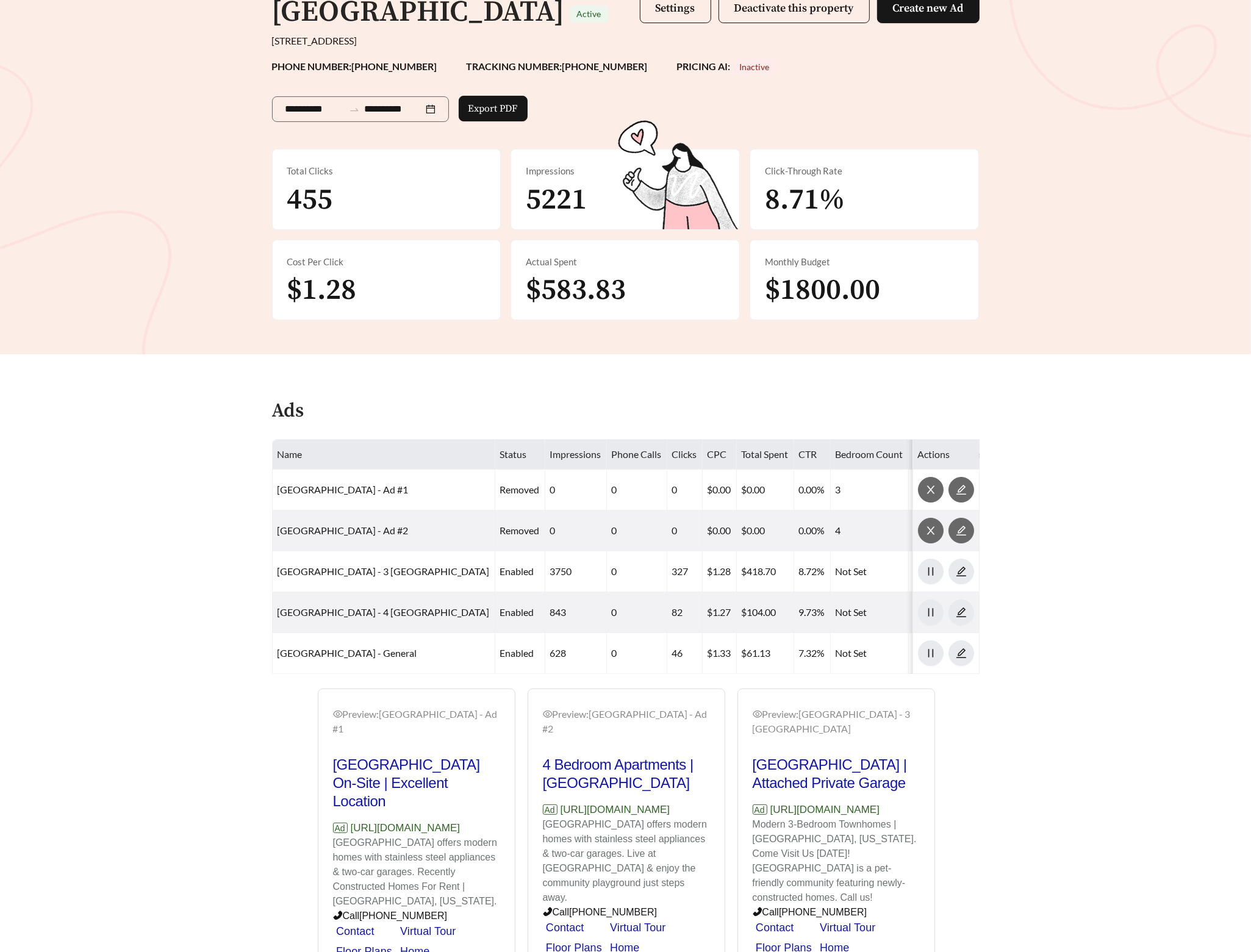
scroll to position [267, 0]
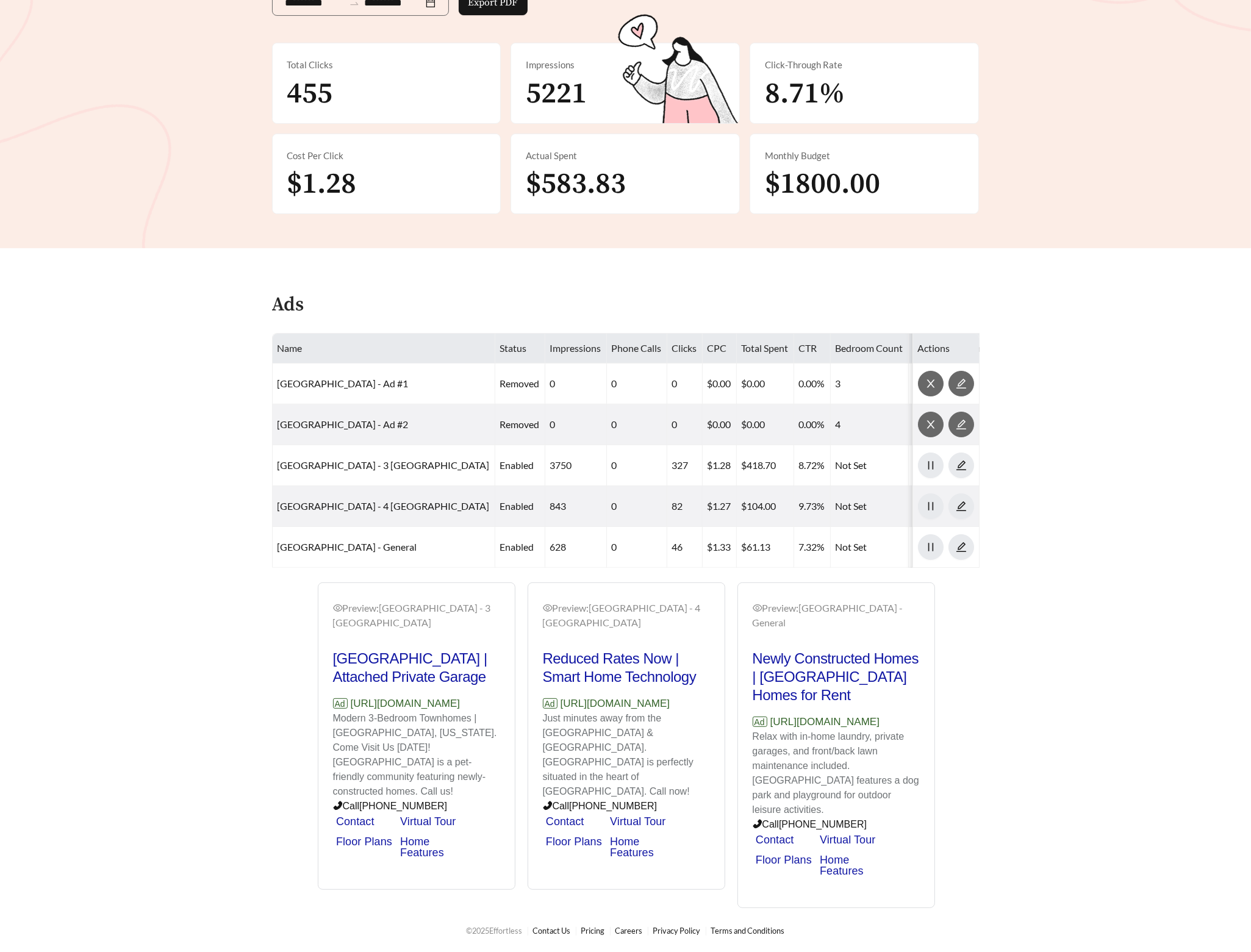
drag, startPoint x: 367, startPoint y: 707, endPoint x: 328, endPoint y: 695, distance: 40.8
click at [328, 695] on div "Preview: Houndswood Village - 3 BR Townhouse Houndswood Village | Attached Priv…" at bounding box center [416, 738] width 196 height 304
copy p "https://www.houndswoodvillage.com"
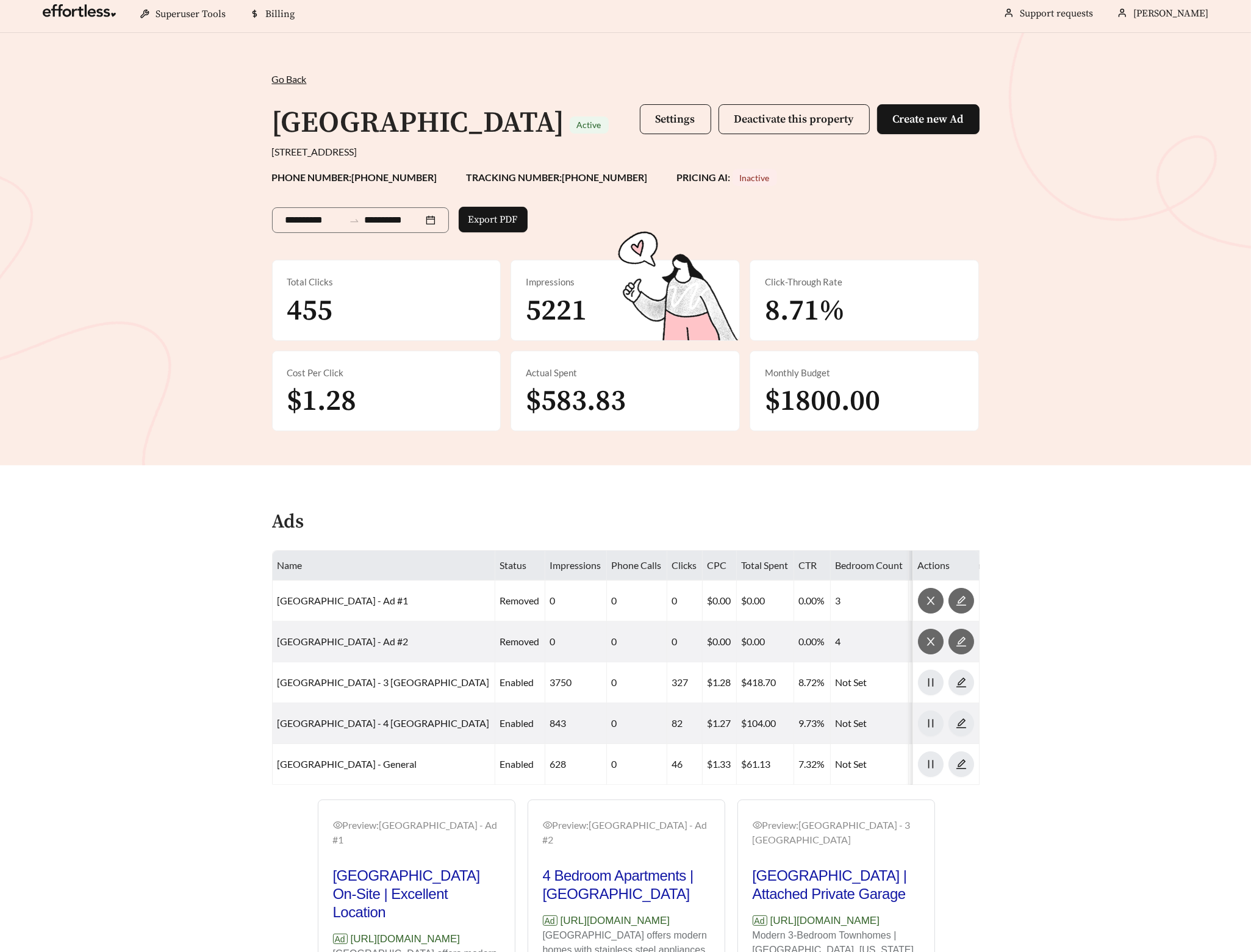
scroll to position [0, 0]
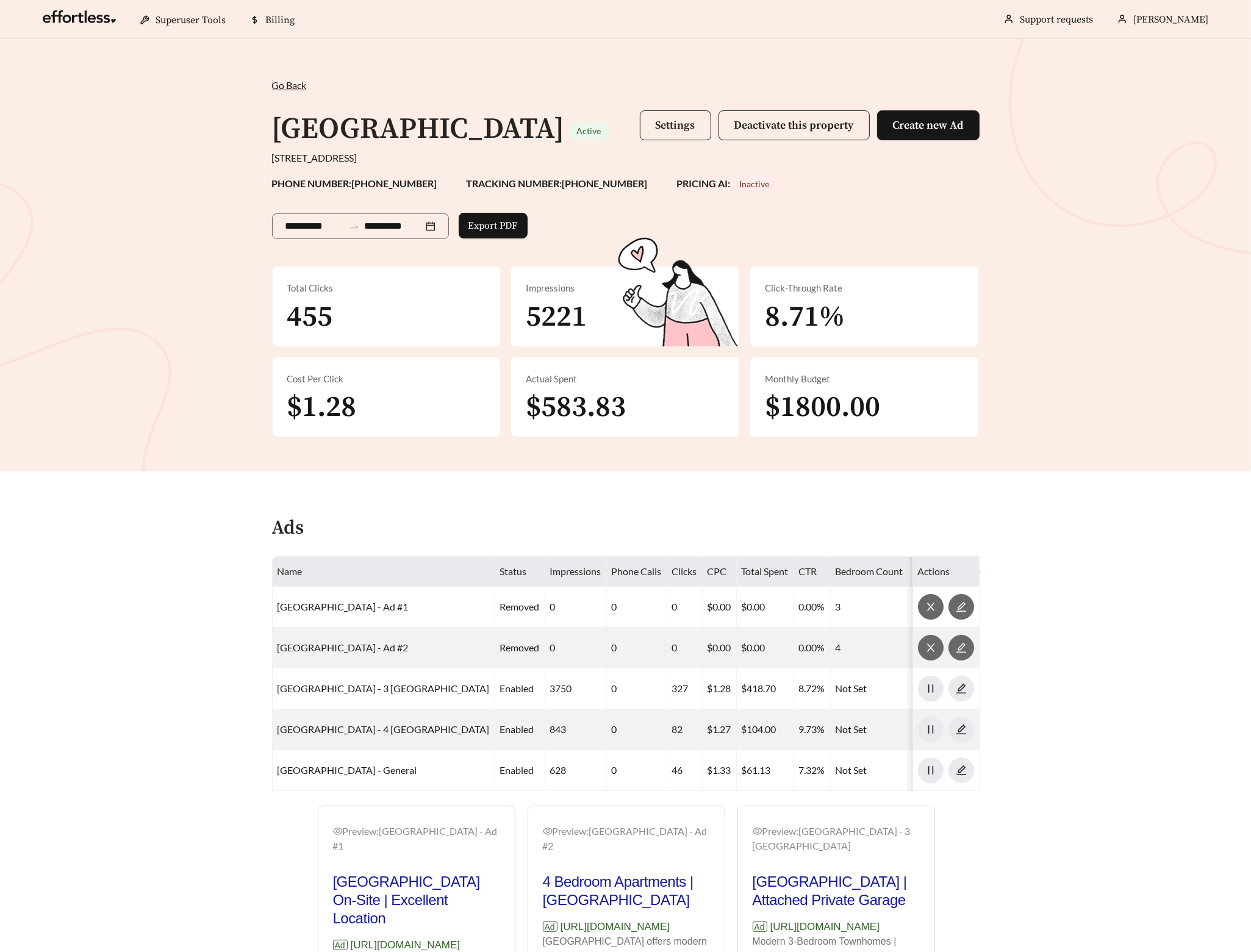
click at [667, 135] on button "Settings" at bounding box center [675, 126] width 71 height 30
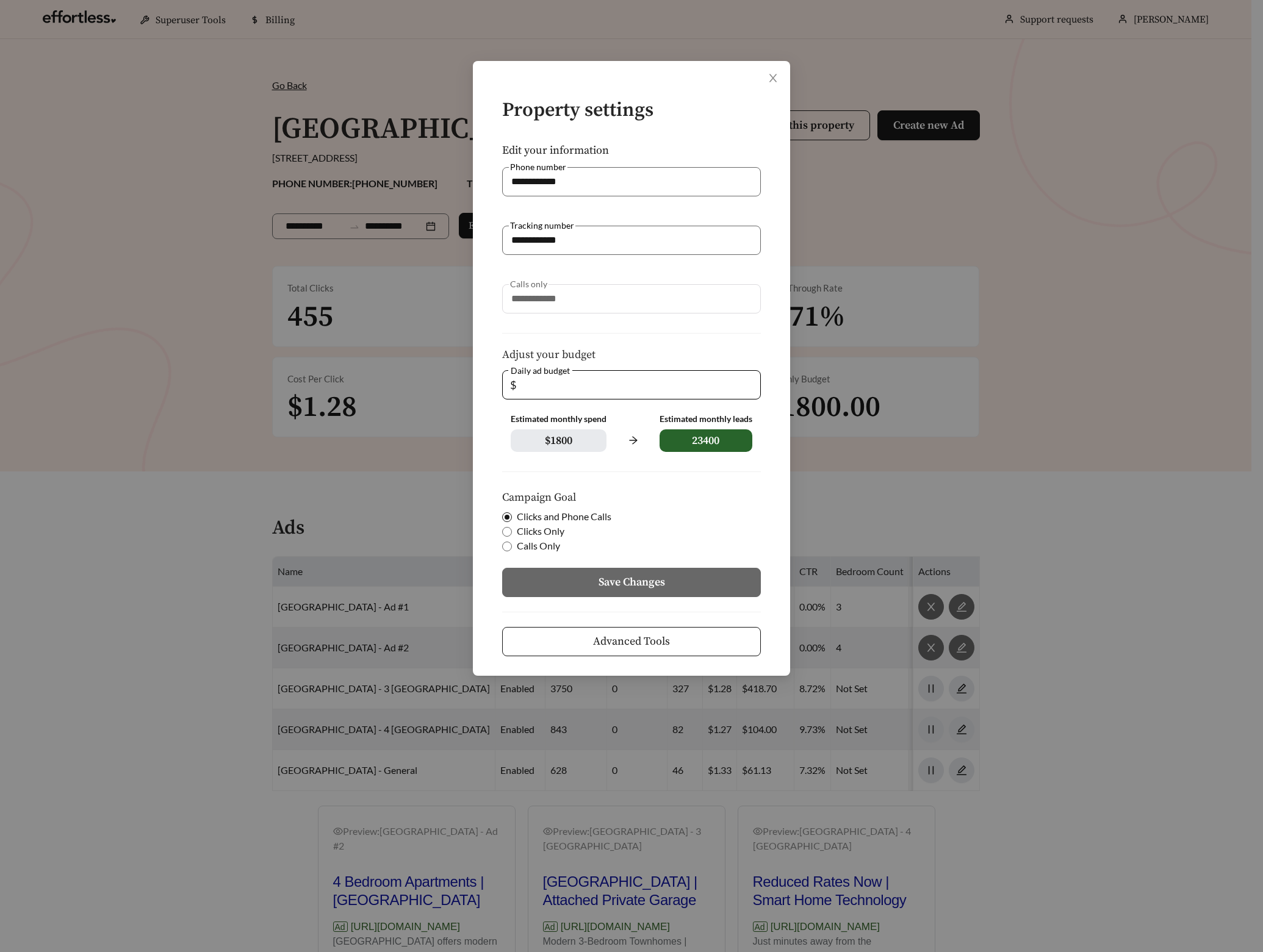
click at [642, 651] on button "Advanced Tools" at bounding box center [632, 642] width 259 height 29
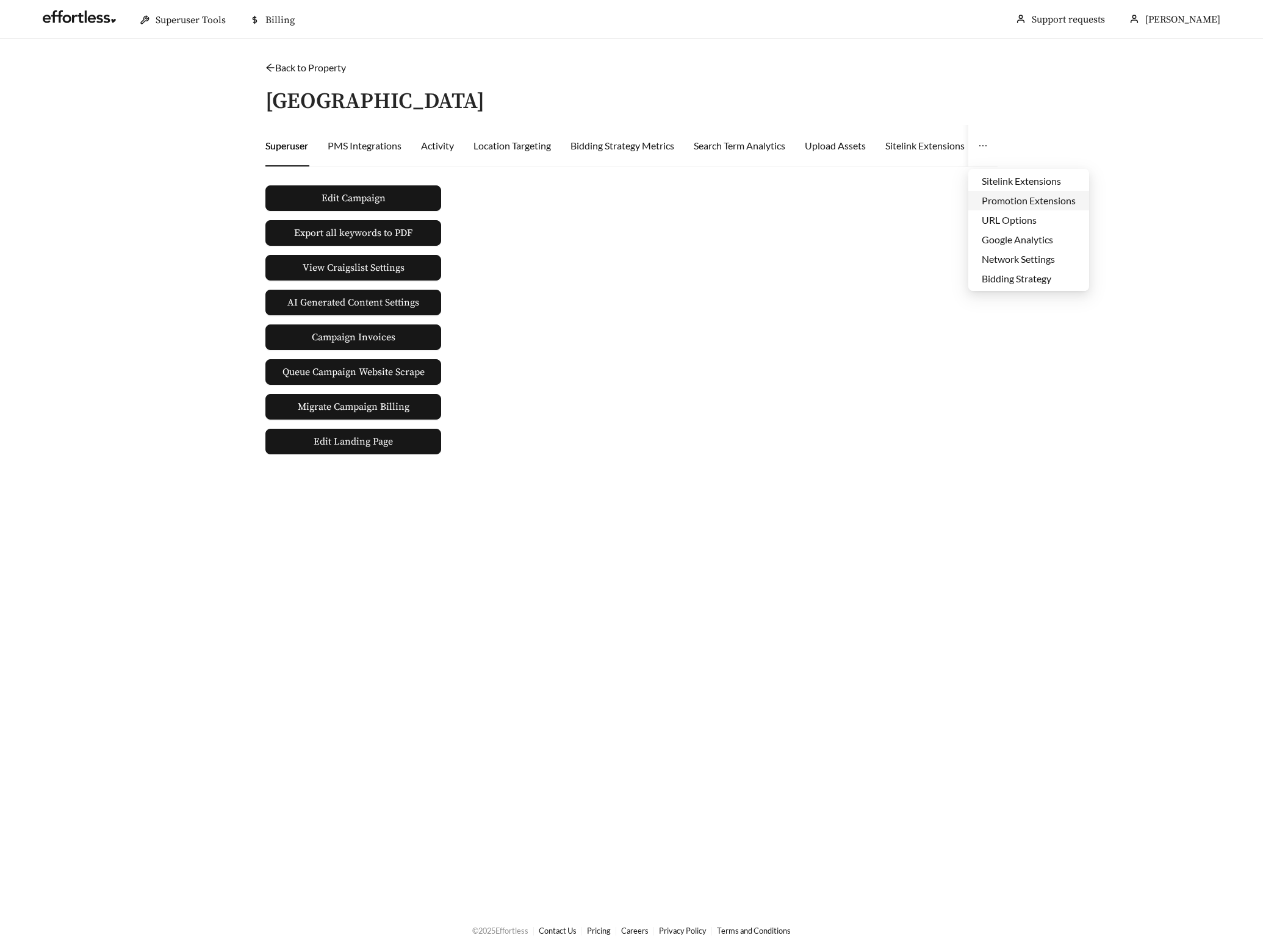
click at [1001, 198] on li "Promotion Extensions" at bounding box center [1029, 200] width 121 height 19
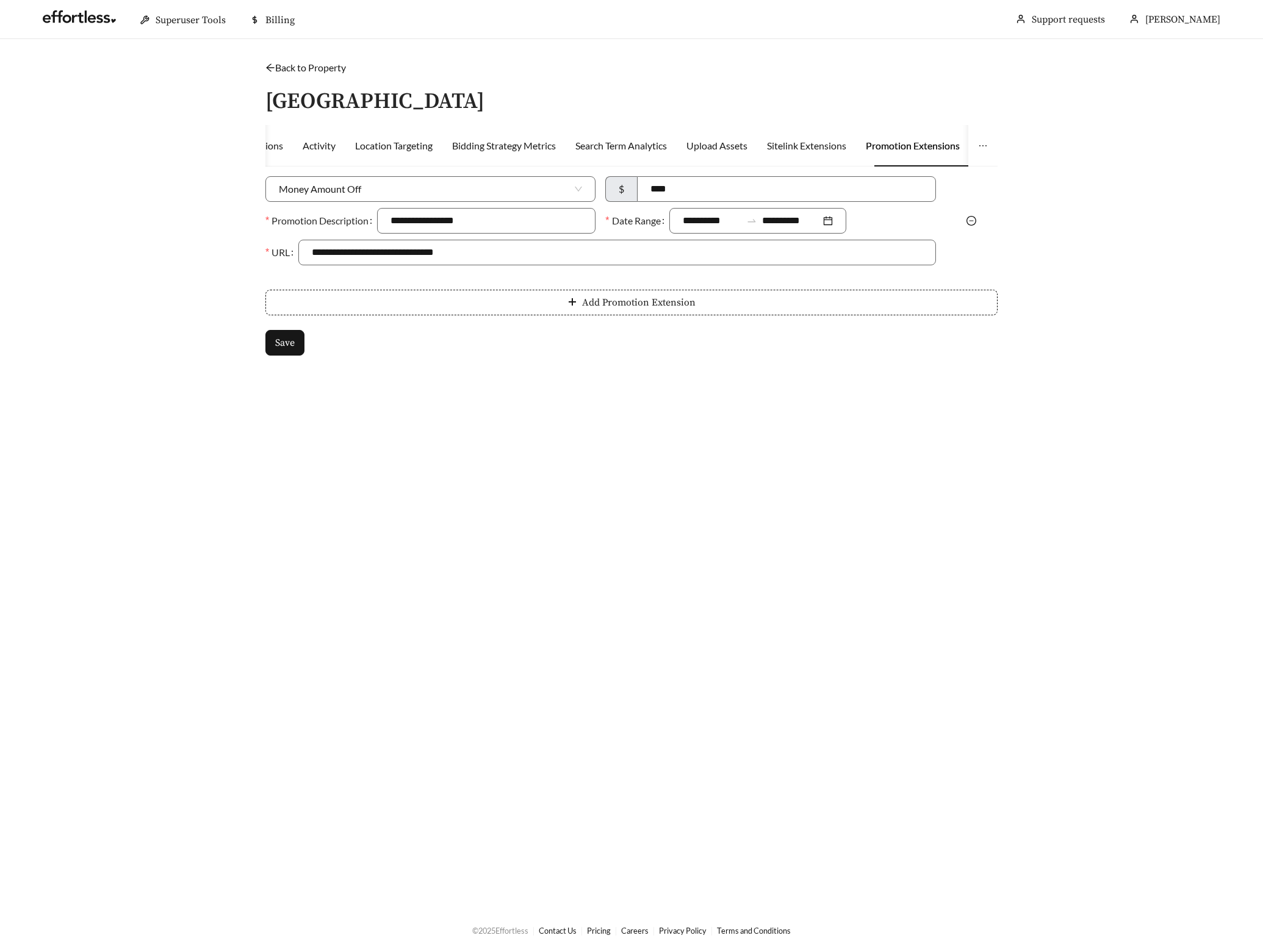
click at [970, 219] on icon "minus-circle" at bounding box center [972, 221] width 10 height 10
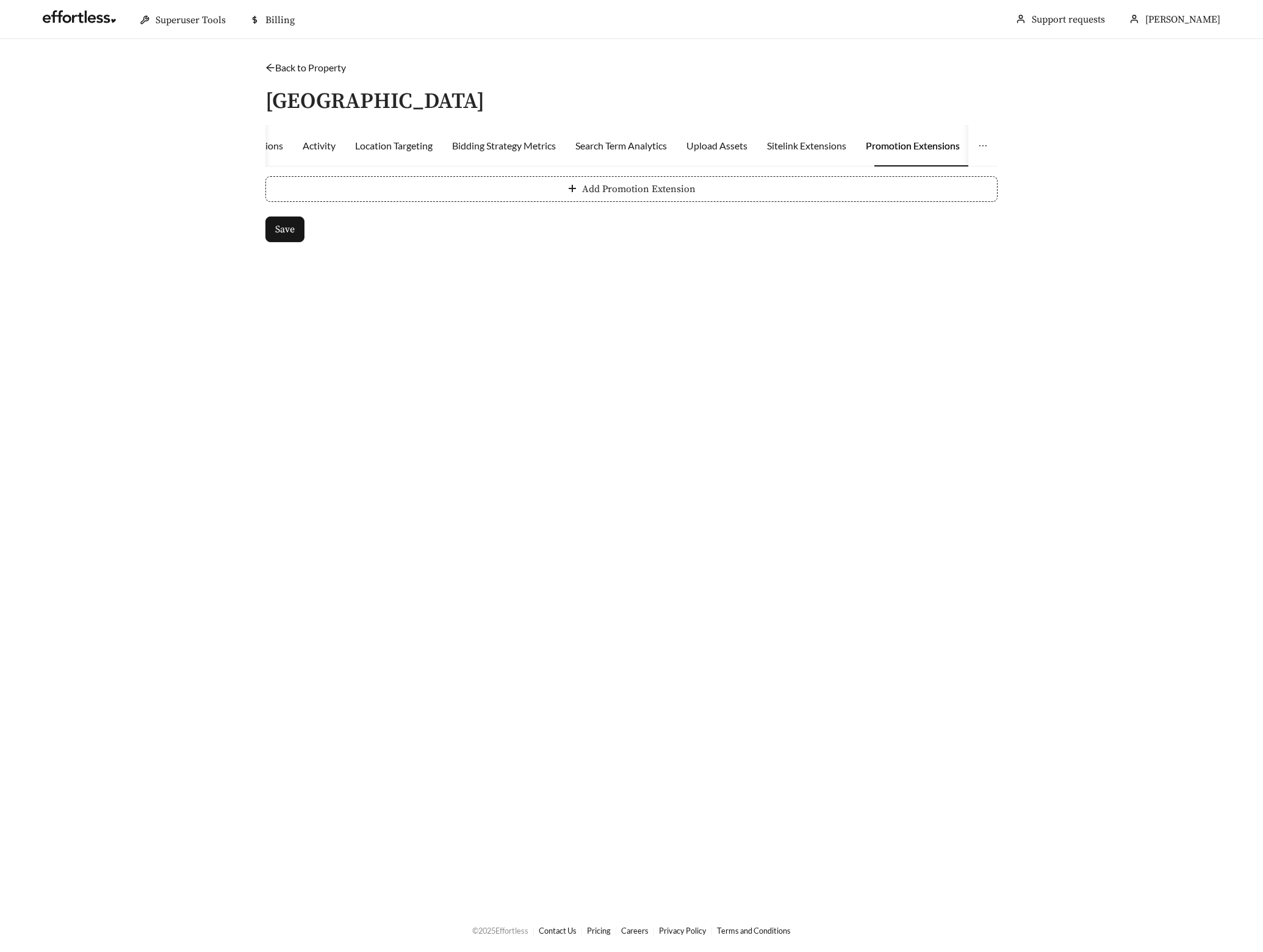
click at [365, 182] on button "Add Promotion Extension" at bounding box center [631, 189] width 732 height 26
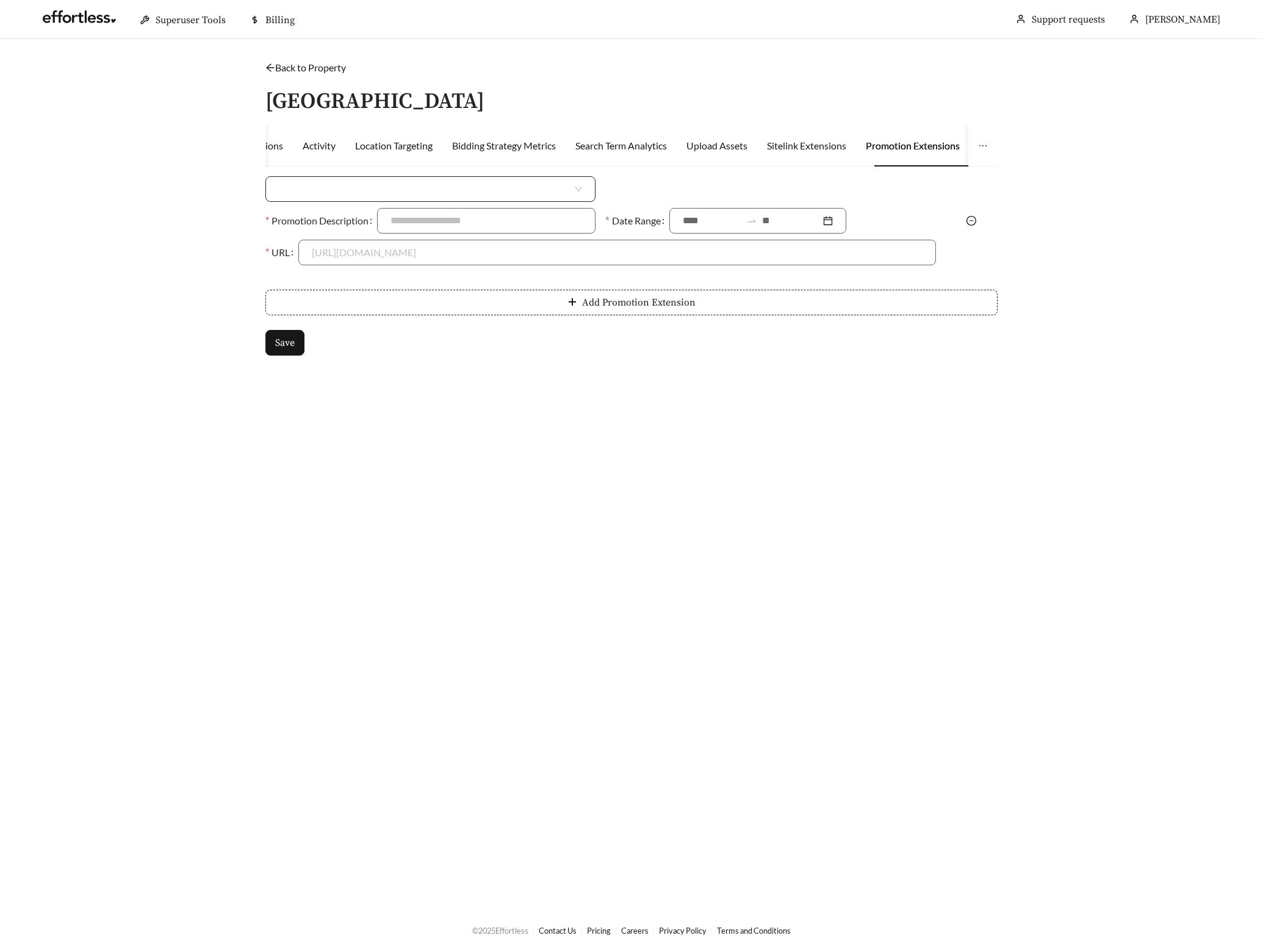
click at [321, 188] on input "search" at bounding box center [426, 189] width 293 height 24
click at [321, 226] on div "Percent Off" at bounding box center [430, 235] width 330 height 19
click at [682, 187] on input at bounding box center [787, 189] width 295 height 24
type input "***"
type input "**********"
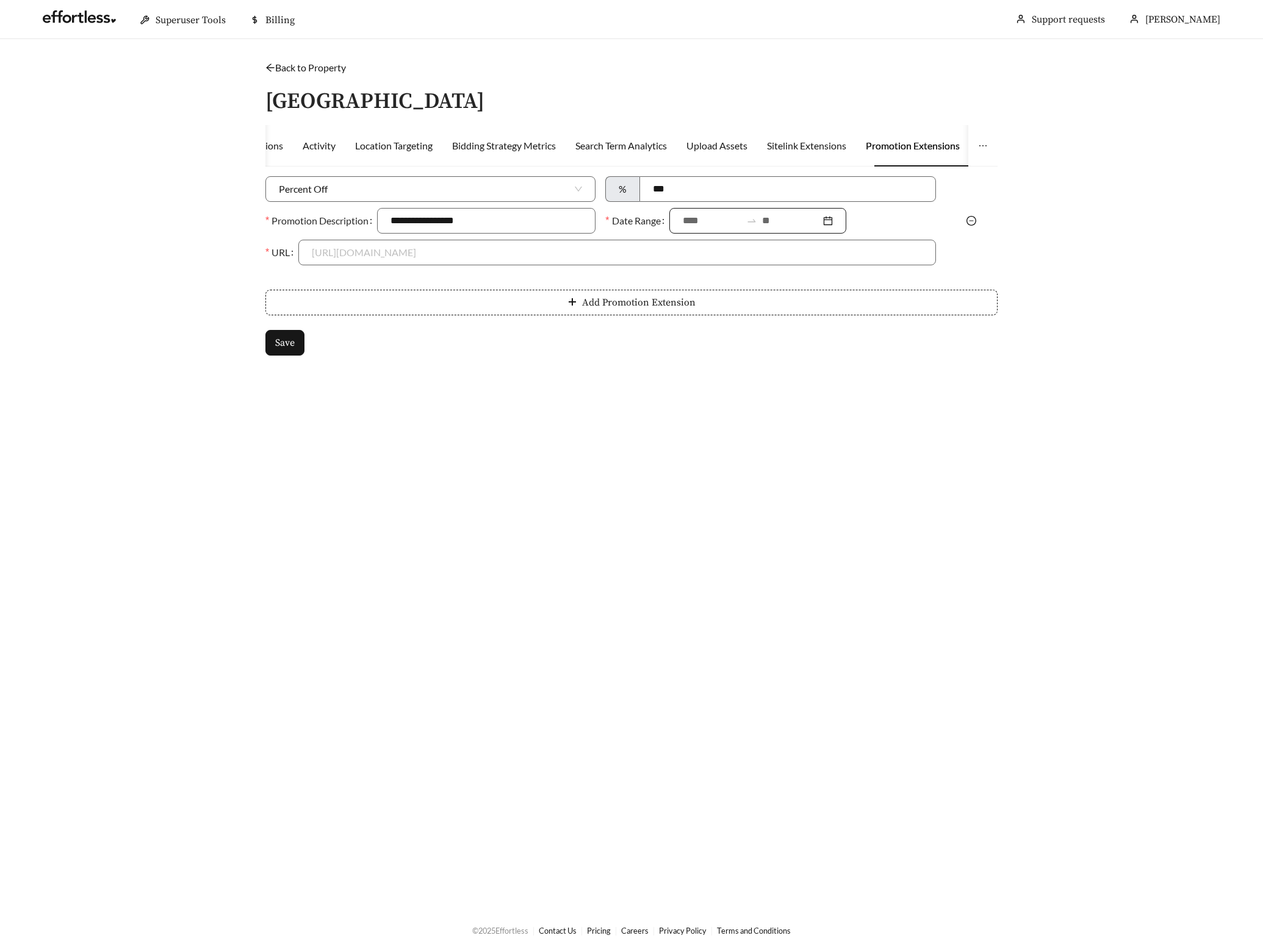
click at [701, 224] on input at bounding box center [712, 221] width 58 height 14
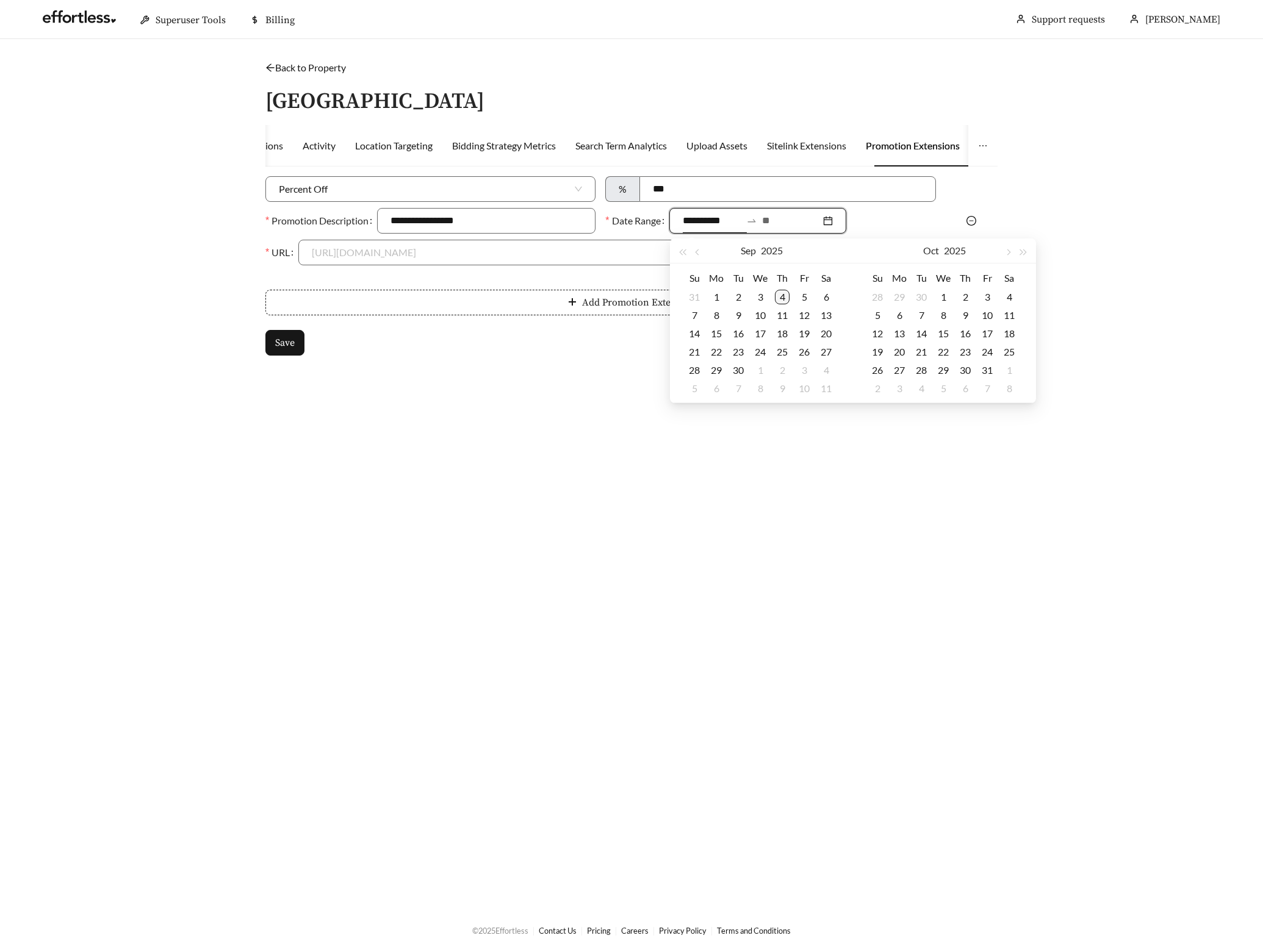
type input "**********"
click at [781, 296] on div "4" at bounding box center [782, 297] width 14 height 14
type input "**********"
click at [722, 331] on div "15" at bounding box center [716, 333] width 14 height 14
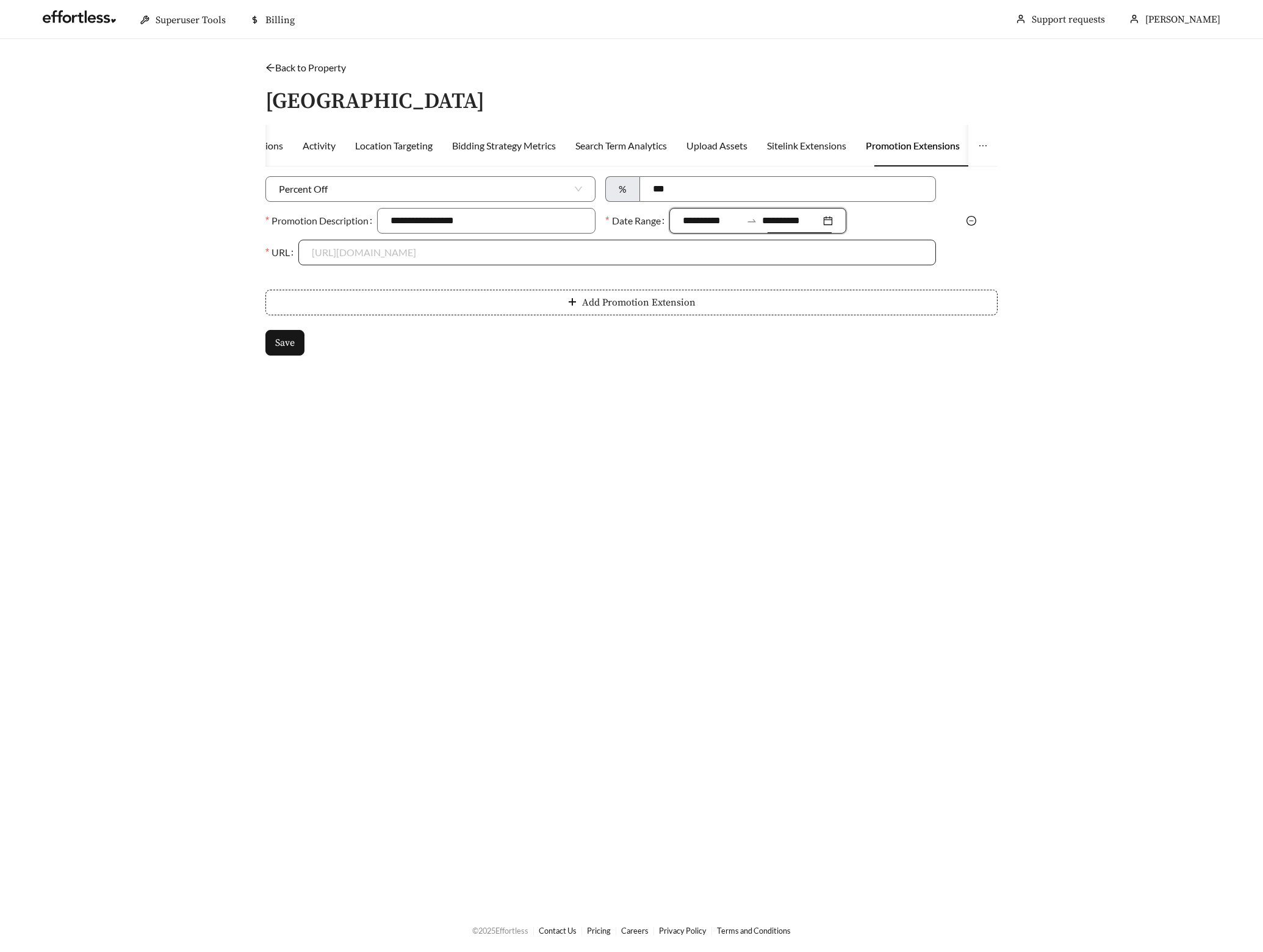
click at [337, 250] on input "URL" at bounding box center [617, 252] width 610 height 24
click at [336, 275] on div "https://www.houndswoodvillage.com" at bounding box center [617, 279] width 610 height 14
type input "**********"
click at [293, 333] on button "Save" at bounding box center [285, 343] width 39 height 26
click at [306, 63] on link "Back to Property" at bounding box center [306, 68] width 81 height 11
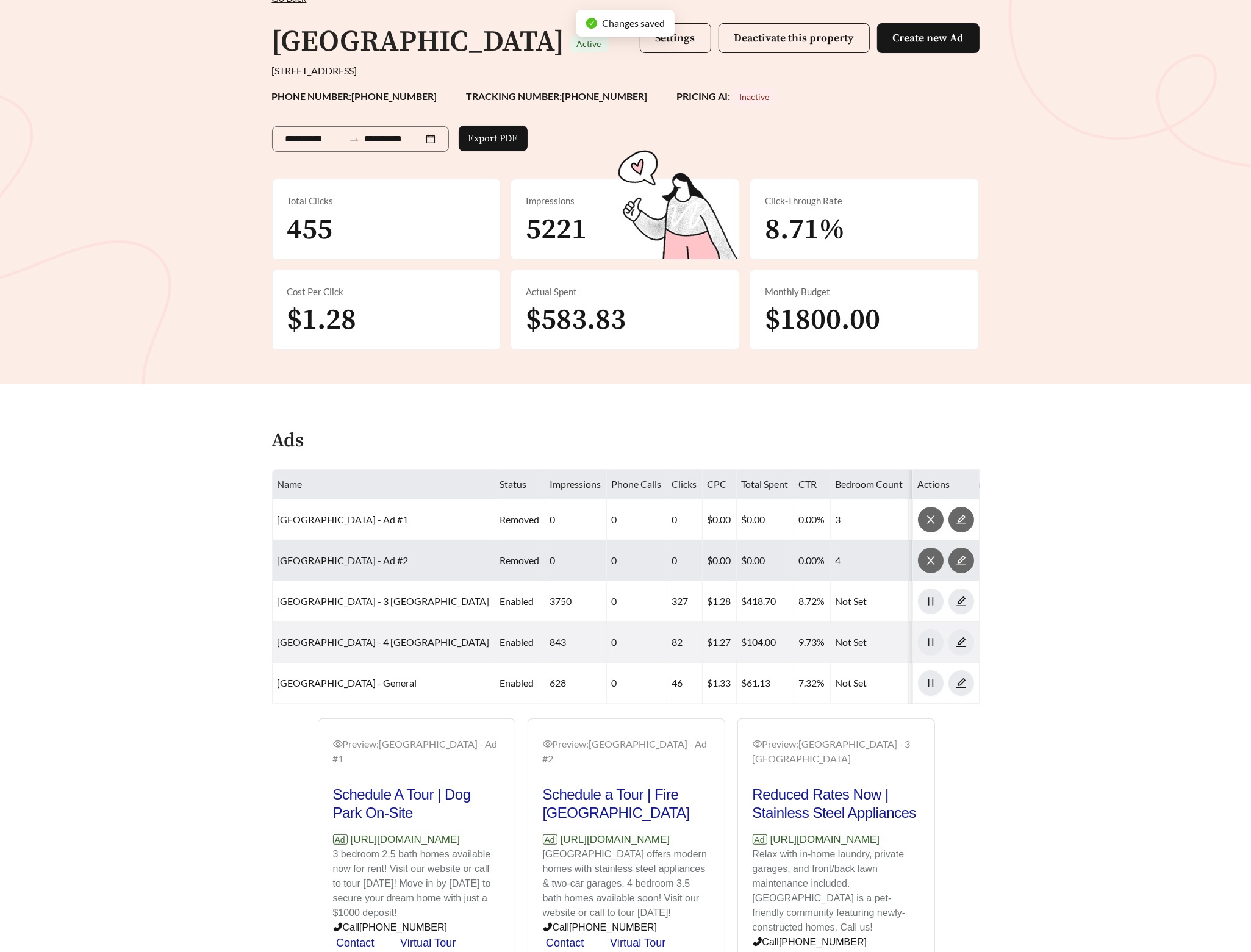
scroll to position [267, 0]
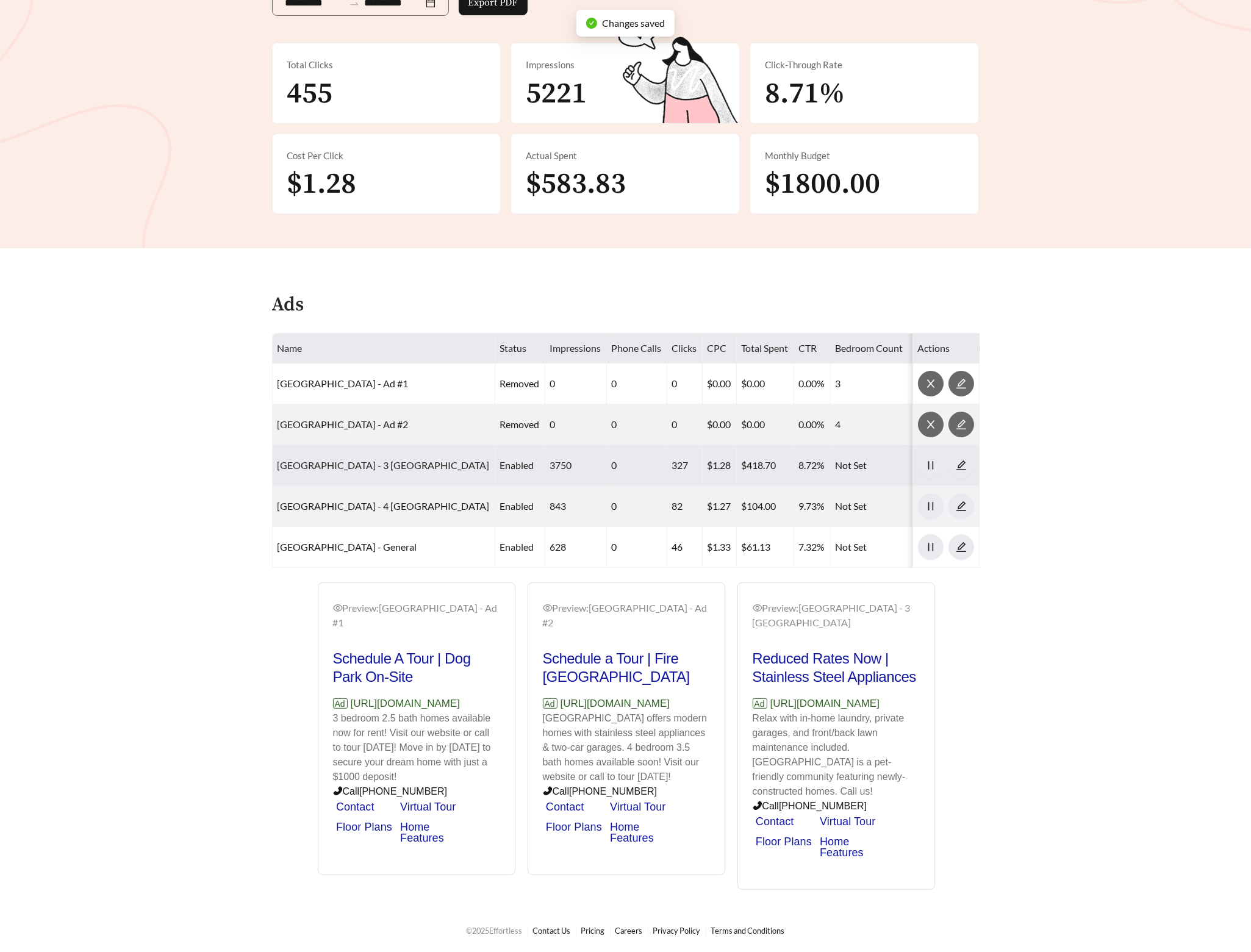
click at [348, 459] on link "Houndswood Village - 3 BR Townhouse" at bounding box center [383, 465] width 212 height 11
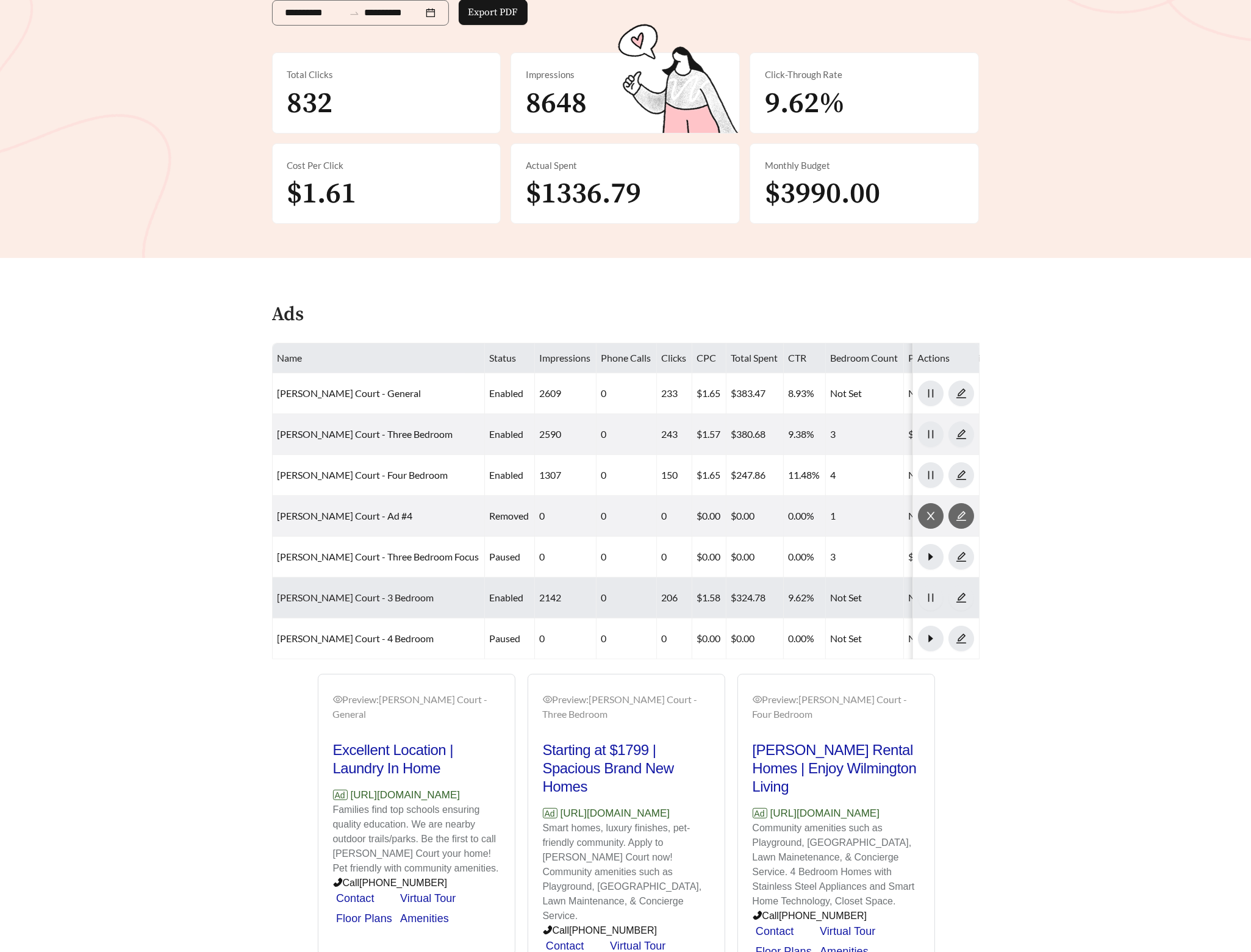
scroll to position [308, 0]
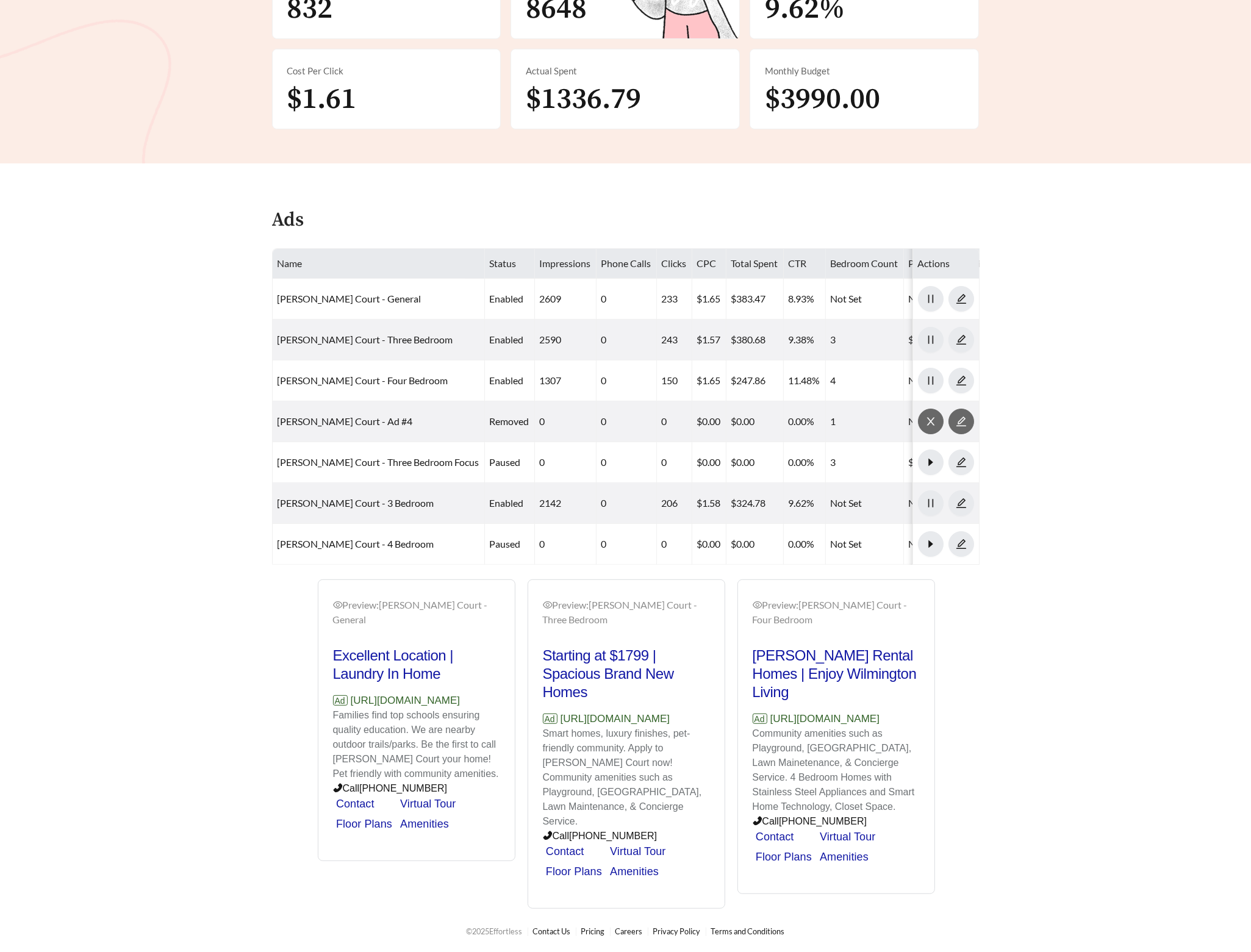
drag, startPoint x: 491, startPoint y: 717, endPoint x: 296, endPoint y: 716, distance: 195.0
click at [296, 716] on div "Preview: [PERSON_NAME] Court - Three Bedroom Focus Enjoy Wilmington Living | Br…" at bounding box center [625, 744] width 714 height 330
click at [435, 698] on p "Ad [URL][DOMAIN_NAME]" at bounding box center [416, 701] width 167 height 16
click at [491, 708] on p "Ad [URL][DOMAIN_NAME]" at bounding box center [416, 701] width 167 height 16
drag, startPoint x: 479, startPoint y: 713, endPoint x: 303, endPoint y: 713, distance: 176.0
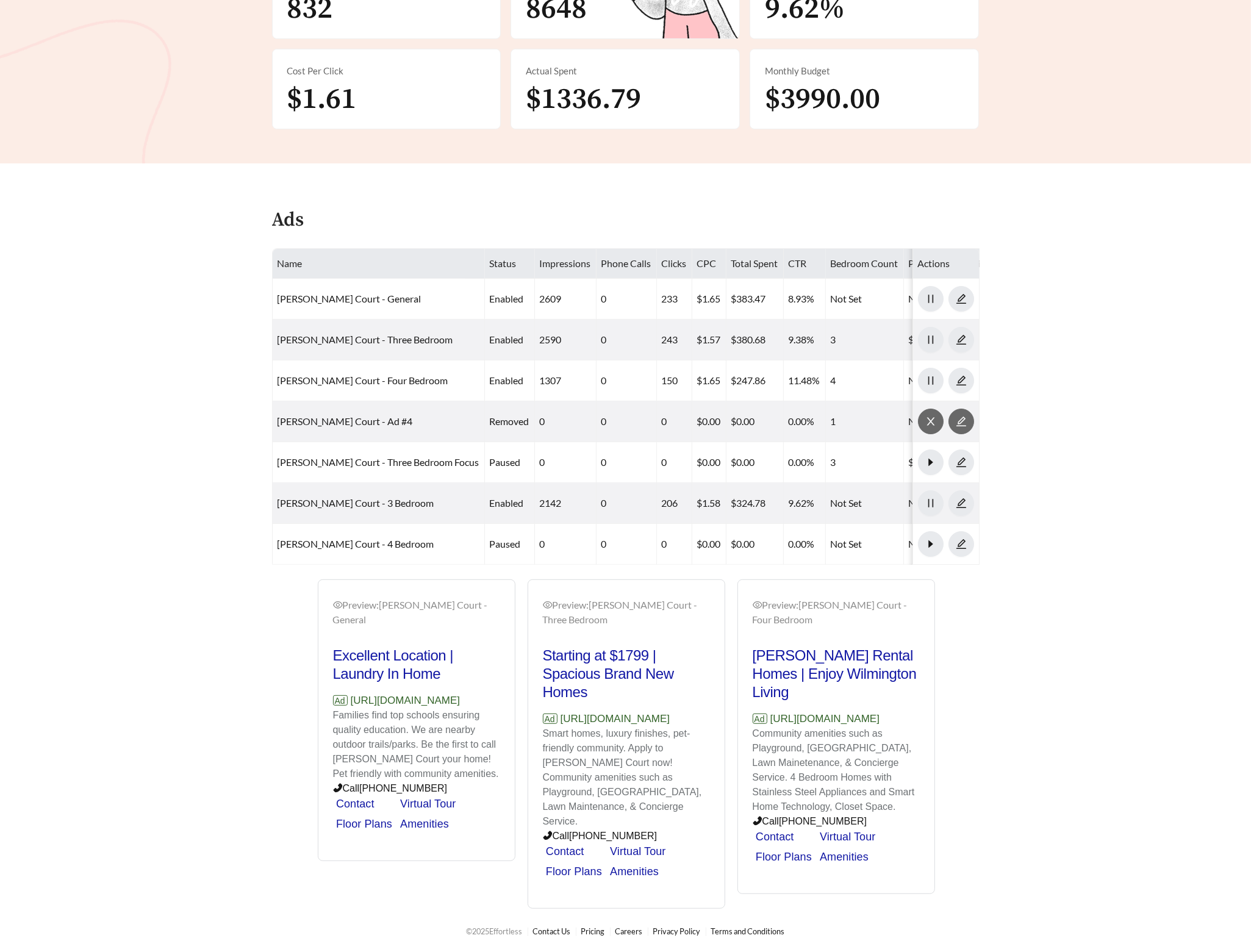
click at [303, 713] on div "Preview: [PERSON_NAME] Court - Three Bedroom Focus Enjoy Wilmington Living | Br…" at bounding box center [625, 744] width 714 height 330
click at [483, 708] on p "Ad [URL][DOMAIN_NAME]" at bounding box center [416, 701] width 167 height 16
drag, startPoint x: 486, startPoint y: 713, endPoint x: 334, endPoint y: 720, distance: 152.2
click at [334, 708] on p "Ad [URL][DOMAIN_NAME]" at bounding box center [416, 701] width 167 height 16
copy p "[URL][DOMAIN_NAME]"
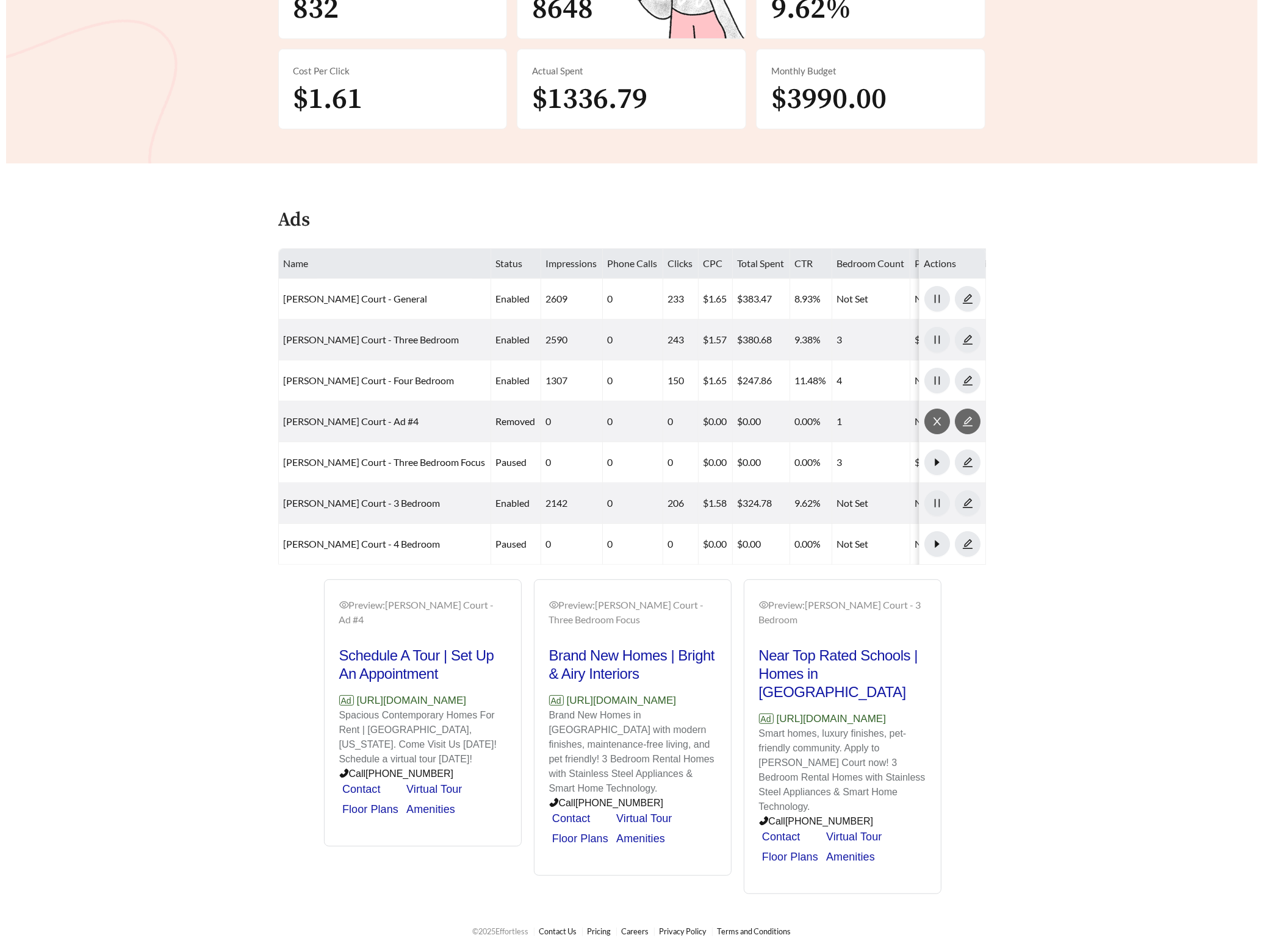
scroll to position [6, 0]
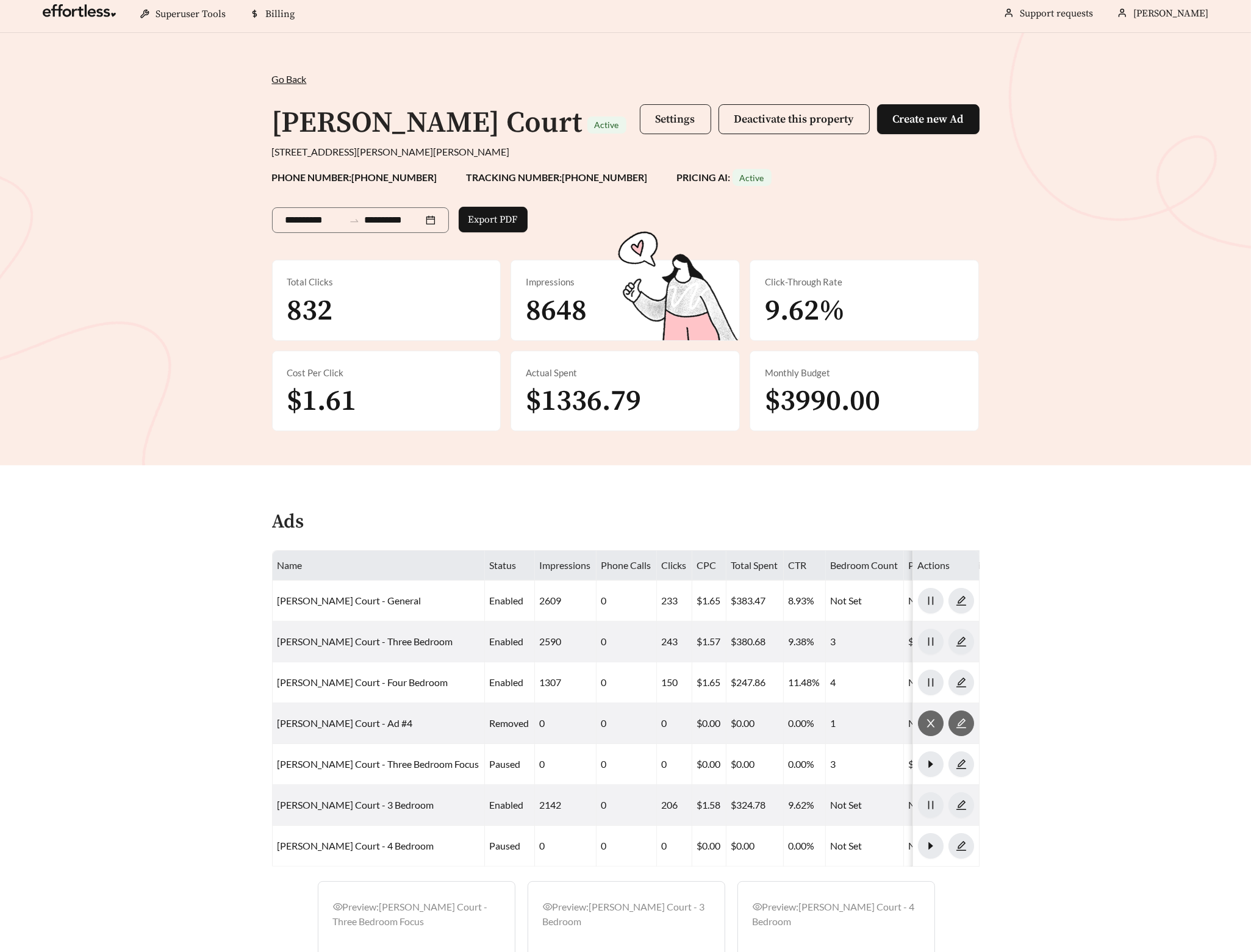
click at [657, 123] on span "Settings" at bounding box center [675, 119] width 40 height 14
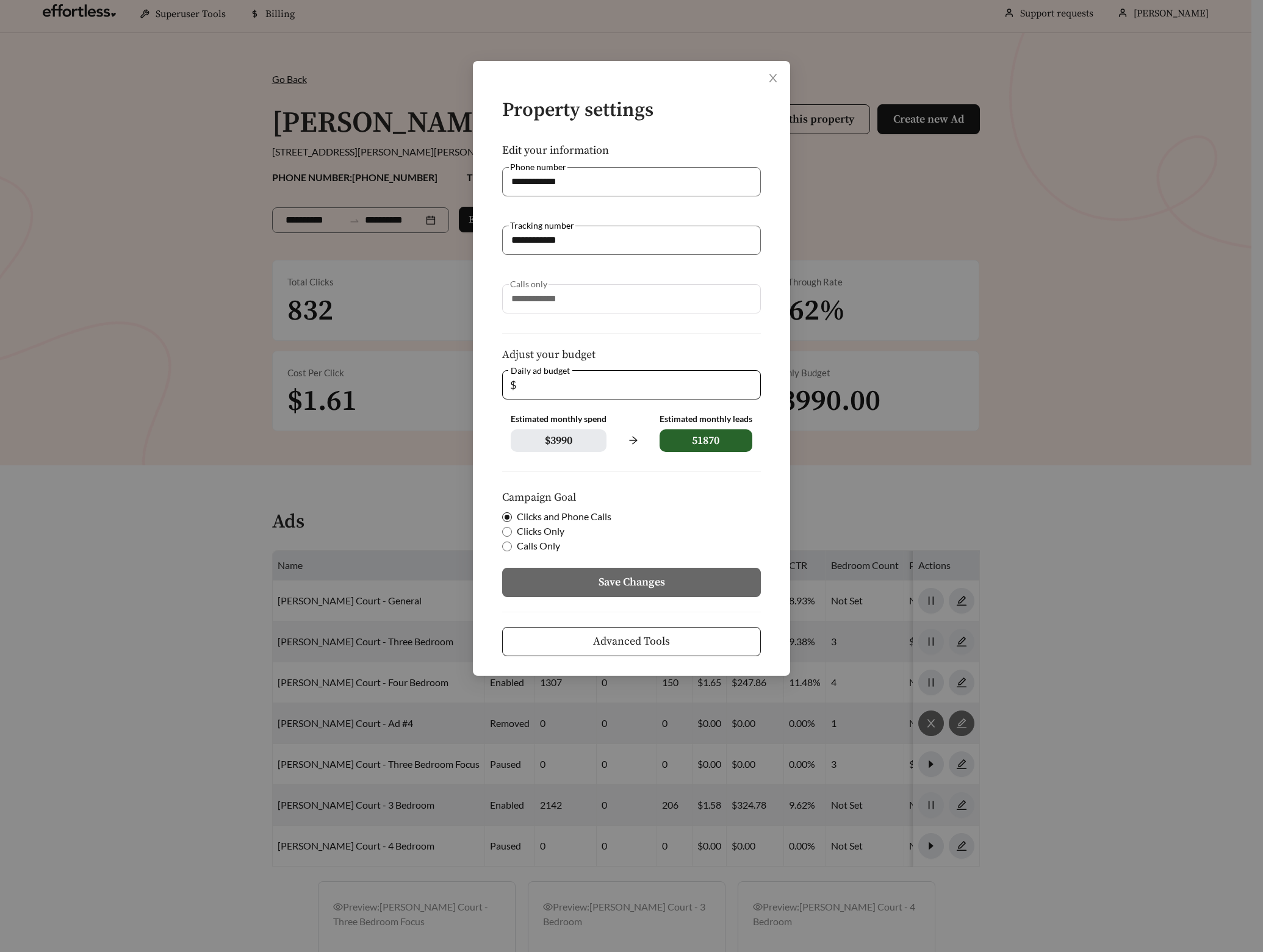
click at [674, 649] on button "Advanced Tools" at bounding box center [632, 642] width 259 height 29
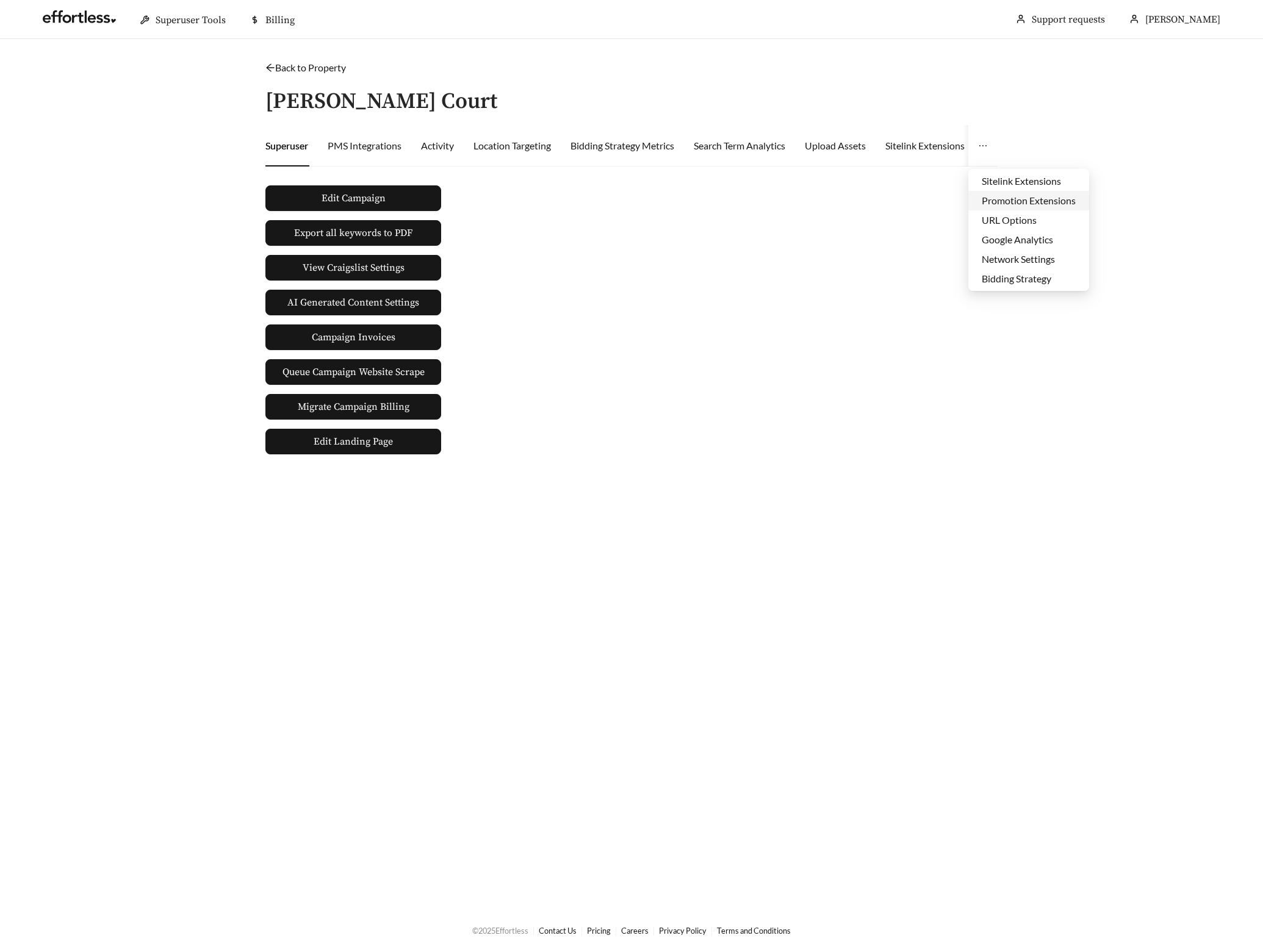
click at [1017, 198] on li "Promotion Extensions" at bounding box center [1029, 200] width 121 height 19
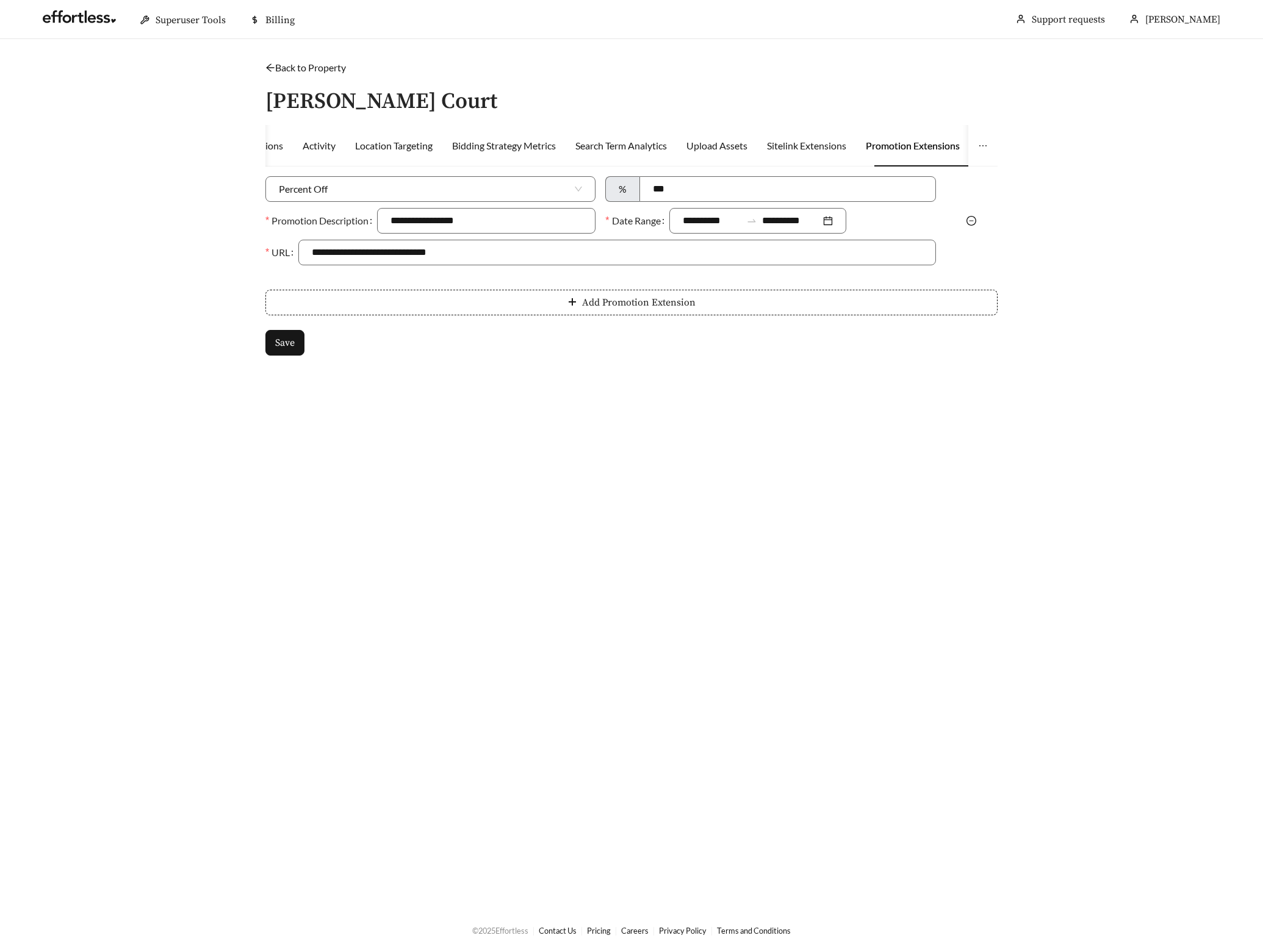
click at [968, 218] on icon "minus-circle" at bounding box center [972, 221] width 10 height 10
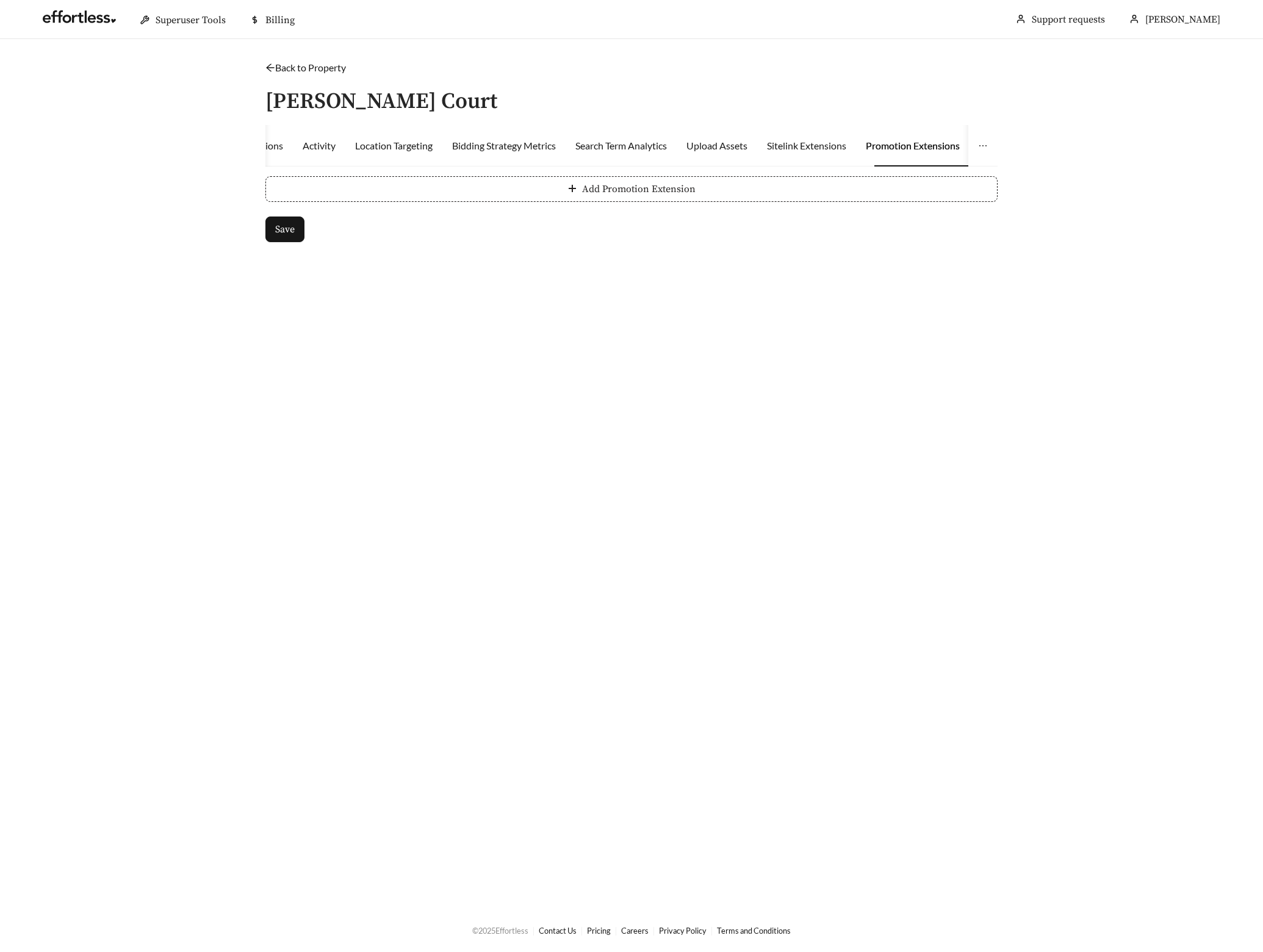
click at [472, 188] on button "Add Promotion Extension" at bounding box center [631, 189] width 732 height 26
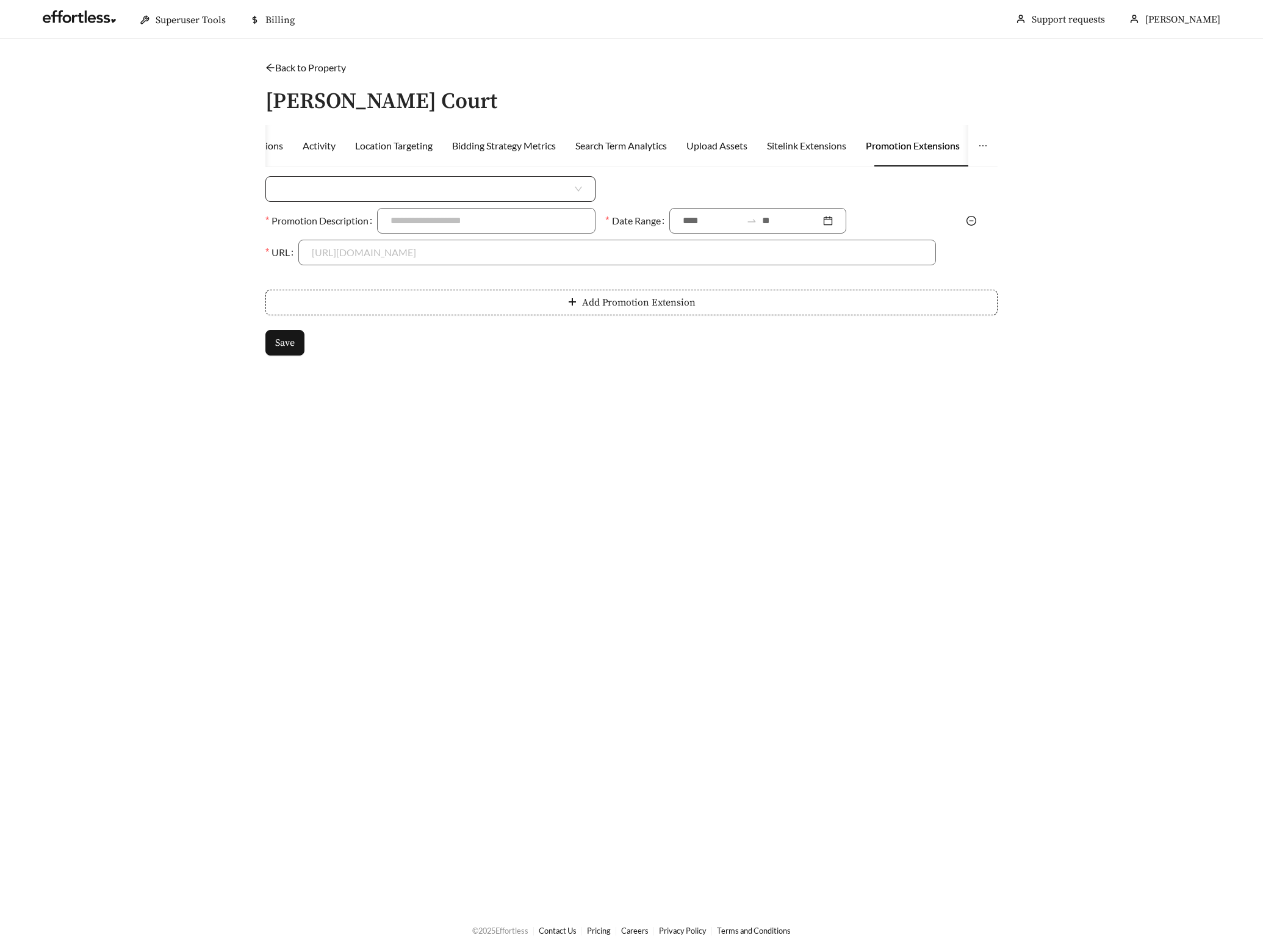
click at [374, 186] on input "search" at bounding box center [426, 189] width 293 height 24
click at [357, 236] on div "Percent Off" at bounding box center [431, 235] width 303 height 14
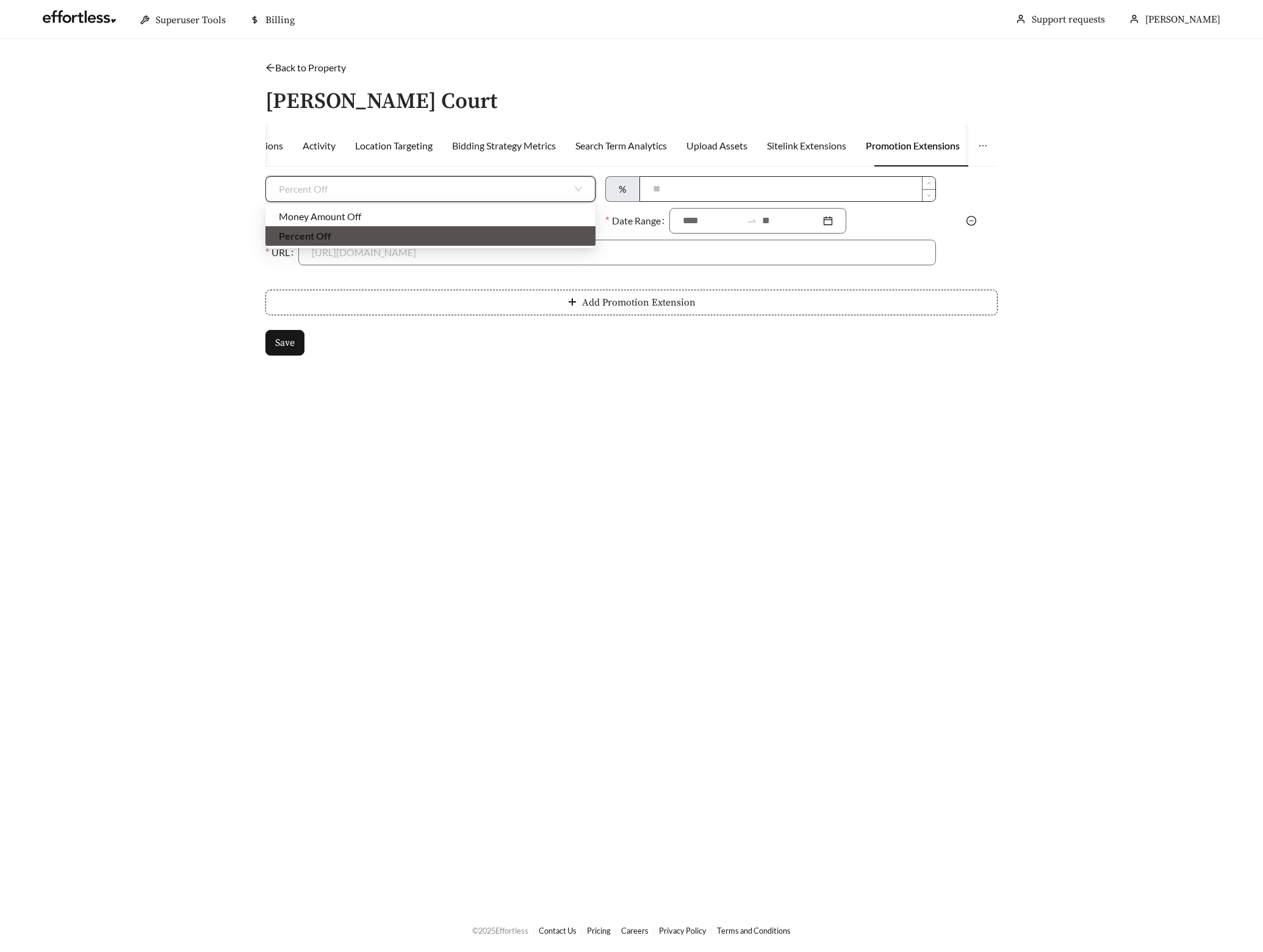
click at [696, 177] on input at bounding box center [787, 189] width 295 height 24
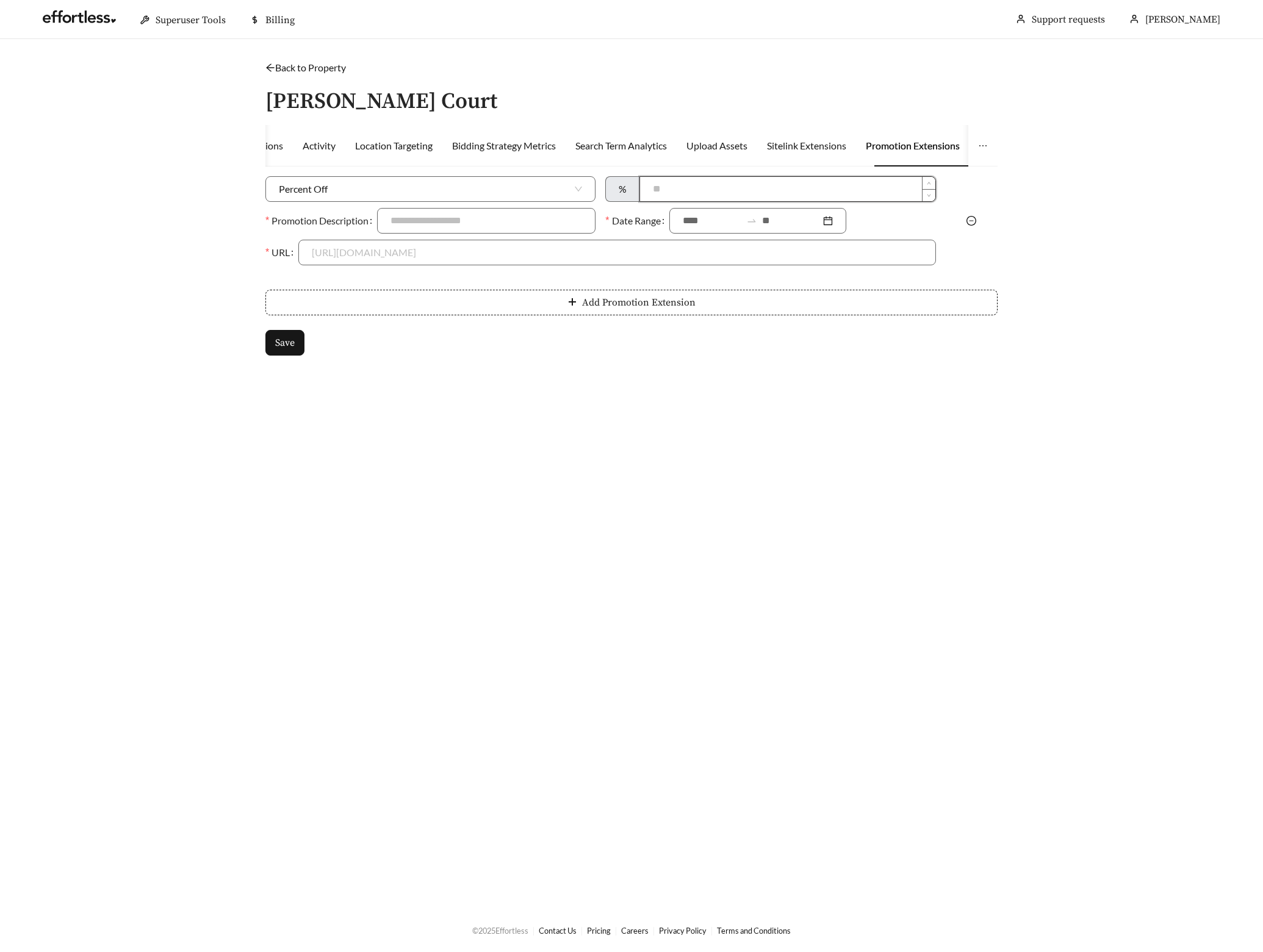
click at [693, 193] on input at bounding box center [787, 189] width 295 height 24
type input "***"
type input "**********"
click at [698, 226] on input at bounding box center [712, 221] width 58 height 14
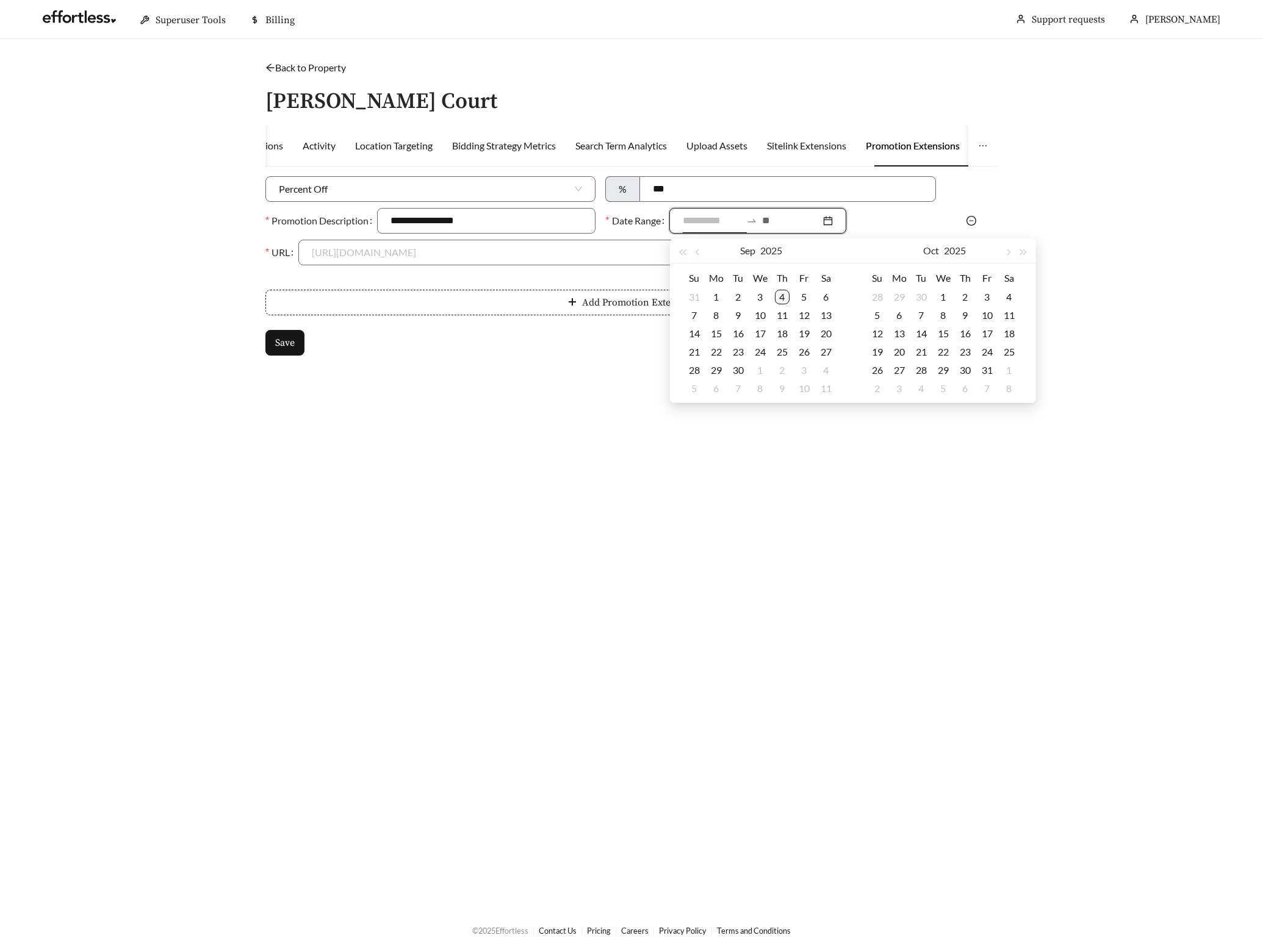
type input "**********"
click at [782, 292] on div "4" at bounding box center [782, 297] width 14 height 14
type input "**********"
click at [717, 331] on div "15" at bounding box center [716, 333] width 14 height 14
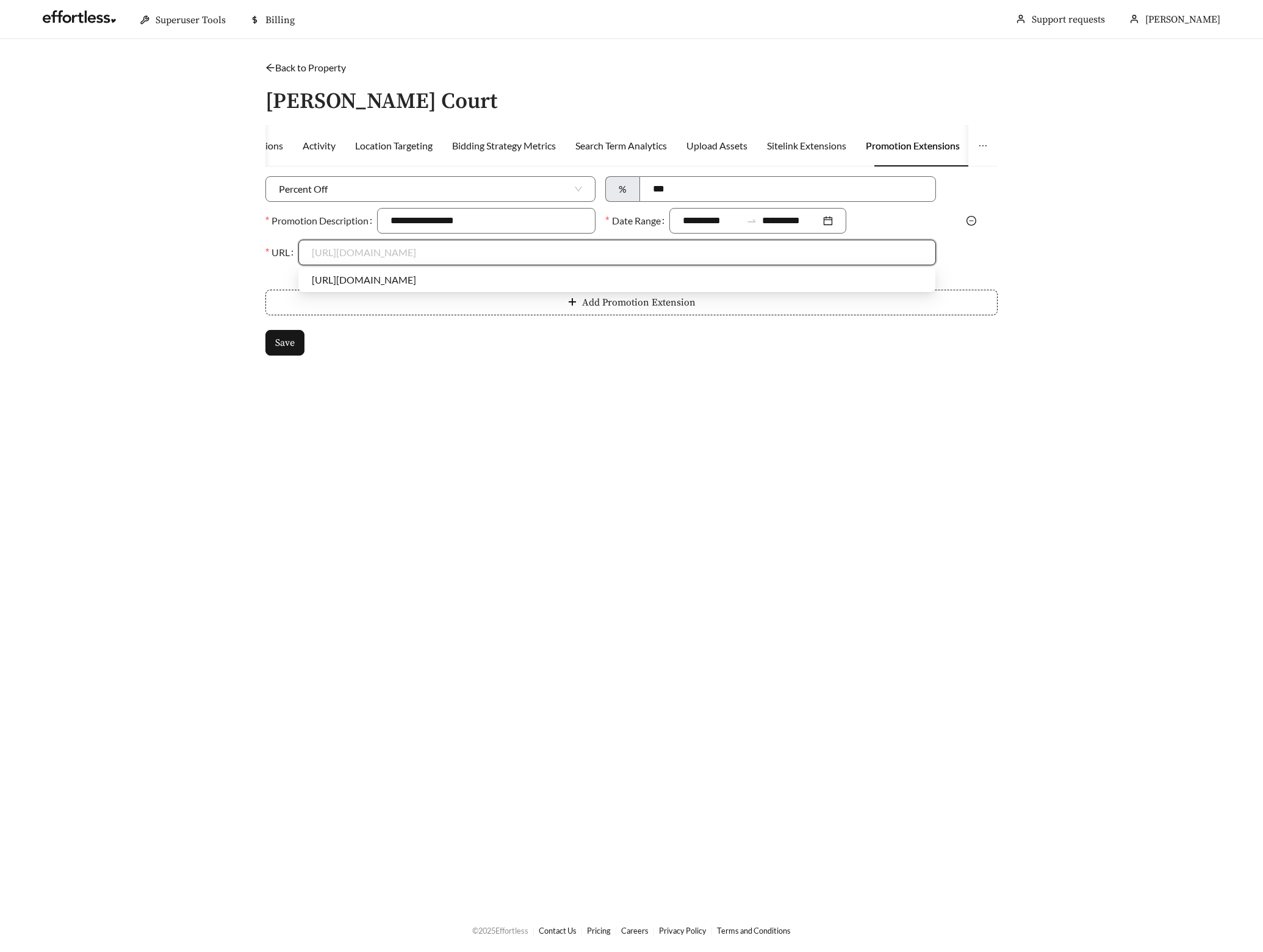
click at [363, 260] on input "URL" at bounding box center [617, 252] width 610 height 24
click at [347, 274] on div "https://isabellacourthomes.com/" at bounding box center [617, 279] width 610 height 14
type input "**********"
click at [288, 344] on span "Save" at bounding box center [285, 343] width 19 height 14
click at [316, 70] on link "Back to Property" at bounding box center [306, 68] width 81 height 11
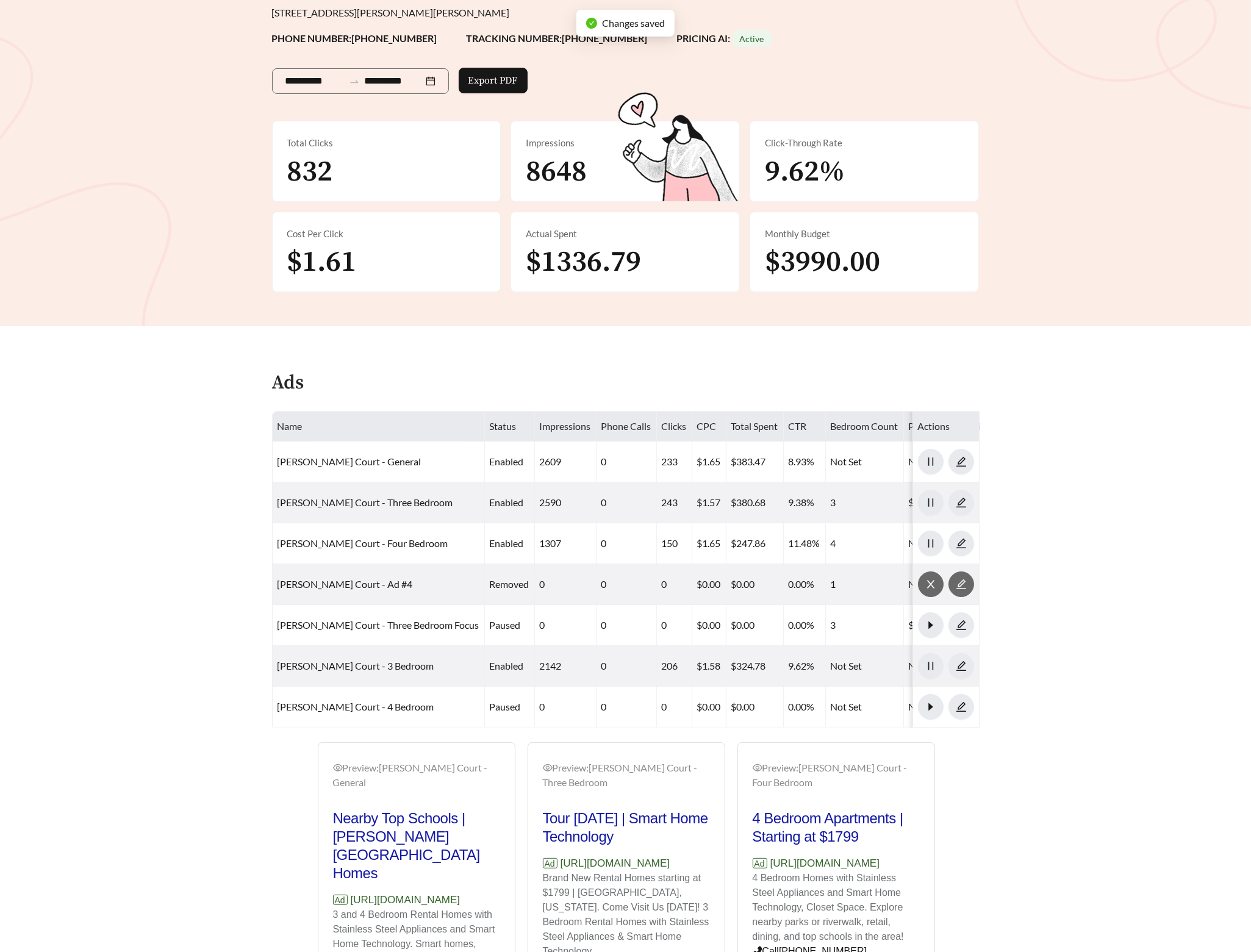
scroll to position [151, 0]
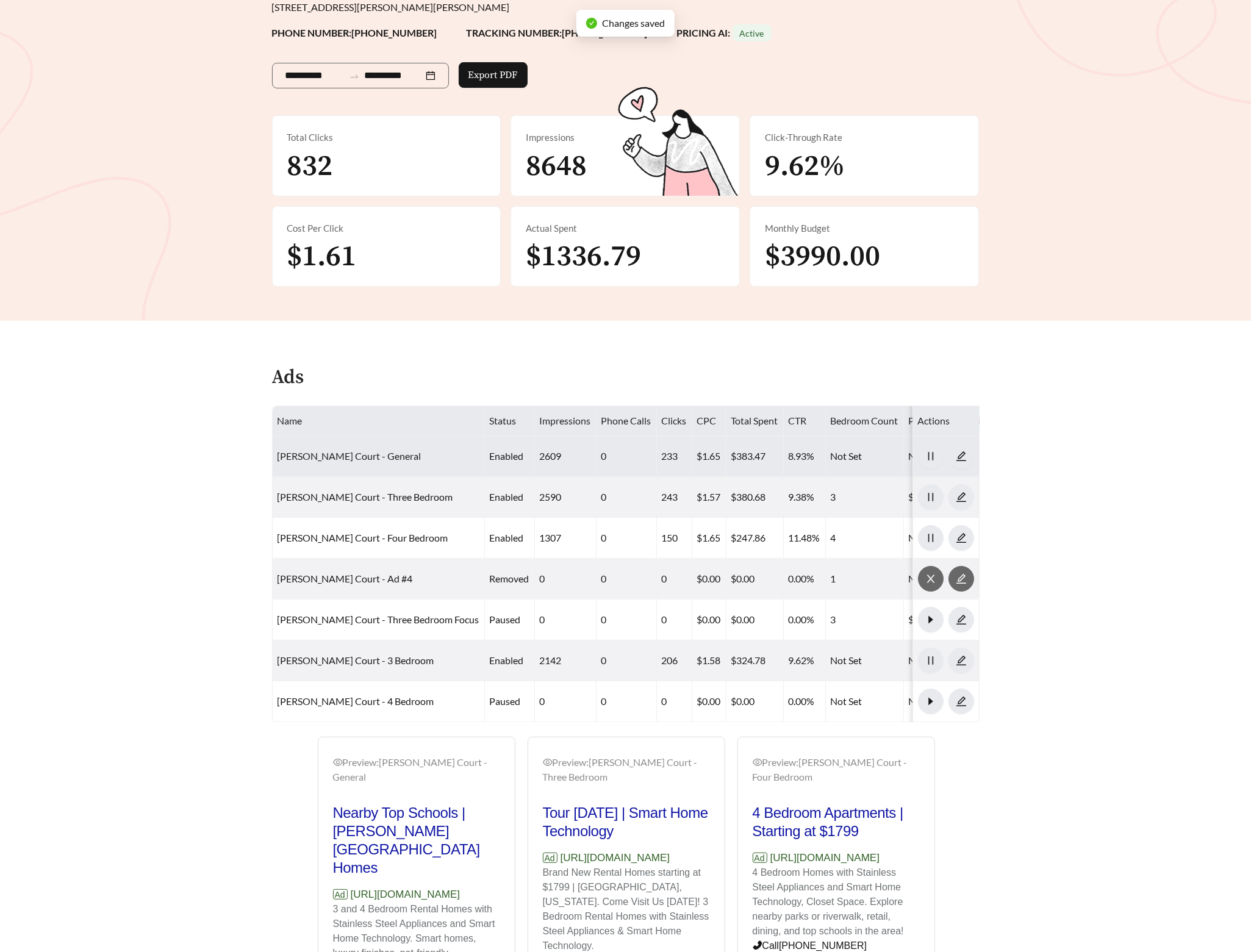
click at [334, 458] on link "Isabella Court - General" at bounding box center [349, 456] width 144 height 11
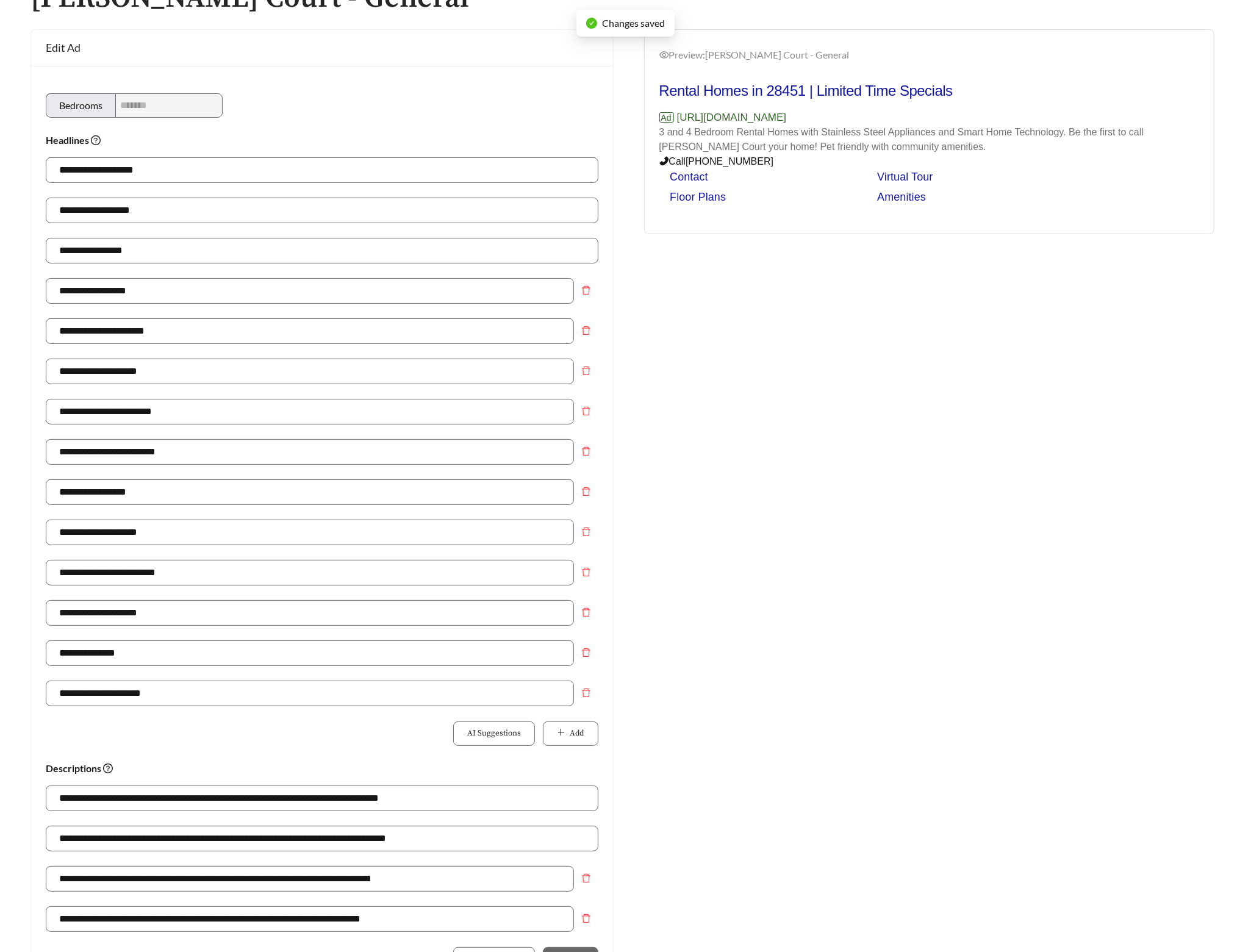
scroll to position [510, 0]
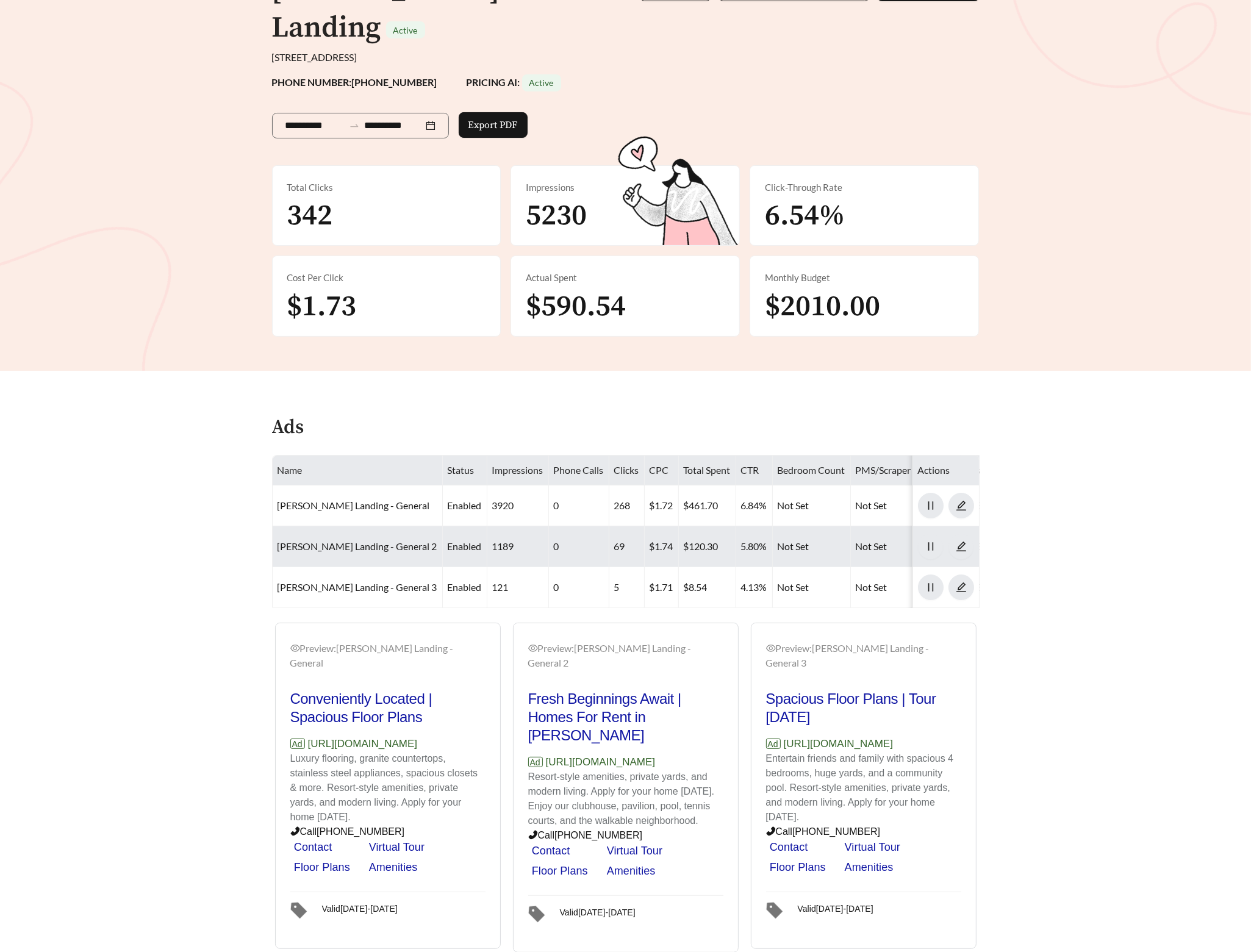
scroll to position [140, 0]
drag, startPoint x: 448, startPoint y: 702, endPoint x: 311, endPoint y: 704, distance: 137.0
click at [311, 735] on p "Ad [URL][DOMAIN_NAME]" at bounding box center [388, 743] width 195 height 16
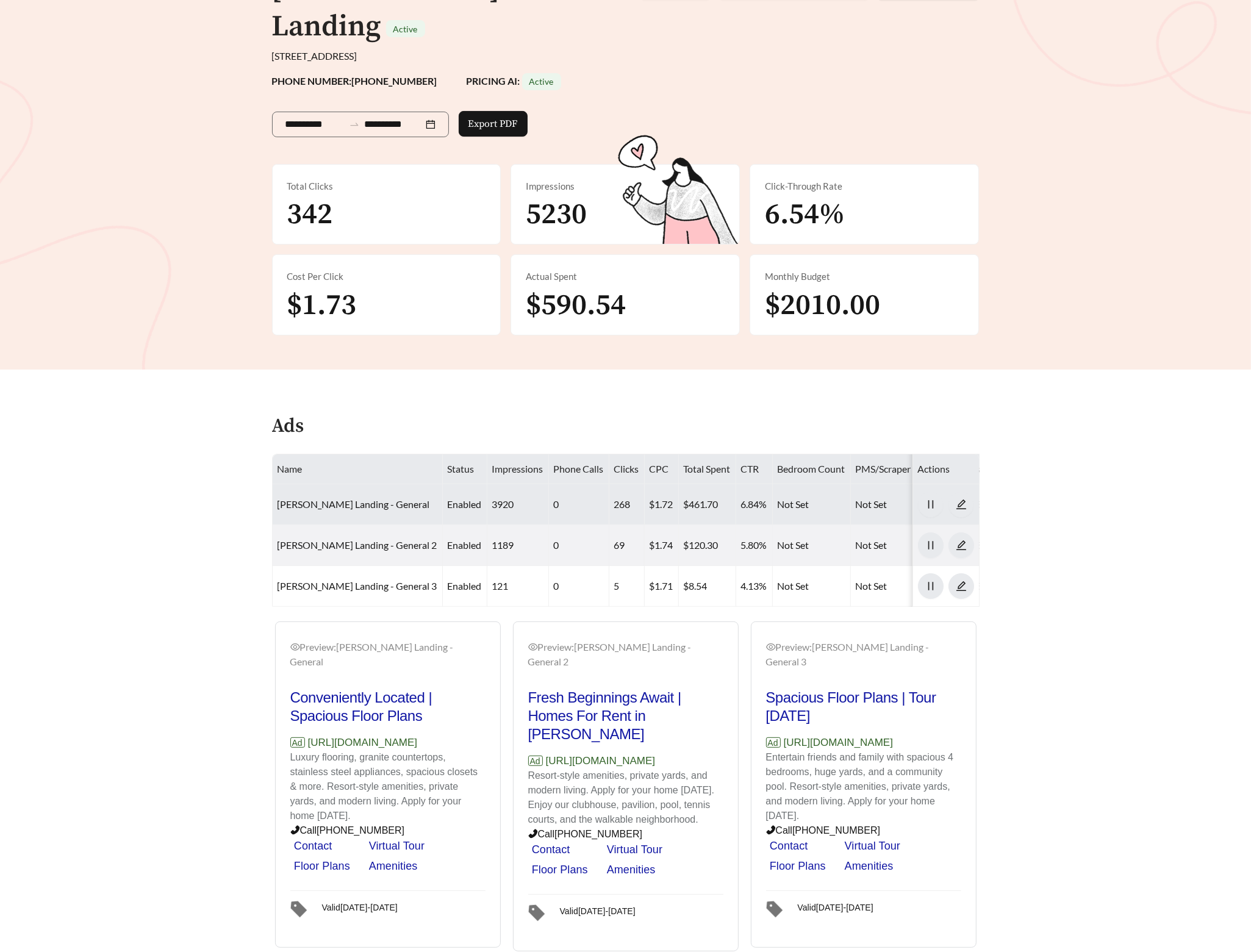
copy p "[URL][DOMAIN_NAME]"
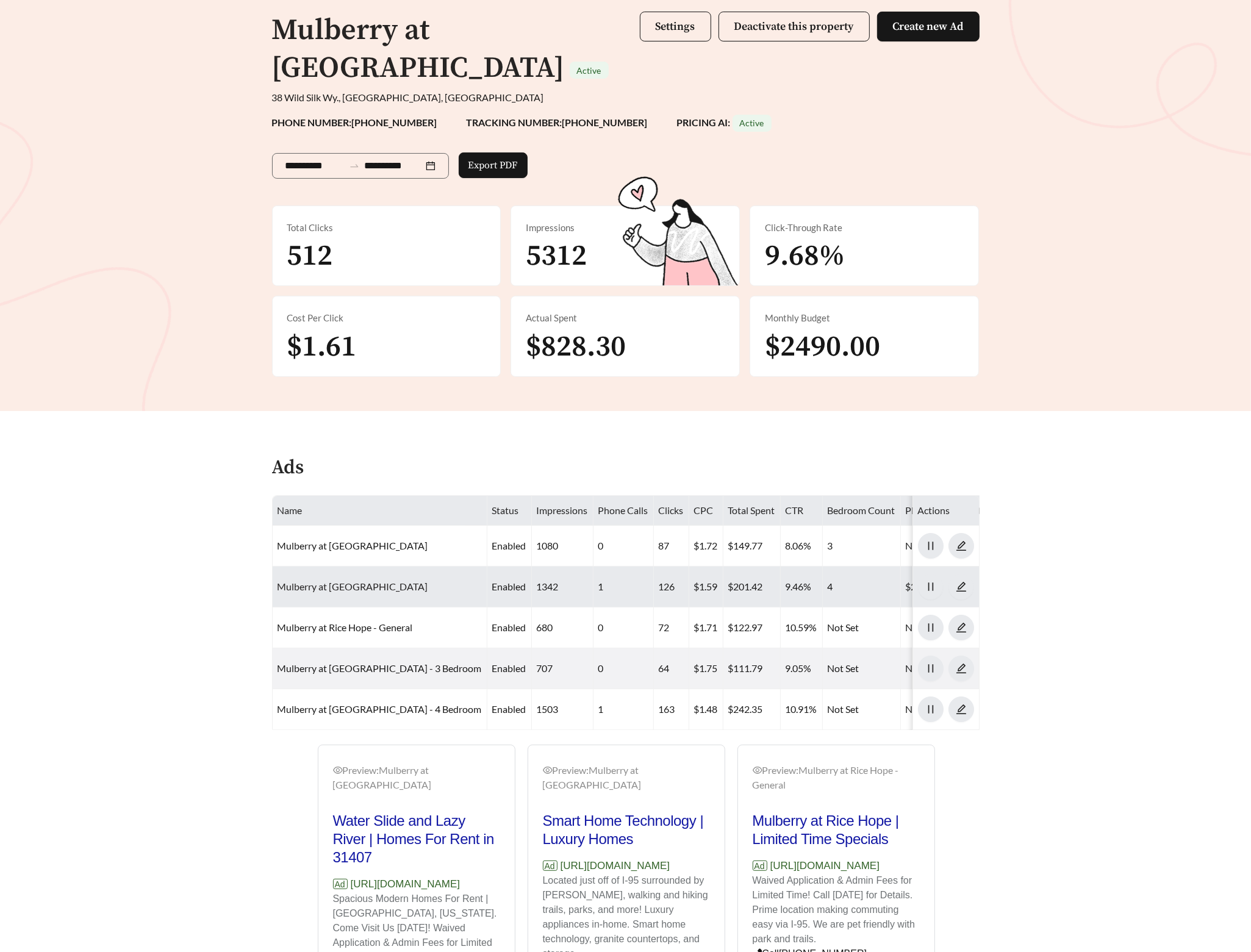
scroll to position [211, 0]
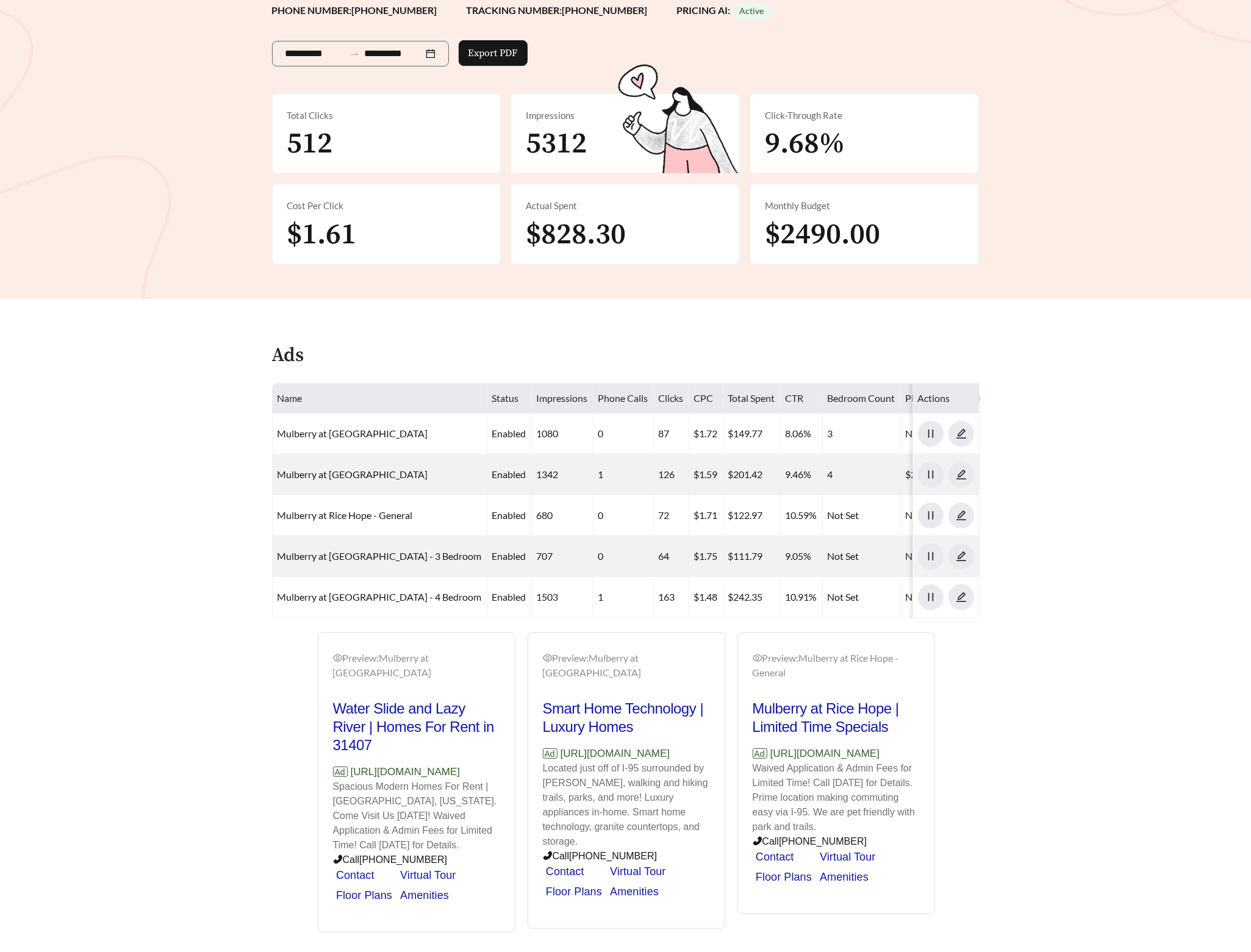
drag, startPoint x: 507, startPoint y: 745, endPoint x: 354, endPoint y: 744, distance: 153.0
click at [354, 744] on div "Preview: Mulberry at Rice Hope - Three Bedroom Water Slide and Lazy River | Hom…" at bounding box center [416, 784] width 196 height 297
copy p "https://mulberryatricehope.com"
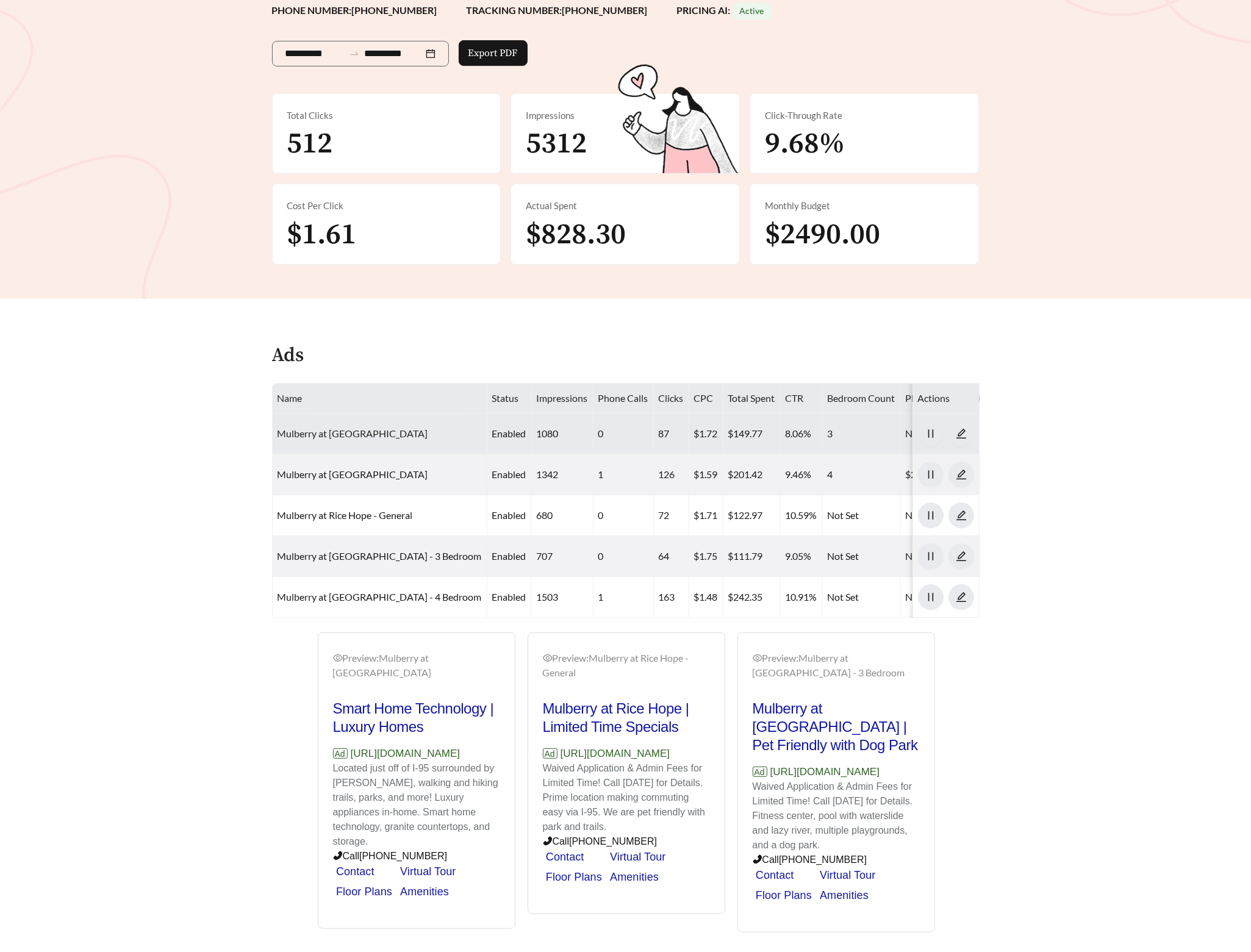
click at [352, 428] on link "Mulberry at Rice Hope - Three Bedroom" at bounding box center [353, 433] width 151 height 11
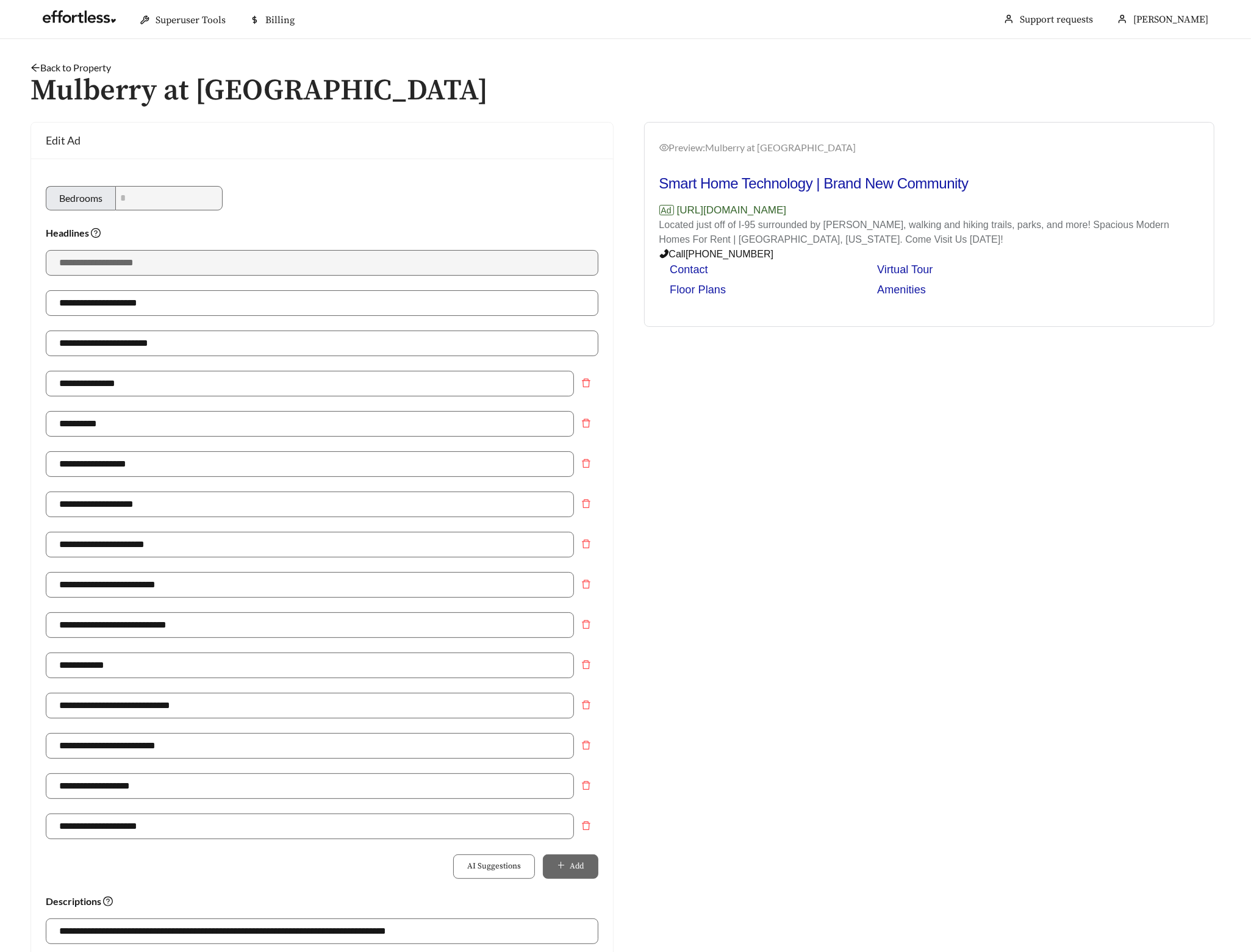
click at [99, 63] on link "Back to Property" at bounding box center [70, 68] width 80 height 11
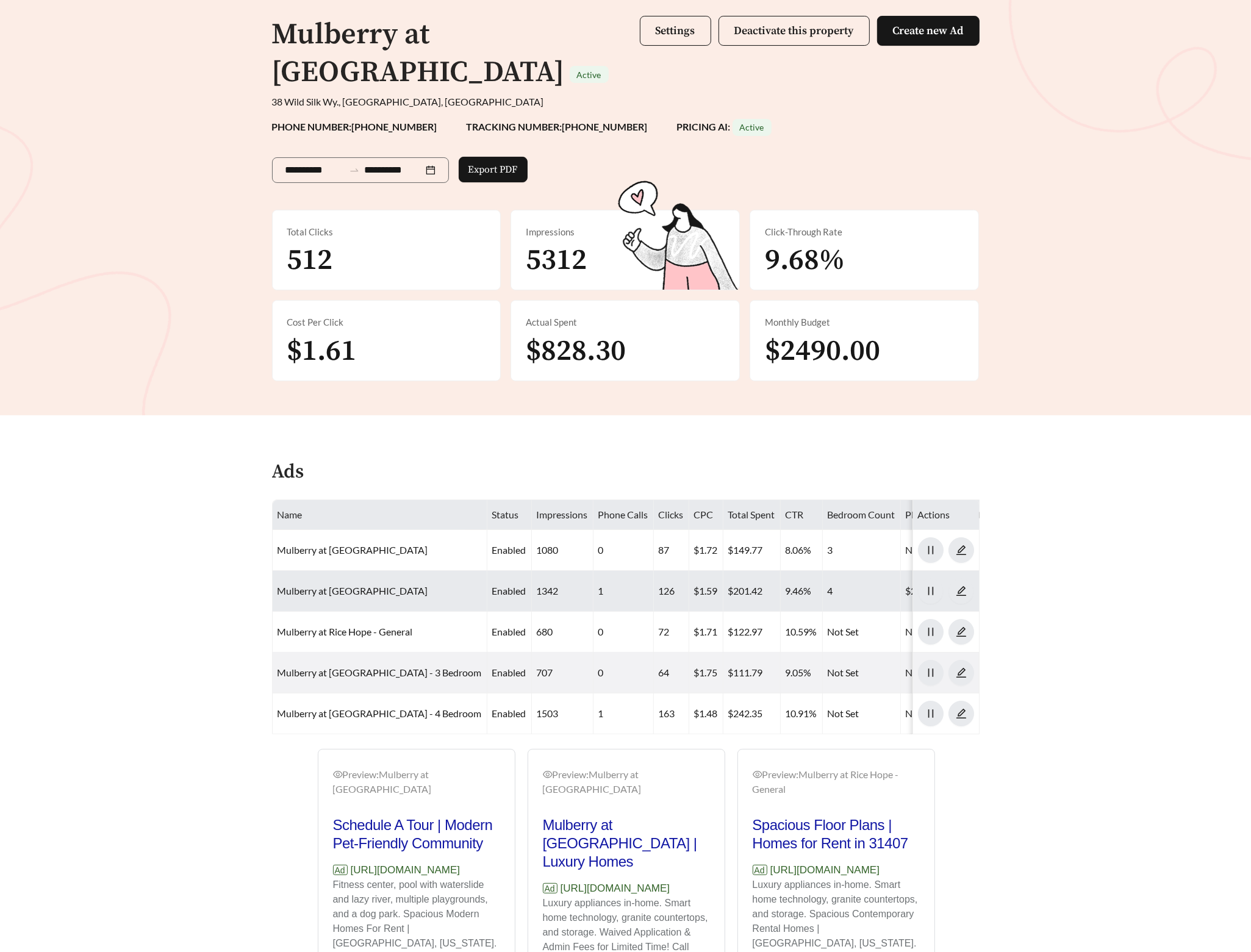
scroll to position [103, 0]
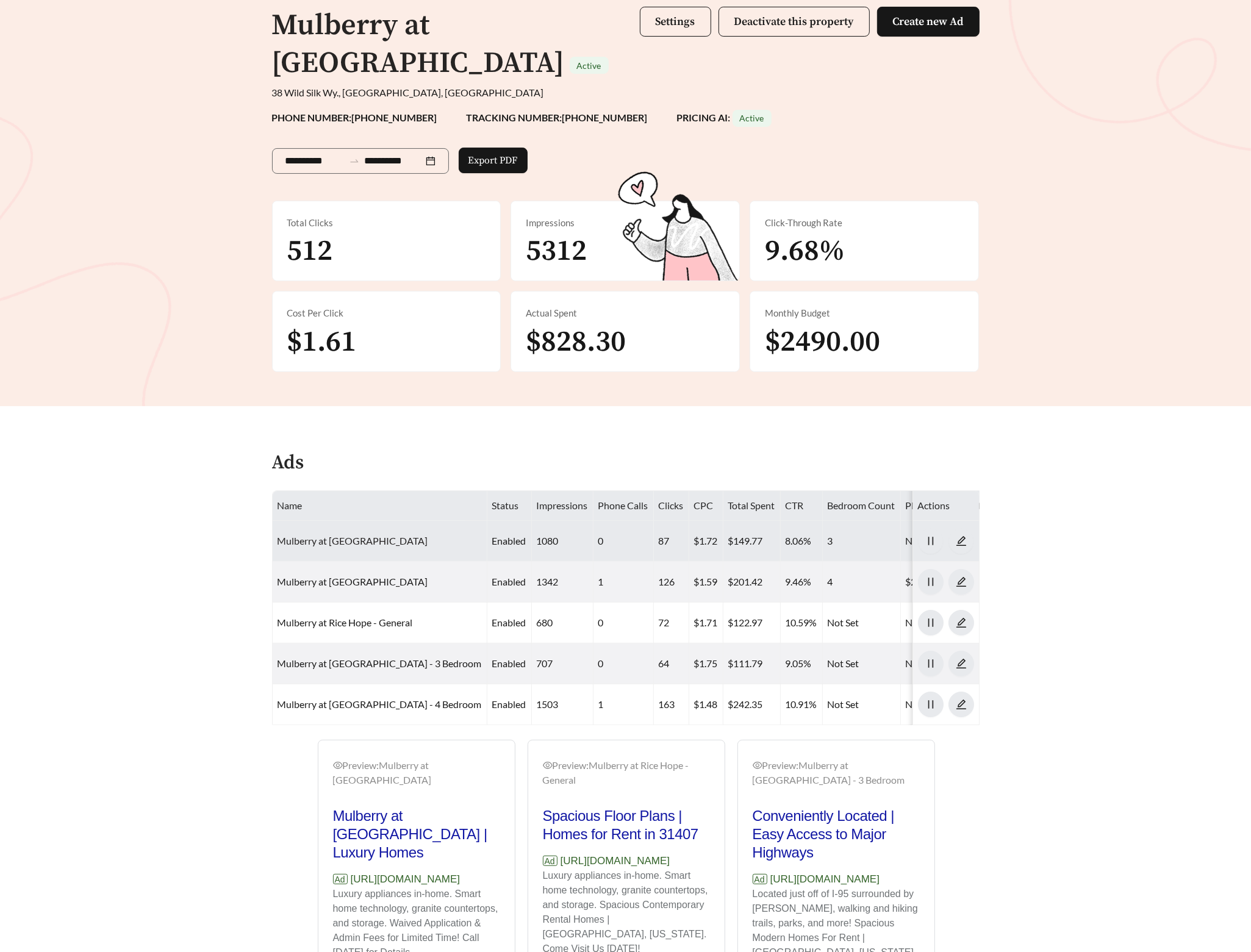
click at [359, 535] on link "Mulberry at Rice Hope - Three Bedroom" at bounding box center [353, 540] width 151 height 11
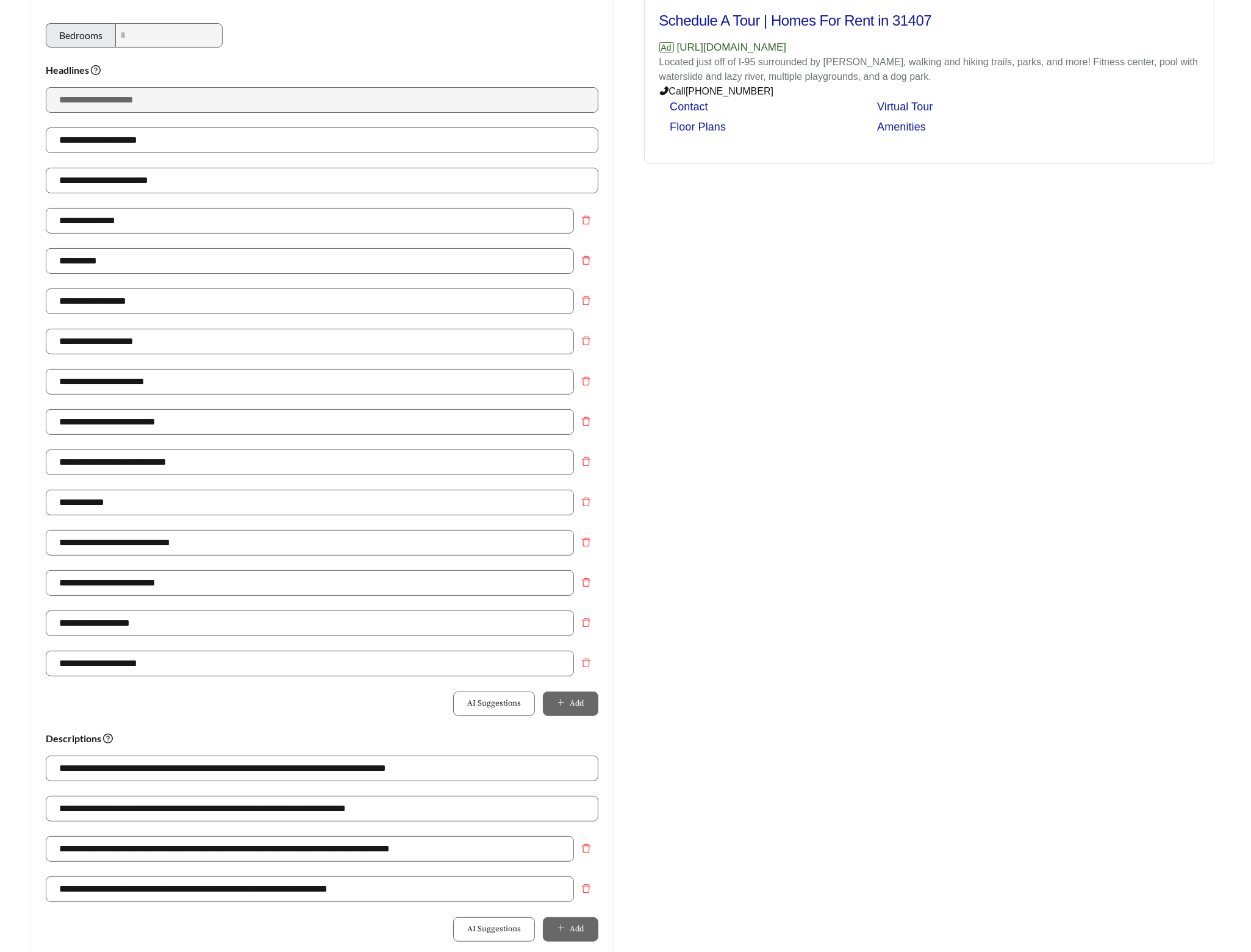
scroll to position [416, 0]
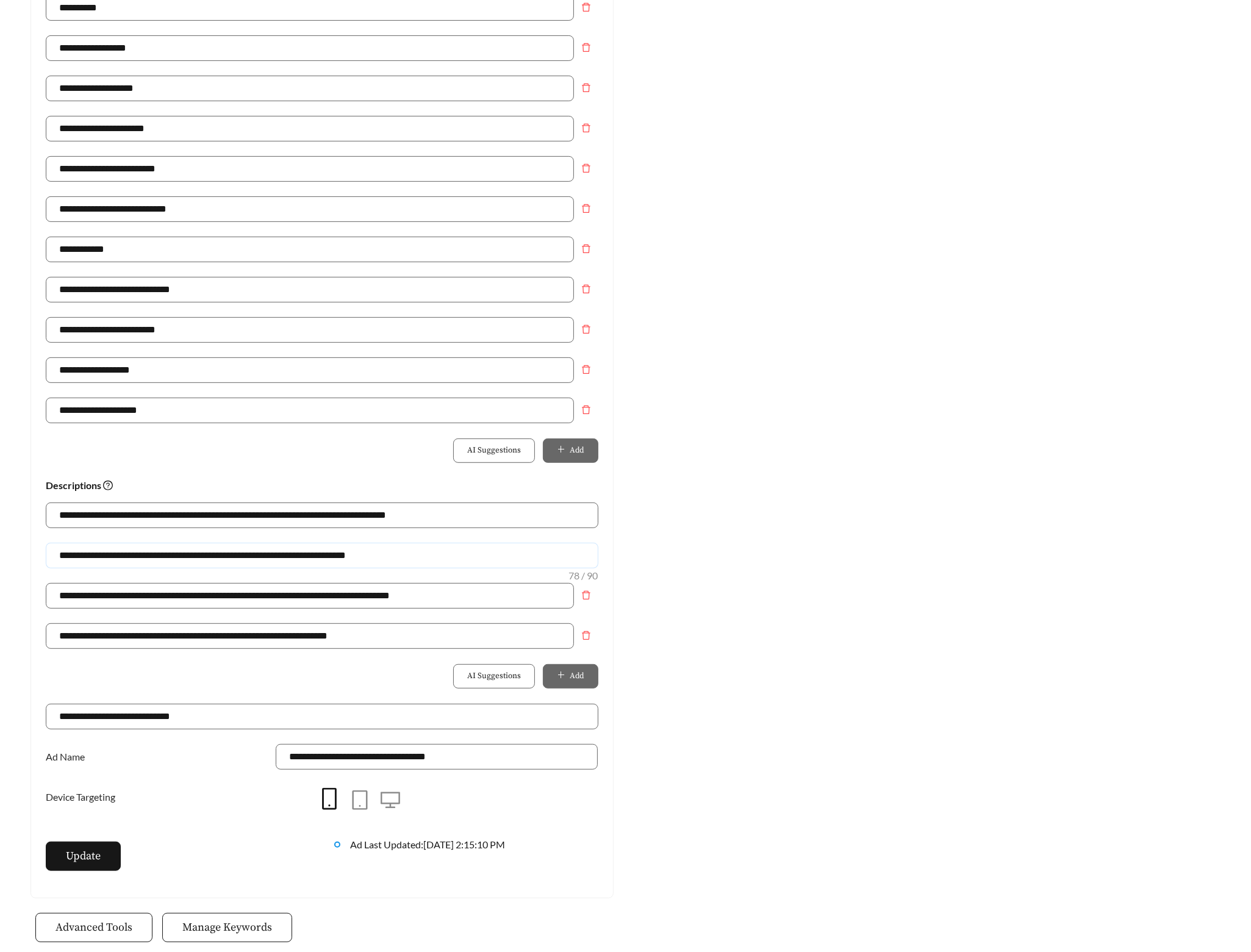
drag, startPoint x: 204, startPoint y: 558, endPoint x: -8, endPoint y: 537, distance: 213.0
click at [0, 536] on html "**********" at bounding box center [625, 60] width 1251 height 952
click at [237, 662] on div "**********" at bounding box center [322, 644] width 553 height 40
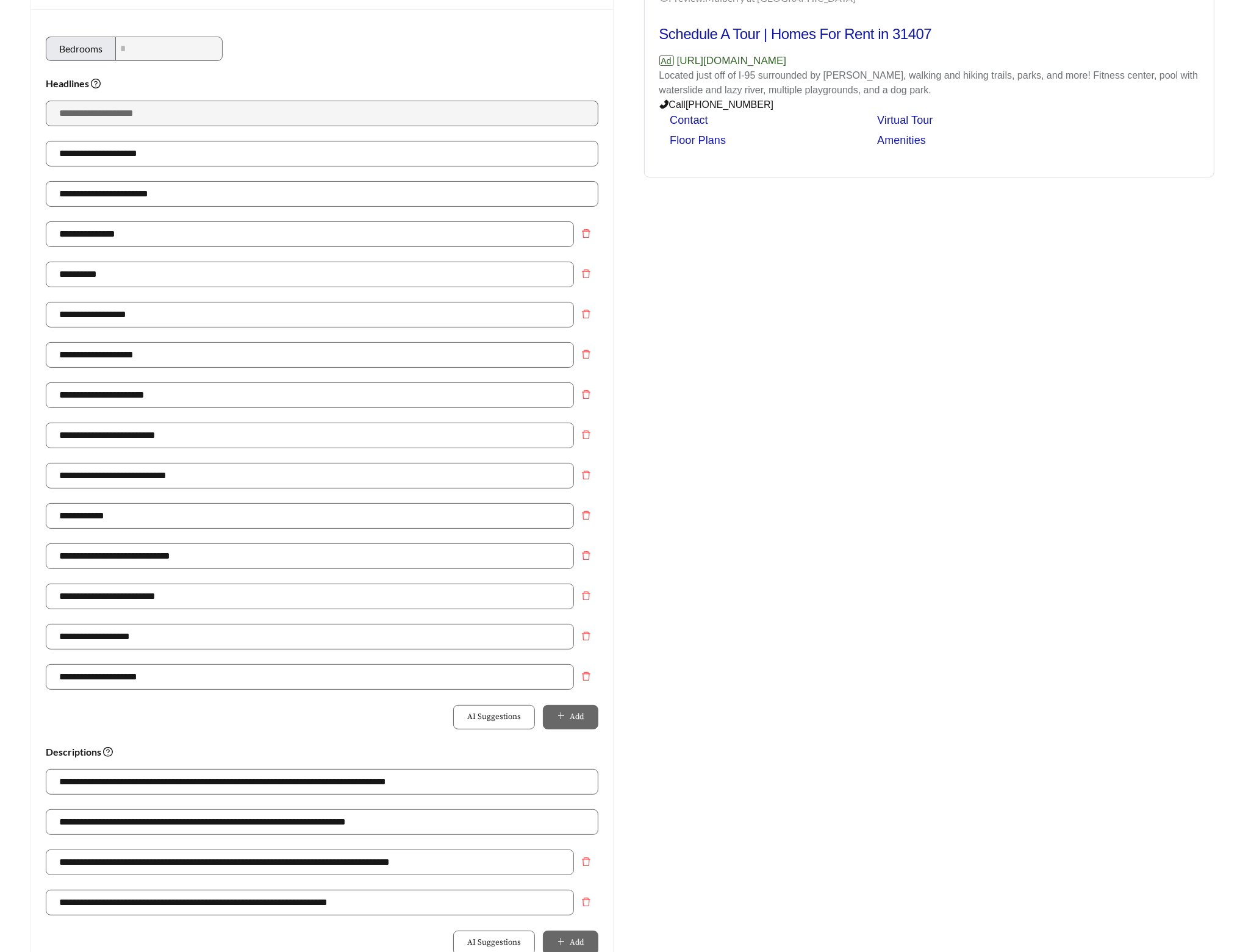
scroll to position [0, 0]
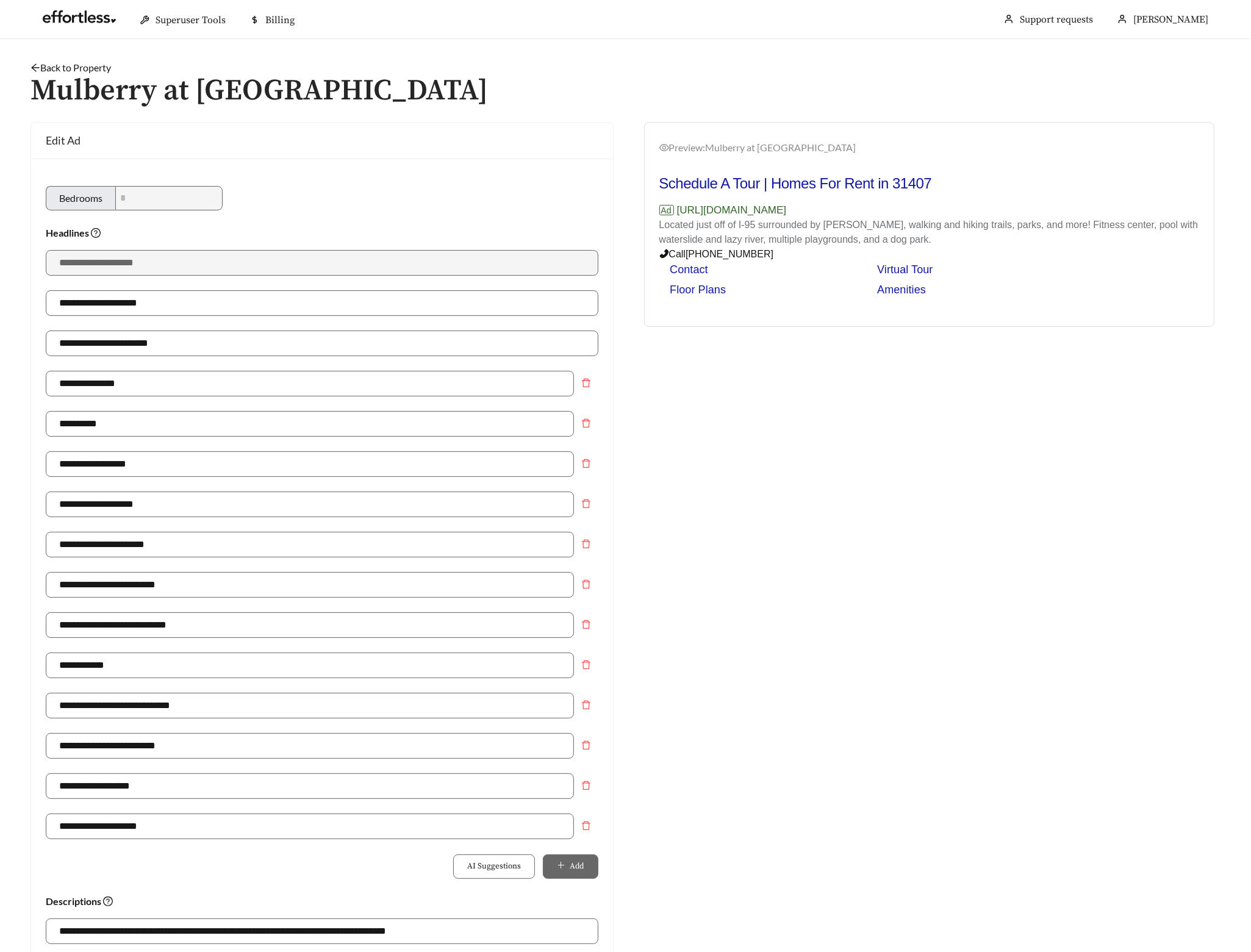
click at [91, 68] on link "Back to Property" at bounding box center [70, 68] width 80 height 11
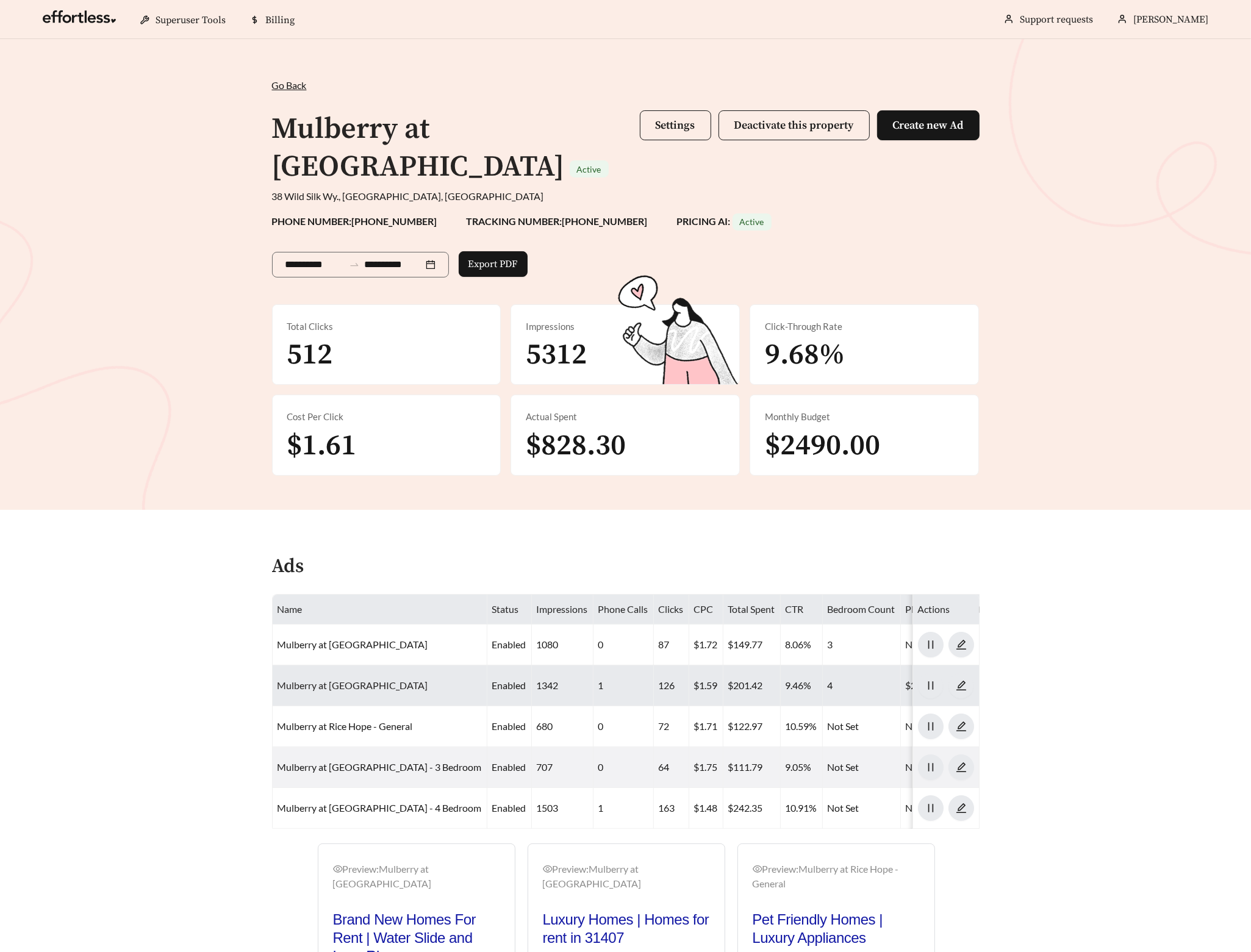
click at [369, 680] on link "Mulberry at Rice Hope - Four Bedroom" at bounding box center [353, 685] width 151 height 11
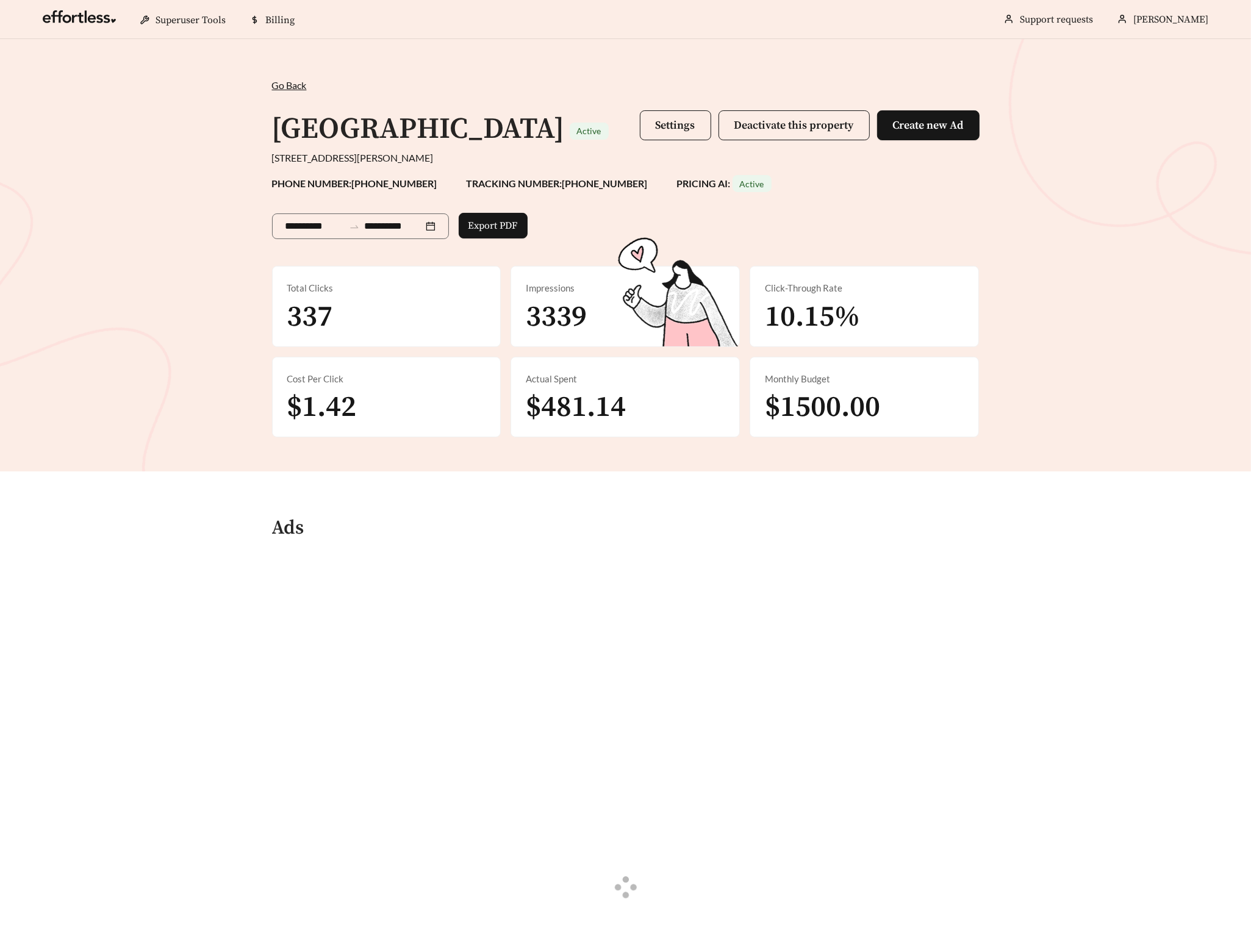
scroll to position [170, 0]
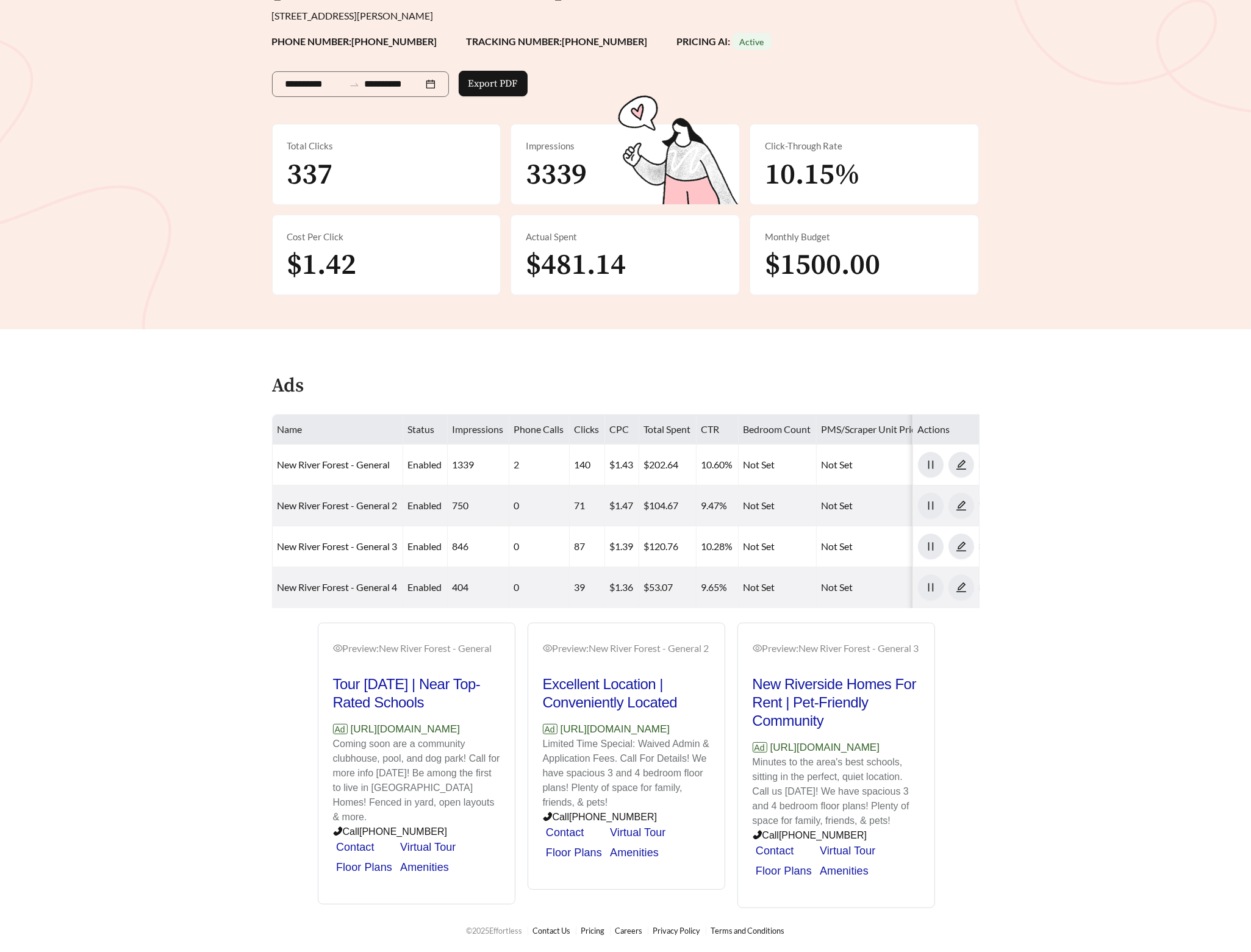
drag, startPoint x: 502, startPoint y: 715, endPoint x: 351, endPoint y: 716, distance: 151.0
click at [351, 716] on div "Preview: [GEOGRAPHIC_DATA] - General Tour [DATE] | Near Top-Rated Schools Ad [U…" at bounding box center [416, 765] width 196 height 278
copy p "[URL][DOMAIN_NAME]"
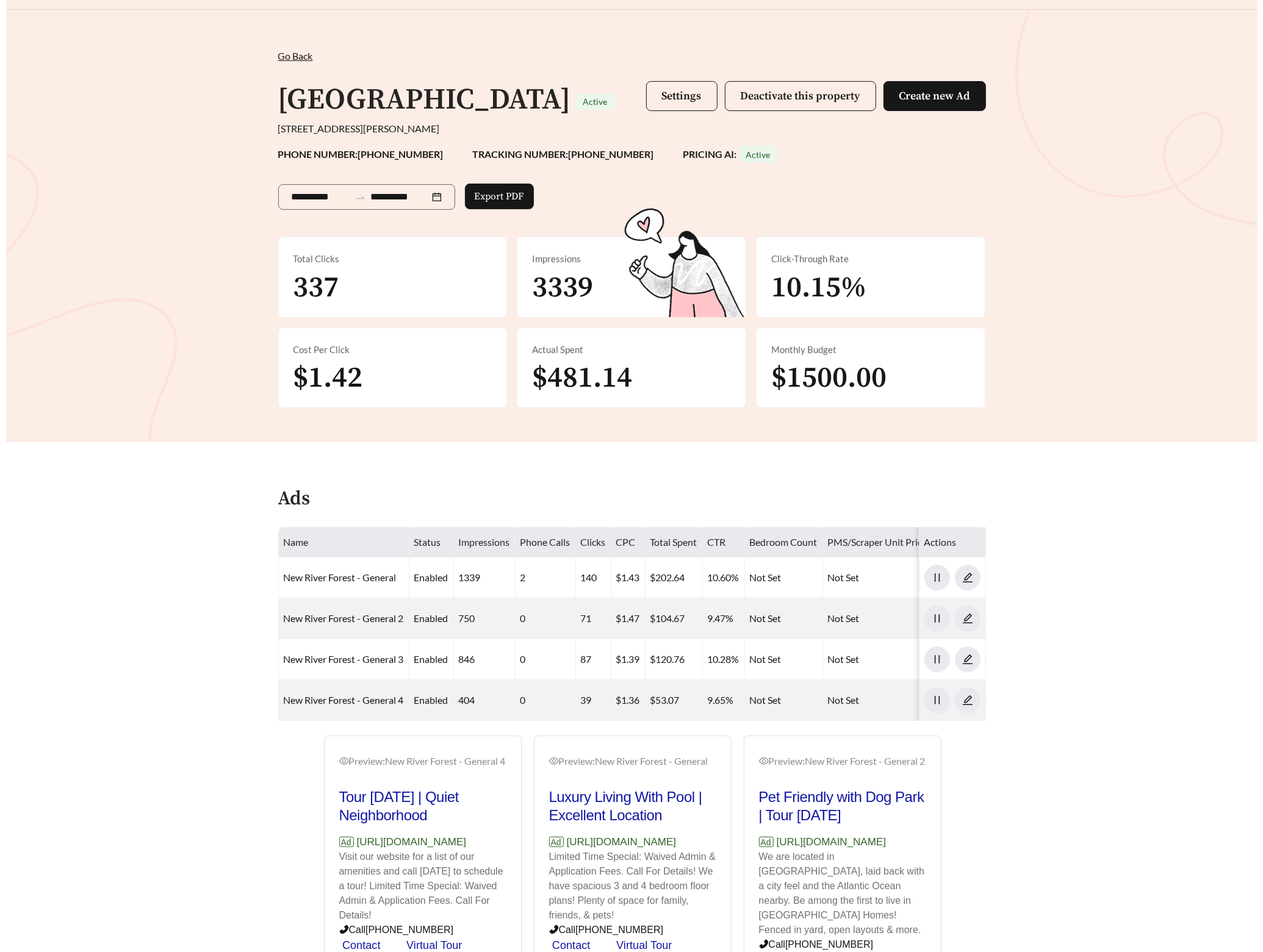
scroll to position [27, 0]
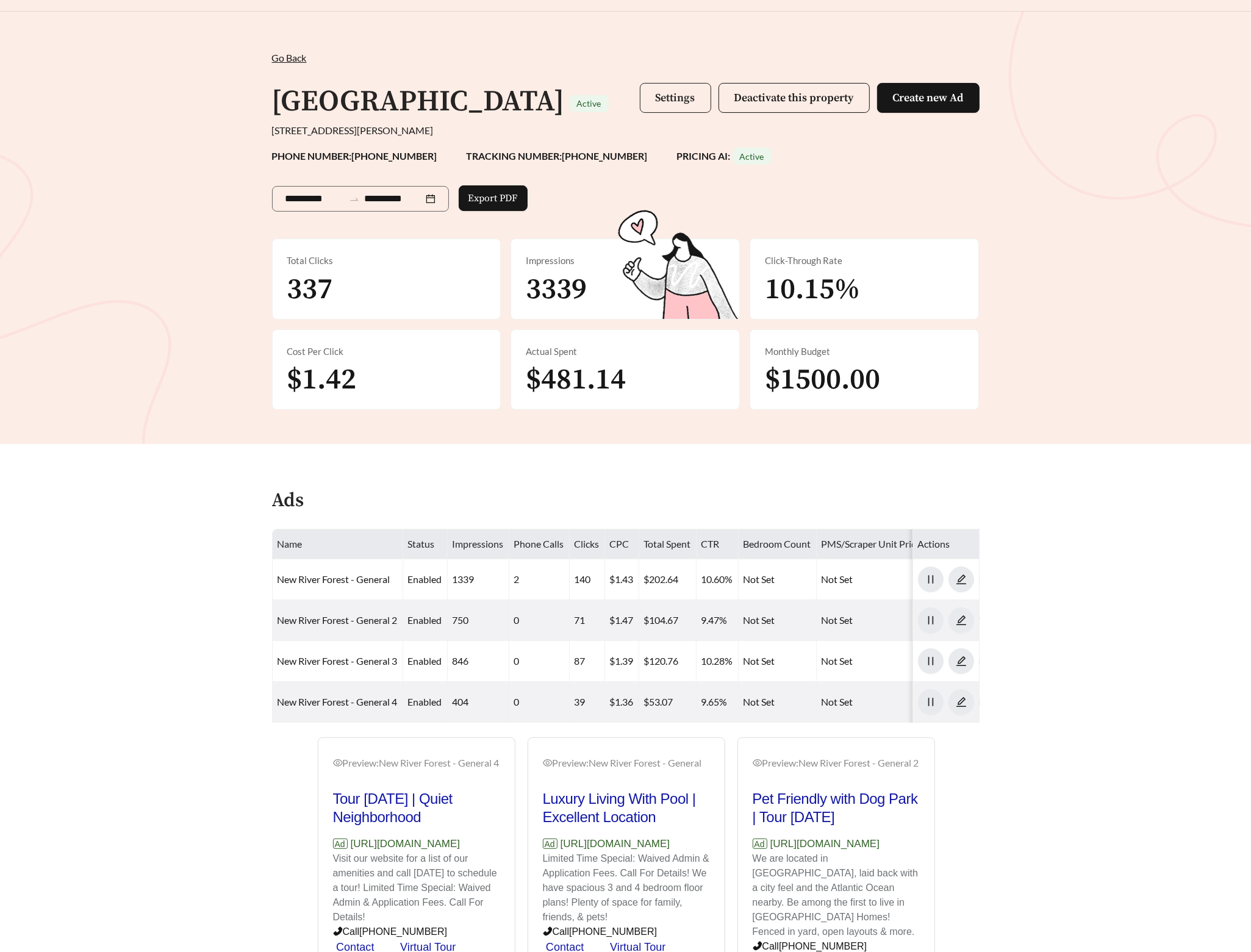
click at [683, 106] on button "Settings" at bounding box center [675, 98] width 71 height 30
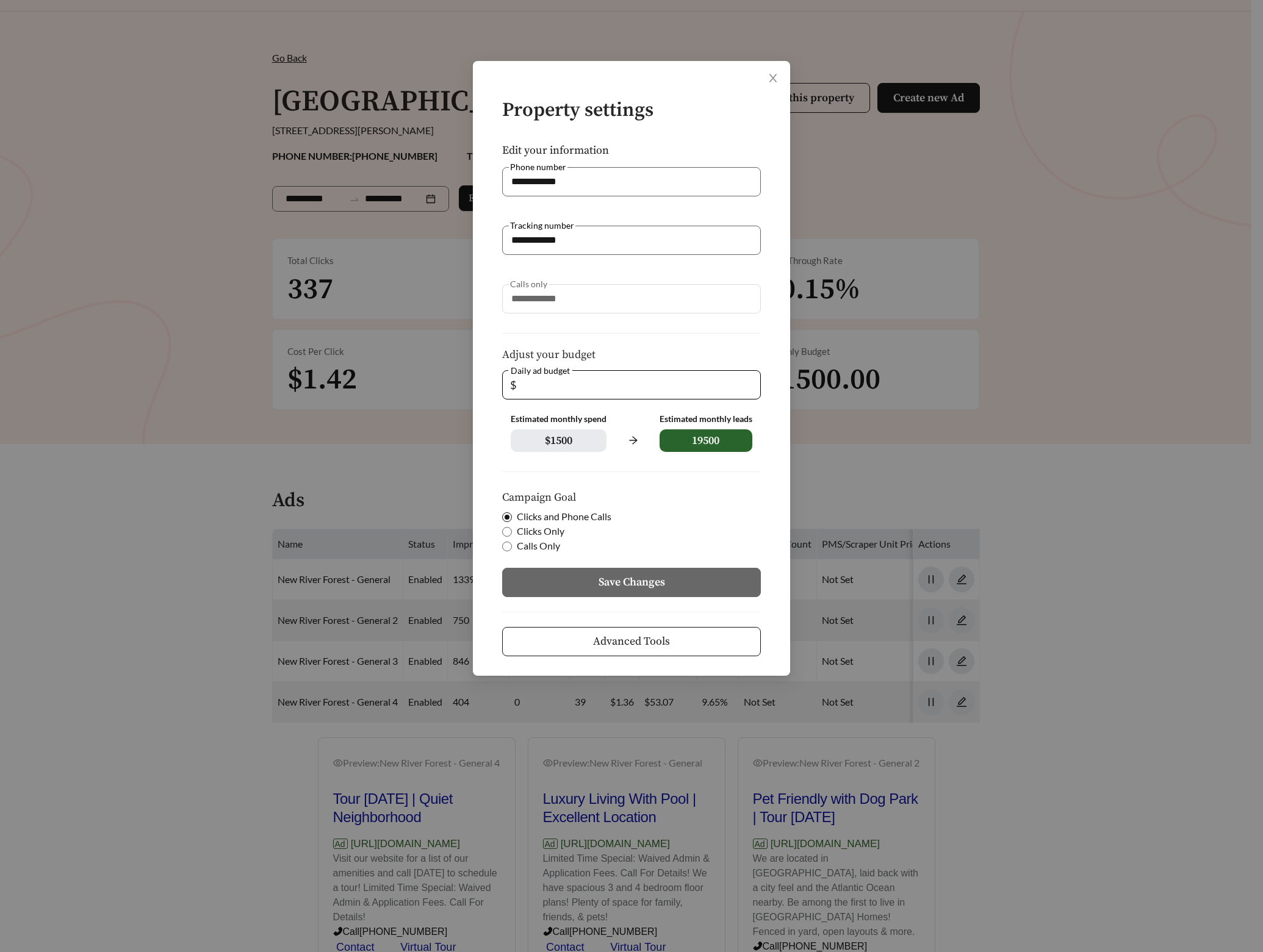
click at [691, 635] on button "Advanced Tools" at bounding box center [632, 642] width 259 height 29
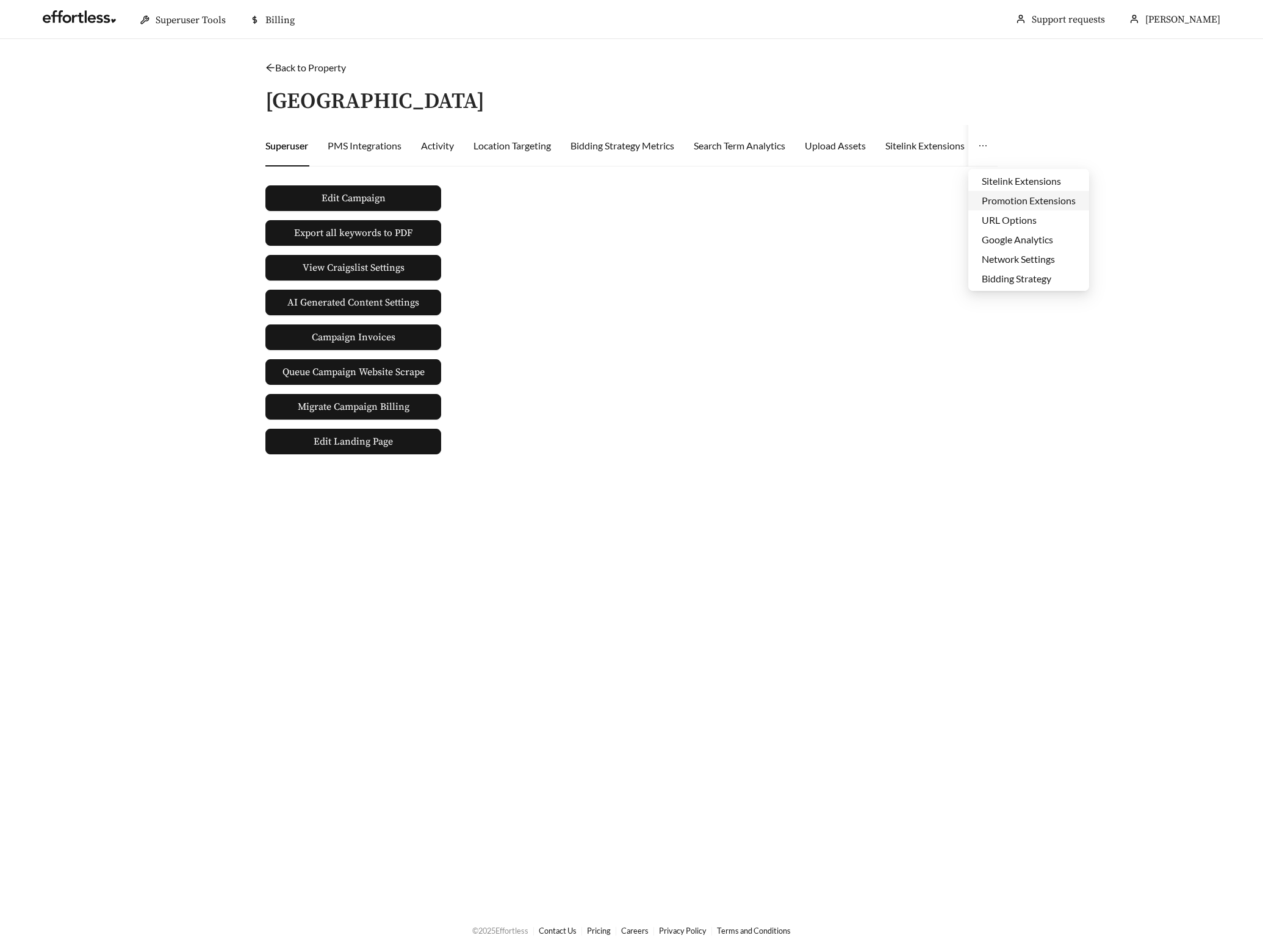
click at [1014, 208] on li "Promotion Extensions" at bounding box center [1029, 200] width 121 height 19
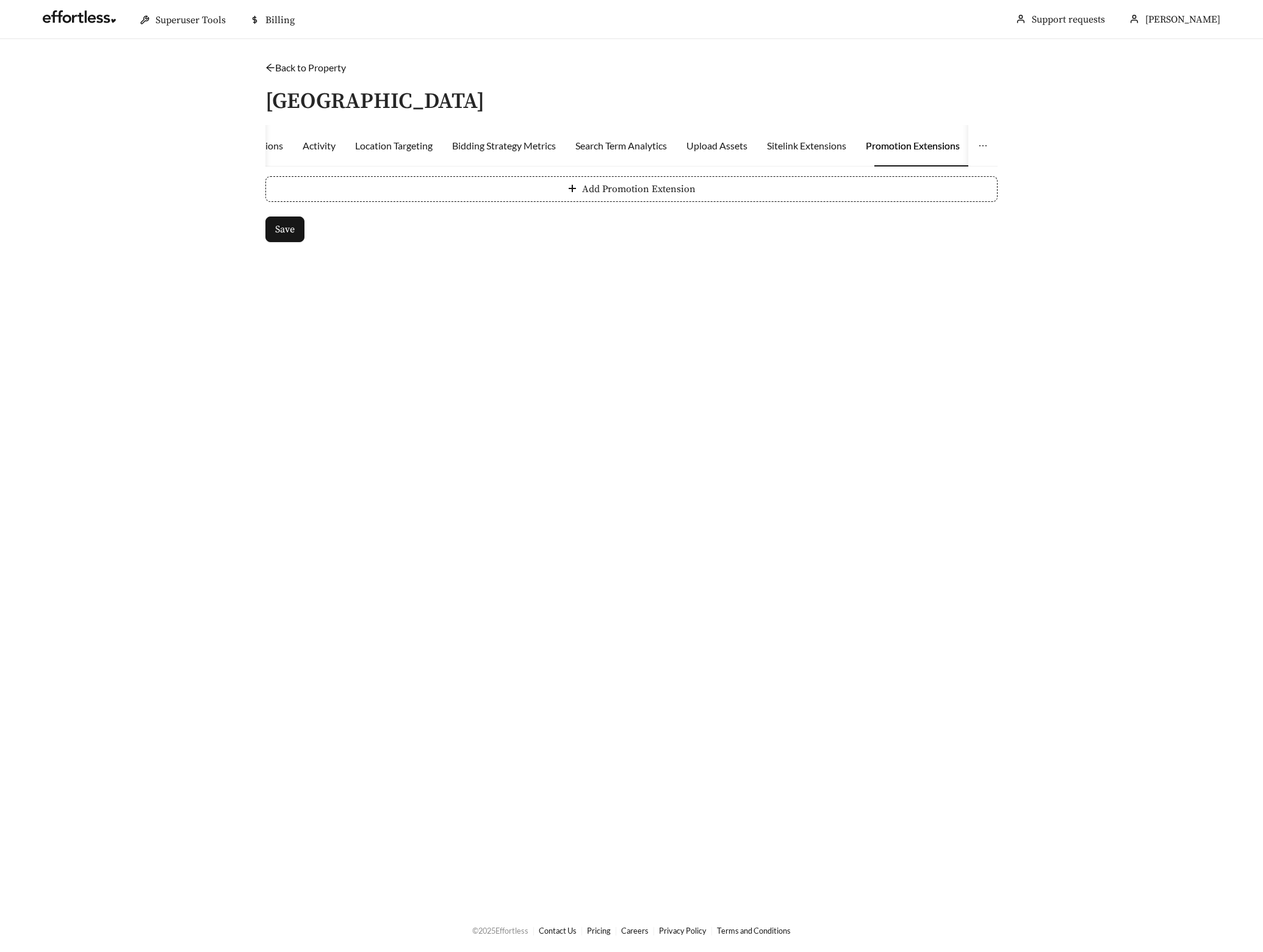
click at [542, 205] on form "Add Promotion Extension Save" at bounding box center [631, 209] width 732 height 66
click at [394, 193] on button "Add Promotion Extension" at bounding box center [631, 189] width 732 height 26
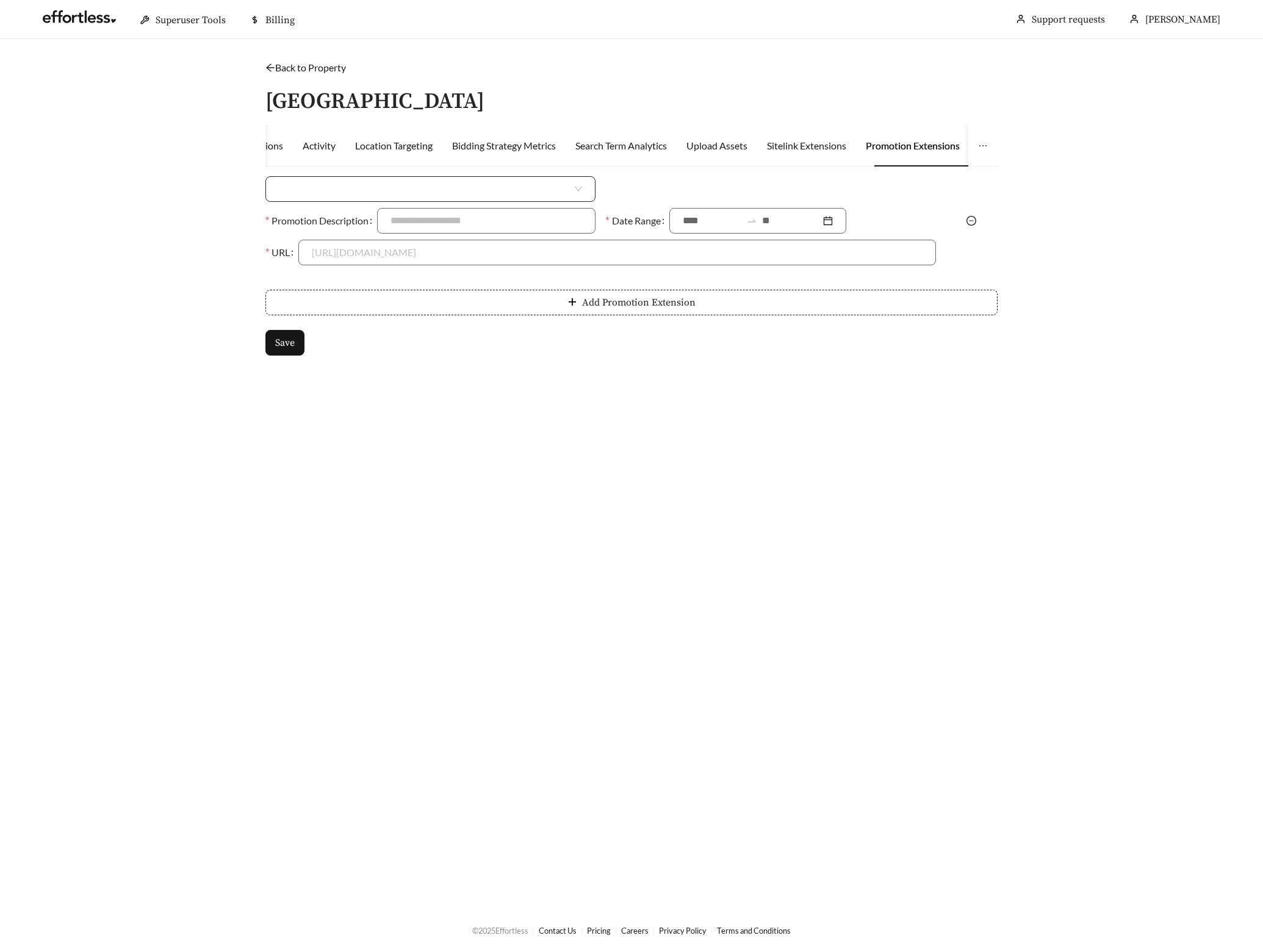
click at [341, 195] on input "search" at bounding box center [426, 189] width 293 height 24
click at [354, 212] on div "Money Amount Off" at bounding box center [431, 216] width 303 height 14
click at [684, 190] on input at bounding box center [786, 189] width 297 height 24
type input "****"
type input "**********"
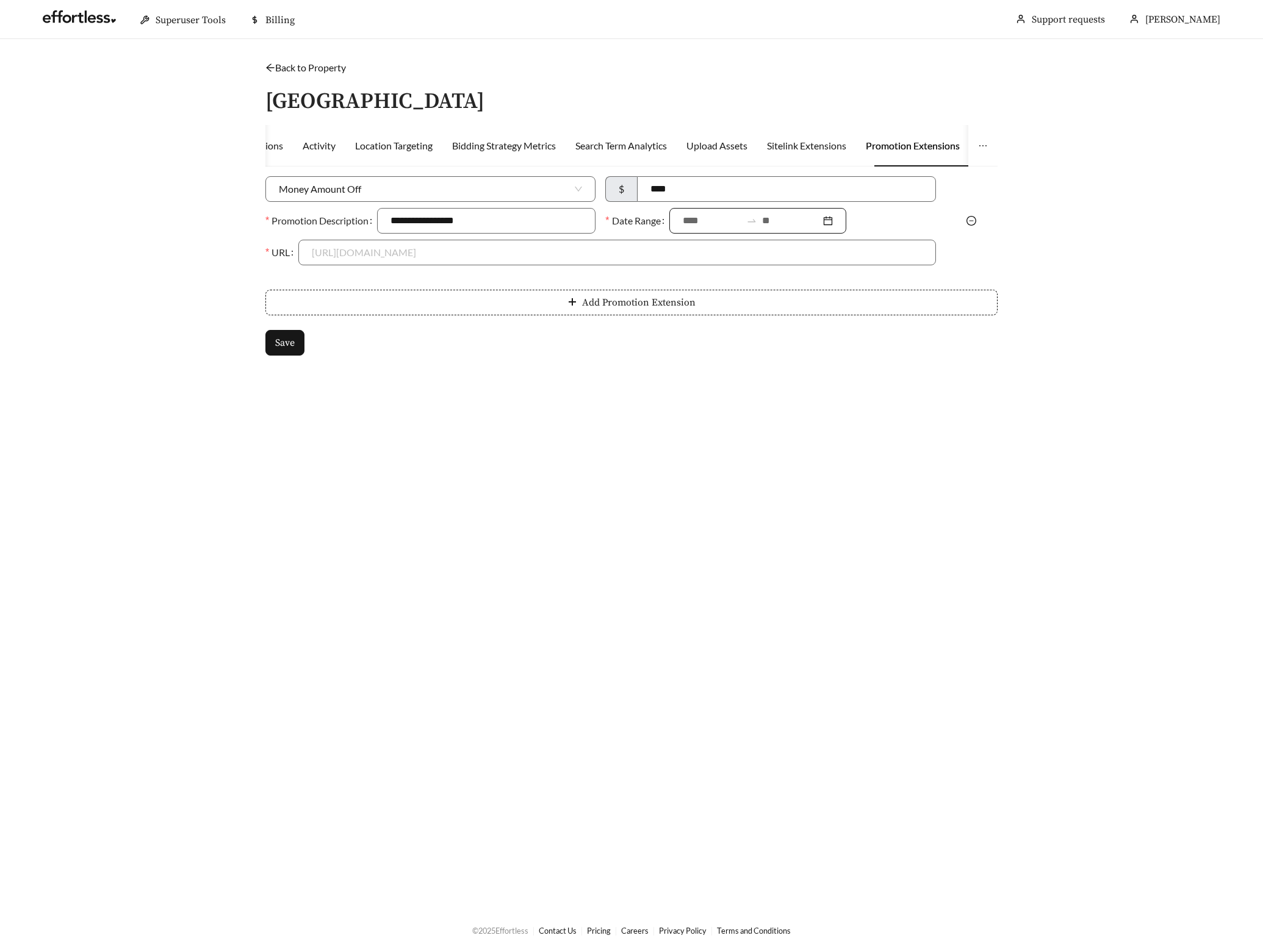
click at [700, 228] on div at bounding box center [712, 221] width 58 height 14
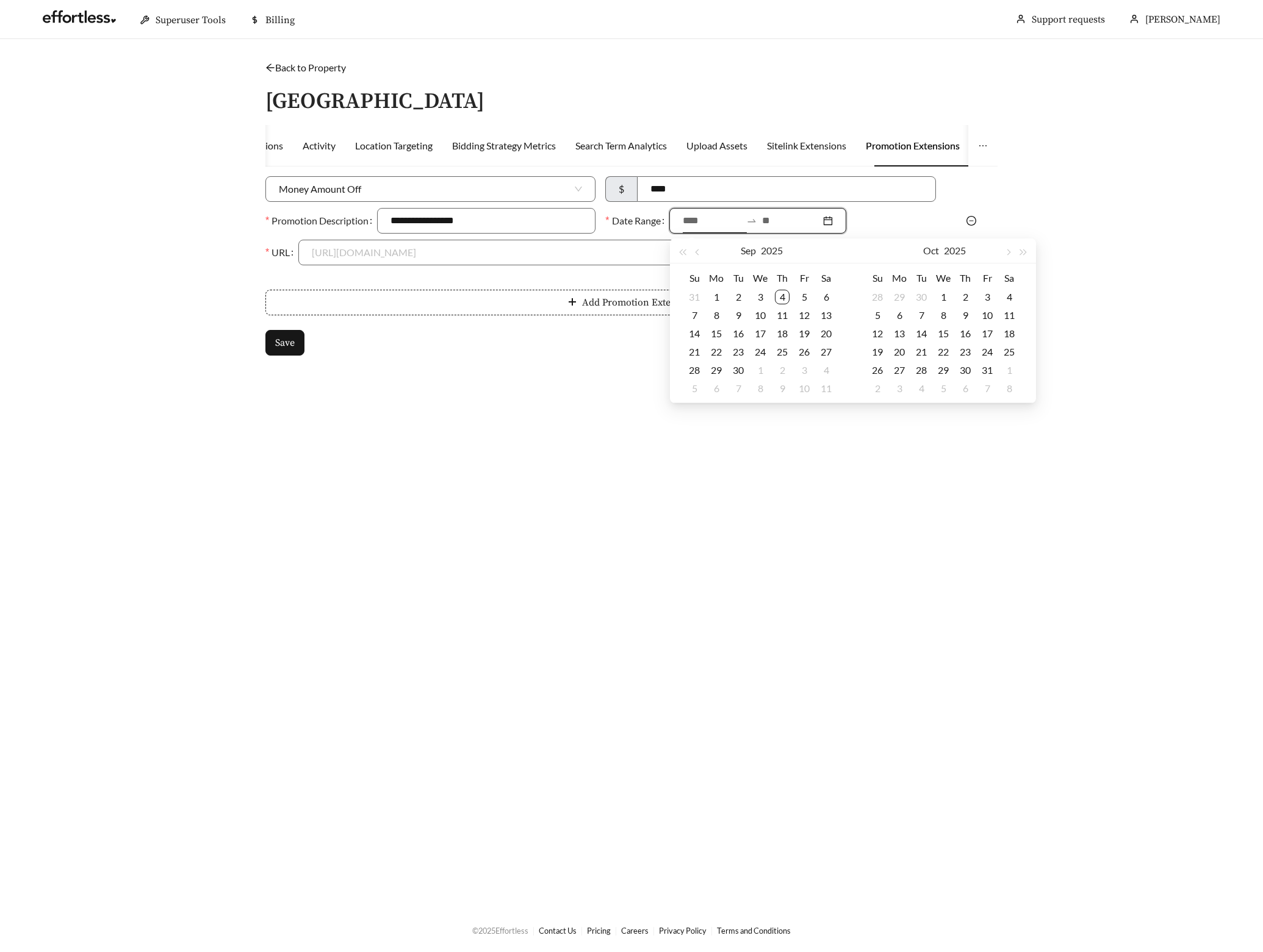
click at [699, 220] on input at bounding box center [712, 221] width 58 height 14
type input "**********"
click at [786, 295] on div "4" at bounding box center [782, 297] width 14 height 14
type input "**********"
click at [719, 335] on div "15" at bounding box center [716, 333] width 14 height 14
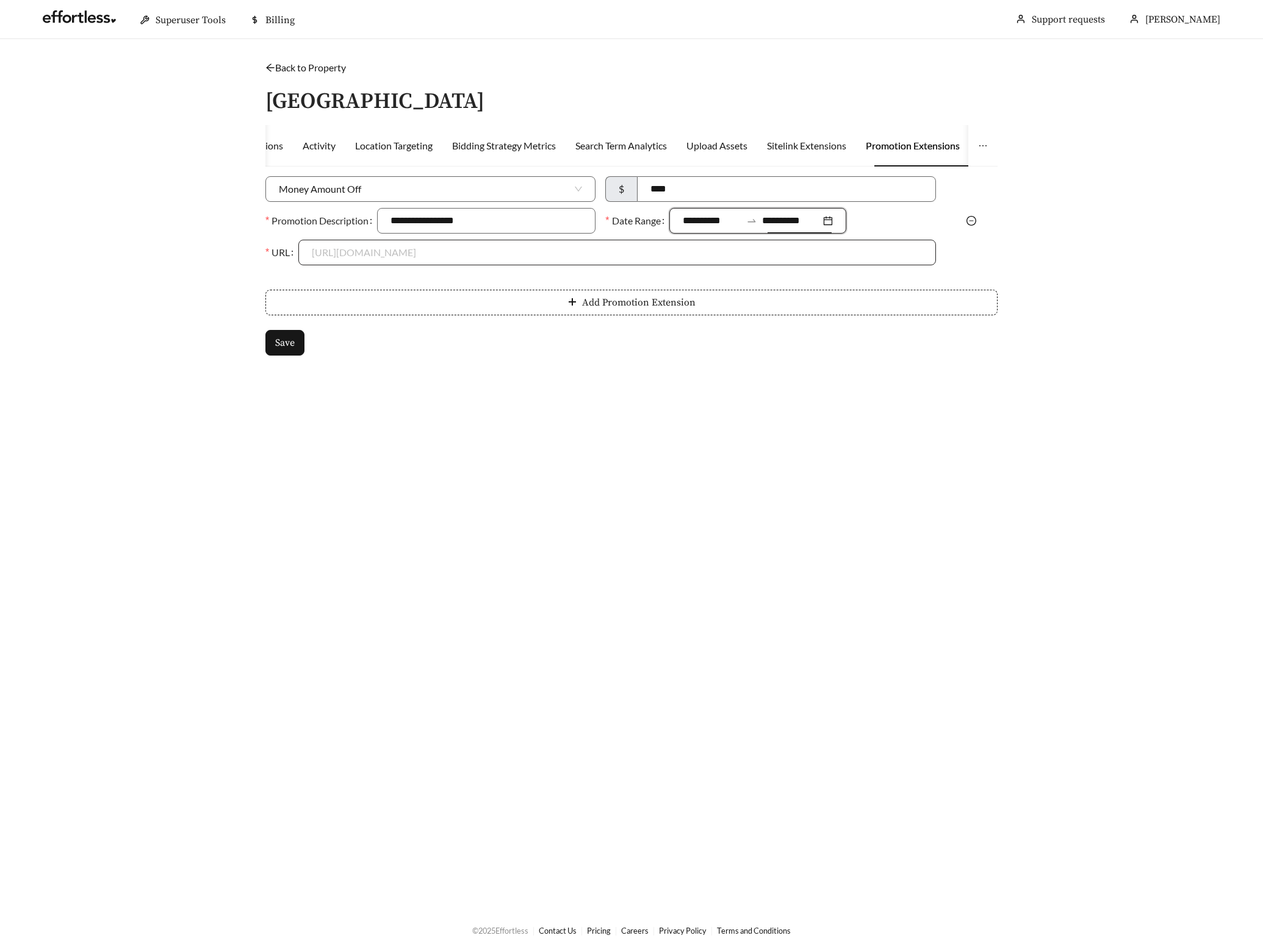
drag, startPoint x: 387, startPoint y: 246, endPoint x: 377, endPoint y: 259, distance: 16.4
click at [387, 246] on input "URL" at bounding box center [617, 252] width 610 height 24
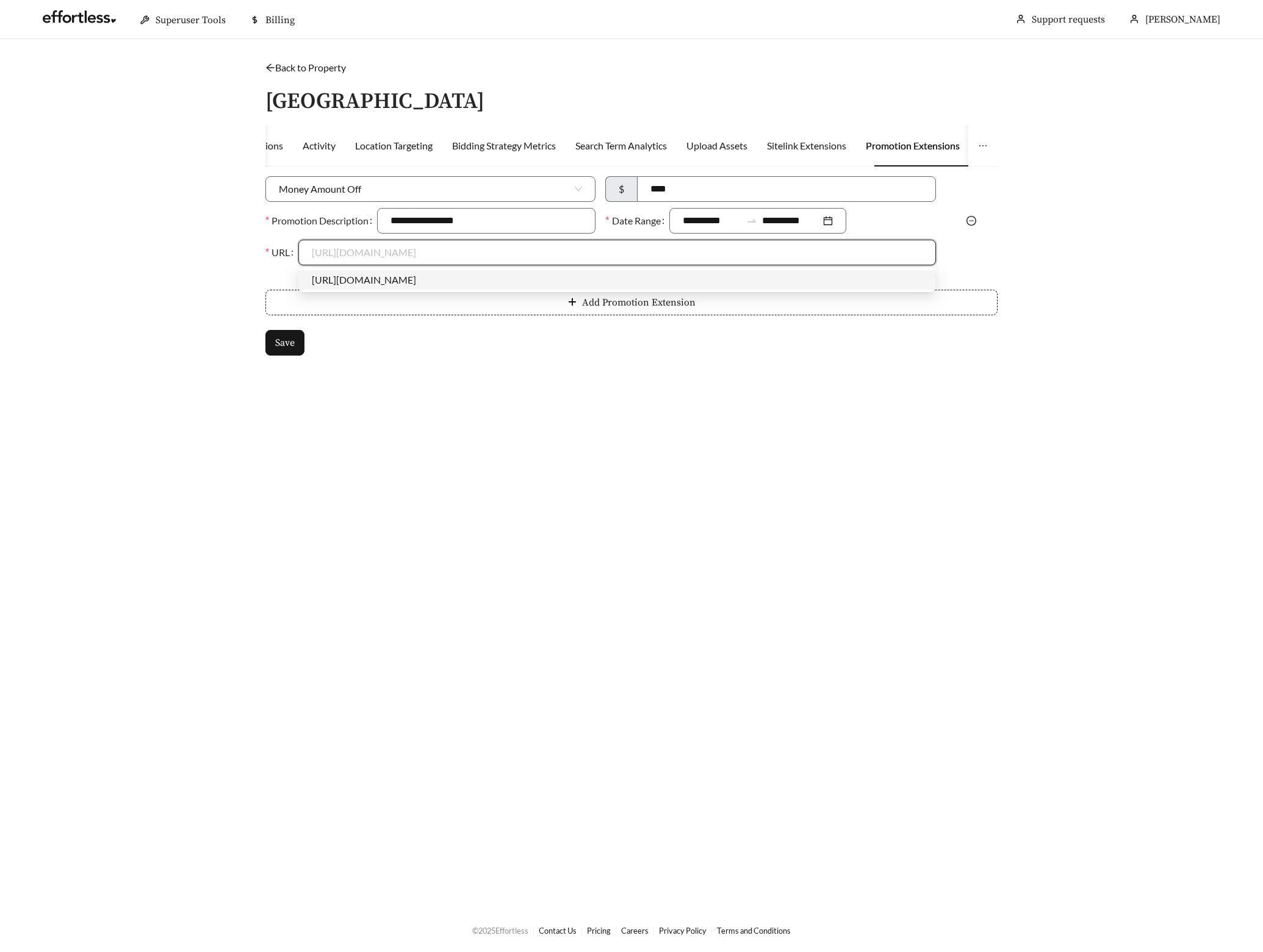
click at [357, 283] on div "https://www.newriverforest.com" at bounding box center [617, 279] width 610 height 14
type input "**********"
click at [295, 343] on button "Save" at bounding box center [285, 343] width 39 height 26
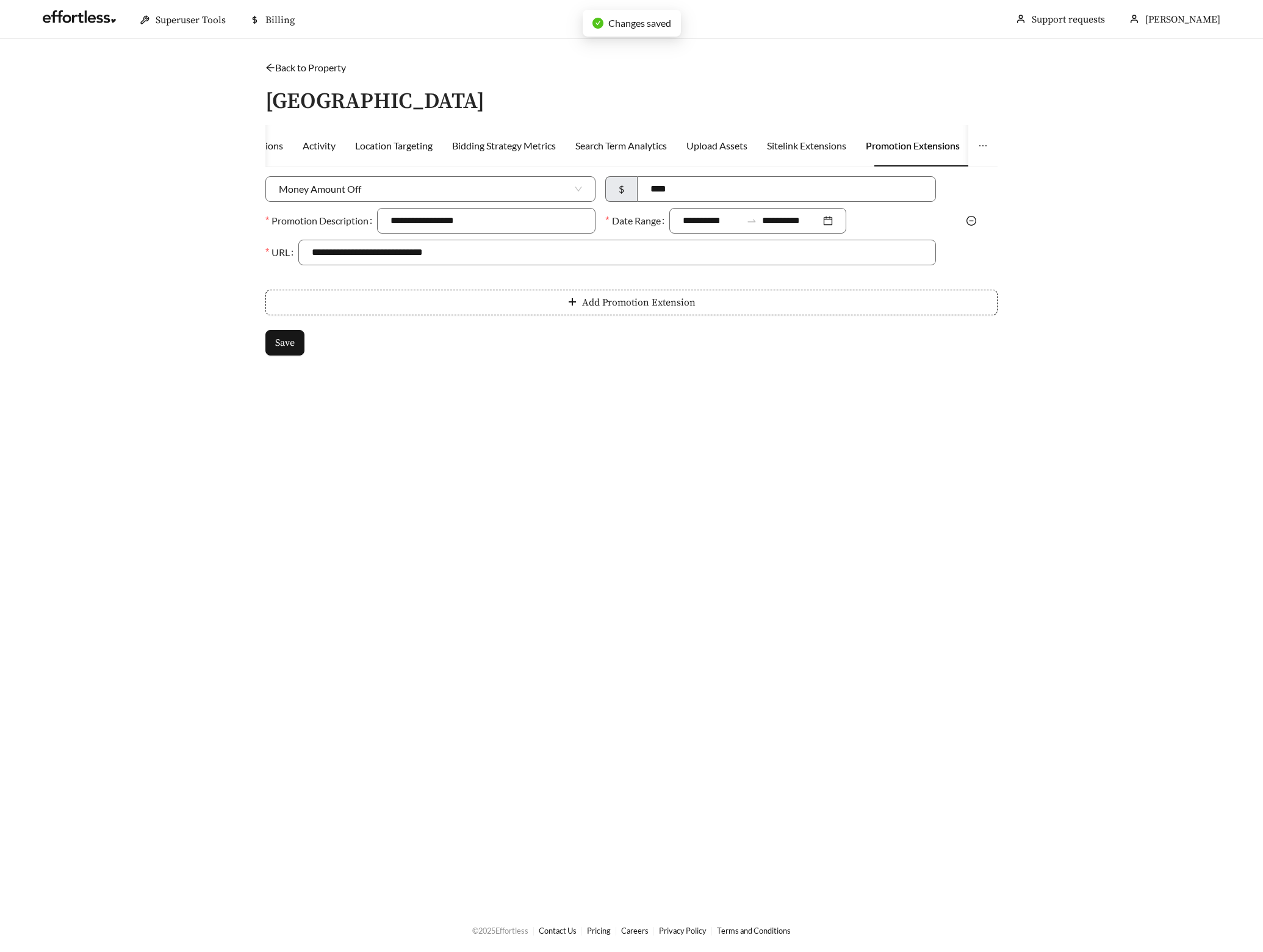
click at [323, 67] on link "Back to Property" at bounding box center [306, 68] width 81 height 11
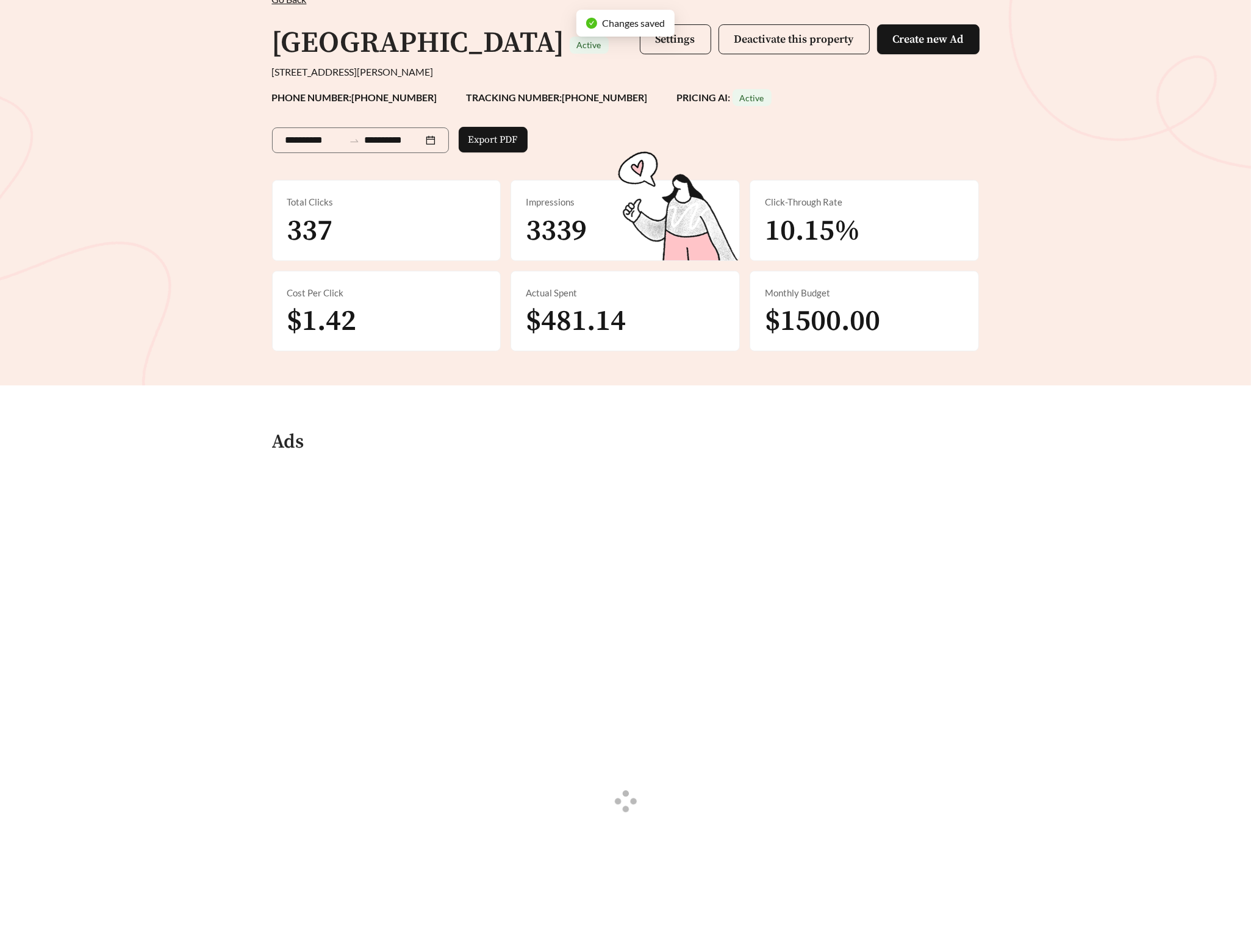
scroll to position [216, 0]
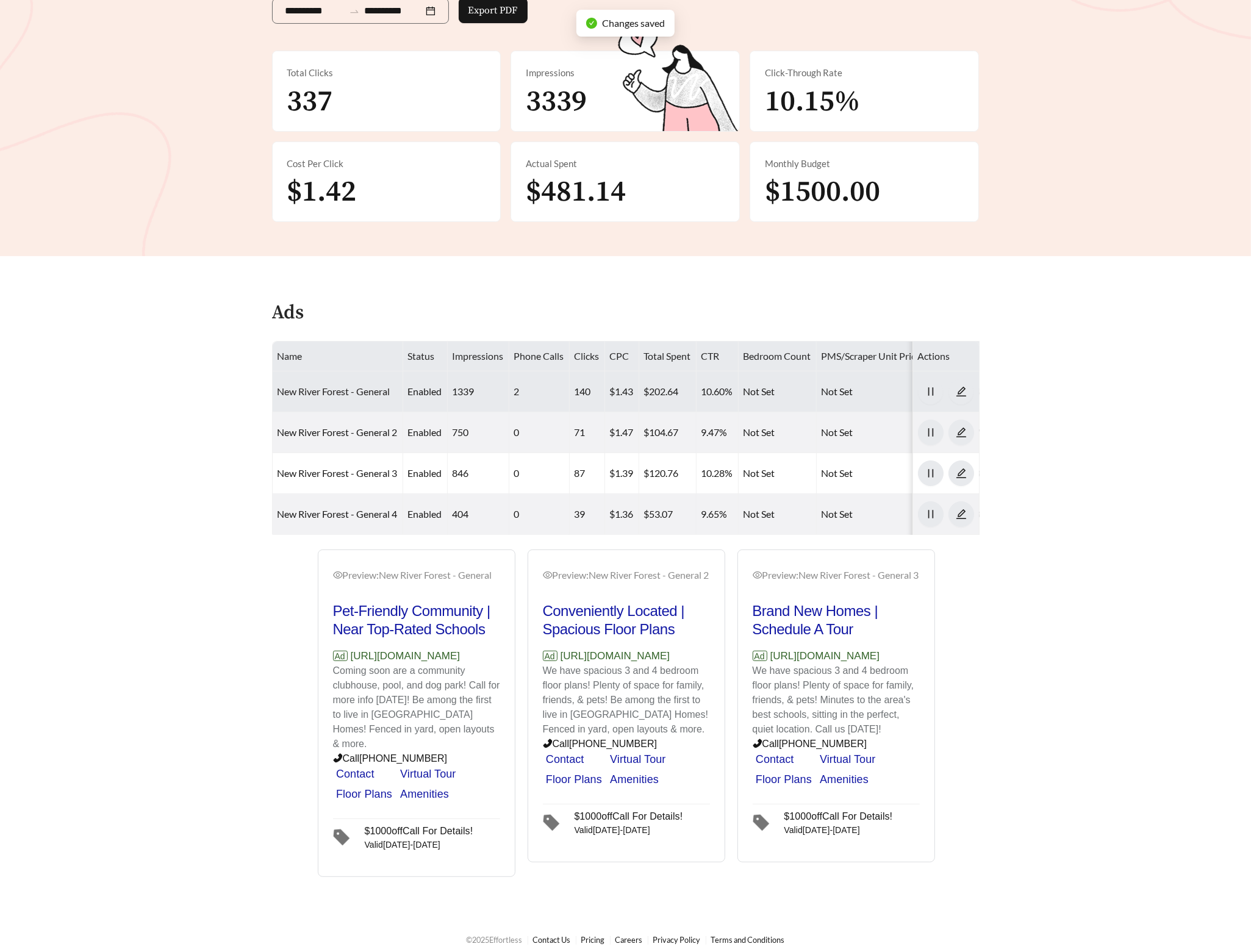
click at [343, 390] on link "New River Forest - General" at bounding box center [333, 392] width 113 height 11
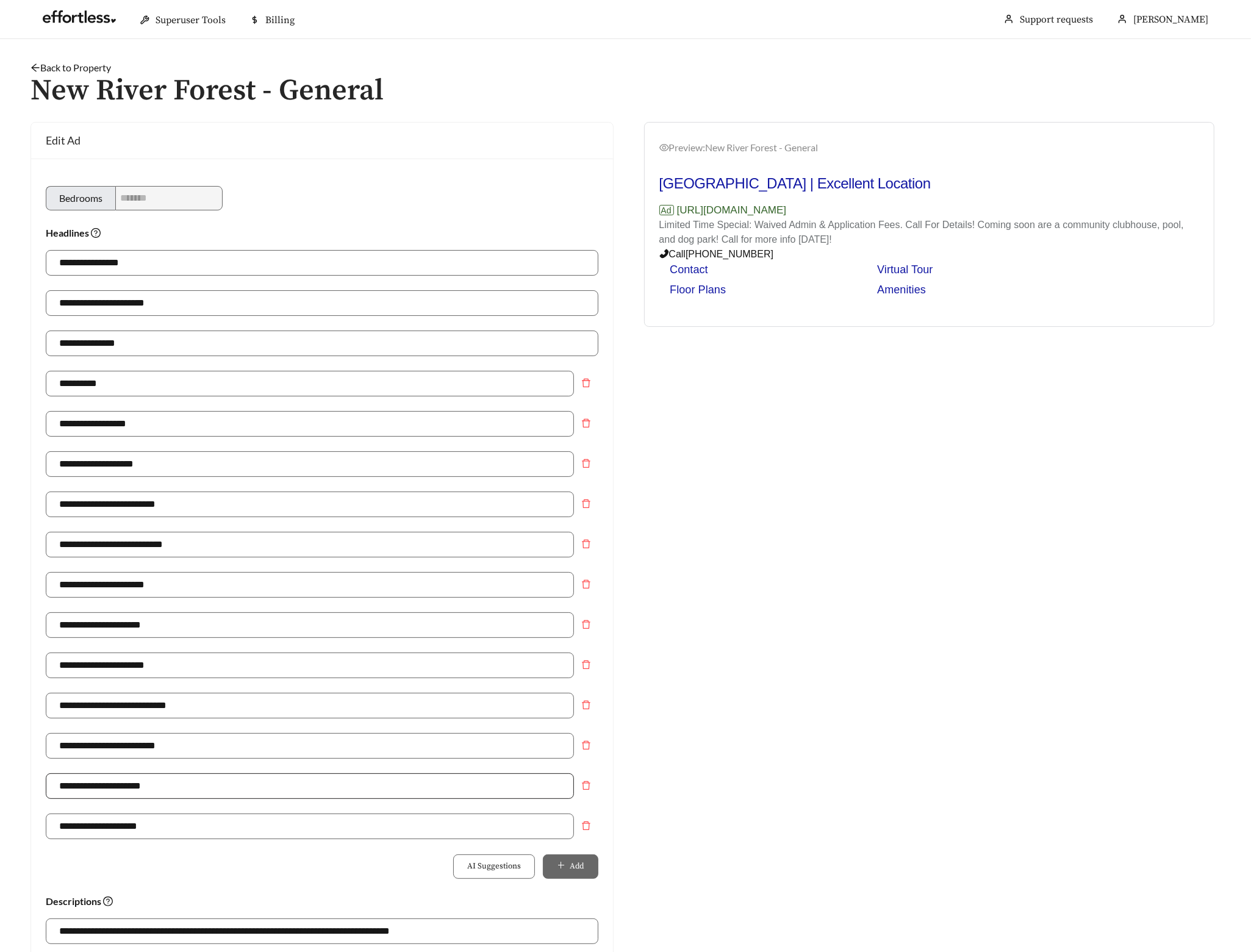
scroll to position [550, 0]
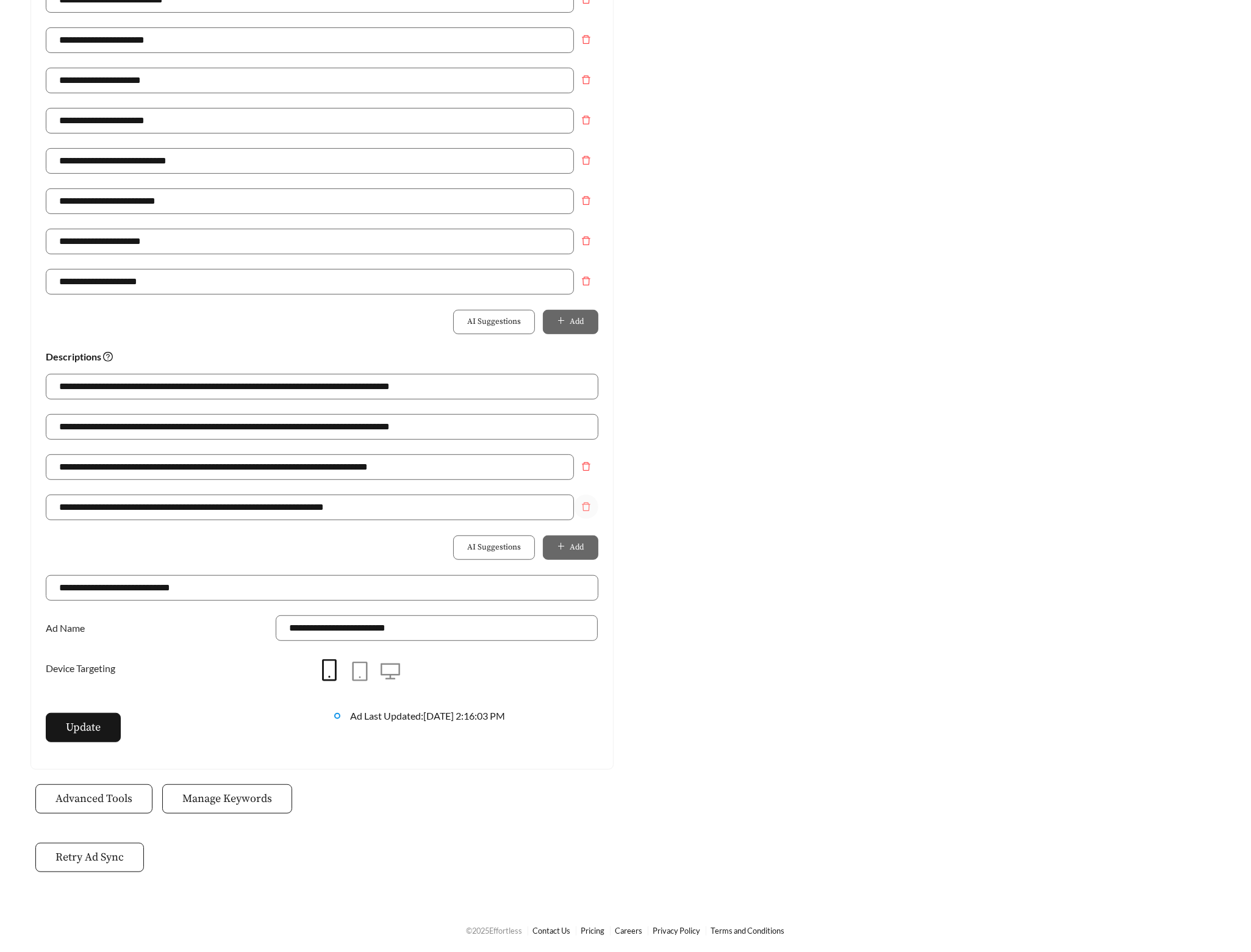
click at [578, 506] on span "delete" at bounding box center [586, 507] width 23 height 10
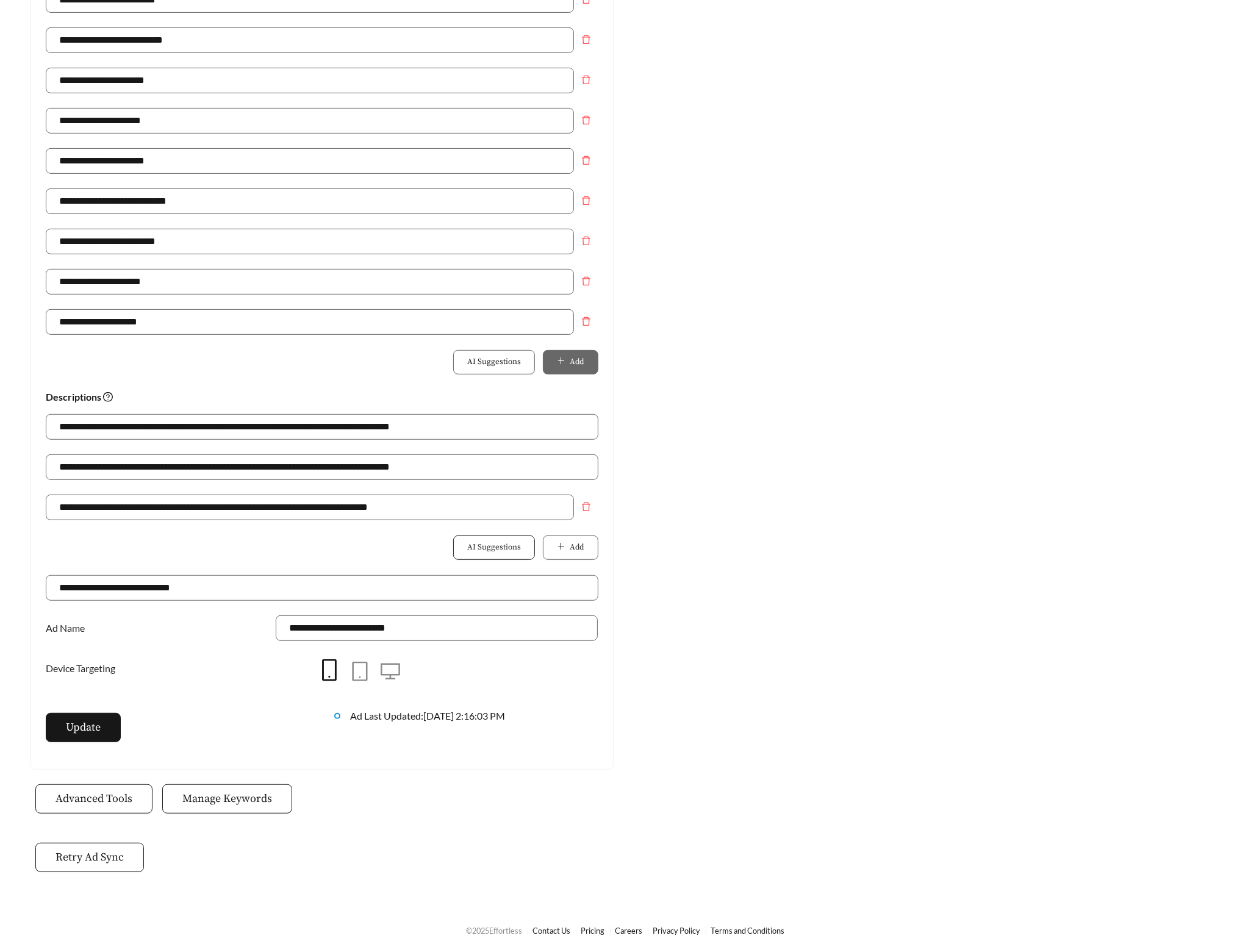
scroll to position [510, 0]
click at [101, 721] on span "Update" at bounding box center [83, 727] width 34 height 17
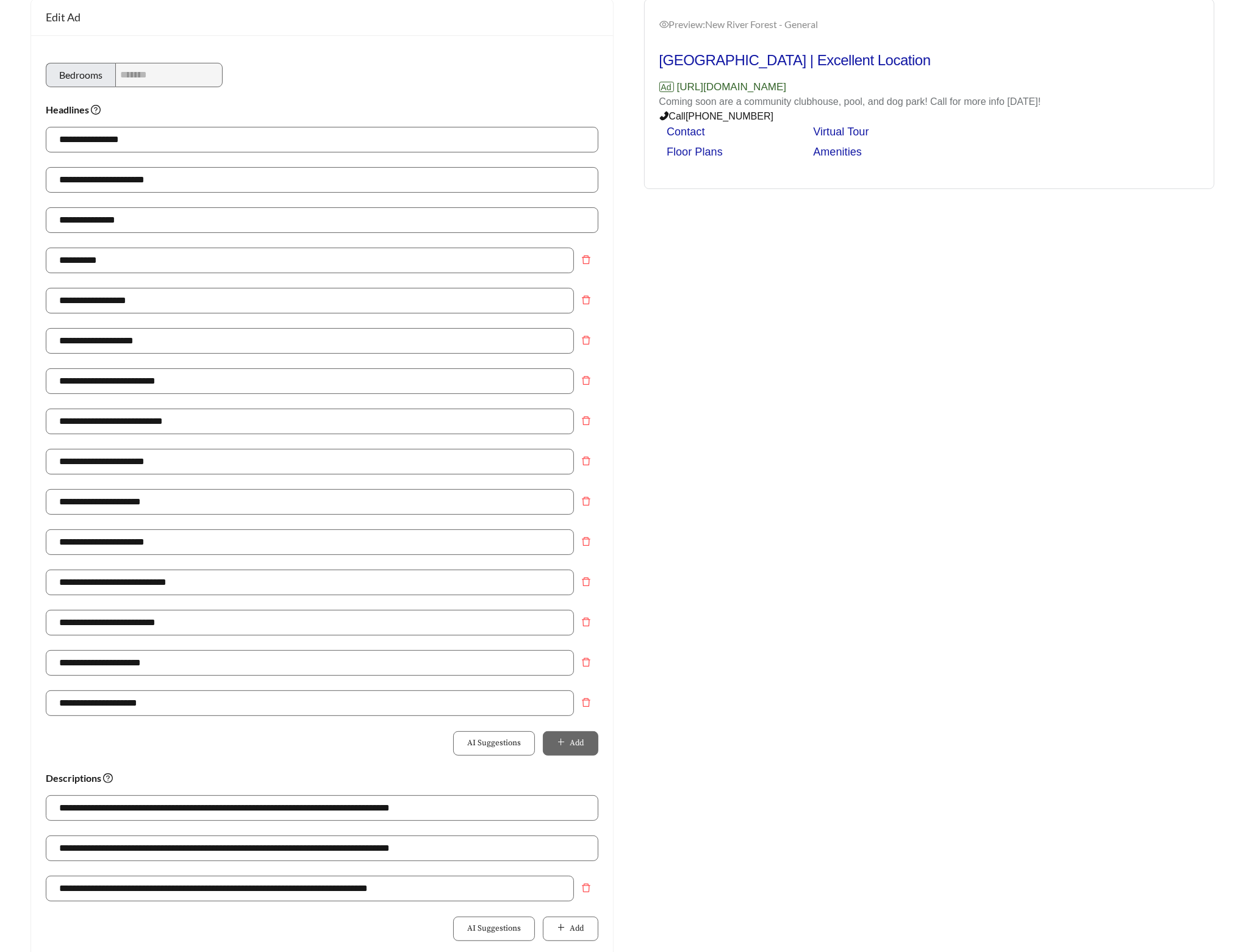
scroll to position [0, 0]
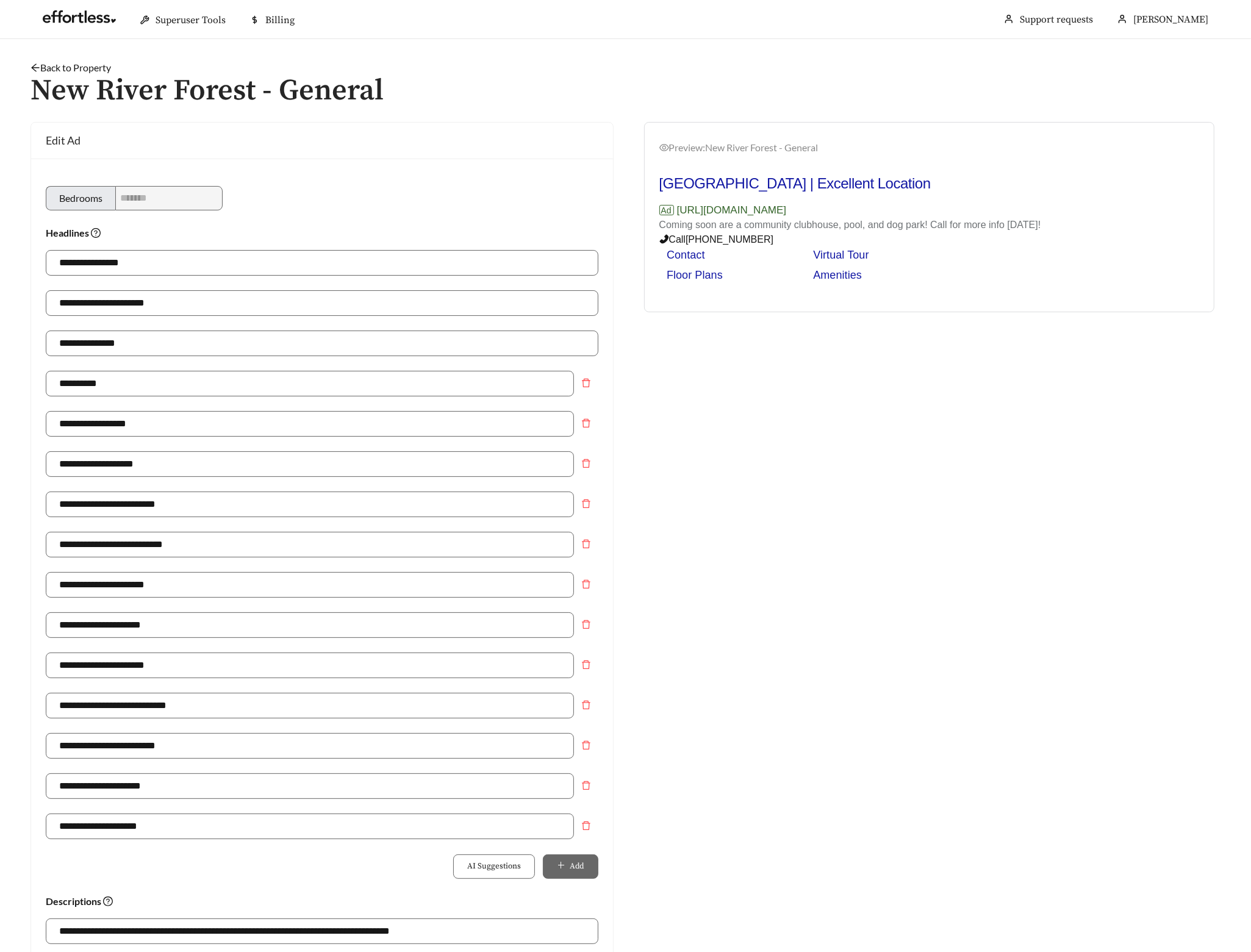
click at [91, 70] on link "Back to Property" at bounding box center [70, 68] width 80 height 11
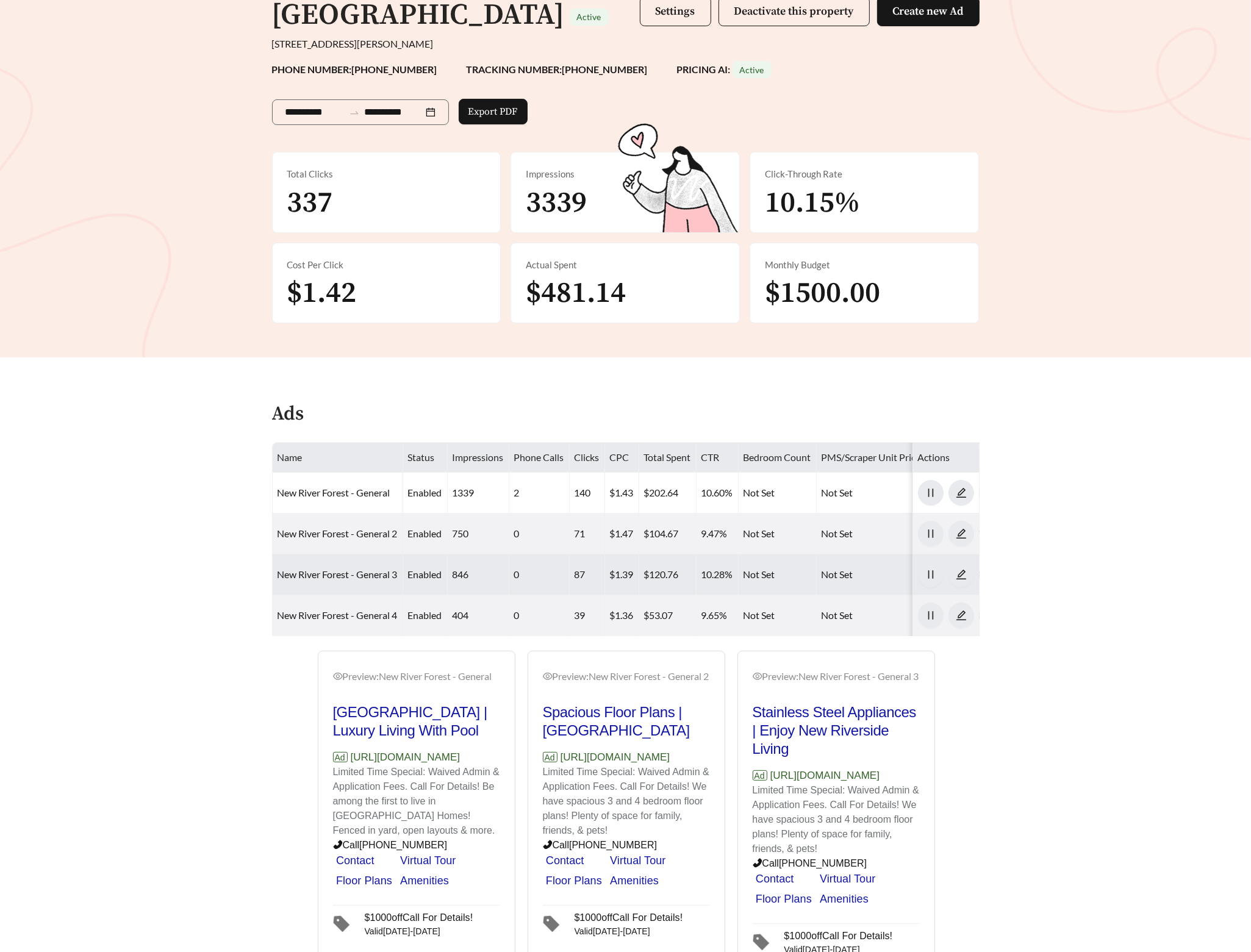
scroll to position [216, 0]
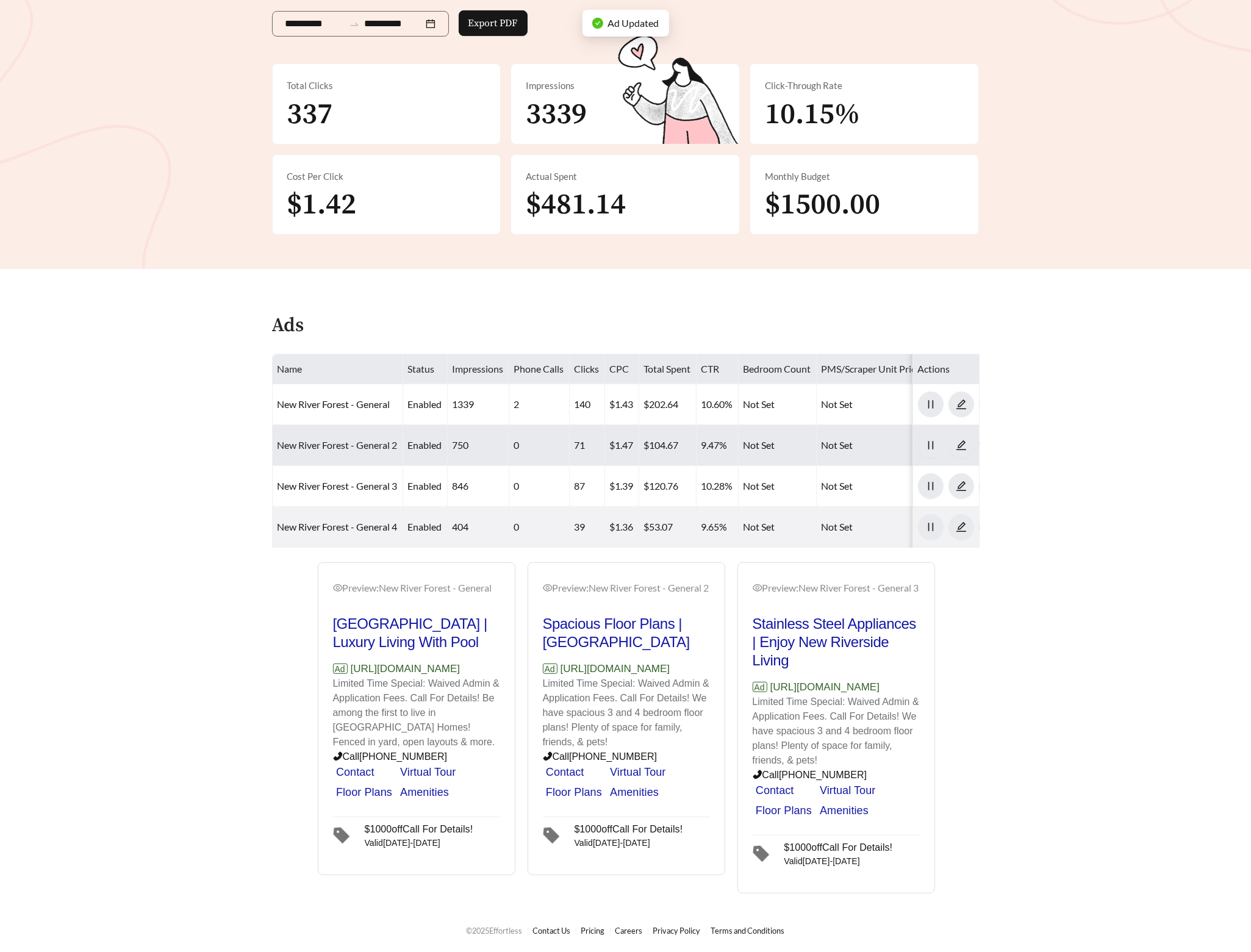
click at [332, 439] on link "New River Forest - General 2" at bounding box center [337, 445] width 120 height 11
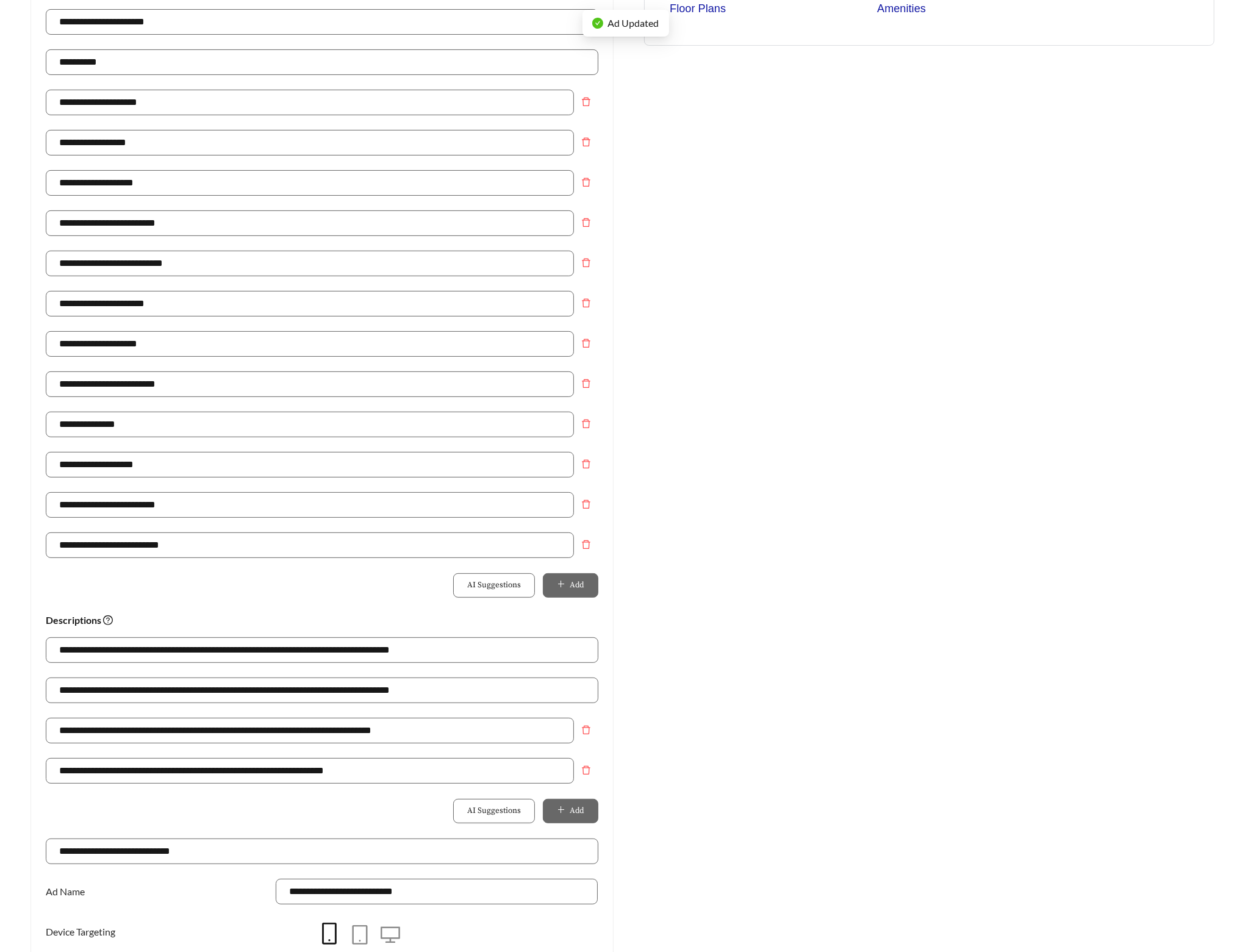
scroll to position [550, 0]
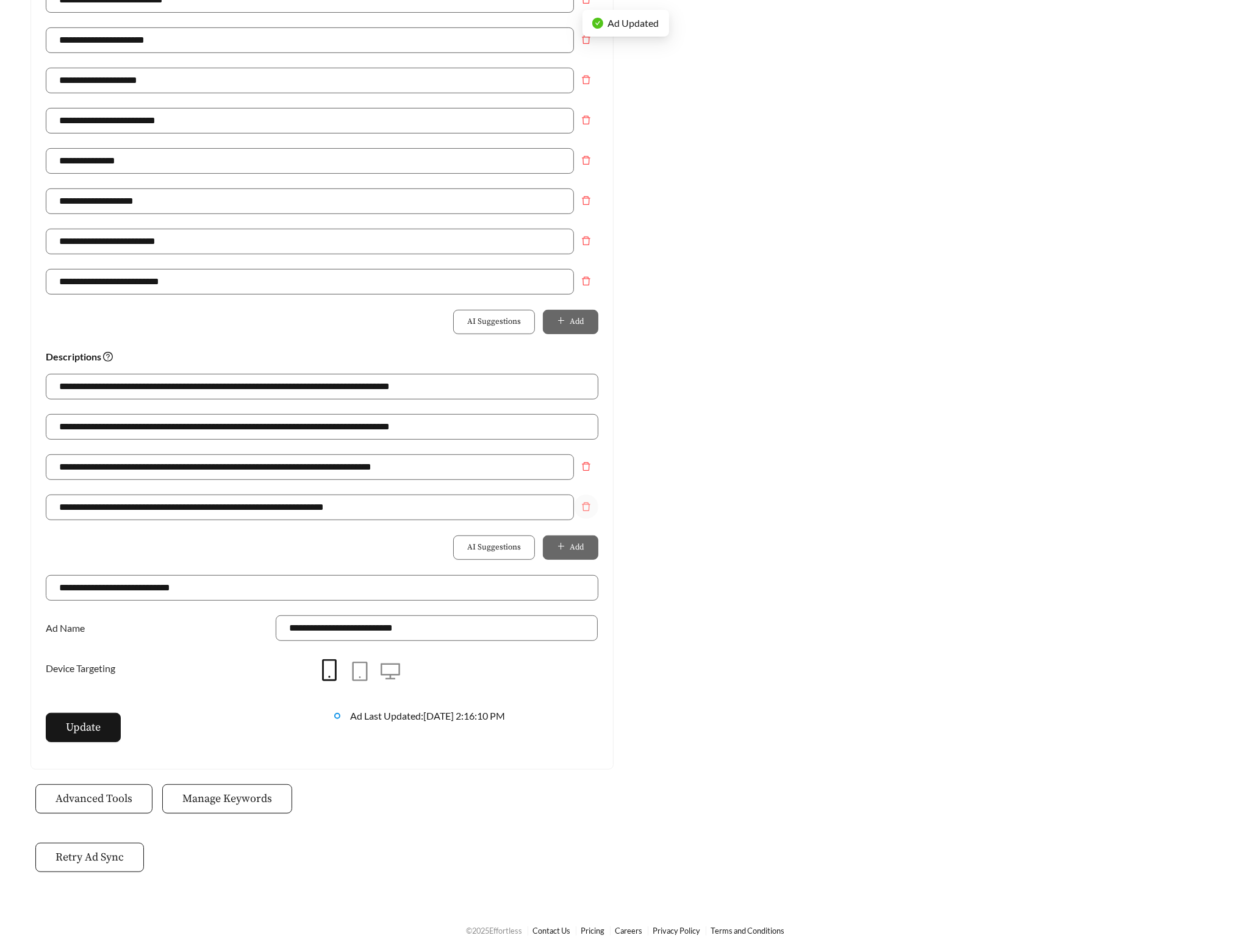
click at [586, 506] on icon "delete" at bounding box center [586, 507] width 10 height 10
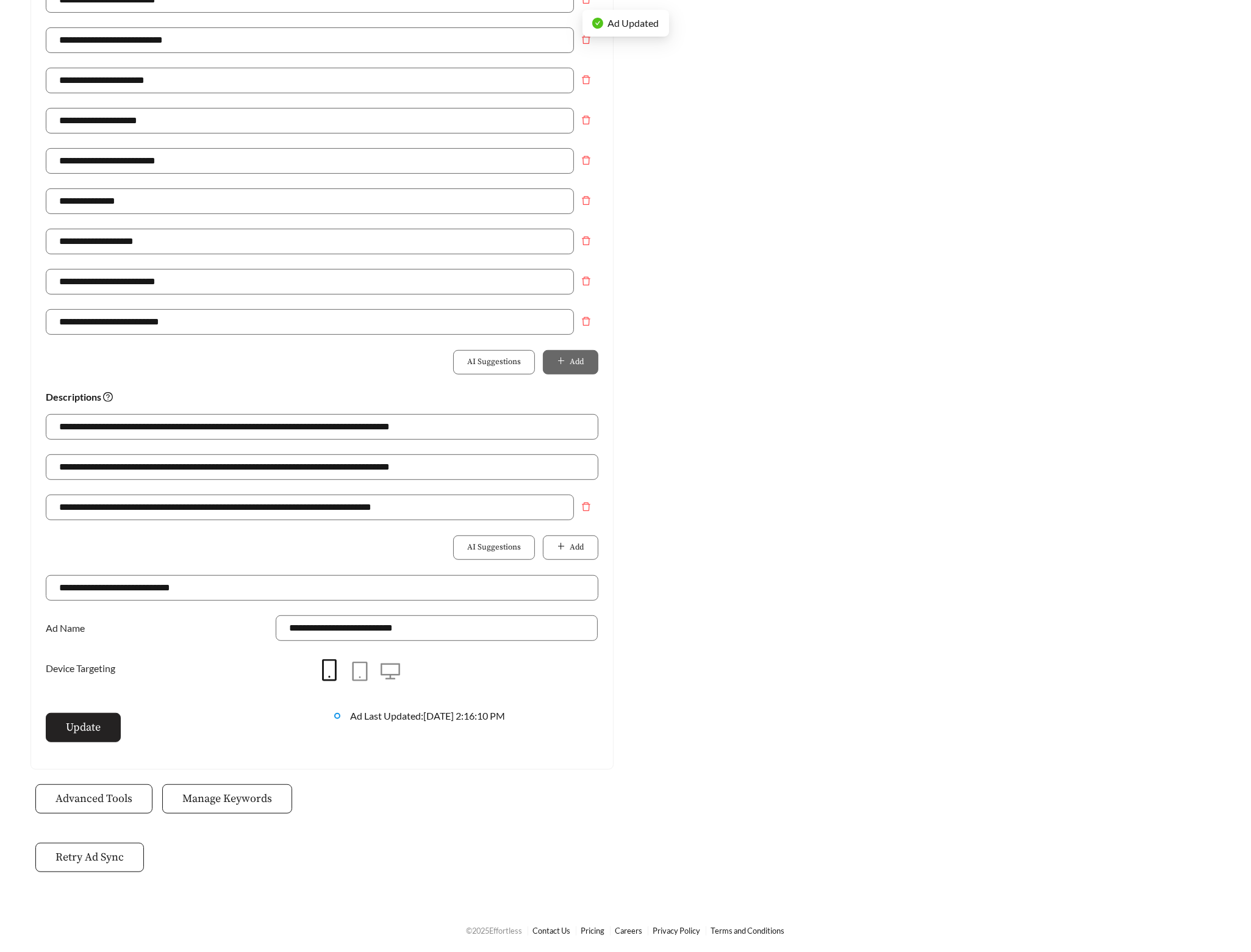
click at [86, 724] on span "Update" at bounding box center [83, 727] width 34 height 17
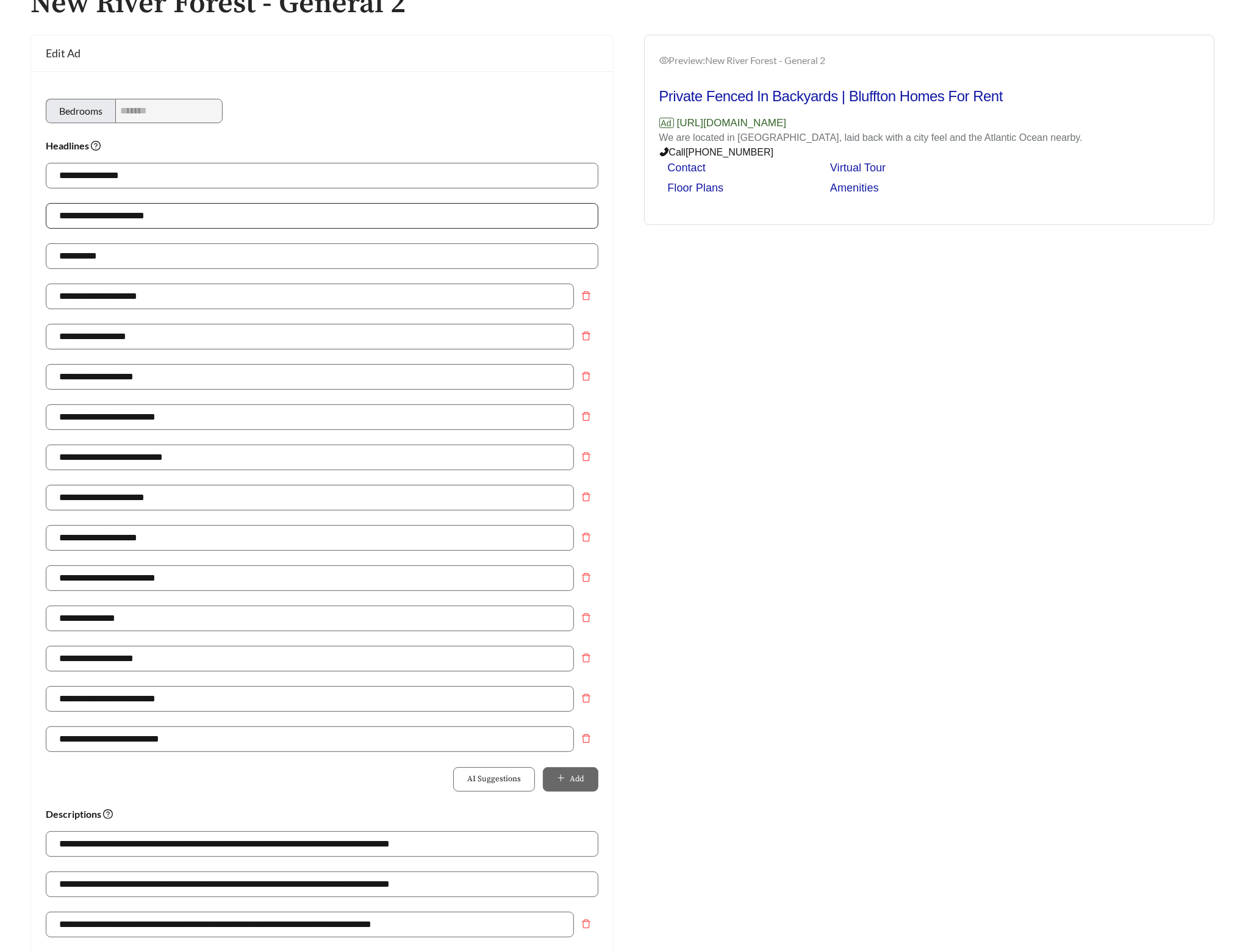
scroll to position [0, 0]
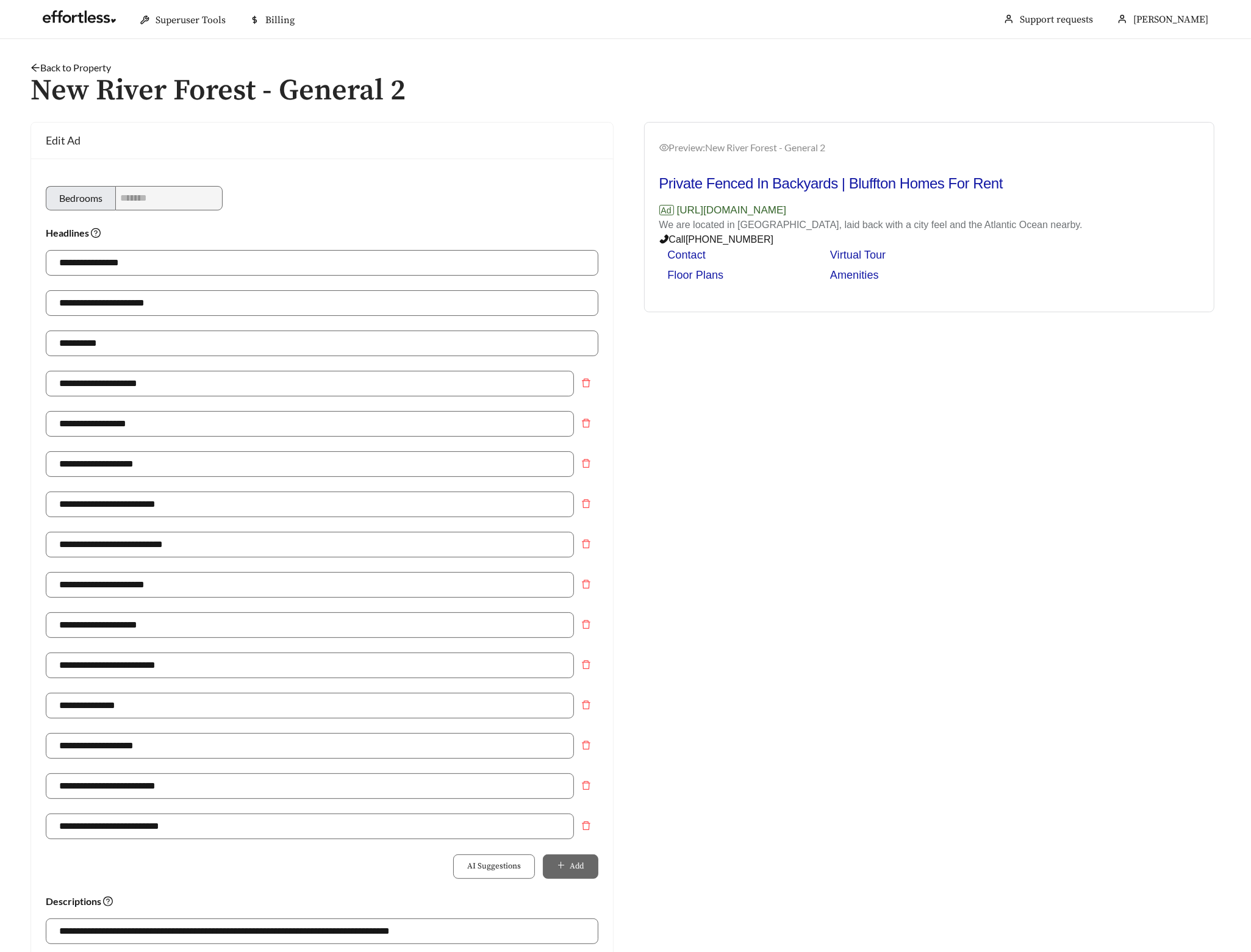
click at [89, 64] on link "Back to Property" at bounding box center [70, 68] width 80 height 11
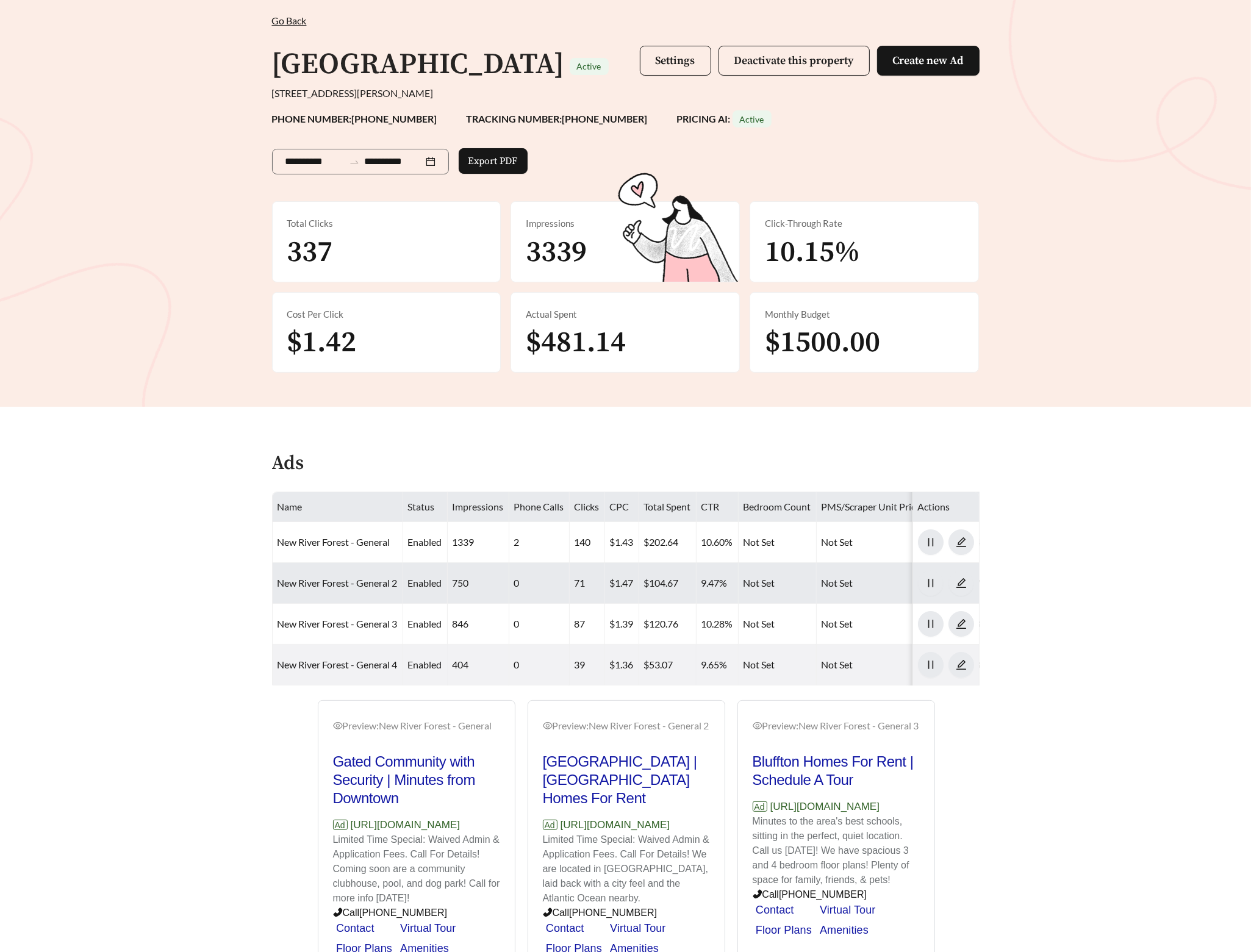
scroll to position [216, 0]
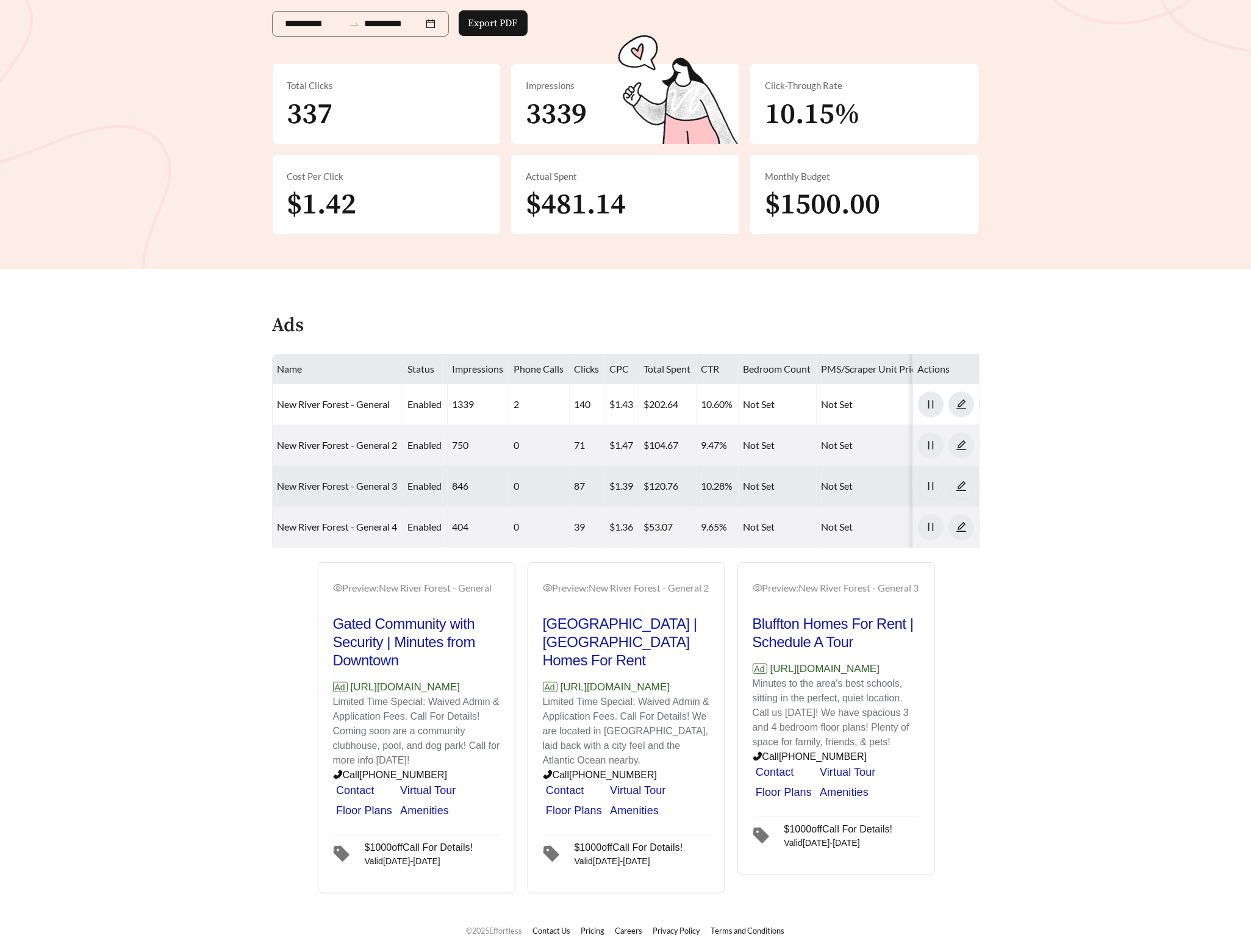
click at [350, 480] on link "New River Forest - General 3" at bounding box center [337, 486] width 120 height 11
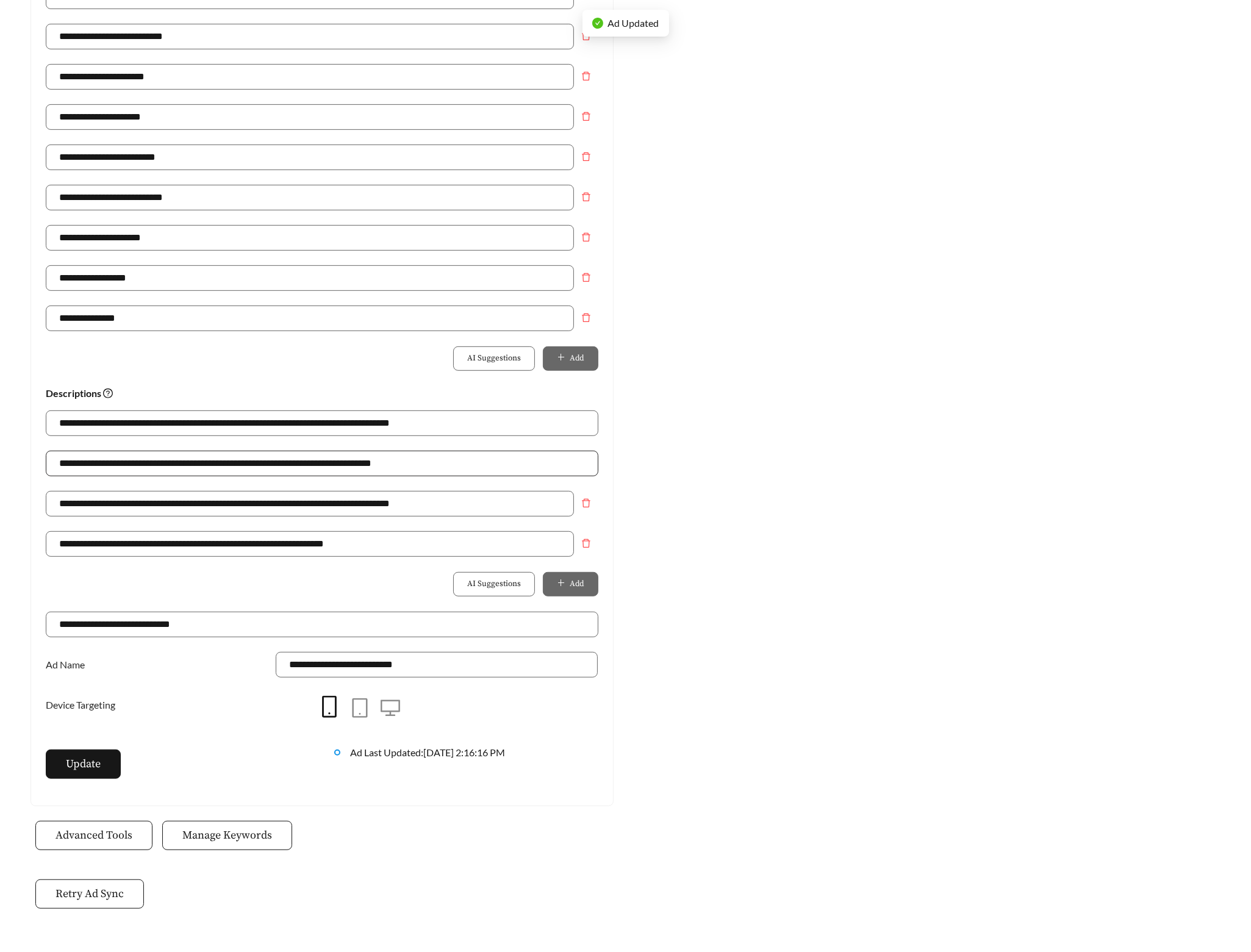
scroll to position [509, 0]
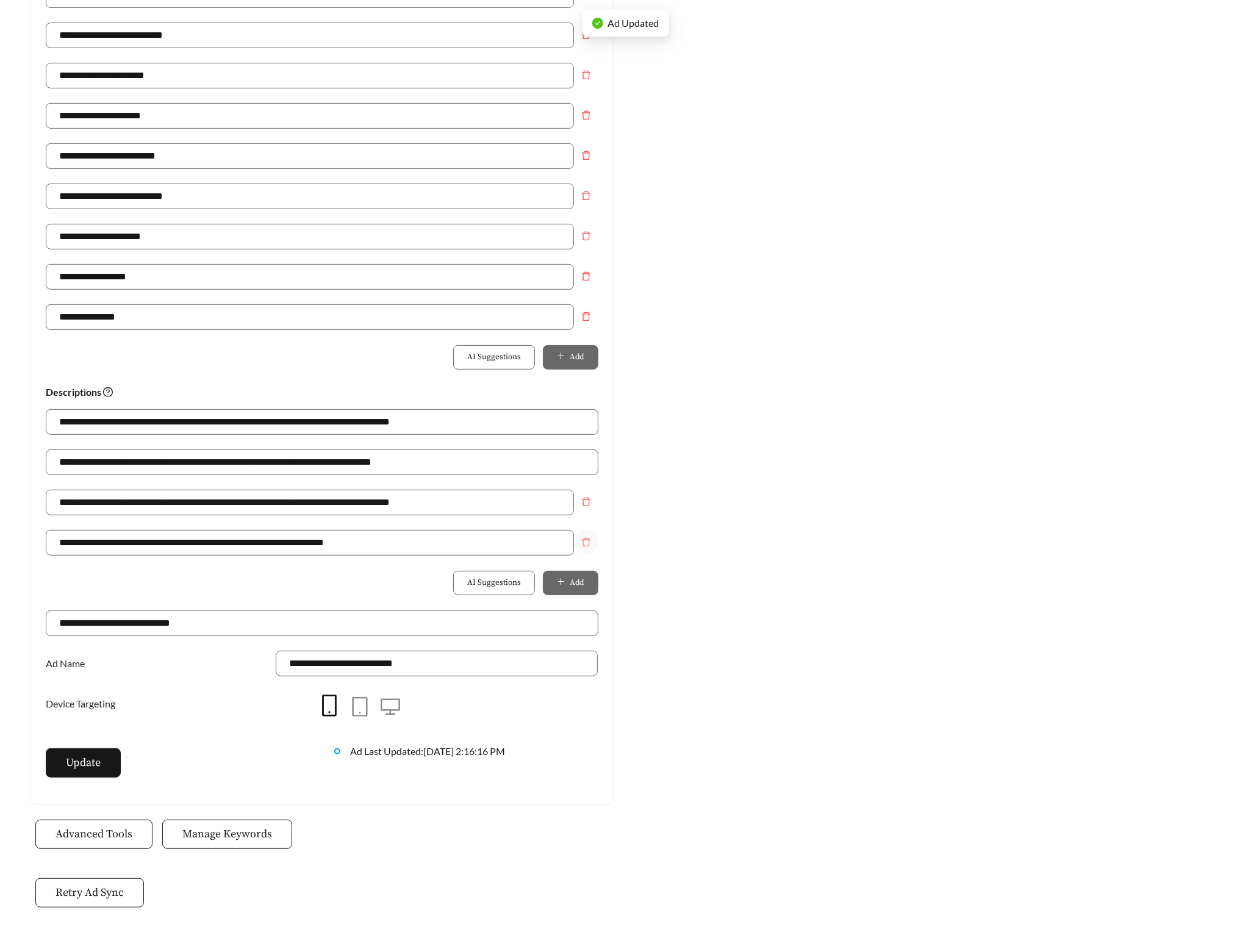
click at [591, 547] on span "delete" at bounding box center [586, 542] width 23 height 10
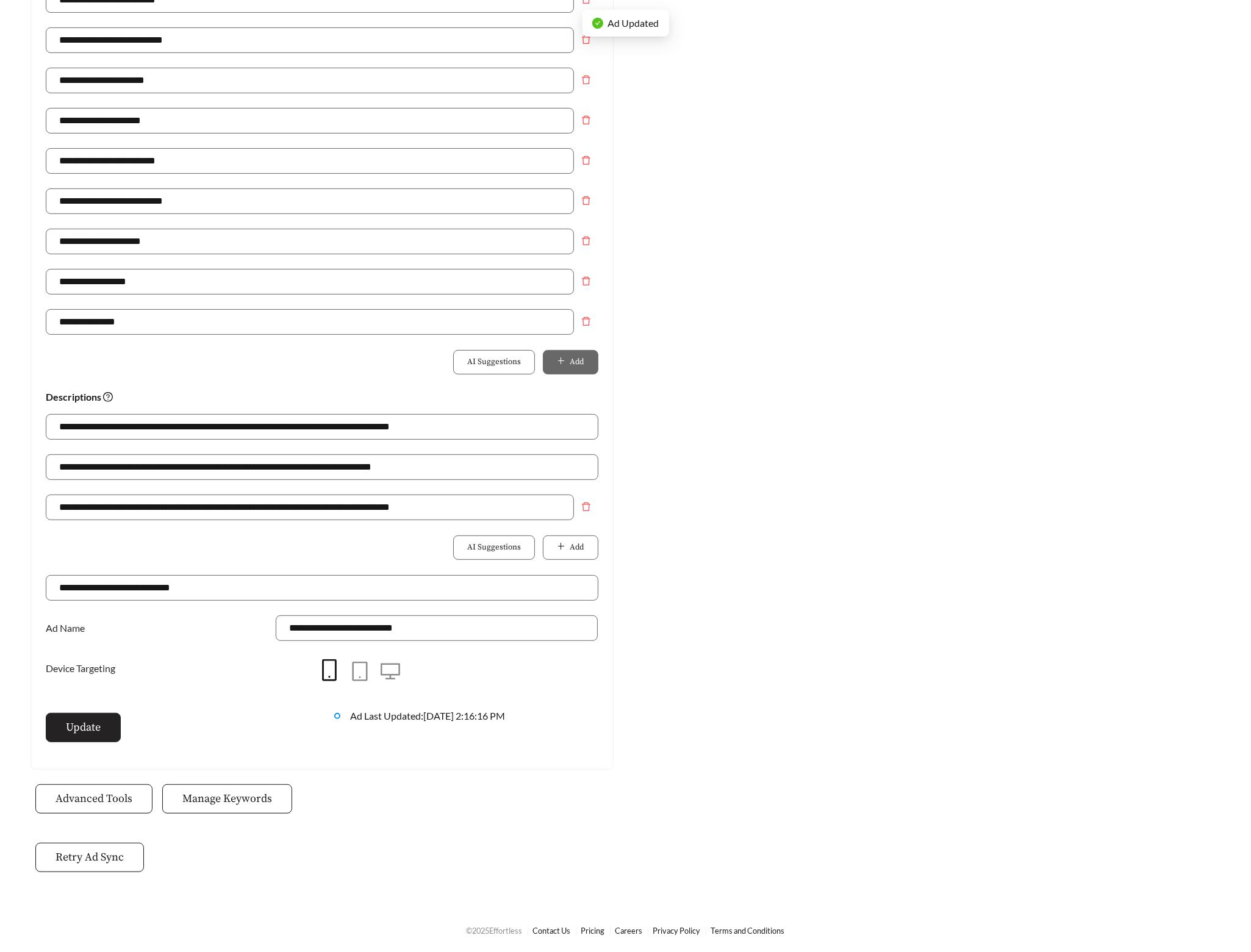
click at [86, 729] on span "Update" at bounding box center [83, 727] width 34 height 17
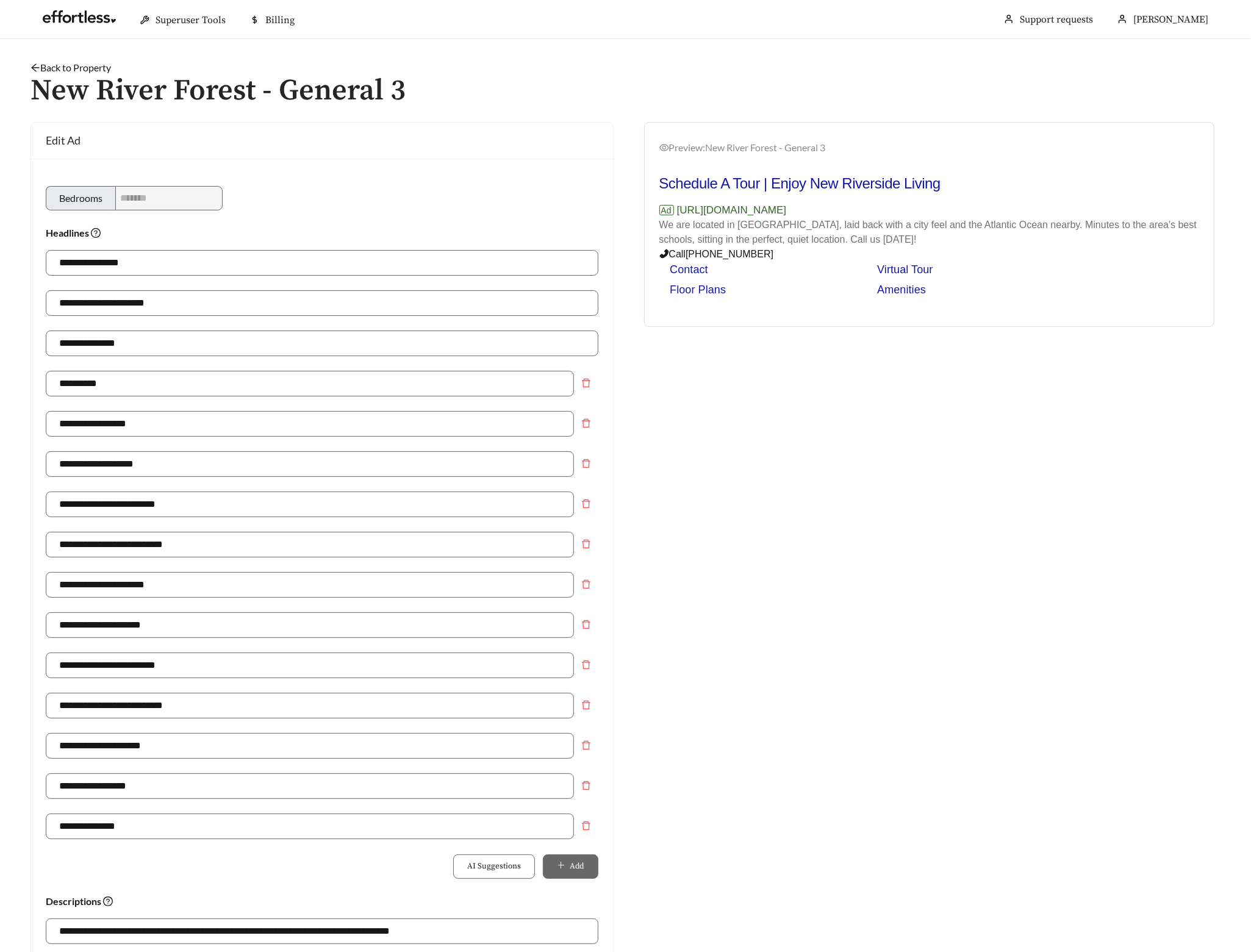
click at [99, 65] on link "Back to Property" at bounding box center [70, 68] width 80 height 11
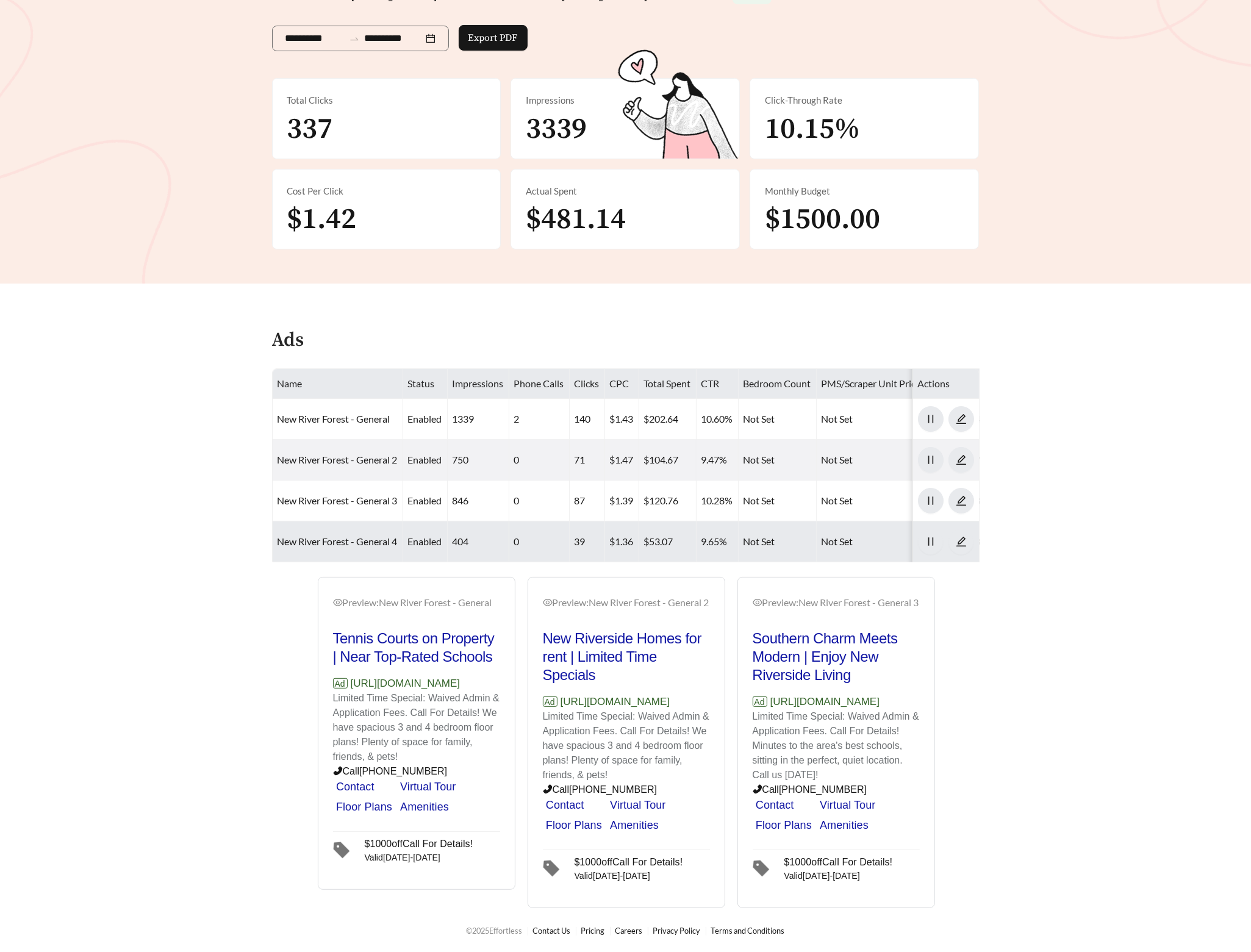
scroll to position [216, 0]
click at [358, 535] on link "New River Forest - General 4" at bounding box center [337, 541] width 120 height 11
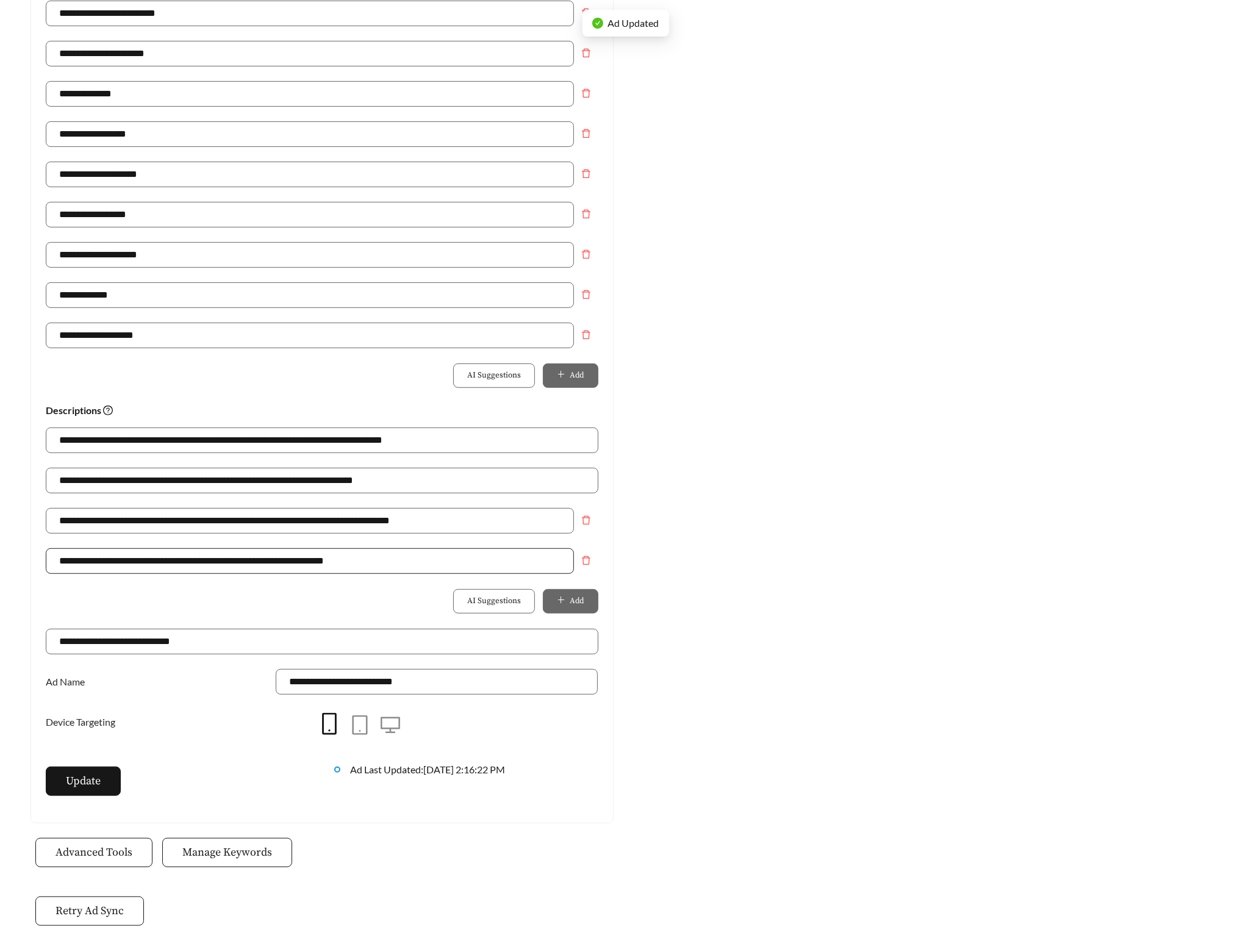
scroll to position [501, 0]
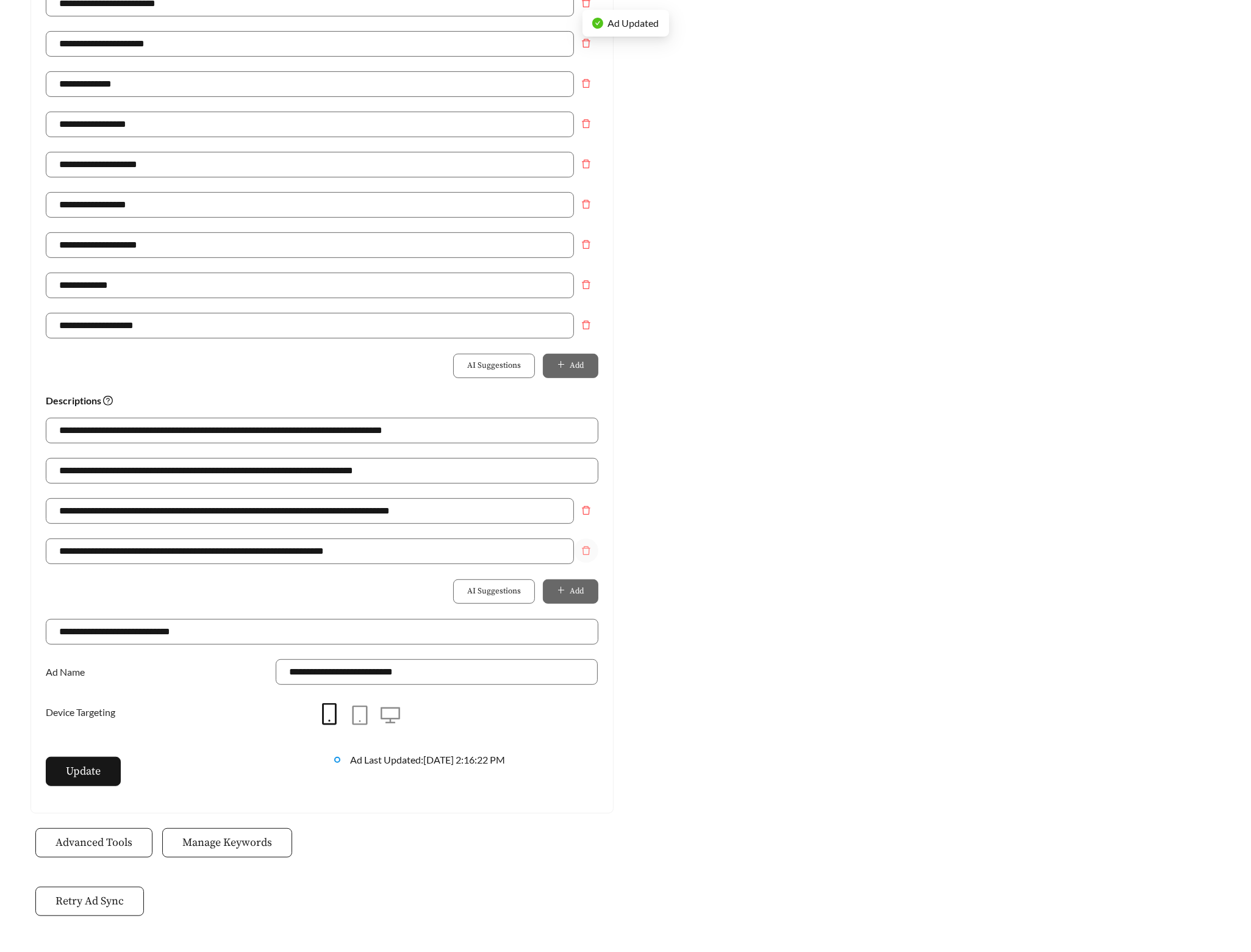
click at [581, 549] on button "Remove field" at bounding box center [586, 551] width 24 height 24
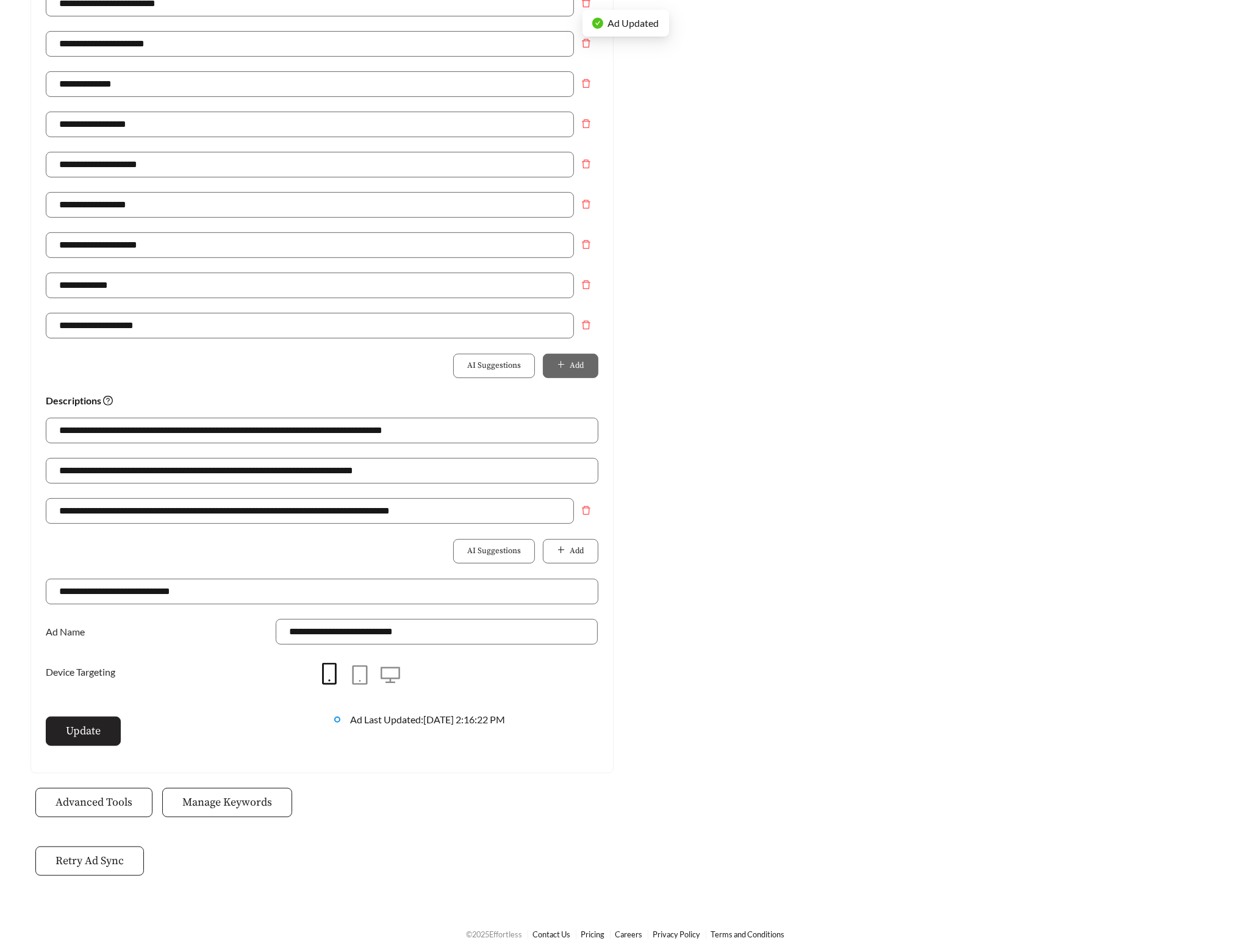
click at [80, 739] on span "Update" at bounding box center [83, 731] width 34 height 17
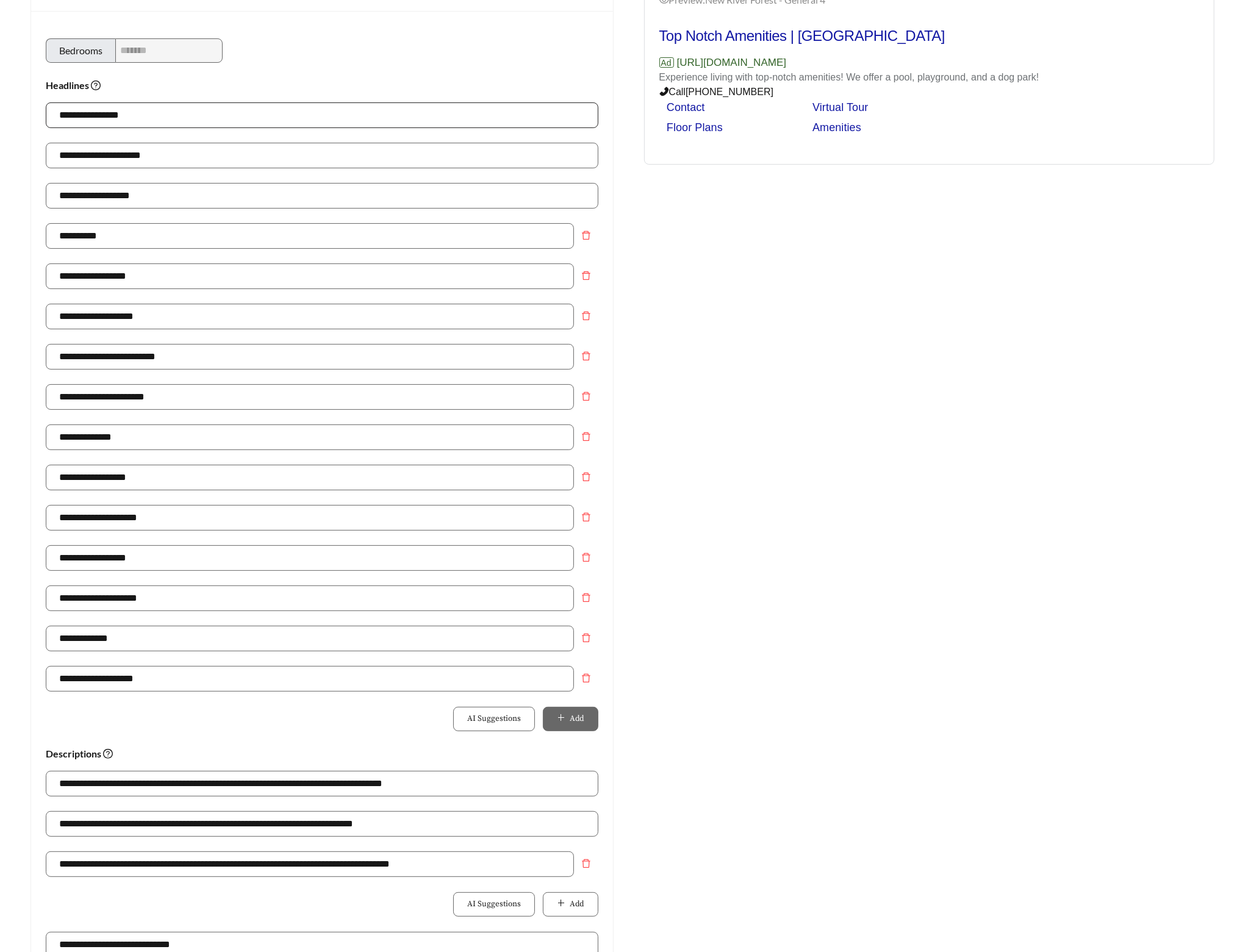
scroll to position [0, 0]
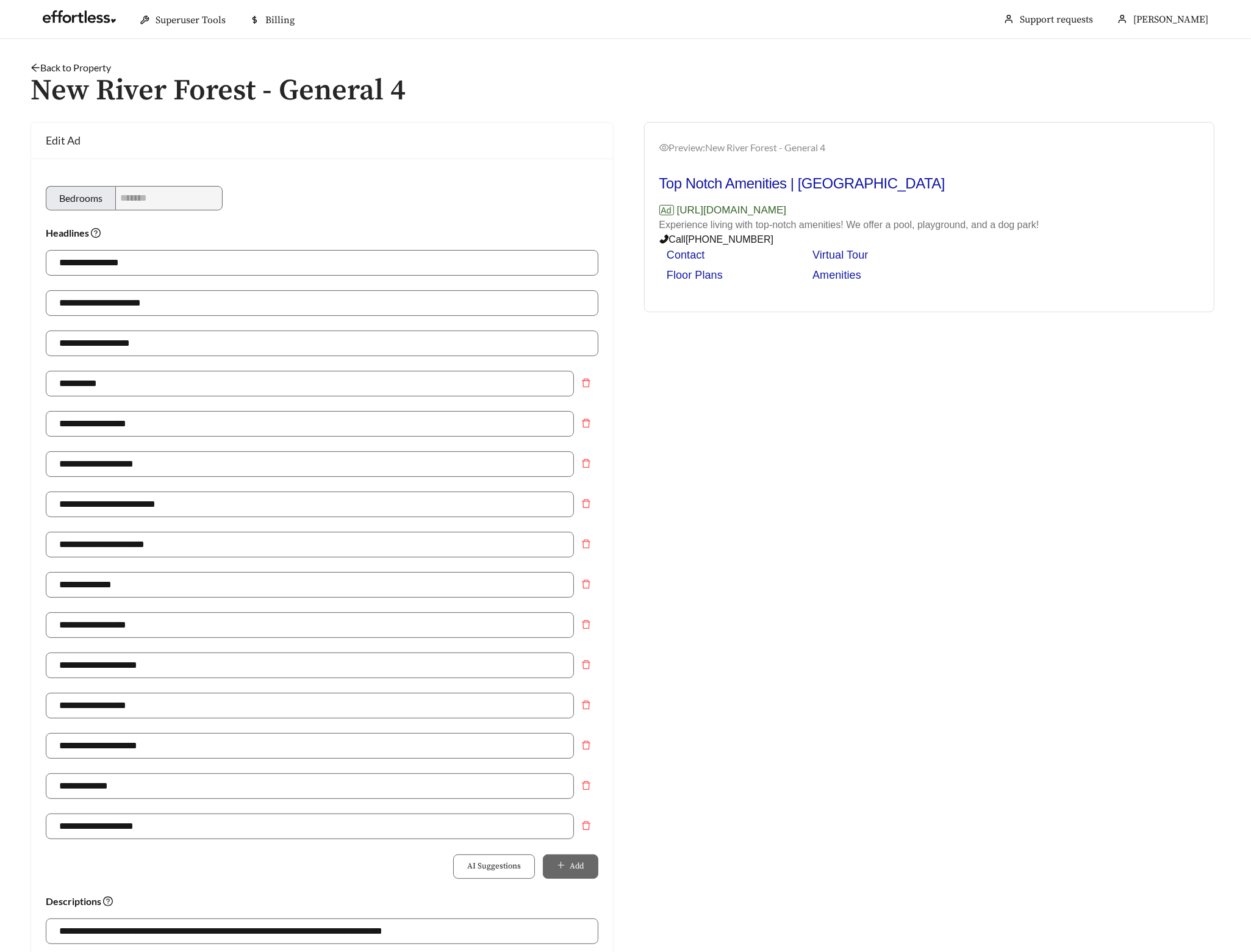
click at [101, 65] on link "Back to Property" at bounding box center [70, 68] width 80 height 11
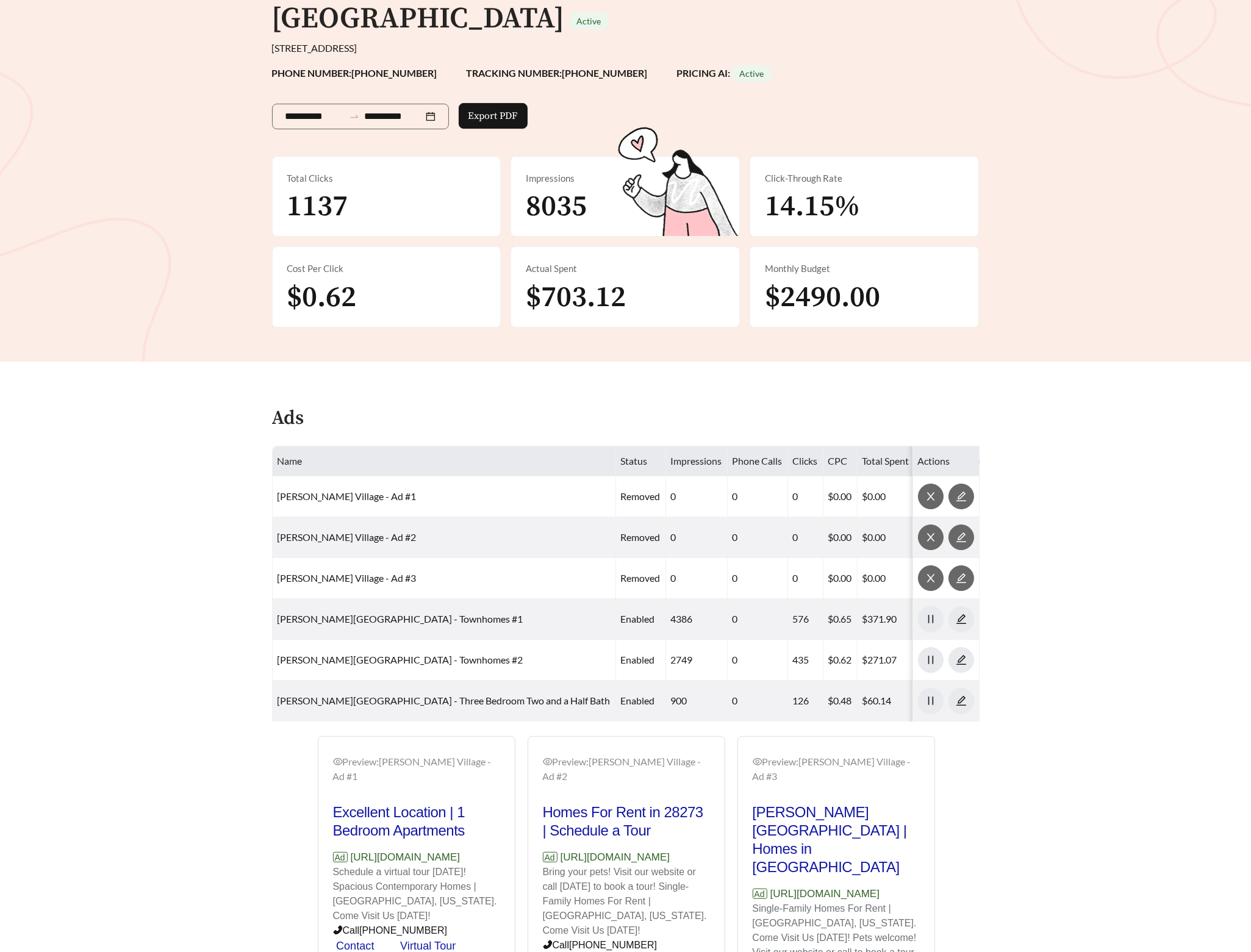
scroll to position [266, 0]
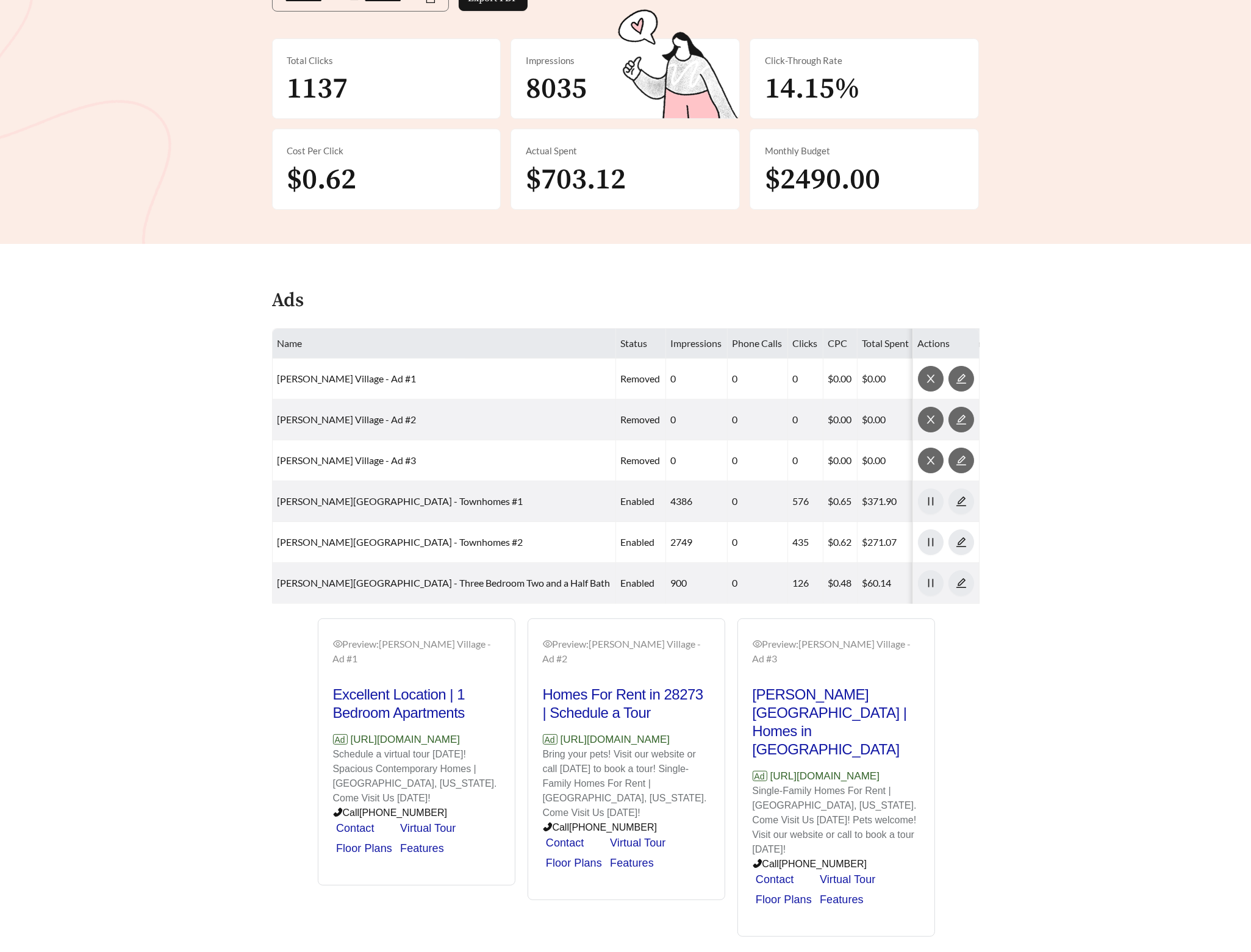
drag, startPoint x: 484, startPoint y: 696, endPoint x: 352, endPoint y: 697, distance: 132.0
click at [352, 732] on p "Ad https://newellvillage.com" at bounding box center [416, 740] width 167 height 16
copy p "https://newellvillage.com"
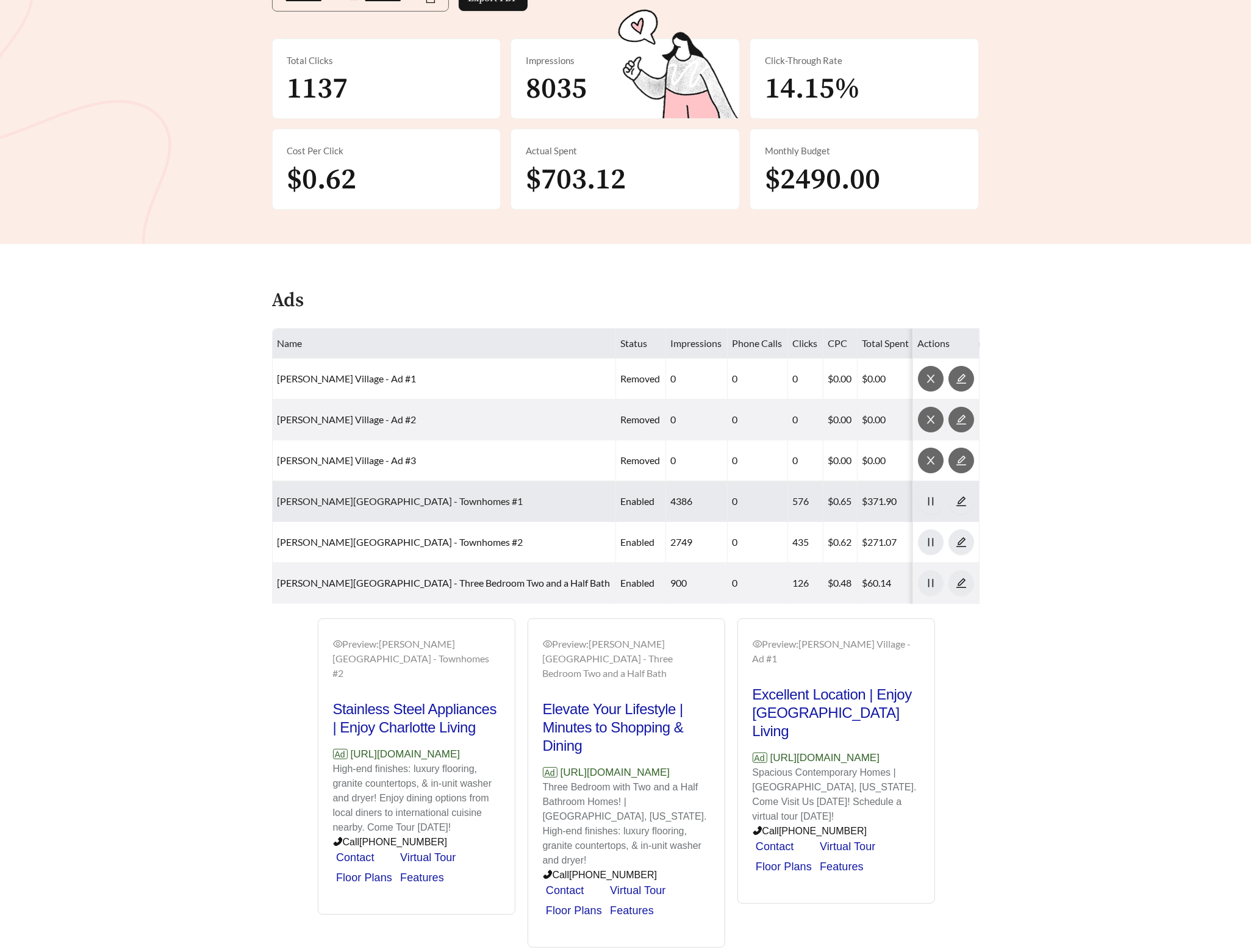
click at [355, 495] on link "Newell Village - Townhomes #1" at bounding box center [400, 501] width 246 height 11
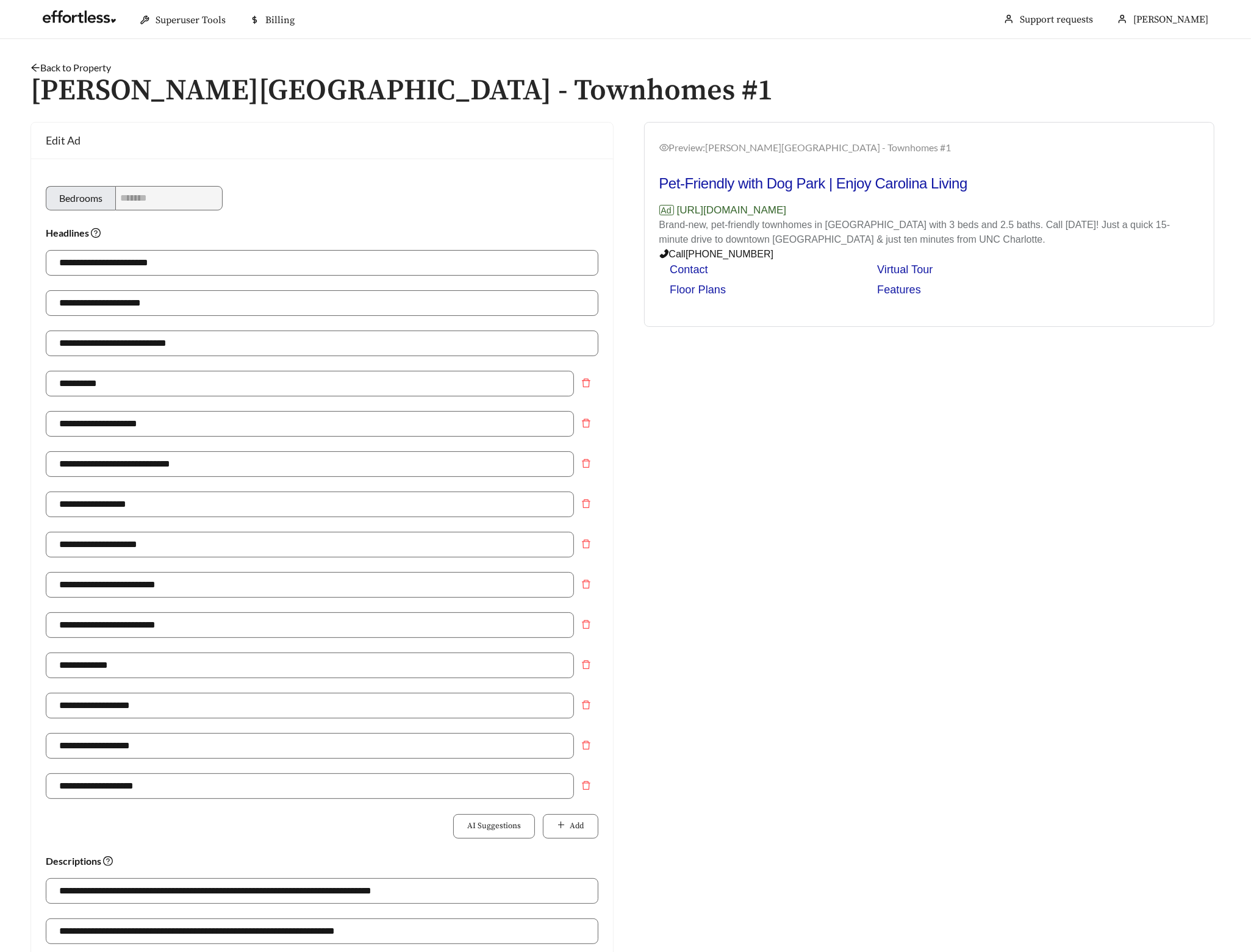
click at [106, 64] on link "Back to Property" at bounding box center [70, 68] width 80 height 11
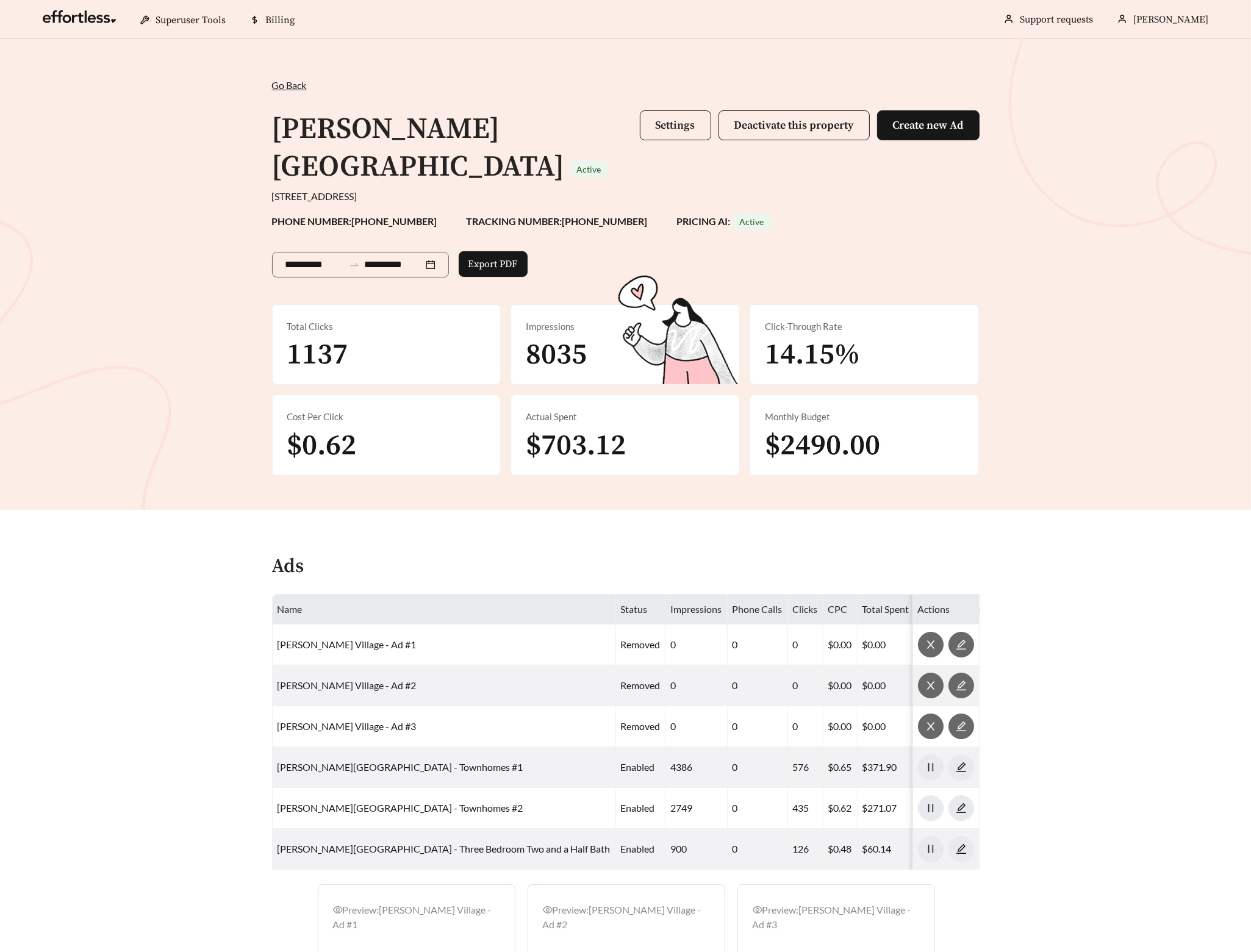
click at [673, 121] on span "Settings" at bounding box center [675, 126] width 40 height 14
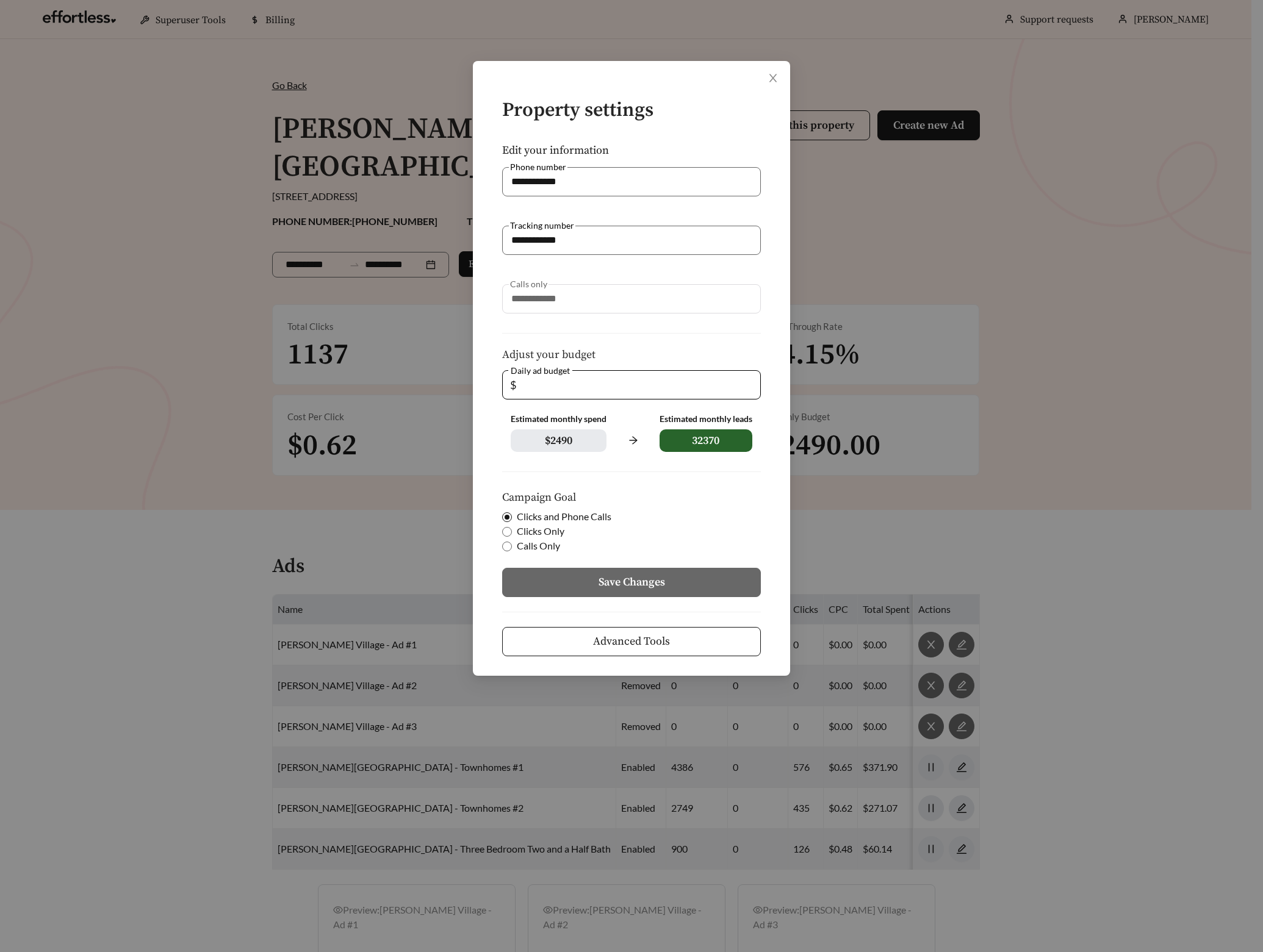
click at [648, 634] on span "Advanced Tools" at bounding box center [631, 641] width 77 height 17
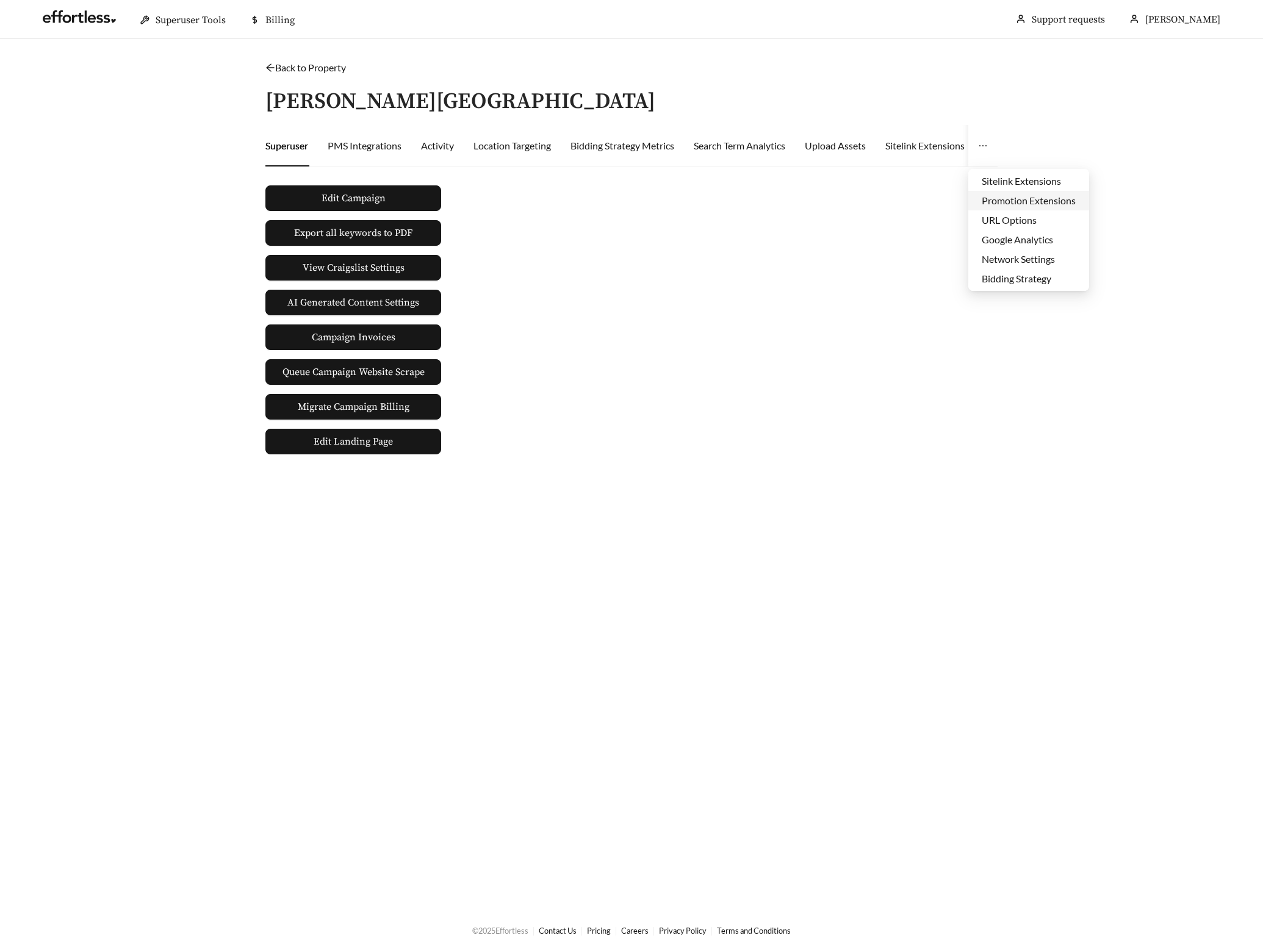
click at [1005, 202] on li "Promotion Extensions" at bounding box center [1029, 200] width 121 height 19
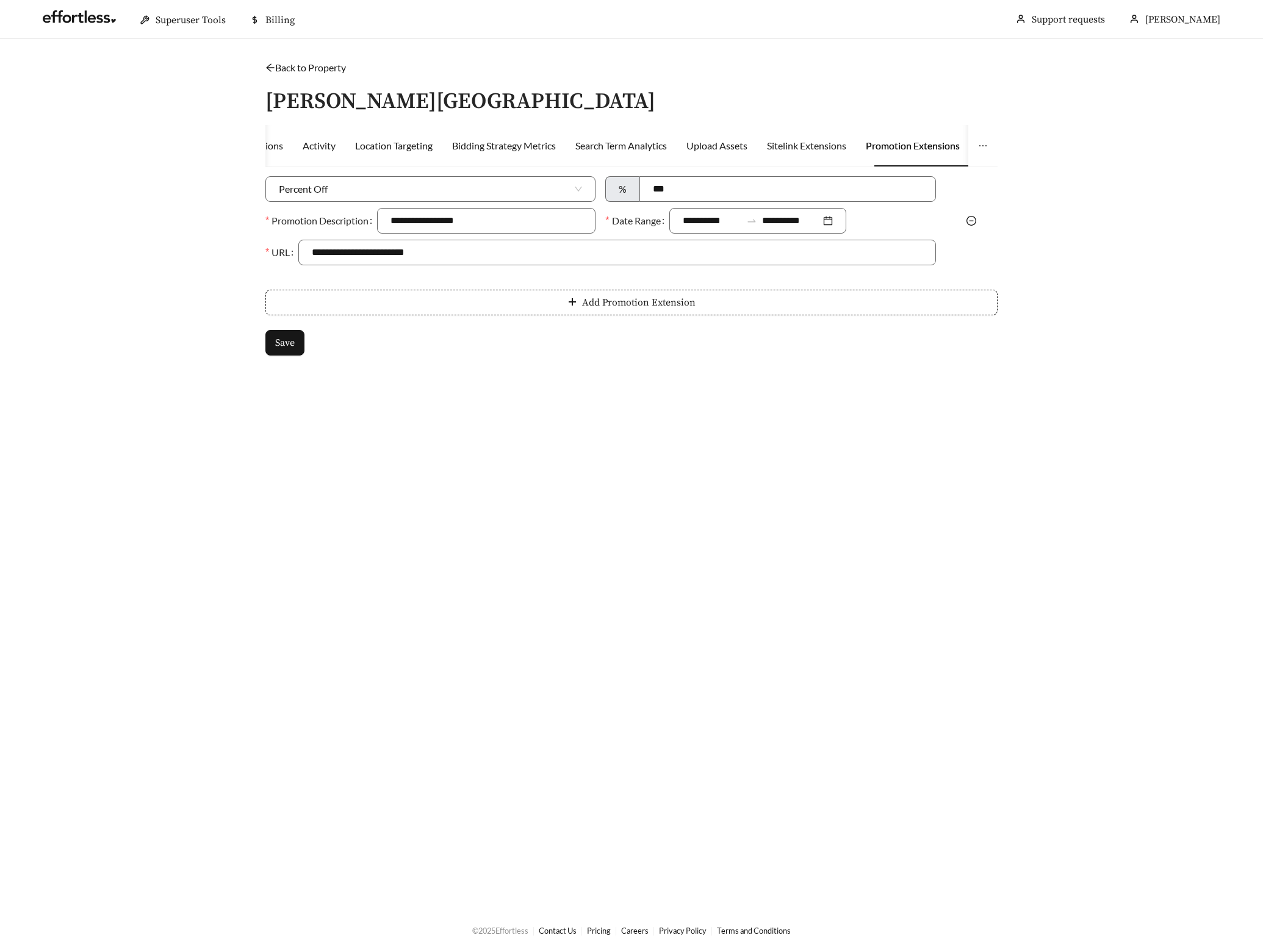
click at [976, 216] on div at bounding box center [972, 221] width 62 height 14
drag, startPoint x: 968, startPoint y: 219, endPoint x: 951, endPoint y: 218, distance: 17.0
click at [968, 219] on icon "minus-circle" at bounding box center [972, 221] width 10 height 10
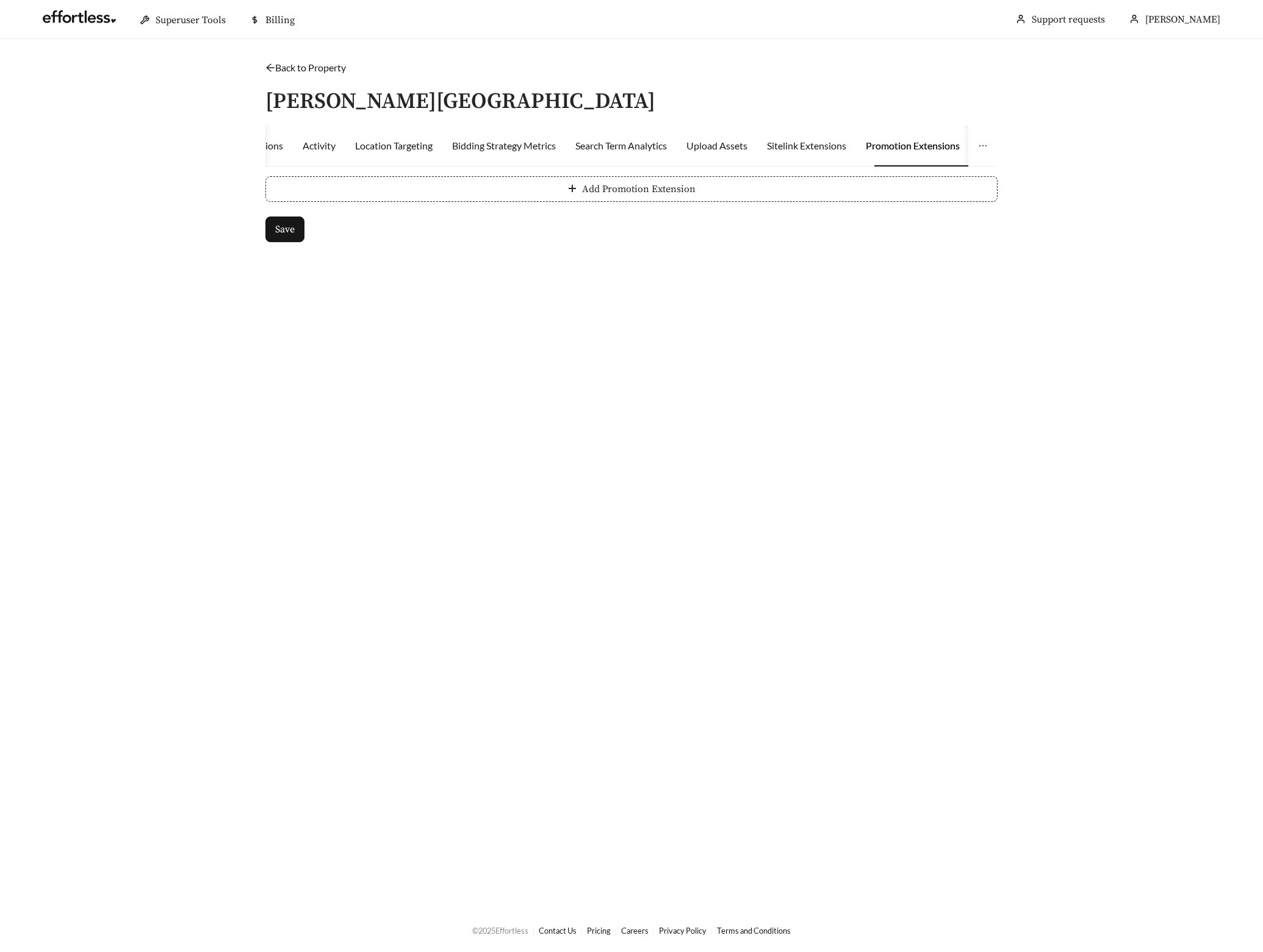
click at [398, 176] on button "Add Promotion Extension" at bounding box center [631, 189] width 732 height 26
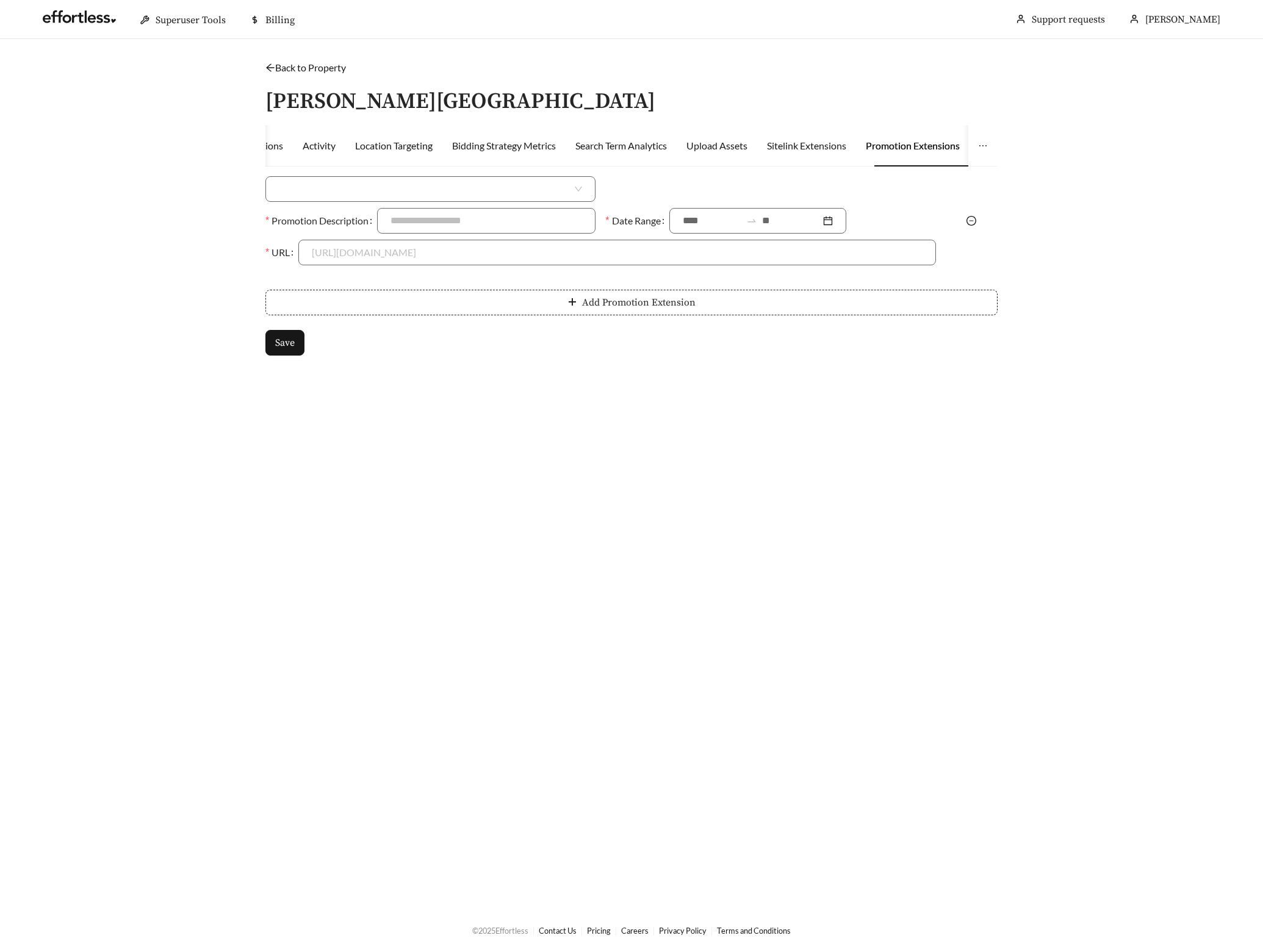
click at [377, 195] on input "search" at bounding box center [426, 189] width 293 height 24
click at [364, 222] on div "Money Amount Off" at bounding box center [431, 216] width 303 height 14
click at [370, 190] on span "Money Amount Off" at bounding box center [431, 189] width 303 height 24
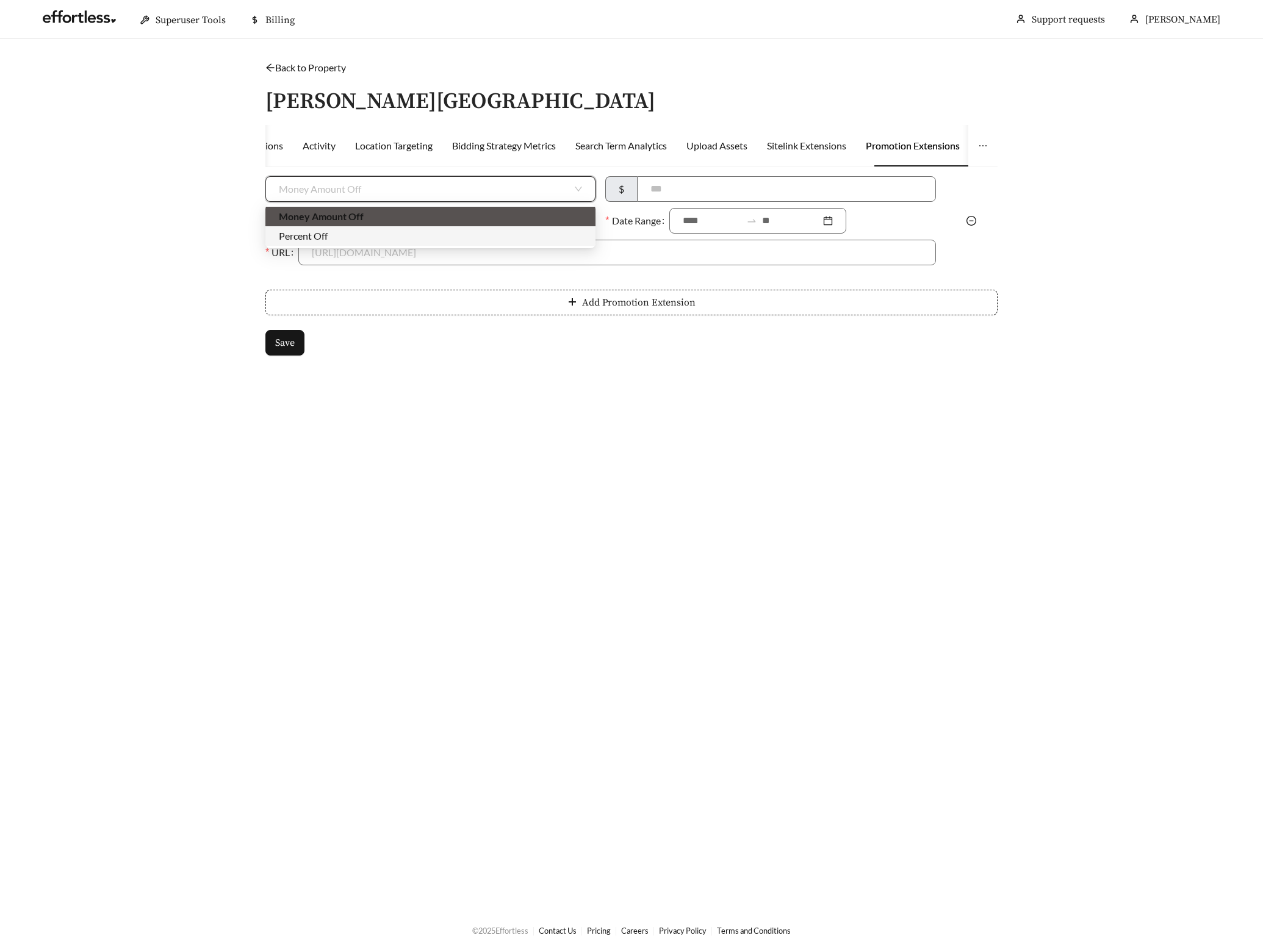
click at [357, 236] on div "Percent Off" at bounding box center [431, 236] width 303 height 14
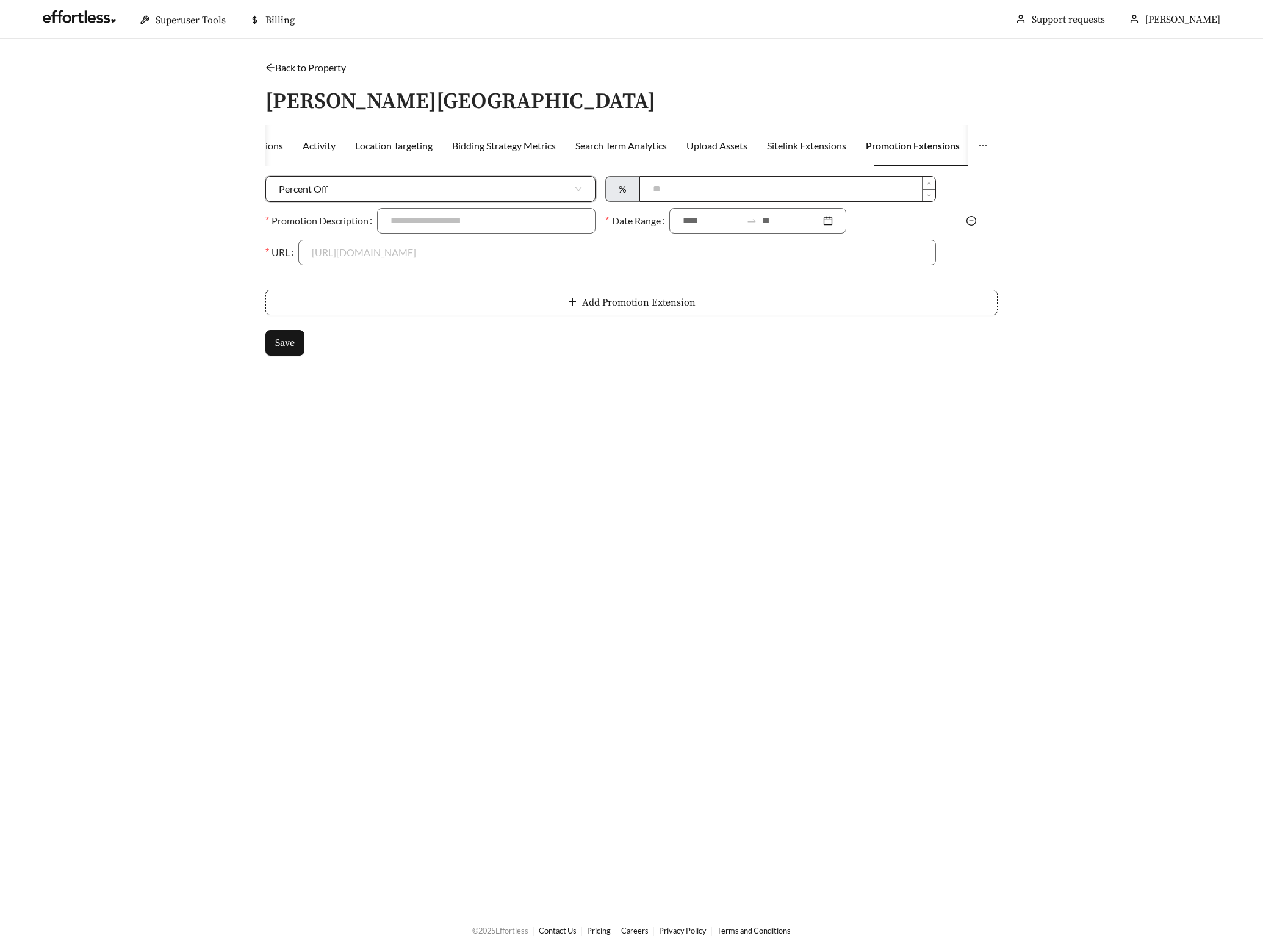
click at [669, 190] on input at bounding box center [787, 189] width 295 height 24
type input "***"
type input "*"
type input "**********"
click at [697, 231] on div at bounding box center [758, 221] width 177 height 26
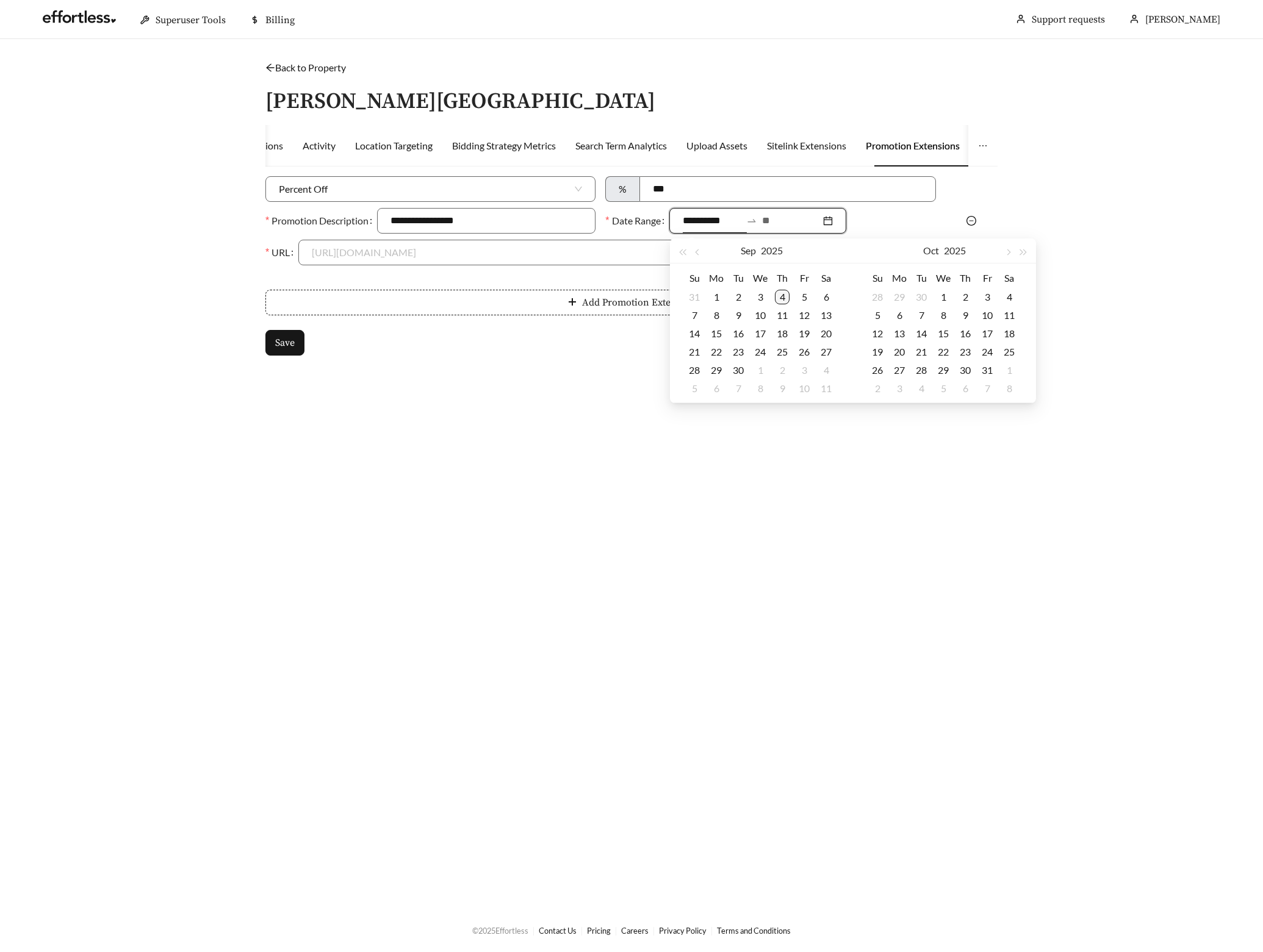
type input "**********"
click at [782, 293] on div "4" at bounding box center [782, 297] width 14 height 14
type input "**********"
click at [720, 334] on div "15" at bounding box center [716, 333] width 14 height 14
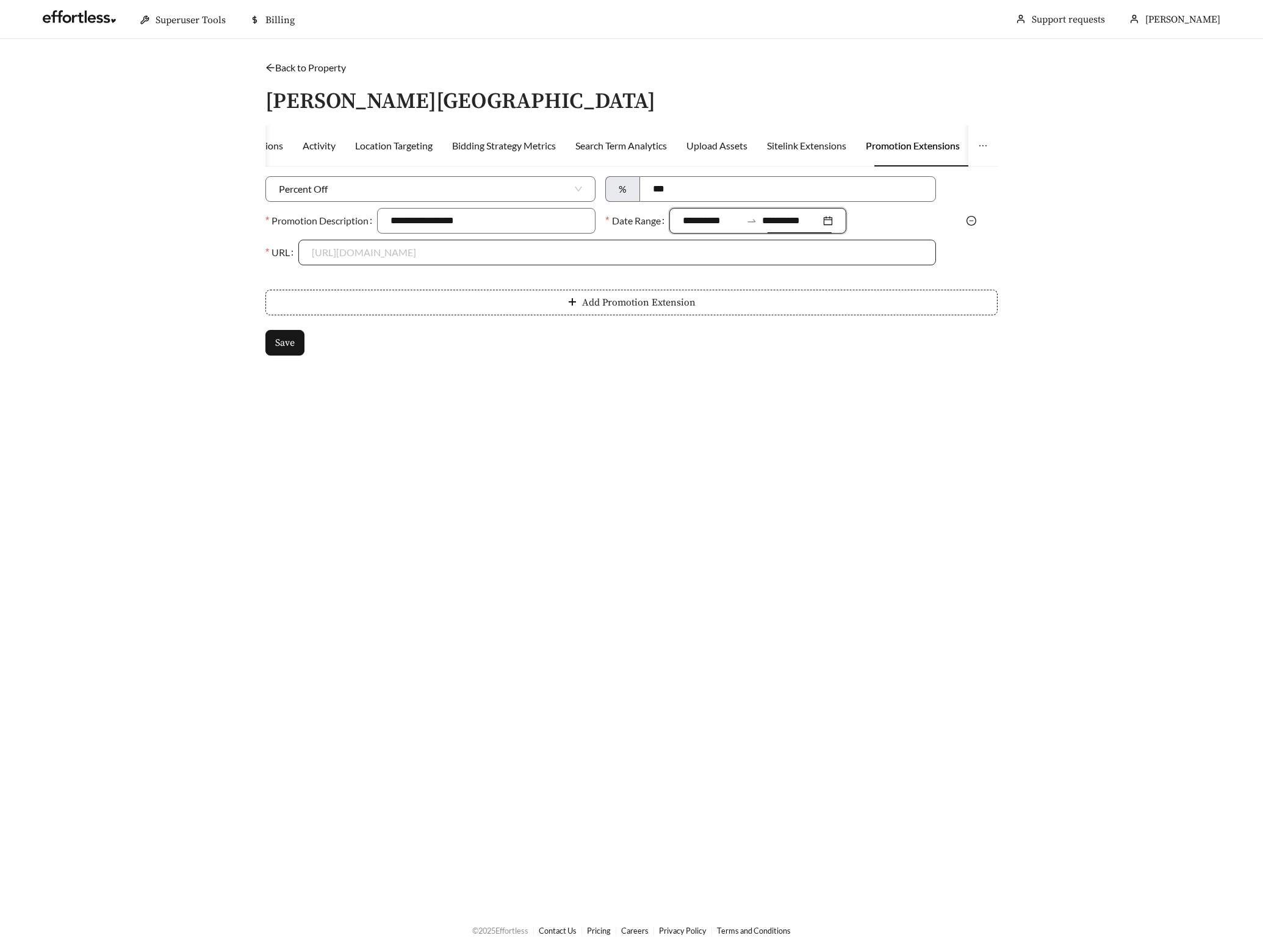
click at [382, 247] on input "URL" at bounding box center [617, 252] width 610 height 24
click at [351, 274] on div "https://newellvillage.com" at bounding box center [617, 279] width 610 height 14
type input "**********"
click at [292, 348] on span "Save" at bounding box center [285, 343] width 19 height 14
click at [335, 67] on link "Back to Property" at bounding box center [306, 68] width 81 height 11
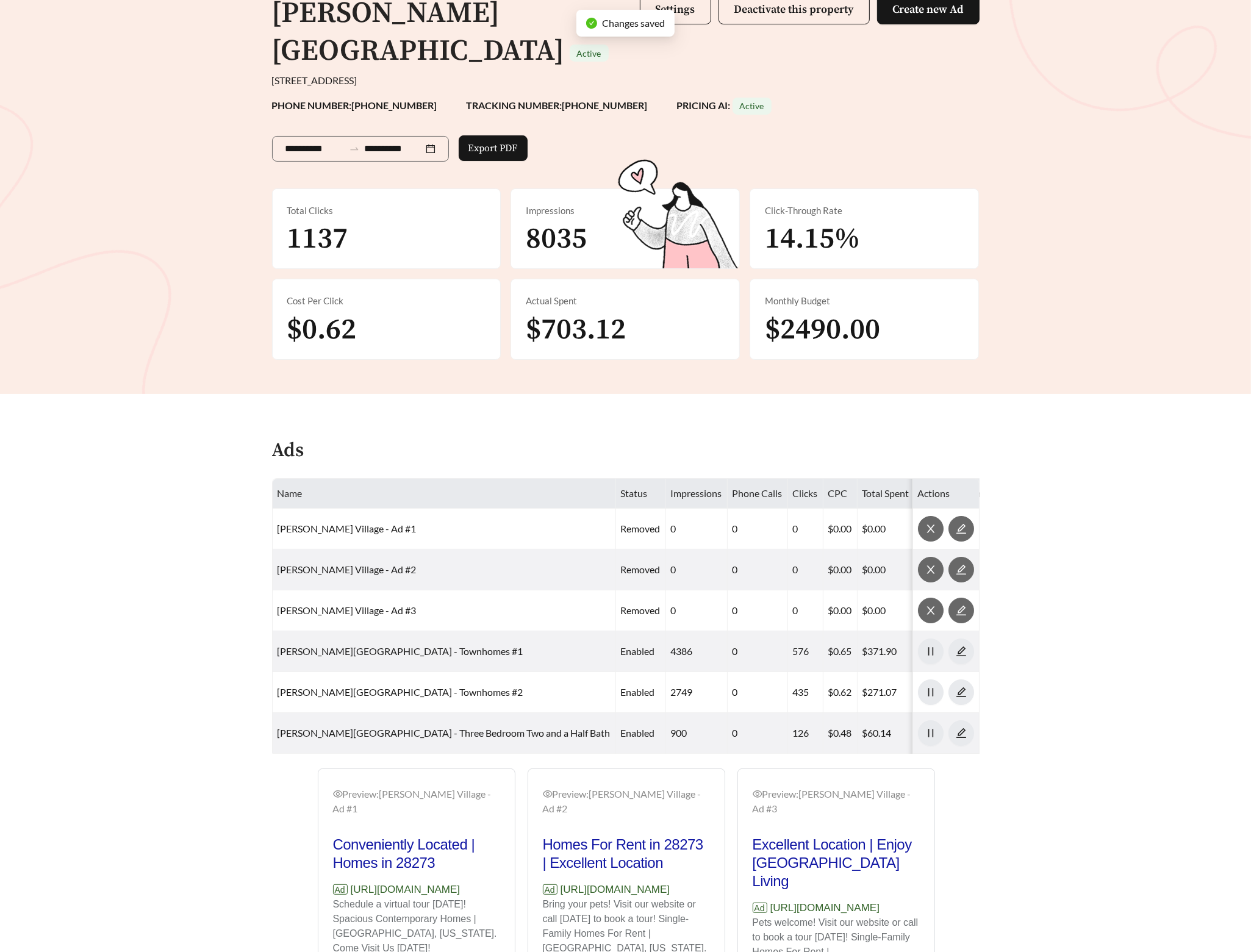
scroll to position [251, 0]
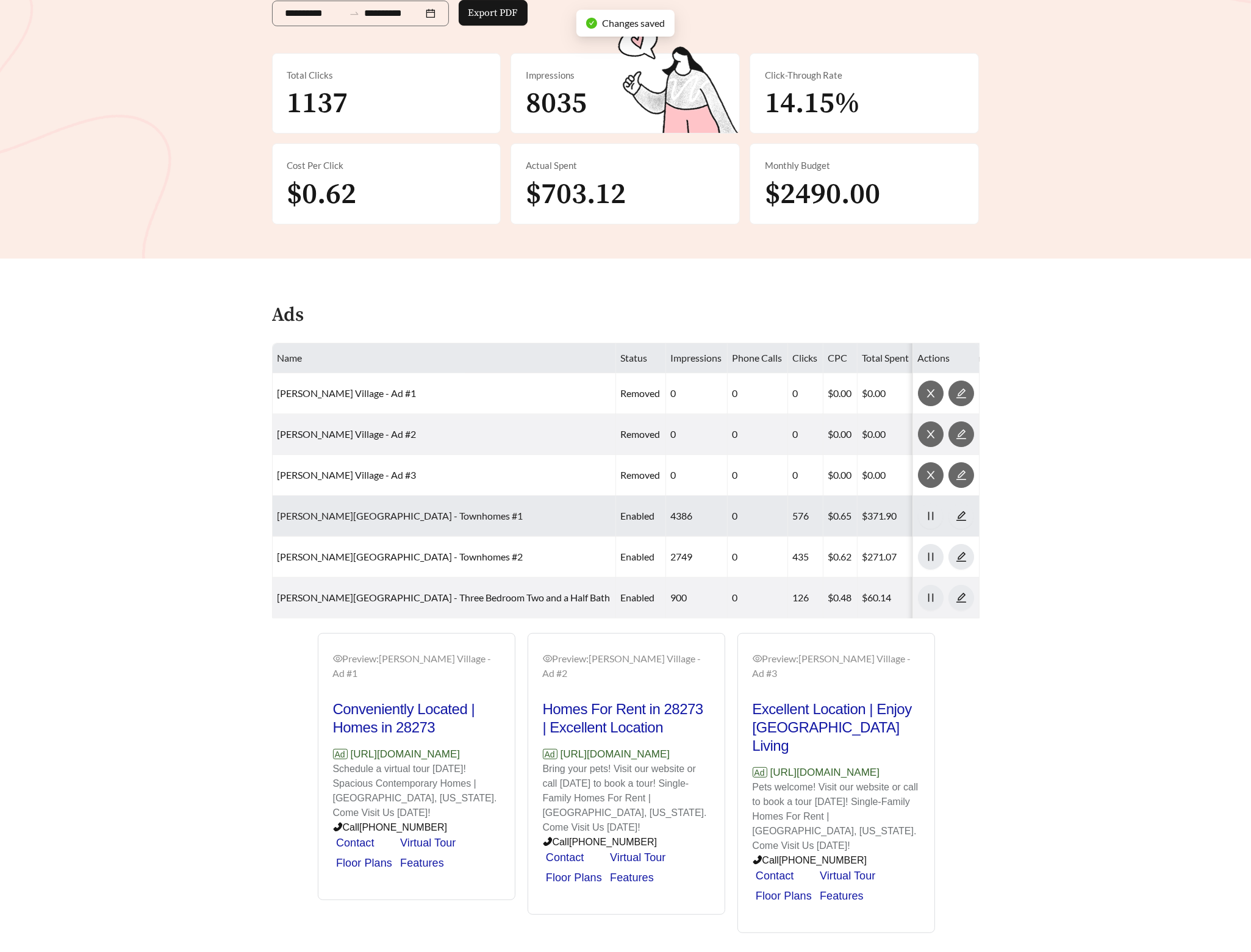
click at [351, 510] on link "Newell Village - Townhomes #1" at bounding box center [400, 516] width 246 height 11
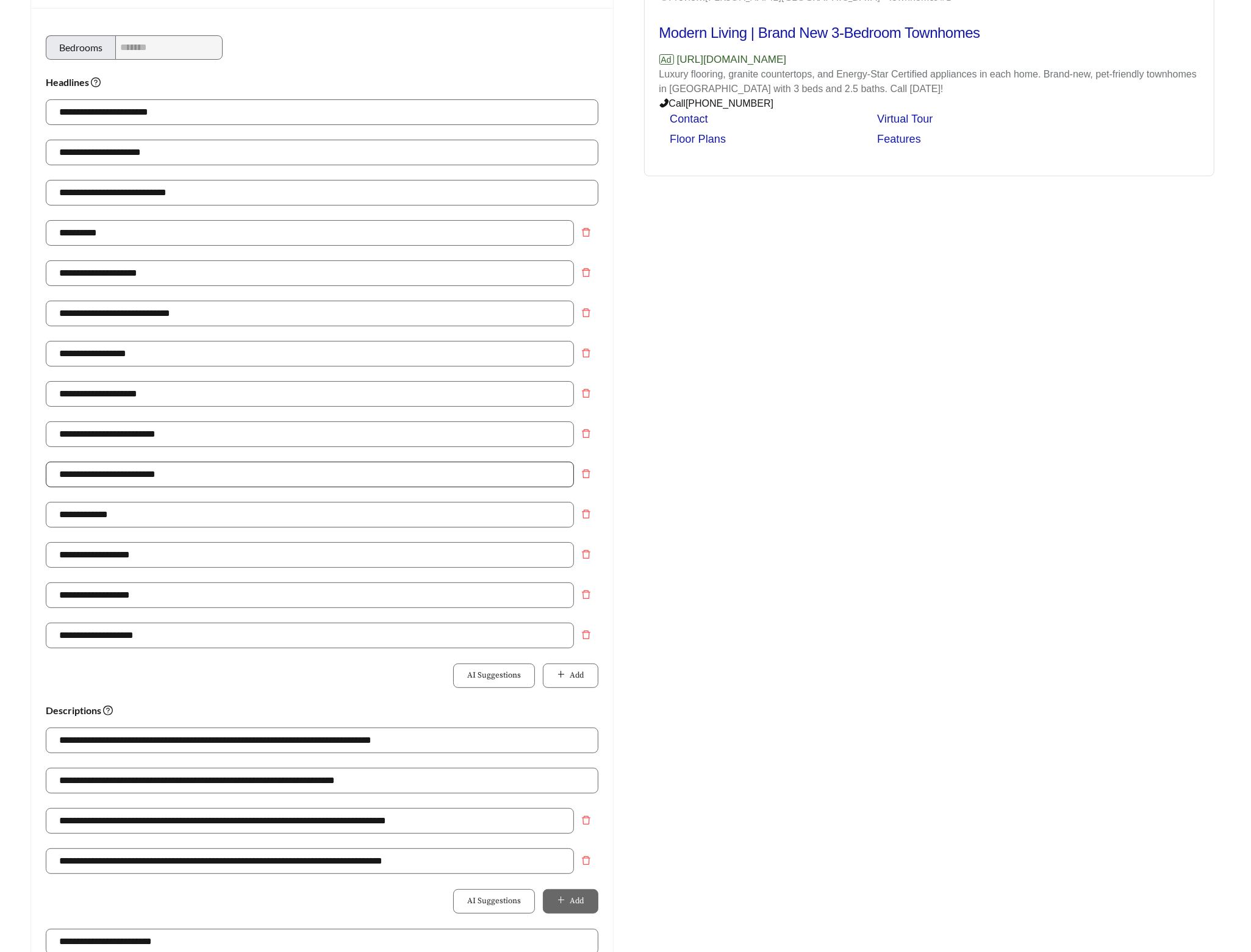
scroll to position [152, 0]
click at [552, 675] on button "Add" at bounding box center [571, 675] width 55 height 24
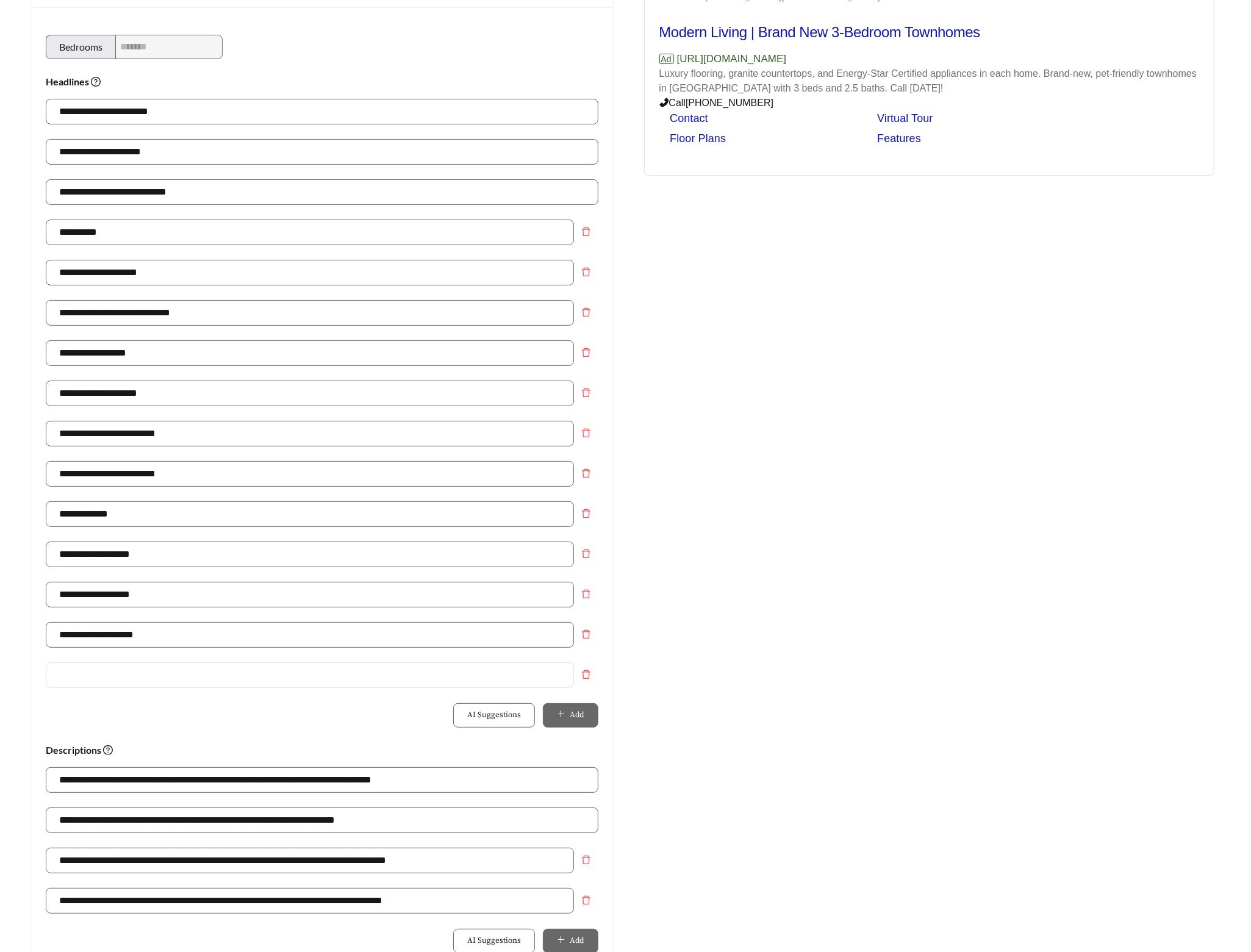
click at [442, 684] on input "text" at bounding box center [310, 675] width 528 height 26
drag, startPoint x: 160, startPoint y: 686, endPoint x: -83, endPoint y: 686, distance: 243.0
click at [0, 686] on html "**********" at bounding box center [625, 324] width 1251 height 952
drag, startPoint x: 134, startPoint y: 678, endPoint x: 10, endPoint y: 672, distance: 124.1
click at [14, 672] on main "**********" at bounding box center [625, 595] width 1251 height 1414
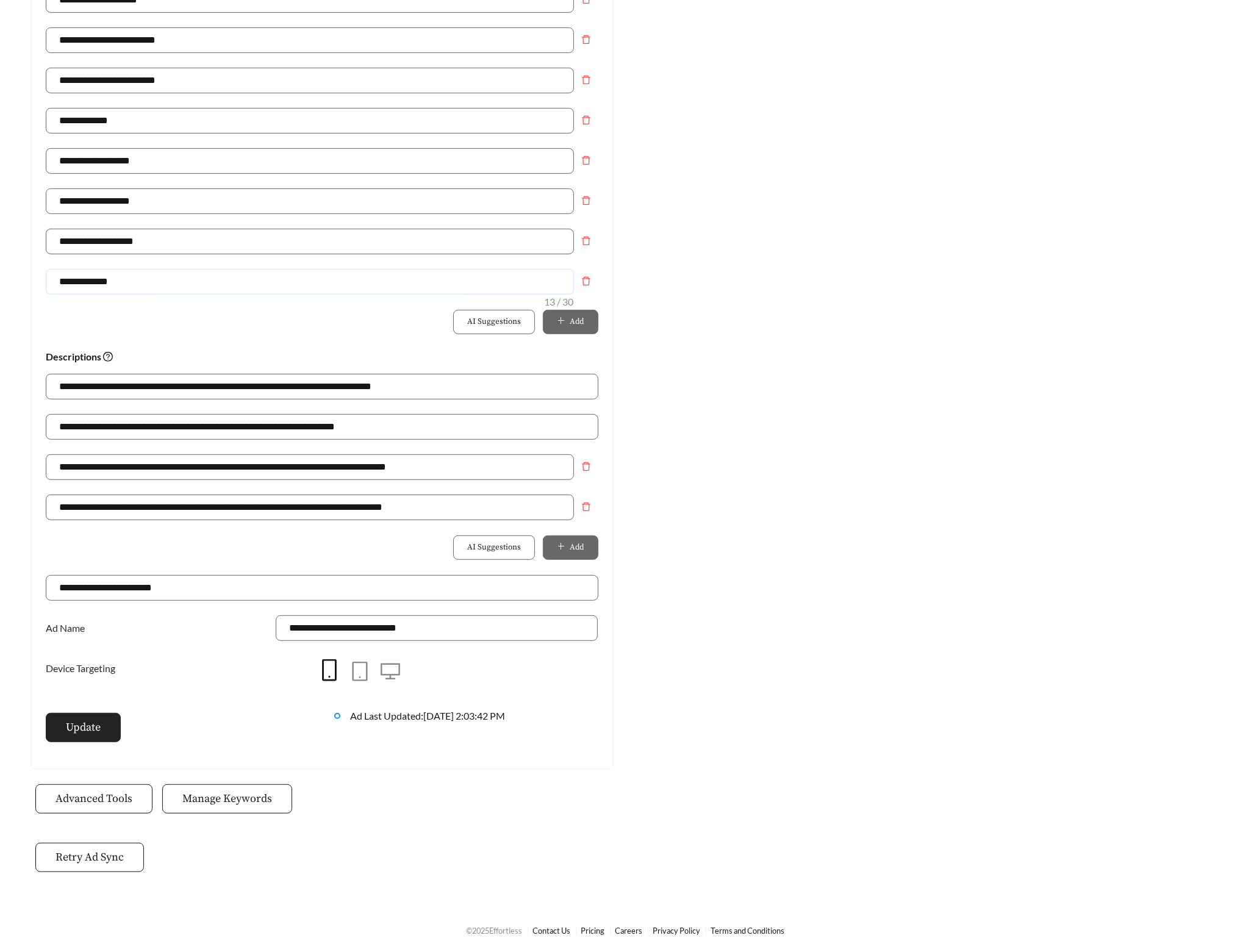
type input "**********"
click at [74, 726] on span "Update" at bounding box center [83, 727] width 34 height 17
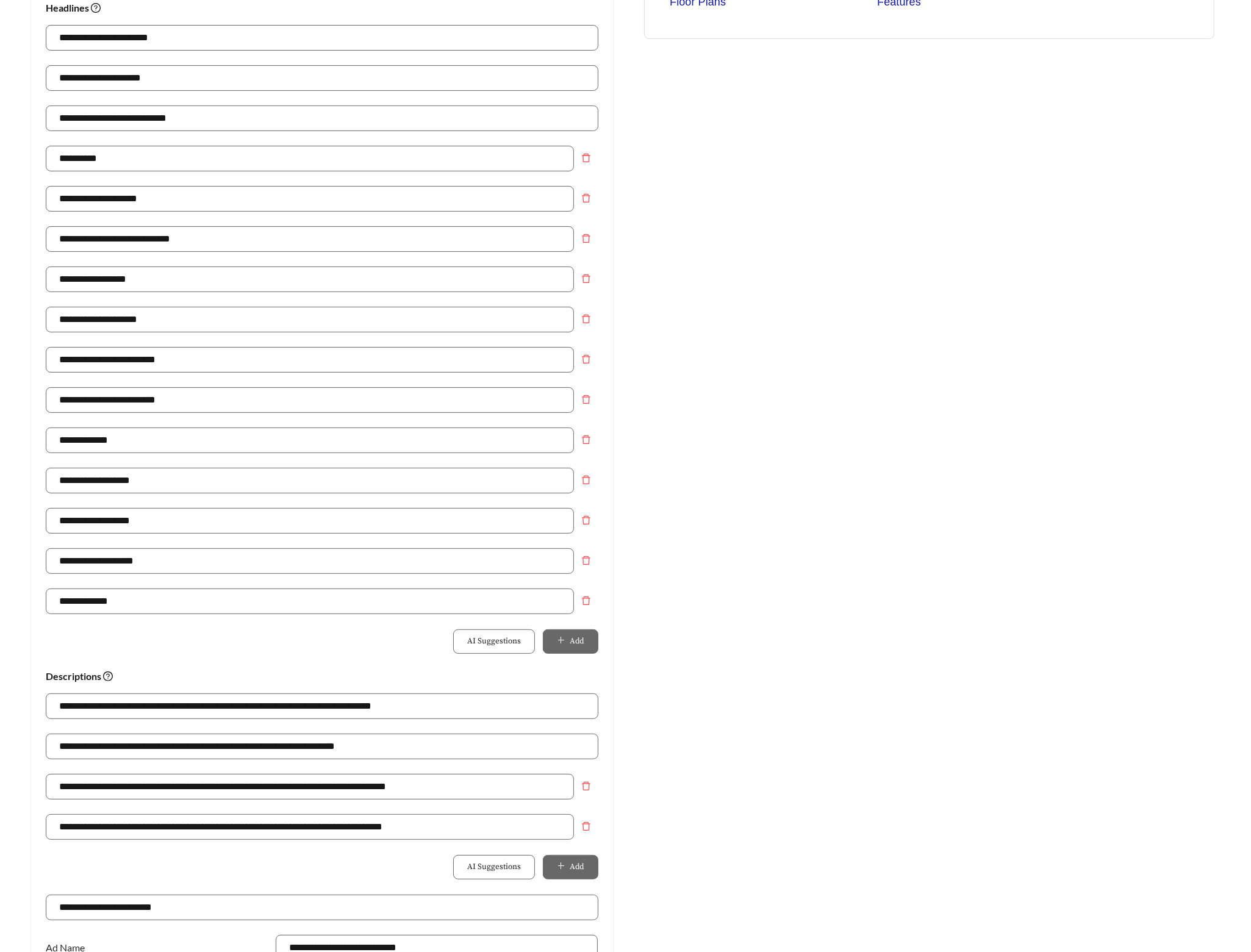
scroll to position [0, 0]
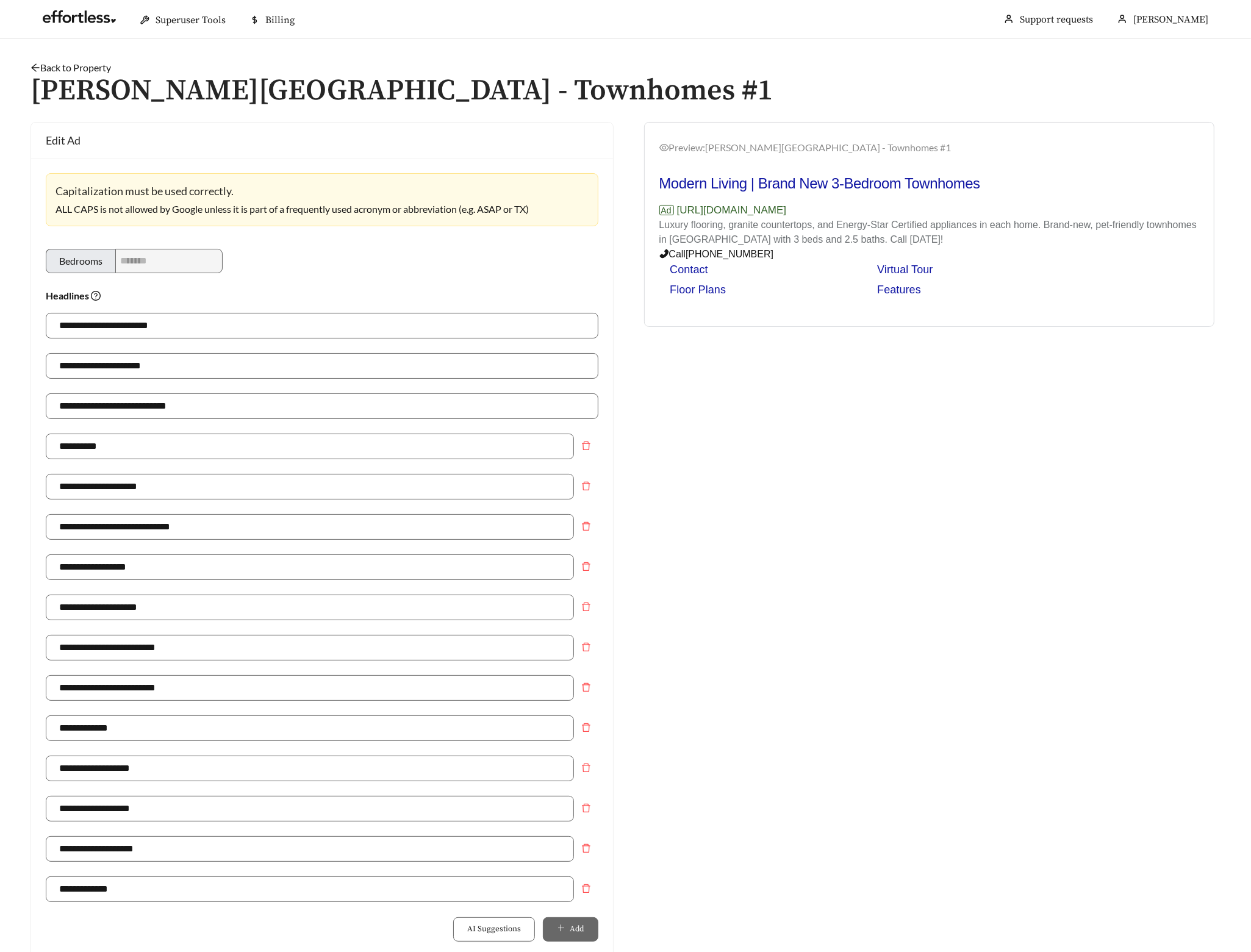
click at [90, 68] on link "Back to Property" at bounding box center [70, 68] width 80 height 11
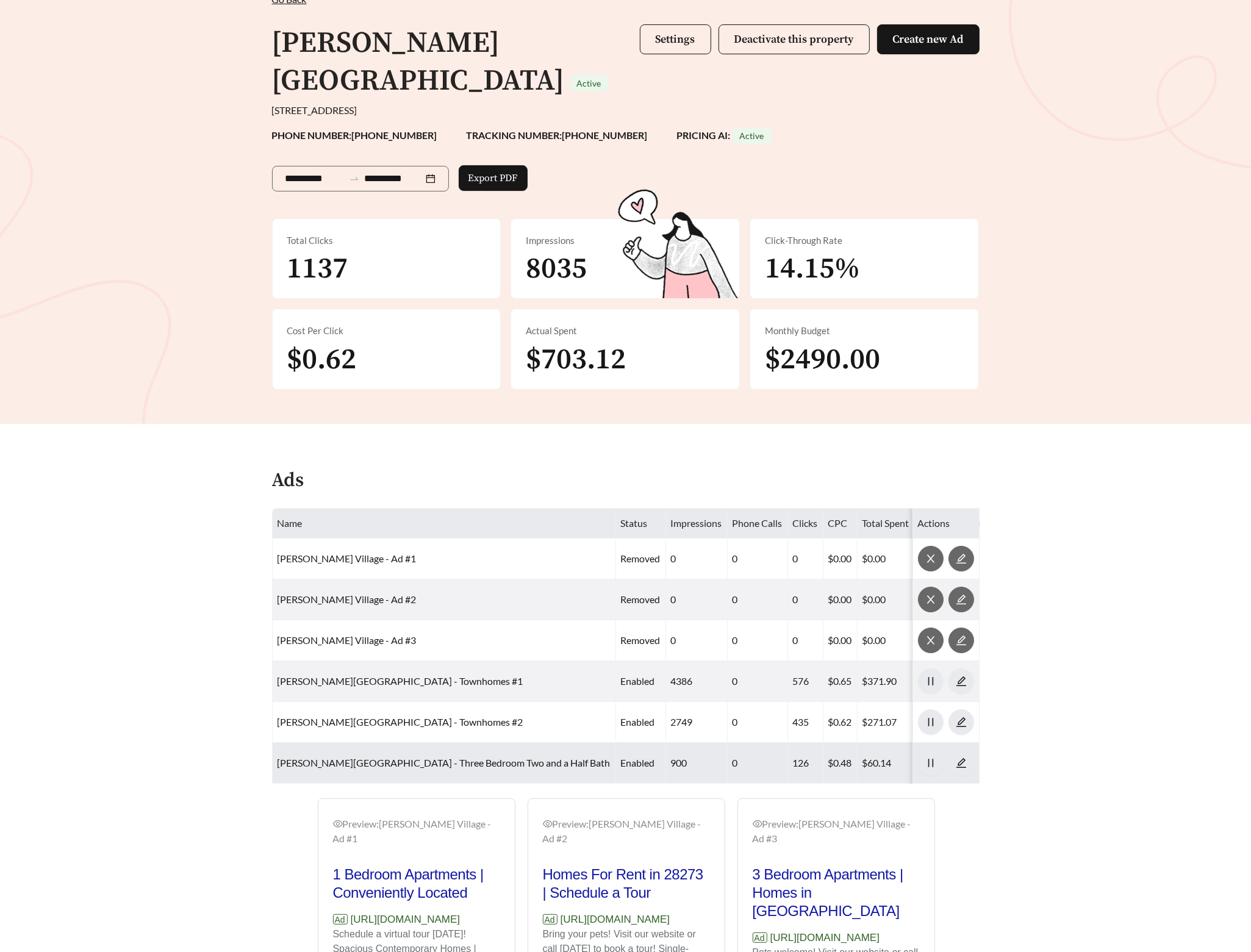
scroll to position [266, 0]
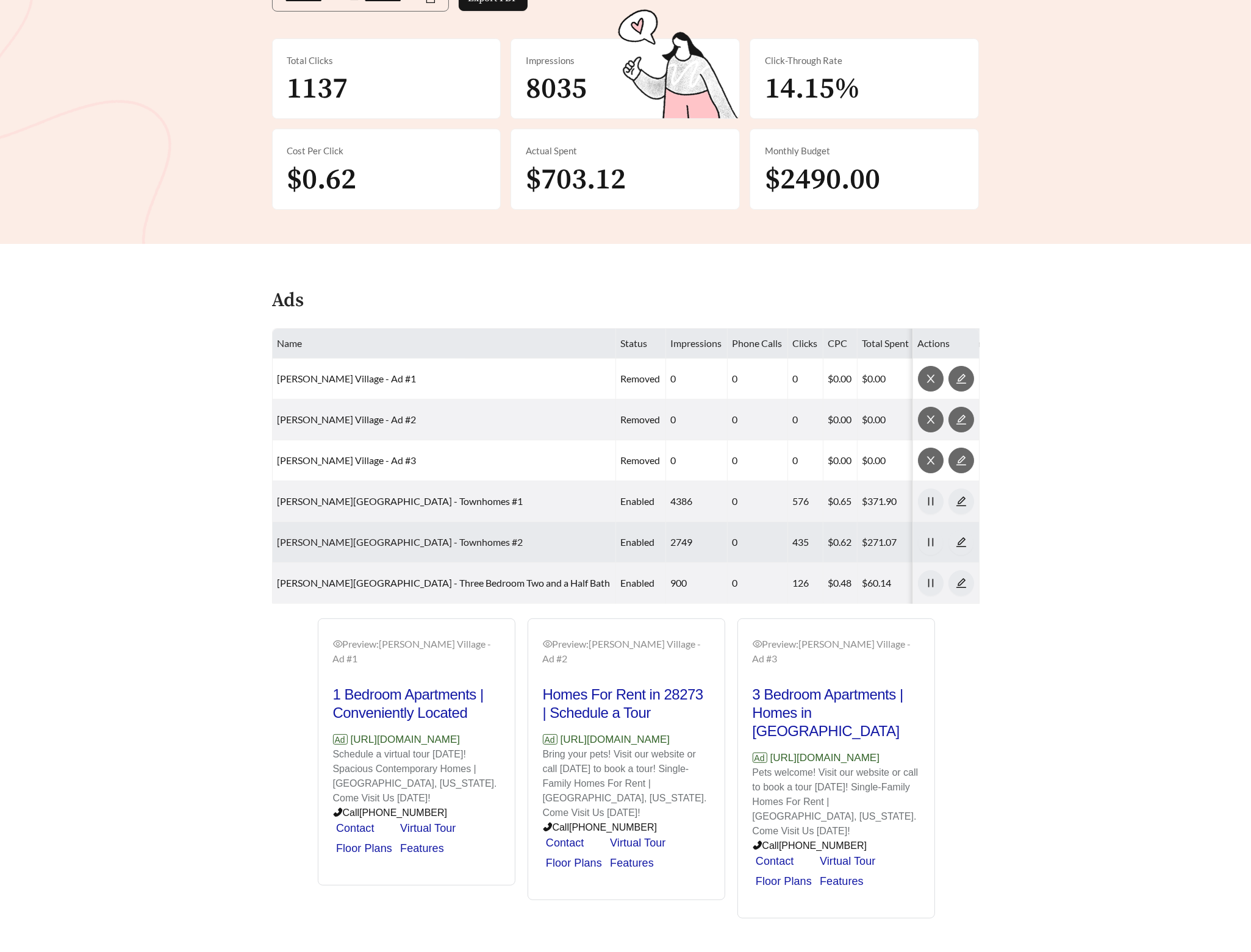
click at [361, 536] on link "Newell Village - Townhomes #2" at bounding box center [400, 542] width 246 height 11
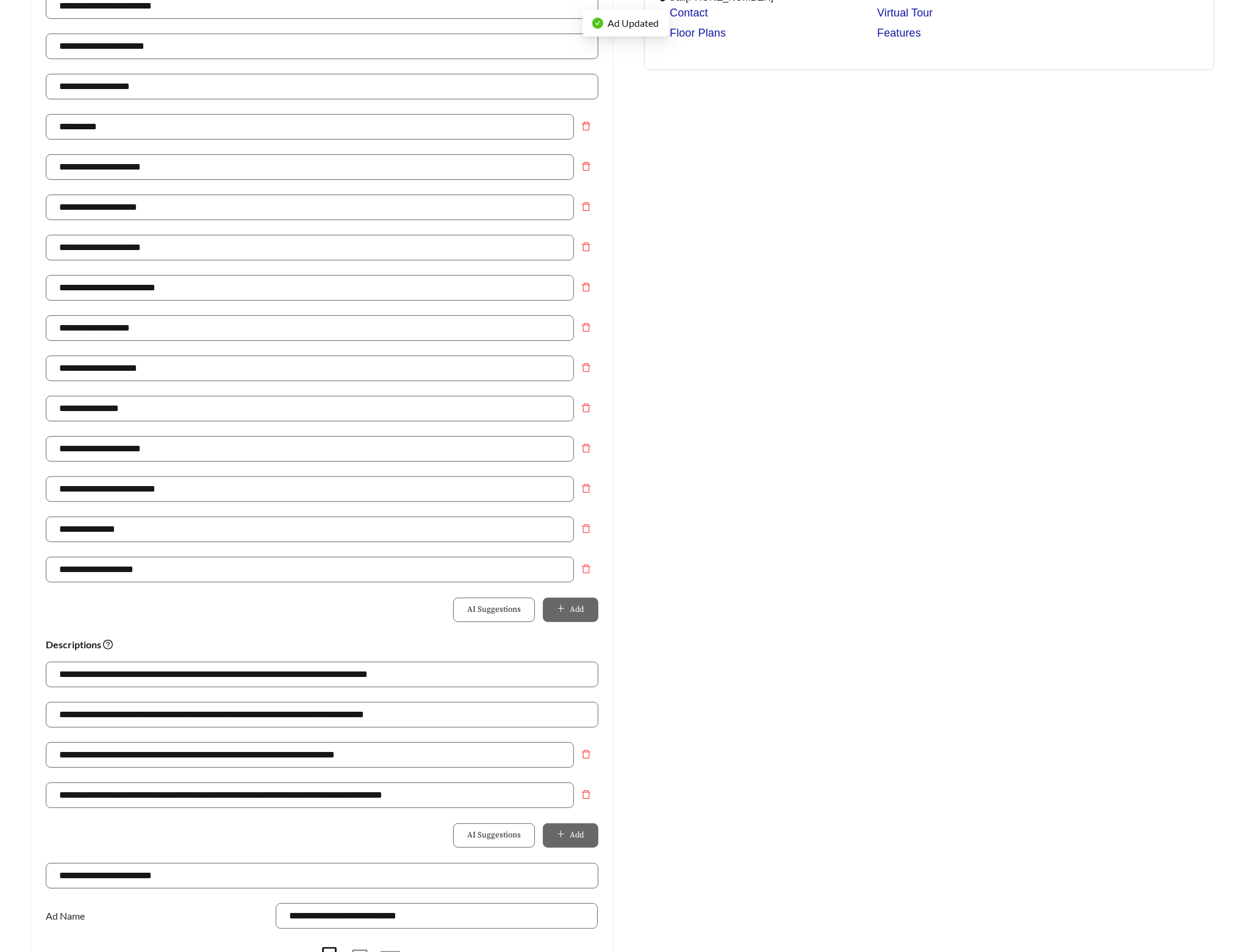
scroll to position [522, 0]
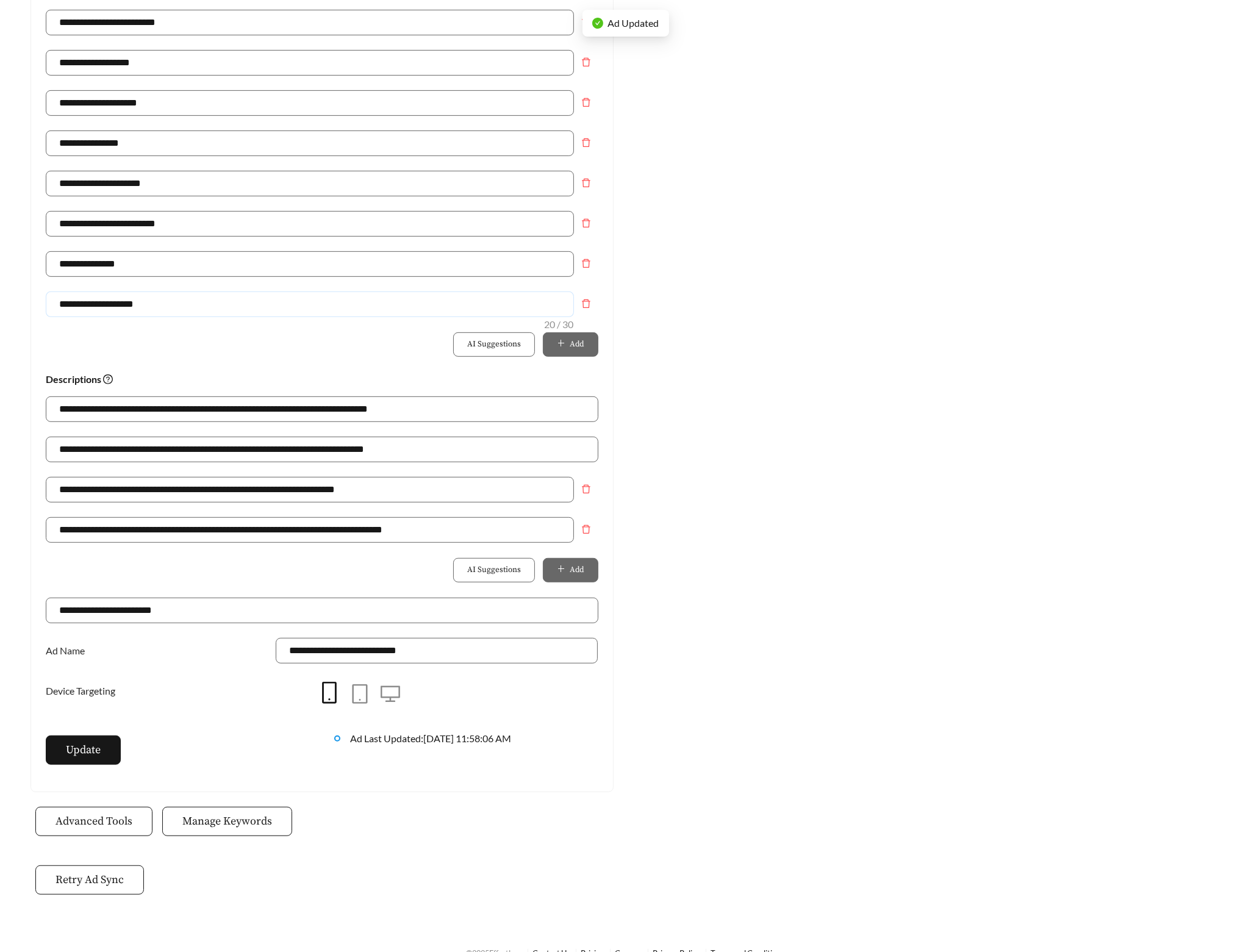
drag, startPoint x: 160, startPoint y: 311, endPoint x: 10, endPoint y: 313, distance: 150.0
click at [9, 313] on main "**********" at bounding box center [625, 224] width 1251 height 1414
paste input "text"
type input "**********"
click at [95, 757] on span "Update" at bounding box center [83, 749] width 34 height 17
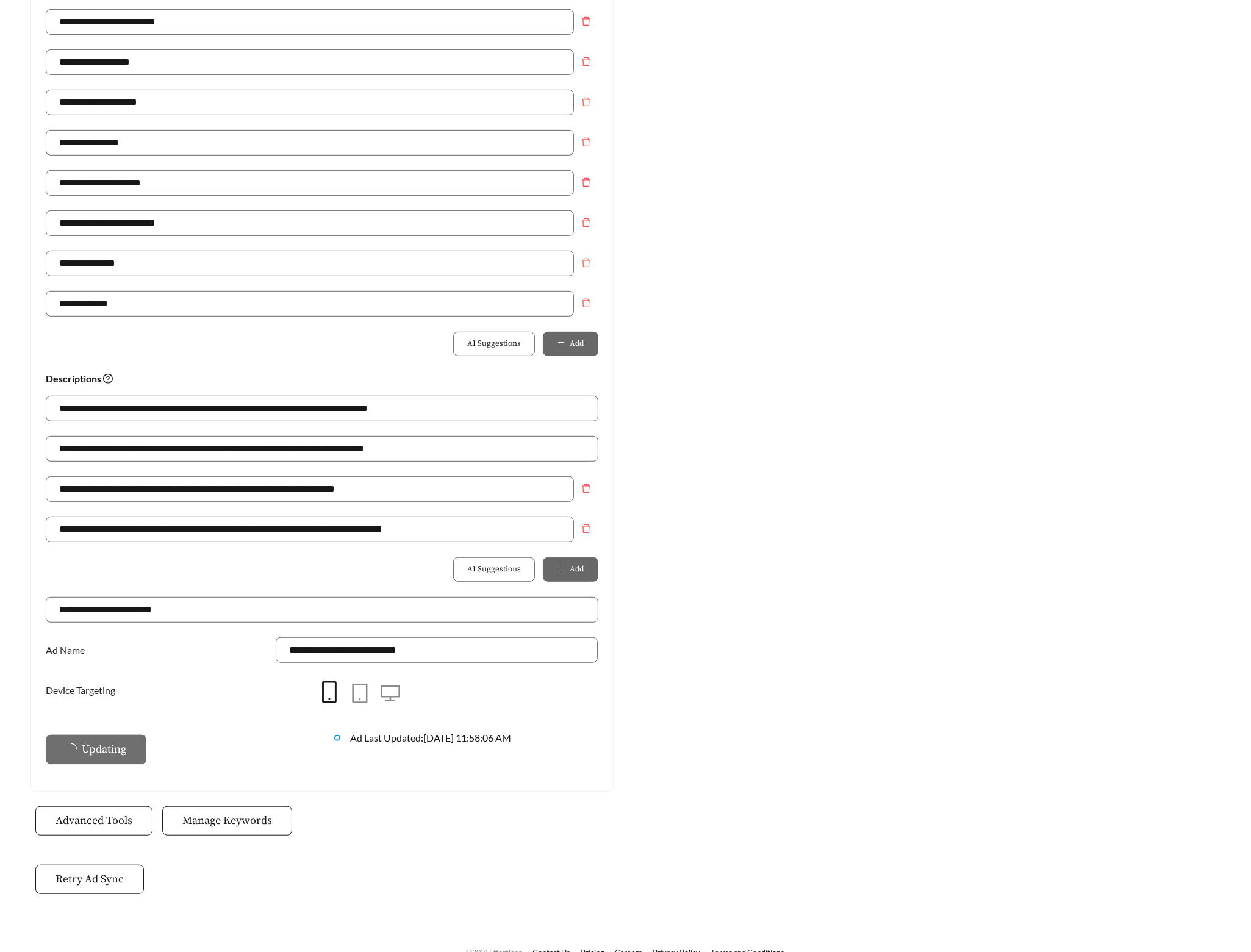
scroll to position [0, 0]
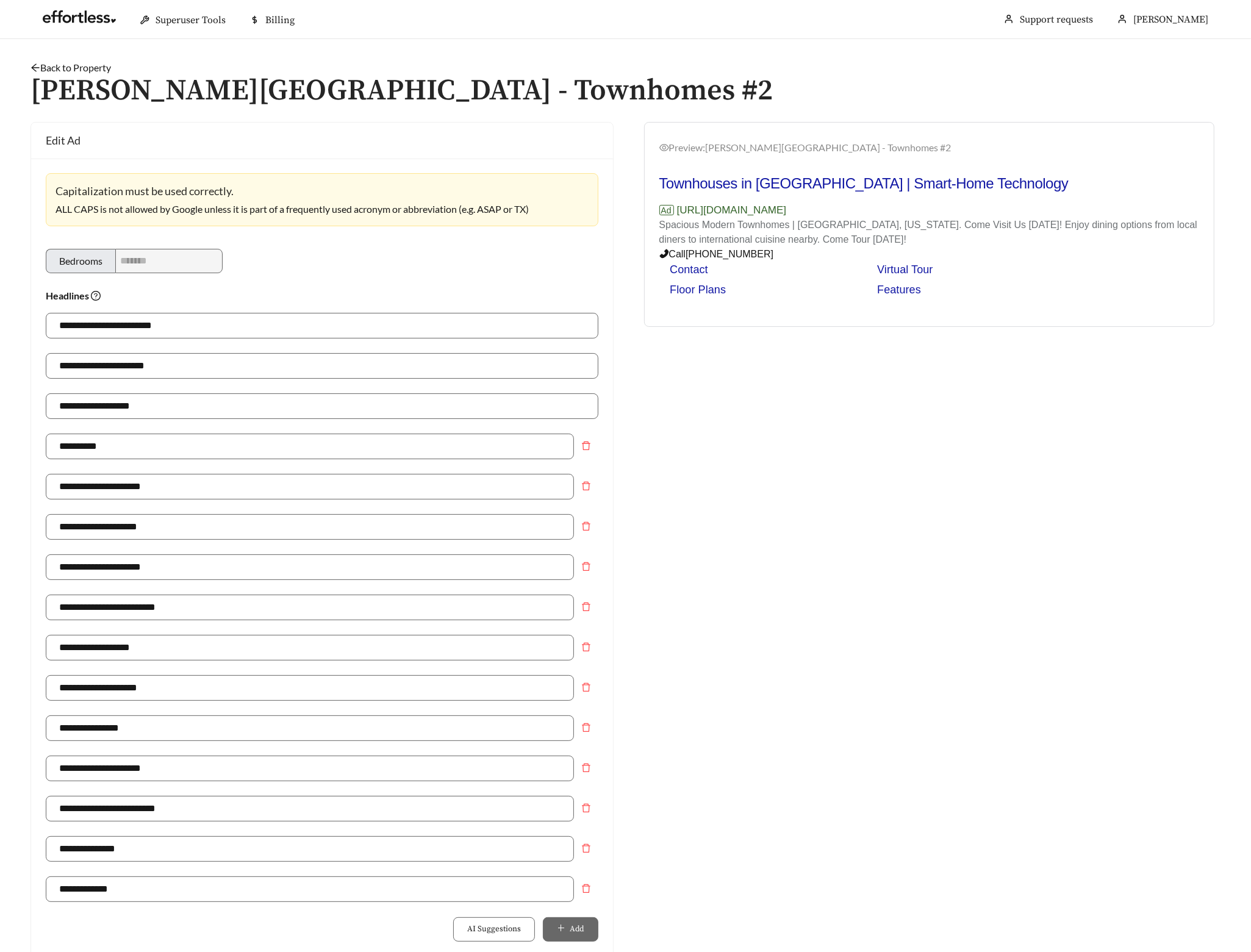
click at [94, 68] on link "Back to Property" at bounding box center [70, 68] width 80 height 11
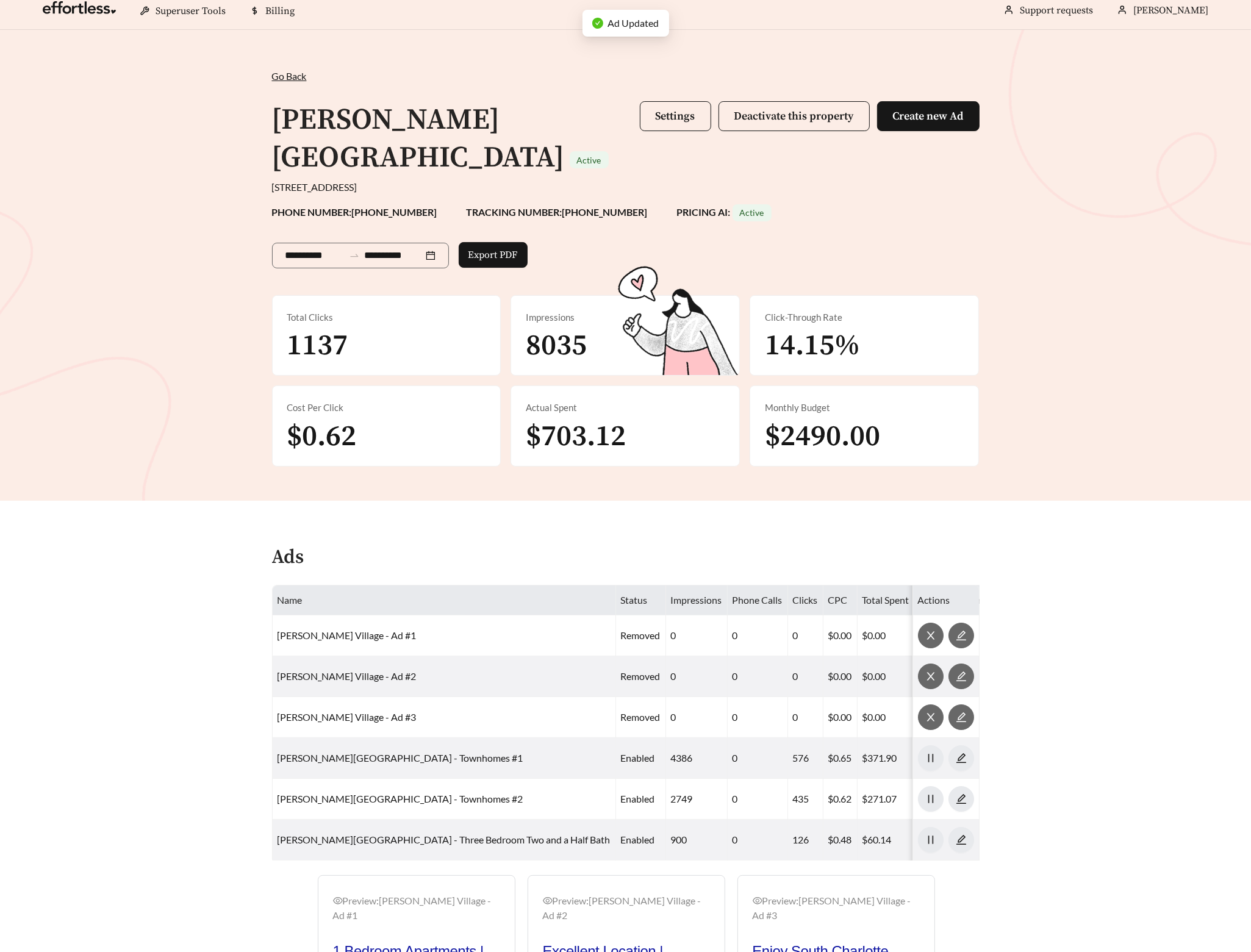
scroll to position [27, 0]
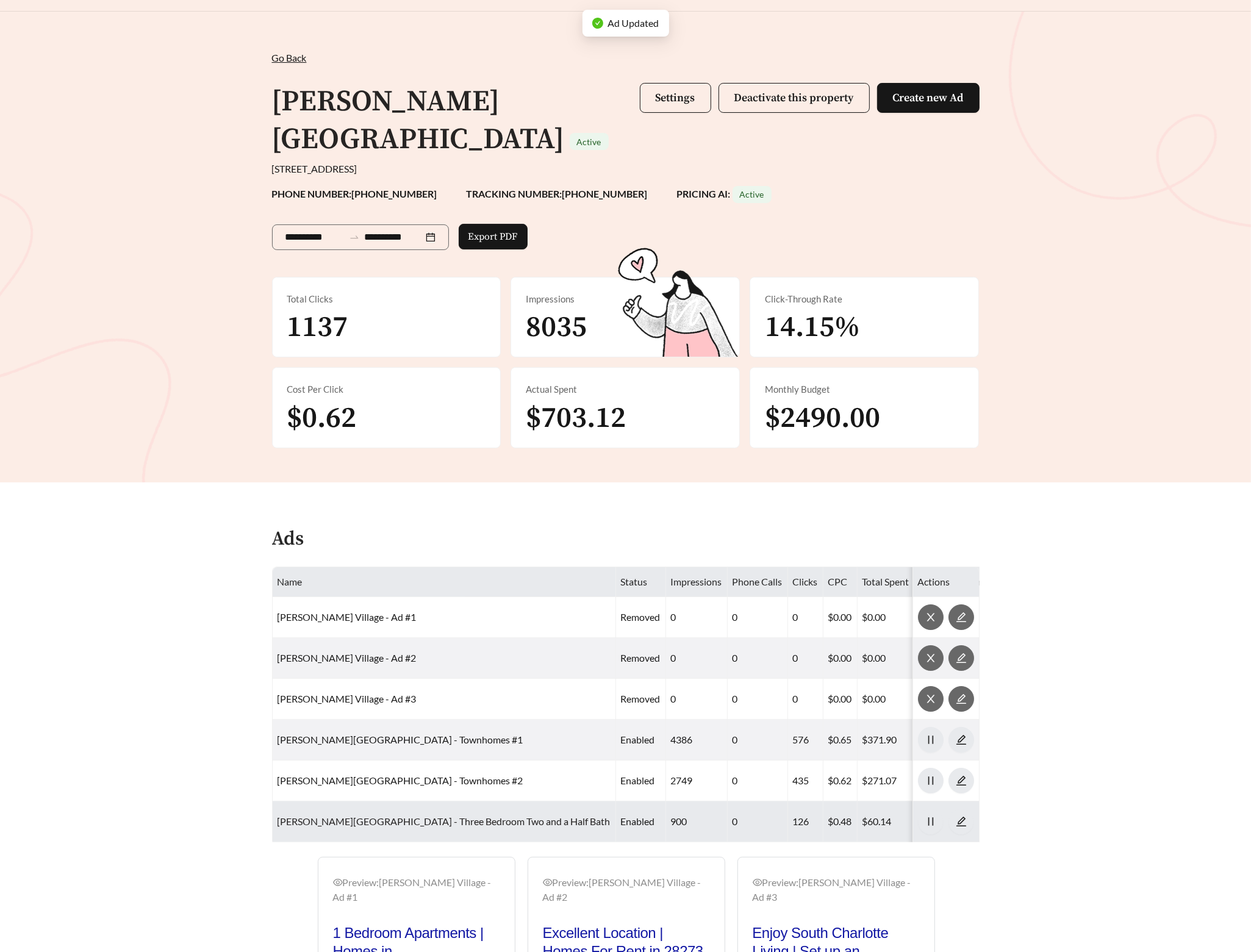
click at [354, 815] on link "Newell Village - Three Bedroom Two and a Half Bath" at bounding box center [443, 821] width 333 height 11
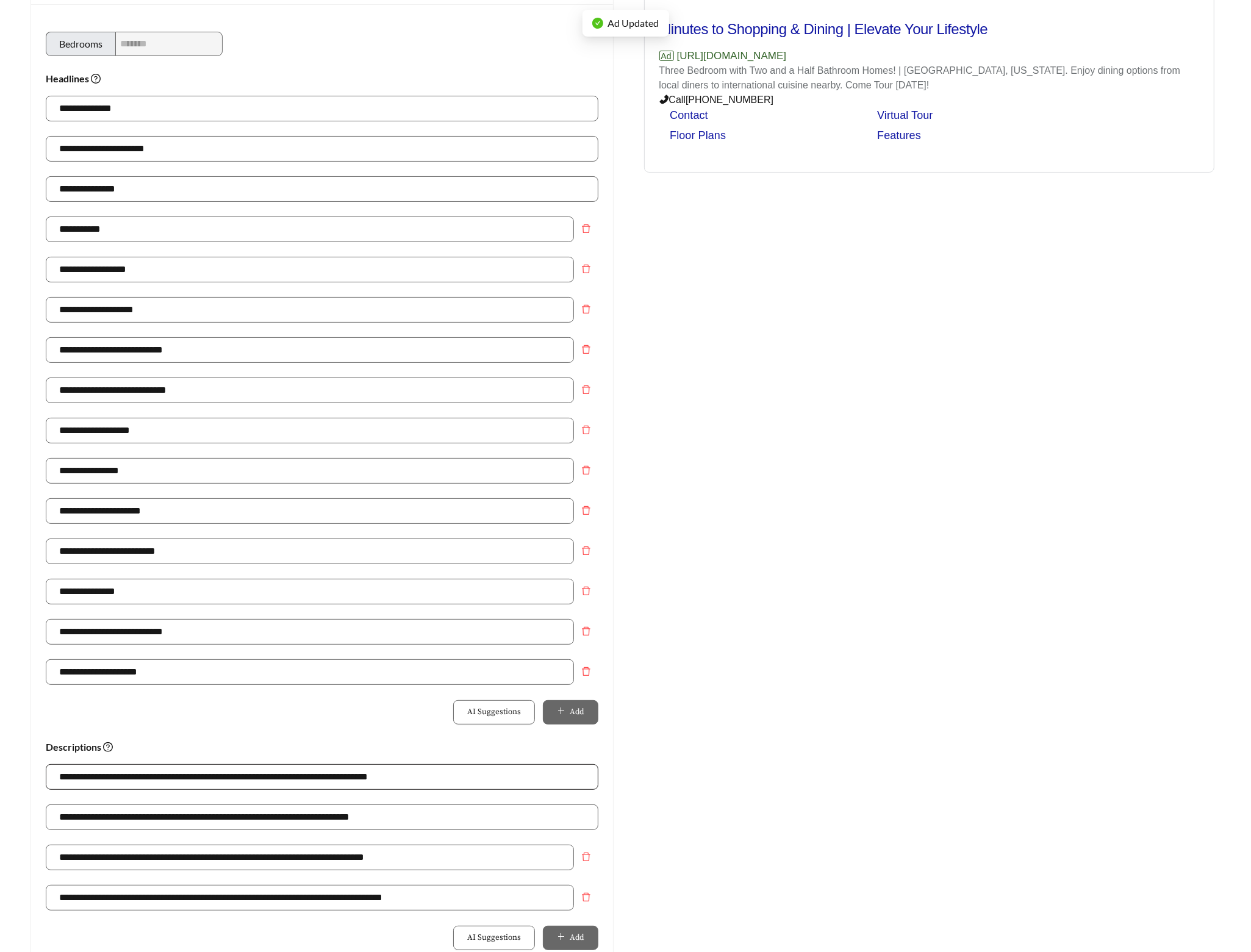
scroll to position [252, 0]
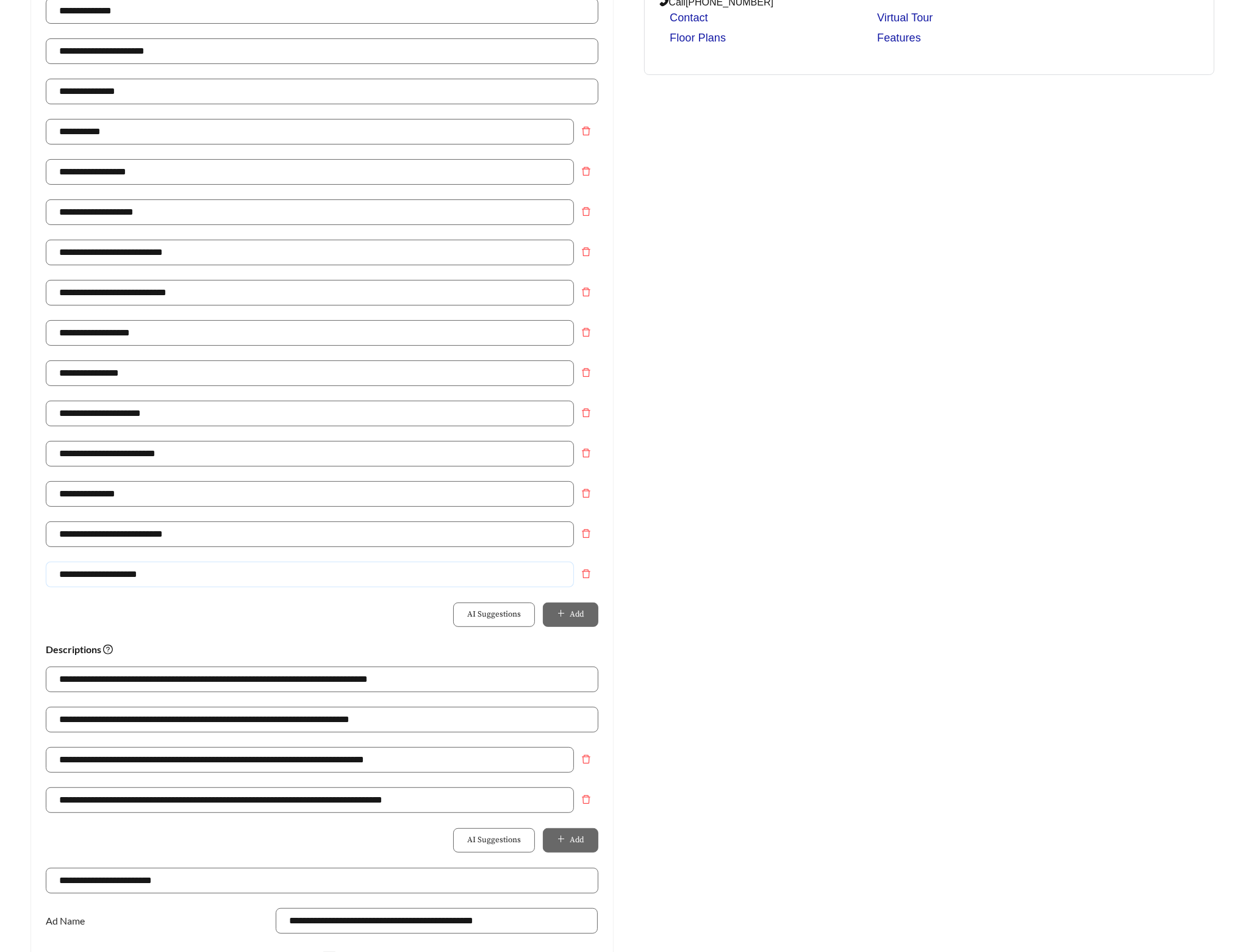
drag, startPoint x: 15, startPoint y: 579, endPoint x: -3, endPoint y: 579, distance: 18.0
click at [0, 579] on html "**********" at bounding box center [625, 223] width 1251 height 952
paste input "text"
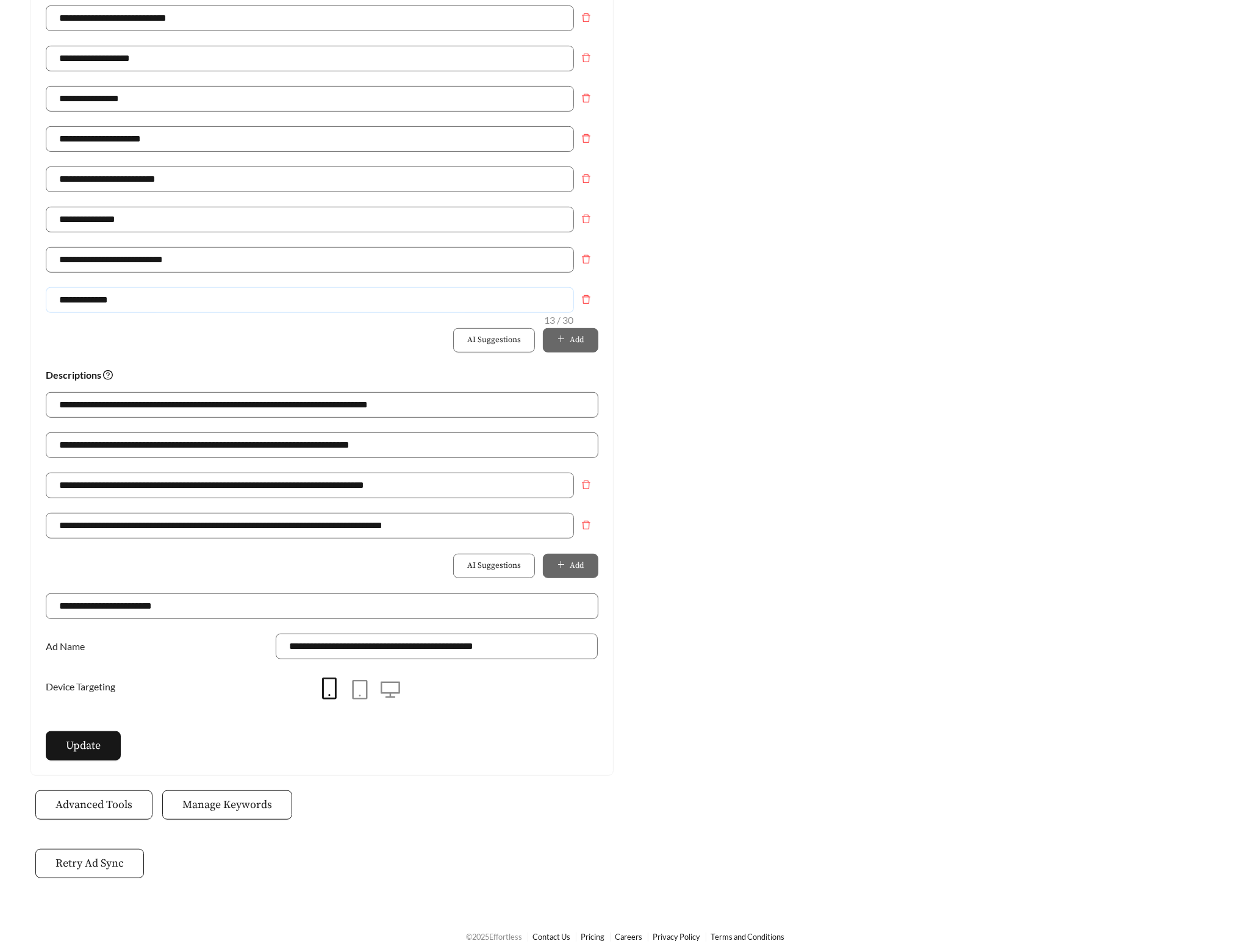
scroll to position [538, 0]
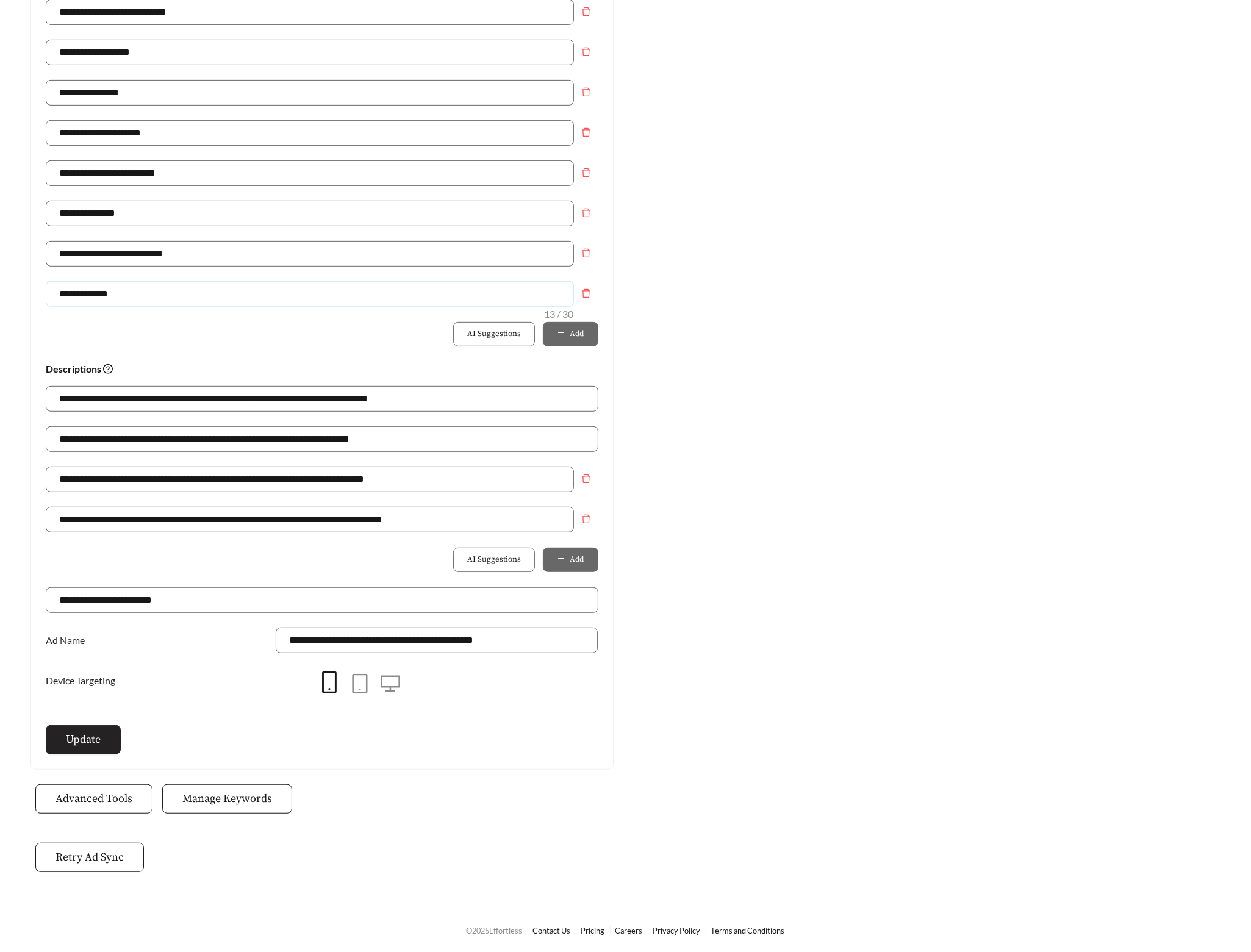
type input "**********"
click at [99, 726] on button "Update" at bounding box center [83, 739] width 75 height 29
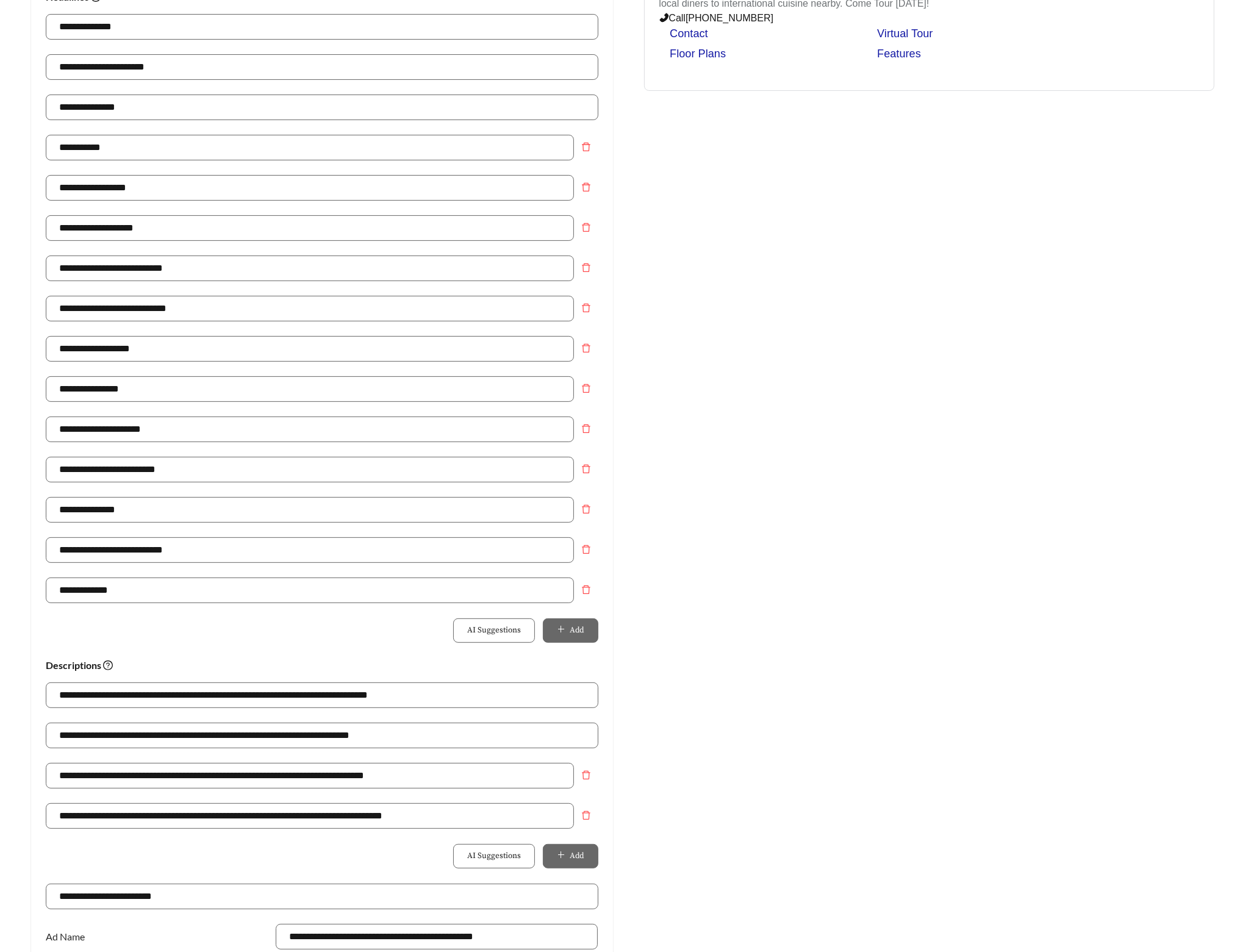
scroll to position [0, 0]
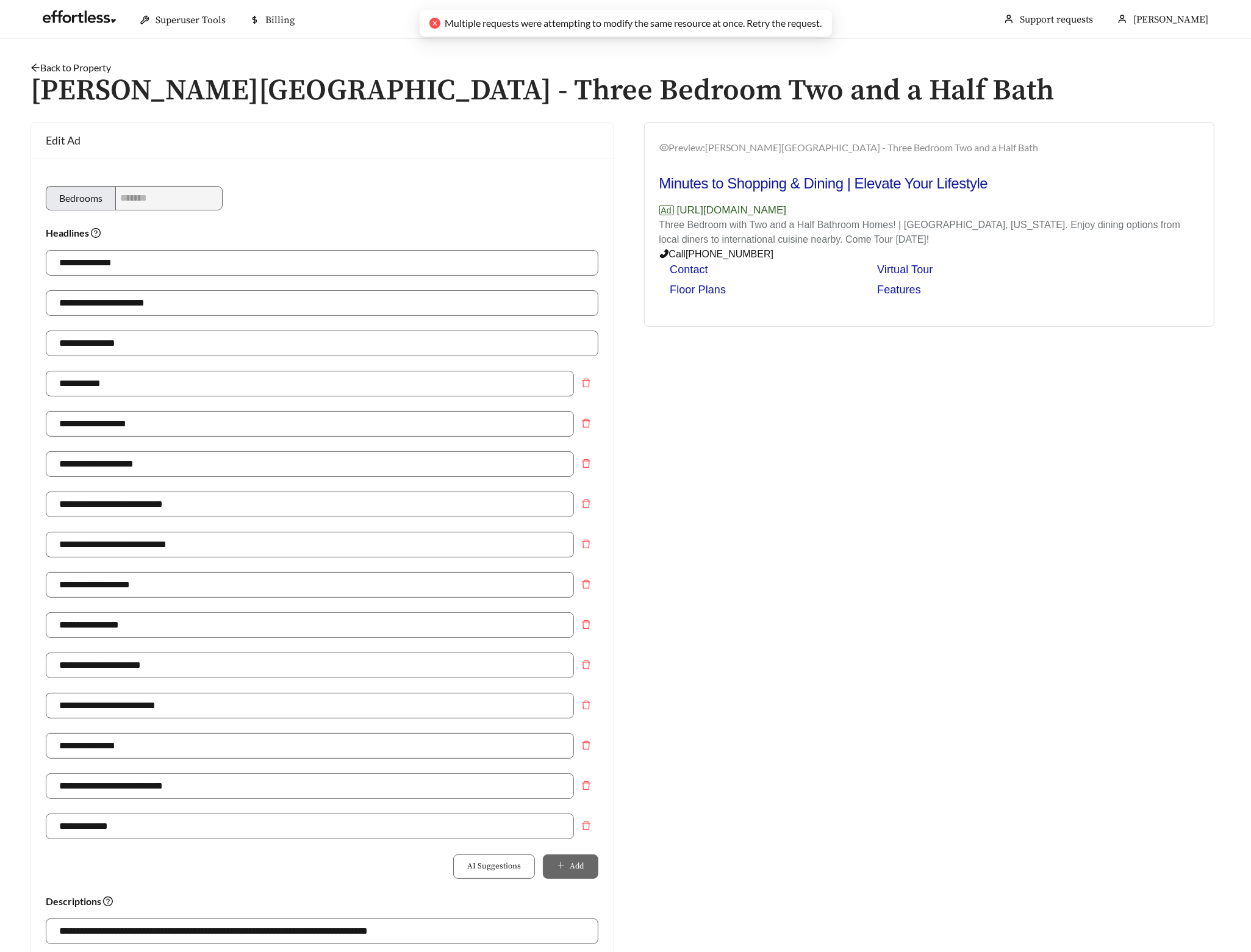
click at [99, 75] on h1 "Newell Village - Three Bedroom Two and a Half Bath" at bounding box center [625, 91] width 1190 height 32
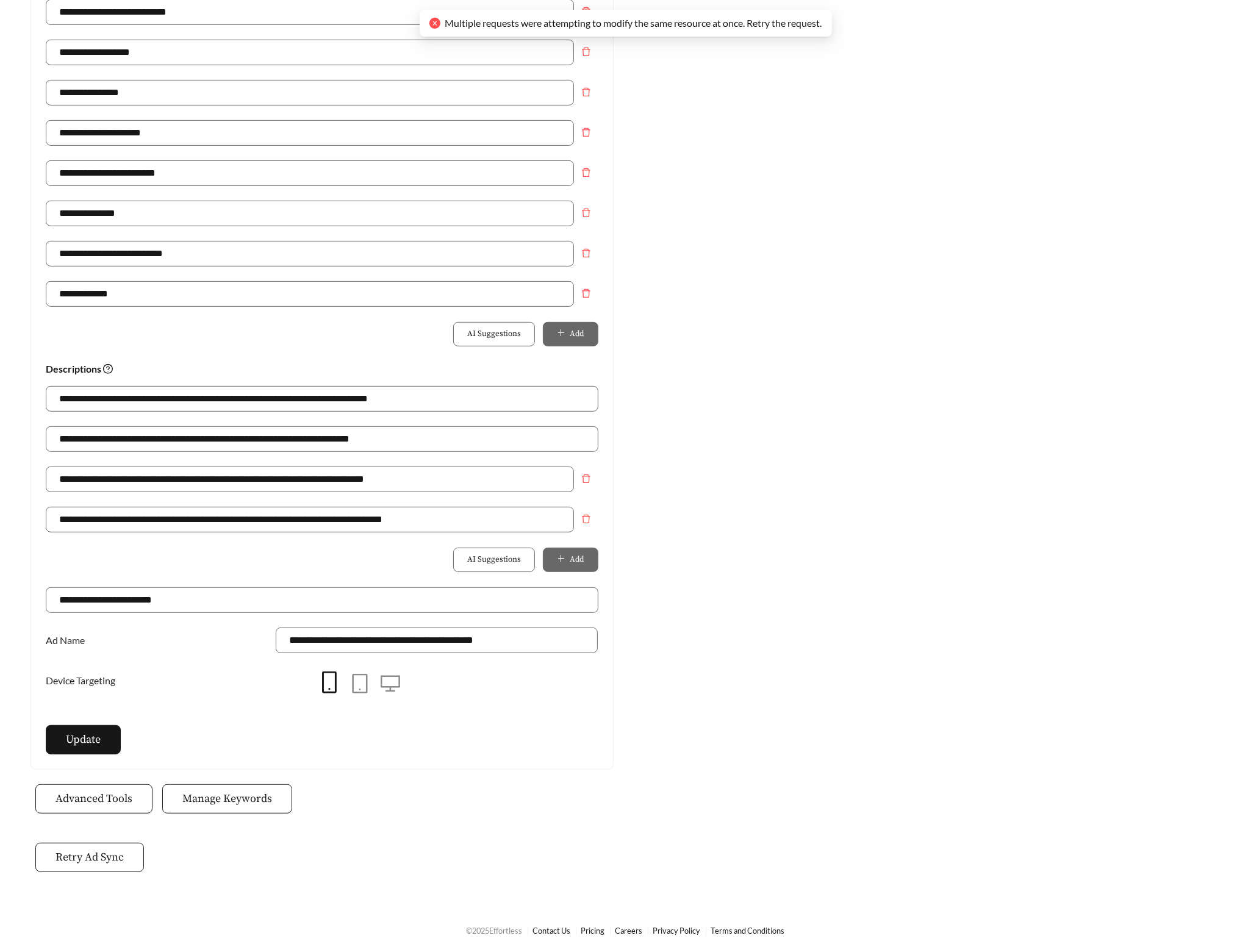
click at [173, 565] on div "AI Suggestions Add" at bounding box center [322, 560] width 553 height 24
click at [91, 736] on span "Update" at bounding box center [83, 739] width 34 height 17
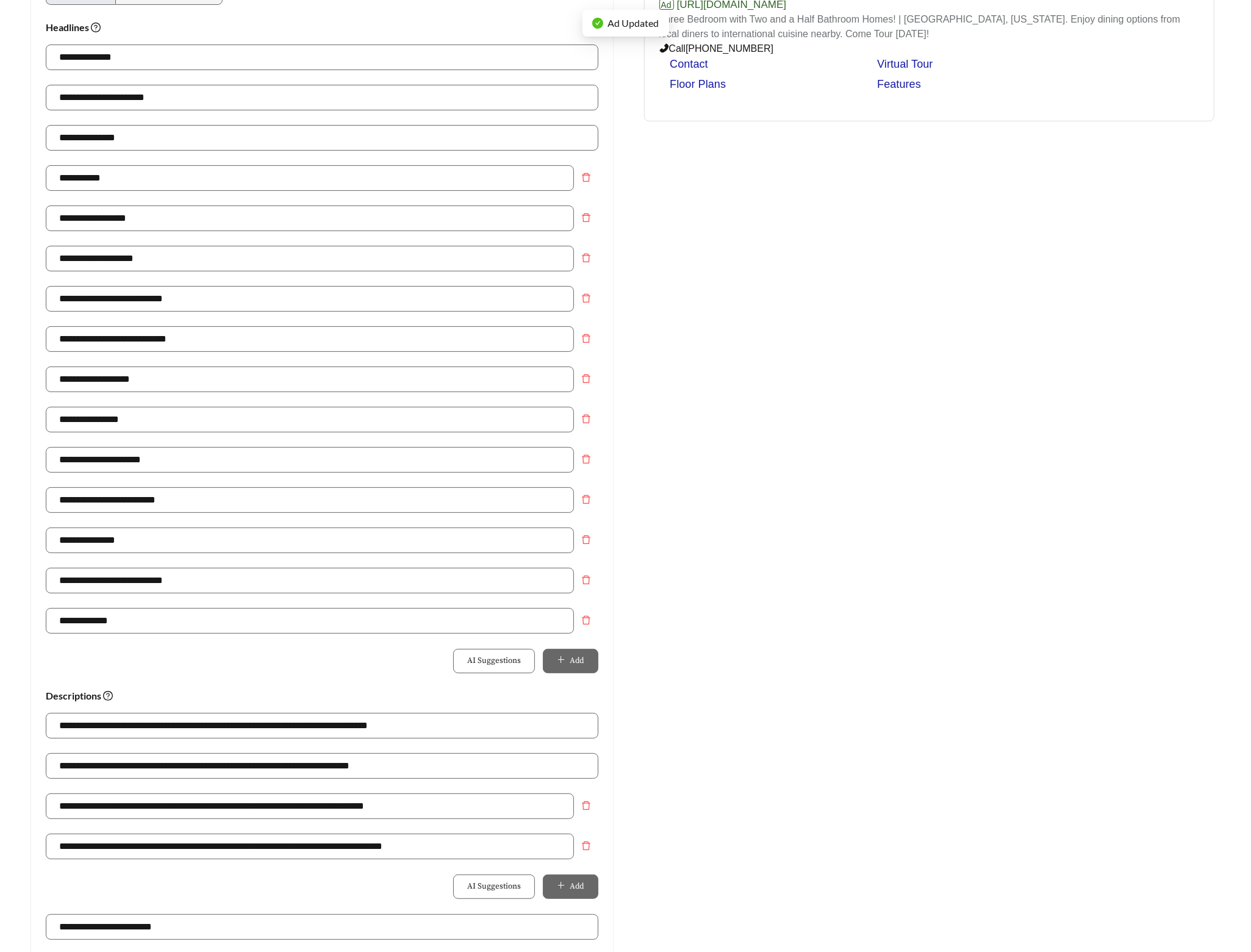
scroll to position [0, 0]
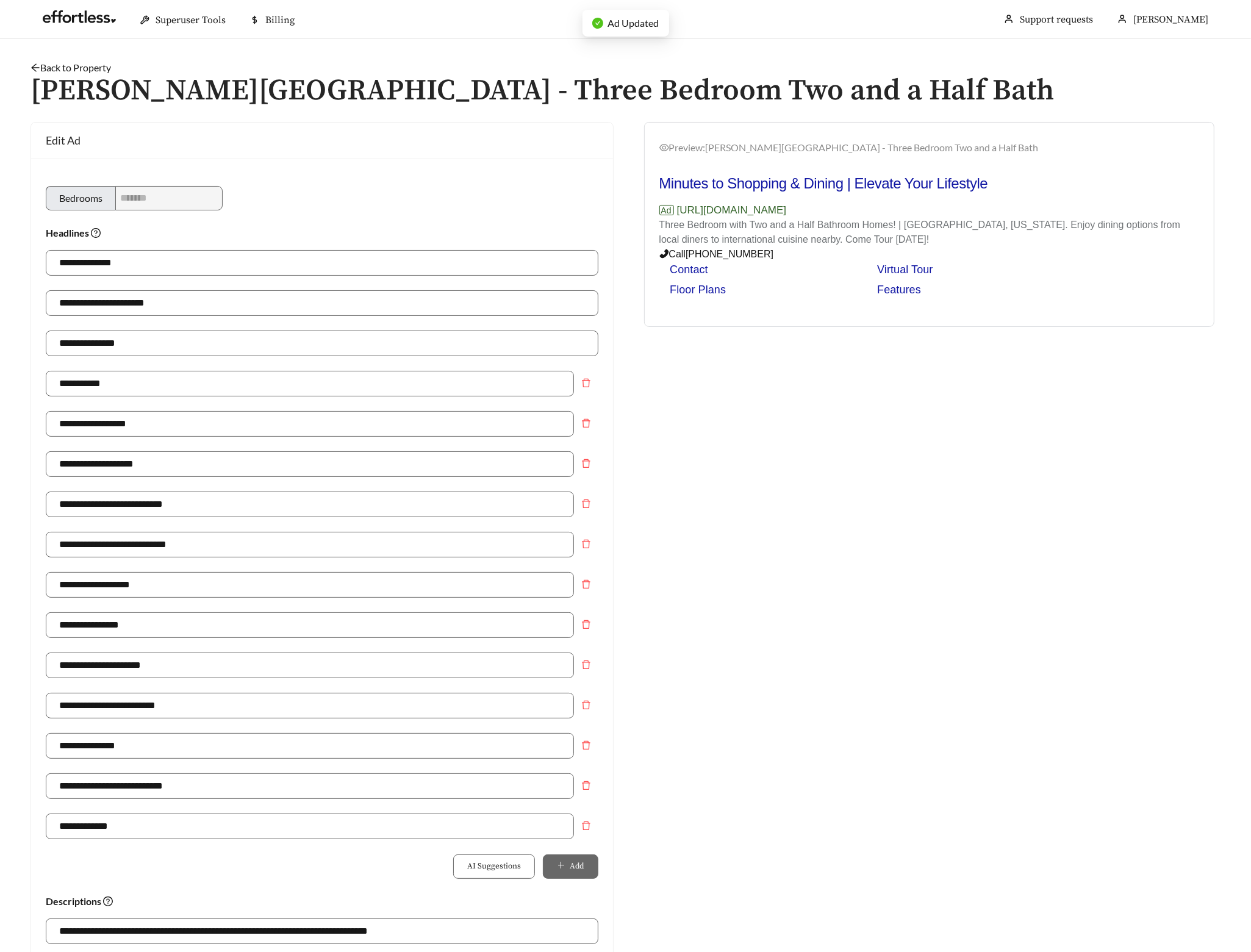
click at [83, 71] on link "Back to Property" at bounding box center [70, 68] width 80 height 11
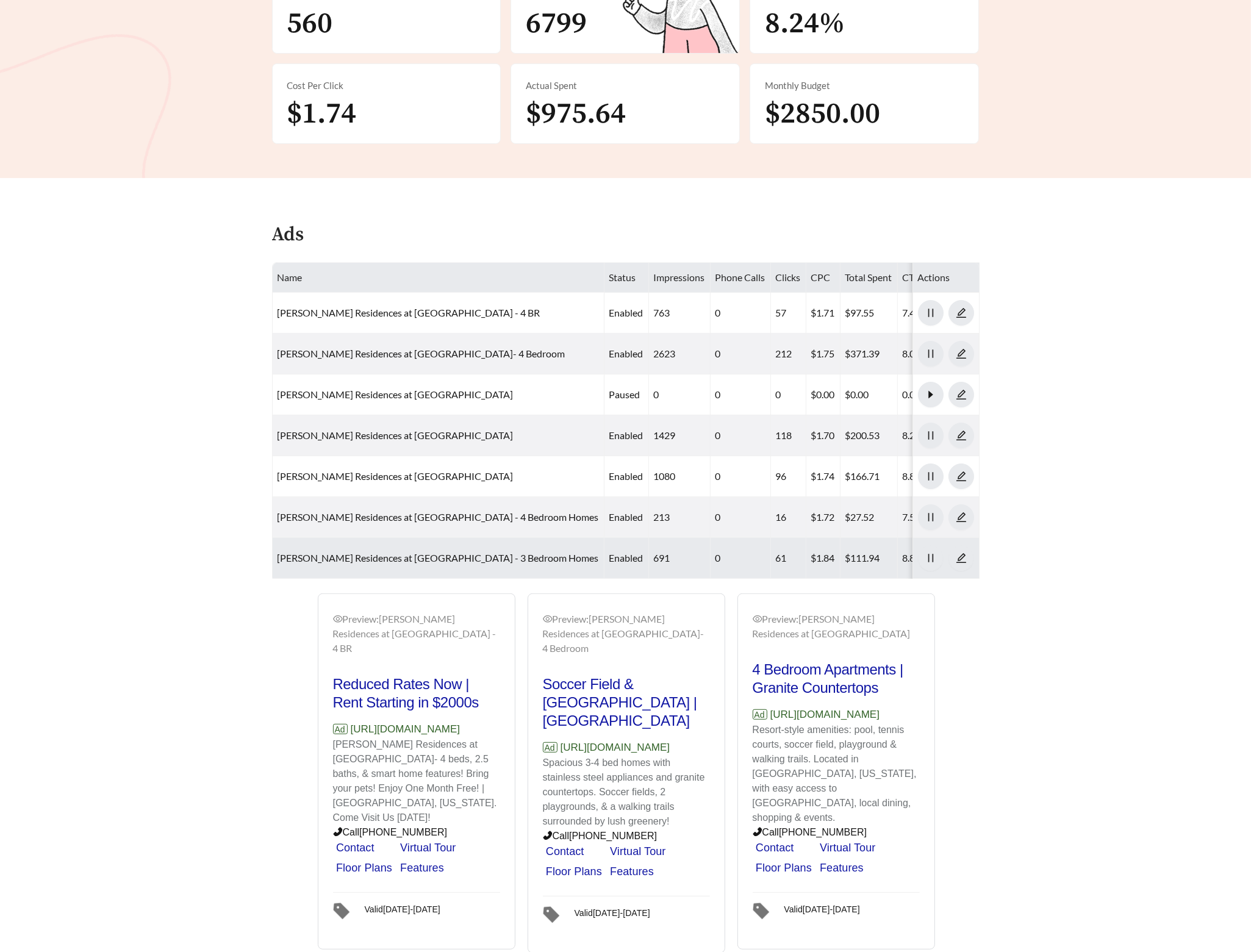
scroll to position [376, 0]
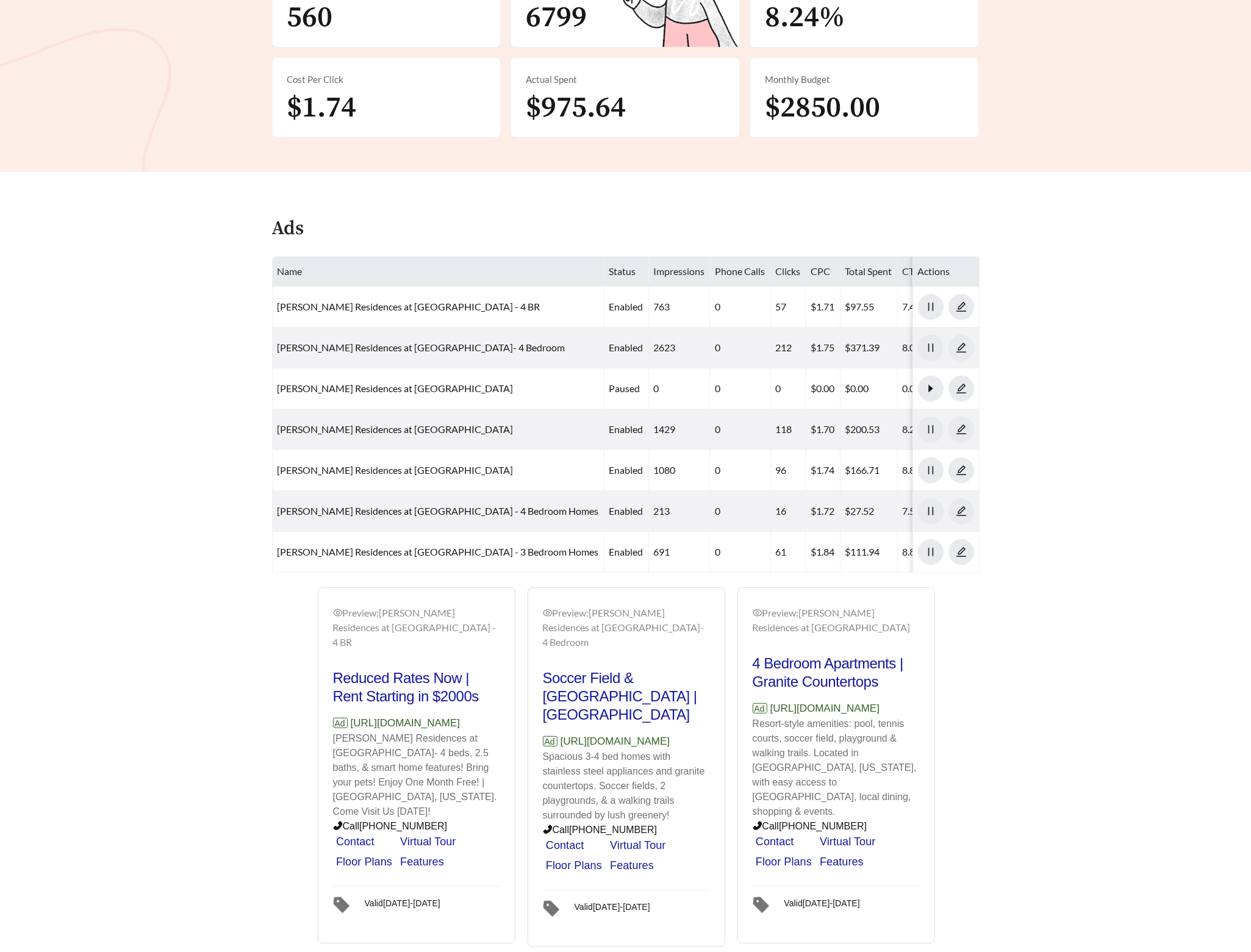
drag, startPoint x: 502, startPoint y: 686, endPoint x: 352, endPoint y: 686, distance: 150.0
click at [352, 686] on div "Preview: [PERSON_NAME] Residences at [GEOGRAPHIC_DATA] - 4 BR Reduced Rates Now…" at bounding box center [416, 767] width 196 height 352
copy p "[URL][DOMAIN_NAME]"
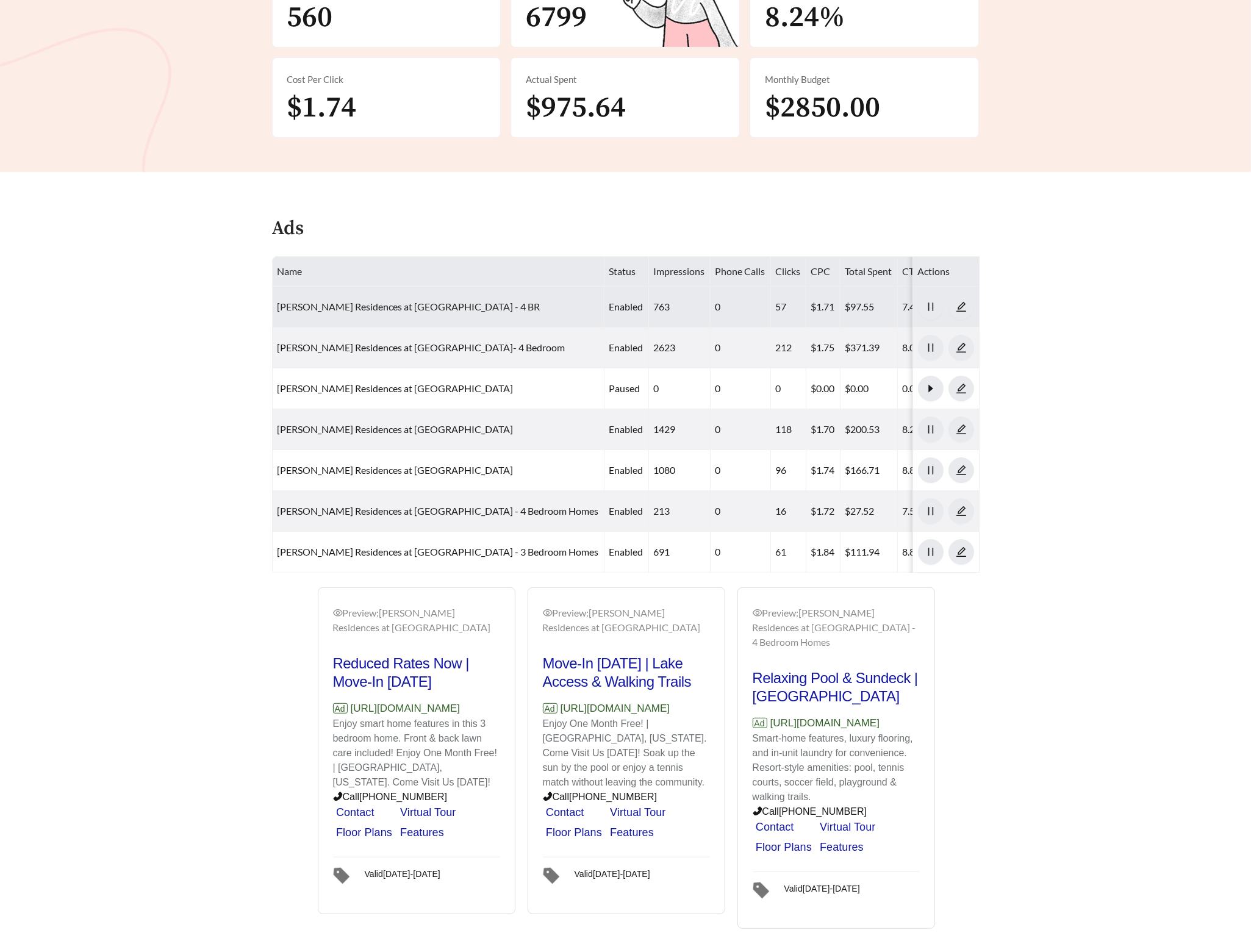
click at [401, 301] on link "[PERSON_NAME] Residences at [GEOGRAPHIC_DATA] - 4 BR" at bounding box center [409, 307] width 263 height 11
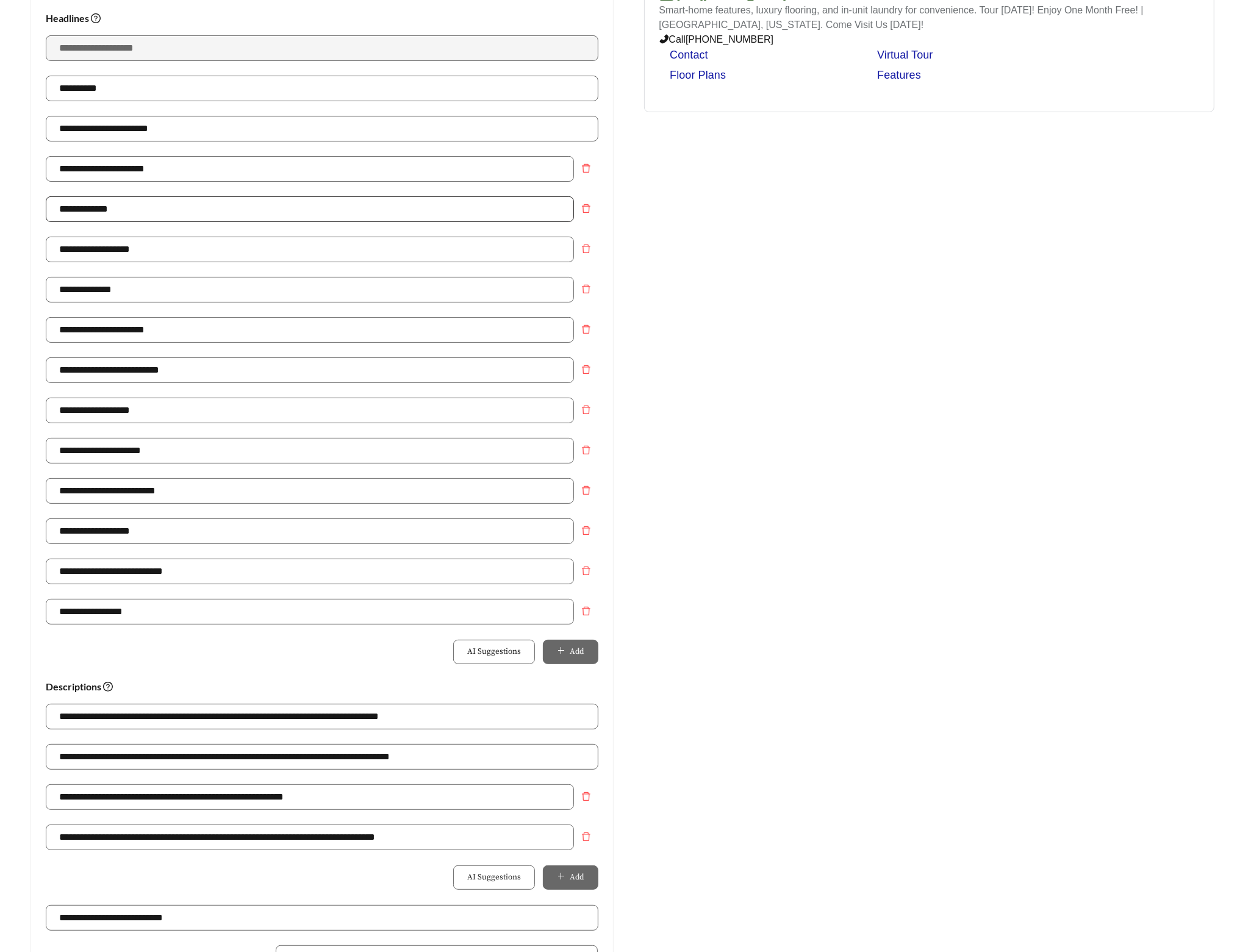
scroll to position [285, 0]
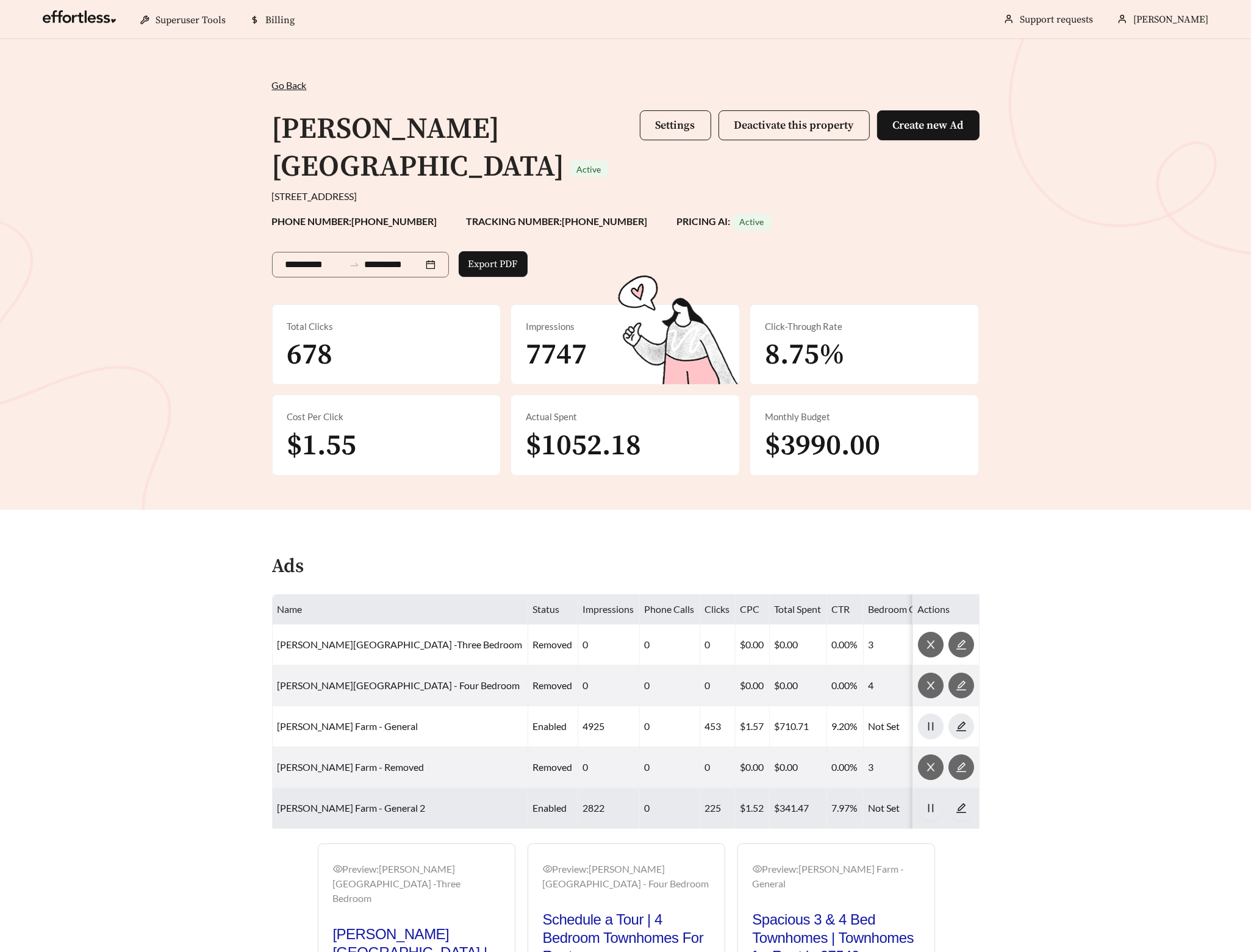
scroll to position [226, 0]
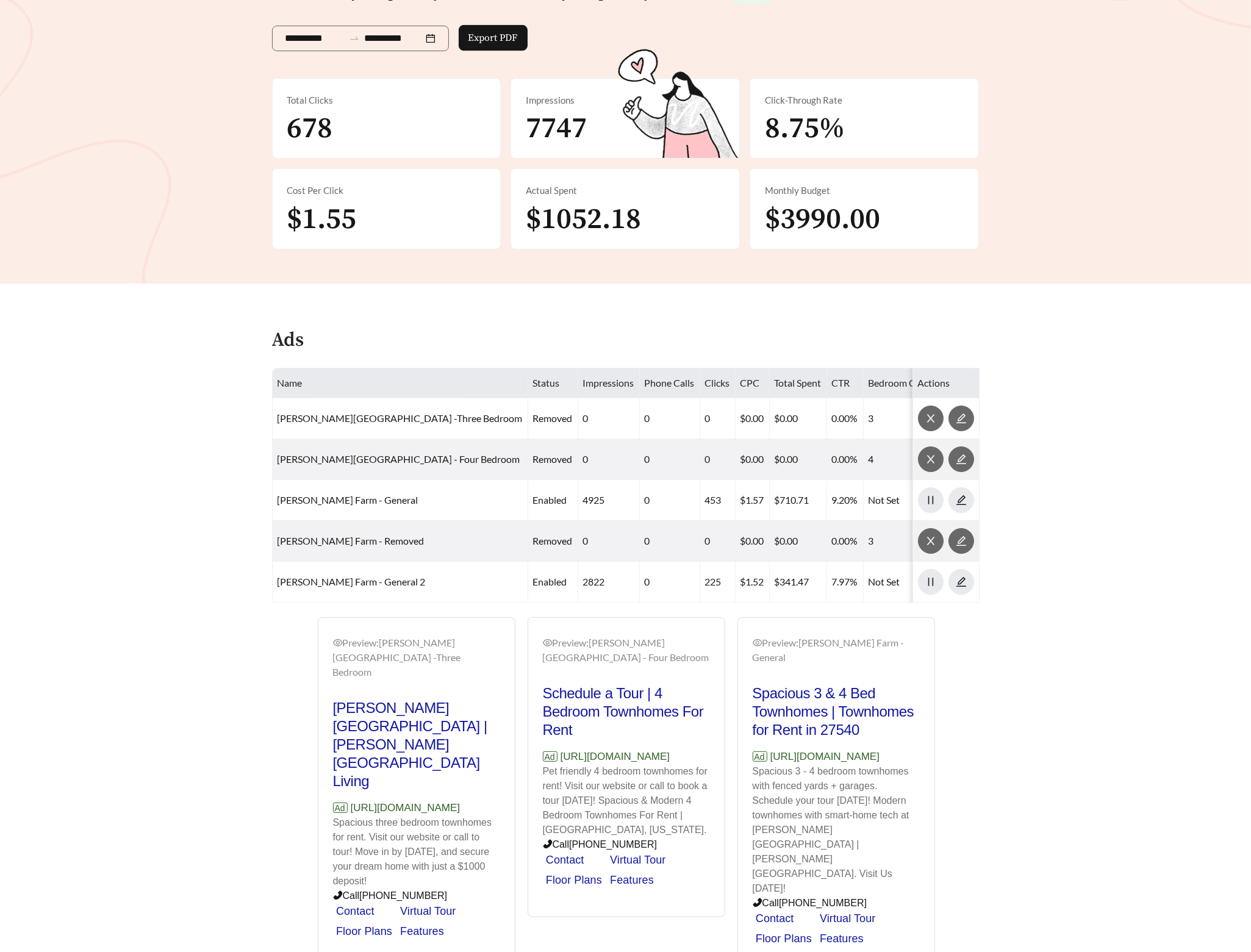
drag, startPoint x: 490, startPoint y: 730, endPoint x: 315, endPoint y: 729, distance: 175.0
click at [315, 729] on div "Preview: [PERSON_NAME][GEOGRAPHIC_DATA] -[GEOGRAPHIC_DATA] [PERSON_NAME][GEOGRA…" at bounding box center [417, 793] width 210 height 352
copy p "[URL][DOMAIN_NAME]"
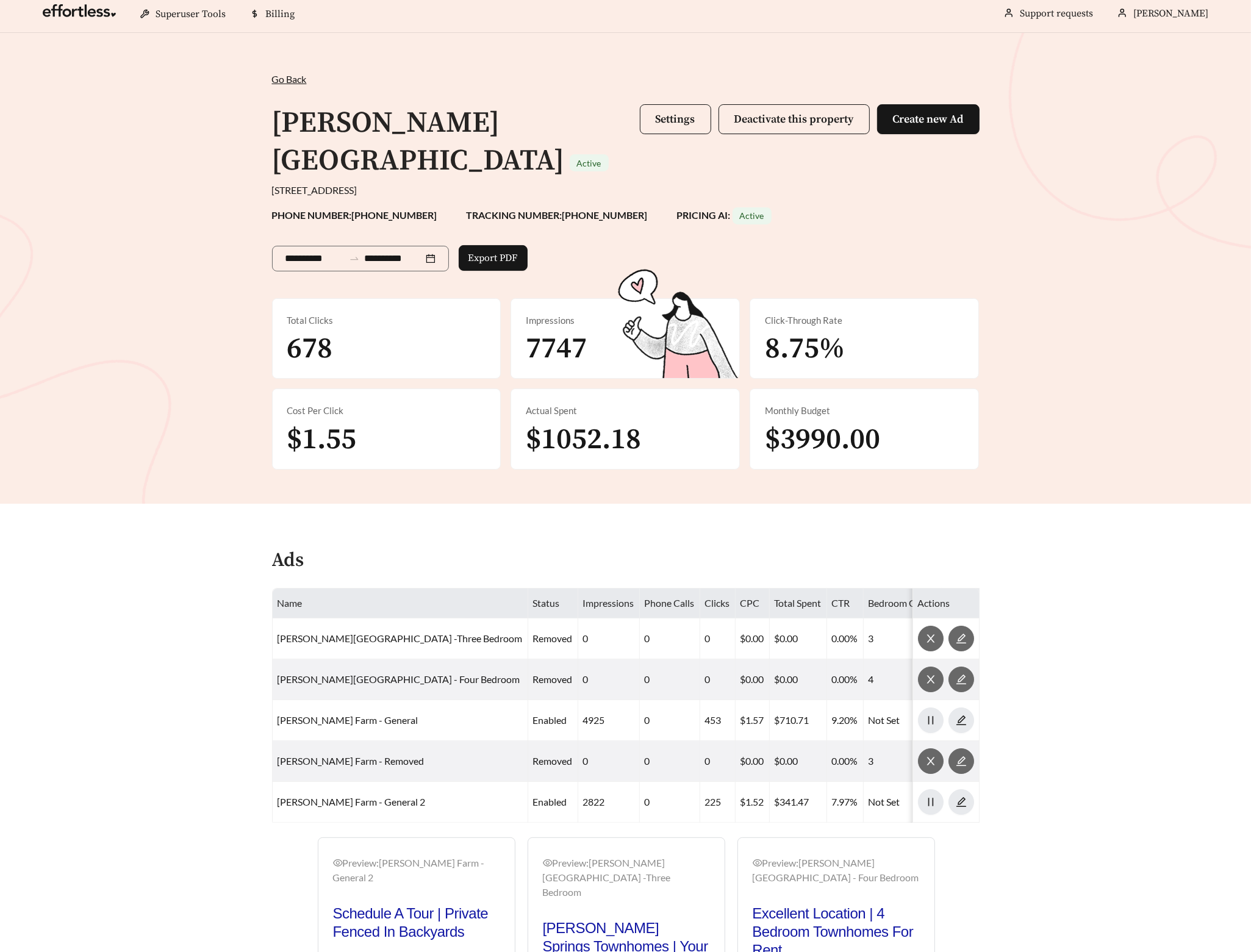
scroll to position [0, 0]
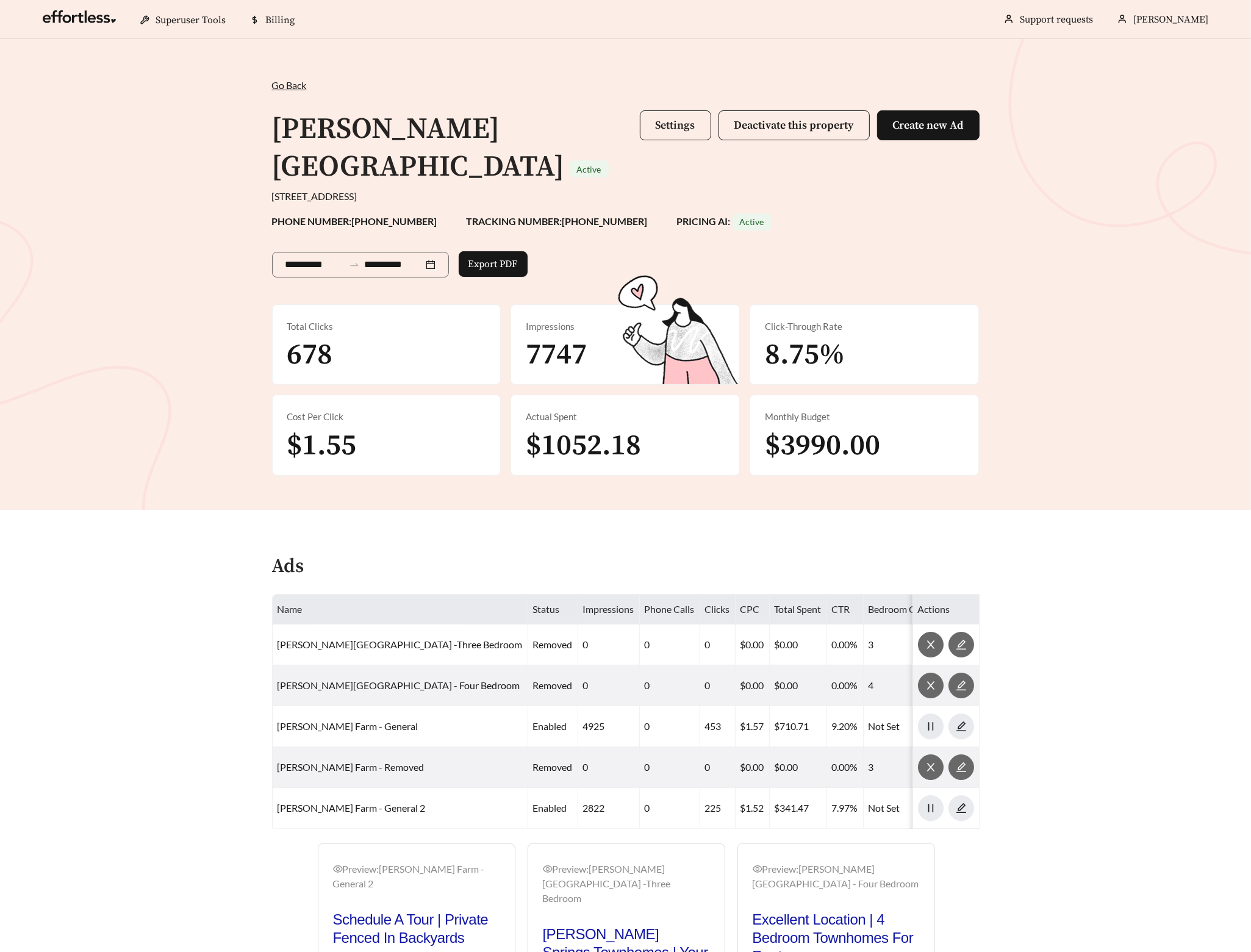
click at [660, 126] on span "Settings" at bounding box center [675, 126] width 40 height 14
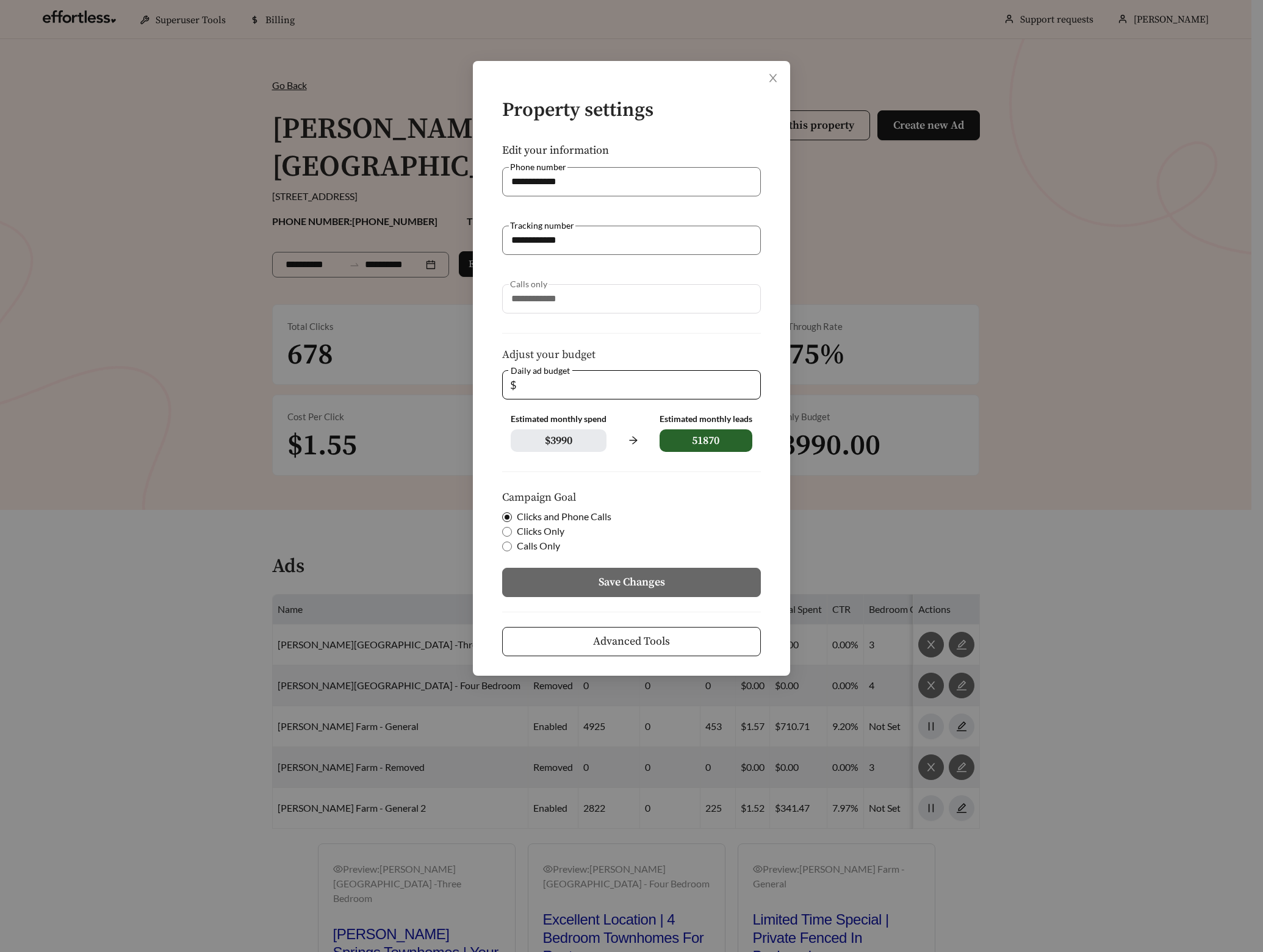
click at [640, 633] on span "Advanced Tools" at bounding box center [631, 641] width 77 height 17
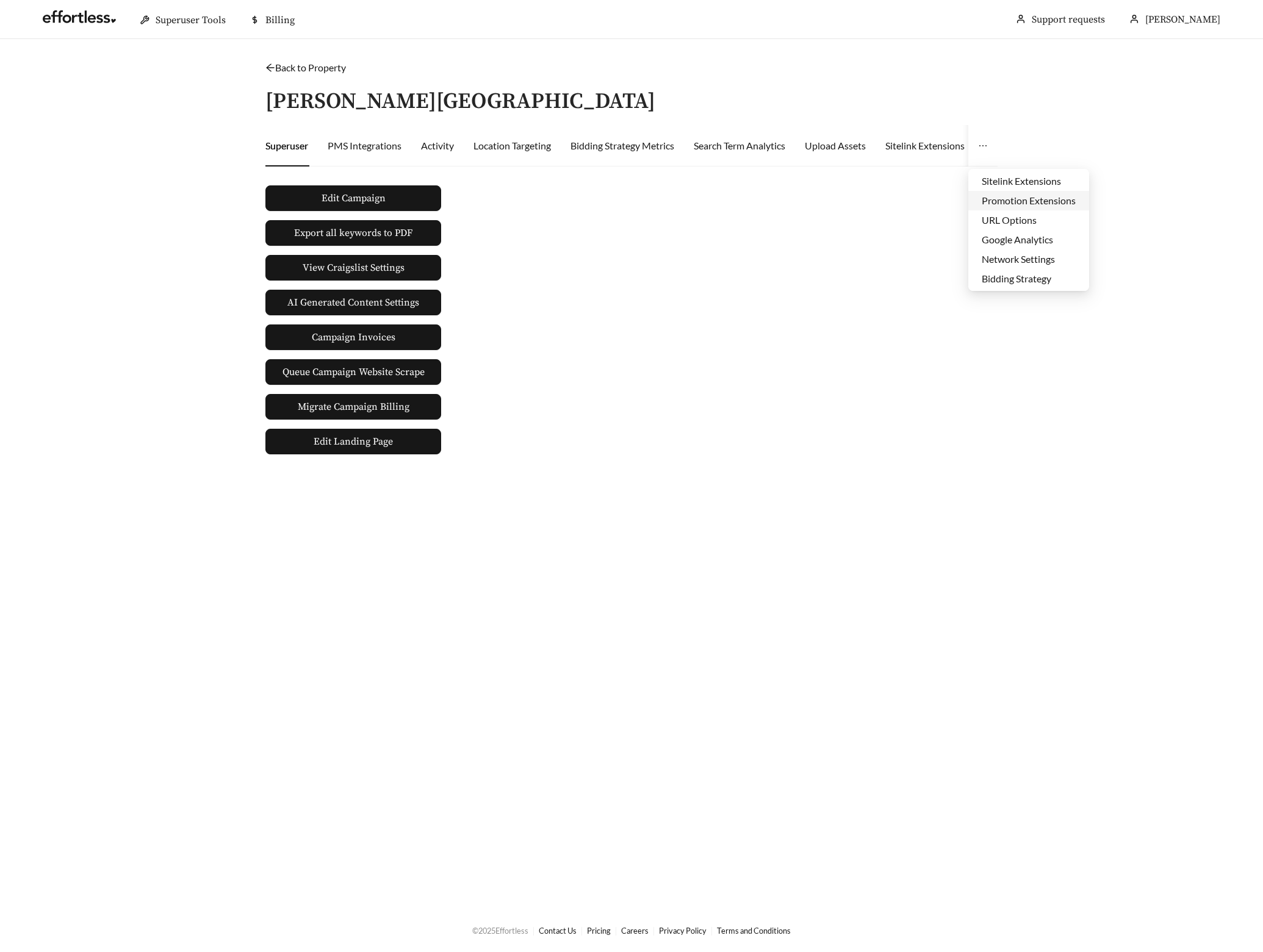
click at [1008, 200] on li "Promotion Extensions" at bounding box center [1029, 200] width 121 height 19
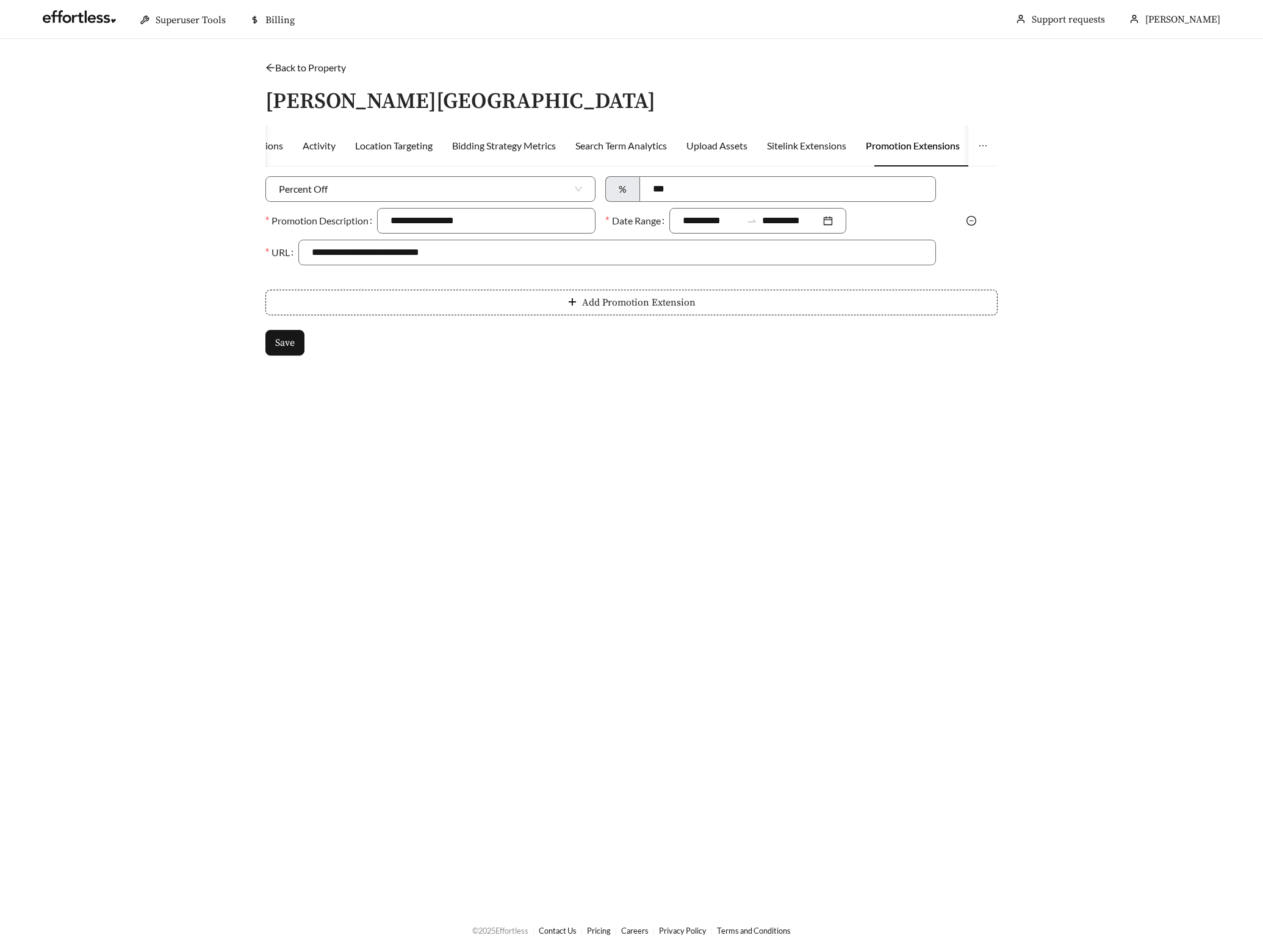
click at [976, 221] on div at bounding box center [972, 221] width 62 height 14
click at [971, 221] on icon "minus-circle" at bounding box center [972, 221] width 10 height 10
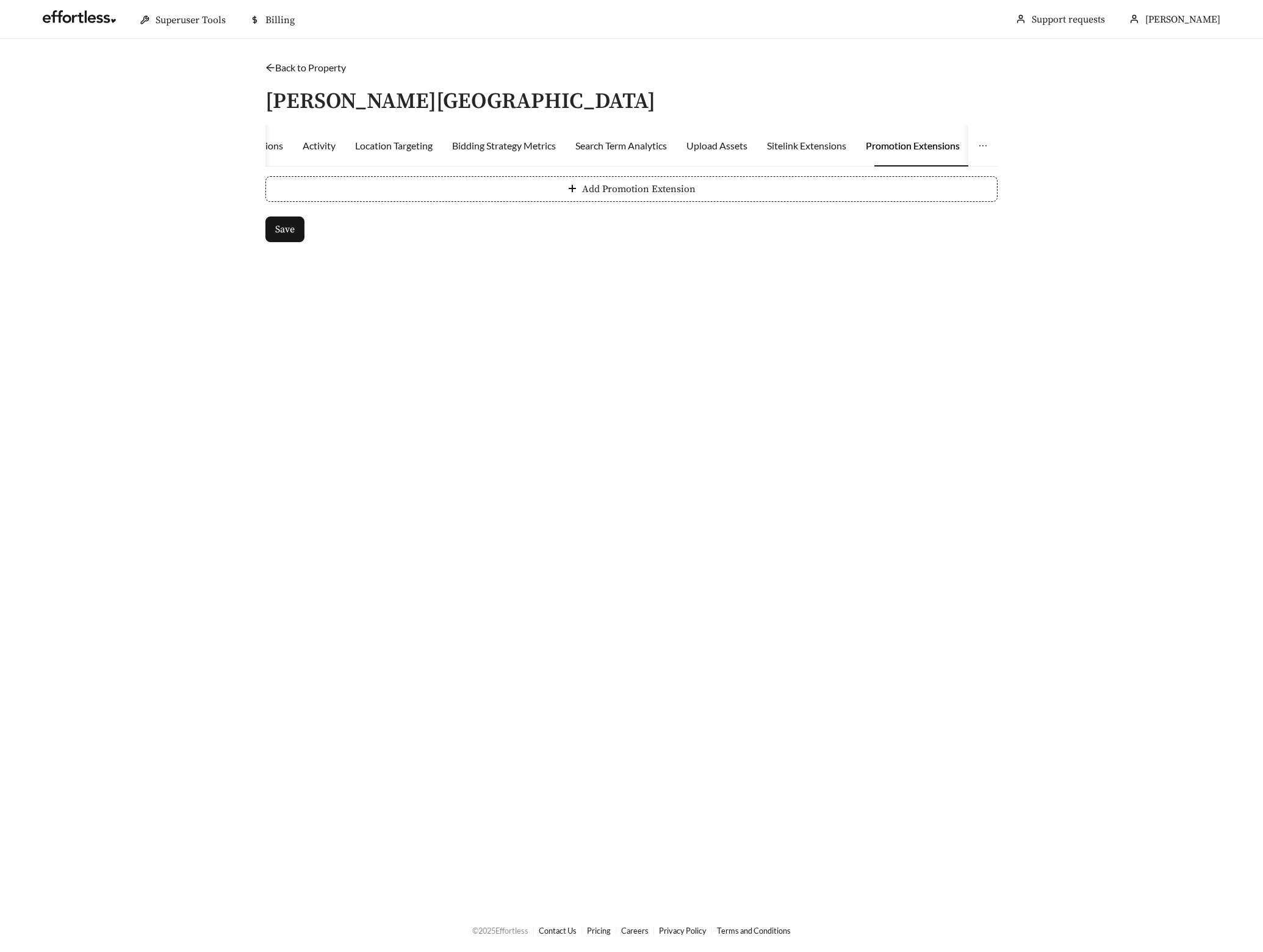
click at [441, 205] on form "Add Promotion Extension Save" at bounding box center [631, 209] width 732 height 66
click at [387, 188] on button "Add Promotion Extension" at bounding box center [631, 189] width 732 height 26
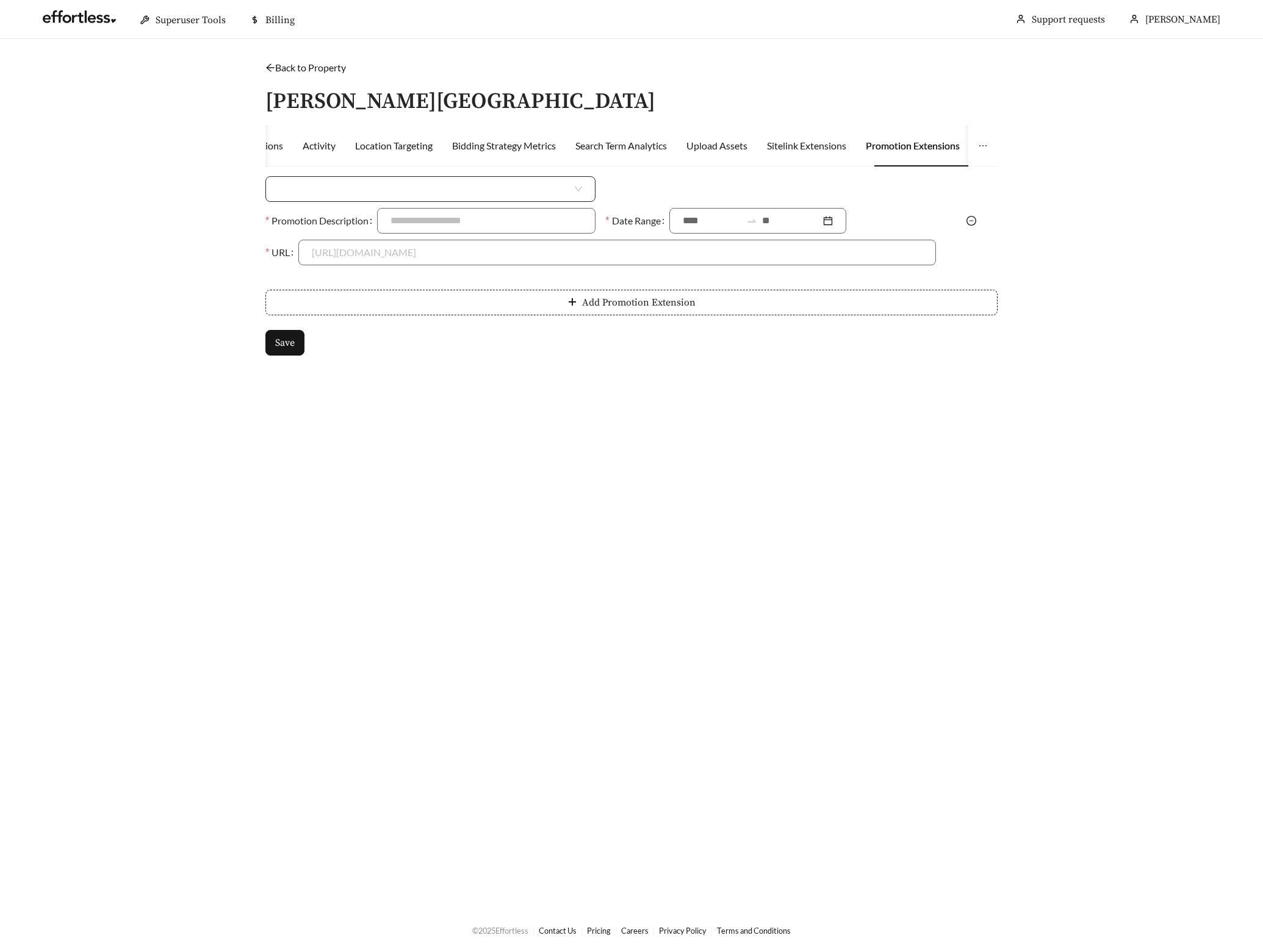
click at [349, 189] on input "search" at bounding box center [426, 189] width 293 height 24
click at [330, 236] on div "Percent Off" at bounding box center [431, 235] width 303 height 14
click at [674, 190] on input at bounding box center [787, 189] width 295 height 24
type input "***"
type input "**********"
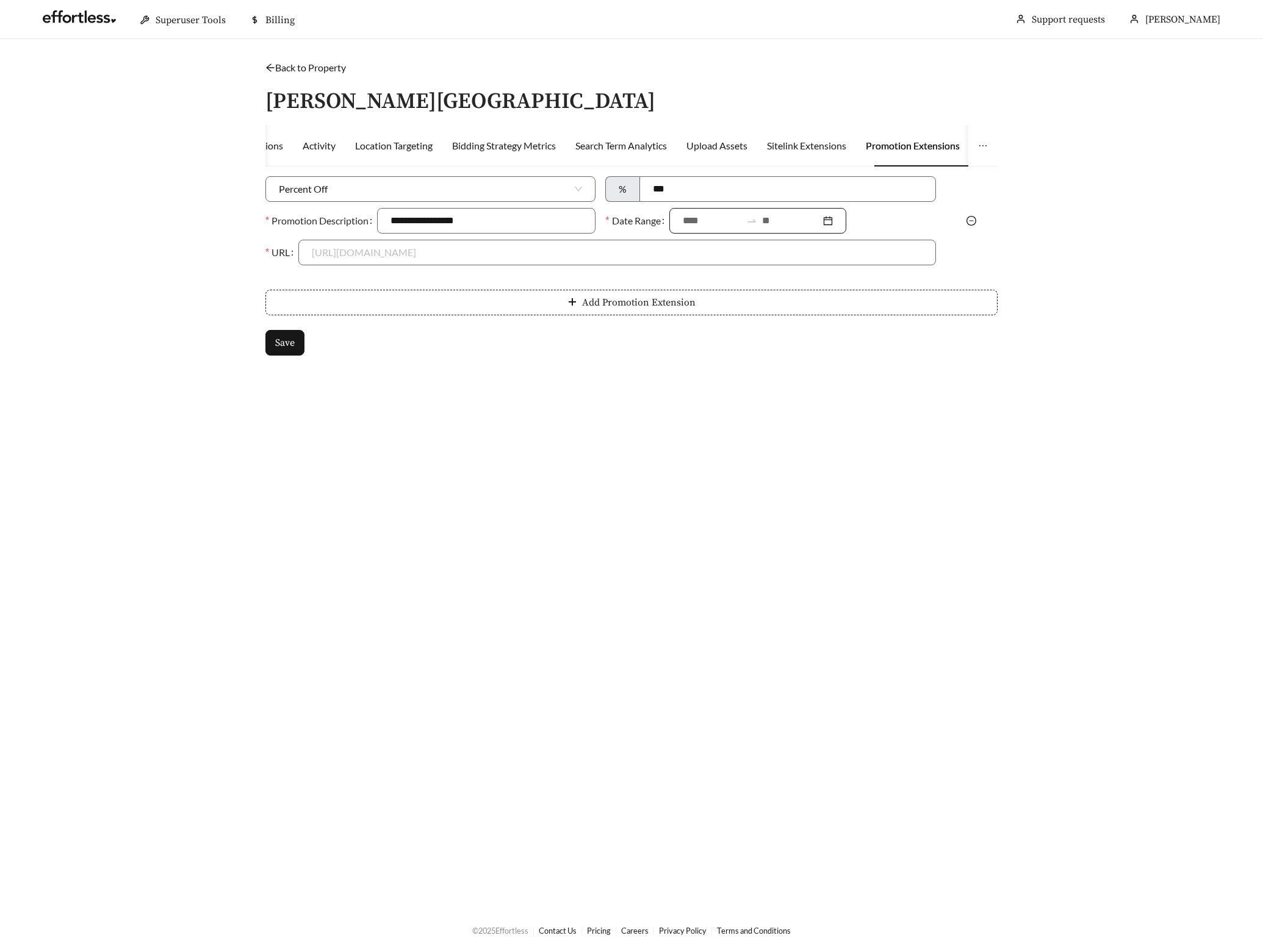
drag, startPoint x: 706, startPoint y: 216, endPoint x: 702, endPoint y: 221, distance: 6.4
click at [705, 216] on input at bounding box center [712, 221] width 58 height 14
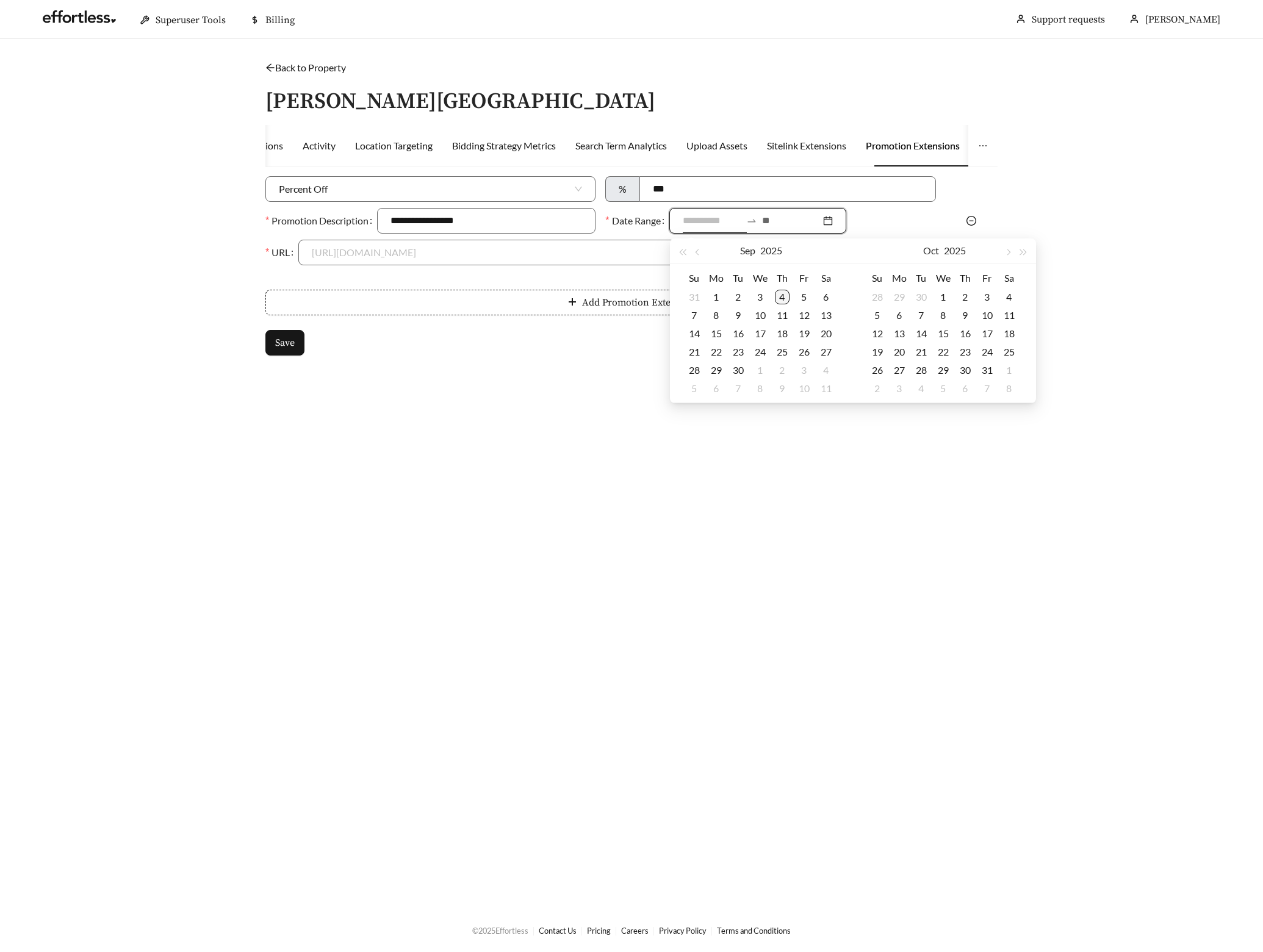
type input "**********"
click at [773, 293] on td "4" at bounding box center [782, 297] width 22 height 18
type input "**********"
click at [713, 331] on div "15" at bounding box center [716, 333] width 14 height 14
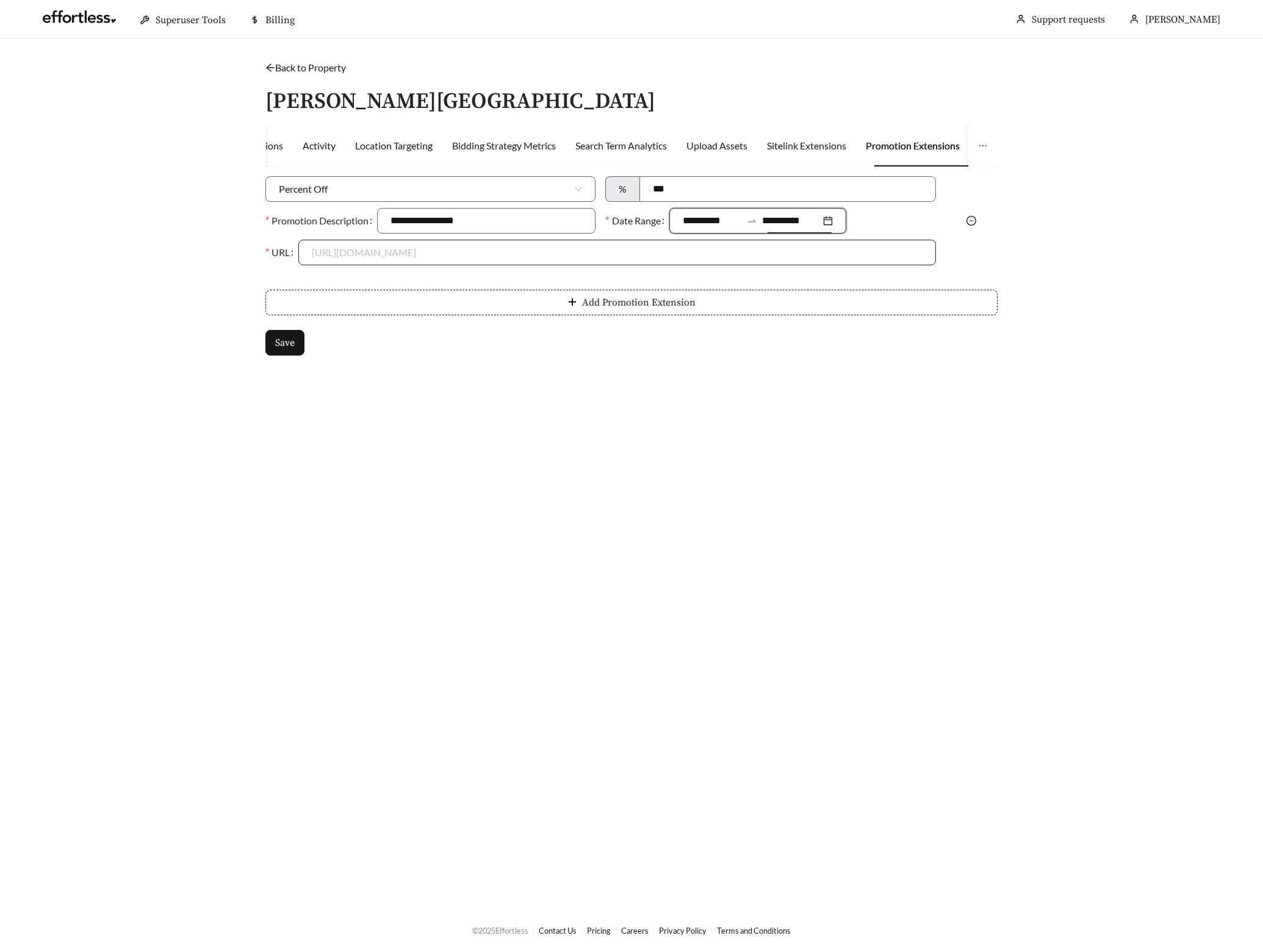
click at [321, 247] on input "URL" at bounding box center [617, 252] width 610 height 24
click at [334, 280] on div "https://stephensfarmhomes.com" at bounding box center [617, 279] width 610 height 14
type input "**********"
click at [285, 353] on button "Save" at bounding box center [285, 343] width 39 height 26
click at [325, 66] on link "Back to Property" at bounding box center [306, 68] width 81 height 11
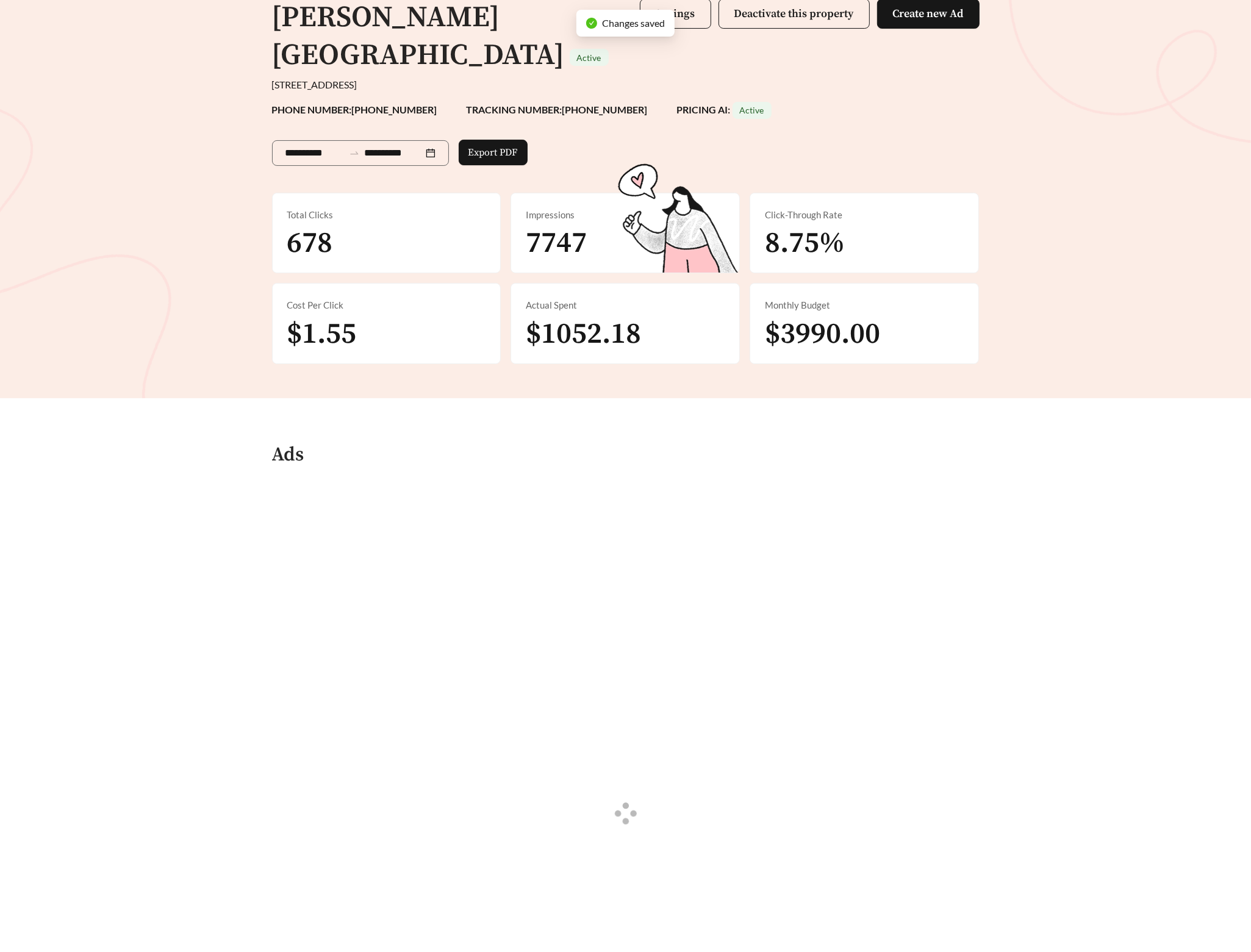
scroll to position [270, 0]
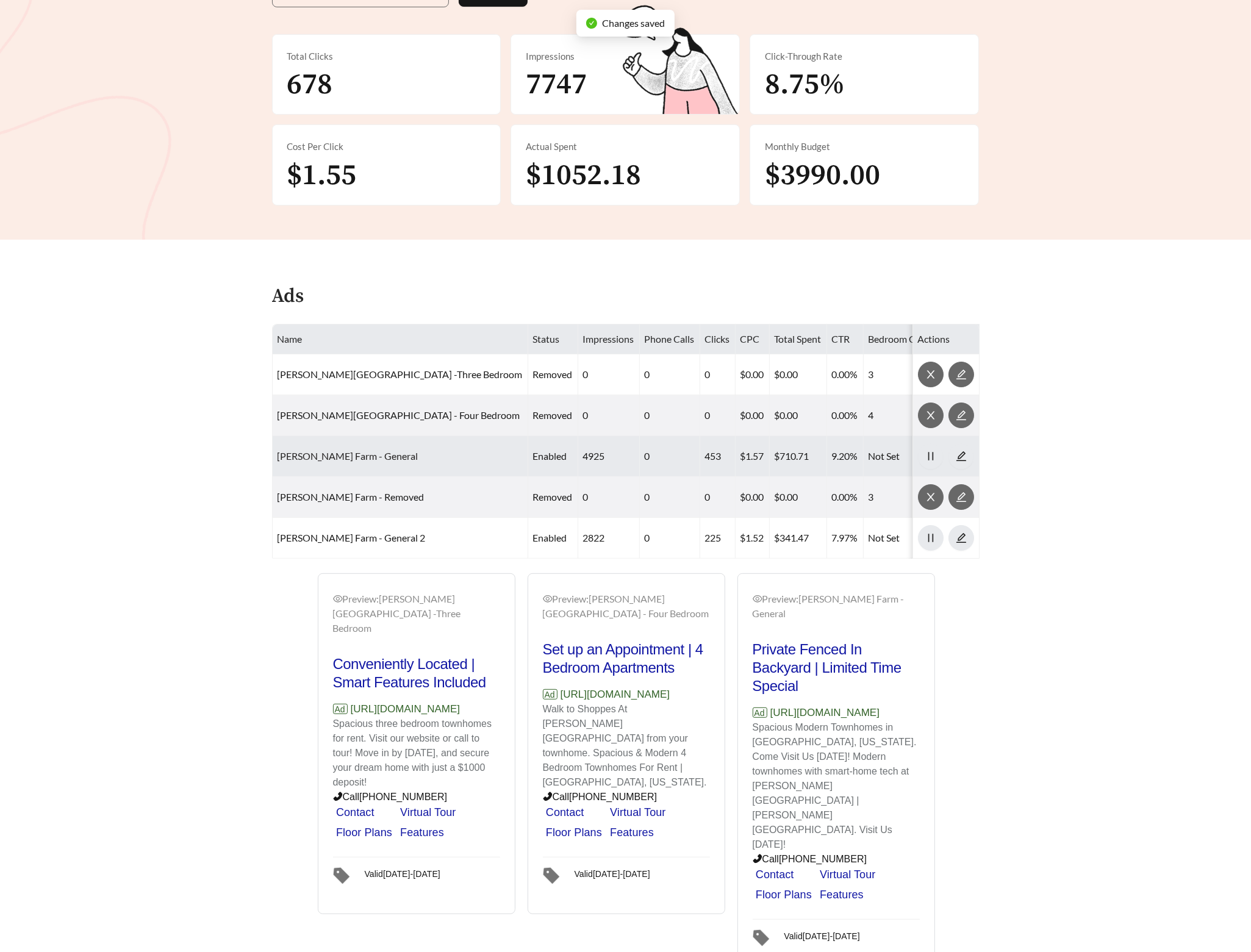
click at [341, 450] on link "Stephens Farm - General" at bounding box center [348, 456] width 141 height 11
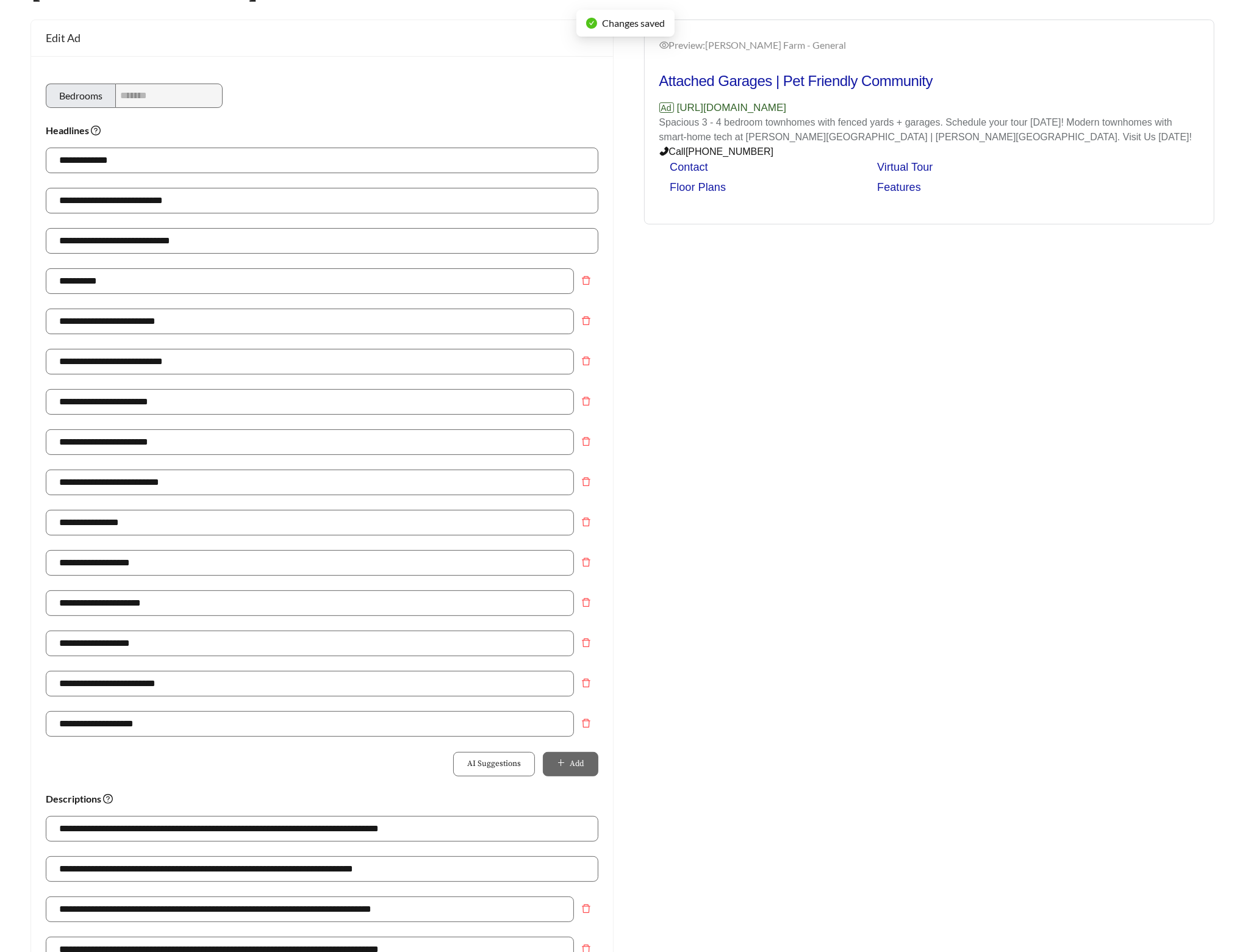
scroll to position [525, 0]
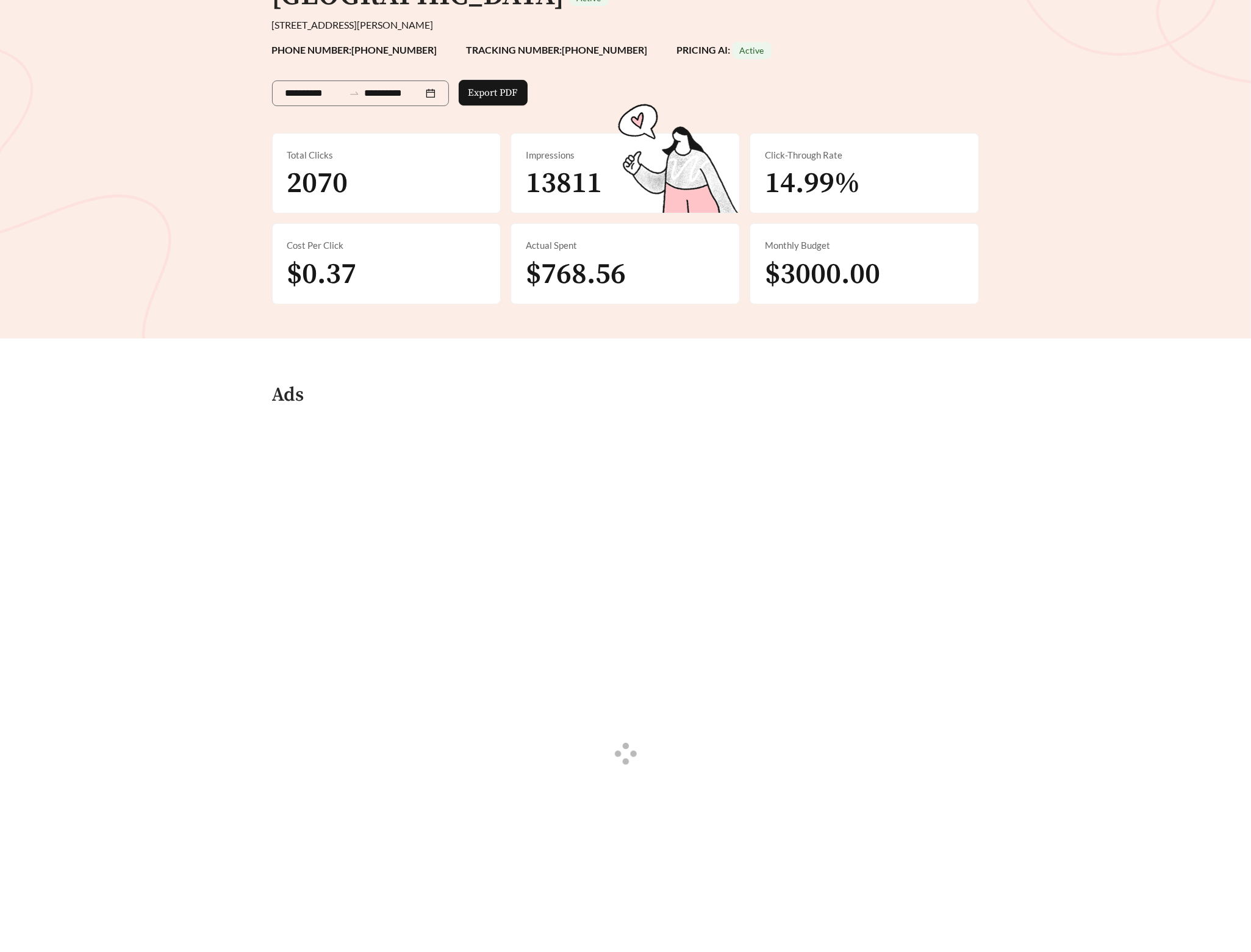
scroll to position [214, 0]
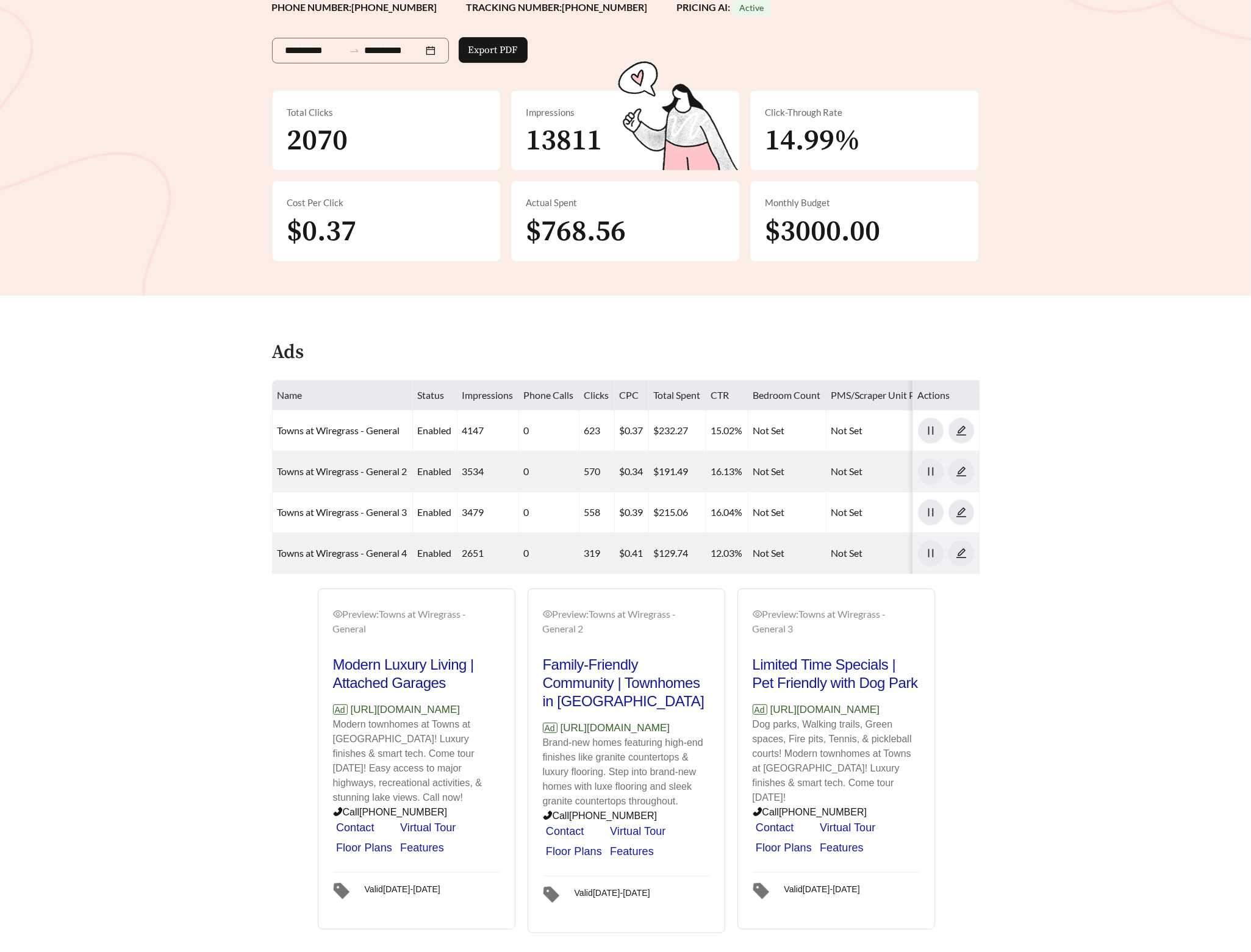
drag, startPoint x: 479, startPoint y: 684, endPoint x: 343, endPoint y: 685, distance: 136.0
click at [343, 702] on p "Ad [URL][DOMAIN_NAME]" at bounding box center [416, 710] width 167 height 16
copy p "[URL][DOMAIN_NAME]"
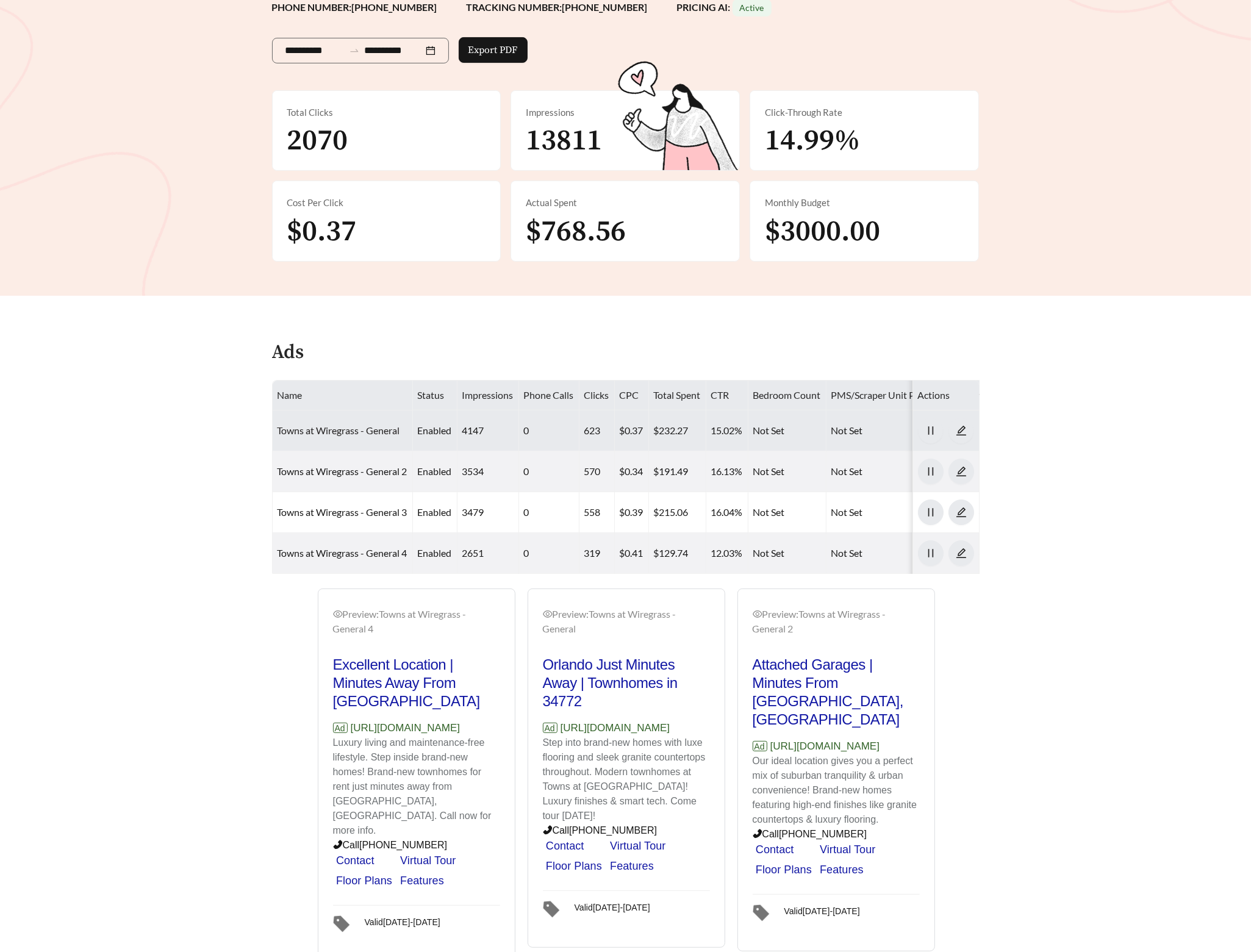
click at [337, 425] on link "Towns at Wiregrass - General" at bounding box center [338, 430] width 123 height 11
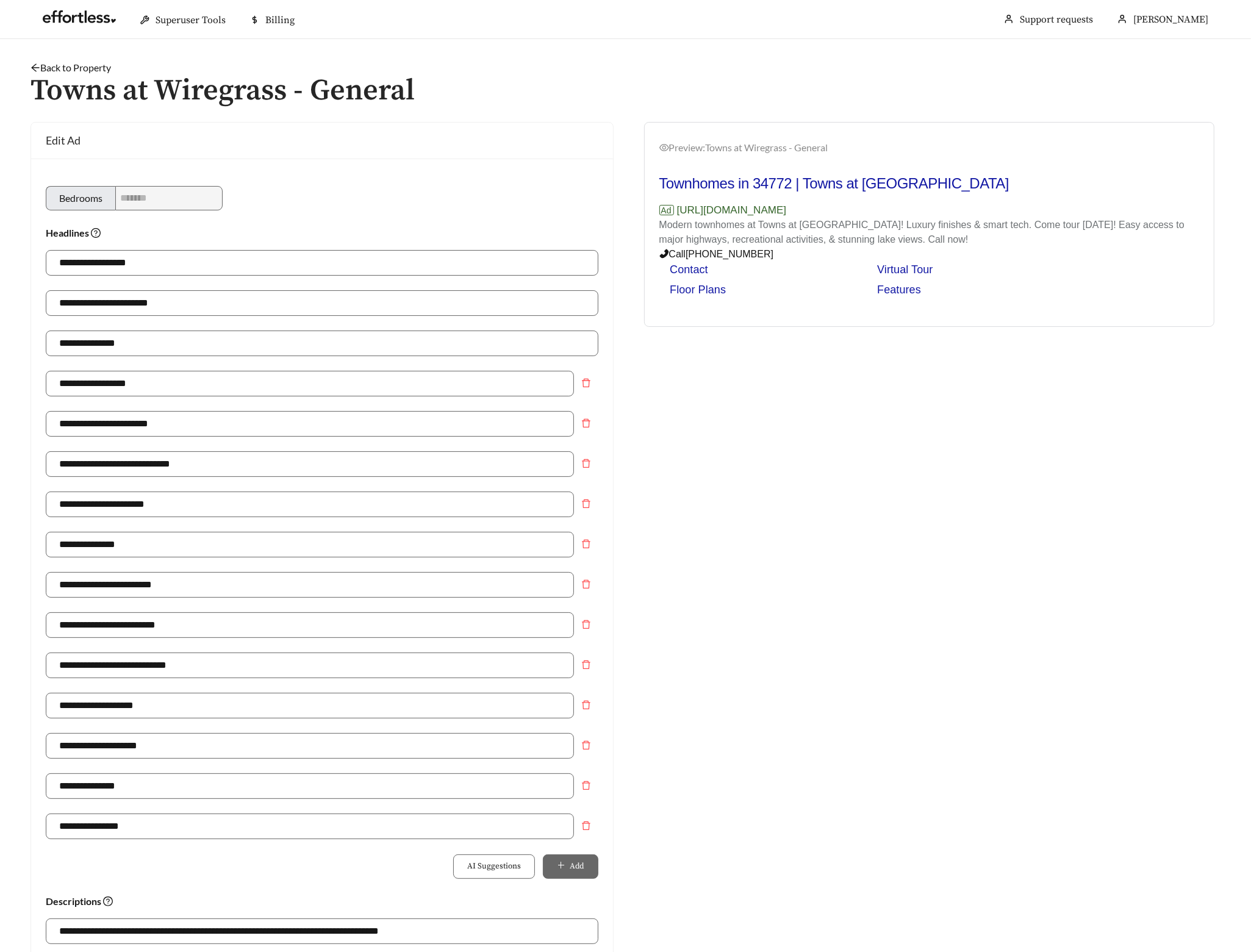
click at [93, 57] on main "**********" at bounding box center [625, 746] width 1251 height 1414
click at [91, 63] on link "Back to Property" at bounding box center [70, 68] width 80 height 11
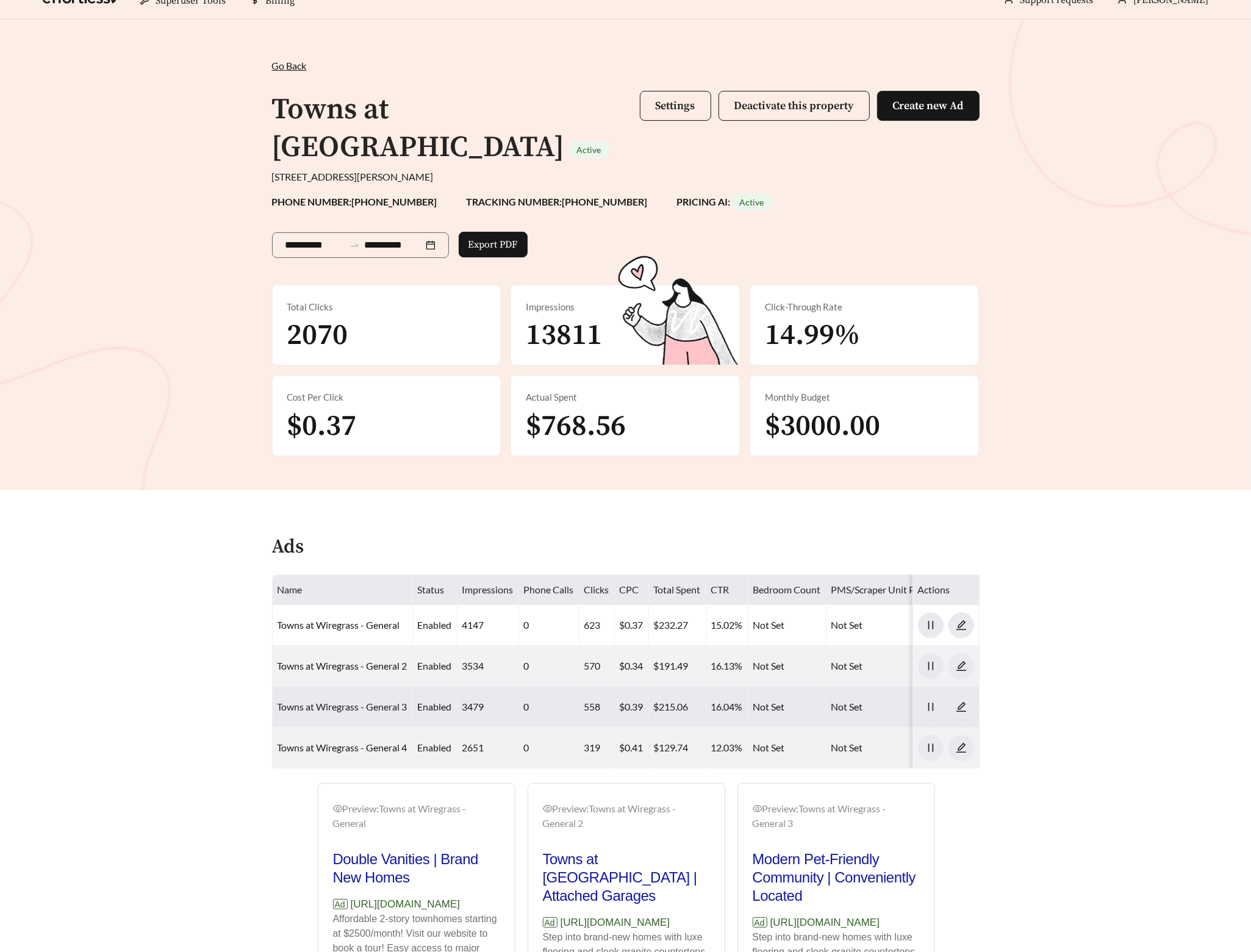
scroll to position [114, 0]
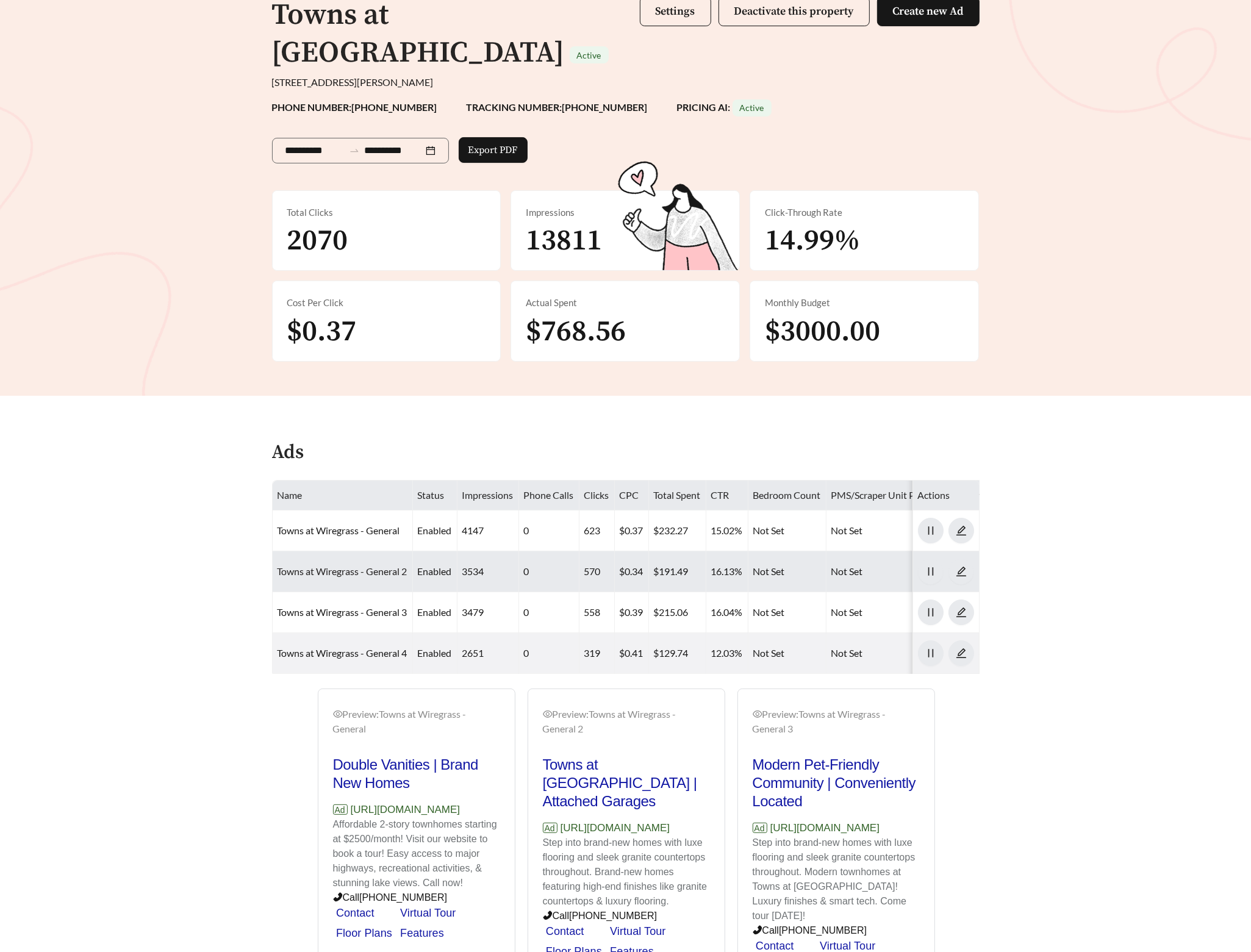
click at [362, 565] on link "Towns at Wiregrass - General 2" at bounding box center [342, 571] width 130 height 11
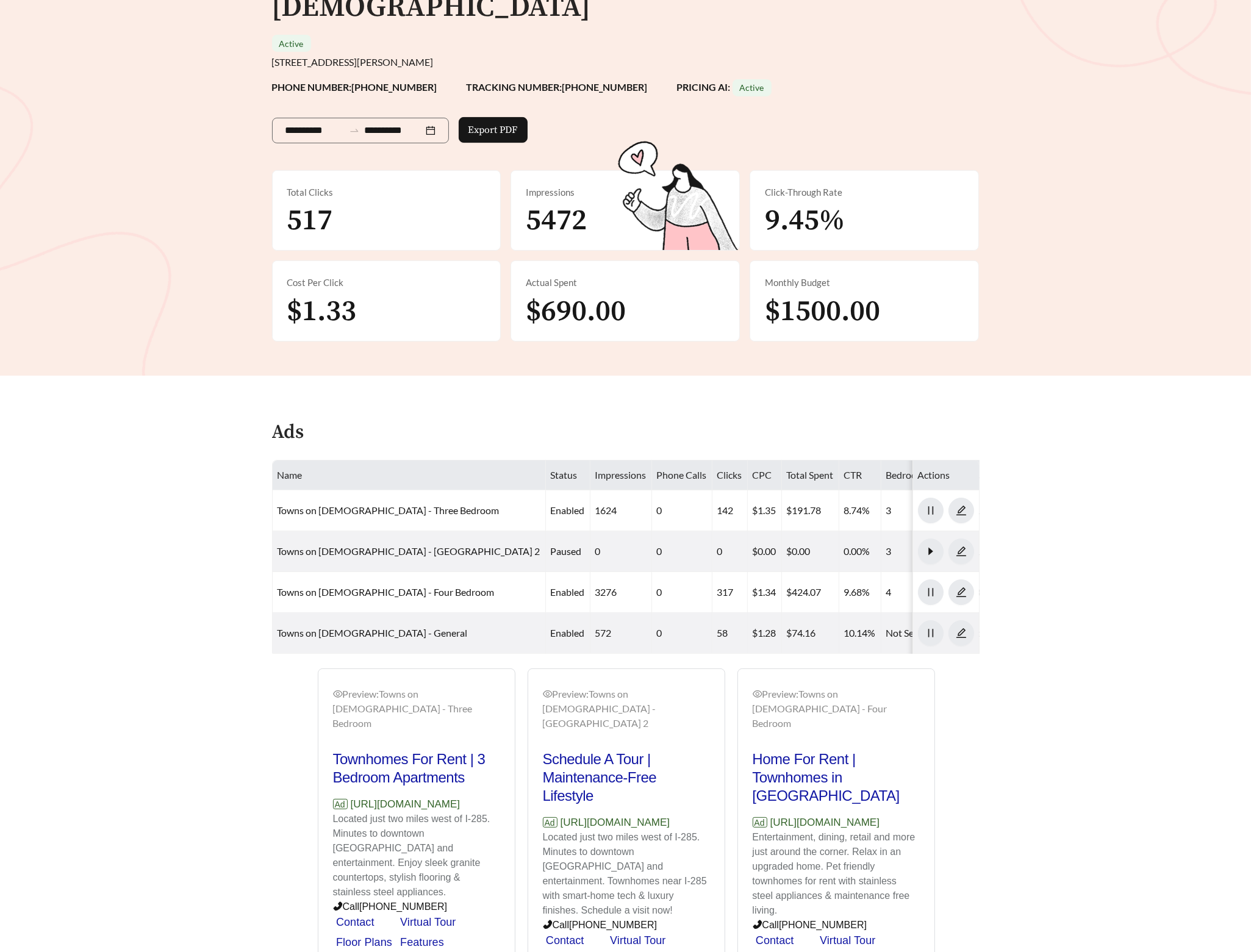
scroll to position [170, 0]
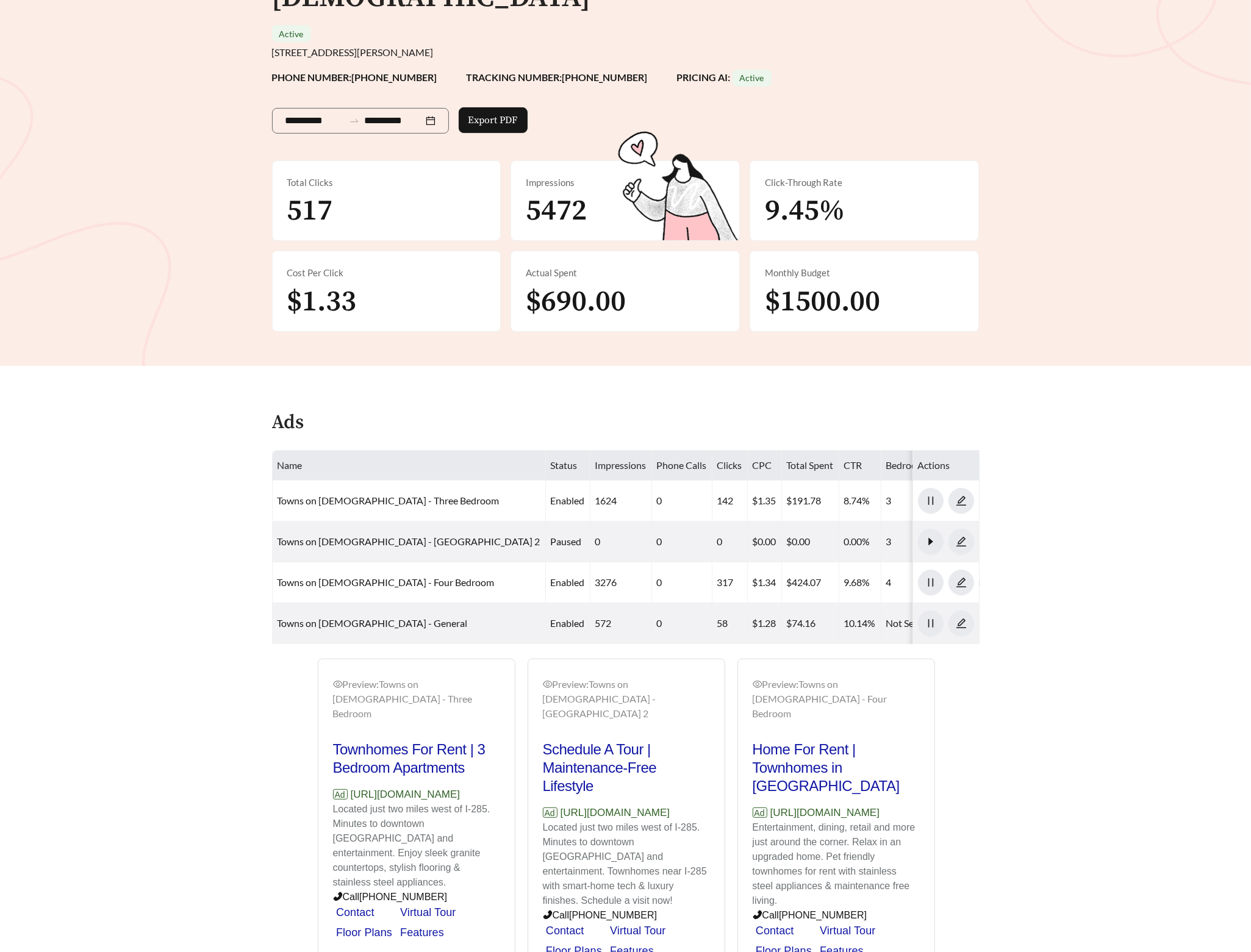
drag, startPoint x: 491, startPoint y: 730, endPoint x: 351, endPoint y: 732, distance: 140.0
click at [351, 787] on p "Ad [URL][DOMAIN_NAME]" at bounding box center [416, 795] width 167 height 16
copy p "[URL][DOMAIN_NAME]"
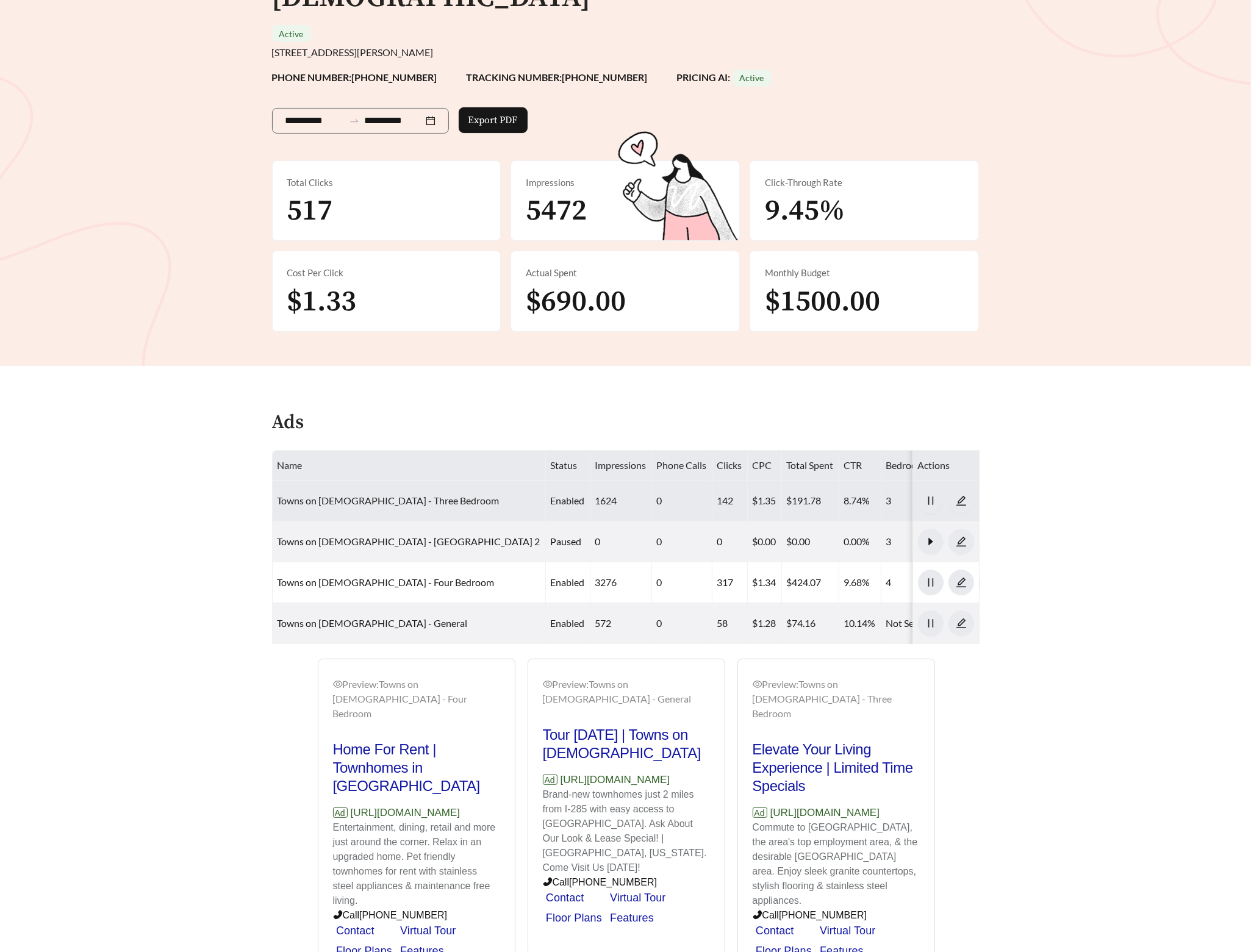
click at [366, 494] on link "Towns on Church - Three Bedroom" at bounding box center [388, 500] width 222 height 11
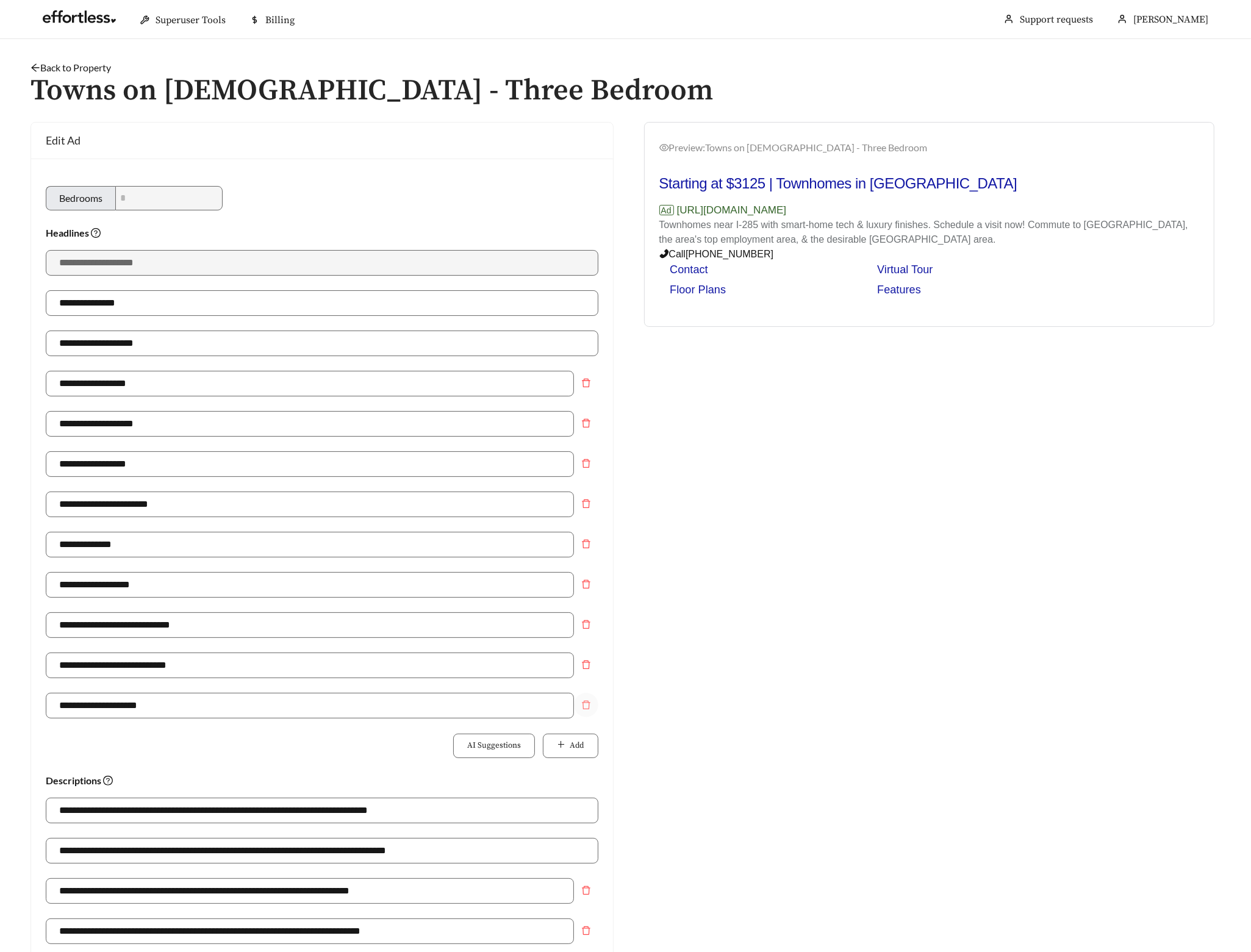
click at [583, 704] on icon "delete" at bounding box center [586, 706] width 10 height 10
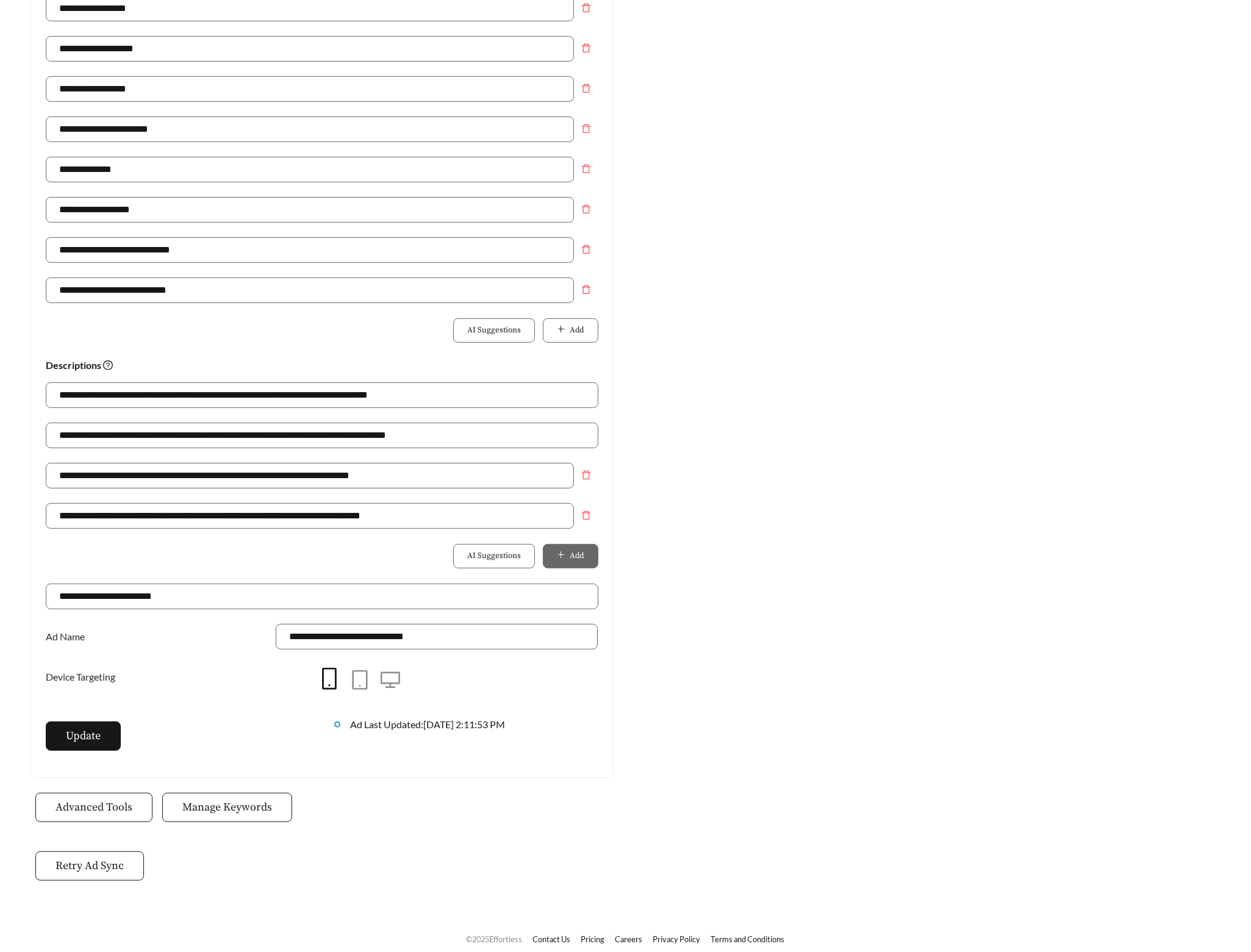
scroll to position [388, 0]
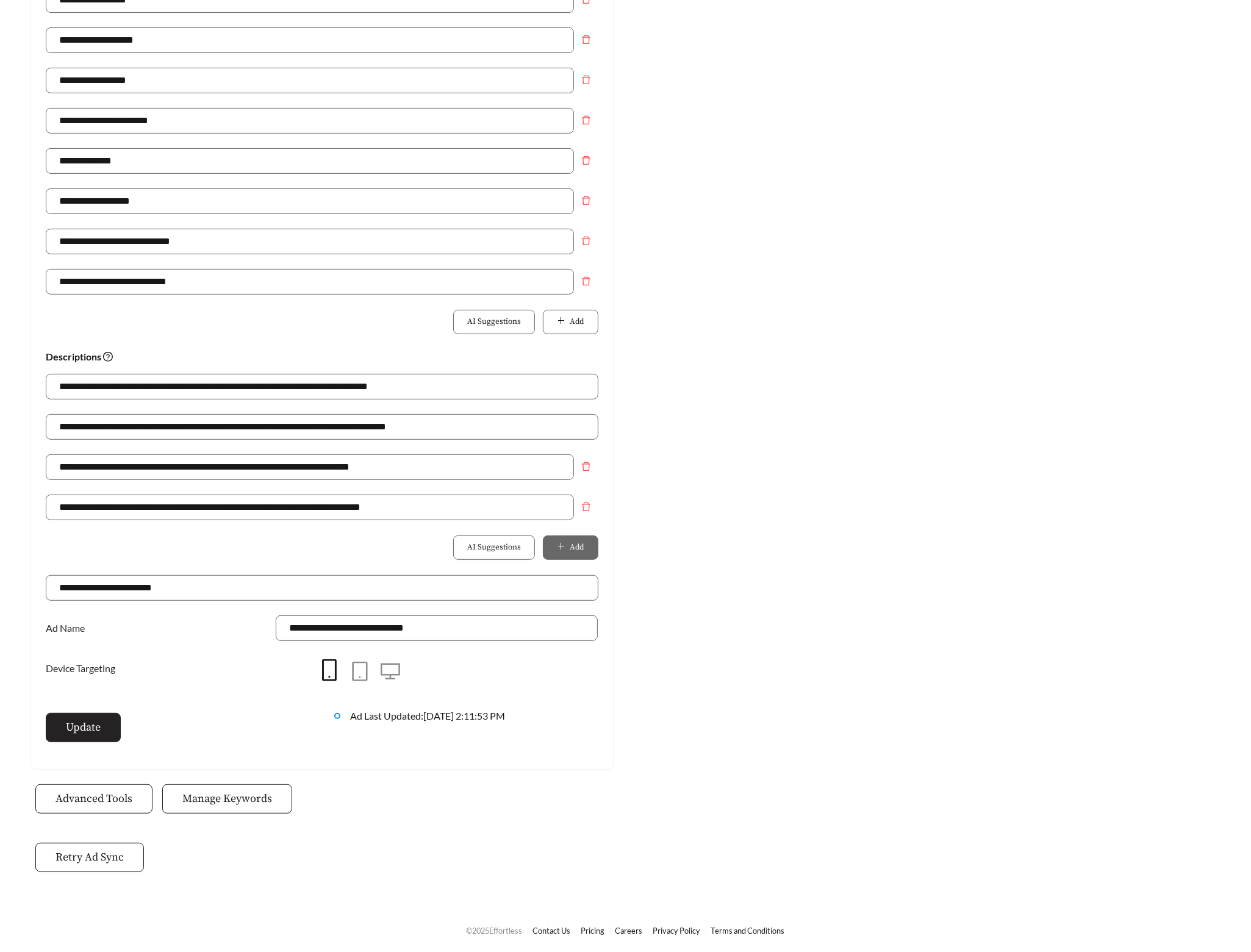
click at [84, 736] on span "Update" at bounding box center [83, 727] width 34 height 17
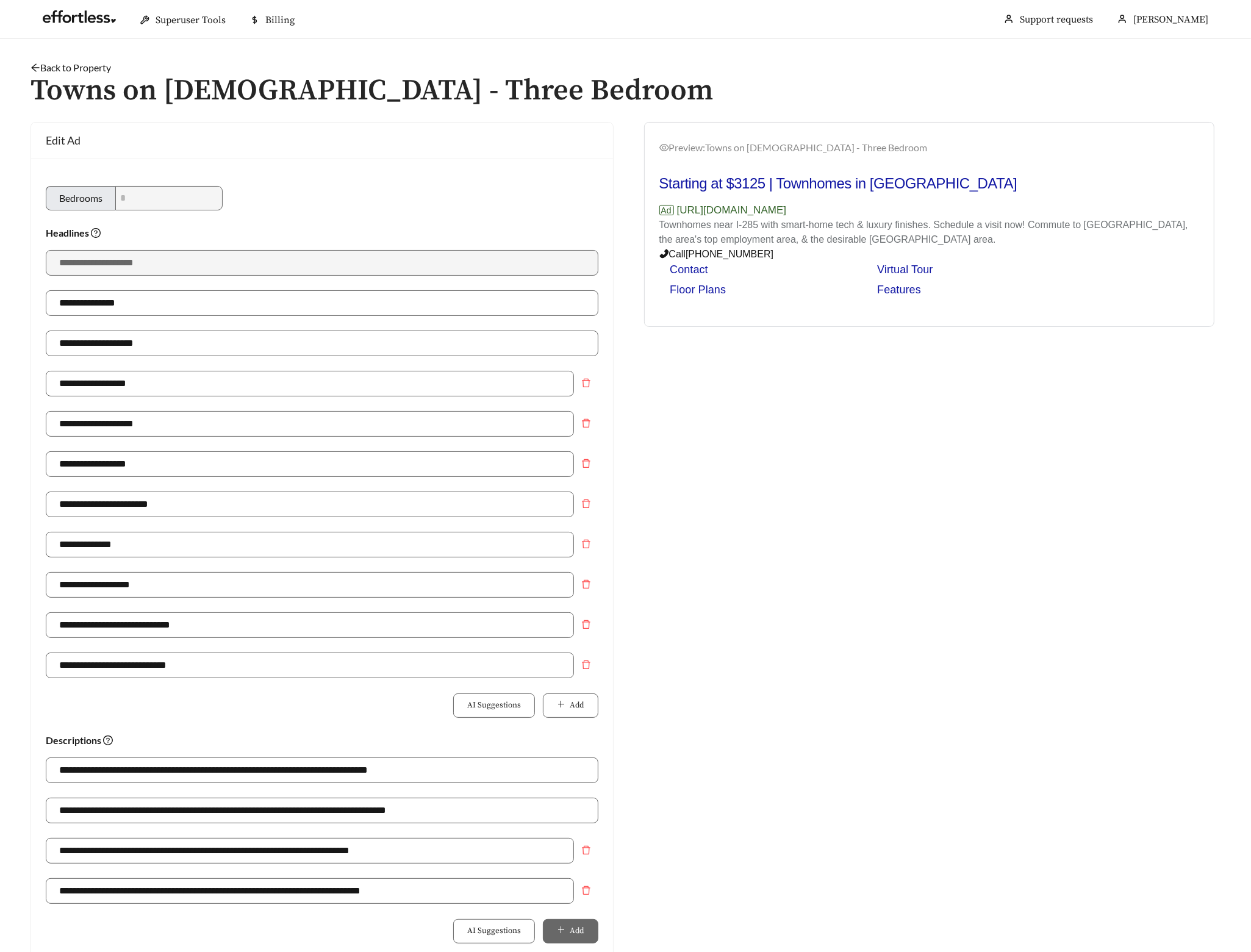
click at [91, 64] on link "Back to Property" at bounding box center [70, 68] width 80 height 11
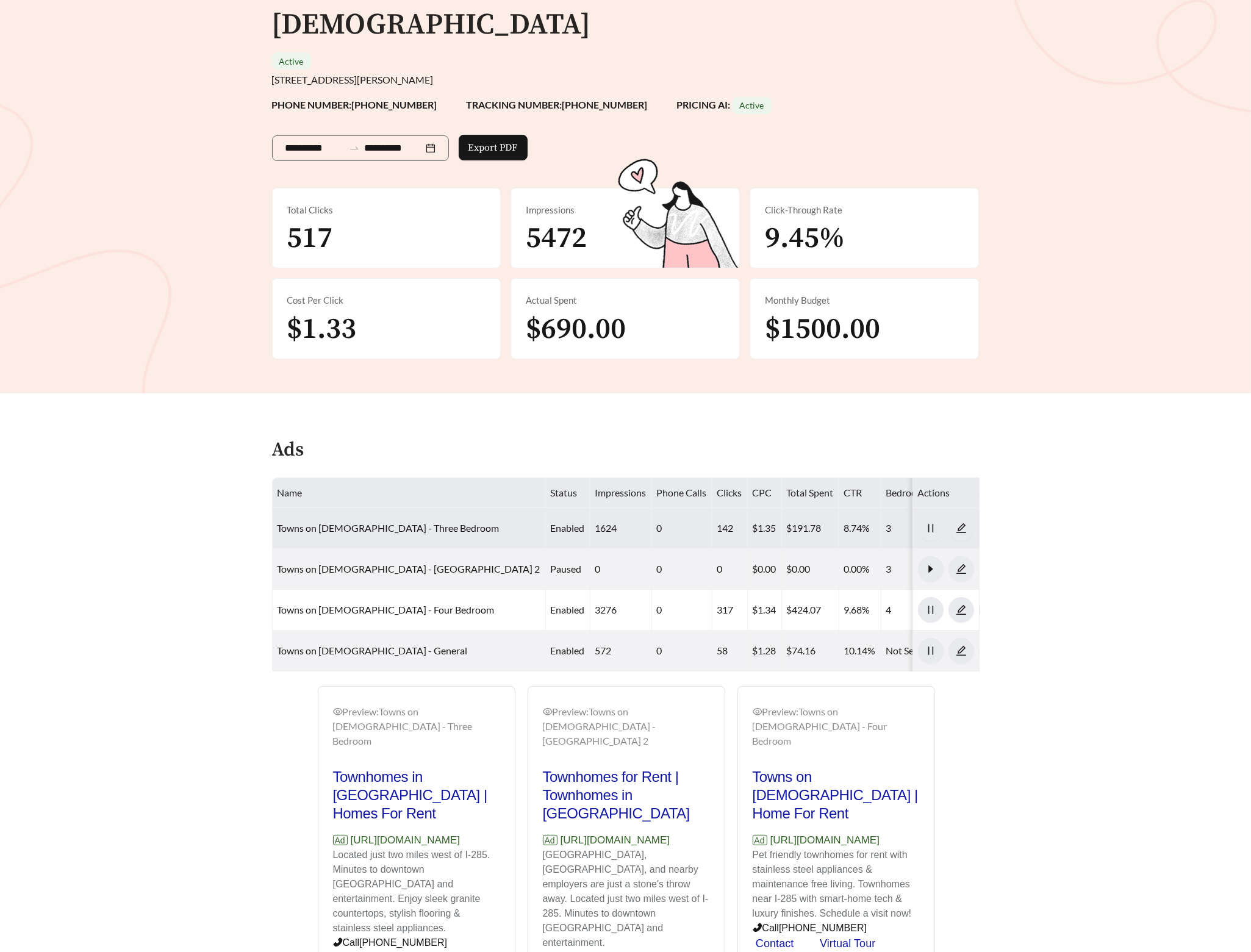
scroll to position [170, 0]
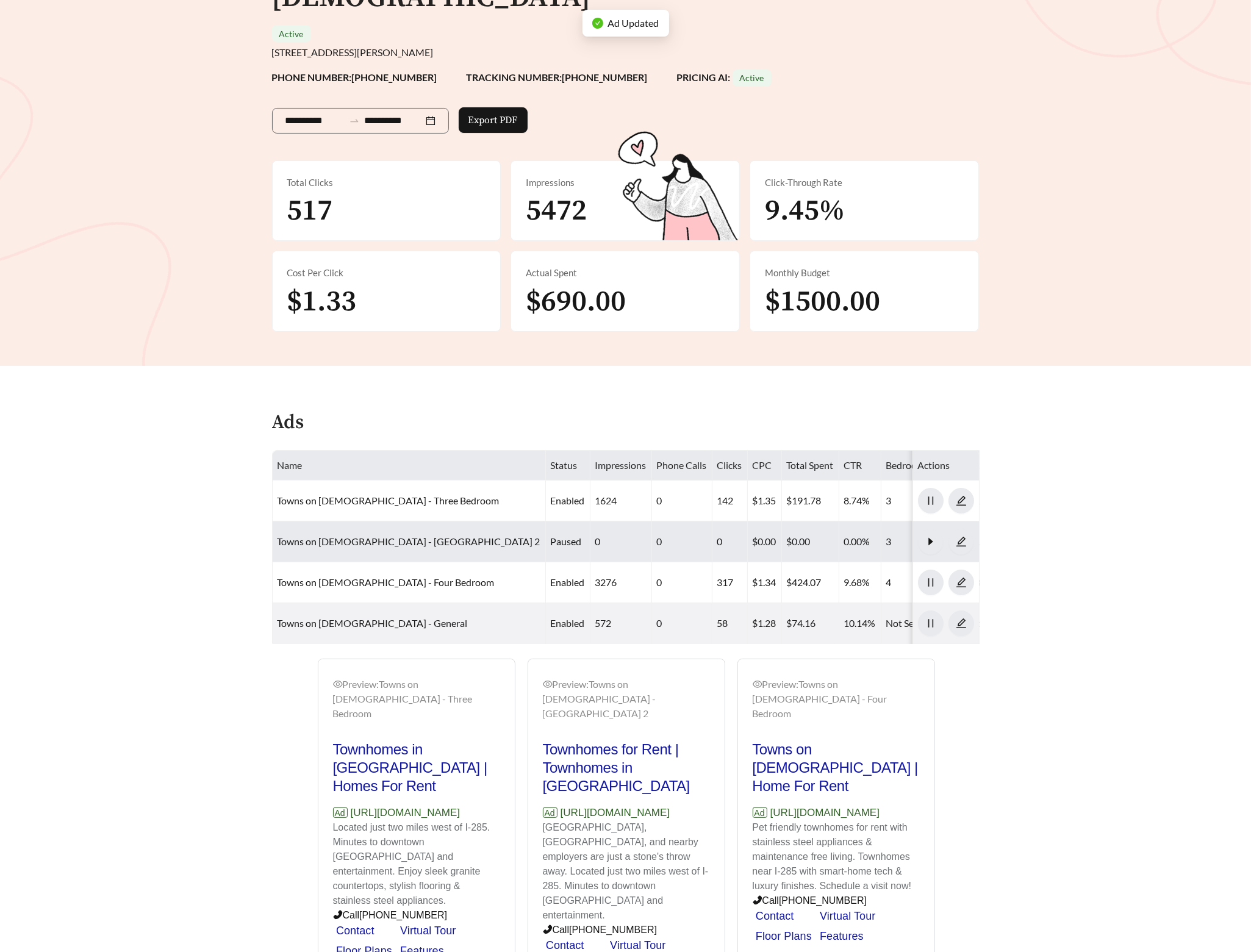
click at [392, 522] on td "Towns on Church - Three Bedroom 2" at bounding box center [409, 542] width 273 height 41
click at [388, 535] on link "Towns on Church - Three Bedroom 2" at bounding box center [409, 541] width 263 height 11
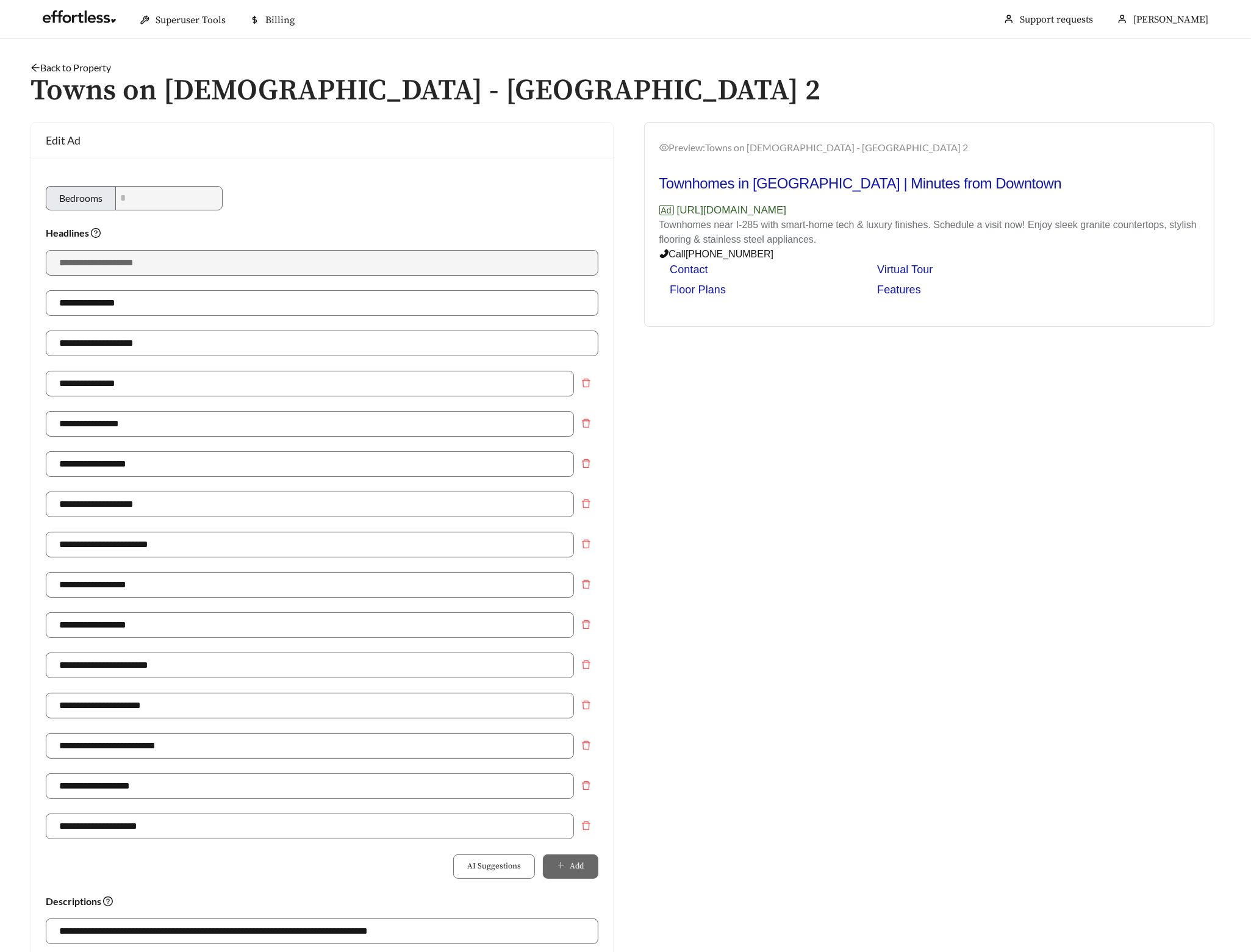
click at [91, 68] on link "Back to Property" at bounding box center [70, 68] width 80 height 11
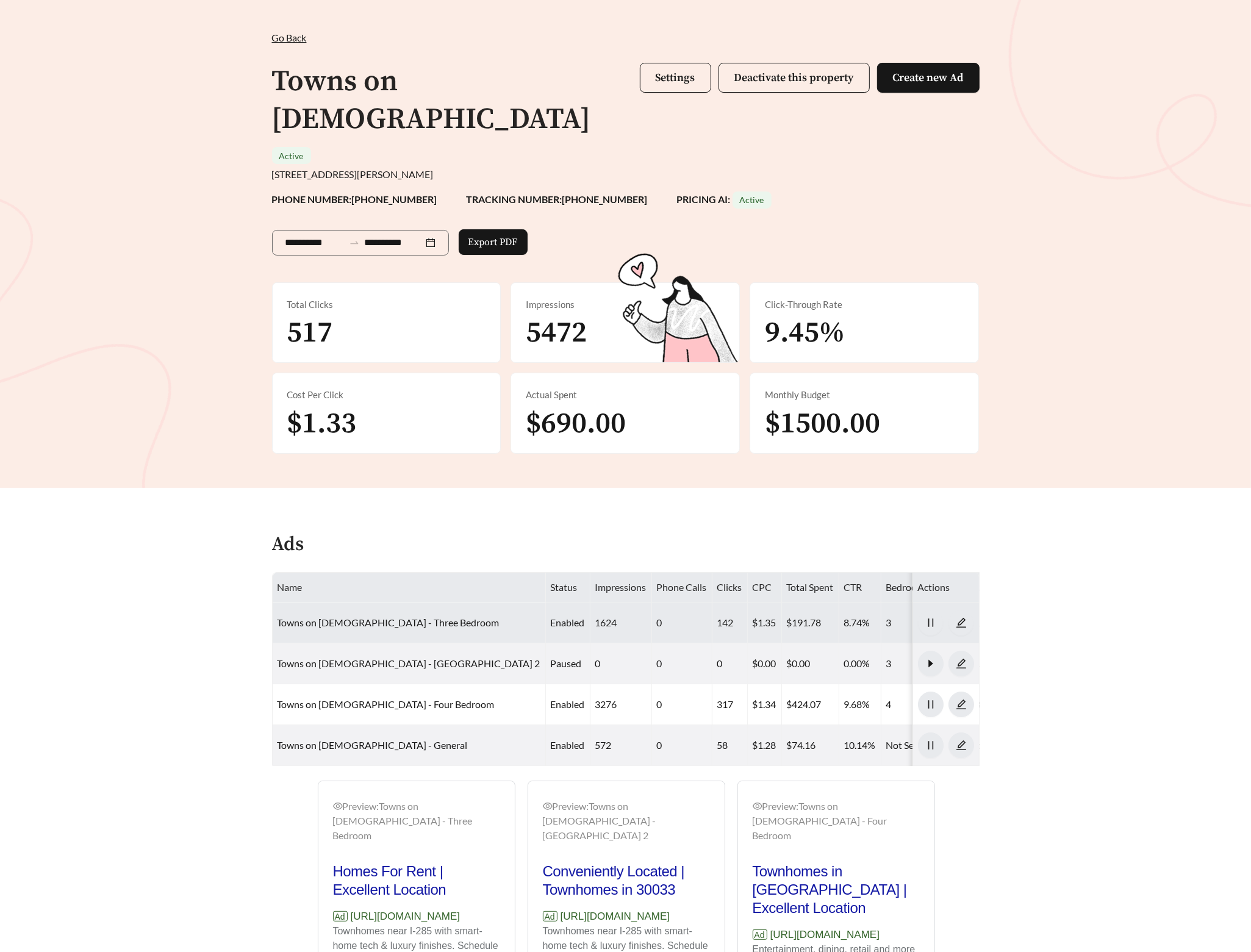
scroll to position [143, 0]
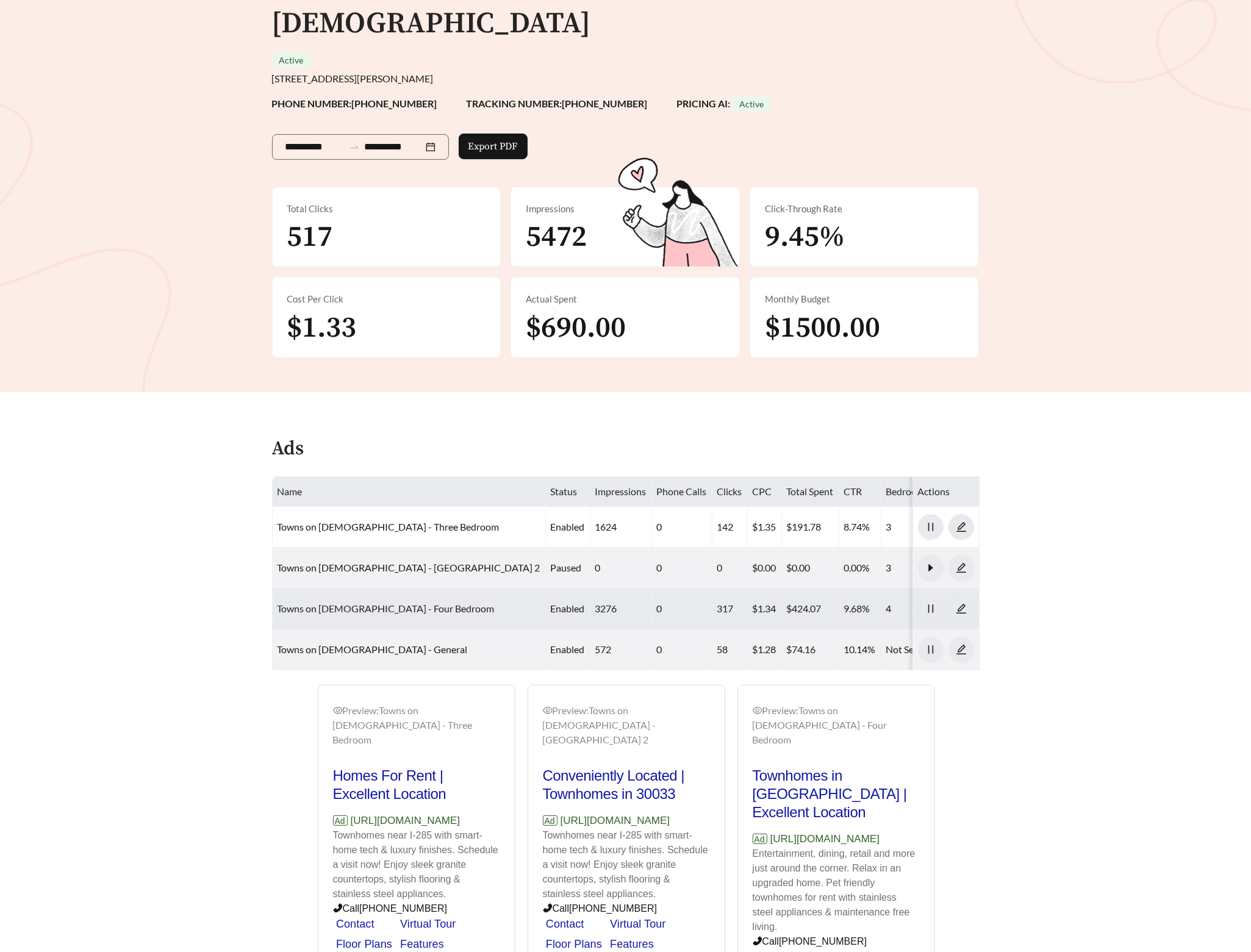
click at [374, 603] on link "Towns on Church - Four Bedroom" at bounding box center [386, 609] width 217 height 11
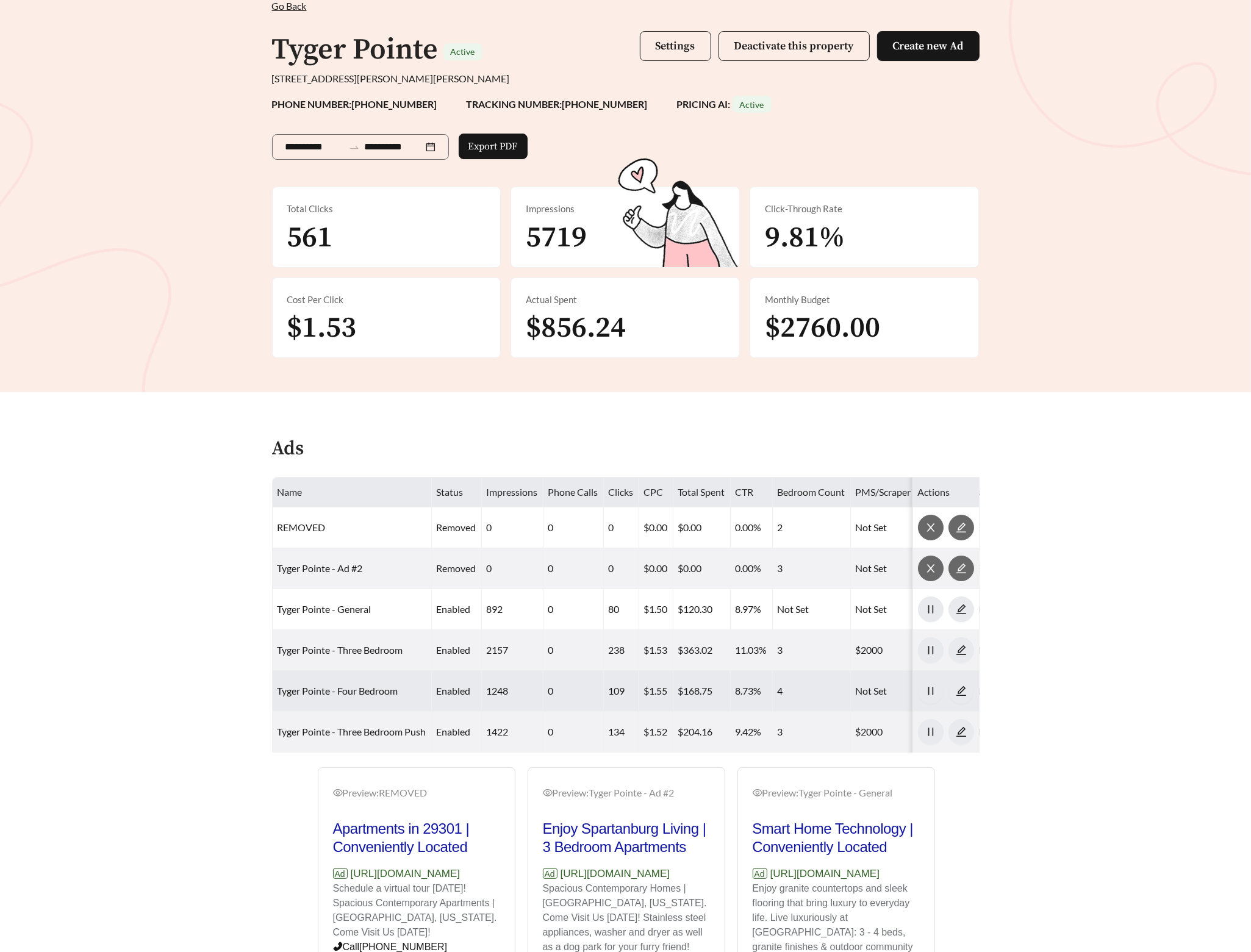
scroll to position [246, 0]
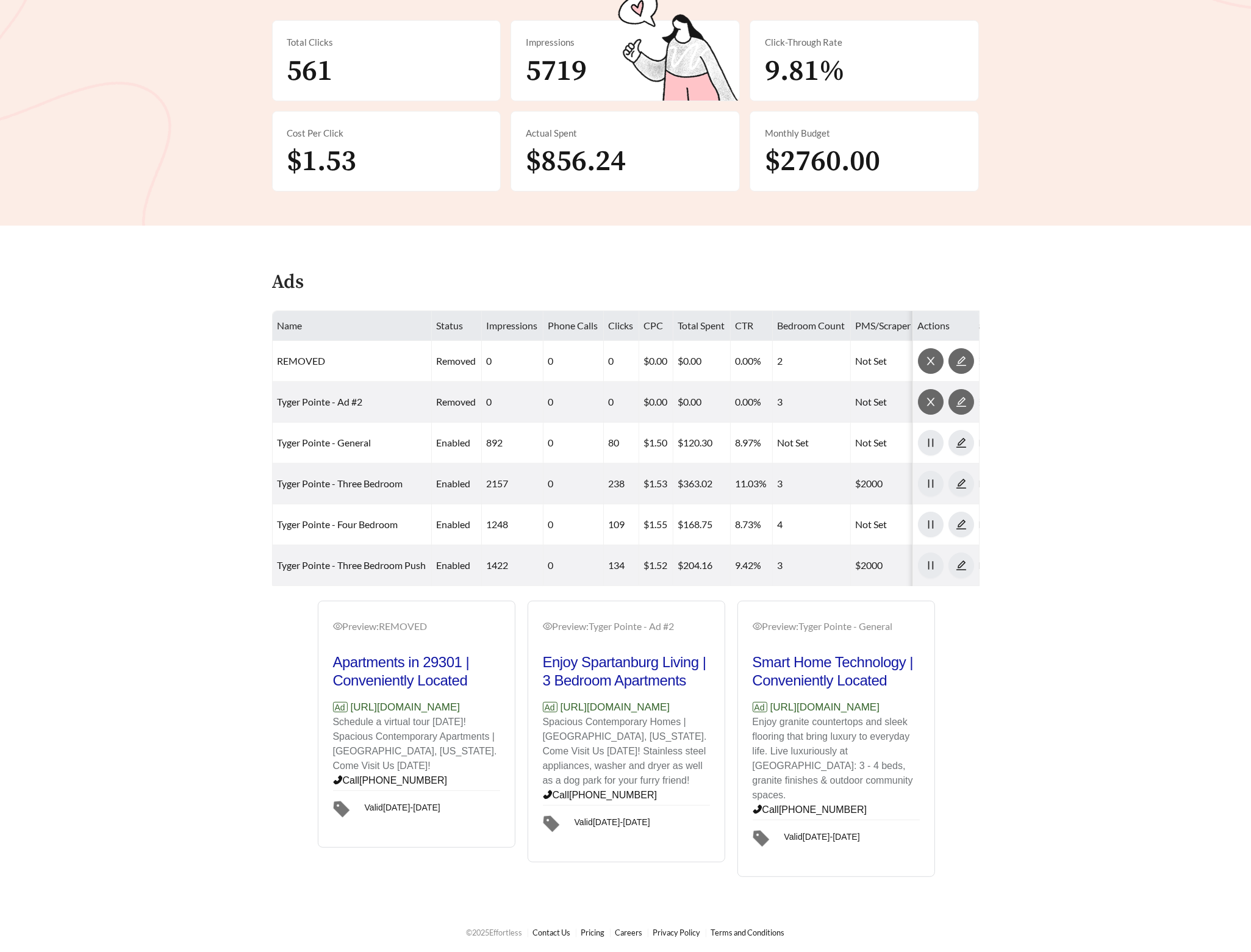
drag, startPoint x: 471, startPoint y: 721, endPoint x: 352, endPoint y: 721, distance: 119.0
click at [352, 716] on p "Ad [URL][DOMAIN_NAME]" at bounding box center [416, 708] width 167 height 16
copy p "[URL][DOMAIN_NAME]"
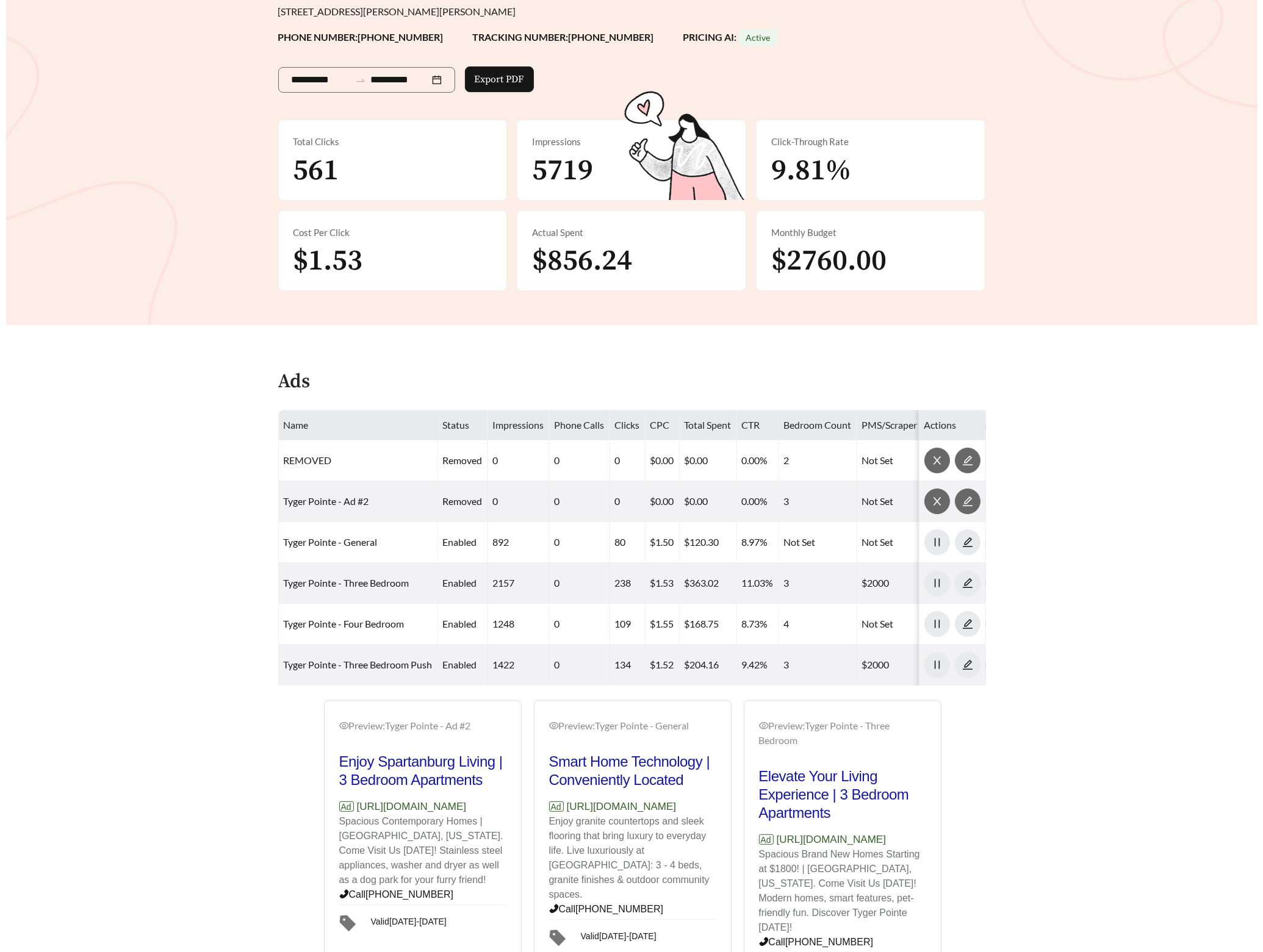
scroll to position [0, 0]
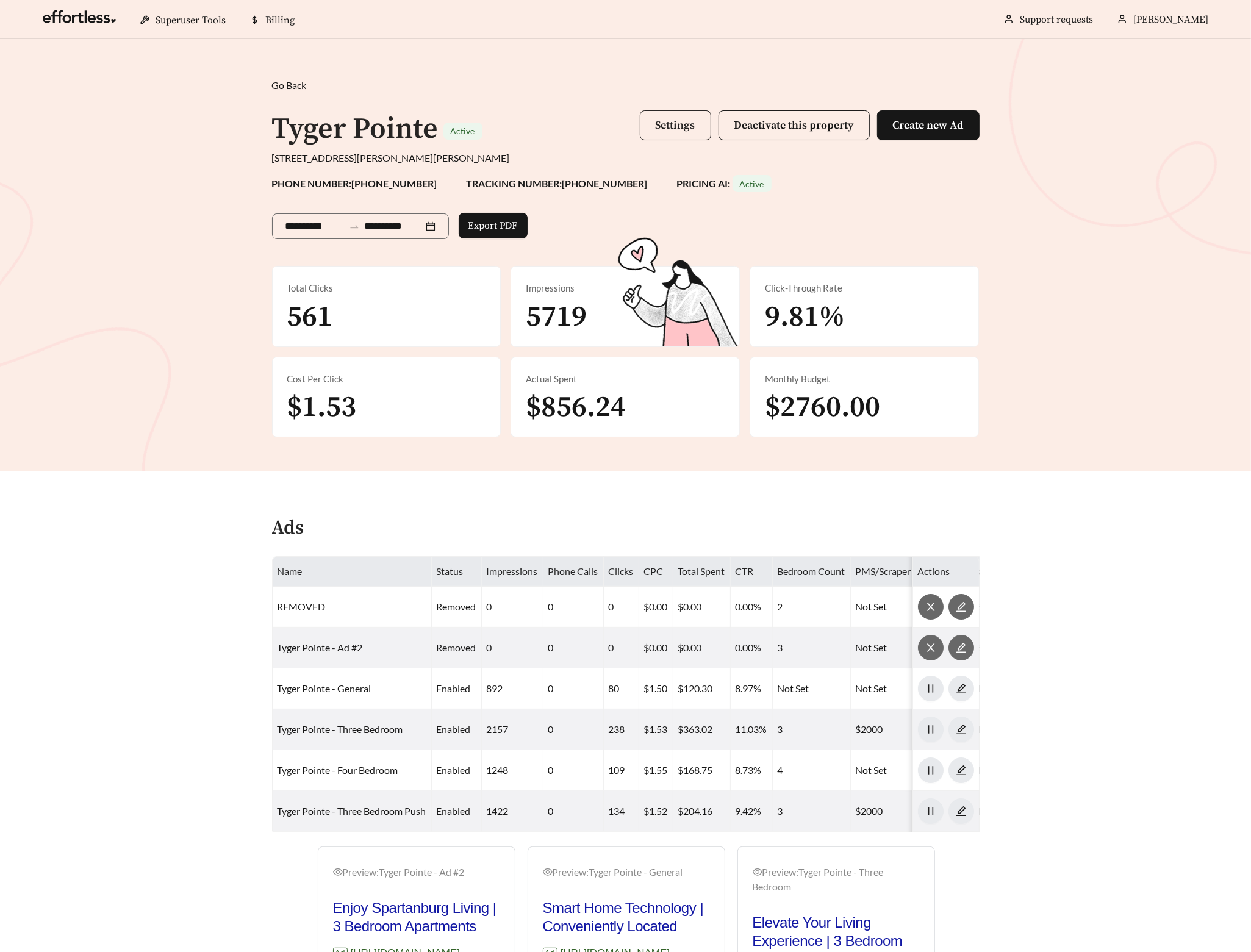
click at [691, 129] on span "Settings" at bounding box center [675, 126] width 40 height 14
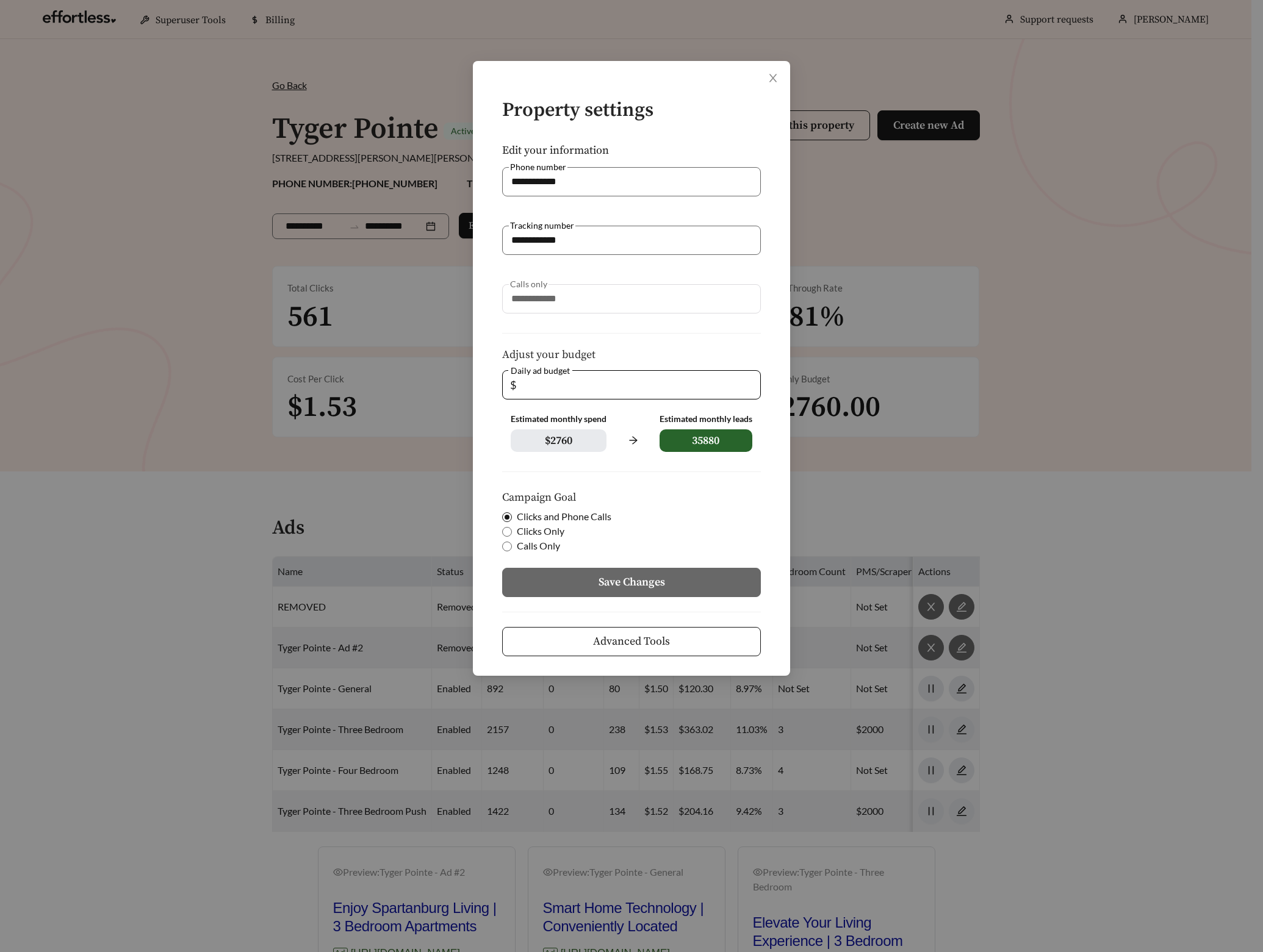
click at [661, 635] on span "Advanced Tools" at bounding box center [631, 641] width 77 height 17
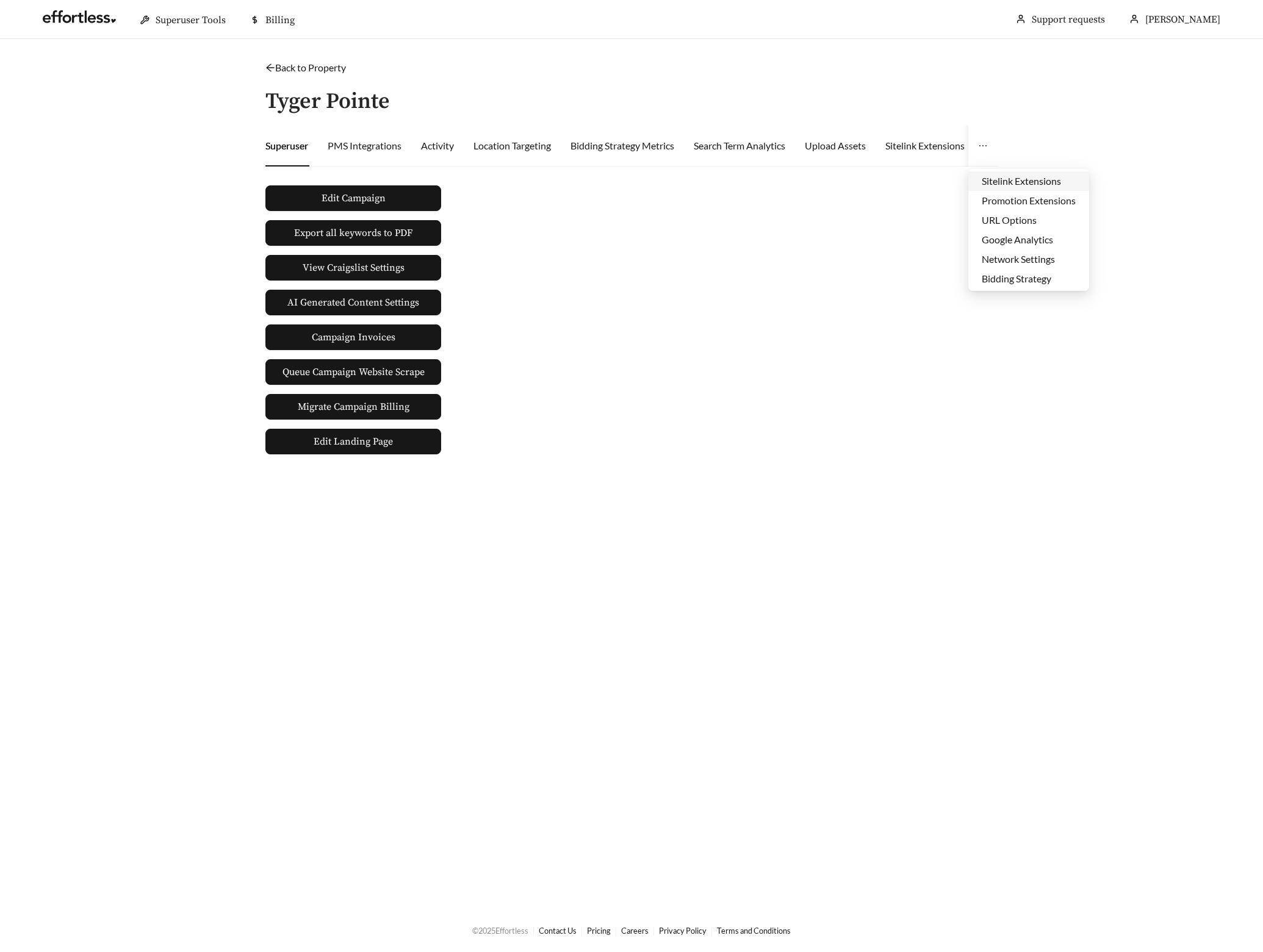
click at [1014, 184] on li "Sitelink Extensions" at bounding box center [1029, 181] width 121 height 19
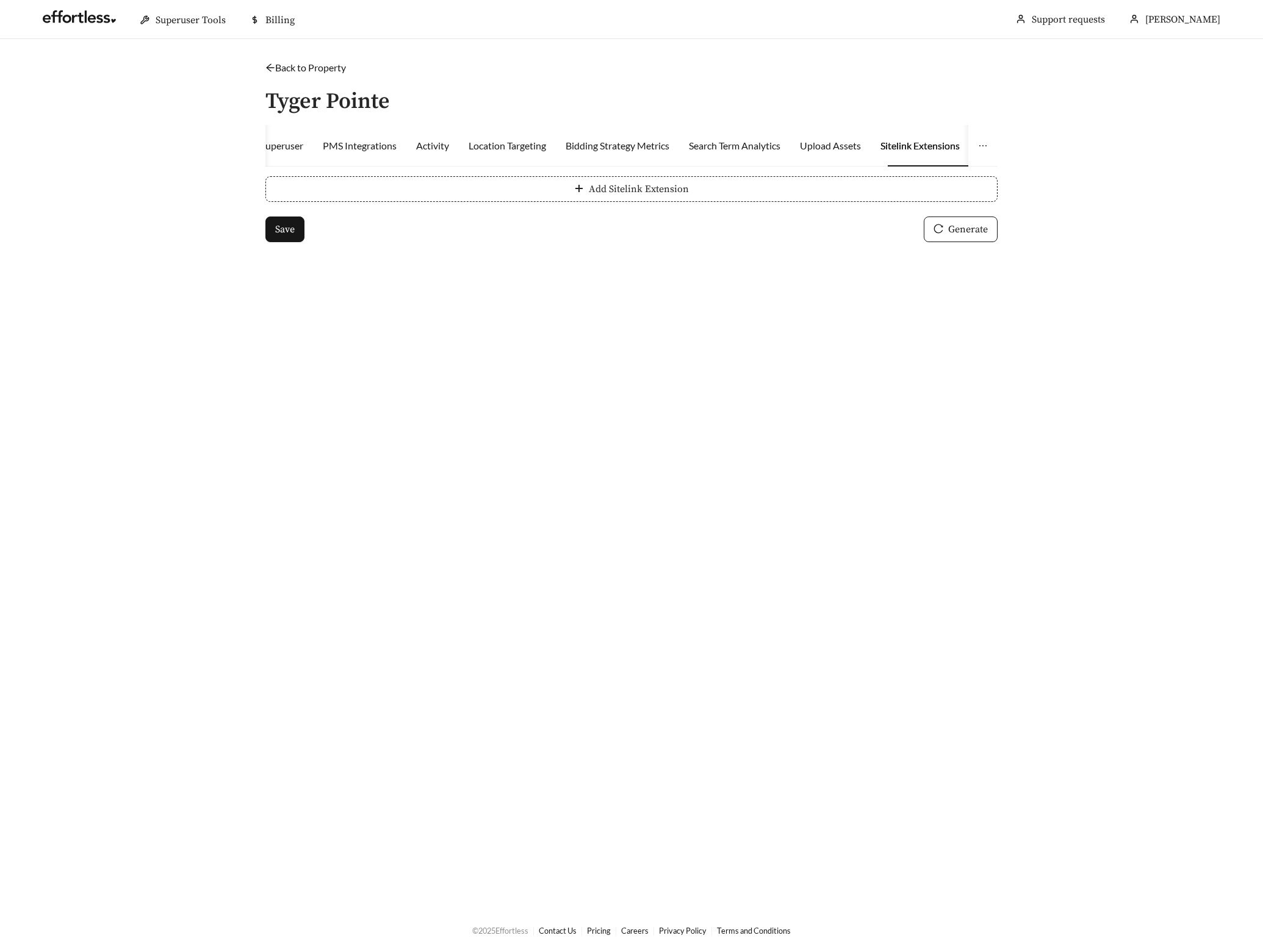
click at [495, 185] on button "Add Sitelink Extension" at bounding box center [631, 189] width 732 height 26
click at [983, 186] on icon "minus-circle" at bounding box center [981, 189] width 10 height 10
click at [961, 237] on button "Generate" at bounding box center [960, 229] width 74 height 26
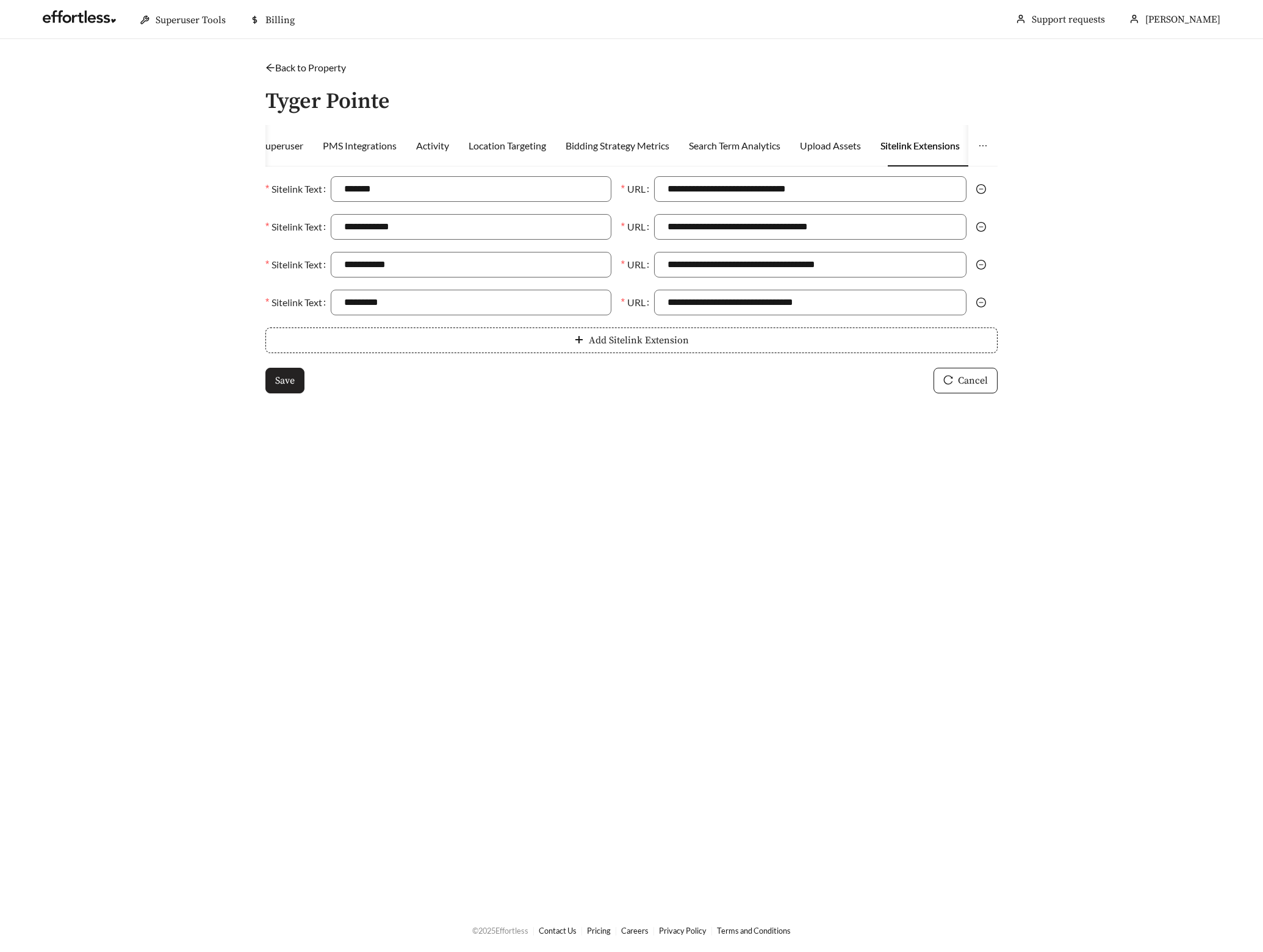
click at [280, 377] on span "Save" at bounding box center [285, 381] width 19 height 14
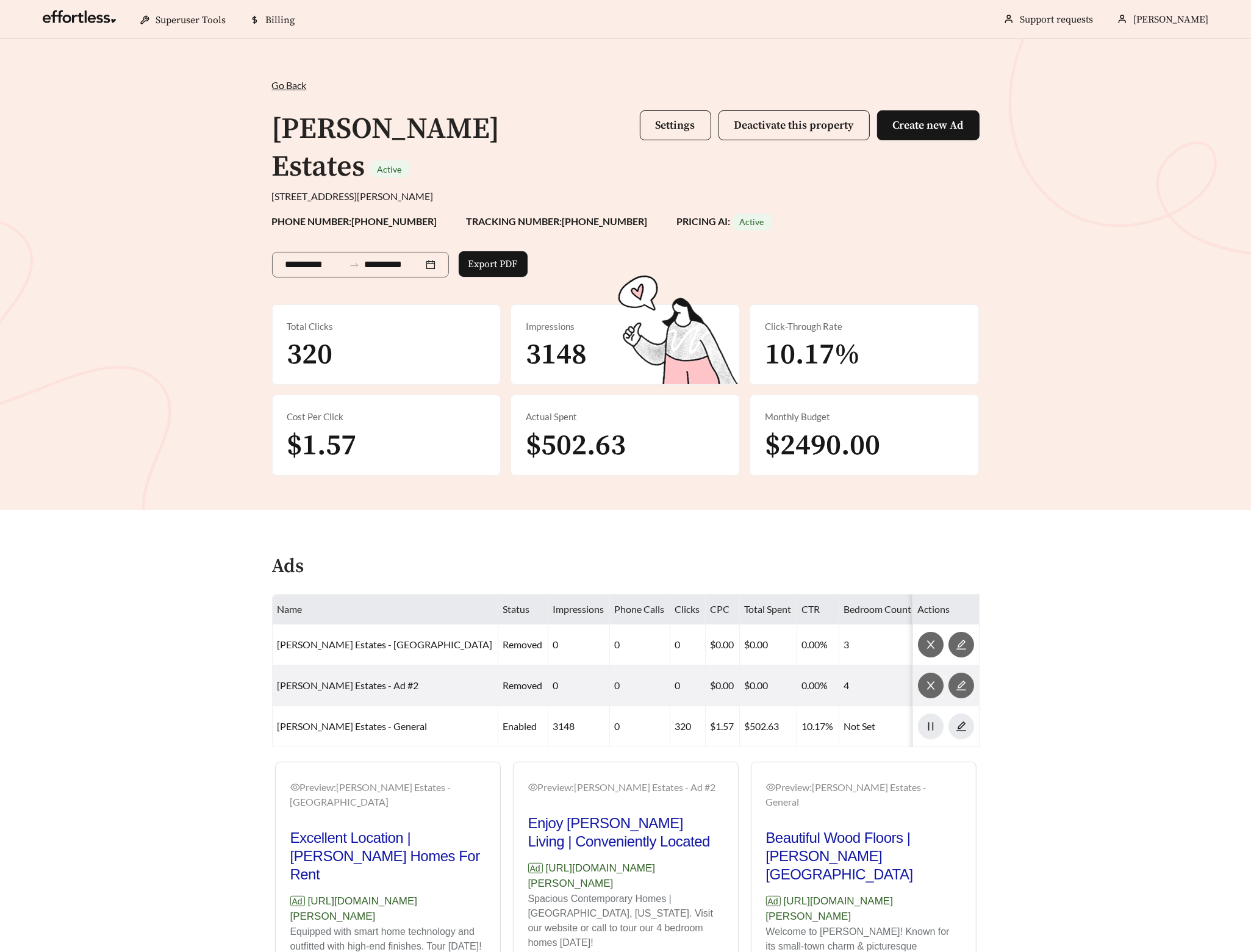
scroll to position [96, 0]
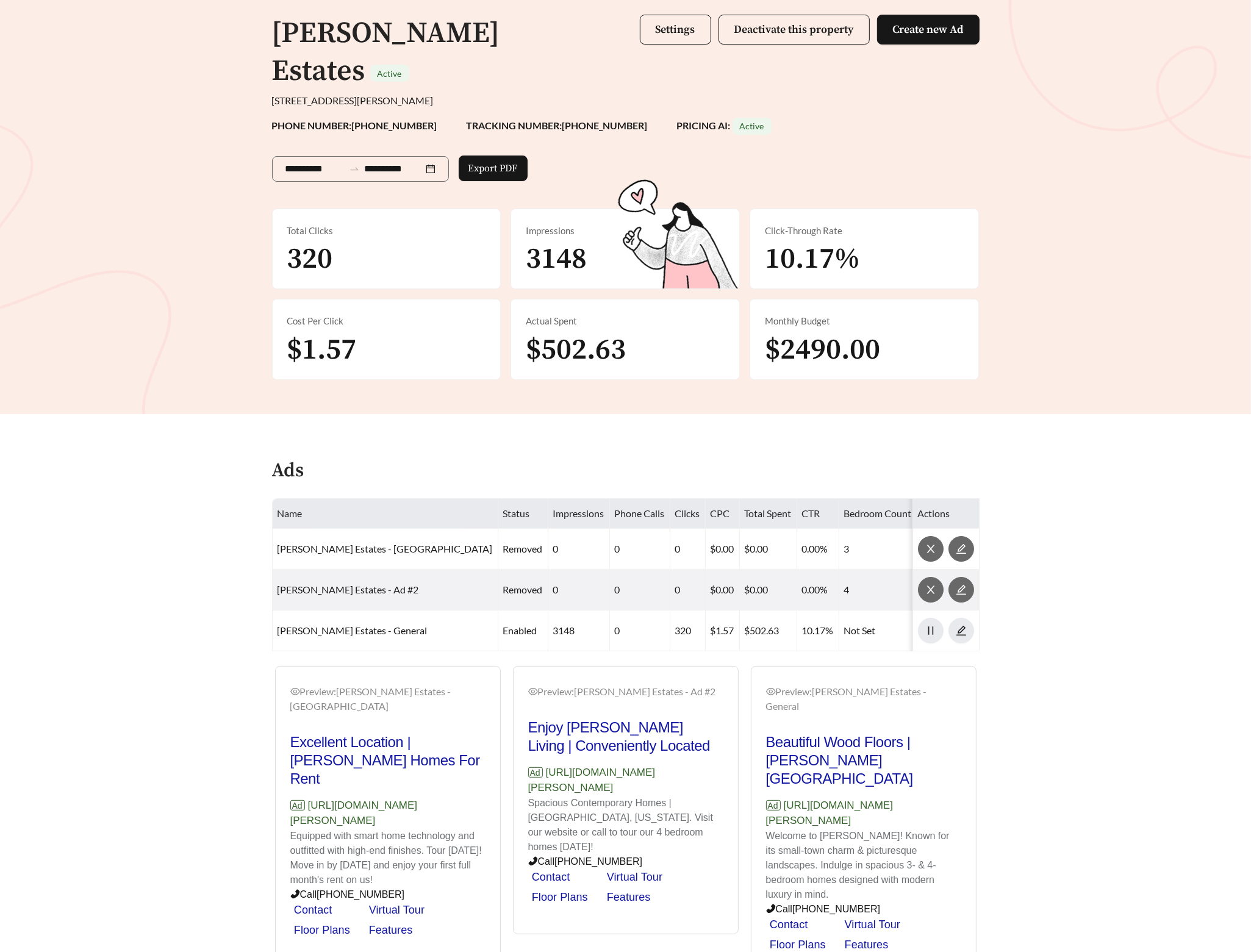
drag, startPoint x: 478, startPoint y: 759, endPoint x: 311, endPoint y: 759, distance: 167.0
click at [311, 798] on p "Ad [URL][DOMAIN_NAME][PERSON_NAME]" at bounding box center [388, 813] width 195 height 31
copy p "[URL][DOMAIN_NAME][PERSON_NAME]"
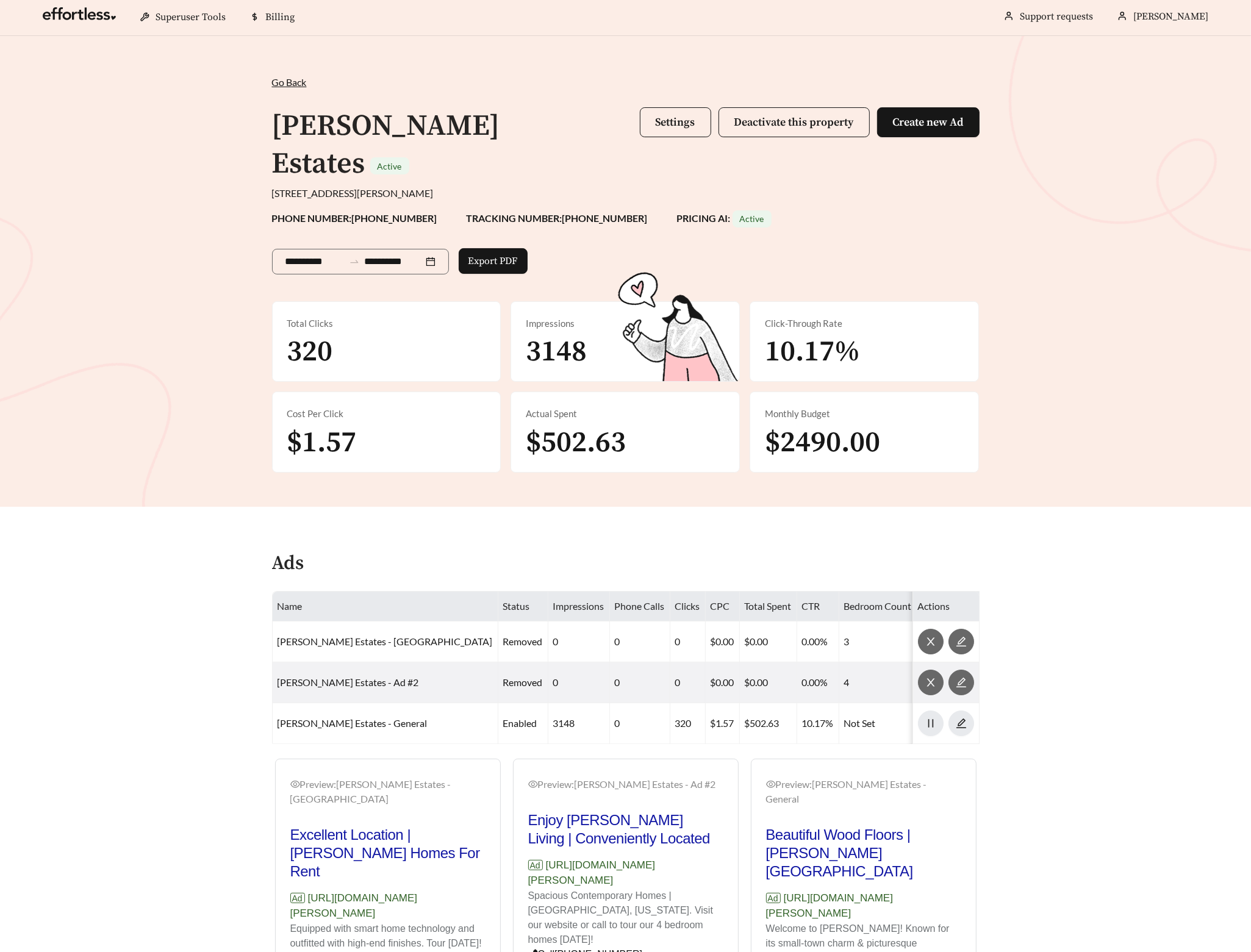
scroll to position [0, 0]
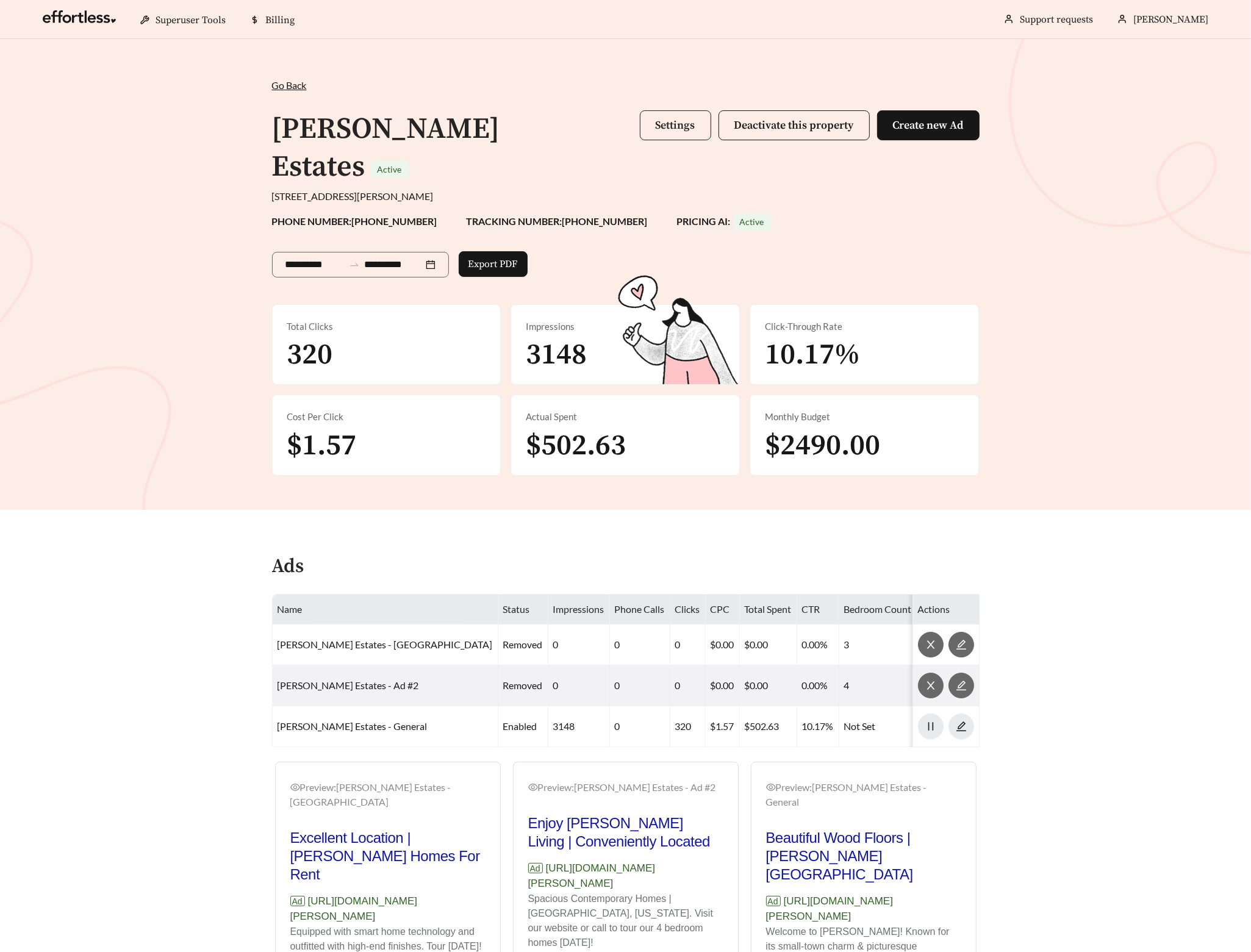
click at [671, 123] on span "Settings" at bounding box center [675, 126] width 40 height 14
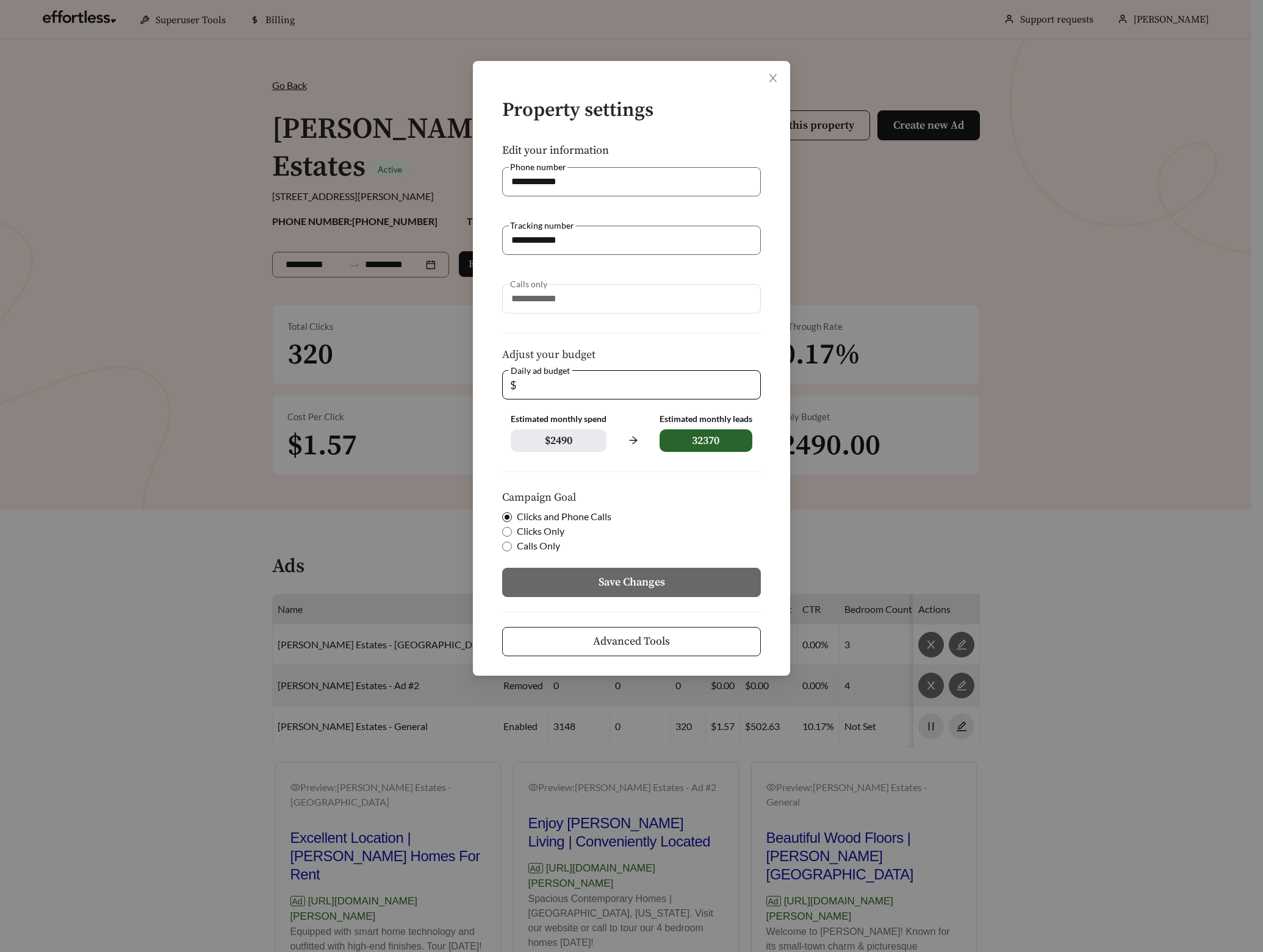
click at [636, 644] on span "Advanced Tools" at bounding box center [631, 641] width 77 height 17
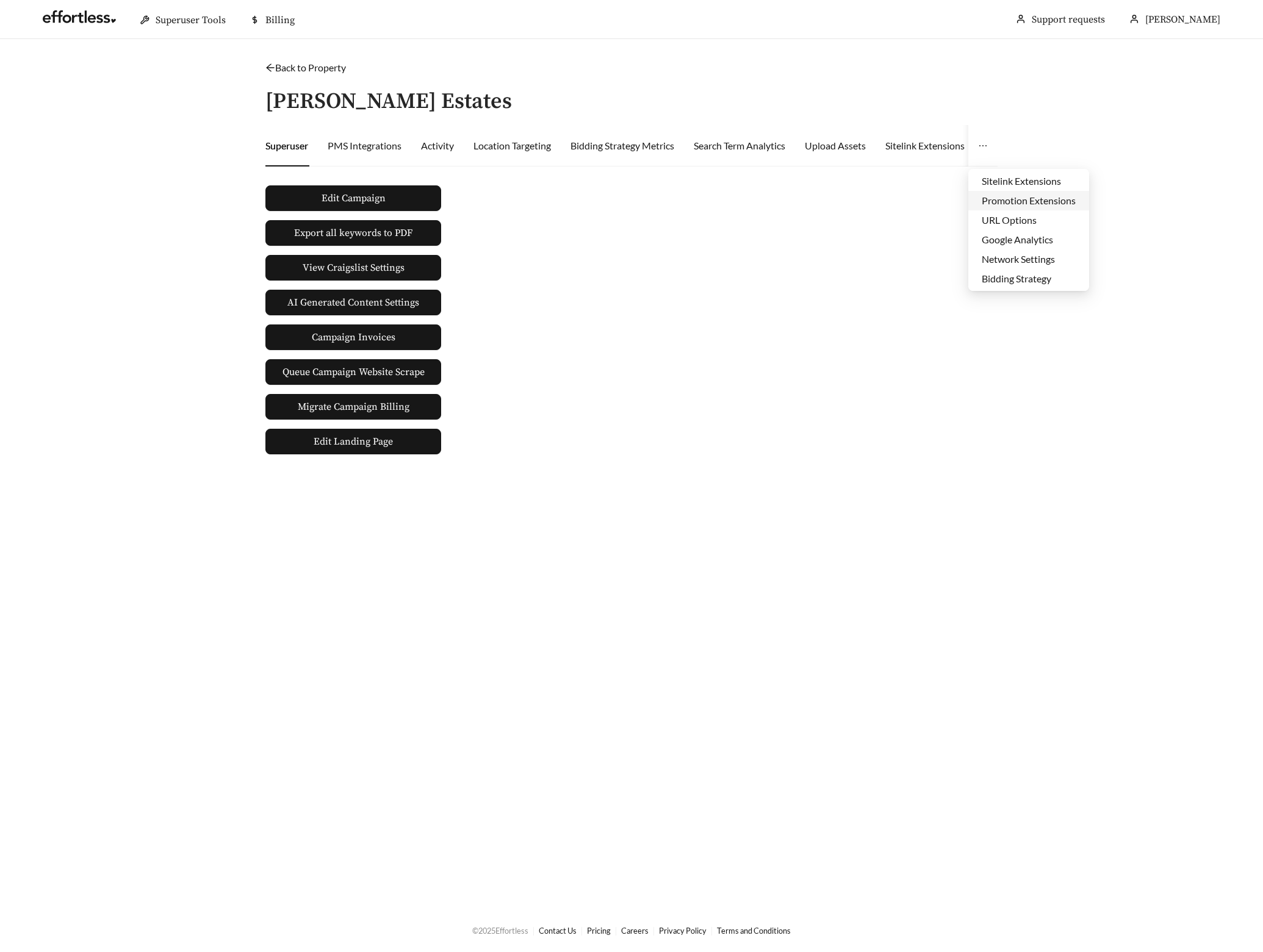
click at [1008, 199] on li "Promotion Extensions" at bounding box center [1029, 200] width 121 height 19
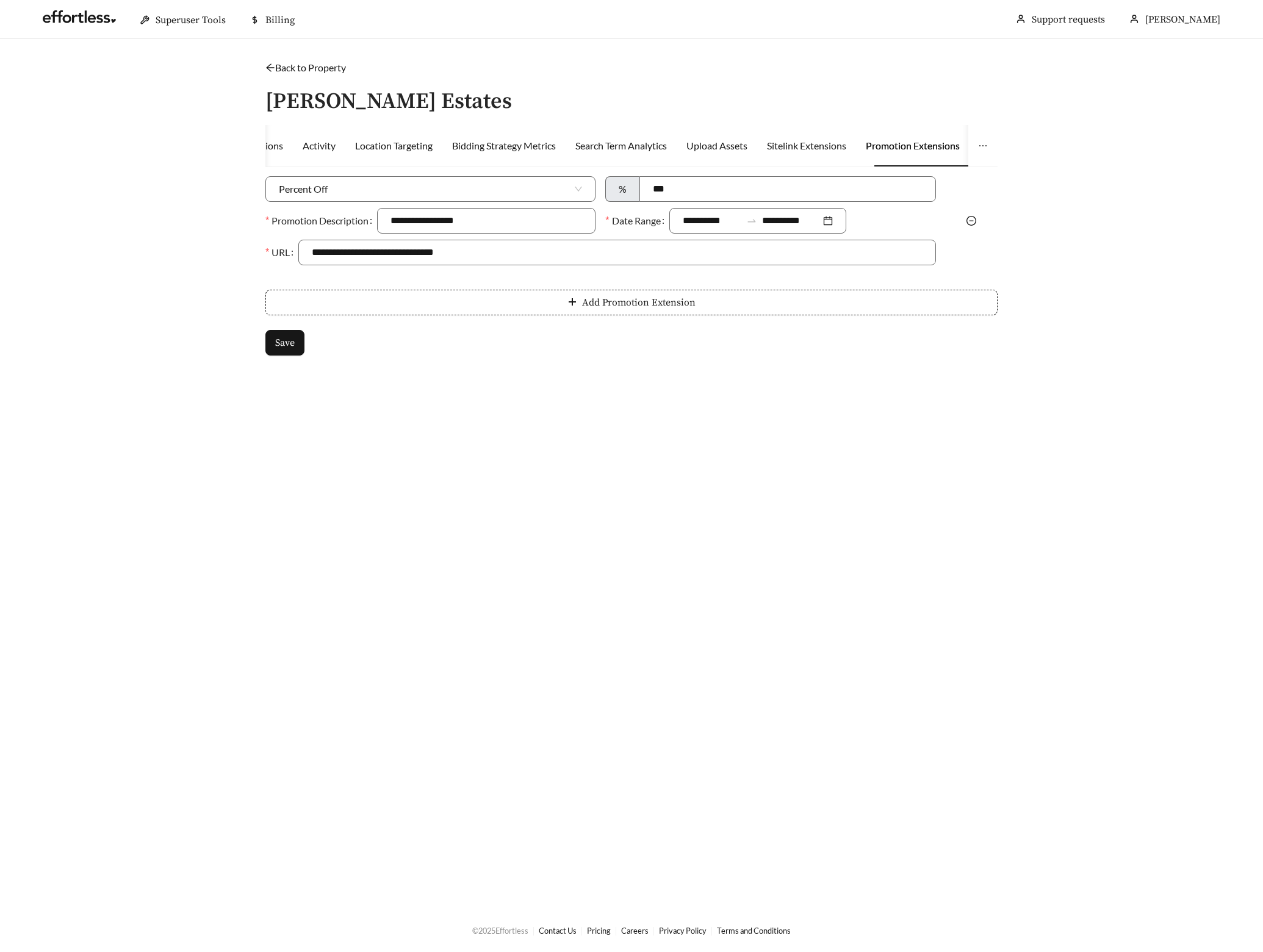
click at [972, 218] on icon "minus-circle" at bounding box center [972, 221] width 10 height 10
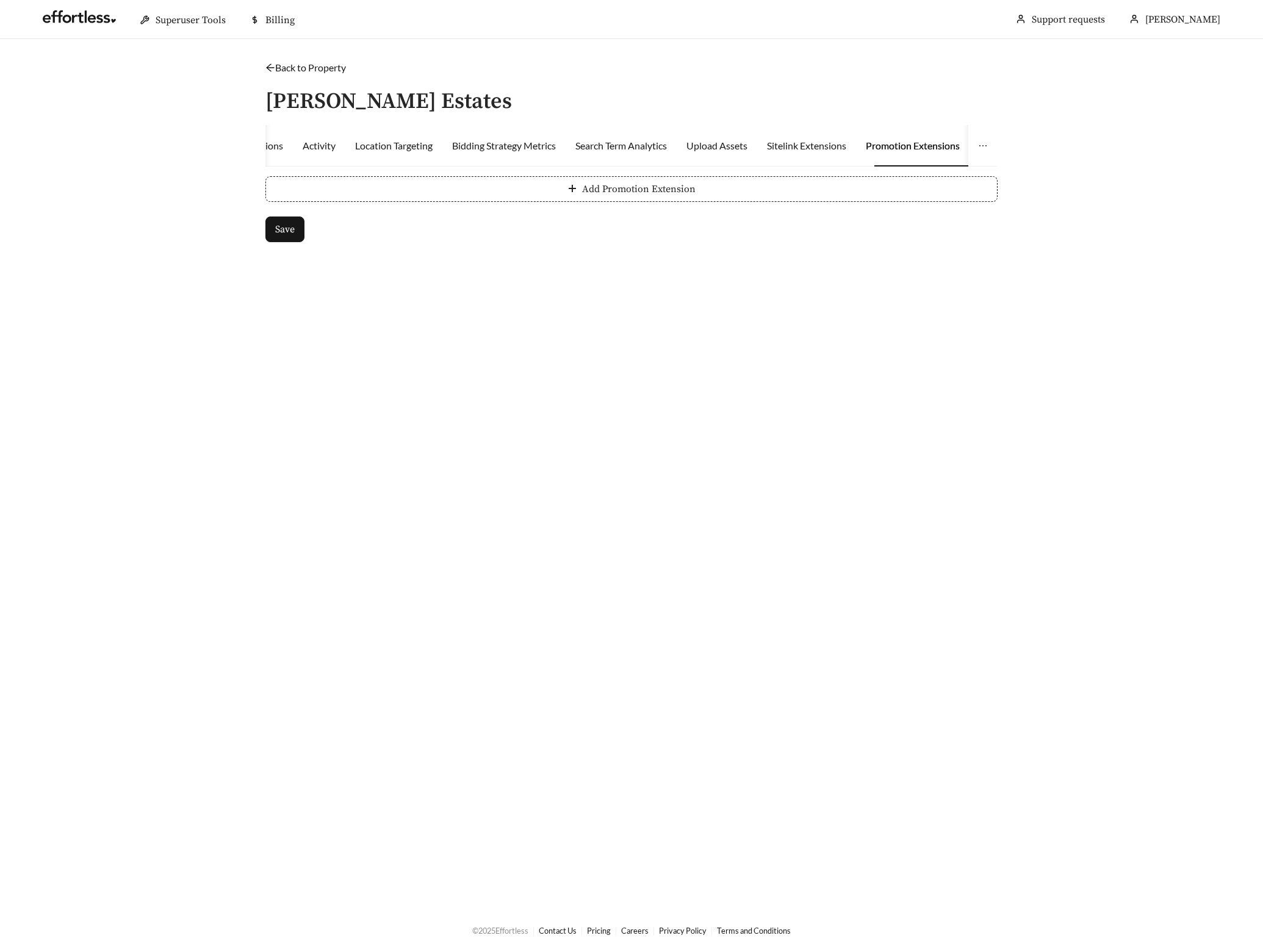
click at [415, 200] on button "Add Promotion Extension" at bounding box center [631, 189] width 732 height 26
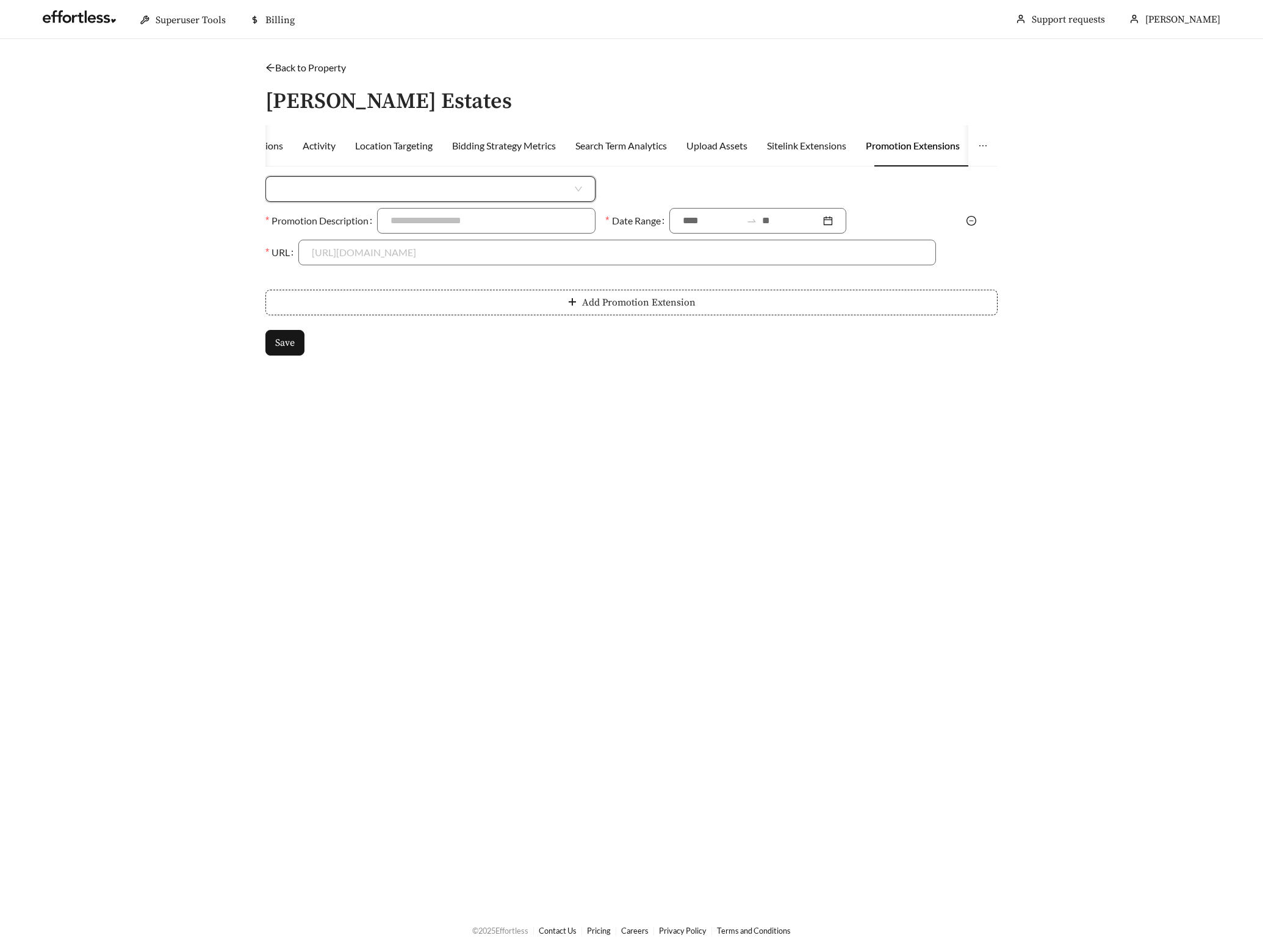
click at [346, 185] on input "search" at bounding box center [426, 189] width 293 height 24
click at [329, 236] on div "Percent Off" at bounding box center [431, 235] width 303 height 14
click at [679, 188] on input at bounding box center [787, 189] width 295 height 24
type input "***"
type input "**********"
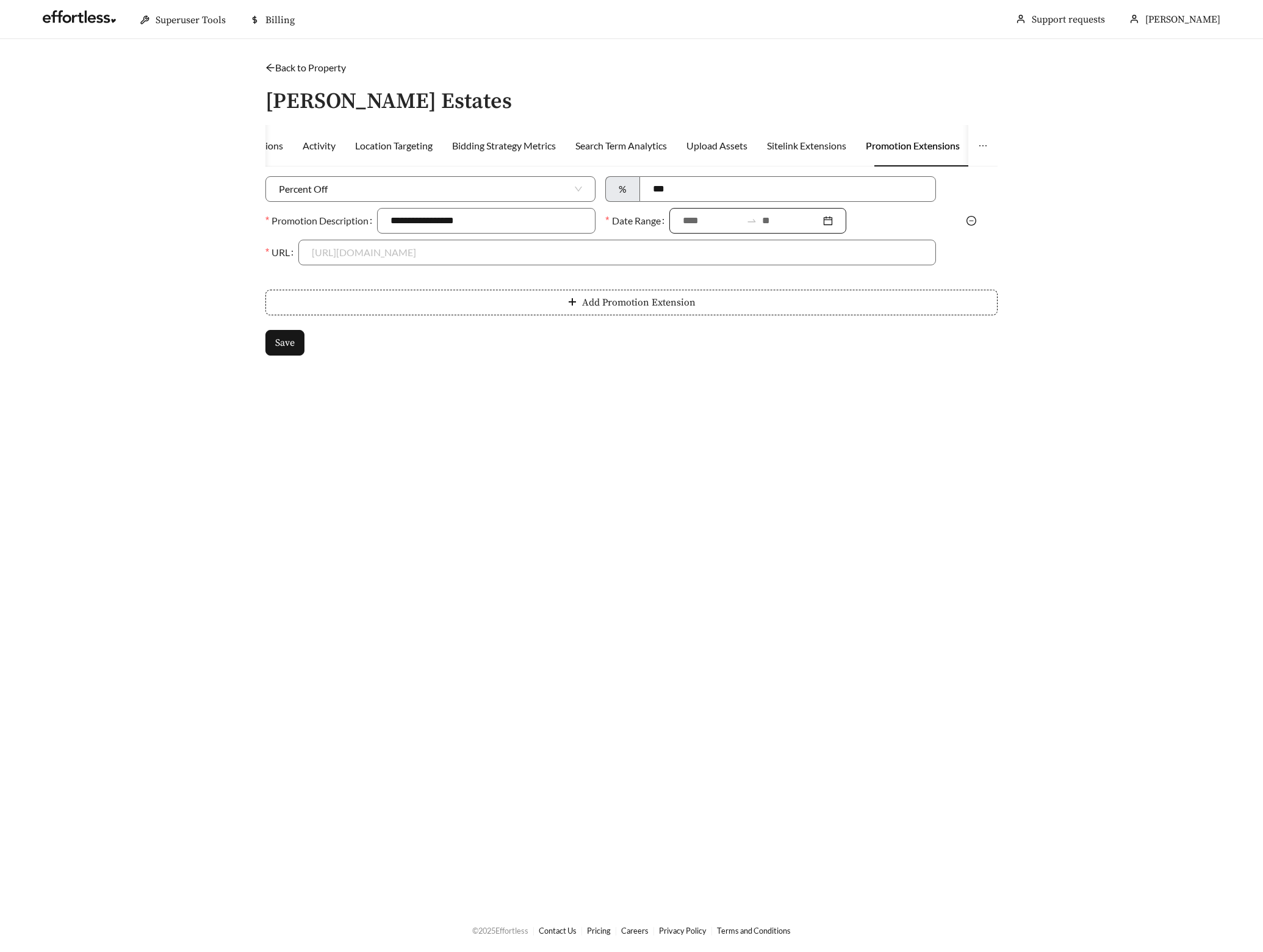
click at [681, 221] on div at bounding box center [758, 221] width 177 height 26
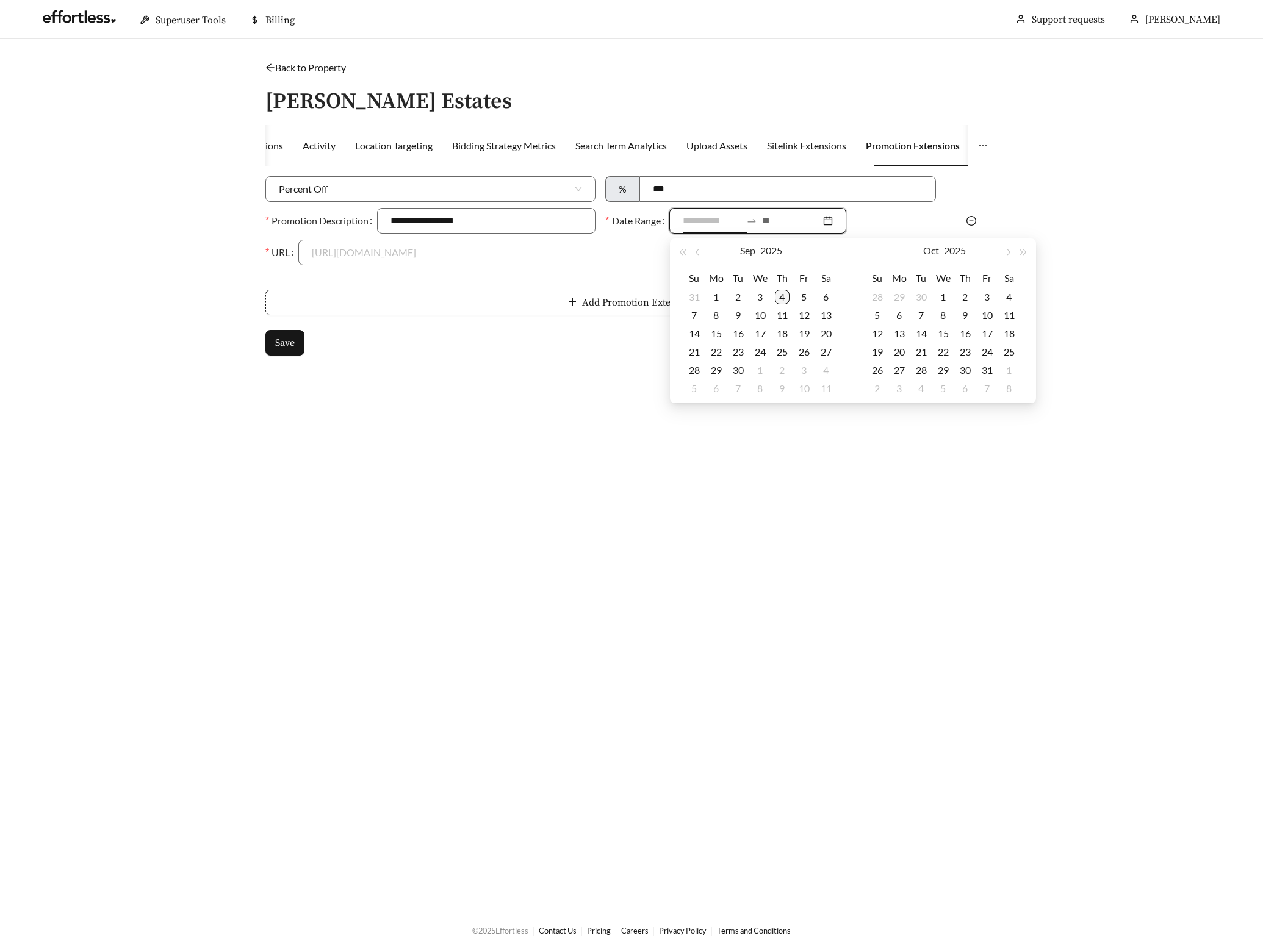
type input "**********"
click at [780, 295] on div "4" at bounding box center [782, 297] width 14 height 14
type input "**********"
click at [721, 332] on div "15" at bounding box center [716, 333] width 14 height 14
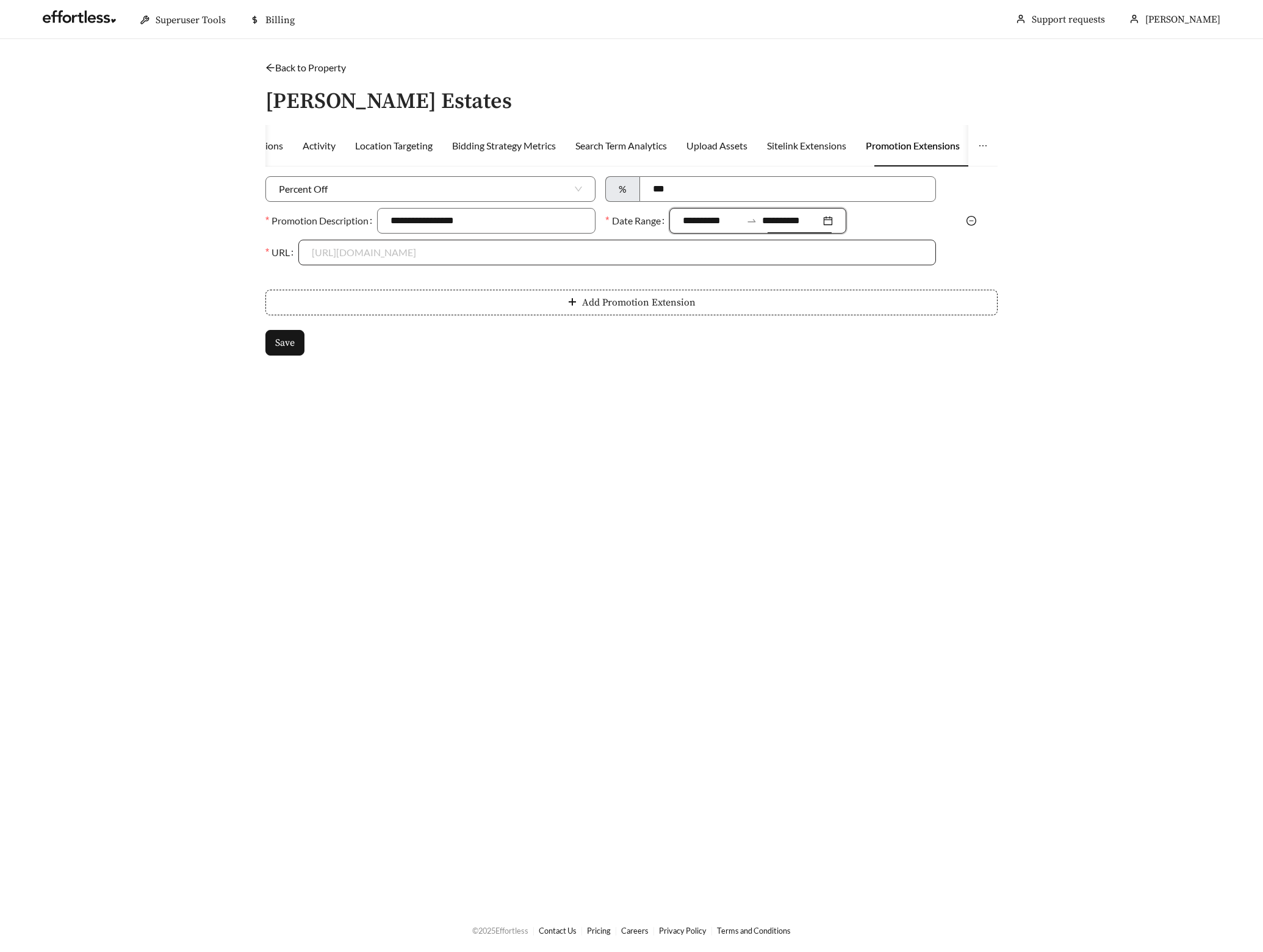
click at [398, 251] on input "URL" at bounding box center [617, 252] width 610 height 24
click at [382, 276] on div "https://www.live-westmoreland.com" at bounding box center [617, 279] width 610 height 14
type input "**********"
click at [290, 349] on span "Save" at bounding box center [285, 343] width 19 height 14
click at [337, 67] on link "Back to Property" at bounding box center [306, 68] width 81 height 11
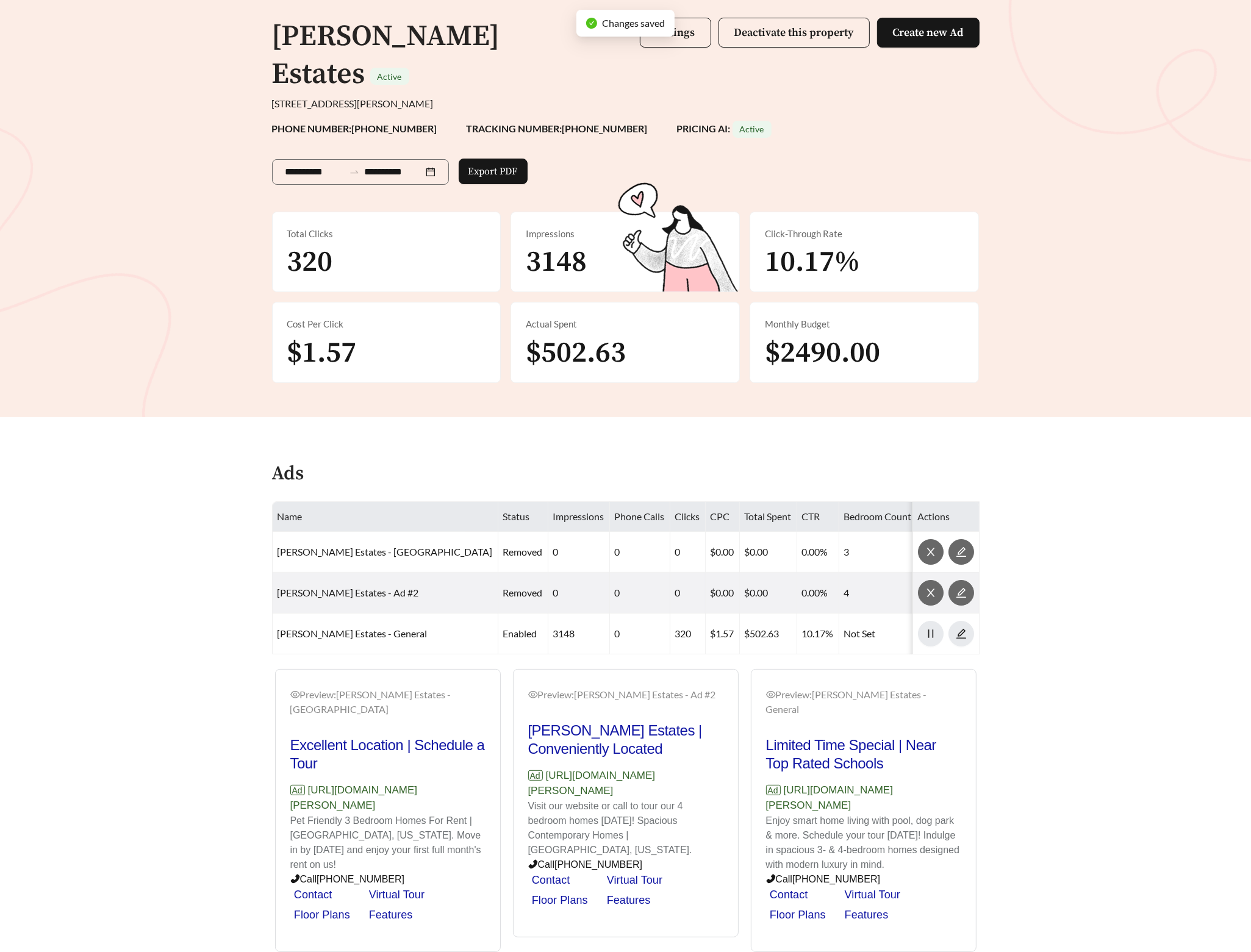
scroll to position [96, 0]
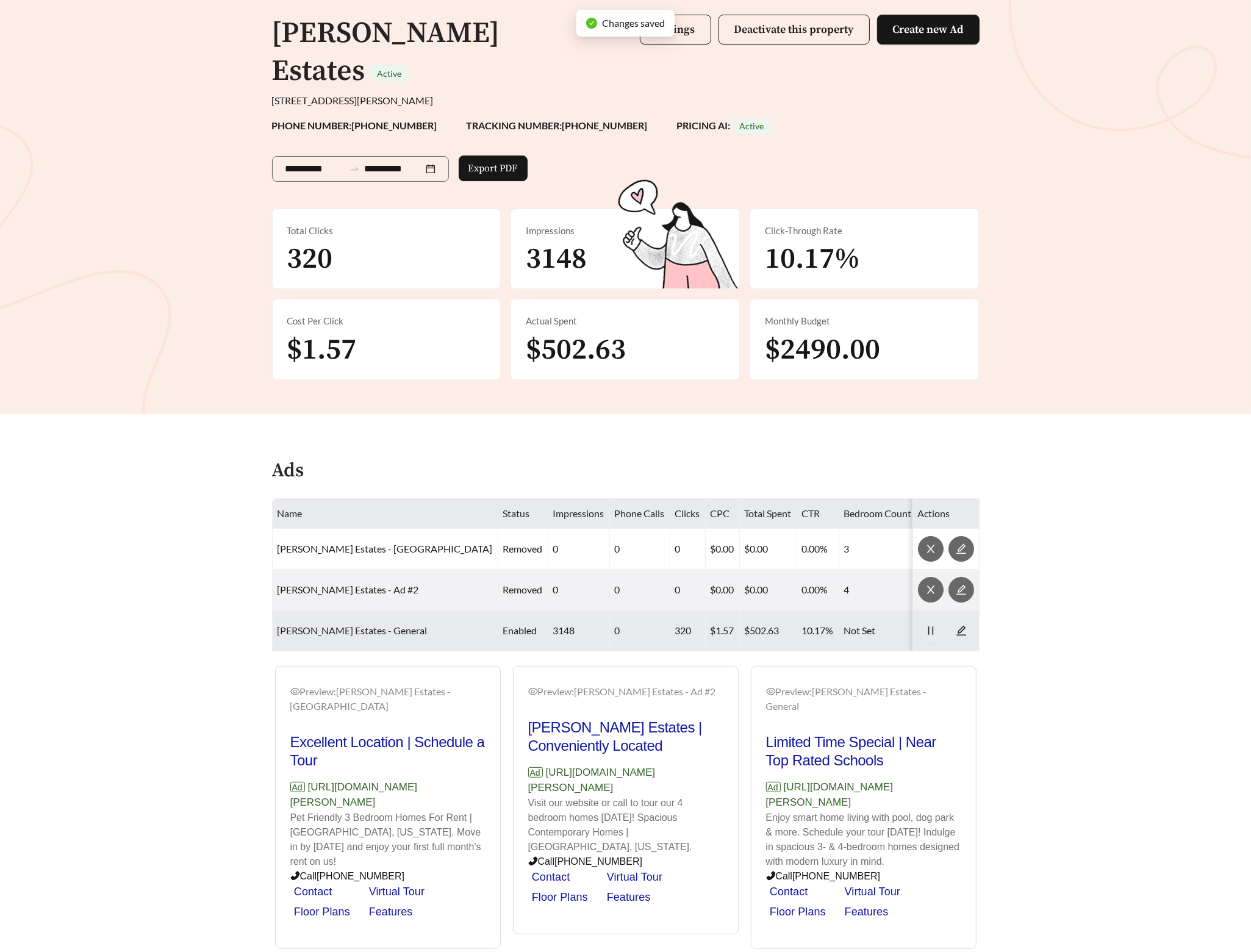
click at [389, 624] on link "Westmoreland Estates - General" at bounding box center [352, 630] width 150 height 11
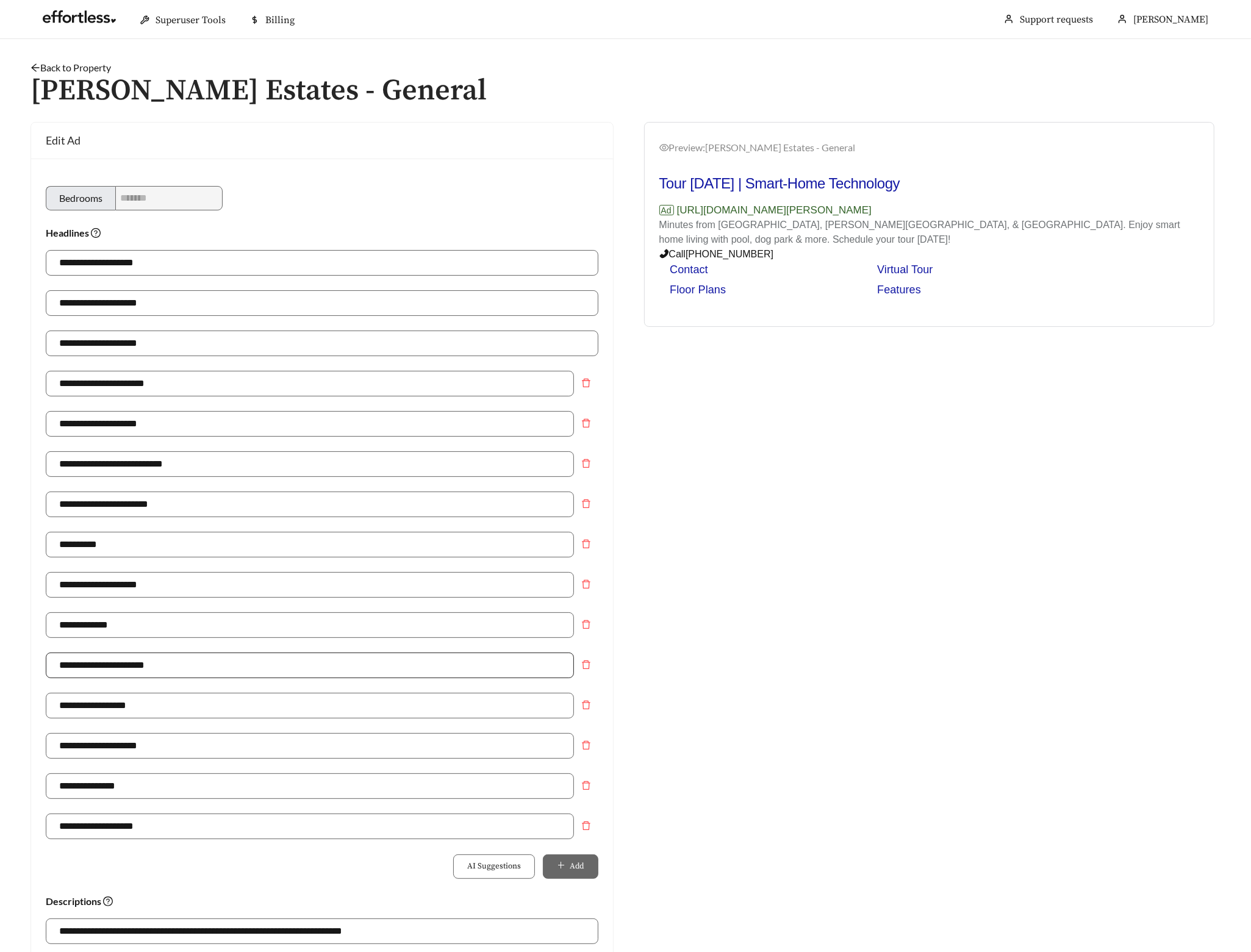
scroll to position [325, 0]
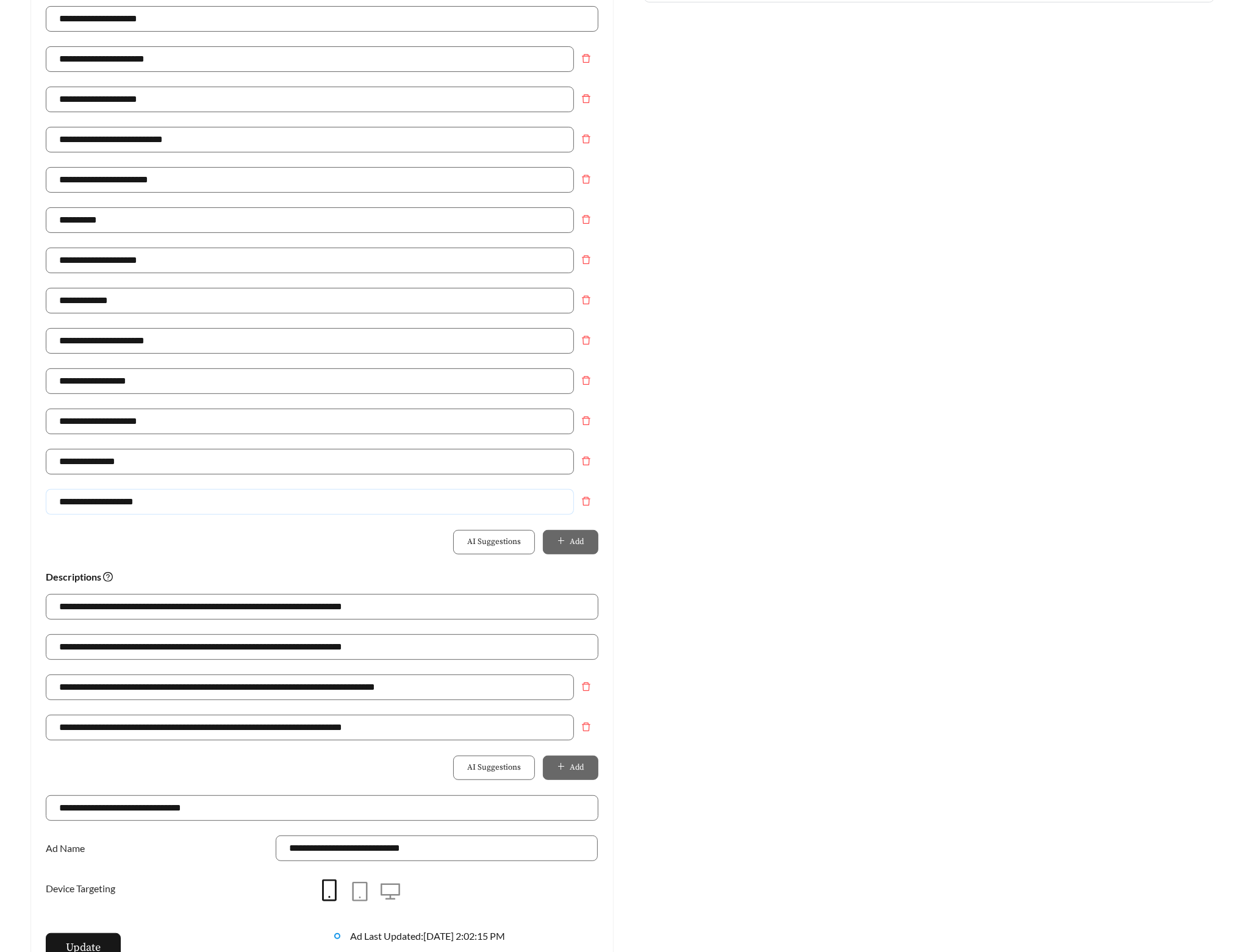
drag, startPoint x: 180, startPoint y: 506, endPoint x: 28, endPoint y: 491, distance: 152.7
click at [28, 491] on div "**********" at bounding box center [322, 394] width 608 height 1193
type input "**********"
click at [190, 545] on div "AI Suggestions Add" at bounding box center [322, 542] width 553 height 24
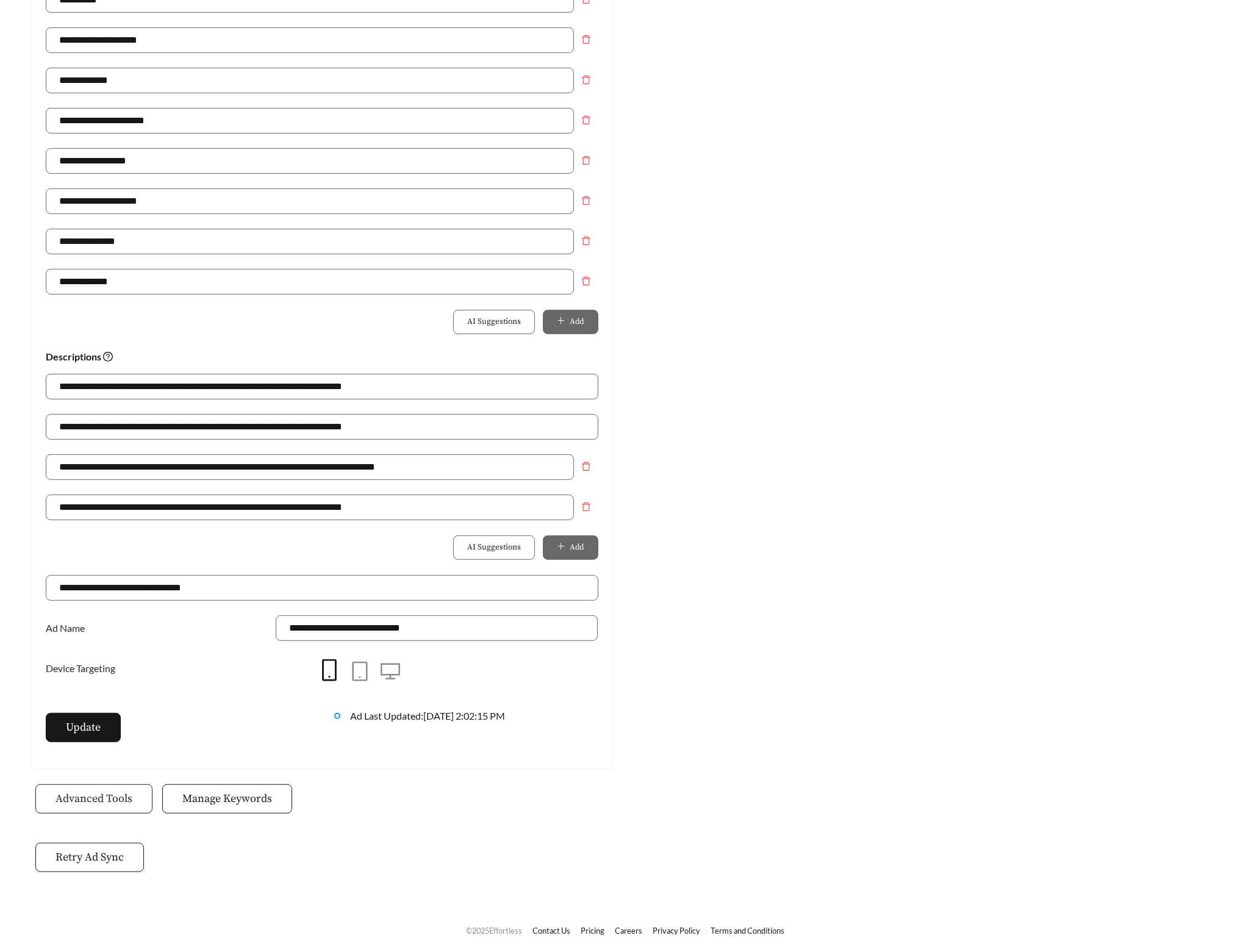
scroll to position [550, 0]
click at [96, 727] on span "Update" at bounding box center [83, 727] width 34 height 17
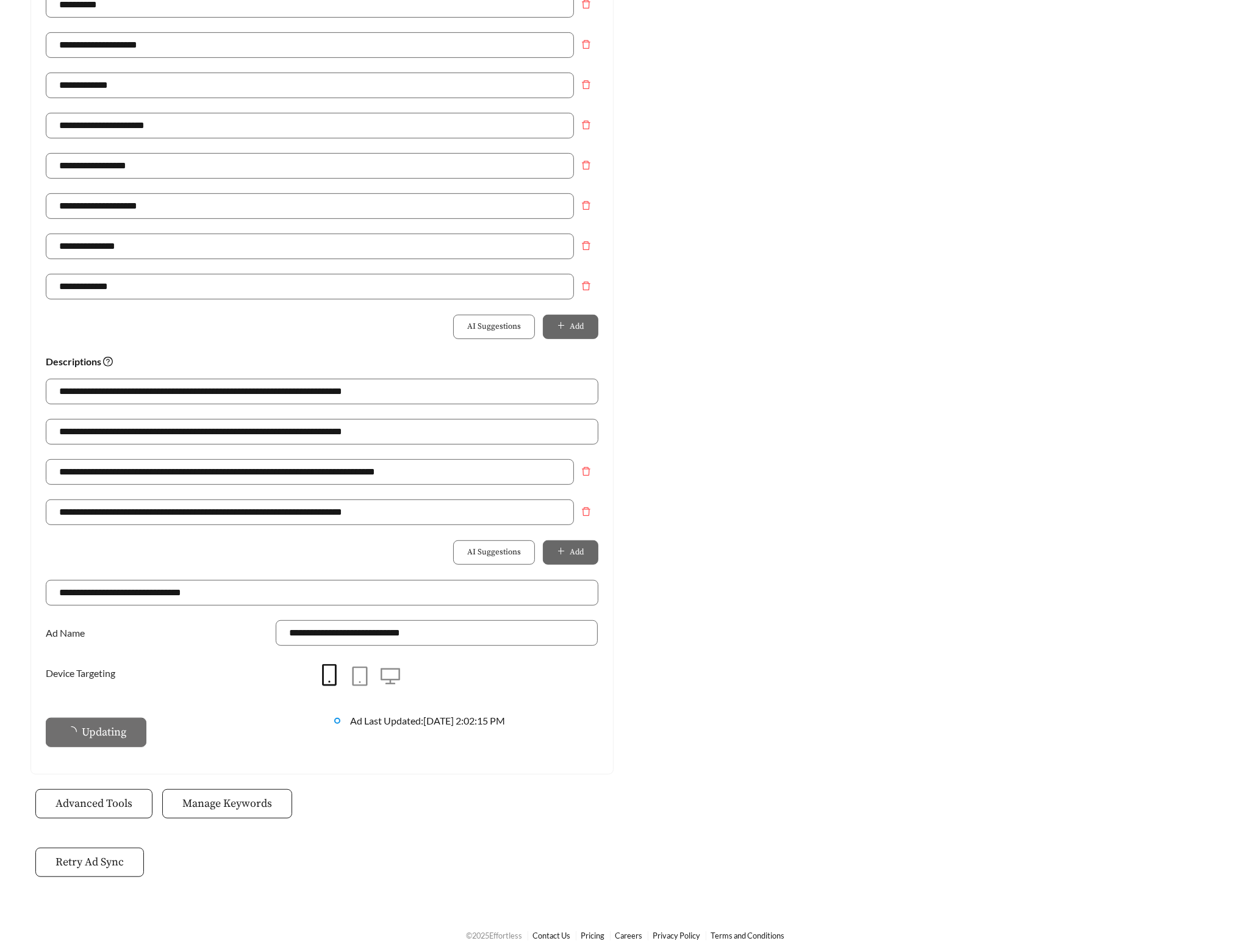
scroll to position [44, 0]
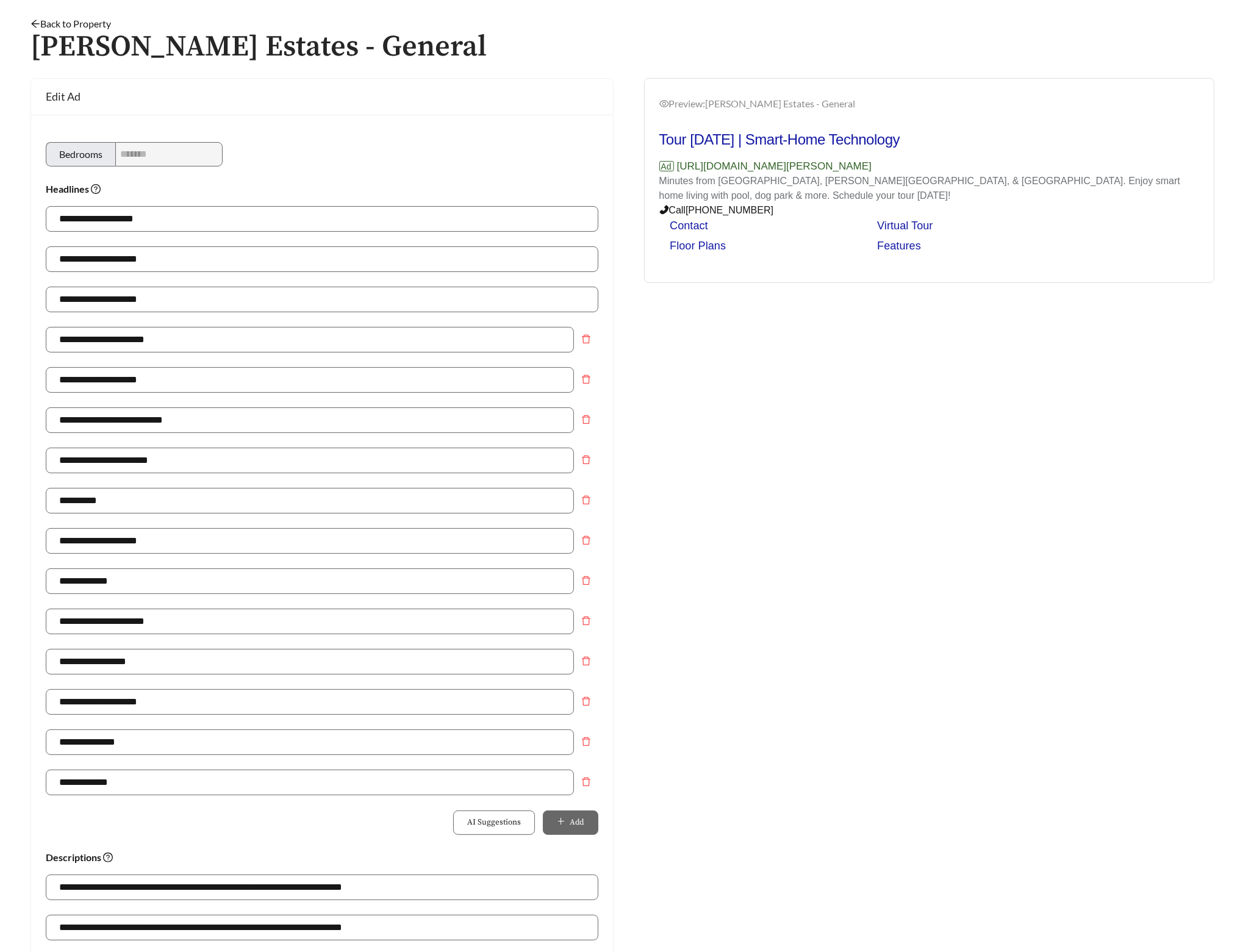
click at [94, 25] on link "Back to Property" at bounding box center [70, 24] width 80 height 11
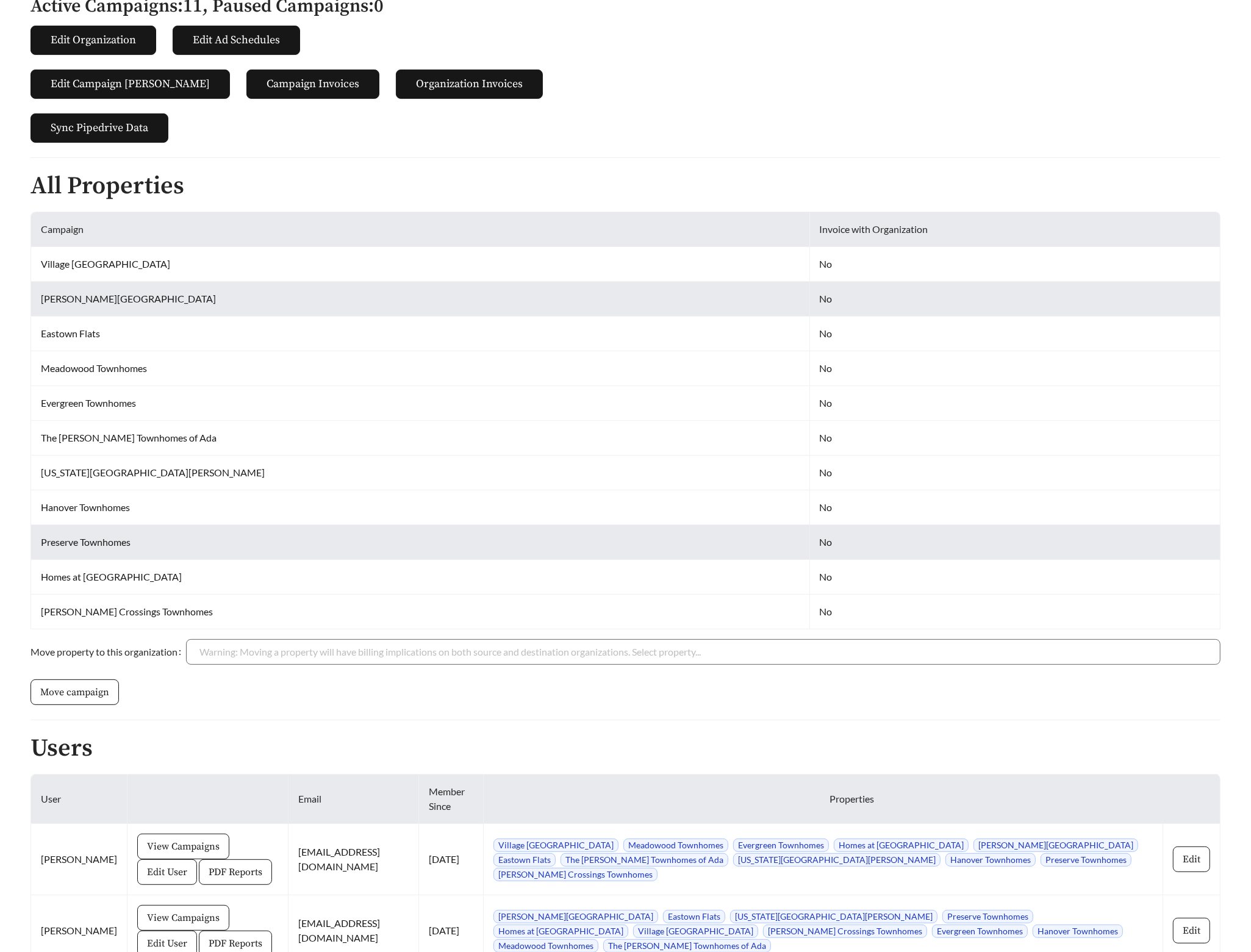
scroll to position [358, 0]
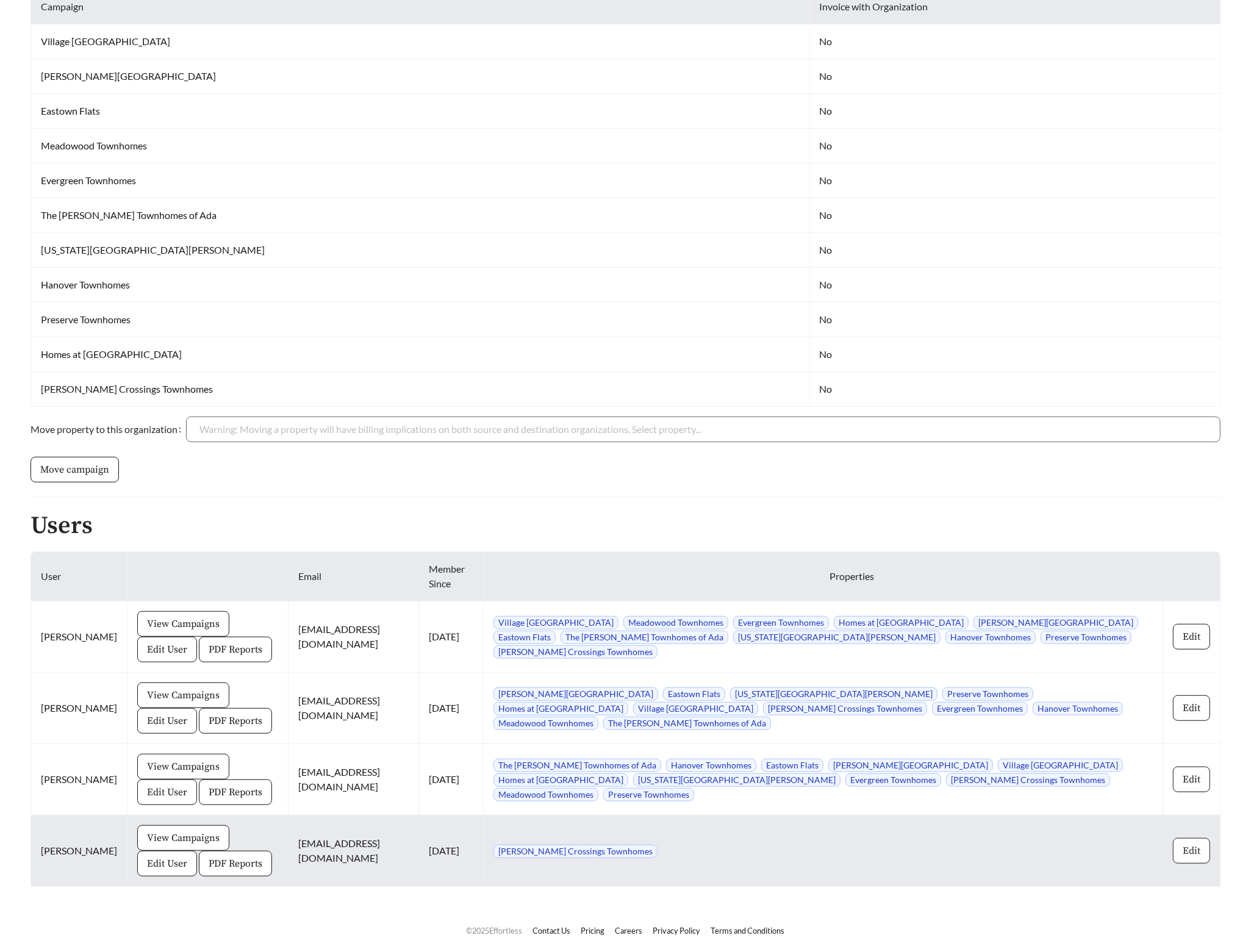
click at [1183, 850] on span "Edit" at bounding box center [1191, 851] width 18 height 14
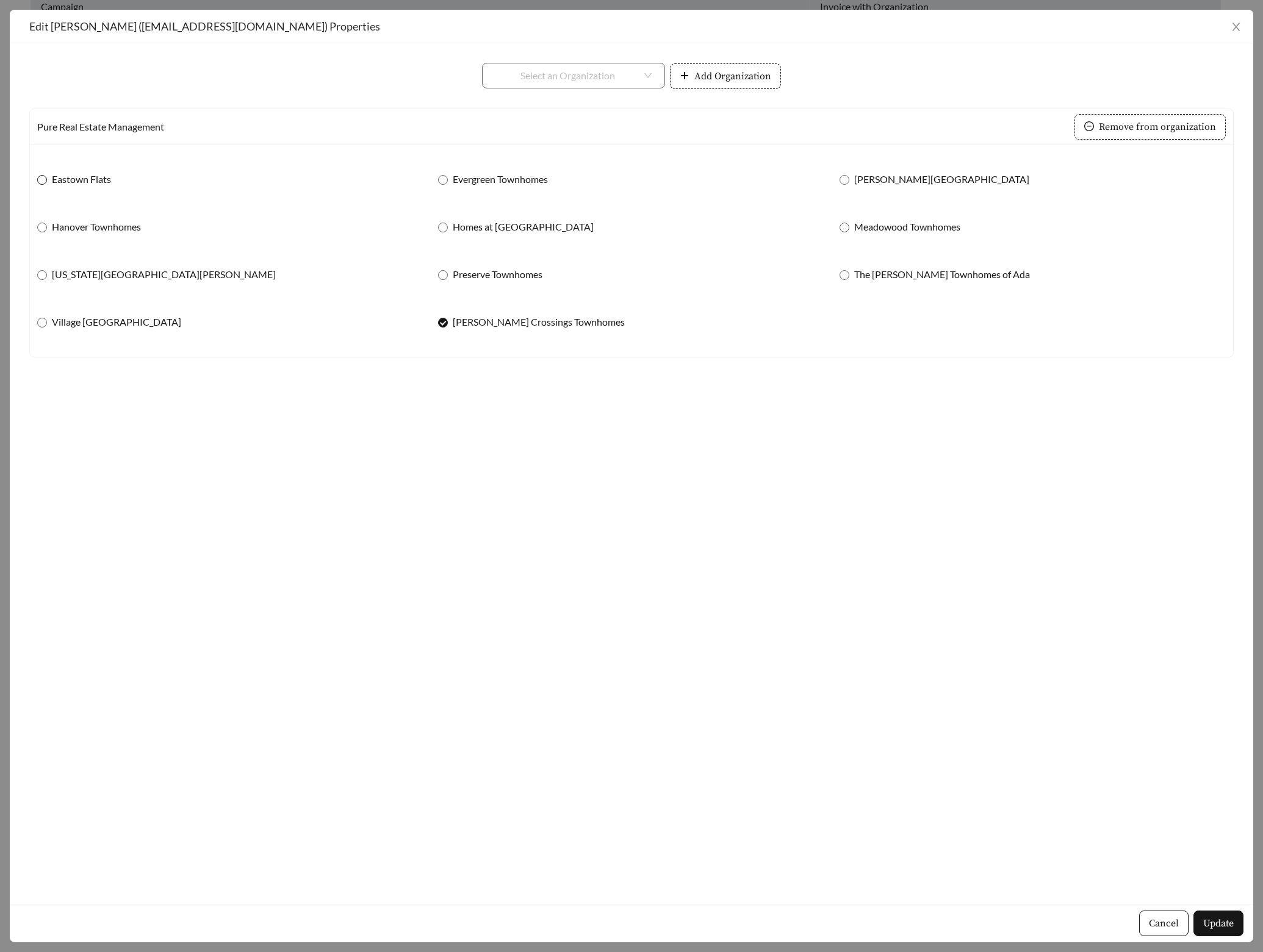
click at [88, 176] on span "Eastown Flats" at bounding box center [81, 179] width 69 height 14
click at [93, 226] on span "Hanover Townhomes" at bounding box center [96, 227] width 99 height 14
click at [78, 277] on span "Michigan Meadows" at bounding box center [163, 274] width 234 height 14
click at [87, 318] on span "Village East of Ada" at bounding box center [116, 322] width 139 height 14
click at [484, 170] on div "Evergreen Townhomes" at bounding box center [631, 180] width 386 height 26
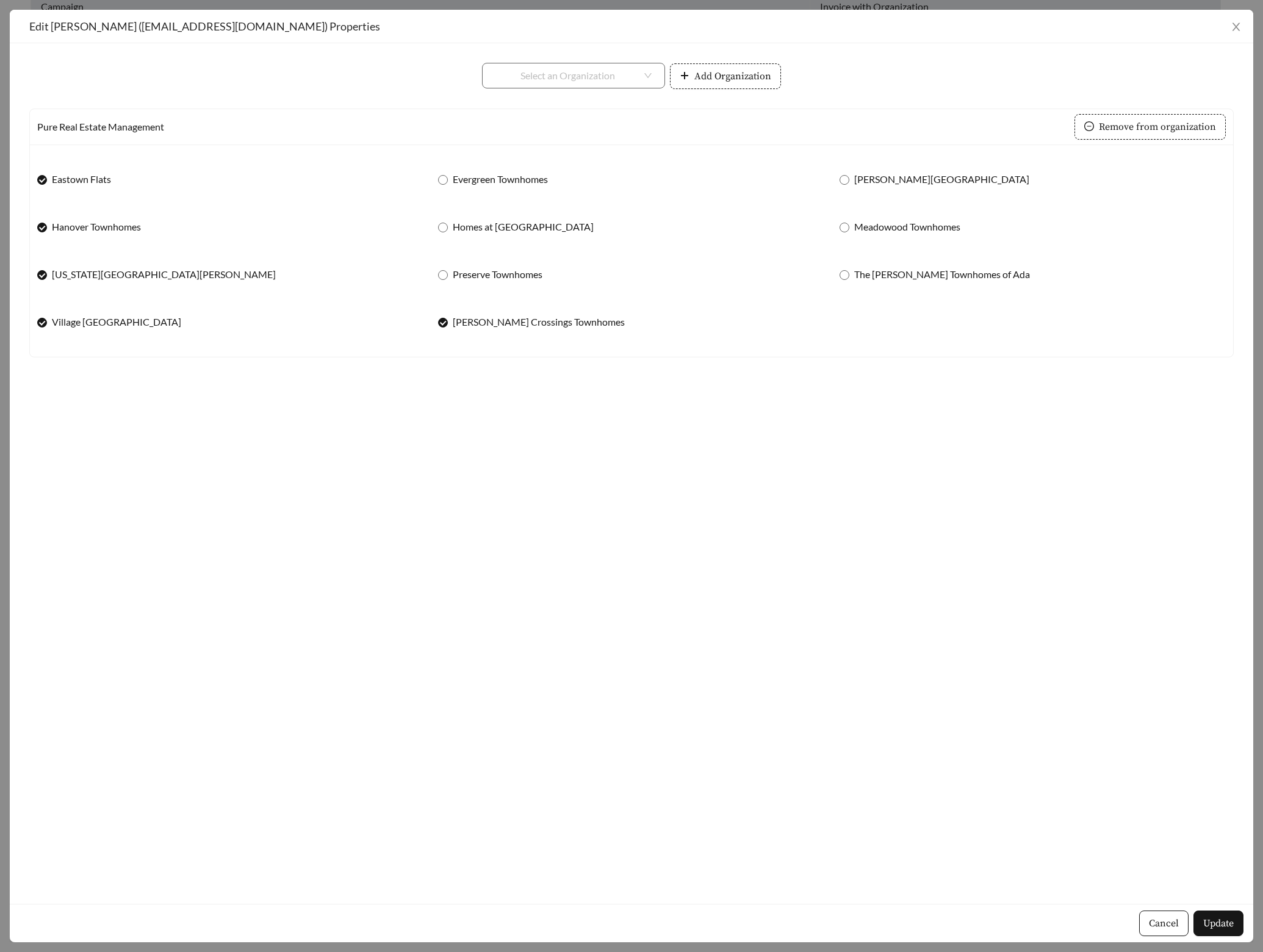
drag, startPoint x: 486, startPoint y: 187, endPoint x: 484, endPoint y: 193, distance: 6.3
click at [485, 188] on div "Evergreen Townhomes" at bounding box center [631, 180] width 386 height 26
click at [482, 221] on span "Homes at River's Edge" at bounding box center [523, 227] width 151 height 14
click at [461, 180] on span "Evergreen Townhomes" at bounding box center [500, 179] width 105 height 14
click at [493, 278] on span "Preserve Townhomes" at bounding box center [497, 274] width 99 height 14
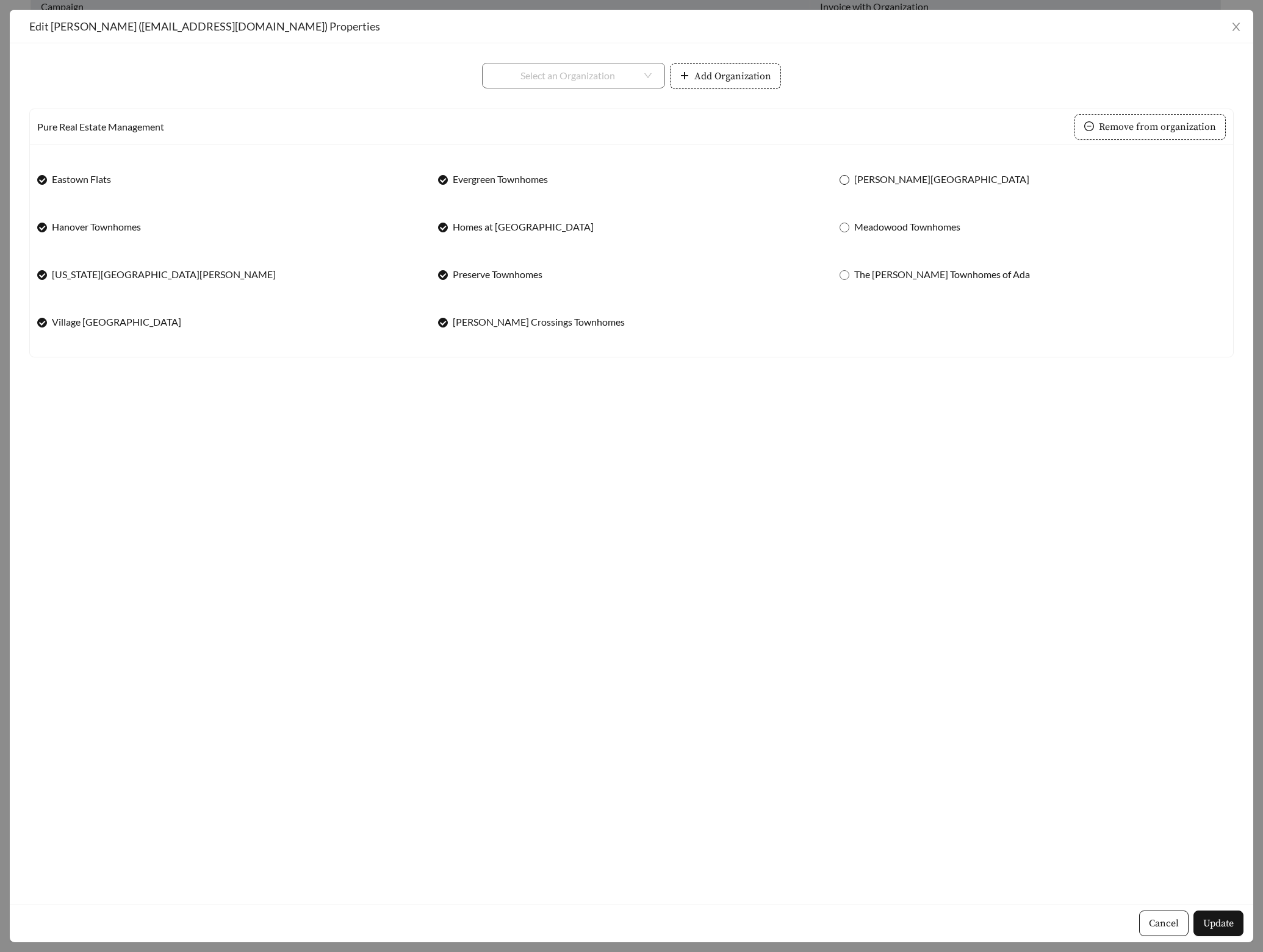
click at [883, 178] on span "Fulton Square" at bounding box center [942, 179] width 185 height 14
click at [888, 234] on span "Meadowood Townhomes" at bounding box center [907, 227] width 116 height 14
click at [895, 267] on span "The Knoll Townhomes of Ada" at bounding box center [942, 274] width 185 height 14
click at [1236, 930] on button "Update" at bounding box center [1218, 923] width 50 height 26
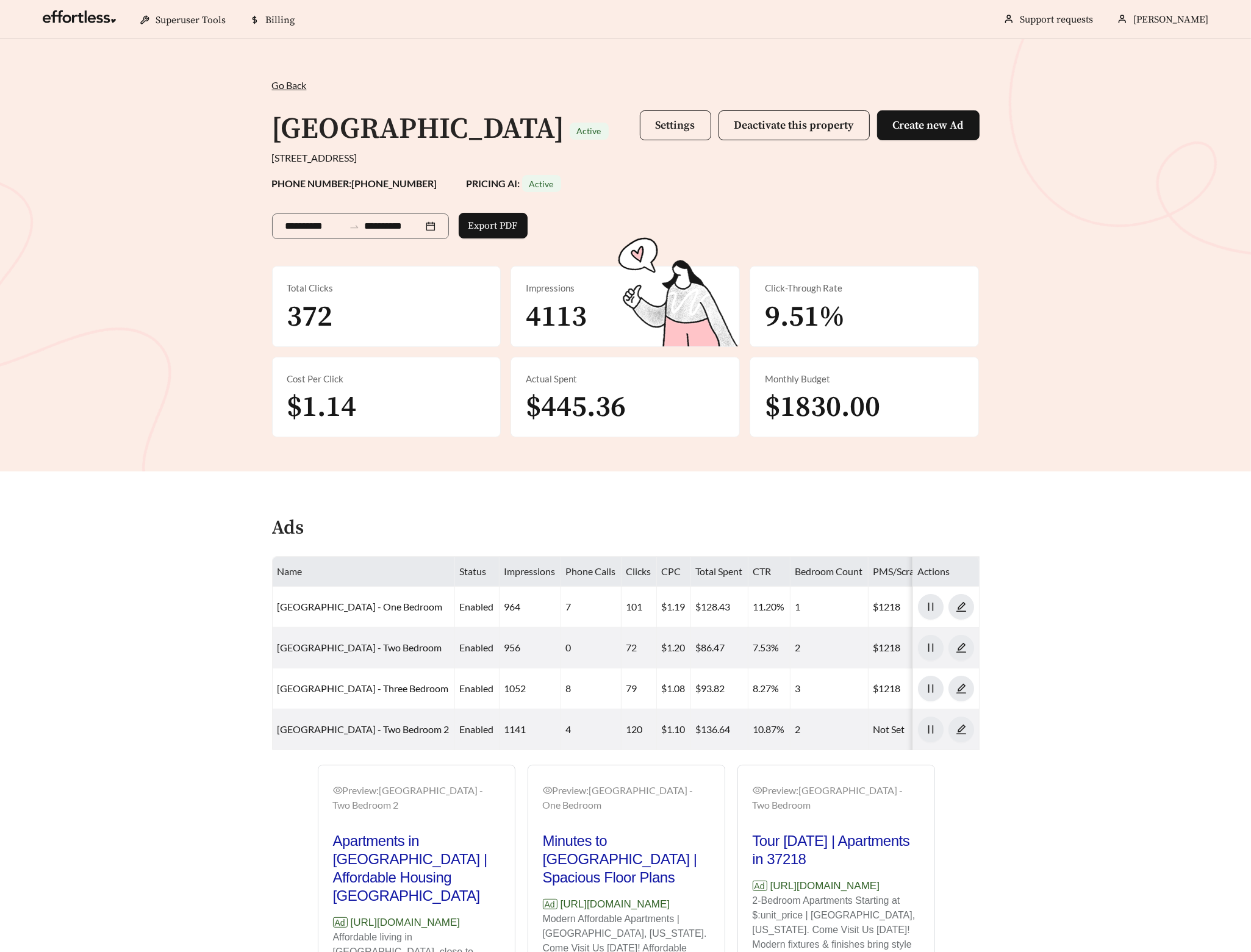
click at [670, 124] on span "Settings" at bounding box center [675, 126] width 40 height 14
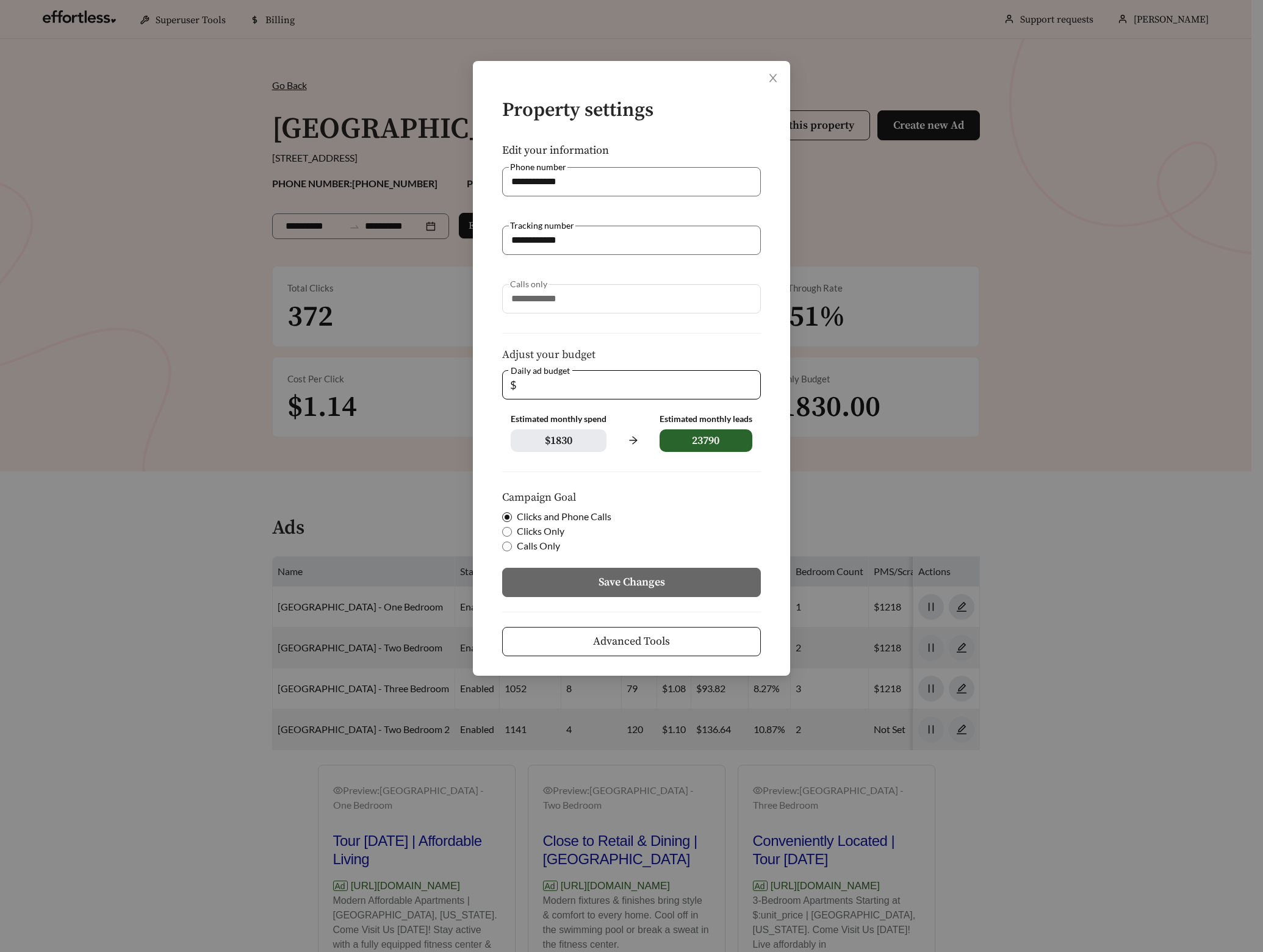
click at [649, 632] on button "Advanced Tools" at bounding box center [632, 642] width 259 height 29
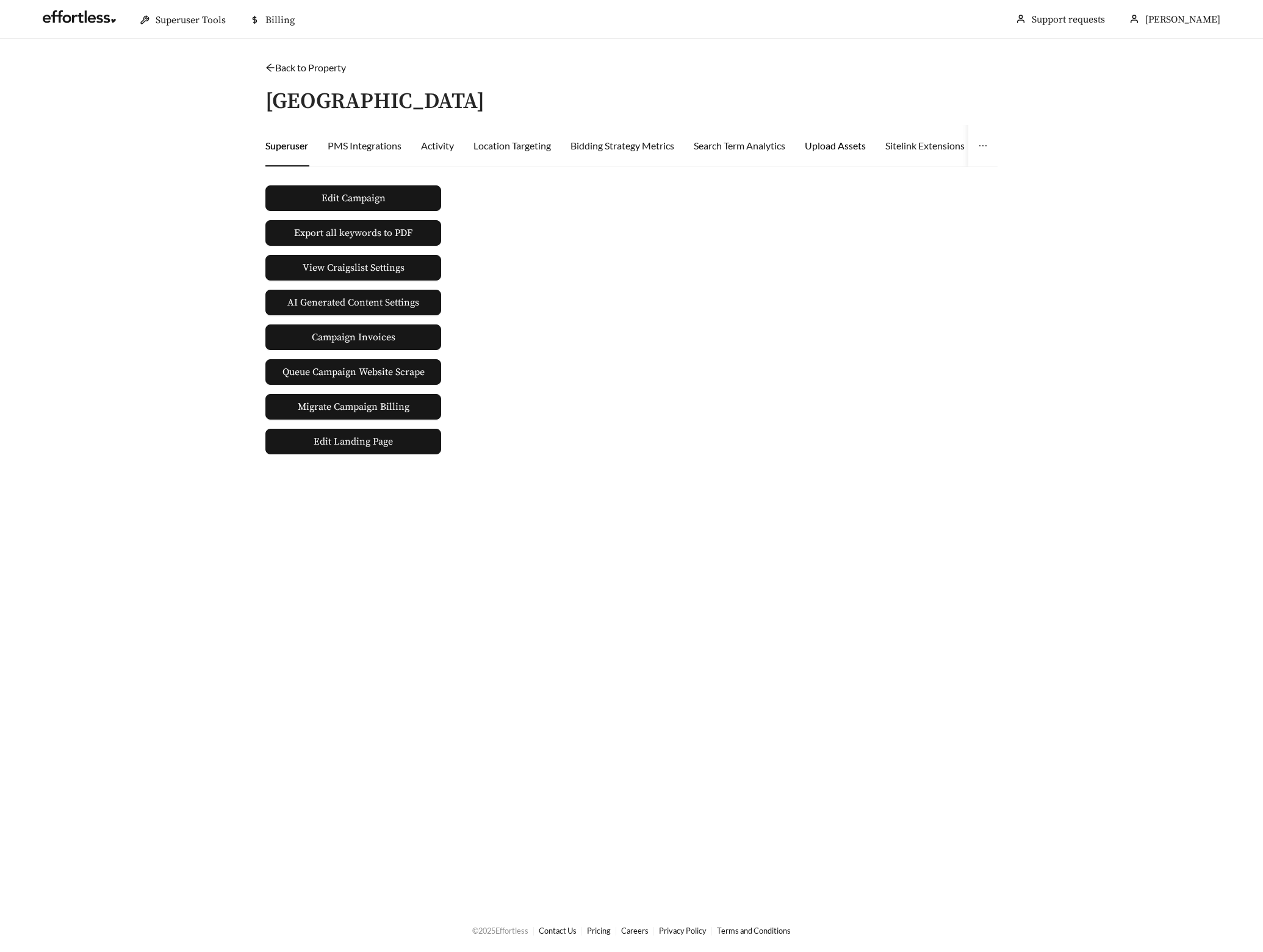
click at [835, 150] on div "Upload Assets" at bounding box center [835, 146] width 61 height 14
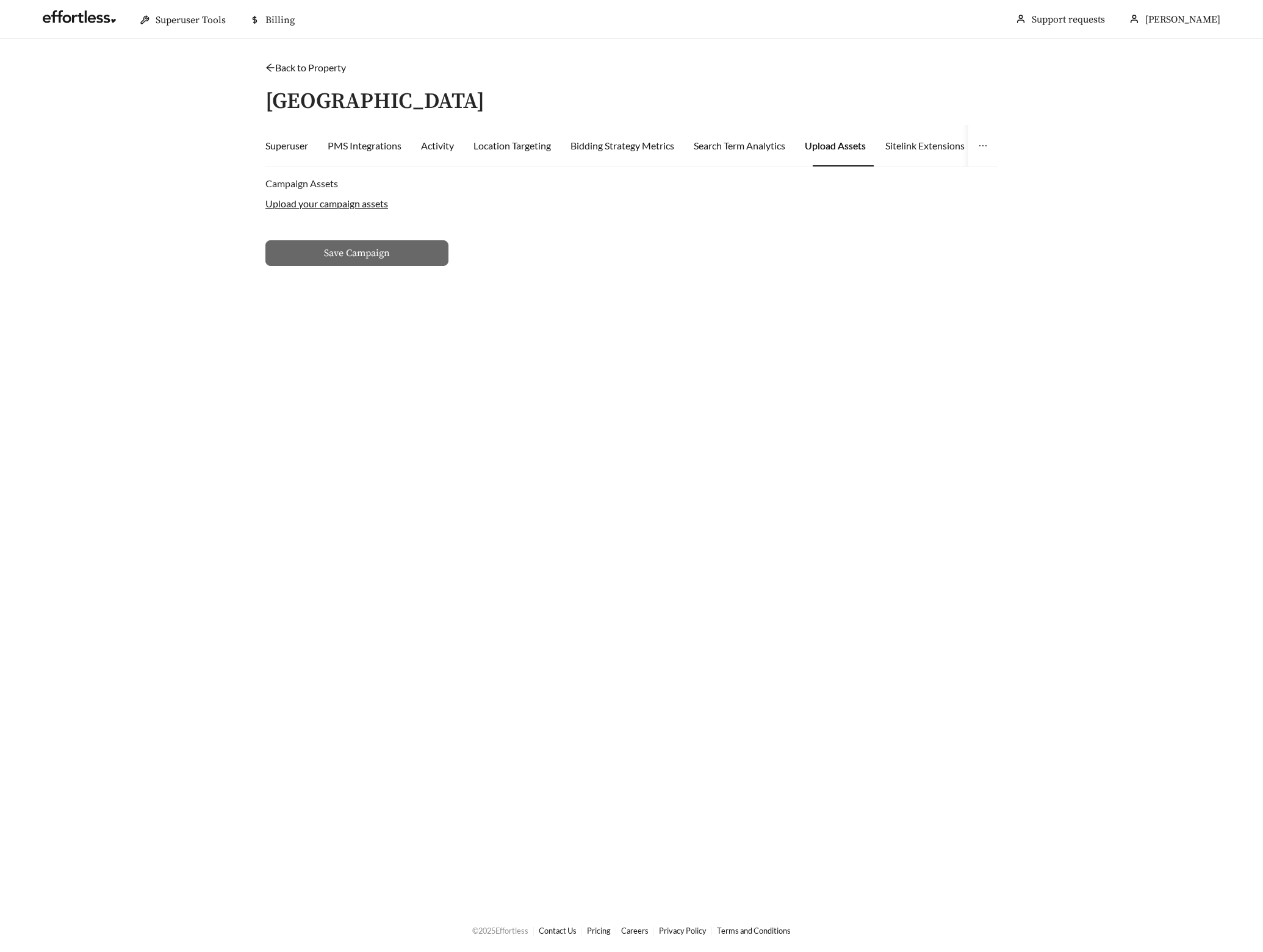
click at [357, 204] on label "Upload your campaign assets" at bounding box center [326, 203] width 123 height 11
click at [0, 0] on input "Upload your campaign assets" at bounding box center [0, 0] width 0 height 0
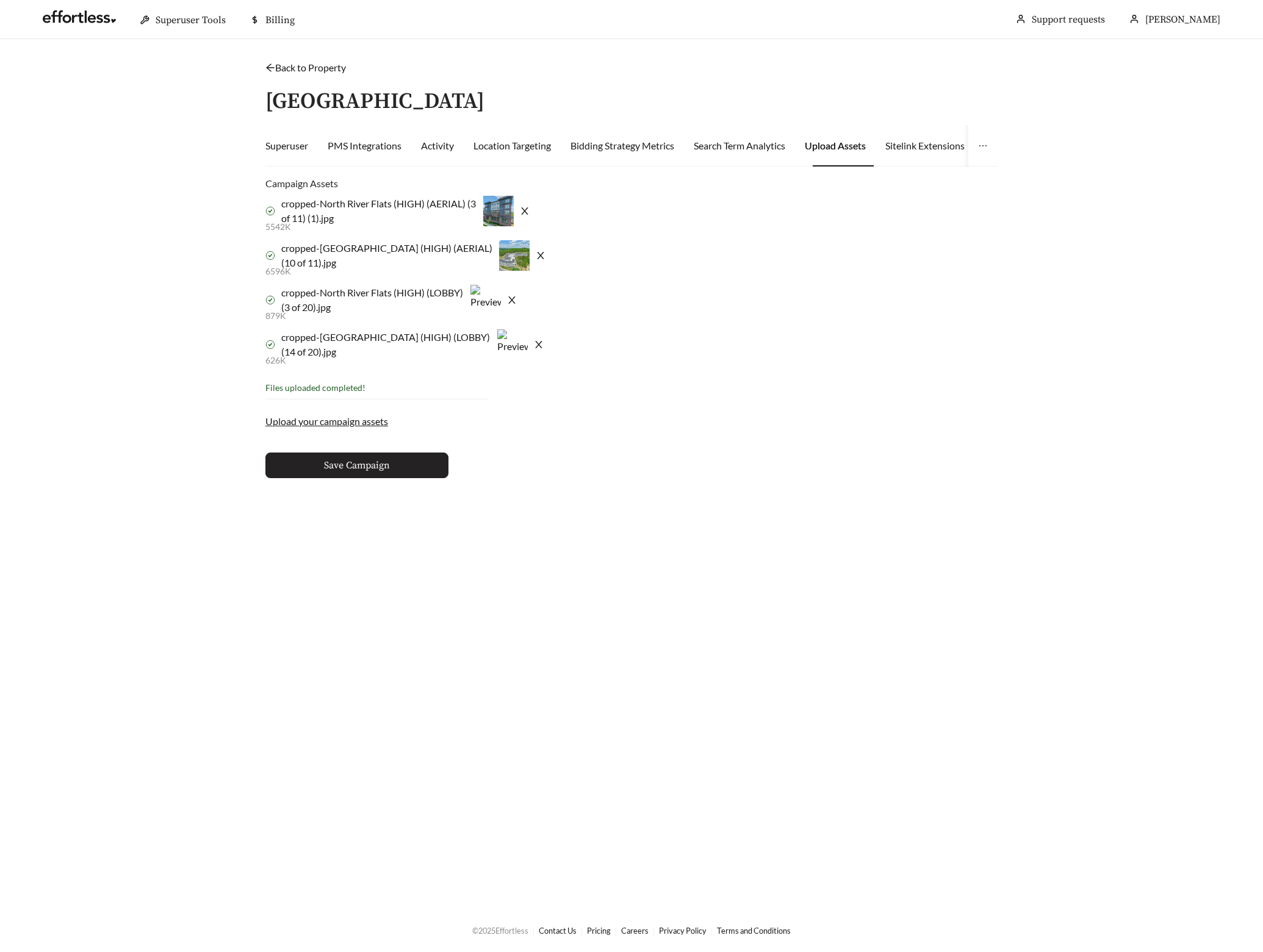
drag, startPoint x: 398, startPoint y: 474, endPoint x: 409, endPoint y: 476, distance: 11.2
click at [409, 476] on button "Save Campaign" at bounding box center [357, 466] width 183 height 26
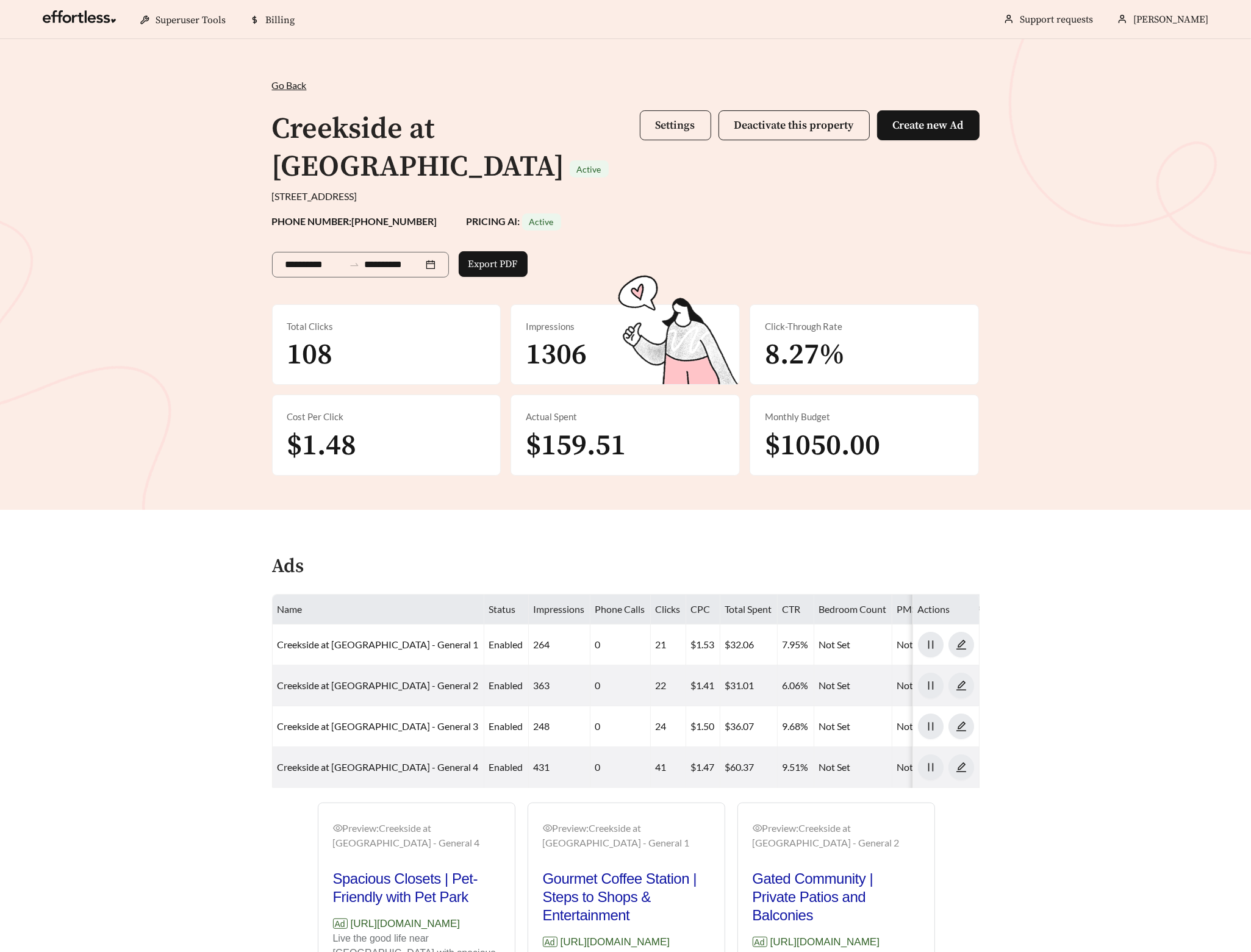
click at [662, 128] on span "Settings" at bounding box center [675, 126] width 40 height 14
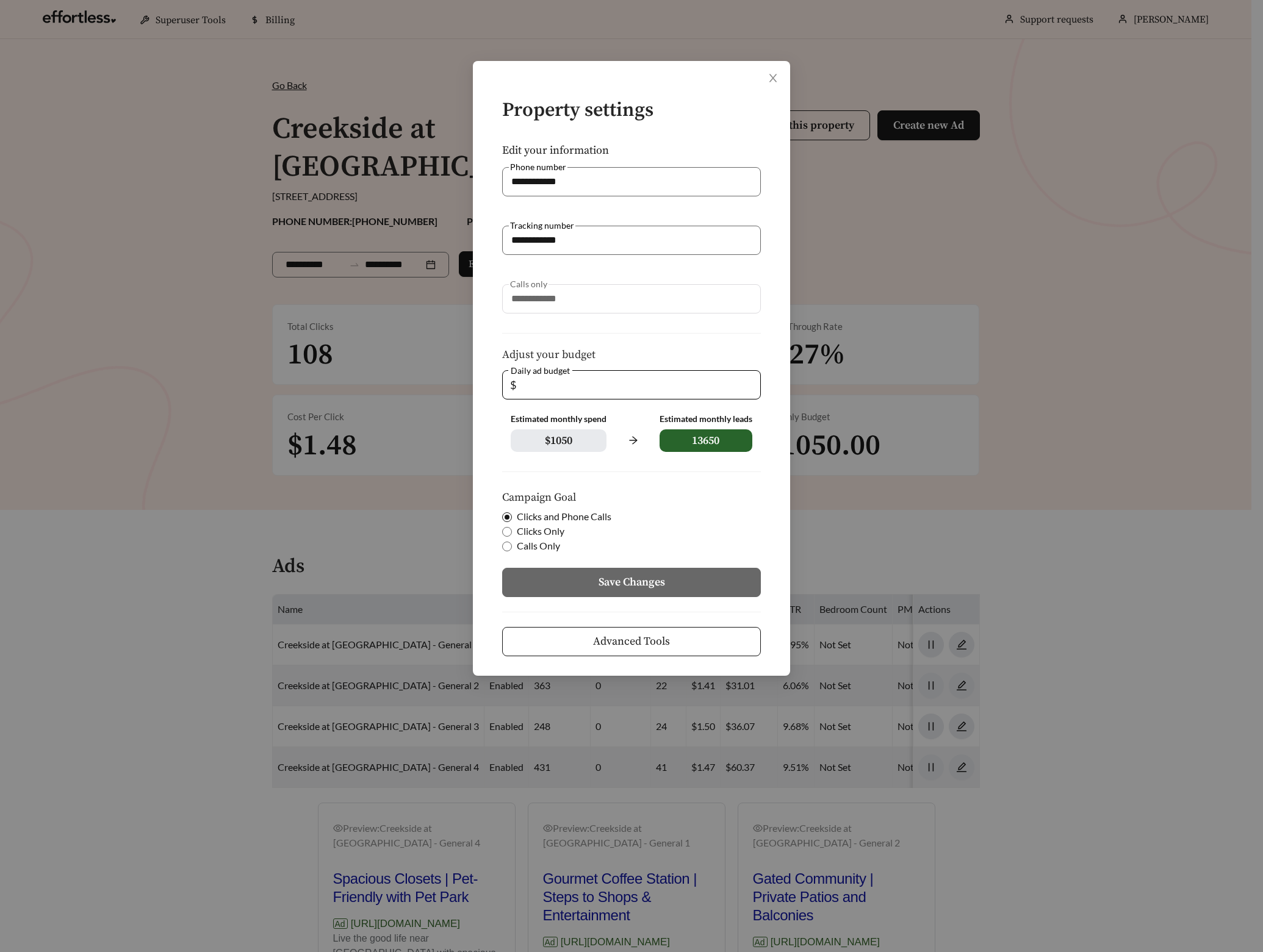
click at [735, 633] on button "Advanced Tools" at bounding box center [632, 642] width 259 height 29
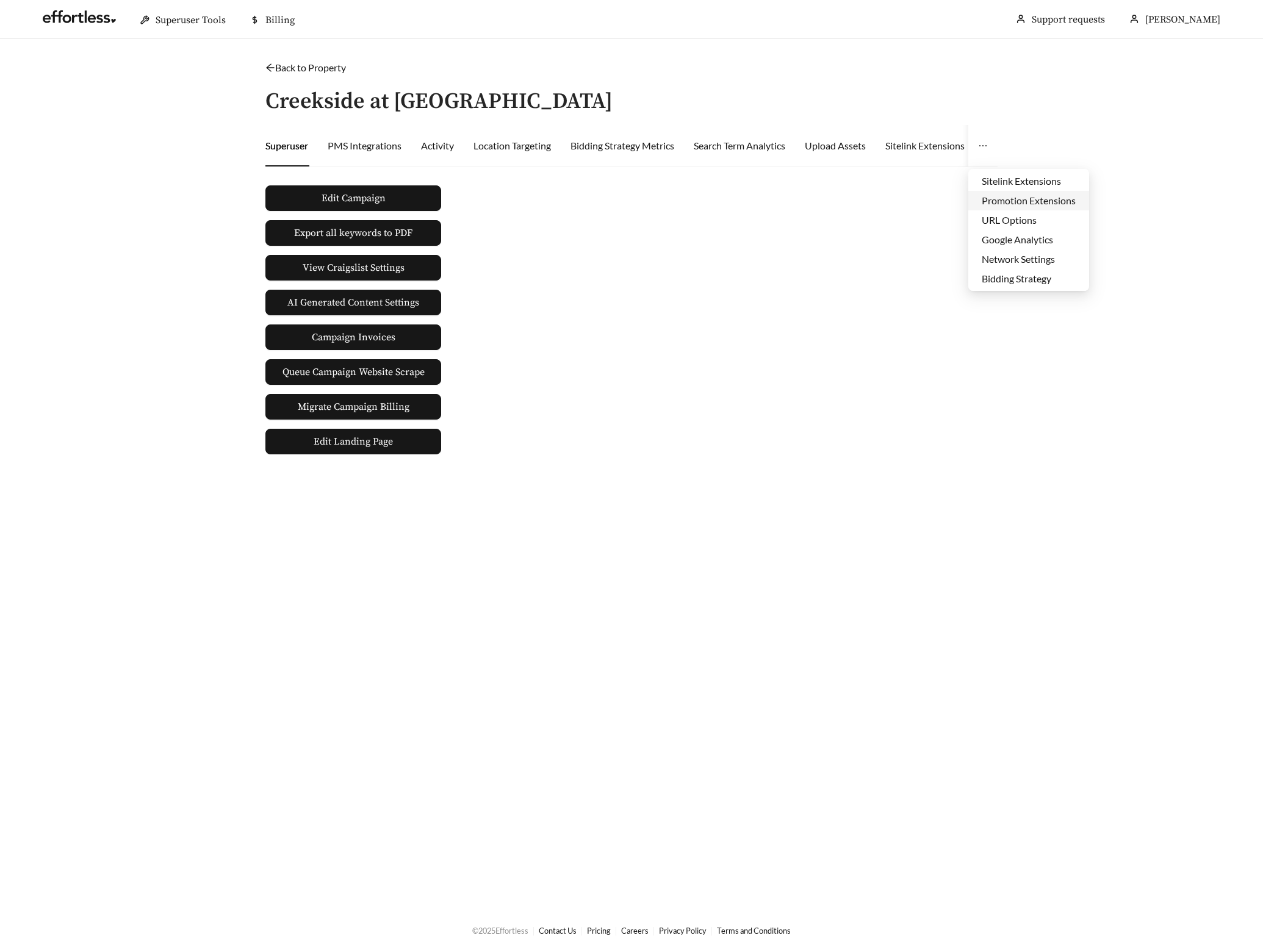
click at [1019, 200] on li "Promotion Extensions" at bounding box center [1029, 200] width 121 height 19
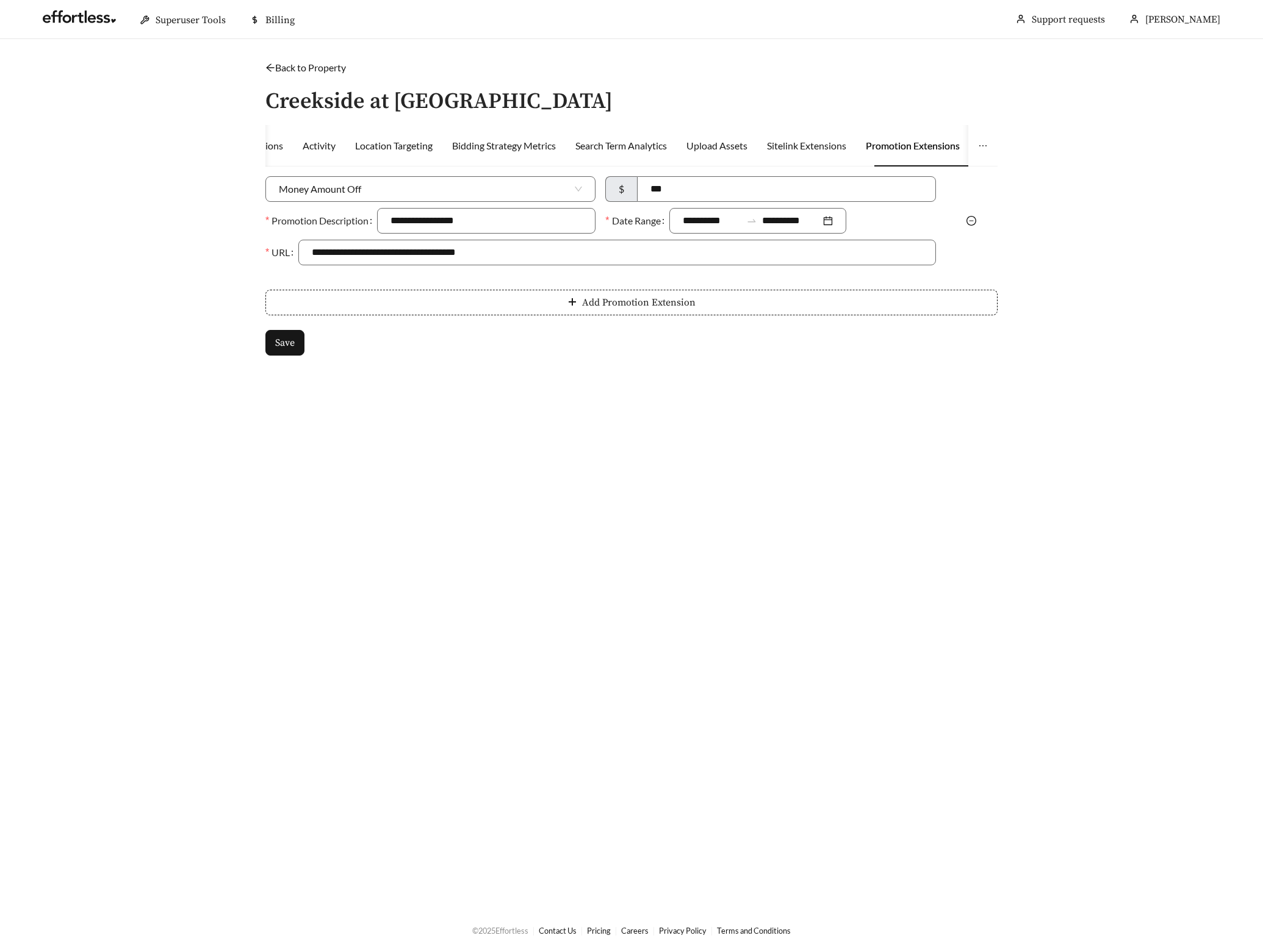
click at [449, 202] on div "Money Amount Off" at bounding box center [430, 192] width 340 height 32
click at [448, 196] on span "Money Amount Off" at bounding box center [431, 189] width 303 height 24
click at [392, 229] on div "Percent Off" at bounding box center [431, 236] width 303 height 14
click at [703, 182] on input at bounding box center [787, 189] width 295 height 24
type input "***"
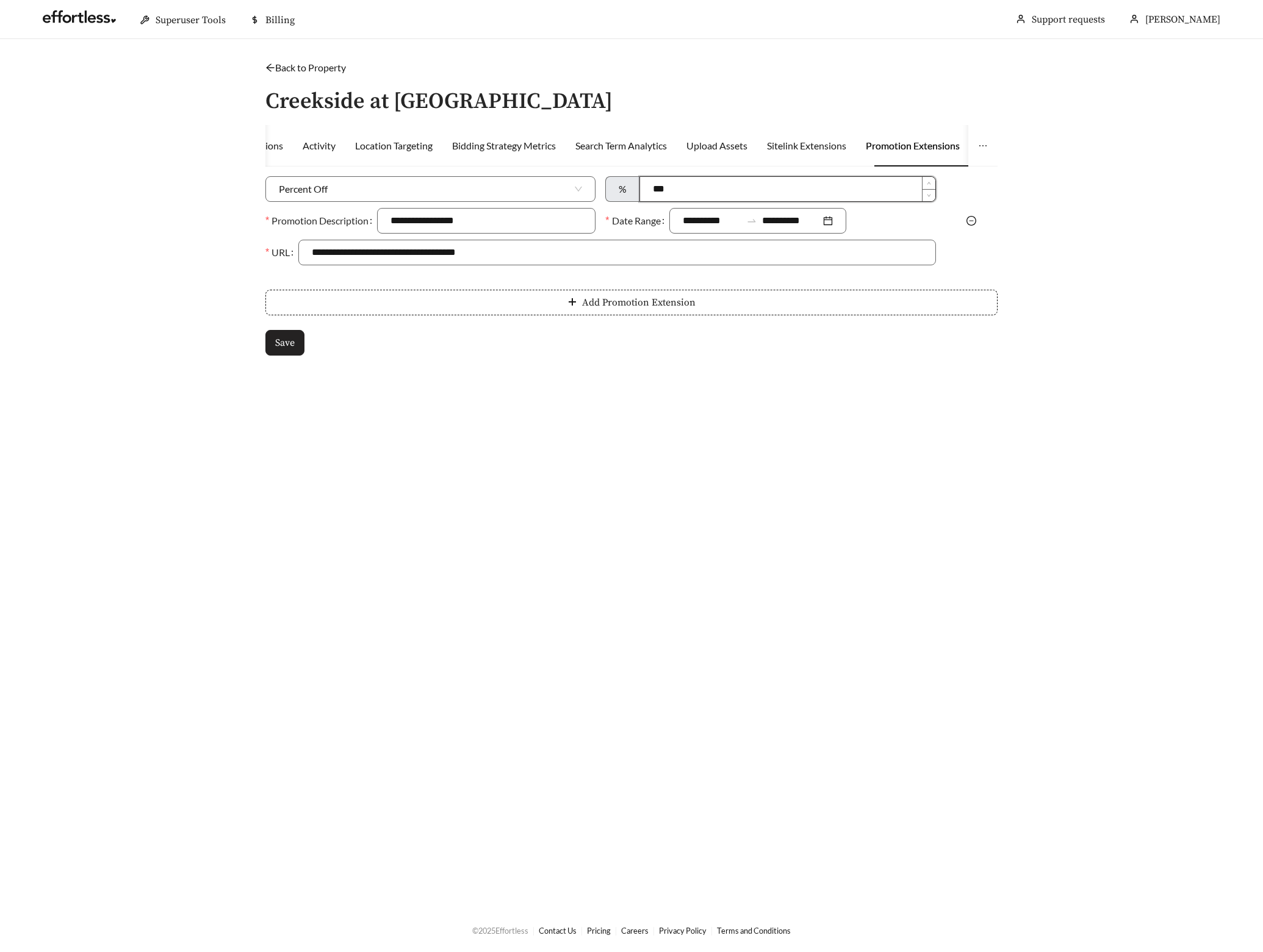
click at [305, 337] on div "Save" at bounding box center [631, 343] width 732 height 26
click at [299, 341] on button "Save" at bounding box center [285, 343] width 39 height 26
